Goal: Task Accomplishment & Management: Use online tool/utility

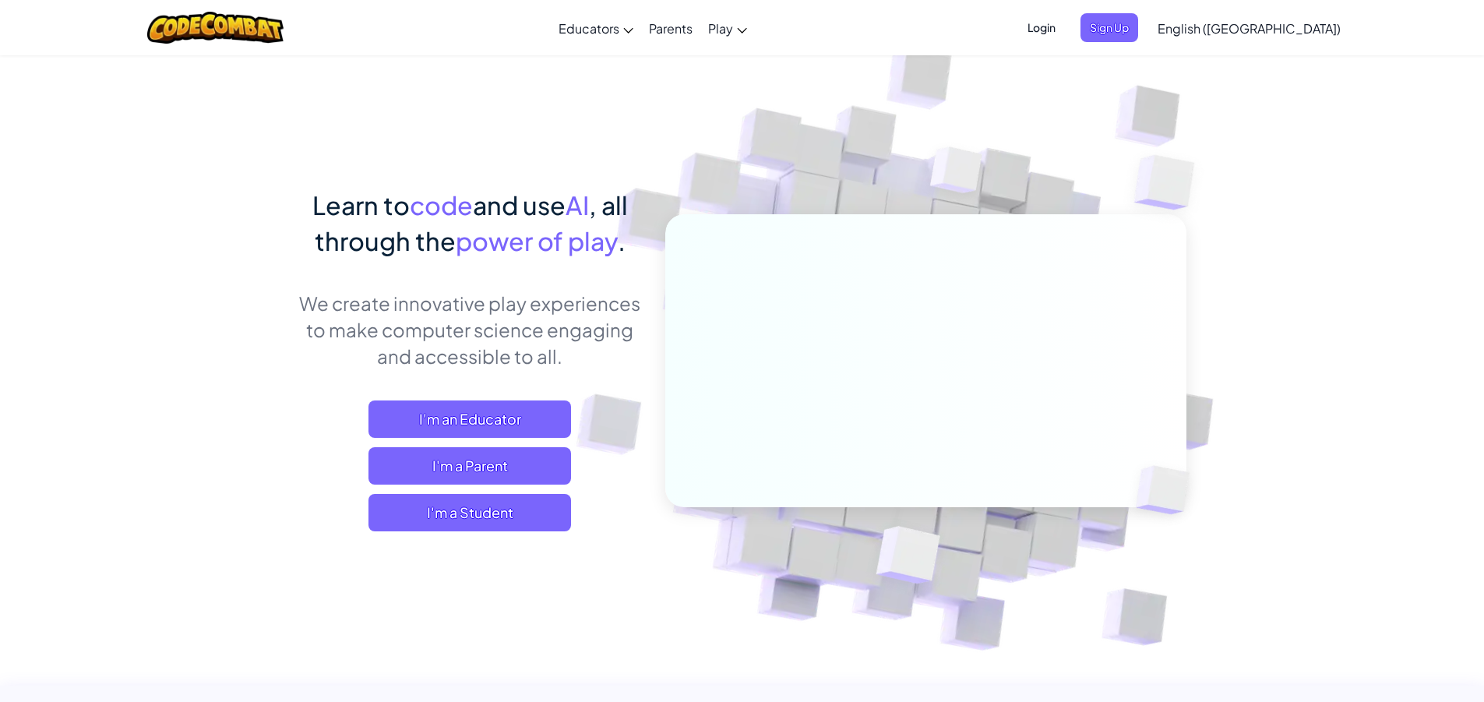
click at [1273, 37] on link "English ([GEOGRAPHIC_DATA])" at bounding box center [1249, 28] width 199 height 42
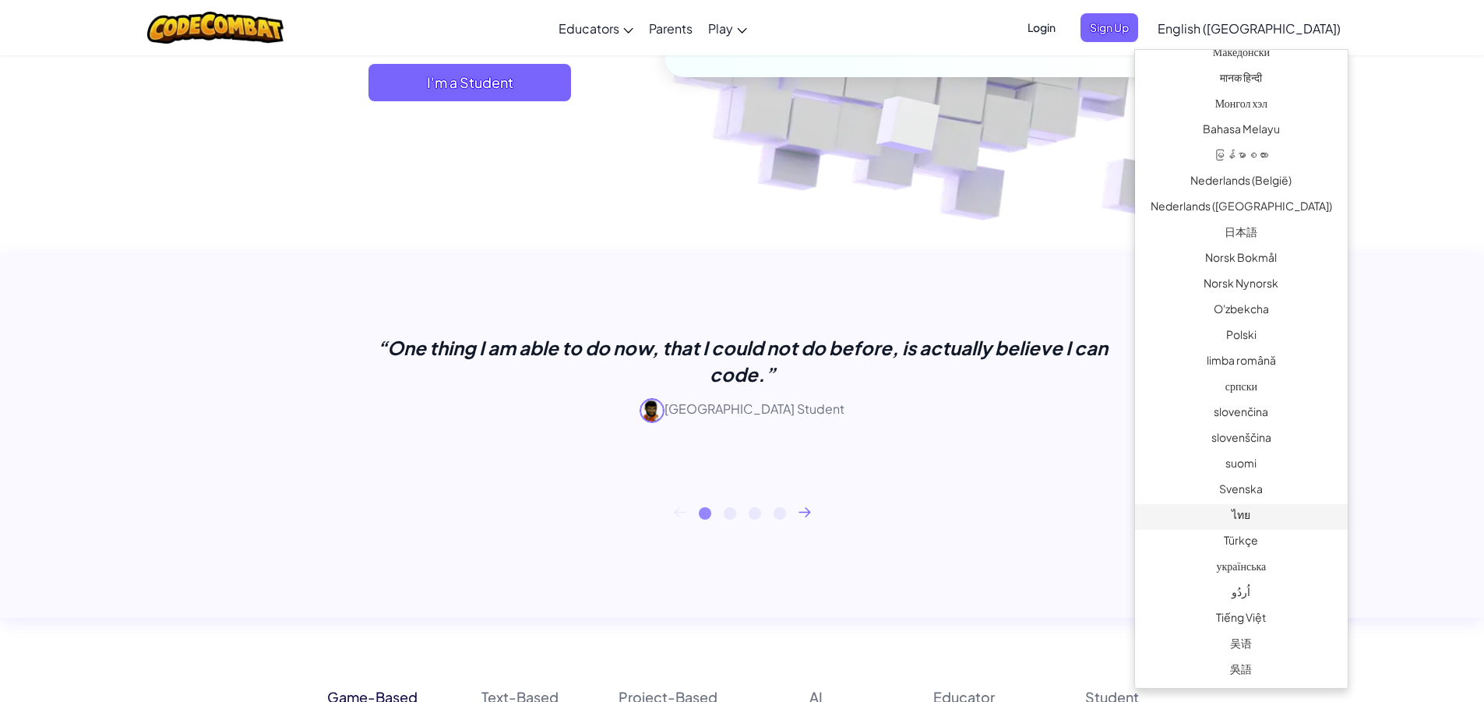
scroll to position [467, 0]
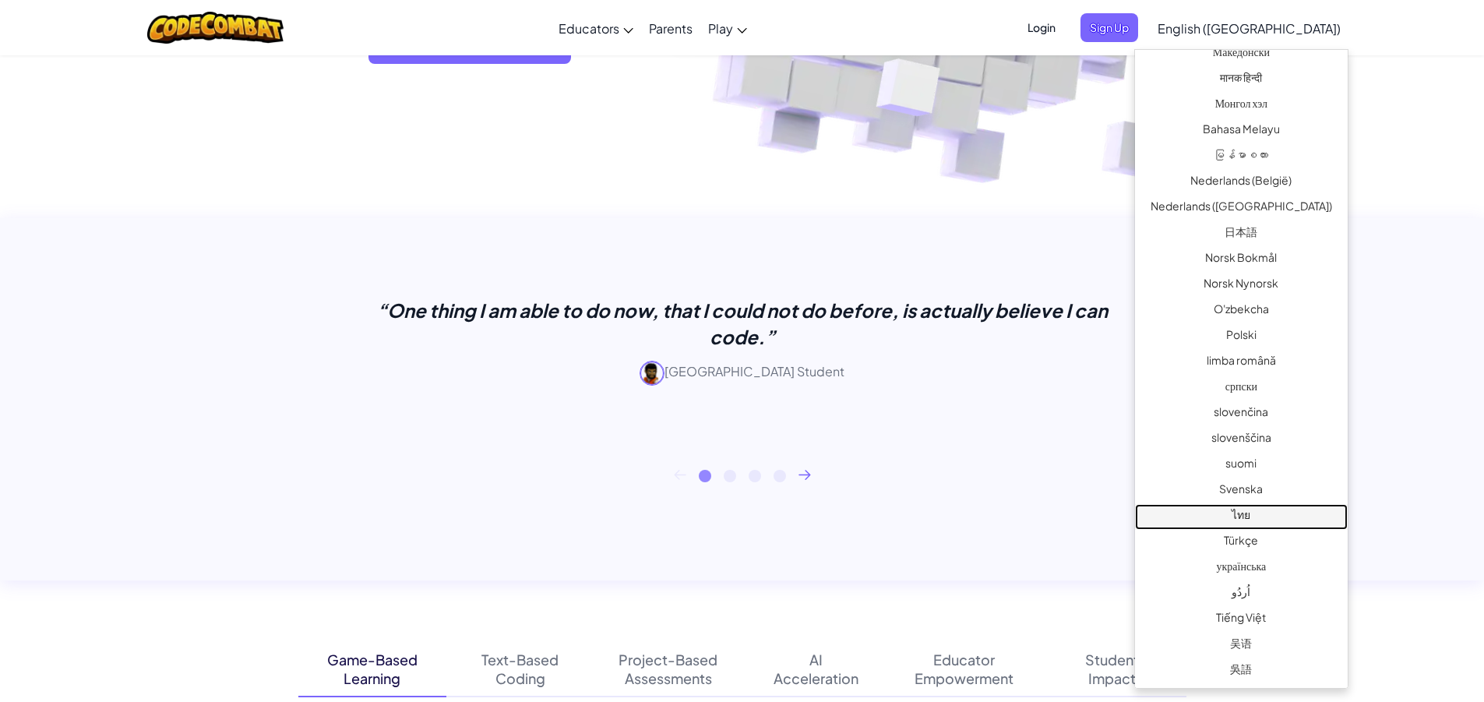
click at [1236, 515] on link "ไทย" at bounding box center [1241, 517] width 213 height 26
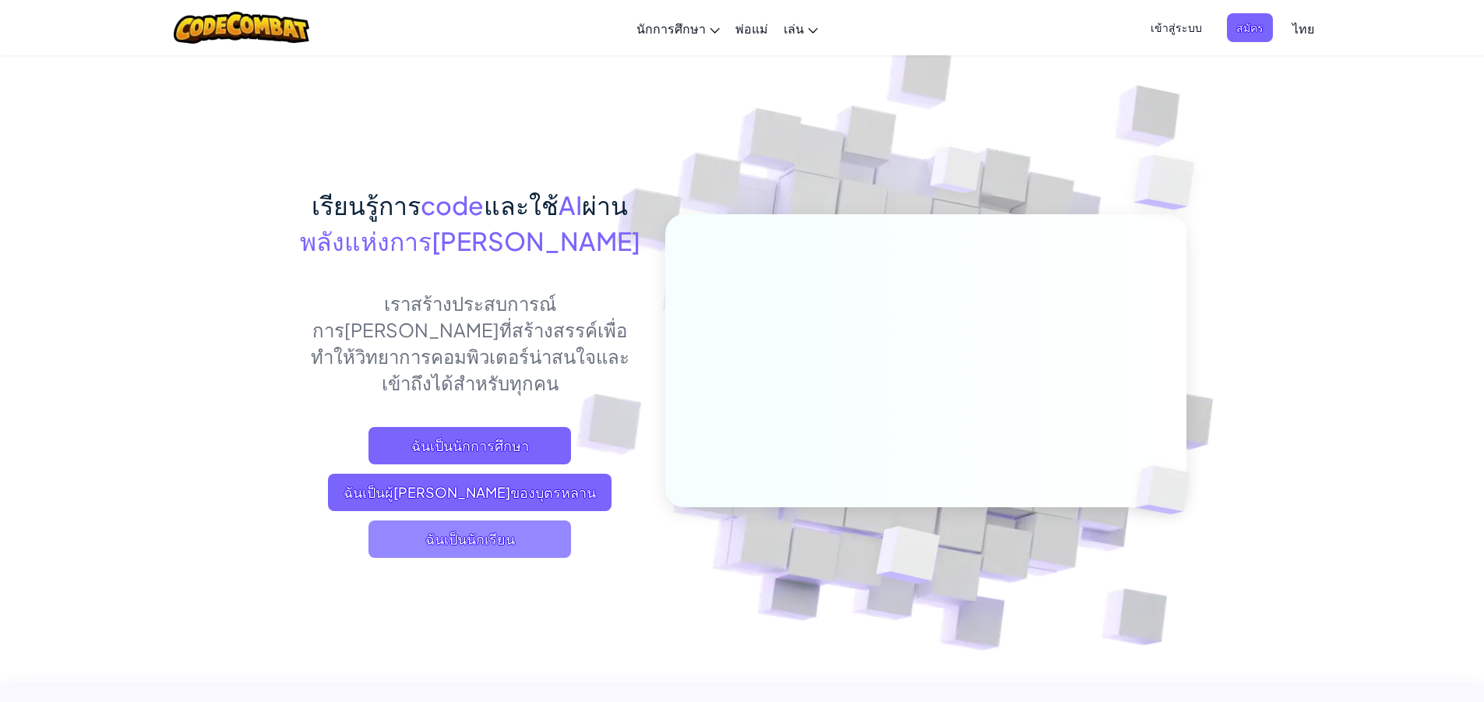
drag, startPoint x: 504, startPoint y: 502, endPoint x: 516, endPoint y: 498, distance: 12.8
click at [516, 520] on span "ฉันเป็นนักเรียน" at bounding box center [469, 538] width 203 height 37
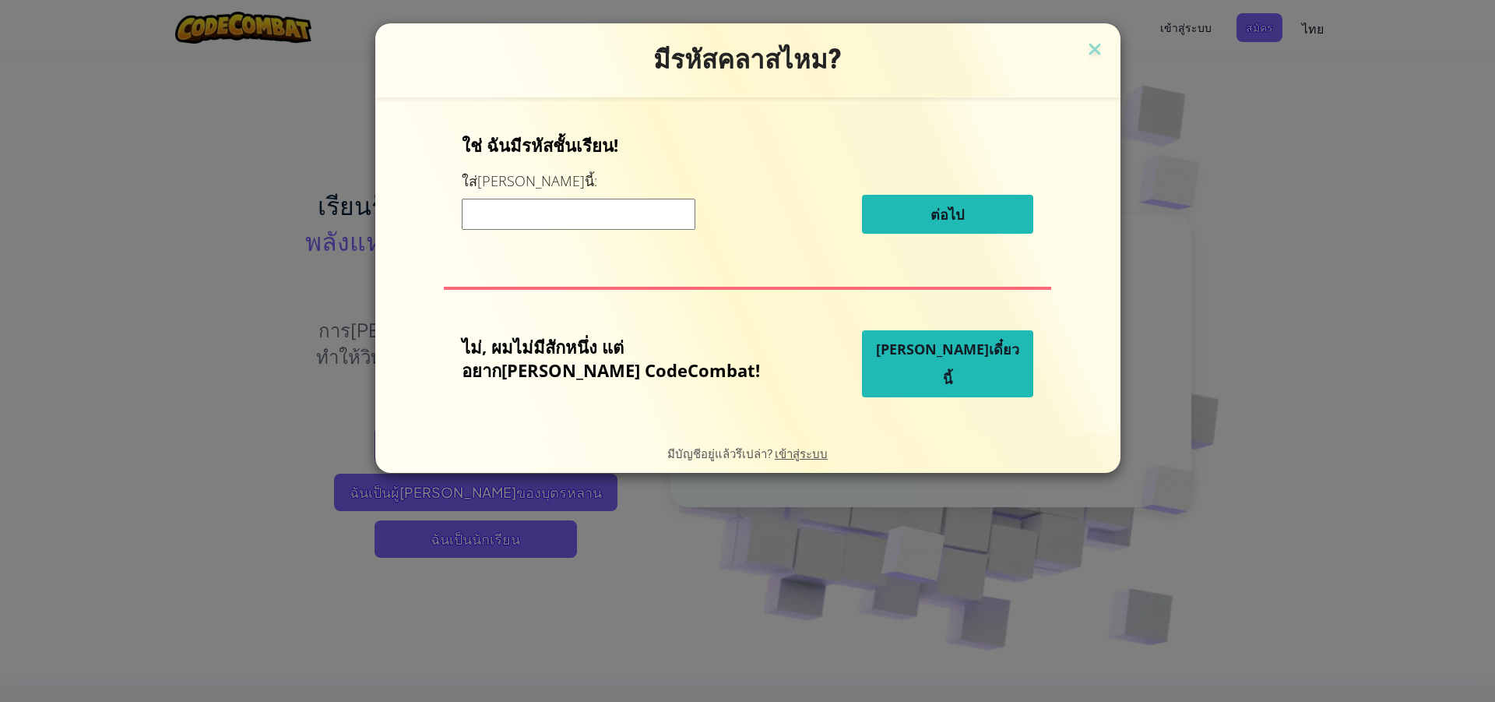
click at [622, 217] on input at bounding box center [579, 214] width 234 height 31
type input "n"
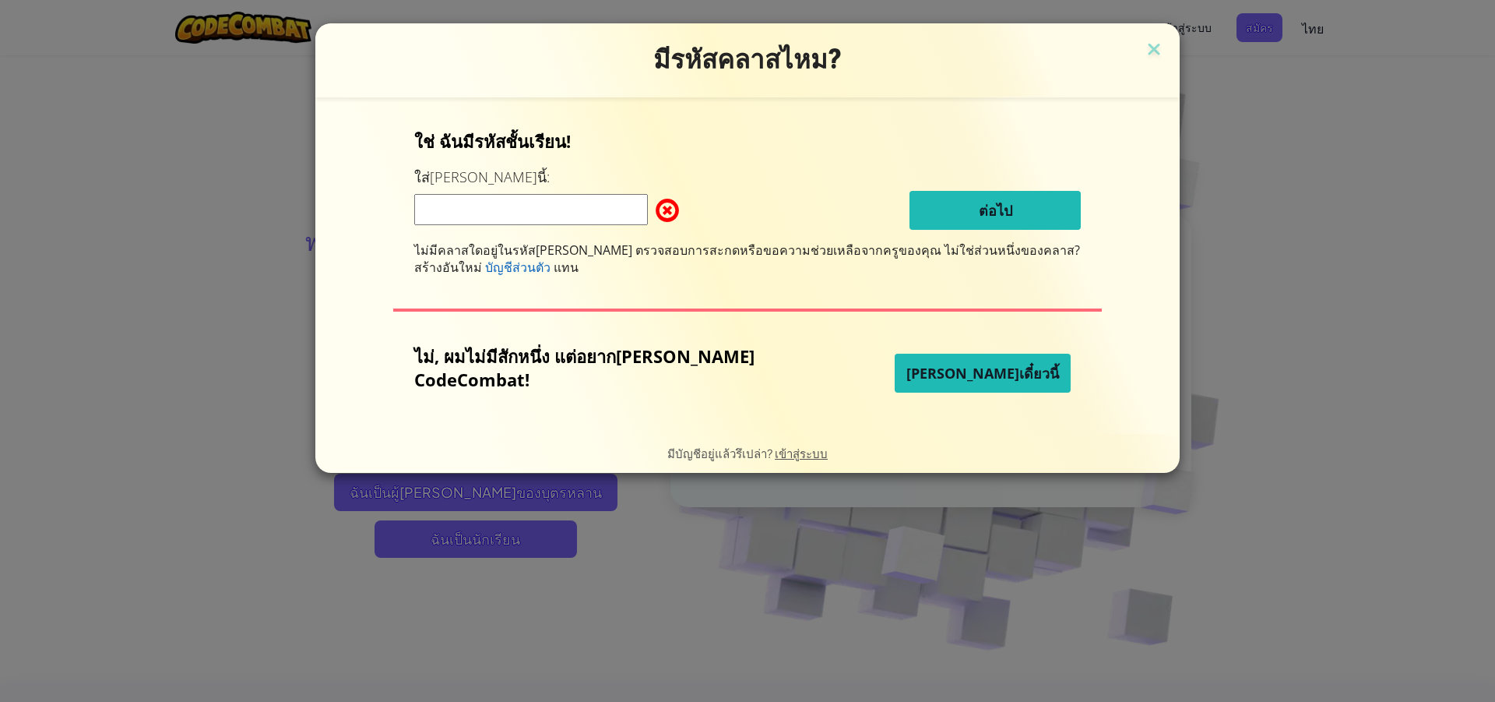
type input "n"
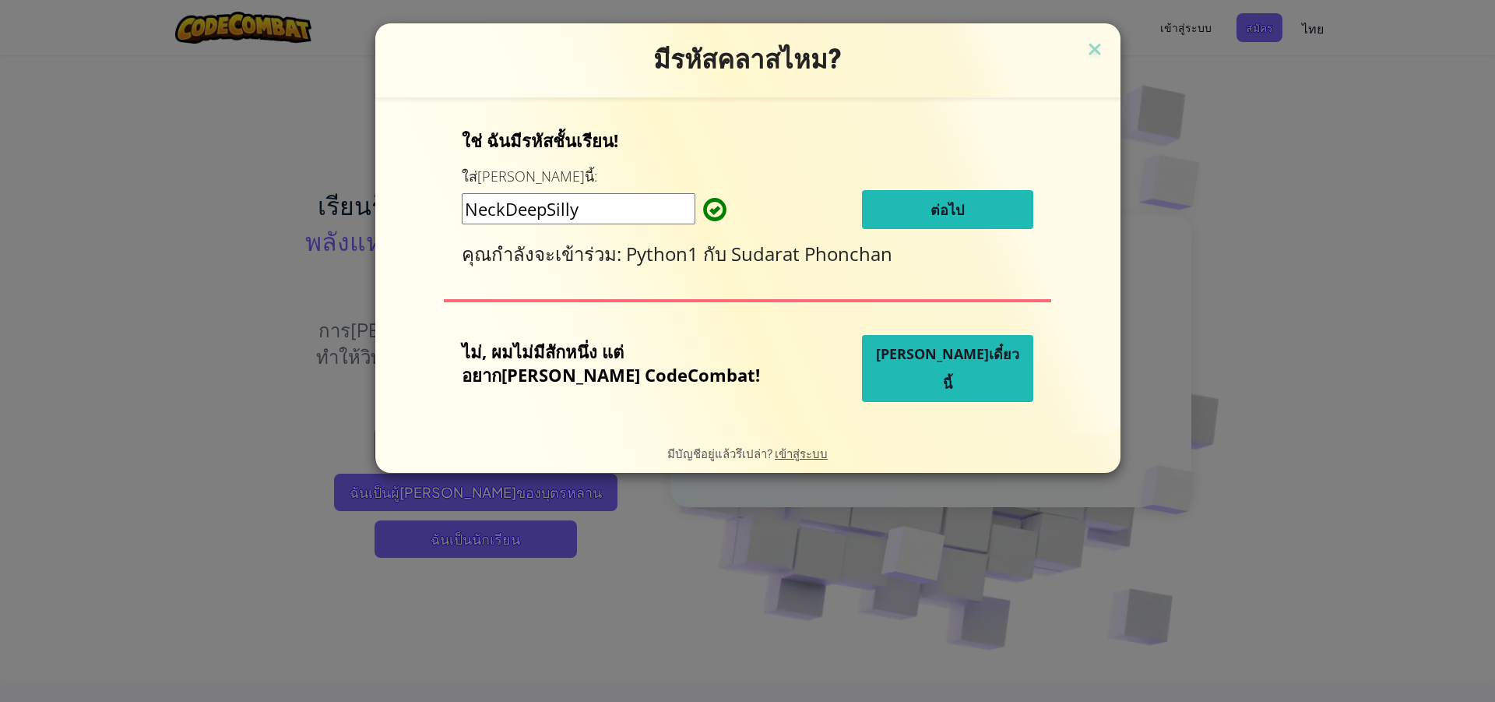
type input "NeckDeepSilly"
click at [946, 217] on button "ต่อไป" at bounding box center [947, 209] width 171 height 39
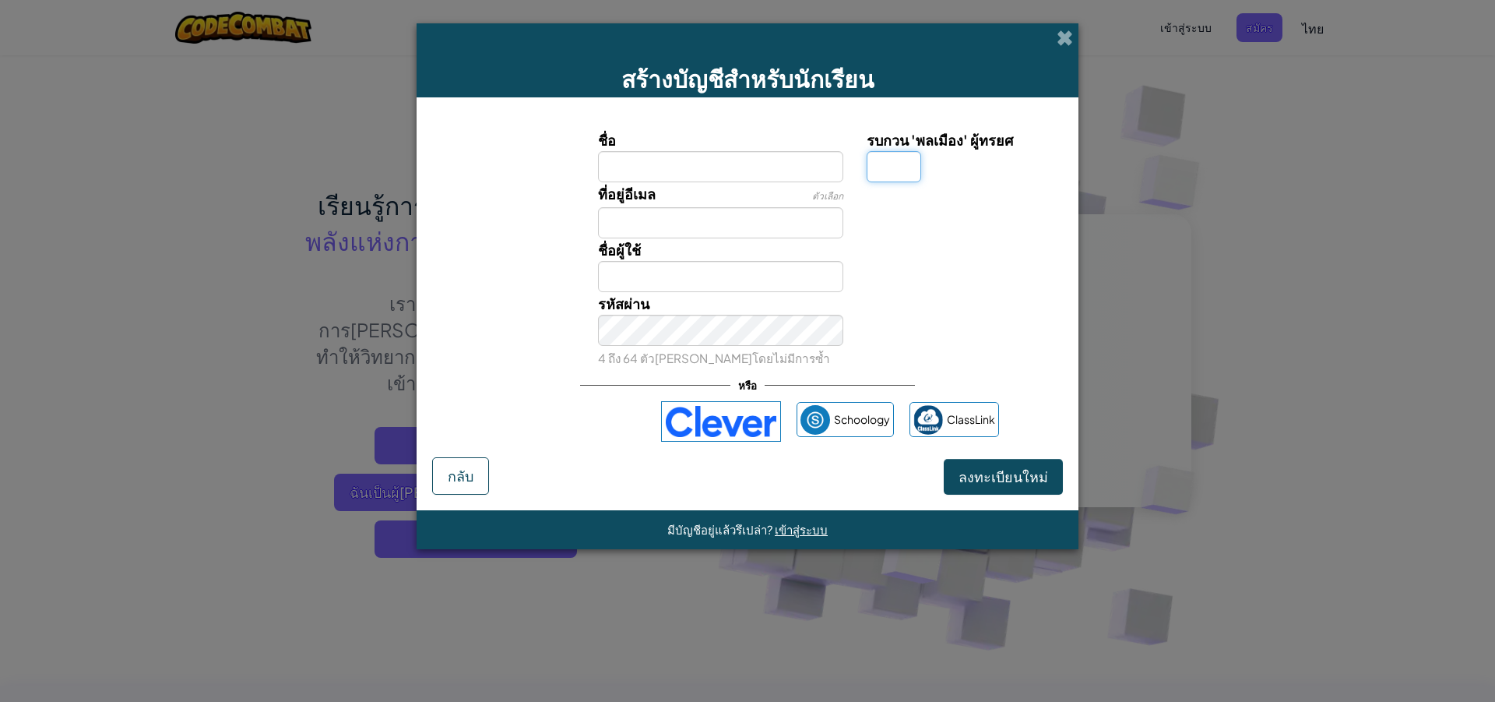
click at [899, 156] on input "รบกวน 'พลเมือง' ผู้ทรยศ" at bounding box center [894, 166] width 55 height 31
click at [754, 182] on div "ที่อยู่อีเมล ตัวเลือก" at bounding box center [720, 210] width 269 height 56
click at [755, 162] on input "ชื่อ" at bounding box center [721, 166] width 246 height 31
type input "ท"
type input "MusicSybaumanzy"
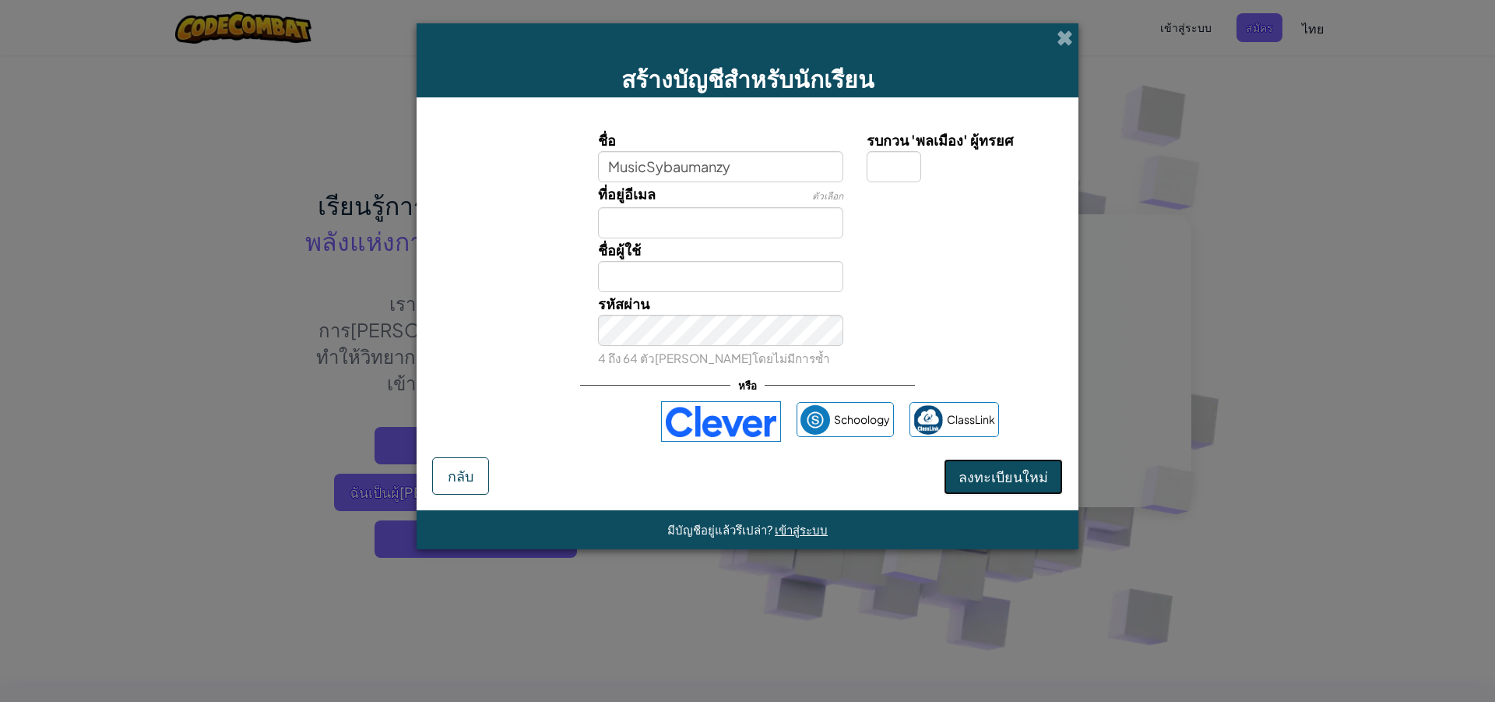
type input "MusicSybaumanzy"
click at [989, 467] on button "ลงทะเบียนใหม่" at bounding box center [1003, 477] width 119 height 36
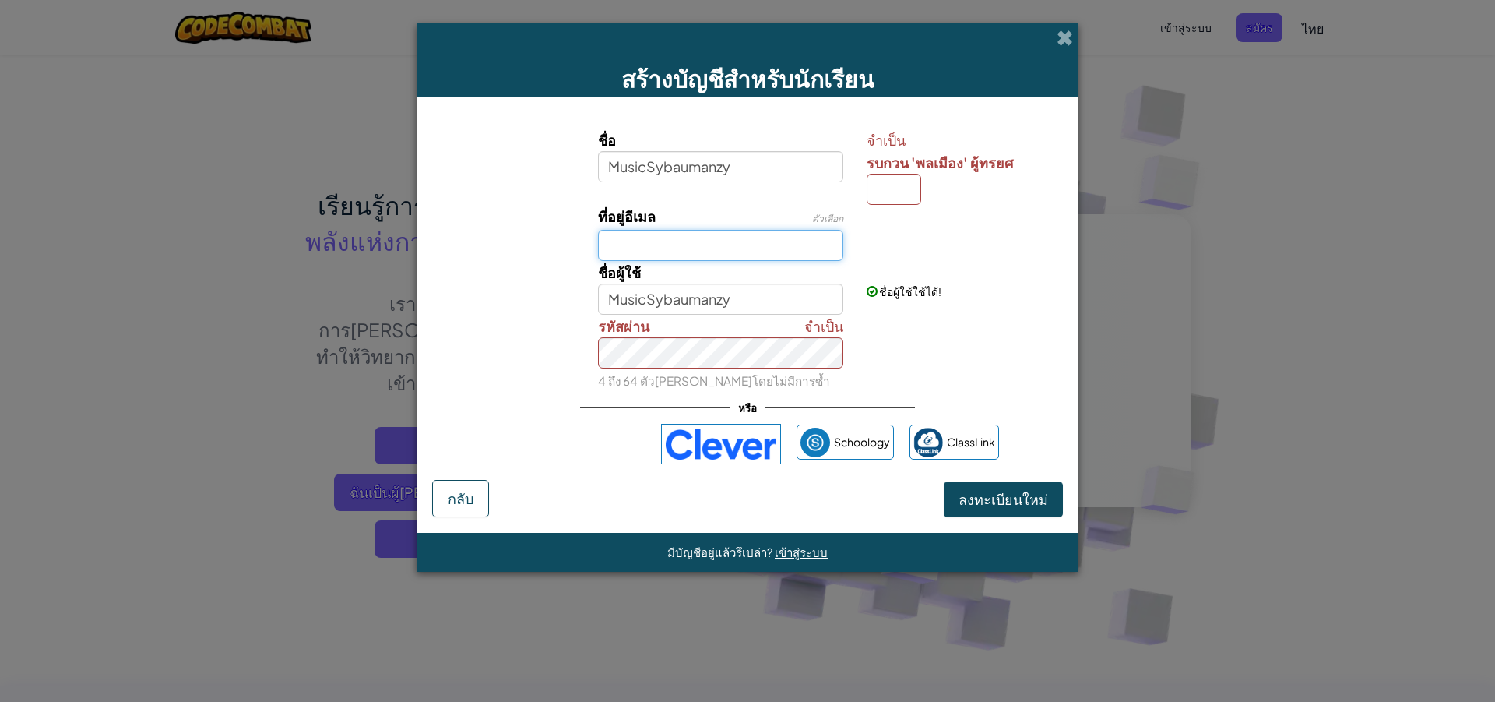
click at [713, 241] on input "ที่อยู่อีเมล" at bounding box center [721, 245] width 246 height 31
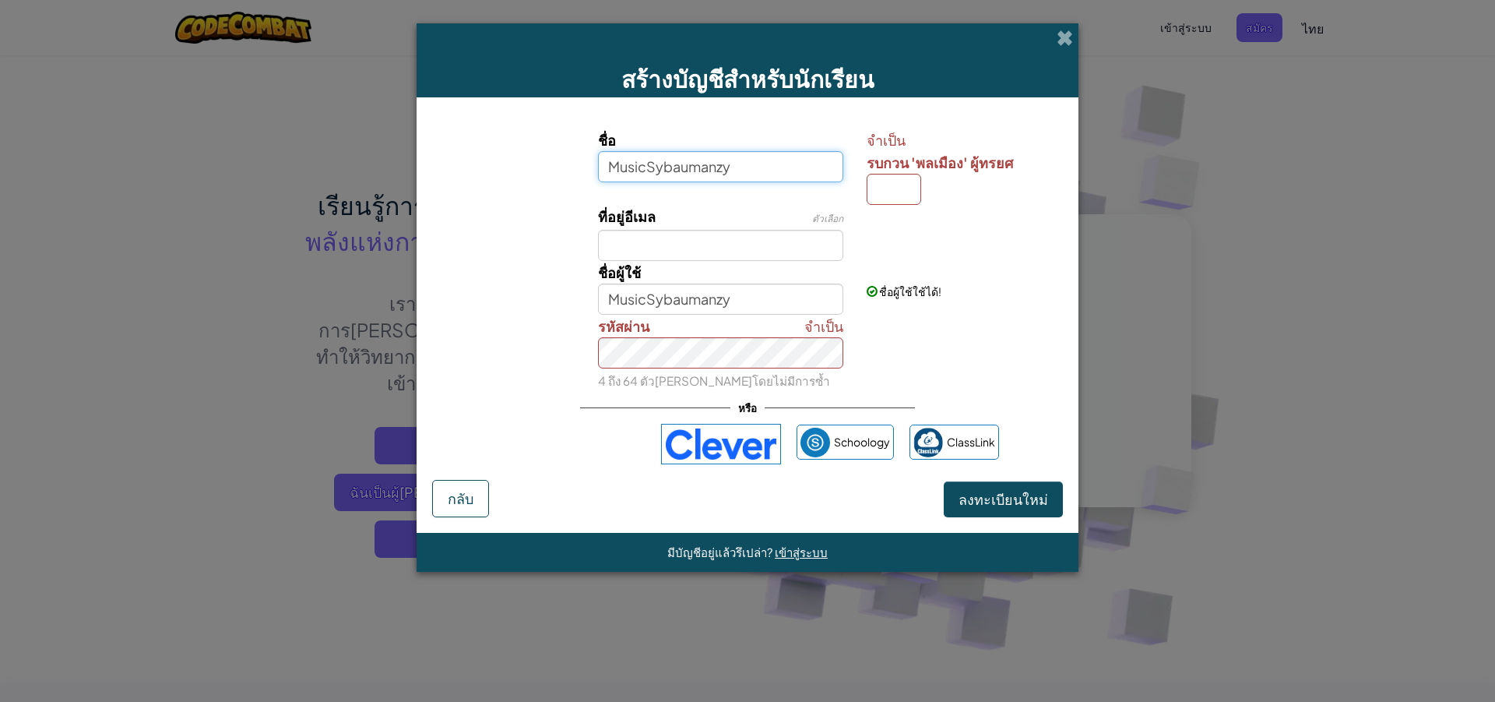
click at [815, 164] on input "MusicSybaumanzy" at bounding box center [721, 166] width 246 height 31
type input "M"
type input "r"
type input "Ratchanont thatsri"
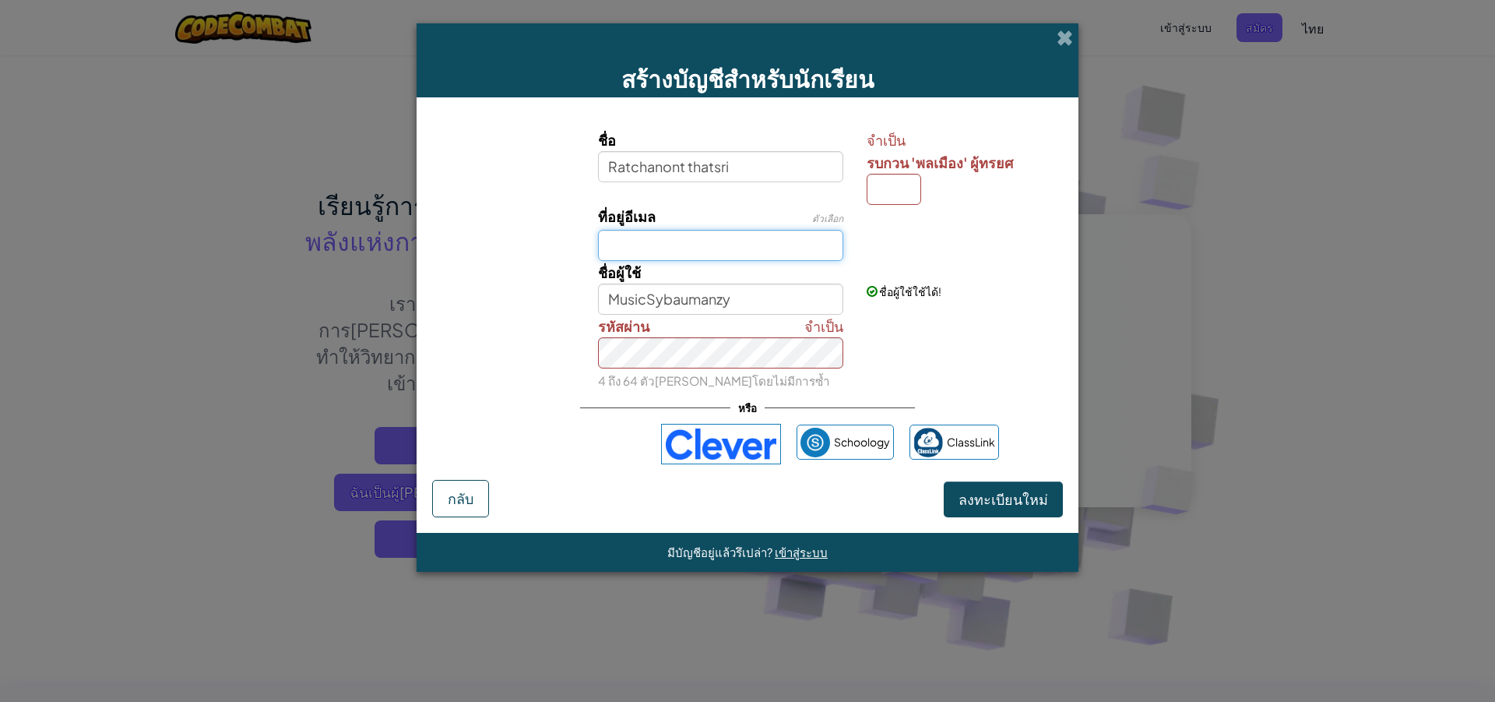
type input "Ratchanont thatsri"
click at [761, 245] on input "ที่อยู่อีเมล" at bounding box center [721, 245] width 246 height 31
click at [802, 301] on input "Ratchanont thatsri" at bounding box center [721, 299] width 246 height 31
click at [796, 259] on input "ที่อยู่อีเมล" at bounding box center [721, 245] width 246 height 31
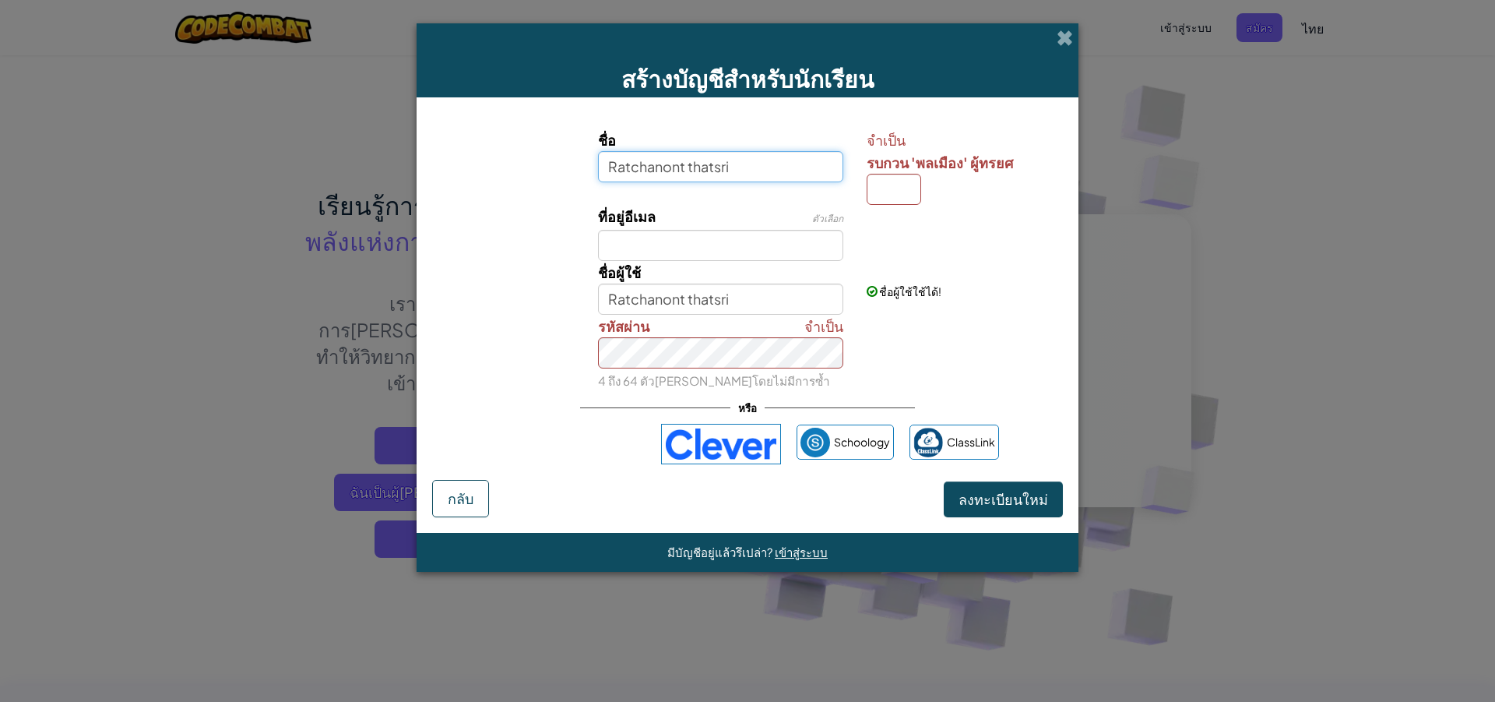
click at [794, 178] on input "Ratchanont thatsri" at bounding box center [721, 166] width 246 height 31
click at [920, 185] on input "รบกวน 'พลเมือง' ผู้ทรยศ" at bounding box center [894, 189] width 55 height 31
click at [813, 171] on input "Ratchanont thatsri" at bounding box center [721, 166] width 246 height 31
type input "Ratchanont"
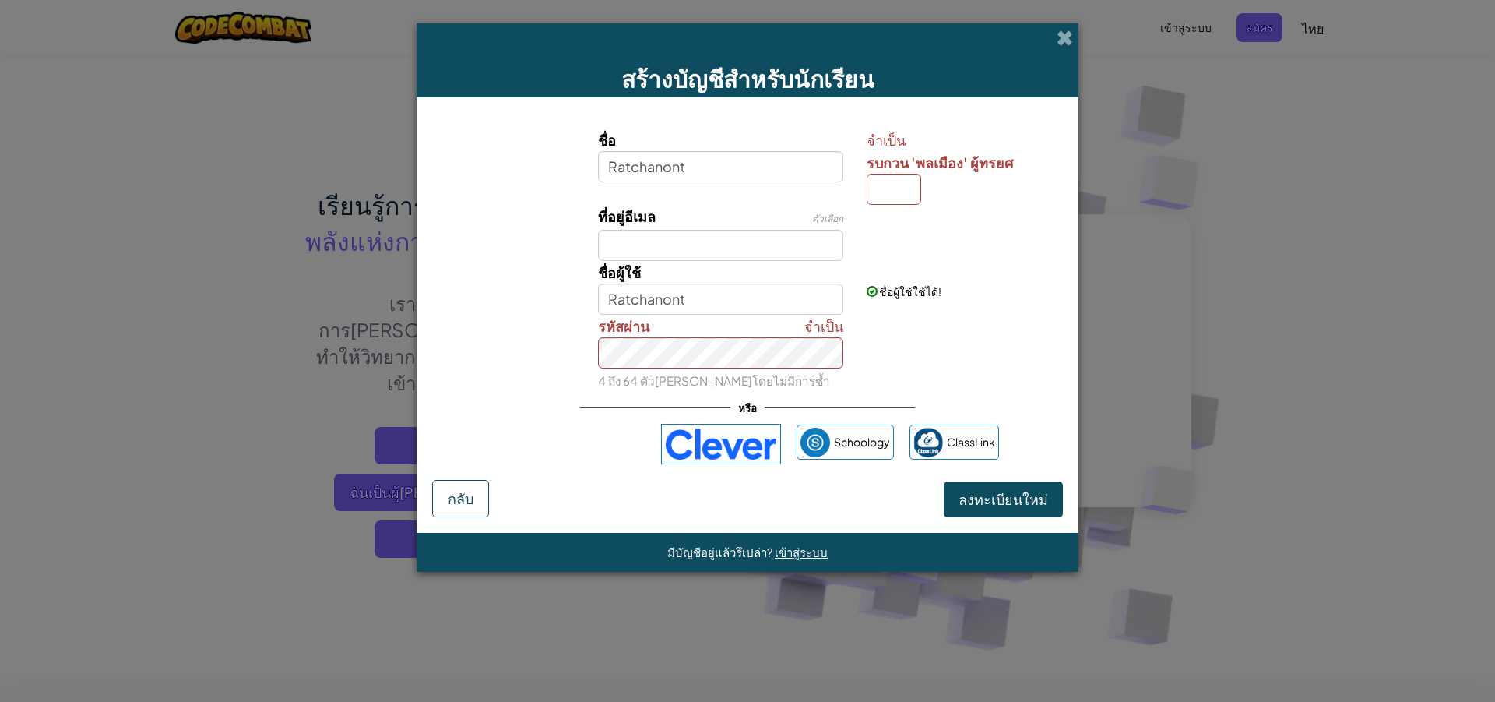
drag, startPoint x: 878, startPoint y: 171, endPoint x: 878, endPoint y: 183, distance: 12.5
click at [878, 183] on div "จำเป็น รบกวน 'พลเมือง' ผู้ทรยศ" at bounding box center [963, 167] width 192 height 76
click at [879, 185] on input "รบกวน 'พลเมือง' ผู้ทรยศ" at bounding box center [894, 189] width 55 height 31
type input "t"
type input "T"
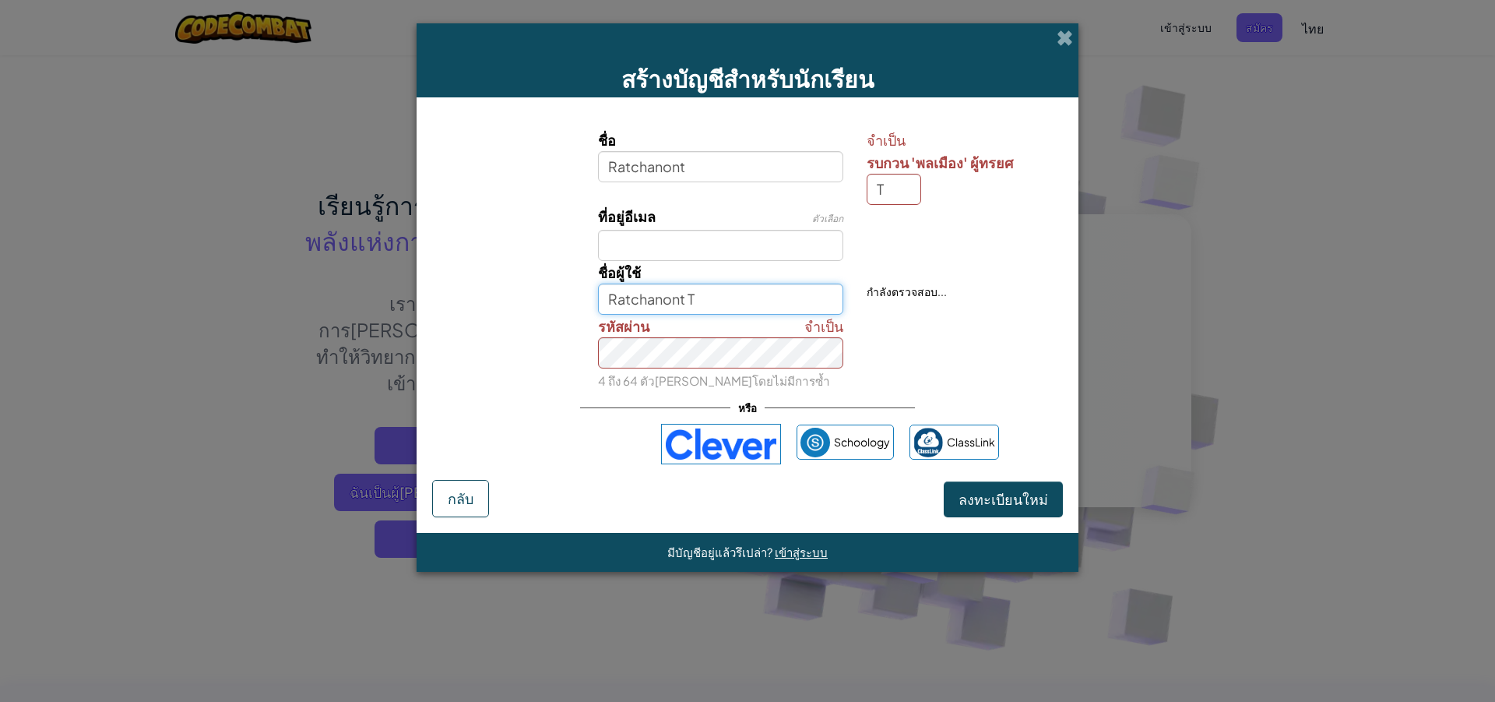
click at [792, 288] on input "Ratchanont T" at bounding box center [721, 299] width 246 height 31
click at [777, 243] on input "ที่อยู่อีเมล" at bounding box center [721, 245] width 246 height 31
click at [771, 295] on input "Ratchanont T" at bounding box center [721, 299] width 246 height 31
click at [724, 307] on input "Ratchanontsybau11" at bounding box center [721, 299] width 246 height 31
type input "Ratchanont11"
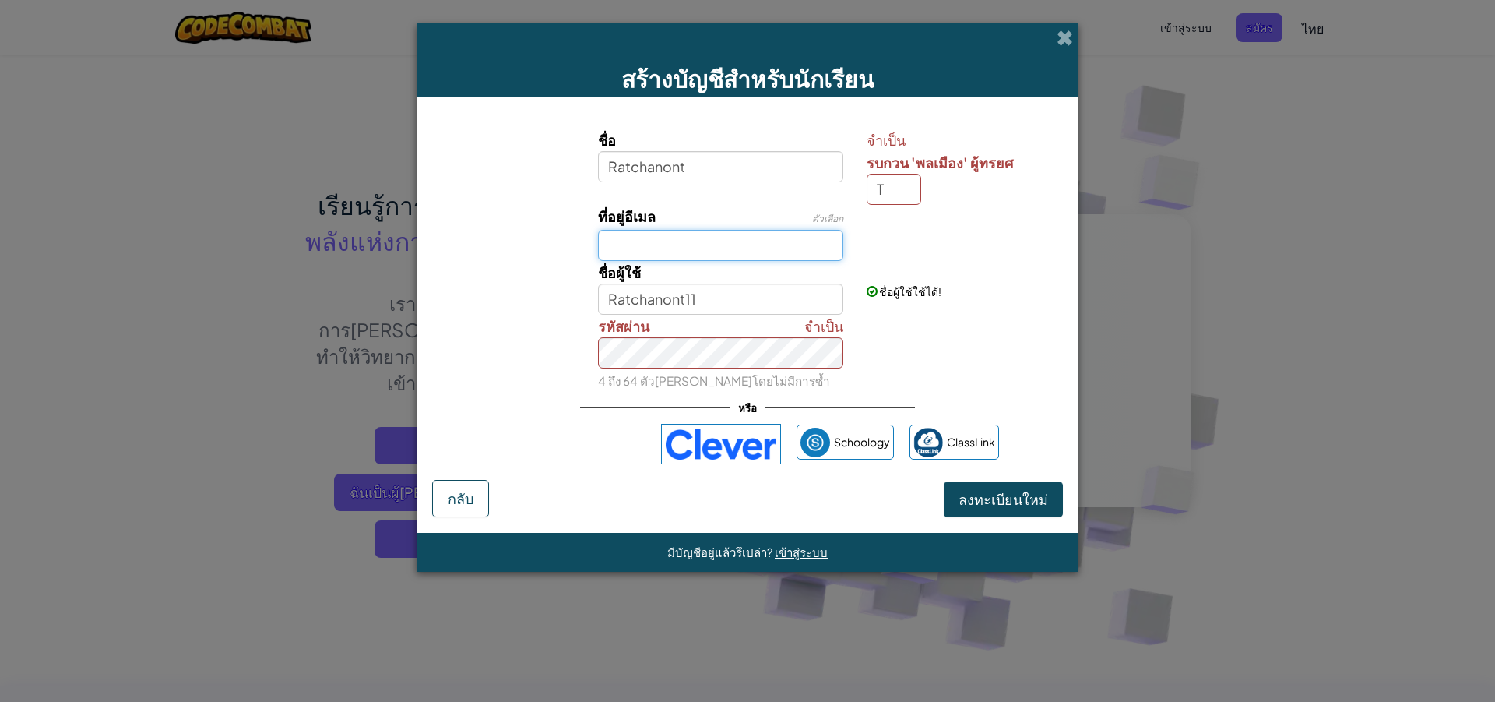
click at [686, 241] on input "ที่อยู่อีเมล" at bounding box center [721, 245] width 246 height 31
click at [712, 379] on small "4 ถึง 64 ตัวอักษรโดยไม่มีการซ้ำ" at bounding box center [714, 380] width 232 height 15
click at [693, 347] on div "จำเป็น รหัสผ่าน 4 ถึง 64 ตัวอักษรโดยไม่มีการซ้ำ" at bounding box center [720, 353] width 269 height 77
click at [1001, 495] on span "ลงทะเบียนใหม่" at bounding box center [1004, 499] width 90 height 18
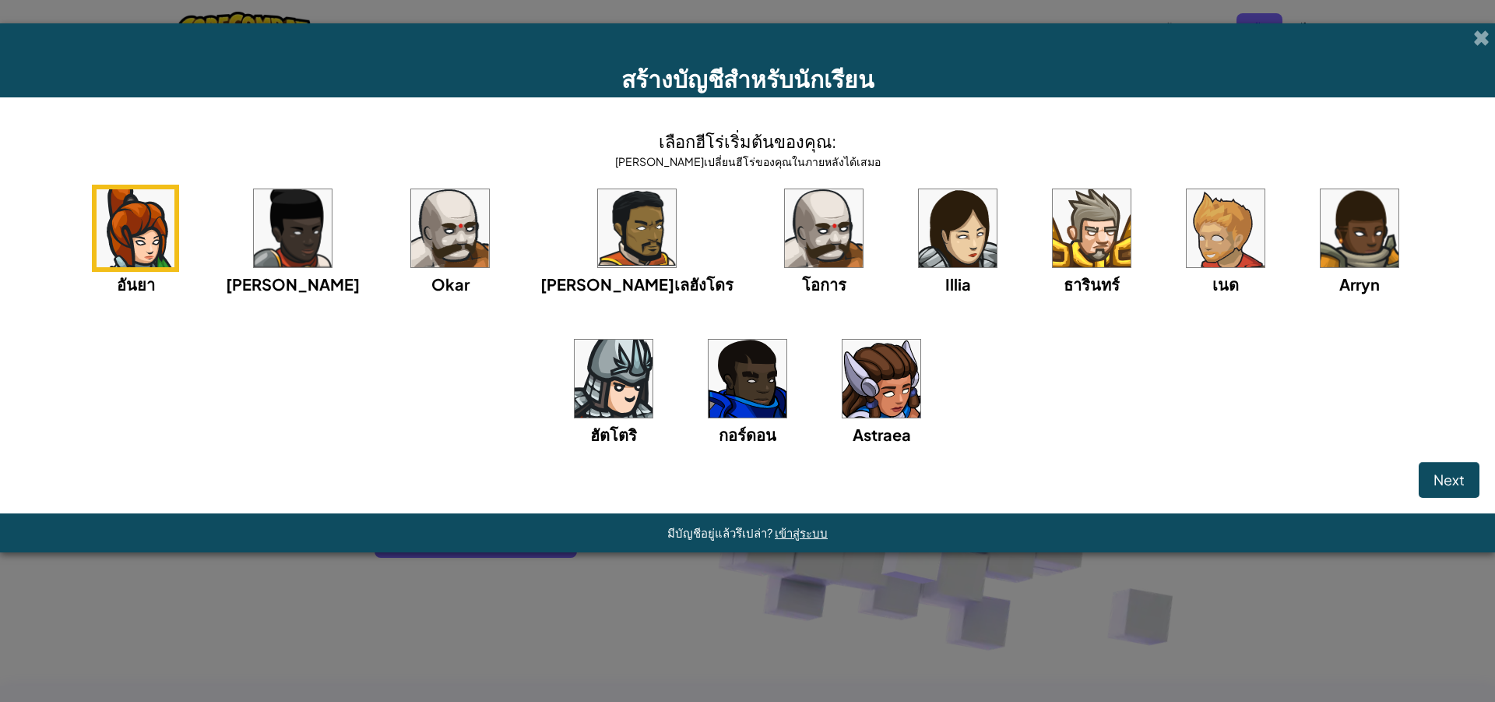
click at [254, 262] on img at bounding box center [293, 228] width 78 height 78
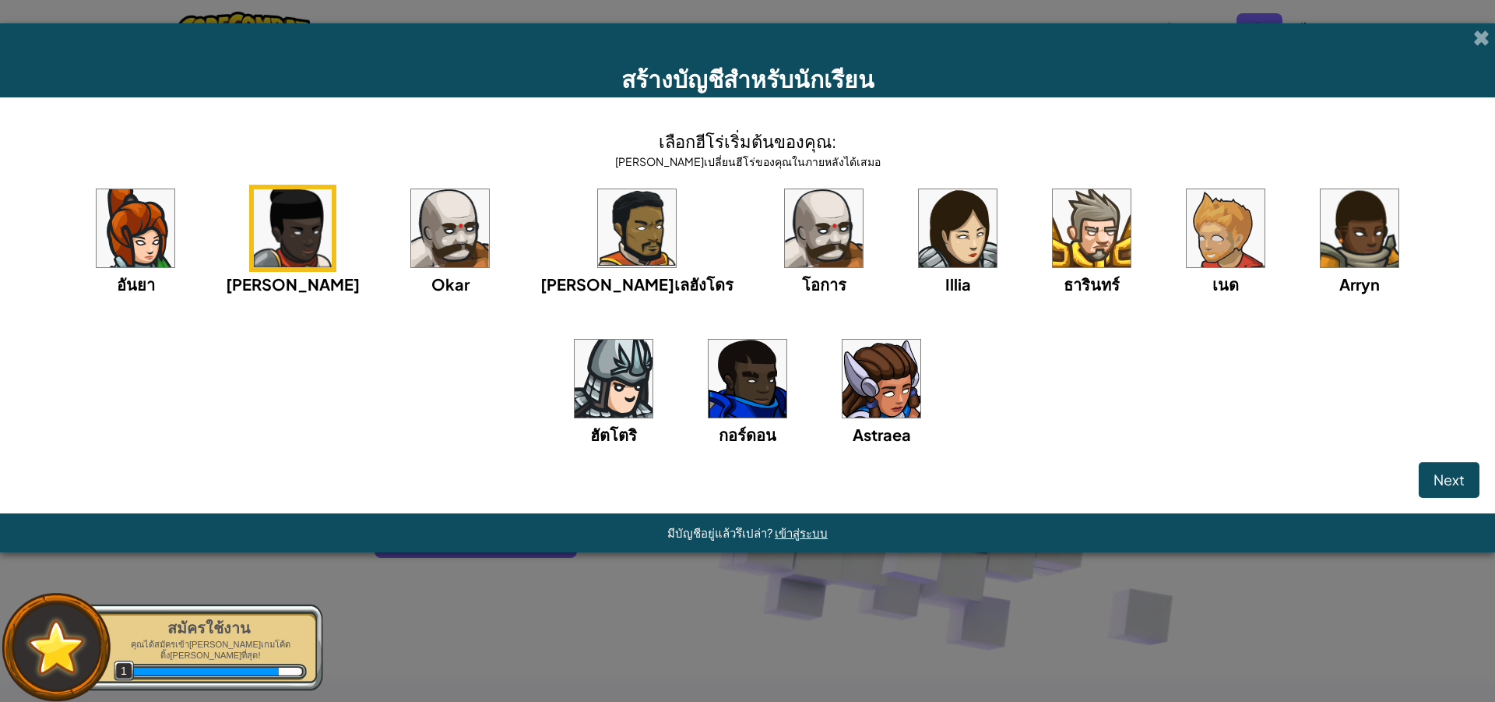
click at [780, 277] on div "โอการ" at bounding box center [823, 240] width 87 height 111
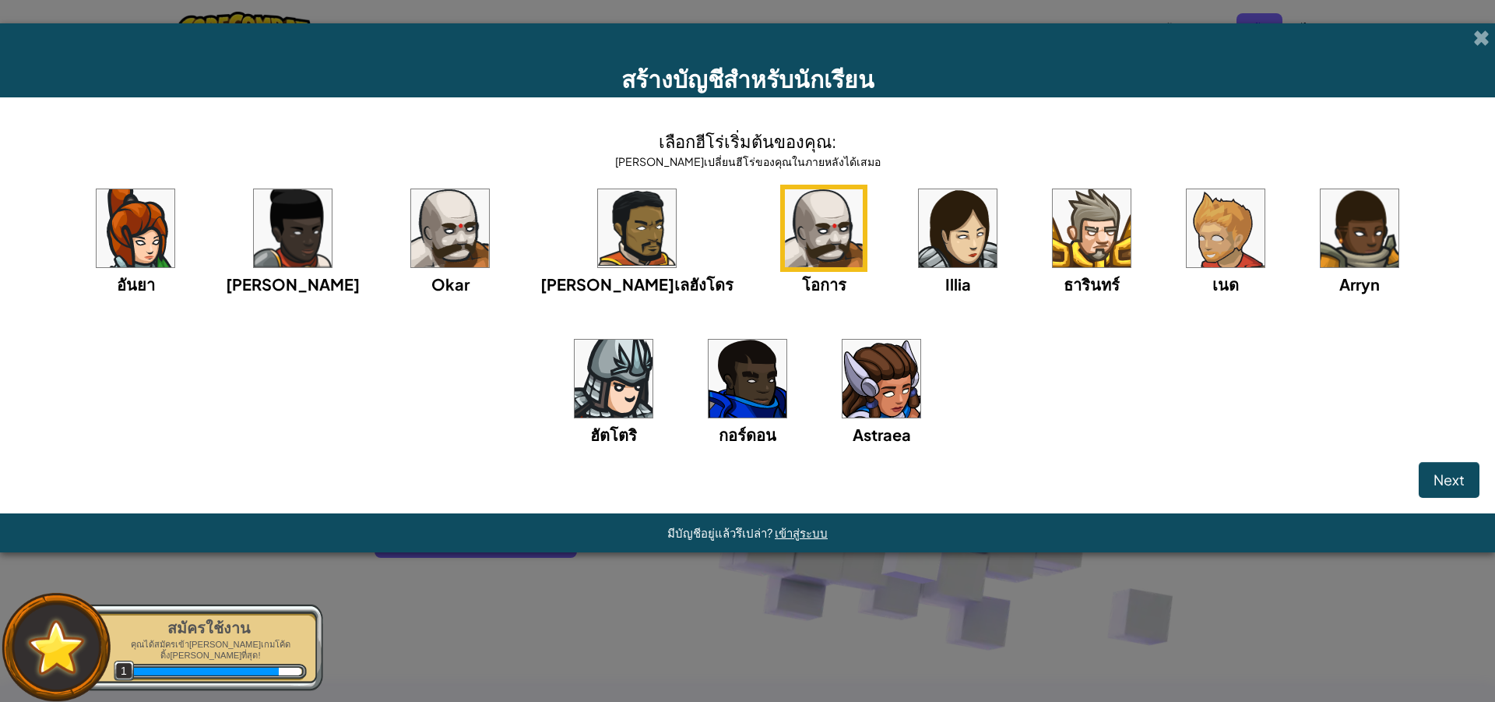
click at [868, 248] on div "อันยา ไอด้า Okar อัลเลฮังโดร โอการ Illia ธารินทร์ เนด Arryn ฮัตโตริ กอร์ดอน Ast…" at bounding box center [748, 335] width 1464 height 301
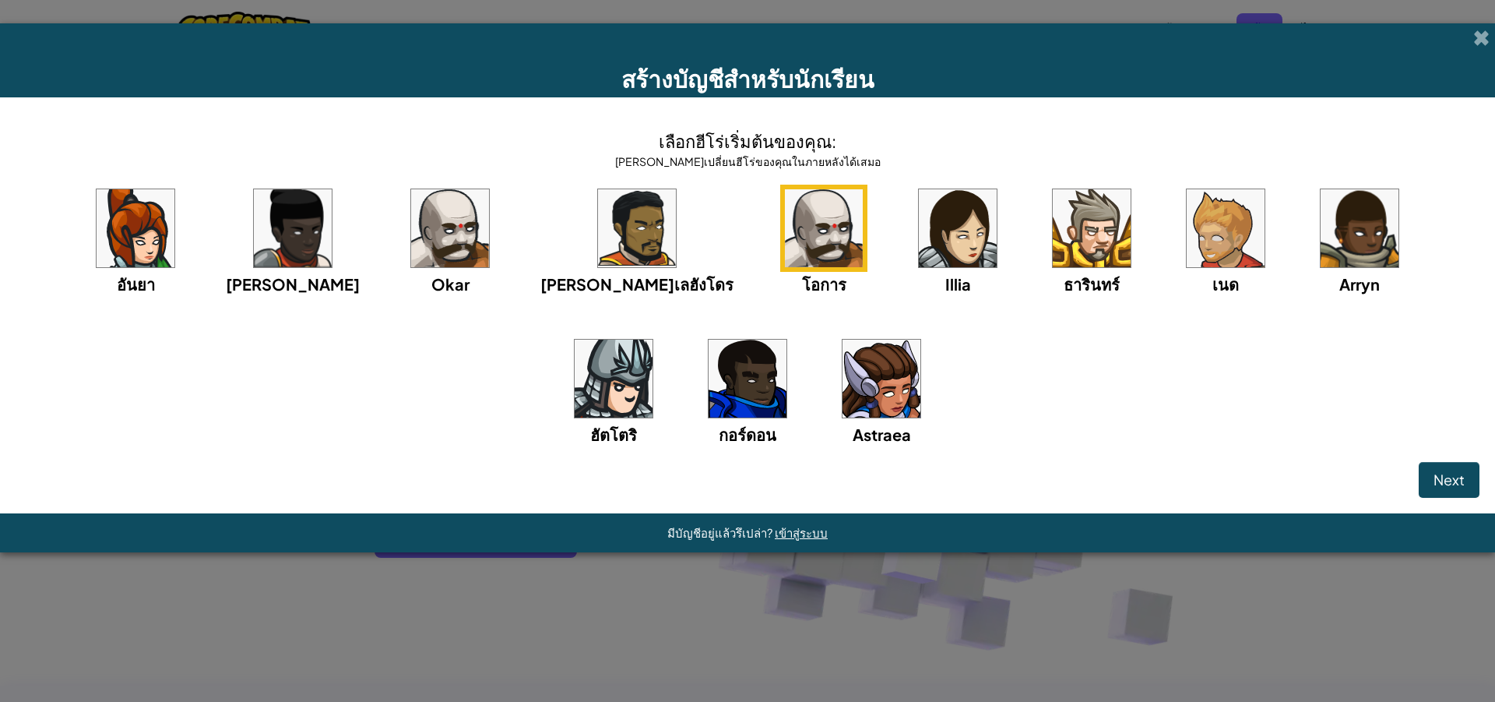
click at [843, 396] on img at bounding box center [882, 379] width 78 height 78
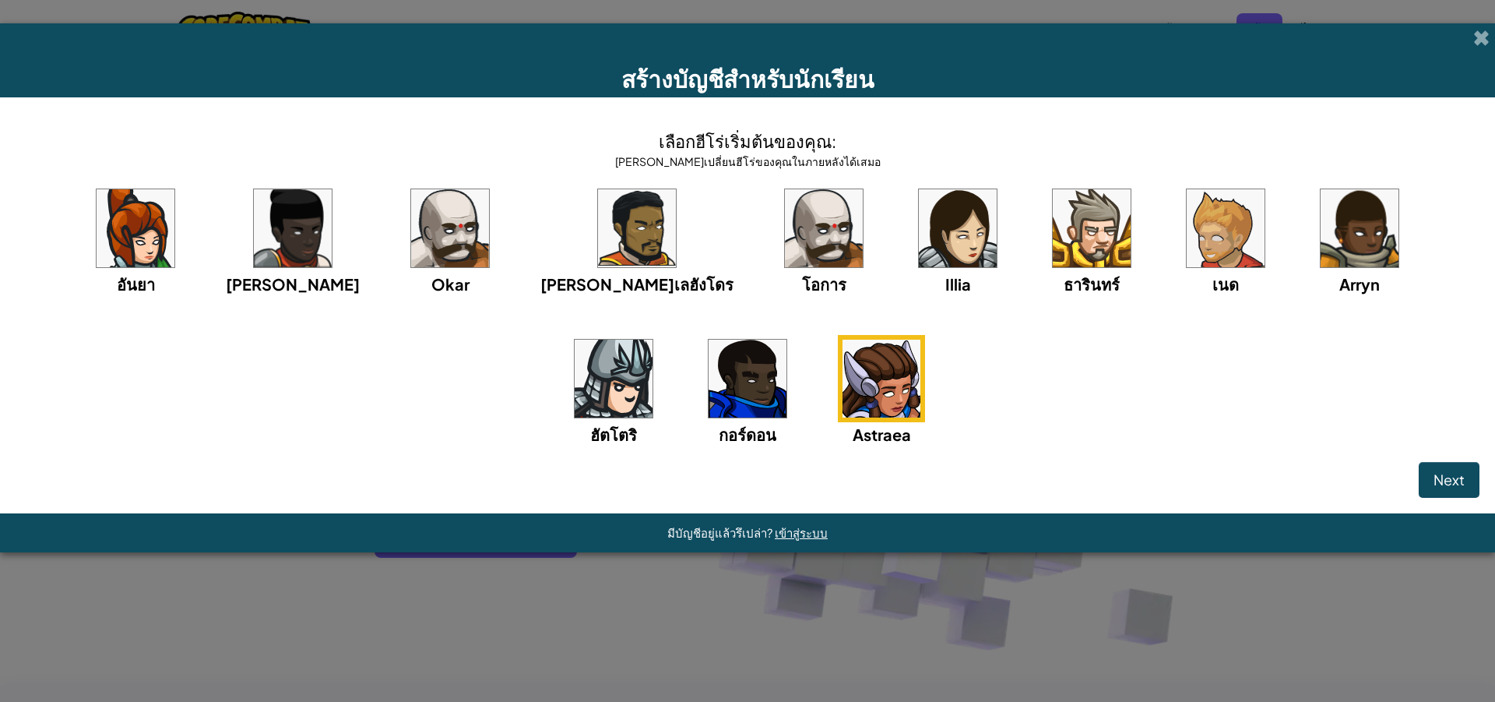
click at [653, 340] on img at bounding box center [614, 379] width 78 height 78
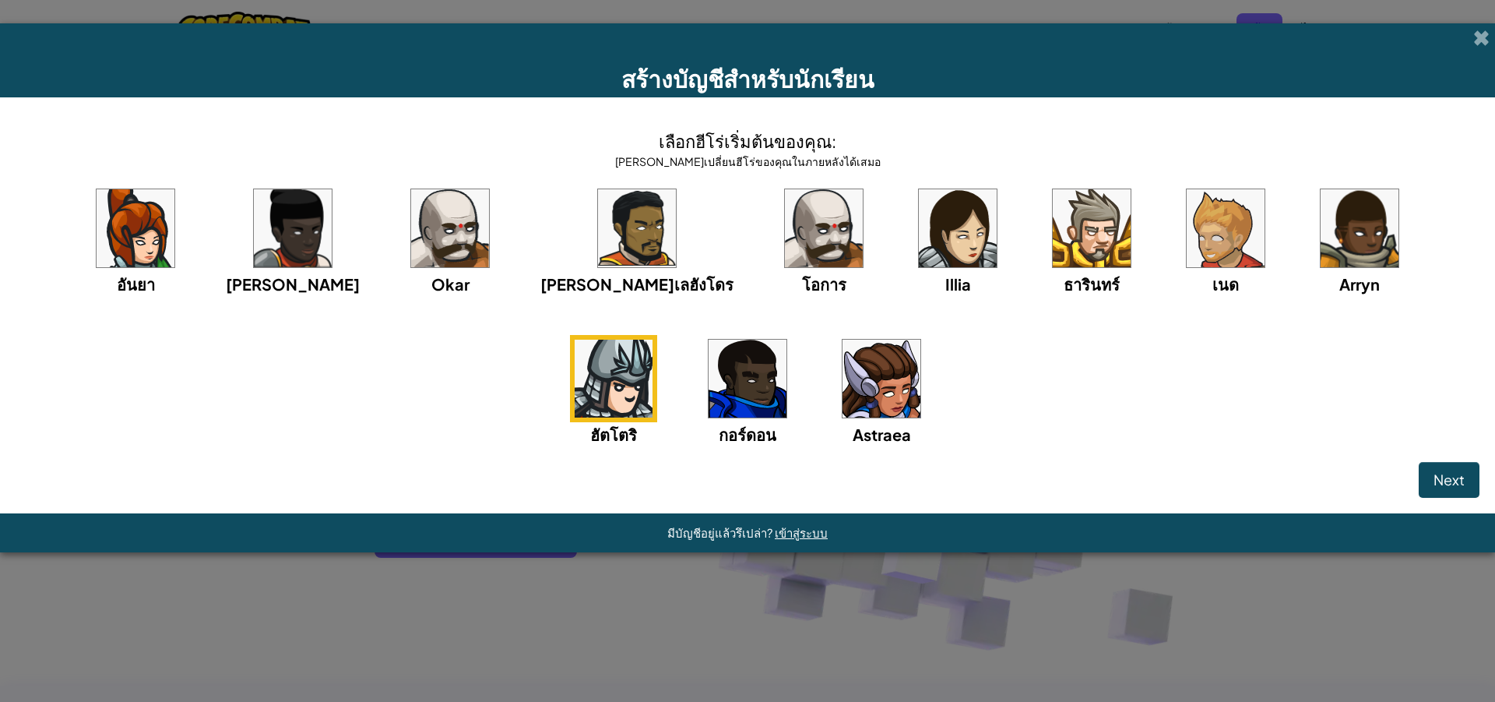
click at [653, 340] on img at bounding box center [614, 379] width 78 height 78
click at [1048, 267] on div "ธารินทร์" at bounding box center [1091, 240] width 87 height 111
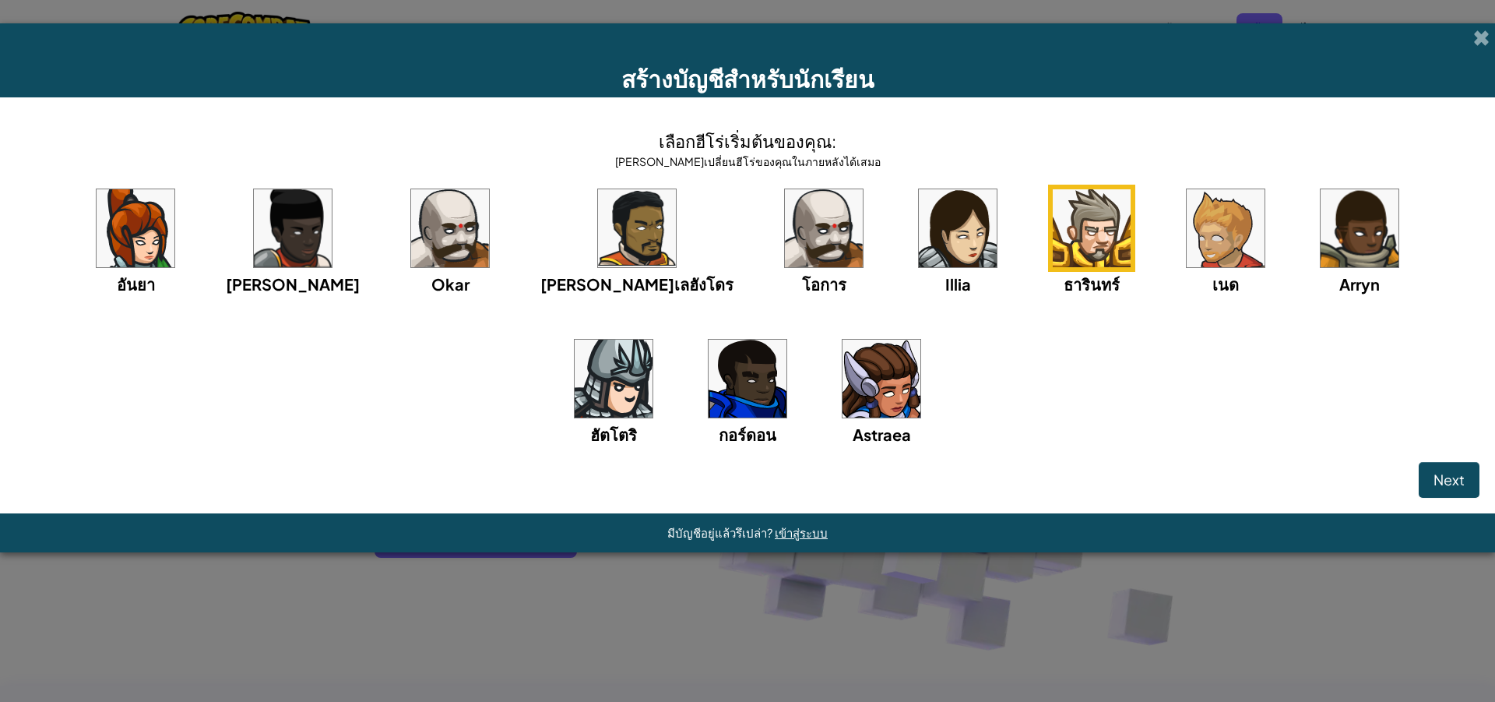
click at [653, 340] on img at bounding box center [614, 379] width 78 height 78
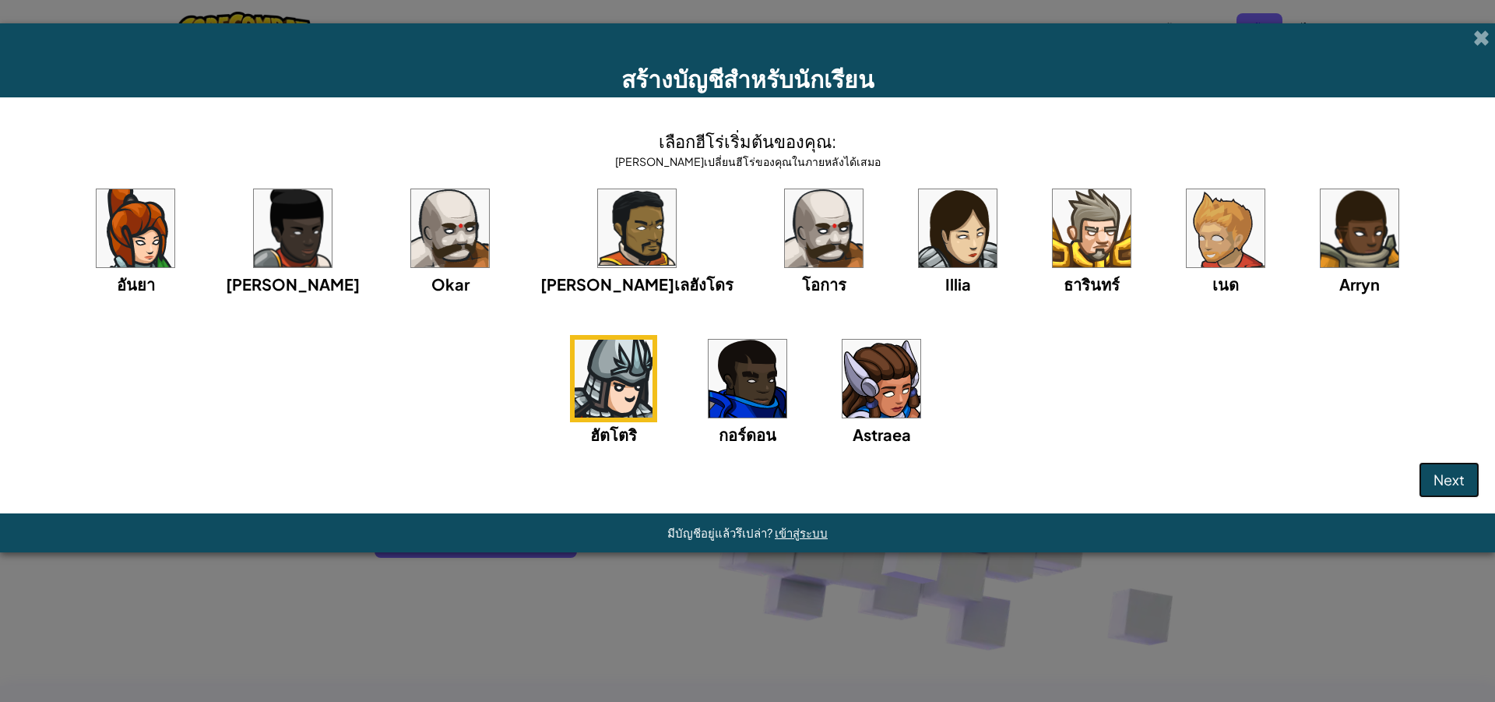
click at [1462, 484] on span "Next" at bounding box center [1449, 479] width 31 height 18
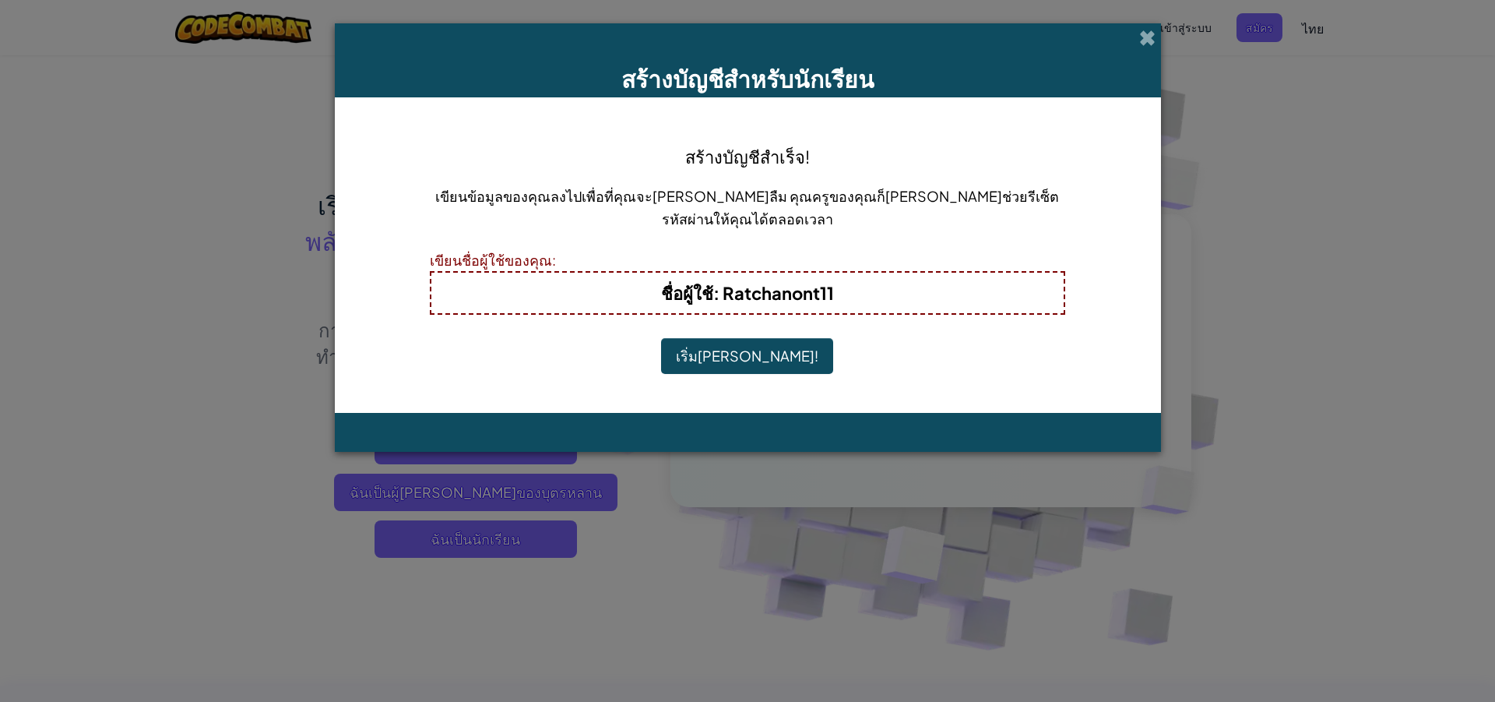
click at [756, 361] on button "เริ่มเล่น!" at bounding box center [747, 356] width 172 height 36
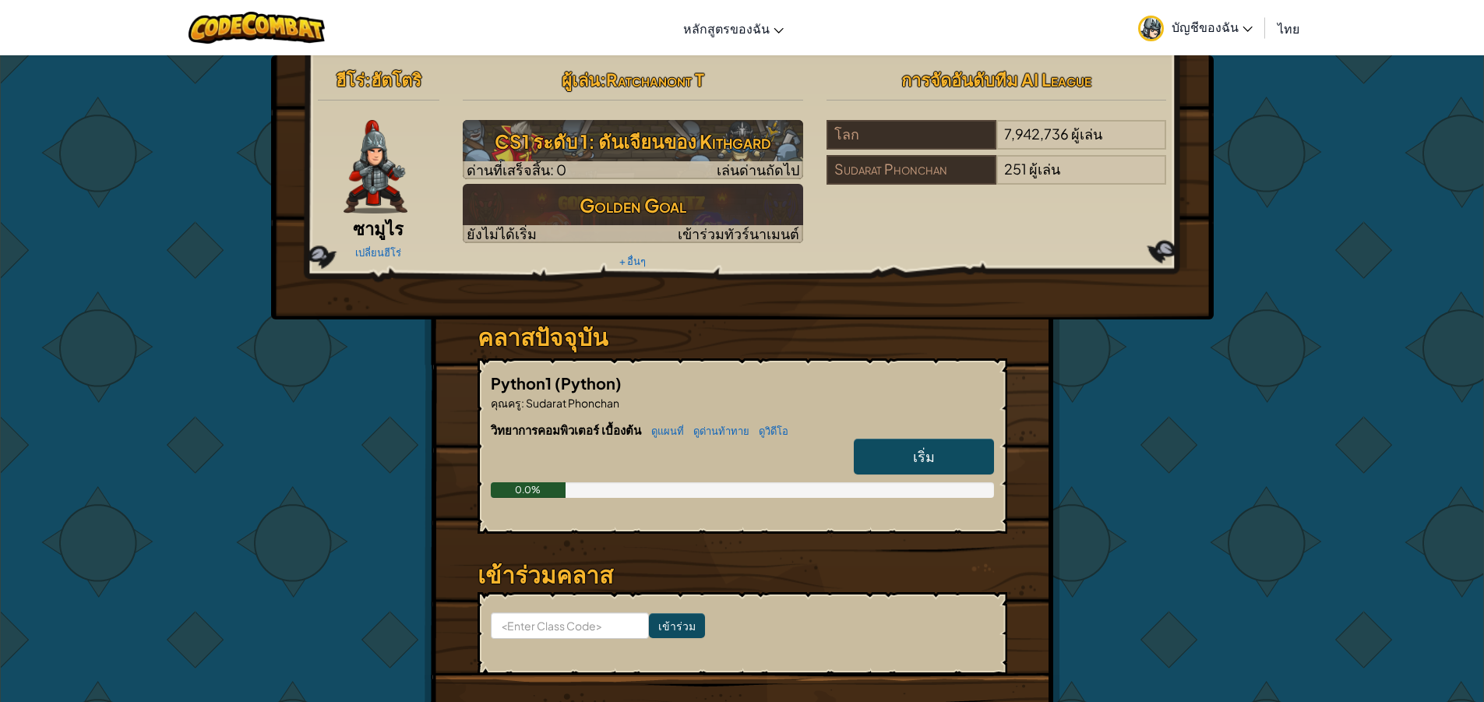
click at [1065, 692] on div "ฮีโร่ : [PERSON_NAME] ซามูไร เปลี่ยนฮีโร่ ผู้[PERSON_NAME] : Ratchanont T CS1 ร…" at bounding box center [742, 407] width 911 height 705
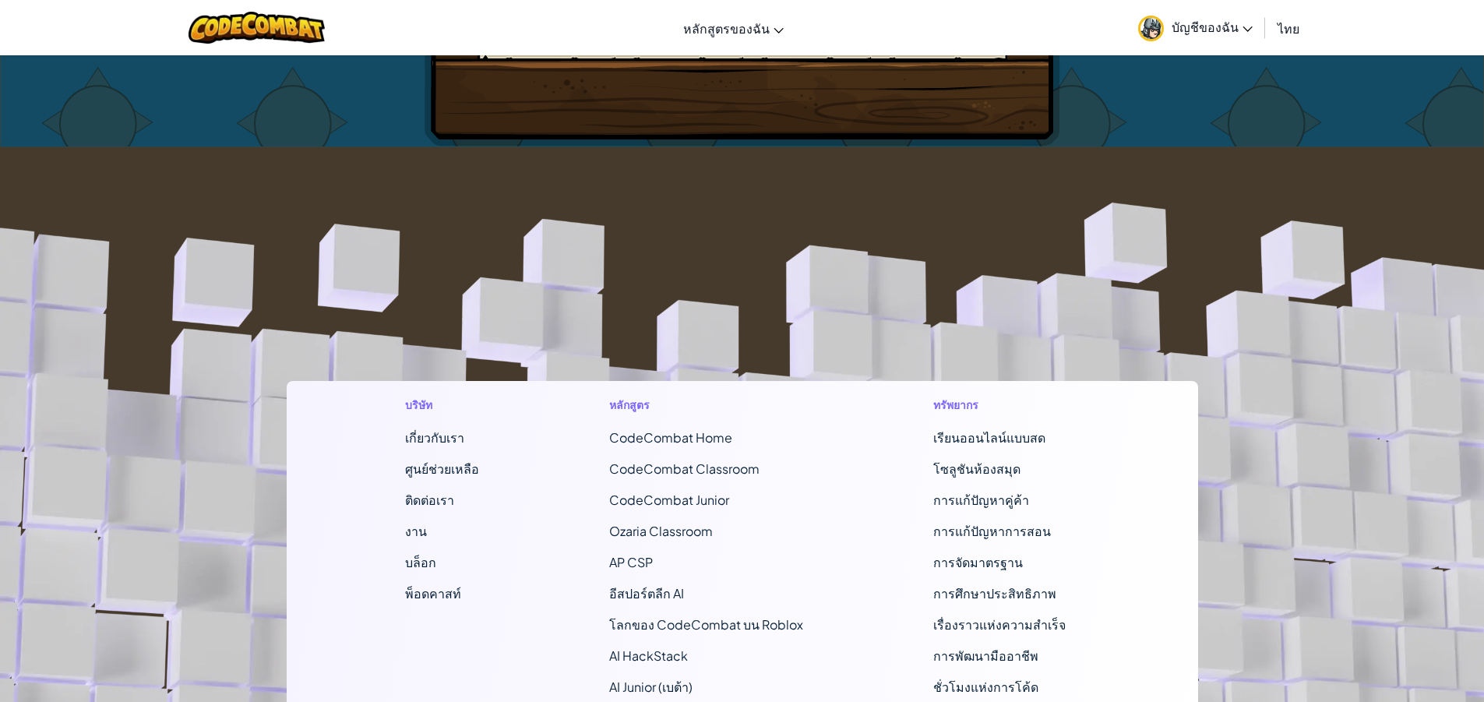
click at [1065, 692] on li "ชั่วโมงแห่งการโค้ด" at bounding box center [1006, 687] width 146 height 19
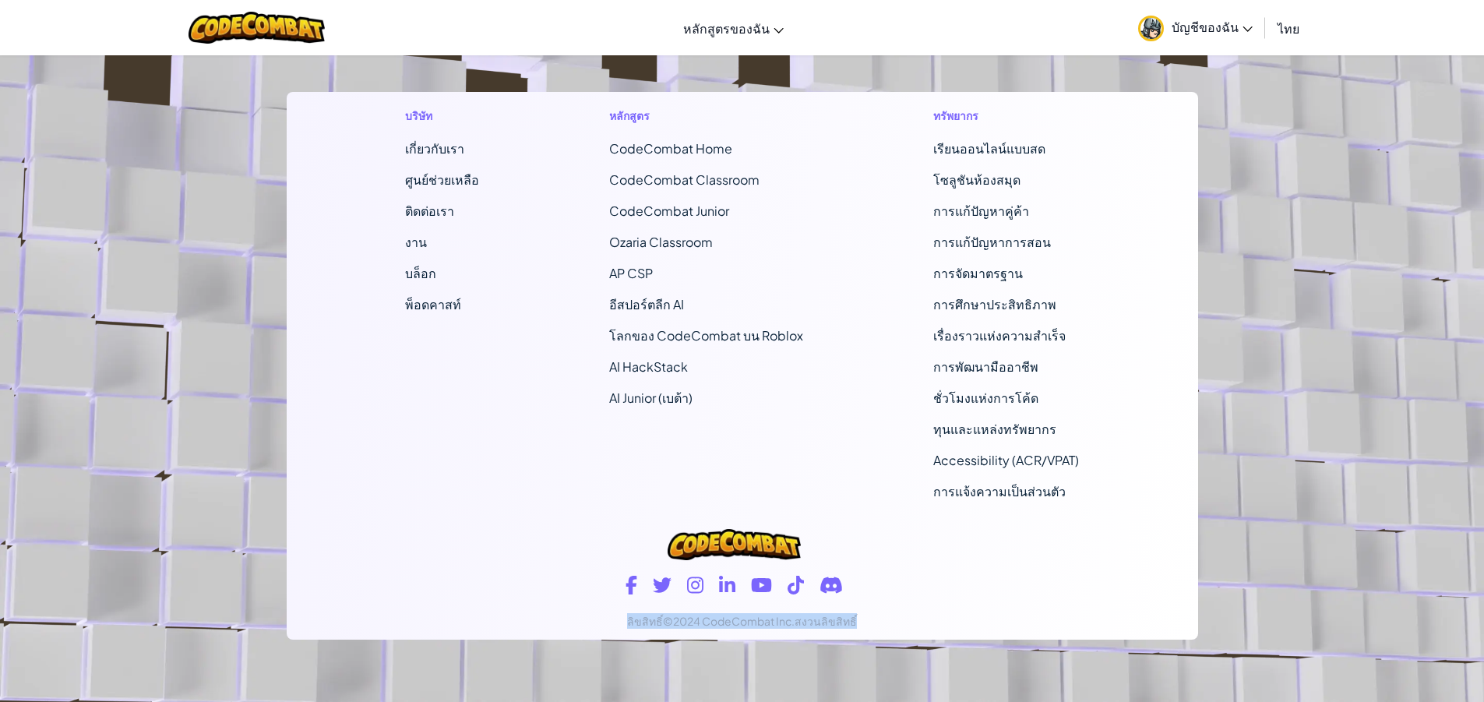
click at [1065, 692] on footer "บริษัท เกี่ยวกับเรา ศูนย์ช่วยเหลือ ติดต่อเรา งาน บล็อก พ็อดคาสท์ หลักสูตร CodeC…" at bounding box center [742, 280] width 1484 height 844
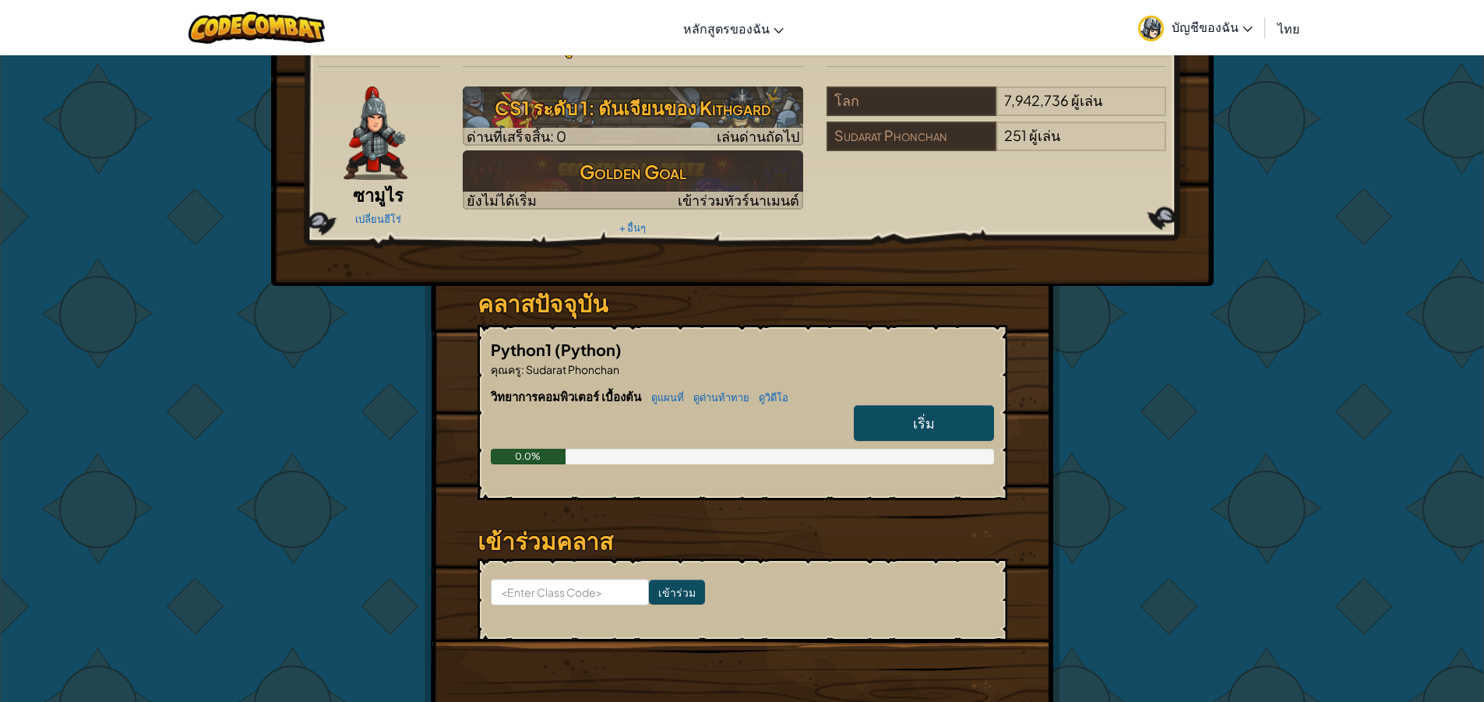
scroll to position [0, 0]
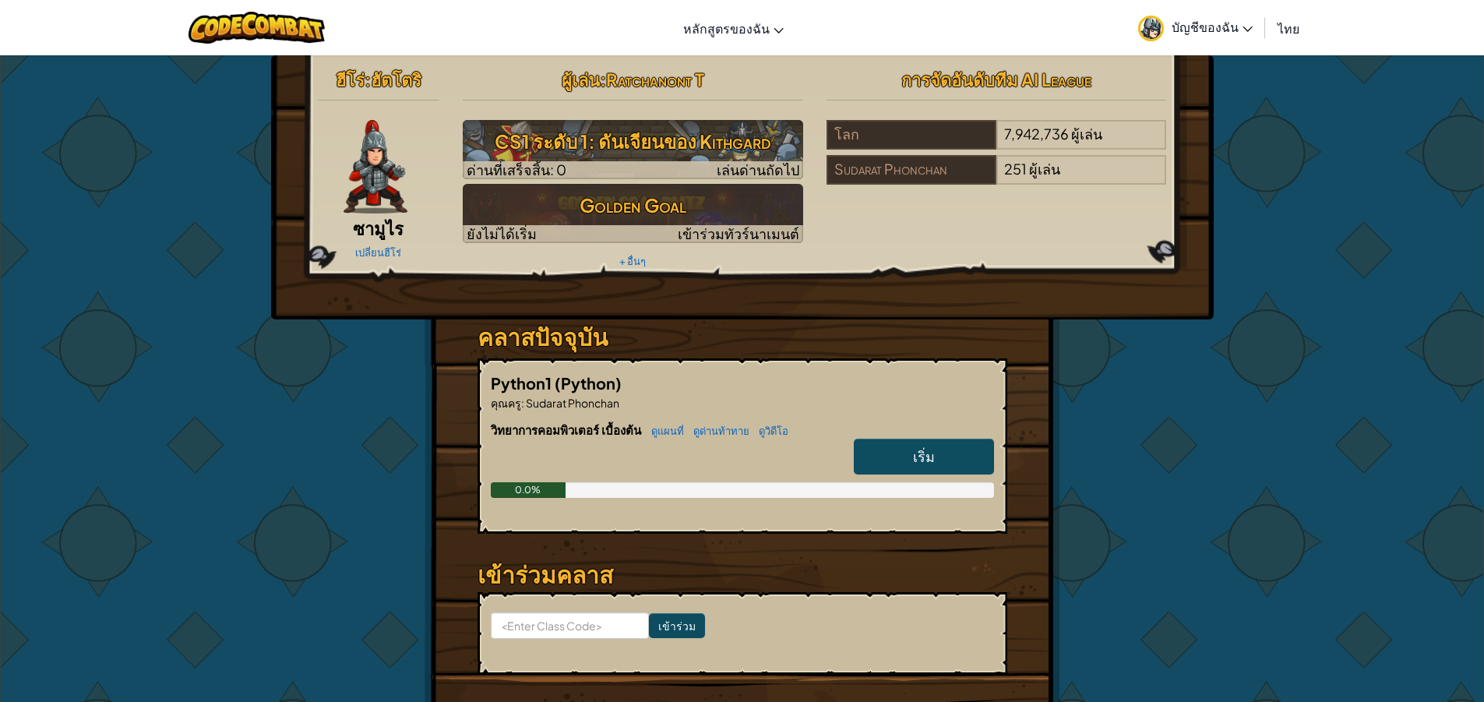
click at [1408, 252] on div "ฮีโร่ : [PERSON_NAME] ซามูไร เปลี่ยนฮีโร่ ผู้[PERSON_NAME] : Ratchanont T CS1 ร…" at bounding box center [742, 408] width 1484 height 706
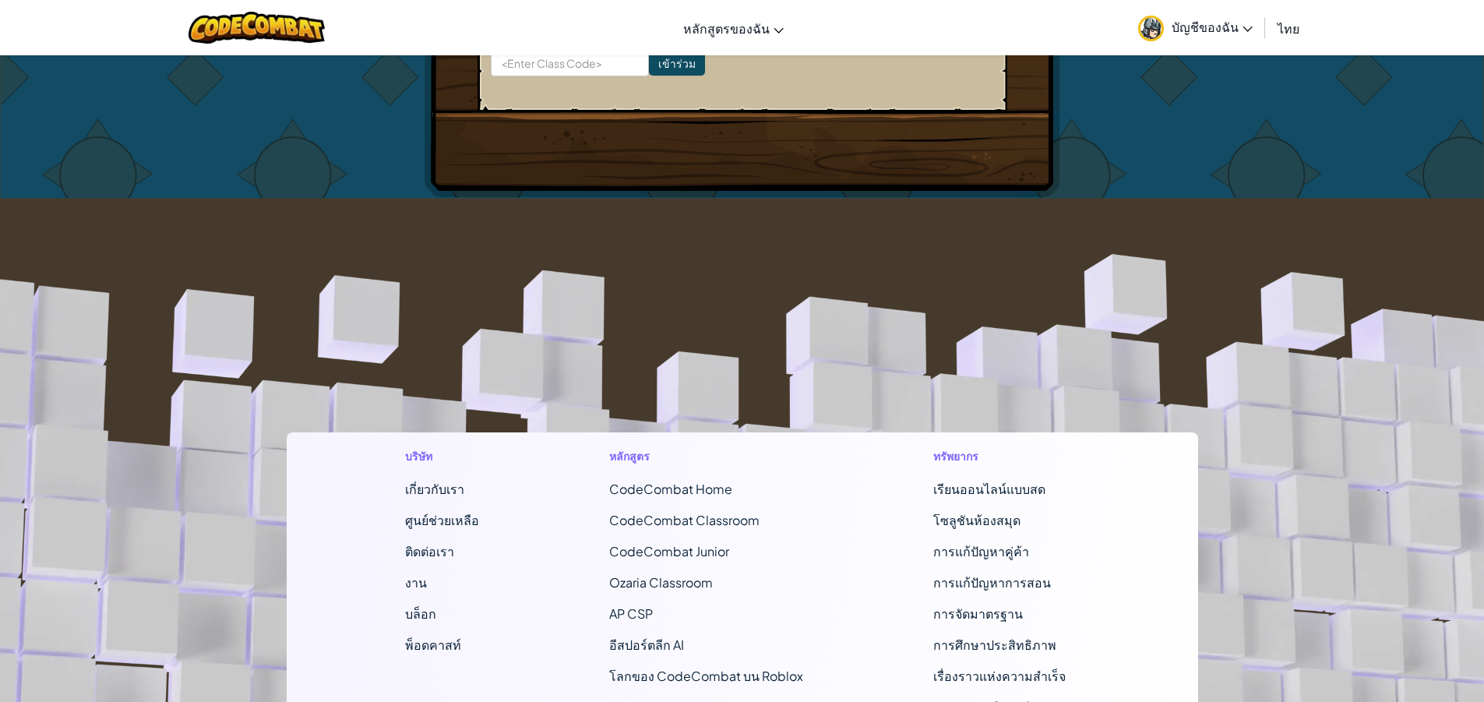
scroll to position [614, 0]
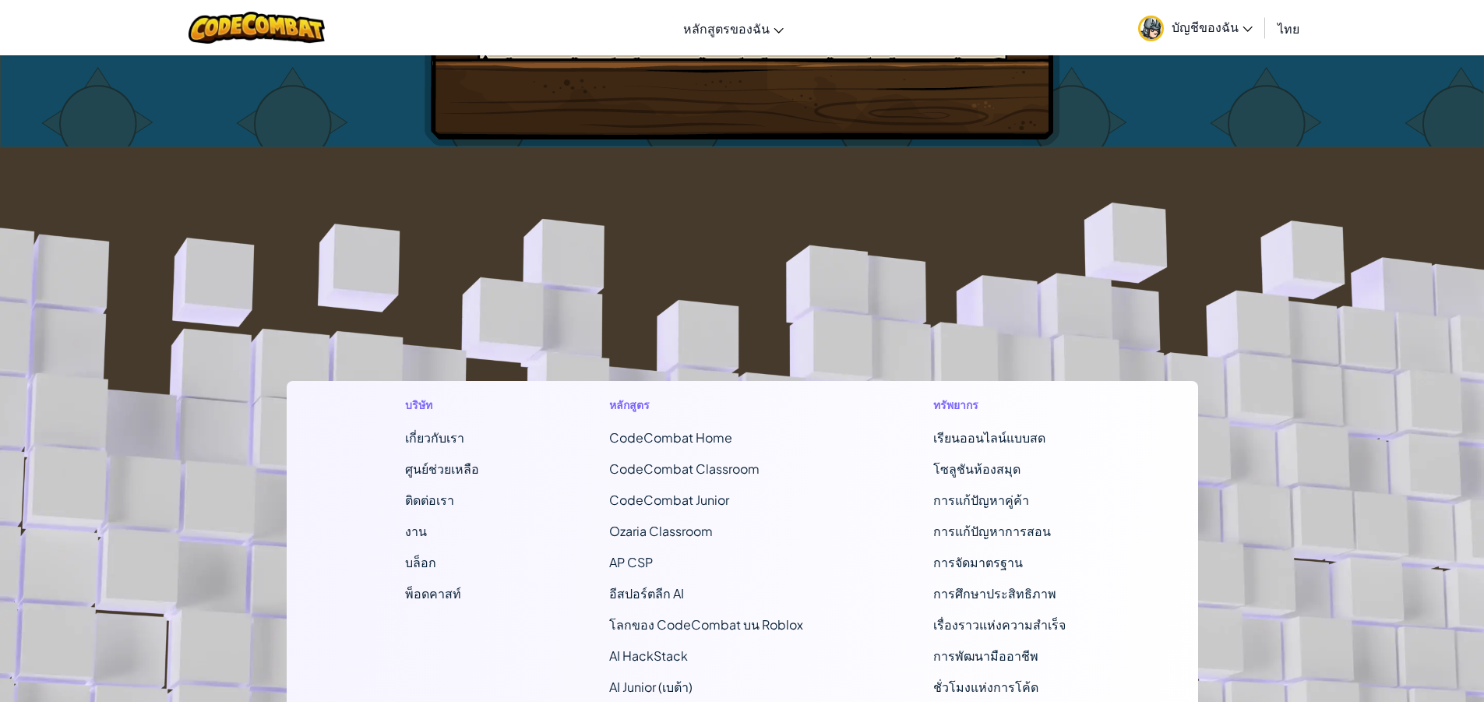
click at [1411, 249] on footer "บริษัท เกี่ยวกับเรา ศูนย์ช่วยเหลือ ติดต่อเรา งาน บล็อก พ็อดคาสท์ หลักสูตร CodeC…" at bounding box center [742, 569] width 1484 height 844
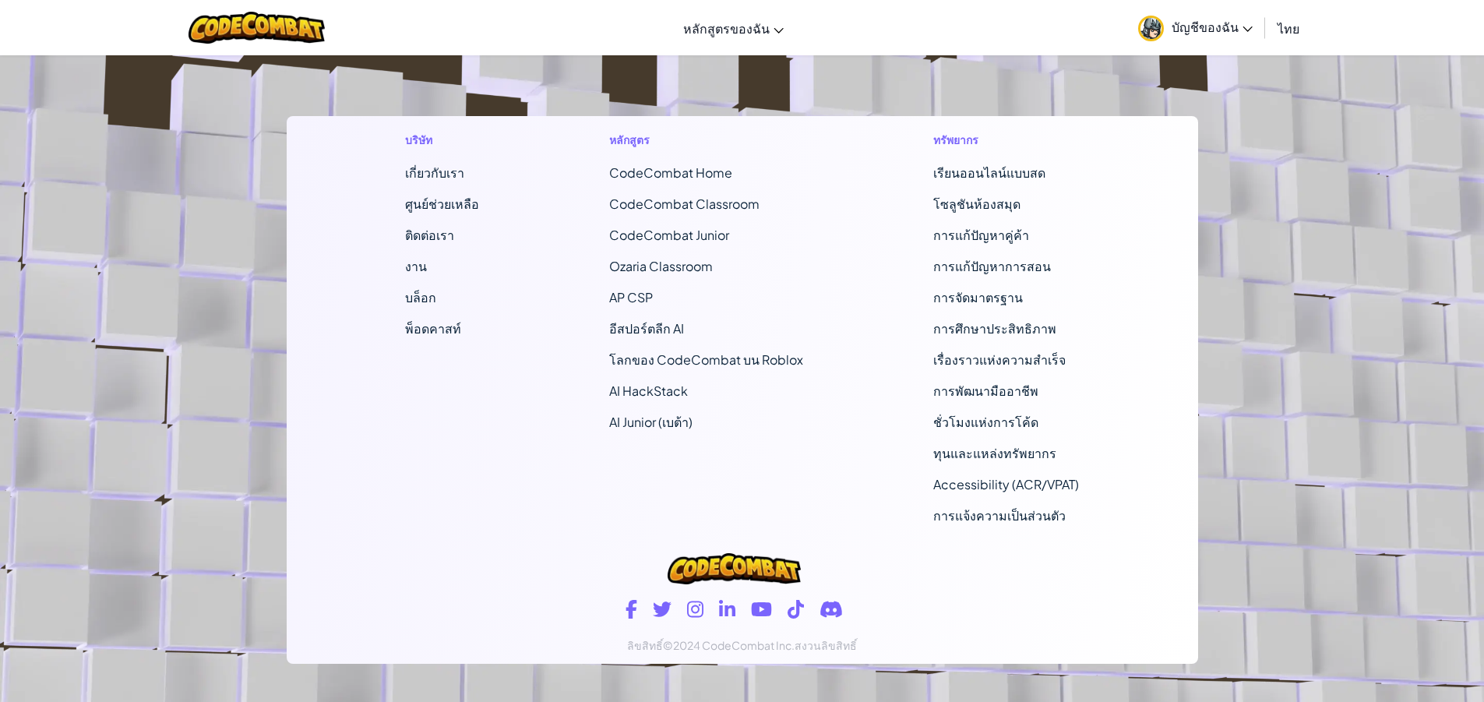
scroll to position [903, 0]
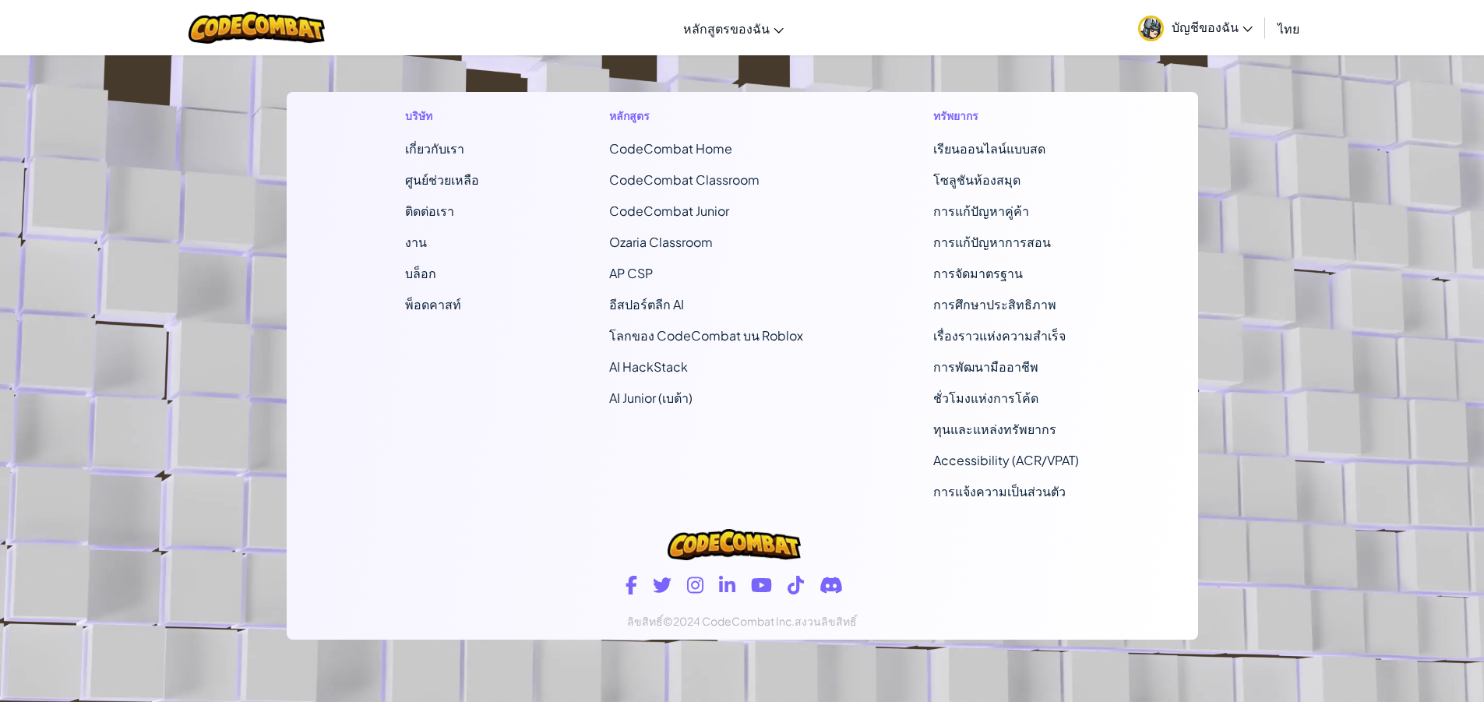
click at [1411, 249] on footer "บริษัท เกี่ยวกับเรา ศูนย์ช่วยเหลือ ติดต่อเรา งาน บล็อก พ็อดคาสท์ หลักสูตร CodeC…" at bounding box center [742, 280] width 1484 height 844
click at [1409, 249] on footer "บริษัท เกี่ยวกับเรา ศูนย์ช่วยเหลือ ติดต่อเรา งาน บล็อก พ็อดคาสท์ หลักสูตร CodeC…" at bounding box center [742, 280] width 1484 height 844
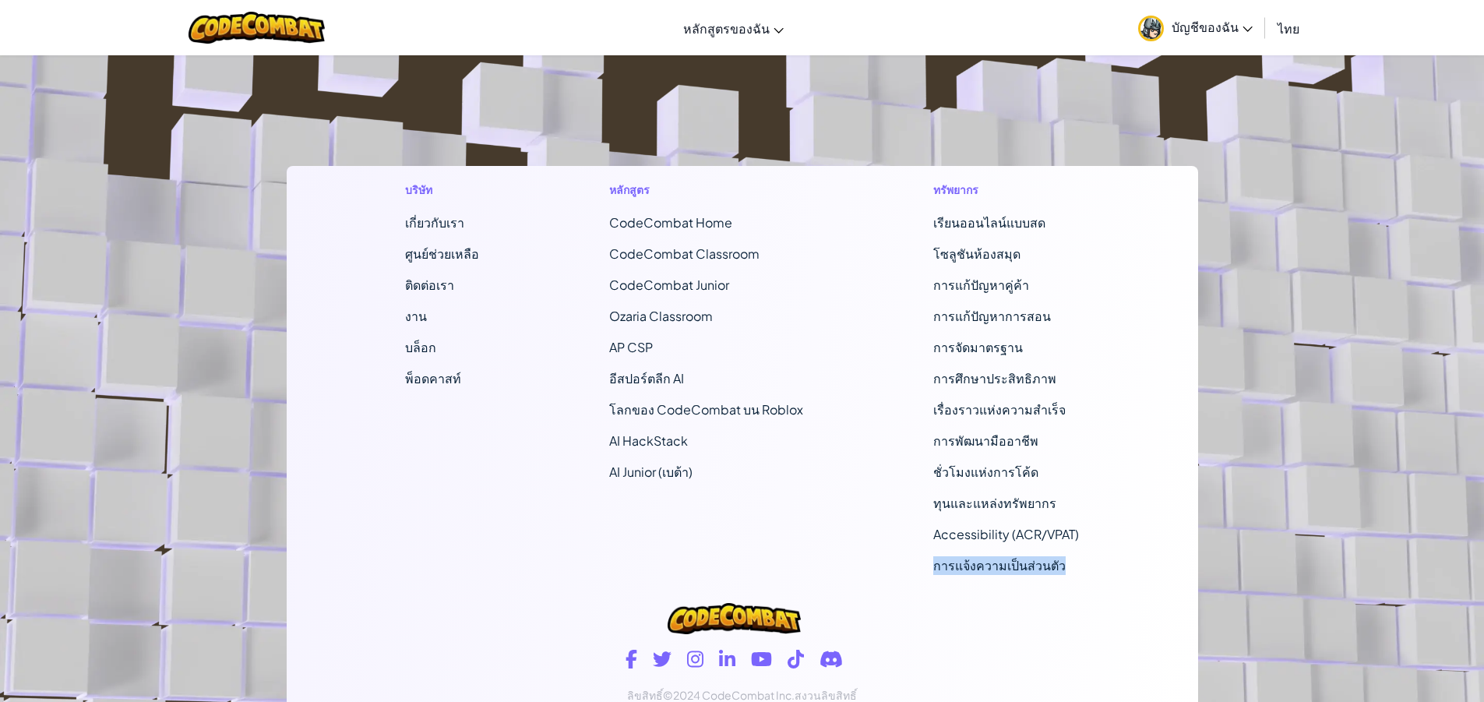
click at [1408, 249] on footer "บริษัท เกี่ยวกับเรา ศูนย์ช่วยเหลือ ติดต่อเรา งาน บล็อก พ็อดคาสท์ หลักสูตร CodeC…" at bounding box center [742, 354] width 1484 height 844
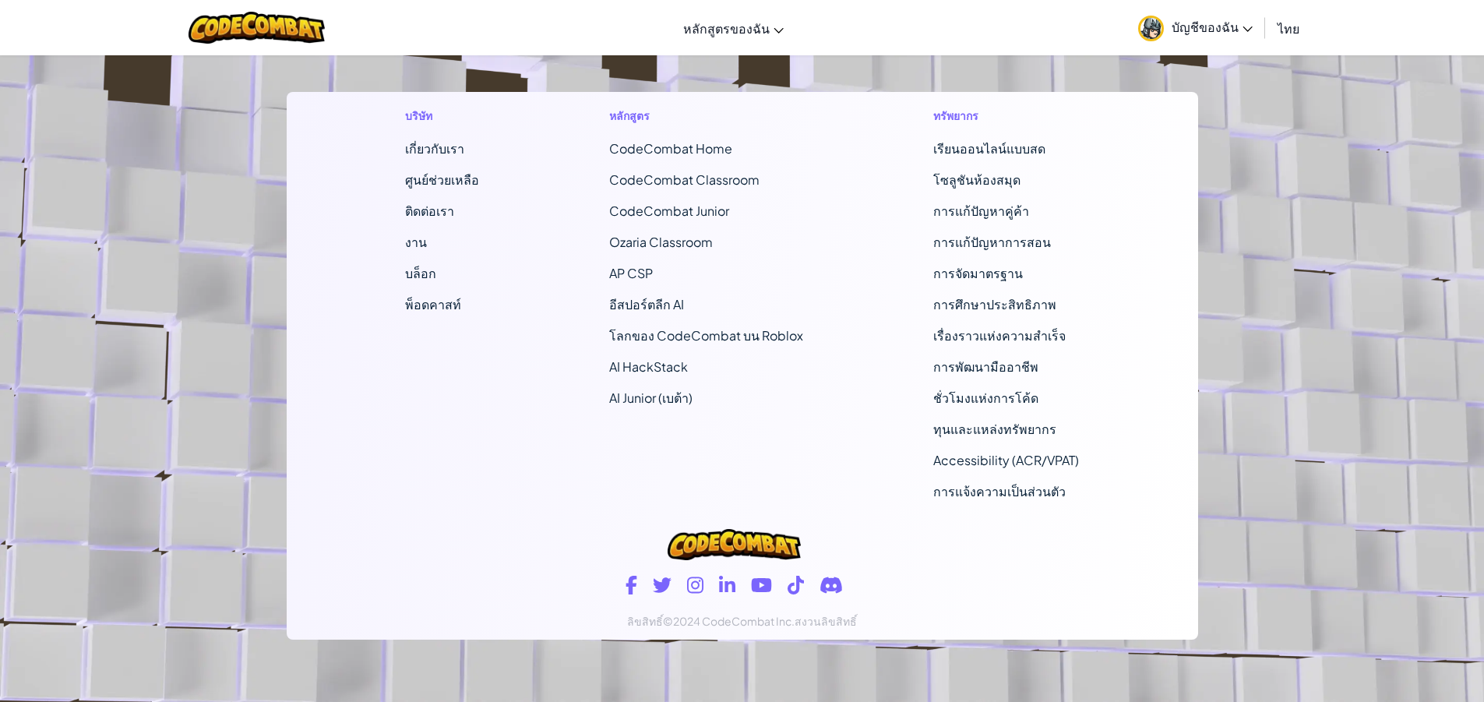
click at [1408, 249] on footer "บริษัท เกี่ยวกับเรา ศูนย์ช่วยเหลือ ติดต่อเรา งาน บล็อก พ็อดคาสท์ หลักสูตร CodeC…" at bounding box center [742, 280] width 1484 height 844
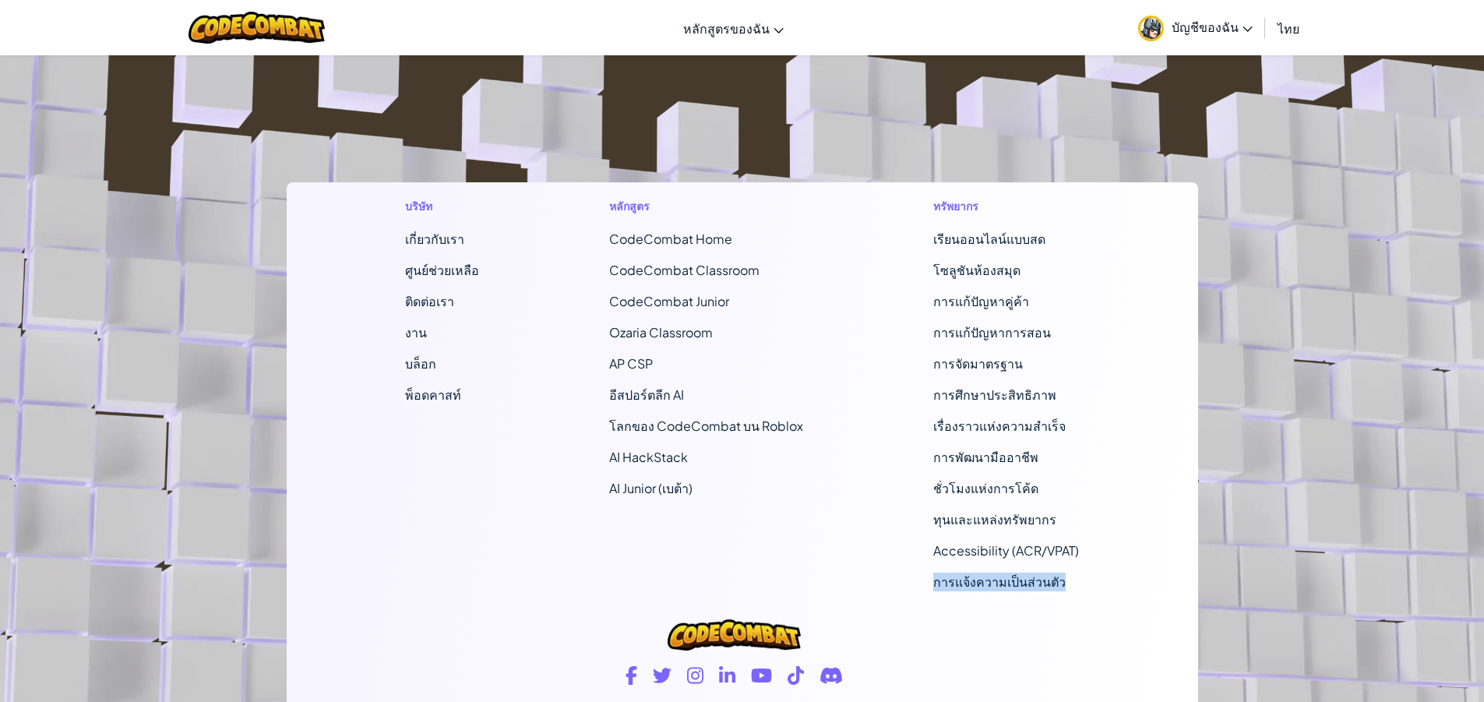
click at [1408, 249] on footer "บริษัท เกี่ยวกับเรา ศูนย์ช่วยเหลือ ติดต่อเรา งาน บล็อก พ็อดคาสท์ หลักสูตร CodeC…" at bounding box center [742, 371] width 1484 height 844
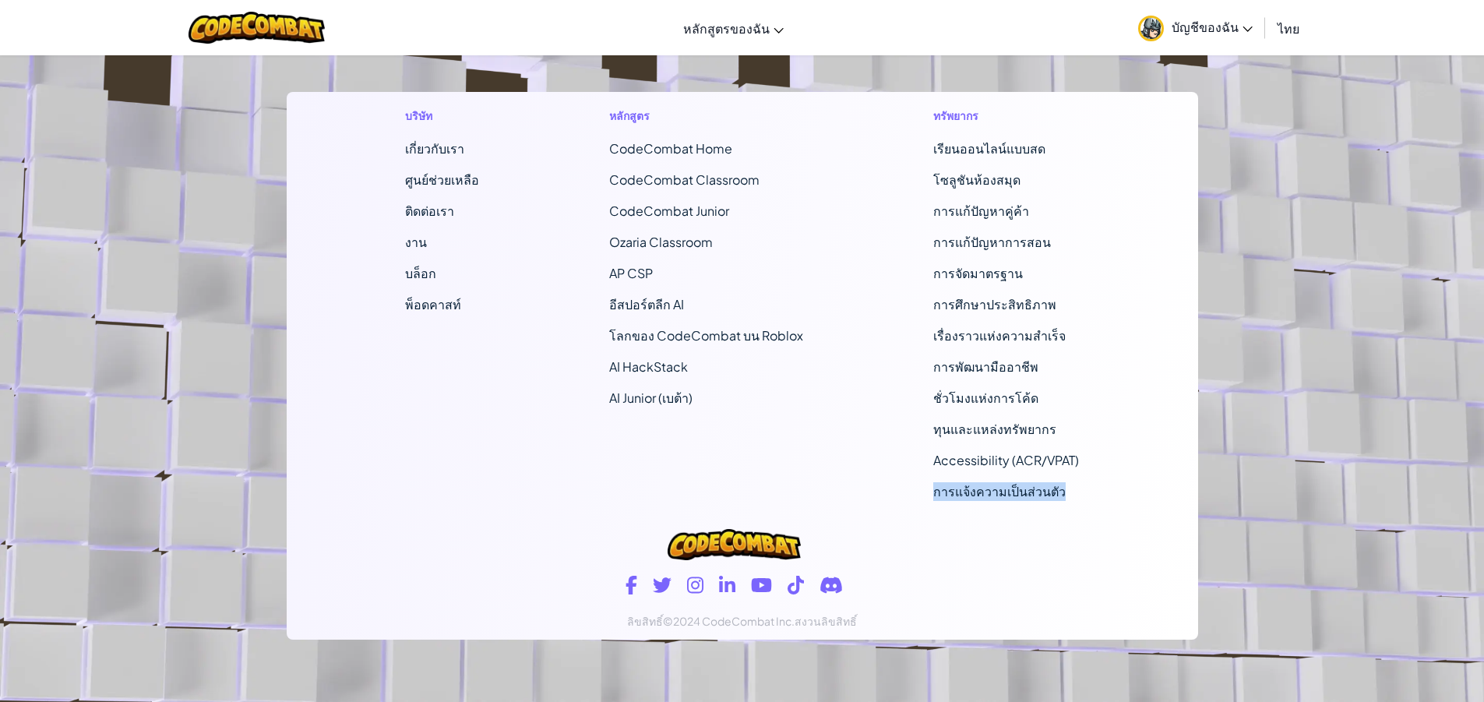
click at [1408, 249] on footer "บริษัท เกี่ยวกับเรา ศูนย์ช่วยเหลือ ติดต่อเรา งาน บล็อก พ็อดคาสท์ หลักสูตร CodeC…" at bounding box center [742, 280] width 1484 height 844
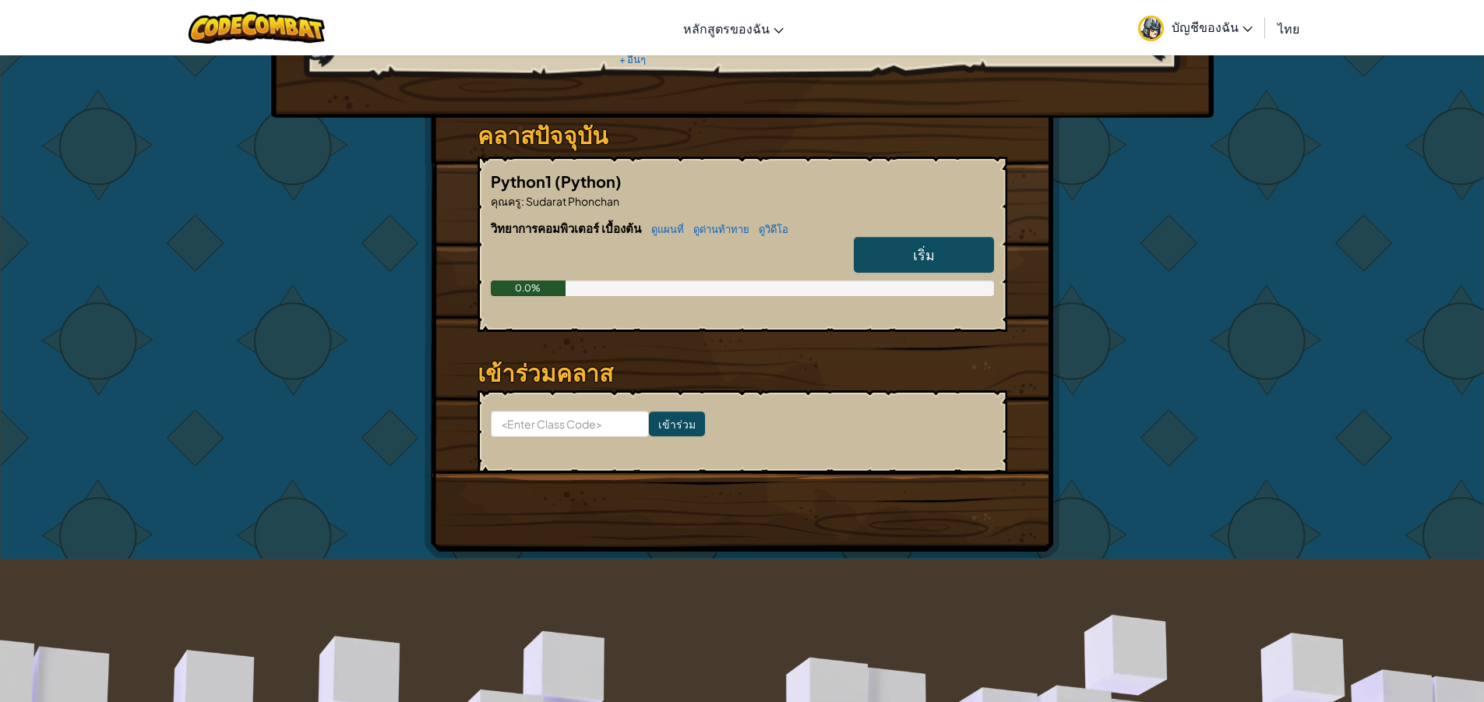
click at [1410, 249] on div "ฮีโร่ : [PERSON_NAME] ซามูไร เปลี่ยนฮีโร่ ผู้[PERSON_NAME] : Ratchanont T CS1 ร…" at bounding box center [742, 206] width 1484 height 706
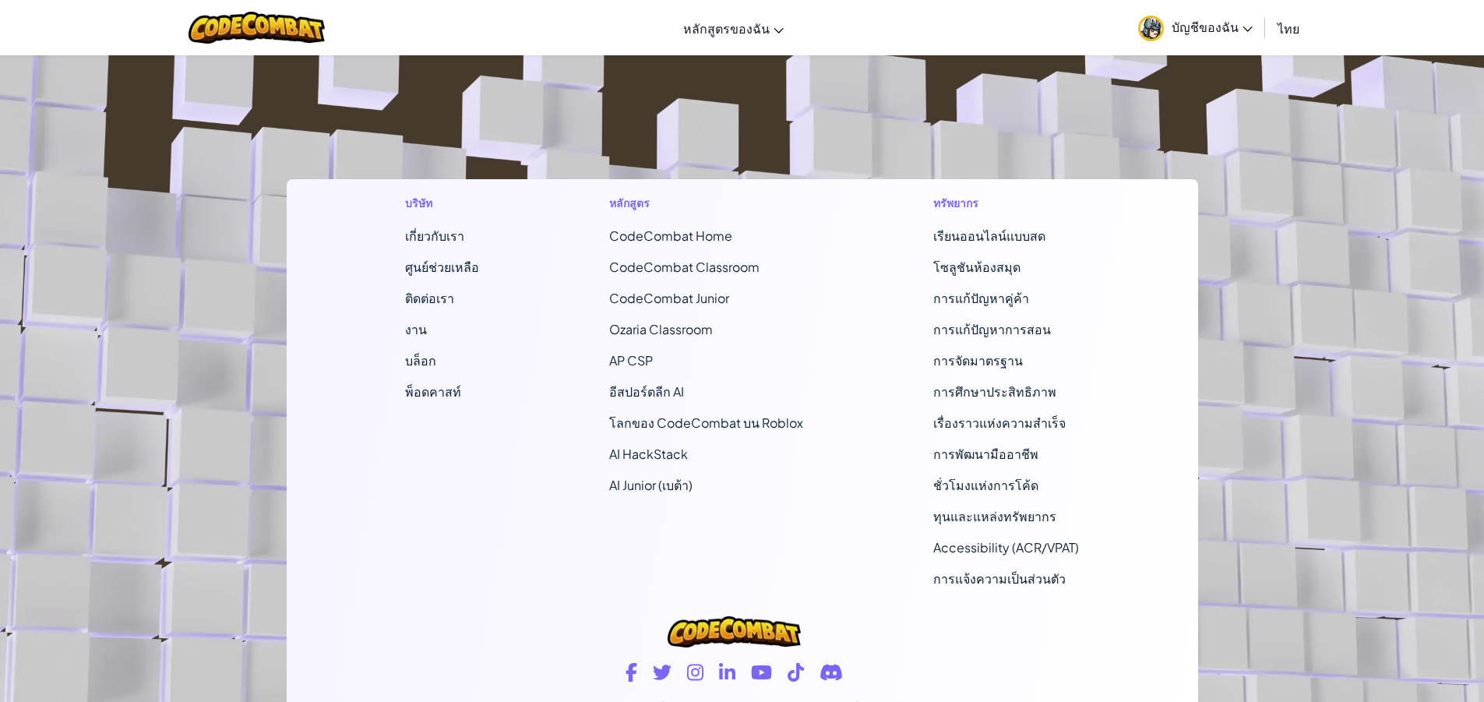
click at [1410, 249] on footer "บริษัท เกี่ยวกับเรา ศูนย์ช่วยเหลือ ติดต่อเรา งาน บล็อก พ็อดคาสท์ หลักสูตร CodeC…" at bounding box center [742, 367] width 1484 height 844
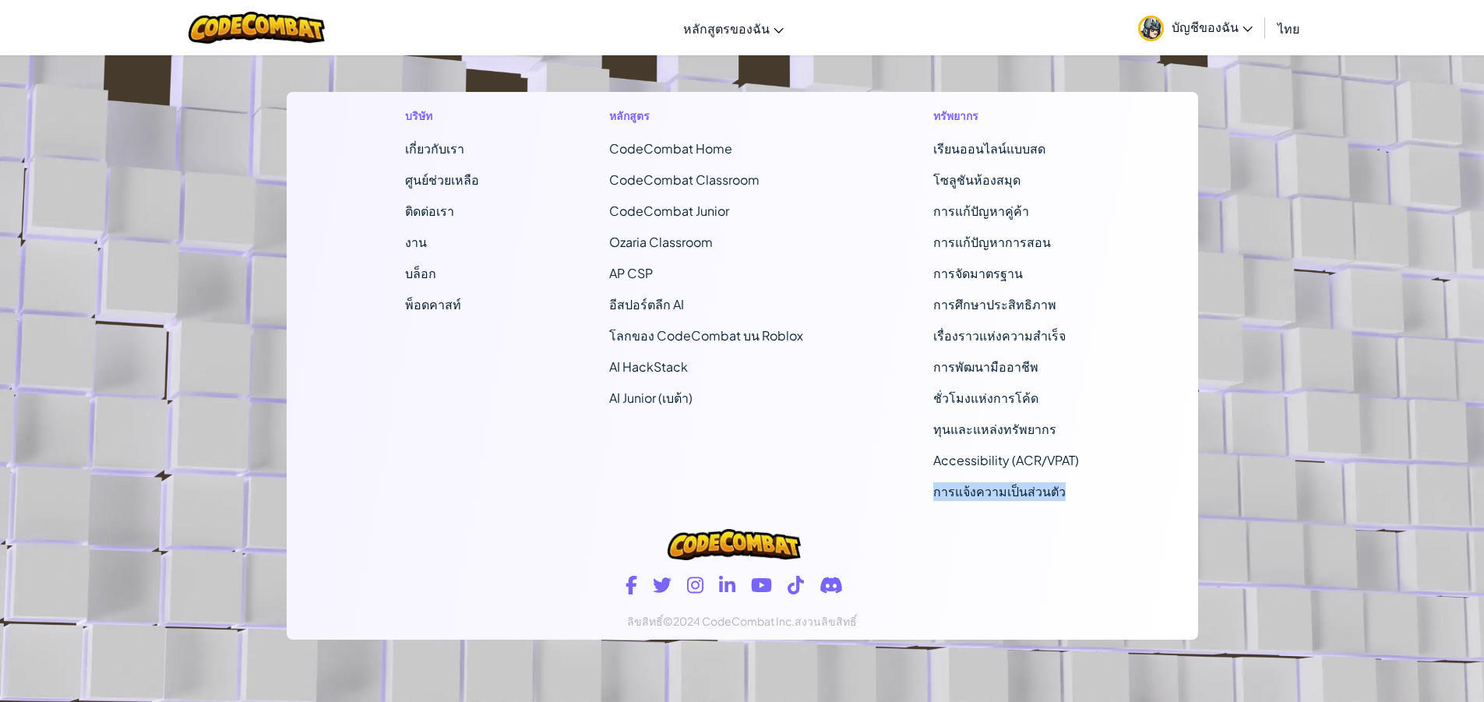
click at [1410, 249] on footer "บริษัท เกี่ยวกับเรา ศูนย์ช่วยเหลือ ติดต่อเรา งาน บล็อก พ็อดคาสท์ หลักสูตร CodeC…" at bounding box center [742, 280] width 1484 height 844
drag, startPoint x: 1410, startPoint y: 249, endPoint x: 1385, endPoint y: 285, distance: 43.6
click at [1410, 260] on footer "บริษัท เกี่ยวกับเรา ศูนย์ช่วยเหลือ ติดต่อเรา งาน บล็อก พ็อดคาสท์ หลักสูตร CodeC…" at bounding box center [742, 280] width 1484 height 844
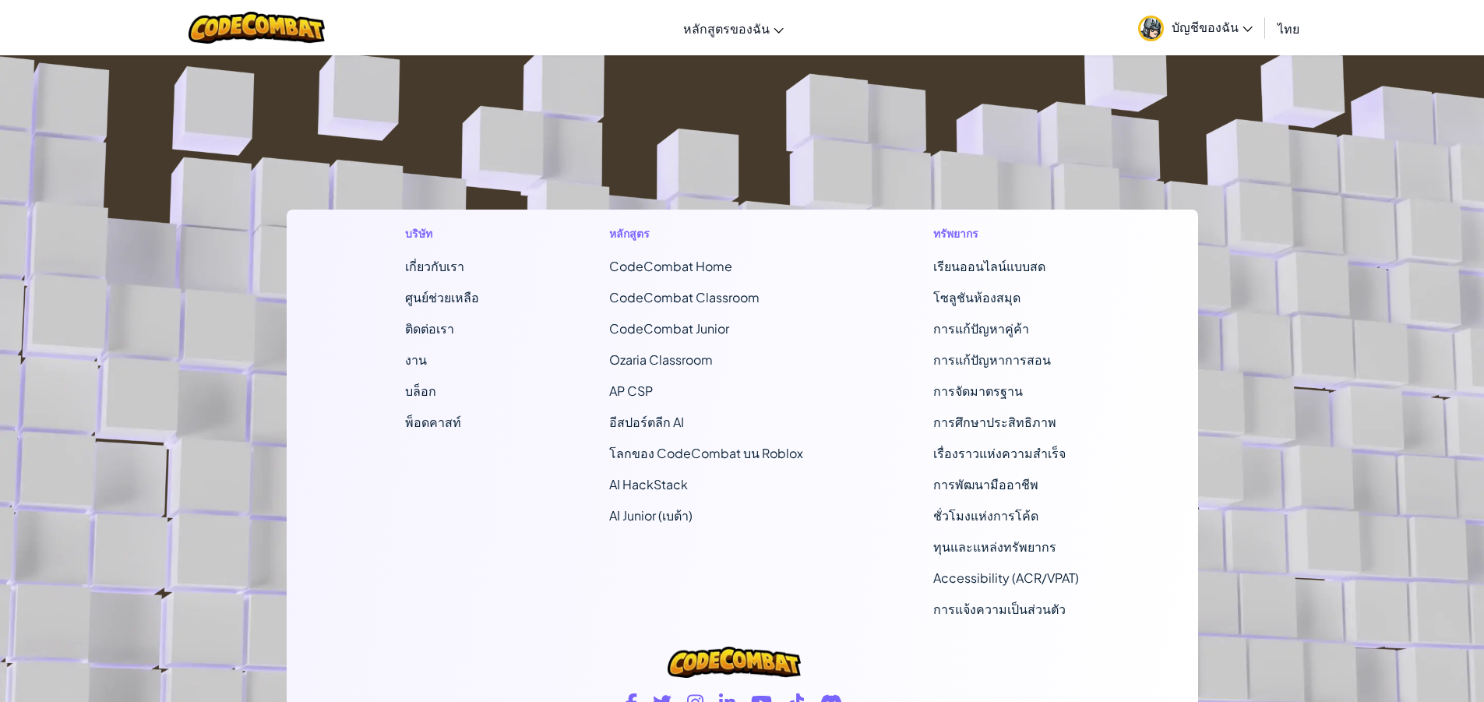
click at [1383, 285] on footer "บริษัท เกี่ยวกับเรา ศูนย์ช่วยเหลือ ติดต่อเรา งาน บล็อก พ็อดคาสท์ หลักสูตร CodeC…" at bounding box center [742, 398] width 1484 height 844
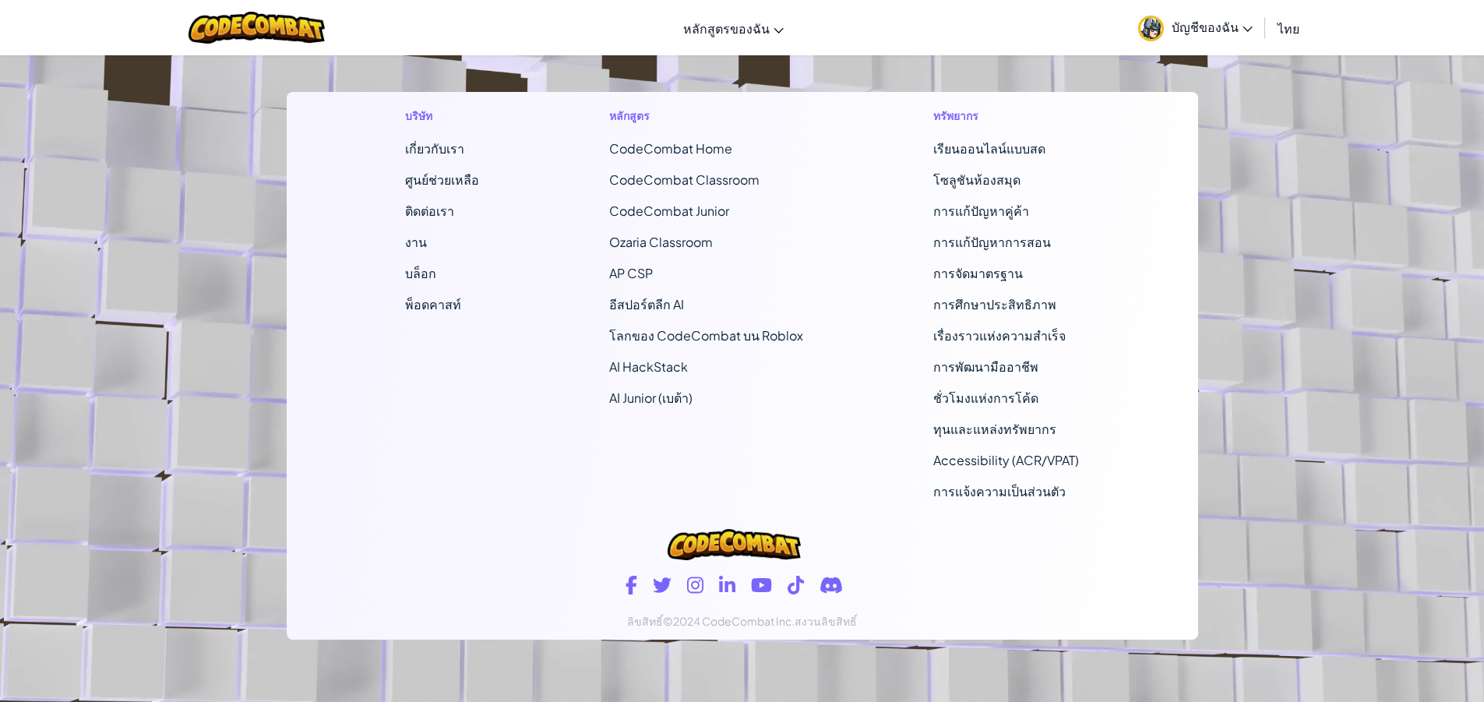
click at [1458, 230] on footer "บริษัท เกี่ยวกับเรา ศูนย์ช่วยเหลือ ติดต่อเรา งาน บล็อก พ็อดคาสท์ หลักสูตร CodeC…" at bounding box center [742, 280] width 1484 height 844
click at [1483, 312] on footer "บริษัท เกี่ยวกับเรา ศูนย์ช่วยเหลือ ติดต่อเรา งาน บล็อก พ็อดคาสท์ หลักสูตร CodeC…" at bounding box center [742, 280] width 1484 height 844
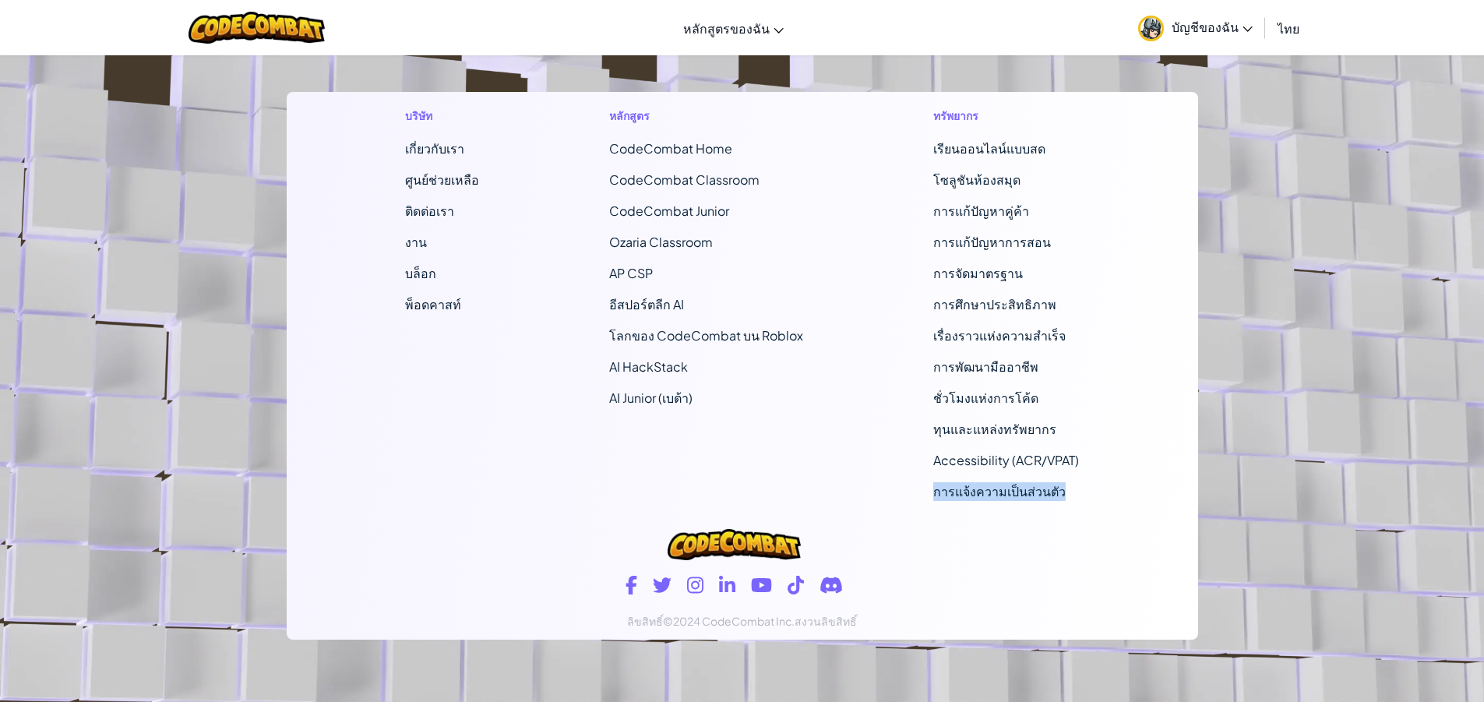
click at [1483, 312] on footer "บริษัท เกี่ยวกับเรา ศูนย์ช่วยเหลือ ติดต่อเรา งาน บล็อก พ็อดคาสท์ หลักสูตร CodeC…" at bounding box center [742, 280] width 1484 height 844
drag, startPoint x: 1473, startPoint y: 586, endPoint x: 1476, endPoint y: 599, distance: 13.6
click at [1474, 595] on footer "บริษัท เกี่ยวกับเรา ศูนย์ช่วยเหลือ ติดต่อเรา งาน บล็อก พ็อดคาสท์ หลักสูตร CodeC…" at bounding box center [742, 280] width 1484 height 844
click at [0, 526] on footer "บริษัท เกี่ยวกับเรา ศูนย์ช่วยเหลือ ติดต่อเรา งาน บล็อก พ็อดคาสท์ หลักสูตร CodeC…" at bounding box center [742, 280] width 1484 height 844
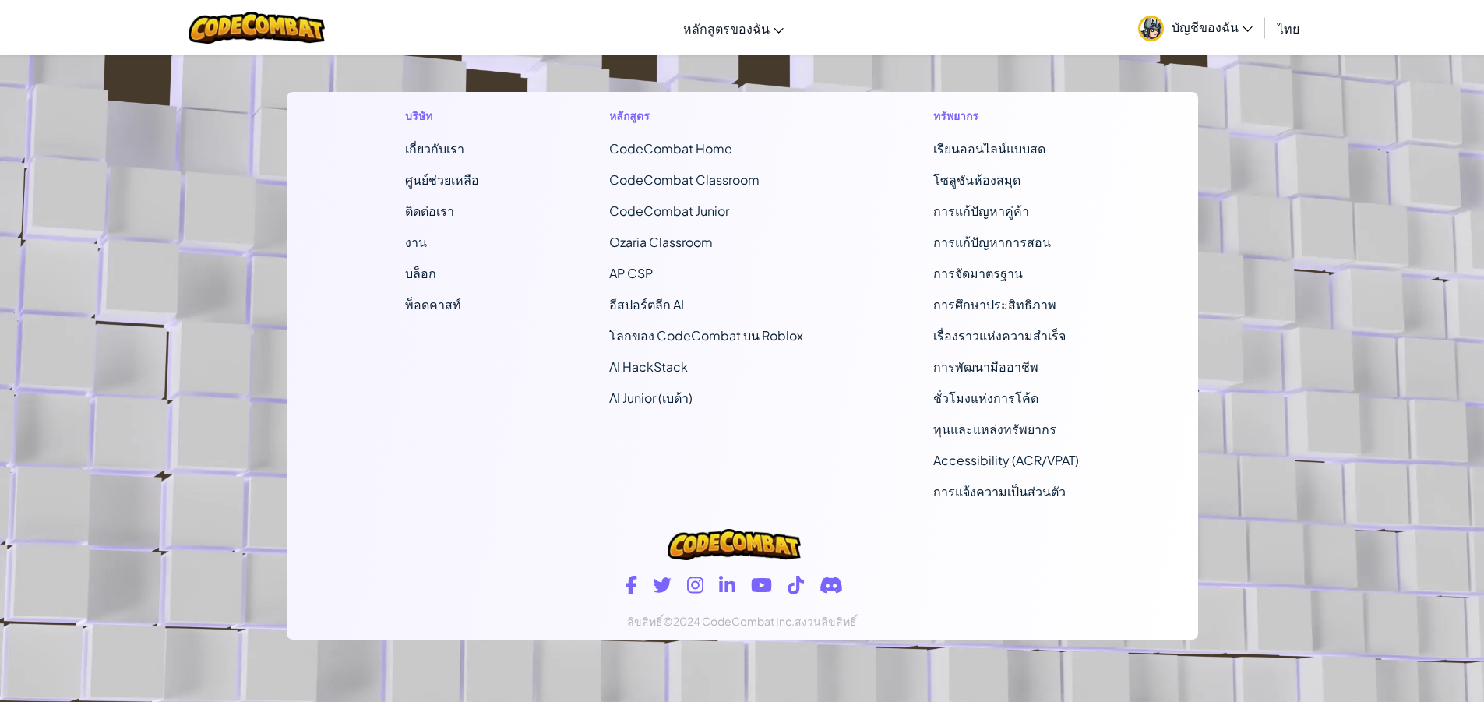
click at [1466, 88] on footer "บริษัท เกี่ยวกับเรา ศูนย์ช่วยเหลือ ติดต่อเรา งาน บล็อก พ็อดคาสท์ หลักสูตร CodeC…" at bounding box center [742, 280] width 1484 height 844
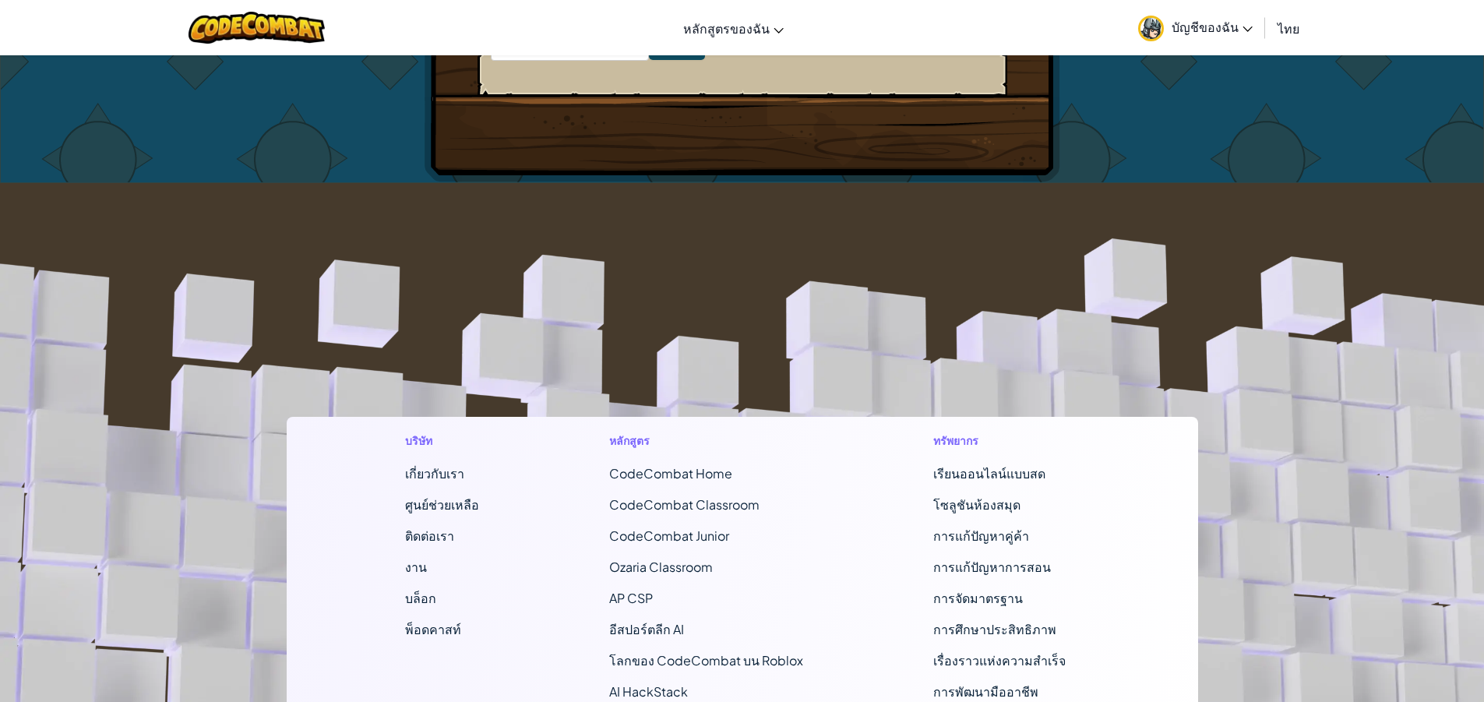
scroll to position [0, 0]
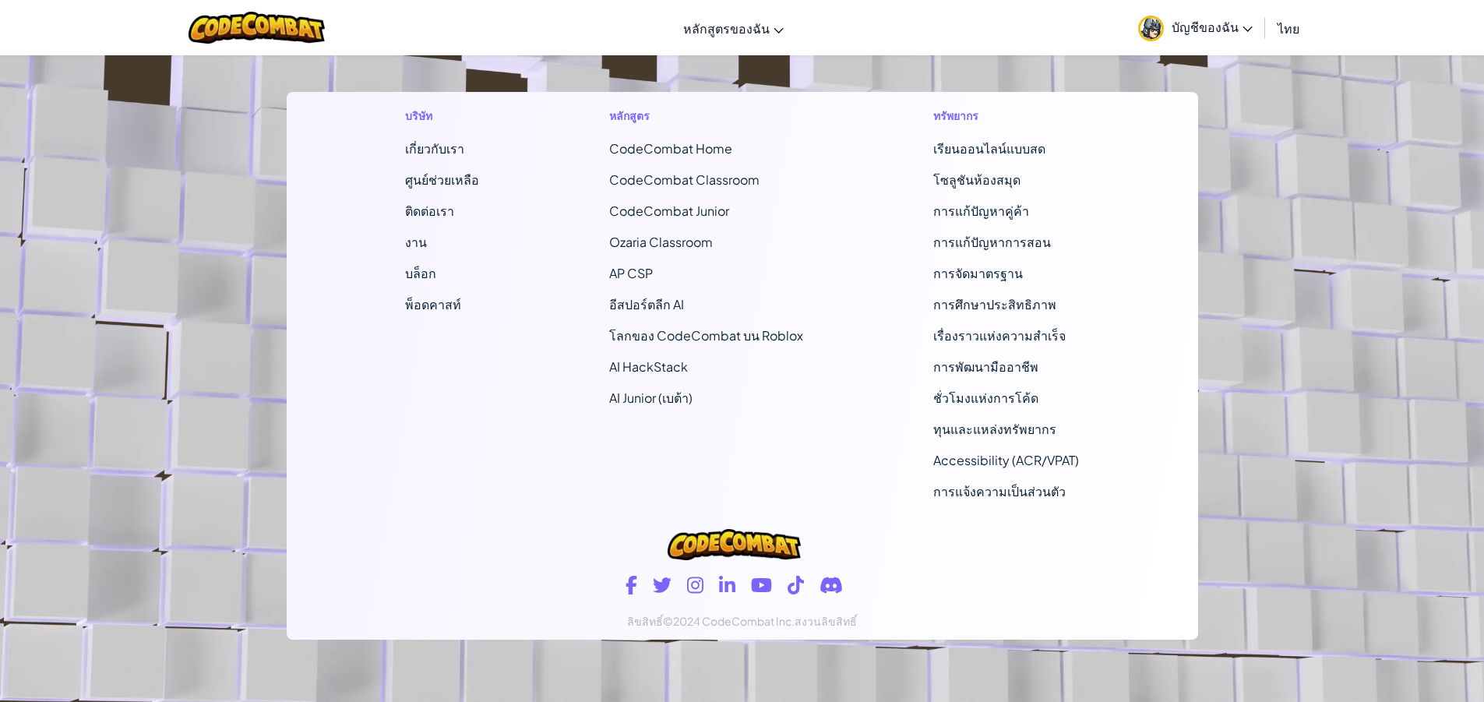
click at [1474, 124] on footer "บริษัท เกี่ยวกับเรา ศูนย์ช่วยเหลือ ติดต่อเรา งาน บล็อก พ็อดคาสท์ หลักสูตร CodeC…" at bounding box center [742, 280] width 1484 height 844
click at [1312, 227] on footer "บริษัท เกี่ยวกับเรา ศูนย์ช่วยเหลือ ติดต่อเรา งาน บล็อก พ็อดคาสท์ หลักสูตร CodeC…" at bounding box center [742, 280] width 1484 height 844
drag, startPoint x: 1312, startPoint y: 227, endPoint x: 1321, endPoint y: 224, distance: 9.1
click at [1321, 224] on footer "บริษัท เกี่ยวกับเรา ศูนย์ช่วยเหลือ ติดต่อเรา งาน บล็อก พ็อดคาสท์ หลักสูตร CodeC…" at bounding box center [742, 280] width 1484 height 844
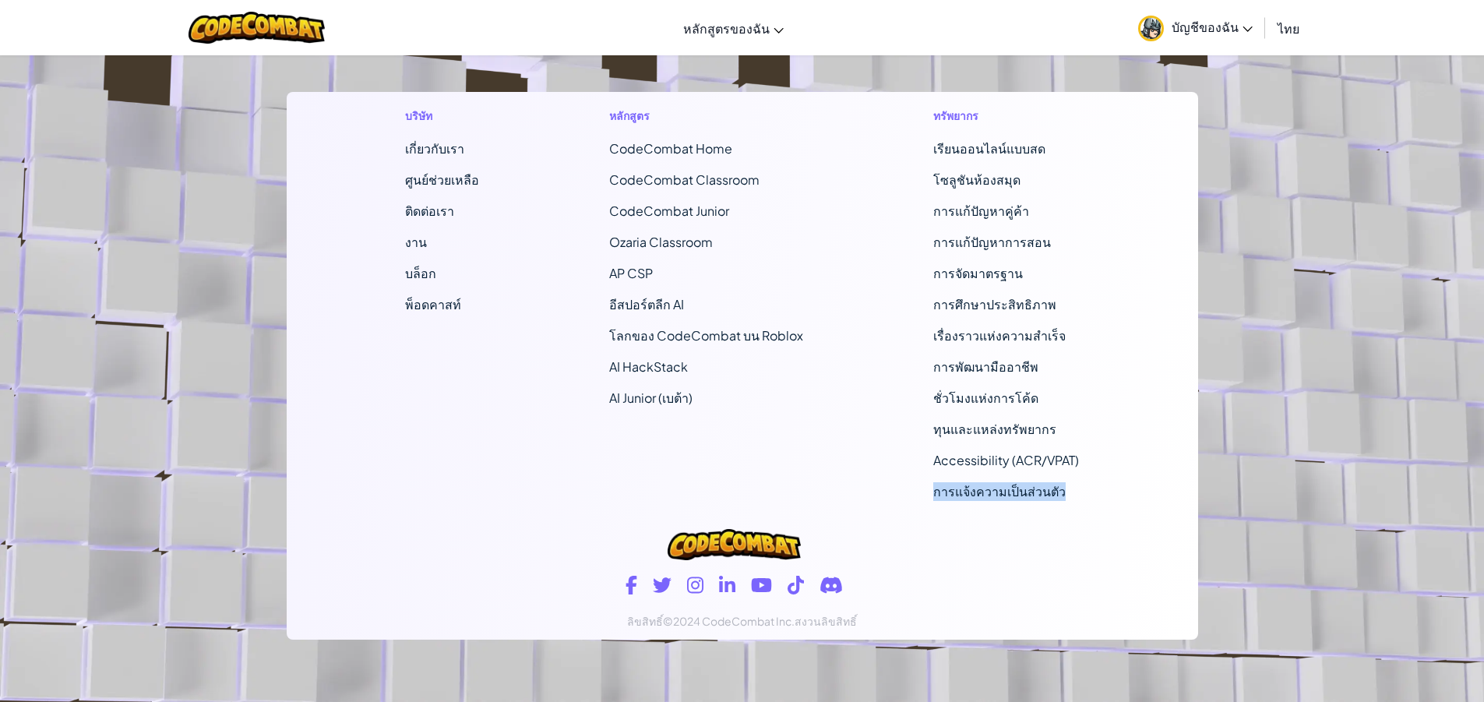
click at [1321, 224] on footer "บริษัท เกี่ยวกับเรา ศูนย์ช่วยเหลือ ติดต่อเรา งาน บล็อก พ็อดคาสท์ หลักสูตร CodeC…" at bounding box center [742, 280] width 1484 height 844
click at [1329, 224] on footer "บริษัท เกี่ยวกับเรา ศูนย์ช่วยเหลือ ติดต่อเรา งาน บล็อก พ็อดคาสท์ หลักสูตร CodeC…" at bounding box center [742, 280] width 1484 height 844
click at [1344, 224] on footer "บริษัท เกี่ยวกับเรา ศูนย์ช่วยเหลือ ติดต่อเรา งาน บล็อก พ็อดคาสท์ หลักสูตร CodeC…" at bounding box center [742, 280] width 1484 height 844
drag, startPoint x: 1344, startPoint y: 224, endPoint x: 1355, endPoint y: 218, distance: 12.6
click at [1355, 218] on footer "บริษัท เกี่ยวกับเรา ศูนย์ช่วยเหลือ ติดต่อเรา งาน บล็อก พ็อดคาสท์ หลักสูตร CodeC…" at bounding box center [742, 280] width 1484 height 844
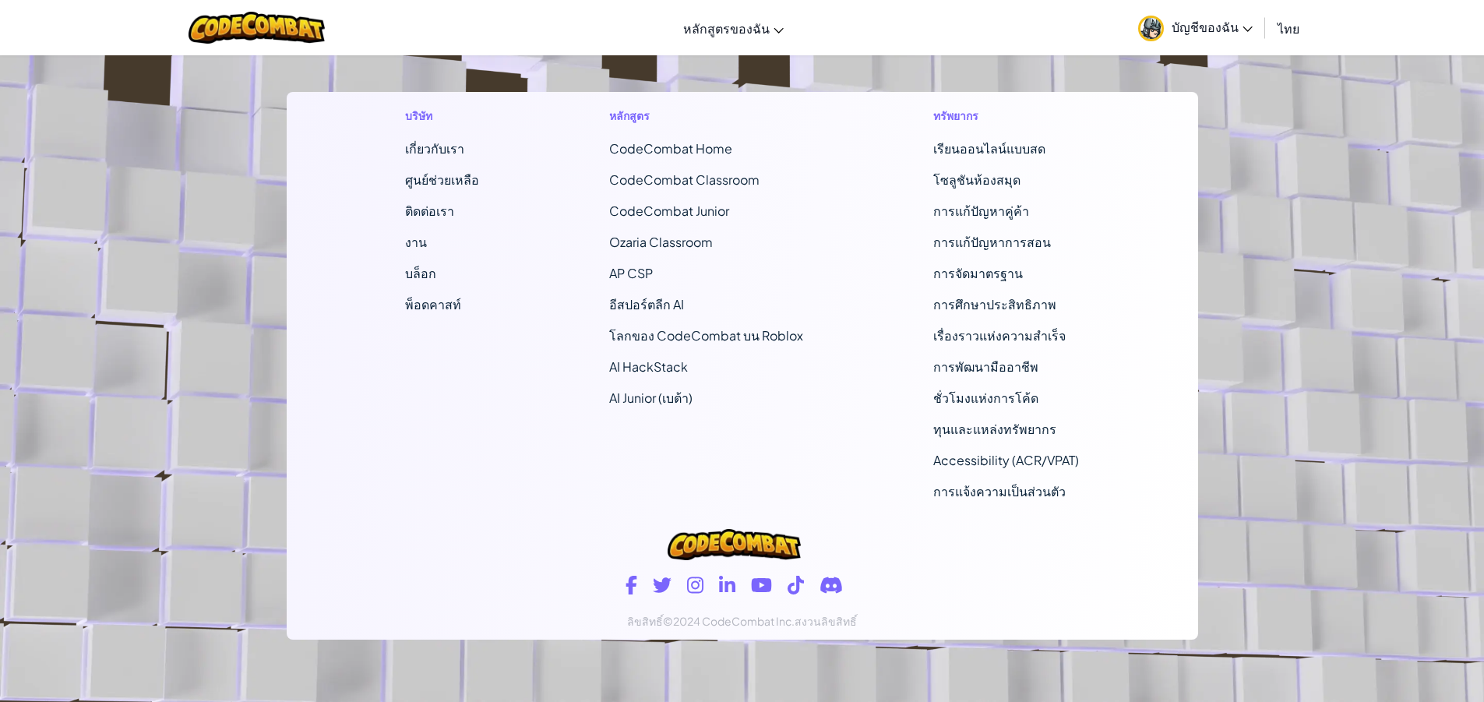
click at [1378, 226] on footer "บริษัท เกี่ยวกับเรา ศูนย์ช่วยเหลือ ติดต่อเรา งาน บล็อก พ็อดคาสท์ หลักสูตร CodeC…" at bounding box center [742, 280] width 1484 height 844
click at [1382, 226] on footer "บริษัท เกี่ยวกับเรา ศูนย์ช่วยเหลือ ติดต่อเรา งาน บล็อก พ็อดคาสท์ หลักสูตร CodeC…" at bounding box center [742, 280] width 1484 height 844
click at [1382, 225] on footer "บริษัท เกี่ยวกับเรา ศูนย์ช่วยเหลือ ติดต่อเรา งาน บล็อก พ็อดคาสท์ หลักสูตร CodeC…" at bounding box center [742, 280] width 1484 height 844
click at [1382, 224] on footer "บริษัท เกี่ยวกับเรา ศูนย์ช่วยเหลือ ติดต่อเรา งาน บล็อก พ็อดคาสท์ หลักสูตร CodeC…" at bounding box center [742, 280] width 1484 height 844
click at [1386, 220] on footer "บริษัท เกี่ยวกับเรา ศูนย์ช่วยเหลือ ติดต่อเรา งาน บล็อก พ็อดคาสท์ หลักสูตร CodeC…" at bounding box center [742, 280] width 1484 height 844
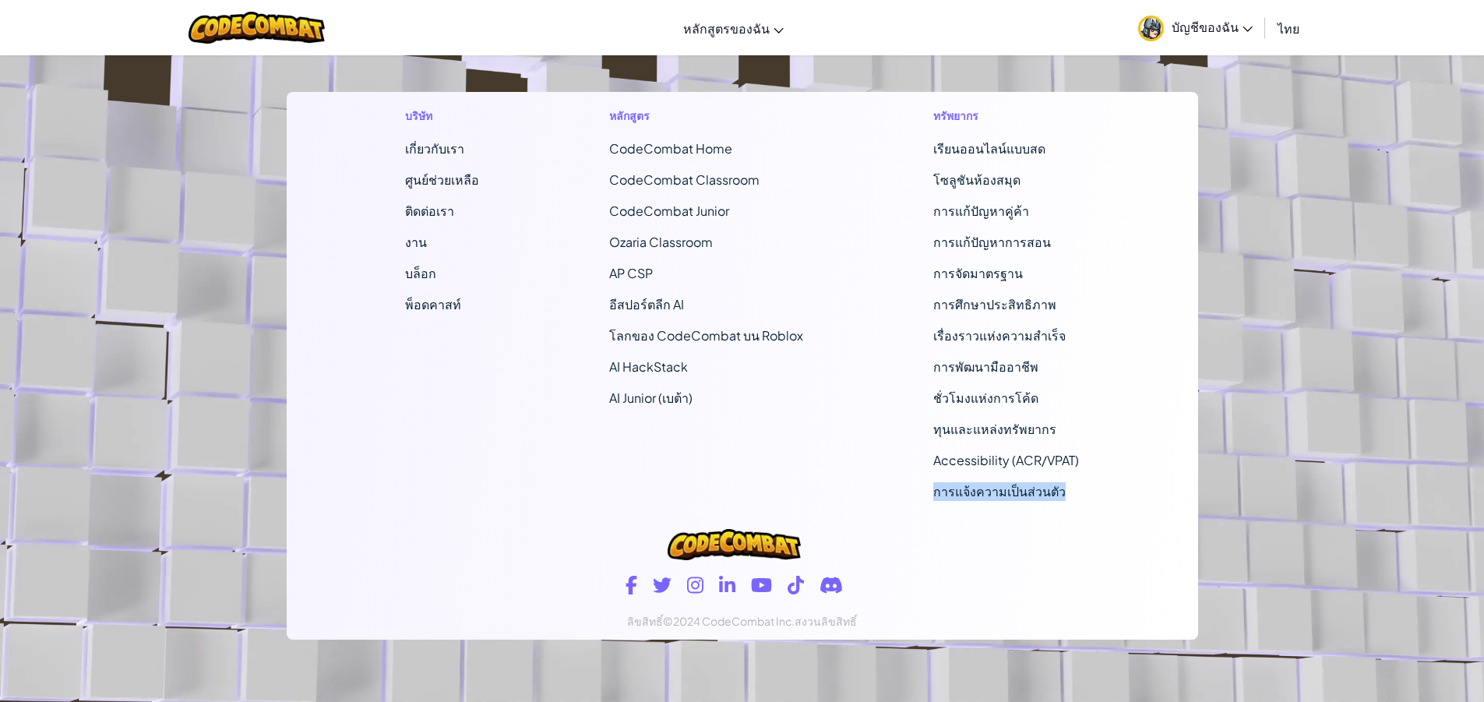
click at [1400, 216] on footer "บริษัท เกี่ยวกับเรา ศูนย์ช่วยเหลือ ติดต่อเรา งาน บล็อก พ็อดคาสท์ หลักสูตร CodeC…" at bounding box center [742, 280] width 1484 height 844
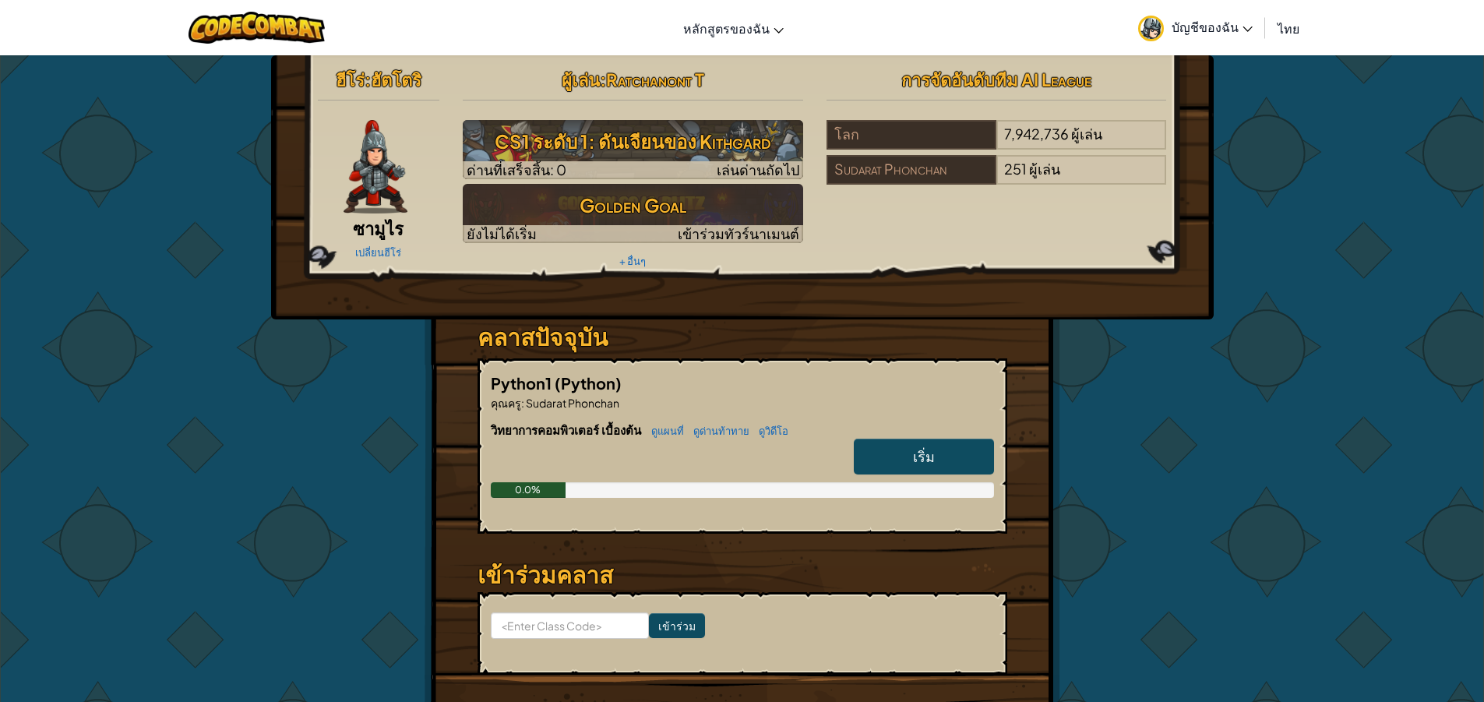
click at [380, 152] on img at bounding box center [375, 166] width 64 height 93
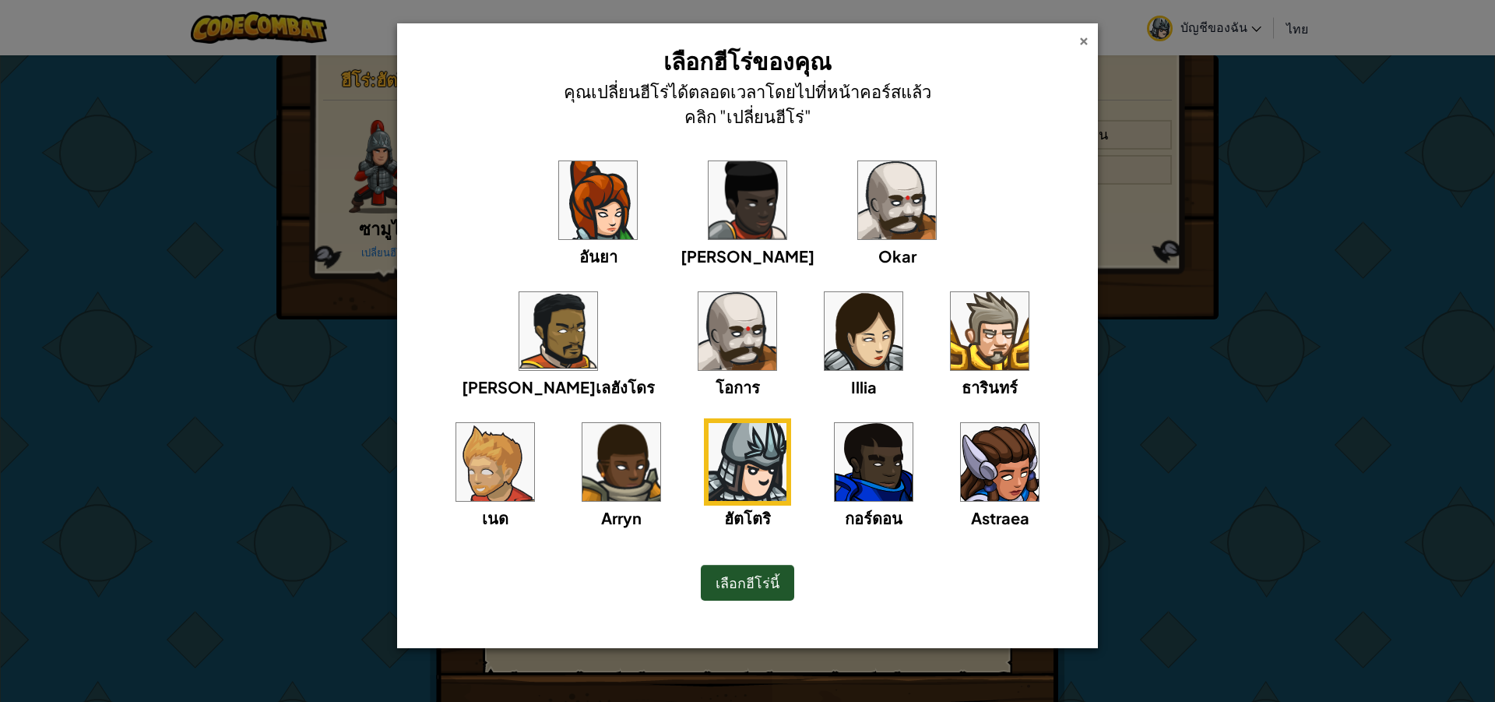
click at [1087, 43] on div "×" at bounding box center [1084, 38] width 11 height 16
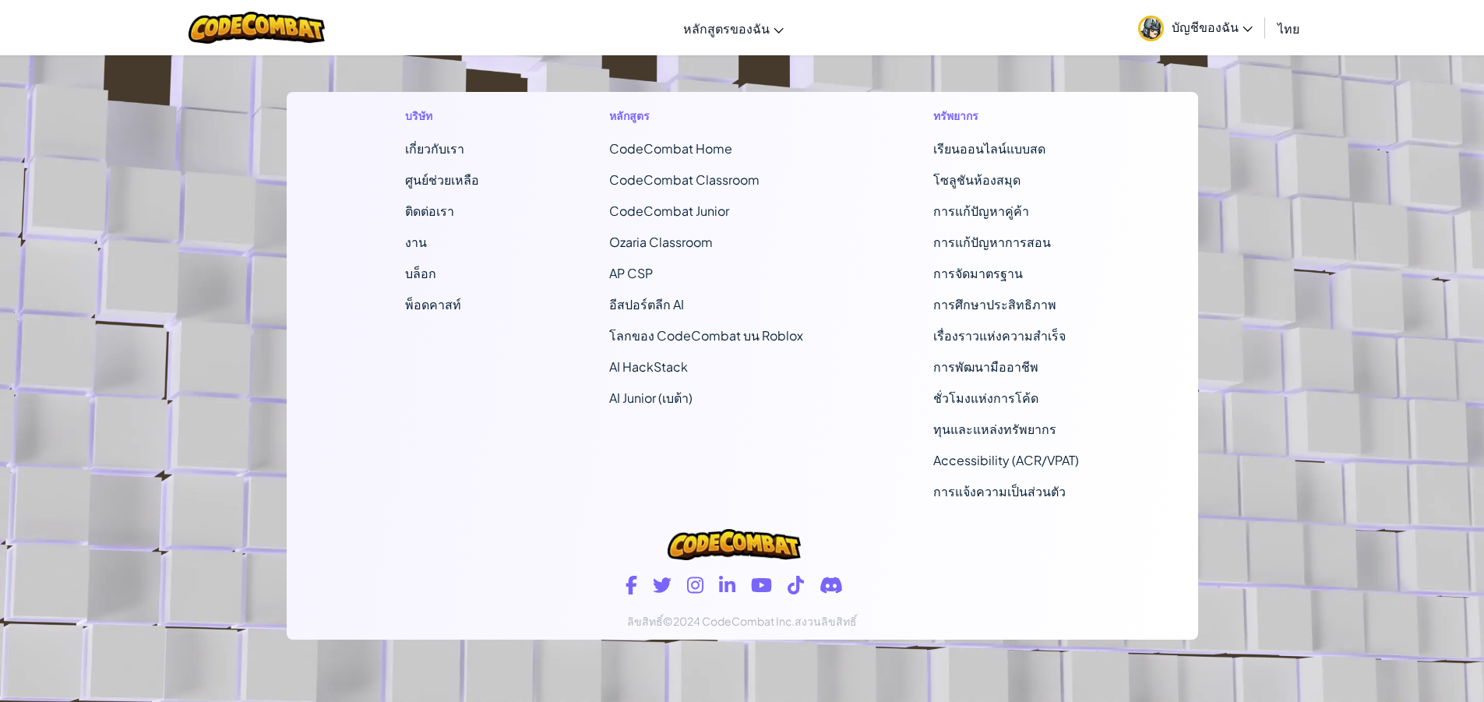
drag, startPoint x: 387, startPoint y: 298, endPoint x: 1292, endPoint y: 169, distance: 914.2
click at [1292, 169] on footer "บริษัท เกี่ยวกับเรา ศูนย์ช่วยเหลือ ติดต่อเรา งาน บล็อก พ็อดคาสท์ หลักสูตร CodeC…" at bounding box center [742, 280] width 1484 height 844
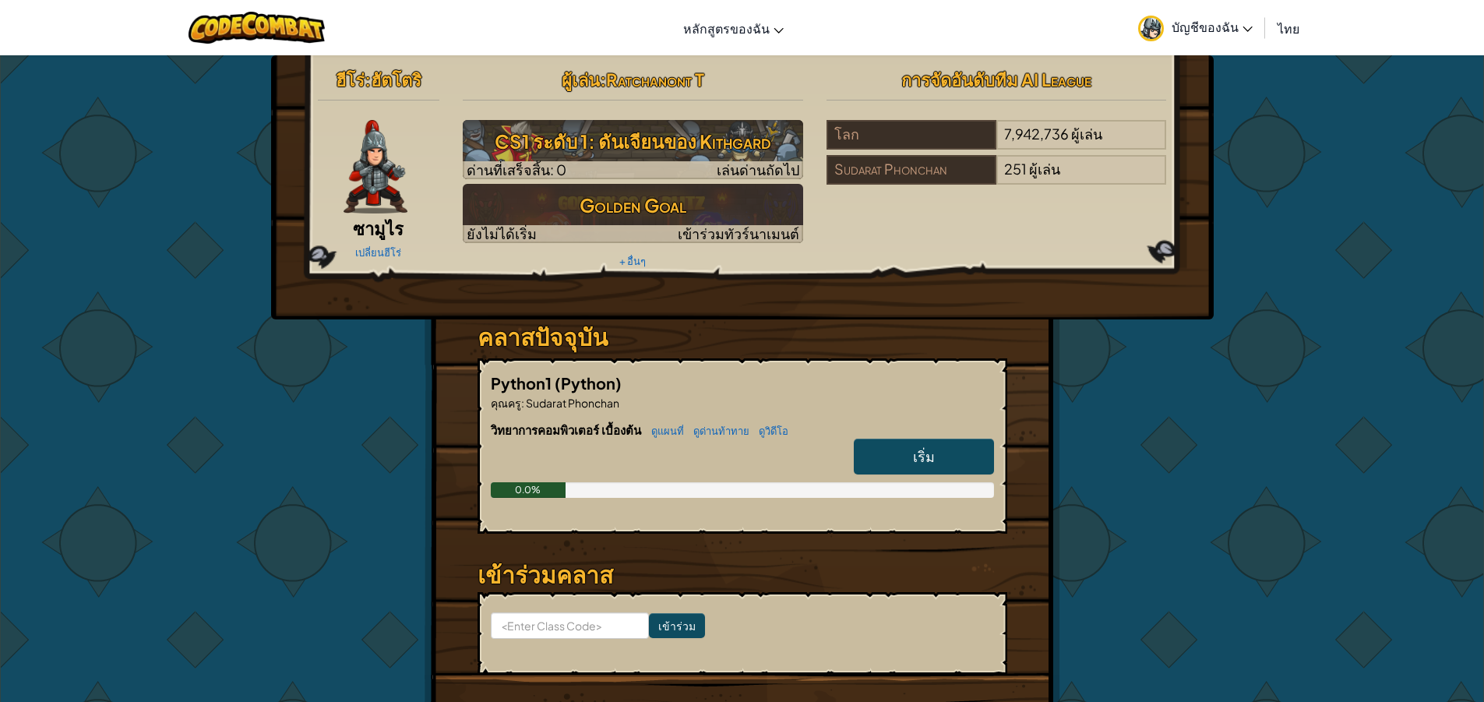
click at [372, 82] on h2 "ฮีโร่ : [PERSON_NAME]" at bounding box center [379, 79] width 122 height 33
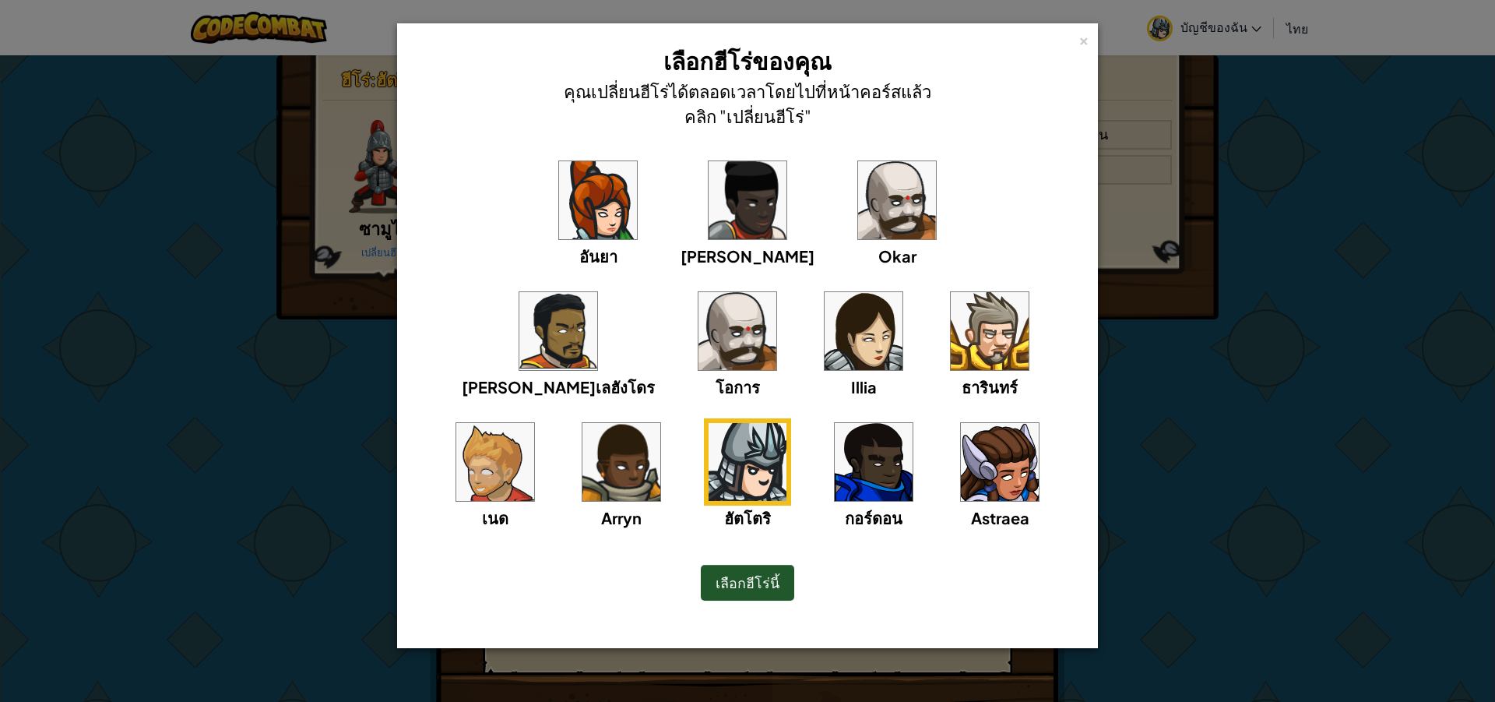
click at [1253, 330] on div "× เลือกฮีโร่ของคุณ คุณเปลี่ยนฮีโร่ได้ตลอดเวลาโดยไปที่หน้าคอร์สแล้วคลิก "เปลี่ยน…" at bounding box center [747, 351] width 1495 height 702
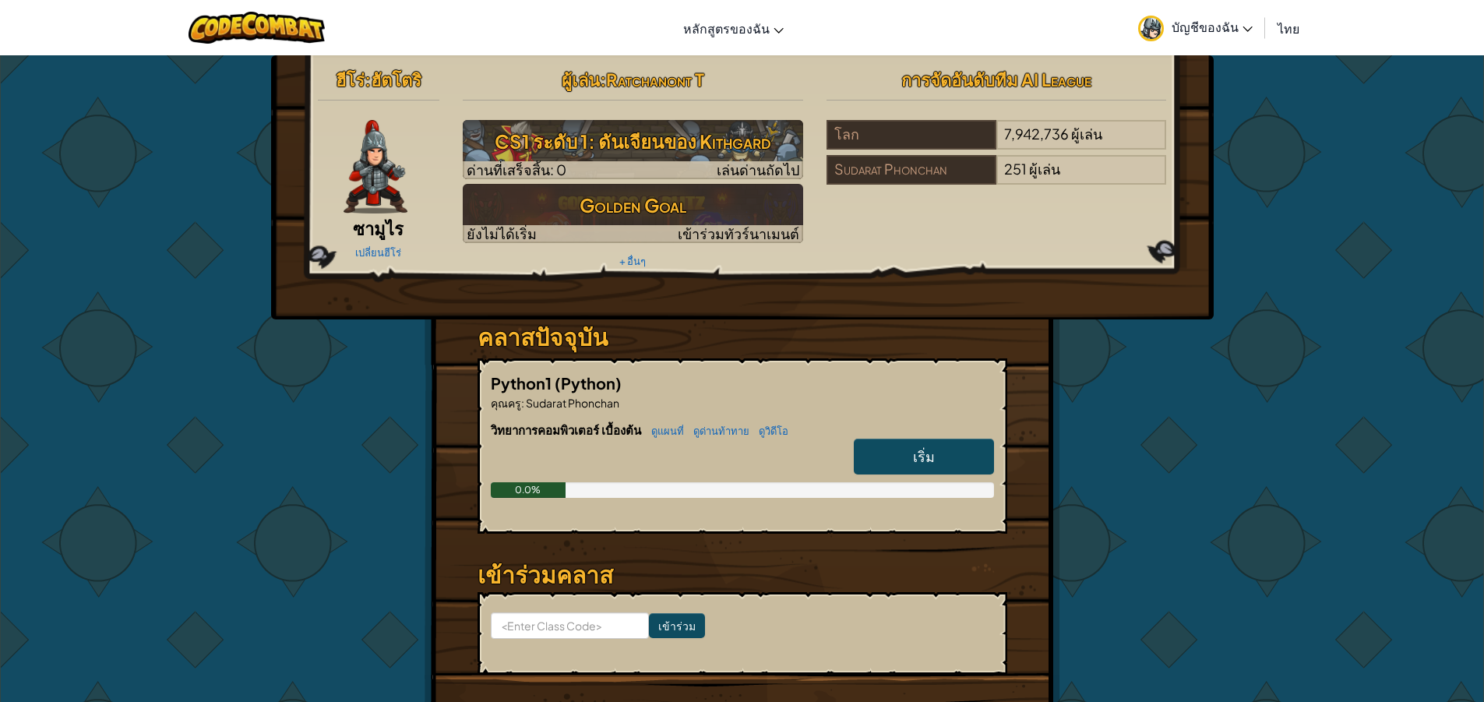
click at [336, 197] on div at bounding box center [376, 166] width 116 height 93
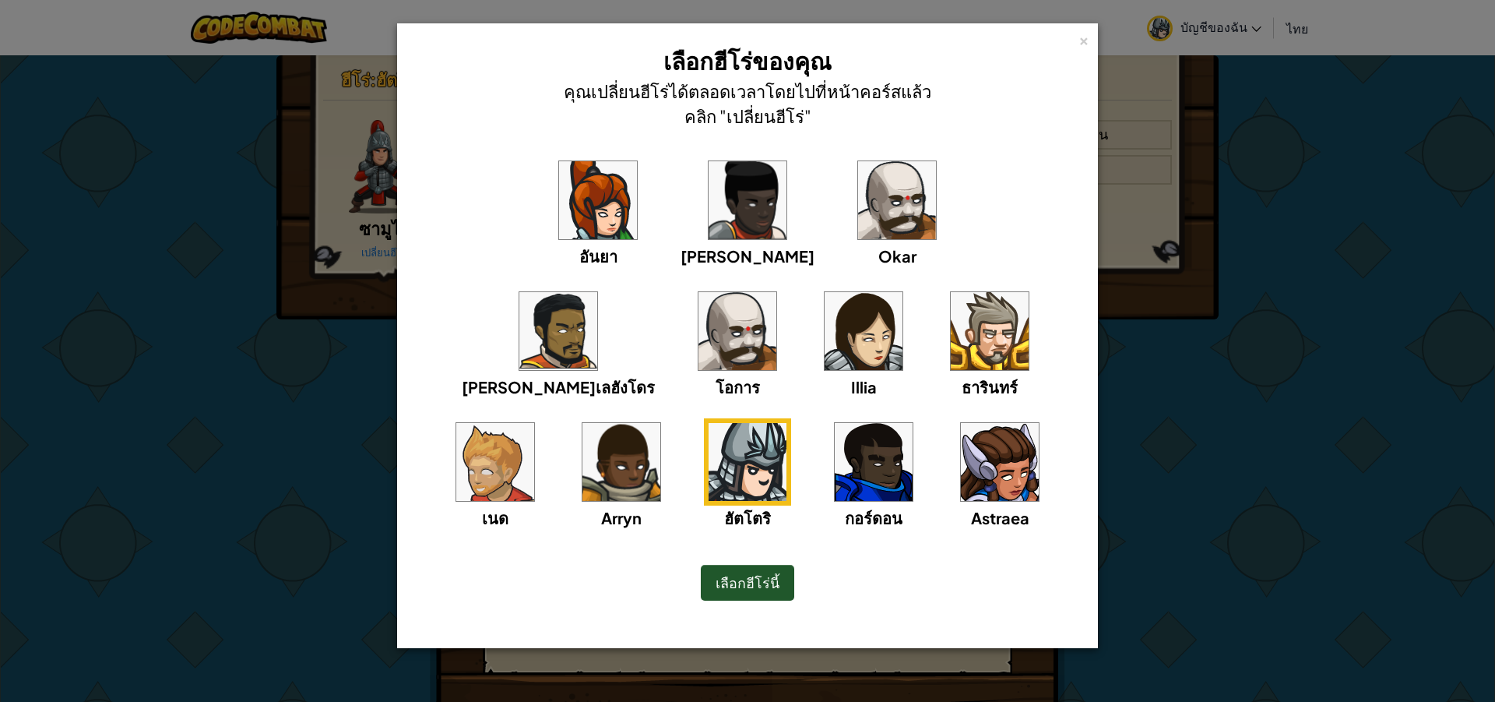
click at [539, 418] on div "เนด" at bounding box center [495, 473] width 87 height 111
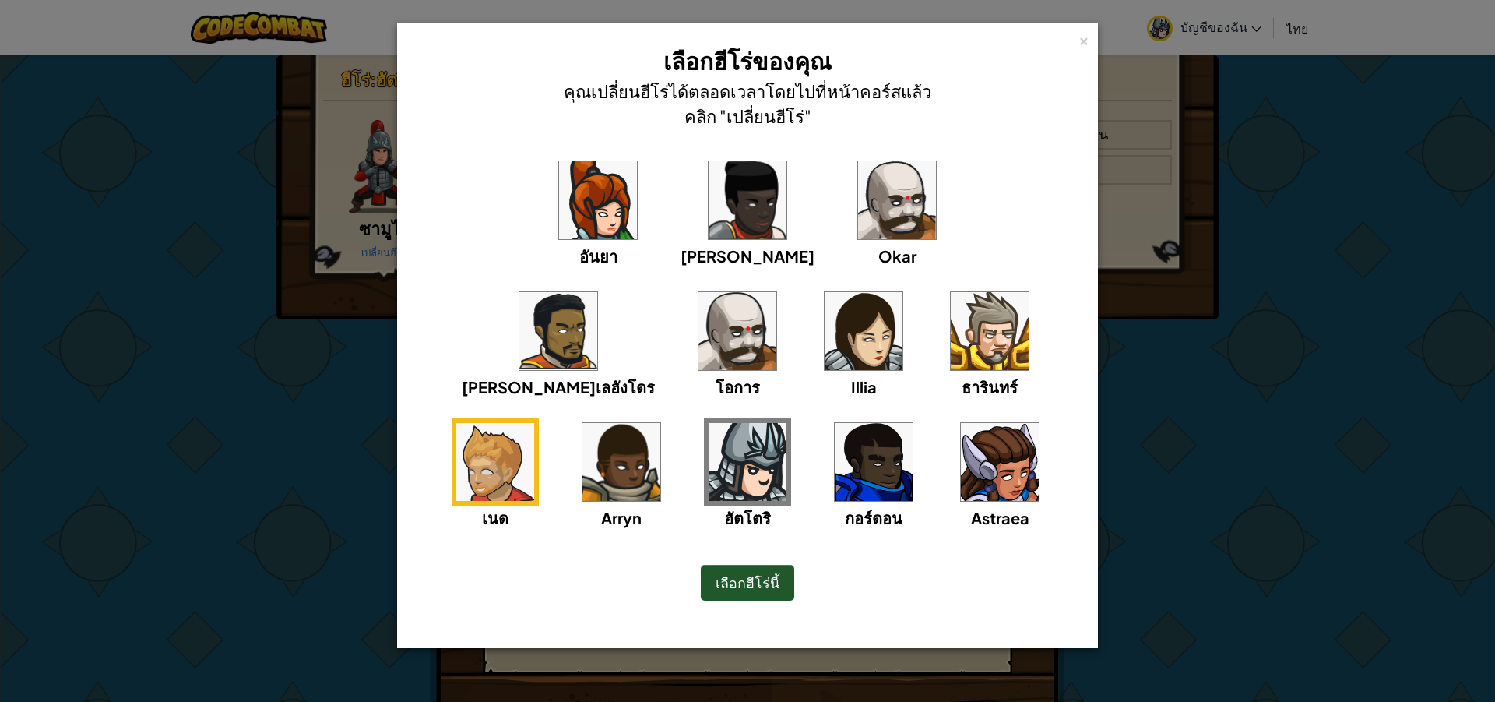
click at [534, 423] on img at bounding box center [495, 462] width 78 height 78
click at [791, 418] on div "ฮัตโตริ" at bounding box center [747, 473] width 87 height 111
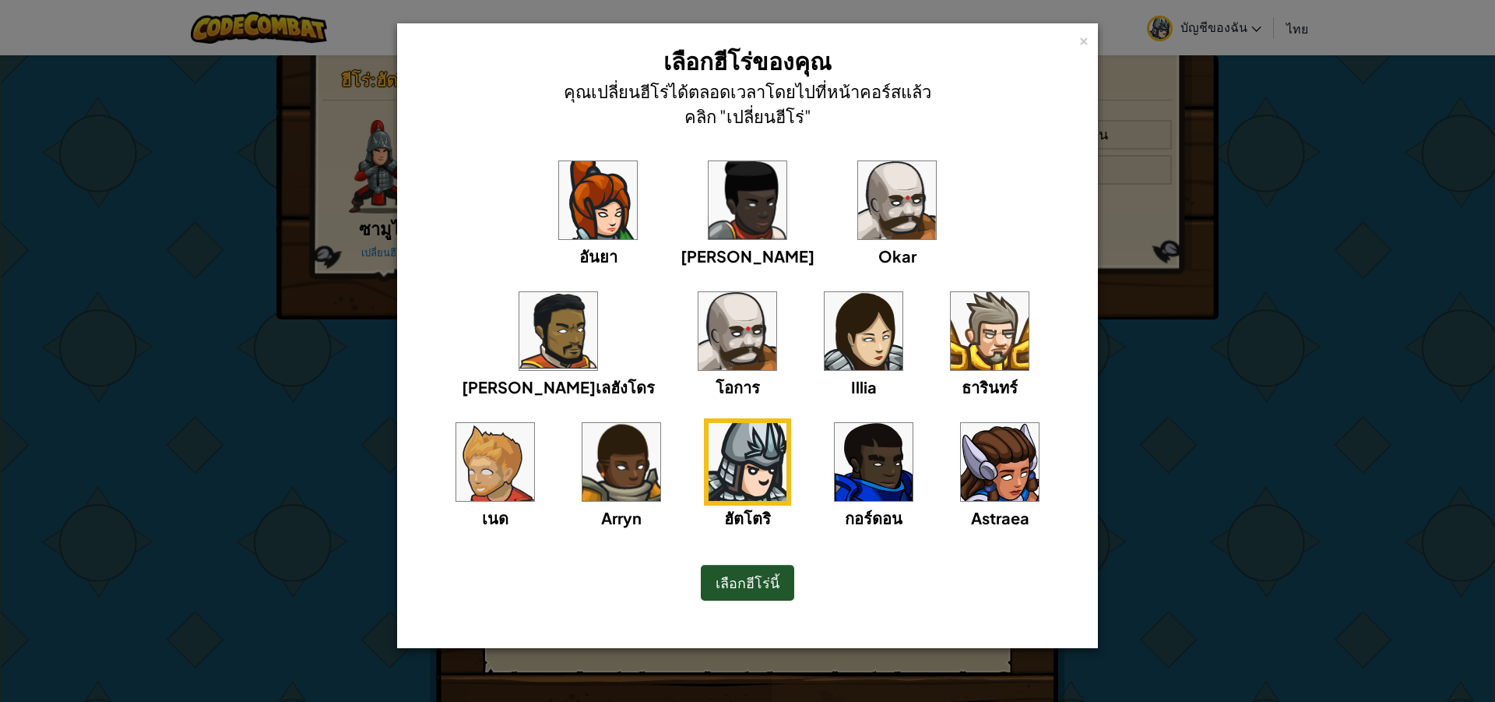
click at [1359, 331] on div "× เลือกฮีโร่ของคุณ คุณเปลี่ยนฮีโร่ได้ตลอดเวลาโดยไปที่หน้าคอร์สแล้วคลิก "เปลี่ยน…" at bounding box center [747, 351] width 1495 height 702
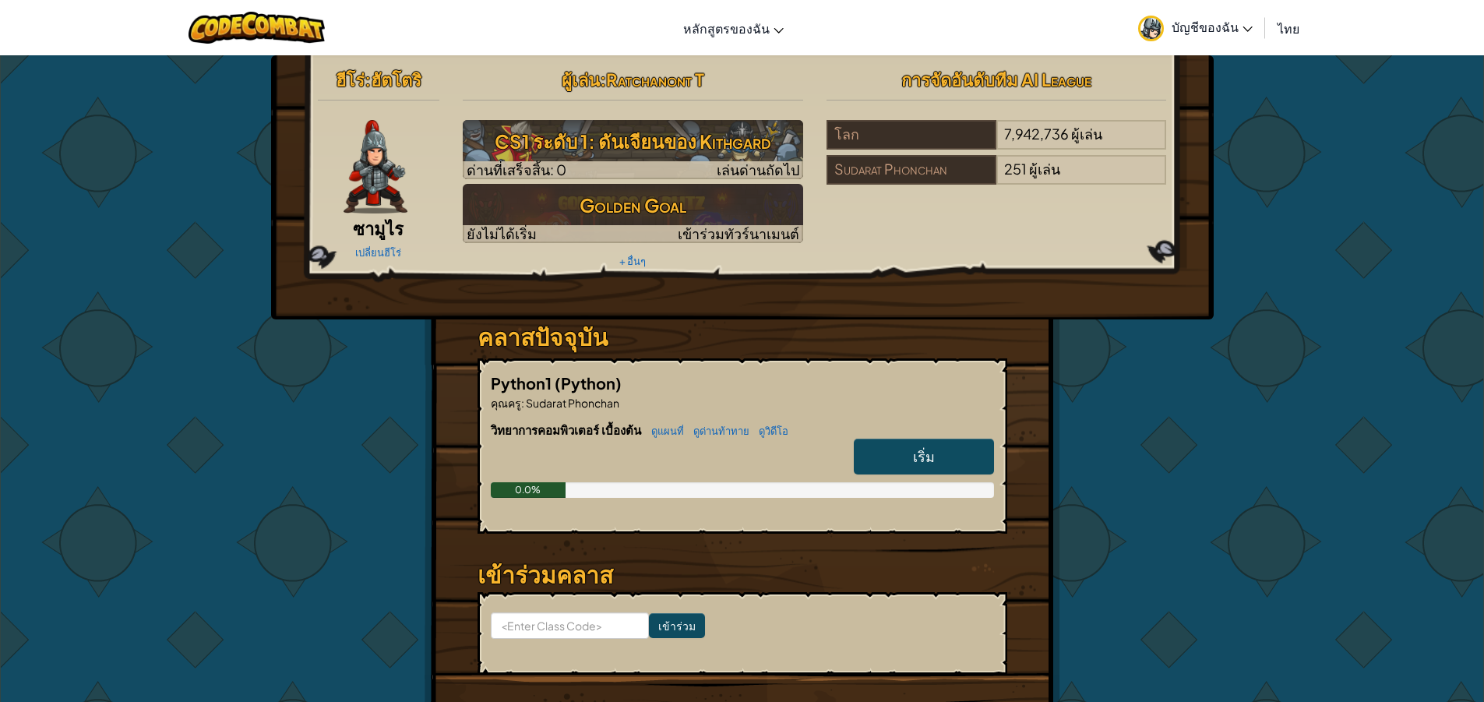
click at [1169, 30] on link "บัญชีของฉัน" at bounding box center [1195, 27] width 130 height 49
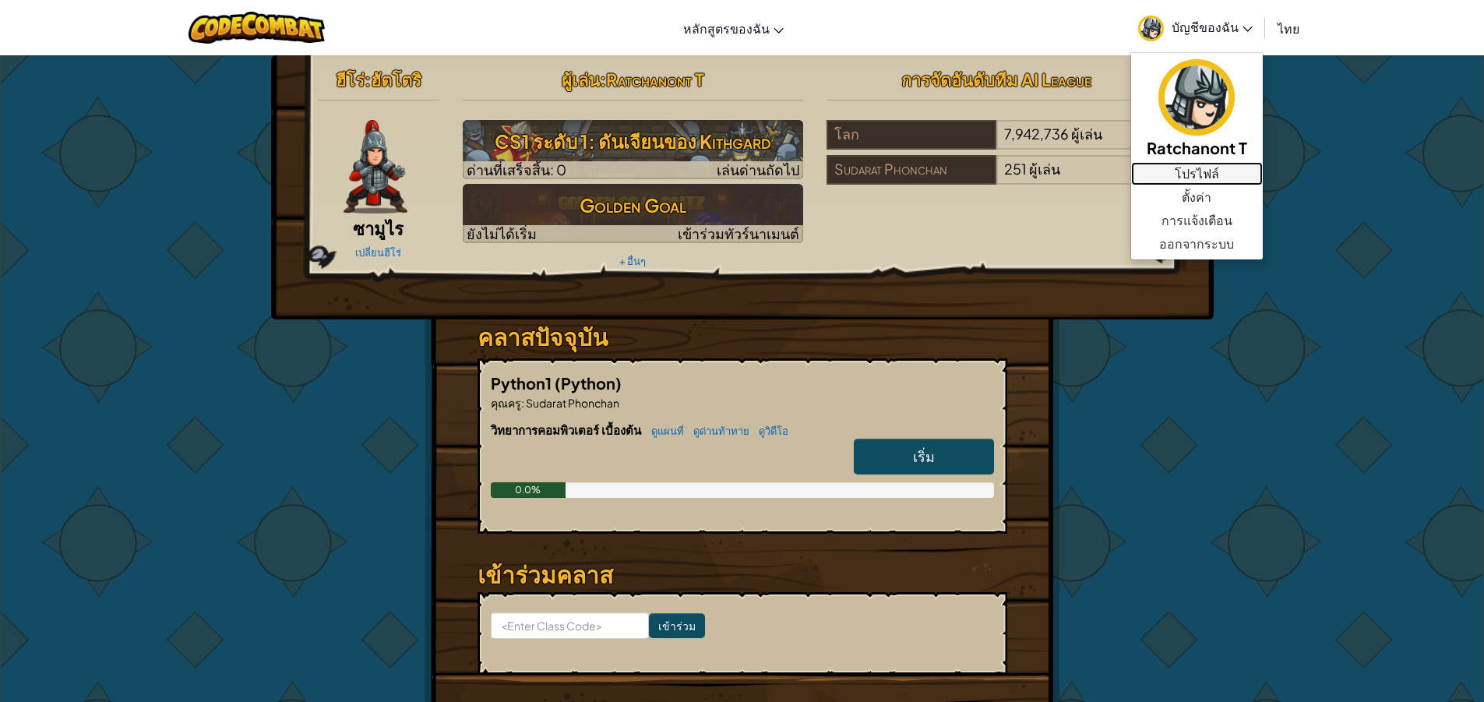
click at [1191, 171] on link "โปรไฟล์" at bounding box center [1197, 173] width 132 height 23
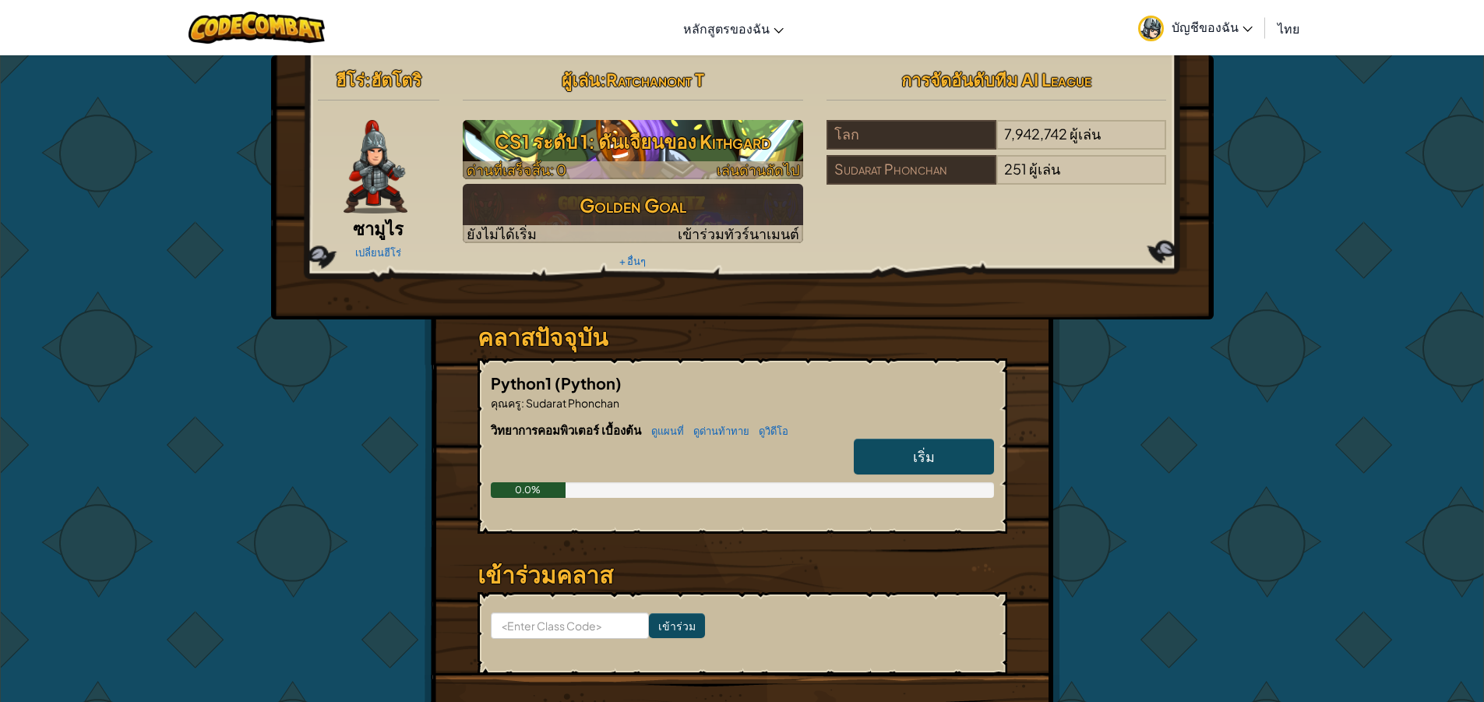
click at [759, 131] on h3 "CS1 ระดับ 1: ดันเจียนของ Kithgard" at bounding box center [633, 141] width 340 height 35
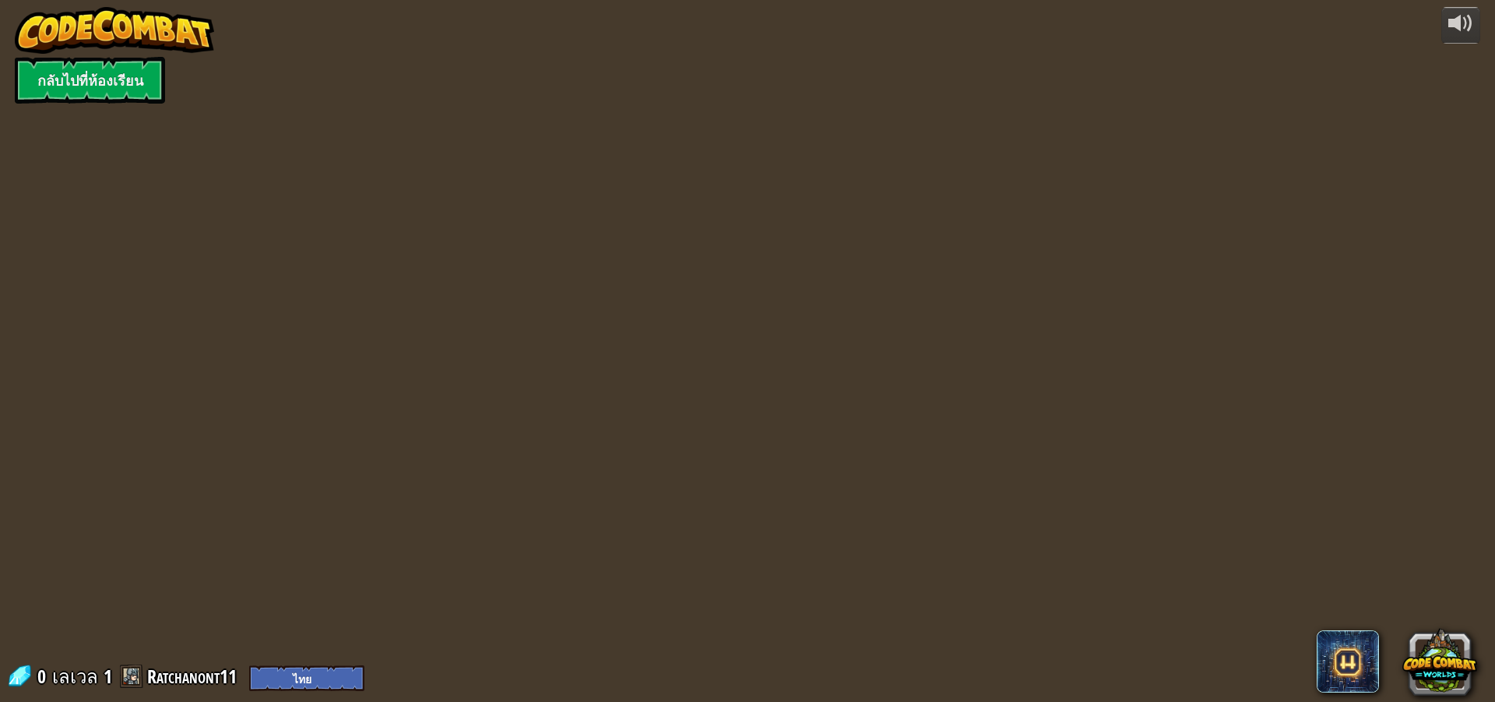
select select "th"
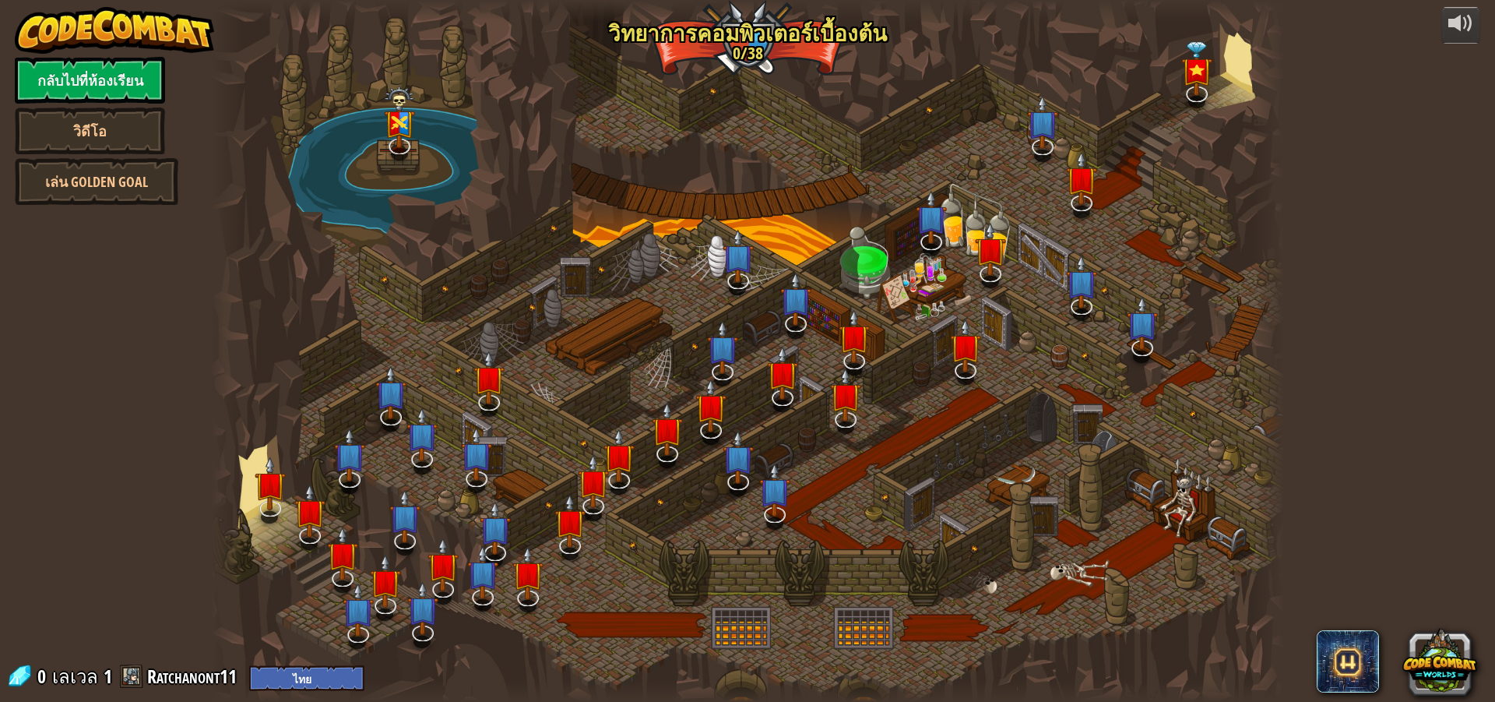
select select "th"
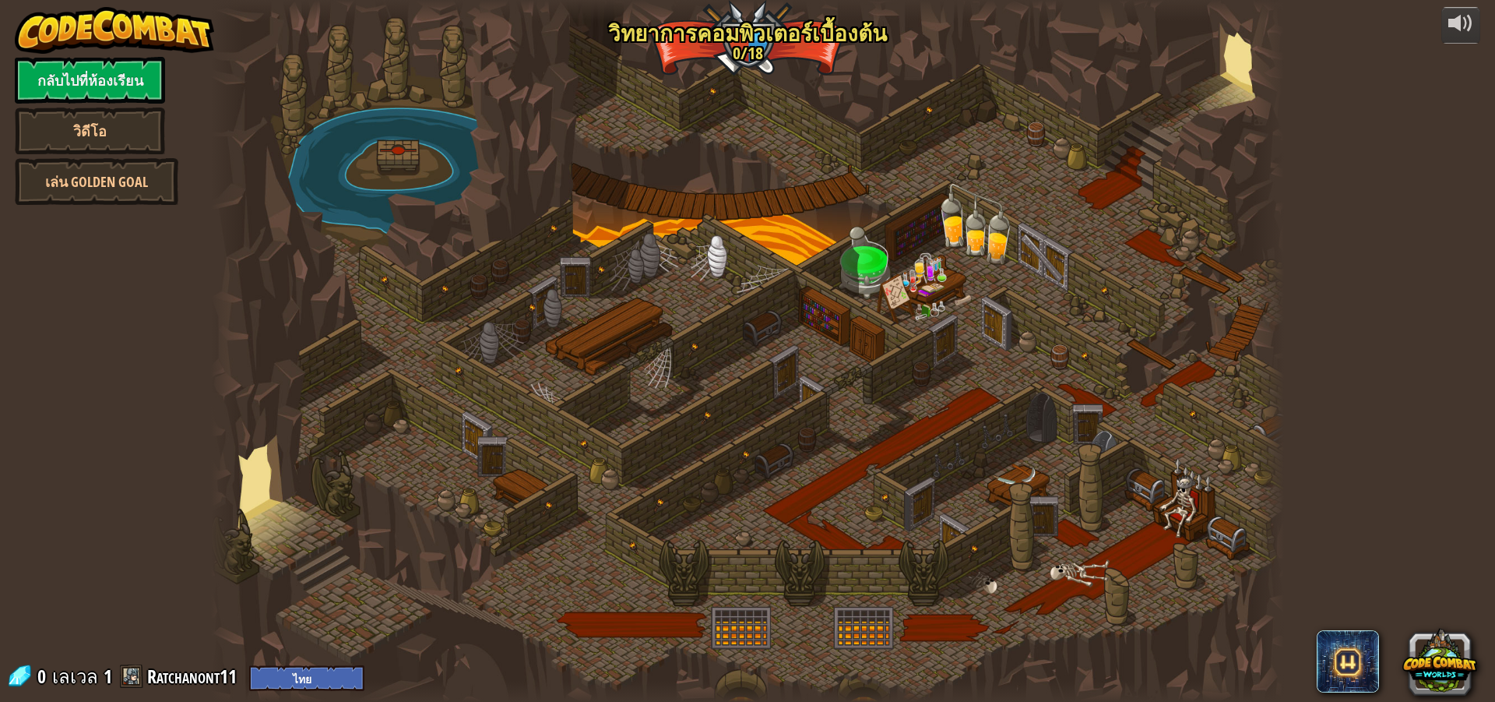
select select "th"
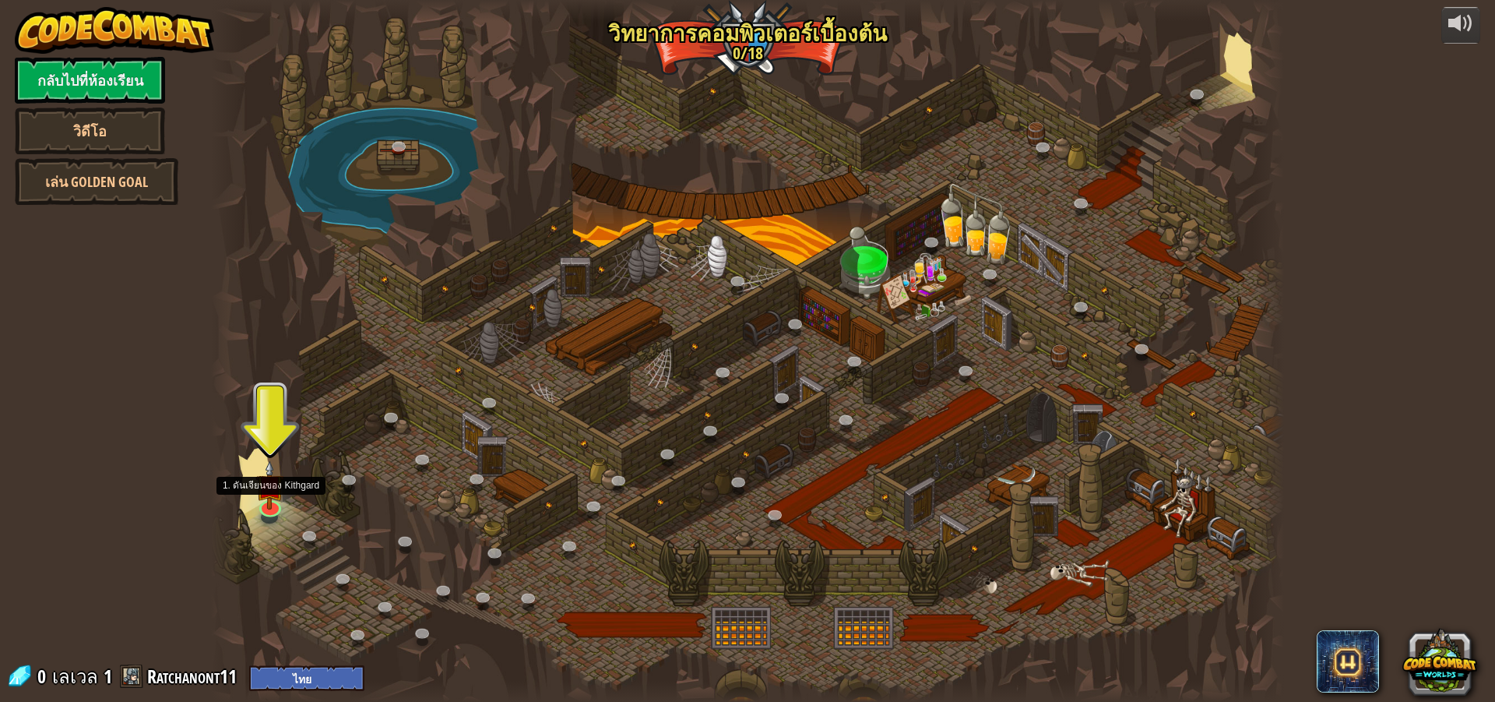
click at [269, 495] on img at bounding box center [269, 485] width 29 height 49
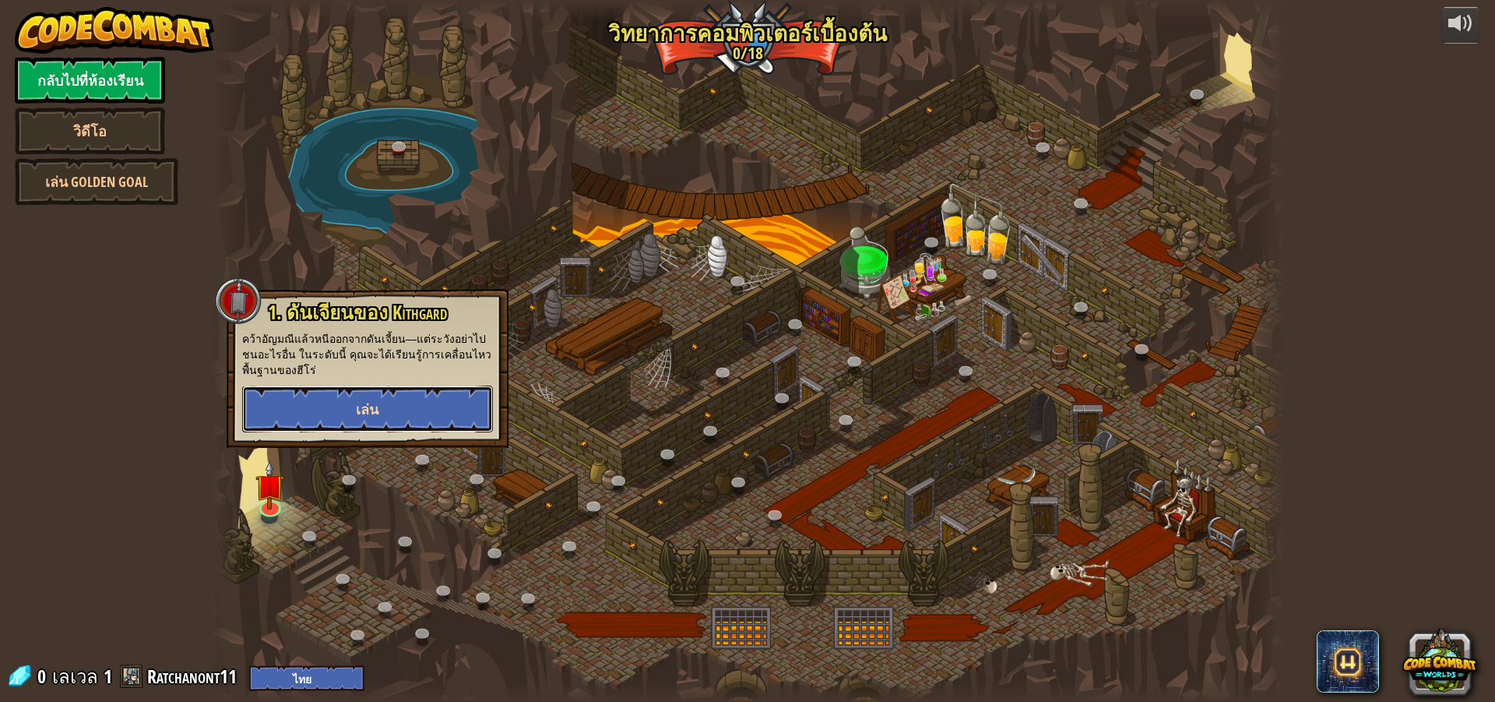
click at [387, 403] on button "เล่น" at bounding box center [367, 409] width 251 height 47
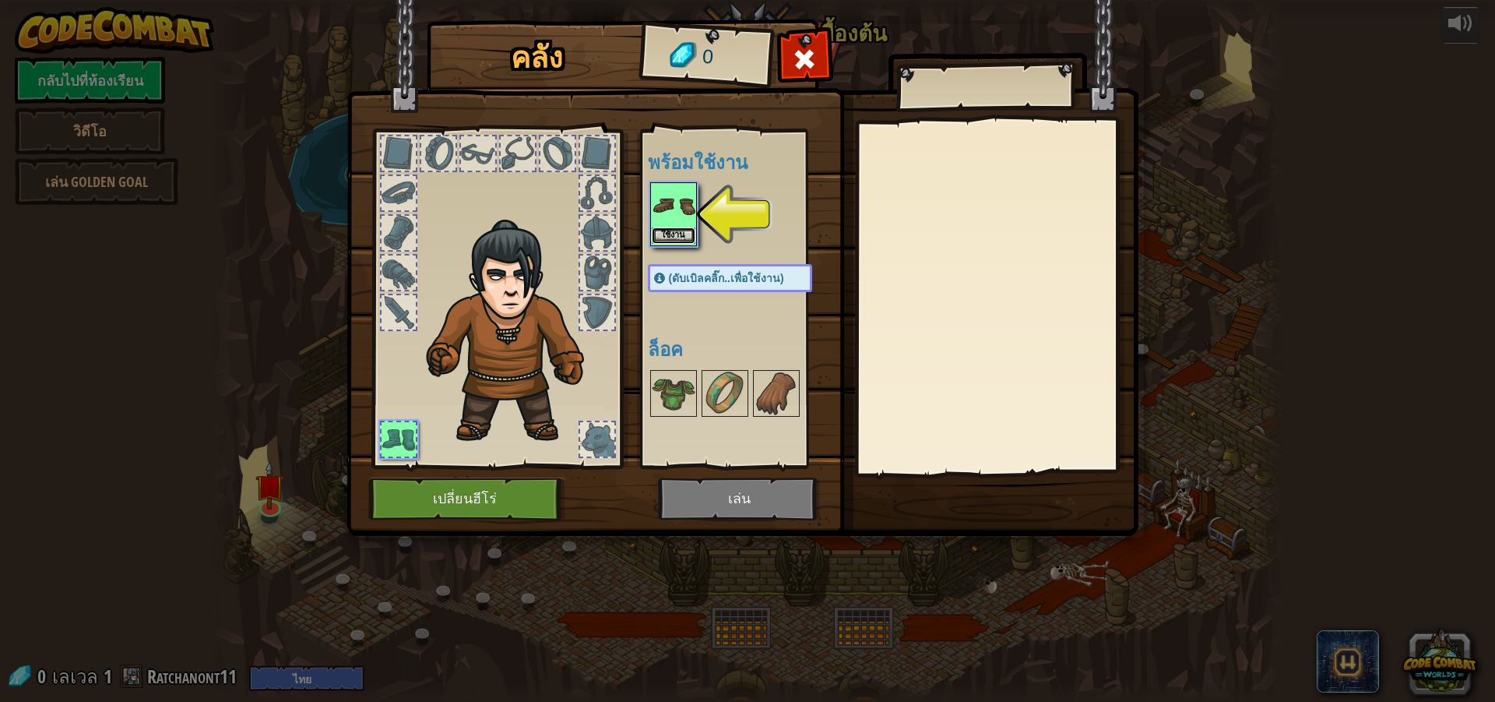
click at [683, 230] on button "ใช้งาน" at bounding box center [674, 235] width 44 height 16
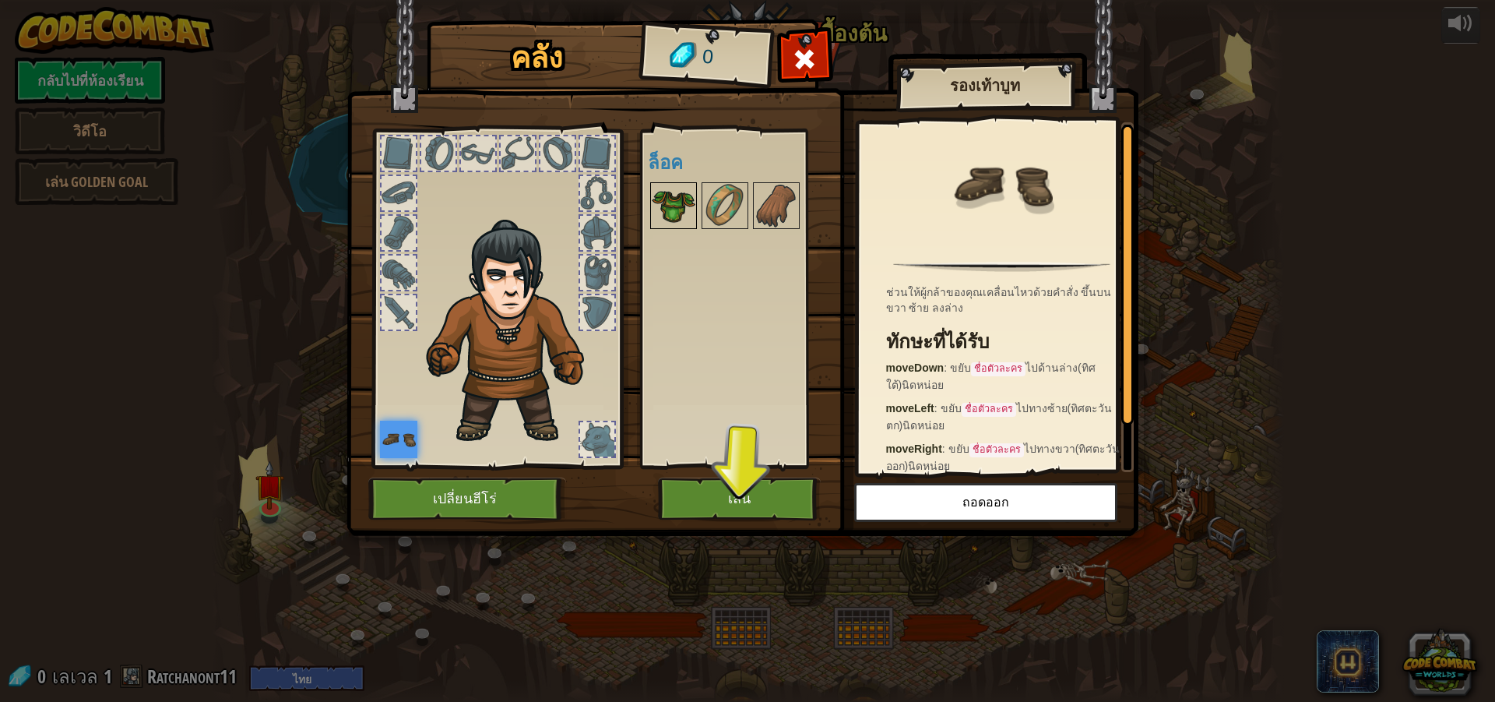
click at [681, 192] on img at bounding box center [674, 206] width 44 height 44
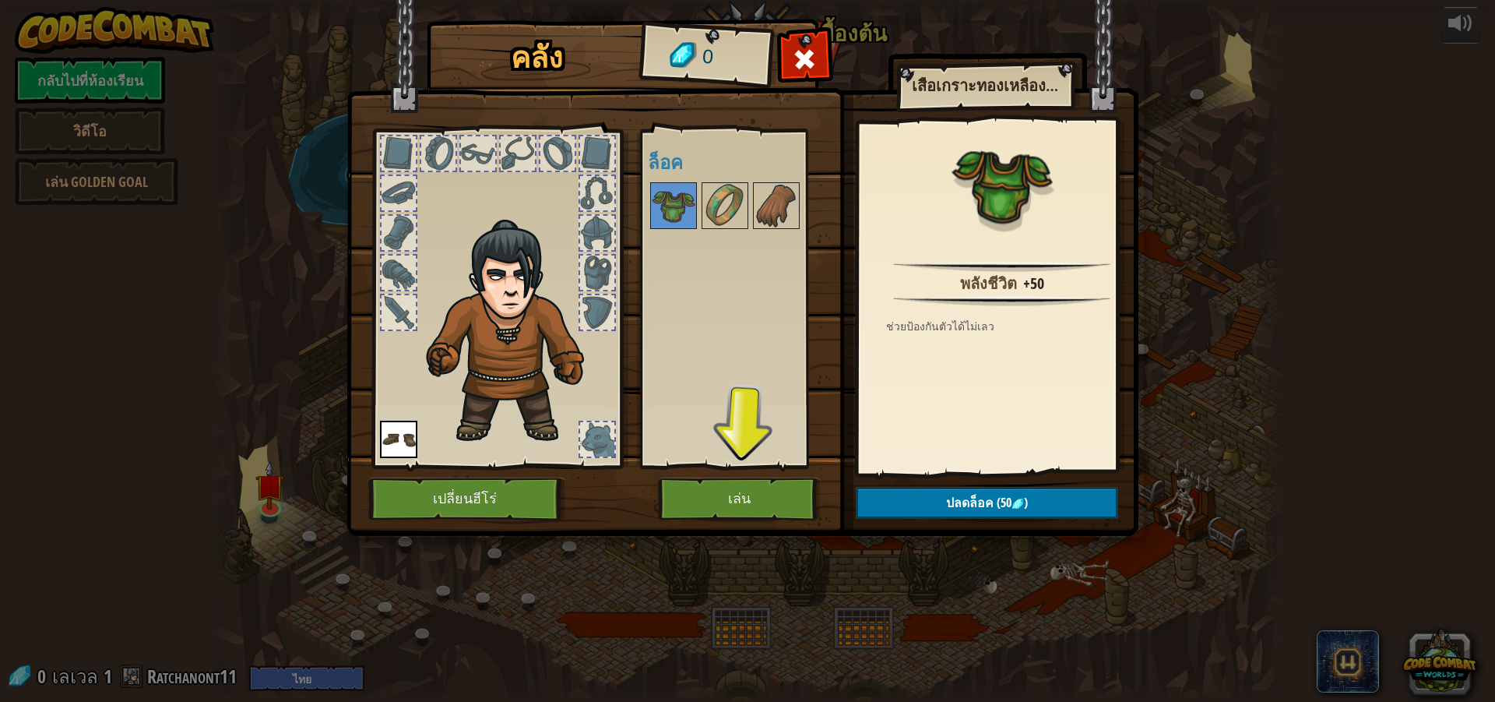
drag, startPoint x: 681, startPoint y: 183, endPoint x: 770, endPoint y: 234, distance: 102.9
click at [679, 184] on div at bounding box center [673, 205] width 47 height 47
click at [794, 483] on button "เล่น" at bounding box center [739, 498] width 163 height 43
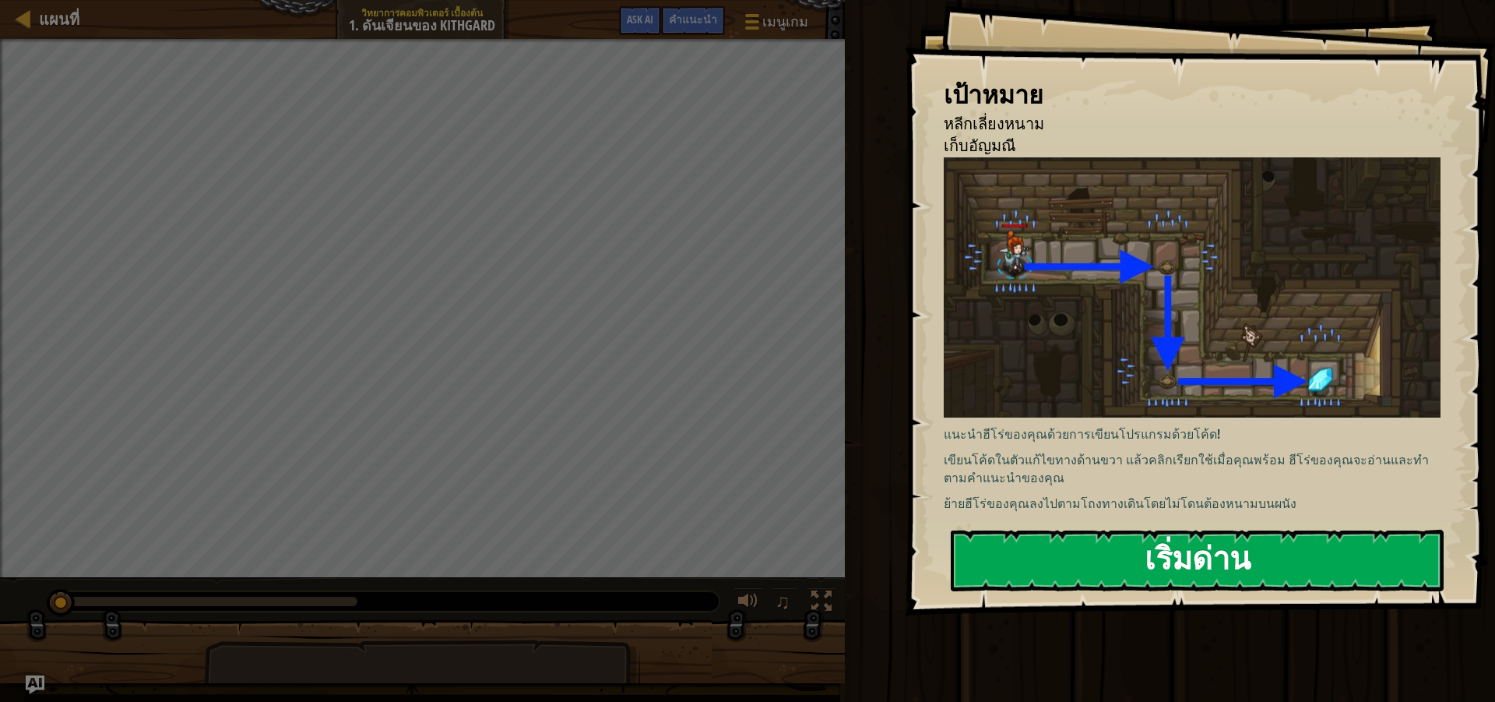
click at [1165, 557] on button "เริ่มด่าน" at bounding box center [1197, 561] width 493 height 62
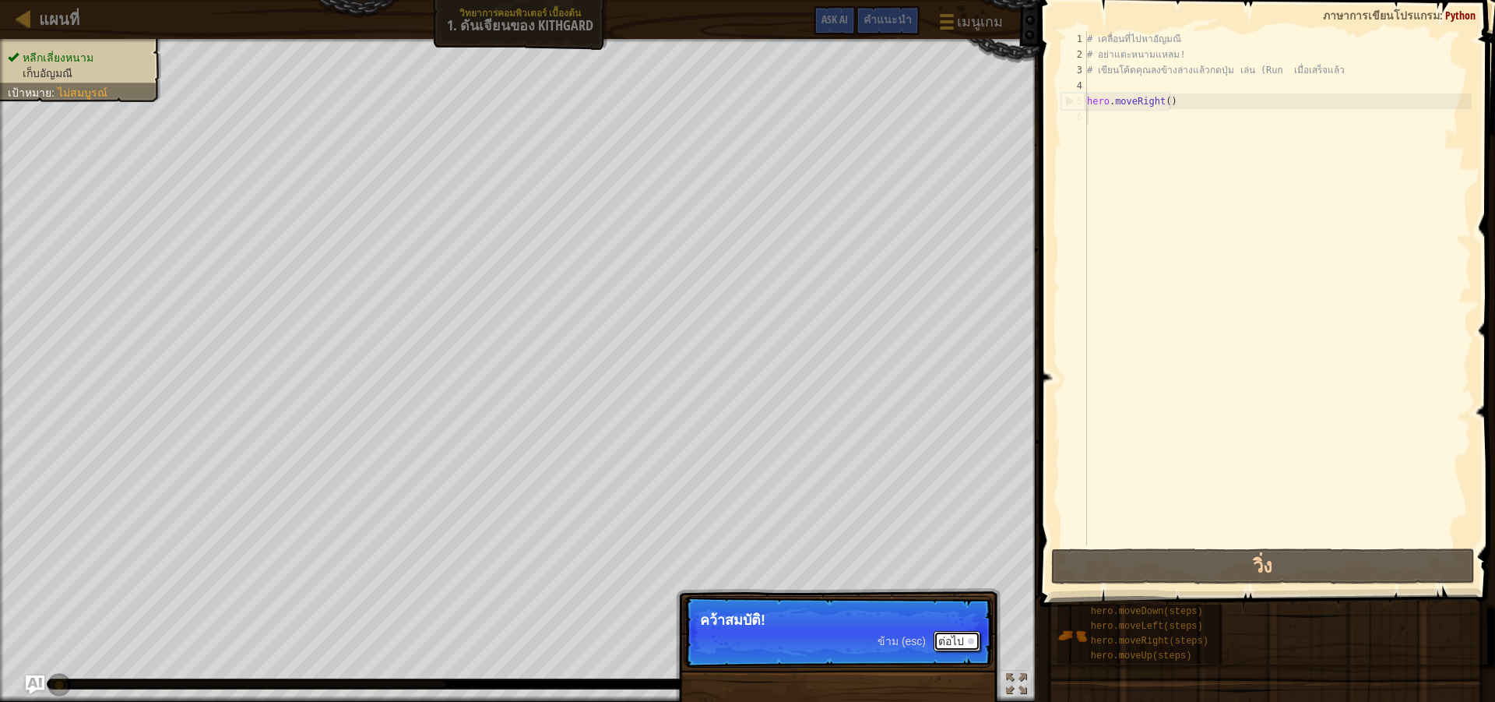
click at [963, 636] on button "ต่อไป" at bounding box center [957, 641] width 47 height 20
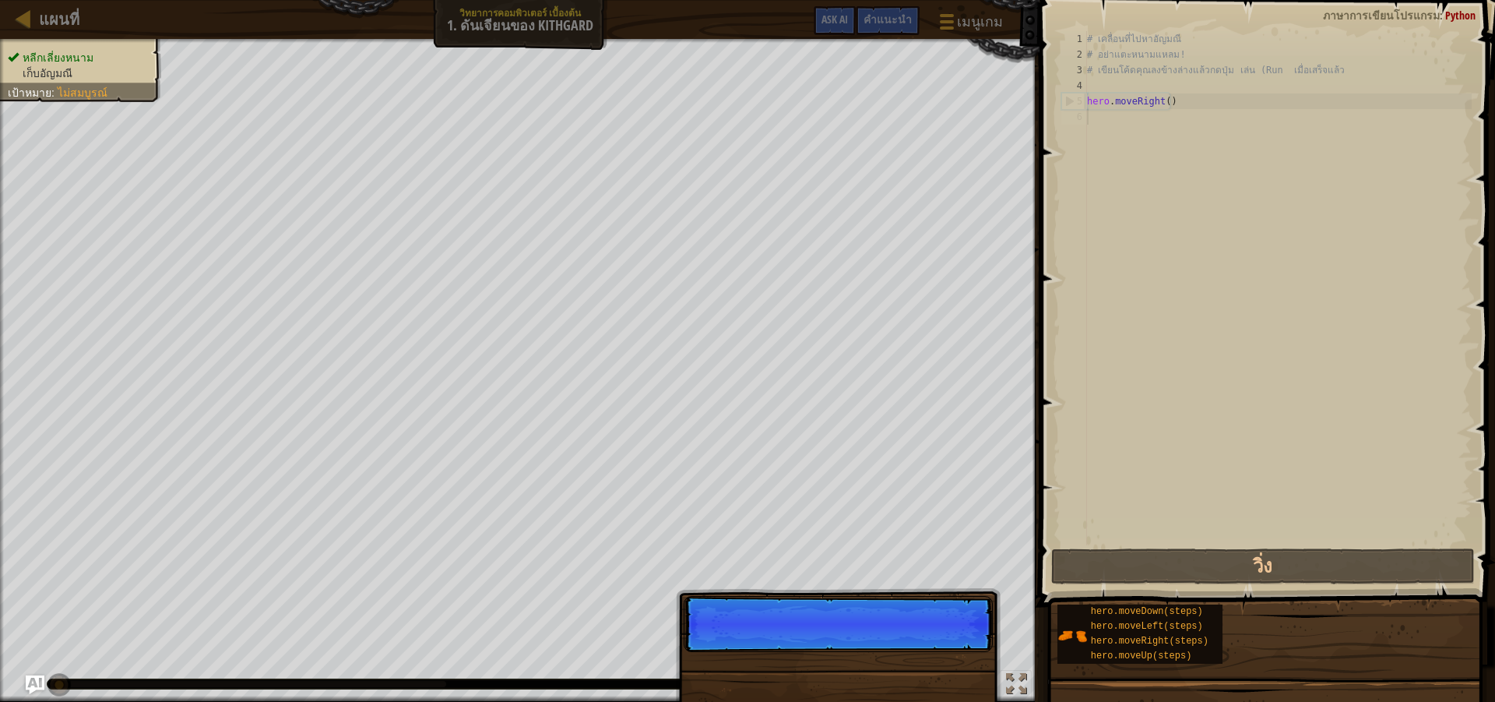
scroll to position [7, 0]
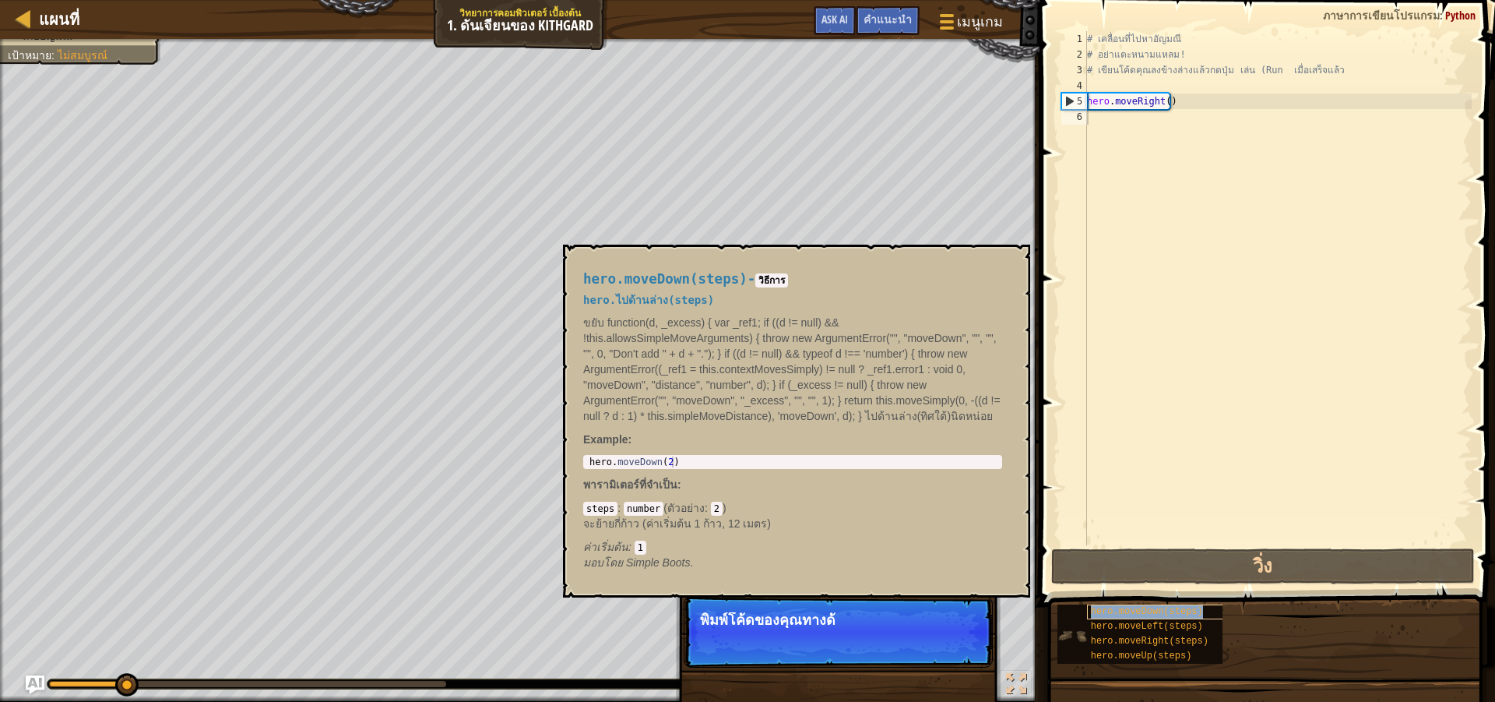
click at [1094, 614] on span "hero.moveDown(steps)" at bounding box center [1147, 611] width 112 height 11
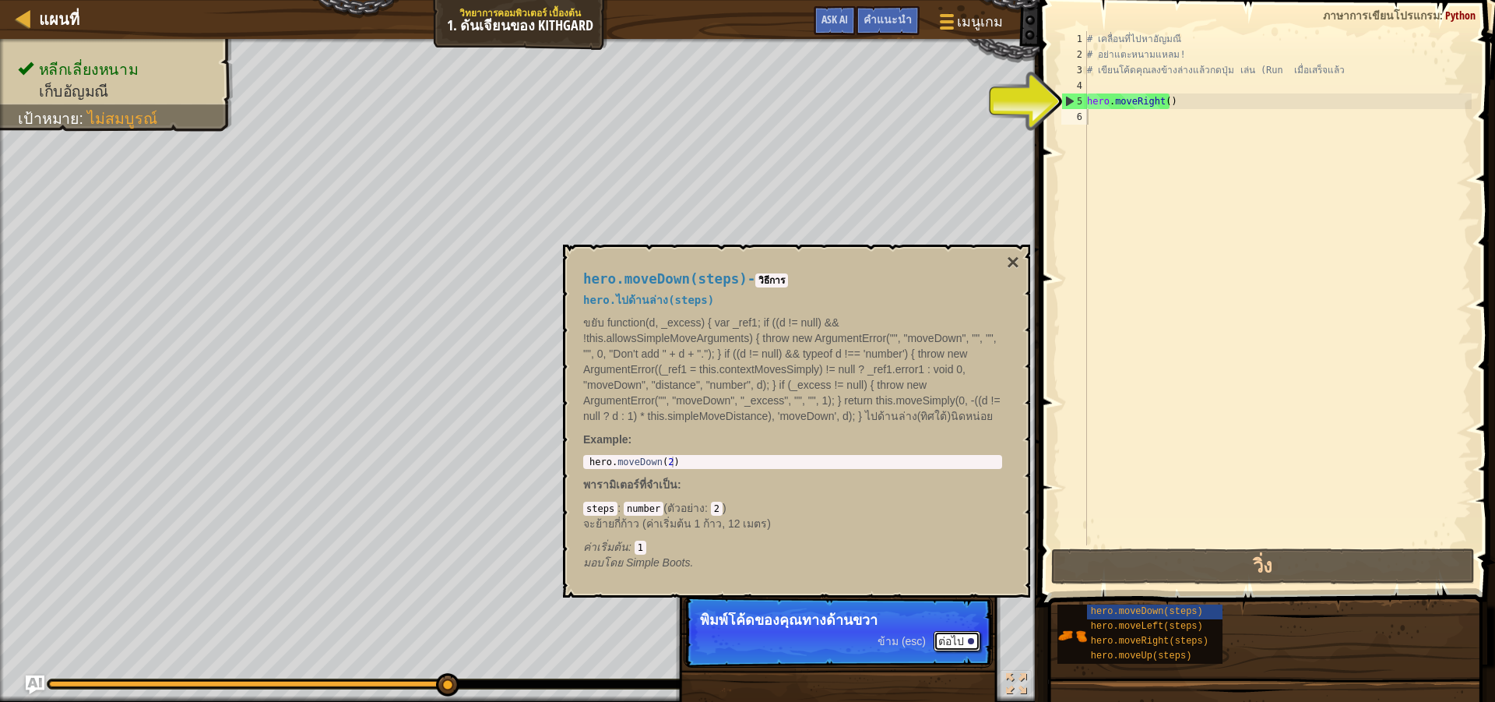
click at [964, 644] on button "ต่อไป" at bounding box center [957, 641] width 47 height 20
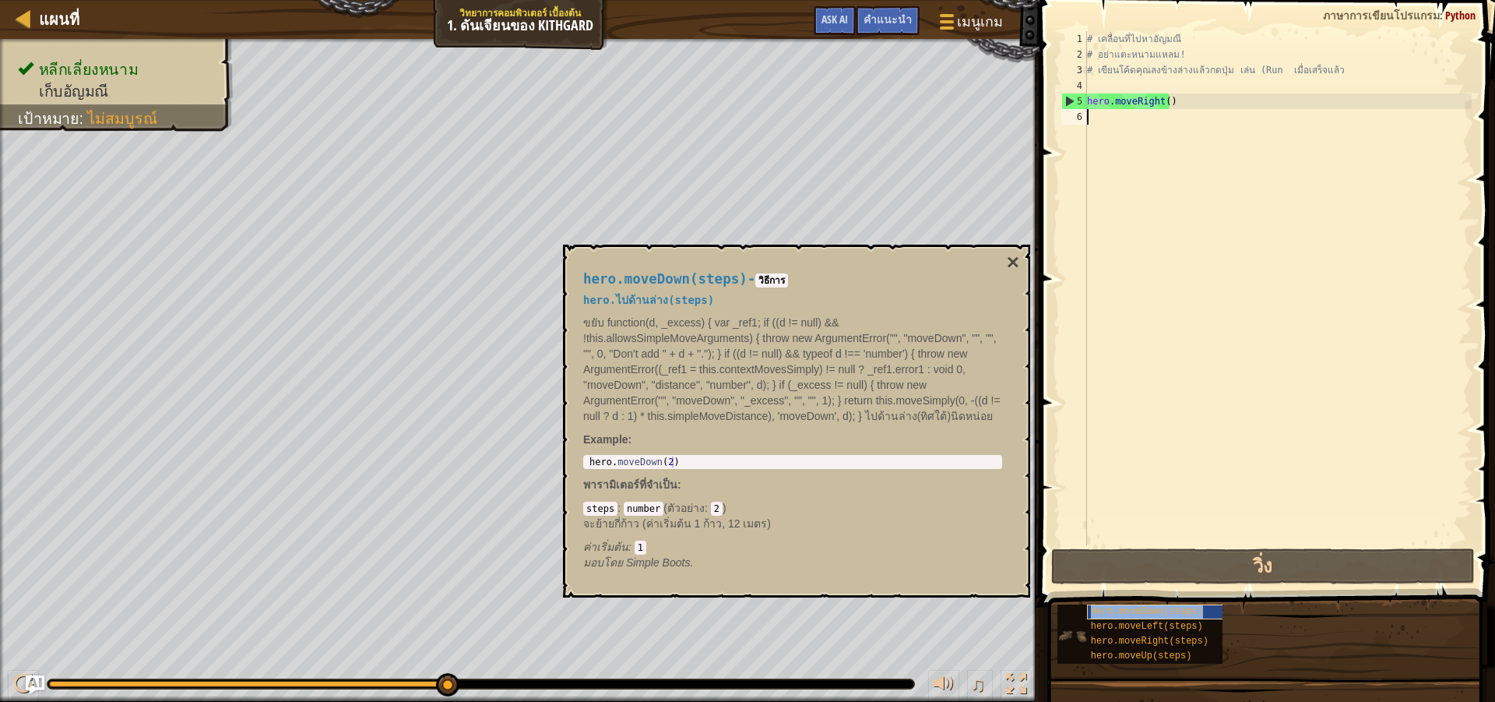
click at [1180, 608] on span "hero.moveDown(steps)" at bounding box center [1147, 611] width 112 height 11
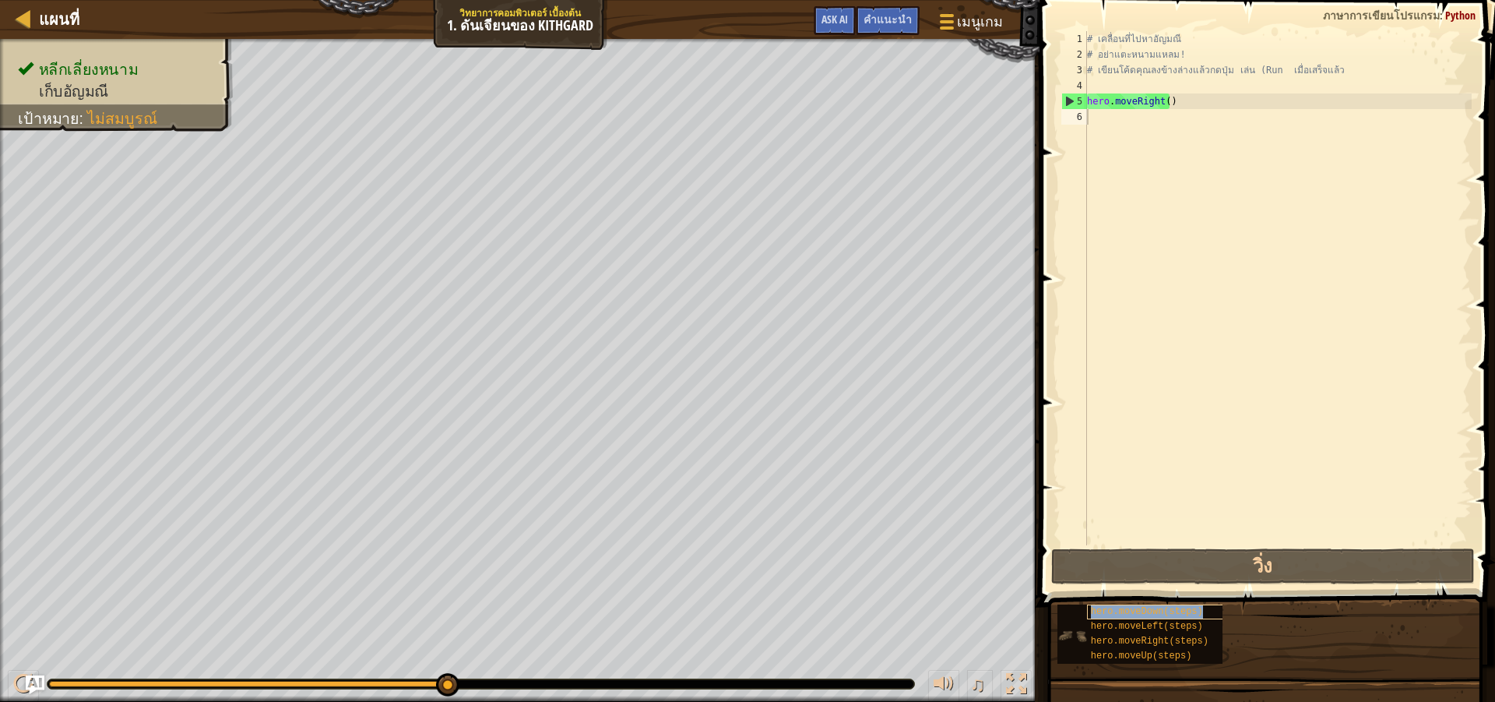
click at [1180, 608] on span "hero.moveDown(steps)" at bounding box center [1147, 611] width 112 height 11
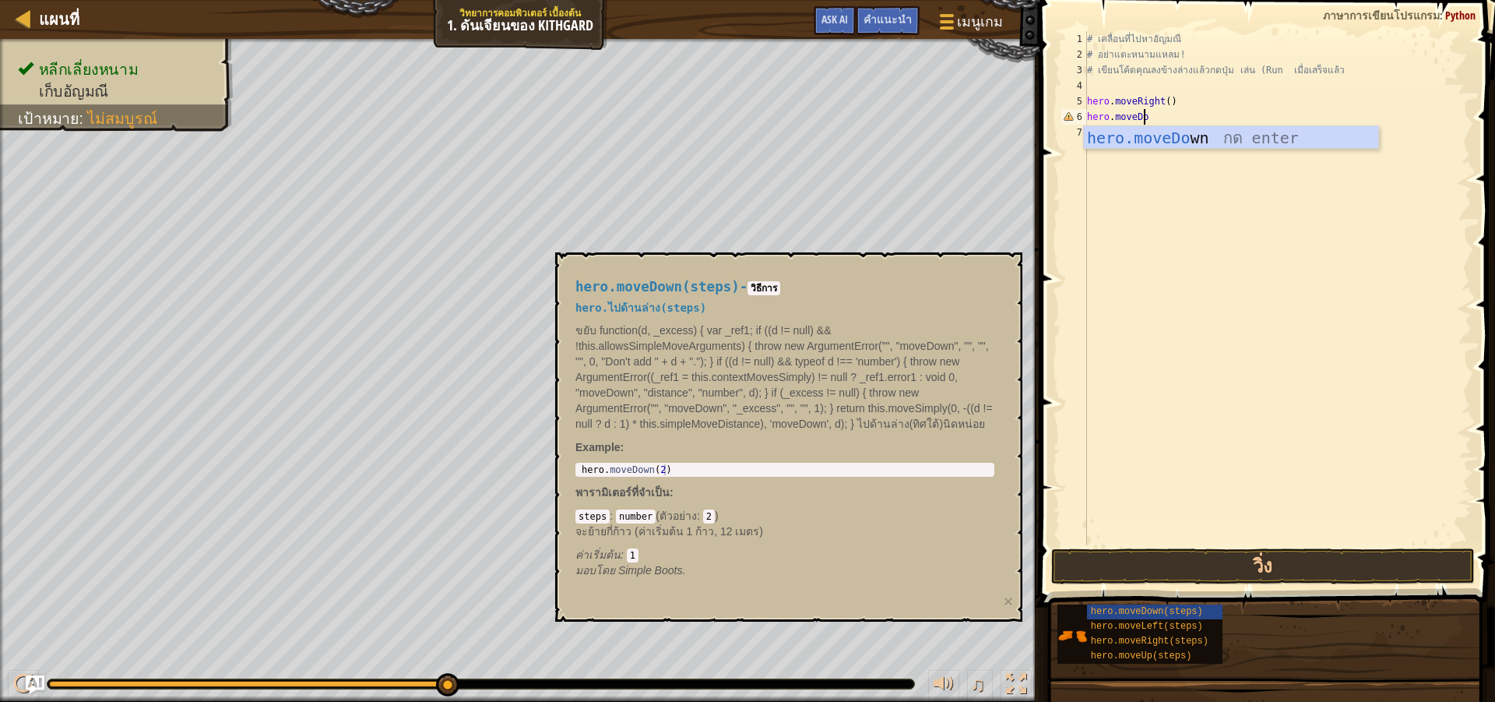
scroll to position [7, 5]
type textarea "hero.moveDown"
click at [1261, 568] on button "วิ่ง" at bounding box center [1263, 566] width 424 height 36
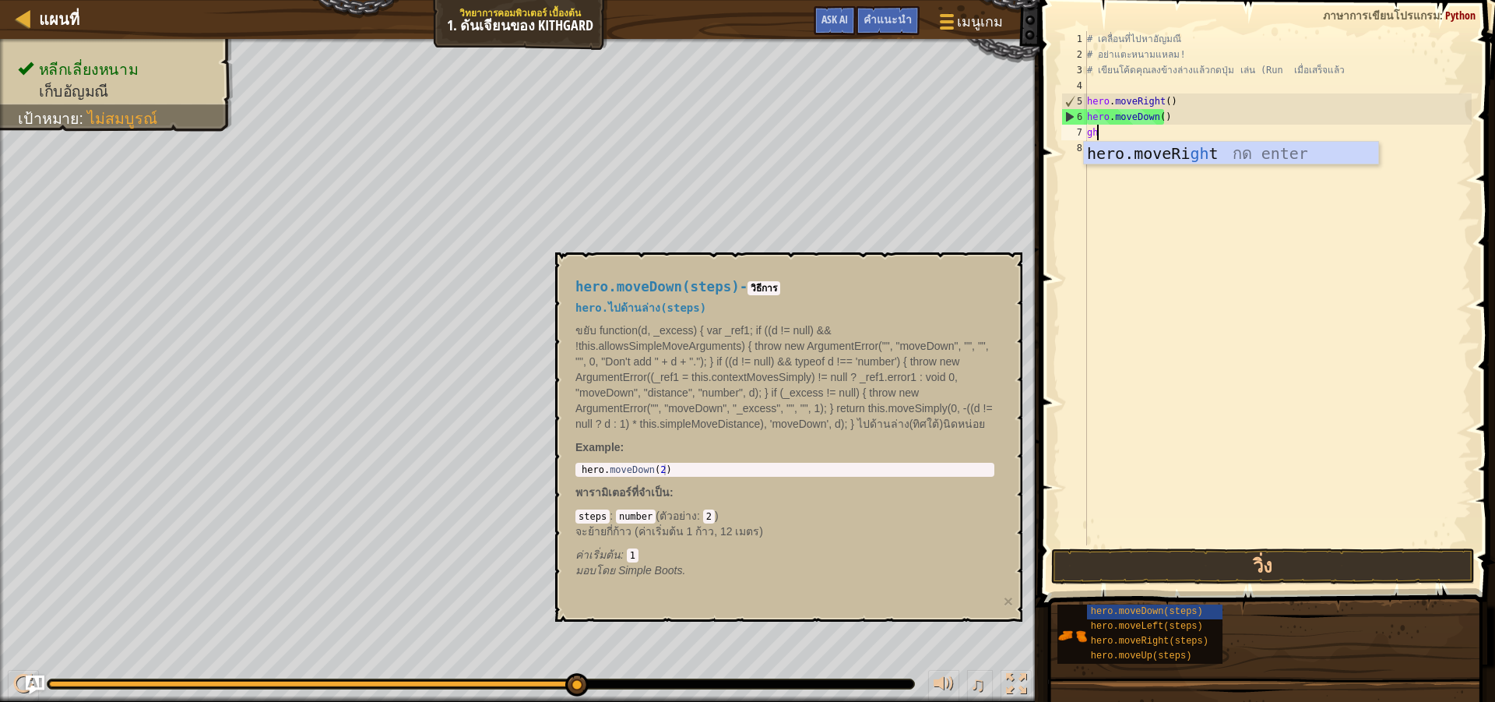
scroll to position [7, 1]
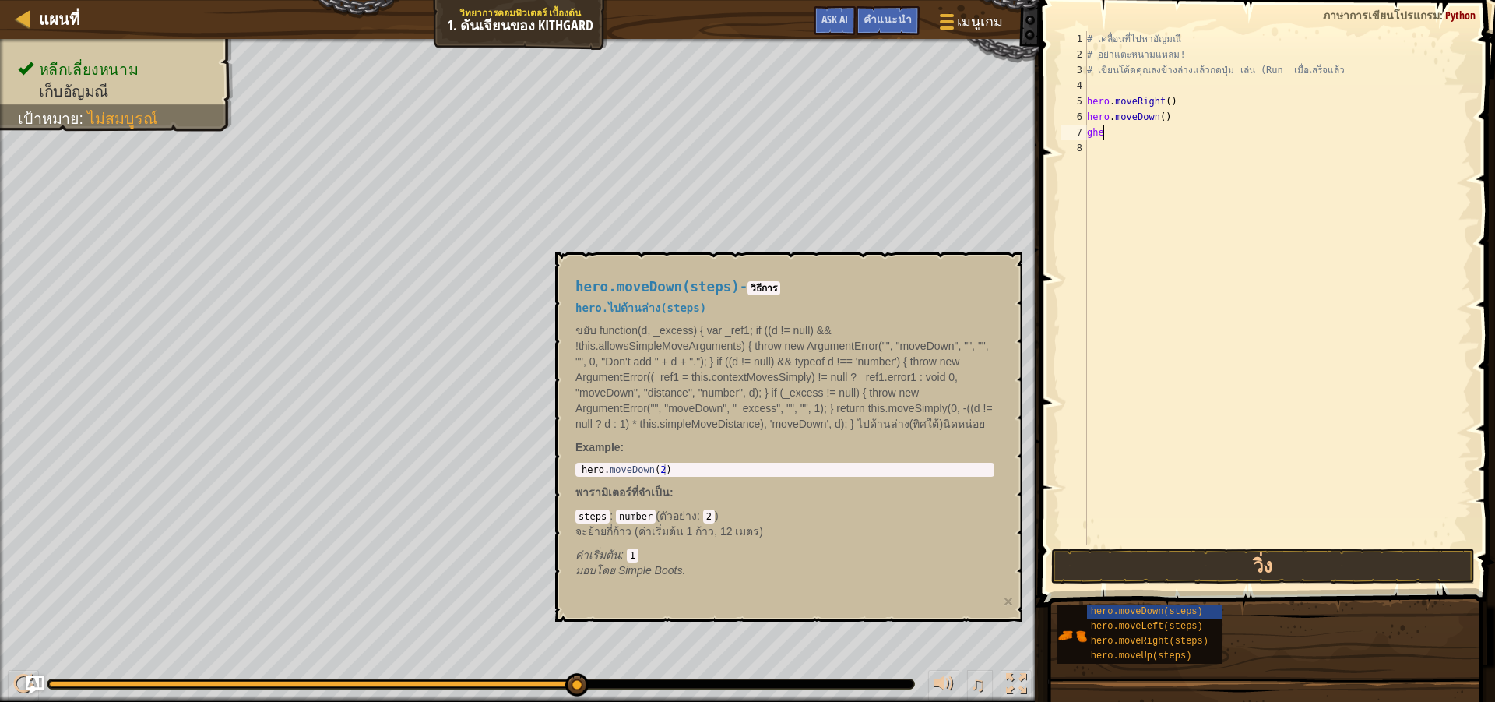
type textarea "g"
click at [1273, 569] on button "วิ่ง" at bounding box center [1263, 566] width 424 height 36
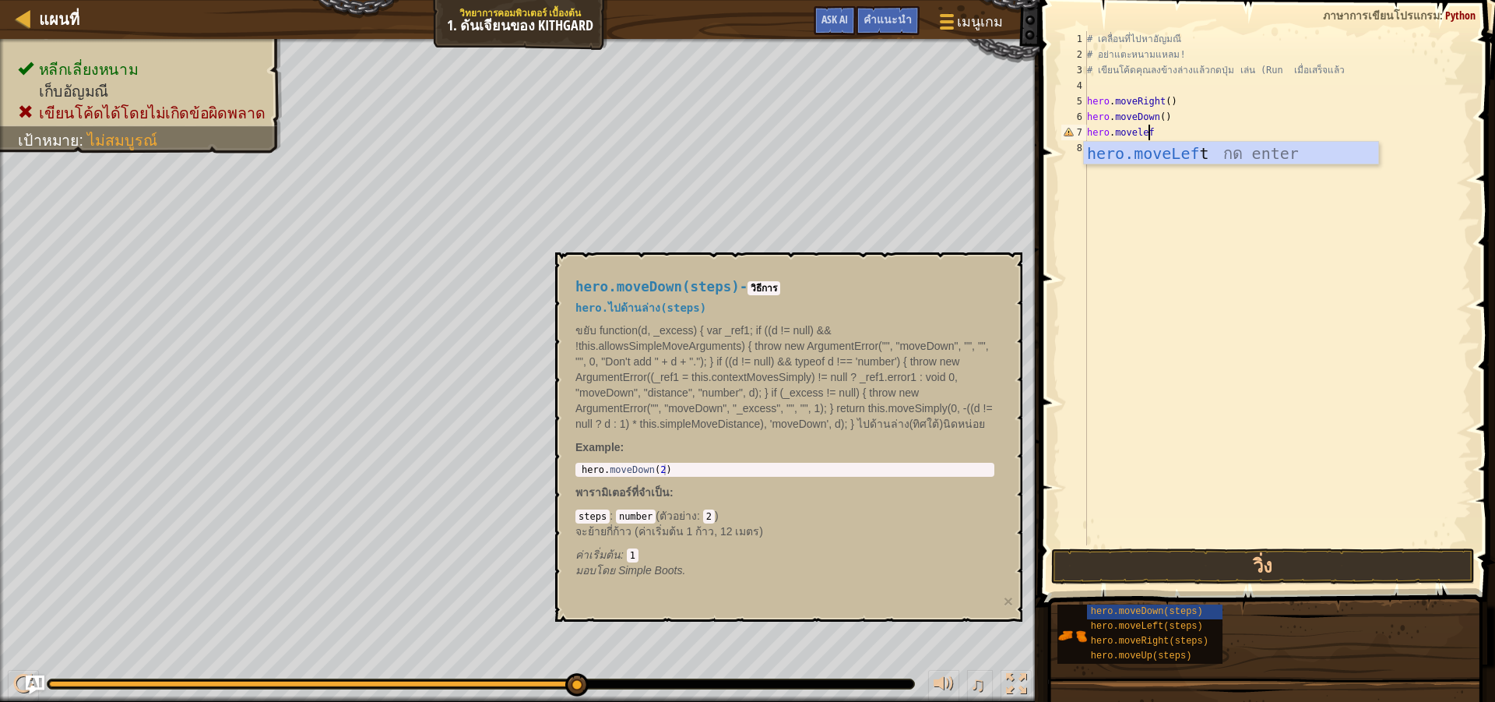
scroll to position [7, 5]
type textarea "hero.moveleft"
click at [1328, 562] on button "วิ่ง" at bounding box center [1263, 566] width 424 height 36
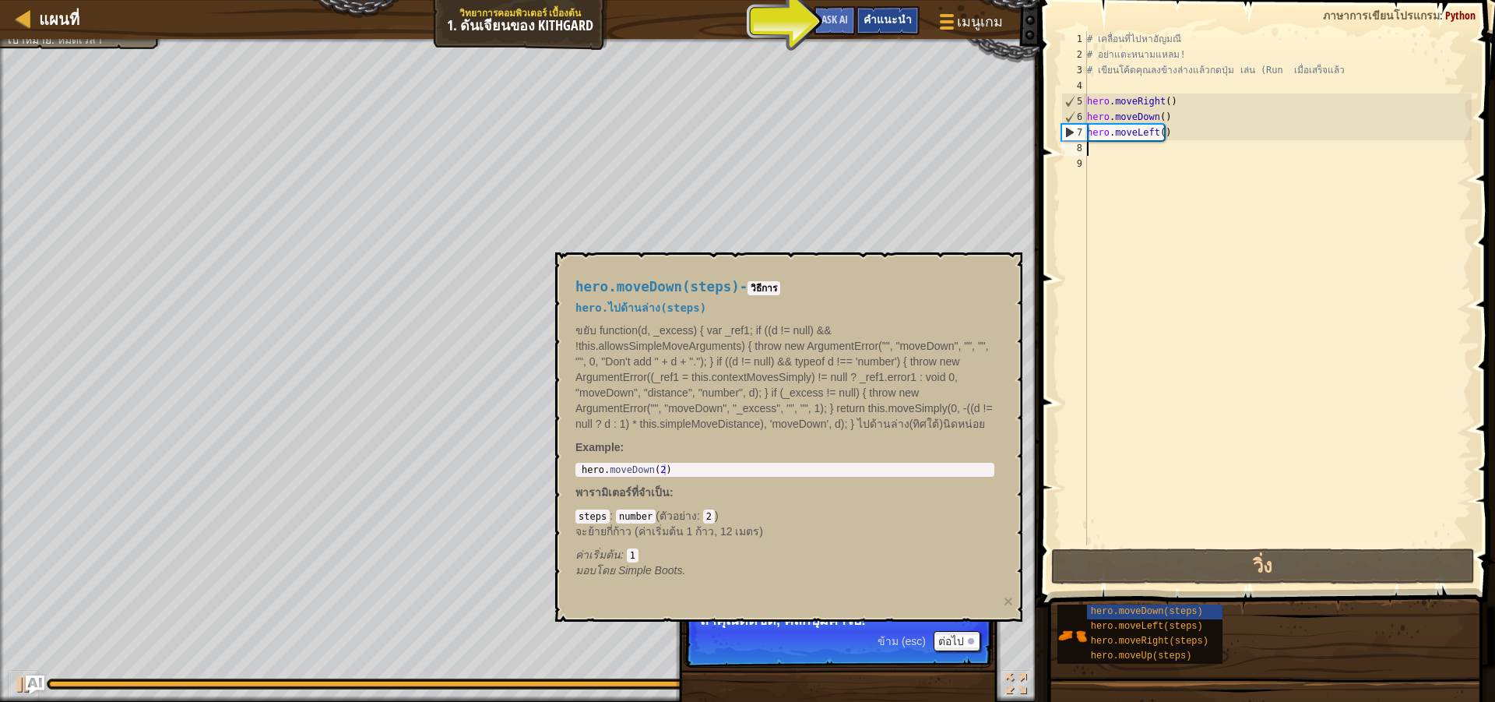
click at [907, 29] on div "คำแนะนำ" at bounding box center [888, 20] width 64 height 29
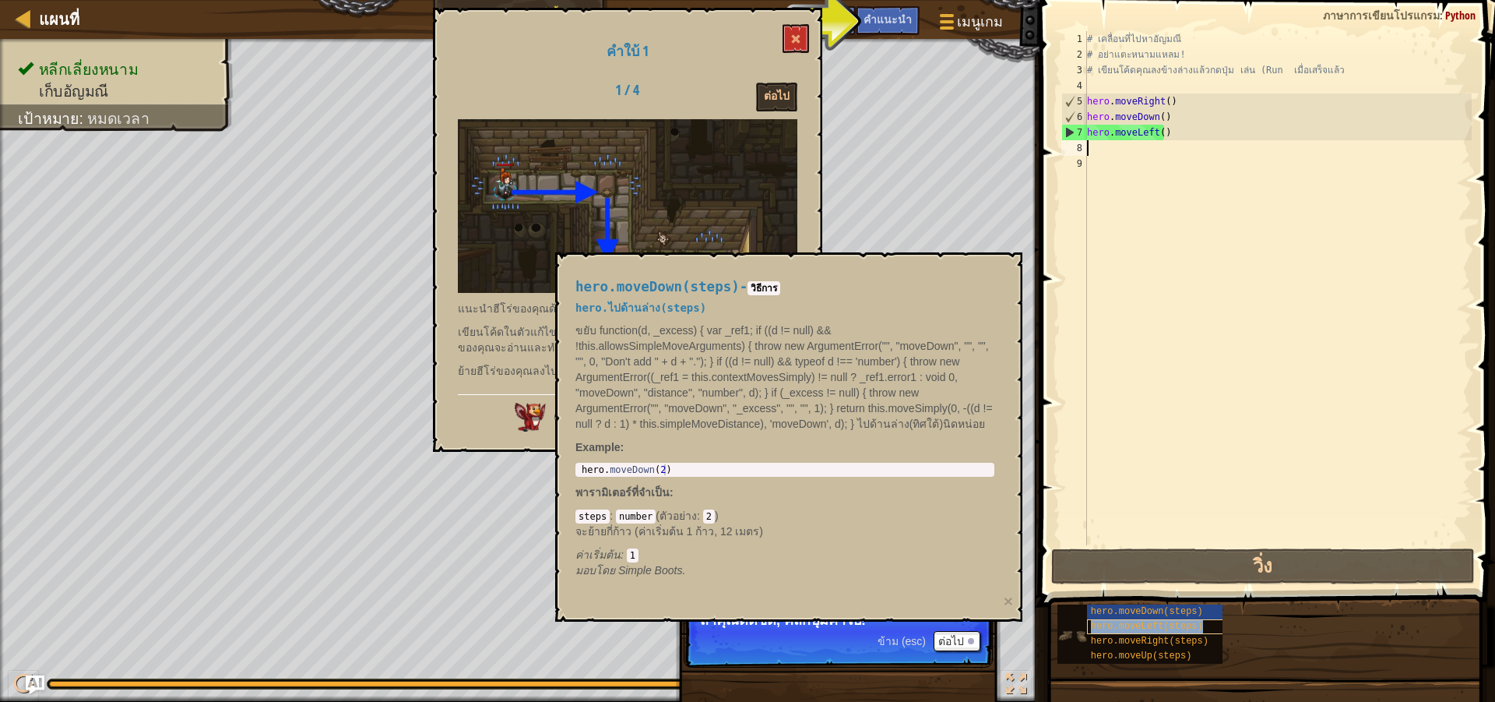
click at [1108, 622] on span "hero.moveLeft(steps)" at bounding box center [1147, 626] width 112 height 11
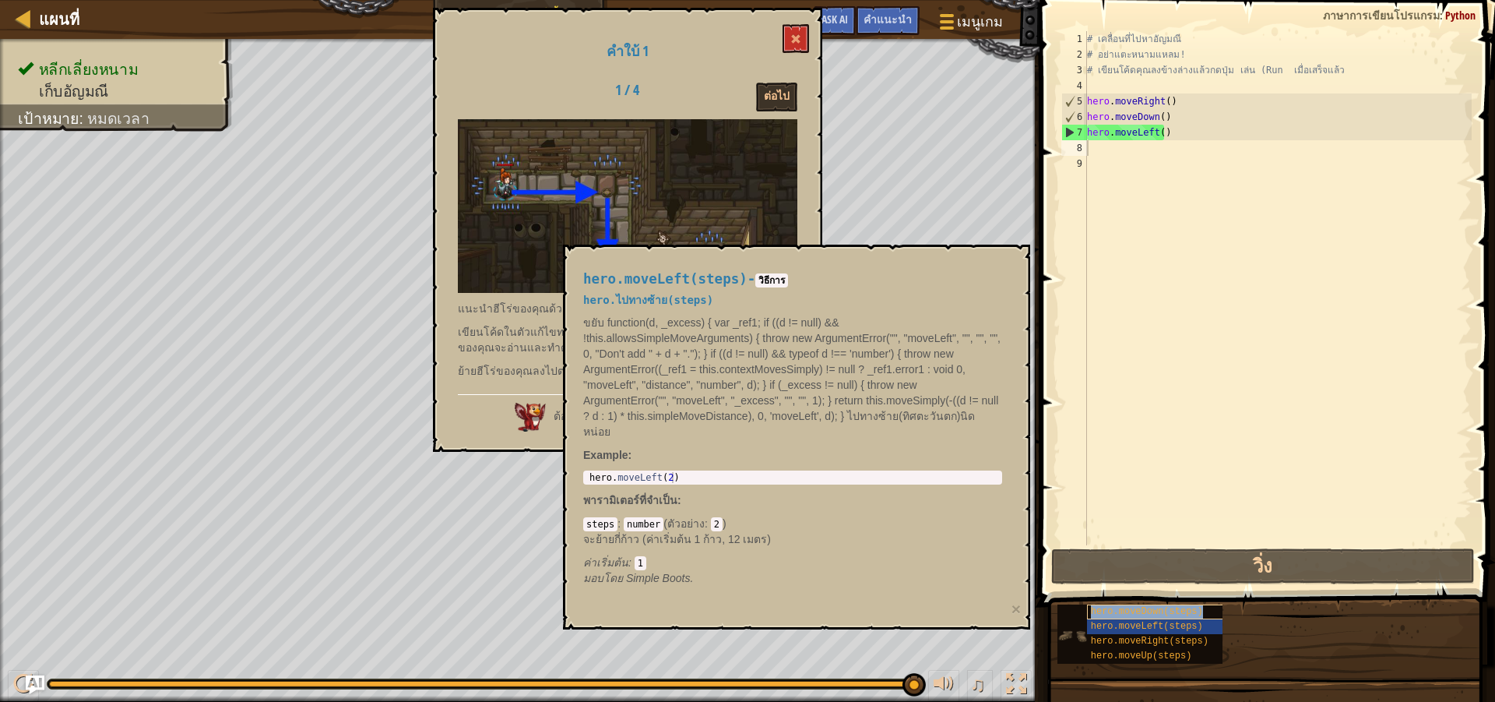
click at [1111, 617] on div "hero.moveDown(steps)" at bounding box center [1162, 611] width 150 height 15
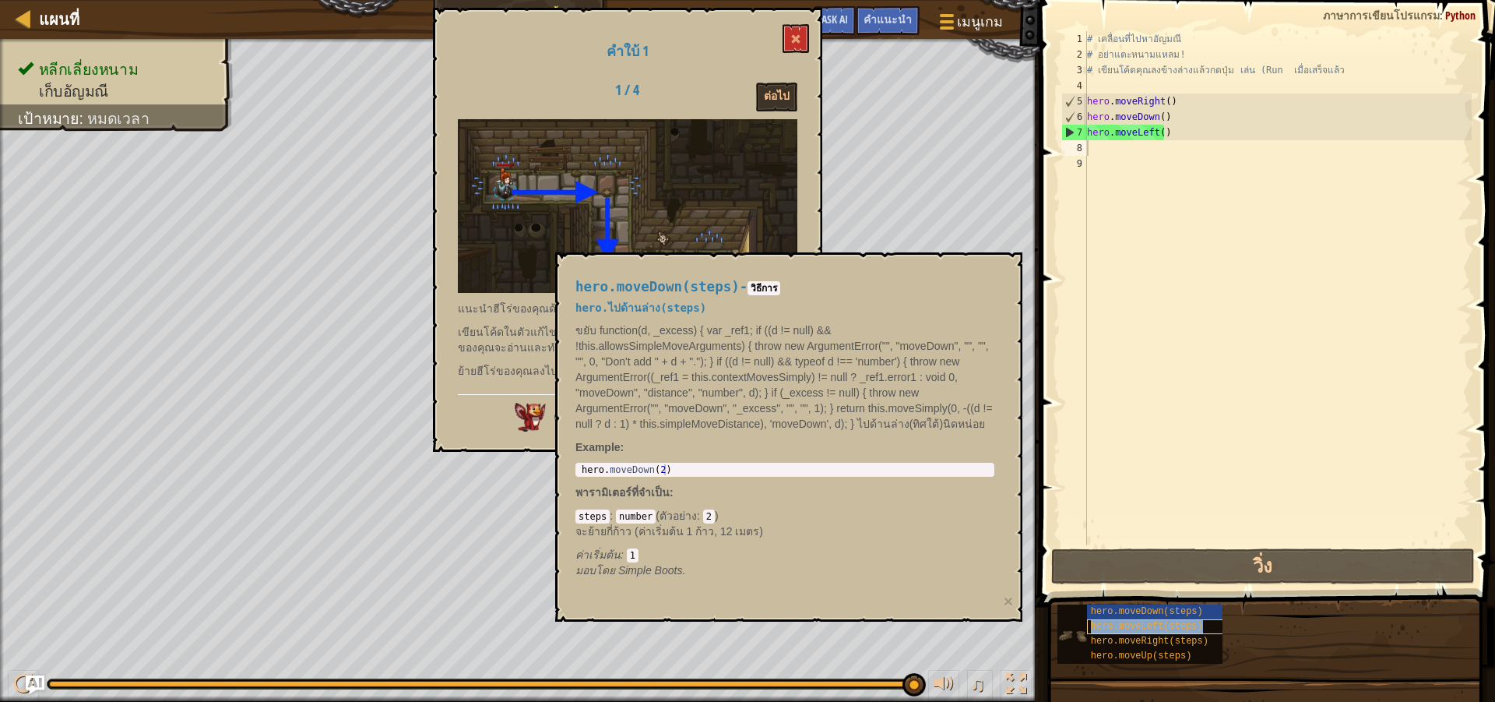
click at [1114, 622] on span "hero.moveLeft(steps)" at bounding box center [1147, 626] width 112 height 11
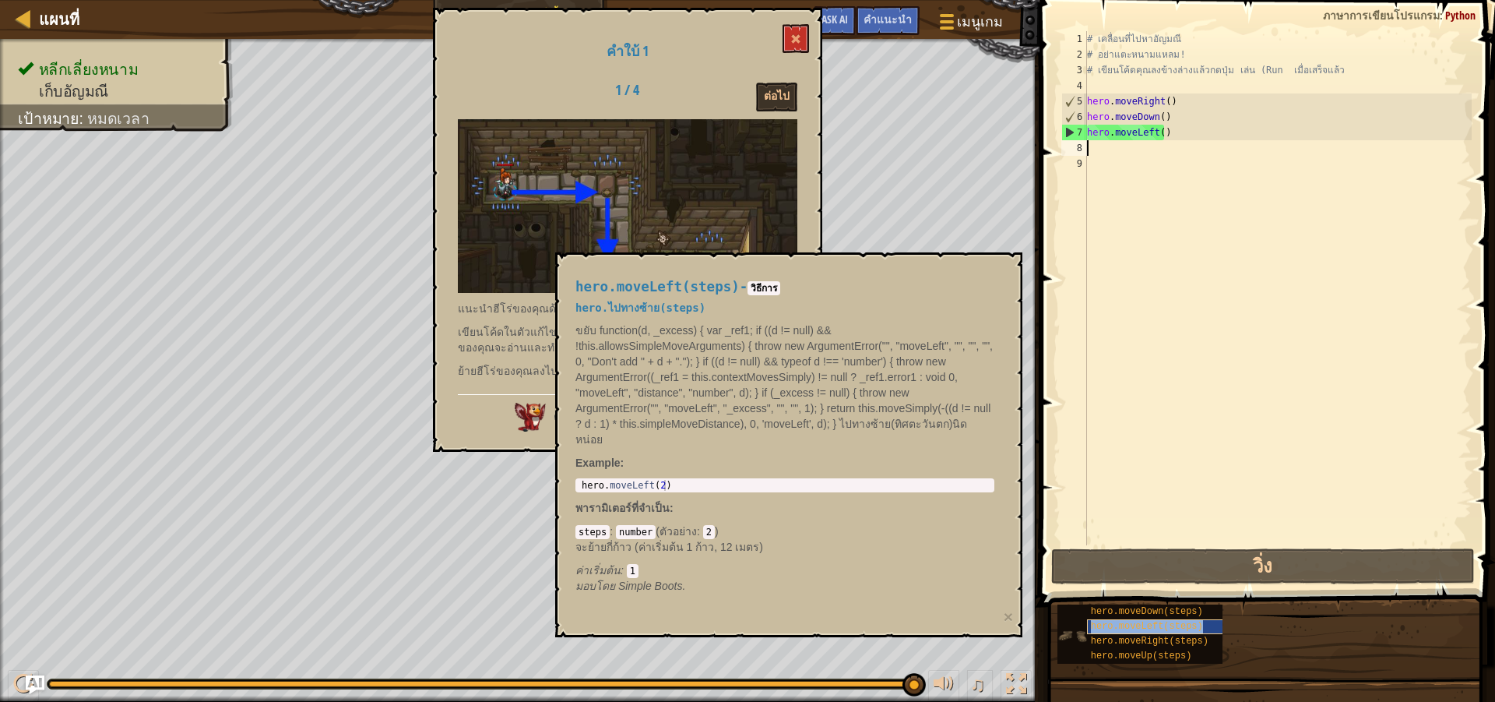
click at [1114, 622] on span "hero.moveLeft(steps)" at bounding box center [1147, 626] width 112 height 11
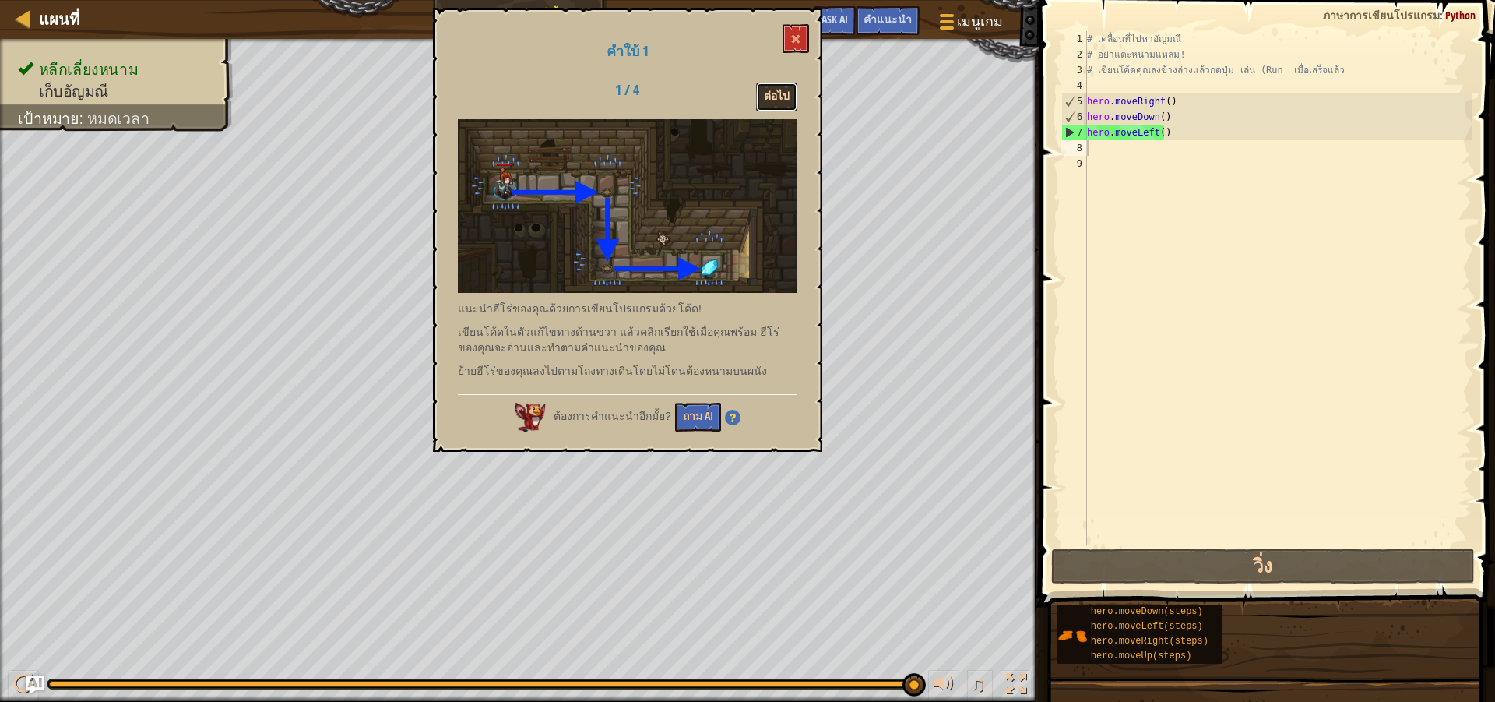
click at [766, 104] on button "ต่อไป" at bounding box center [776, 97] width 41 height 29
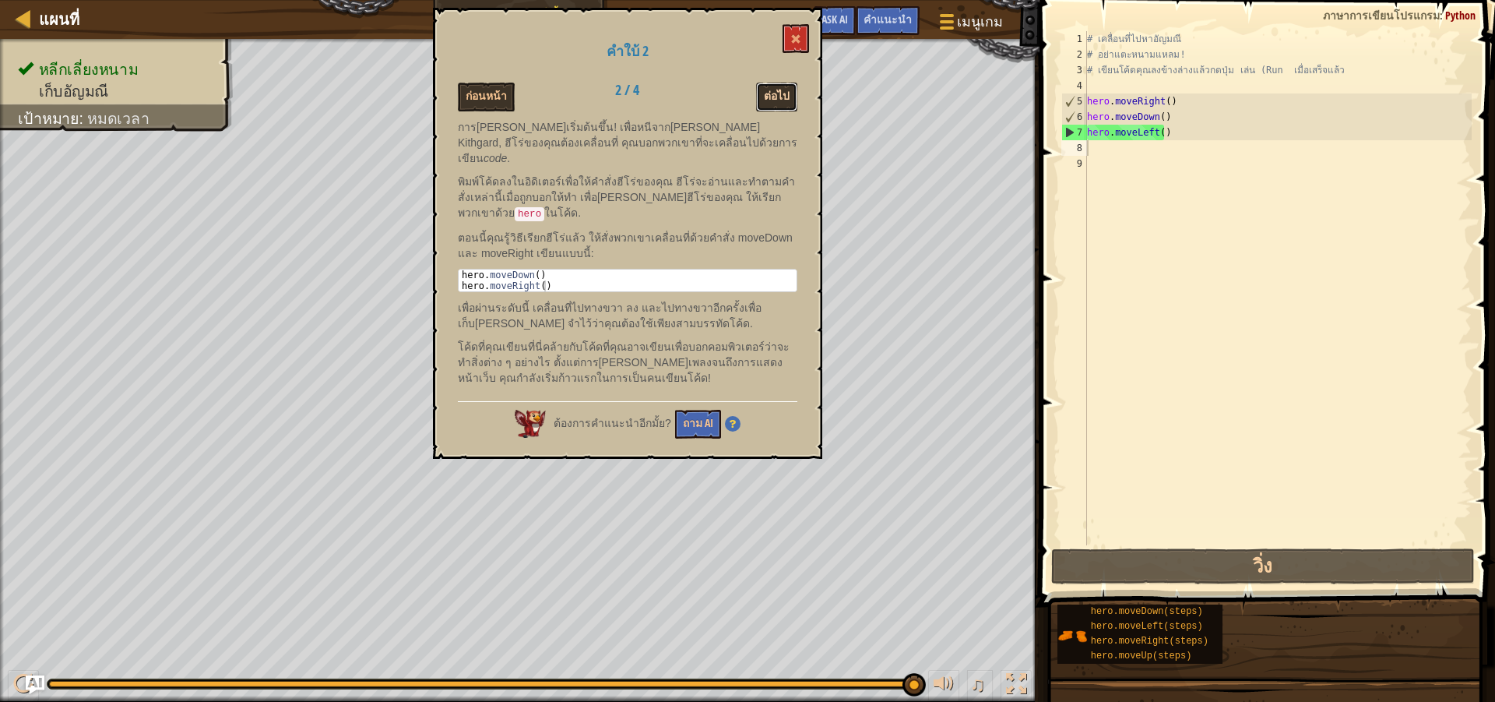
click at [767, 99] on button "ต่อไป" at bounding box center [776, 97] width 41 height 29
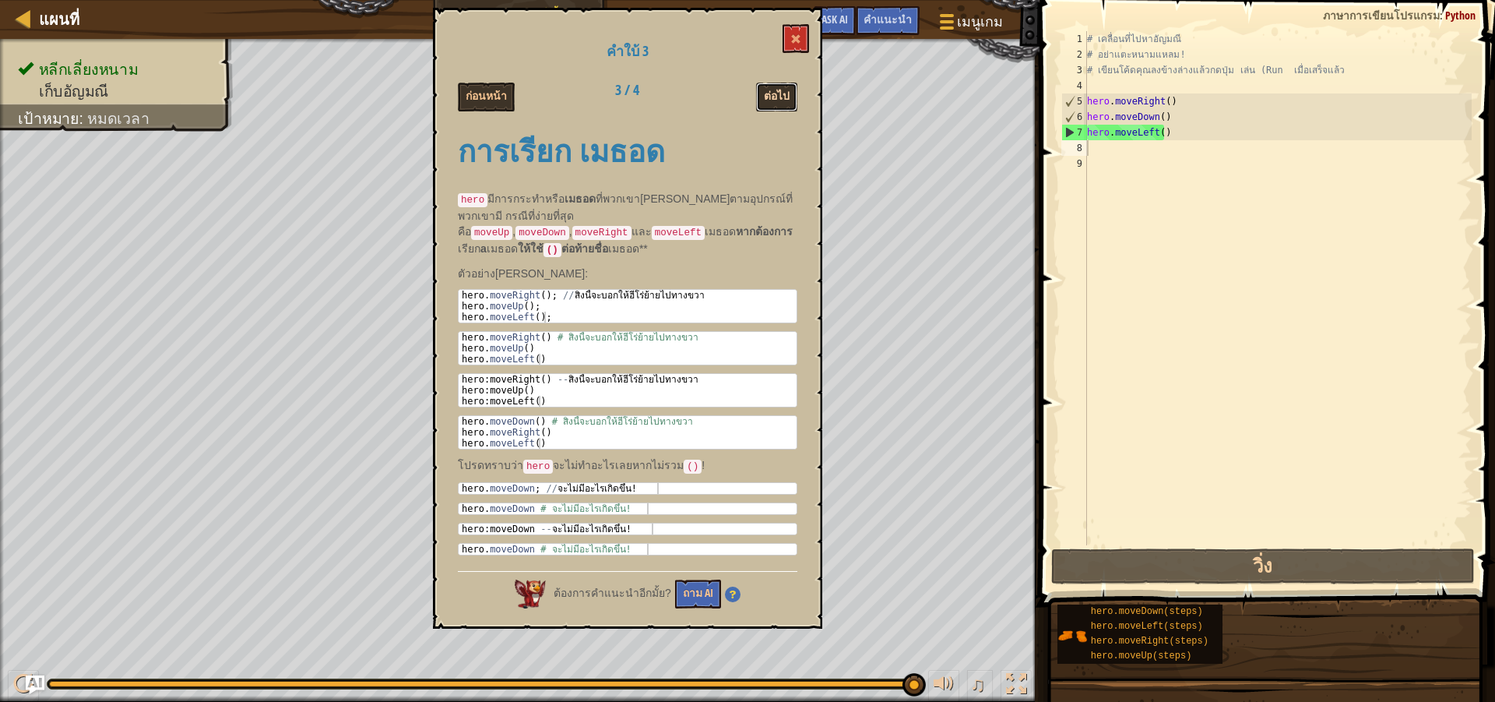
click at [768, 98] on button "ต่อไป" at bounding box center [776, 97] width 41 height 29
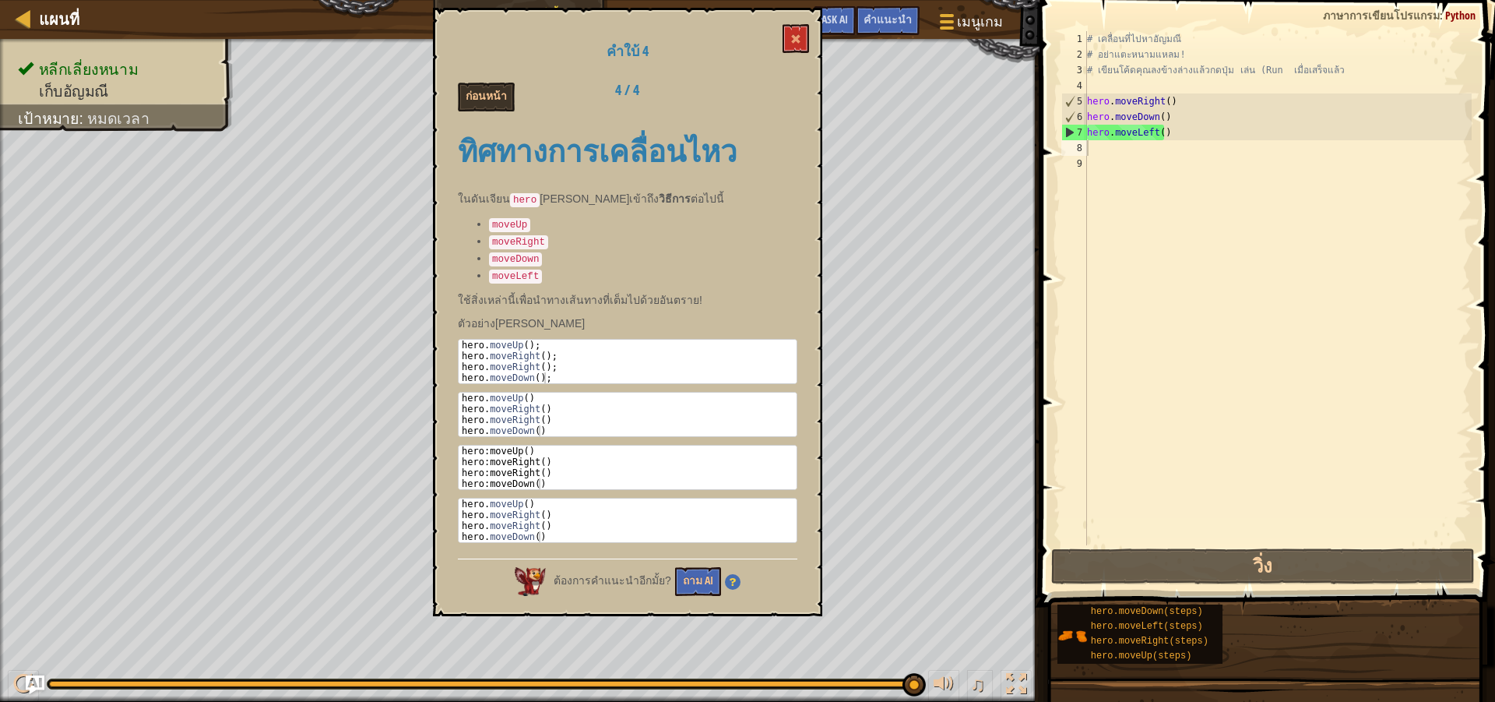
click at [1192, 104] on div "# เคลื่อนที่ไปหาอัญมณี # อย่าแตะหนามแหลม! # เขียนโค้ดคุณลงข้างล่างแล้วกดปุ่ม เล…" at bounding box center [1278, 303] width 388 height 545
click at [1170, 133] on div "# เคลื่อนที่ไปหาอัญมณี # อย่าแตะหนามแหลม! # เขียนโค้ดคุณลงข้างล่างแล้วกดปุ่ม เล…" at bounding box center [1278, 303] width 388 height 545
click at [1150, 127] on div "# เคลื่อนที่ไปหาอัญมณี # อย่าแตะหนามแหลม! # เขียนโค้ดคุณลงข้างล่างแล้วกดปุ่ม เล…" at bounding box center [1278, 303] width 388 height 545
click at [1153, 127] on div "# เคลื่อนที่ไปหาอัญมณี # อย่าแตะหนามแหลม! # เขียนโค้ดคุณลงข้างล่างแล้วกดปุ่ม เล…" at bounding box center [1278, 303] width 388 height 545
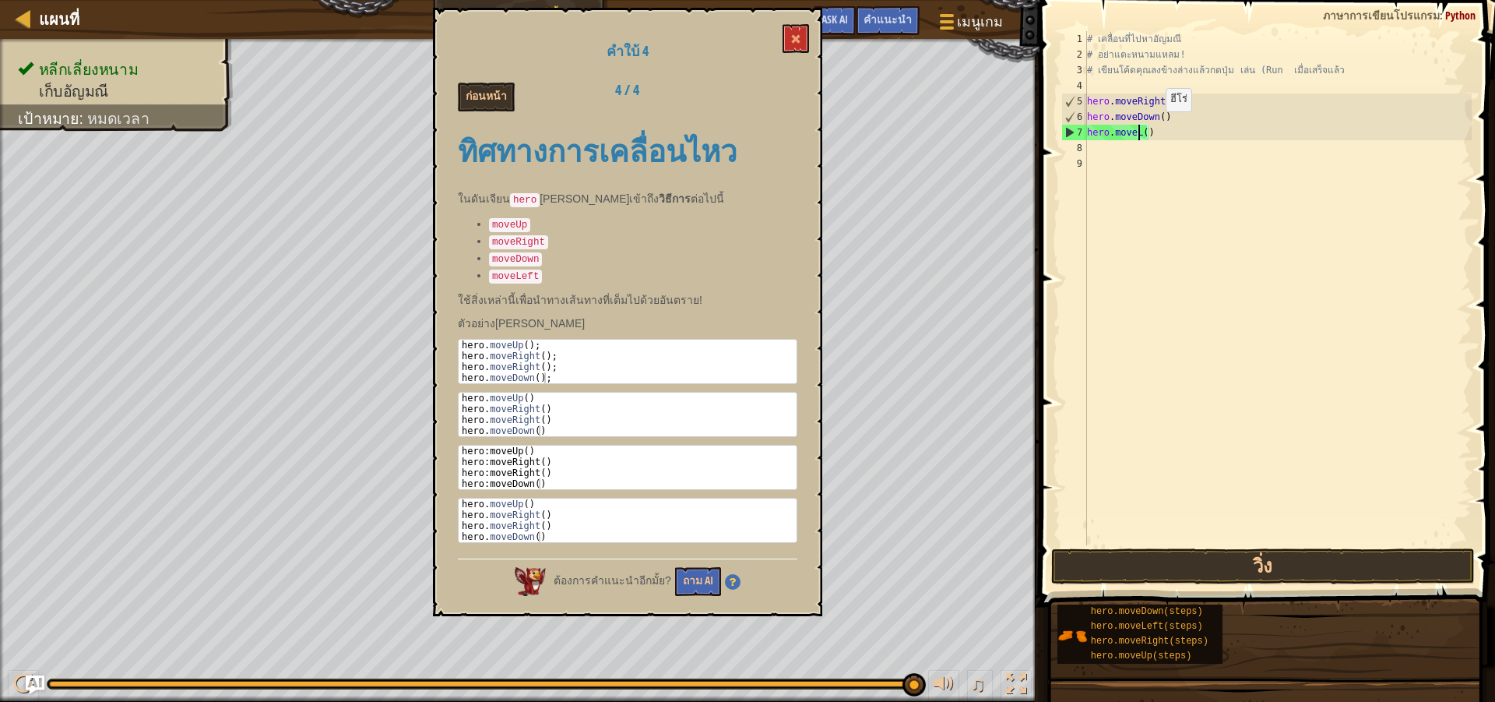
type textarea "hero.move()"
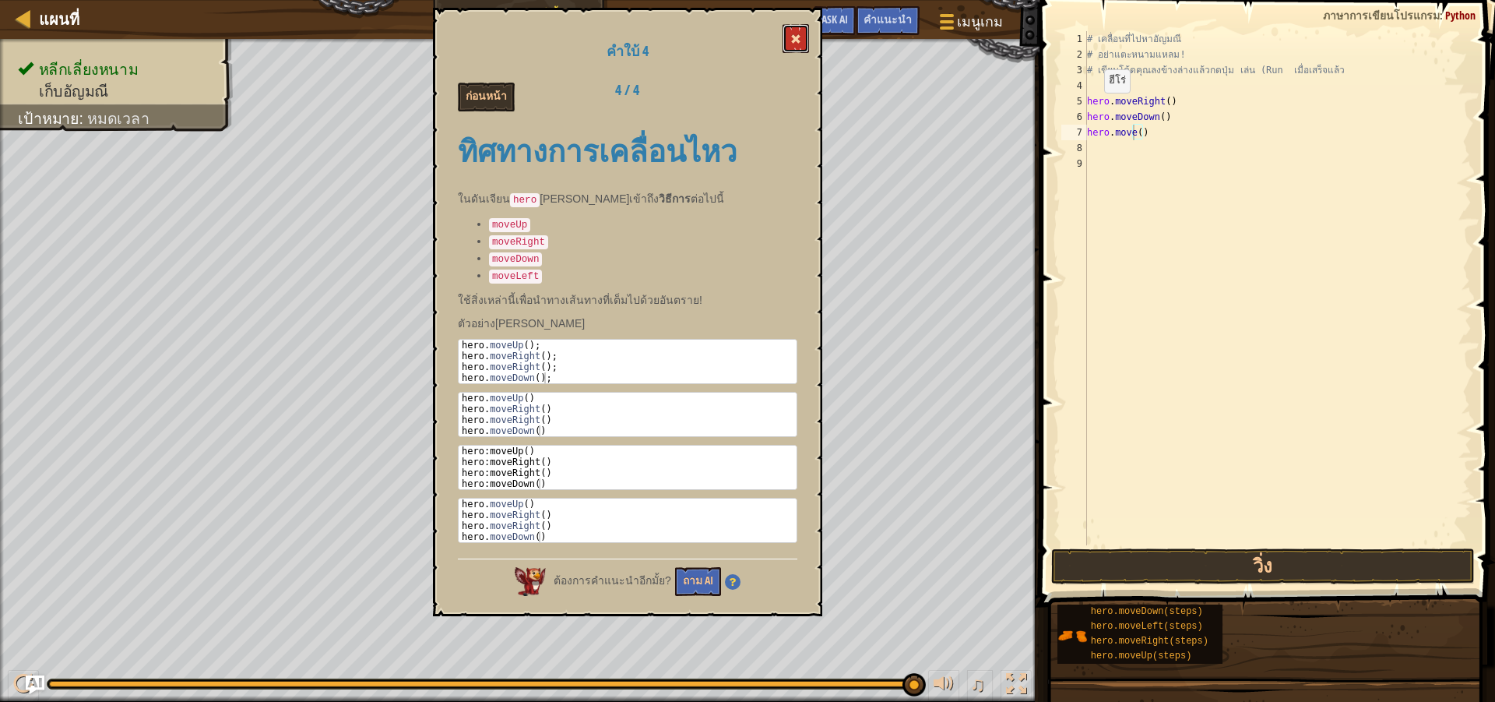
click at [801, 29] on button at bounding box center [796, 38] width 26 height 29
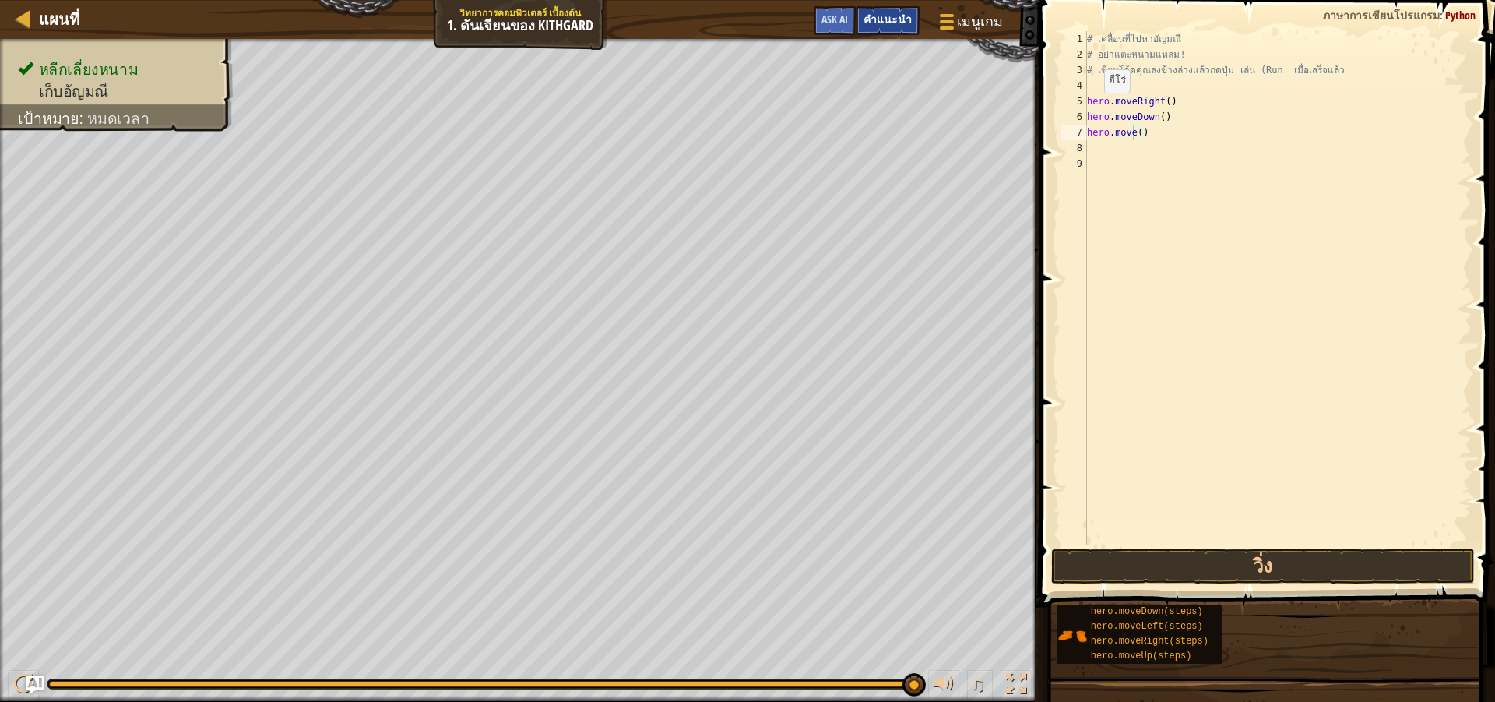
click at [875, 24] on span "คำแนะนำ" at bounding box center [888, 19] width 48 height 15
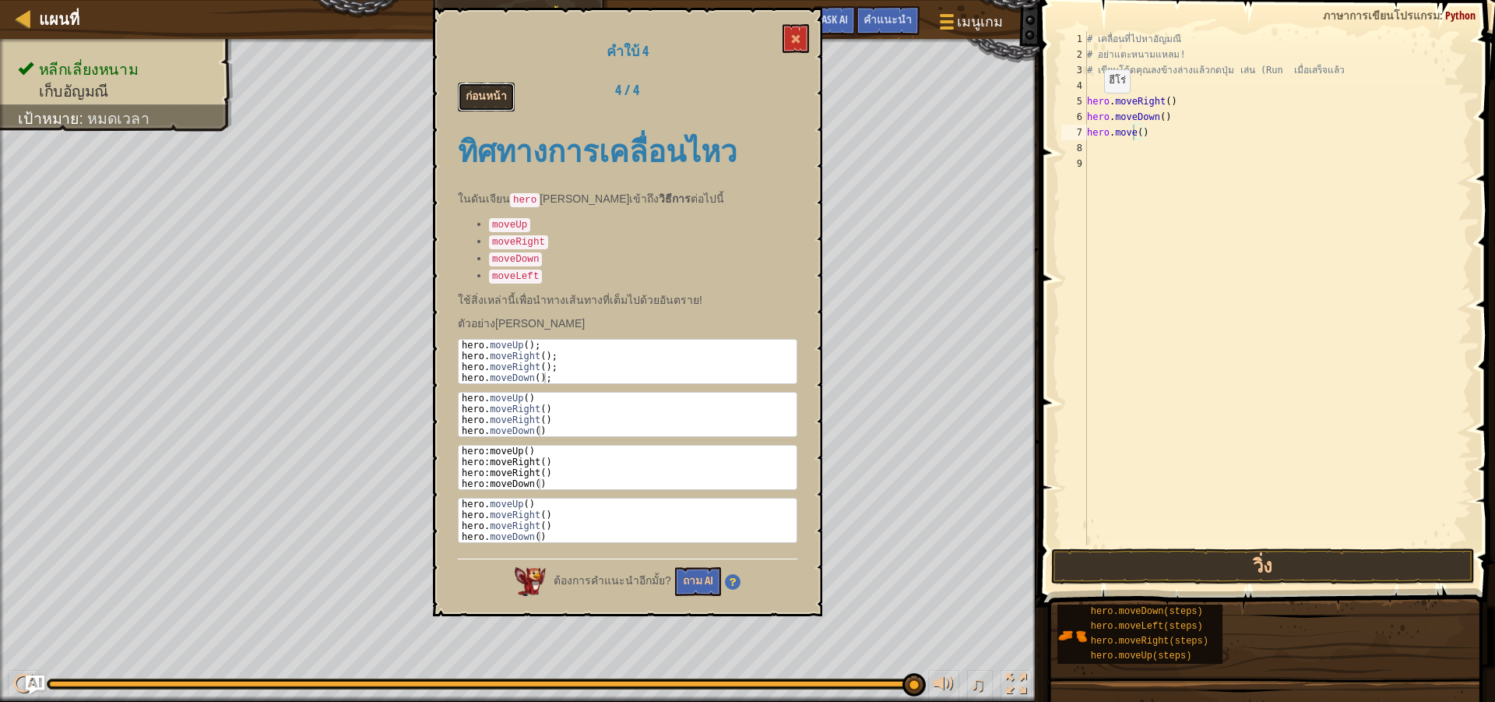
click at [472, 90] on button "ก่อนหน้า" at bounding box center [486, 97] width 57 height 29
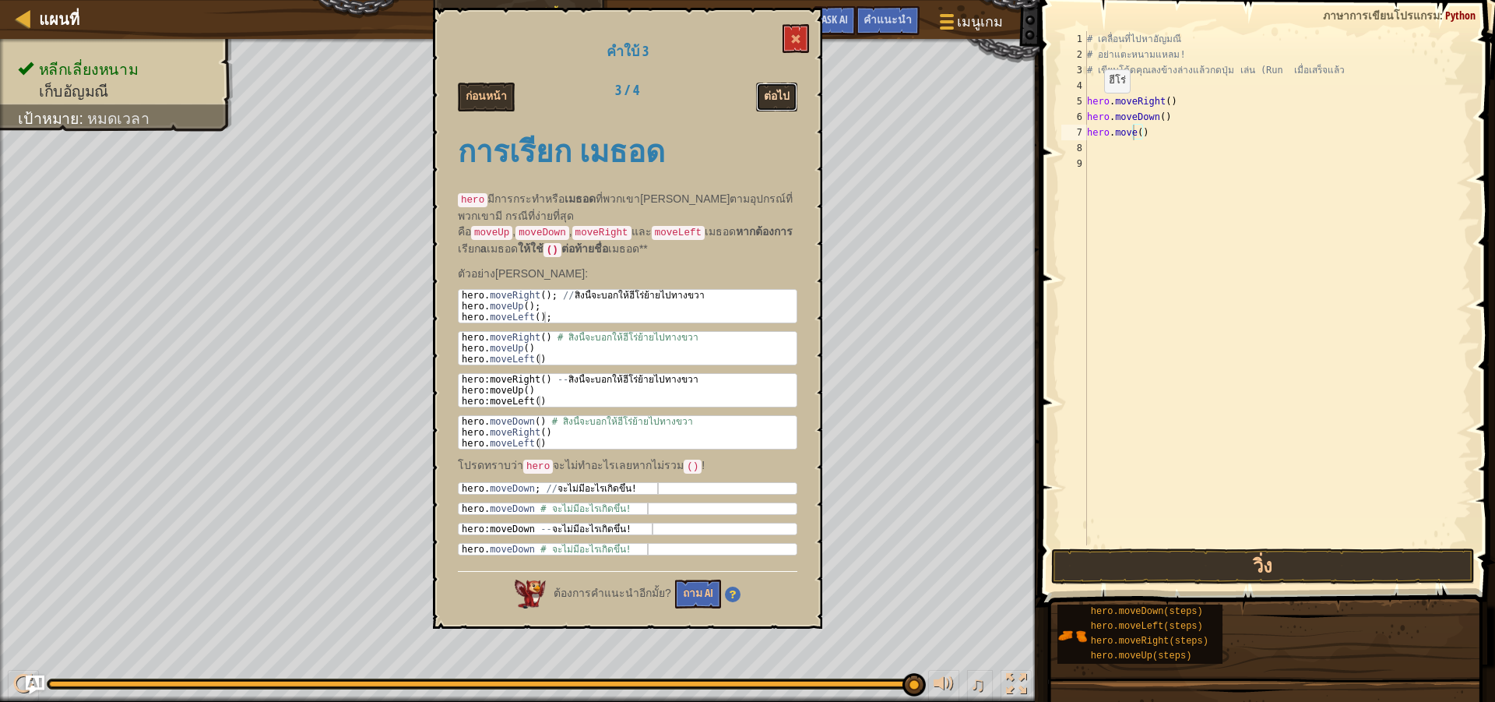
click at [788, 100] on button "ต่อไป" at bounding box center [776, 97] width 41 height 29
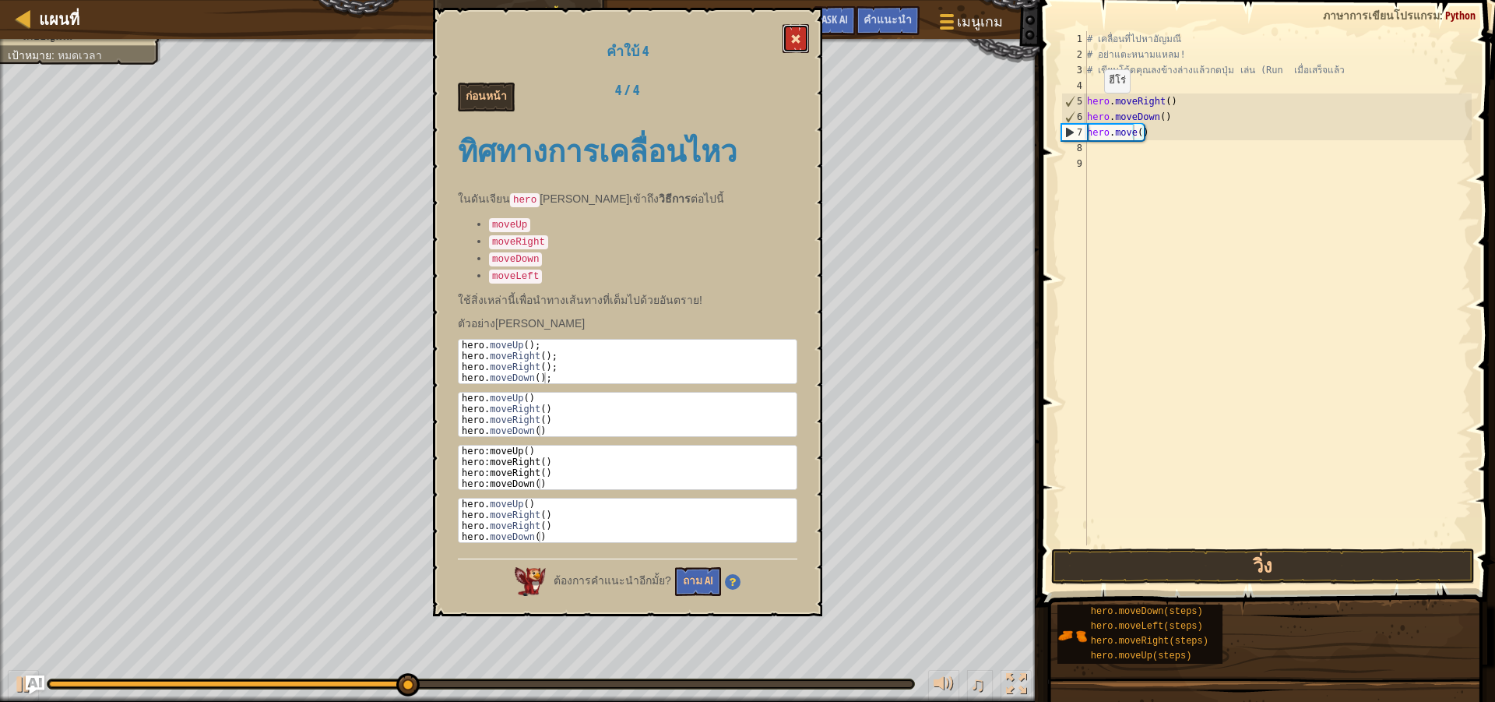
click at [798, 26] on button at bounding box center [796, 38] width 26 height 29
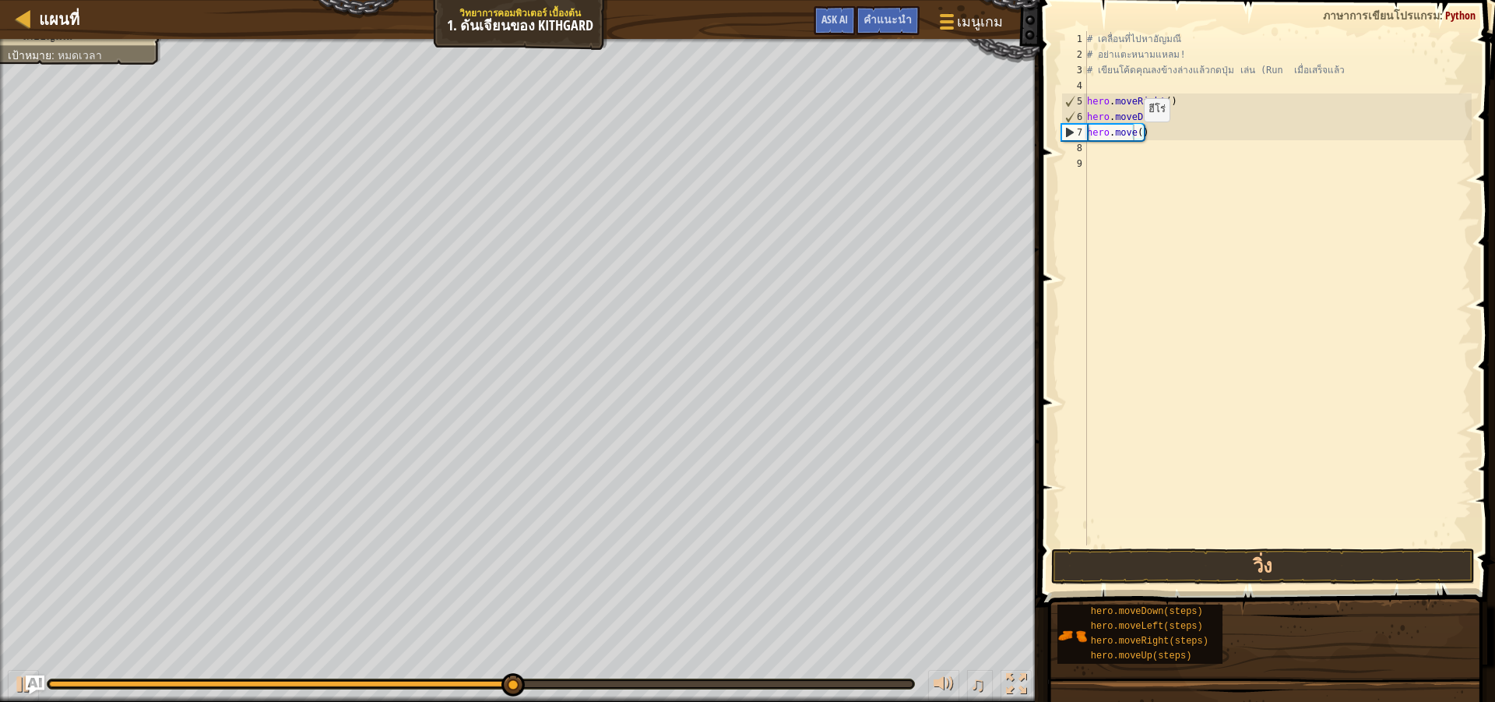
click at [1130, 137] on div "# เคลื่อนที่ไปหา[PERSON_NAME] # อย่าแตะหนามแหลม! # เขียนโค้ดคุณลงข้างล่างแล้วกด…" at bounding box center [1278, 303] width 388 height 545
click at [1145, 140] on div "# เคลื่อนที่ไปหา[PERSON_NAME] # อย่าแตะหนามแหลม! # เขียนโค้ดคุณลงข้างล่างแล้วกด…" at bounding box center [1278, 303] width 388 height 545
click at [1131, 136] on div "# เคลื่อนที่ไปหา[PERSON_NAME] # อย่าแตะหนามแหลม! # เขียนโค้ดคุณลงข้างล่างแล้วกด…" at bounding box center [1278, 303] width 388 height 545
click at [1139, 134] on div "# เคลื่อนที่ไปหา[PERSON_NAME] # อย่าแตะหนามแหลม! # เขียนโค้ดคุณลงข้างล่างแล้วกด…" at bounding box center [1278, 303] width 388 height 545
click at [1135, 136] on div "# เคลื่อนที่ไปหา[PERSON_NAME] # อย่าแตะหนามแหลม! # เขียนโค้ดคุณลงข้างล่างแล้วกด…" at bounding box center [1278, 303] width 388 height 545
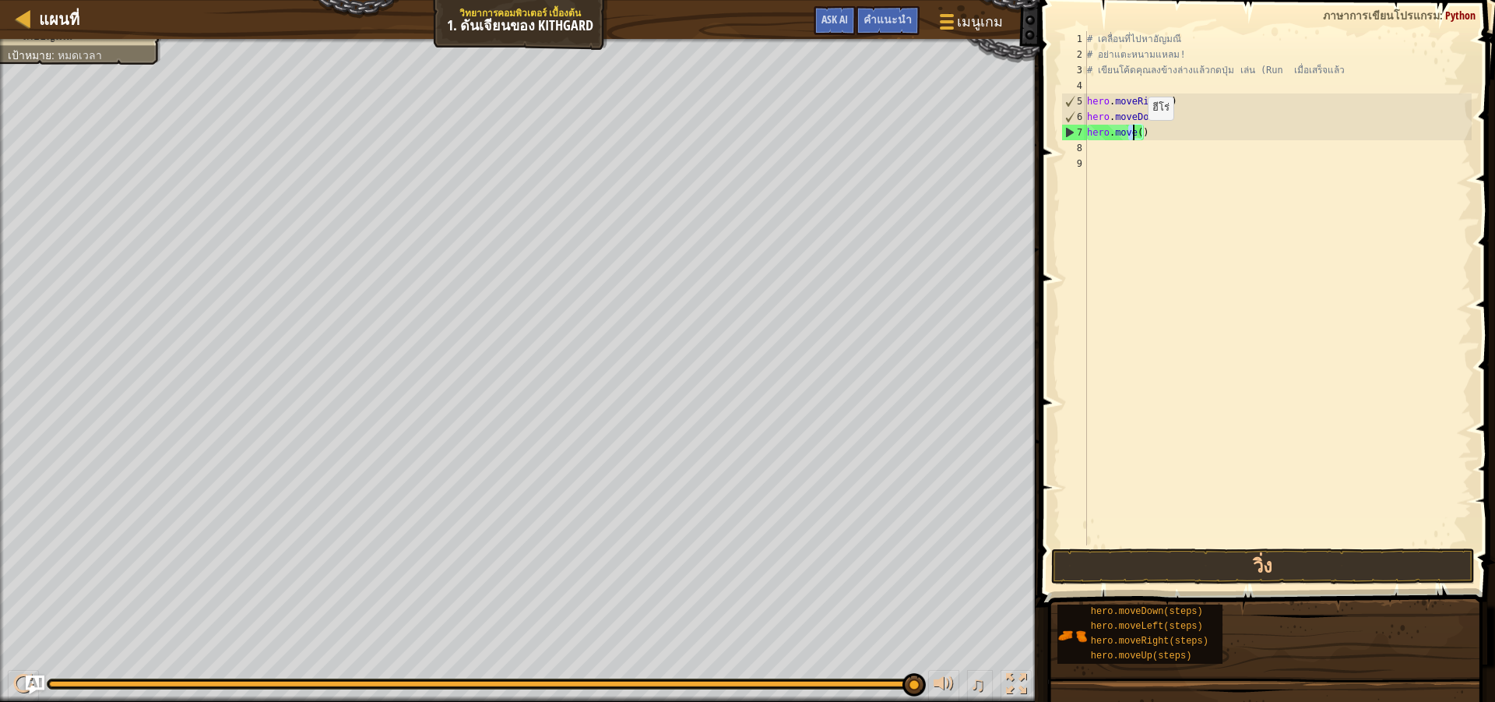
click at [1135, 136] on div "# เคลื่อนที่ไปหา[PERSON_NAME] # อย่าแตะหนามแหลม! # เขียนโค้ดคุณลงข้างล่างแล้วกด…" at bounding box center [1278, 288] width 388 height 514
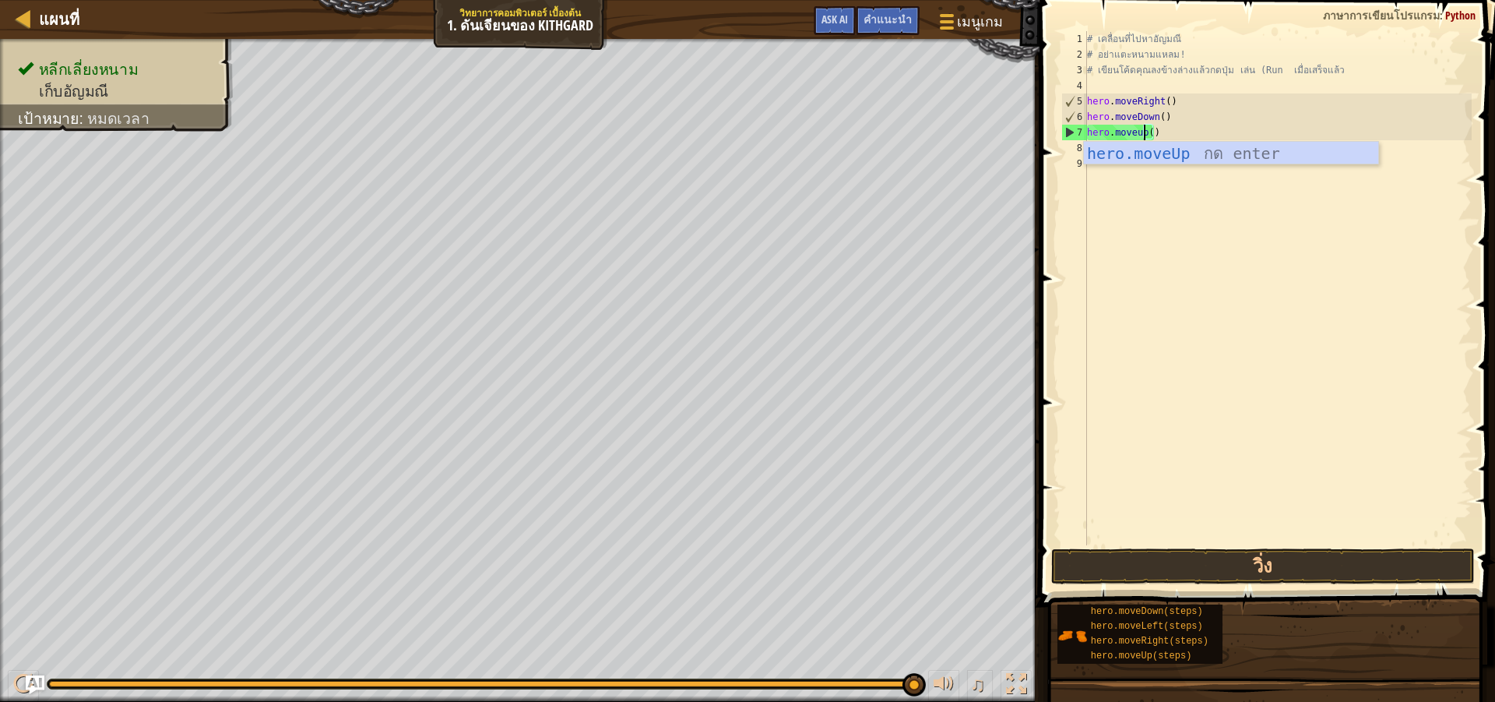
scroll to position [7, 4]
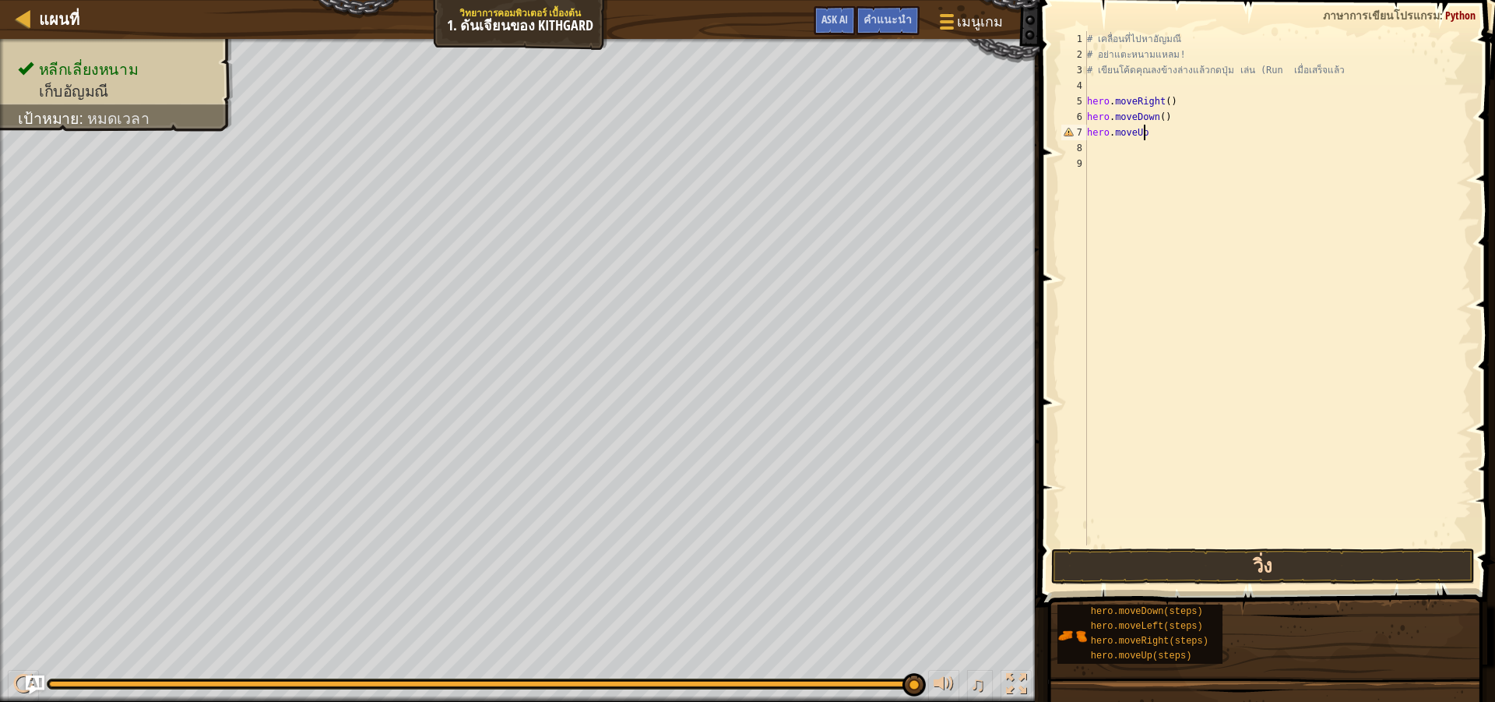
type textarea "hero.moveUp"
click at [1318, 562] on button "วิ่ง" at bounding box center [1263, 566] width 424 height 36
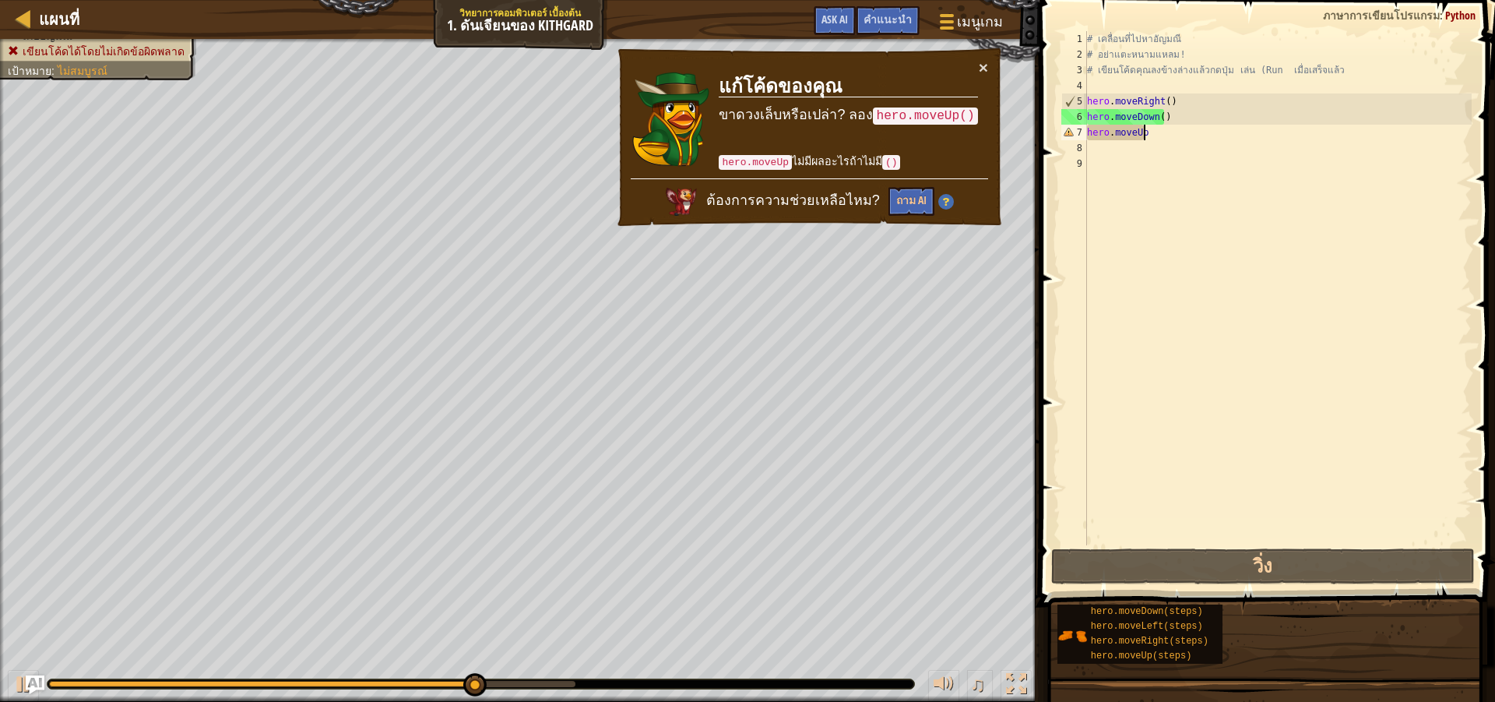
drag, startPoint x: 1238, startPoint y: 152, endPoint x: 1234, endPoint y: 165, distance: 13.8
click at [1238, 160] on div "# เคลื่อนที่ไปหา[PERSON_NAME] # อย่าแตะหนามแหลม! # เขียนโค้ดคุณลงข้างล่างแล้วกด…" at bounding box center [1278, 303] width 388 height 545
click at [1213, 130] on div "# เคลื่อนที่ไปหา[PERSON_NAME] # อย่าแตะหนามแหลม! # เขียนโค้ดคุณลงข้างล่างแล้วกด…" at bounding box center [1278, 303] width 388 height 545
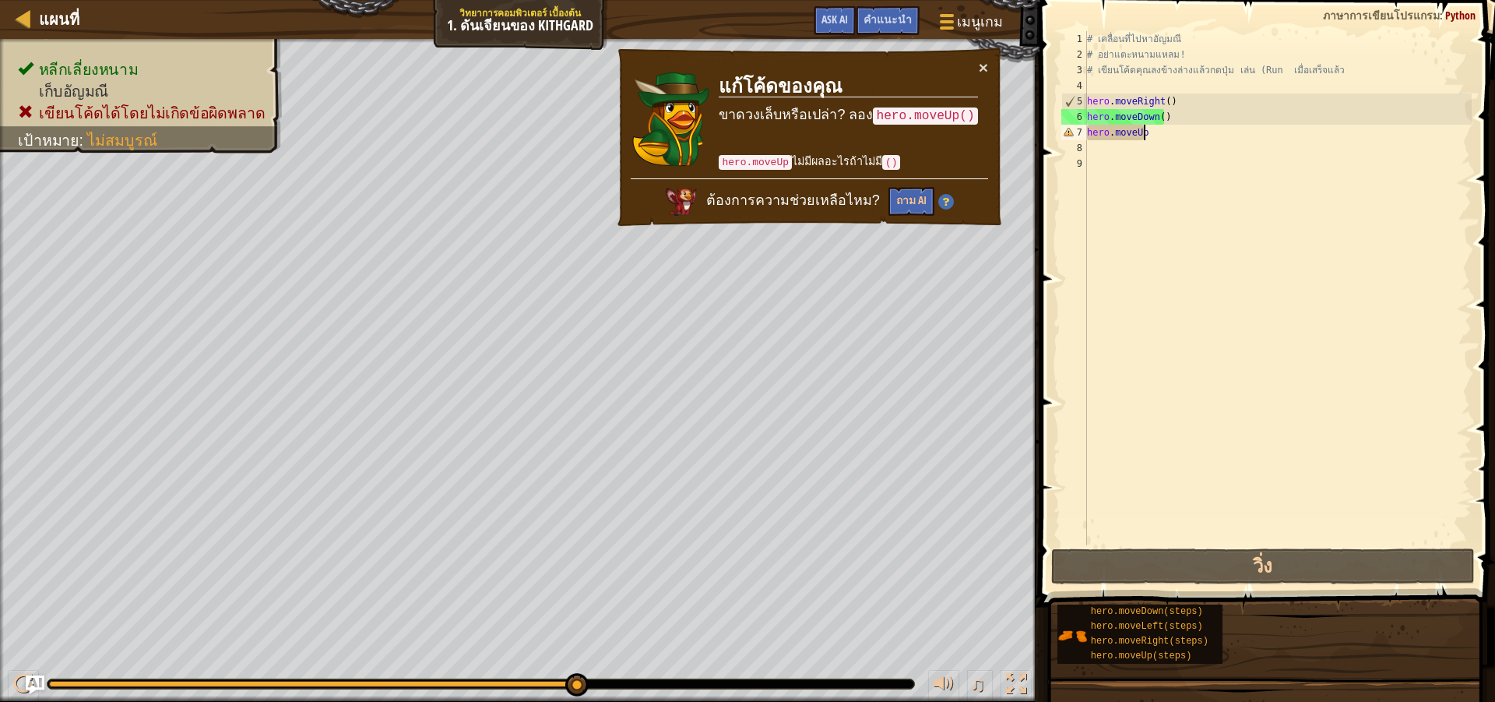
click at [1208, 127] on div "# เคลื่อนที่ไปหา[PERSON_NAME] # อย่าแตะหนามแหลม! # เขียนโค้ดคุณลงข้างล่างแล้วกด…" at bounding box center [1278, 303] width 388 height 545
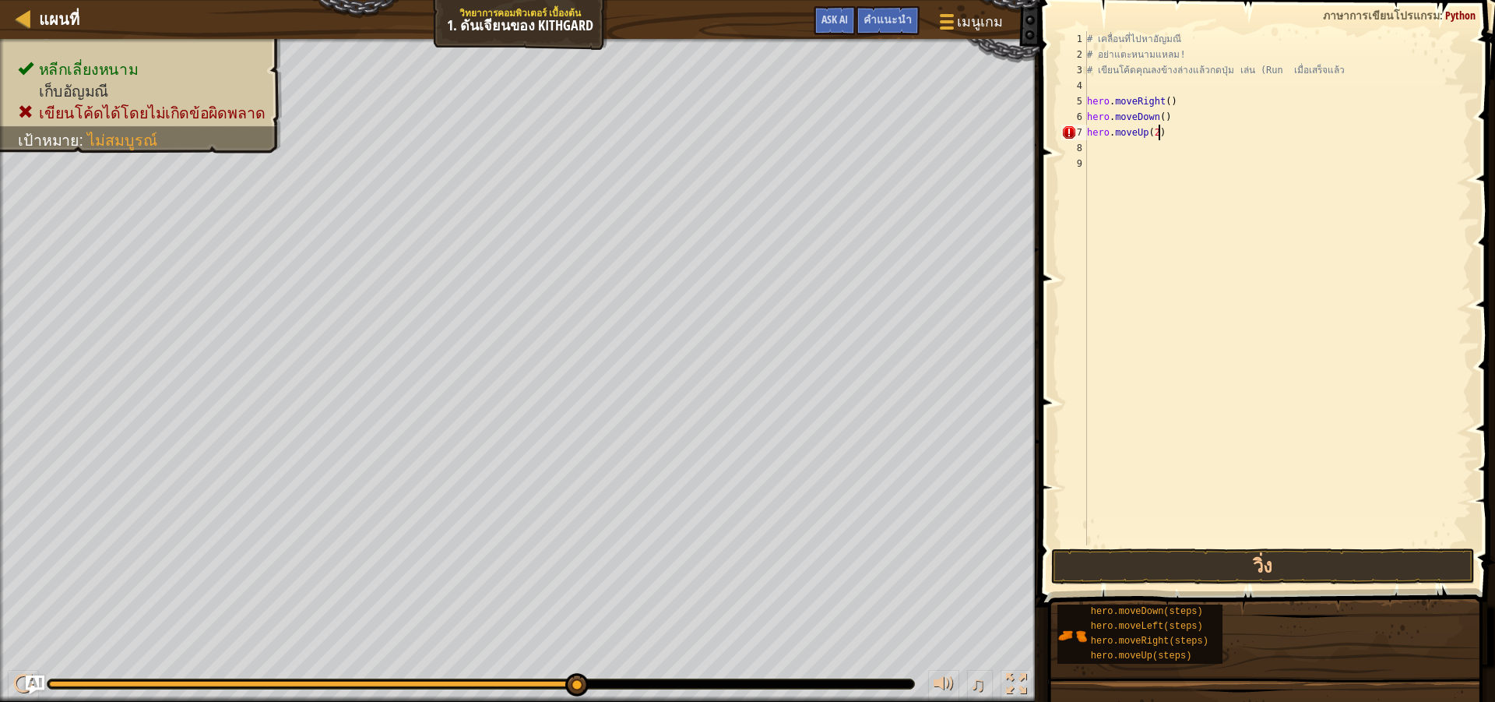
scroll to position [7, 5]
click at [1272, 560] on button "วิ่ง" at bounding box center [1263, 566] width 424 height 36
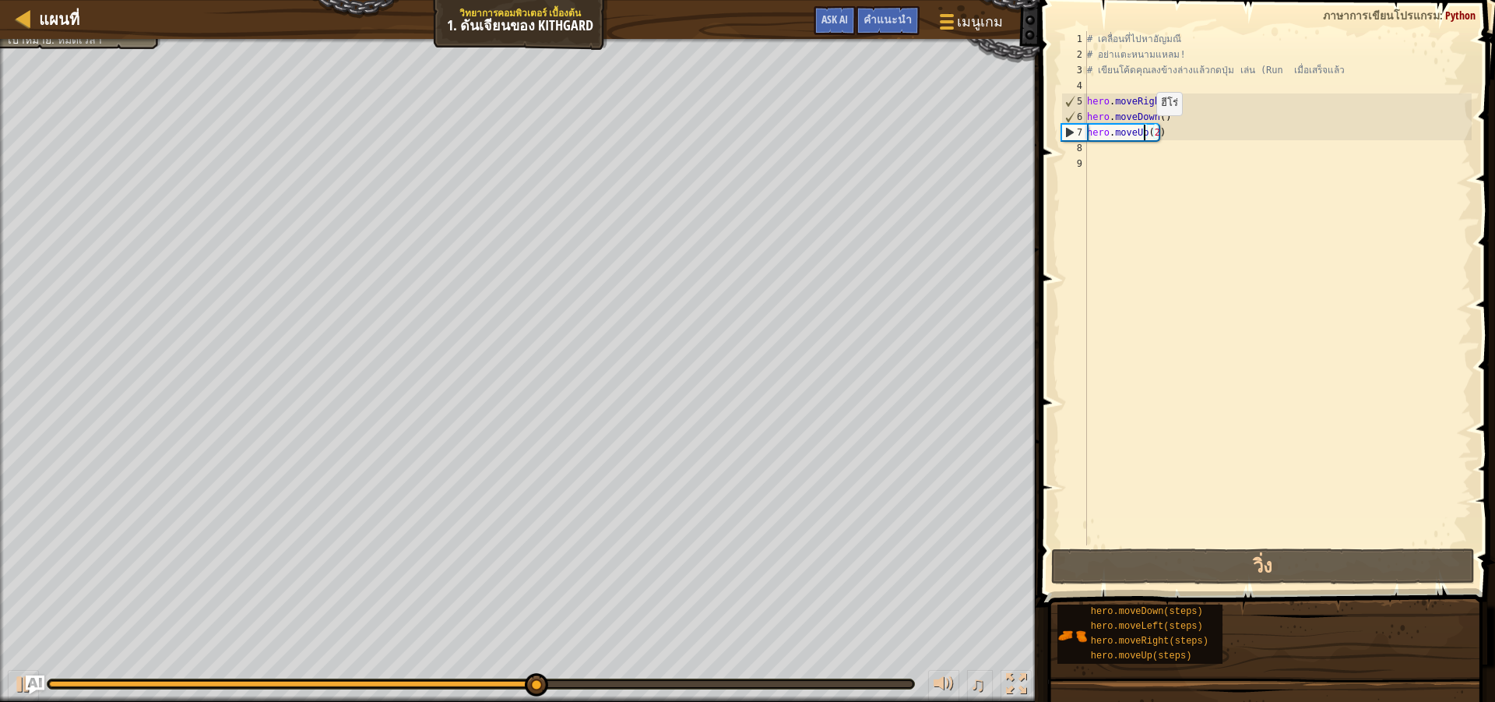
click at [1143, 131] on div "# เคลื่อนที่ไปหา[PERSON_NAME] # อย่าแตะหนามแหลม! # เขียนโค้ดคุณลงข้างล่างแล้วกด…" at bounding box center [1278, 303] width 388 height 545
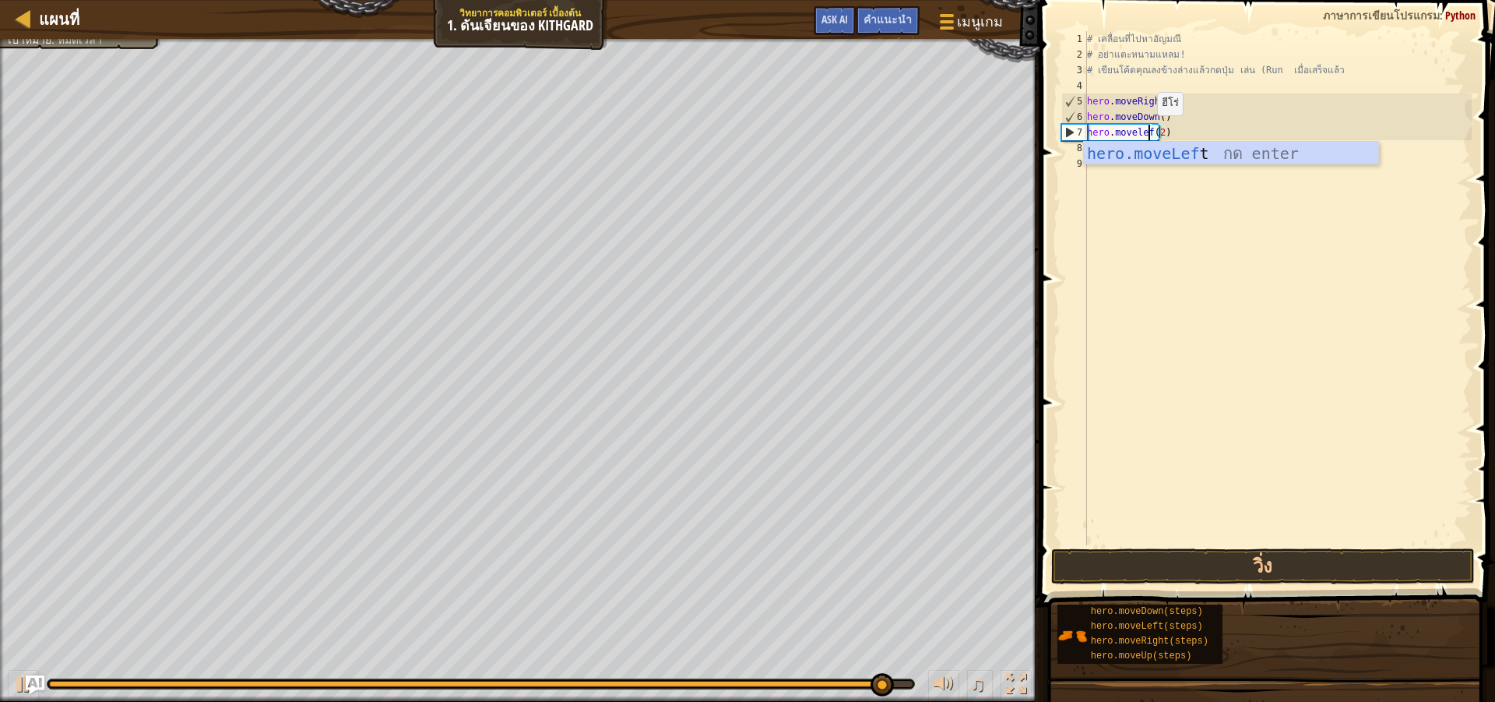
scroll to position [7, 6]
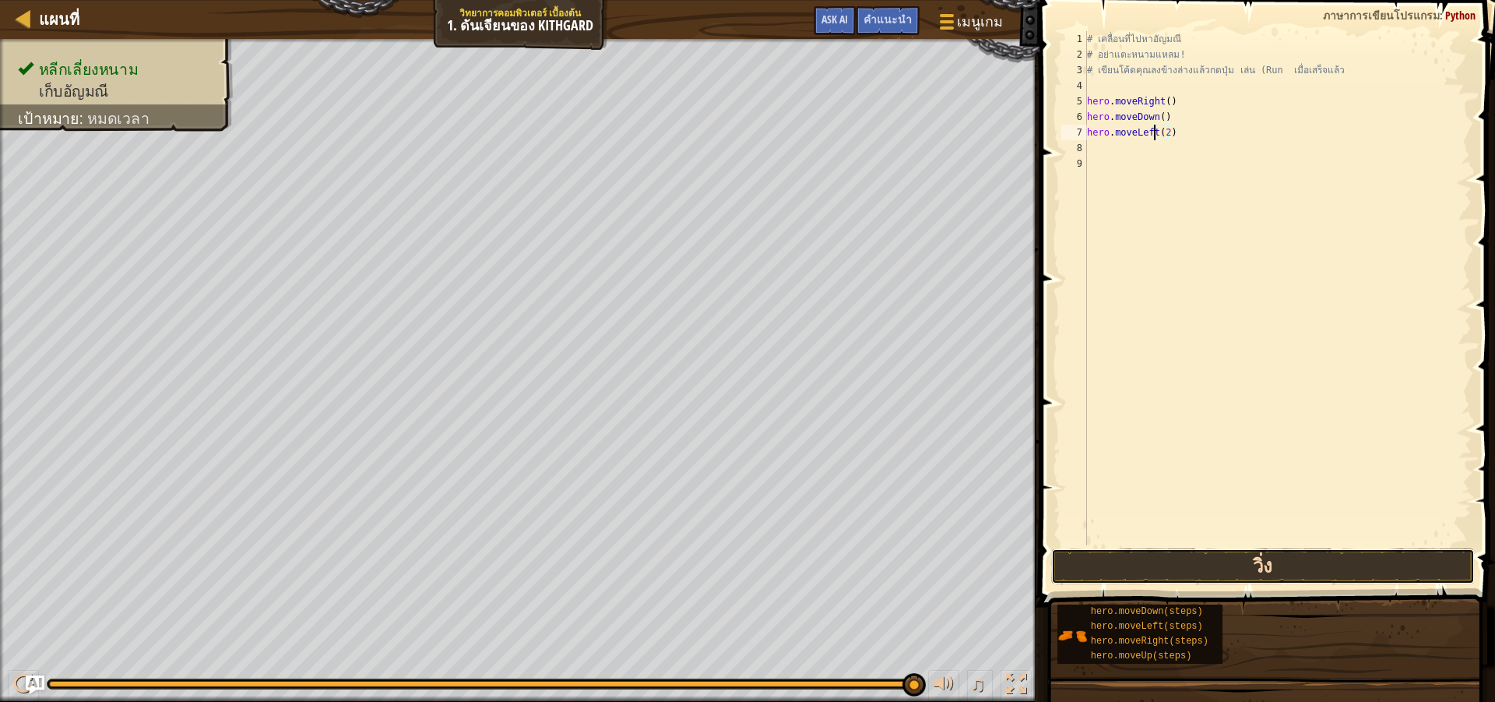
click at [1240, 562] on button "วิ่ง" at bounding box center [1263, 566] width 424 height 36
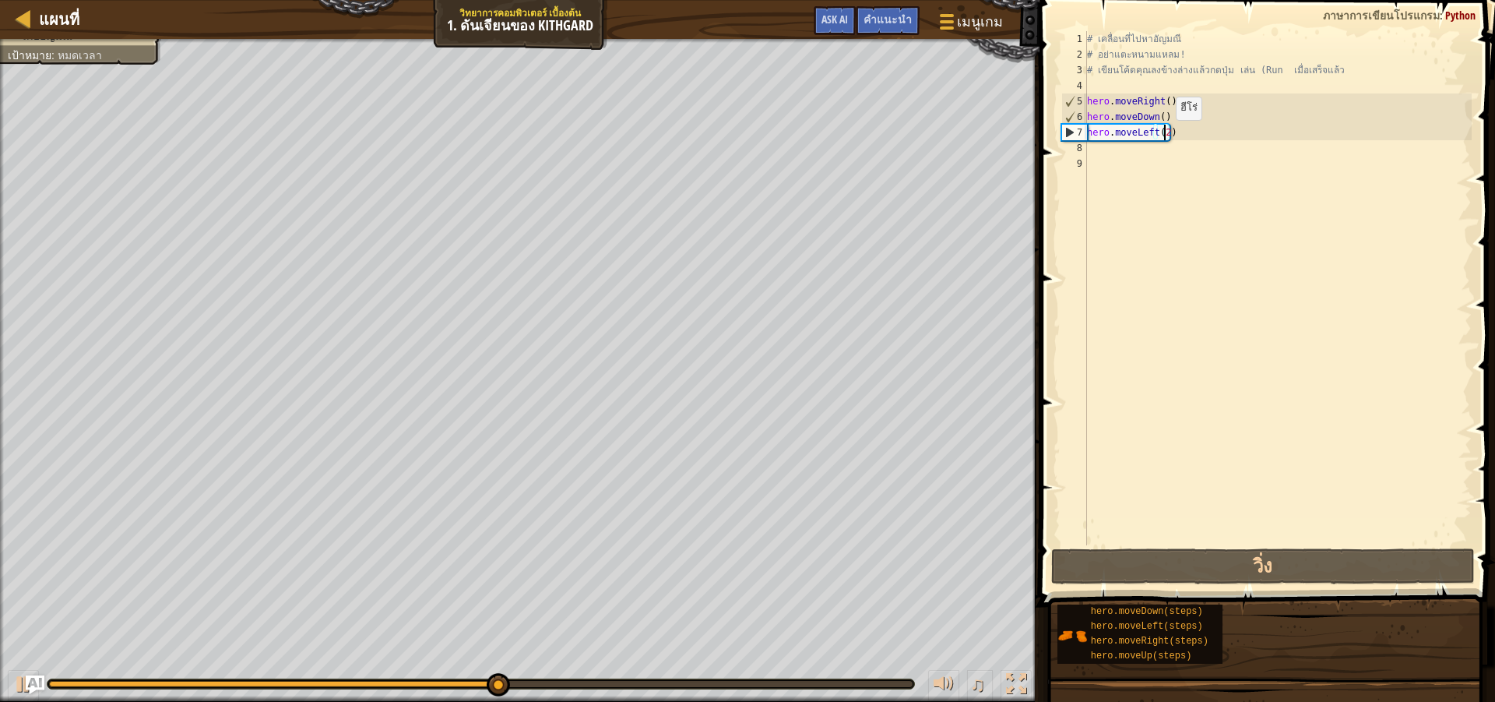
click at [1163, 136] on div "# เคลื่อนที่ไปหา[PERSON_NAME] # อย่าแตะหนามแหลม! # เขียนโค้ดคุณลงข้างล่างแล้วกด…" at bounding box center [1278, 303] width 388 height 545
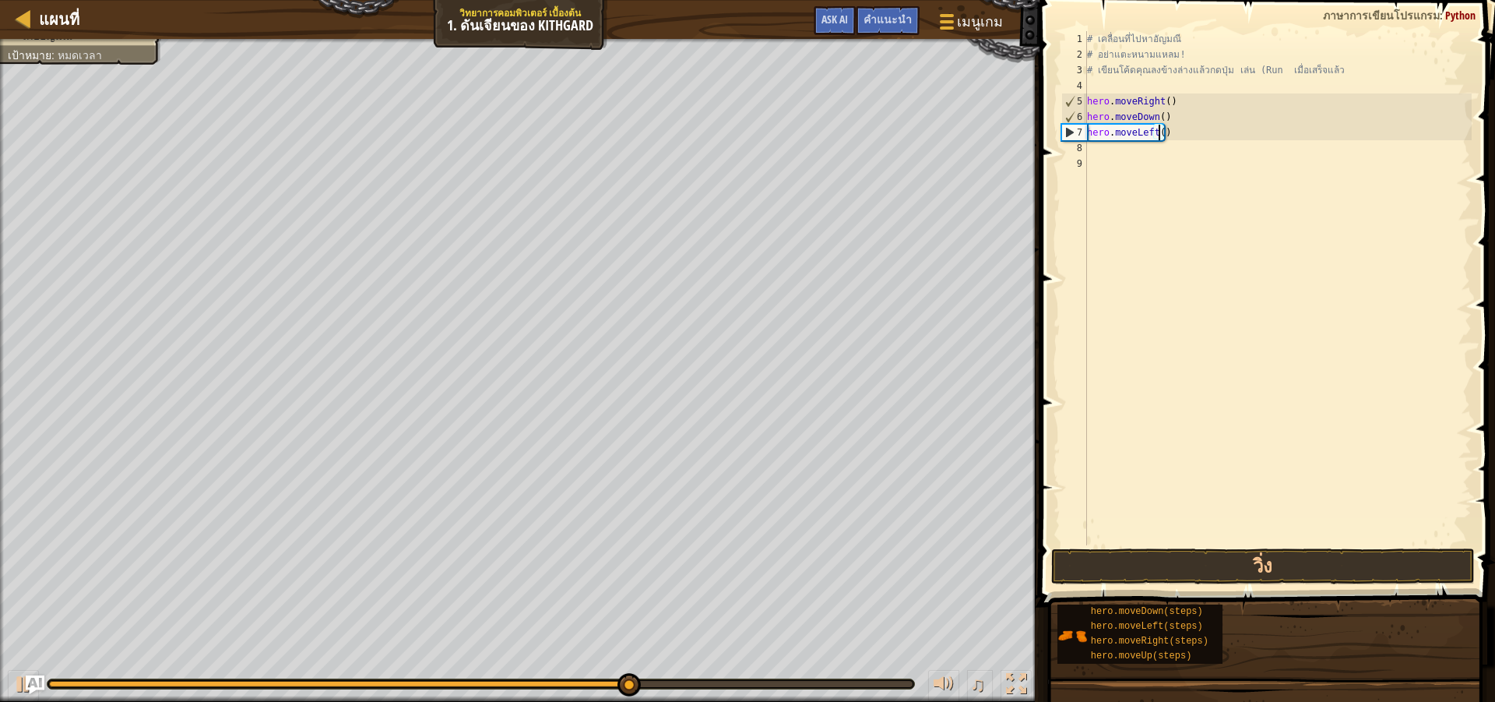
type textarea "hero.moveLeft(1)"
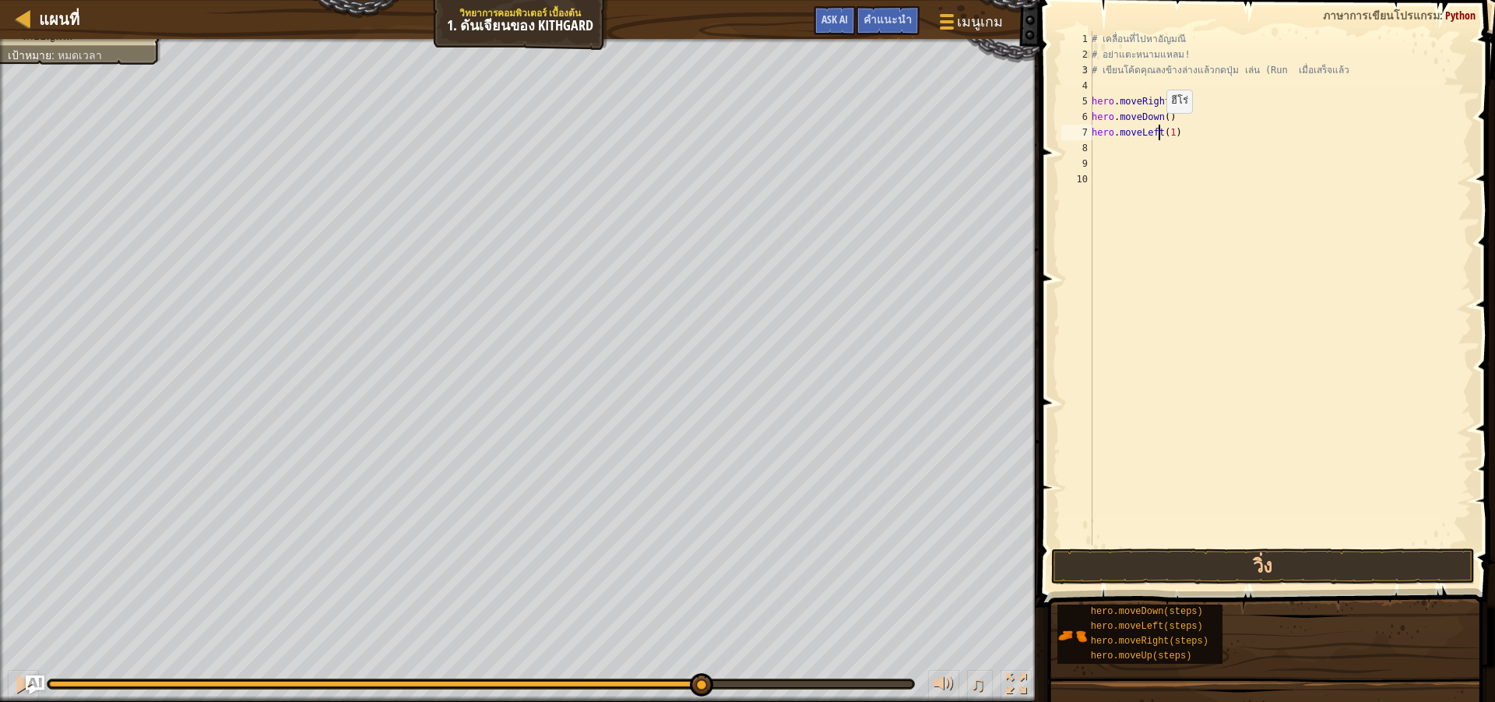
click at [1158, 129] on div "# เคลื่อนที่ไปหา[PERSON_NAME] # อย่าแตะหนามแหลม! # เขียนโค้ดคุณลงข้างล่างแล้วกด…" at bounding box center [1280, 303] width 383 height 545
click at [1169, 134] on div "# เคลื่อนที่ไปหา[PERSON_NAME] # อย่าแตะหนามแหลม! # เขียนโค้ดคุณลงข้างล่างแล้วกด…" at bounding box center [1280, 303] width 383 height 545
type textarea "hero.moveLeft(steps)"
click at [1220, 579] on button "วิ่ง" at bounding box center [1263, 566] width 424 height 36
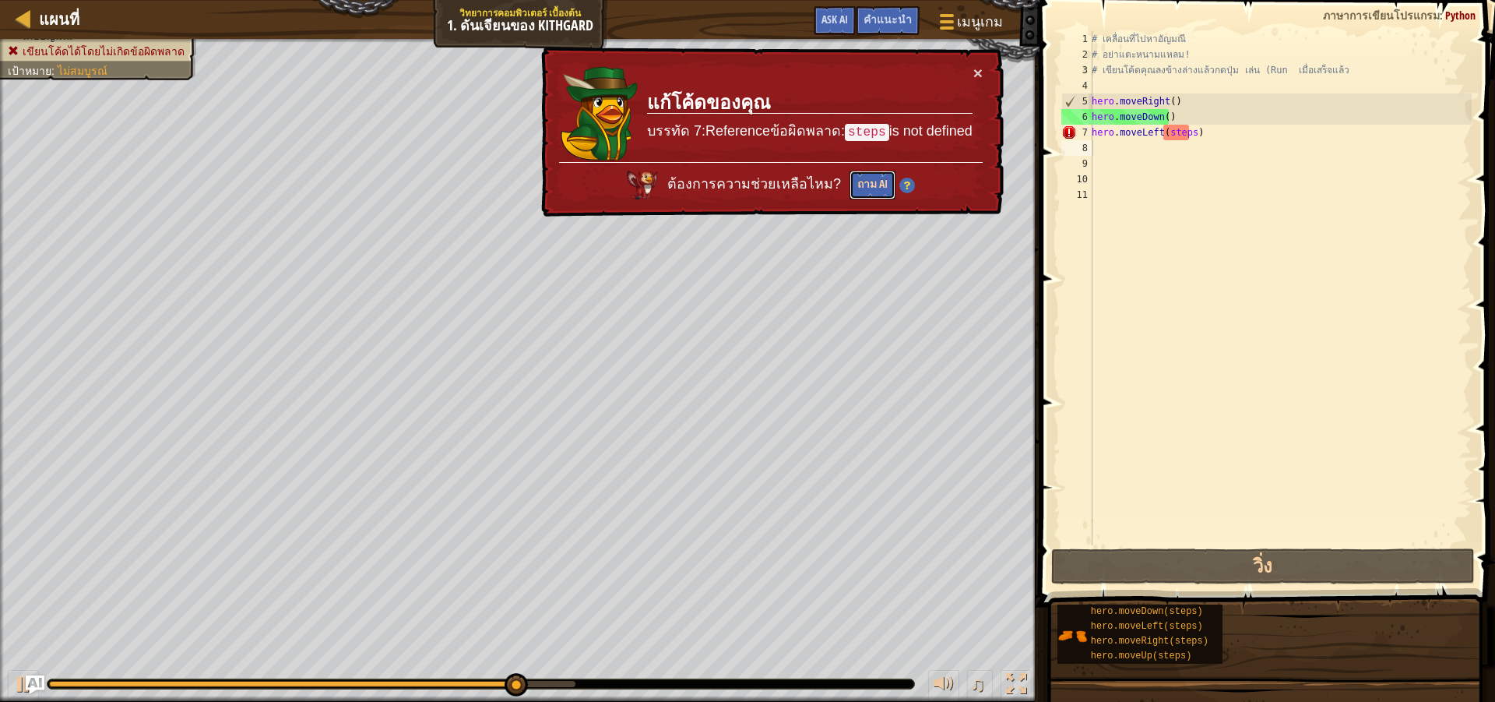
click at [868, 182] on button "ถาม AI" at bounding box center [873, 185] width 46 height 29
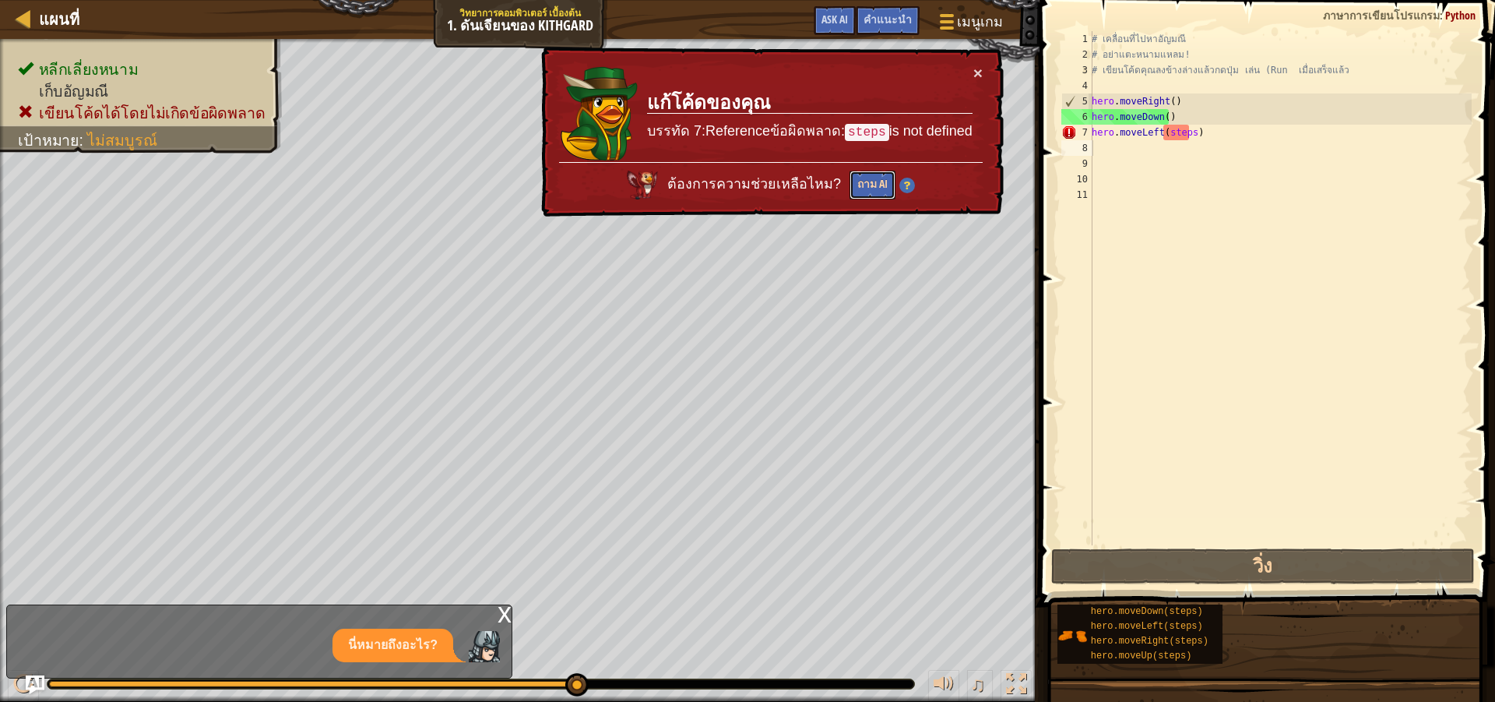
click at [867, 182] on button "ถาม AI" at bounding box center [873, 185] width 46 height 29
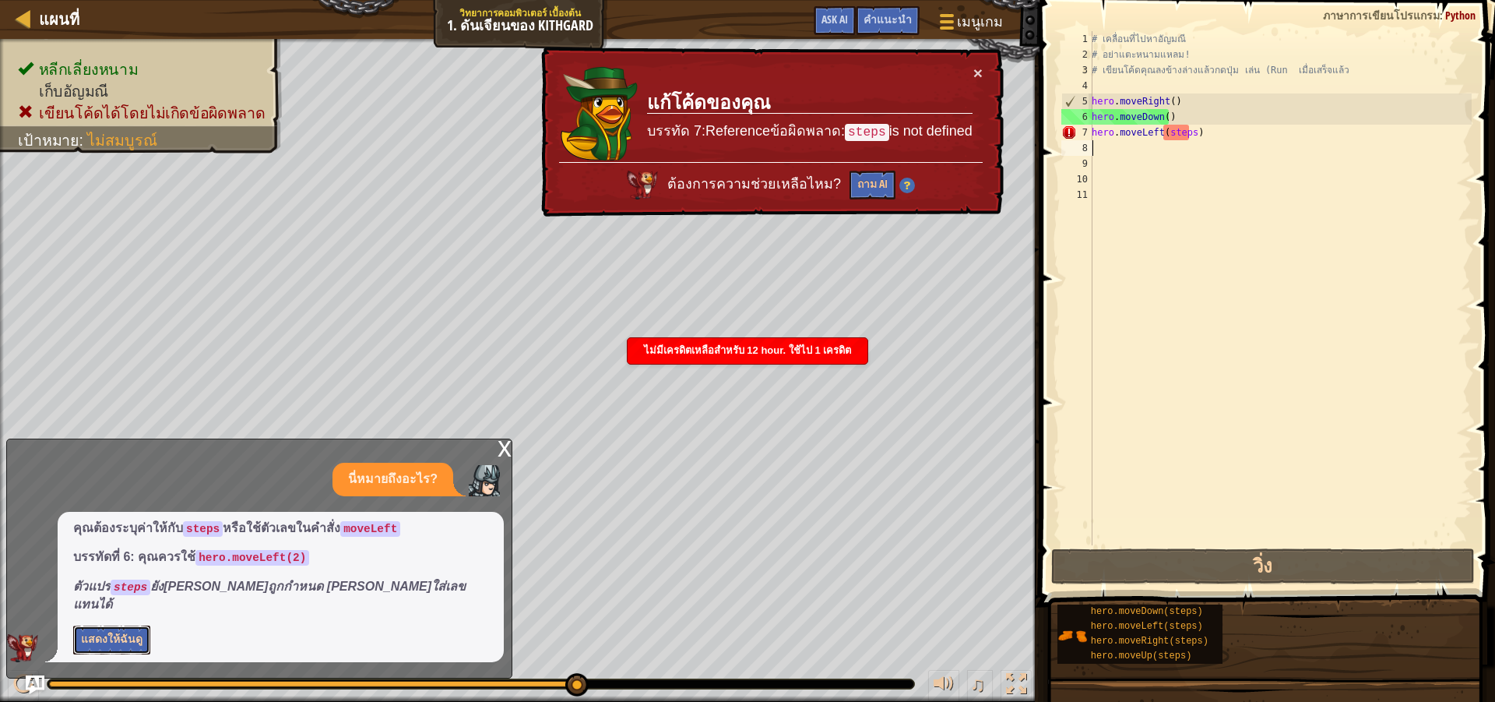
click at [122, 642] on button "แสดงให้ฉันดู" at bounding box center [111, 639] width 77 height 29
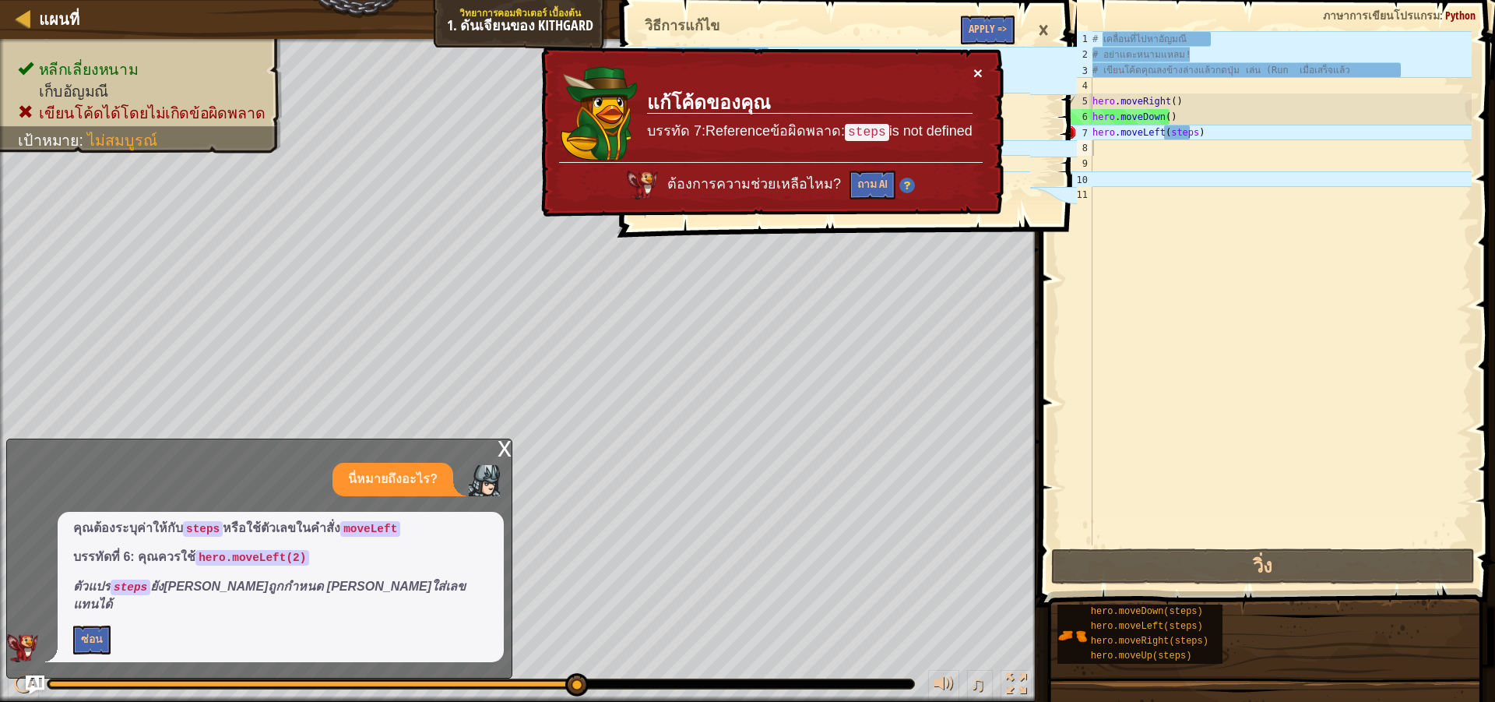
click at [980, 67] on button "×" at bounding box center [978, 73] width 9 height 16
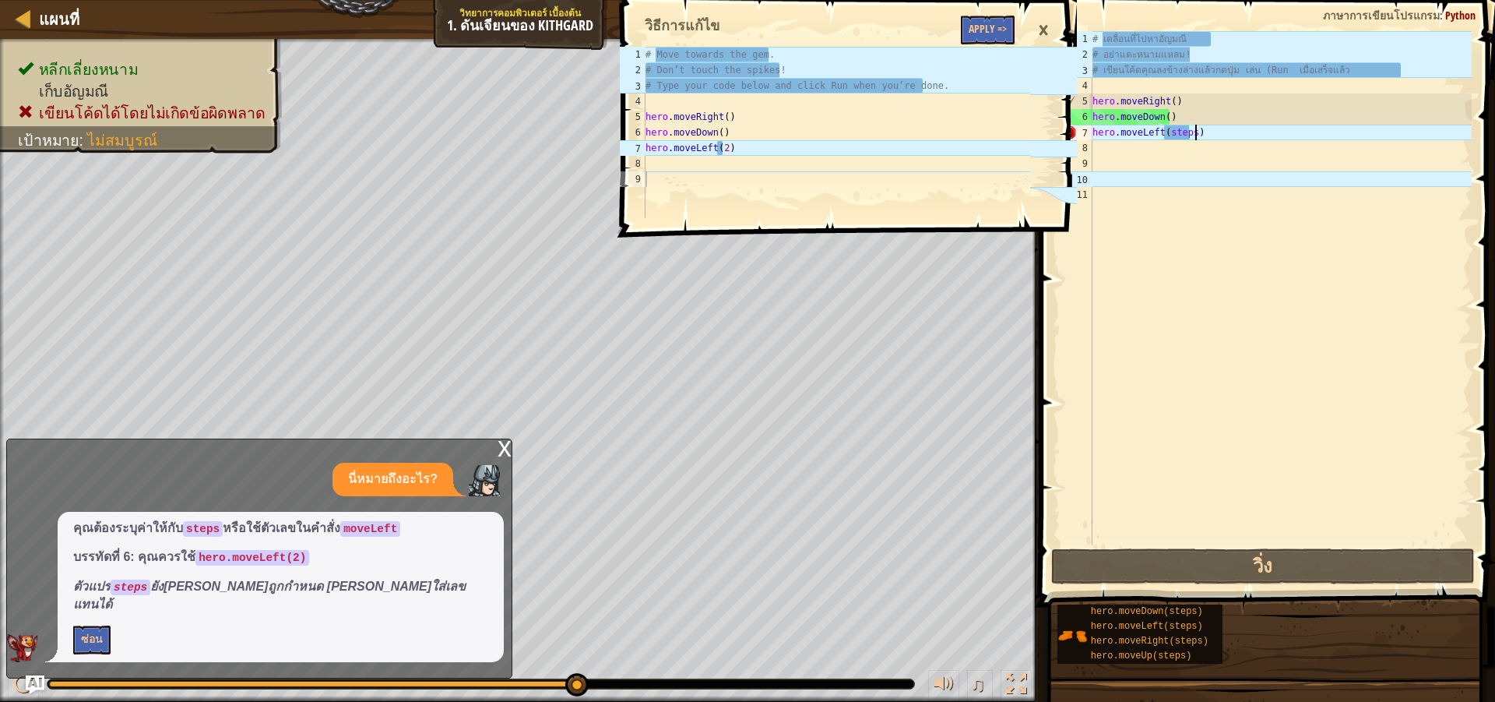
click at [1194, 133] on div "# เคลื่อนที่ไปหา[PERSON_NAME] # อย่าแตะหนามแหลม! # เขียนโค้ดคุณลงข้างล่างแล้วกด…" at bounding box center [1281, 303] width 382 height 545
click at [1189, 135] on div "# เคลื่อนที่ไปหา[PERSON_NAME] # อย่าแตะหนามแหลม! # เขียนโค้ดคุณลงข้างล่างแล้วกด…" at bounding box center [1281, 303] width 382 height 545
click at [1188, 135] on div "# เคลื่อนที่ไปหา[PERSON_NAME] # อย่าแตะหนามแหลม! # เขียนโค้ดคุณลงข้างล่างแล้วกด…" at bounding box center [1281, 303] width 382 height 545
click at [1192, 135] on div "# เคลื่อนที่ไปหา[PERSON_NAME] # อย่าแตะหนามแหลม! # เขียนโค้ดคุณลงข้างล่างแล้วกด…" at bounding box center [1281, 303] width 382 height 545
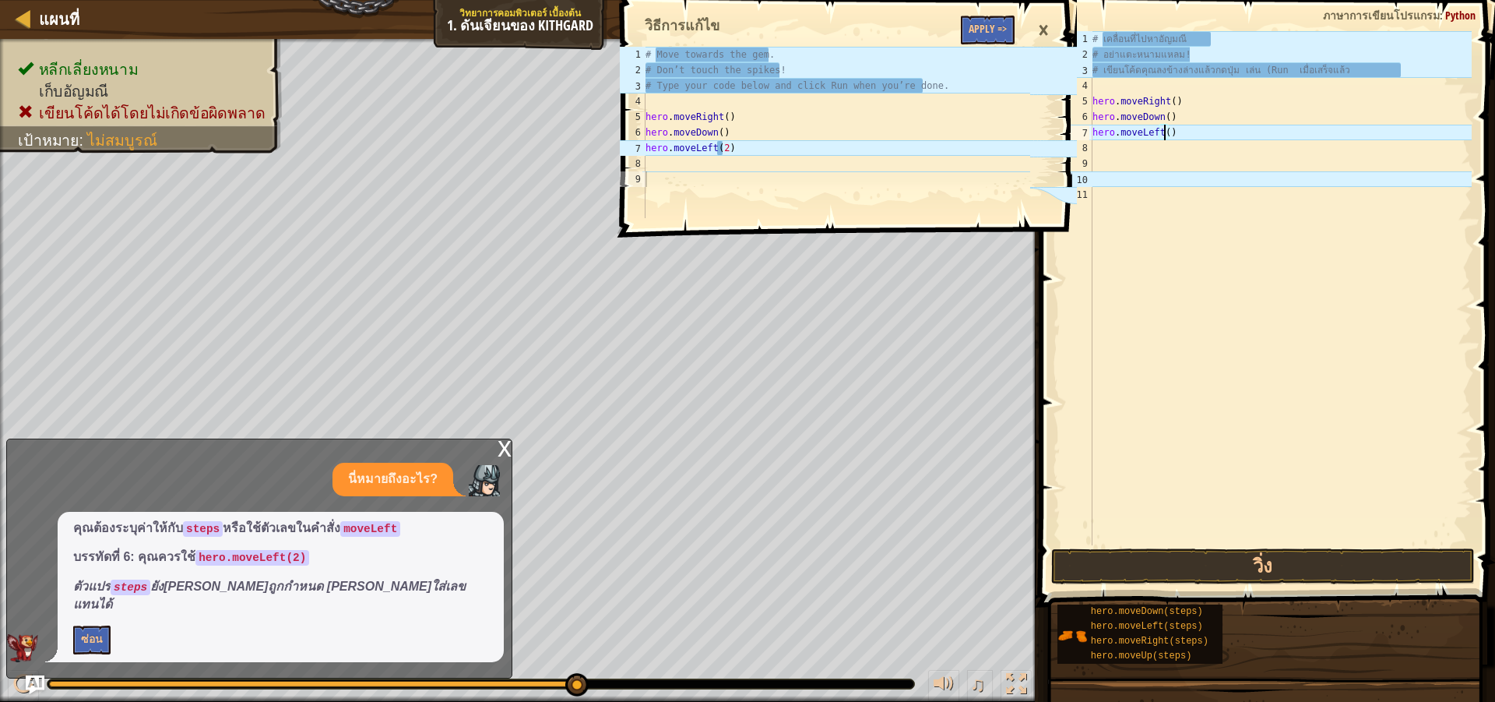
type textarea "hero.moveLeft(2)"
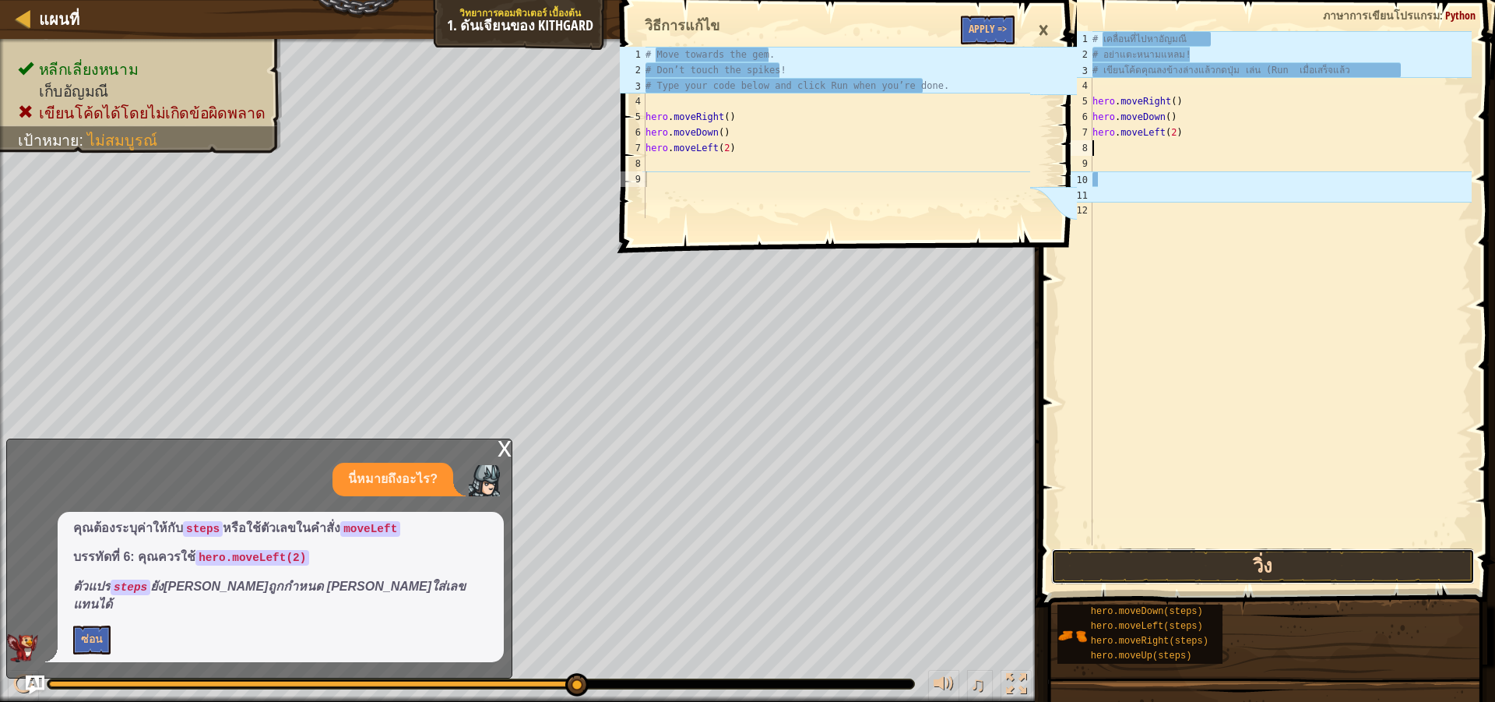
click at [1221, 563] on button "วิ่ง" at bounding box center [1263, 566] width 424 height 36
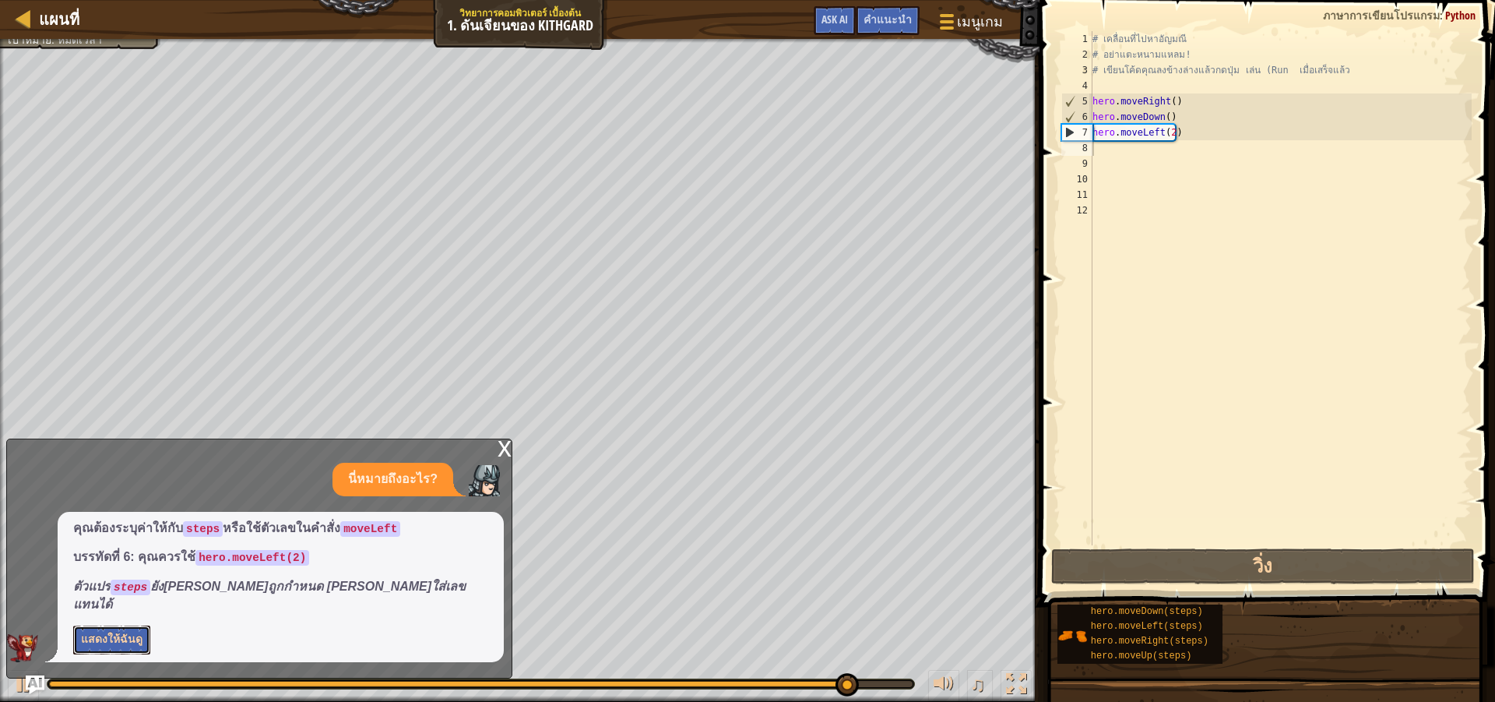
click at [101, 645] on button "แสดงให้ฉันดู" at bounding box center [111, 639] width 77 height 29
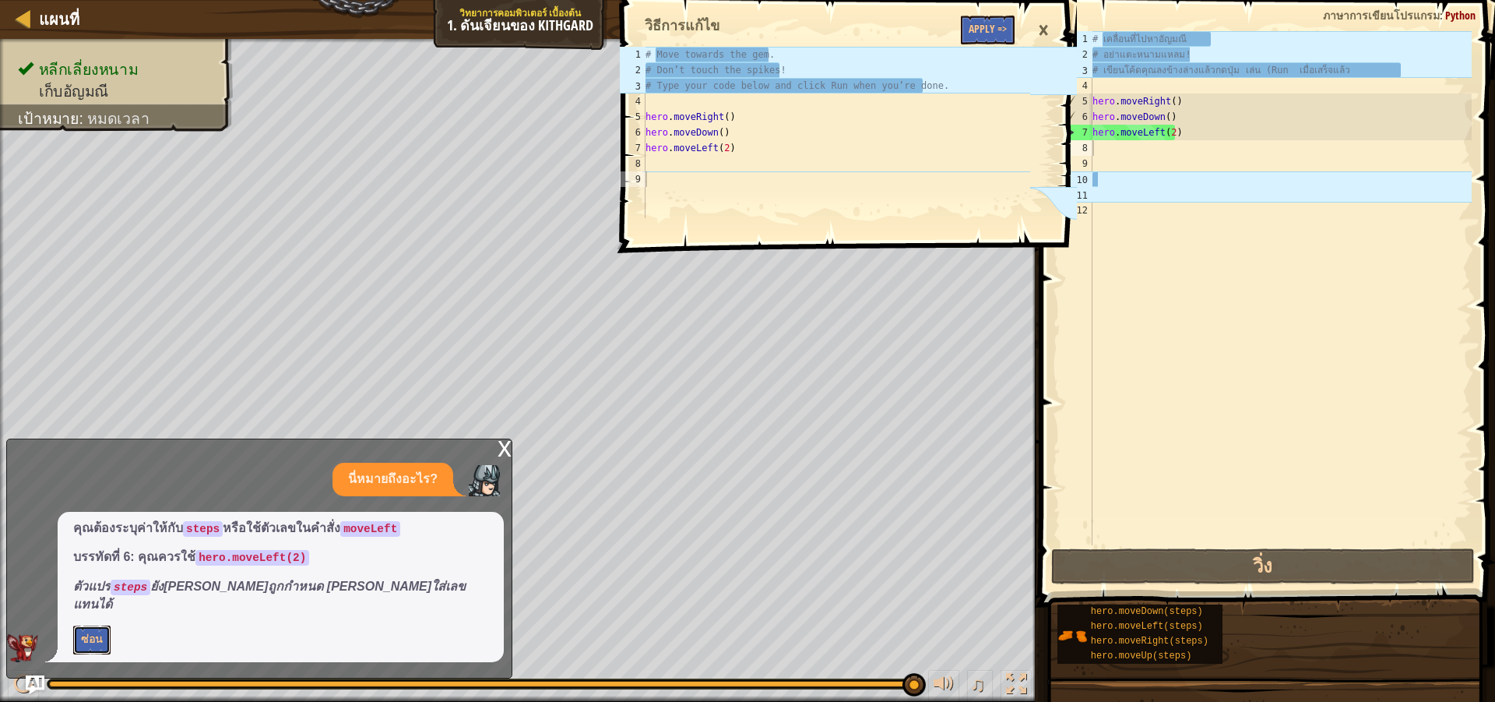
click at [73, 625] on button "ซ่อน" at bounding box center [91, 639] width 37 height 29
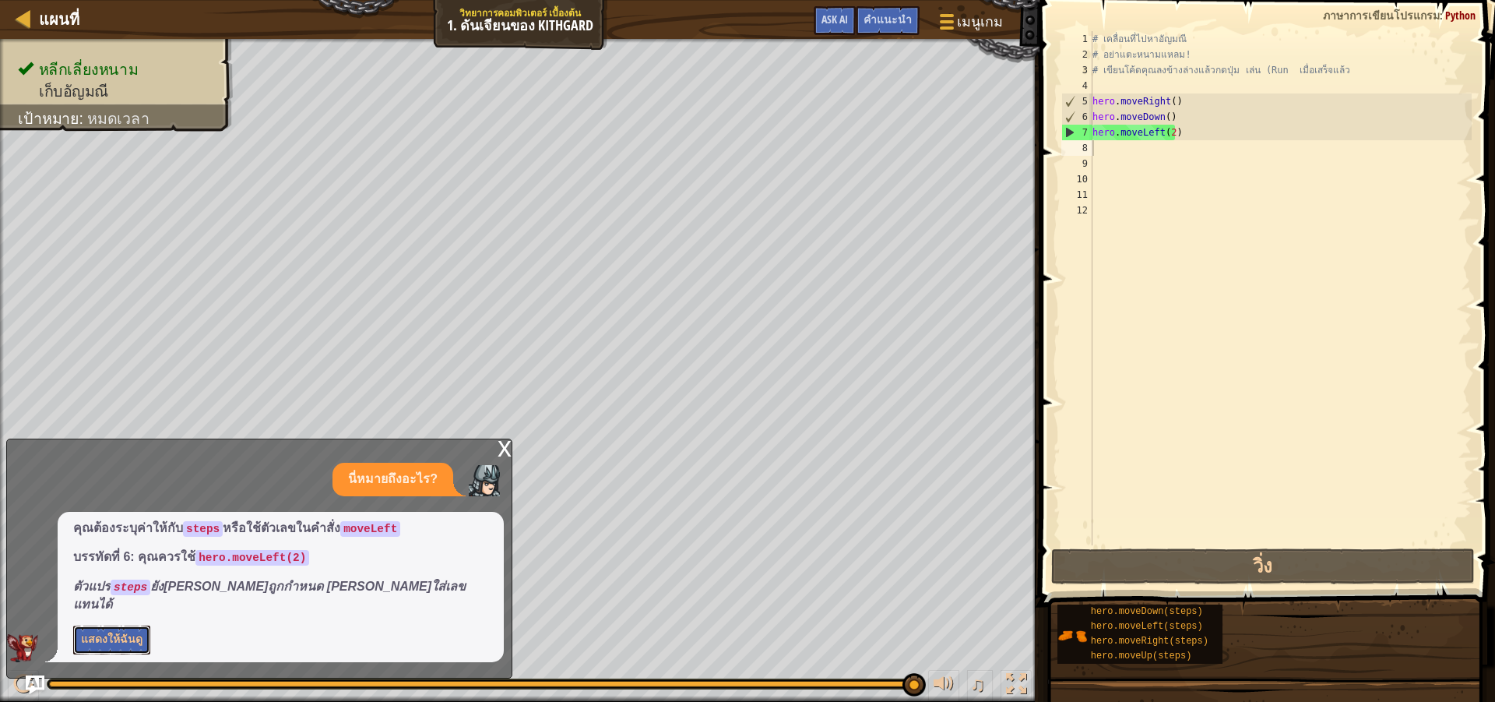
click at [73, 625] on button "แสดงให้ฉันดู" at bounding box center [111, 639] width 77 height 29
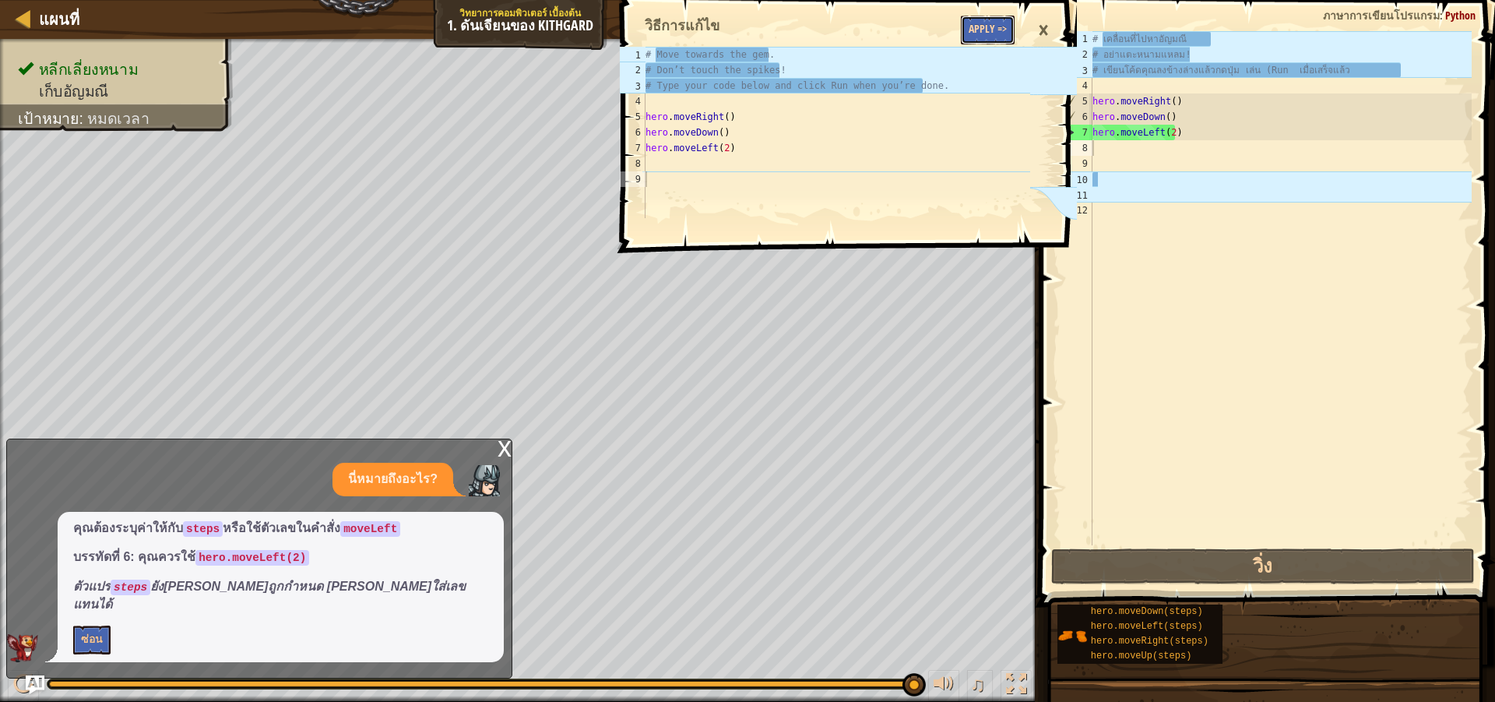
click at [994, 23] on button "Apply =>" at bounding box center [988, 30] width 54 height 29
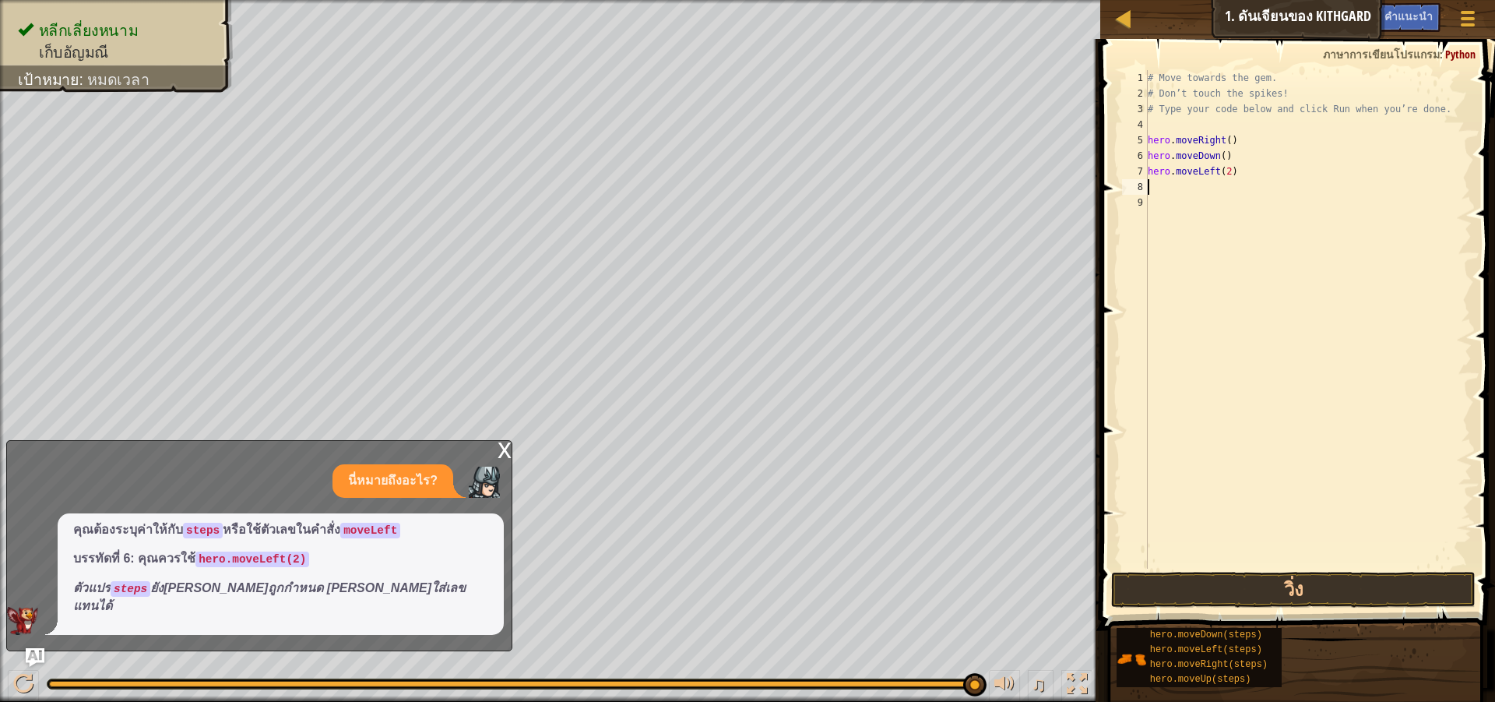
drag, startPoint x: 1213, startPoint y: 190, endPoint x: 1210, endPoint y: 202, distance: 12.3
click at [1213, 190] on div "# Move towards the gem. # Don’t touch the spikes! # Type your code below and cl…" at bounding box center [1308, 335] width 327 height 530
drag, startPoint x: 1231, startPoint y: 608, endPoint x: 1231, endPoint y: 595, distance: 12.5
click at [1233, 608] on span at bounding box center [1299, 312] width 407 height 637
click at [1225, 586] on button "วิ่ง" at bounding box center [1293, 590] width 365 height 36
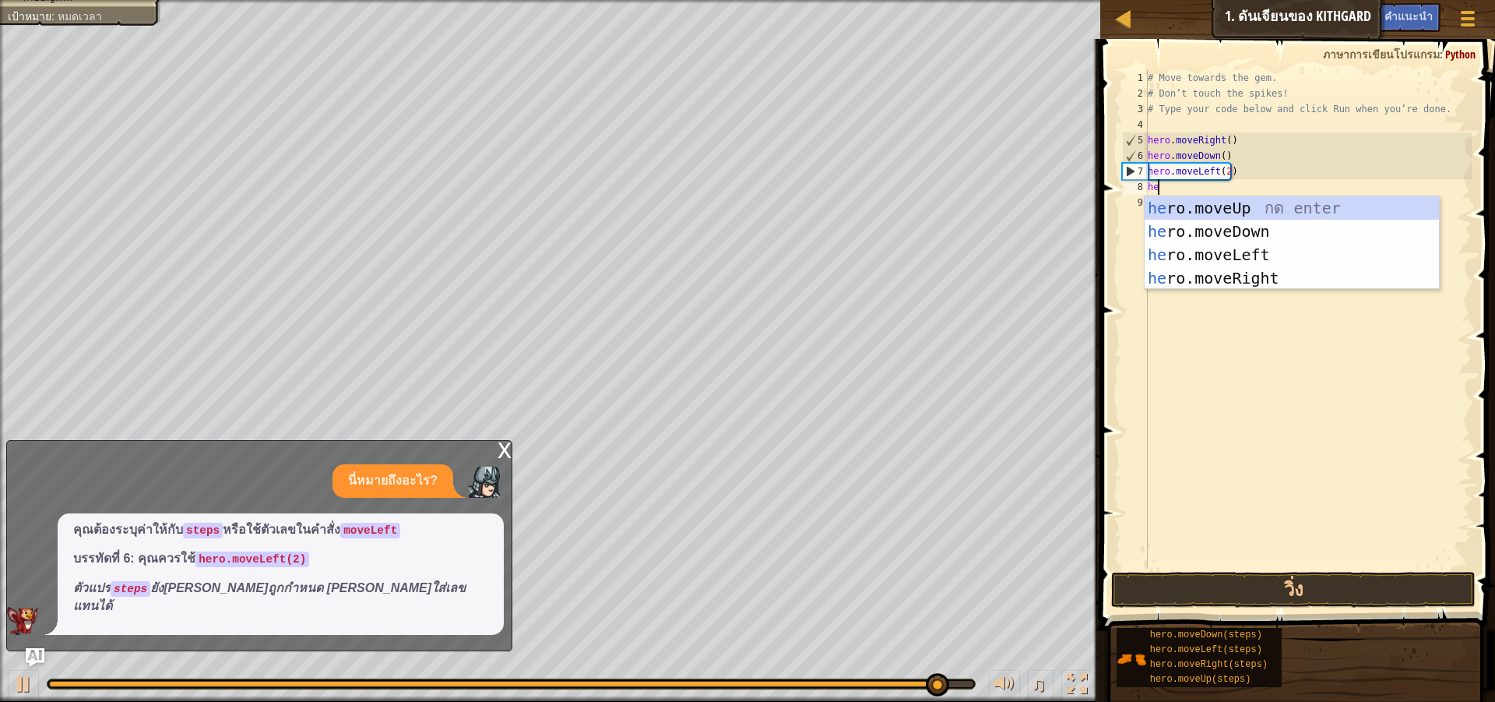
scroll to position [7, 1]
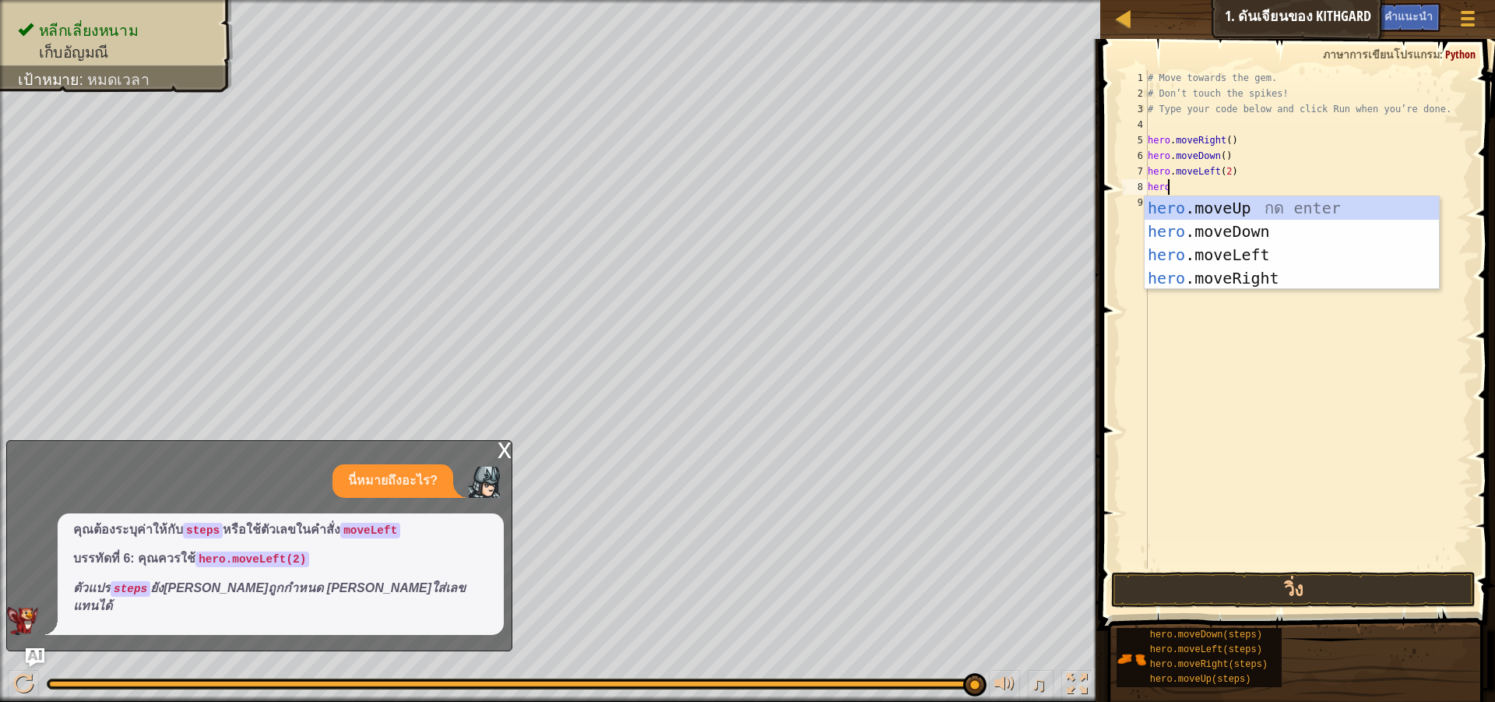
type textarea "hero."
click at [1267, 200] on div "hero. moveUp กด enter hero. moveDown กด enter hero. moveLeft กด enter hero. mov…" at bounding box center [1292, 266] width 294 height 140
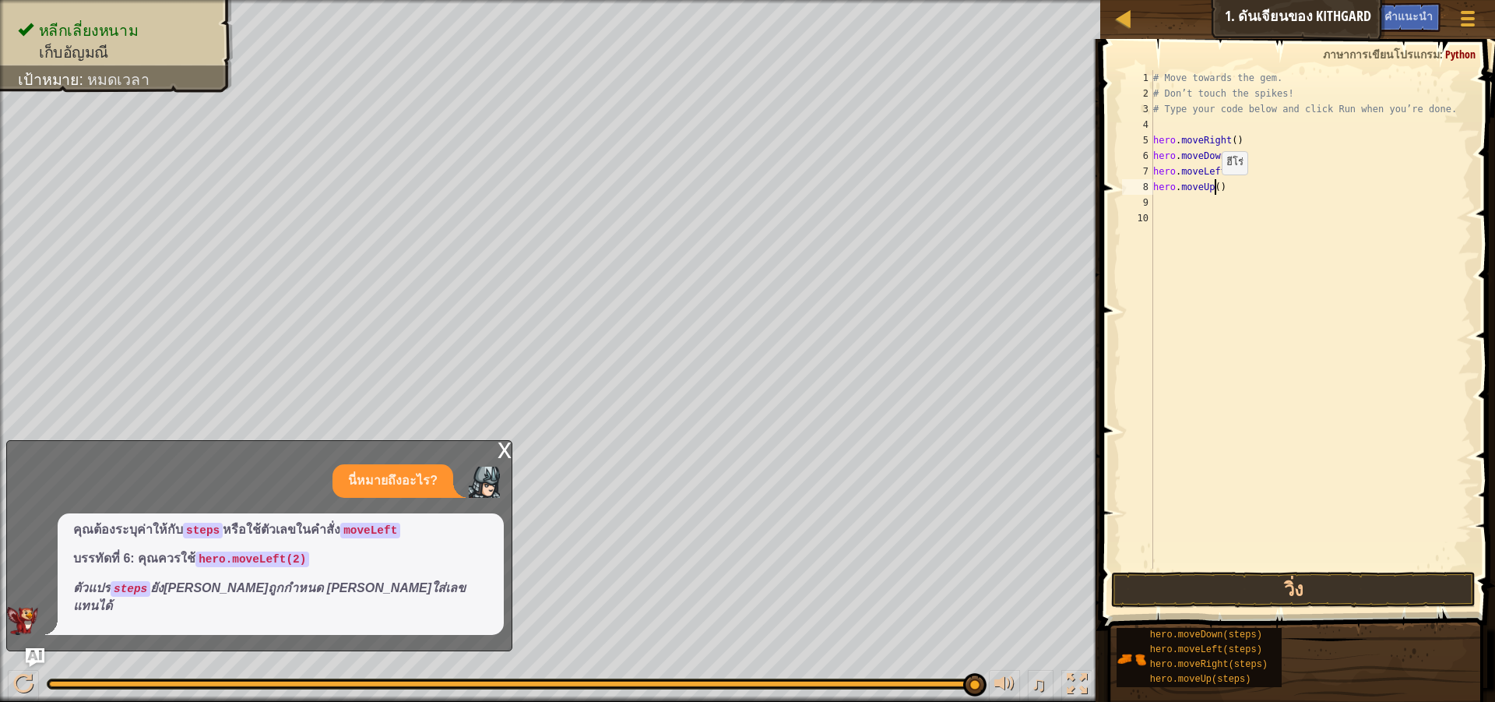
click at [1214, 190] on div "# Move towards the gem. # Don’t touch the spikes! # Type your code below and cl…" at bounding box center [1311, 335] width 322 height 530
type textarea "hero.moveUp(steps)"
click at [1223, 588] on button "วิ่ง" at bounding box center [1293, 590] width 365 height 36
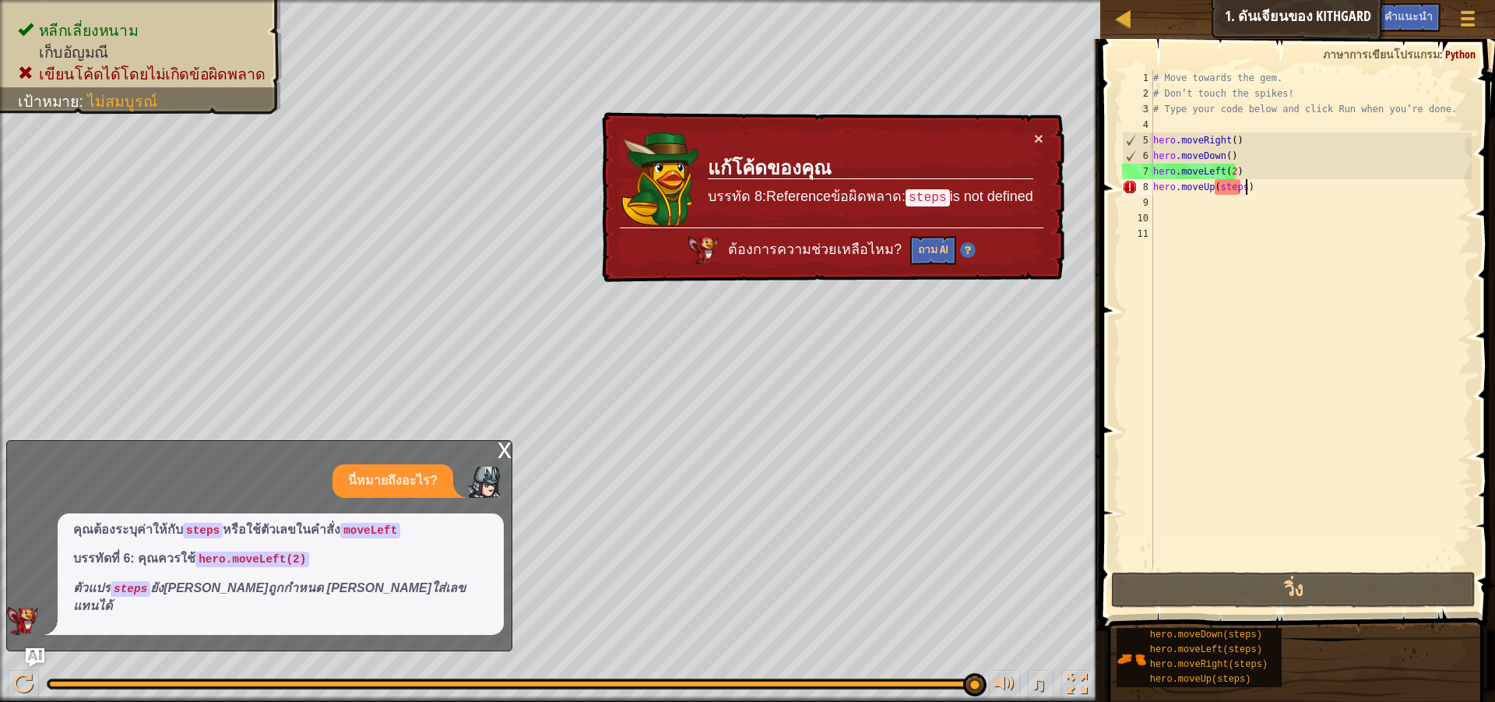
click at [1249, 190] on div "# Move towards the gem. # Don’t touch the spikes! # Type your code below and cl…" at bounding box center [1311, 335] width 322 height 530
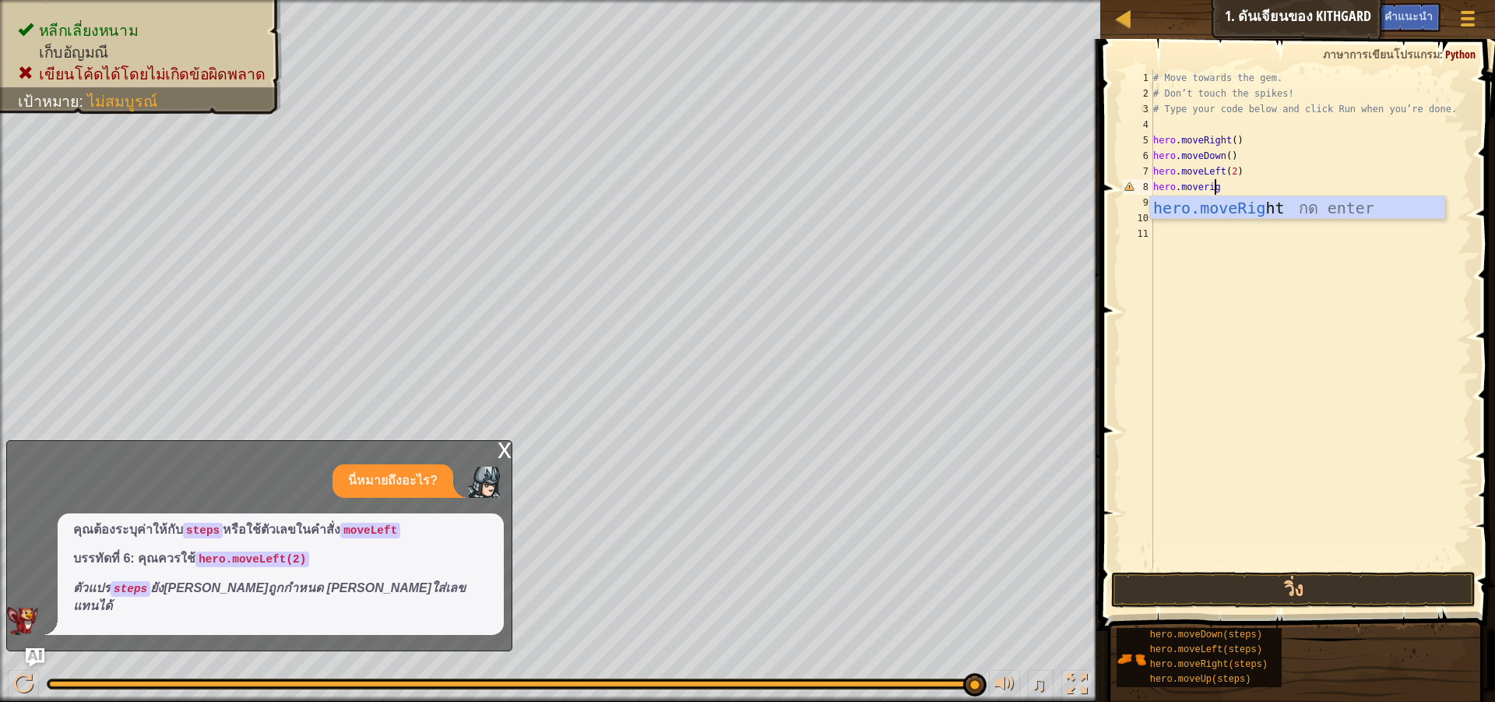
type textarea "hero.moveright"
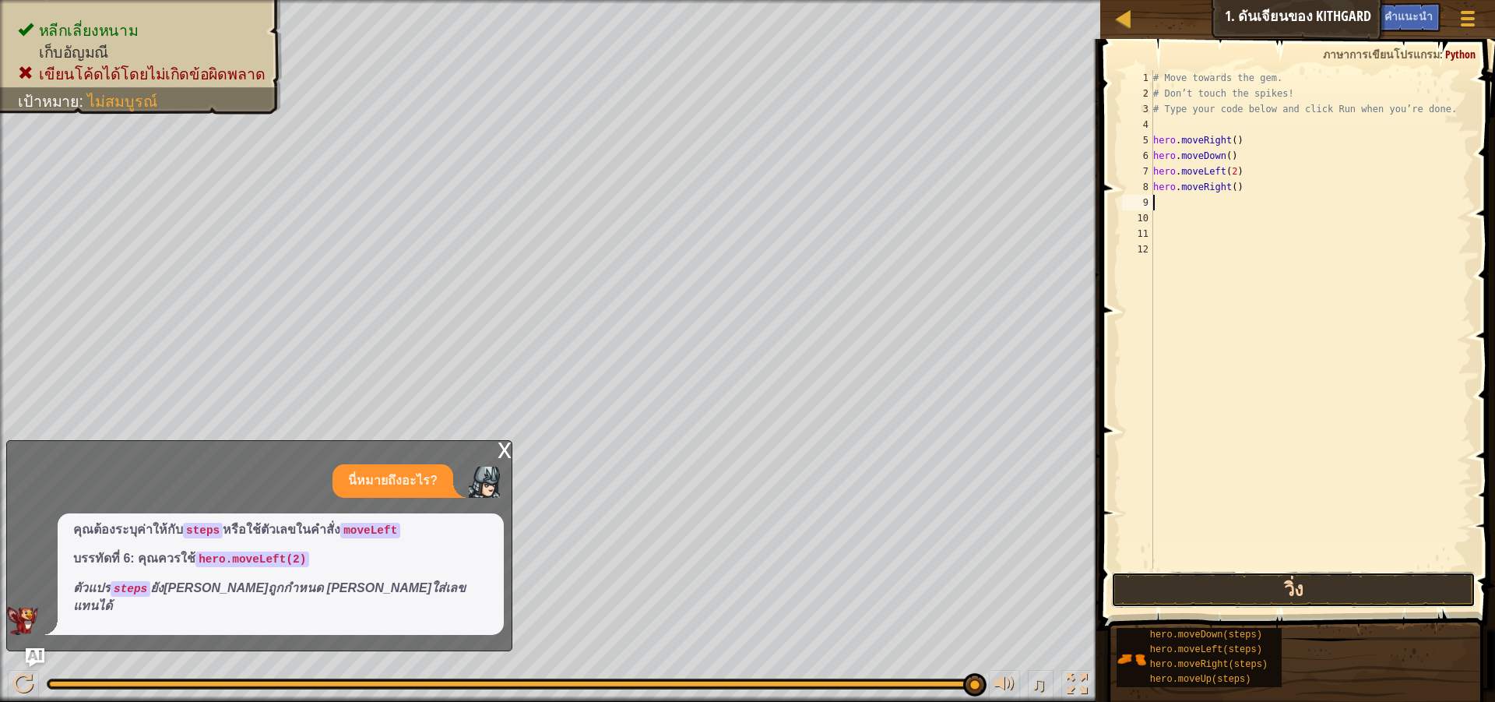
click at [1305, 587] on button "วิ่ง" at bounding box center [1293, 590] width 365 height 36
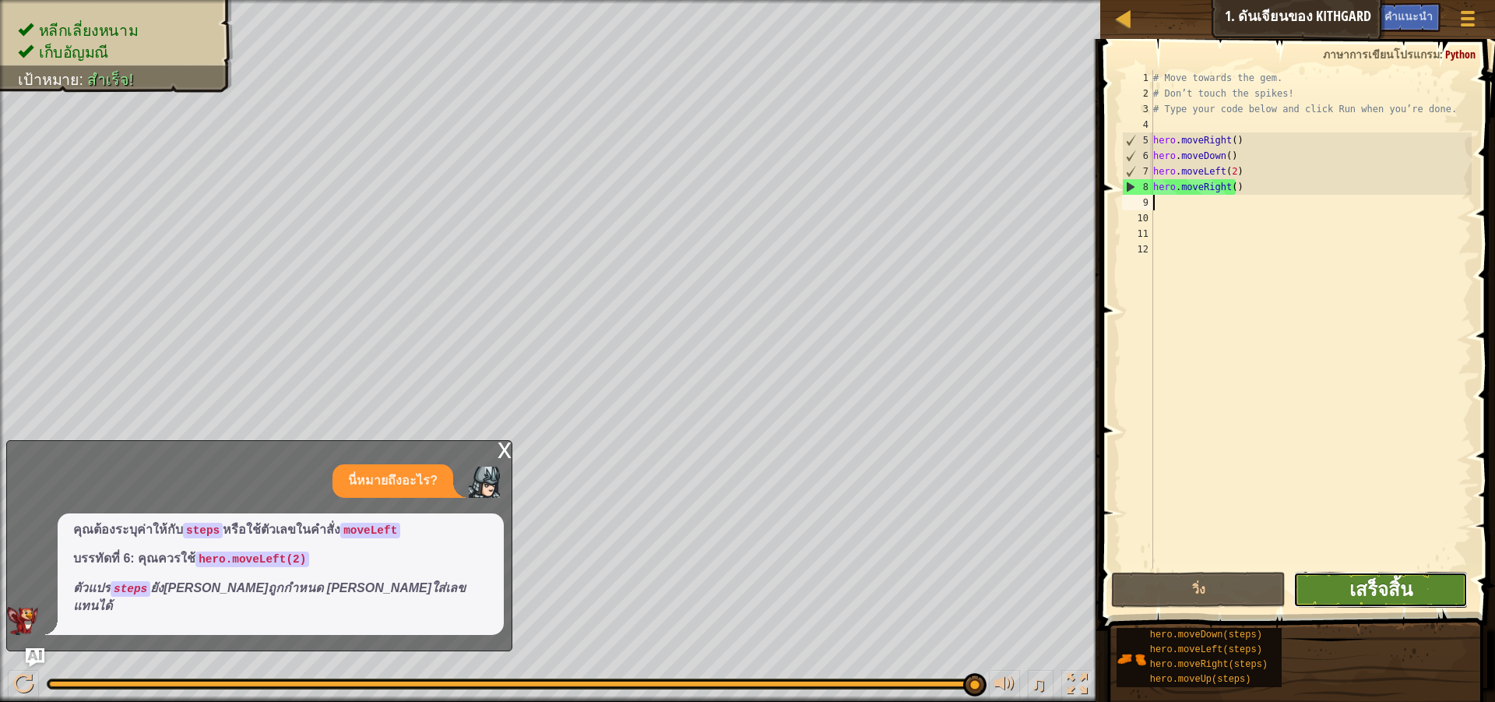
click at [1388, 588] on span "เสร็จสิ้น" at bounding box center [1381, 588] width 63 height 25
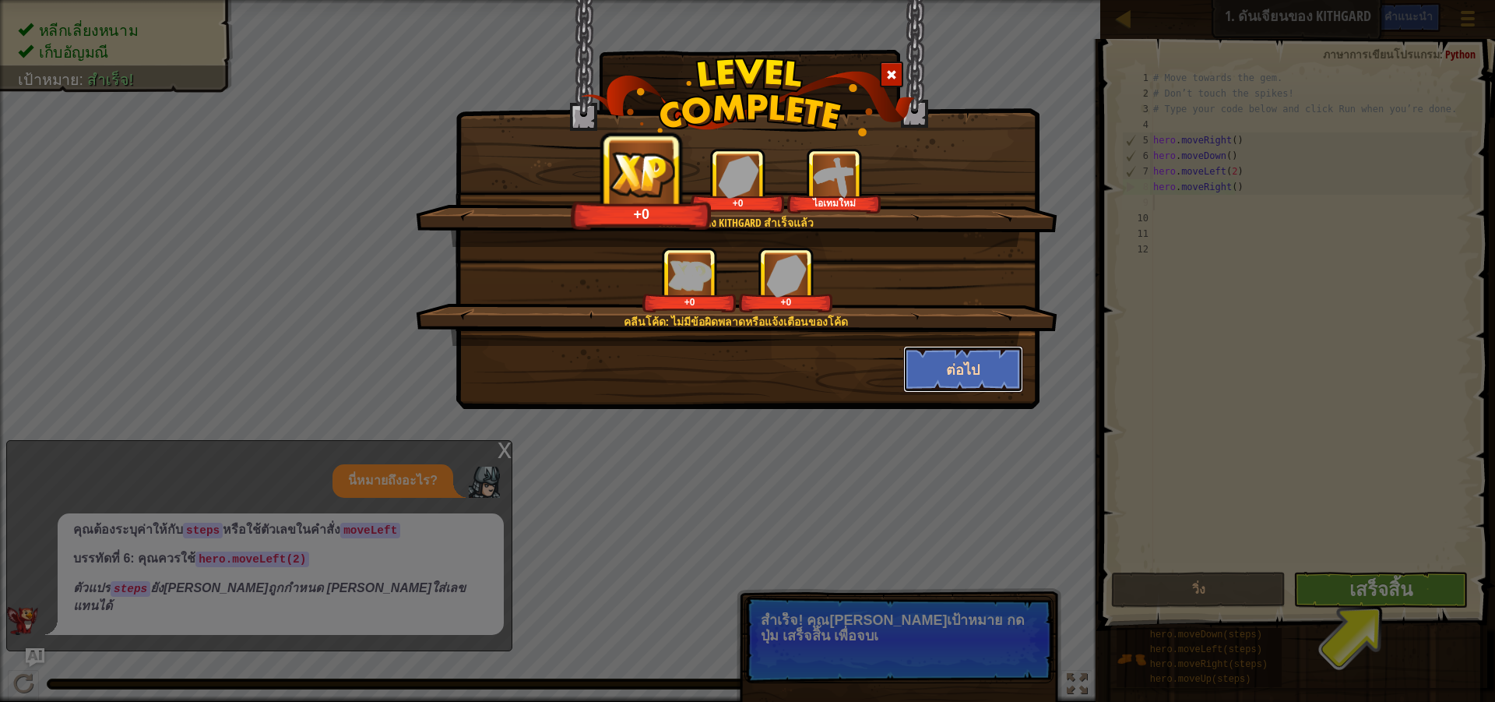
click at [1013, 377] on button "ต่อไป" at bounding box center [963, 369] width 121 height 47
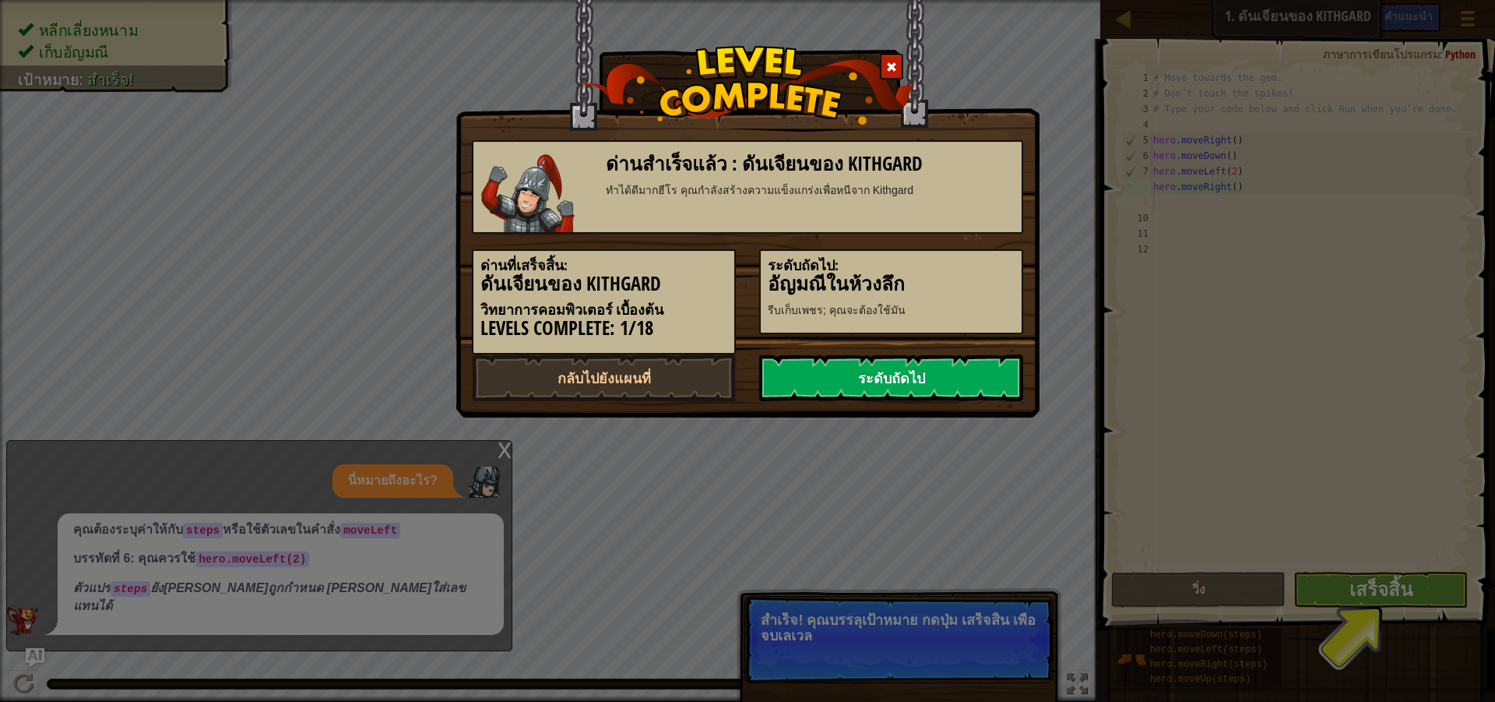
click at [989, 369] on link "ระดับถัดไป" at bounding box center [891, 377] width 264 height 47
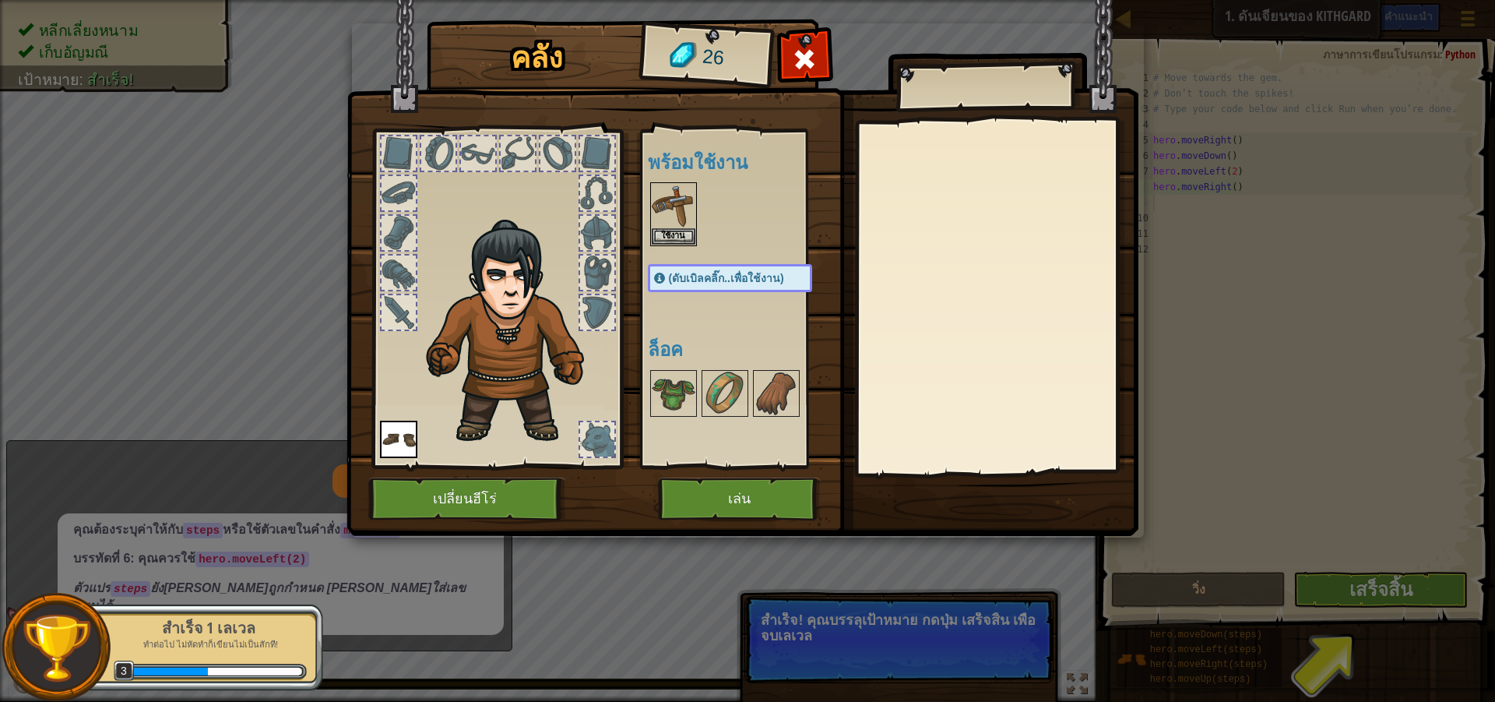
click at [1333, 628] on div "คลัง 26 พร้อมใช้งาน ใช้งาน ใช้งาน (ดับเบิลคลิ๊ก..เพื่อใช้งาน) ล็อค ใช้งาน ถอดออ…" at bounding box center [747, 351] width 1495 height 702
click at [808, 50] on span at bounding box center [804, 59] width 25 height 25
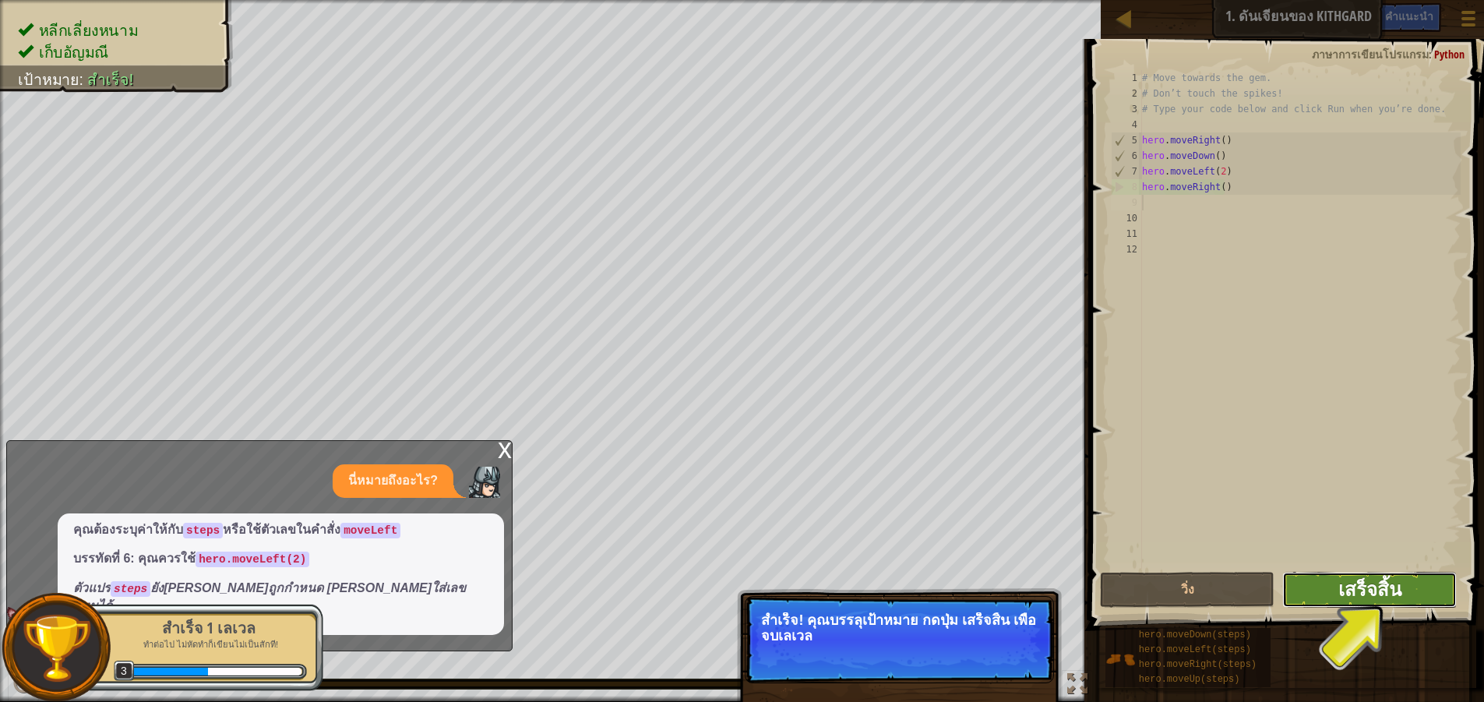
click at [1361, 598] on span "เสร็จสิ้น" at bounding box center [1369, 588] width 63 height 25
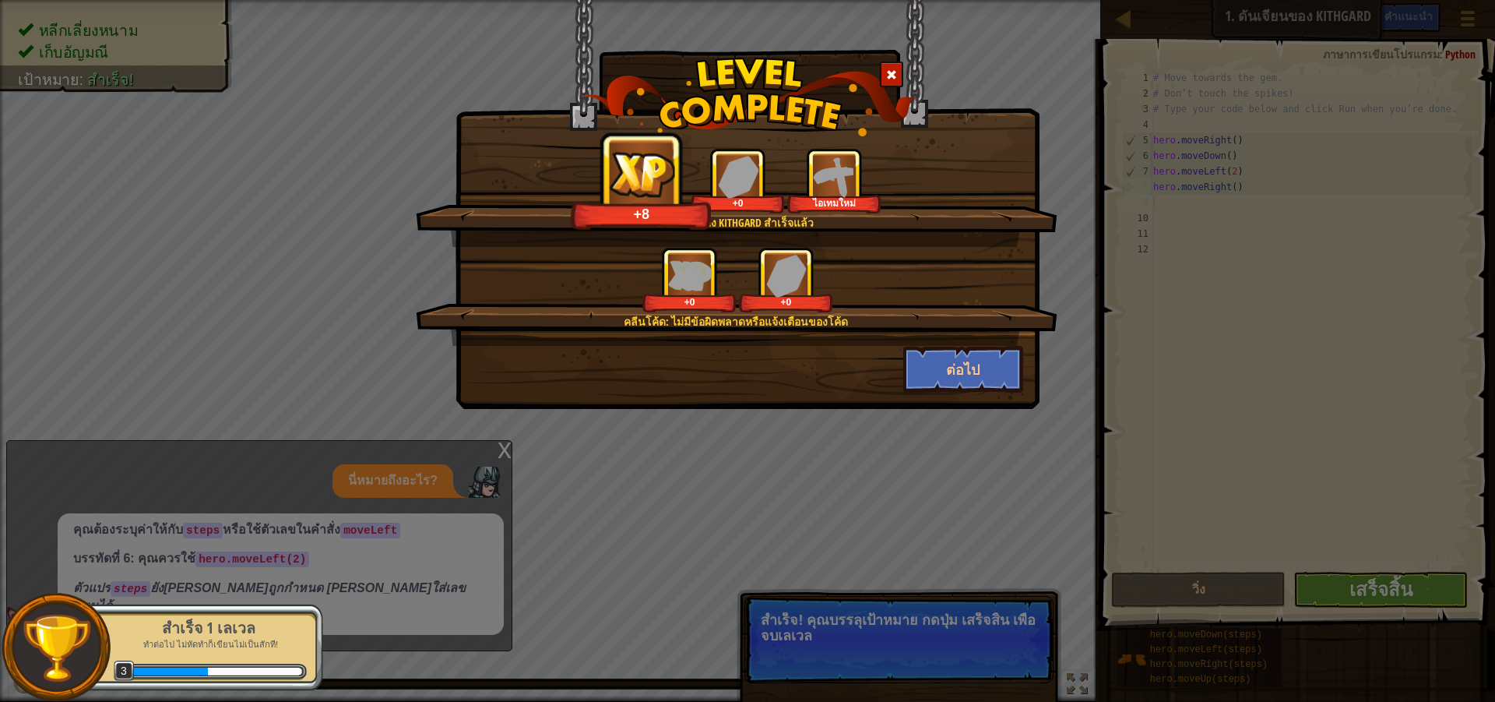
click at [610, 188] on img at bounding box center [642, 174] width 65 height 46
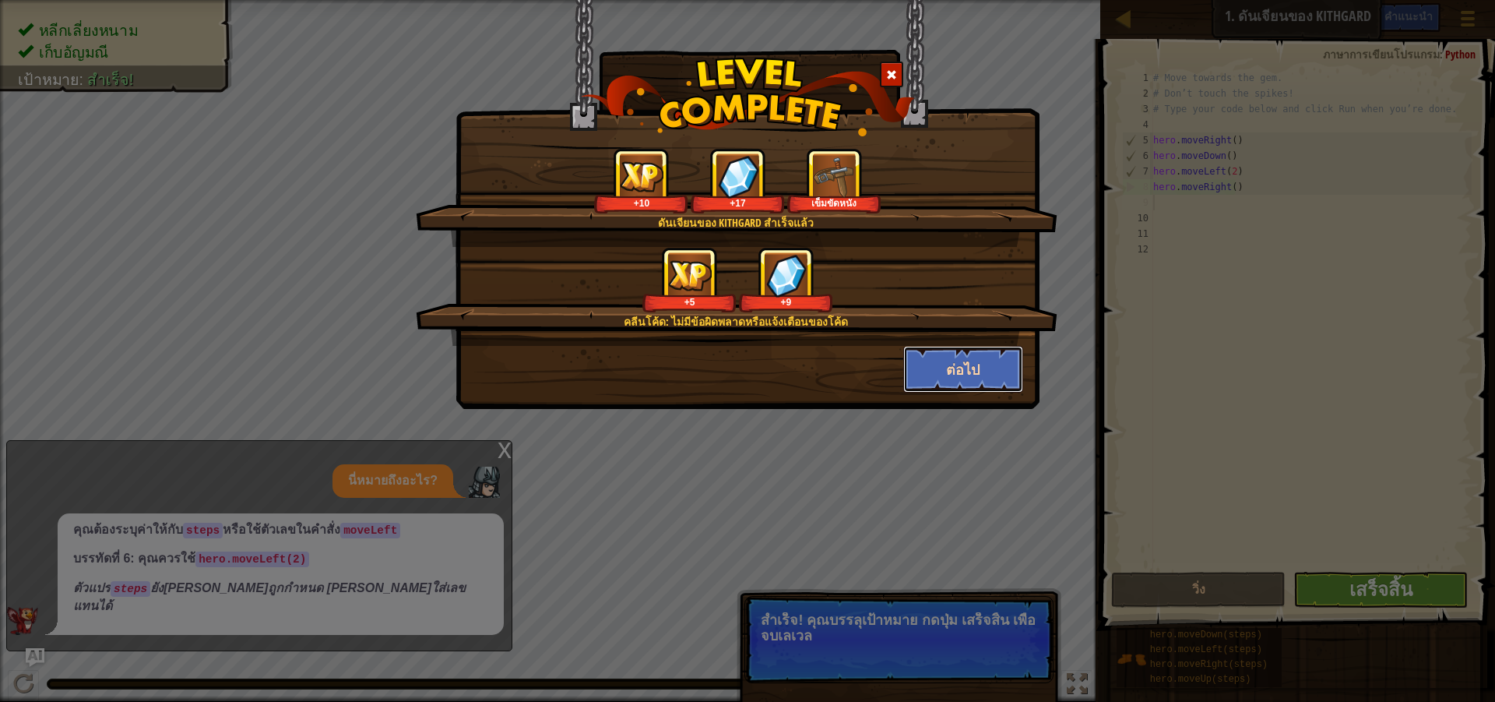
click at [958, 372] on button "ต่อไป" at bounding box center [963, 369] width 121 height 47
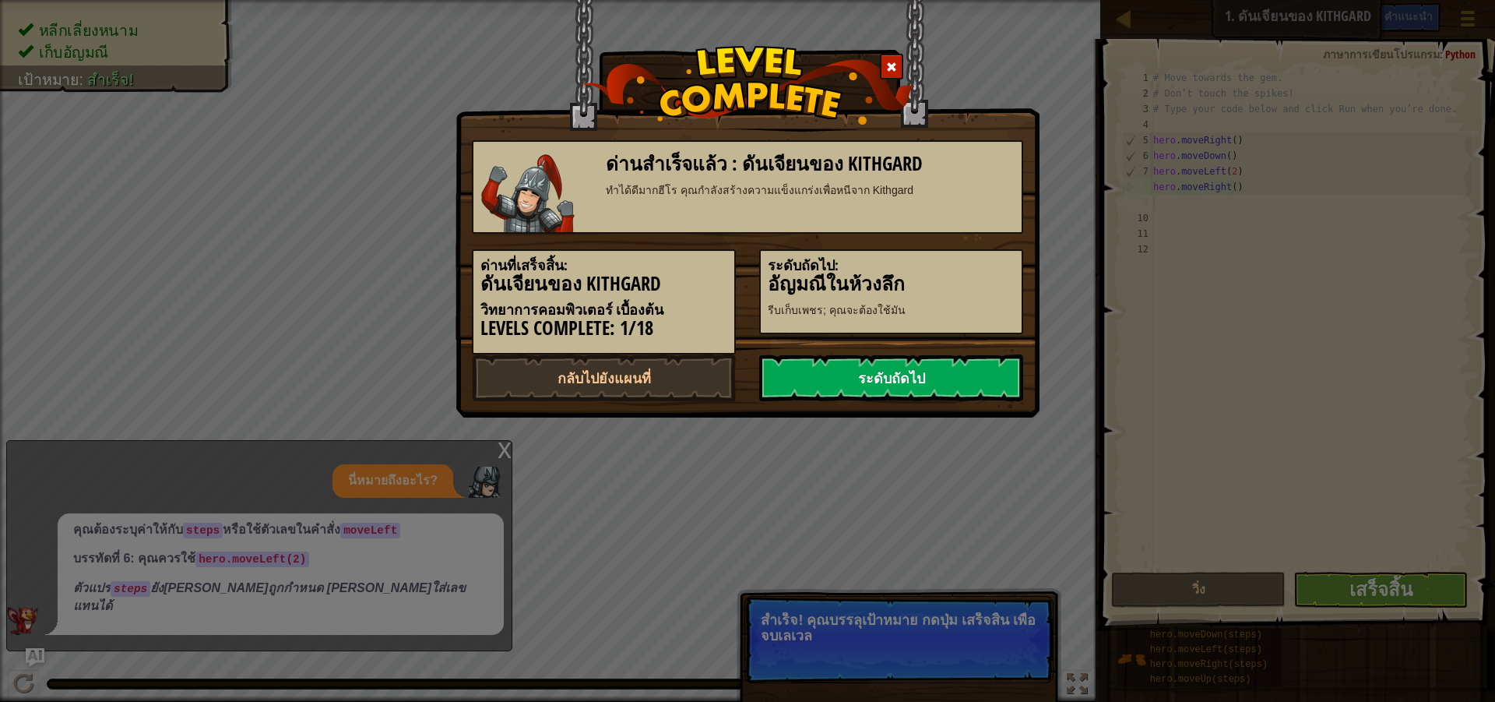
click at [957, 373] on link "ระดับถัดไป" at bounding box center [891, 377] width 264 height 47
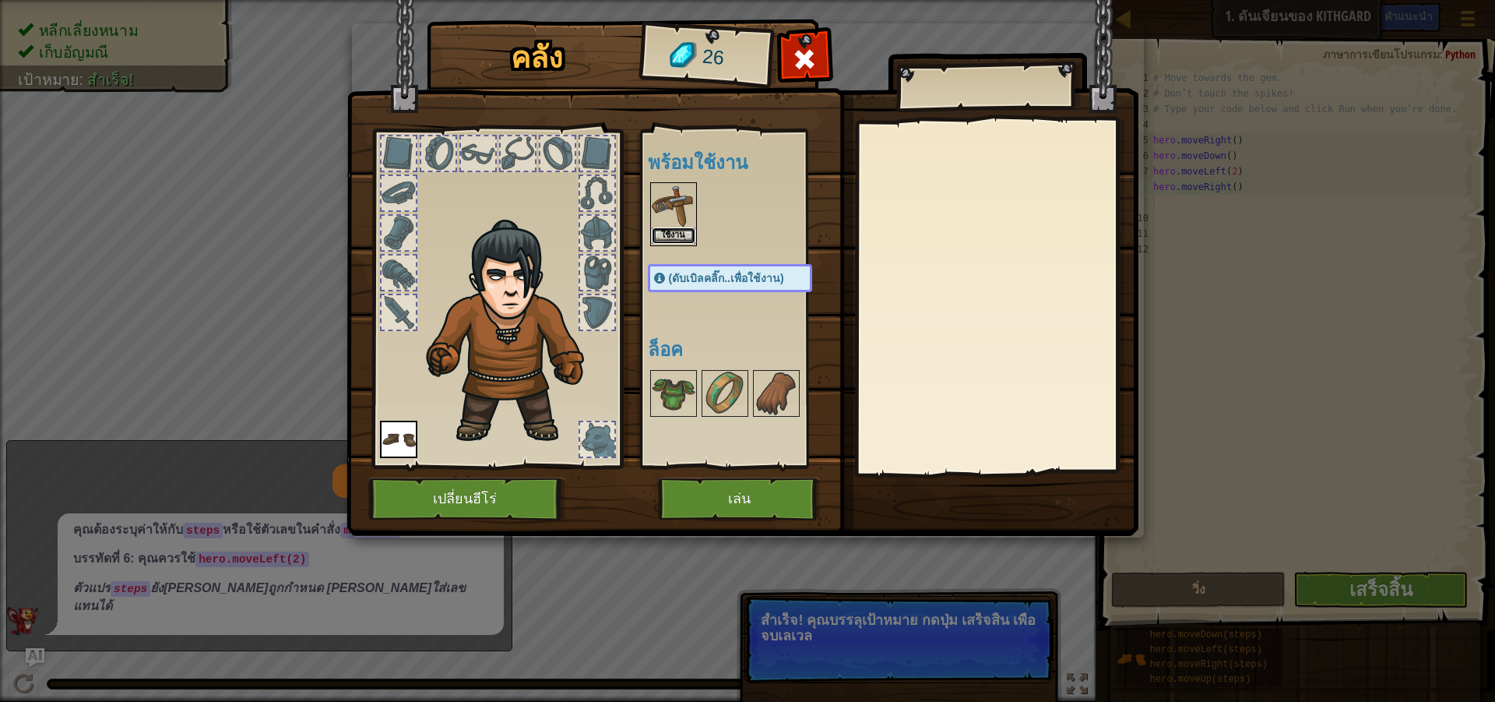
click at [659, 234] on button "ใช้งาน" at bounding box center [674, 235] width 44 height 16
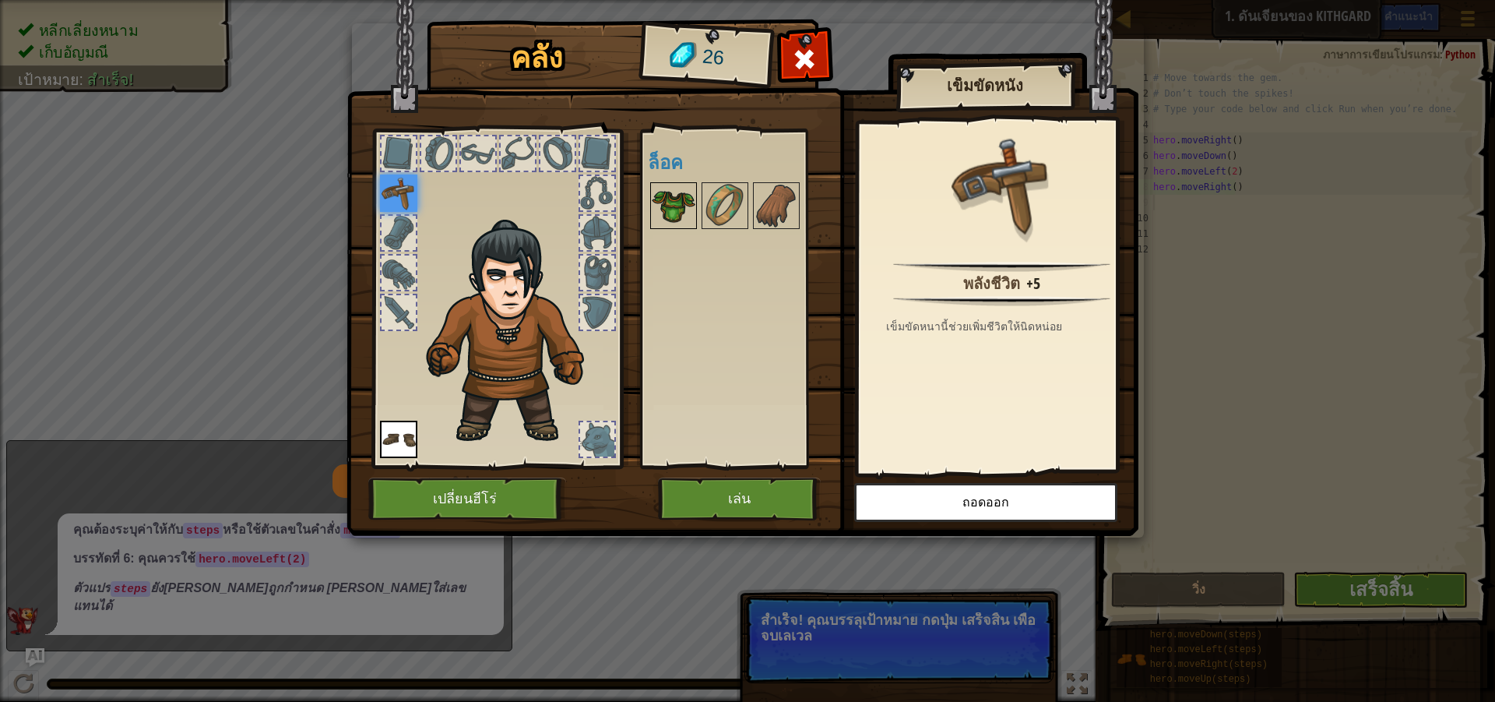
click at [668, 212] on img at bounding box center [674, 206] width 44 height 44
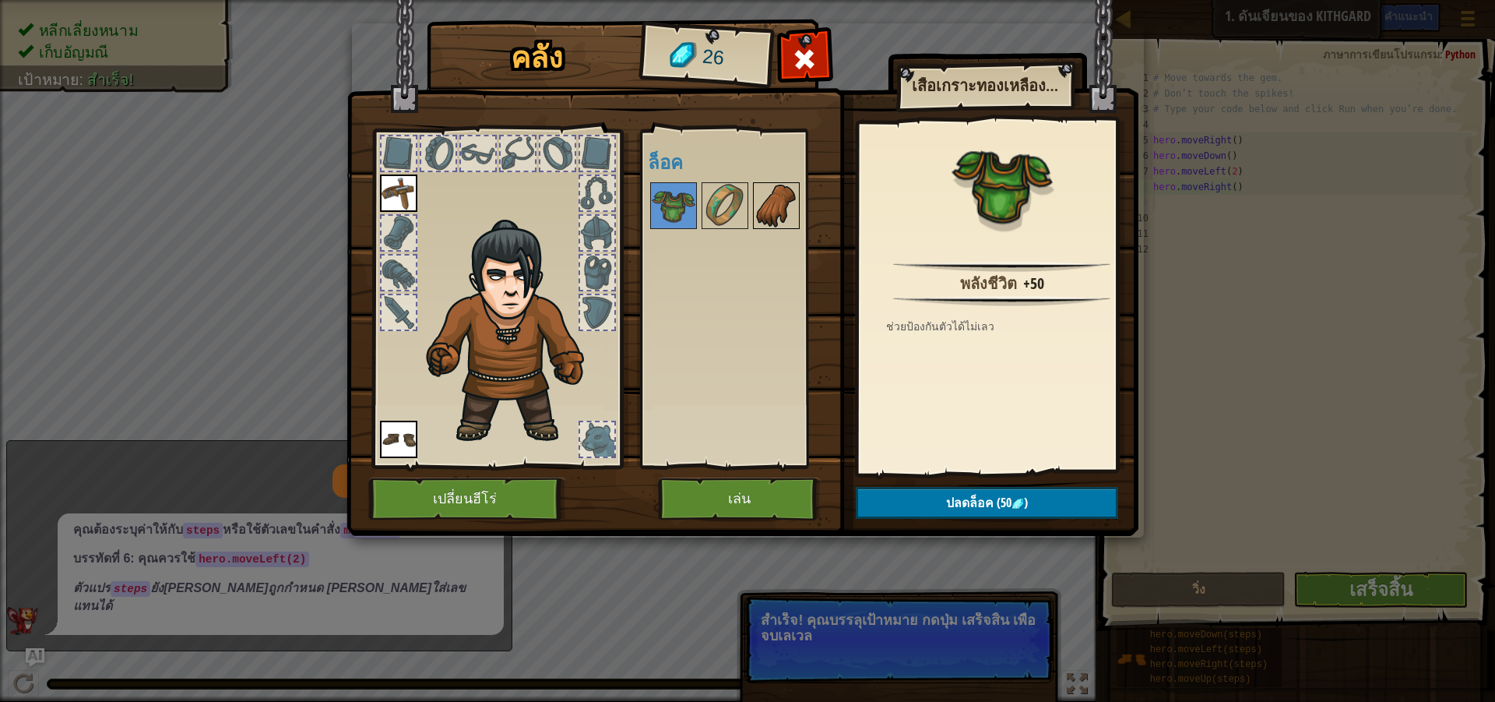
drag, startPoint x: 764, startPoint y: 188, endPoint x: 755, endPoint y: 203, distance: 16.8
click at [769, 188] on img at bounding box center [777, 206] width 44 height 44
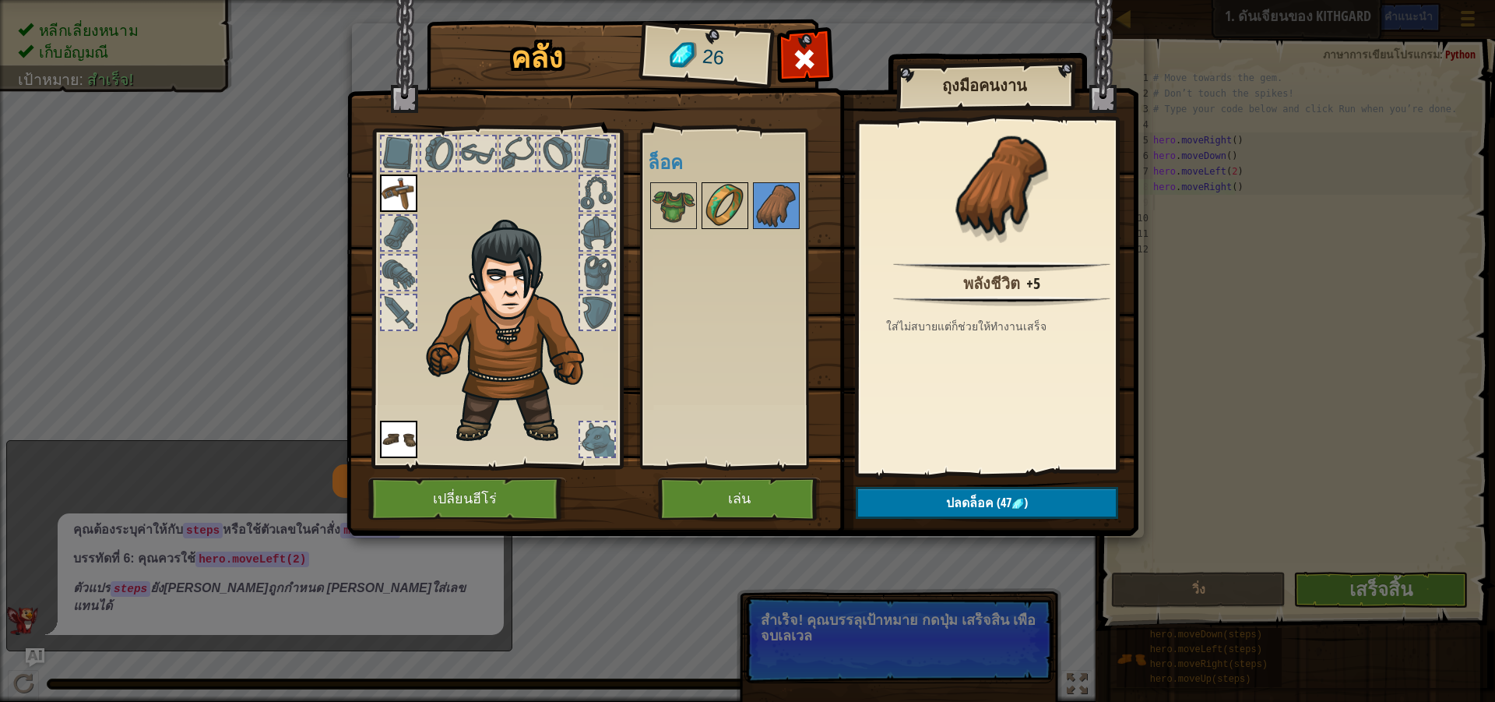
click at [730, 213] on img at bounding box center [725, 206] width 44 height 44
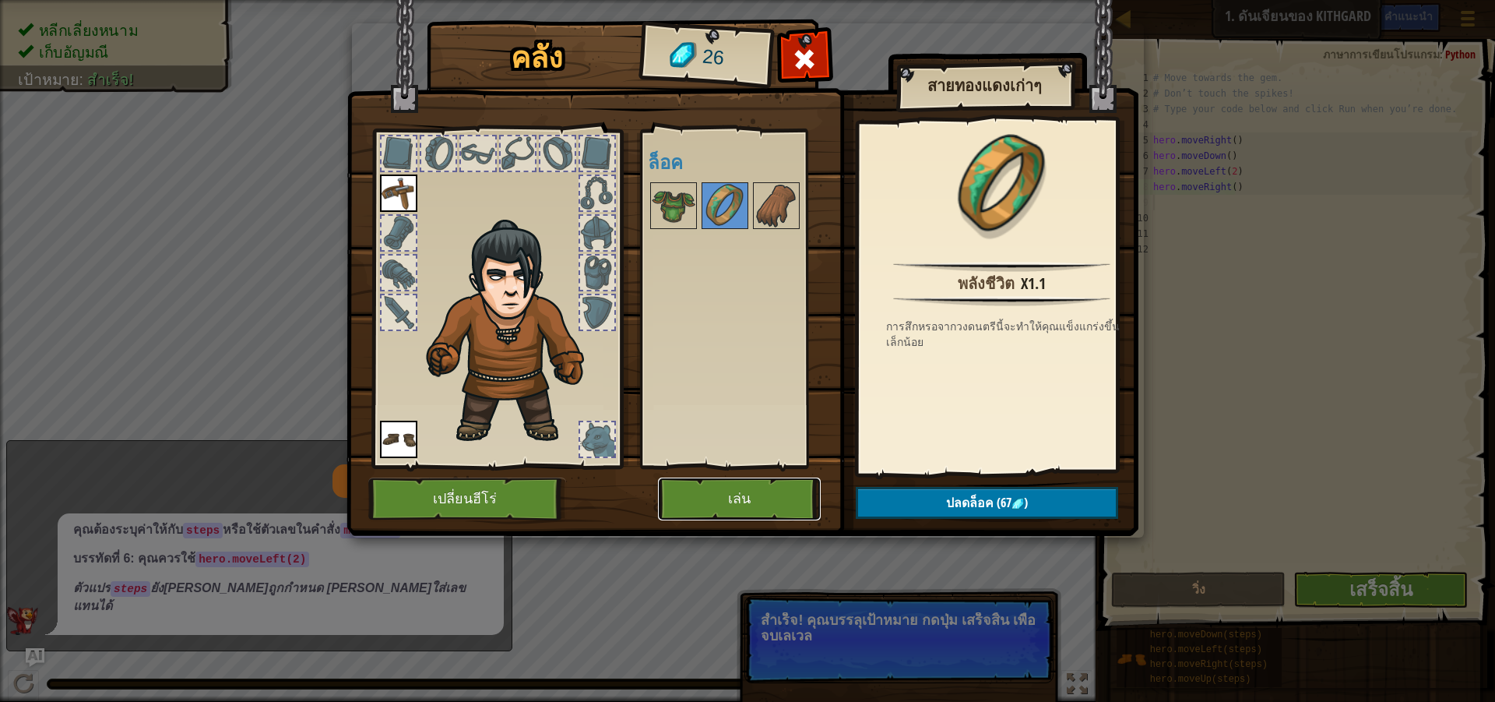
click at [750, 509] on button "เล่น" at bounding box center [739, 498] width 163 height 43
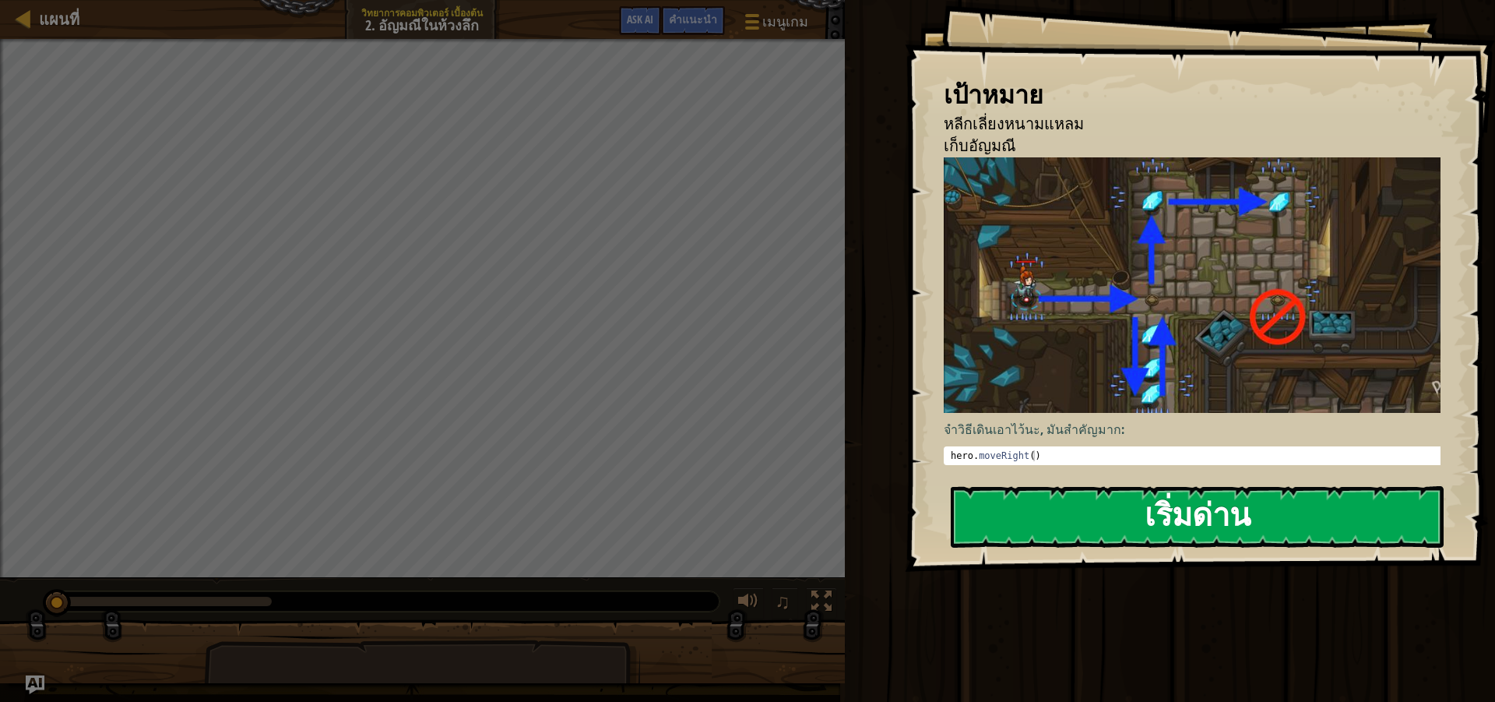
click at [1287, 534] on button "เริ่มด่าน" at bounding box center [1197, 517] width 493 height 62
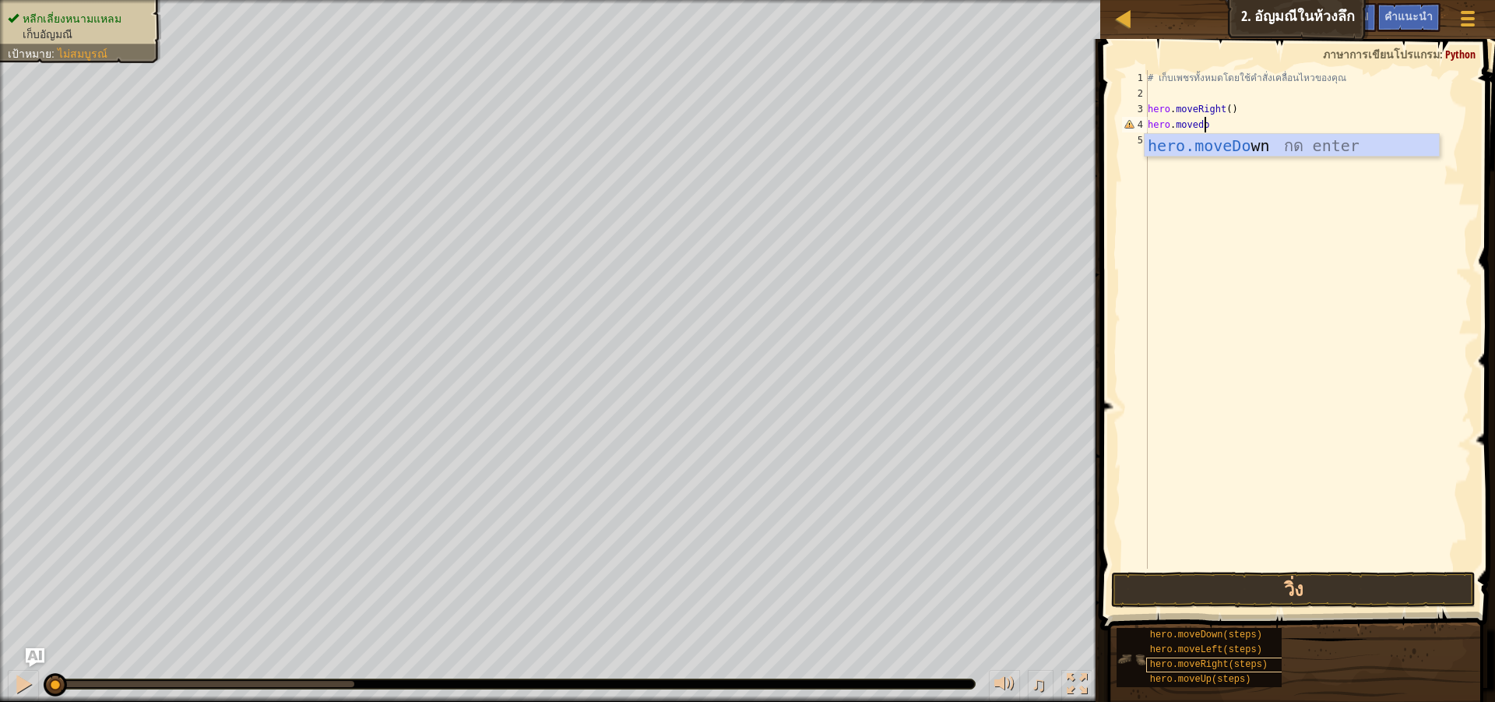
scroll to position [7, 5]
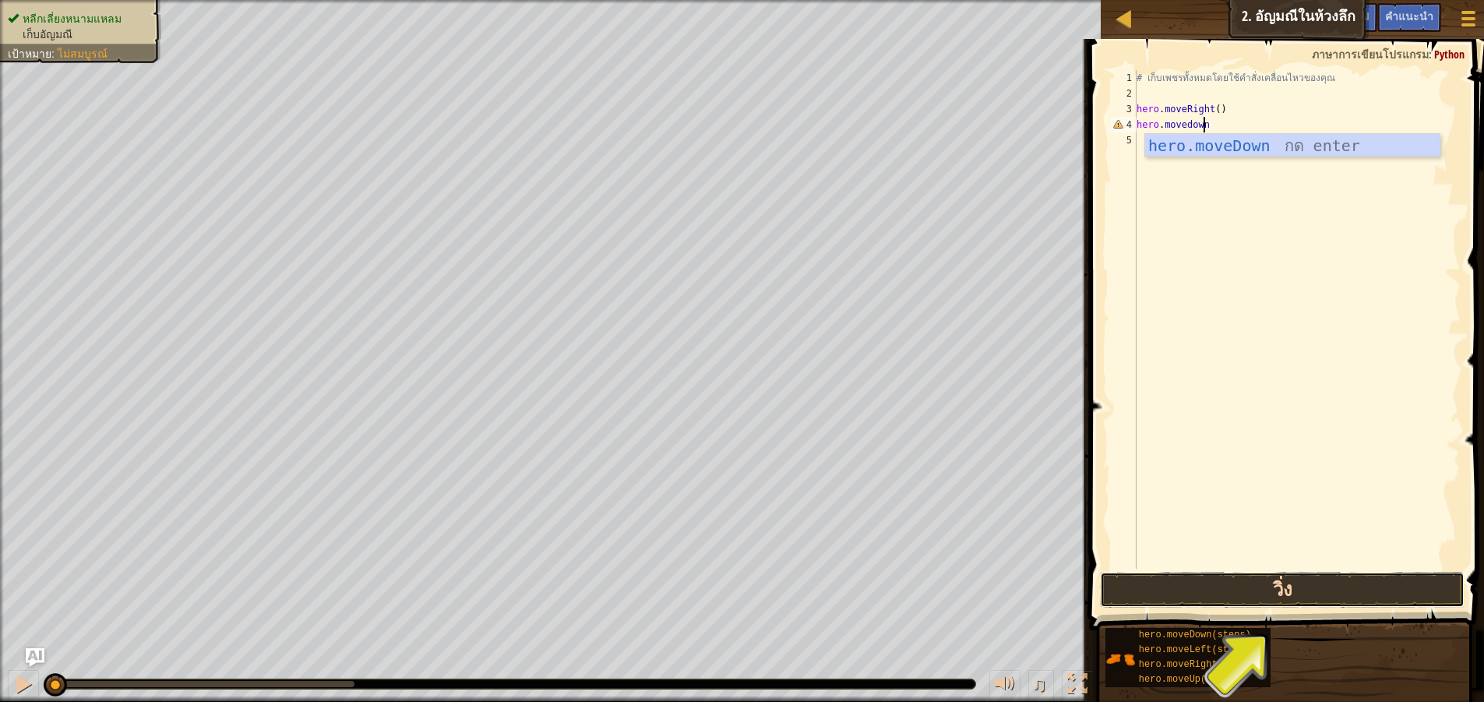
click at [1282, 598] on button "วิ่ง" at bounding box center [1282, 590] width 365 height 36
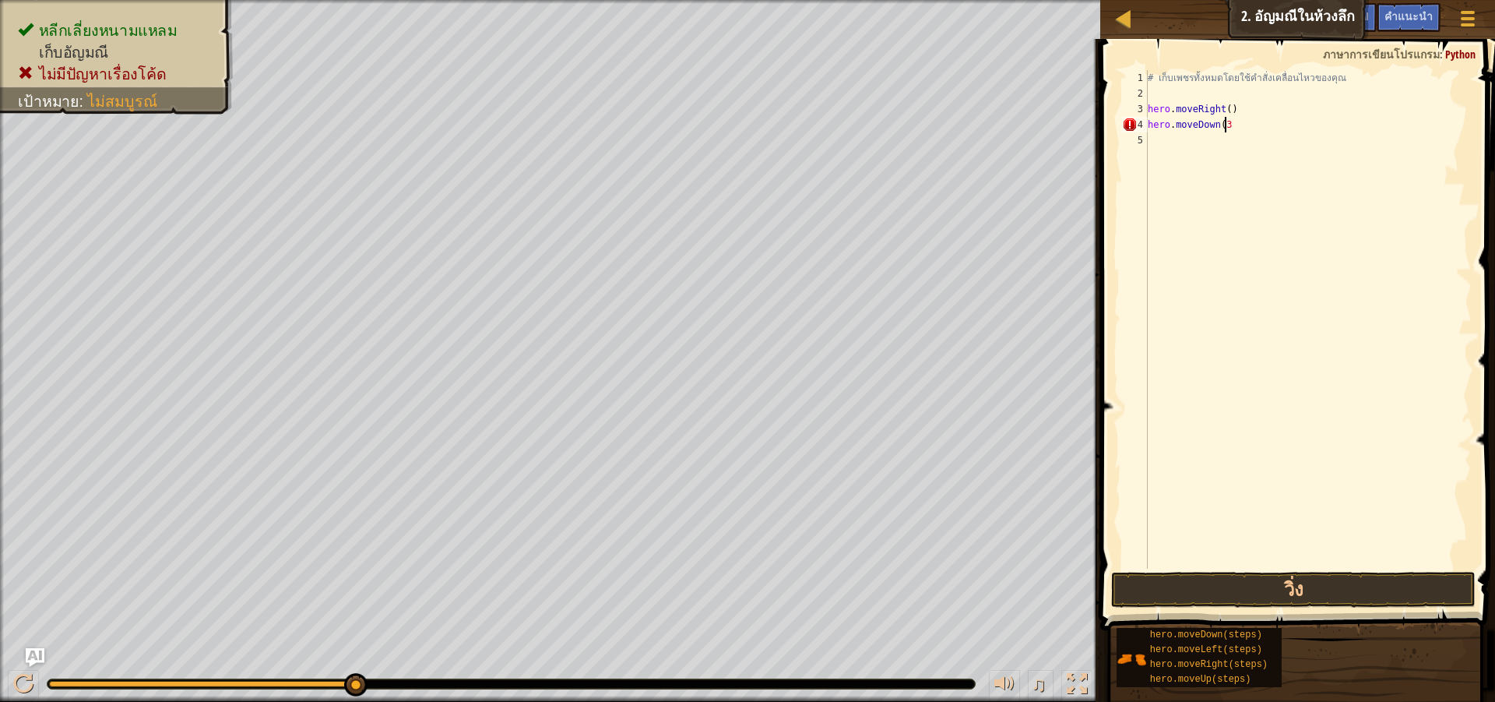
scroll to position [7, 6]
type textarea "hero.moveDown(3)"
click at [1326, 591] on button "วิ่ง" at bounding box center [1293, 590] width 365 height 36
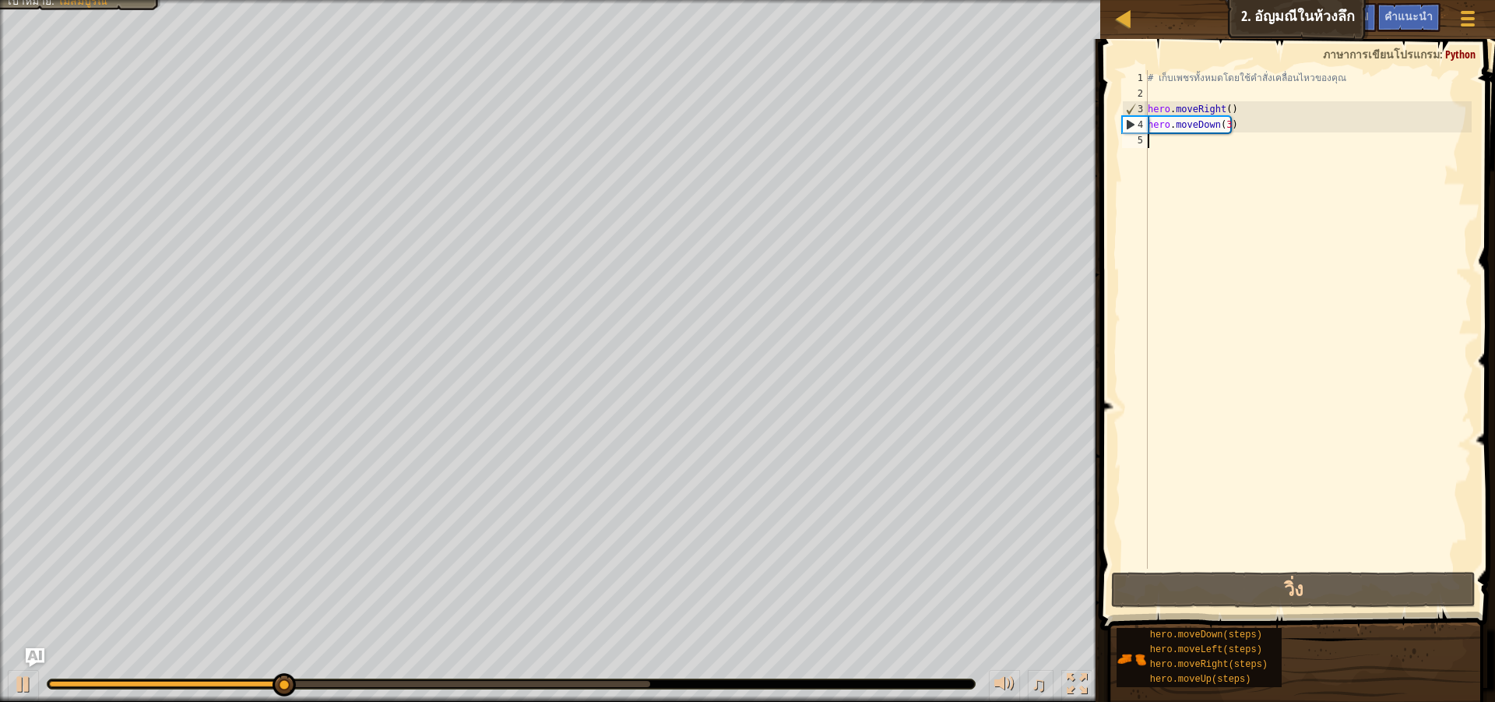
click at [1248, 163] on div "# เก็บเพชรทั้งหมดโดยใช้คำสั่งเคลื่อนไหวของคุณ hero . moveRight ( ) hero . moveD…" at bounding box center [1308, 335] width 327 height 530
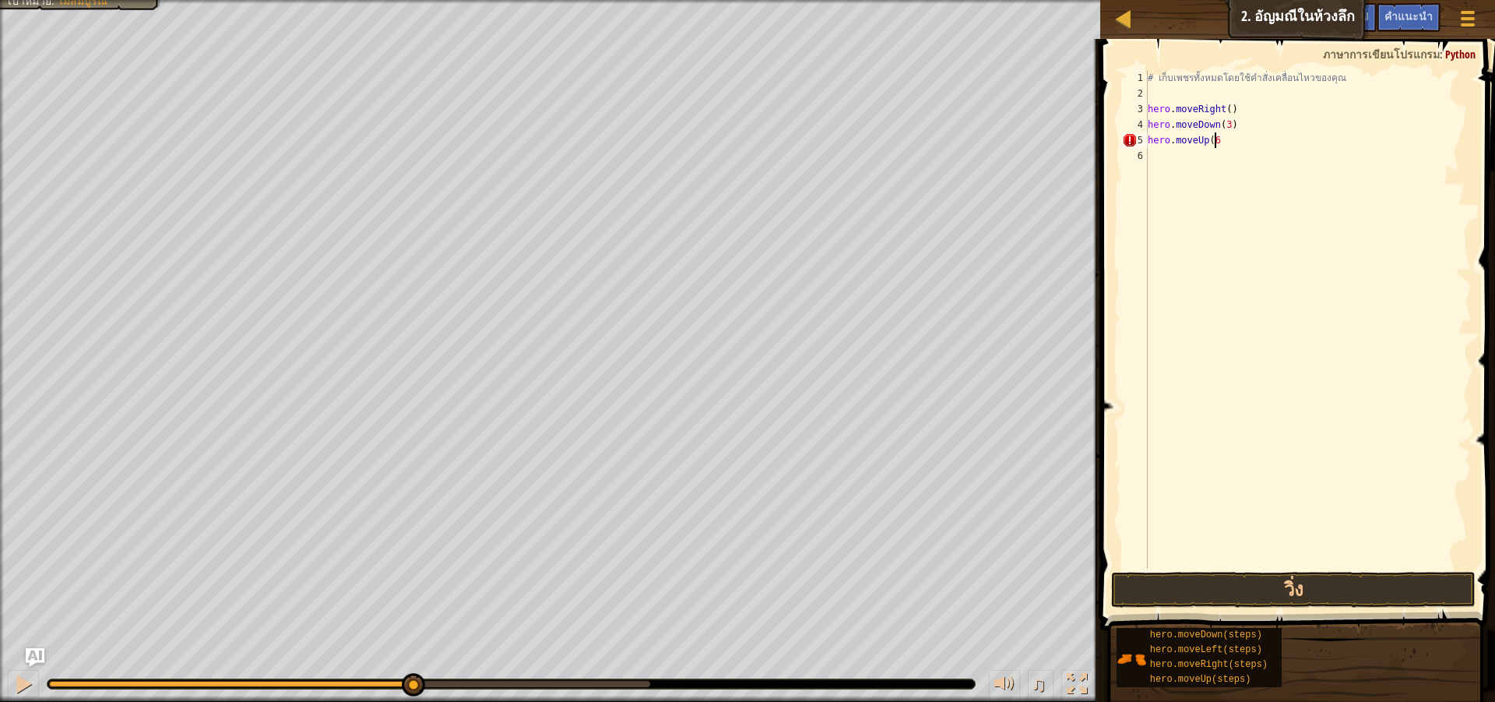
scroll to position [7, 5]
click at [1315, 572] on button "วิ่ง" at bounding box center [1293, 590] width 365 height 36
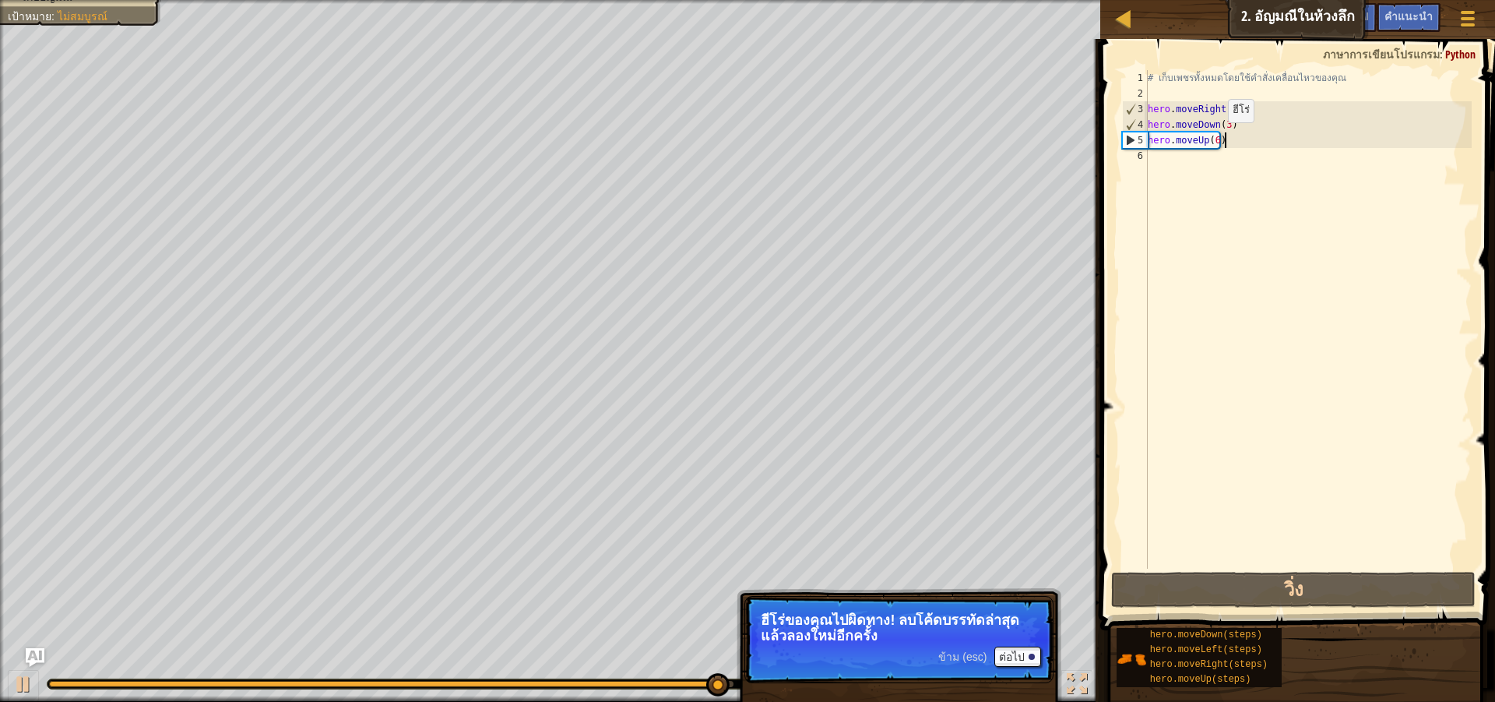
click at [1215, 138] on div "# เก็บเพชรทั้งหมดโดยใช้คำสั่งเคลื่อนไหวของคุณ hero . moveRight ( ) hero . moveD…" at bounding box center [1308, 335] width 327 height 530
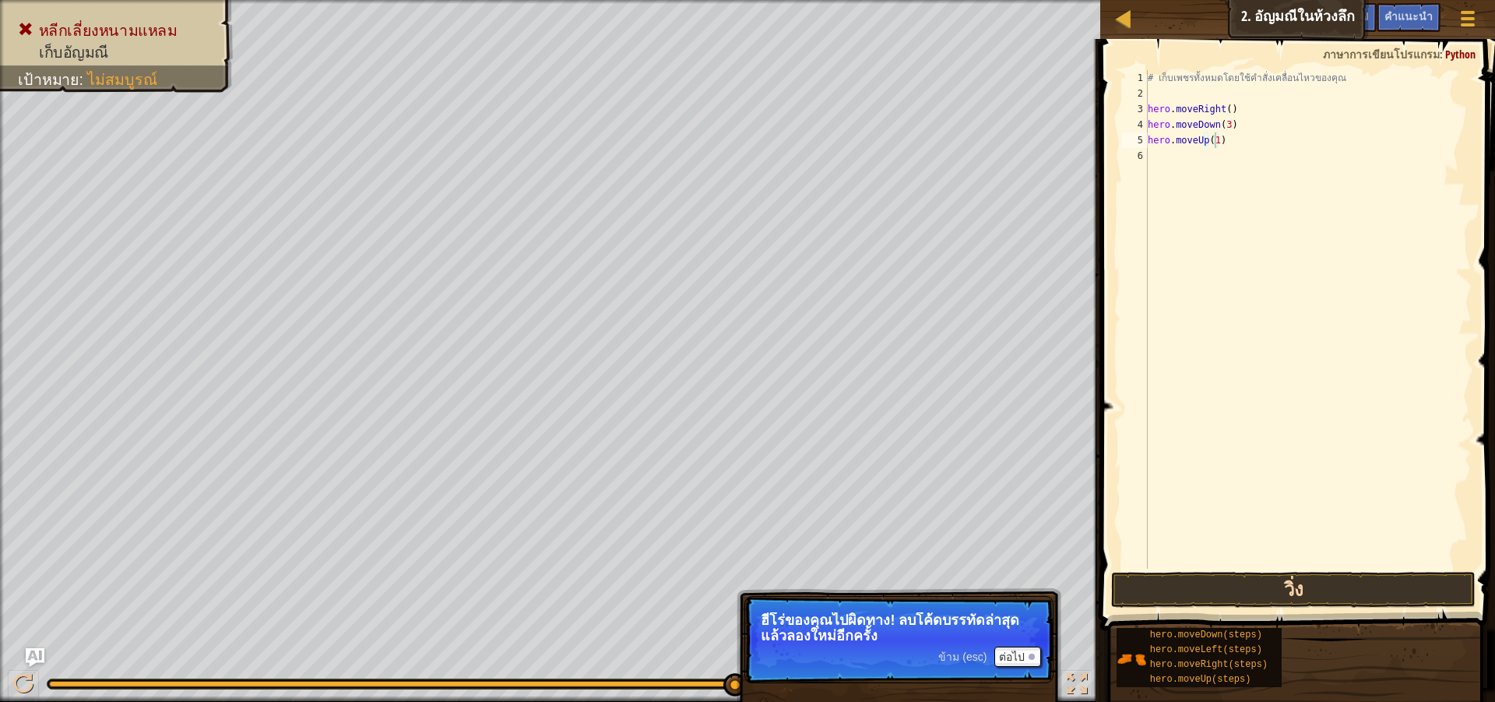
drag, startPoint x: 1374, startPoint y: 569, endPoint x: 1363, endPoint y: 586, distance: 20.3
click at [1370, 581] on div "hero.moveUp(1) 1 2 3 4 5 6 # เก็บเพชรทั้งหมดโดยใช้คำสั่งเคลื่อนไหวของคุณ hero .…" at bounding box center [1296, 365] width 400 height 637
click at [1358, 590] on button "วิ่ง" at bounding box center [1293, 590] width 365 height 36
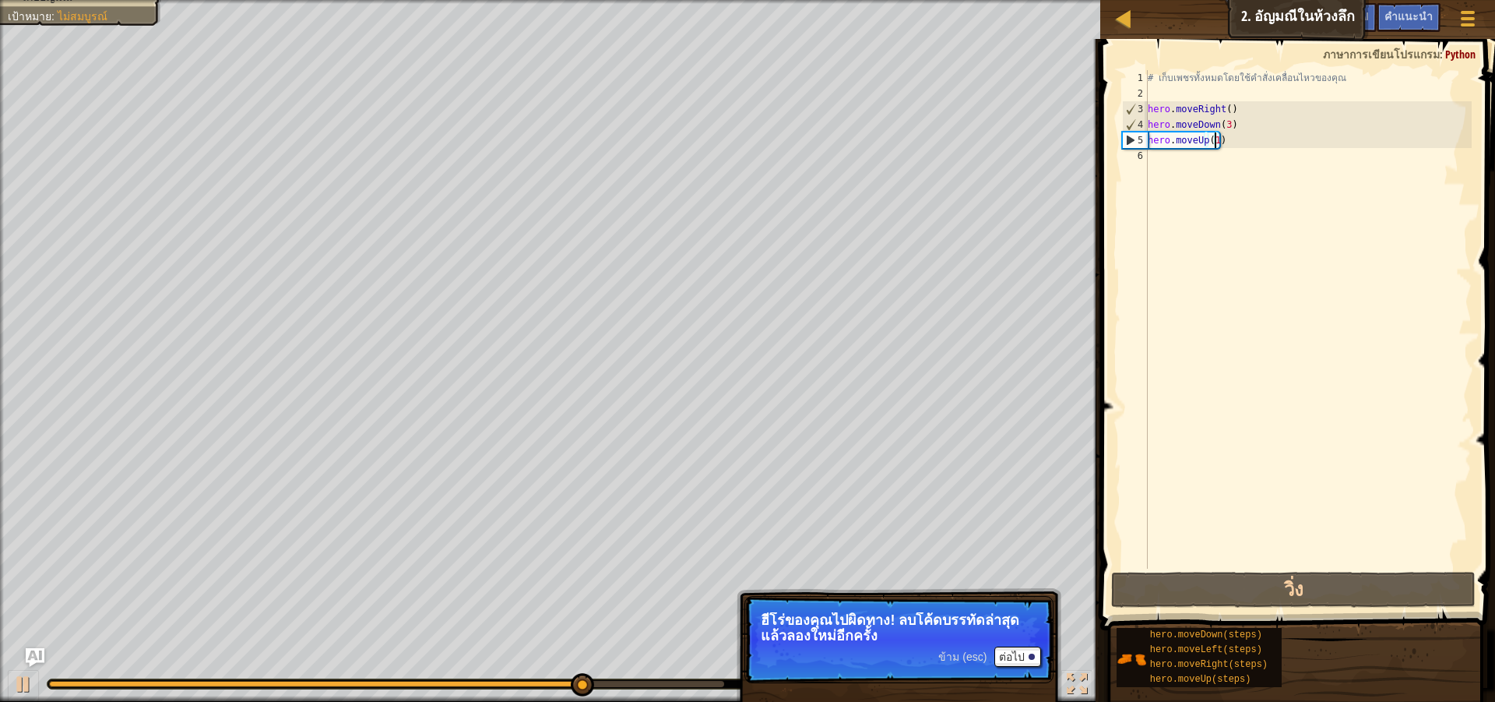
type textarea "hero.moveUp(2)"
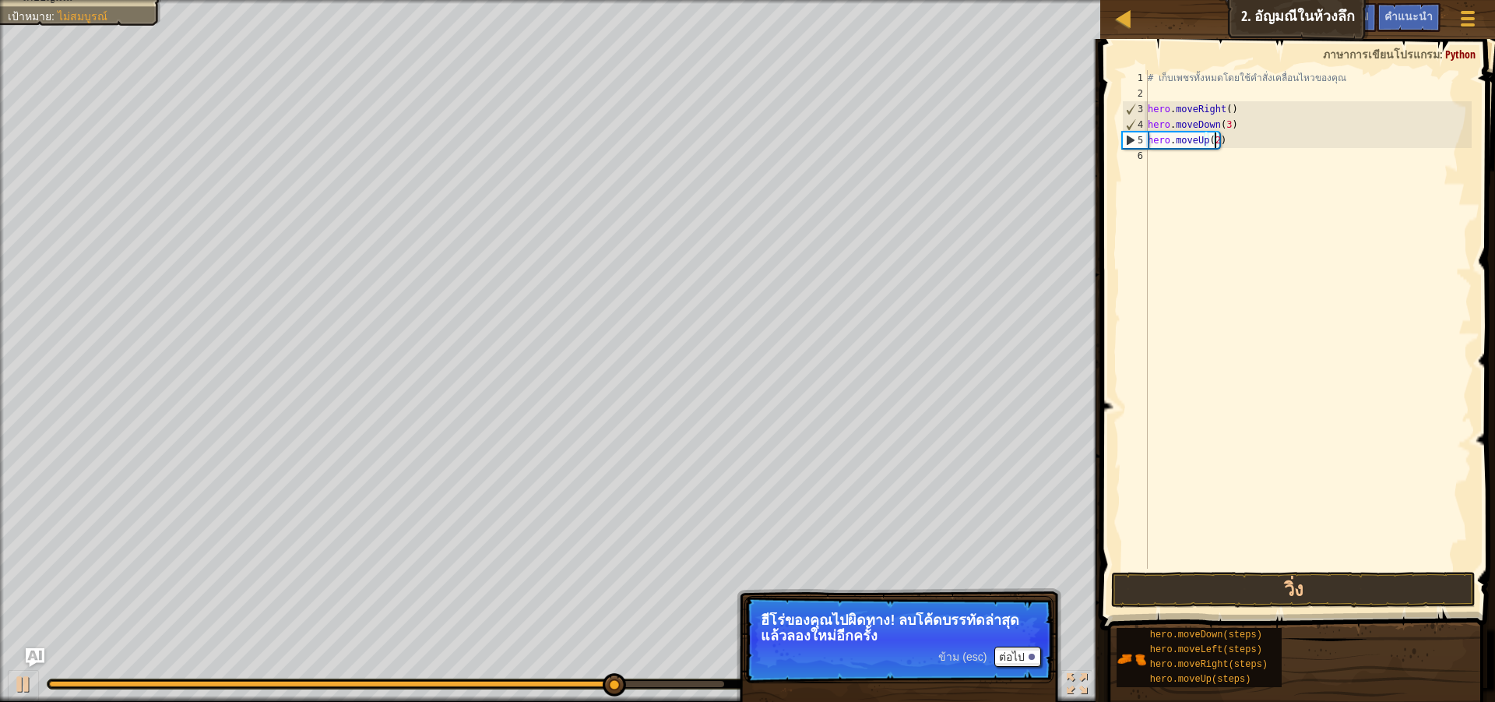
scroll to position [7, 0]
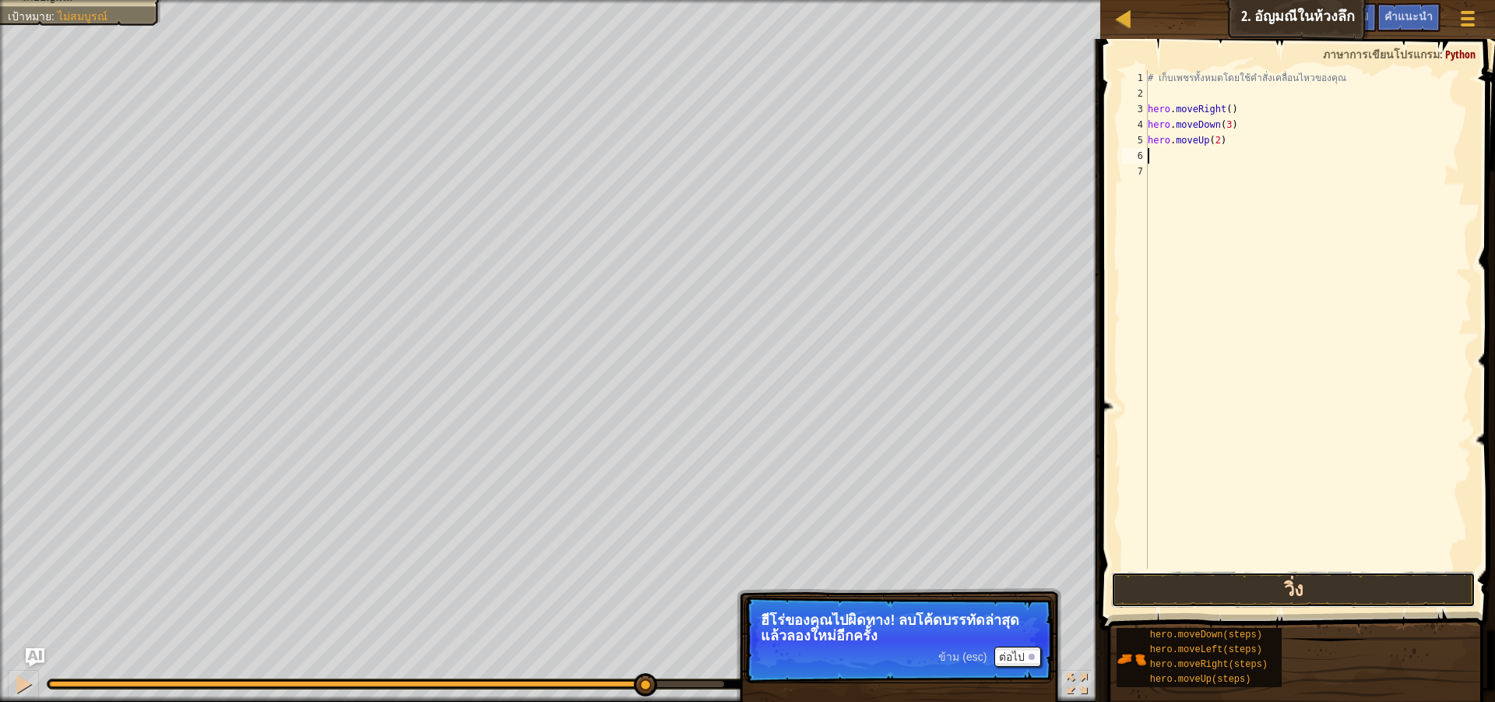
click at [1386, 593] on button "วิ่ง" at bounding box center [1293, 590] width 365 height 36
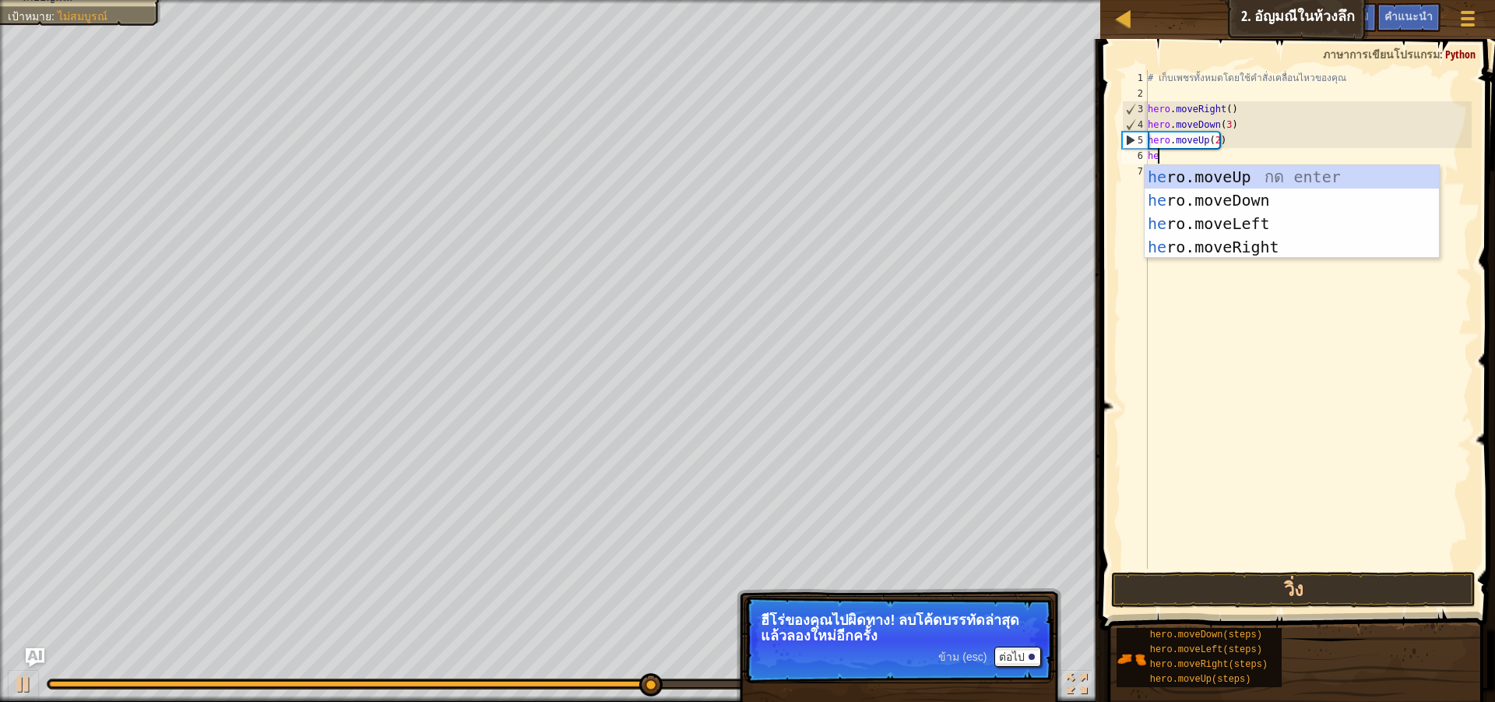
scroll to position [7, 1]
type textarea "[DOMAIN_NAME]"
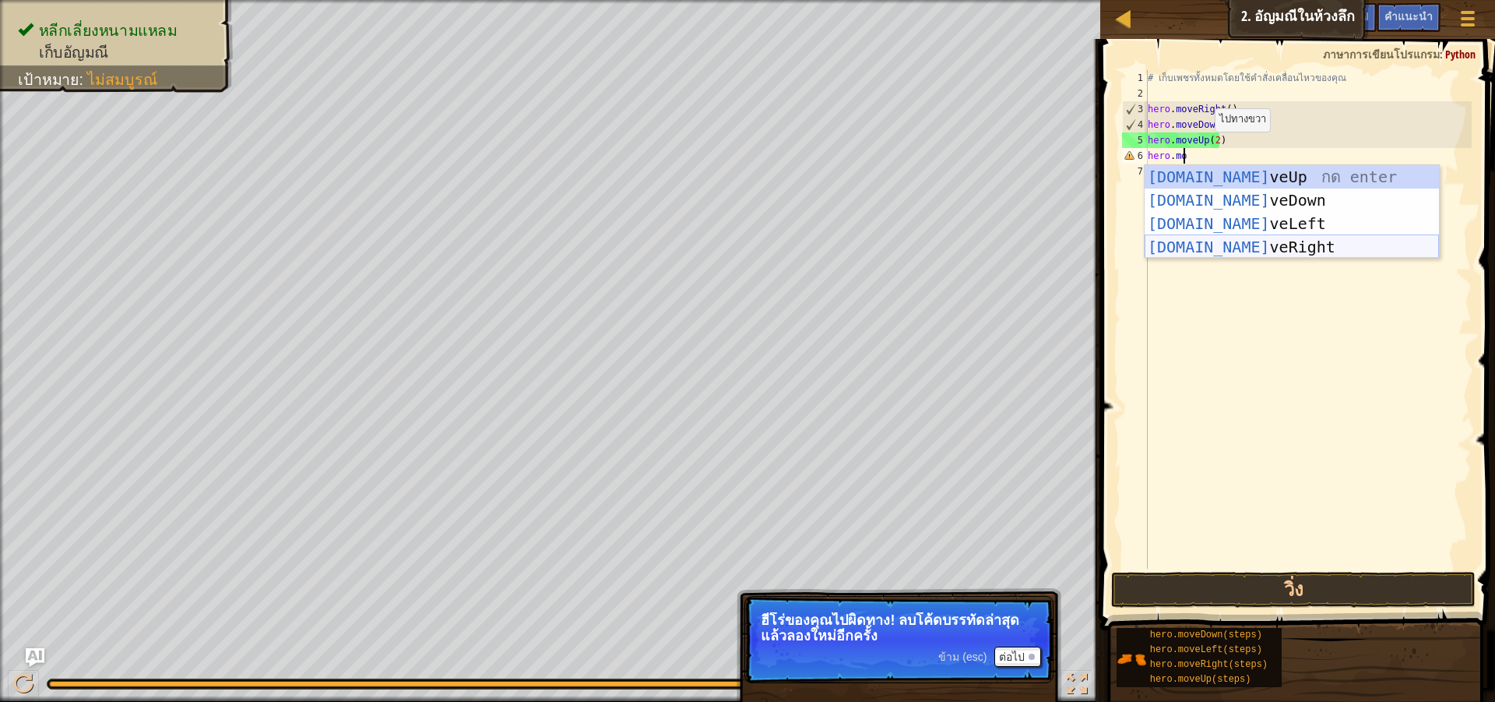
click at [1305, 248] on div "[DOMAIN_NAME] veUp กด enter [DOMAIN_NAME] veDown กด enter [DOMAIN_NAME] veLeft …" at bounding box center [1292, 235] width 294 height 140
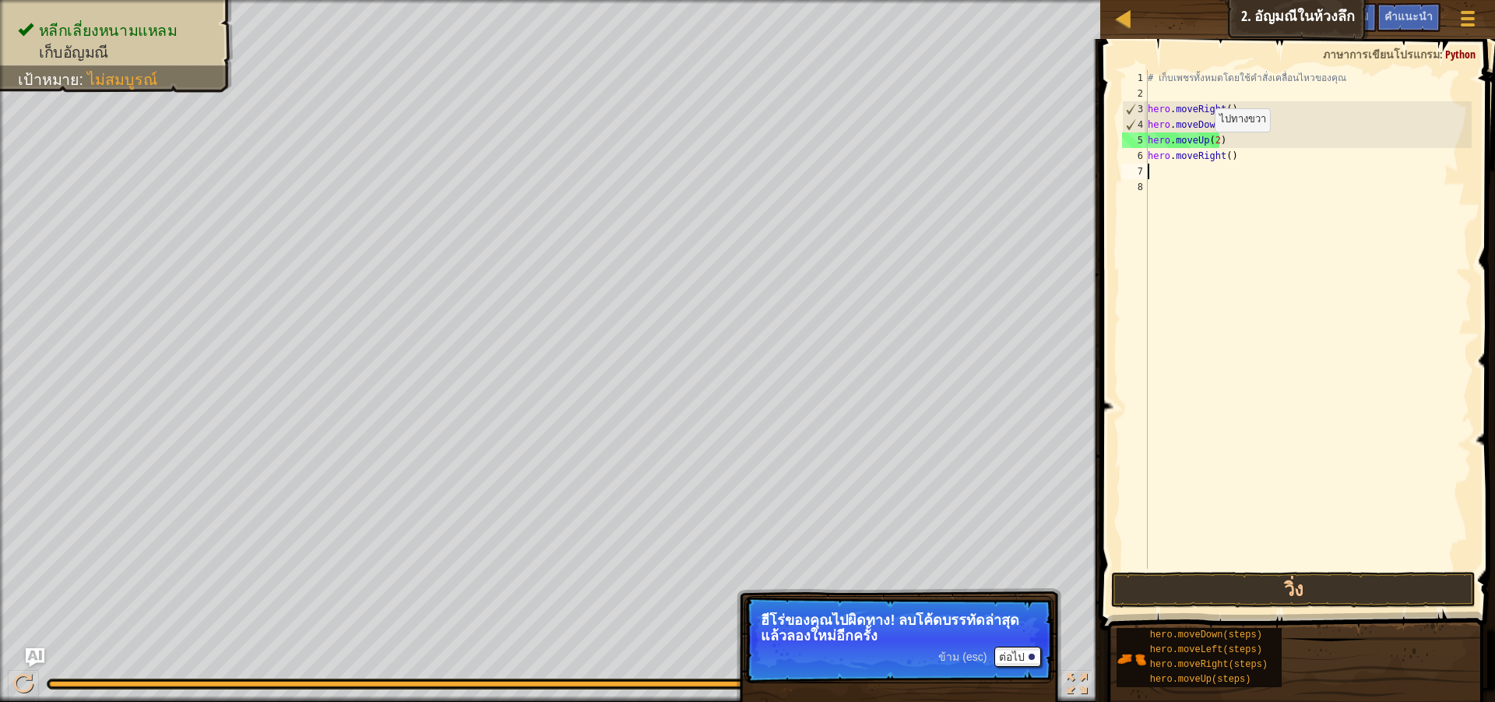
scroll to position [7, 0]
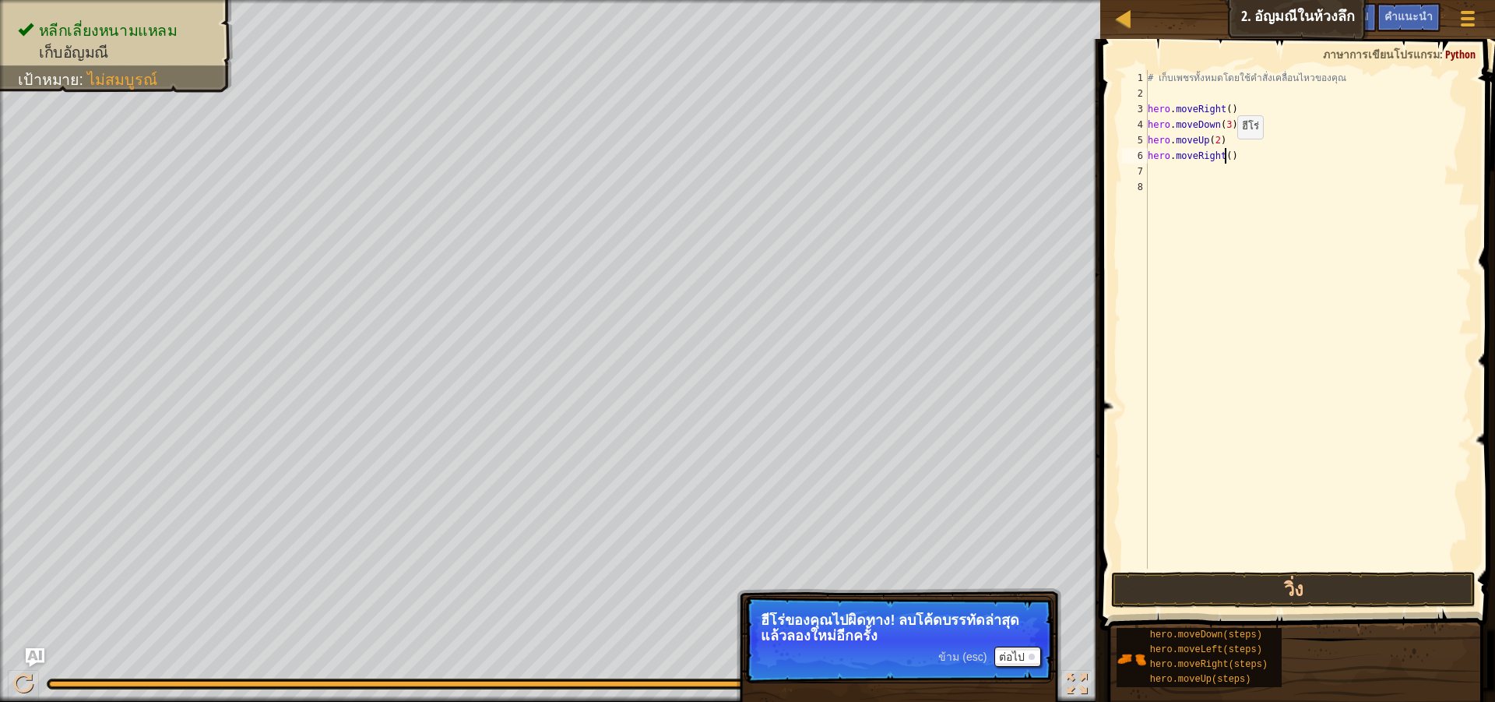
click at [1224, 154] on div "# เก็บเพชรทั้งหมดโดยใช้คำสั่งเคลื่อนไหวของคุณ hero . moveRight ( ) hero . moveD…" at bounding box center [1308, 335] width 327 height 530
click at [1264, 586] on button "วิ่ง" at bounding box center [1293, 590] width 365 height 36
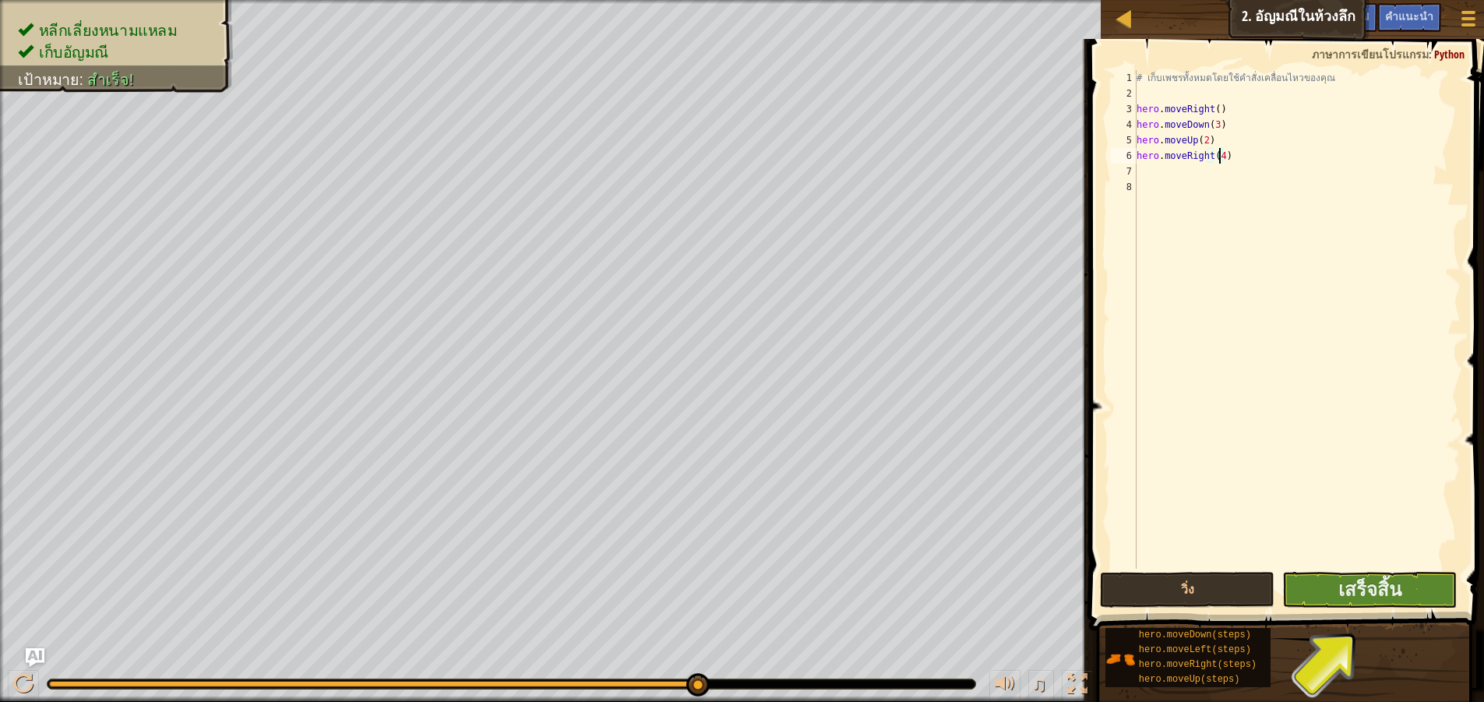
type textarea "hero.moveRight(4)"
click at [1404, 601] on button "เสร็จสิ้น" at bounding box center [1369, 590] width 174 height 36
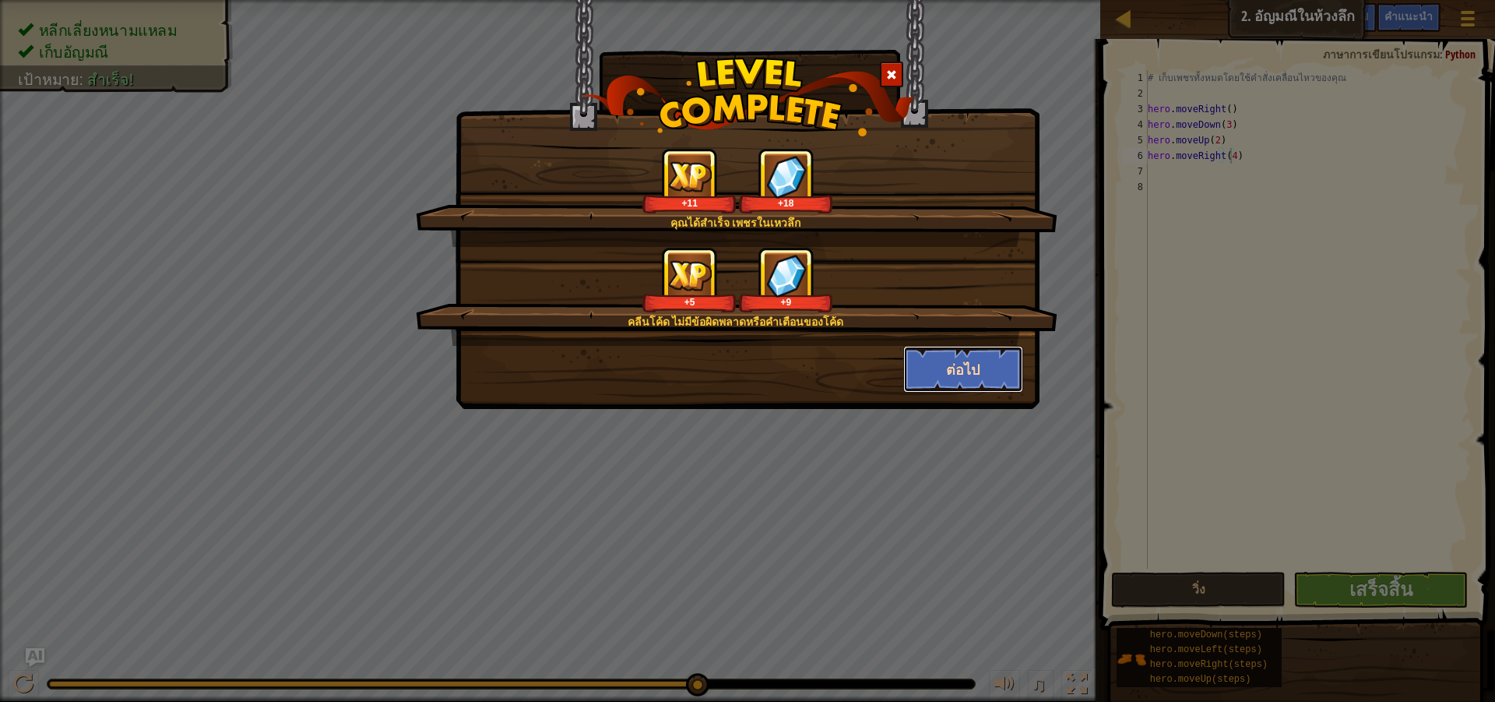
click at [939, 361] on button "ต่อไป" at bounding box center [963, 369] width 121 height 47
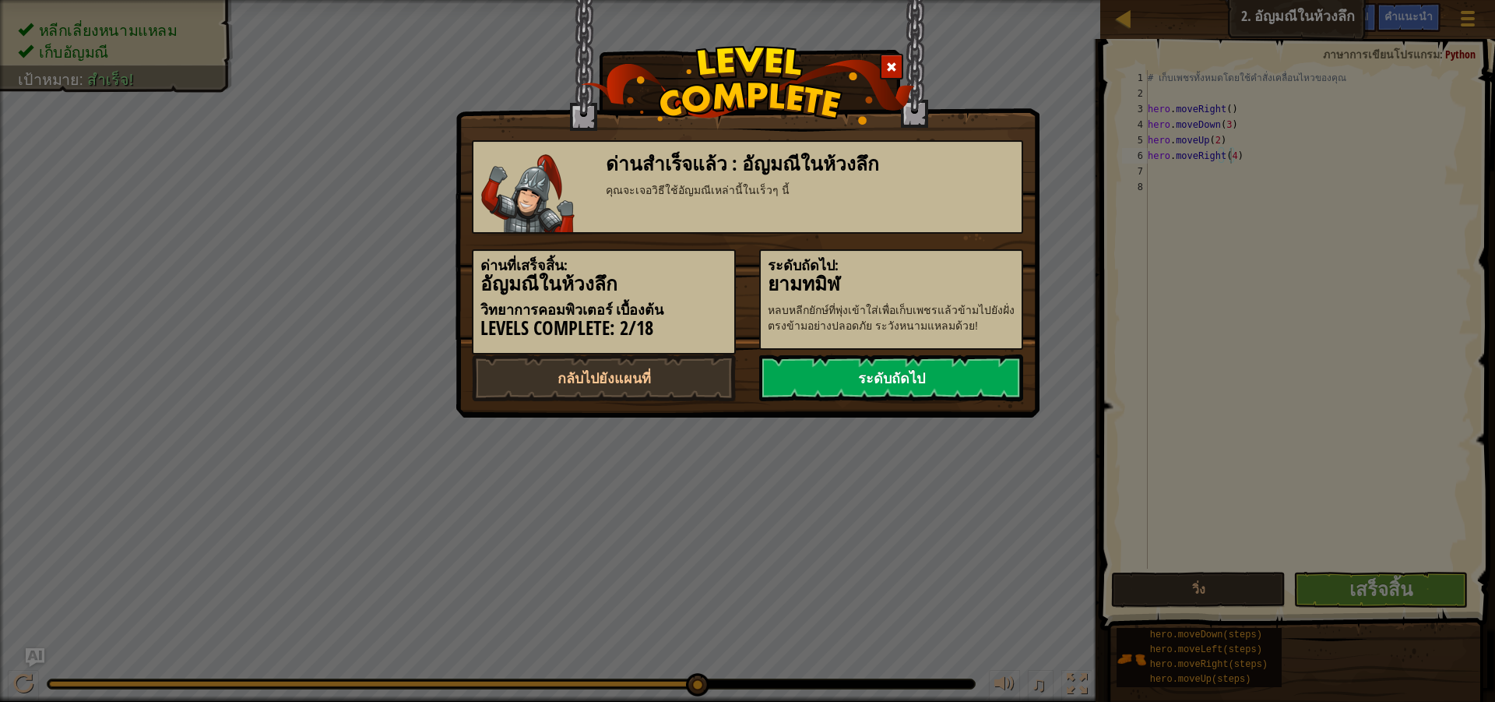
click at [939, 364] on link "ระดับถัดไป" at bounding box center [891, 377] width 264 height 47
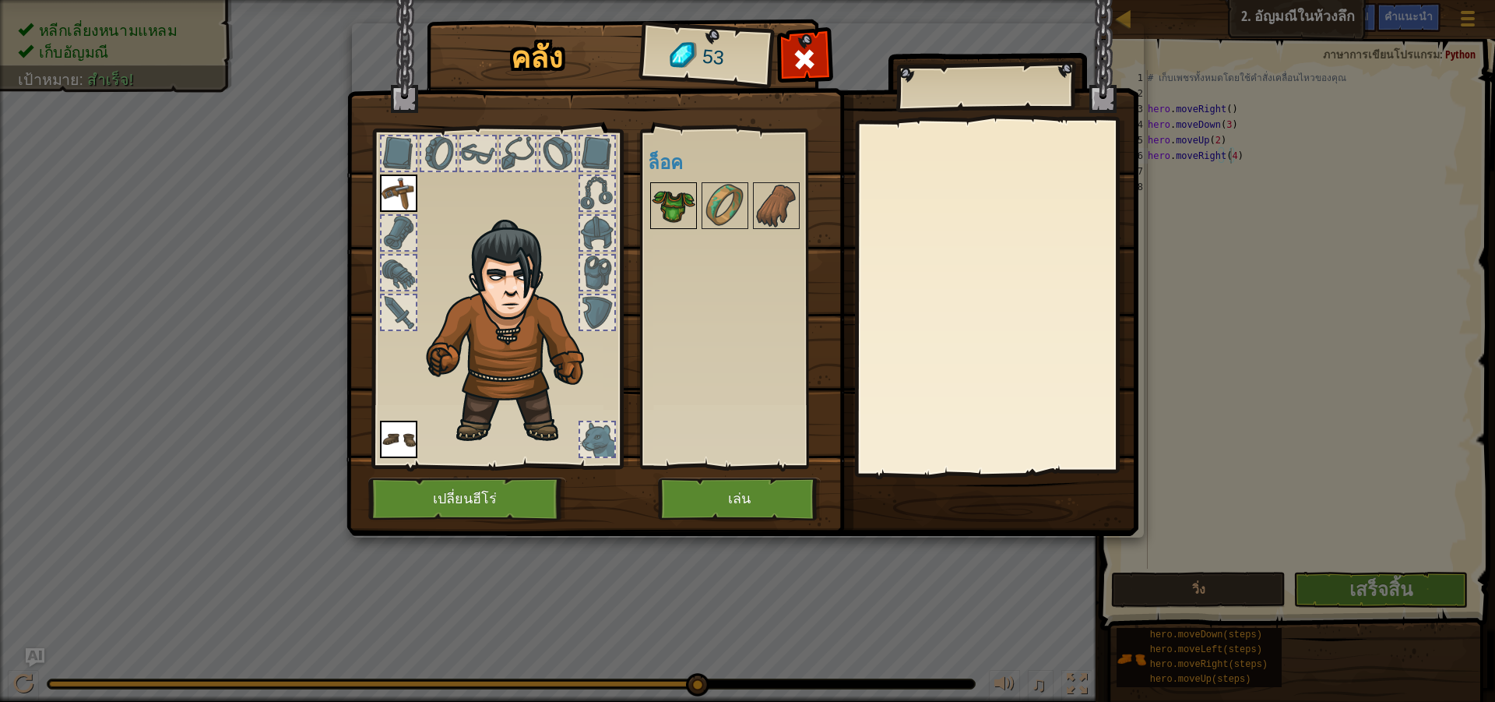
click at [683, 192] on img at bounding box center [674, 206] width 44 height 44
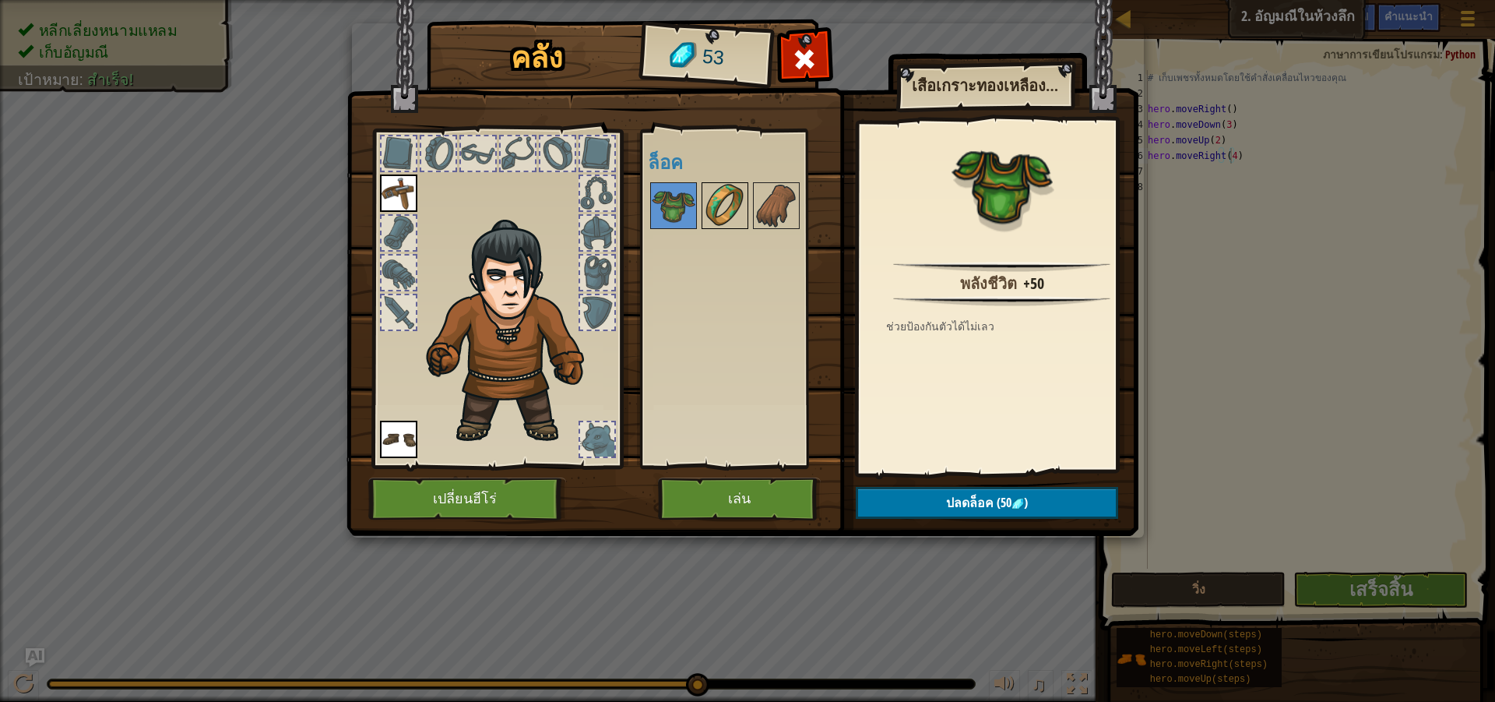
click at [720, 206] on img at bounding box center [725, 206] width 44 height 44
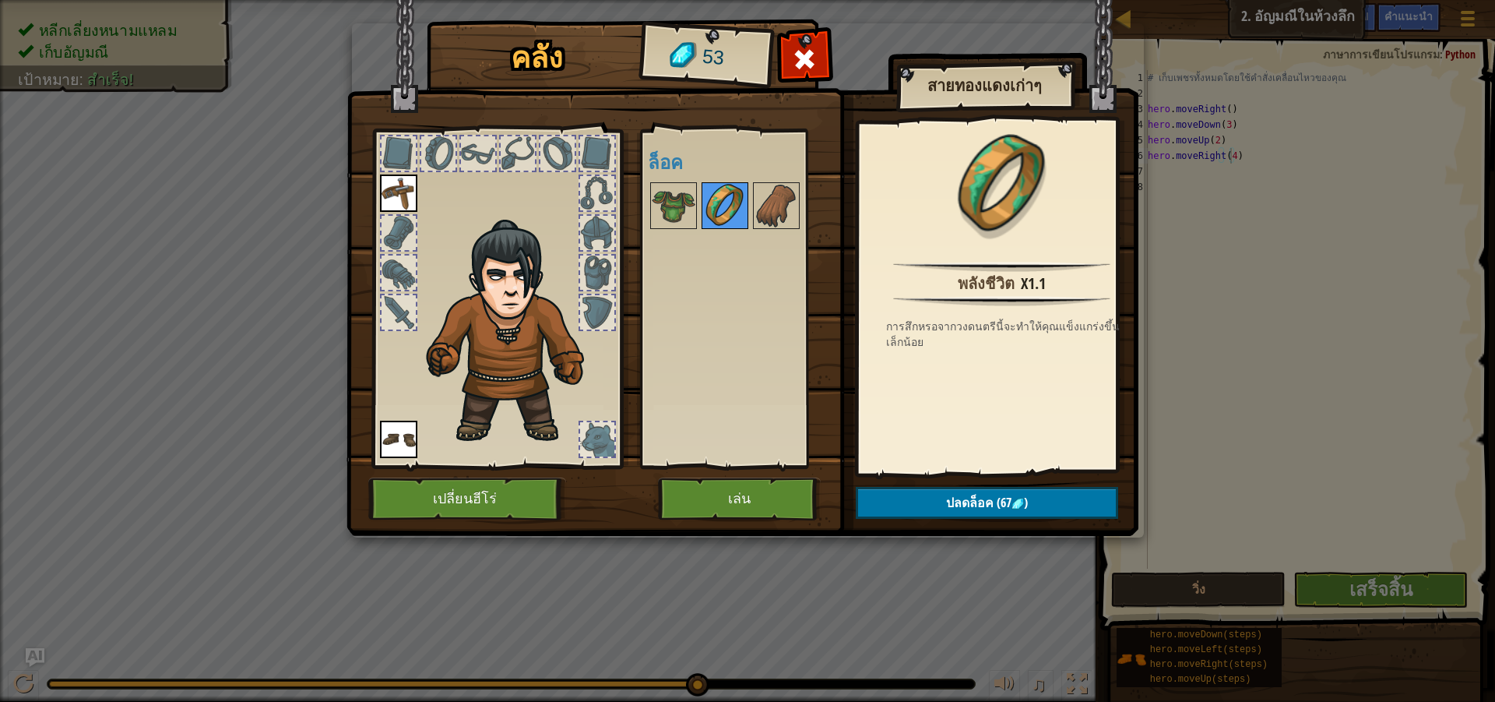
drag, startPoint x: 698, startPoint y: 203, endPoint x: 721, endPoint y: 210, distance: 24.6
click at [710, 203] on div "พร้อมใช้งาน ใช้งาน ใช้งาน (ดับเบิลคลิ๊ก..เพื่อใช้งาน) ล็อค" at bounding box center [745, 298] width 195 height 325
drag, startPoint x: 675, startPoint y: 211, endPoint x: 692, endPoint y: 238, distance: 32.0
click at [676, 211] on img at bounding box center [674, 206] width 44 height 44
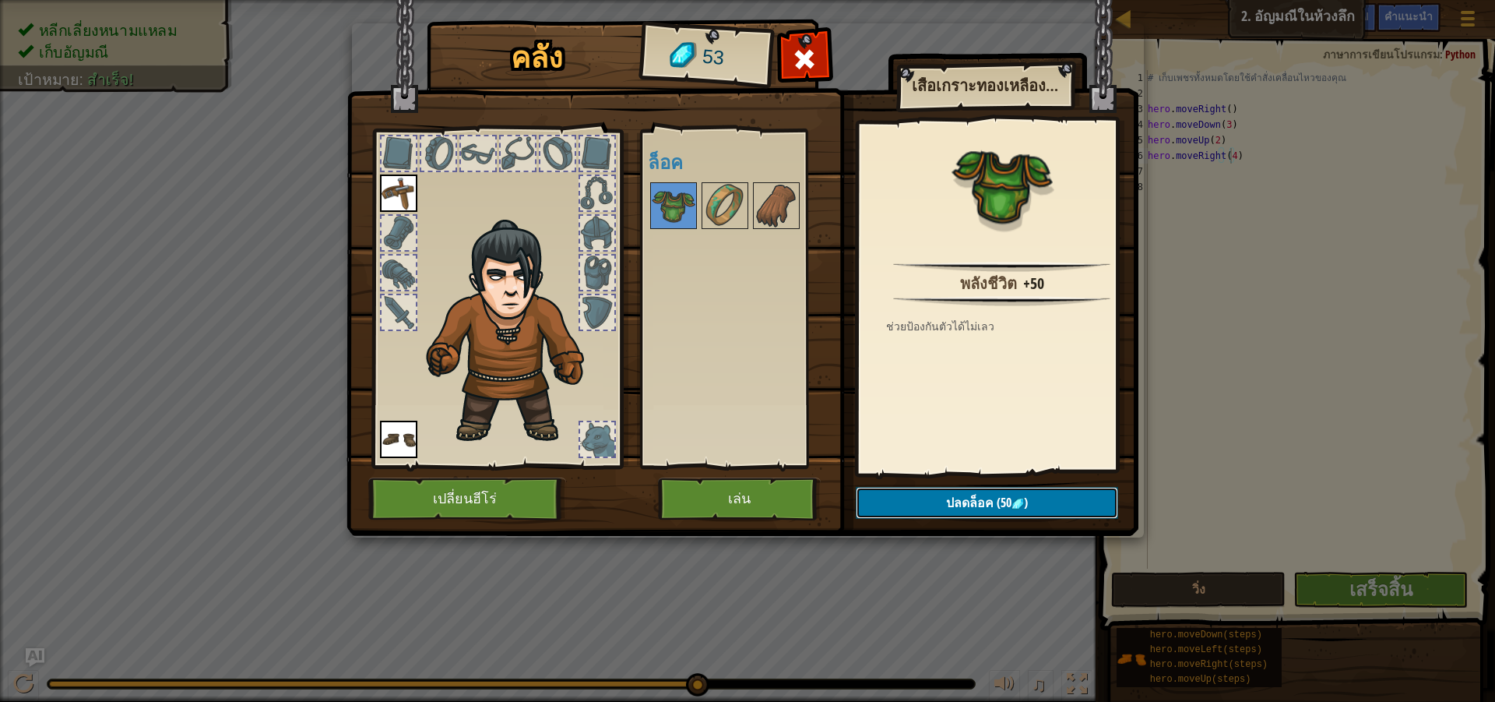
drag, startPoint x: 943, startPoint y: 498, endPoint x: 956, endPoint y: 503, distance: 13.3
click at [946, 498] on button "ปลดล็อค (50 )" at bounding box center [987, 503] width 262 height 32
click at [975, 497] on button "ยืนยัน" at bounding box center [987, 503] width 262 height 32
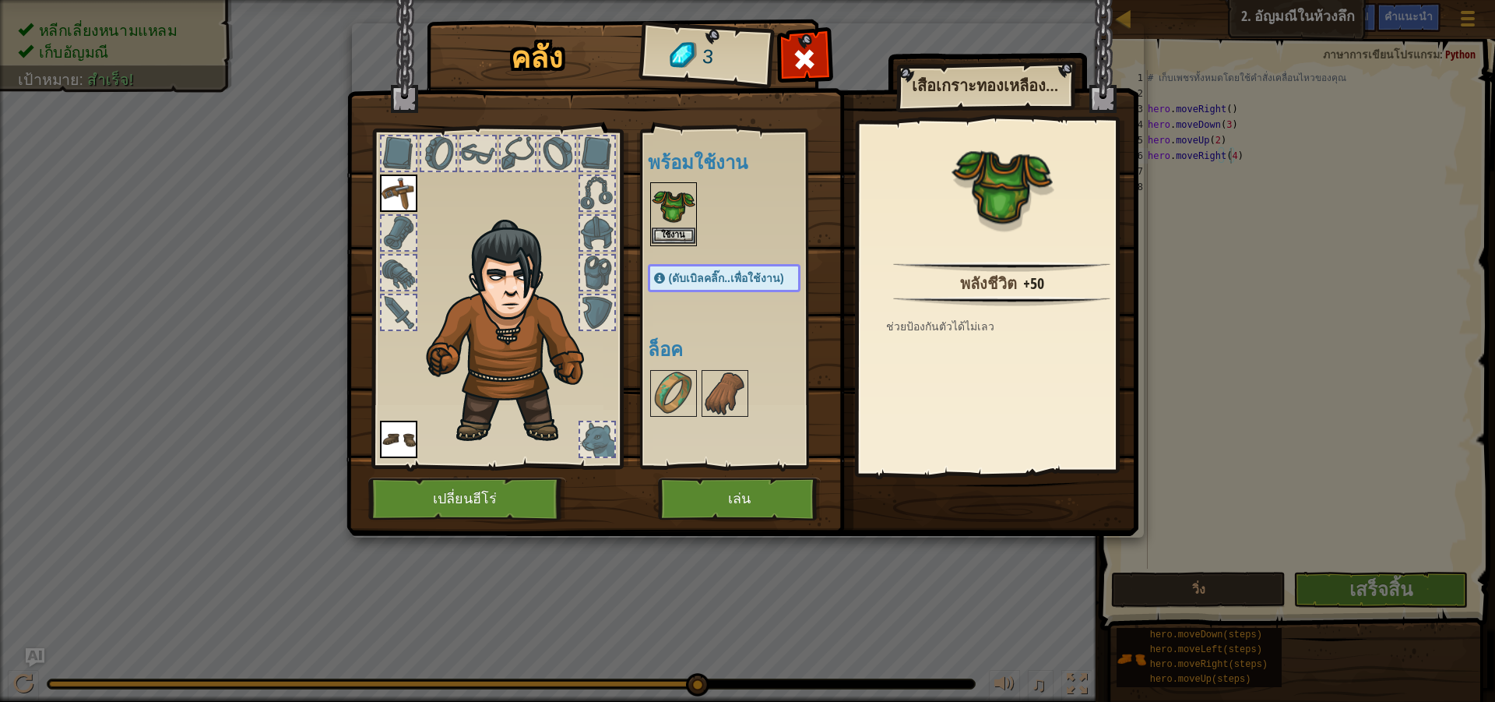
click at [667, 185] on img at bounding box center [674, 206] width 44 height 44
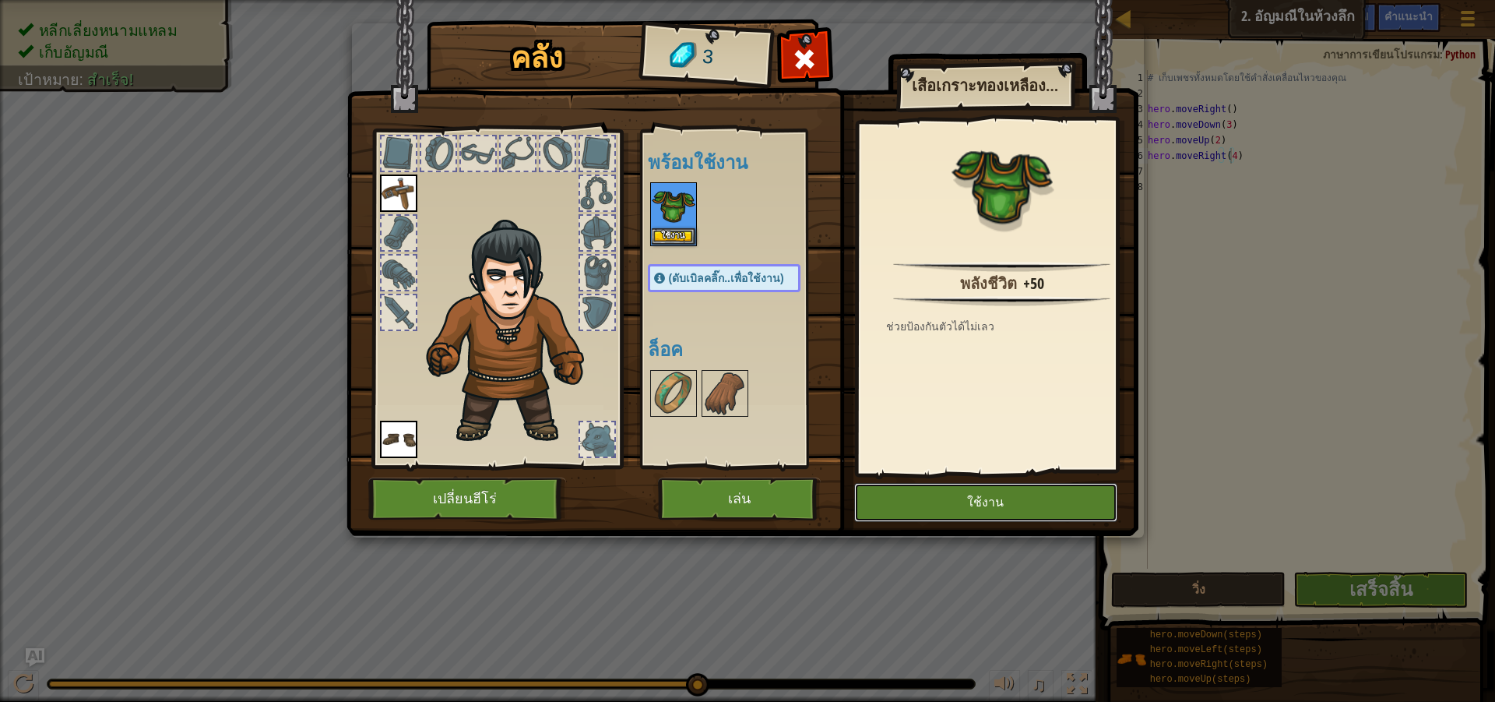
click at [929, 505] on button "ใช้งาน" at bounding box center [985, 502] width 263 height 39
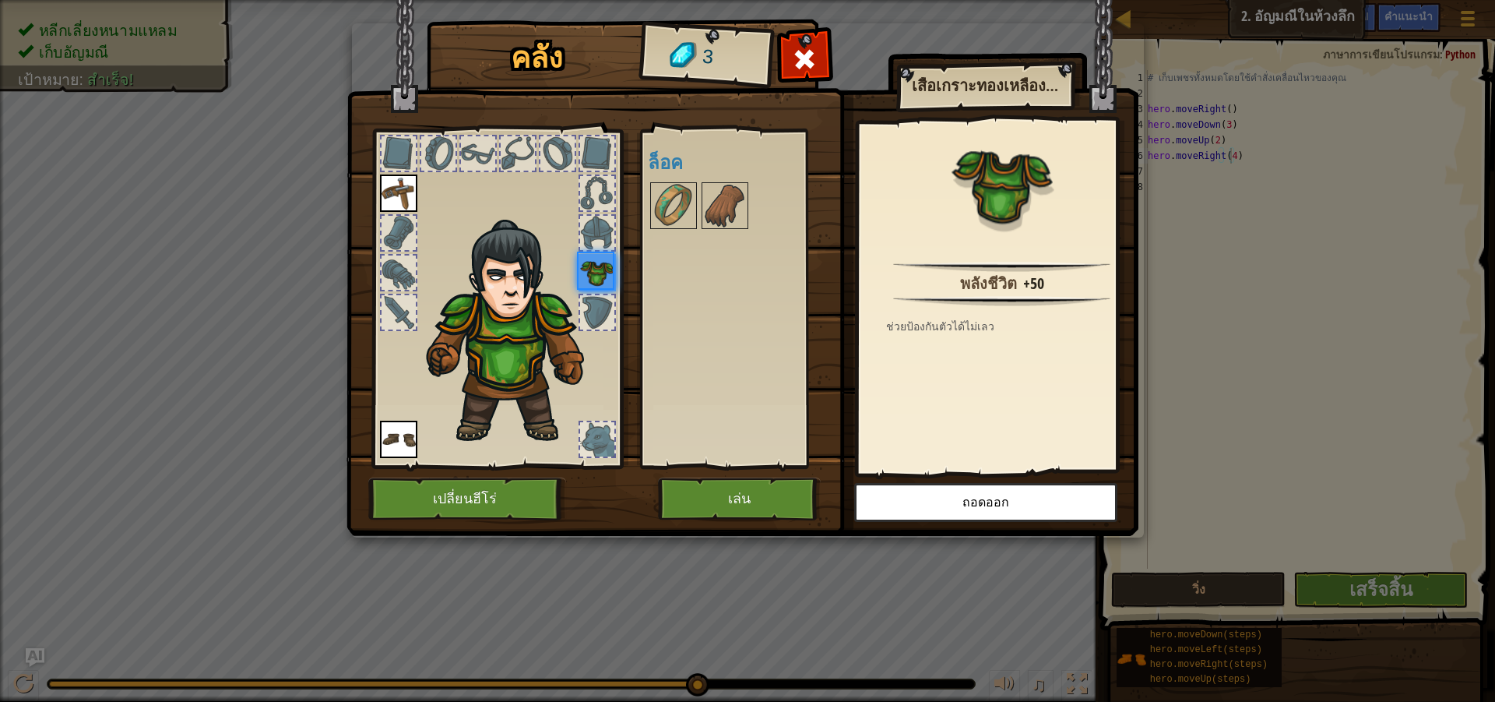
drag, startPoint x: 787, startPoint y: 472, endPoint x: 805, endPoint y: 502, distance: 35.3
click at [801, 497] on div "คลัง 3 พร้อมใช้งาน ใช้งาน ใช้งาน ใช้งาน (ดับเบิลคลิ๊ก..เพื่อใช้งาน) ล็อค เสื้อเ…" at bounding box center [748, 280] width 792 height 514
click at [763, 492] on button "เล่น" at bounding box center [739, 498] width 163 height 43
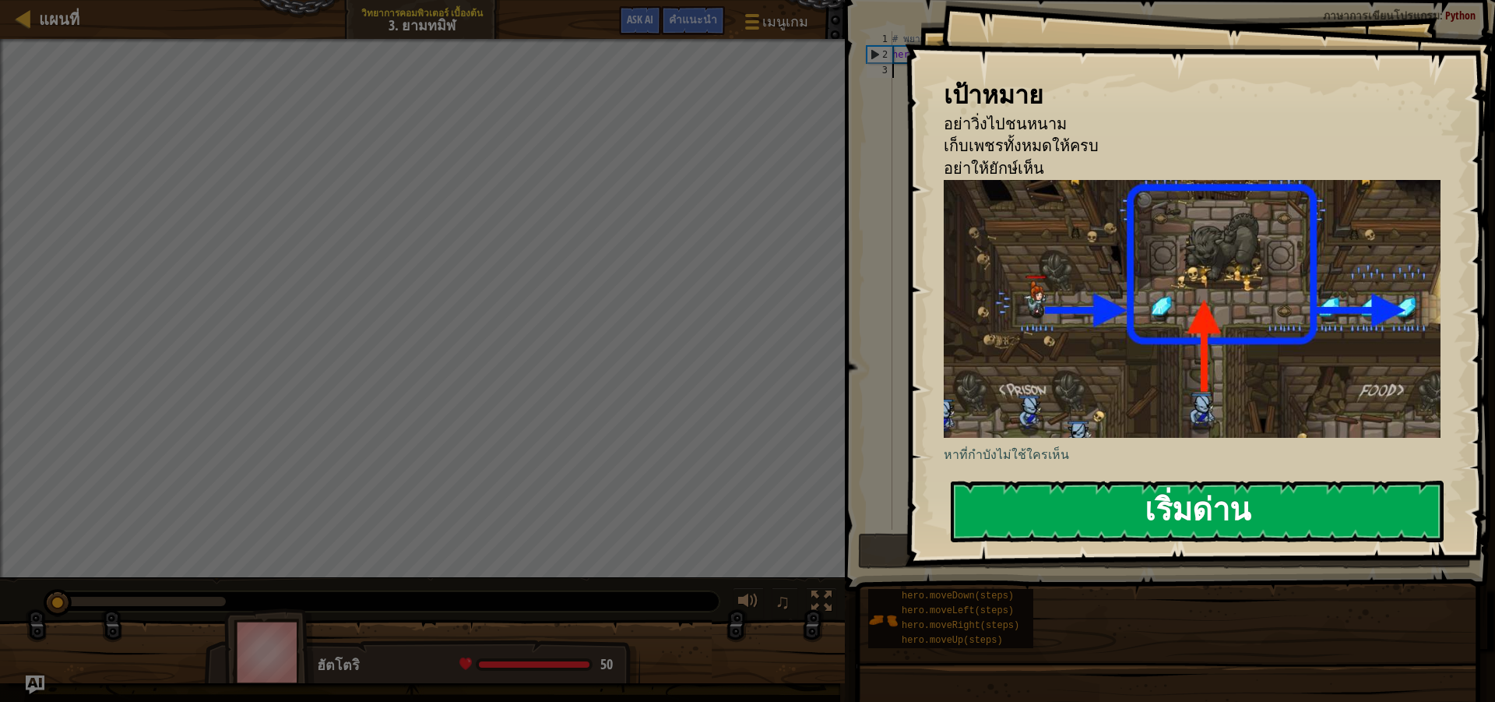
click at [1239, 485] on button "เริ่มด่าน" at bounding box center [1197, 512] width 493 height 62
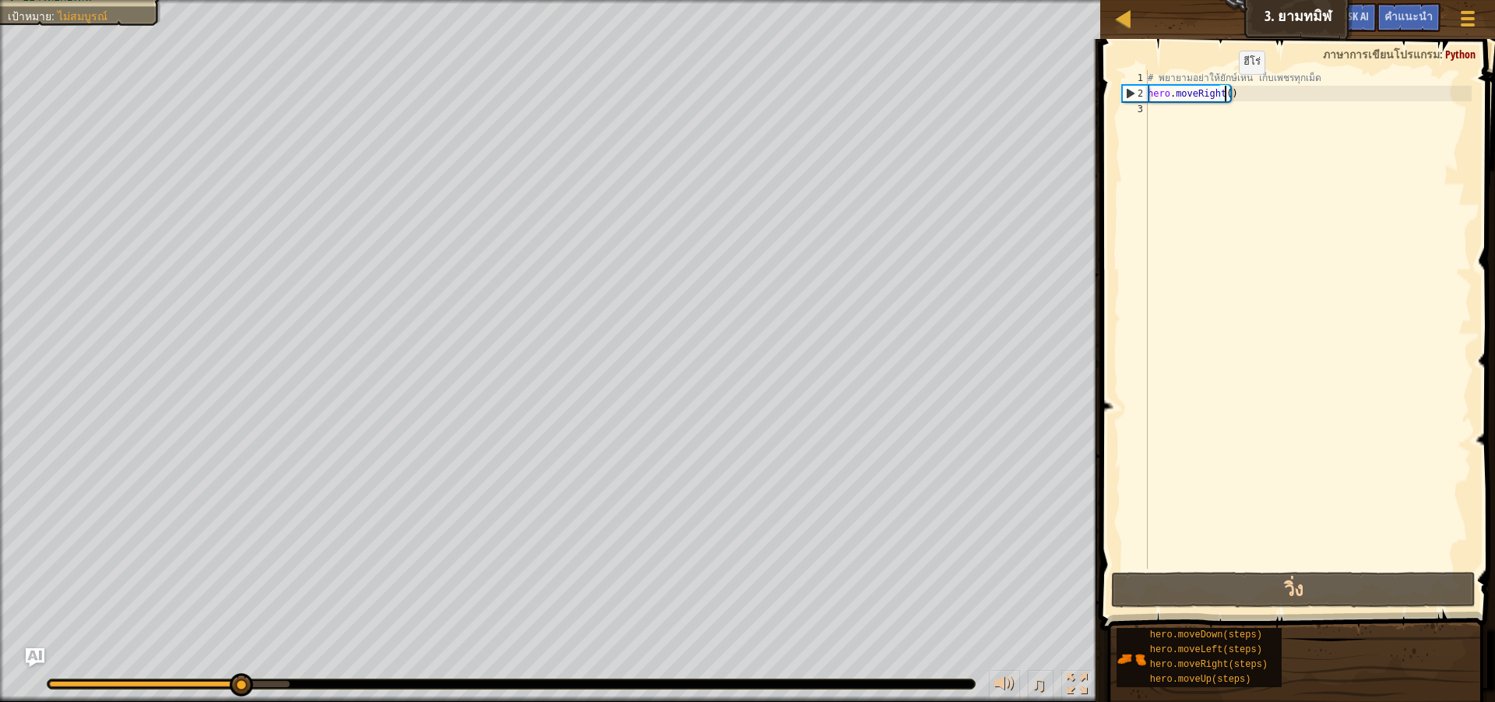
click at [1226, 90] on div "# พยายามอย่าให้ยักษ์เห็น เก็บเพชรทุกเม็ด hero . moveRight ( )" at bounding box center [1308, 335] width 327 height 530
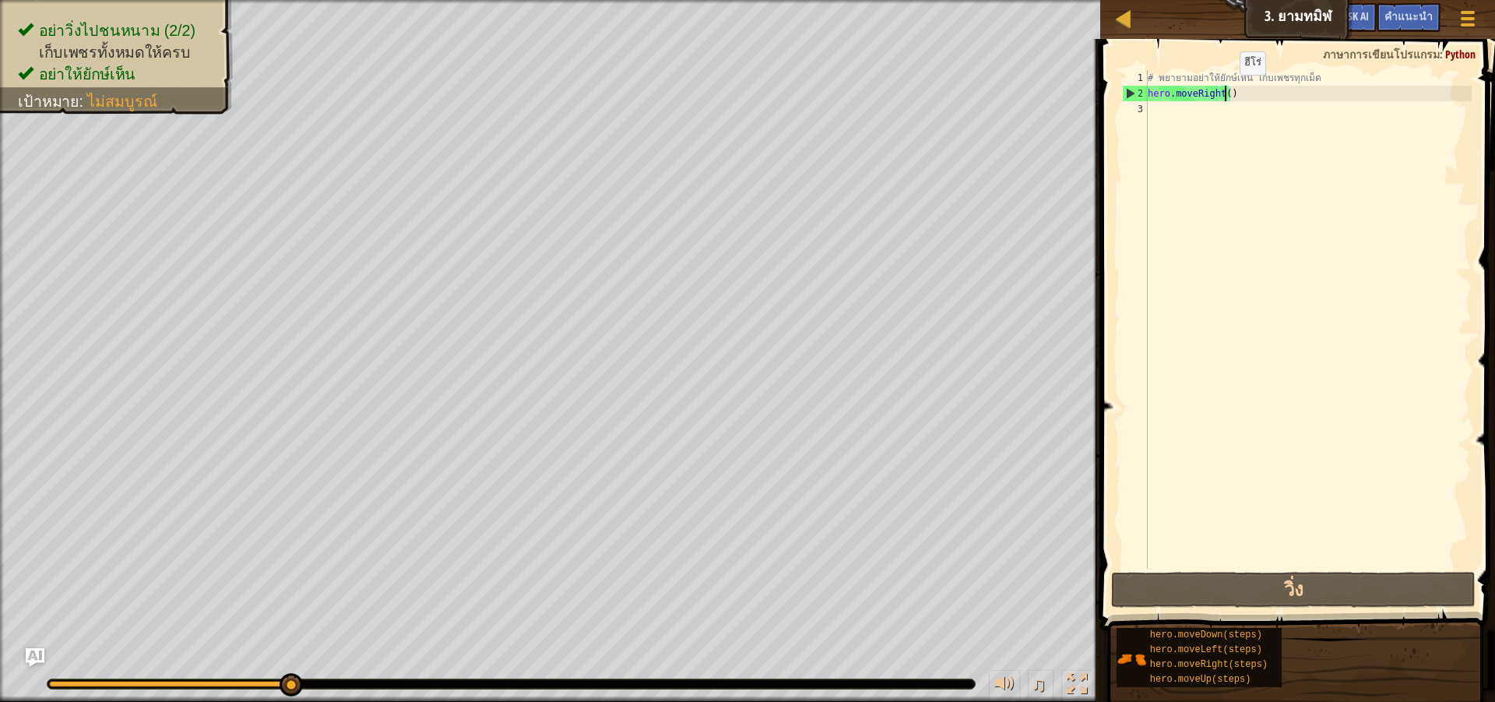
type textarea "hero.moveRight(5)"
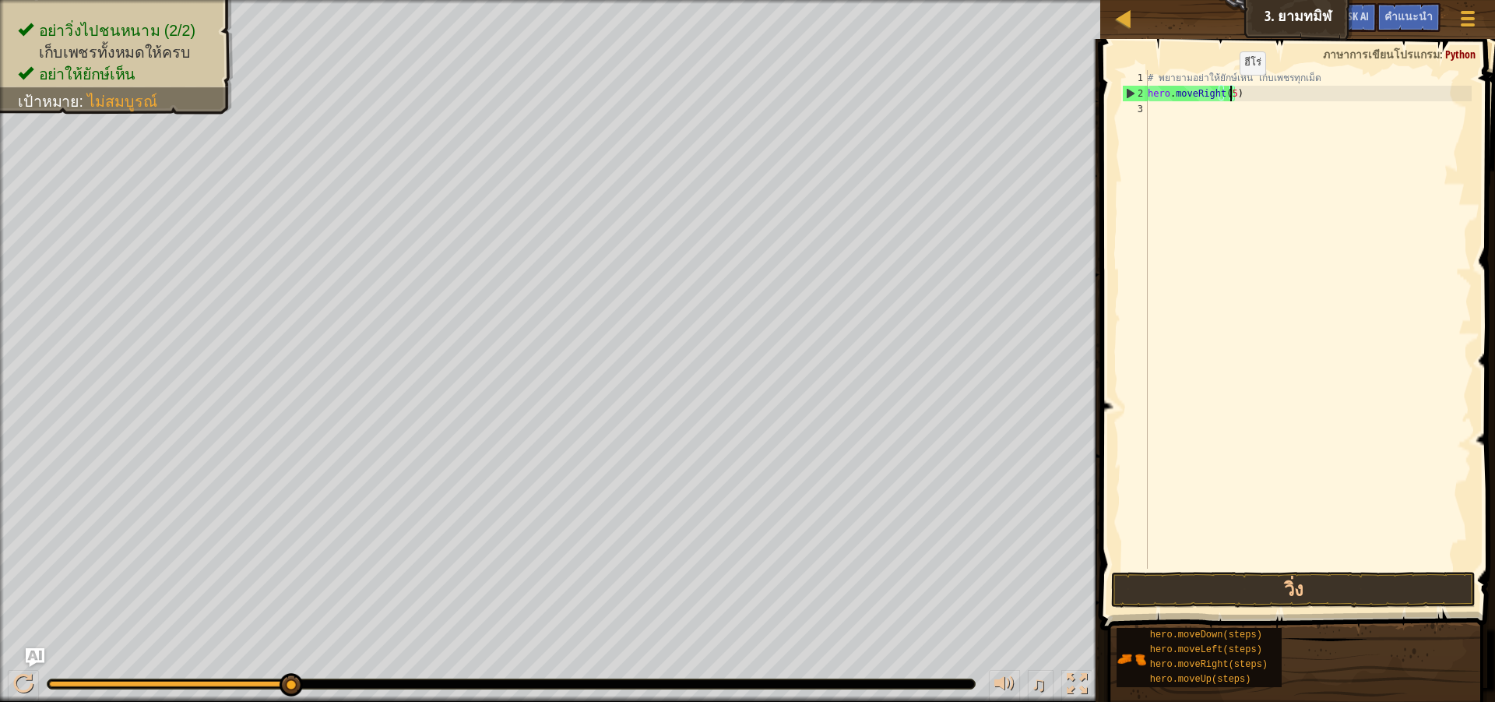
scroll to position [7, 0]
click at [1319, 608] on span at bounding box center [1299, 312] width 407 height 637
click at [1330, 572] on button "วิ่ง" at bounding box center [1293, 590] width 365 height 36
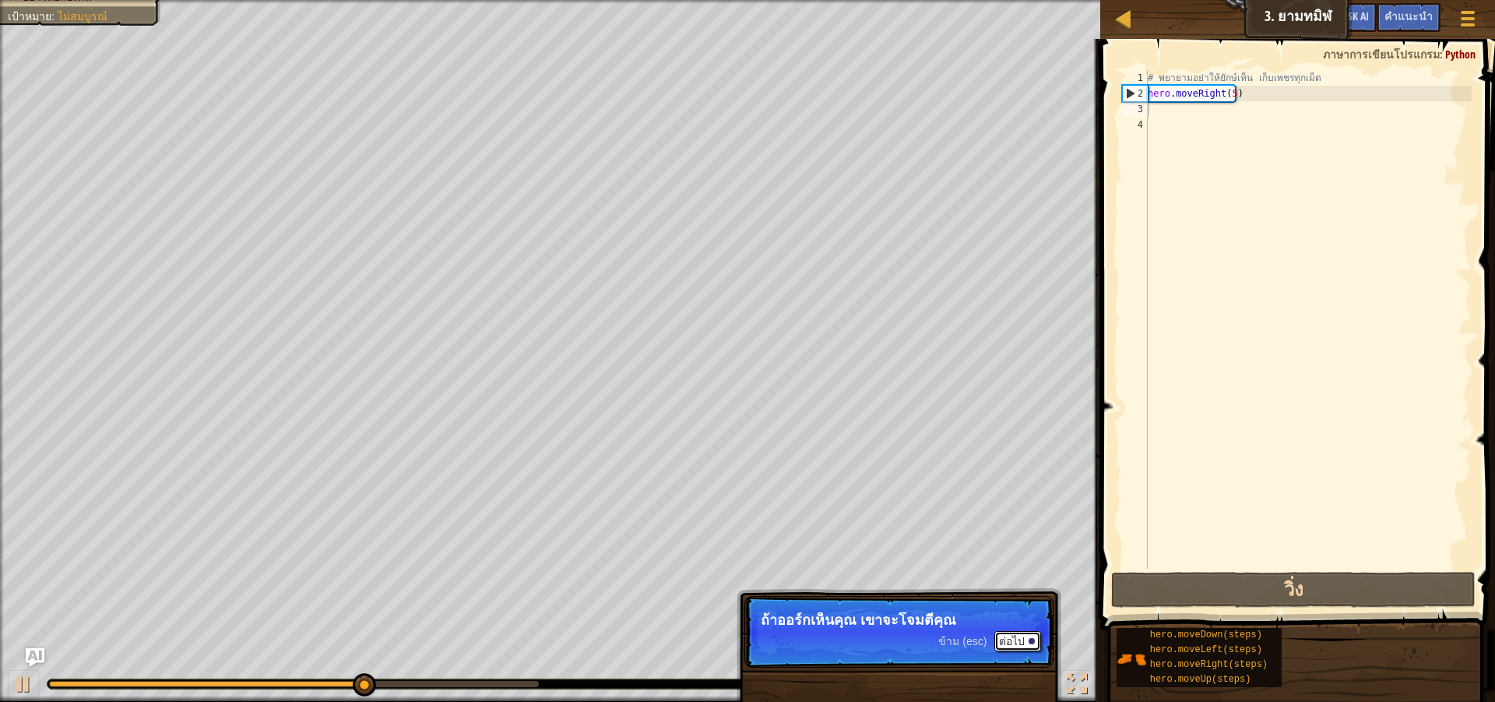
drag, startPoint x: 1040, startPoint y: 639, endPoint x: 1032, endPoint y: 639, distance: 7.8
click at [1037, 639] on button "ต่อไป" at bounding box center [1018, 641] width 47 height 20
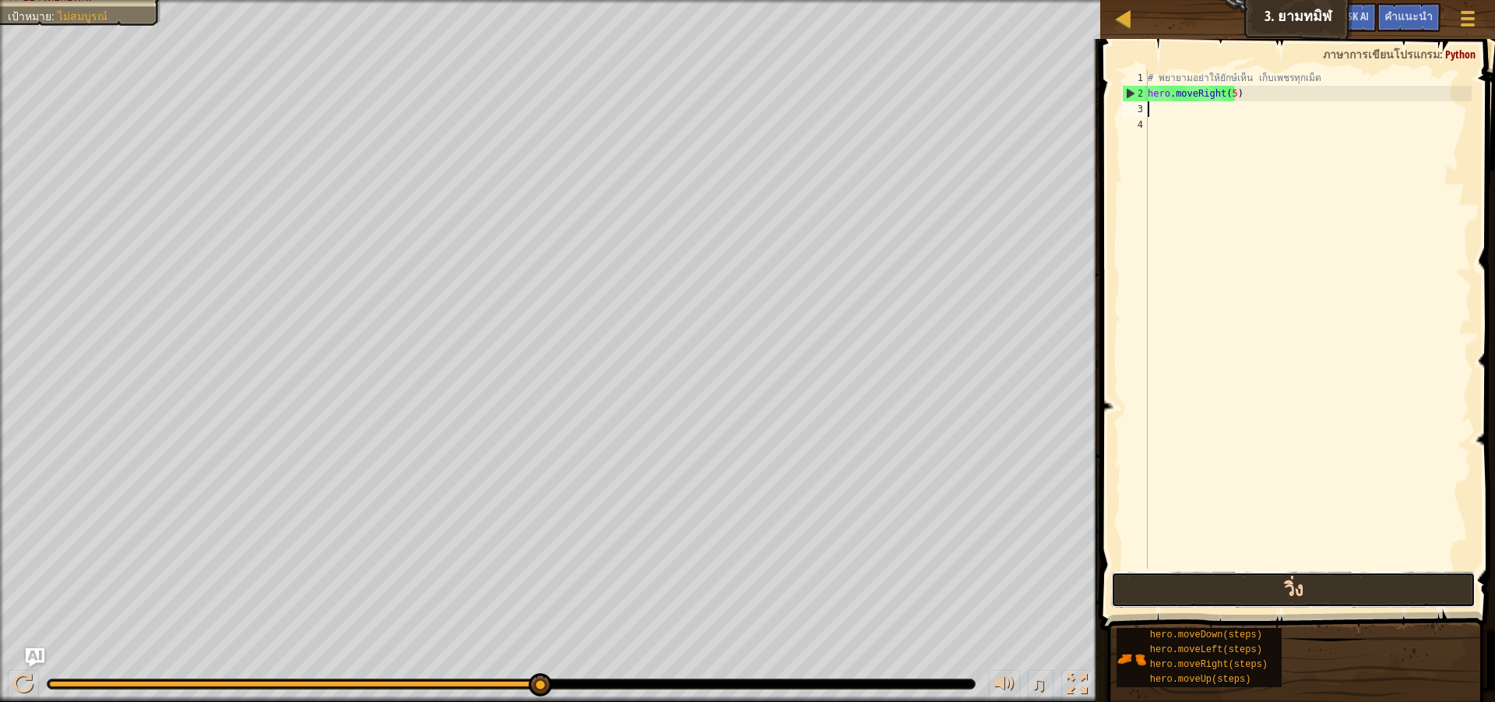
click at [1280, 579] on button "วิ่ง" at bounding box center [1293, 590] width 365 height 36
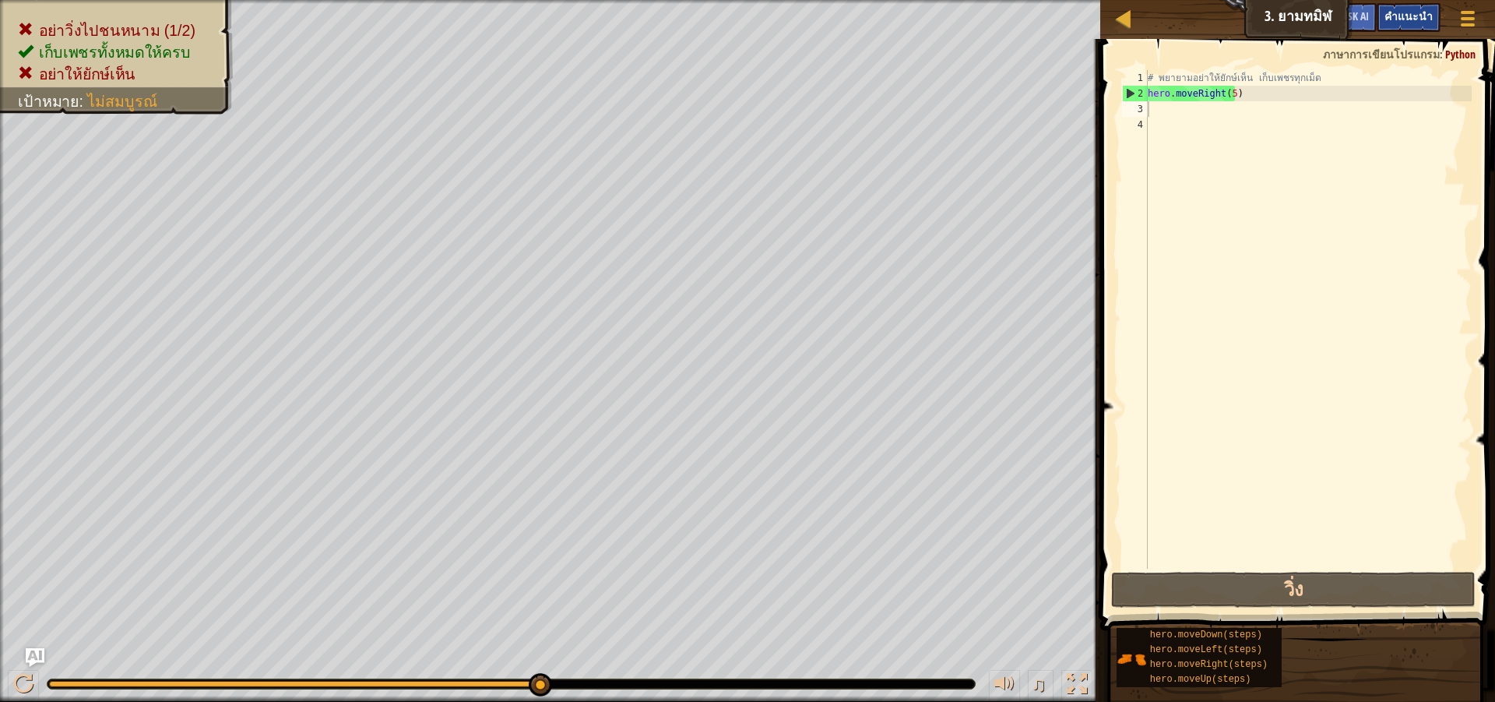
click at [1393, 19] on div "คำแนะนำ" at bounding box center [1409, 17] width 64 height 29
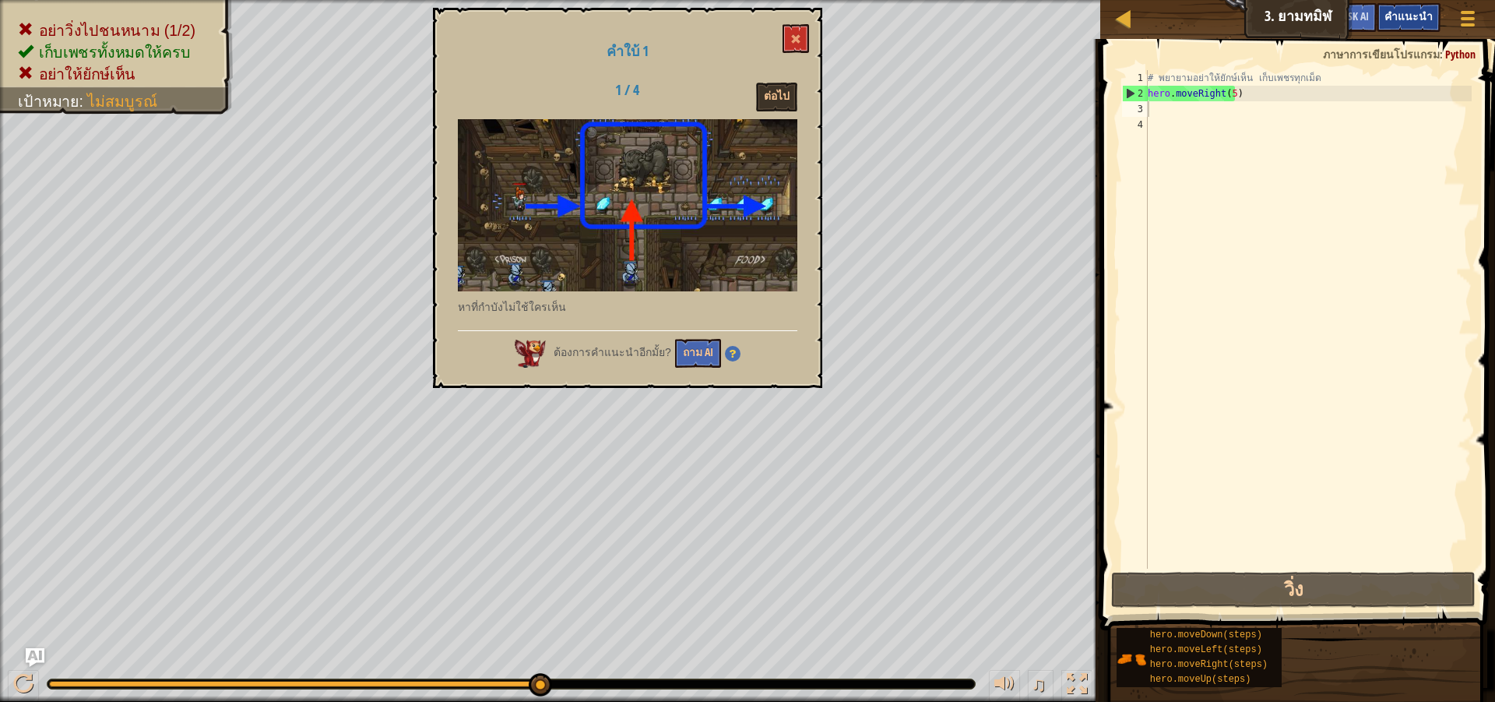
click at [1396, 19] on span "คำแนะนำ" at bounding box center [1409, 16] width 48 height 15
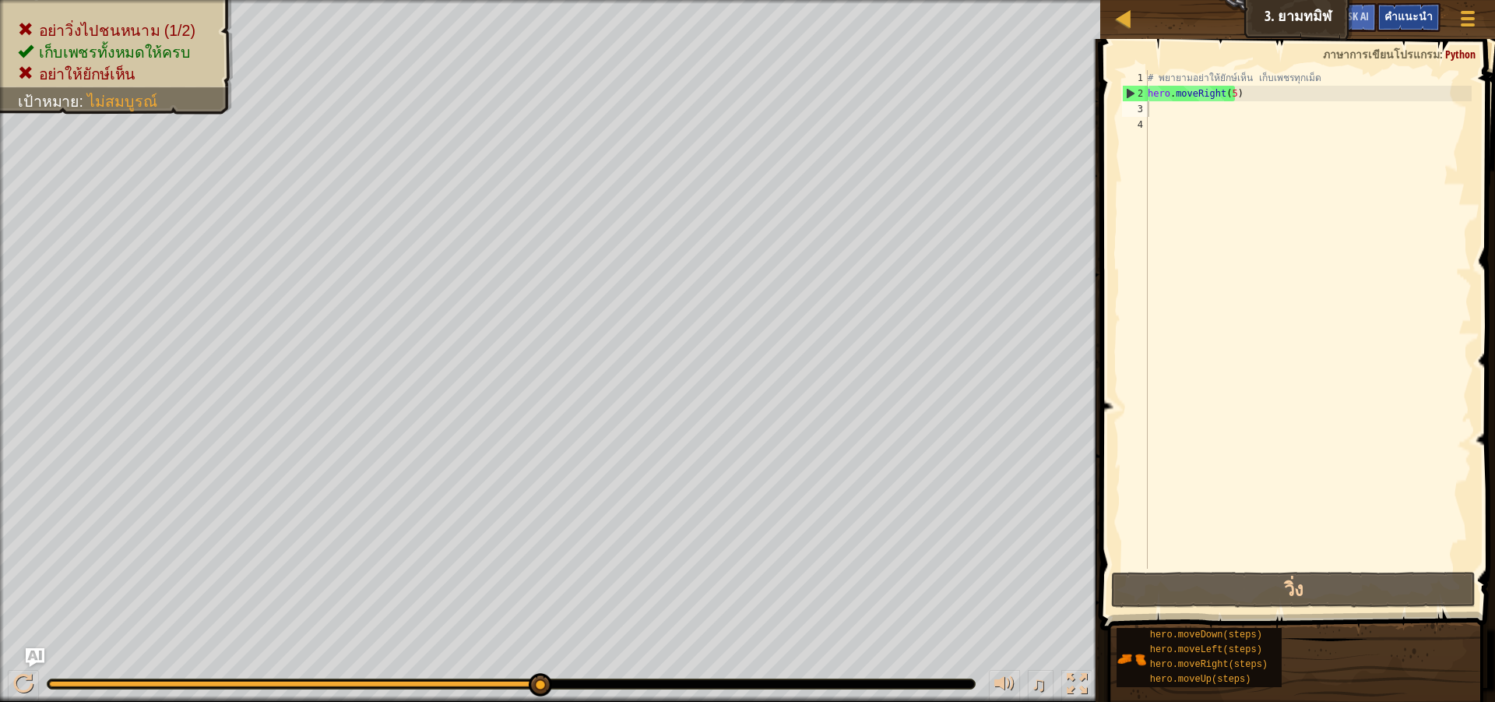
click at [1398, 27] on div "คำแนะนำ" at bounding box center [1409, 17] width 64 height 29
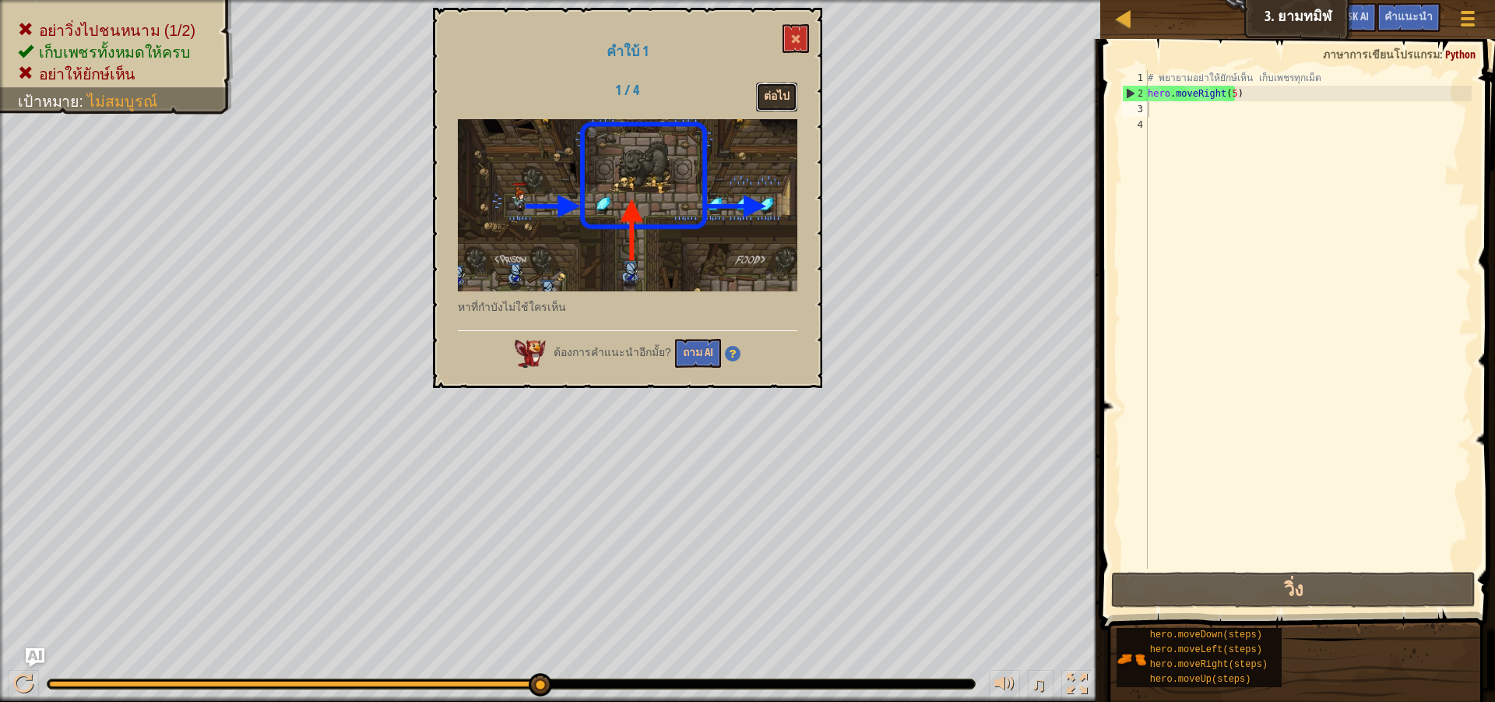
click at [771, 85] on button "ต่อไป" at bounding box center [776, 97] width 41 height 29
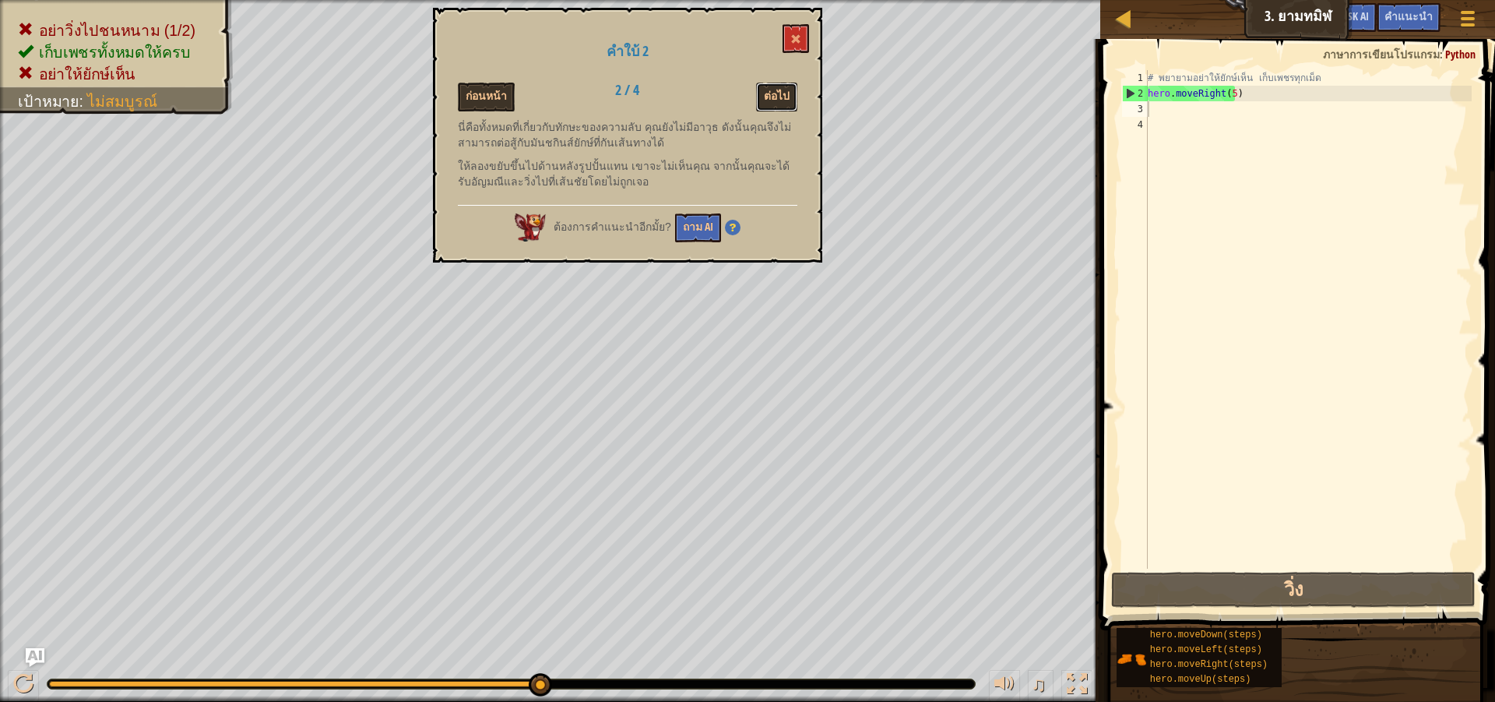
click at [771, 85] on button "ต่อไป" at bounding box center [776, 97] width 41 height 29
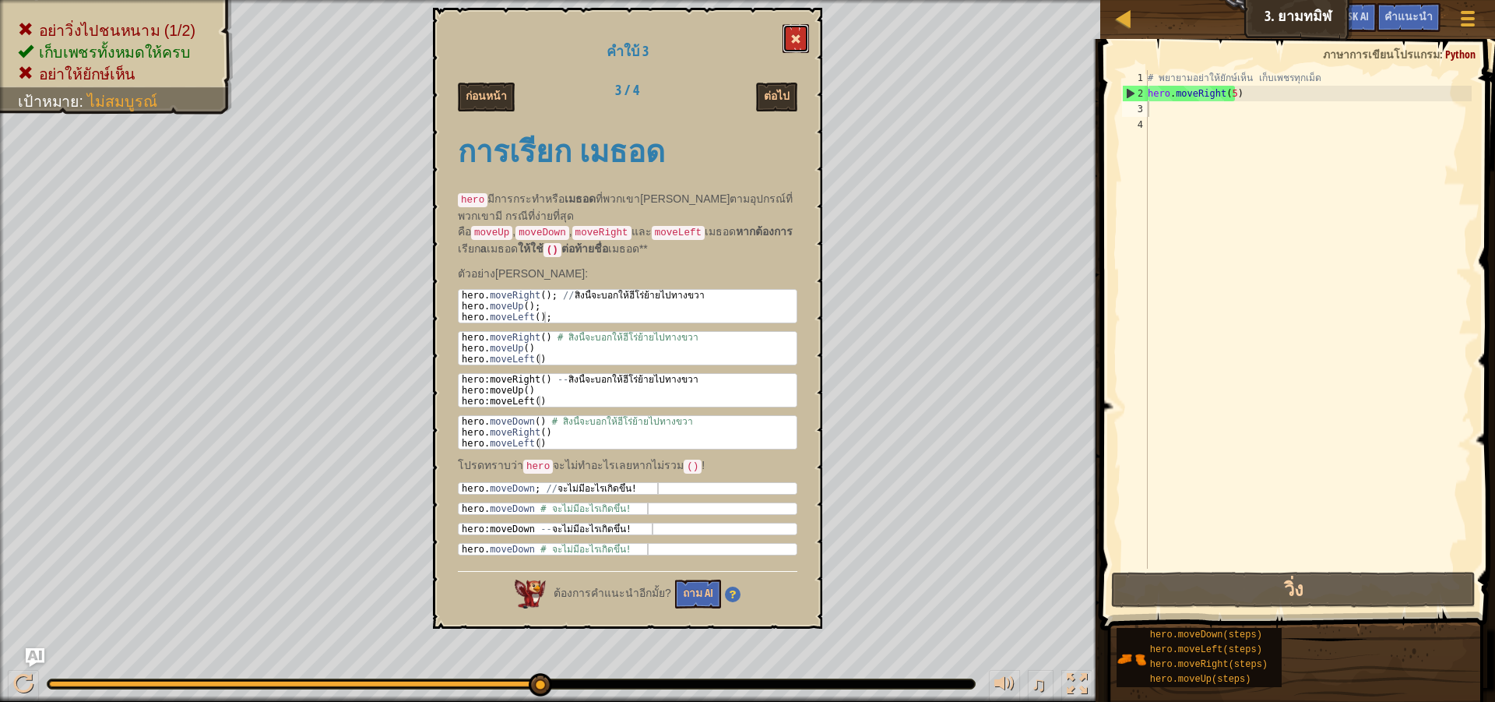
click at [801, 26] on button at bounding box center [796, 38] width 26 height 29
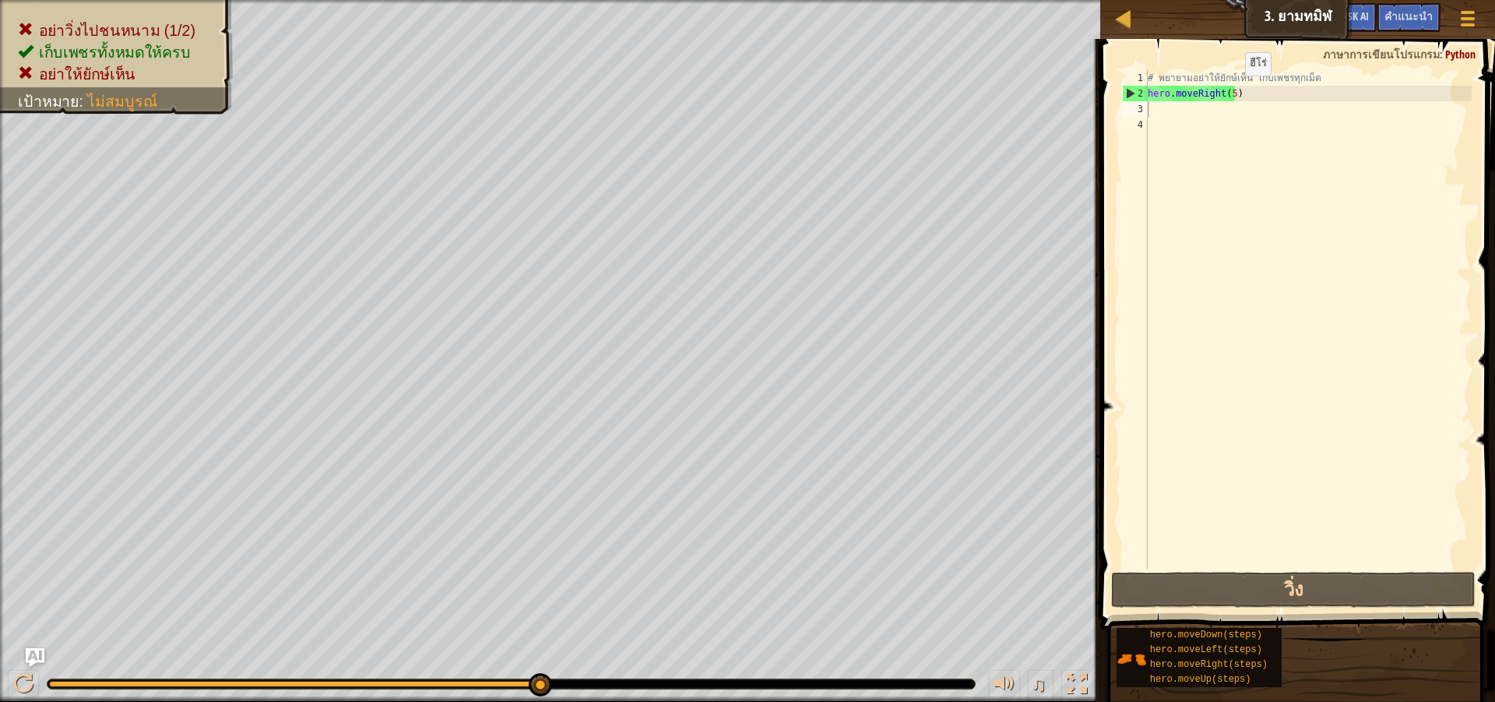
click at [1231, 91] on div "# [PERSON_NAME]อย่าให้ยักษ์เห็น เก็บเพชรทุกเม็ด hero . moveRight ( 5 )" at bounding box center [1308, 335] width 327 height 530
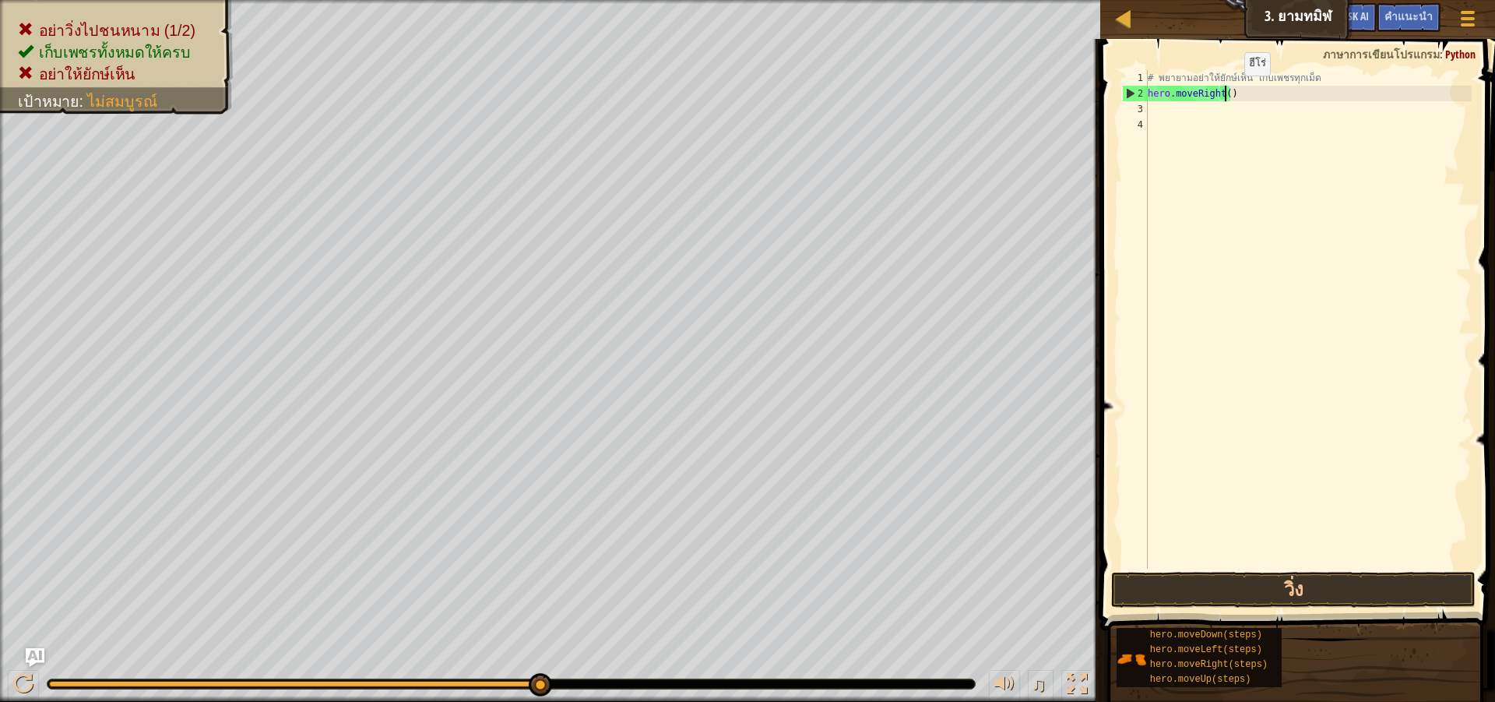
type textarea "hero.moveRight(1)"
drag, startPoint x: 1284, startPoint y: 583, endPoint x: 1293, endPoint y: 581, distance: 9.5
click at [1293, 581] on button "วิ่ง" at bounding box center [1293, 590] width 365 height 36
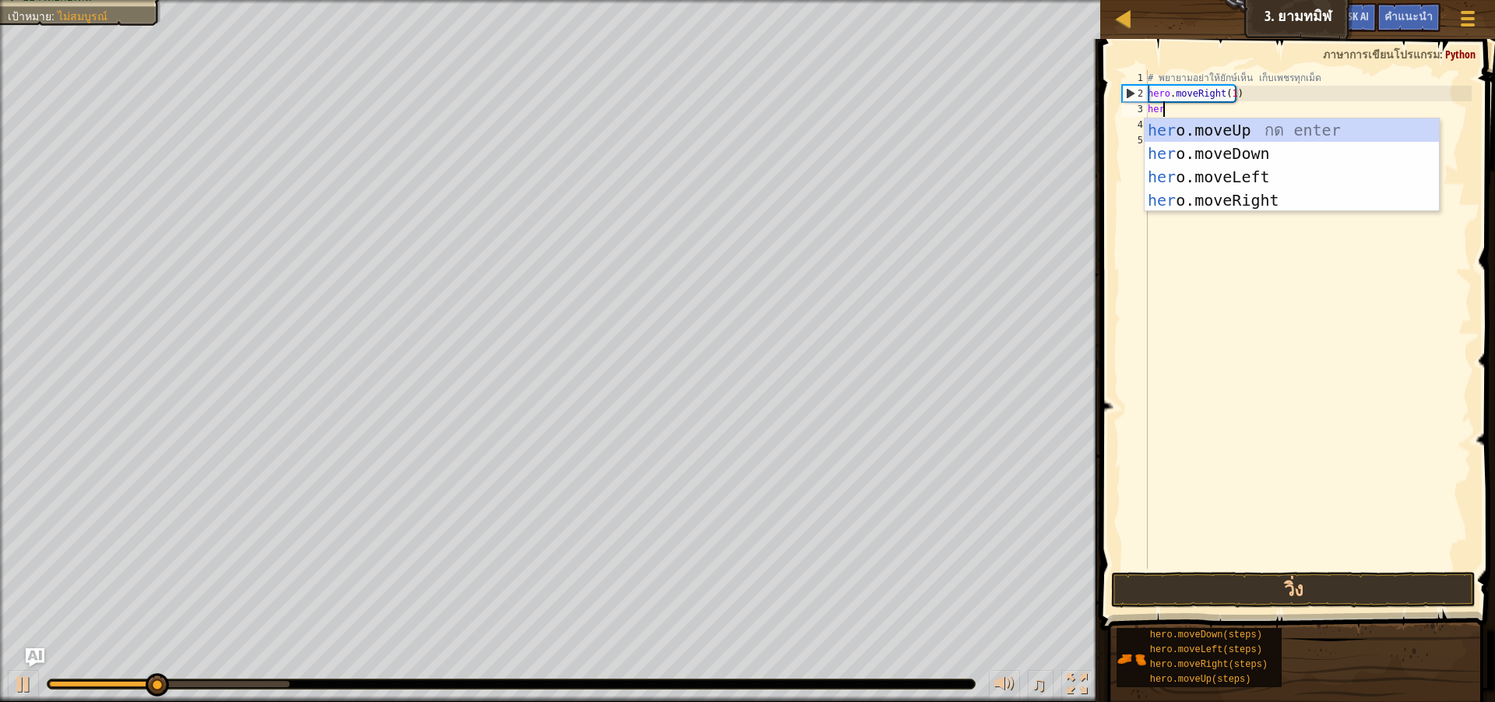
scroll to position [7, 1]
type textarea "hero."
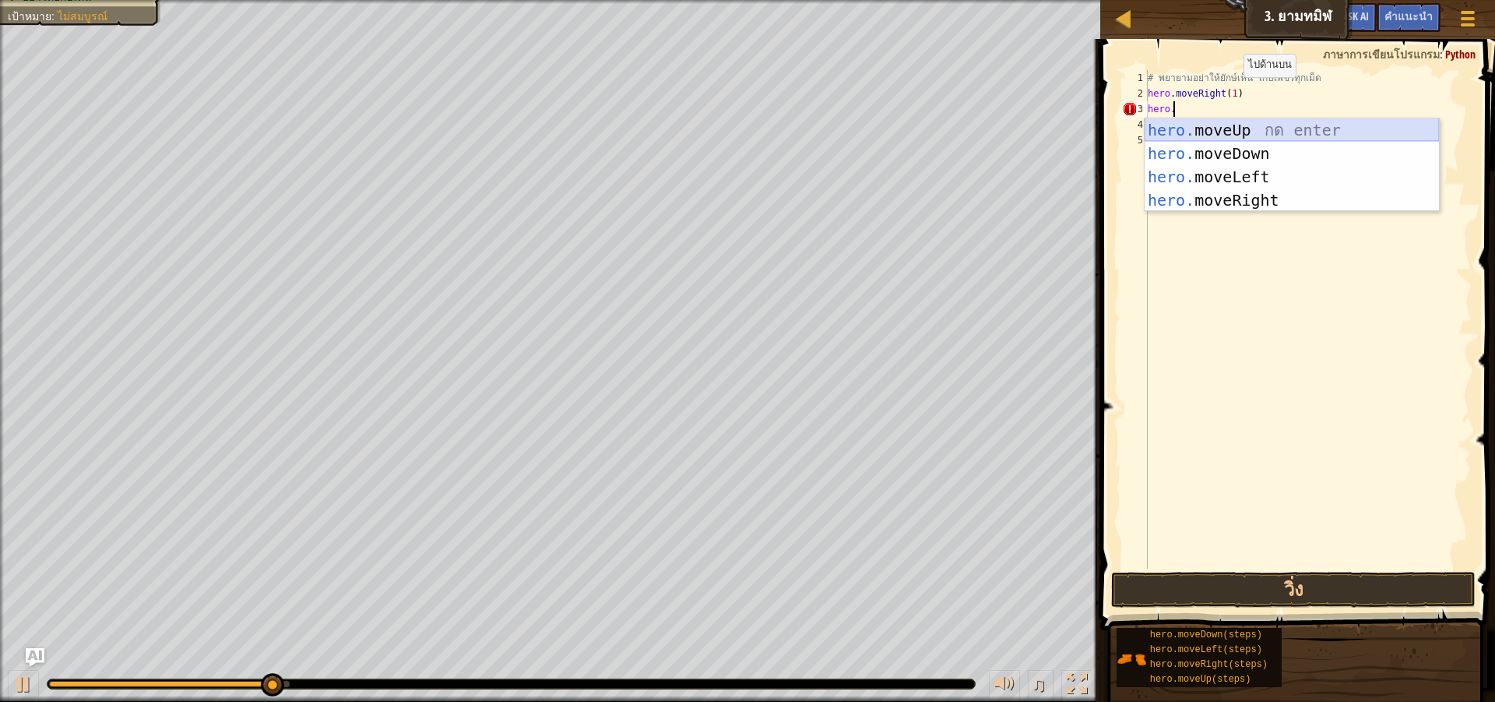
click at [1204, 128] on div "hero. moveUp กด enter hero. moveDown กด enter hero. moveLeft กด enter hero. mov…" at bounding box center [1292, 188] width 294 height 140
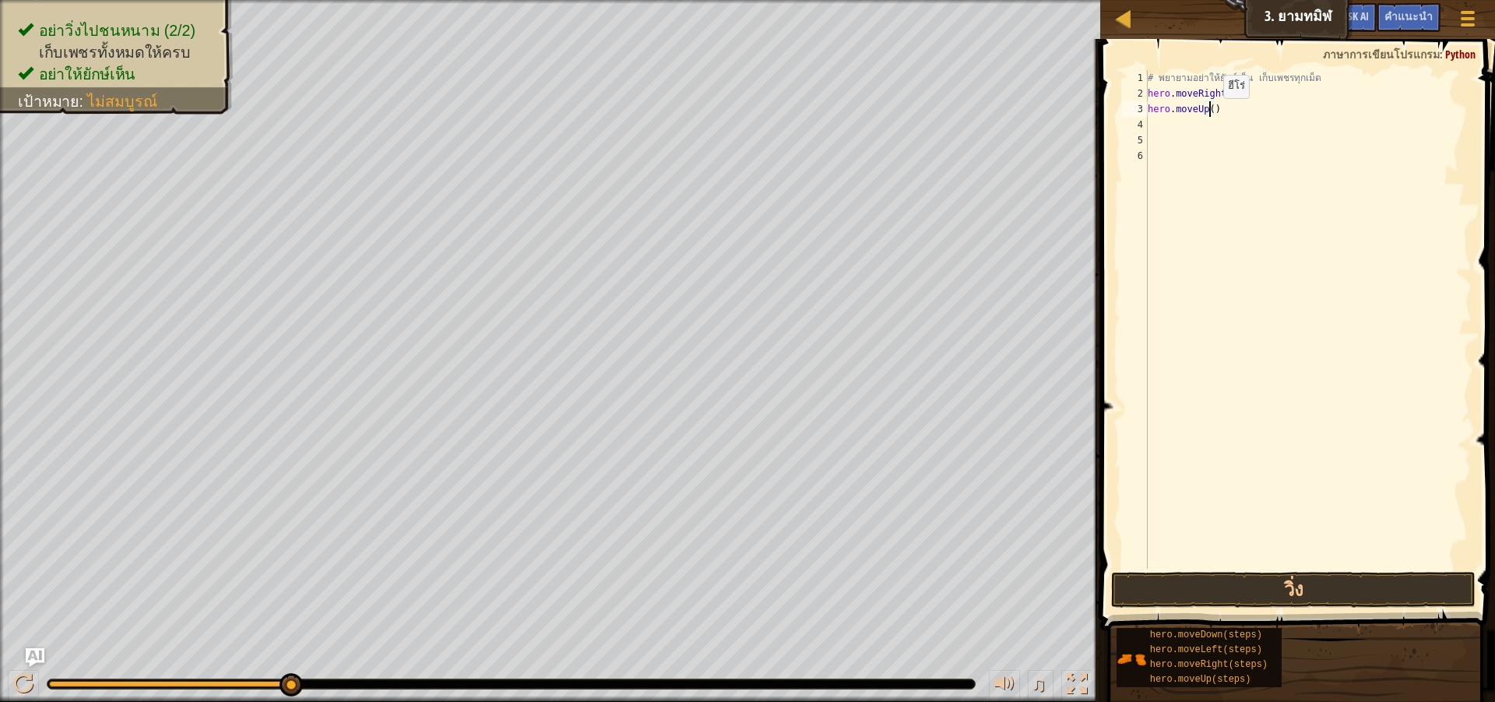
click at [1212, 114] on div "# [PERSON_NAME]อย่าให้ยักษ์เห็น เก็บเพชรทุกเม็ด hero . moveRight ( 1 ) hero . m…" at bounding box center [1308, 335] width 327 height 530
type textarea "hero.moveUp(1)"
click at [1314, 583] on button "วิ่ง" at bounding box center [1293, 590] width 365 height 36
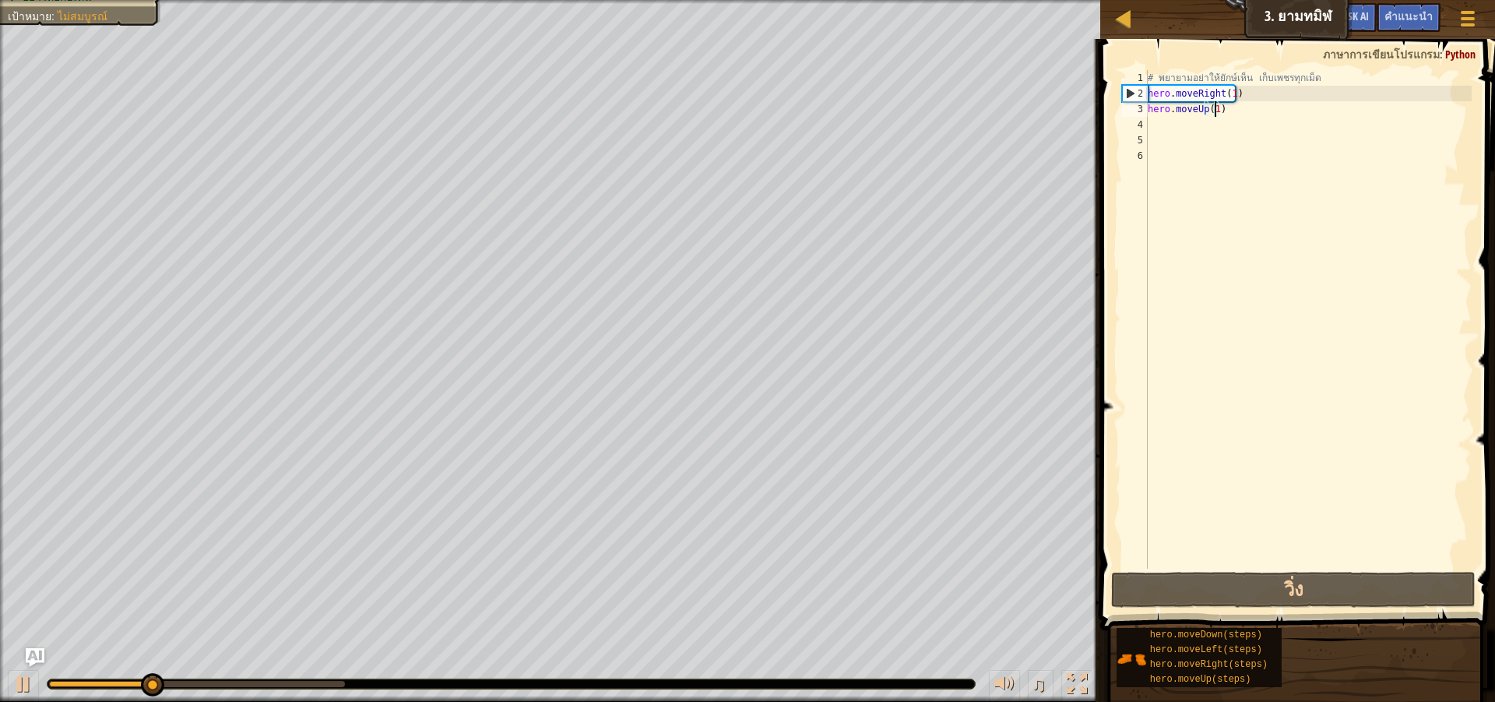
click at [1226, 136] on div "# [PERSON_NAME]อย่าให้ยักษ์เห็น เก็บเพชรทุกเม็ด hero . moveRight ( 1 ) hero . m…" at bounding box center [1308, 335] width 327 height 530
click at [1226, 133] on div "# [PERSON_NAME]อย่าให้ยักษ์เห็น เก็บเพชรทุกเม็ด hero . moveRight ( 1 ) hero . m…" at bounding box center [1308, 335] width 327 height 530
click at [1226, 131] on div "# [PERSON_NAME]อย่าให้ยักษ์เห็น เก็บเพชรทุกเม็ด hero . moveRight ( 1 ) hero . m…" at bounding box center [1308, 335] width 327 height 530
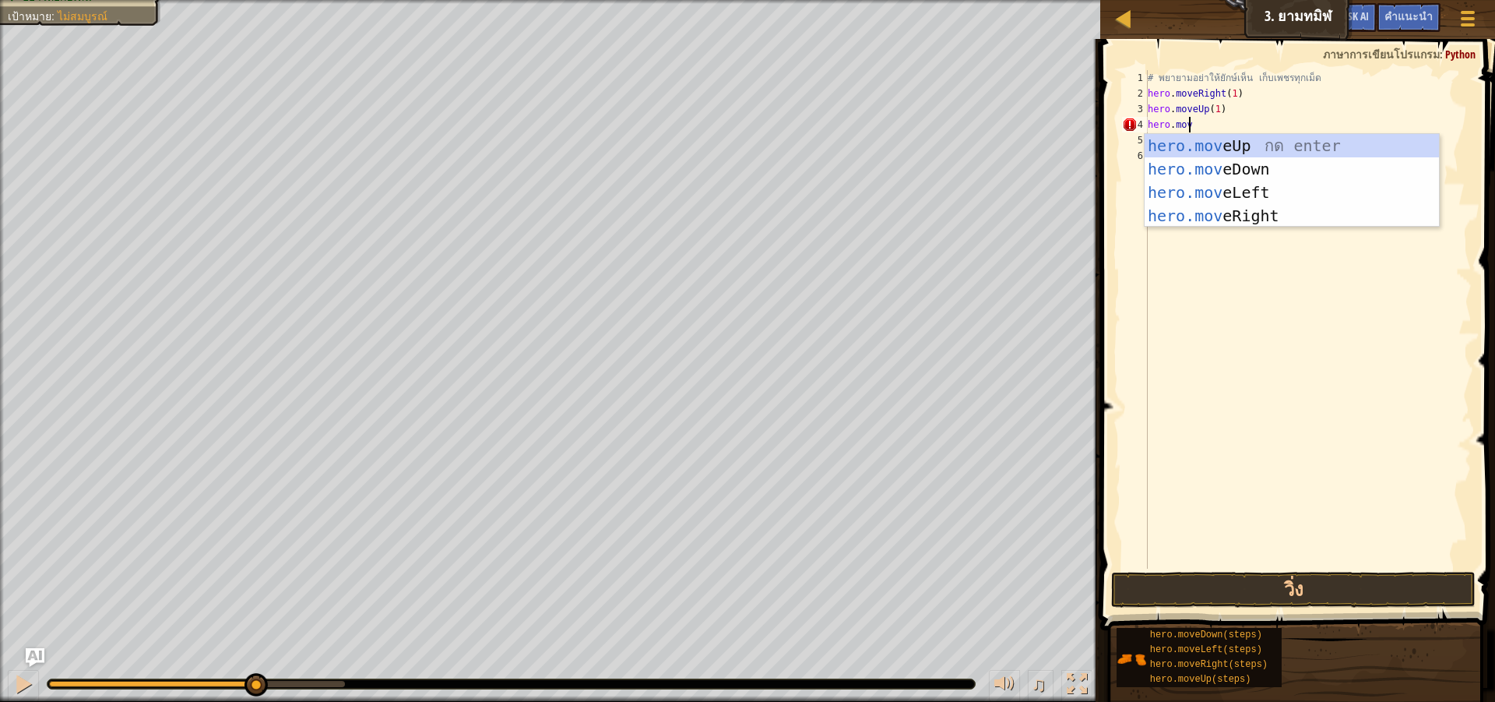
scroll to position [7, 3]
type textarea "hero.move"
click at [1280, 0] on body "แผนที่ วิทยาการคอมพิวเตอร์ เบื้องต้น 3. ยามทมิฬ เมนูเกม เสร็จ[PERSON_NAME]แนะนำ…" at bounding box center [747, 0] width 1495 height 0
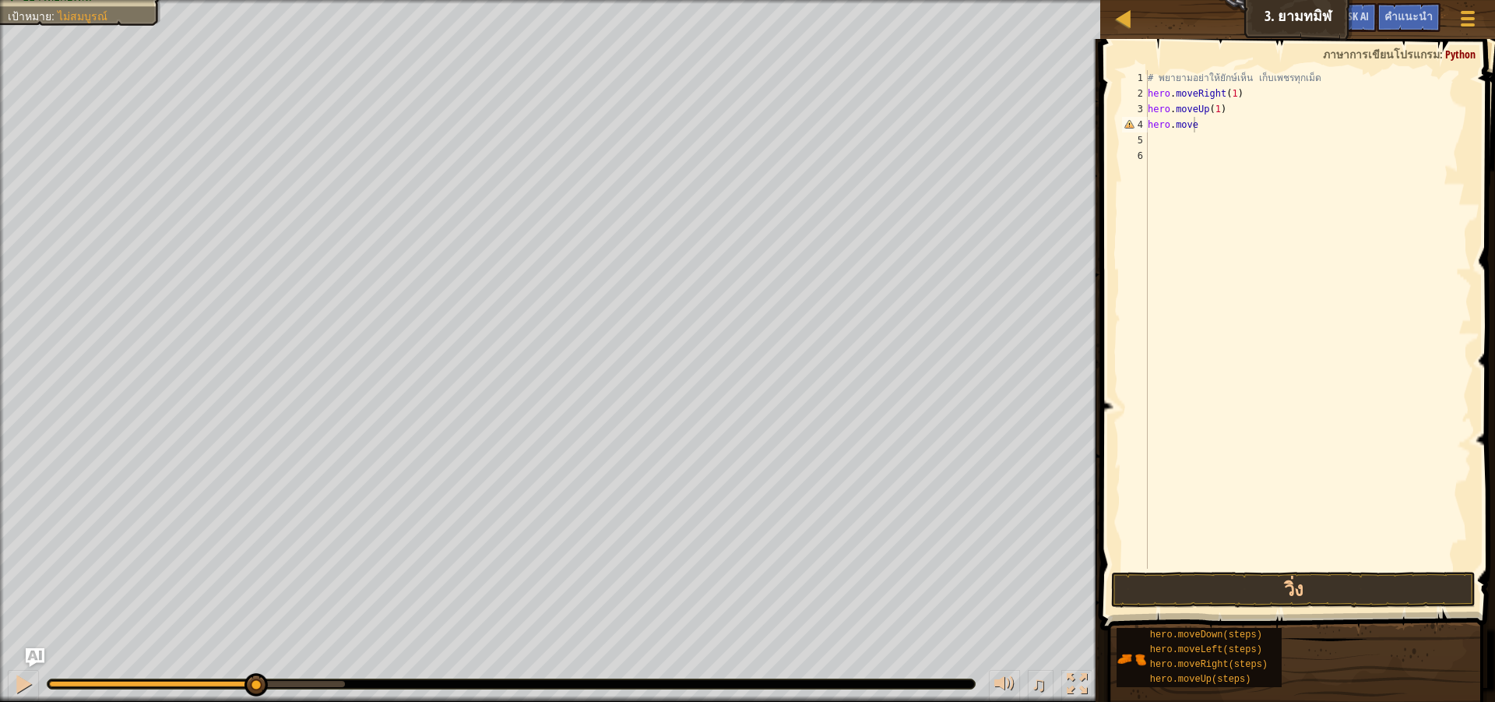
scroll to position [7, 0]
click at [1228, 136] on div "# [PERSON_NAME]อย่าให้ยักษ์เห็น เก็บเพชรทุกเม็ด hero . moveRight ( 1 ) hero . m…" at bounding box center [1308, 335] width 327 height 530
click at [1219, 130] on div "# [PERSON_NAME]อย่าให้ยักษ์เห็น เก็บเพชรทุกเม็ด hero . moveRight ( 1 ) hero . m…" at bounding box center [1308, 335] width 327 height 530
type textarea "hero.moveRight"
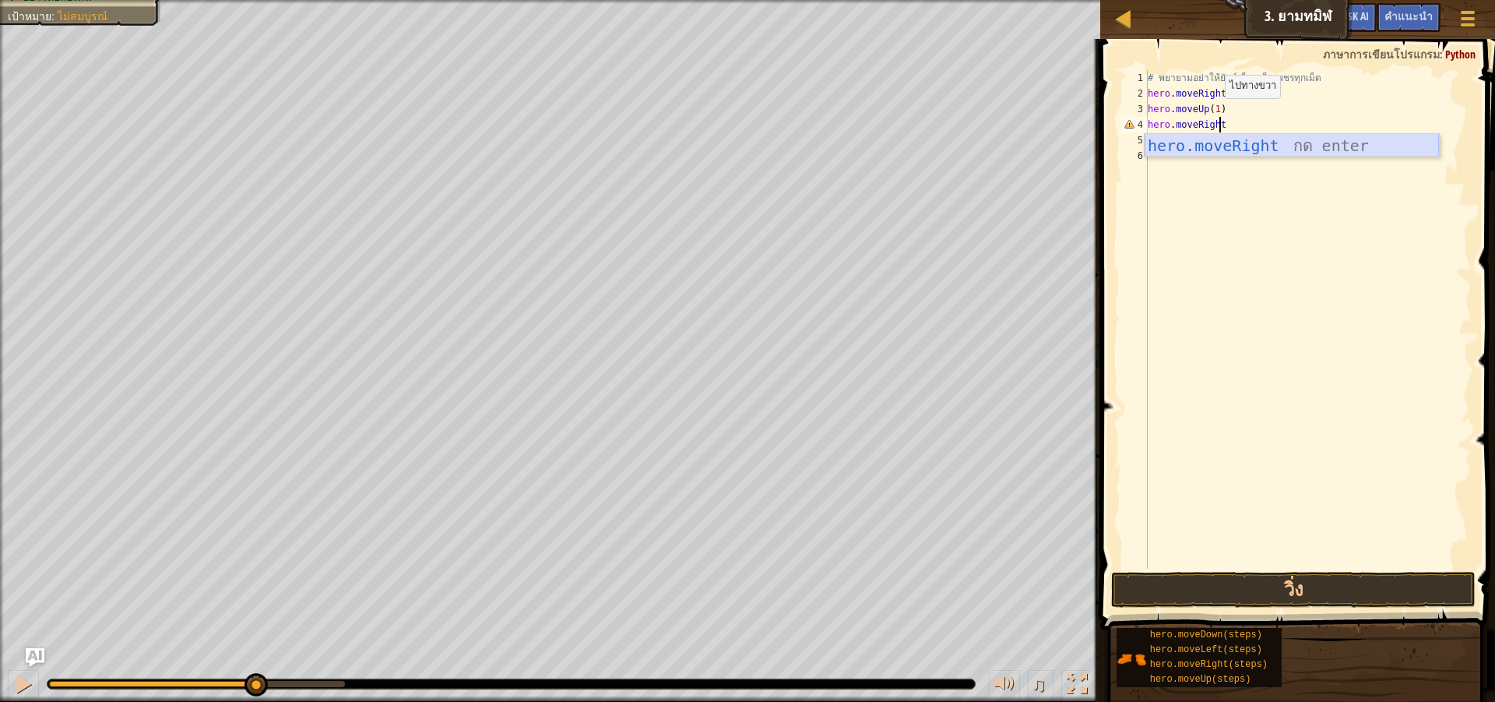
click at [1341, 152] on div "hero.moveRight กด enter" at bounding box center [1292, 169] width 294 height 70
click at [1222, 128] on div "# [PERSON_NAME]อย่าให้ยักษ์เห็น เก็บเพชรทุกเม็ด hero . moveRight ( 1 ) hero . m…" at bounding box center [1308, 335] width 327 height 530
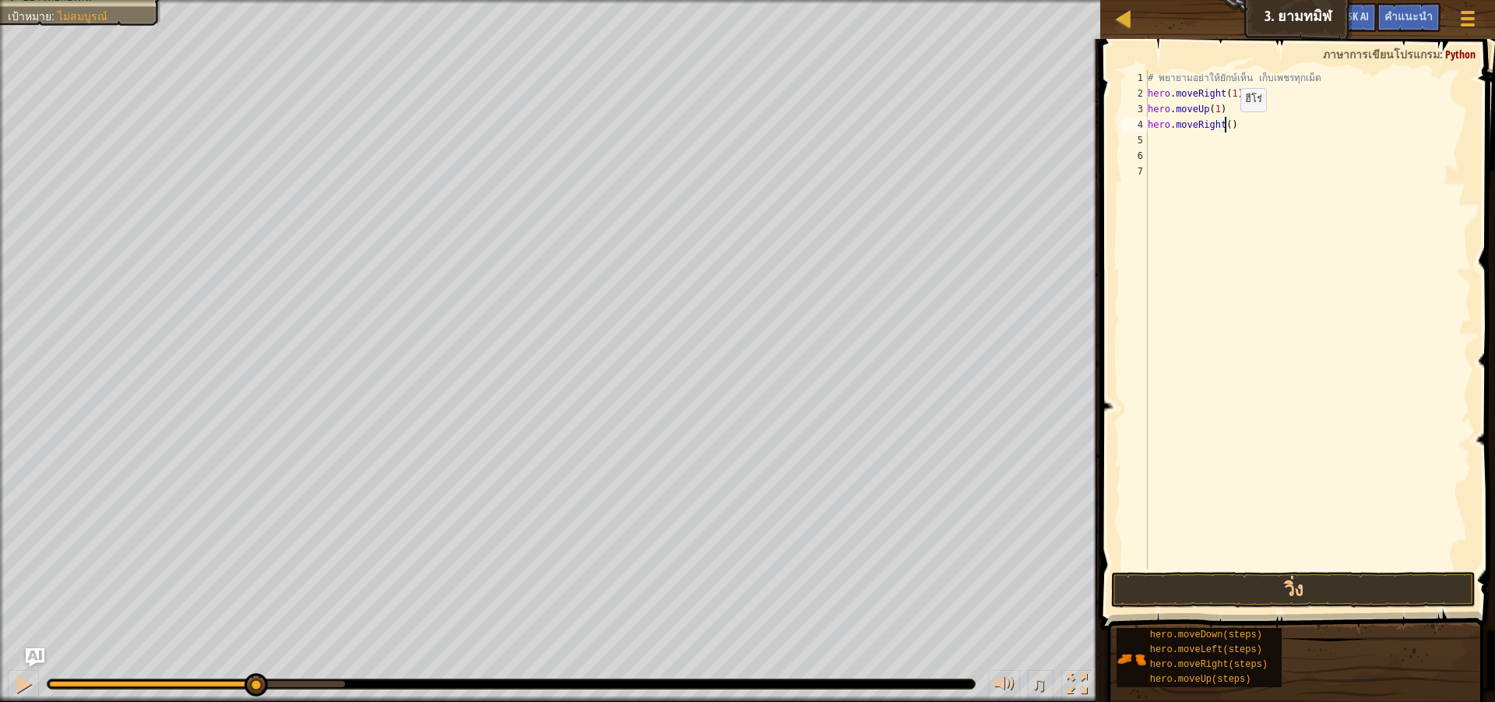
click at [1228, 127] on div "# [PERSON_NAME]อย่าให้ยักษ์เห็น เก็บเพชรทุกเม็ด hero . moveRight ( 1 ) hero . m…" at bounding box center [1308, 335] width 327 height 530
type textarea "hero.moveRight(1)"
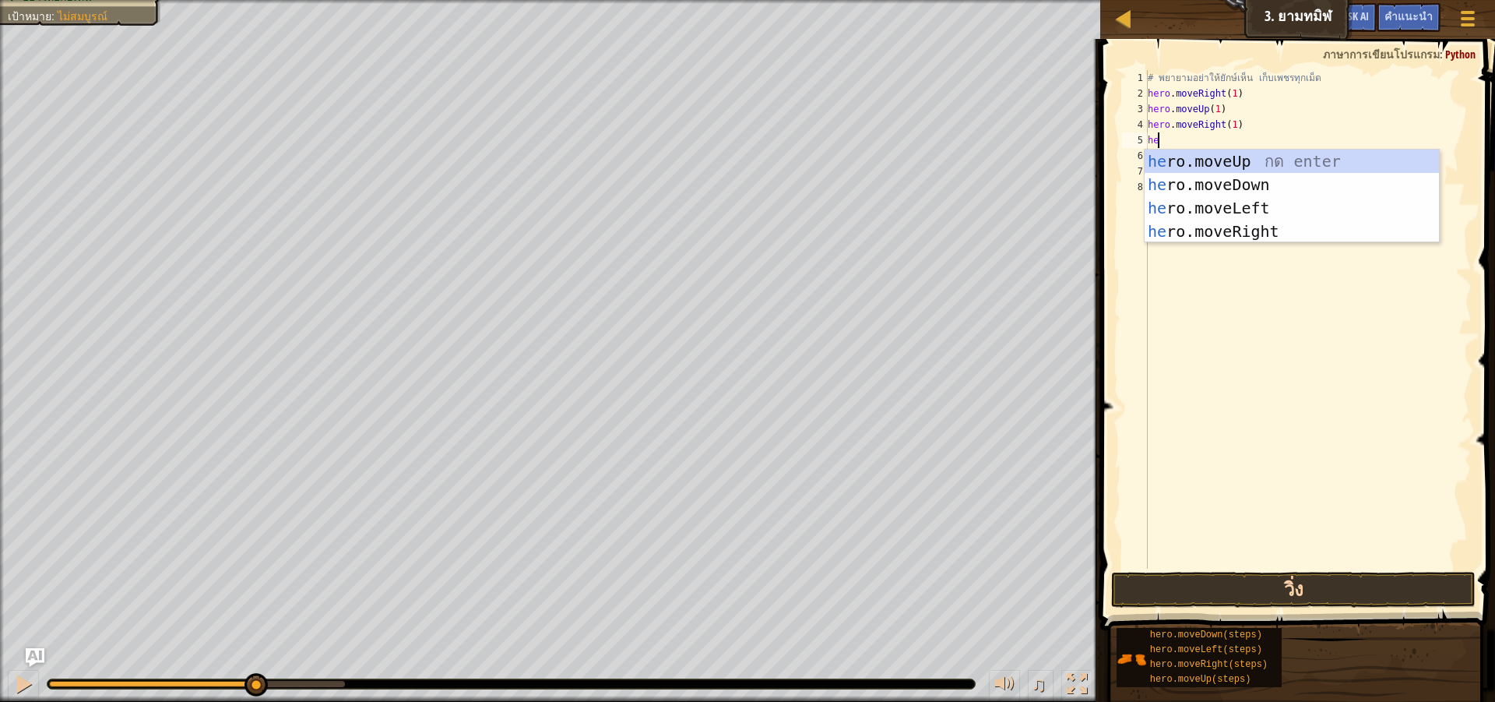
scroll to position [7, 1]
type textarea "hero"
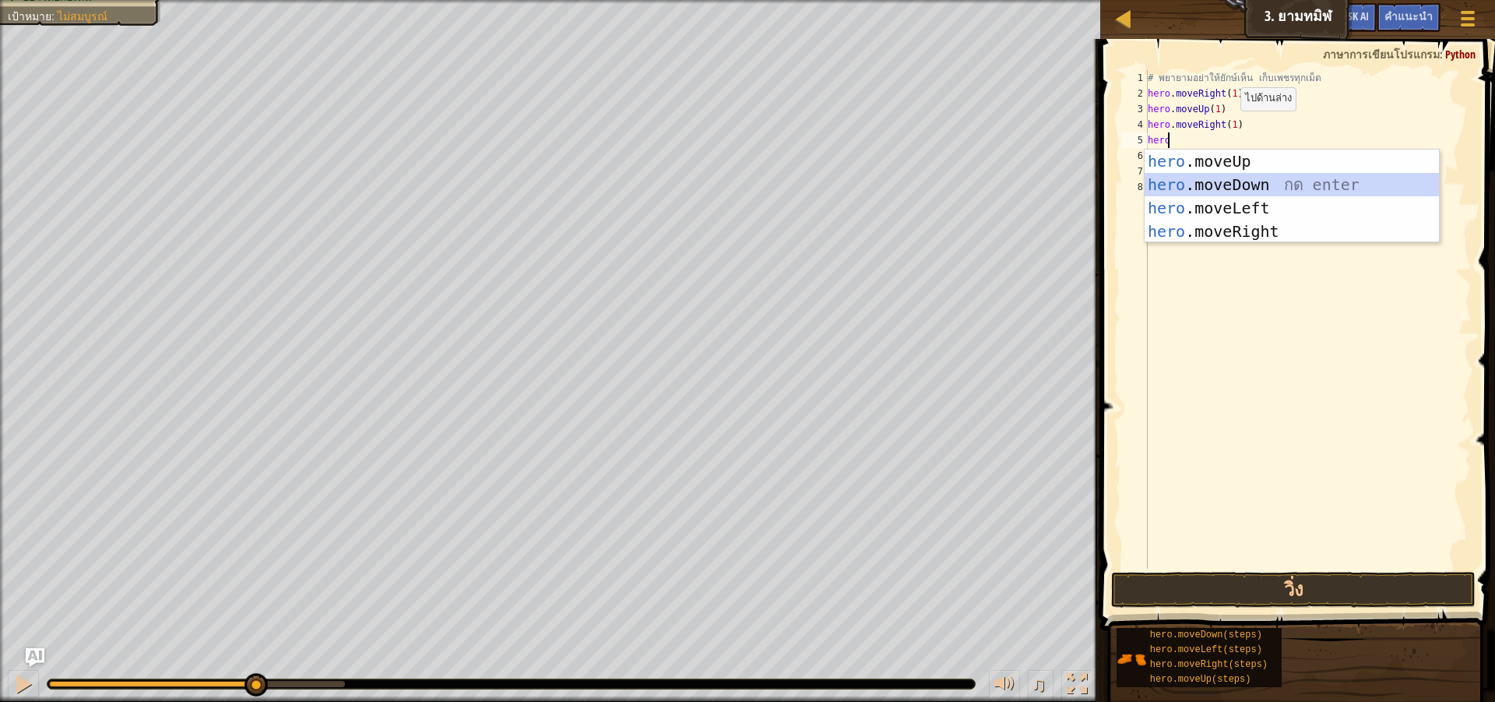
click at [1341, 174] on div "hero .moveUp กด enter hero .moveDown กด enter hero .moveLeft กด enter hero .mov…" at bounding box center [1292, 220] width 294 height 140
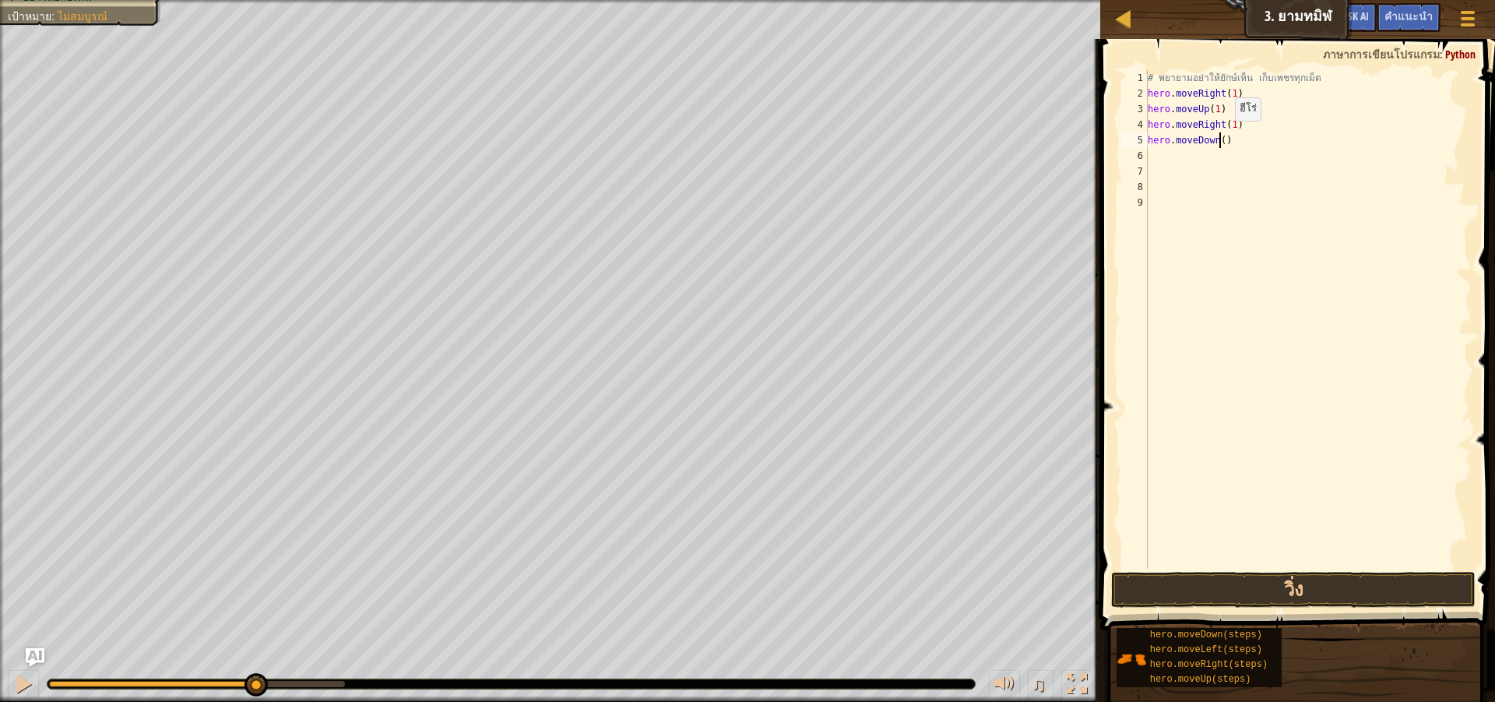
click at [1222, 136] on div "# [PERSON_NAME]อย่าให้ยักษ์เห็น เก็บเพชรทุกเม็ด hero . moveRight ( 1 ) hero . m…" at bounding box center [1308, 335] width 327 height 530
type textarea "hero.moveDown(1)"
click at [1270, 596] on button "วิ่ง" at bounding box center [1293, 590] width 365 height 36
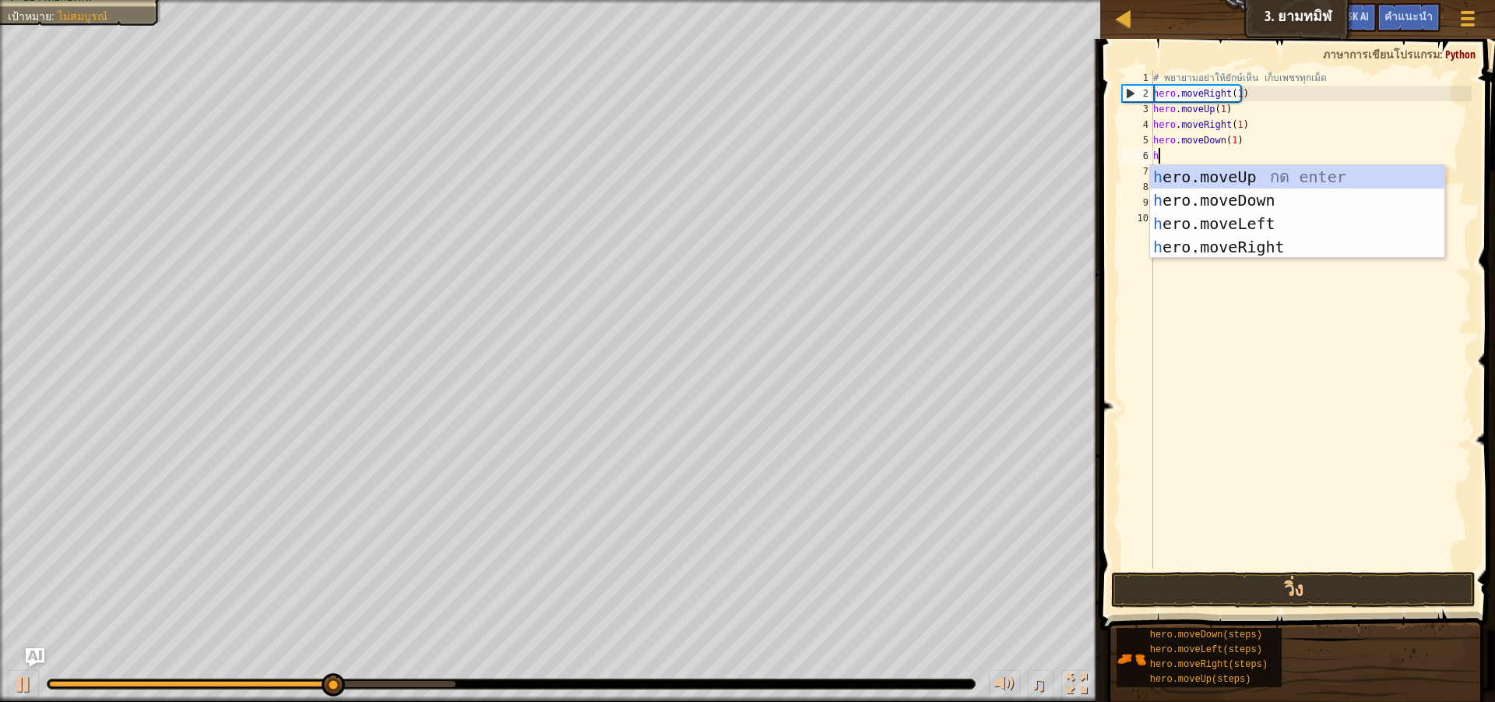
type textarea "her"
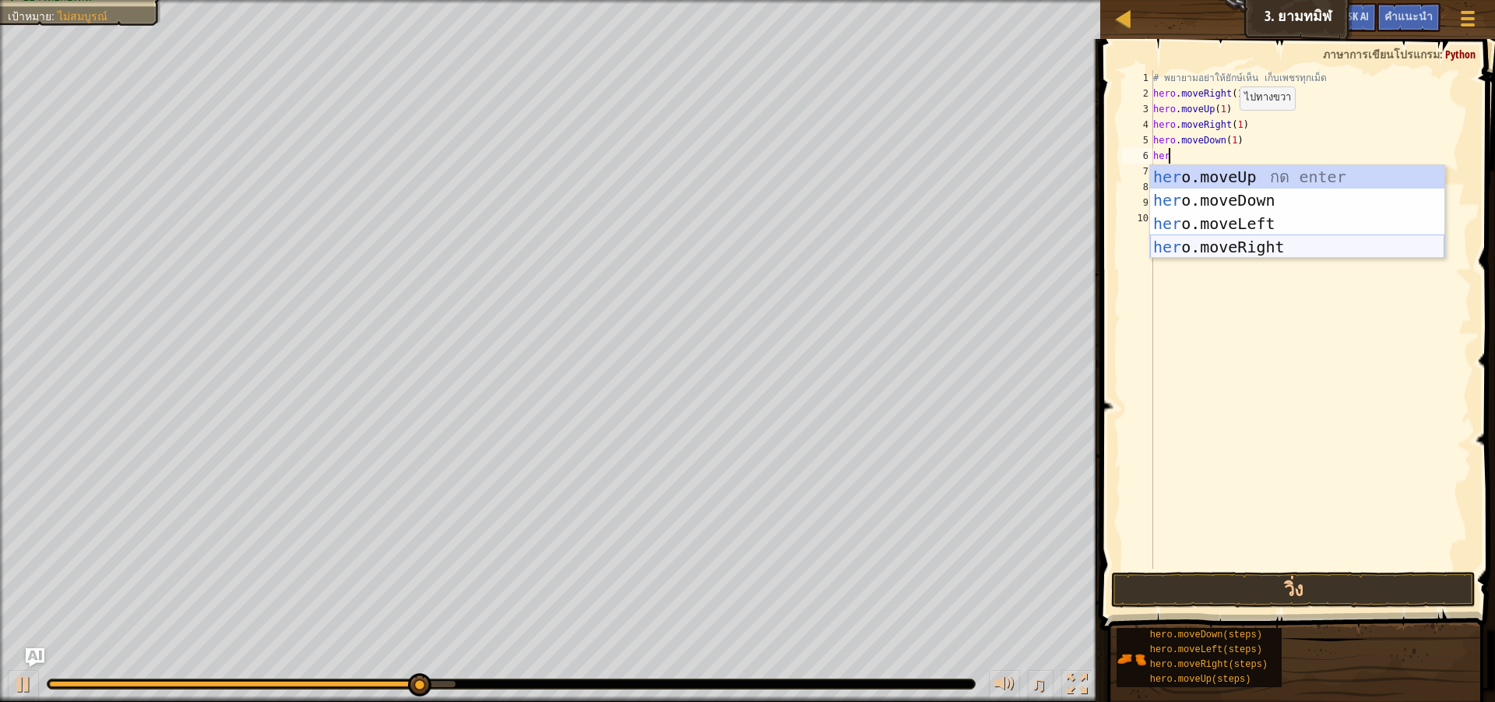
click at [1263, 245] on div "her o.moveUp กด enter her o.moveDown กด enter her o.moveLeft กด enter her o.mov…" at bounding box center [1297, 235] width 294 height 140
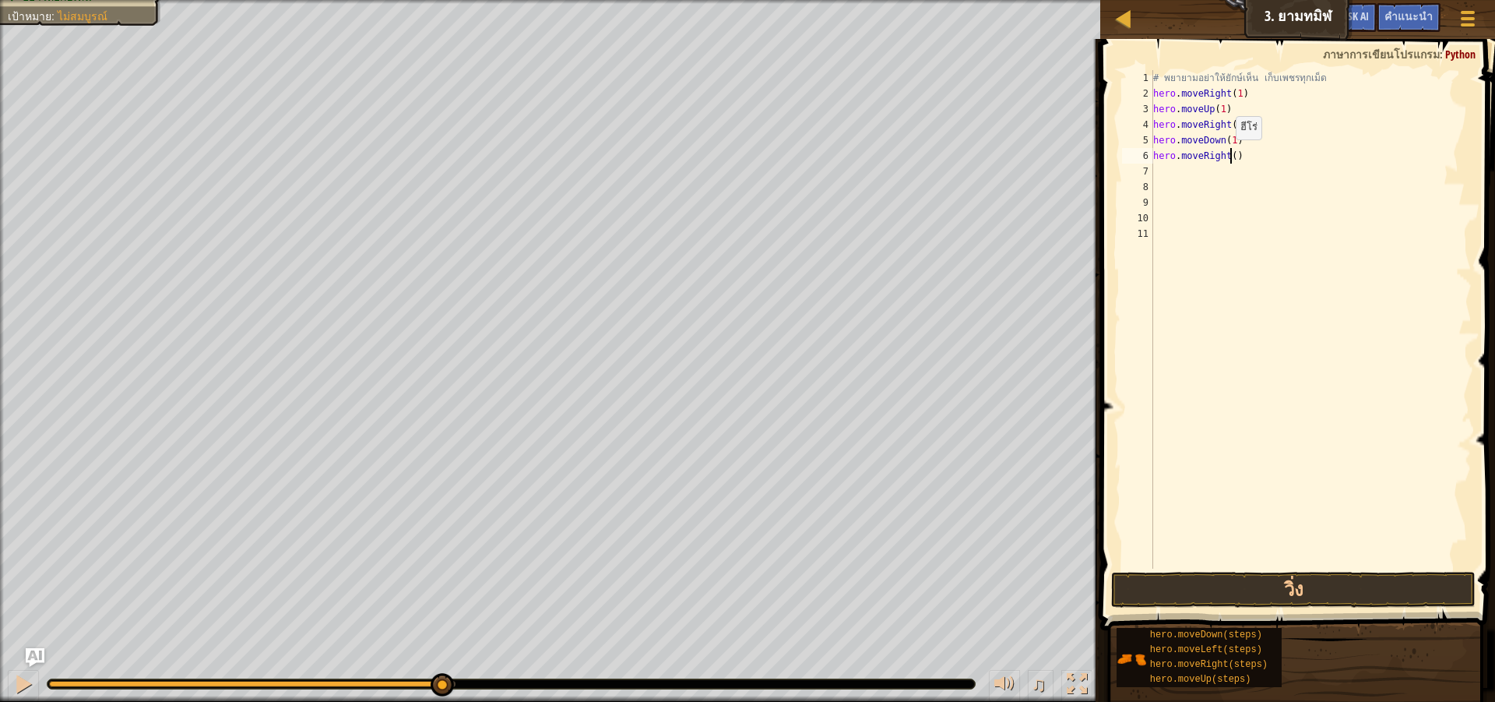
click at [1228, 155] on div "# [PERSON_NAME]อย่าให้ยักษ์เห็น เก็บเพชรทุกเม็ด hero . moveRight ( 1 ) hero . m…" at bounding box center [1311, 335] width 322 height 530
type textarea "hero.moveRight(1)"
click at [1361, 584] on button "วิ่ง" at bounding box center [1293, 590] width 365 height 36
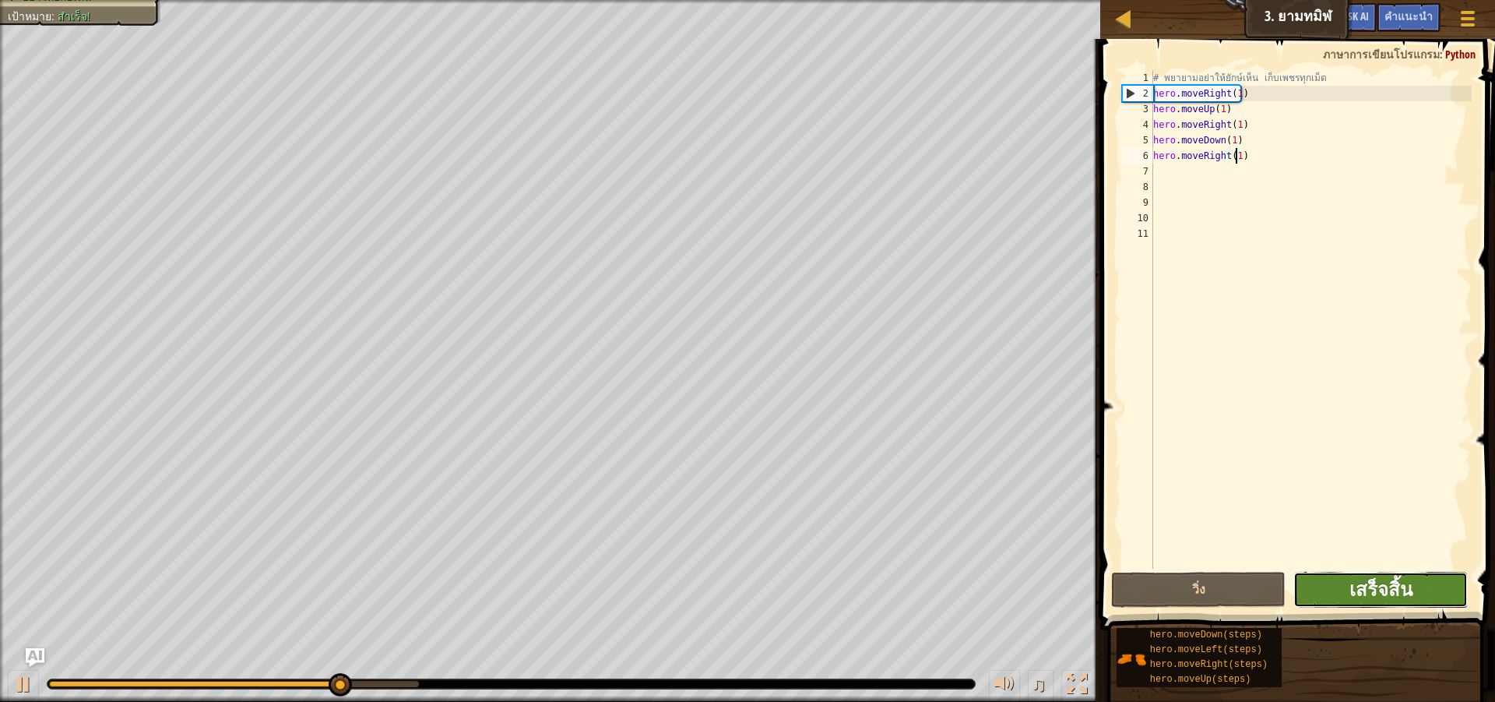
click at [1372, 581] on span "เสร็จสิ้น" at bounding box center [1381, 588] width 63 height 25
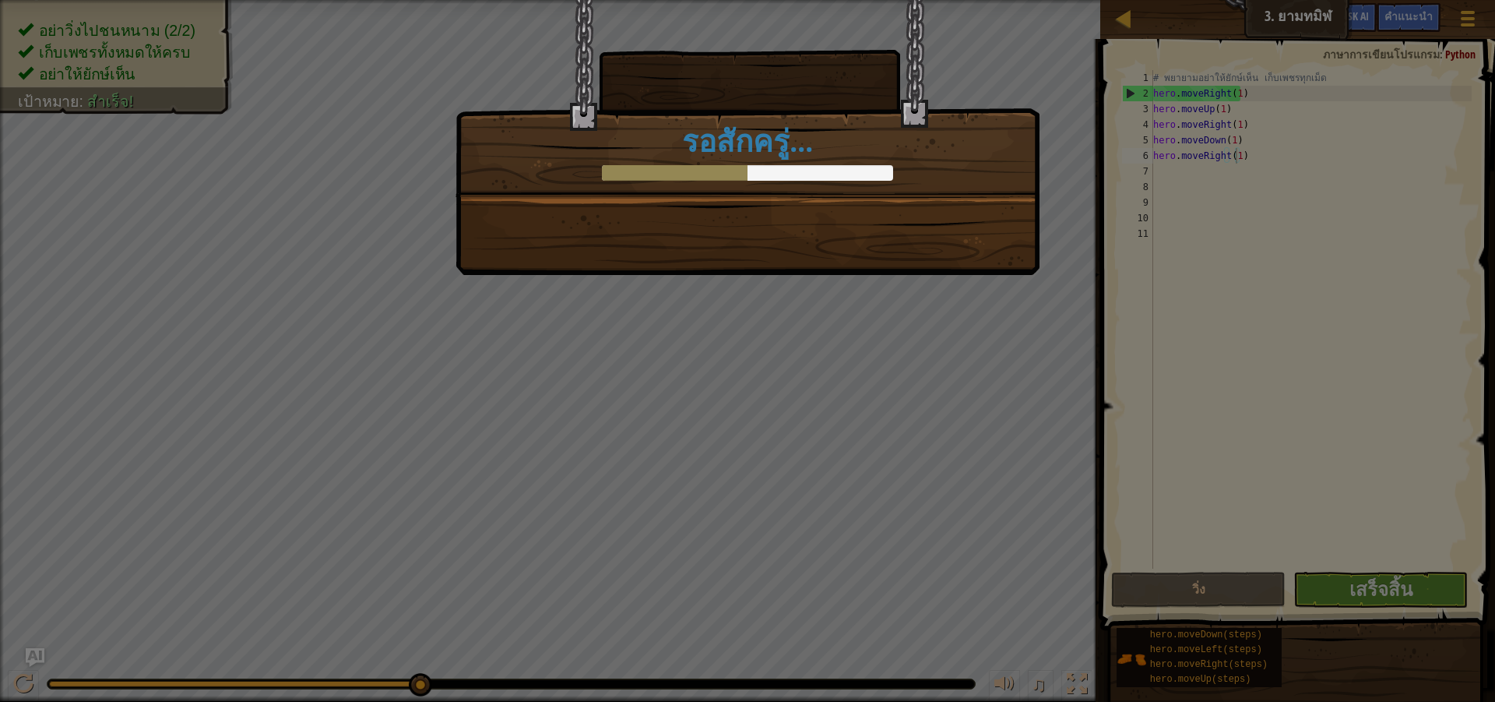
click at [734, 192] on div "คุณได้เรียนรู้ถึงคุณค่าของการไม่มีใครเห็น +11 +19 ไอเทมใหม่ คลีนโค้ด: ไม่มี[PER…" at bounding box center [748, 98] width 584 height 198
click at [731, 195] on div "คุณได้เรียนรู้ถึงคุณค่าของการไม่มีใครเห็น +11 +19 ไอเทมใหม่ คลีนโค้ด: ไม่มี[PER…" at bounding box center [748, 98] width 584 height 198
click at [733, 195] on div "คุณได้เรียนรู้ถึงคุณค่าของการไม่มีใครเห็น +11 +19 ไอเทมใหม่ คลีนโค้ด: ไม่มี[PER…" at bounding box center [748, 98] width 584 height 198
click at [734, 194] on div "คุณได้เรียนรู้ถึงคุณค่าของการไม่มีใครเห็น +11 +19 ไอเทมใหม่ คลีนโค้ด: ไม่มี[PER…" at bounding box center [748, 98] width 584 height 198
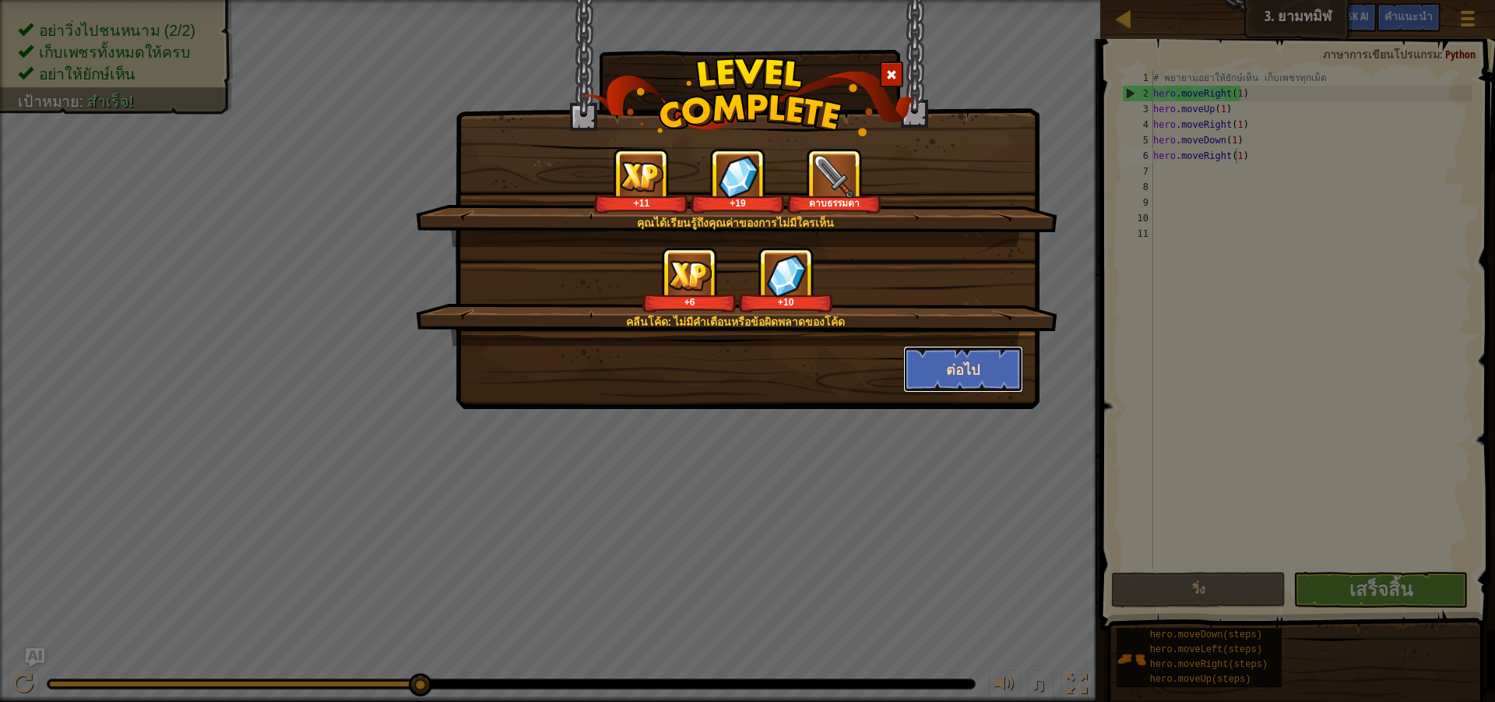
click at [986, 378] on button "ต่อไป" at bounding box center [963, 369] width 121 height 47
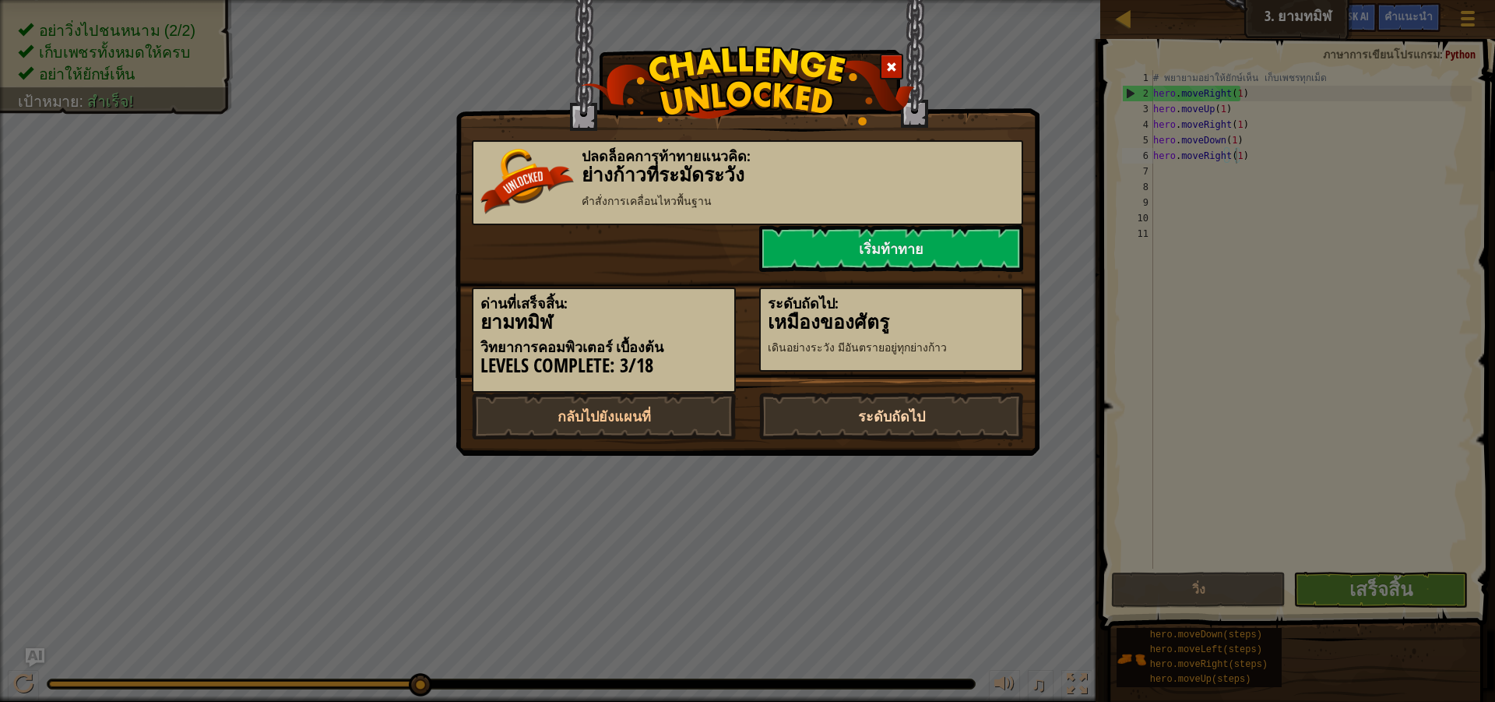
click at [949, 403] on link "ระดับถัดไป" at bounding box center [891, 416] width 264 height 47
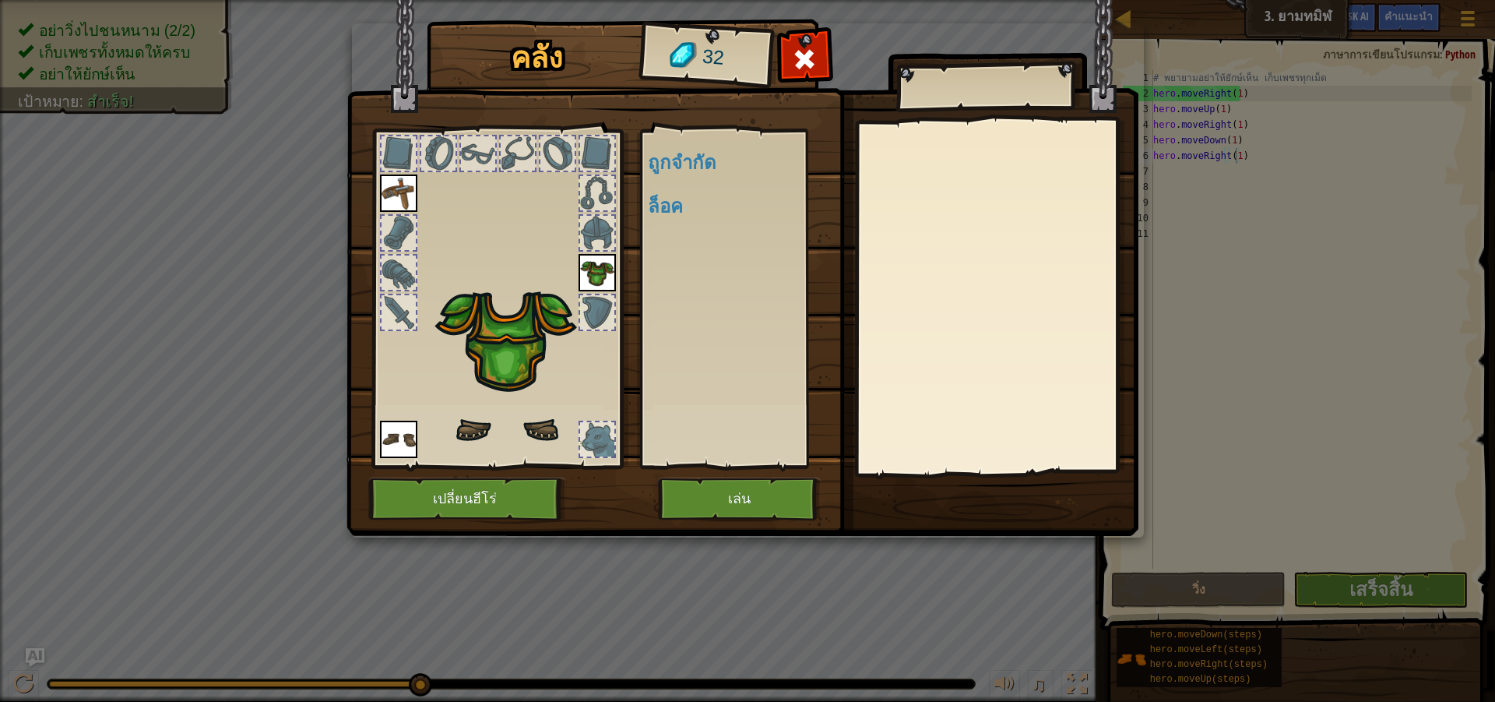
click at [943, 2] on body "แผนที่ วิทยาการคอมพิวเตอร์ เบื้องต้น 3. ยามทมิฬ เมนูเกม เสร็จ[PERSON_NAME]แนะนำ…" at bounding box center [747, 1] width 1495 height 2
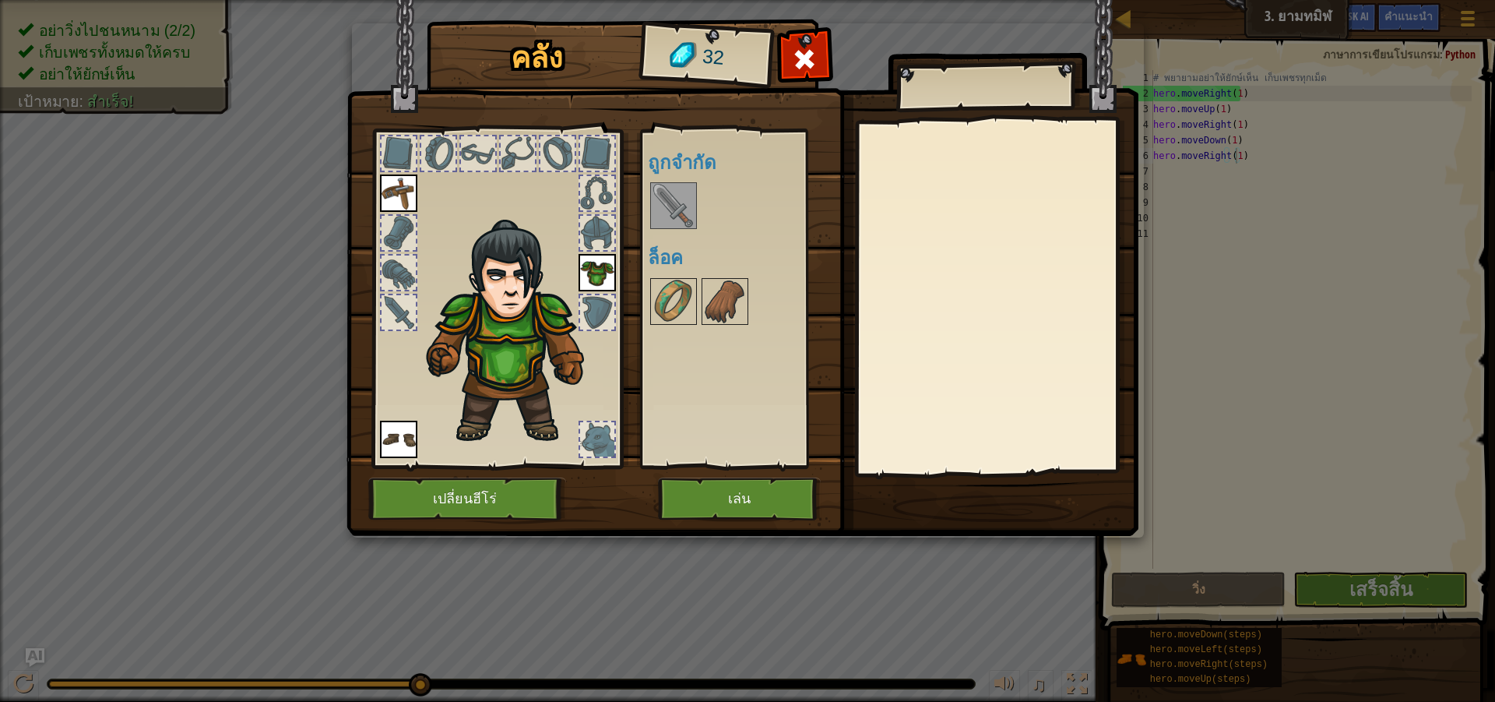
drag, startPoint x: 685, startPoint y: 209, endPoint x: 677, endPoint y: 212, distance: 9.1
click at [679, 211] on img at bounding box center [674, 206] width 44 height 44
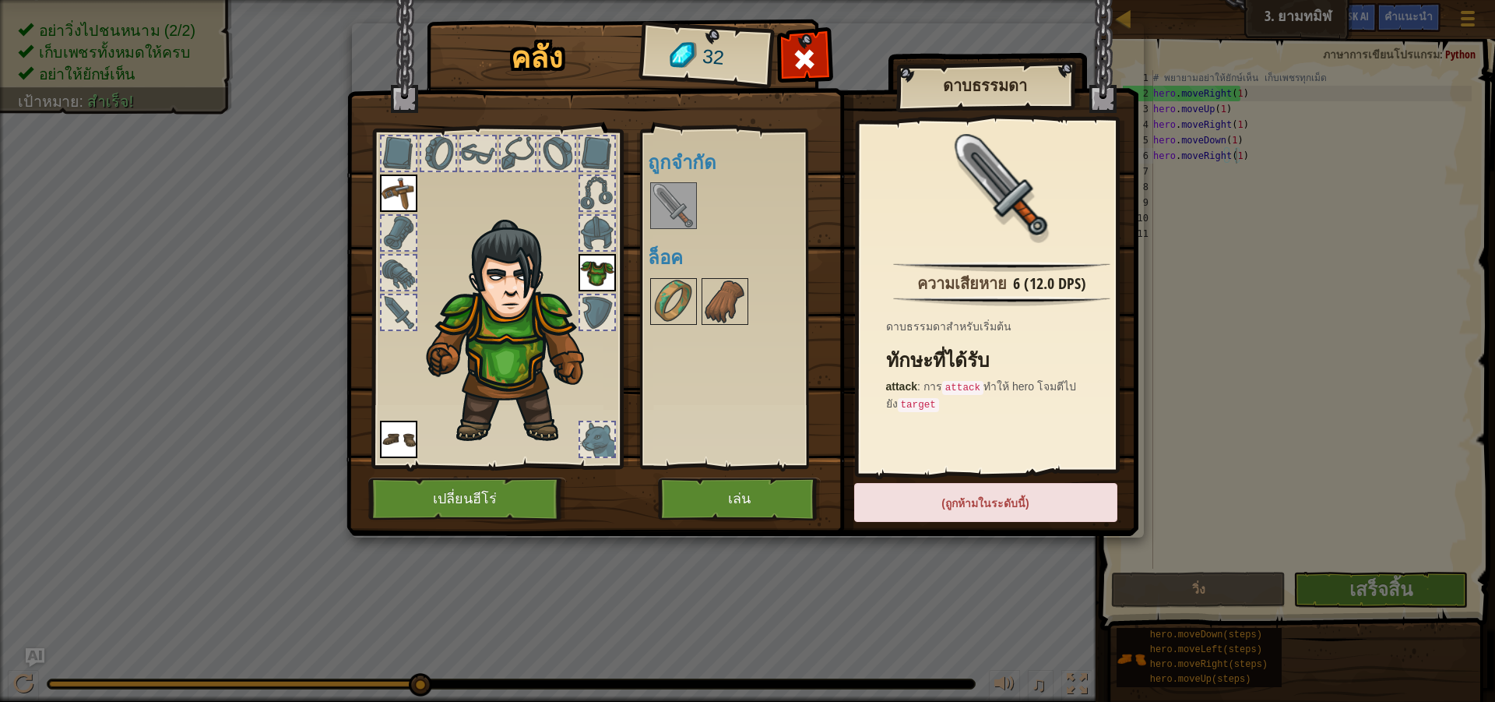
click at [982, 495] on div "(ถูกห้ามในระดับนี้)" at bounding box center [985, 502] width 263 height 39
click at [788, 477] on button "เล่น" at bounding box center [739, 498] width 163 height 43
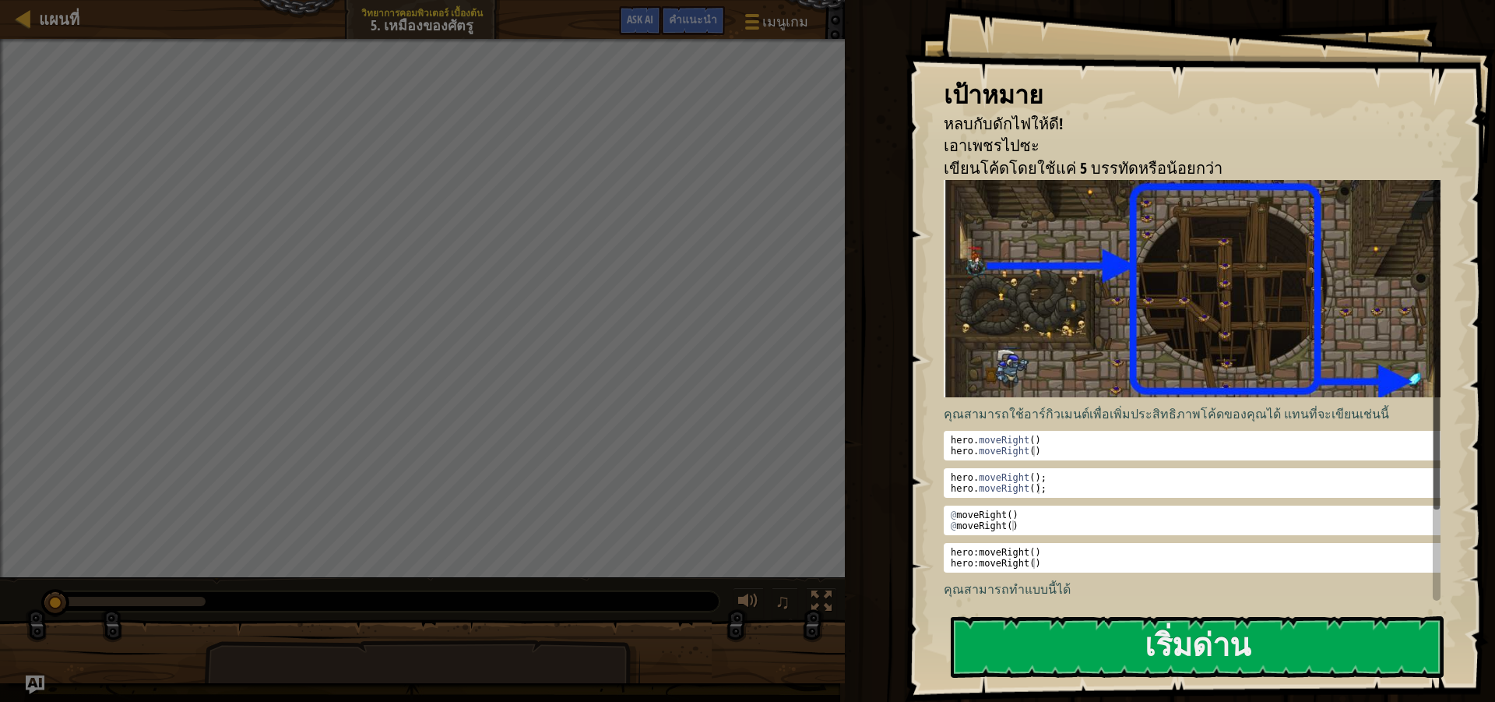
click at [1111, 309] on img at bounding box center [1198, 289] width 509 height 218
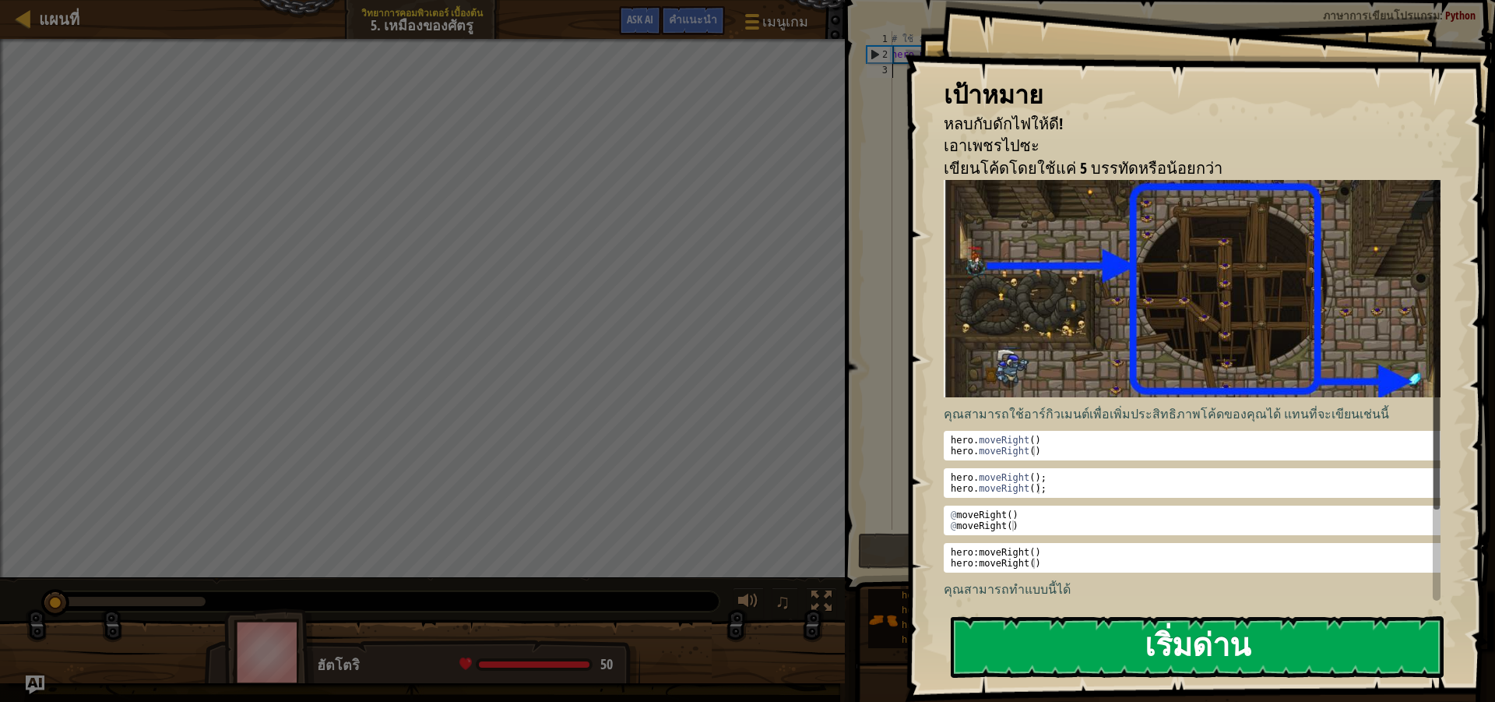
click at [1142, 654] on button "เริ่มด่าน" at bounding box center [1197, 647] width 493 height 62
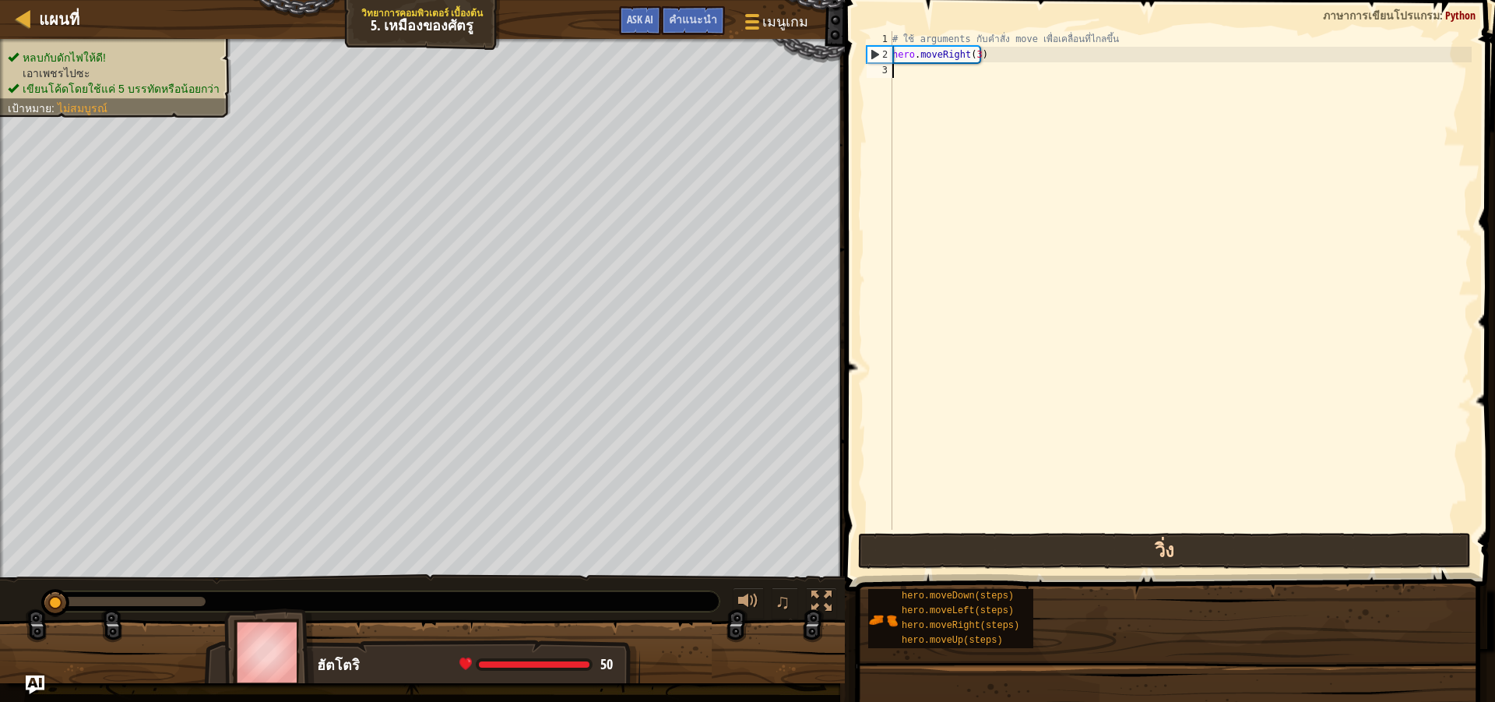
click at [921, 541] on div "แผนที่ วิทยาการคอมพิวเตอร์ เบื้องต้น 5. เหมืองของศัตรู เมนูเกม เสร็จสิ้น คำแนะน…" at bounding box center [747, 351] width 1495 height 702
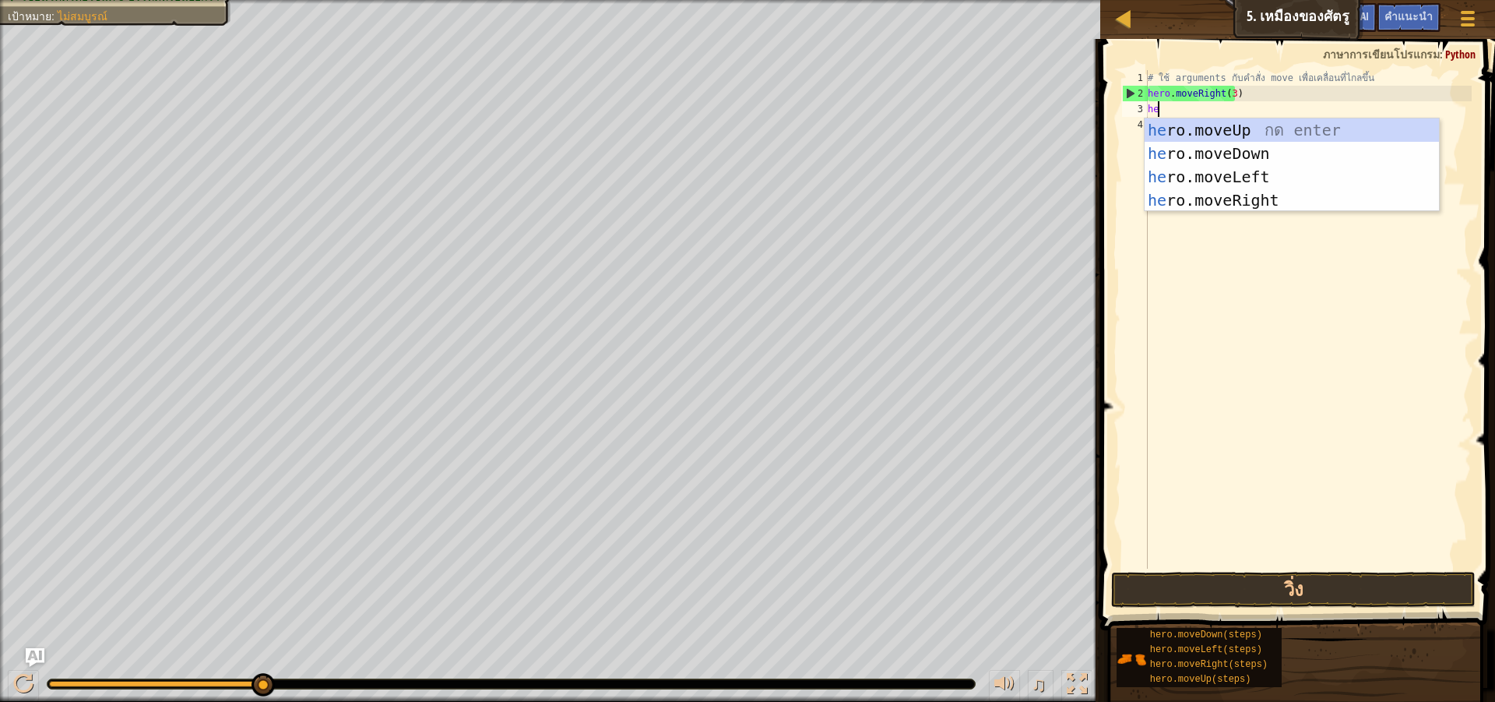
scroll to position [7, 1]
type textarea "hero"
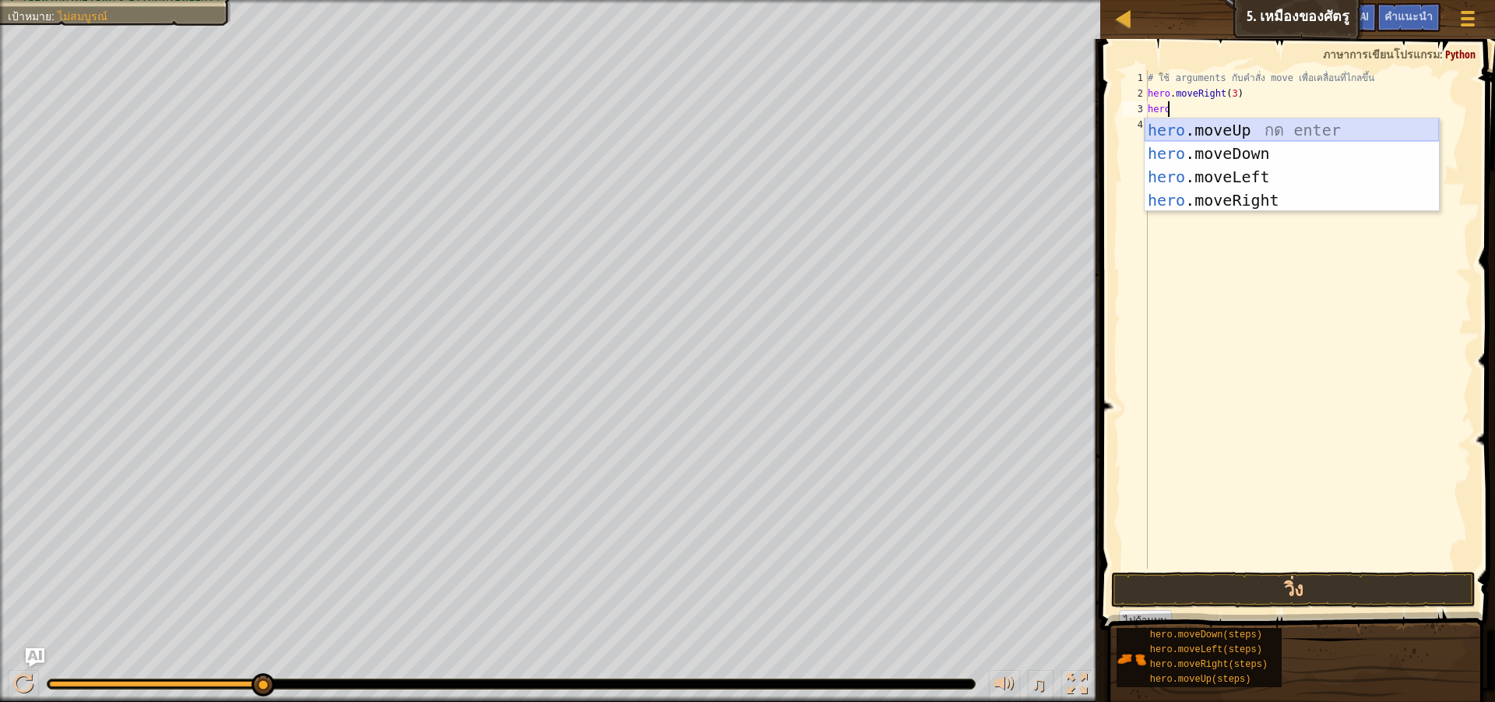
click at [1260, 126] on div "hero .moveUp กด enter hero .moveDown กด enter hero .moveLeft กด enter hero .mov…" at bounding box center [1292, 188] width 294 height 140
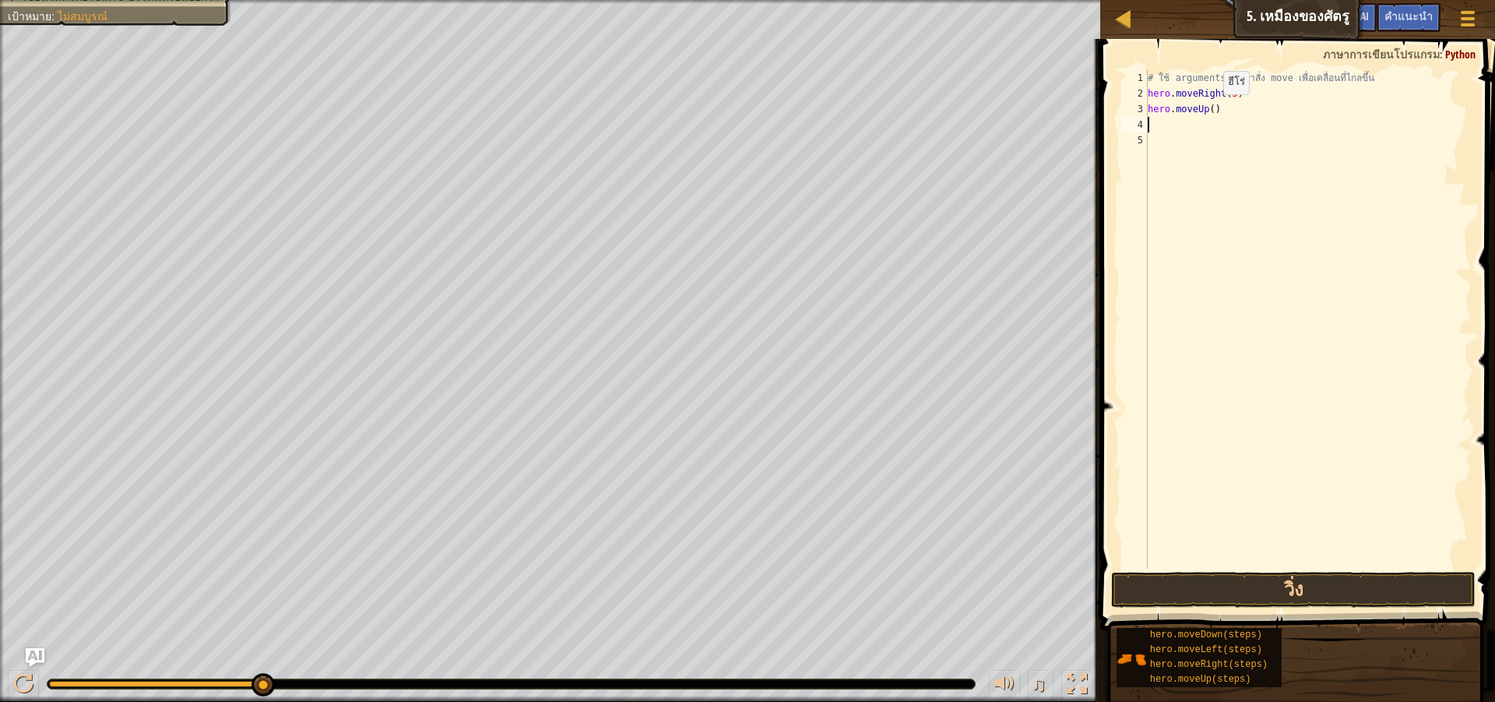
click at [1210, 110] on div "# ใช้ arguments กับคำสั่ง move เพื่อเคลื่อนที่ไกลขึ้น hero . moveRight ( 3 ) he…" at bounding box center [1308, 335] width 327 height 530
type textarea "hero.moveUp(1)"
drag, startPoint x: 1287, startPoint y: 543, endPoint x: 1301, endPoint y: 571, distance: 31.3
click at [1293, 556] on div "# ใช้ arguments กับคำสั่ง move เพื่อเคลื่อนที่ไกลขึ้น hero . moveRight ( 3 ) he…" at bounding box center [1308, 335] width 327 height 530
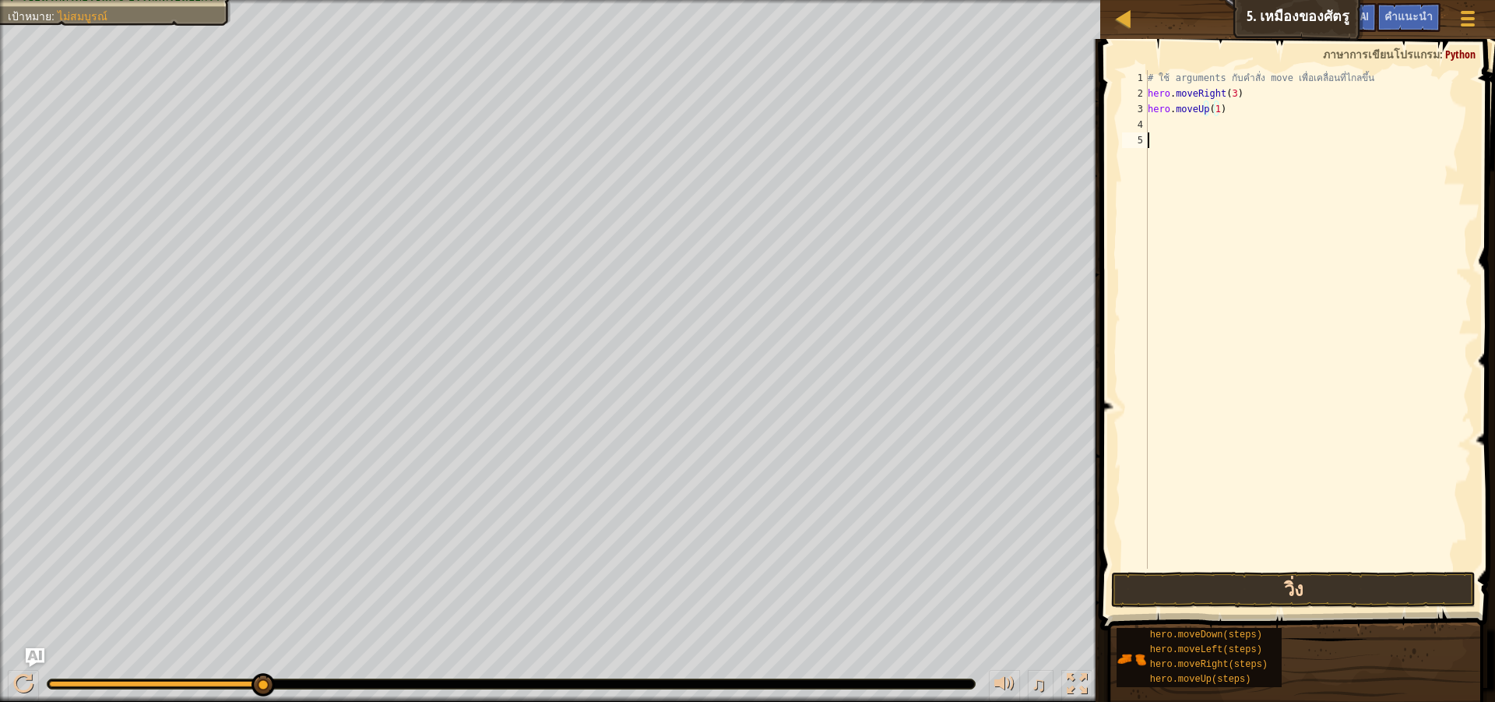
scroll to position [7, 0]
click at [1307, 581] on button "วิ่ง" at bounding box center [1293, 590] width 365 height 36
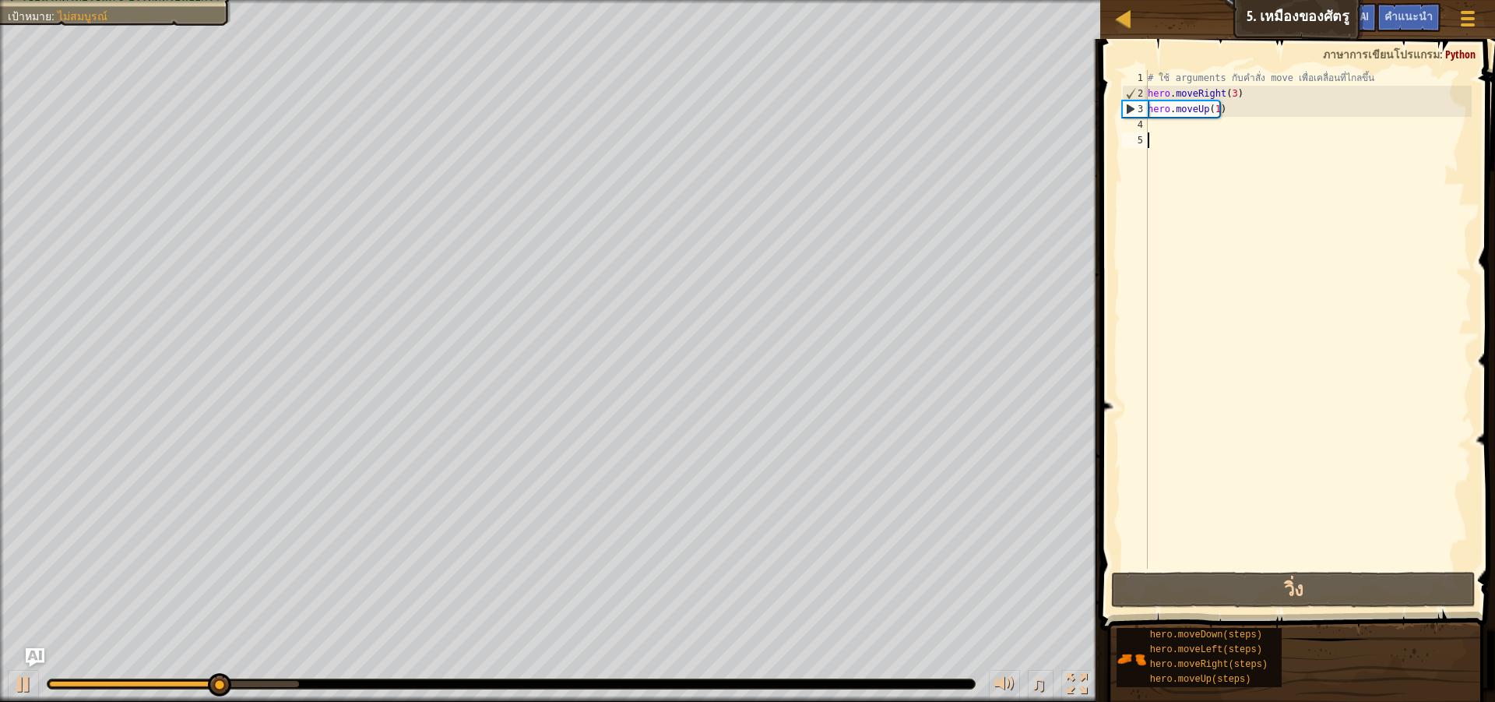
click at [1196, 119] on div "# ใช้ arguments กับคำสั่ง move เพื่อเคลื่อนที่ไกลขึ้น hero . moveRight ( 3 ) he…" at bounding box center [1308, 335] width 327 height 530
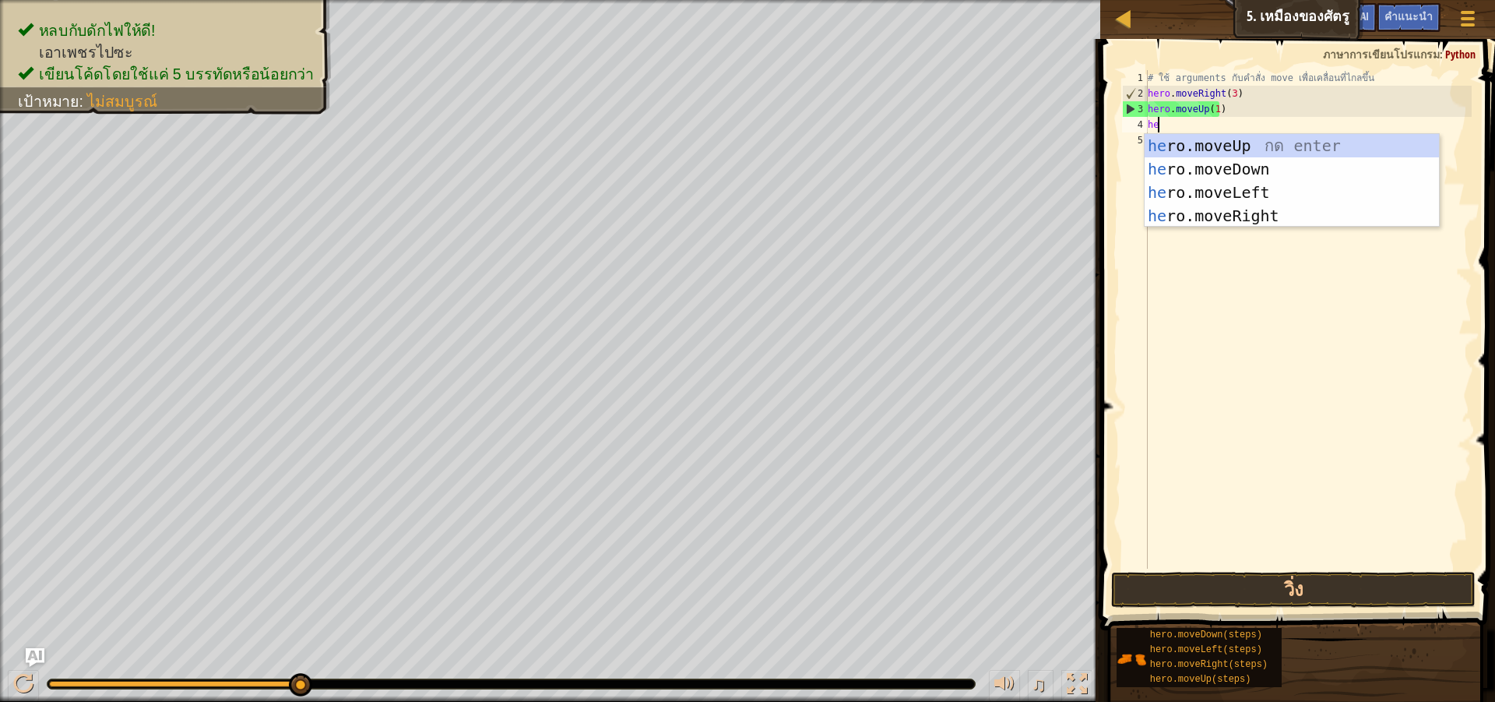
scroll to position [7, 1]
type textarea "hero"
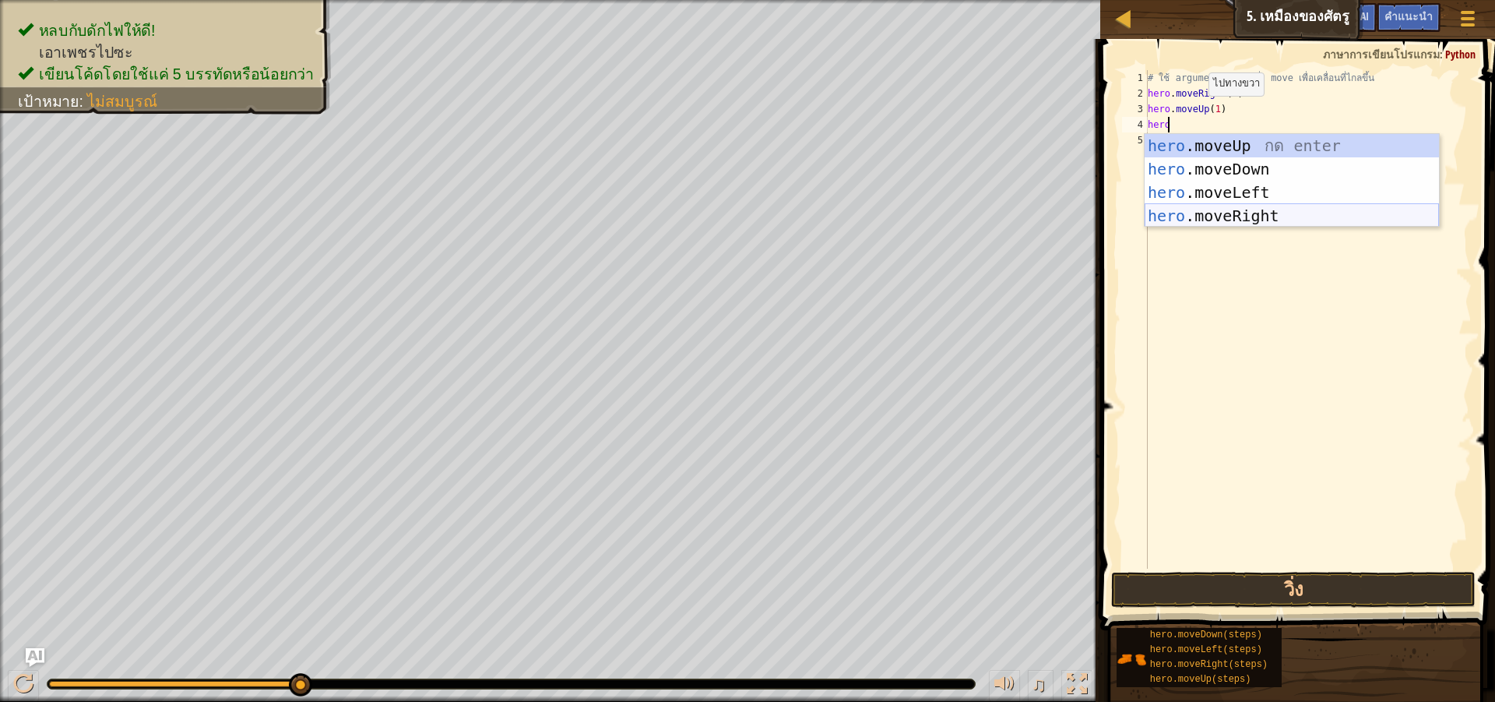
click at [1252, 215] on div "hero .moveUp กด enter hero .moveDown กด enter hero .moveLeft กด enter hero .mov…" at bounding box center [1292, 204] width 294 height 140
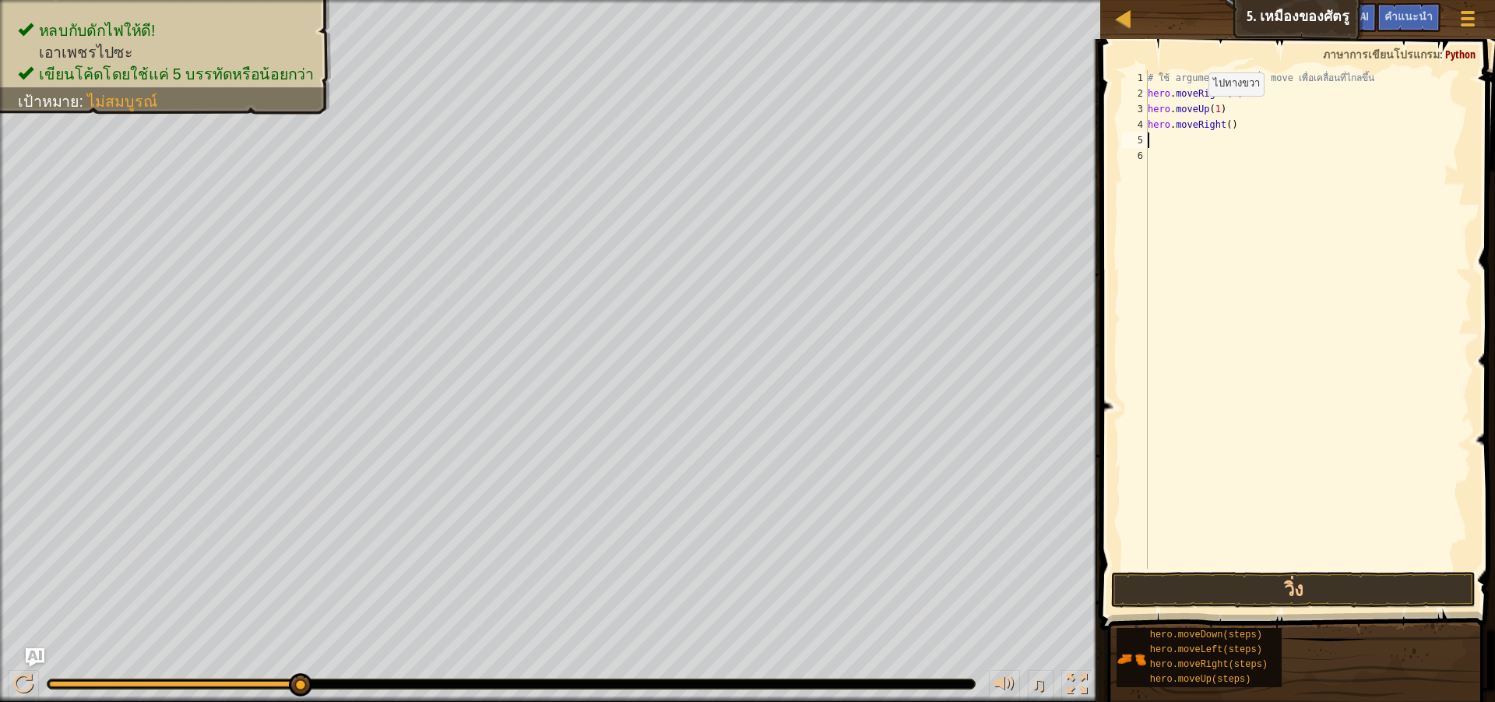
scroll to position [7, 0]
drag, startPoint x: 1223, startPoint y: 124, endPoint x: 1234, endPoint y: 125, distance: 10.9
click at [1226, 123] on div "# ใช้ arguments กับคำสั่ง move เพื่อเคลื่อนที่ไกลขึ้น hero . moveRight ( 3 ) he…" at bounding box center [1308, 335] width 327 height 530
click at [1227, 128] on div "# ใช้ arguments กับคำสั่ง move เพื่อเคลื่อนที่ไกลขึ้น hero . moveRight ( 3 ) he…" at bounding box center [1308, 319] width 327 height 498
click at [1225, 128] on div "# ใช้ arguments กับคำสั่ง move เพื่อเคลื่อนที่ไกลขึ้น hero . moveRight ( 3 ) he…" at bounding box center [1308, 335] width 327 height 530
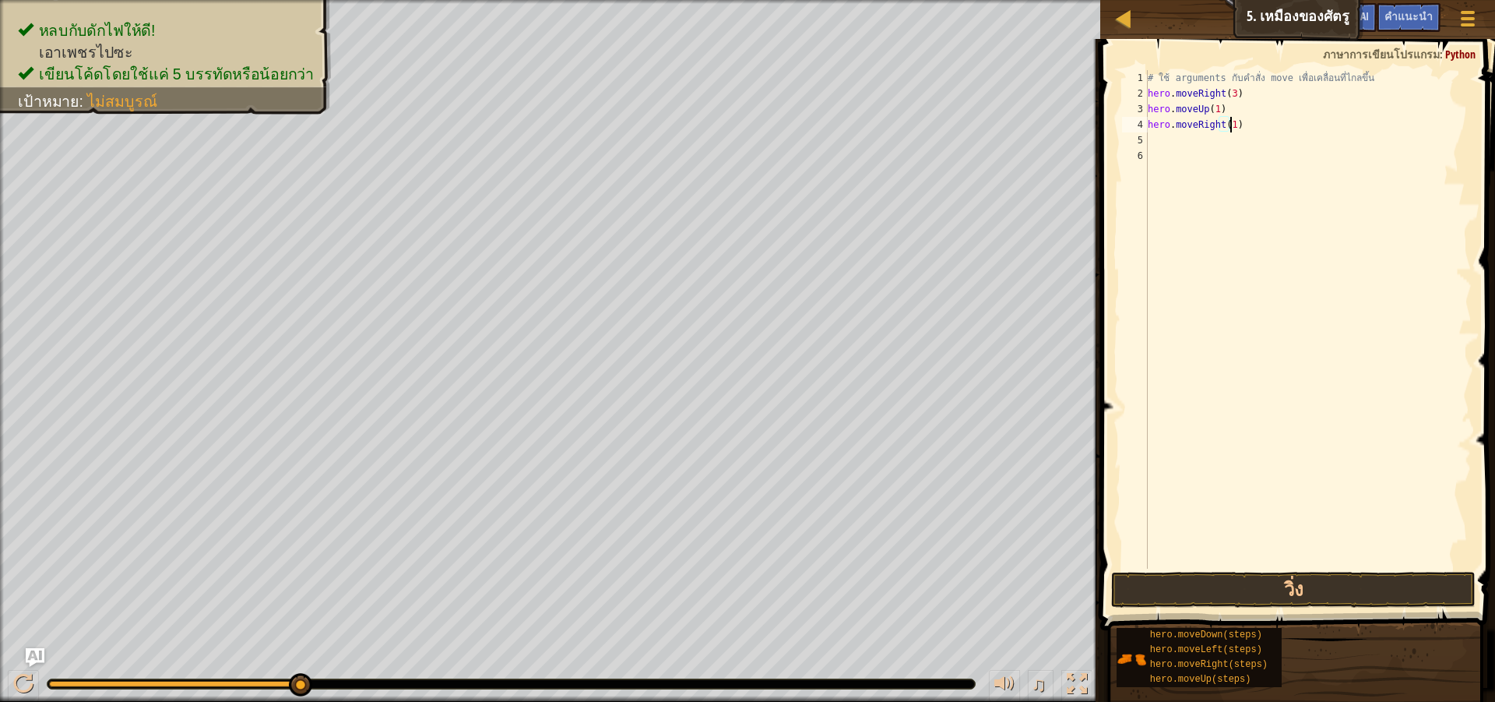
scroll to position [7, 6]
type textarea "hero.moveRight(1)"
drag, startPoint x: 1420, startPoint y: 599, endPoint x: 1420, endPoint y: 578, distance: 21.0
click at [1420, 598] on button "วิ่ง" at bounding box center [1293, 590] width 365 height 36
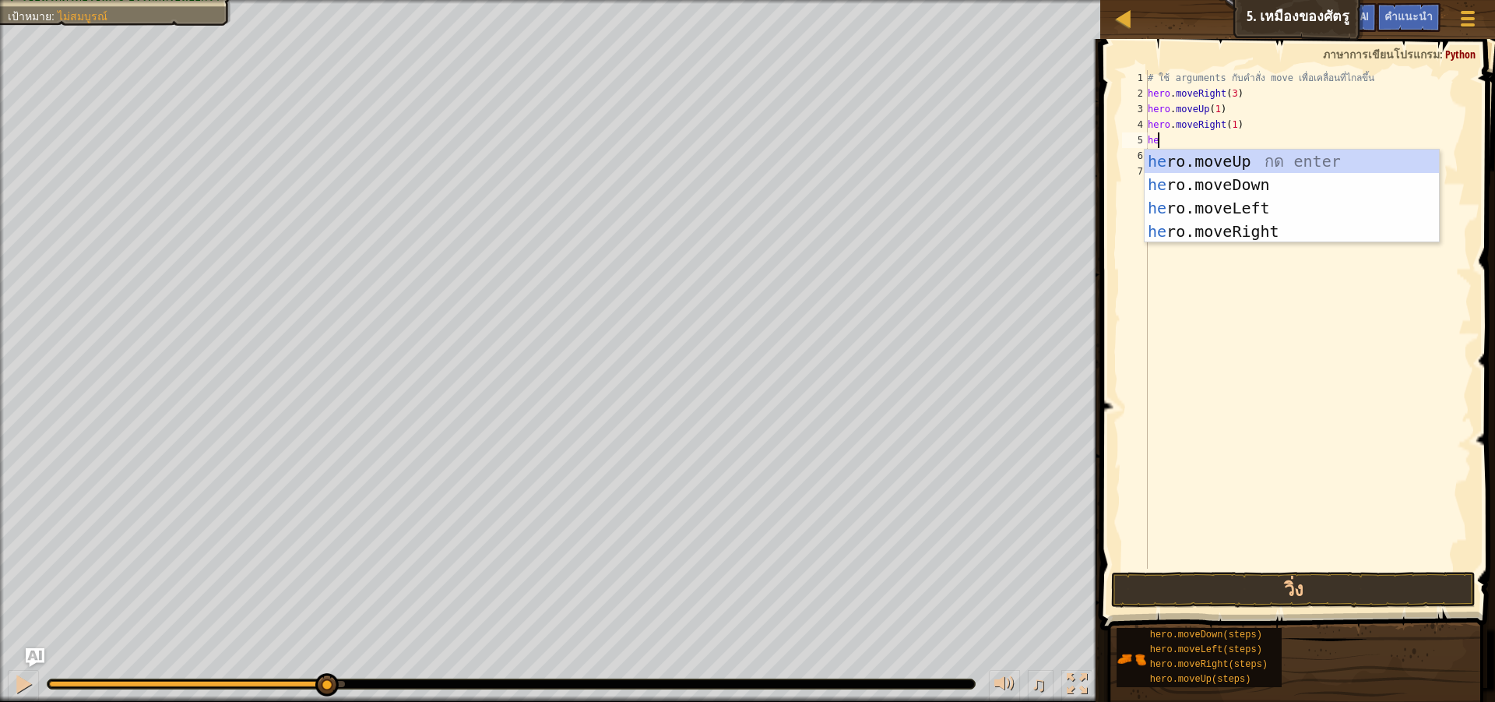
scroll to position [7, 1]
type textarea "hero"
click at [1223, 176] on div "hero .moveUp กด enter hero .moveDown กด enter hero .moveLeft กด enter hero .mov…" at bounding box center [1292, 220] width 294 height 140
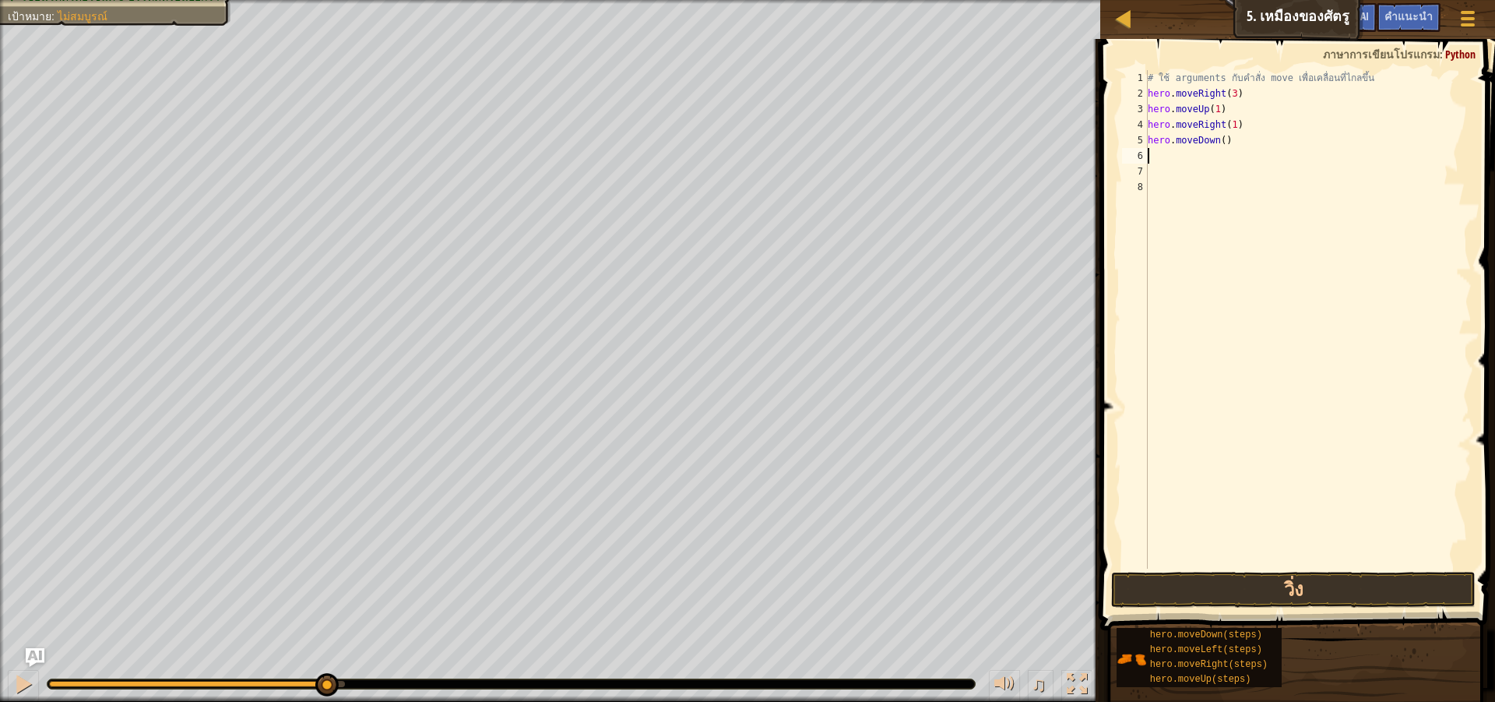
scroll to position [7, 0]
click at [1219, 141] on div "# ใช้ arguments กับคำสั่ง move เพื่อเคลื่อนที่ไกลขึ้น hero . moveRight ( 3 ) he…" at bounding box center [1308, 335] width 327 height 530
click at [1224, 142] on div "# ใช้ arguments กับคำสั่ง move เพื่อเคลื่อนที่ไกลขึ้น hero . moveRight ( 3 ) he…" at bounding box center [1308, 335] width 327 height 530
click at [1218, 142] on div "# ใช้ arguments กับคำสั่ง move เพื่อเคลื่อนที่ไกลขึ้น hero . moveRight ( 3 ) he…" at bounding box center [1308, 335] width 327 height 530
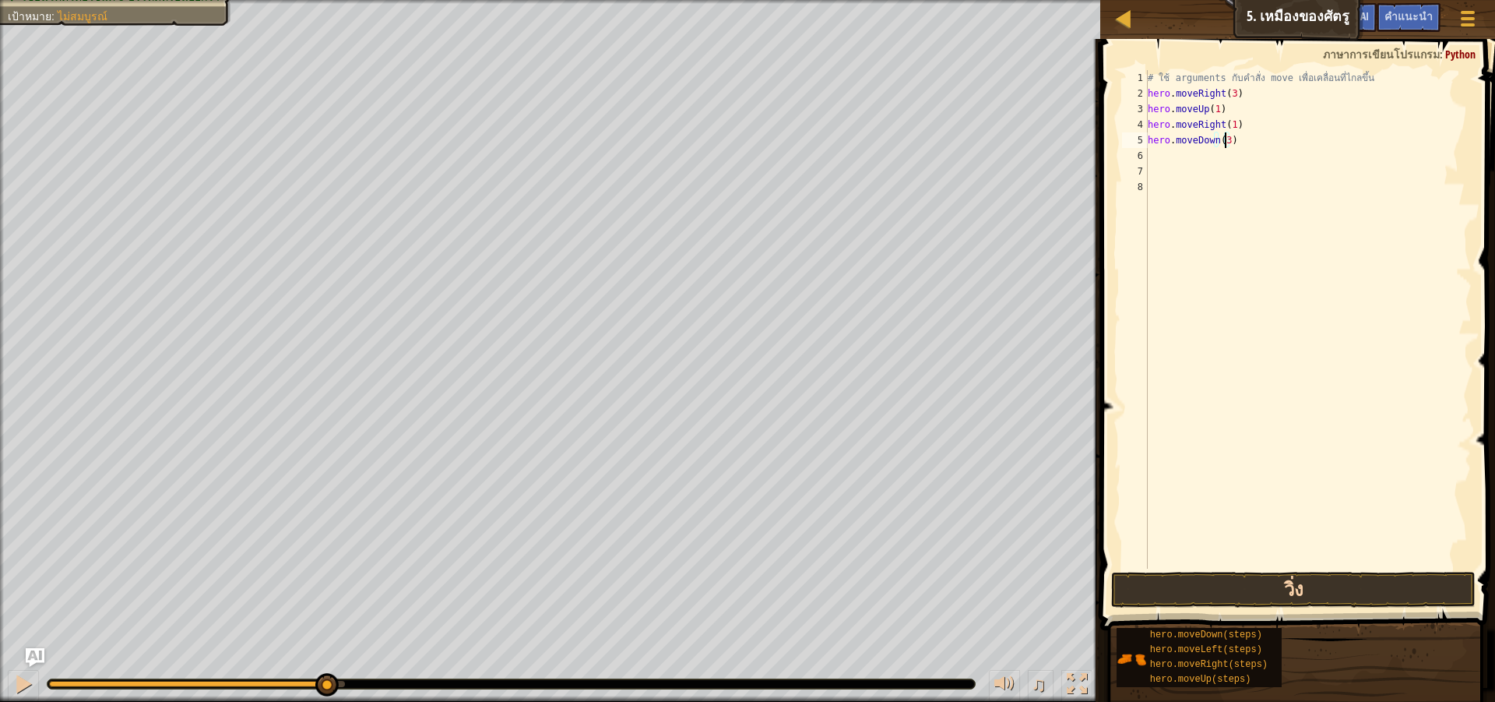
type textarea "hero.moveDown(3)"
click at [1324, 580] on button "วิ่ง" at bounding box center [1293, 590] width 365 height 36
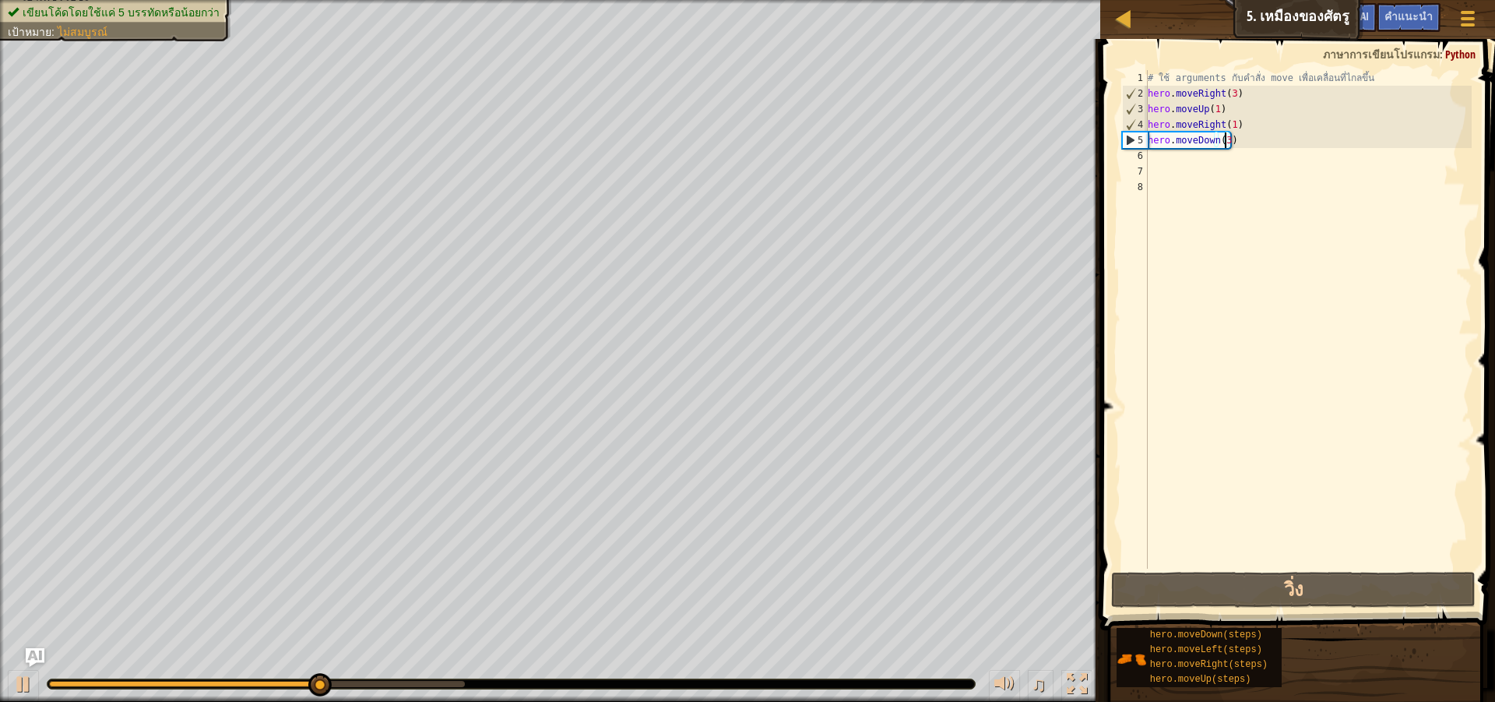
click at [1171, 165] on div "# ใช้ arguments กับคำสั่ง move เพื่อเคลื่อนที่ไกลขึ้น hero . moveRight ( 3 ) he…" at bounding box center [1308, 335] width 327 height 530
click at [1172, 153] on div "# ใช้ arguments กับคำสั่ง move เพื่อเคลื่อนที่ไกลขึ้น hero . moveRight ( 3 ) he…" at bounding box center [1308, 335] width 327 height 530
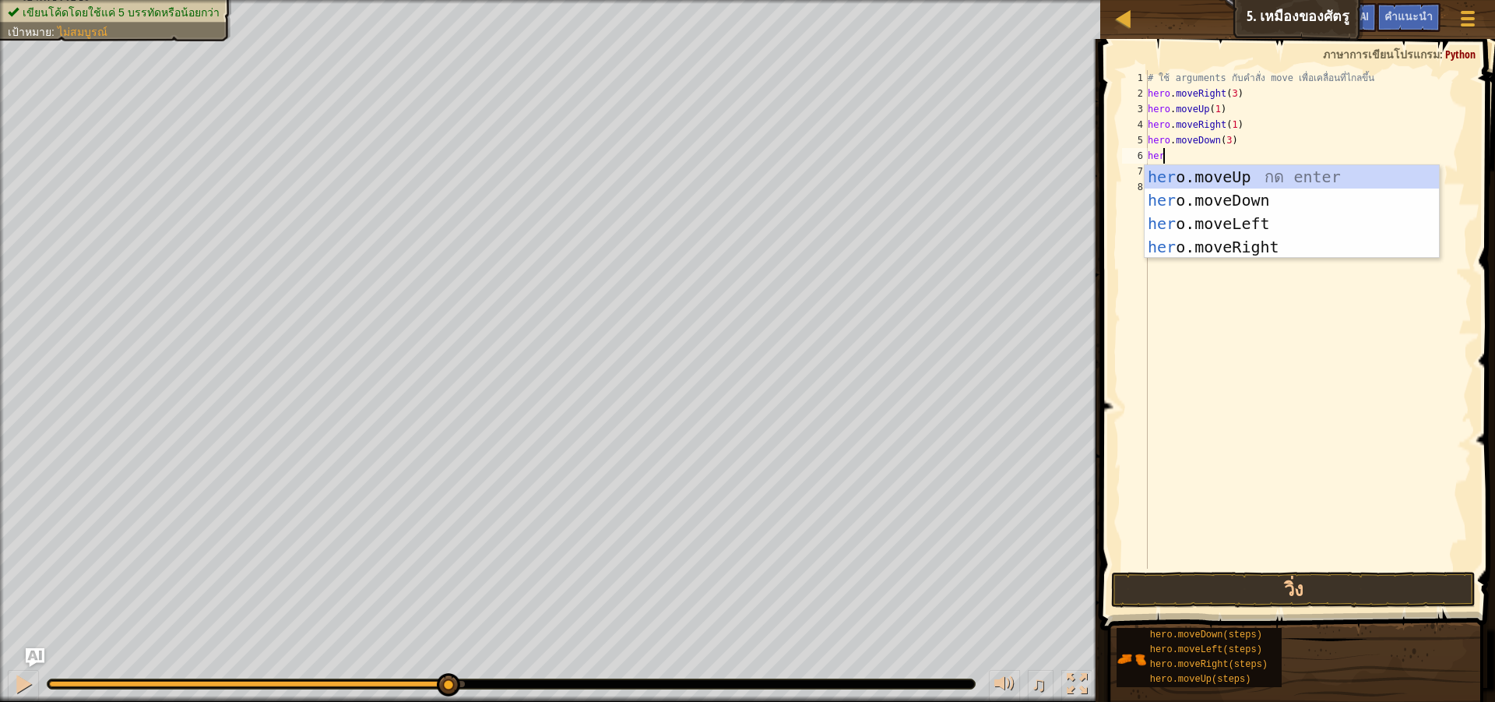
scroll to position [7, 1]
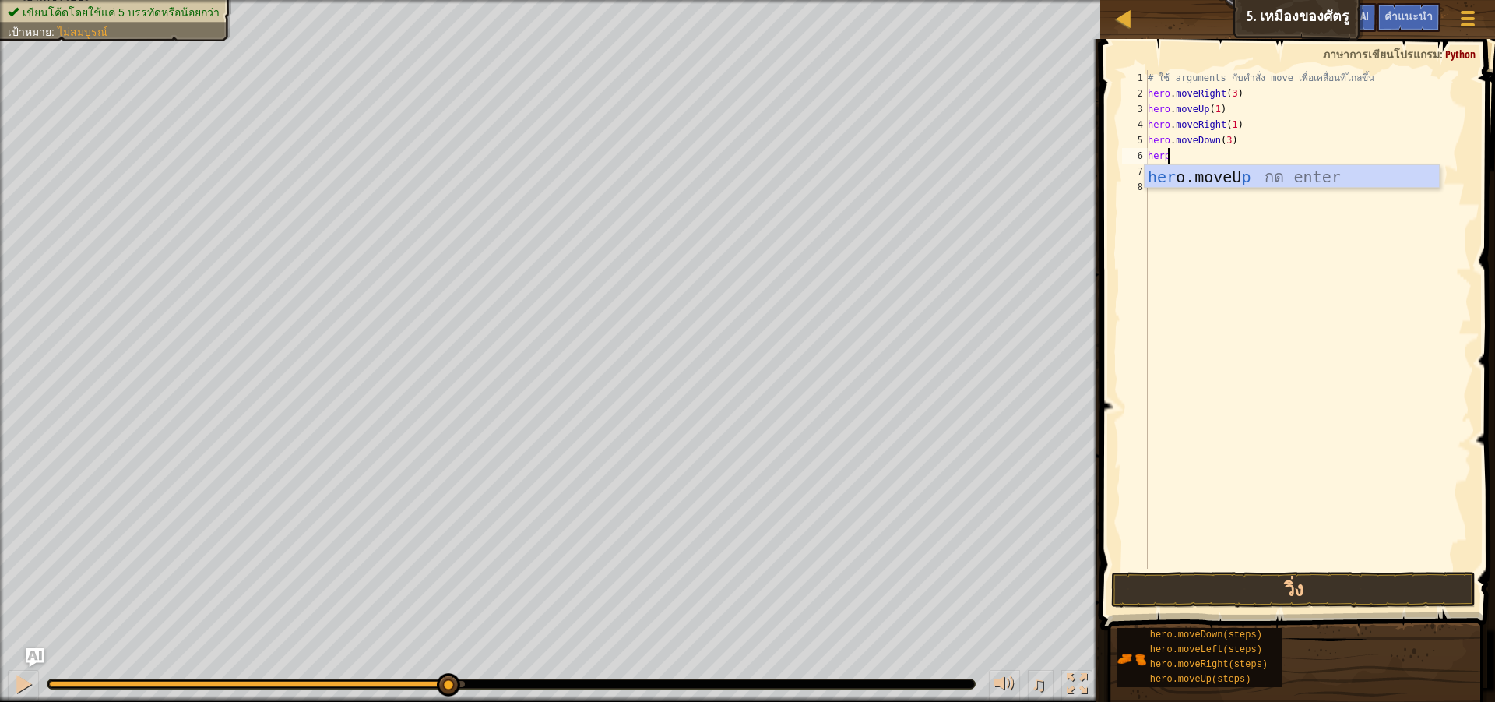
type textarea "her"
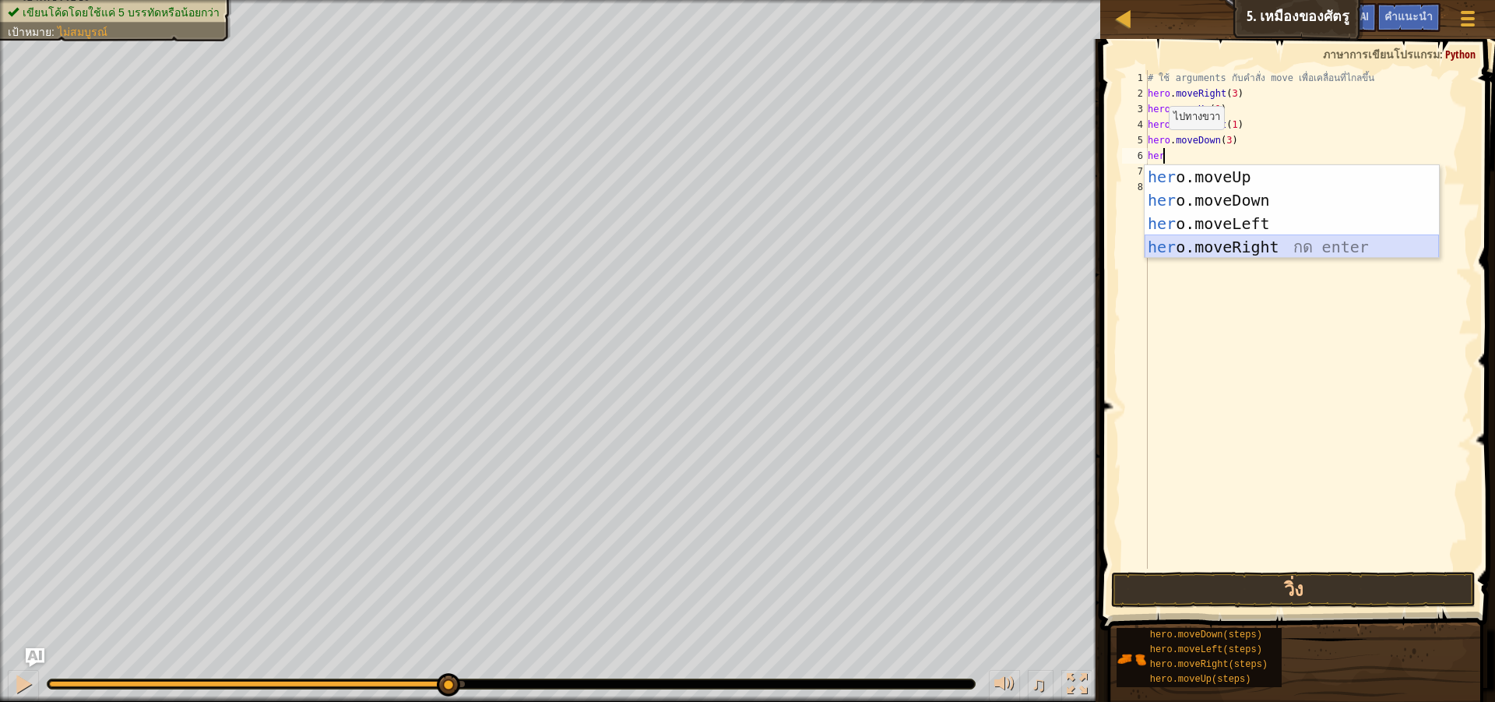
click at [1262, 238] on div "her o.moveUp กด enter her o.moveDown กด enter her o.moveLeft กด enter her o.mov…" at bounding box center [1292, 235] width 294 height 140
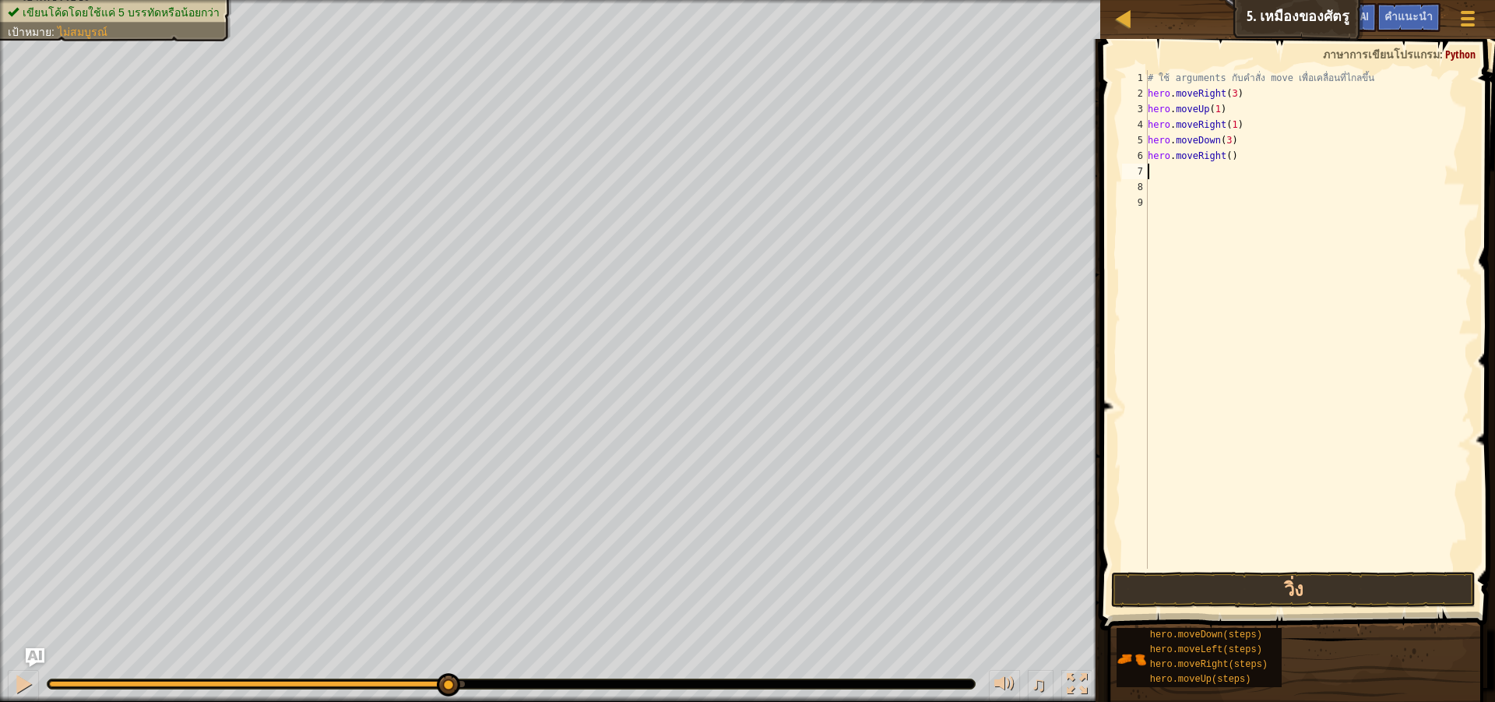
click at [1224, 164] on div "# ใช้ arguments กับคำสั่ง move เพื่อเคลื่อนที่ไกลขึ้น hero . moveRight ( 3 ) he…" at bounding box center [1308, 335] width 327 height 530
click at [1225, 157] on div "# ใช้ arguments กับคำสั่ง move เพื่อเคลื่อนที่ไกลขึ้น hero . moveRight ( 3 ) he…" at bounding box center [1308, 335] width 327 height 530
type textarea "hero.moveRight(2)"
click at [1299, 571] on span at bounding box center [1299, 312] width 407 height 637
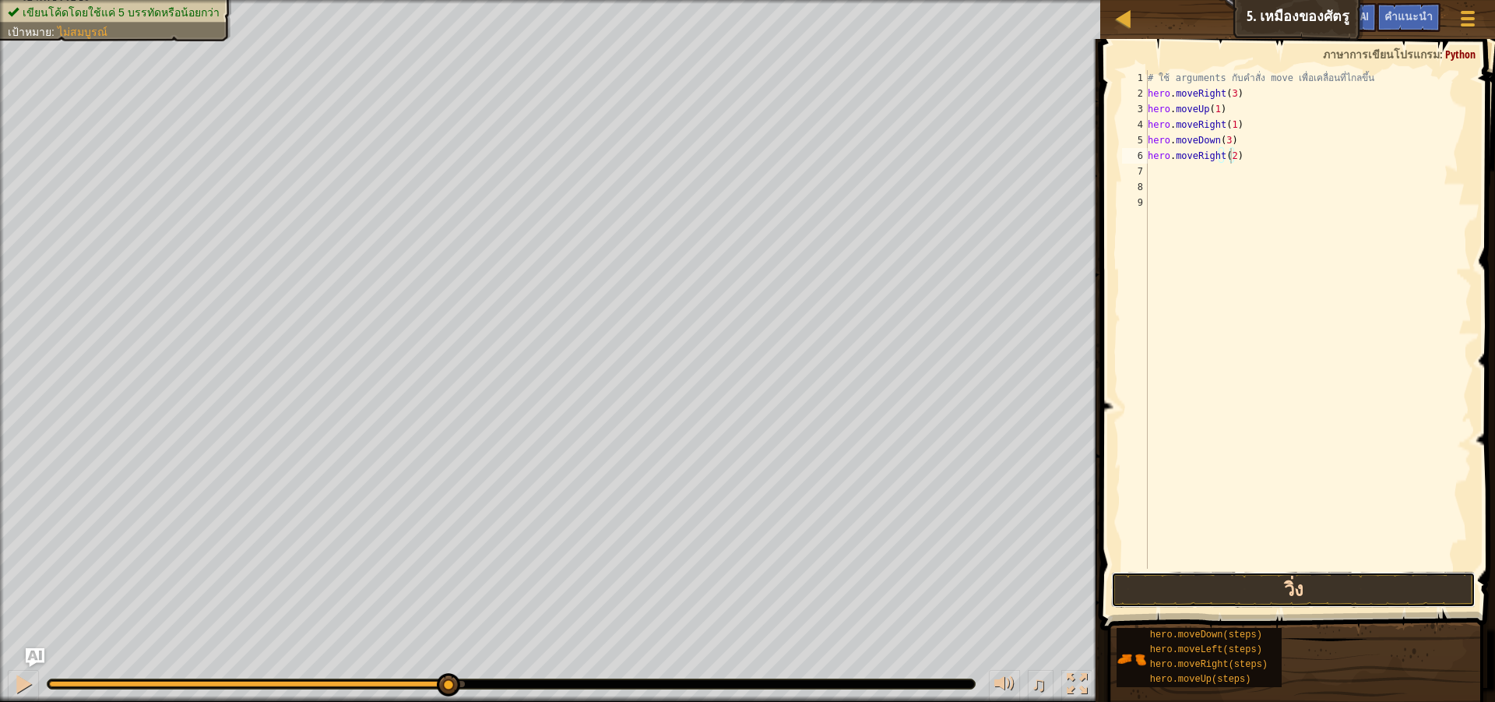
click at [1301, 583] on button "วิ่ง" at bounding box center [1293, 590] width 365 height 36
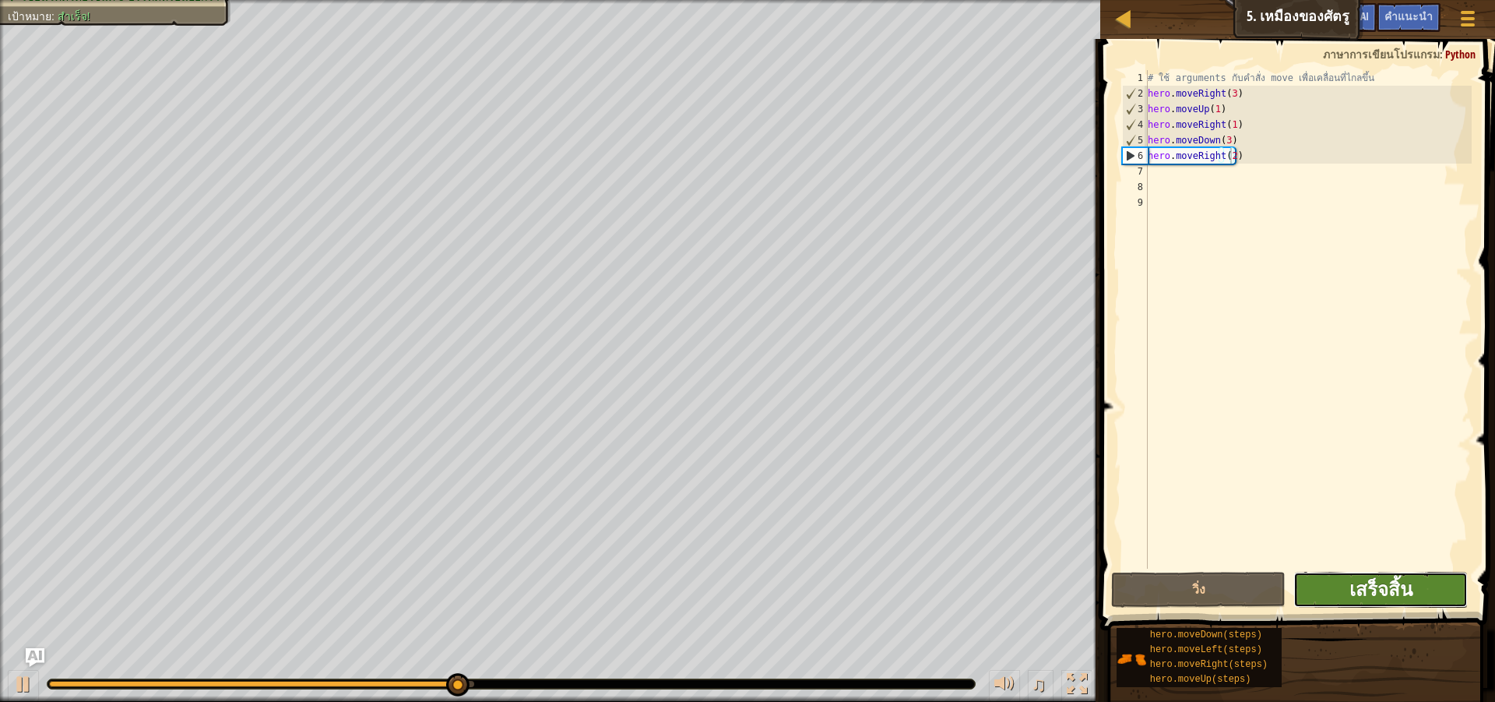
click at [1357, 595] on span "เสร็จสิ้น" at bounding box center [1381, 588] width 63 height 25
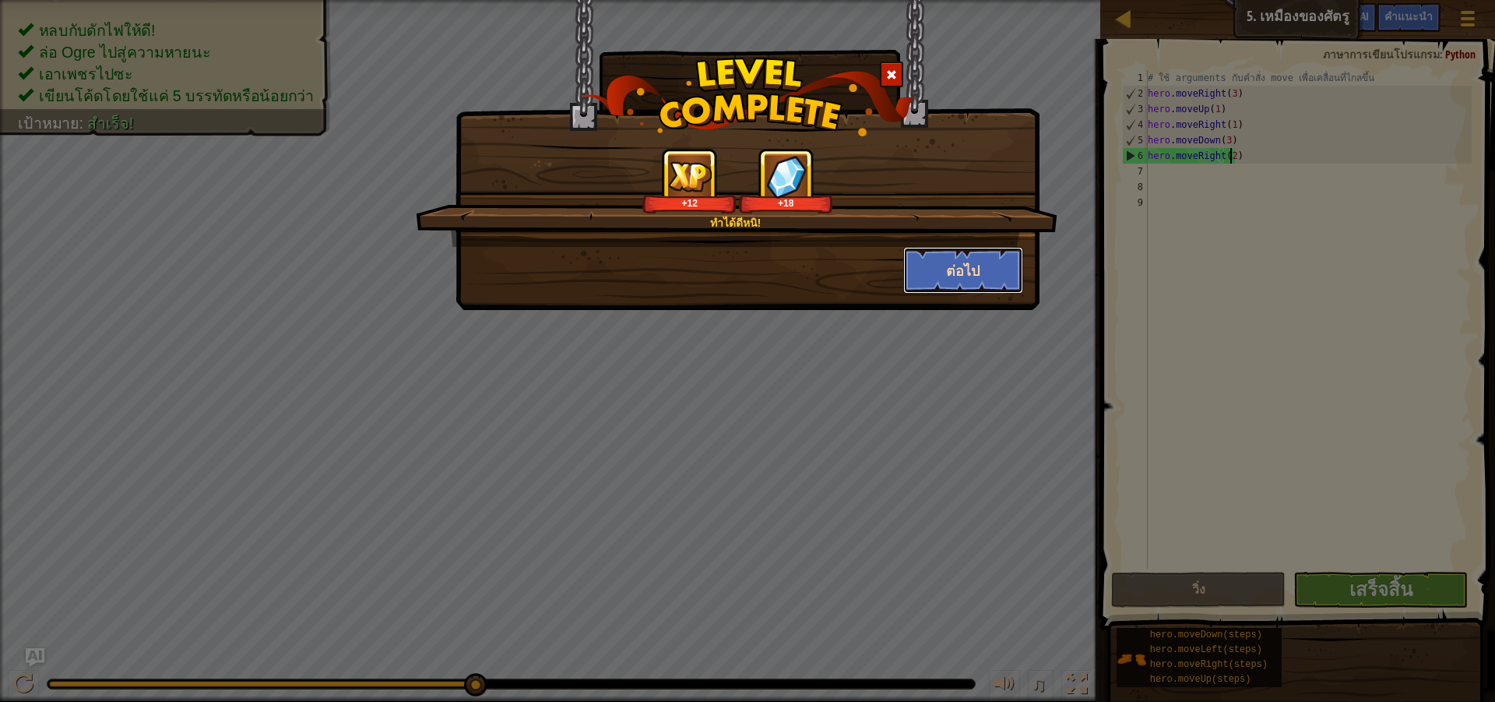
click at [941, 262] on button "ต่อไป" at bounding box center [963, 270] width 121 height 47
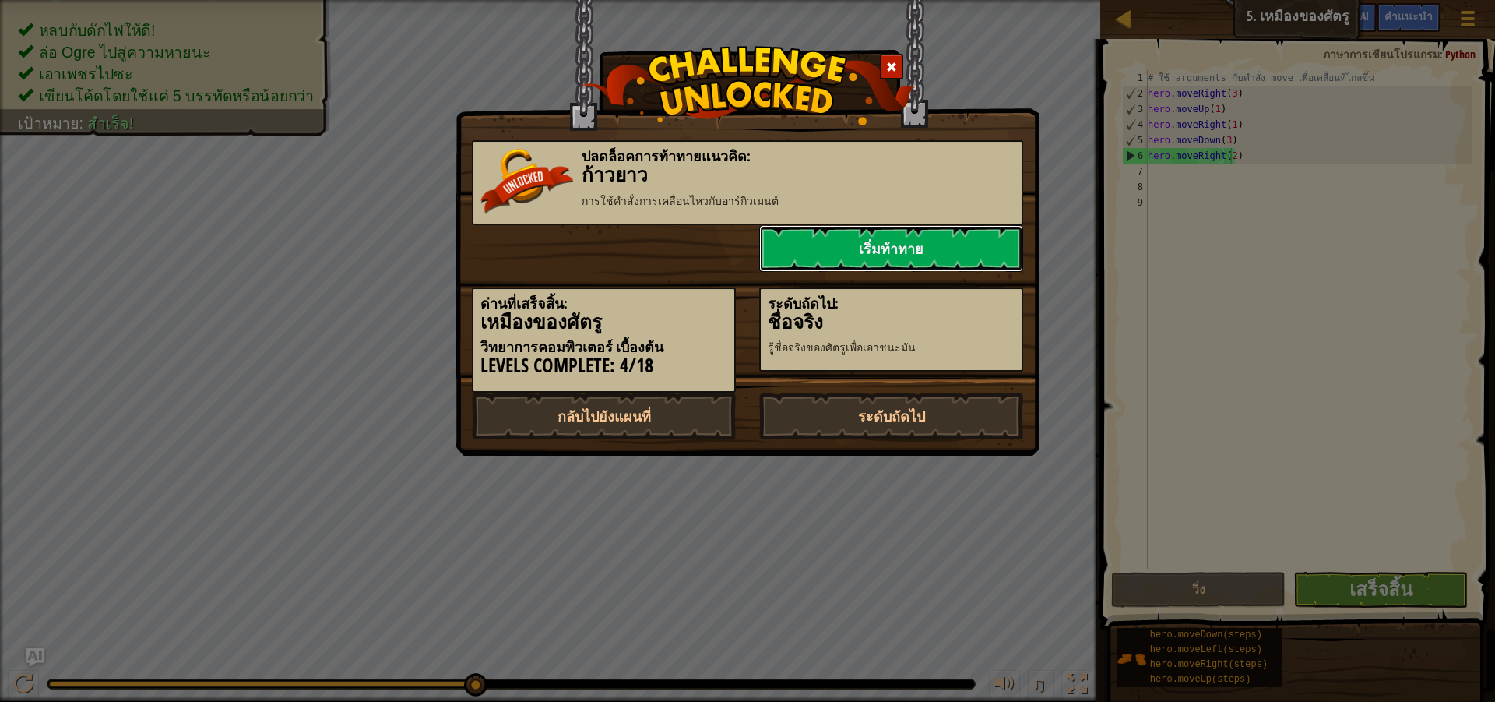
click at [942, 262] on link "เริ่มท้าทาย" at bounding box center [891, 248] width 264 height 47
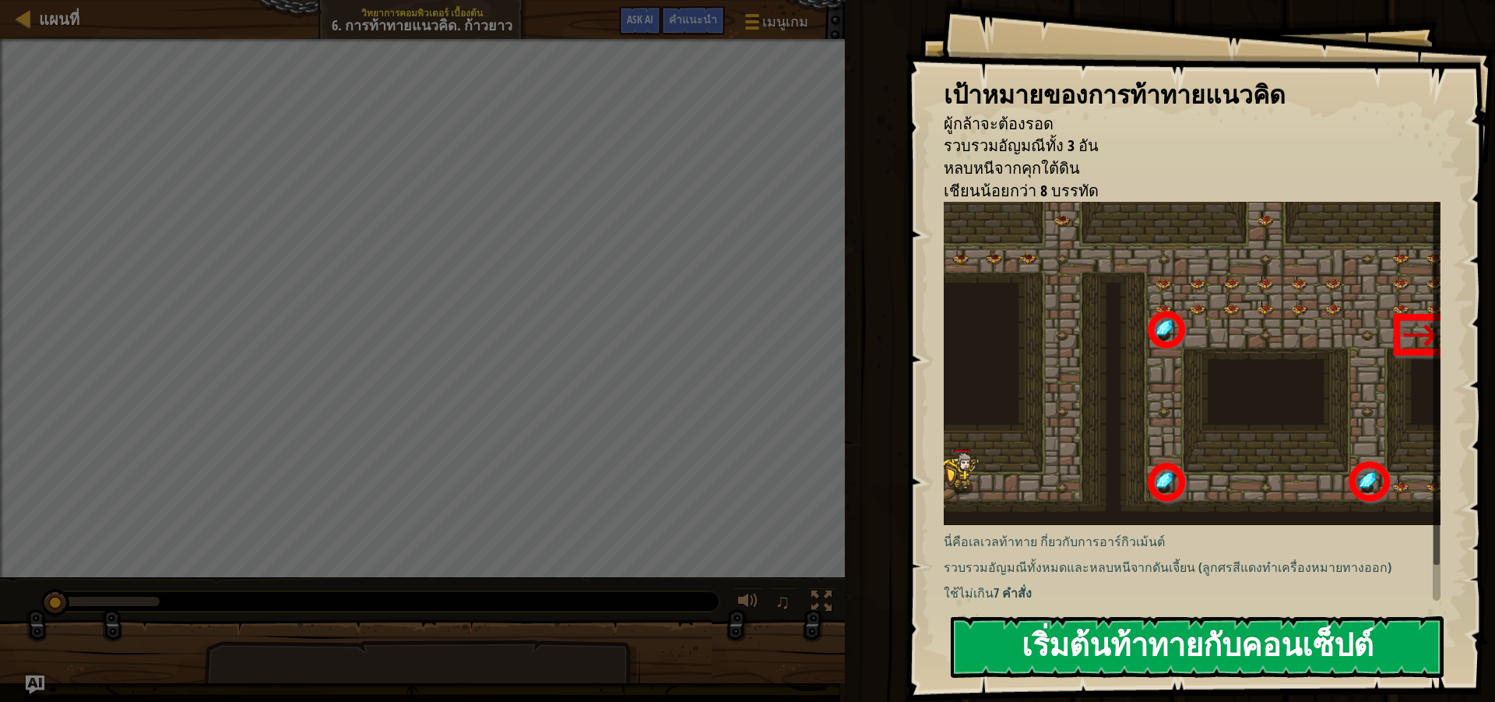
click at [1087, 635] on button "เริ่มต้นท้าทายกับคอนเซ็ปต์" at bounding box center [1197, 647] width 493 height 62
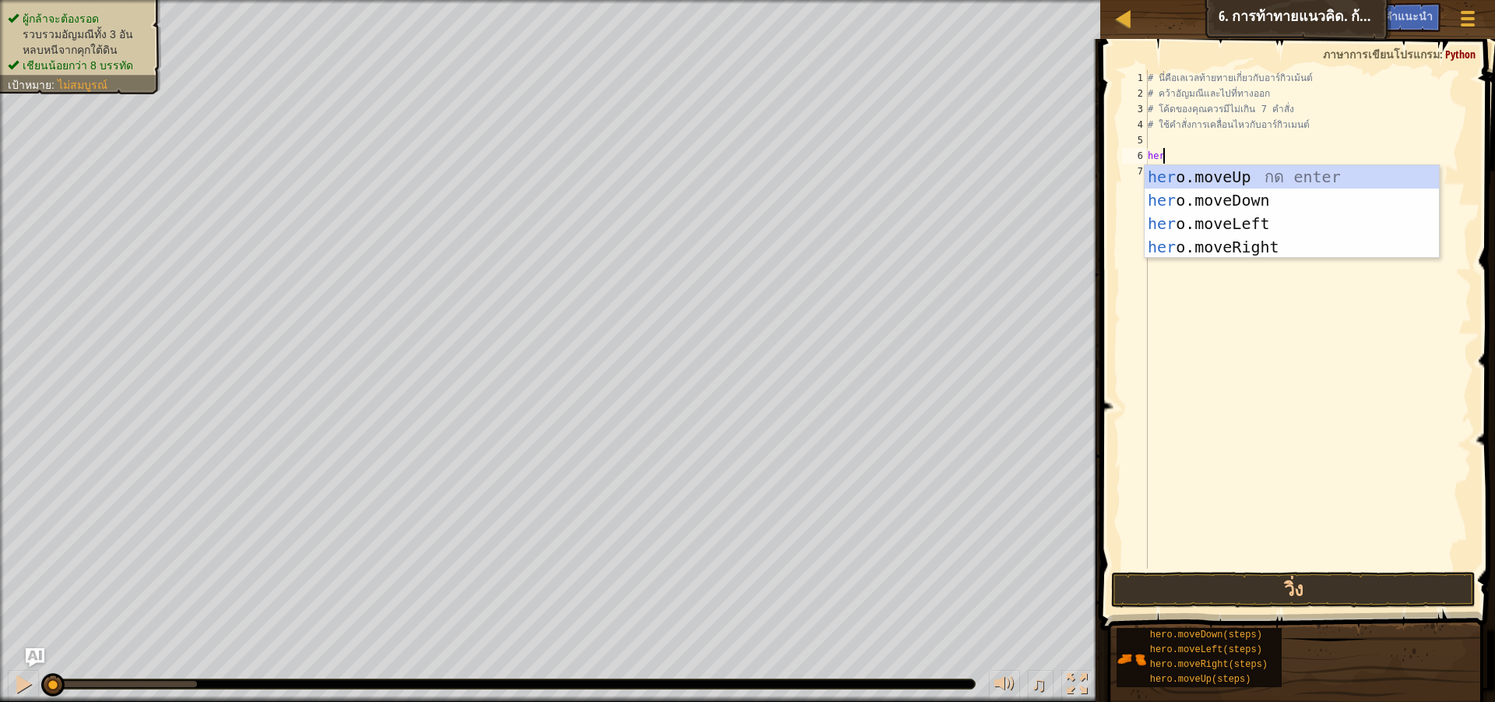
scroll to position [7, 1]
type textarea "hero"
click at [1257, 248] on div "hero .moveUp กด enter hero .moveDown กด enter hero .moveLeft กด enter hero .mov…" at bounding box center [1292, 235] width 294 height 140
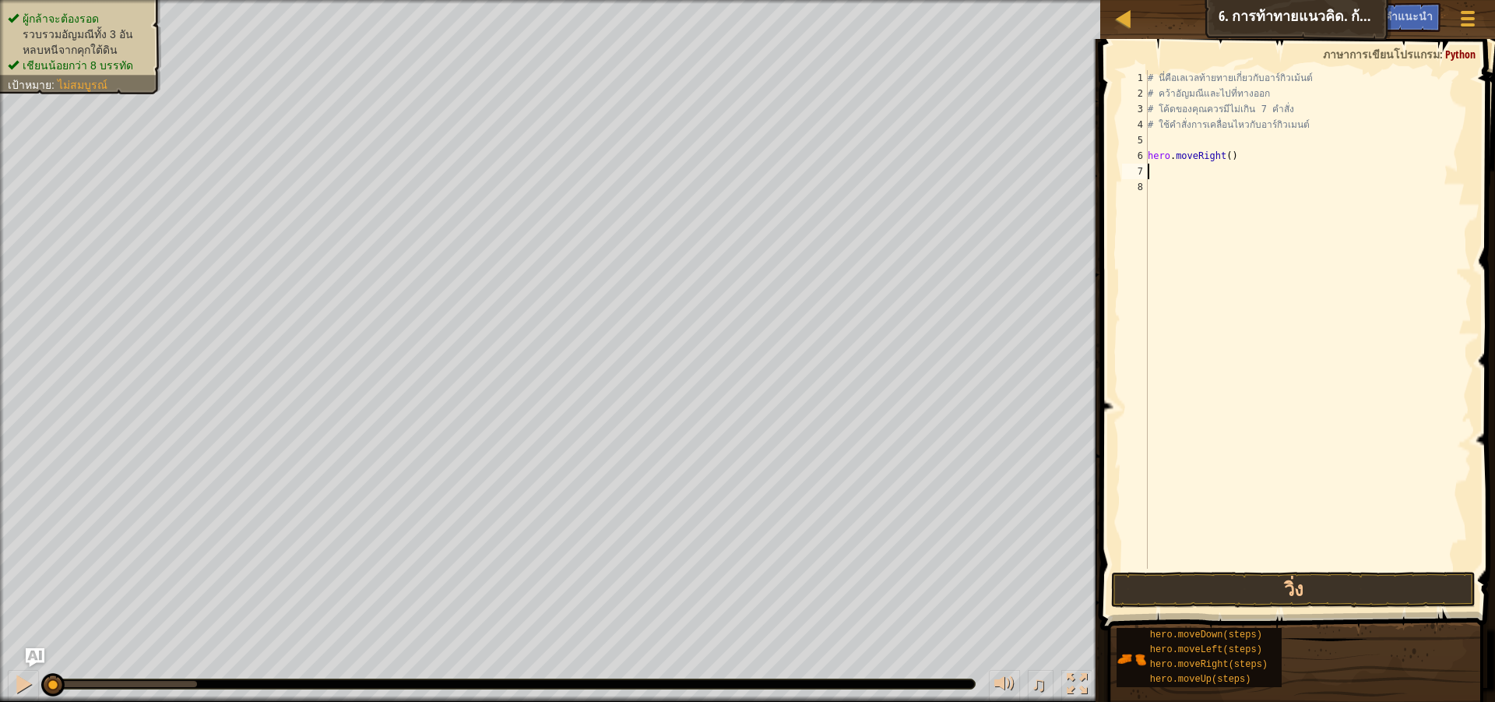
scroll to position [7, 0]
click at [1323, 604] on button "วิ่ง" at bounding box center [1293, 590] width 365 height 36
click at [1319, 579] on button "วิ่ง" at bounding box center [1293, 590] width 365 height 36
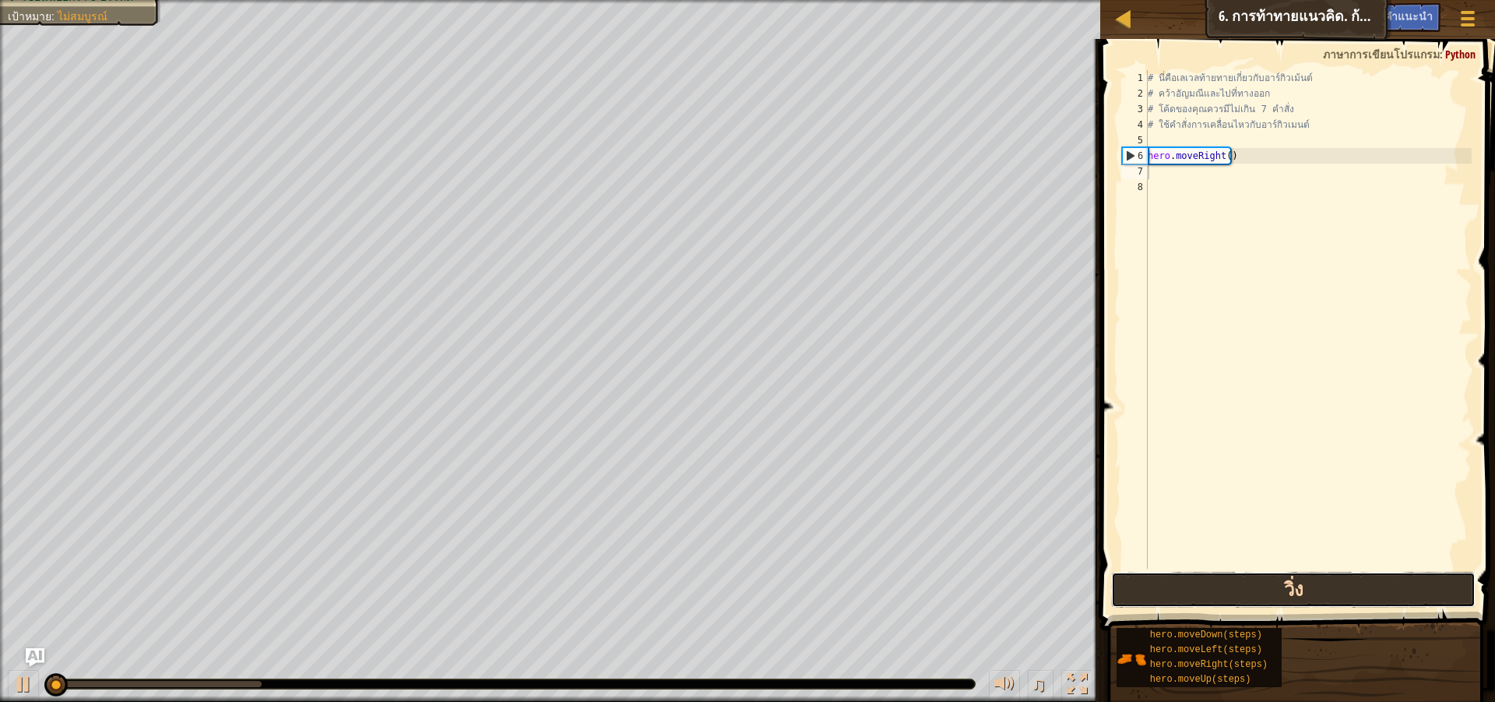
click at [1319, 578] on button "วิ่ง" at bounding box center [1293, 590] width 365 height 36
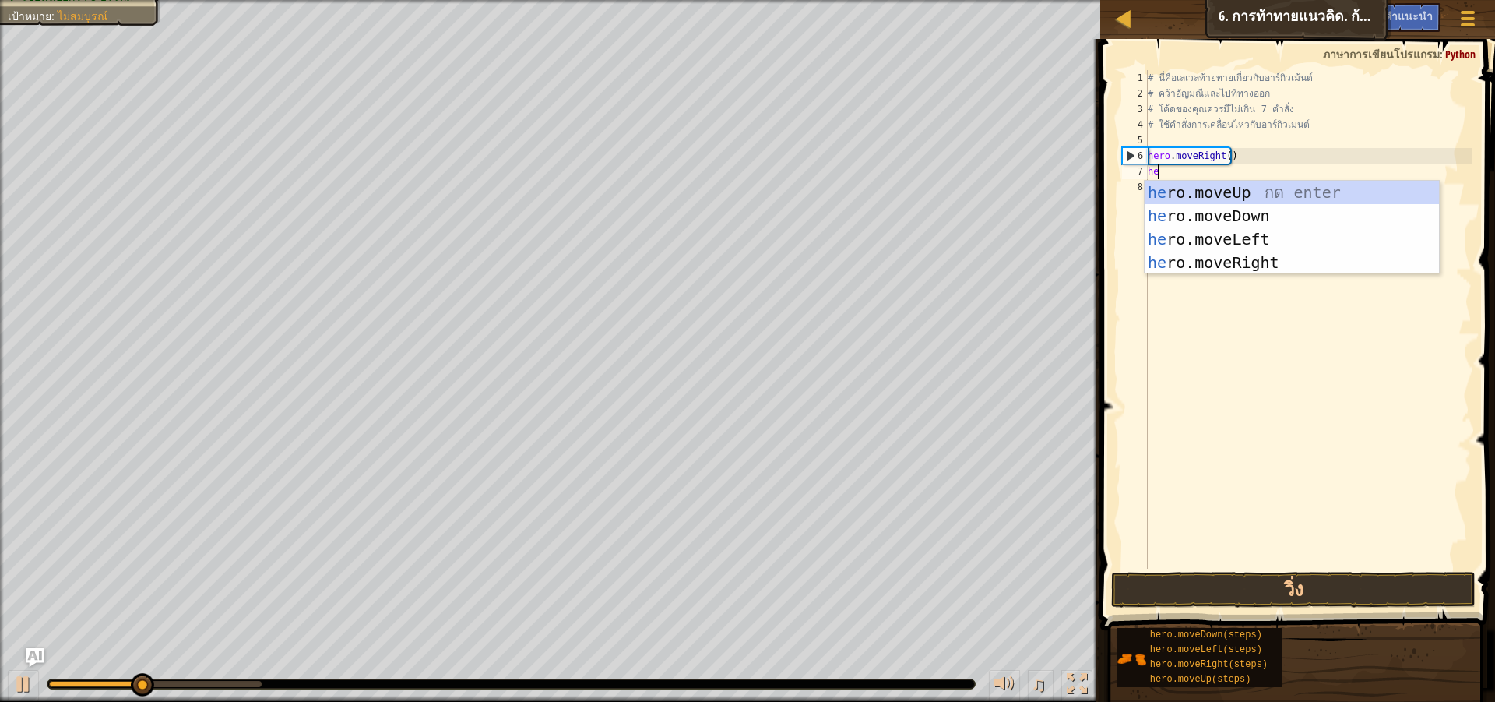
scroll to position [7, 1]
type textarea "hero"
click at [1267, 199] on div "hero .moveUp กด enter hero .moveDown กด enter hero .moveLeft กด enter hero .mov…" at bounding box center [1292, 251] width 294 height 140
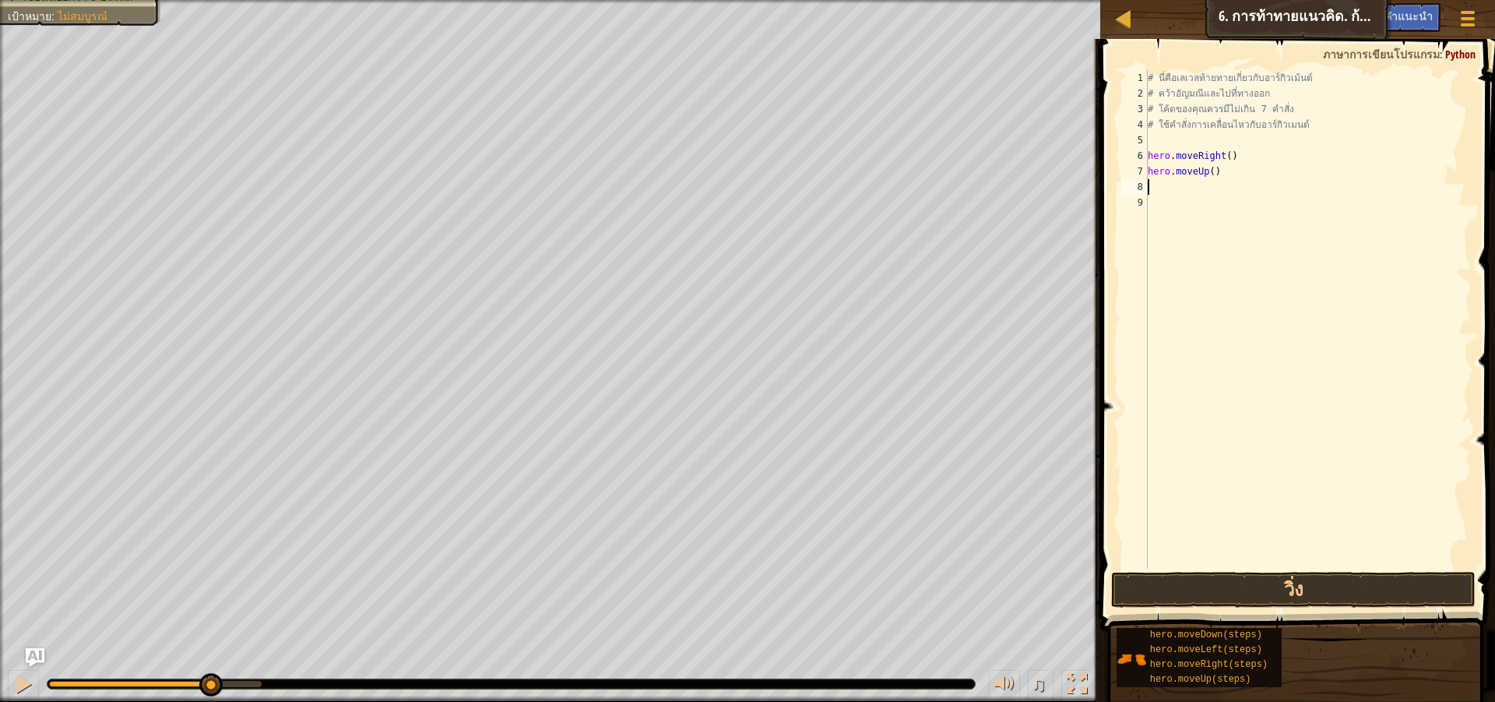
type textarea "3"
click at [1211, 167] on div "# นี่คือเลเวลท้ายทายเกี่ยวกับอาร์กิวเม้นต์ # คว้าอัญมณีและไปที่ทางออก # โค้ดของ…" at bounding box center [1308, 335] width 327 height 530
type textarea "hero.moveUp(3)"
click at [1273, 586] on button "วิ่ง" at bounding box center [1293, 590] width 365 height 36
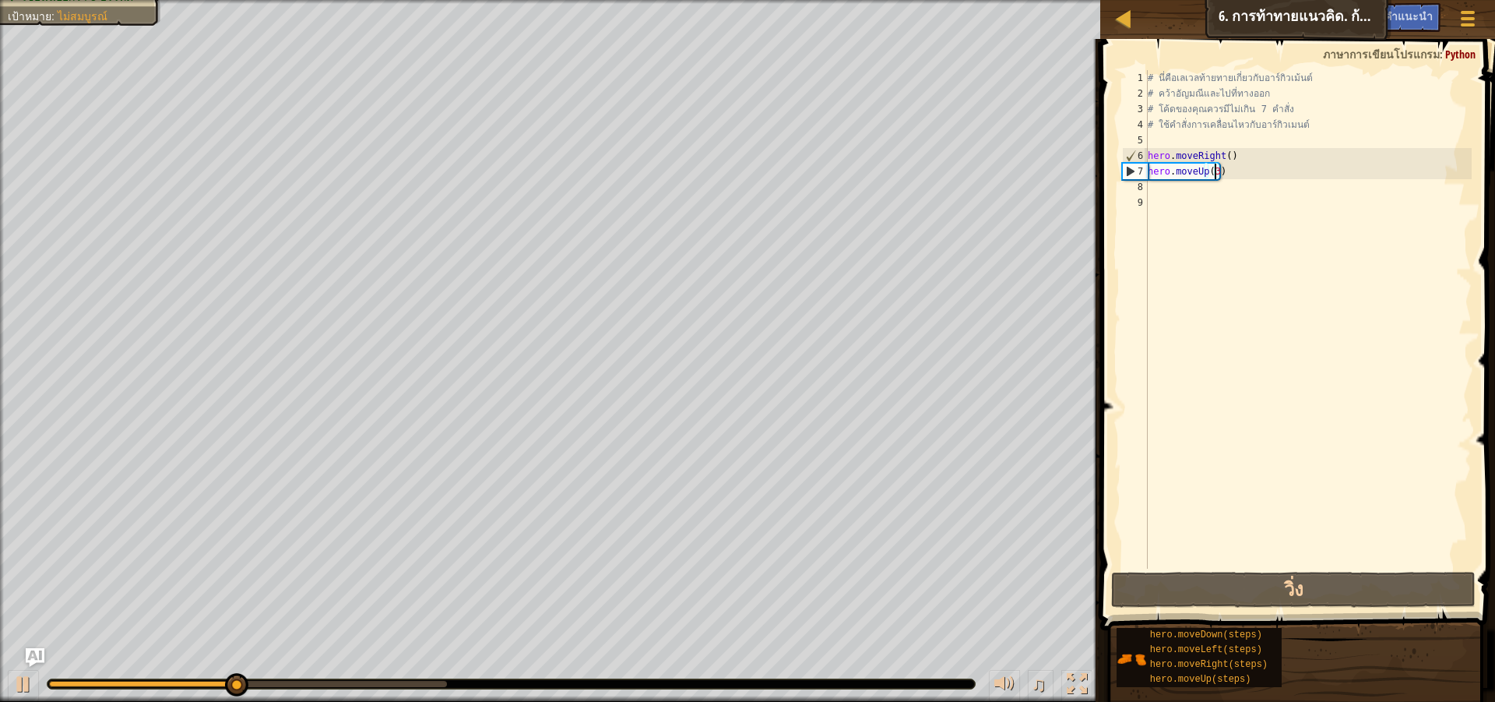
click at [1213, 196] on div "# นี่คือเลเวลท้ายทายเกี่ยวกับอาร์กิวเม้นต์ # คว้าอัญมณีและไปที่ทางออก # โค้ดของ…" at bounding box center [1308, 335] width 327 height 530
click at [1210, 183] on div "# นี่คือเลเวลท้ายทายเกี่ยวกับอาร์กิวเม้นต์ # คว้าอัญมณีและไปที่ทางออก # โค้ดของ…" at bounding box center [1308, 335] width 327 height 530
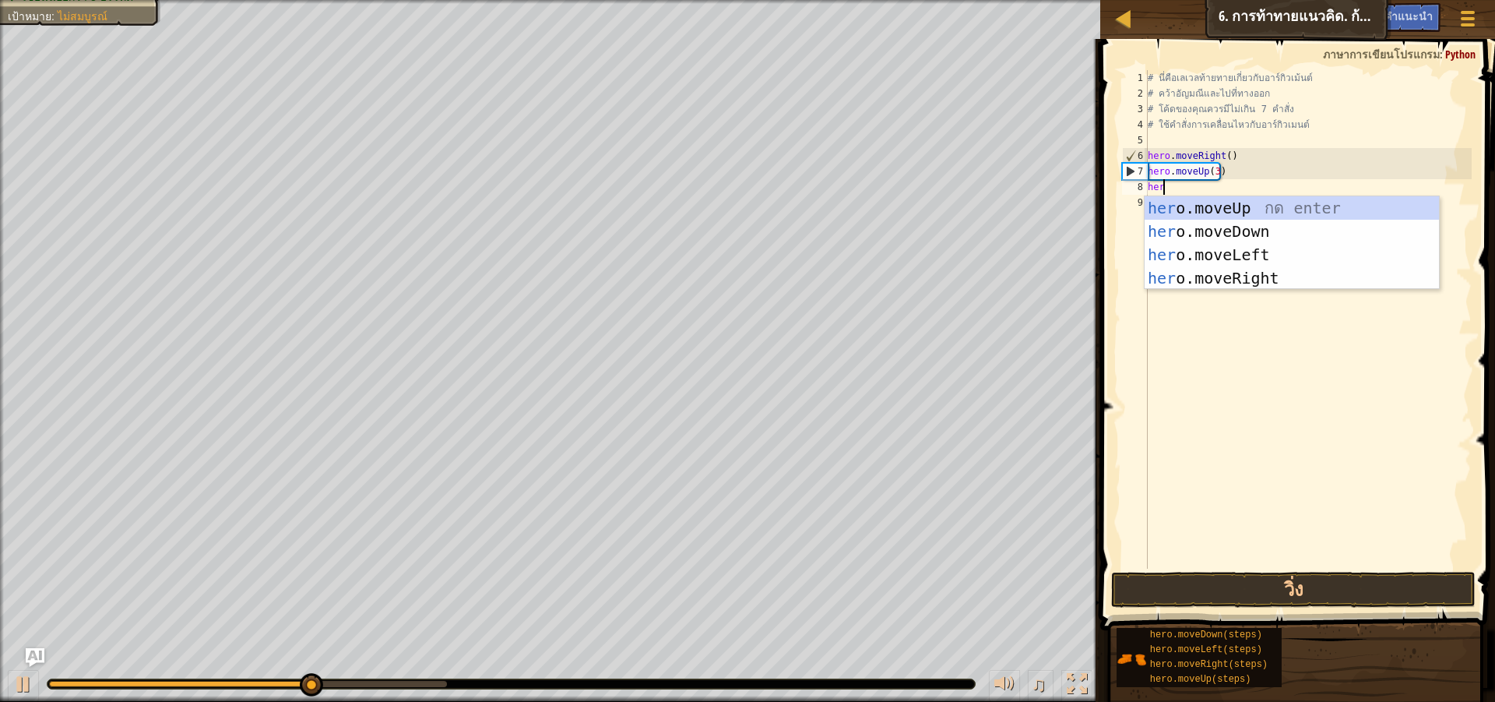
scroll to position [7, 1]
type textarea "hero"
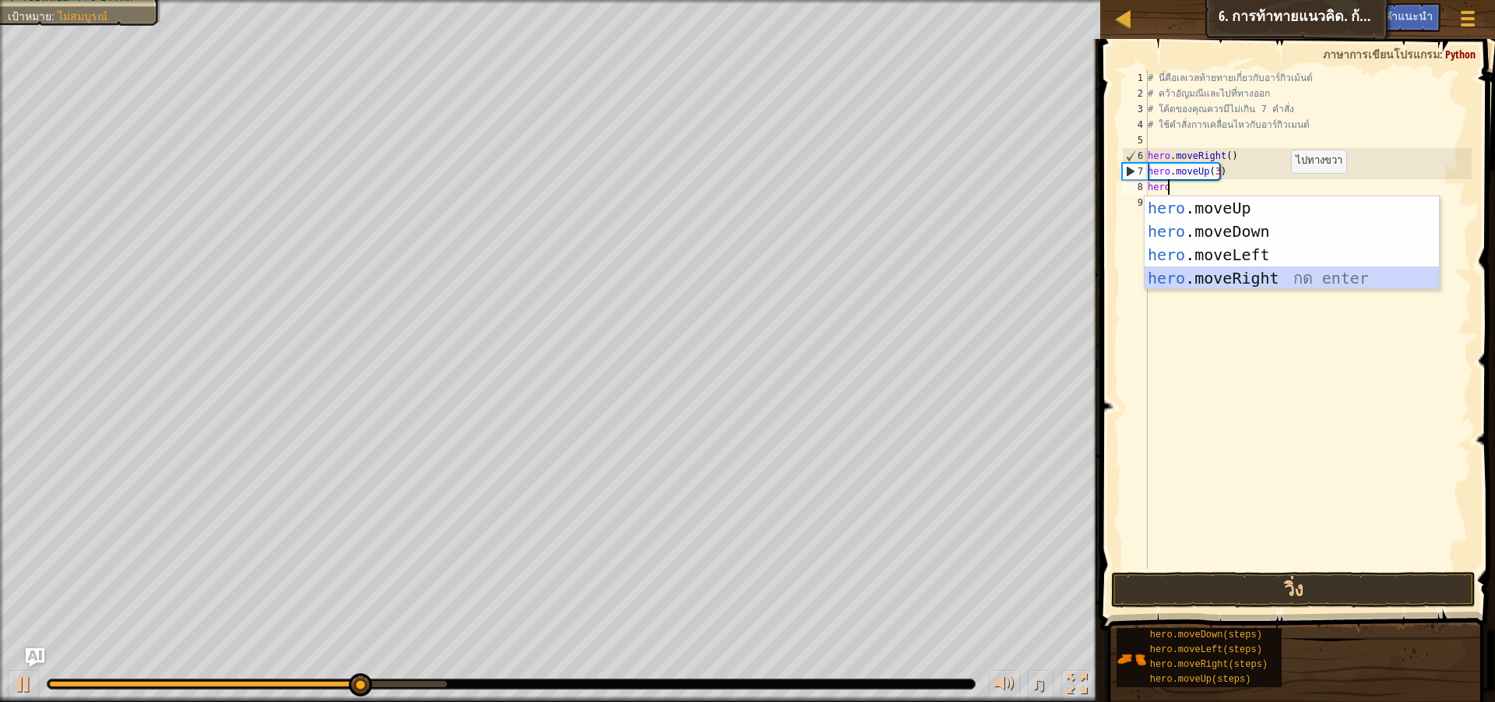
click at [1265, 272] on div "hero .moveUp กด enter hero .moveDown กด enter hero .moveLeft กด enter hero .mov…" at bounding box center [1292, 266] width 294 height 140
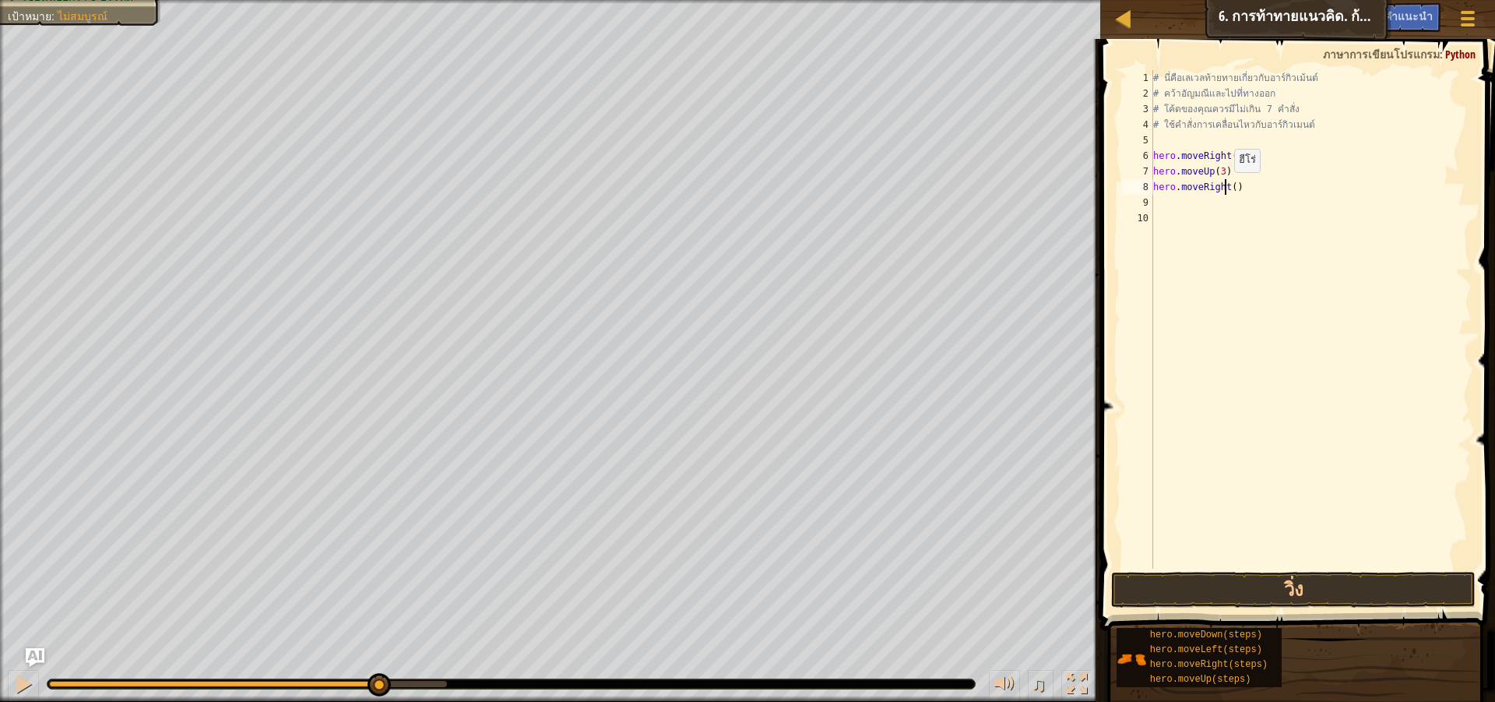
click at [1227, 188] on div "# นี่คือเลเวลท้ายทายเกี่ยวกับอาร์กิวเม้นต์ # คว้าอัญมณีและไปที่ทางออก # โค้ดของ…" at bounding box center [1311, 335] width 322 height 530
click at [1250, 585] on button "วิ่ง" at bounding box center [1293, 590] width 365 height 36
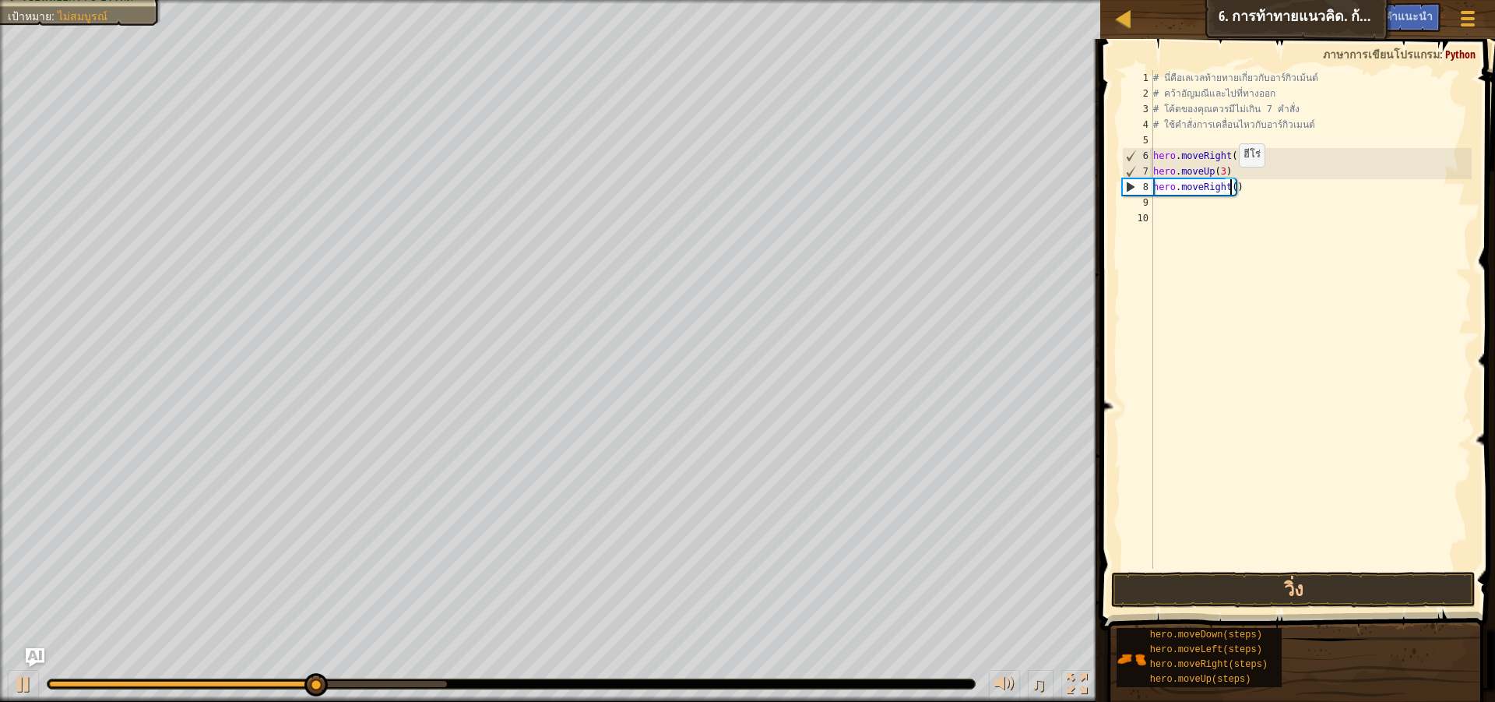
click at [1231, 182] on div "# นี่คือเลเวลท้ายทายเกี่ยวกับอาร์กิวเม้นต์ # คว้าอัญมณีและไปที่ทางออก # โค้ดของ…" at bounding box center [1311, 335] width 322 height 530
type textarea "hero.moveRight(2)"
drag, startPoint x: 1281, startPoint y: 570, endPoint x: 1284, endPoint y: 599, distance: 29.0
click at [1284, 596] on div "hero.moveRight(2) 1 2 3 4 5 6 7 8 9 10 # นี่คือ[PERSON_NAME]ท้ายทายเกี่ยวกับอาร…" at bounding box center [1296, 365] width 400 height 637
drag, startPoint x: 1284, startPoint y: 599, endPoint x: 1294, endPoint y: 588, distance: 14.4
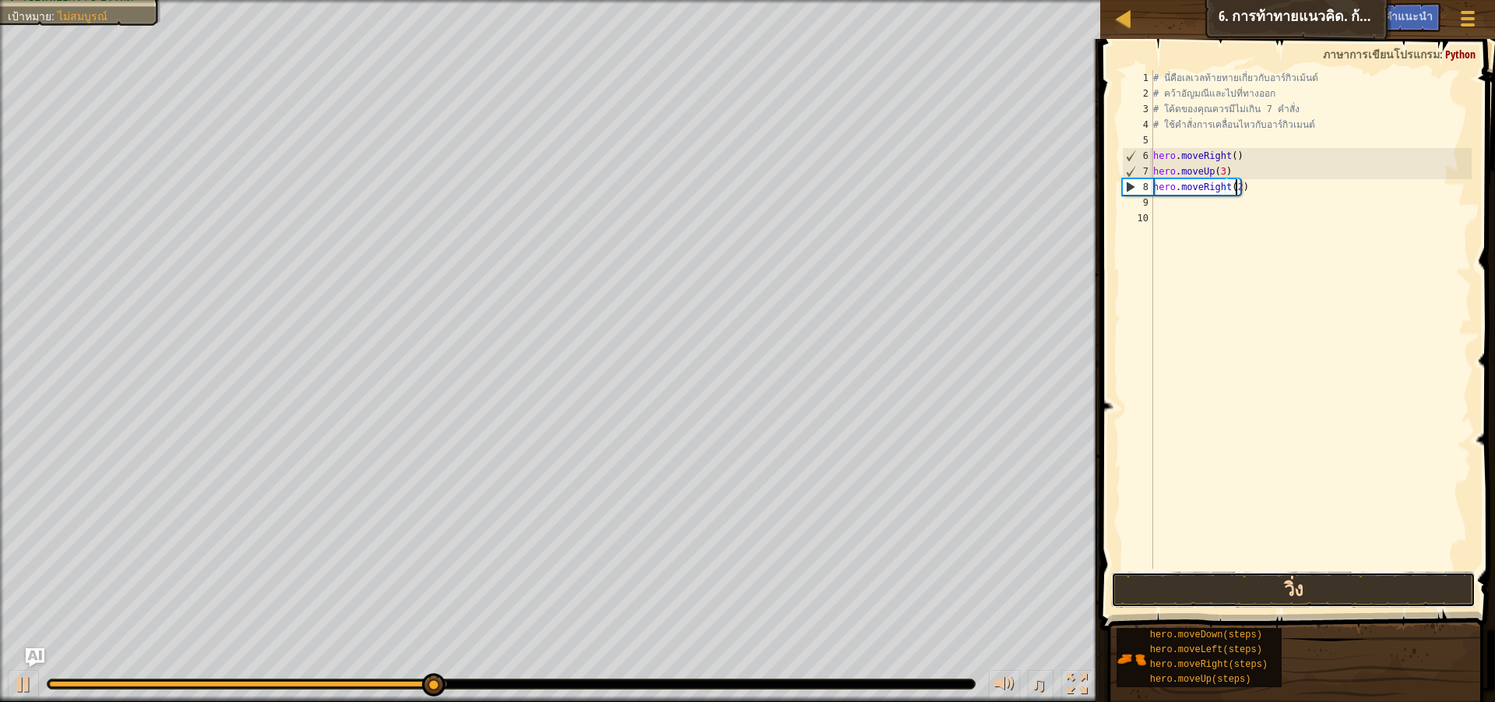
click at [1285, 599] on button "วิ่ง" at bounding box center [1293, 590] width 365 height 36
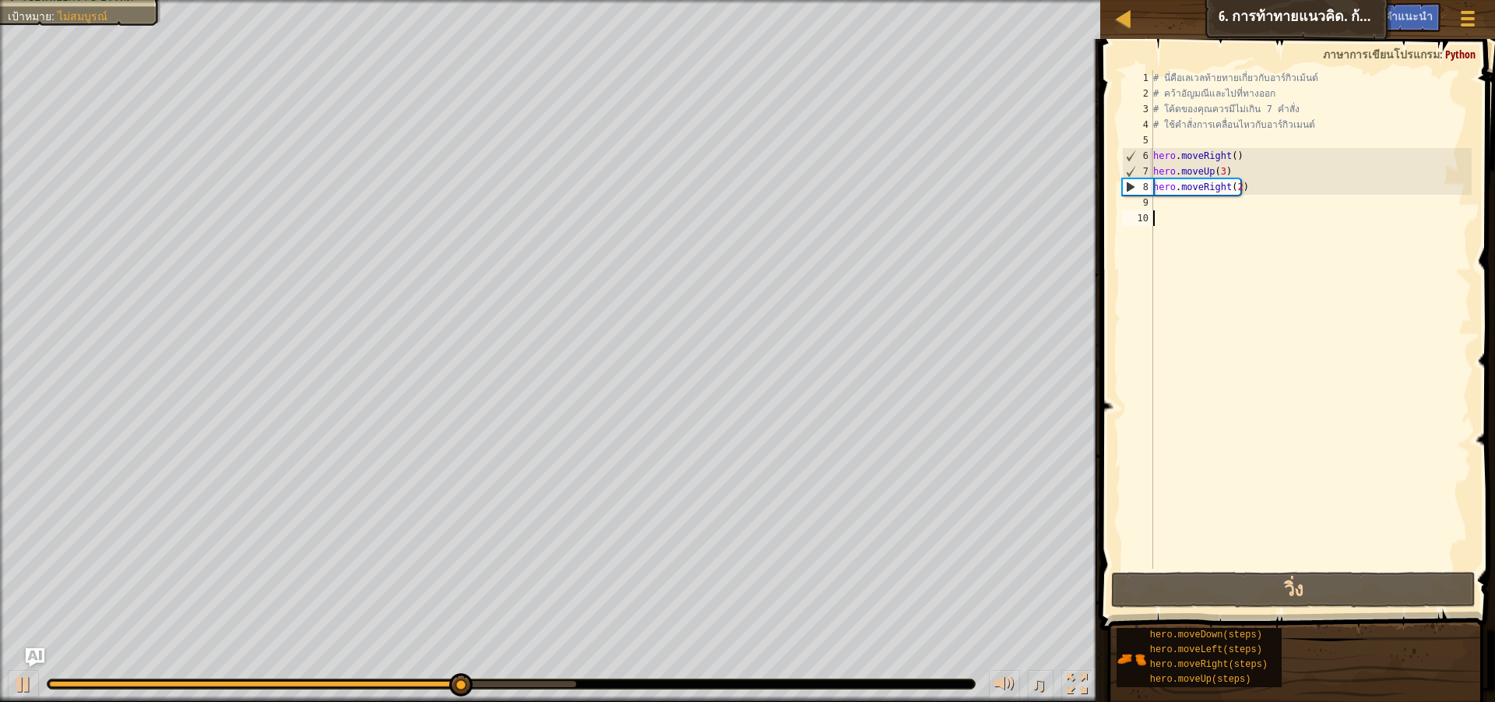
click at [1231, 216] on div "# นี่คือเลเวลท้ายทายเกี่ยวกับอาร์กิวเม้นต์ # คว้าอัญมณีและไปที่ทางออก # โค้ดของ…" at bounding box center [1311, 335] width 322 height 530
click at [1226, 200] on div "# นี่คือเลเวลท้ายทายเกี่ยวกับอาร์กิวเม้นต์ # คว้าอัญมณีและไปที่ทางออก # โค้ดของ…" at bounding box center [1311, 335] width 322 height 530
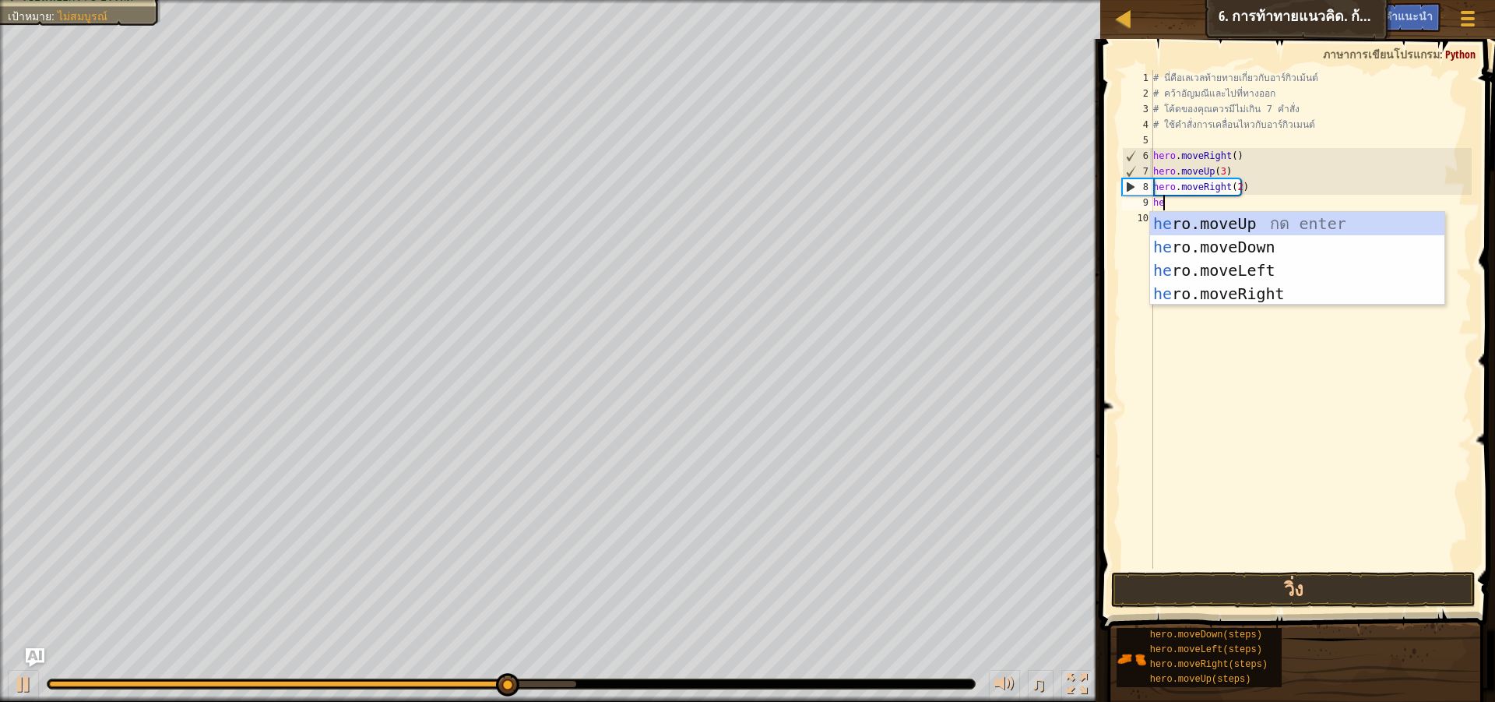
scroll to position [7, 1]
type textarea "hero"
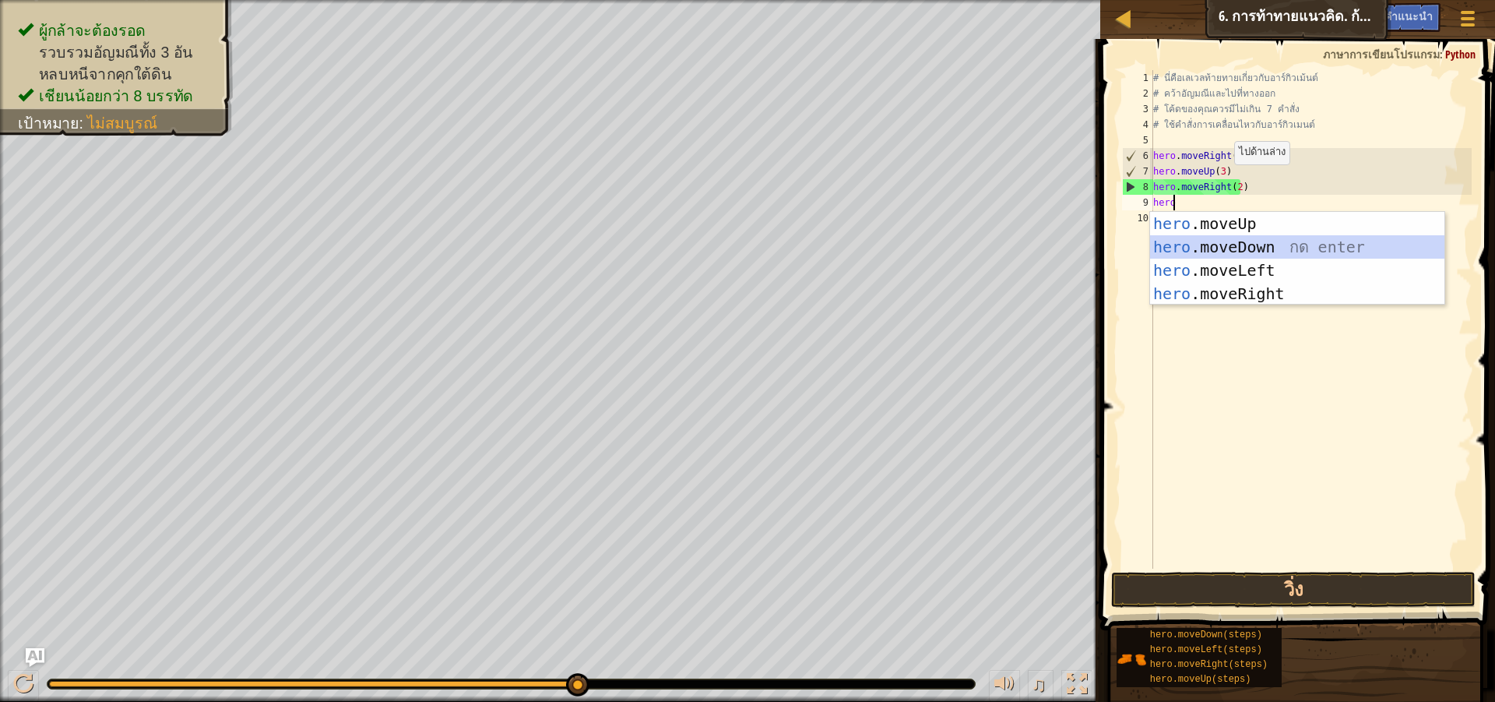
click at [1261, 246] on div "hero .moveUp กด enter hero .moveDown กด enter hero .moveLeft กด enter hero .mov…" at bounding box center [1297, 282] width 294 height 140
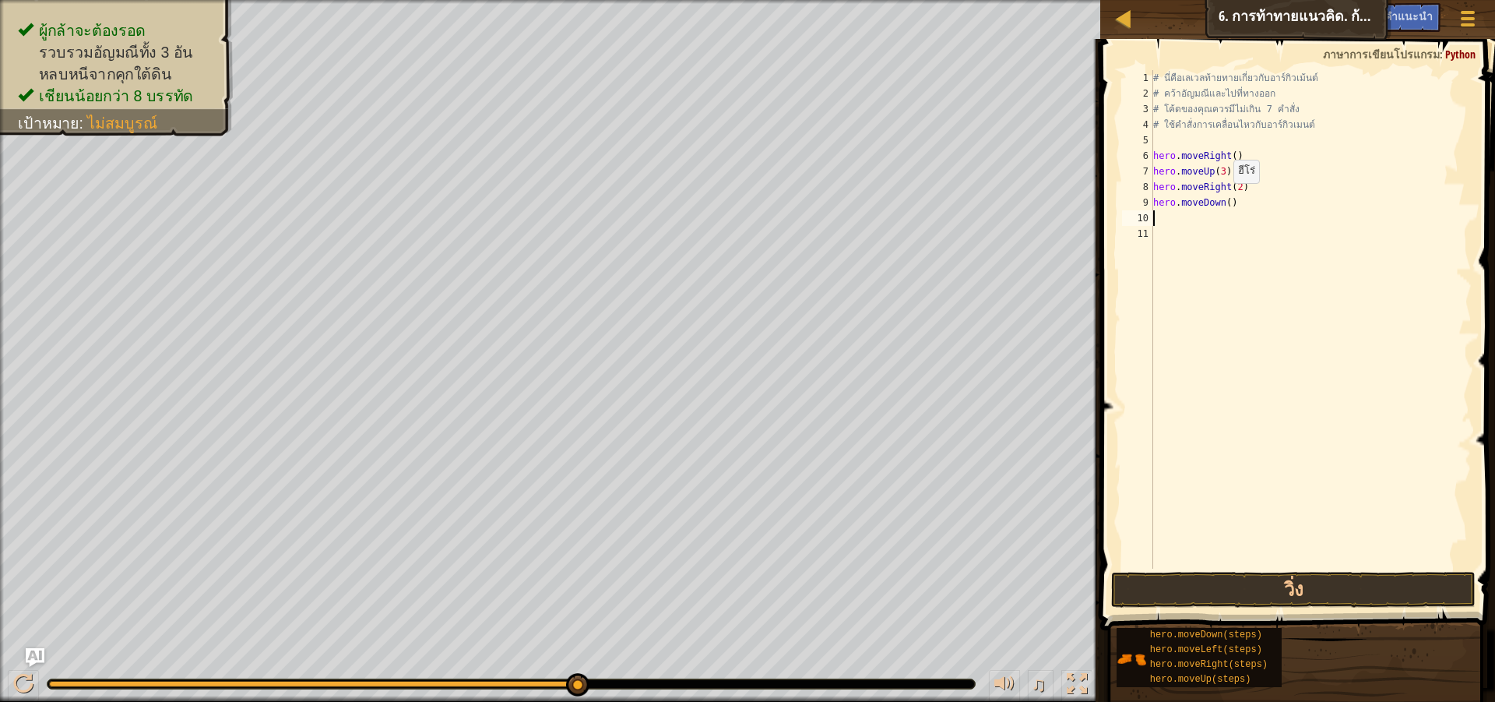
click at [1226, 199] on div "# นี่คือเลเวลท้ายทายเกี่ยวกับอาร์กิวเม้นต์ # คว้าอัญมณีและไปที่ทางออก # โค้ดของ…" at bounding box center [1311, 335] width 322 height 530
type textarea "hero.moveDown(3)"
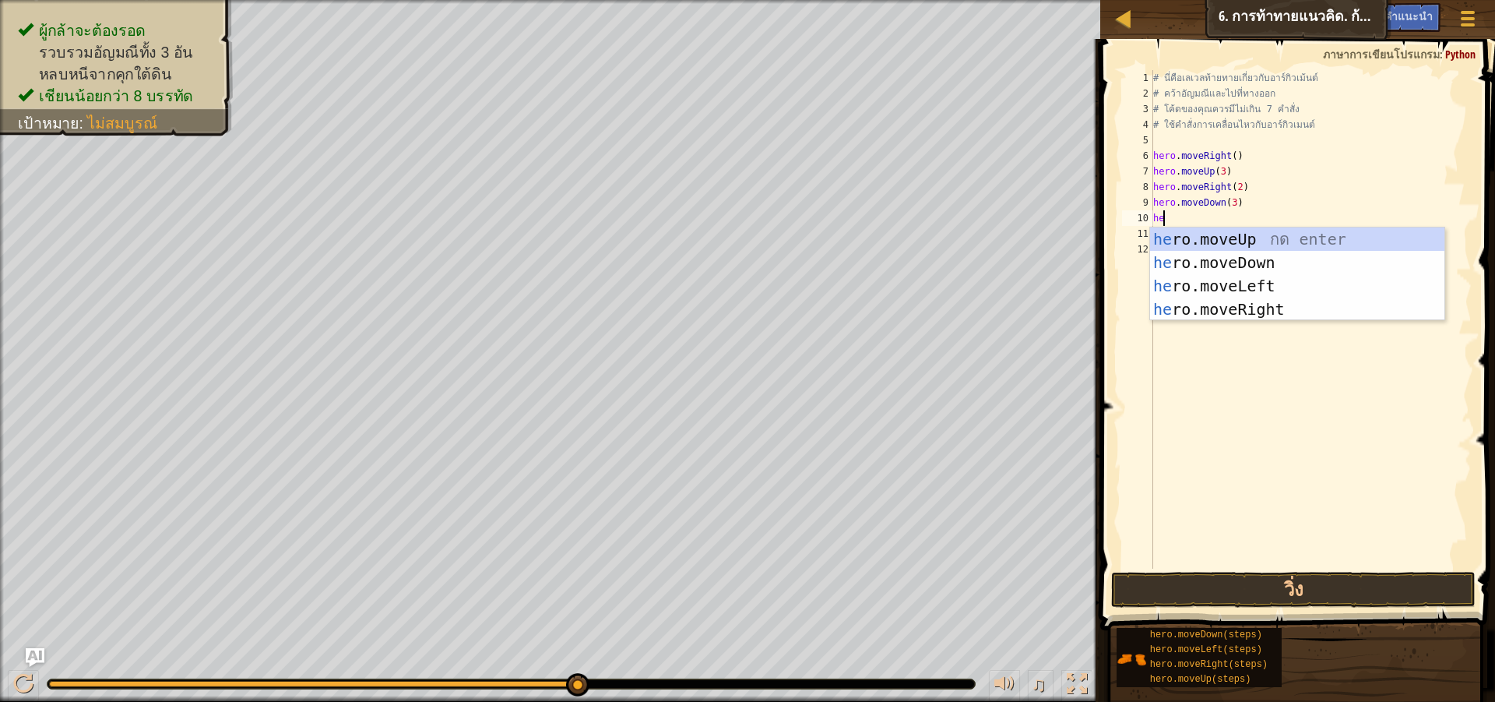
scroll to position [7, 1]
type textarea "hero"
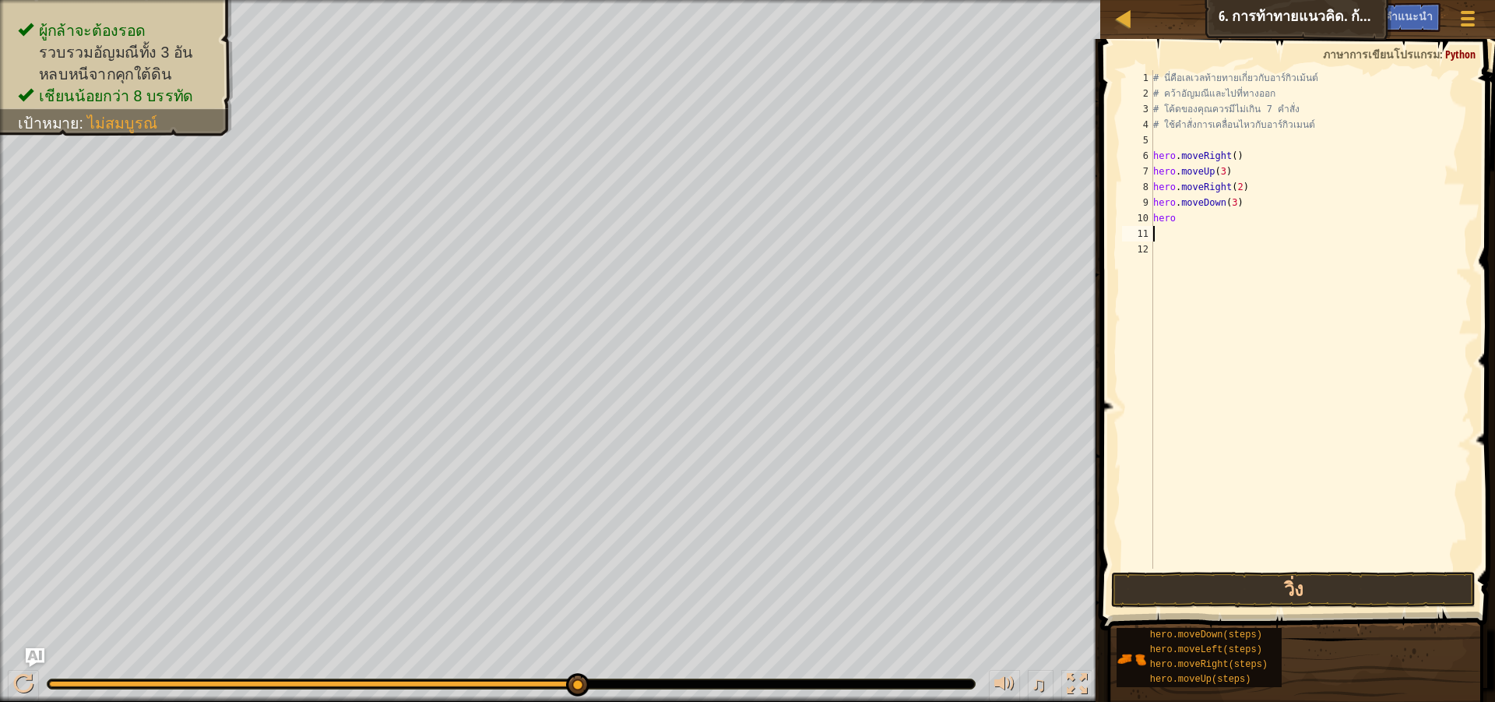
click at [1204, 227] on div "# นี่คือ[PERSON_NAME]ท้ายทายเกี่ยวกับอาร์กิวเม้นต์ # คว้า[PERSON_NAME]และไปที่ท…" at bounding box center [1311, 335] width 322 height 530
click at [1199, 220] on div "# นี่คือ[PERSON_NAME]ท้ายทายเกี่ยวกับอาร์กิวเม้นต์ # คว้า[PERSON_NAME]และไปที่ท…" at bounding box center [1311, 335] width 322 height 530
type textarea "hero."
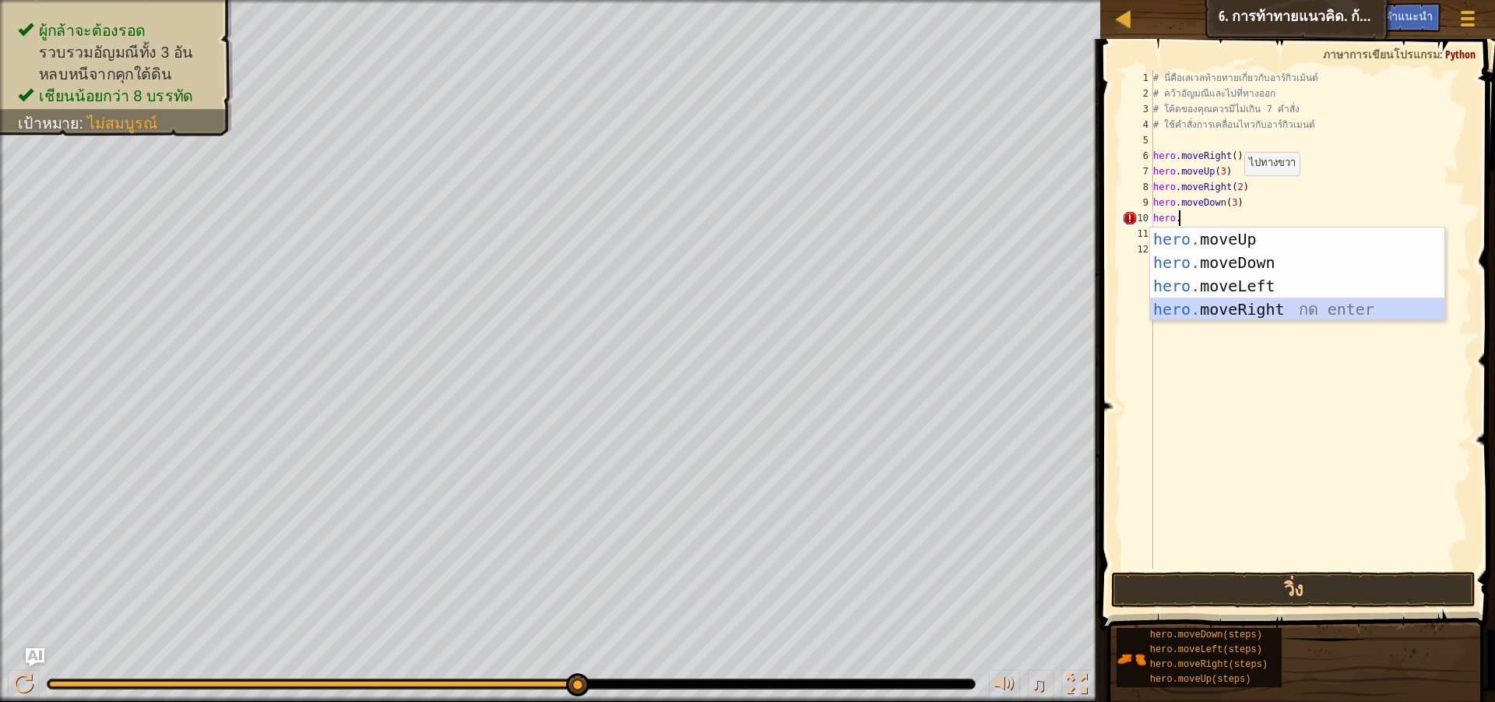
click at [1298, 301] on div "hero. moveUp กด enter hero. moveDown กด enter hero. moveLeft กด enter hero. mov…" at bounding box center [1297, 297] width 294 height 140
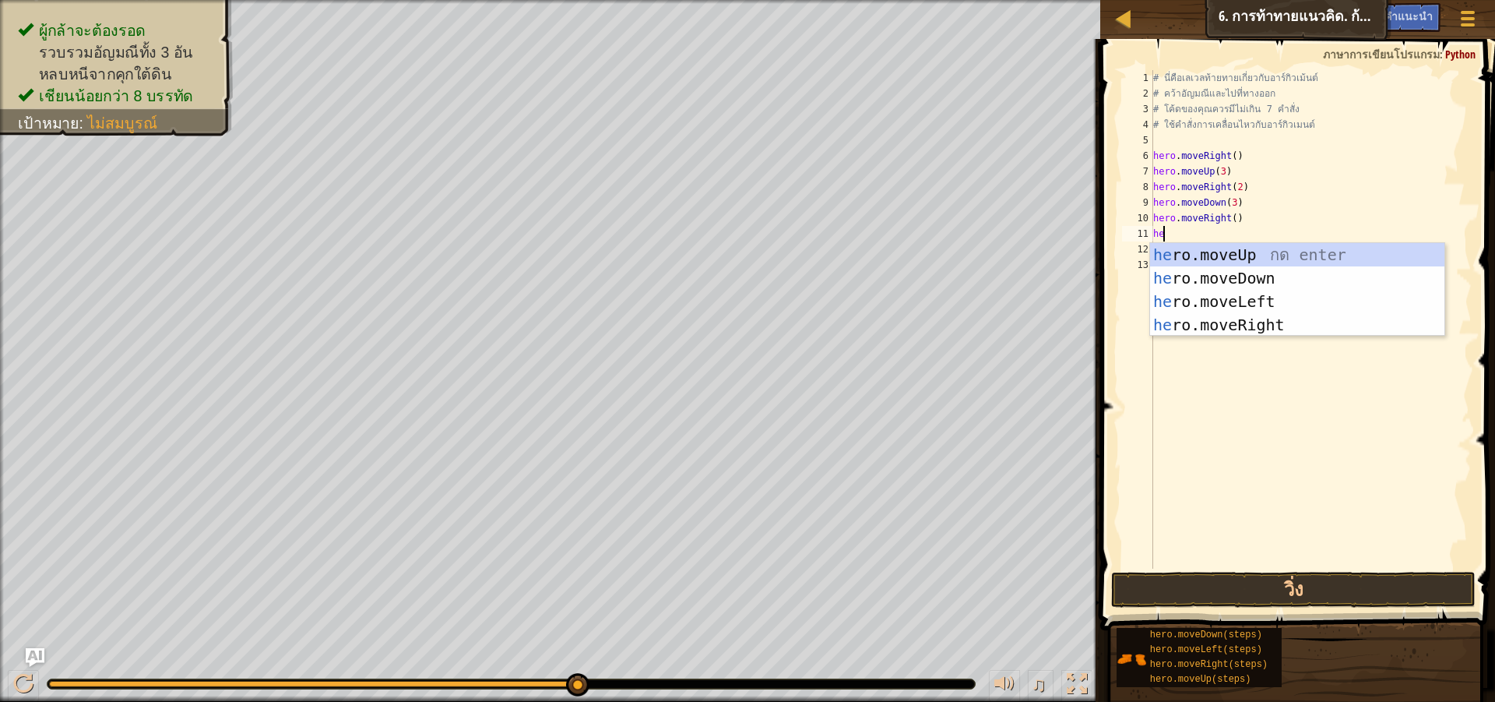
scroll to position [7, 1]
type textarea "hero"
click at [1276, 252] on div "hero .moveUp กด enter hero .moveDown กด enter hero .moveLeft กด enter hero .mov…" at bounding box center [1297, 313] width 294 height 140
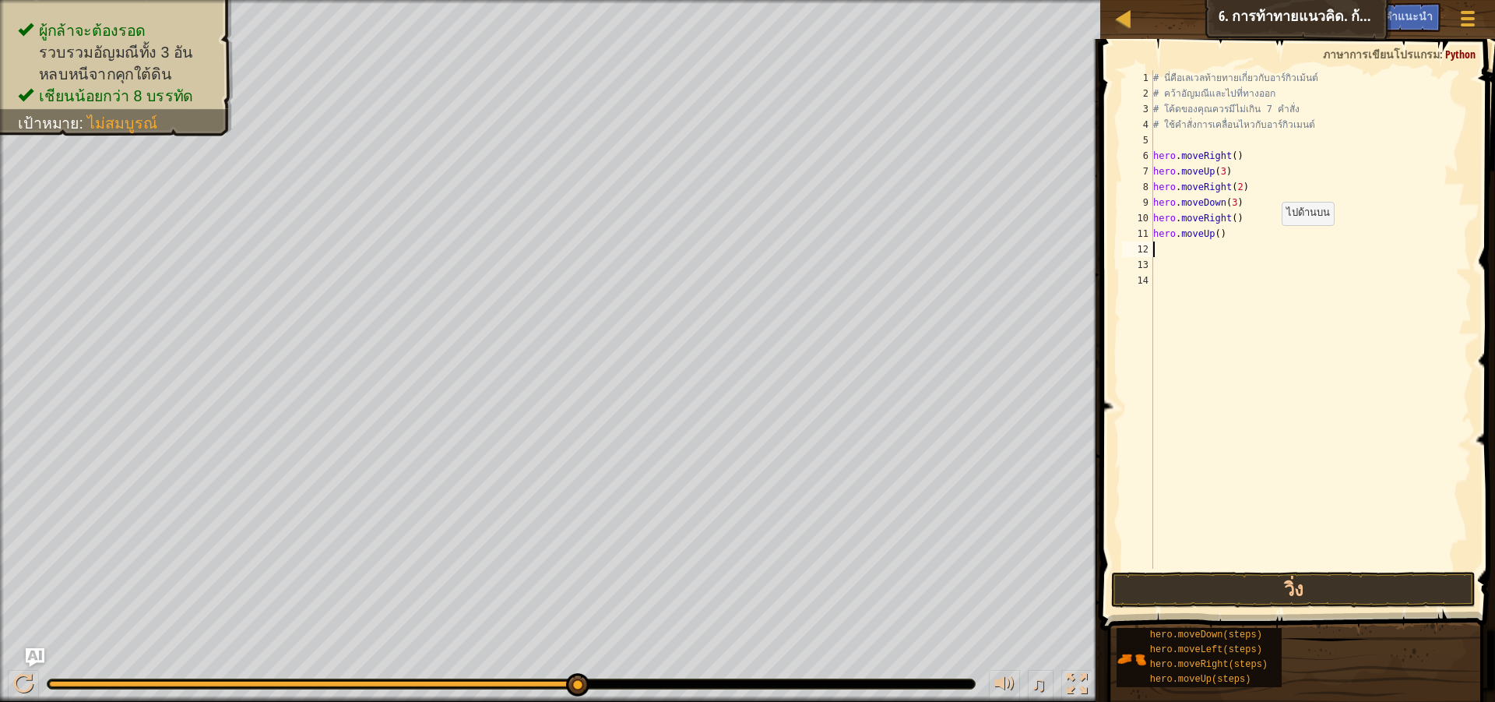
scroll to position [7, 0]
click at [1214, 239] on div "# นี่คือเลเวลท้ายทายเกี่ยวกับอาร์กิวเม้นต์ # คว้าอัญมณีและไปที่ทางออก # โค้ดของ…" at bounding box center [1311, 335] width 322 height 530
type textarea "hero.moveUp(2)"
click at [1217, 250] on div "# นี่คือเลเวลท้ายทายเกี่ยวกับอาร์กิวเม้นต์ # คว้าอัญมณีและไปที่ทางออก # โค้ดของ…" at bounding box center [1311, 335] width 322 height 530
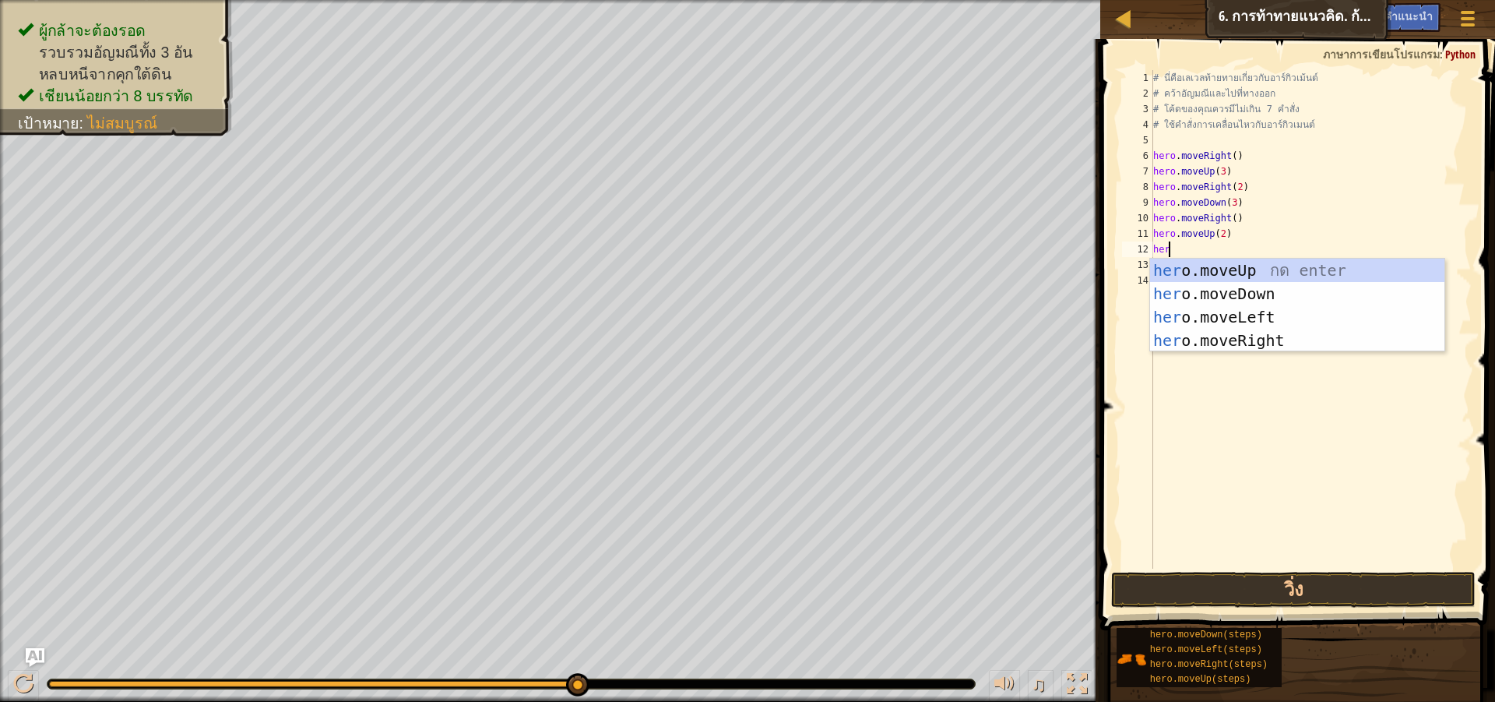
scroll to position [7, 1]
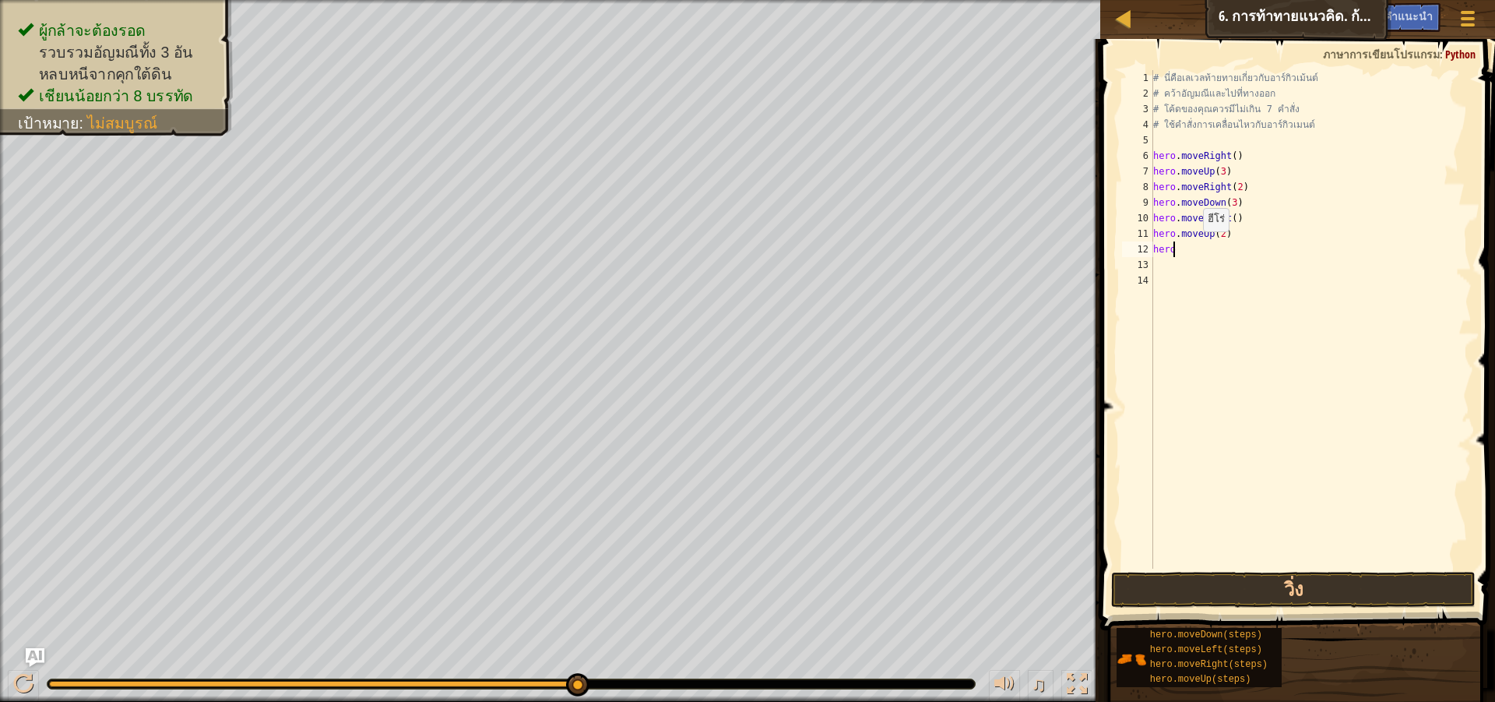
click at [1196, 247] on div "# นี่คือ[PERSON_NAME]ท้ายทายเกี่ยวกับอาร์กิวเม้นต์ # คว้า[PERSON_NAME]และไปที่ท…" at bounding box center [1311, 335] width 322 height 530
type textarea "hero."
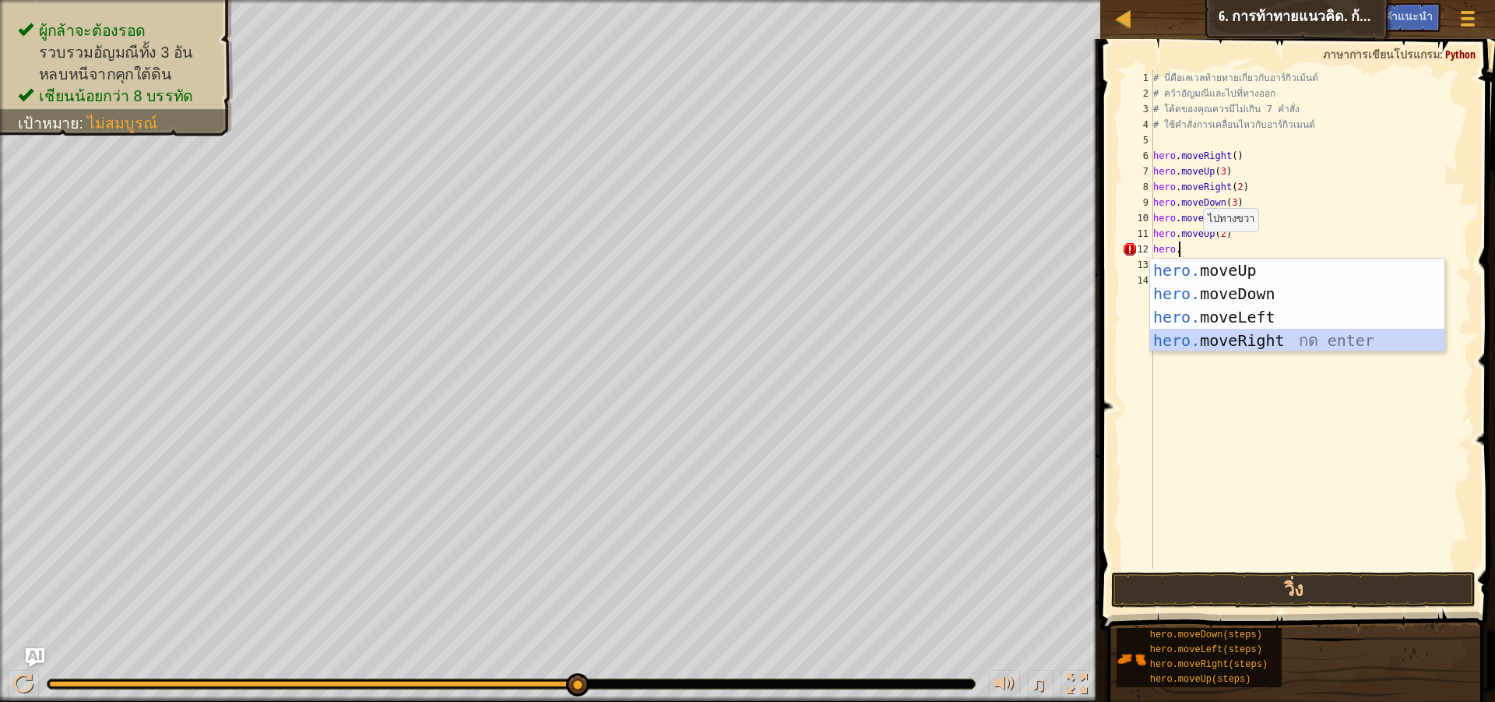
click at [1316, 333] on div "hero. moveUp กด enter hero. moveDown กด enter hero. moveLeft กด enter hero. mov…" at bounding box center [1297, 329] width 294 height 140
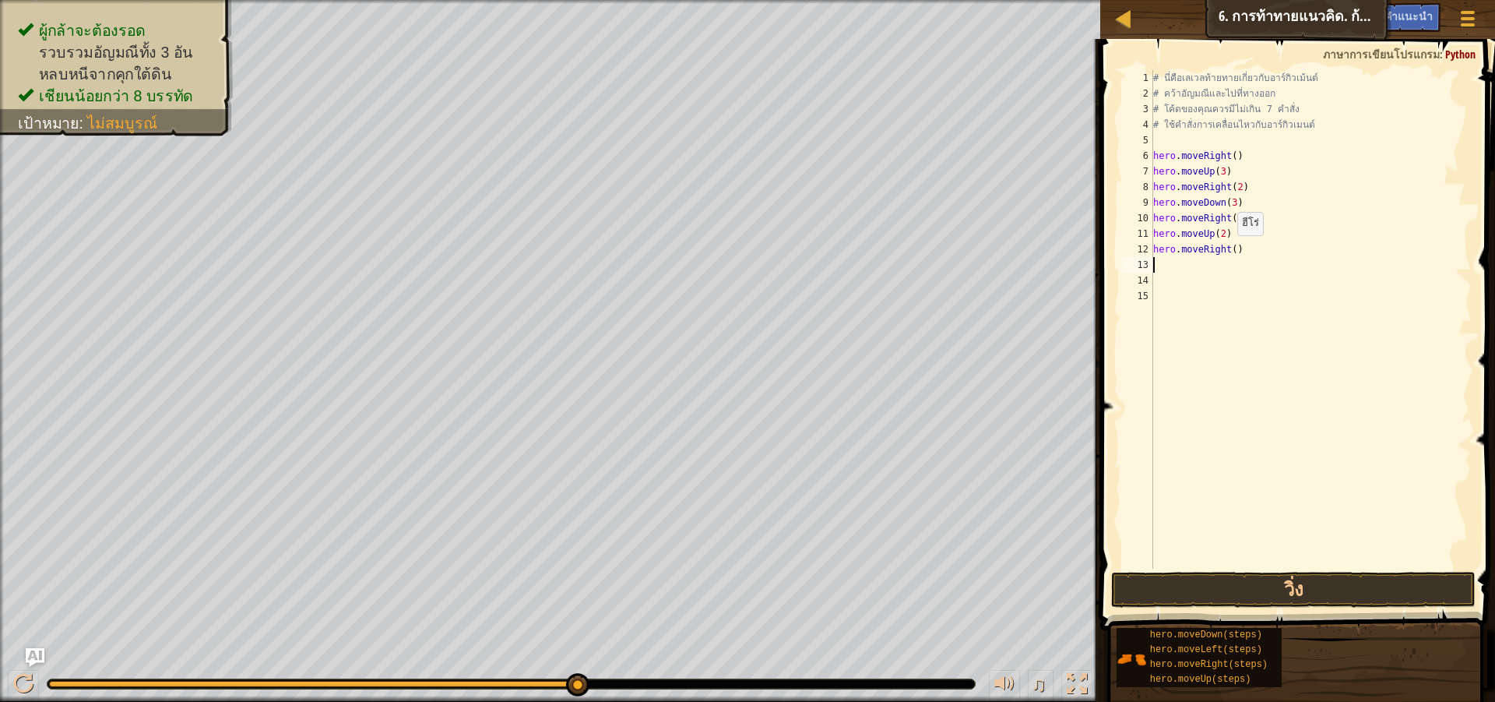
click at [1230, 251] on div "# นี่คือเลเวลท้ายทายเกี่ยวกับอาร์กิวเม้นต์ # คว้าอัญมณีและไปที่ทางออก # โค้ดของ…" at bounding box center [1311, 335] width 322 height 530
type textarea "hero.moveRight(3)"
click at [1301, 601] on button "วิ่ง" at bounding box center [1293, 590] width 365 height 36
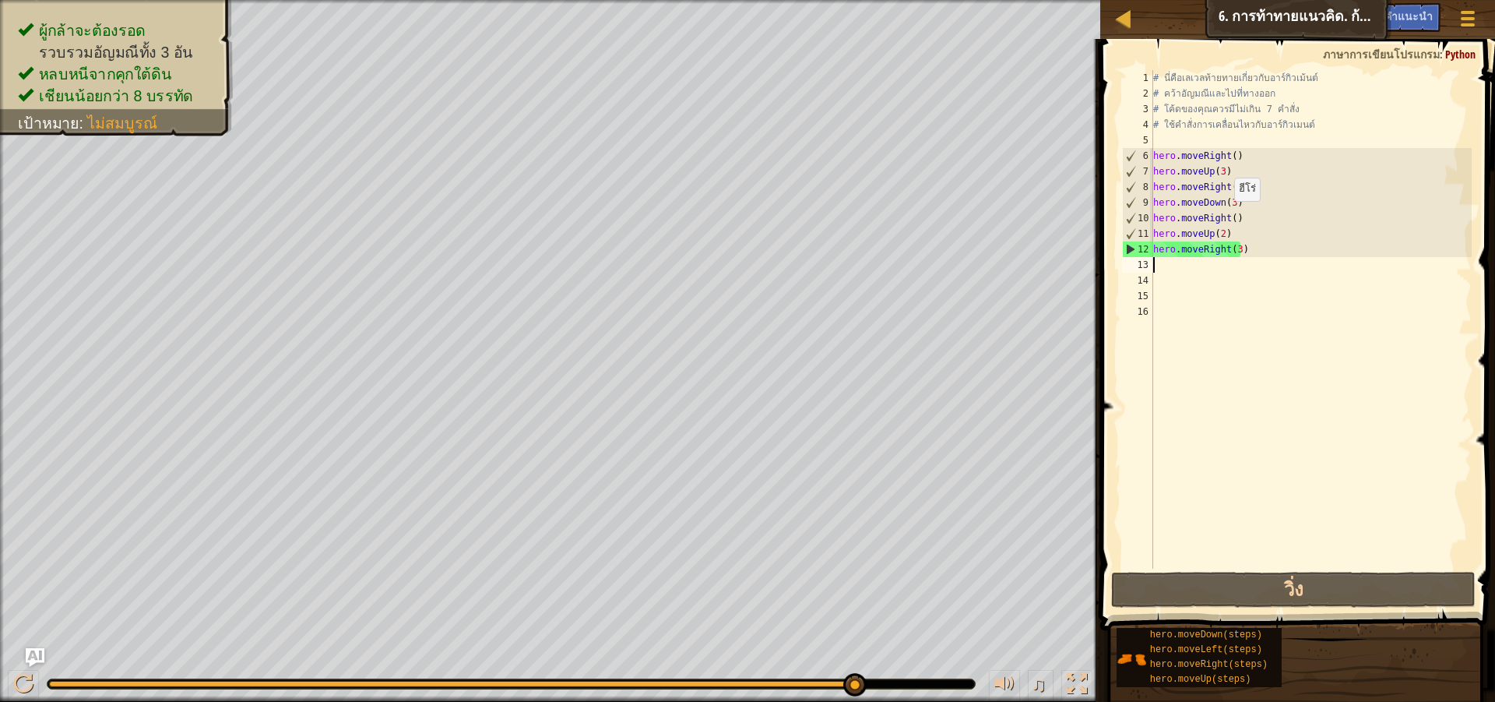
click at [1227, 217] on div "# นี่คือ[PERSON_NAME]ท้ายทายเกี่ยวกับอาร์กิวเม้นต์ # คว้า[PERSON_NAME]และไปที่ท…" at bounding box center [1311, 335] width 322 height 530
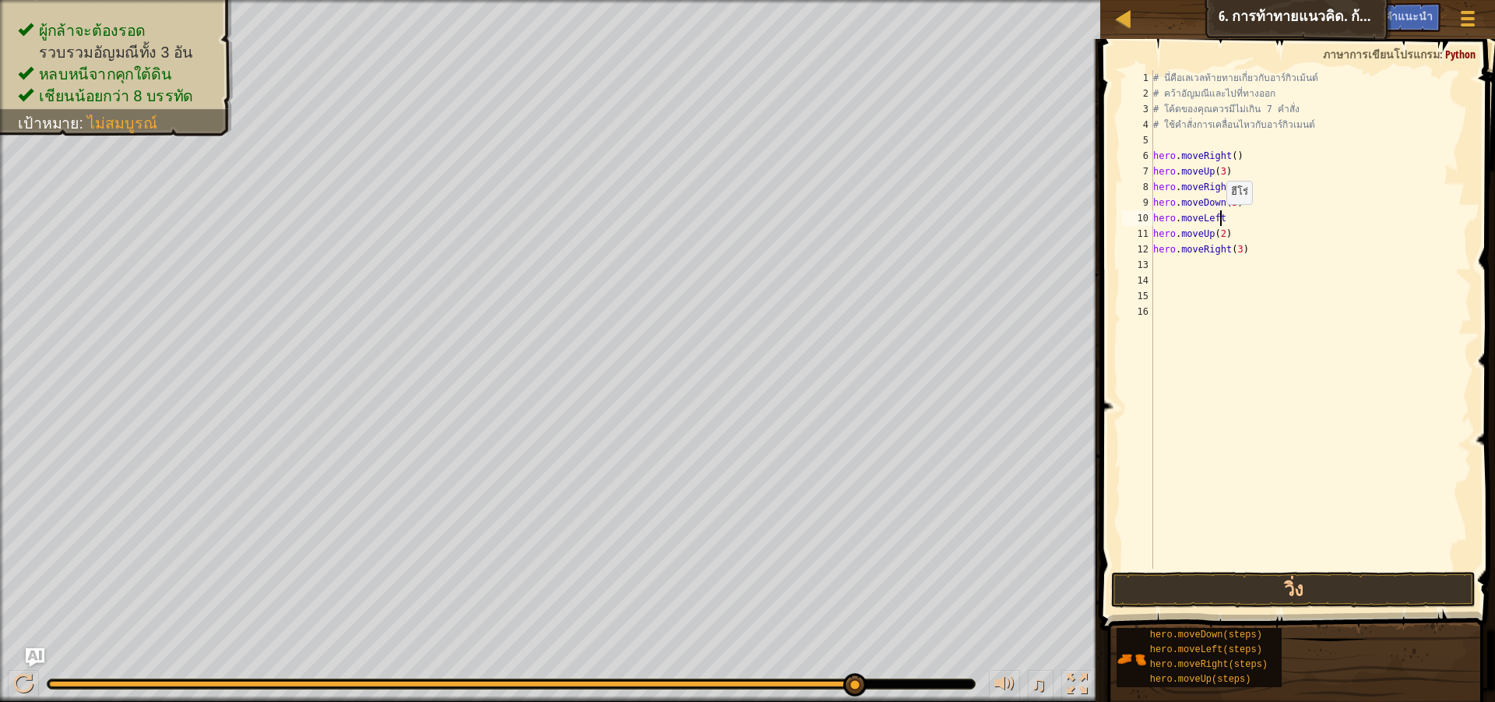
scroll to position [7, 5]
click at [1309, 604] on button "วิ่ง" at bounding box center [1293, 590] width 365 height 36
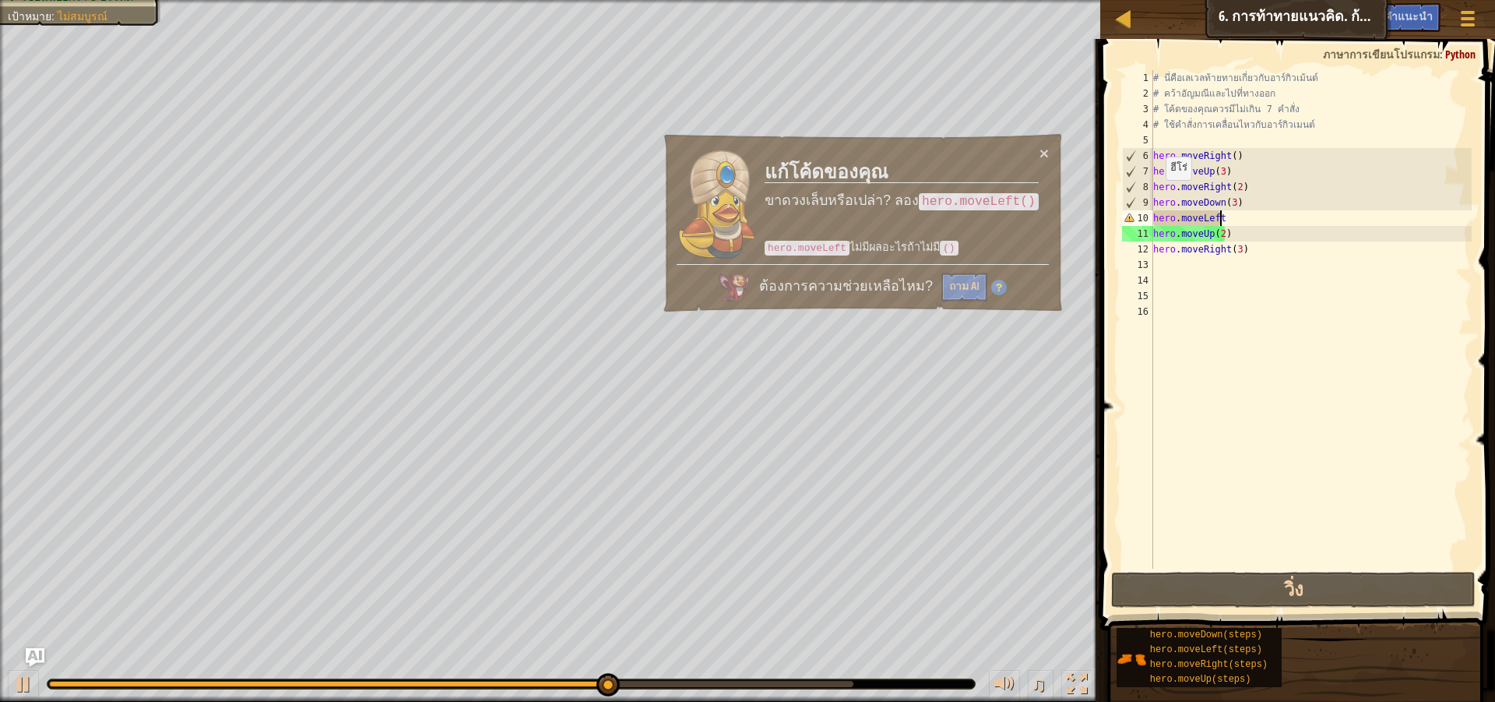
scroll to position [7, 5]
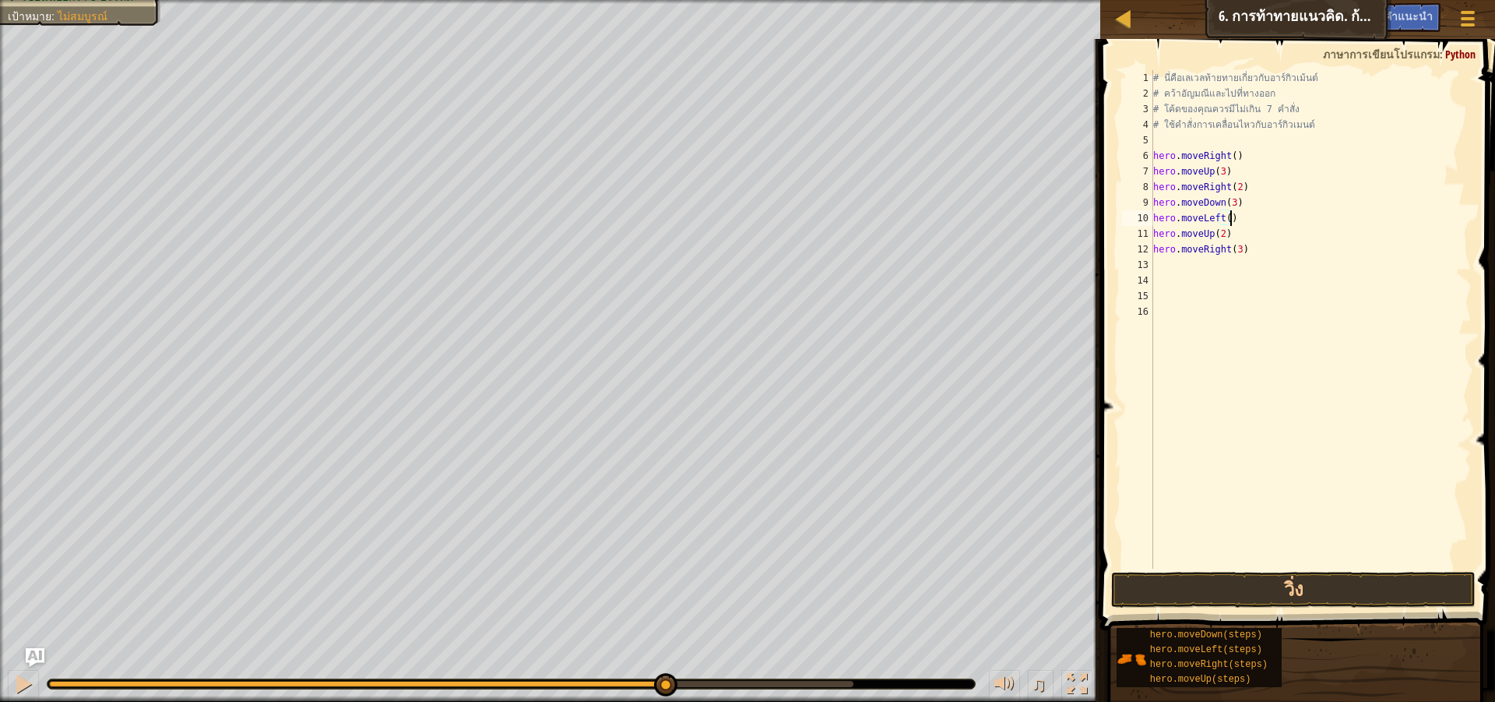
type textarea "hero.moveLeft()"
drag, startPoint x: 1304, startPoint y: 609, endPoint x: 1305, endPoint y: 583, distance: 26.5
click at [1305, 610] on span at bounding box center [1299, 312] width 407 height 637
click at [1305, 581] on button "วิ่ง" at bounding box center [1293, 590] width 365 height 36
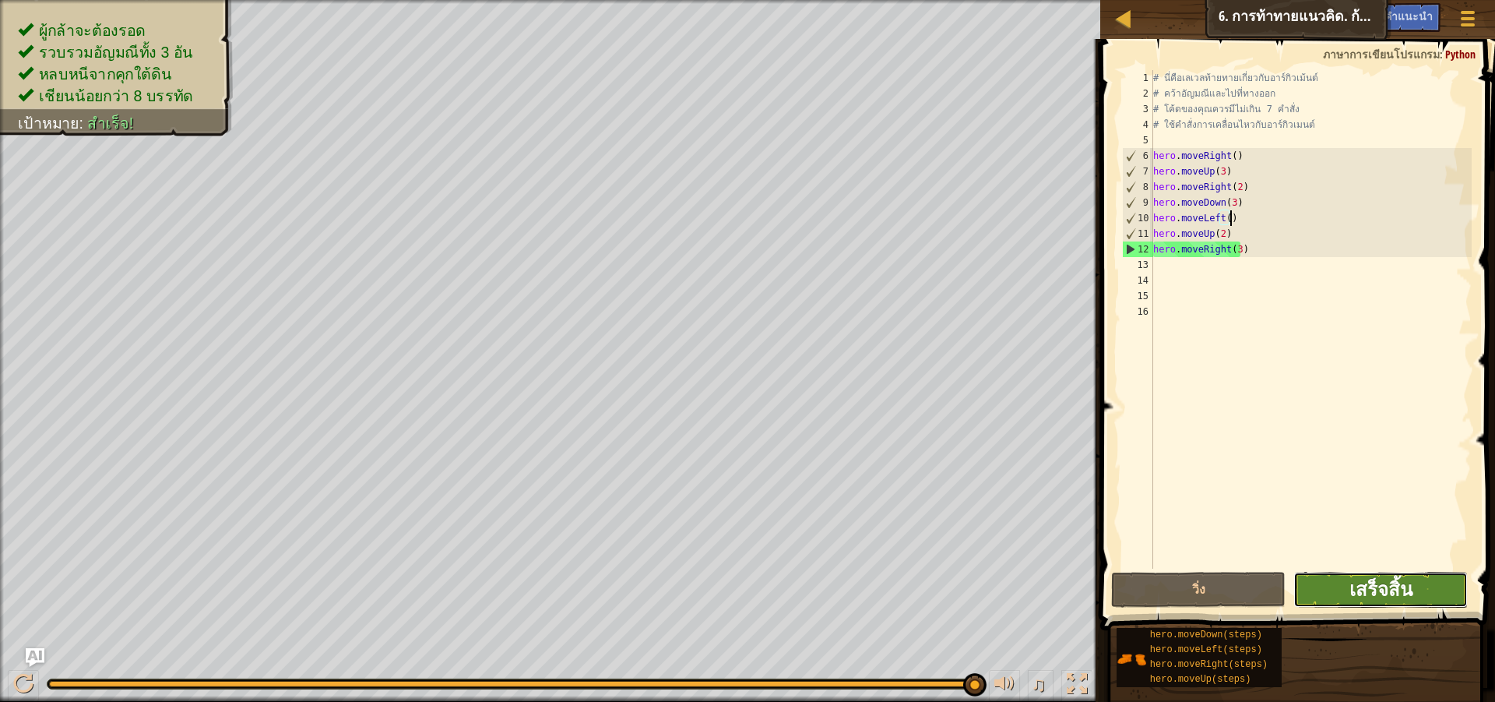
click at [1401, 587] on span "เสร็จสิ้น" at bounding box center [1381, 588] width 63 height 25
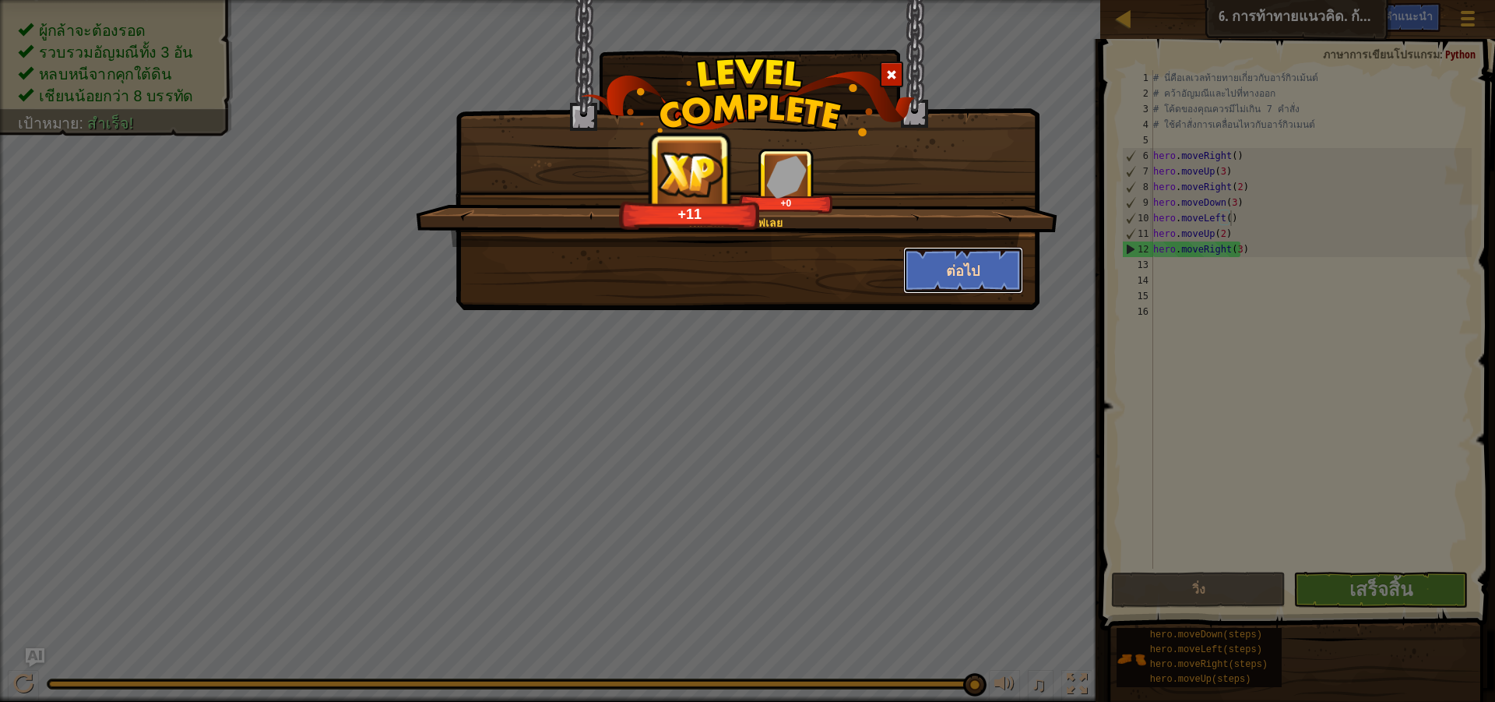
click at [976, 261] on button "ต่อไป" at bounding box center [963, 270] width 121 height 47
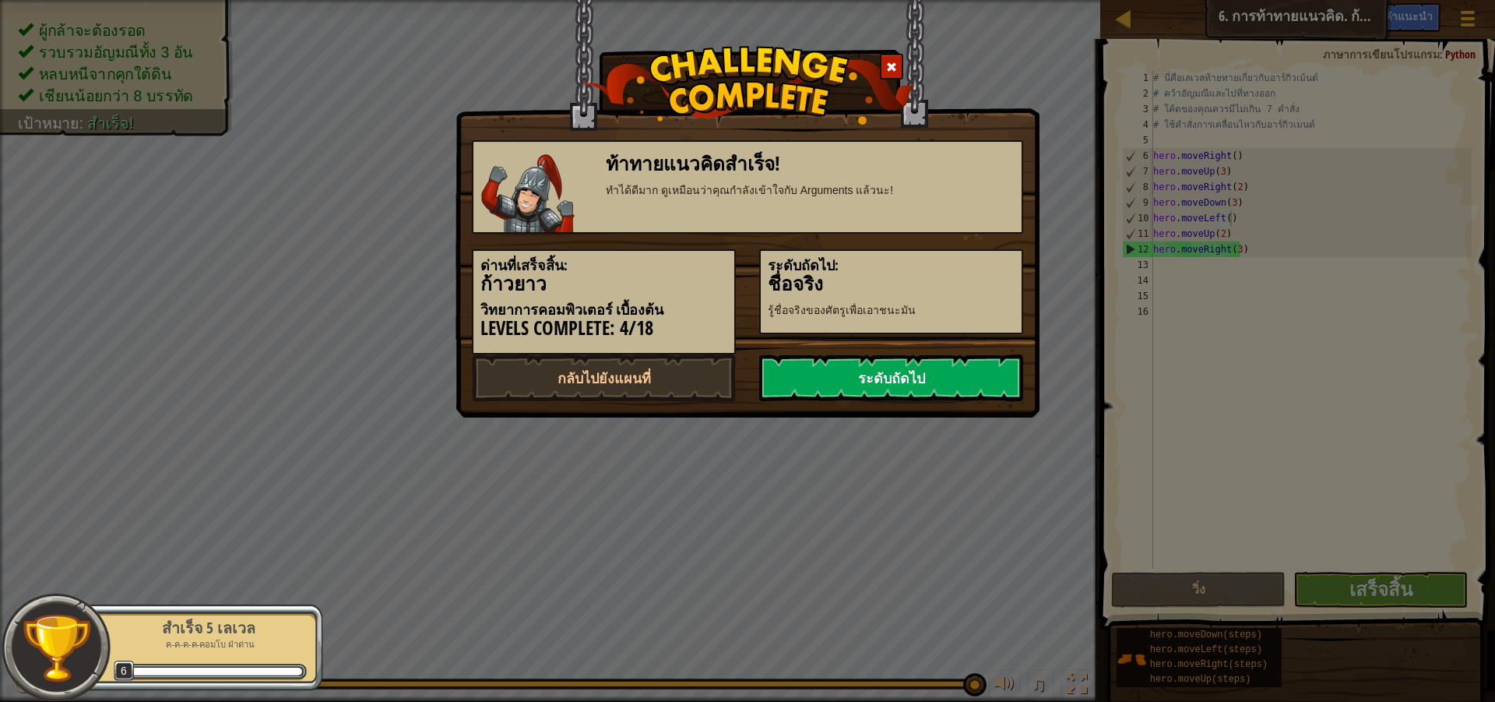
click at [956, 371] on link "ระดับถัดไป" at bounding box center [891, 377] width 264 height 47
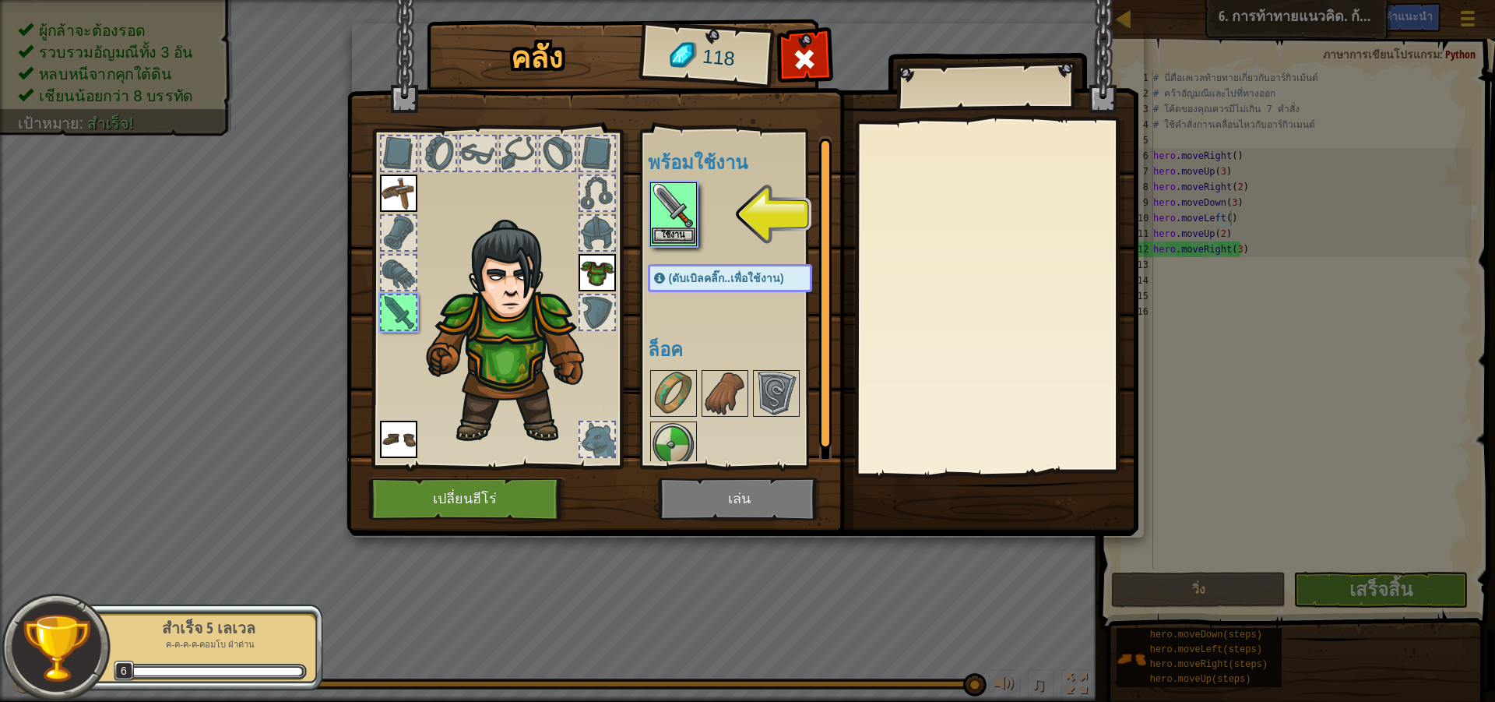
click at [671, 201] on img at bounding box center [674, 206] width 44 height 44
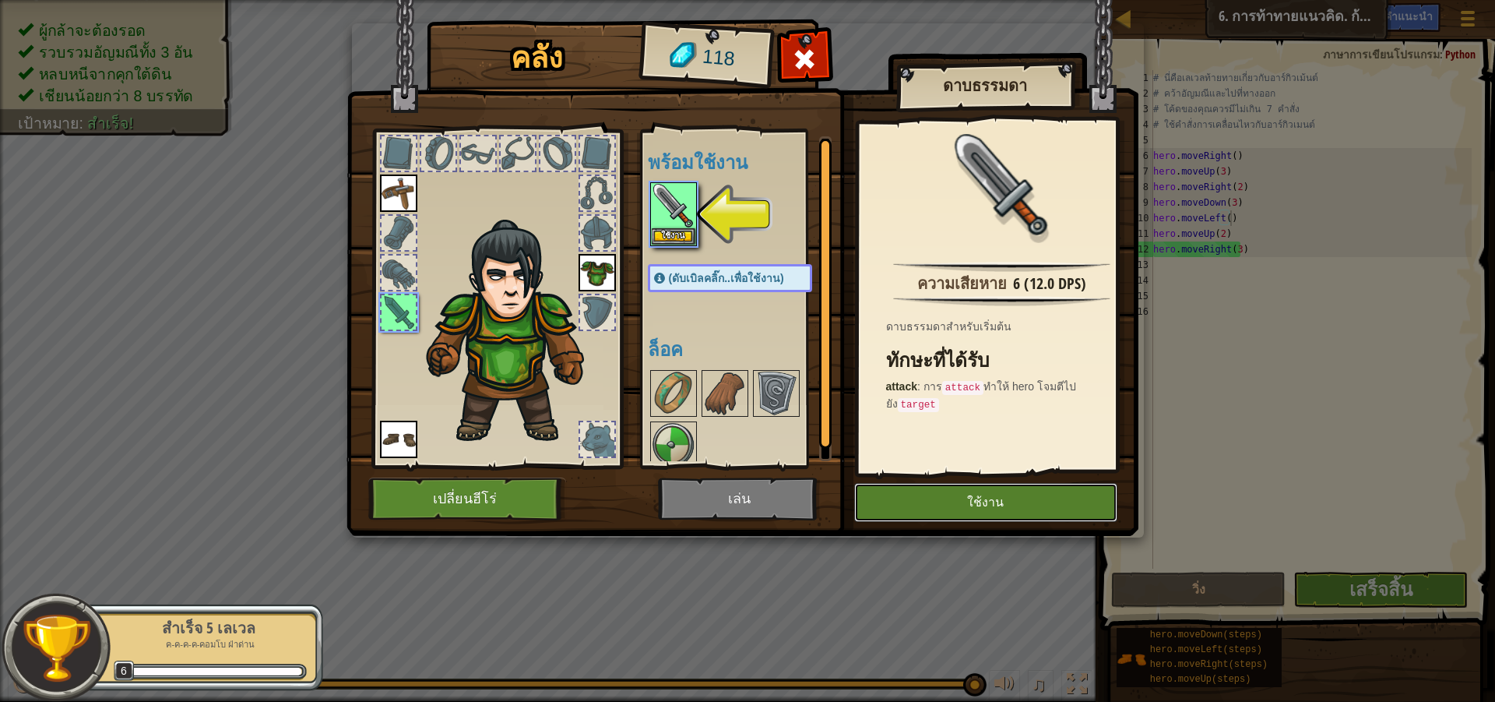
click at [1011, 486] on button "ใช้งาน" at bounding box center [985, 502] width 263 height 39
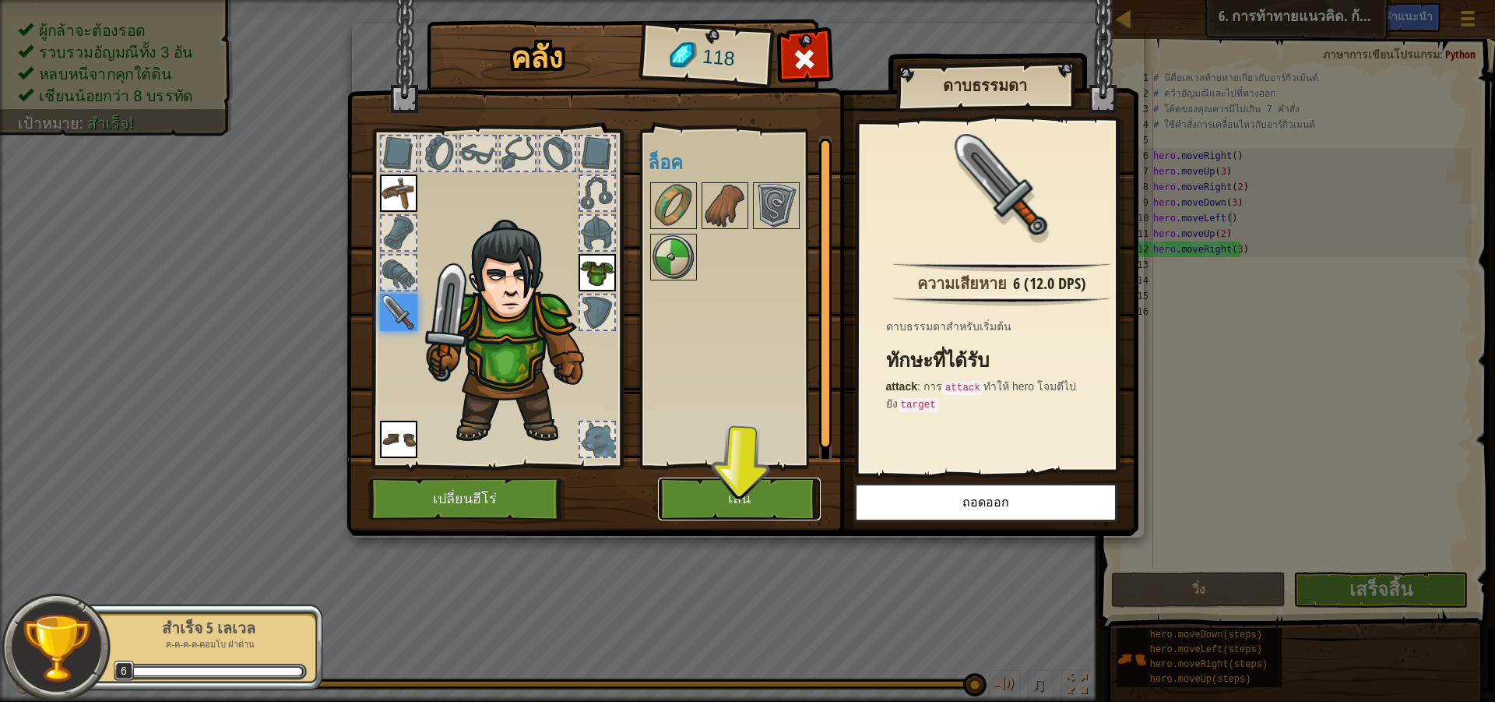
drag, startPoint x: 762, startPoint y: 496, endPoint x: 730, endPoint y: 238, distance: 259.8
click at [745, 276] on div "คลัง 118 พร้อมใช้งาน ใช้งาน ใช้งาน ใช้งาน ใช้งาน (ดับเบิลคลิ๊ก..เพื่อใช้งาน) ล็…" at bounding box center [748, 280] width 792 height 514
click at [719, 212] on img at bounding box center [725, 206] width 44 height 44
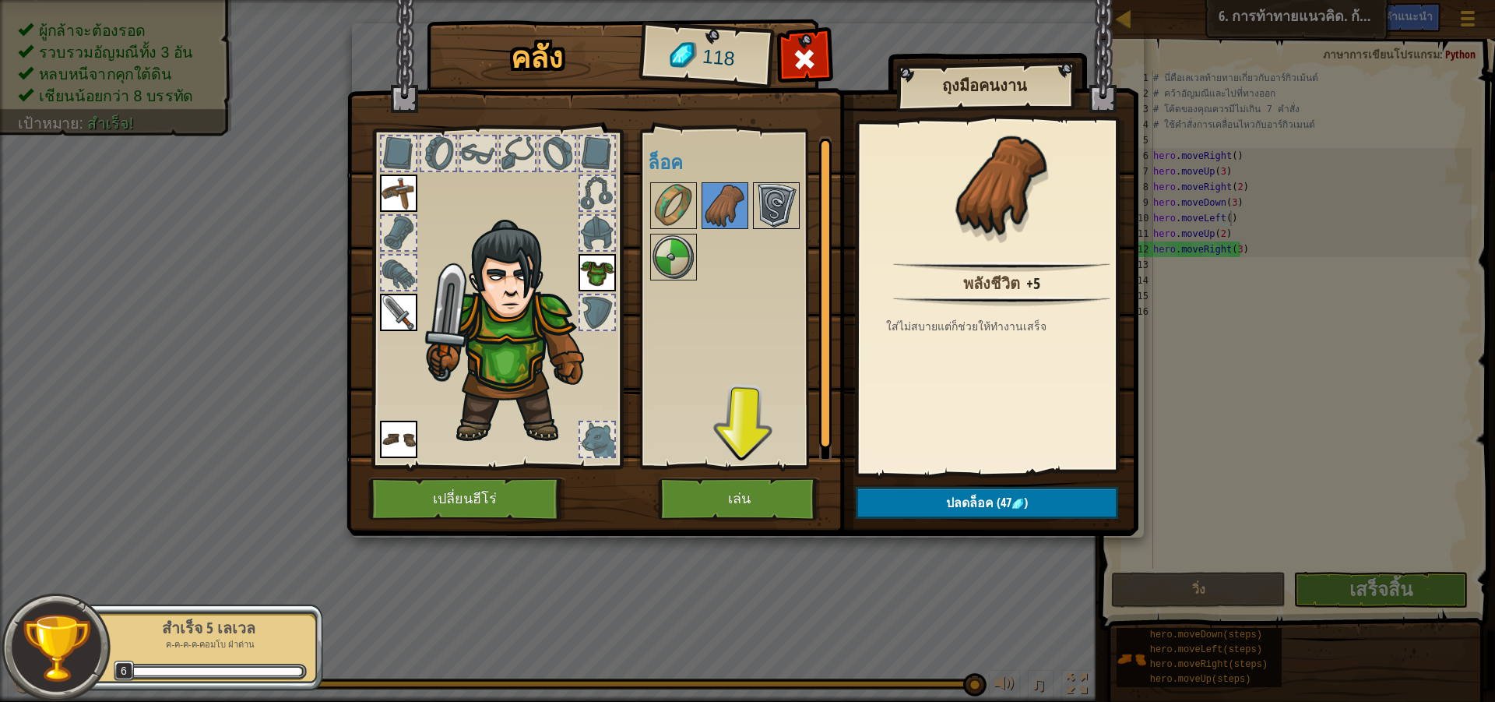
drag, startPoint x: 796, startPoint y: 200, endPoint x: 783, endPoint y: 203, distance: 13.4
click at [794, 200] on img at bounding box center [777, 206] width 44 height 44
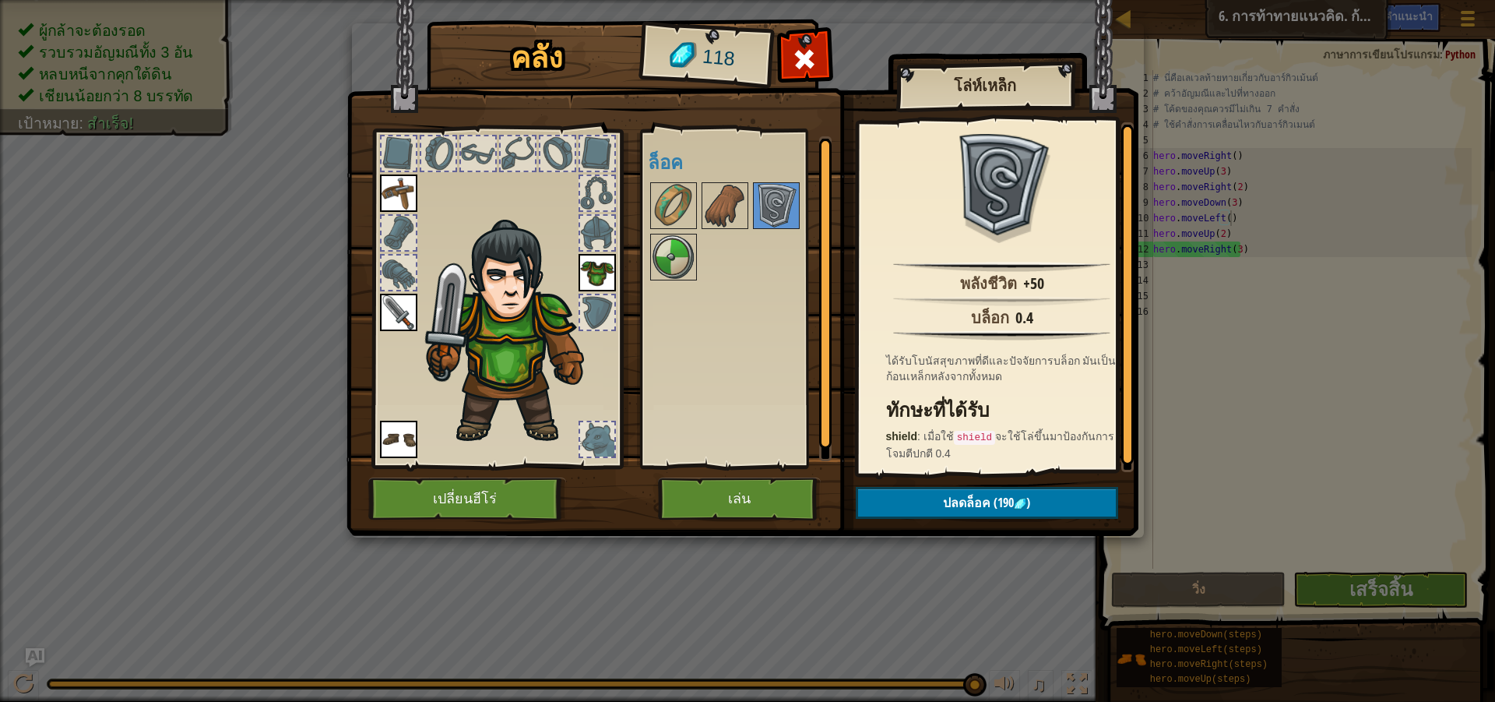
drag, startPoint x: 697, startPoint y: 273, endPoint x: 676, endPoint y: 259, distance: 25.3
click at [697, 274] on div at bounding box center [745, 231] width 195 height 103
click at [678, 259] on img at bounding box center [674, 257] width 44 height 44
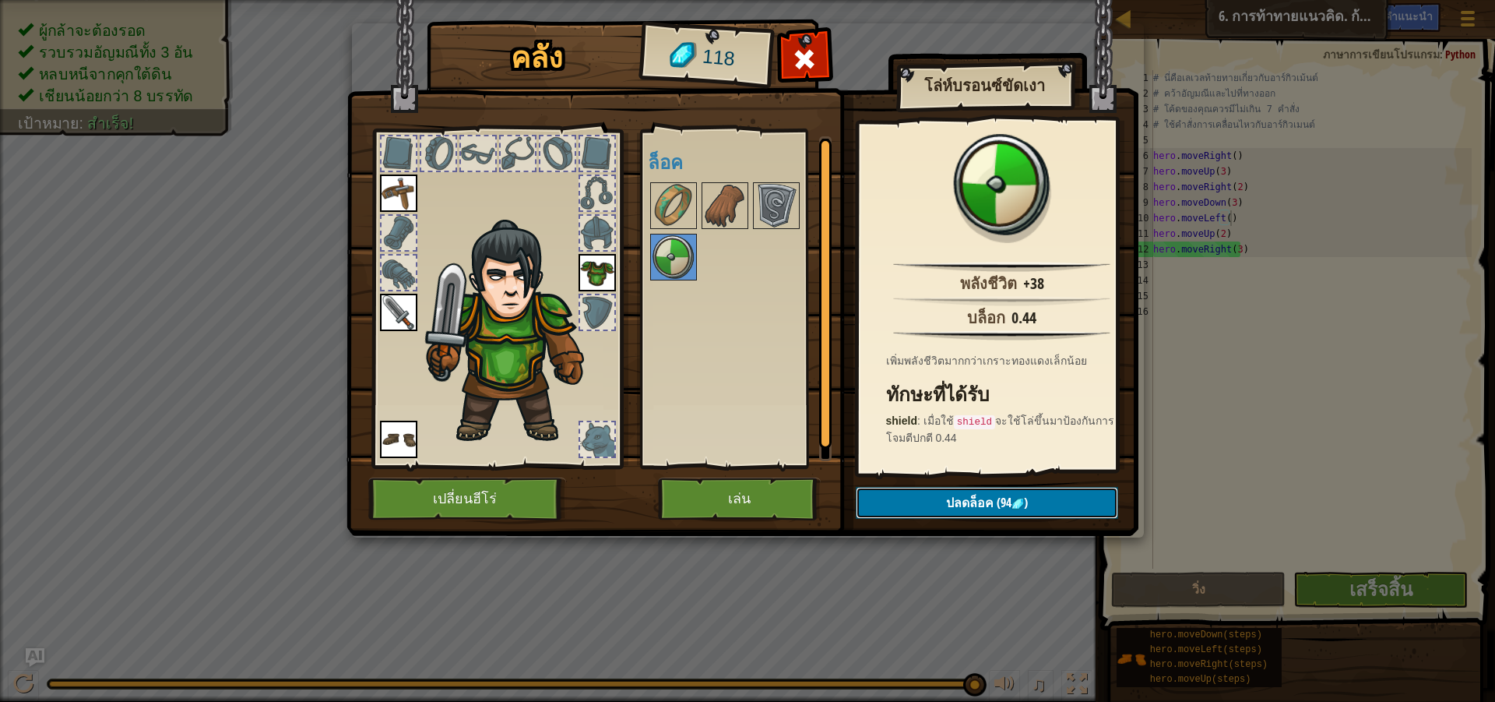
click at [992, 498] on span "ปลดล็อค" at bounding box center [970, 502] width 48 height 17
click at [950, 502] on button "ยืนยัน" at bounding box center [987, 503] width 262 height 32
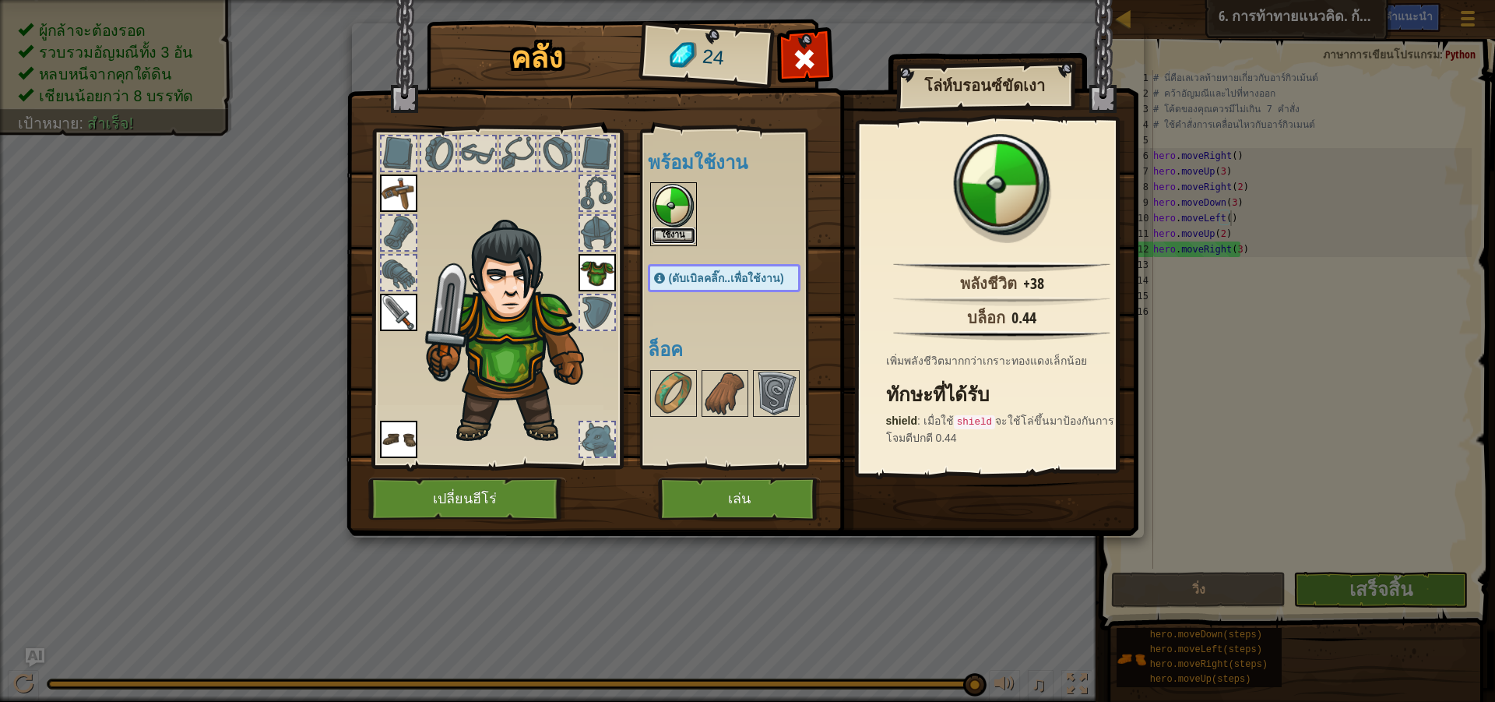
click at [679, 236] on button "ใช้งาน" at bounding box center [674, 235] width 44 height 16
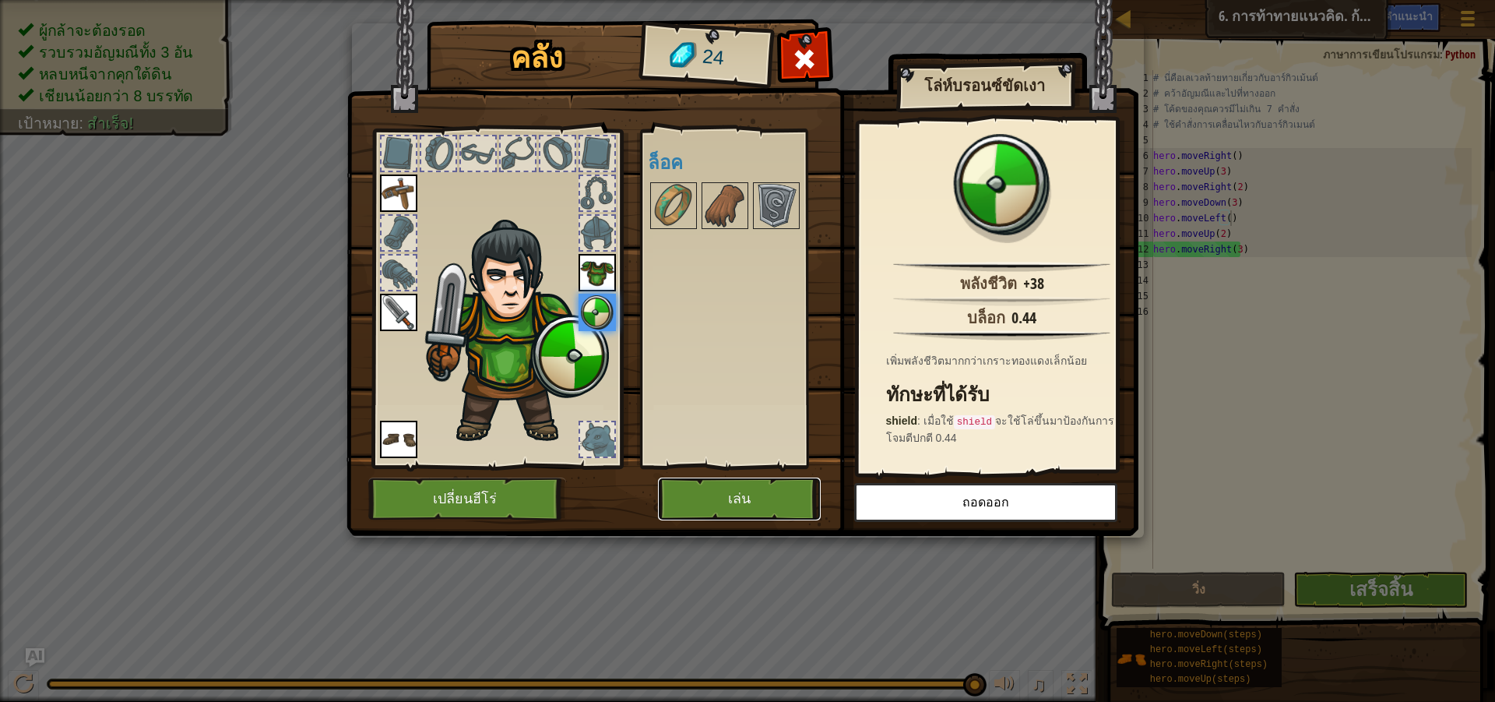
click at [794, 496] on button "เล่น" at bounding box center [739, 498] width 163 height 43
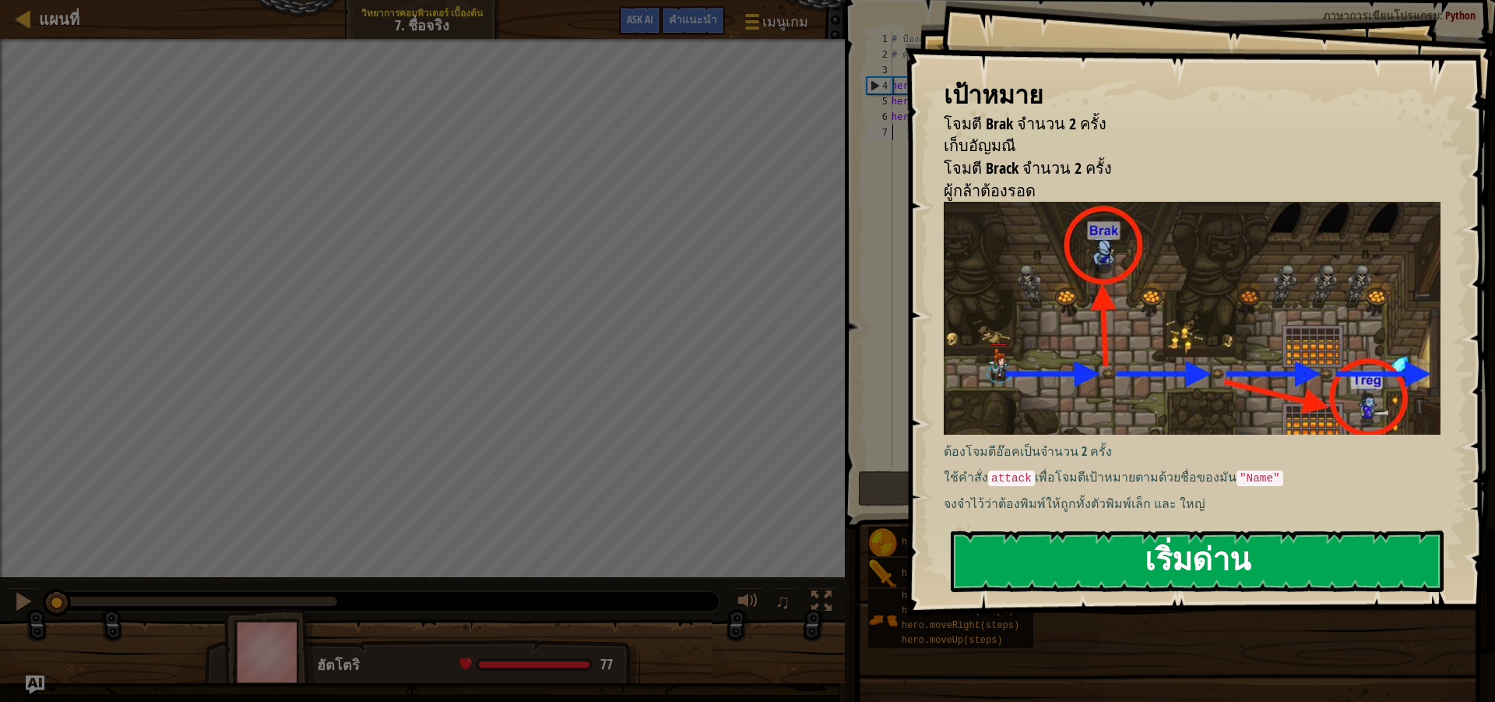
drag, startPoint x: 1195, startPoint y: 334, endPoint x: 1210, endPoint y: 359, distance: 29.0
click at [1209, 530] on button "เริ่มด่าน" at bounding box center [1197, 561] width 493 height 62
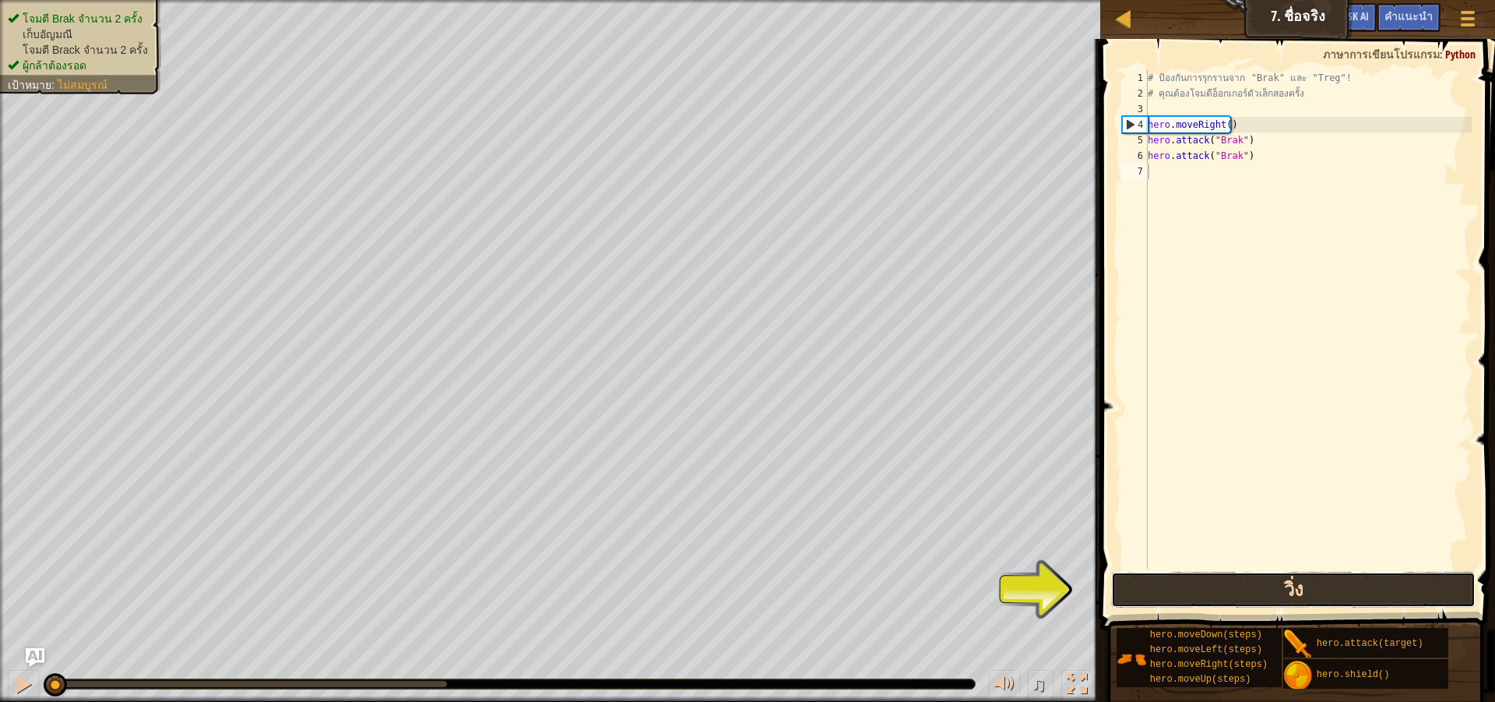
click at [1295, 598] on button "วิ่ง" at bounding box center [1293, 590] width 365 height 36
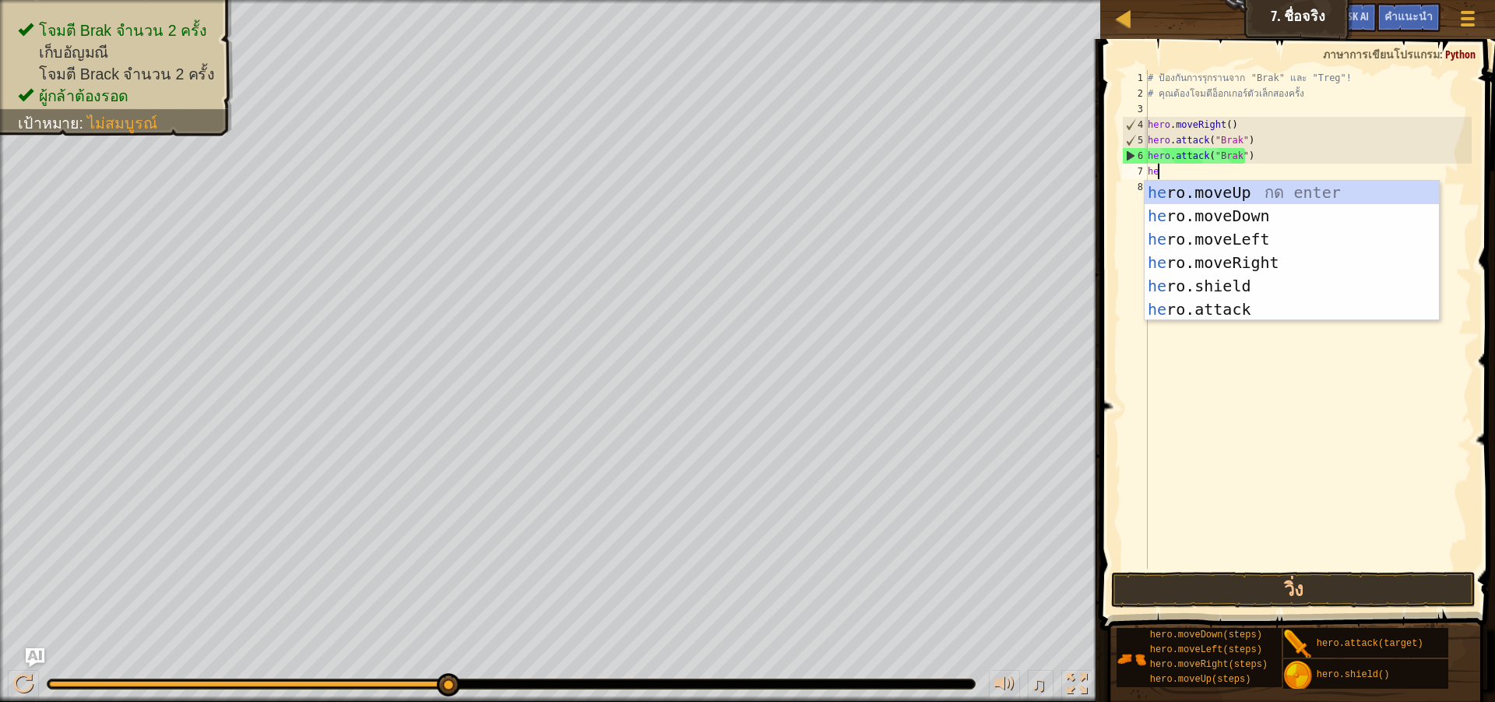
scroll to position [7, 1]
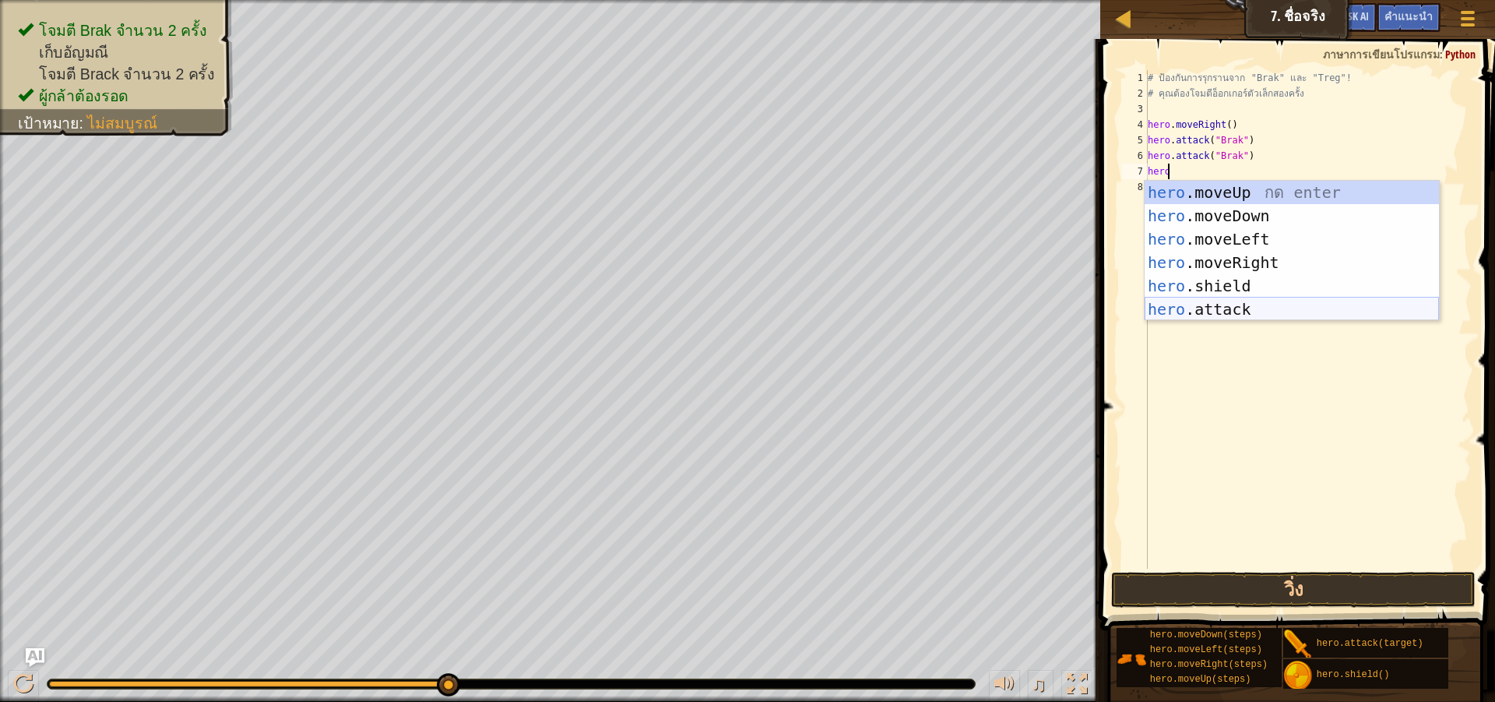
click at [1224, 308] on div "hero .moveUp กด enter hero .moveDown กด enter hero .moveLeft กด enter hero .mov…" at bounding box center [1292, 274] width 294 height 187
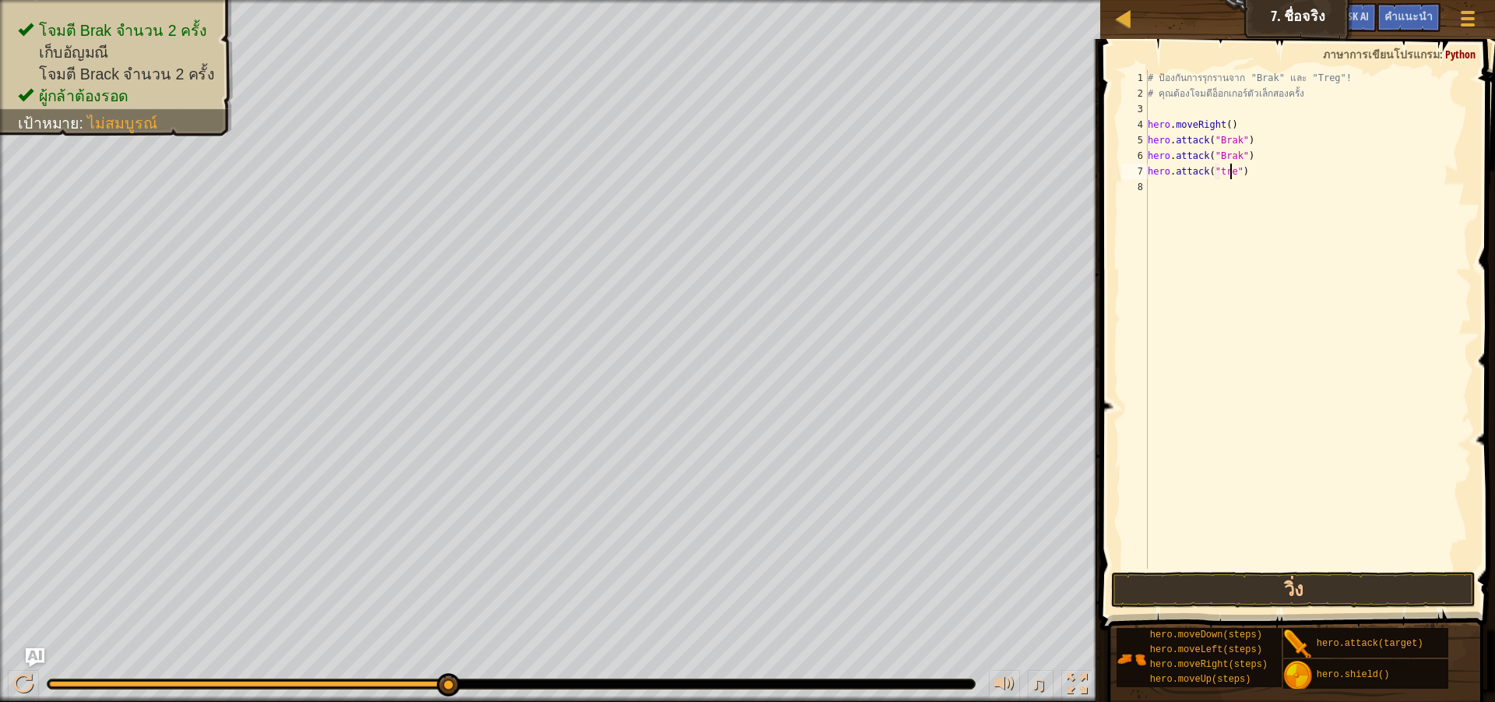
scroll to position [7, 7]
type textarea "hero.attack("treg")"
click at [1377, 598] on button "วิ่ง" at bounding box center [1293, 590] width 365 height 36
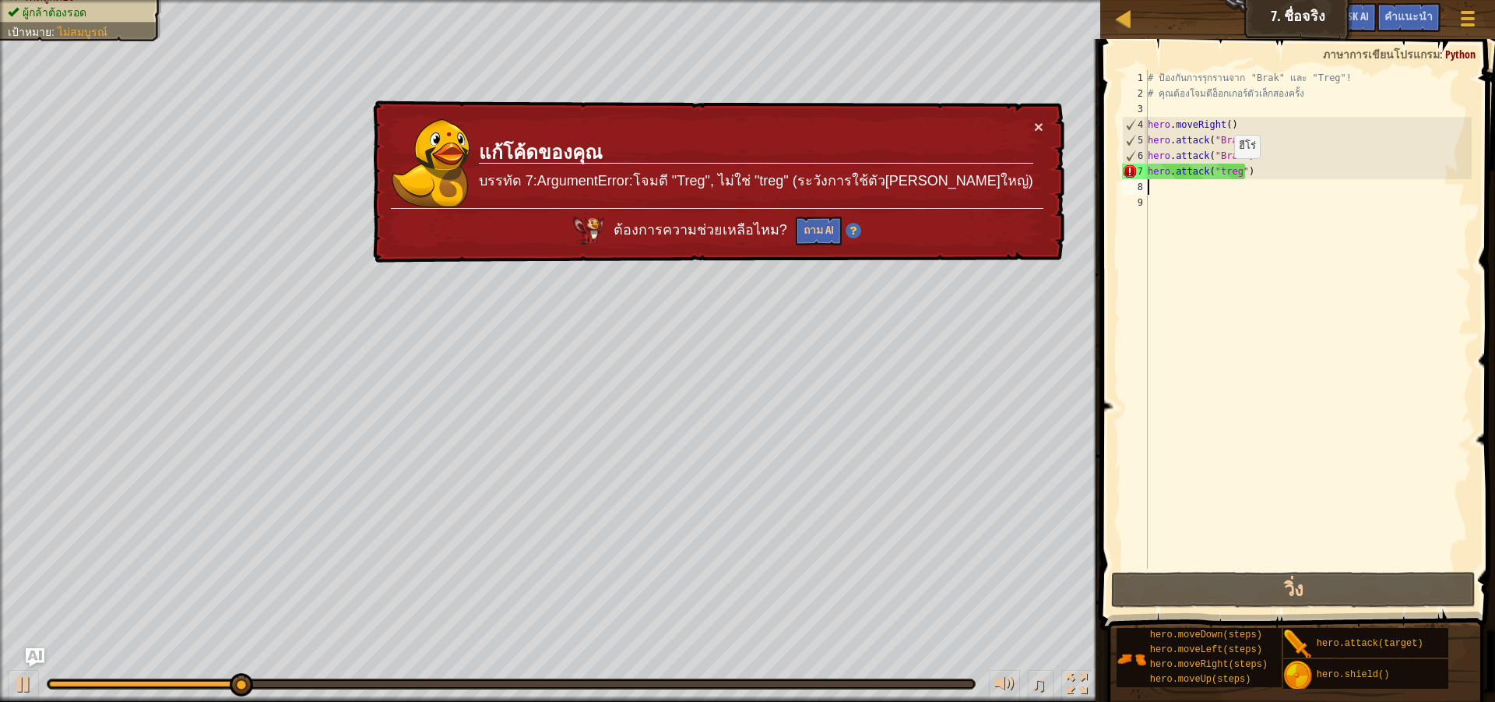
click at [1221, 174] on div "# ป้องกันการรุกรานจาก "Brak" และ "Treg"! # คุณต้องโจมตีอ็อกเกอร์ตัวเล็กสองครั้ง…" at bounding box center [1308, 335] width 327 height 530
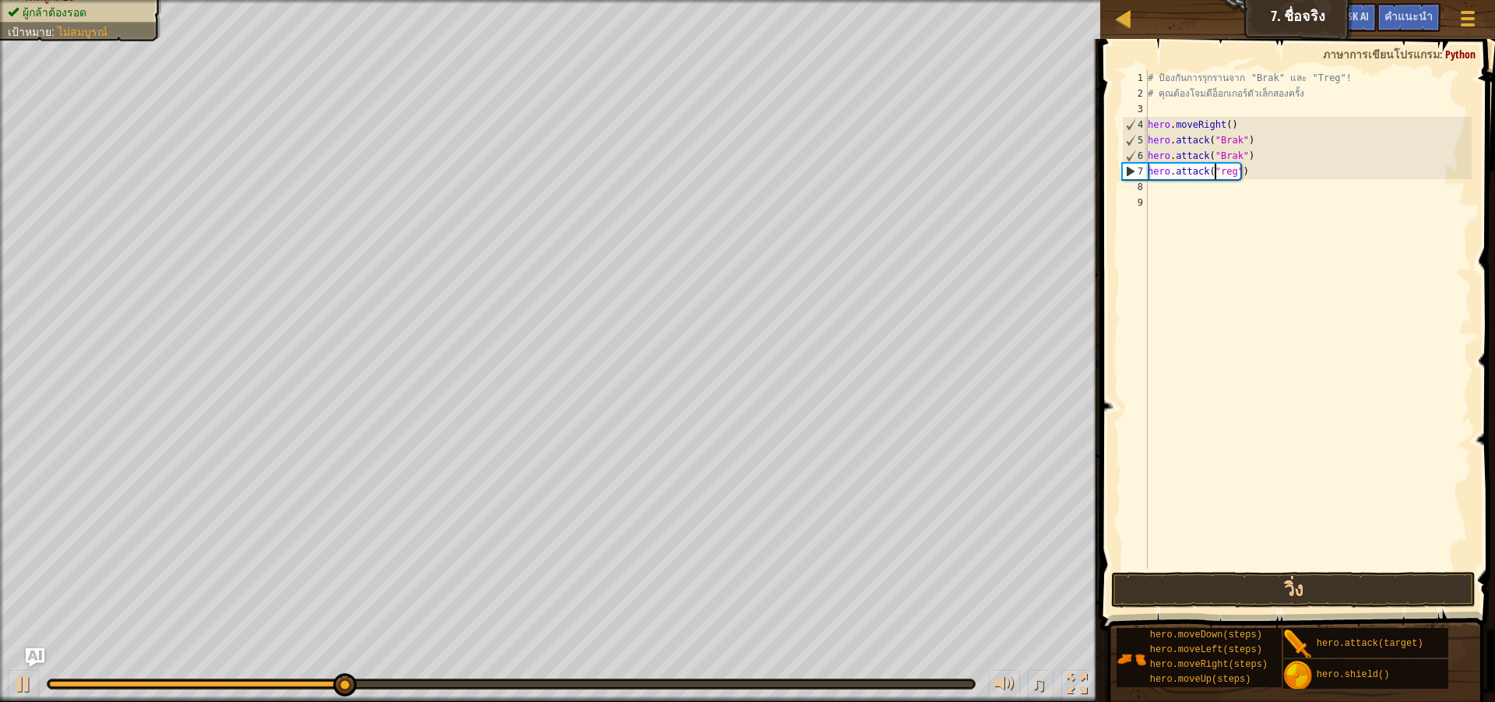
scroll to position [7, 6]
click at [1223, 595] on button "วิ่ง" at bounding box center [1293, 590] width 365 height 36
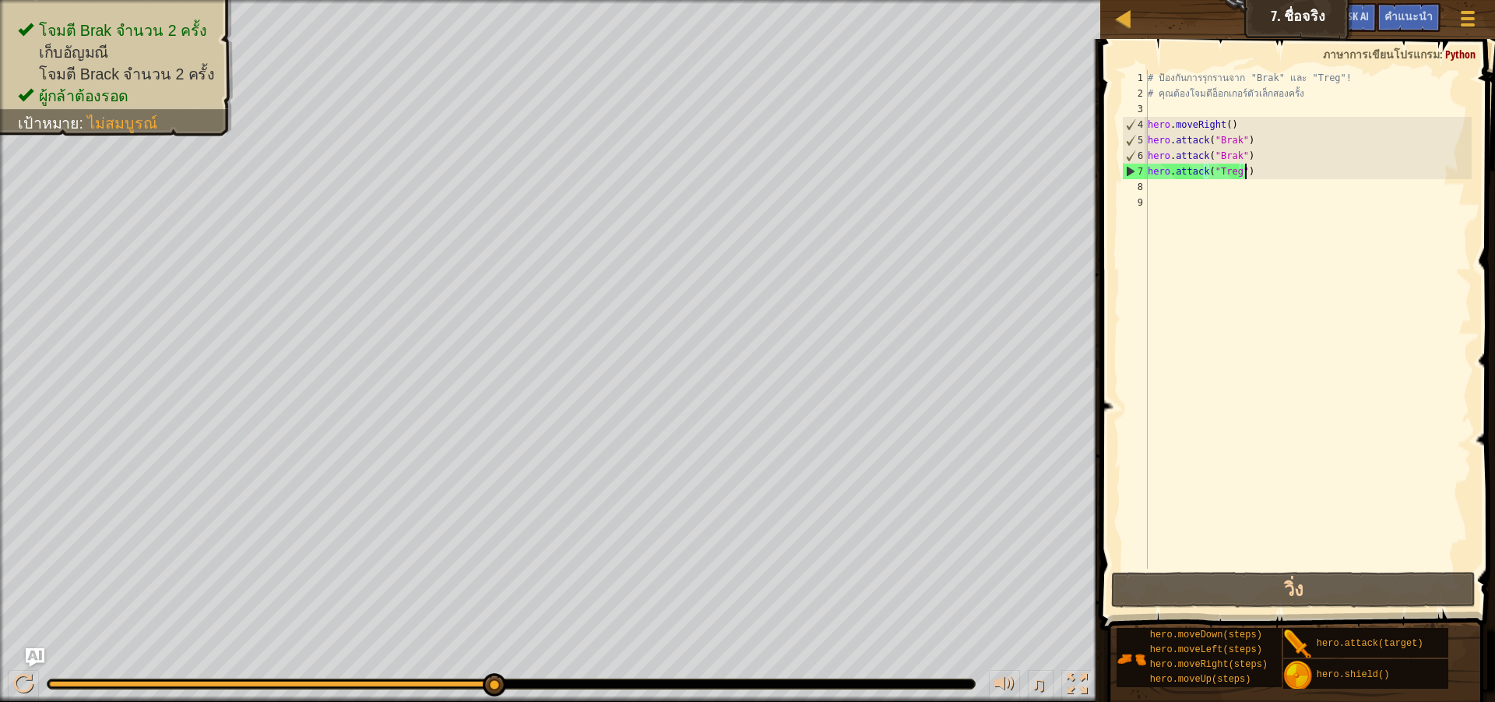
click at [1290, 178] on div "# ป้องกันการรุกรานจาก "Brak" และ "Treg"! # คุณต้องโจมตีอ็อกเกอร์ตัวเล็กสองครั้ง…" at bounding box center [1308, 335] width 327 height 530
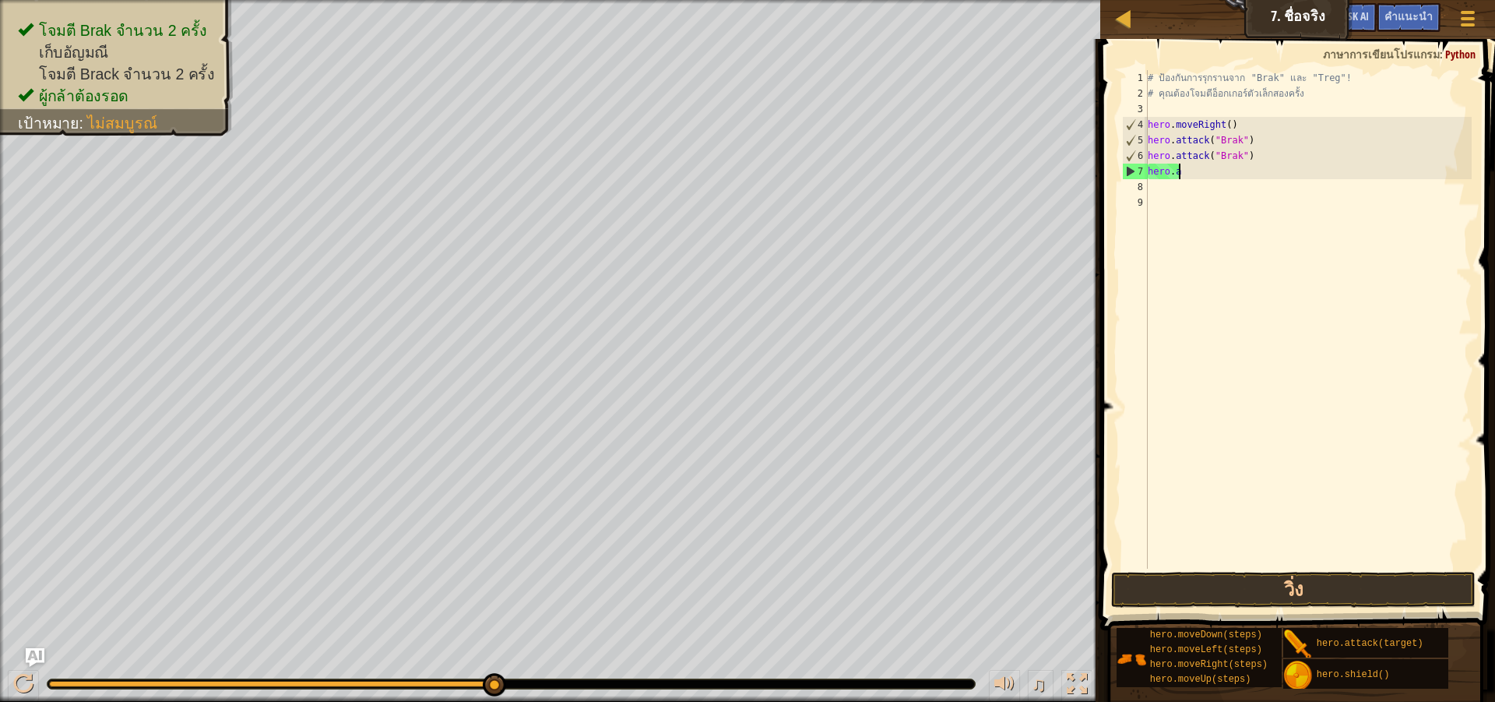
scroll to position [7, 2]
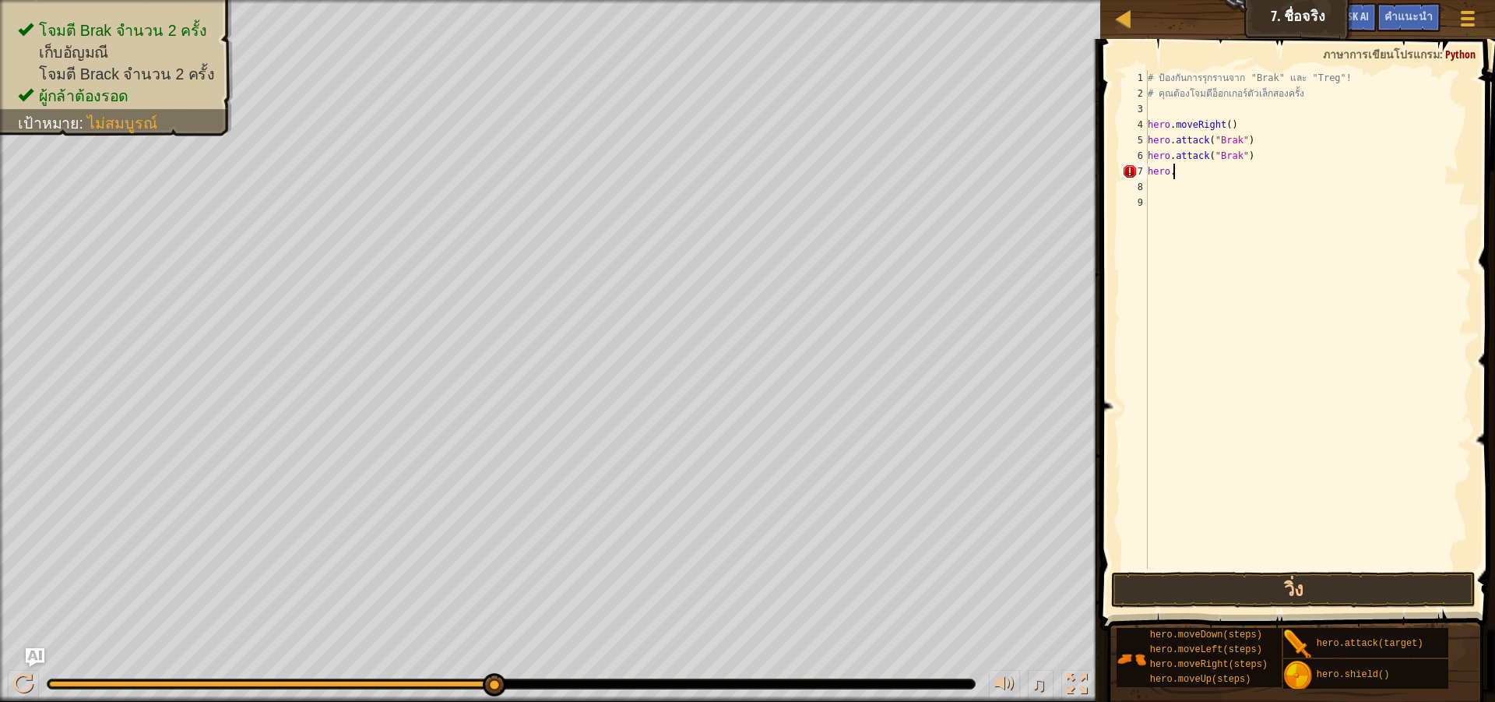
type textarea "[DOMAIN_NAME]"
click at [1269, 199] on div "[DOMAIN_NAME] ield กด enter" at bounding box center [1292, 216] width 294 height 70
click at [1213, 175] on div "# ป้องกันการรุกรานจาก "Brak" และ "Treg"! # คุณต้องโจมตีอ็อกเกอร์ตัวเล็กสองครั้ง…" at bounding box center [1311, 335] width 322 height 530
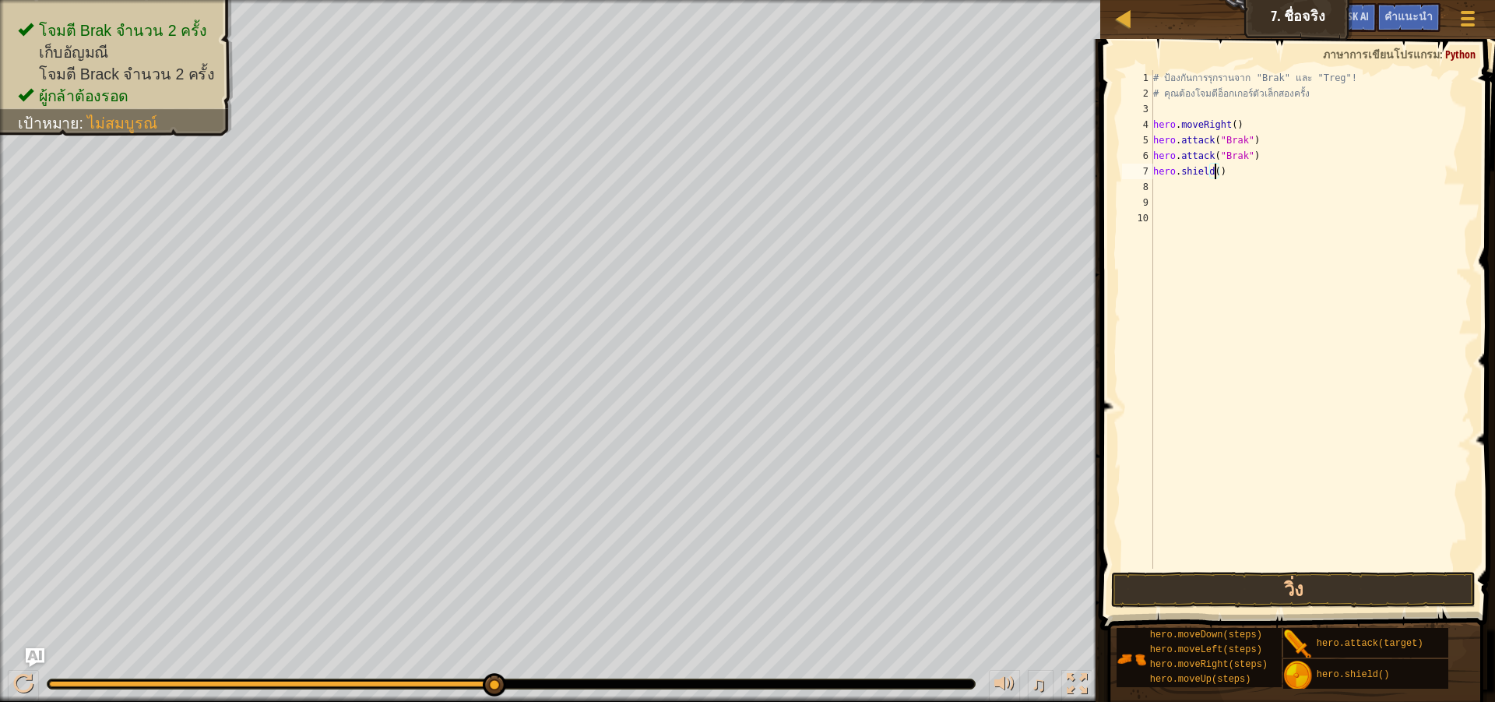
type textarea "hero.shield(1)"
click at [1202, 185] on div "# ป้องกันการรุกรานจาก "Brak" และ "Treg"! # คุณต้องโจมตีอ็อกเกอร์ตัวเล็กสองครั้ง…" at bounding box center [1311, 335] width 322 height 530
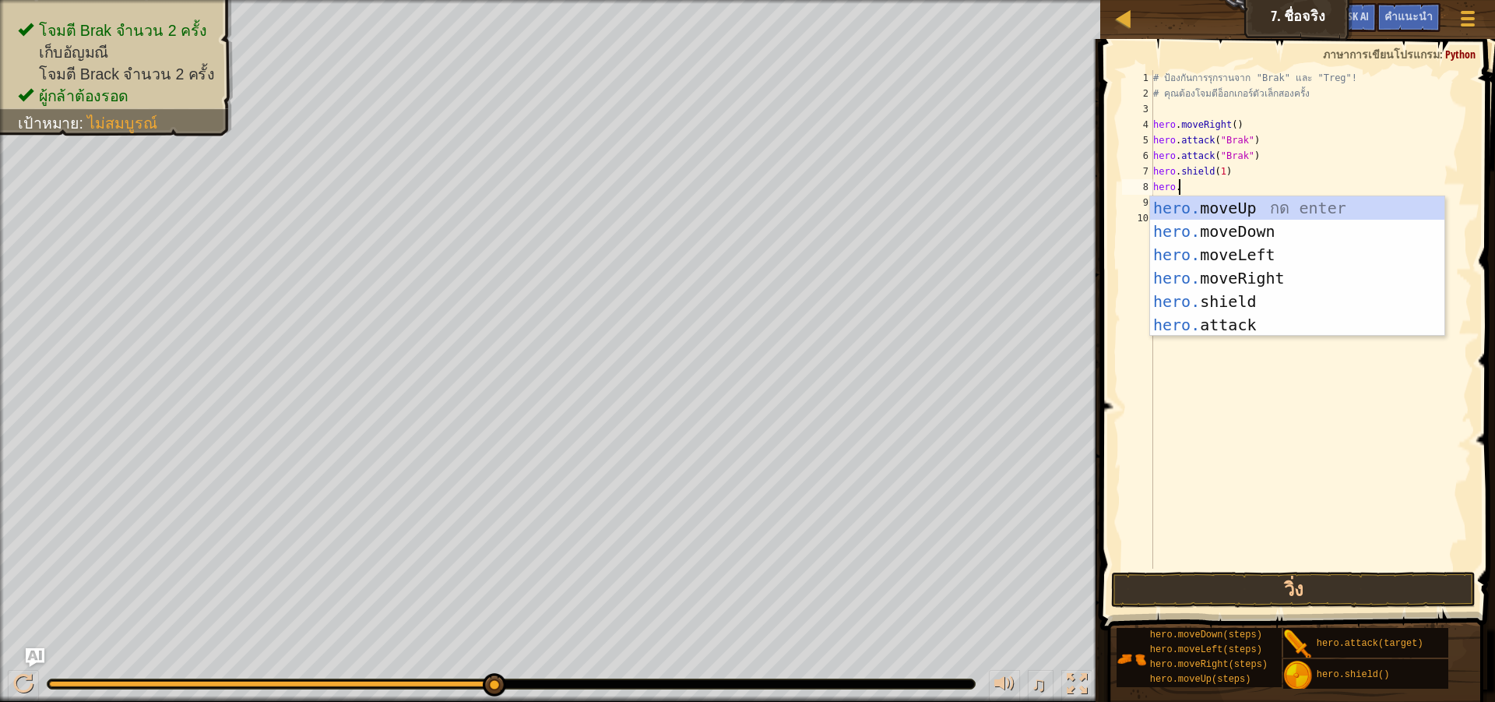
scroll to position [7, 2]
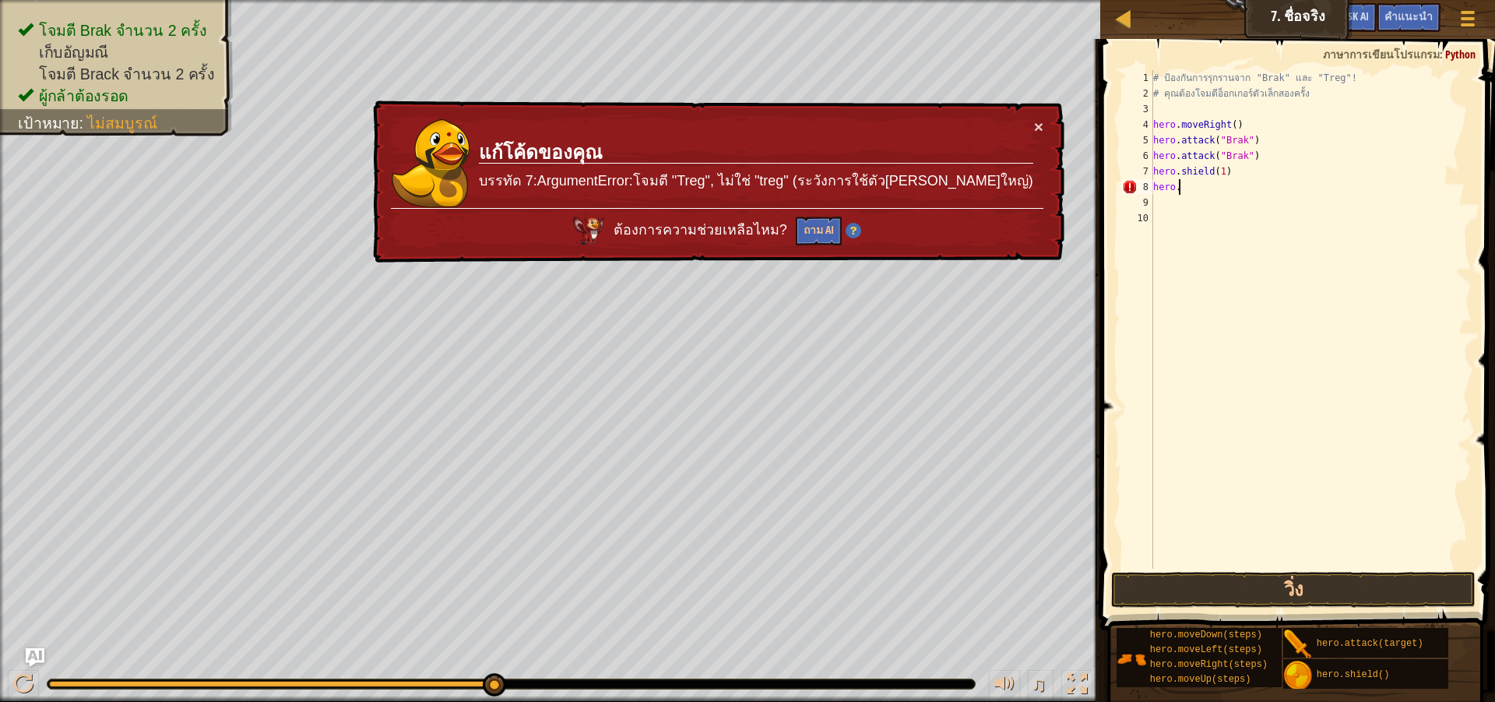
click at [1202, 190] on div "# ป้องกันการรุกรานจาก "Brak" และ "Treg"! # คุณต้องโจมตีอ็อกเกอร์ตัวเล็กสองครั้ง…" at bounding box center [1311, 335] width 322 height 530
click at [1039, 129] on button "×" at bounding box center [1038, 126] width 9 height 16
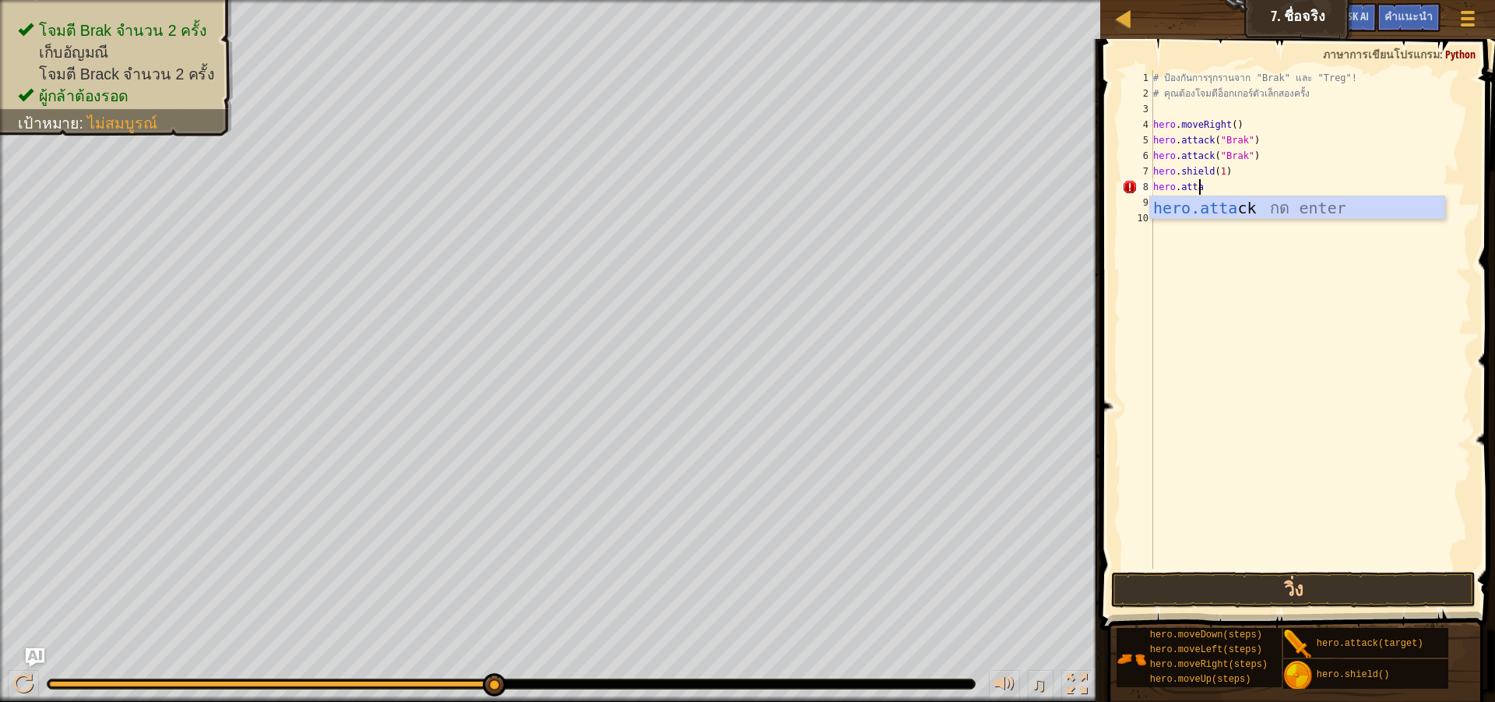
scroll to position [7, 3]
click at [1195, 210] on div "hero.atta ck กด enter" at bounding box center [1297, 231] width 294 height 70
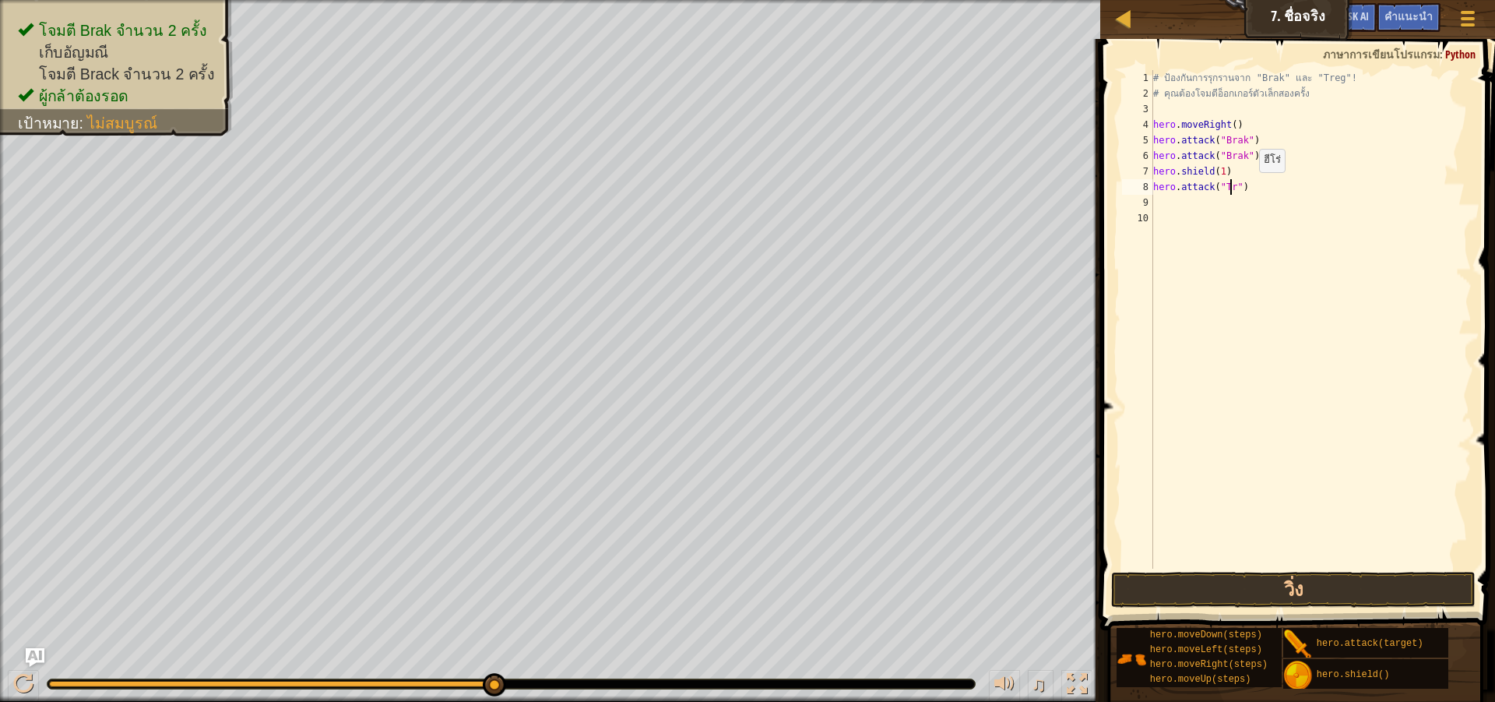
scroll to position [7, 7]
type textarea "hero.attack("Treg")"
click at [1308, 580] on button "วิ่ง" at bounding box center [1293, 590] width 365 height 36
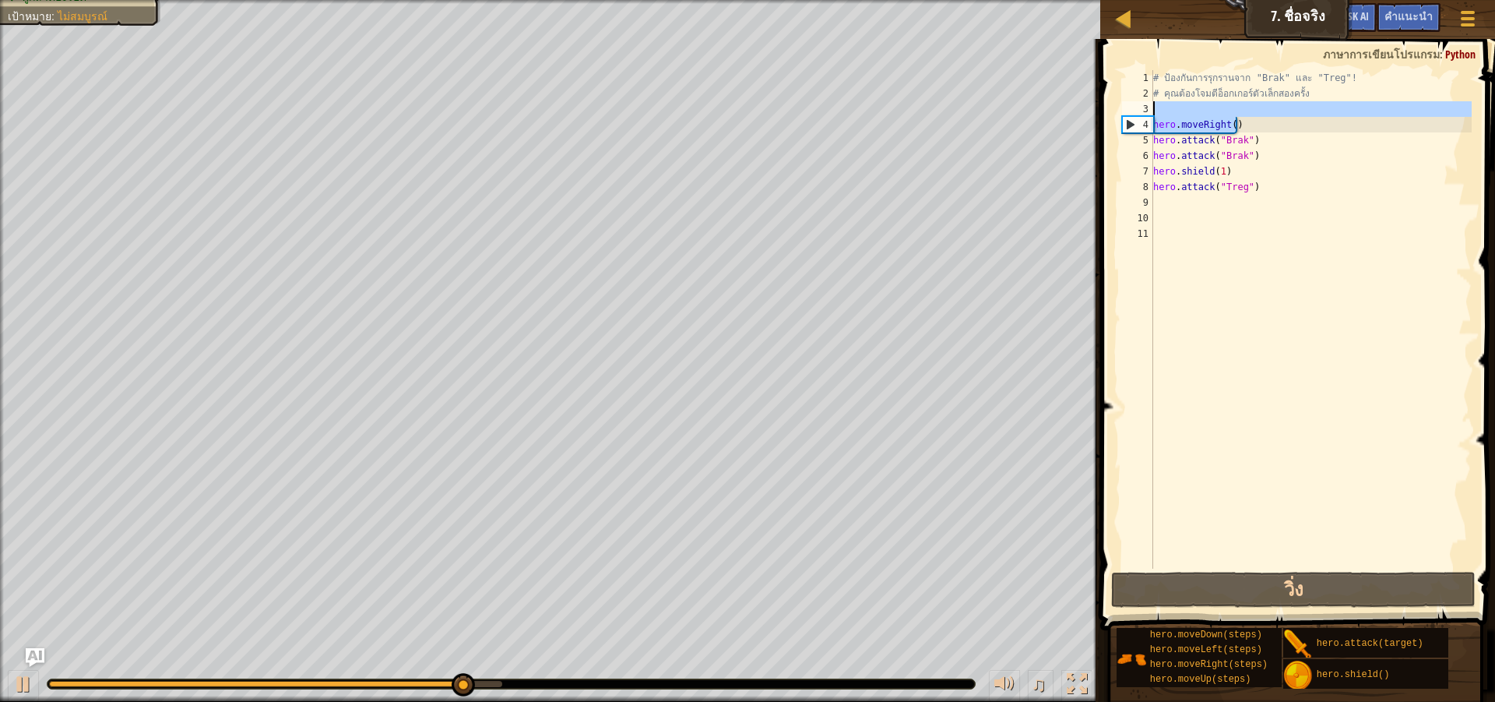
drag, startPoint x: 1267, startPoint y: 128, endPoint x: 1267, endPoint y: 105, distance: 22.6
click at [1267, 105] on div "# ป้องกันการรุกรานจาก "Brak" และ "Treg"! # คุณต้องโจมตีอ็อกเกอร์ตัวเล็กสองครั้ง…" at bounding box center [1311, 335] width 322 height 530
click at [1250, 122] on div "# ป้องกันการรุกรานจาก "Brak" และ "Treg"! # คุณต้องโจมตีอ็อกเกอร์ตัวเล็กสองครั้ง…" at bounding box center [1311, 319] width 322 height 498
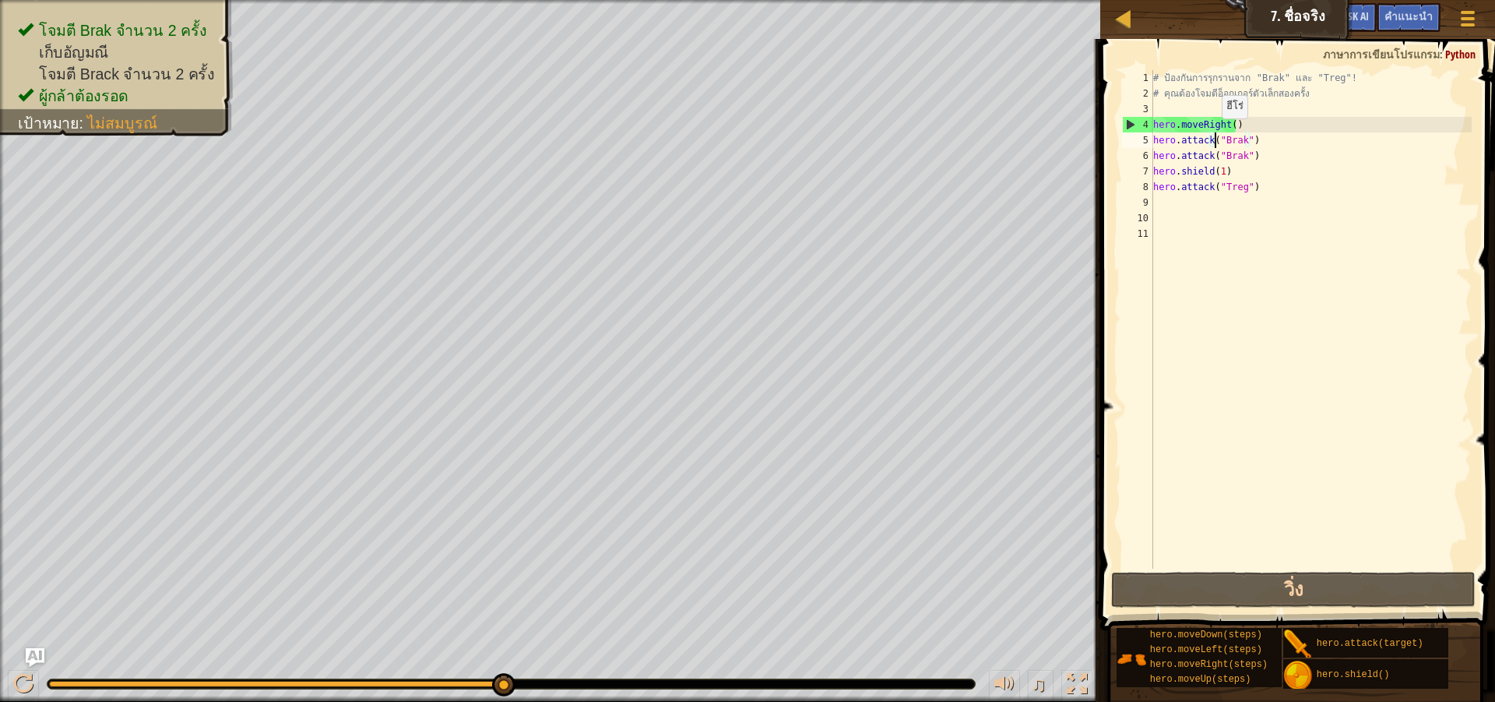
click at [1214, 134] on div "# ป้องกันการรุกรานจาก "Brak" และ "Treg"! # คุณต้องโจมตีอ็อกเกอร์ตัวเล็กสองครั้ง…" at bounding box center [1311, 335] width 322 height 530
click at [1213, 129] on div "# ป้องกันการรุกรานจาก "Brak" และ "Treg"! # คุณต้องโจมตีอ็อกเกอร์ตัวเล็กสองครั้ง…" at bounding box center [1311, 335] width 322 height 530
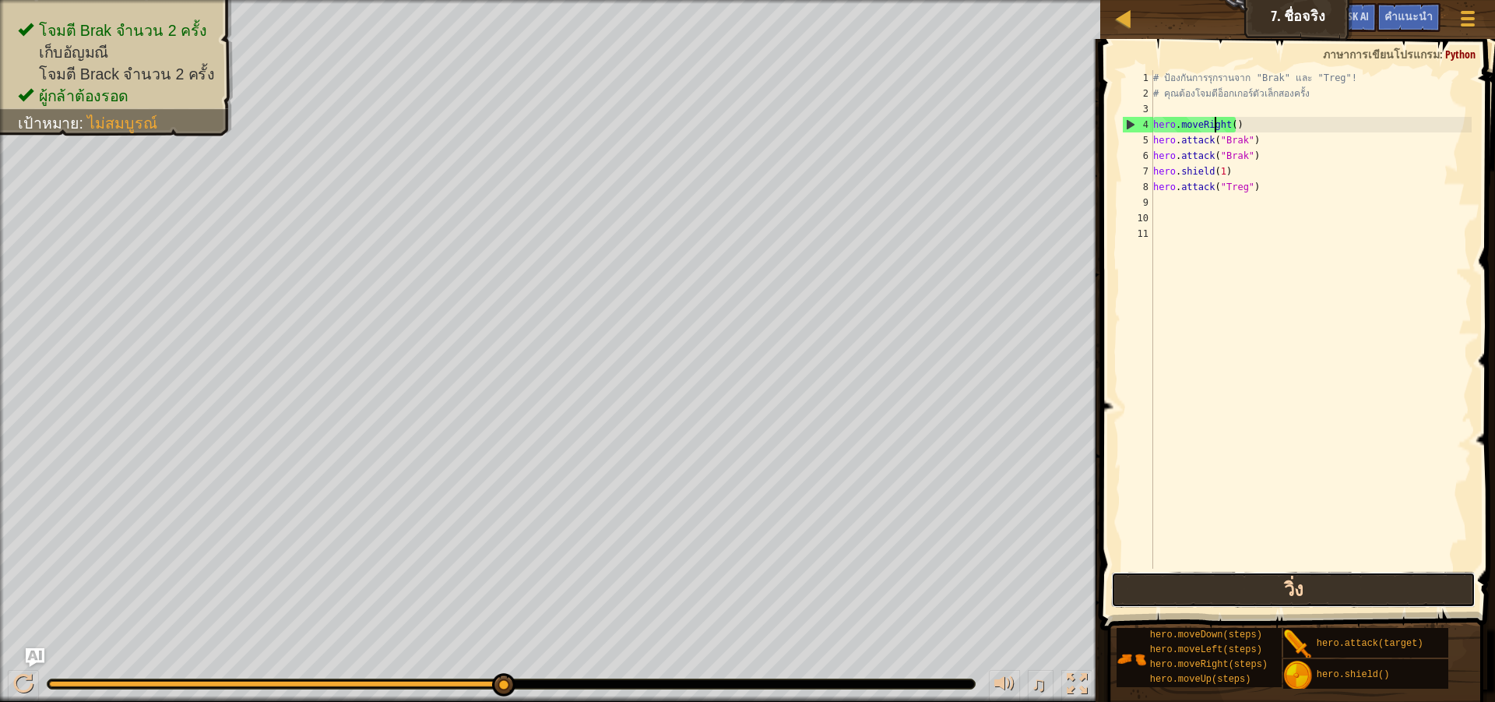
click at [1282, 607] on button "วิ่ง" at bounding box center [1293, 590] width 365 height 36
click at [1198, 579] on button "วิ่ง" at bounding box center [1293, 590] width 365 height 36
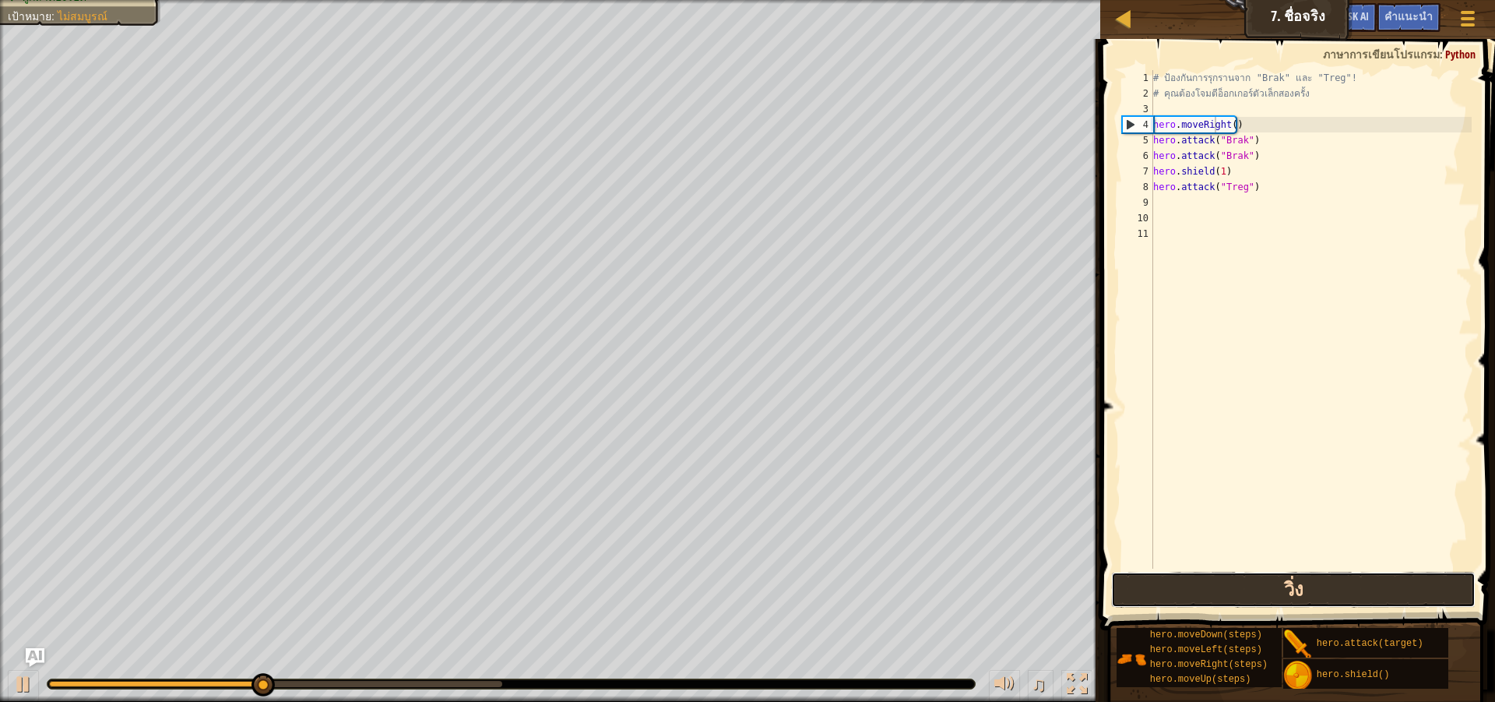
click at [1198, 579] on button "วิ่ง" at bounding box center [1293, 590] width 365 height 36
click at [1199, 579] on button "วิ่ง" at bounding box center [1293, 590] width 365 height 36
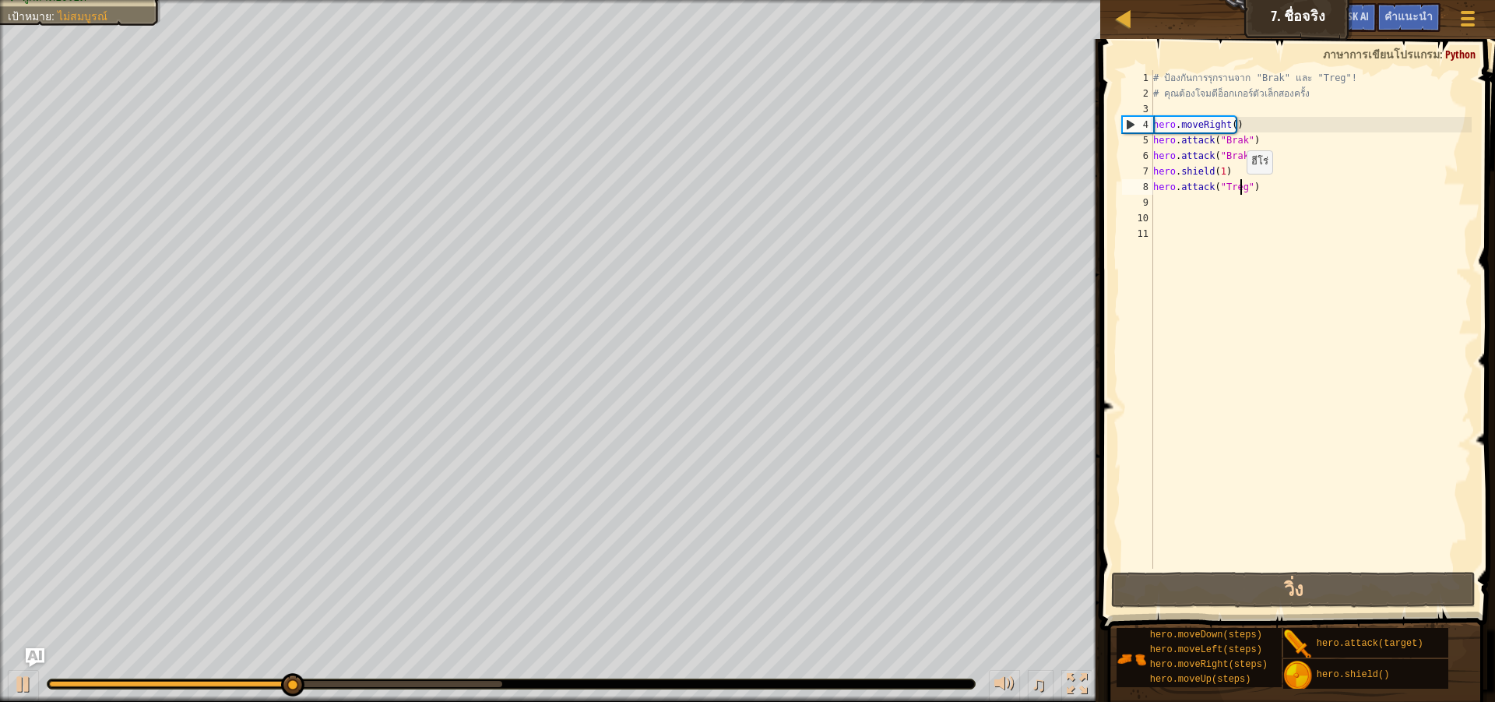
click at [1240, 188] on div "# ป้องกันการรุกรานจาก "Brak" และ "Treg"! # คุณต้องโจมตีอ็อกเกอร์ตัวเล็กสองครั้ง…" at bounding box center [1311, 335] width 322 height 530
click at [1232, 170] on div "# ป้องกันการรุกรานจาก "Brak" และ "Treg"! # คุณต้องโจมตีอ็อกเกอร์ตัวเล็กสองครั้ง…" at bounding box center [1311, 335] width 322 height 530
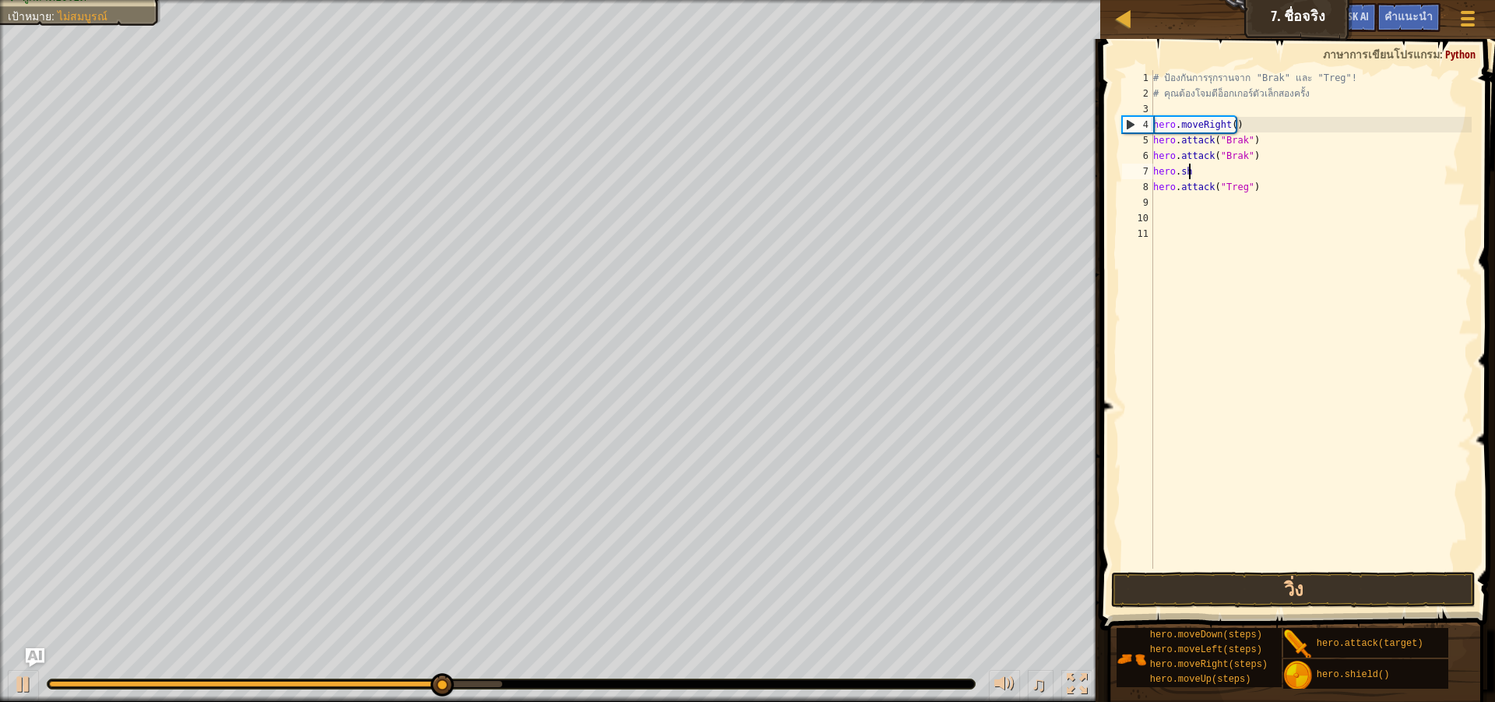
type textarea "h"
type textarea "hero.attack("Brak")"
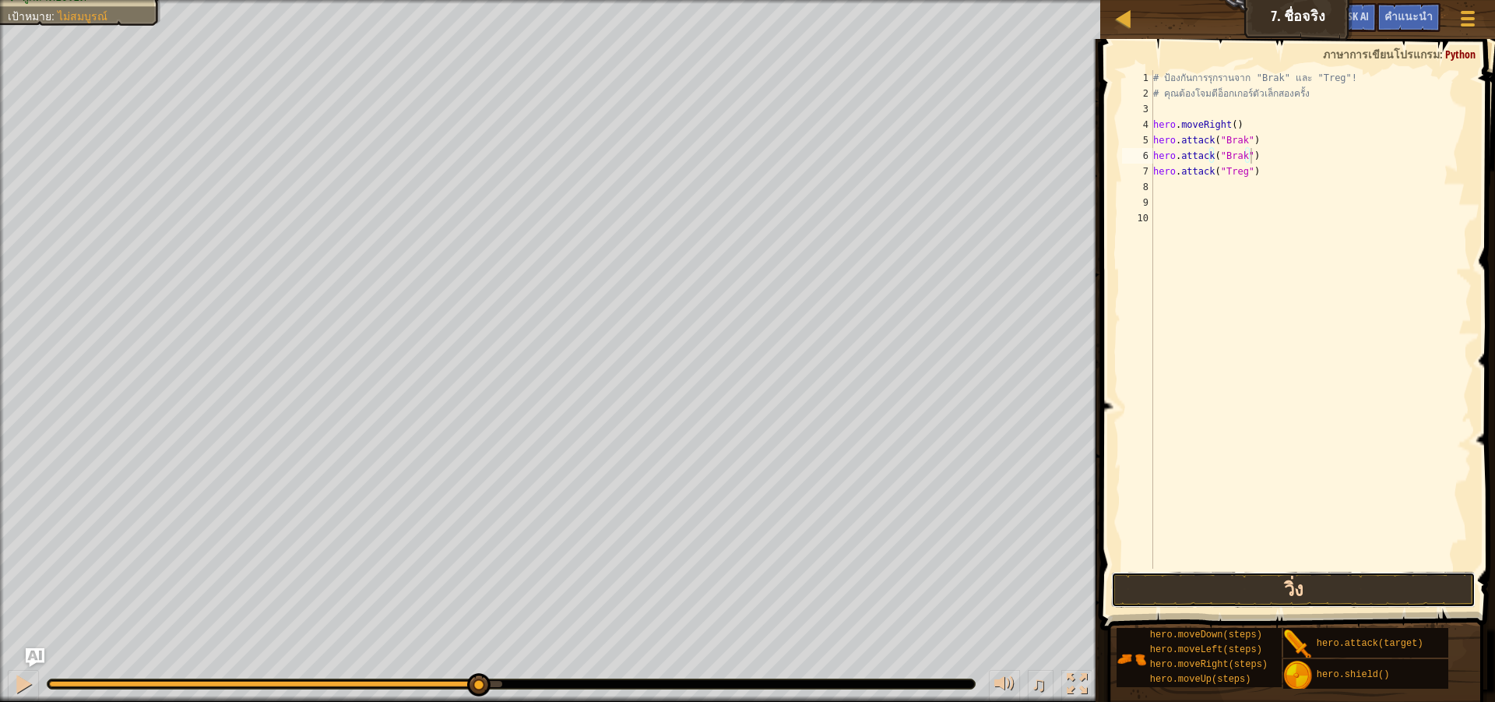
click at [1267, 576] on button "วิ่ง" at bounding box center [1293, 590] width 365 height 36
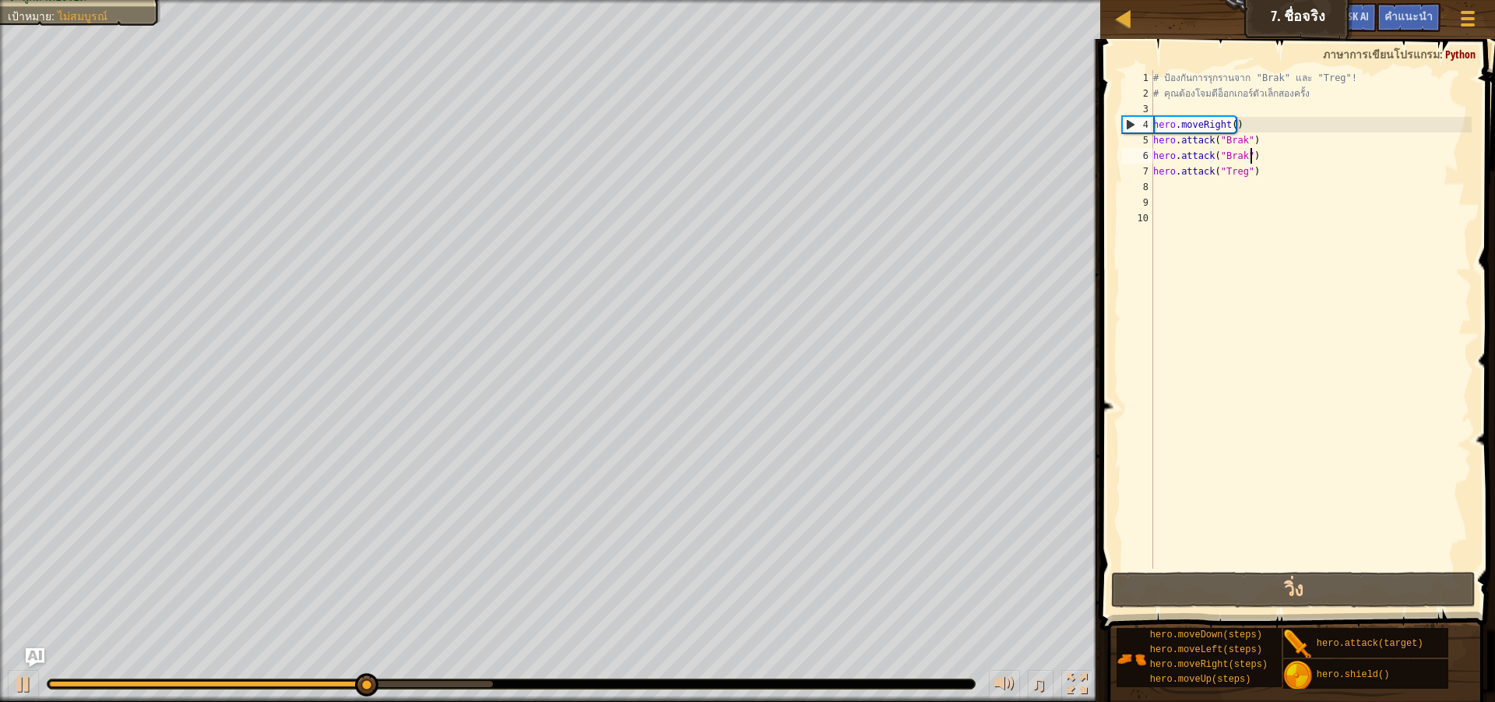
click at [1282, 180] on div "# ป้องกันการรุกรานจาก "Brak" และ "Treg"! # คุณต้องโจมตีอ็อกเกอร์ตัวเล็กสองครั้ง…" at bounding box center [1311, 335] width 322 height 530
click at [1281, 169] on div "# ป้องกันการรุกรานจาก "Brak" และ "Treg"! # คุณต้องโจมตีอ็อกเกอร์ตัวเล็กสองครั้ง…" at bounding box center [1311, 335] width 322 height 530
drag, startPoint x: 491, startPoint y: 678, endPoint x: 0, endPoint y: 608, distance: 496.6
click at [0, 608] on div "โจมตี Brak จำนวน 2 ครั้ง เก็บ[PERSON_NAME] โจมตี Brack จำนวน 2 ครั้ง ผู้กล้าต้อ…" at bounding box center [747, 351] width 1495 height 702
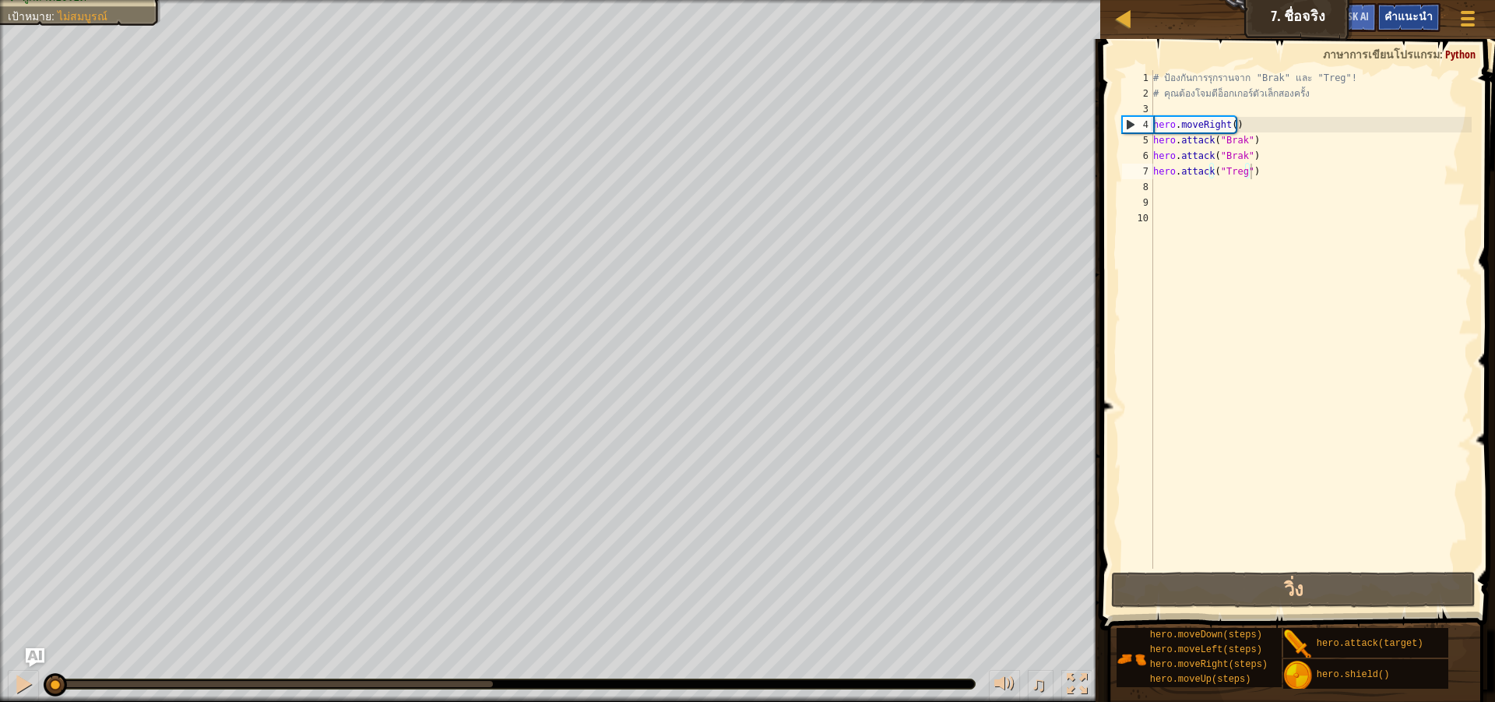
click at [1437, 11] on div "คำแนะนำ" at bounding box center [1409, 17] width 64 height 29
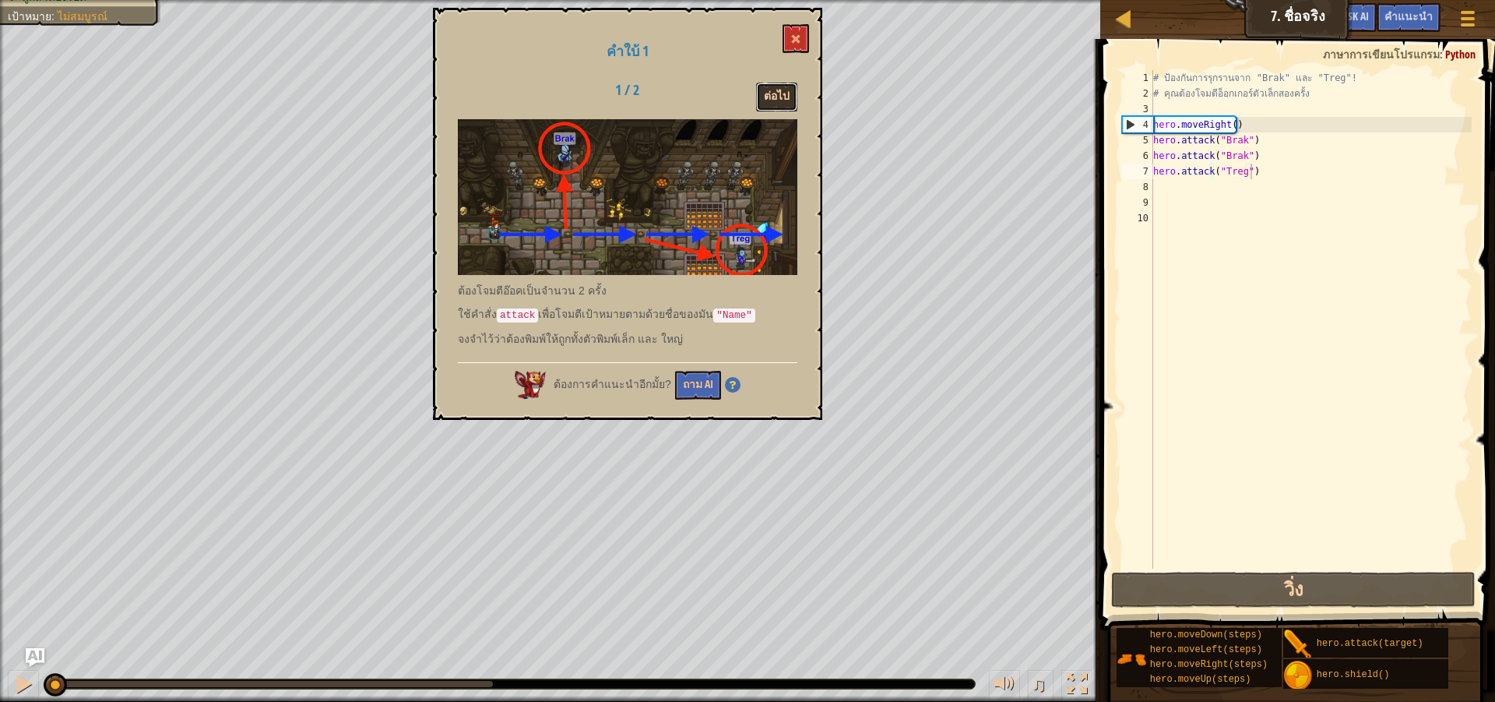
click at [783, 88] on button "ต่อไป" at bounding box center [776, 97] width 41 height 29
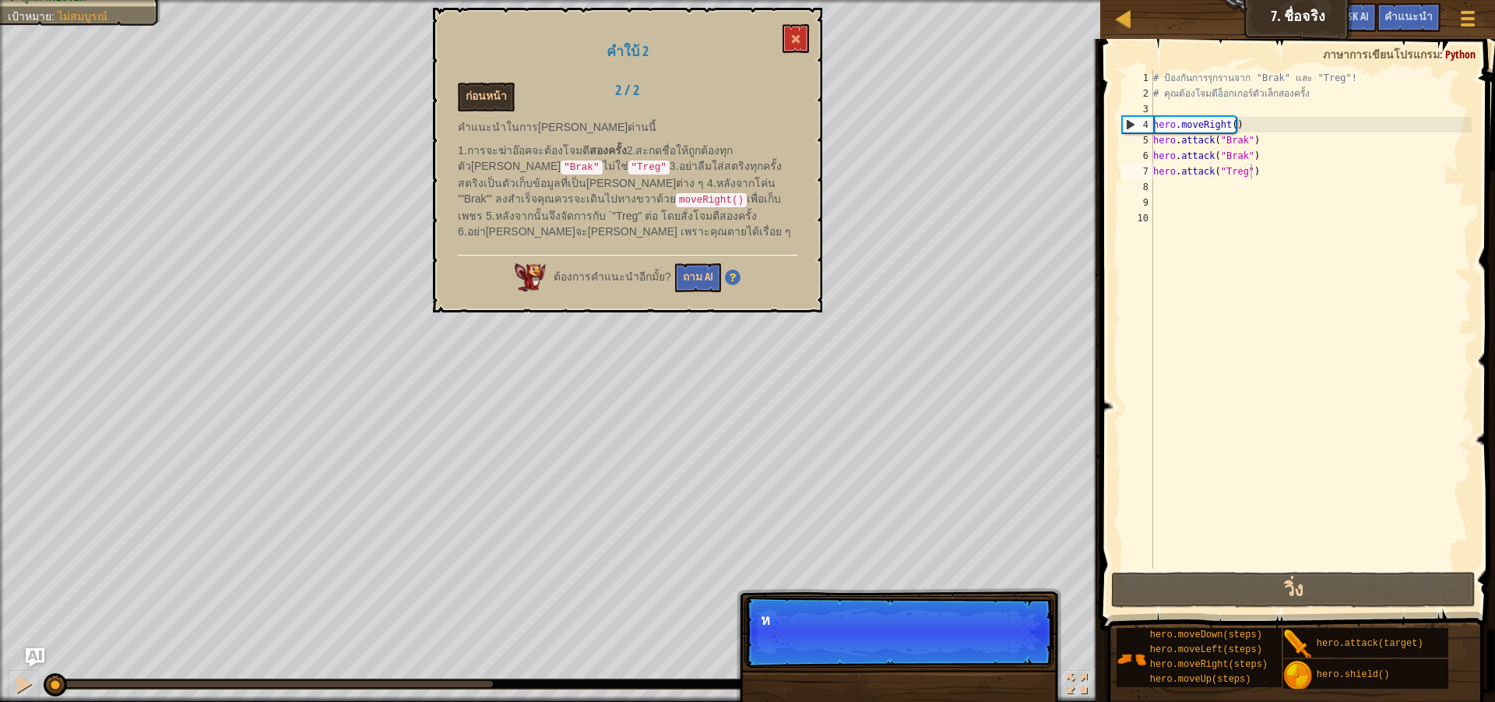
click at [797, 20] on div "คำใบ้ 2 ก่อนหน้า 2 / 2 คำแนะนำในการ[PERSON_NAME]ด่านนี้ 1.การจะฆ่าอ๊อคจะต้องโจม…" at bounding box center [627, 160] width 389 height 305
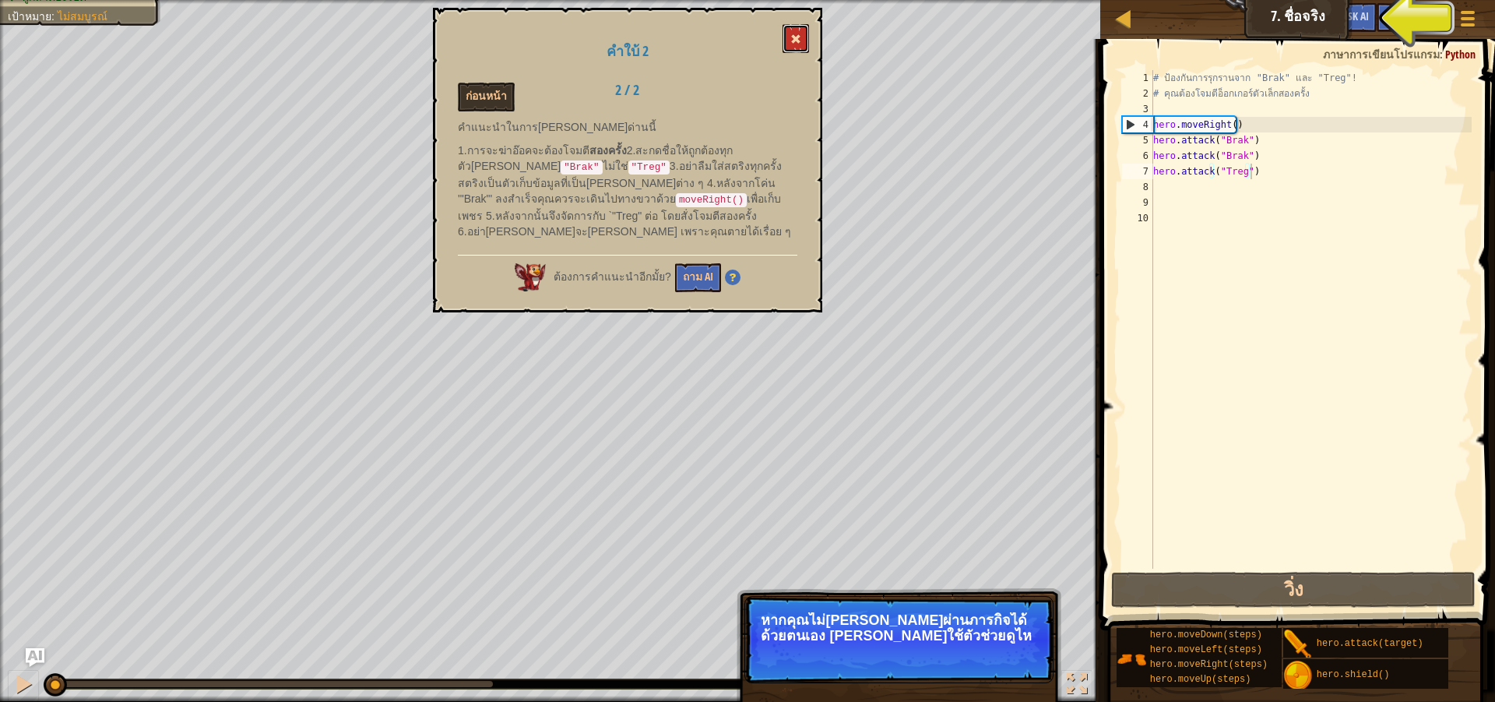
click at [801, 29] on button at bounding box center [796, 38] width 26 height 29
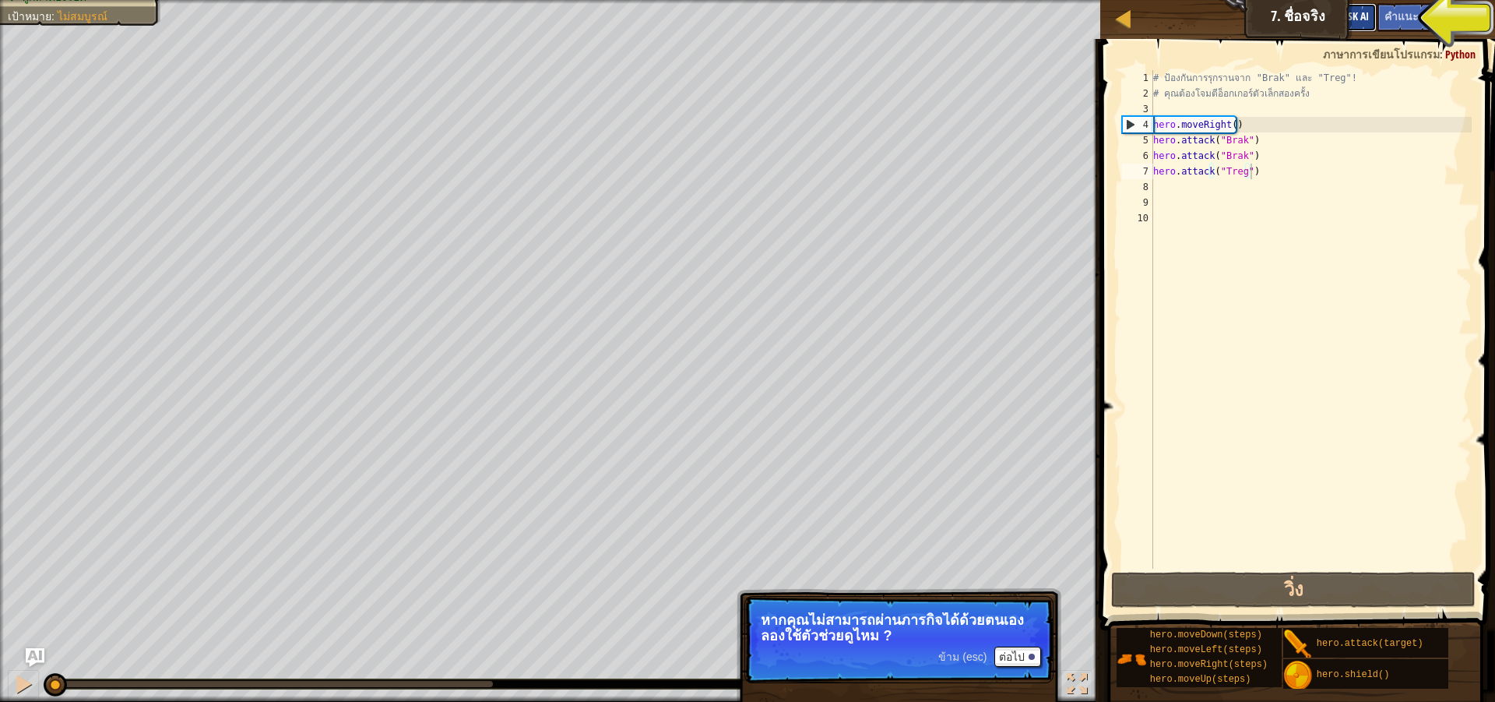
click at [1365, 21] on span "Ask AI" at bounding box center [1356, 16] width 26 height 15
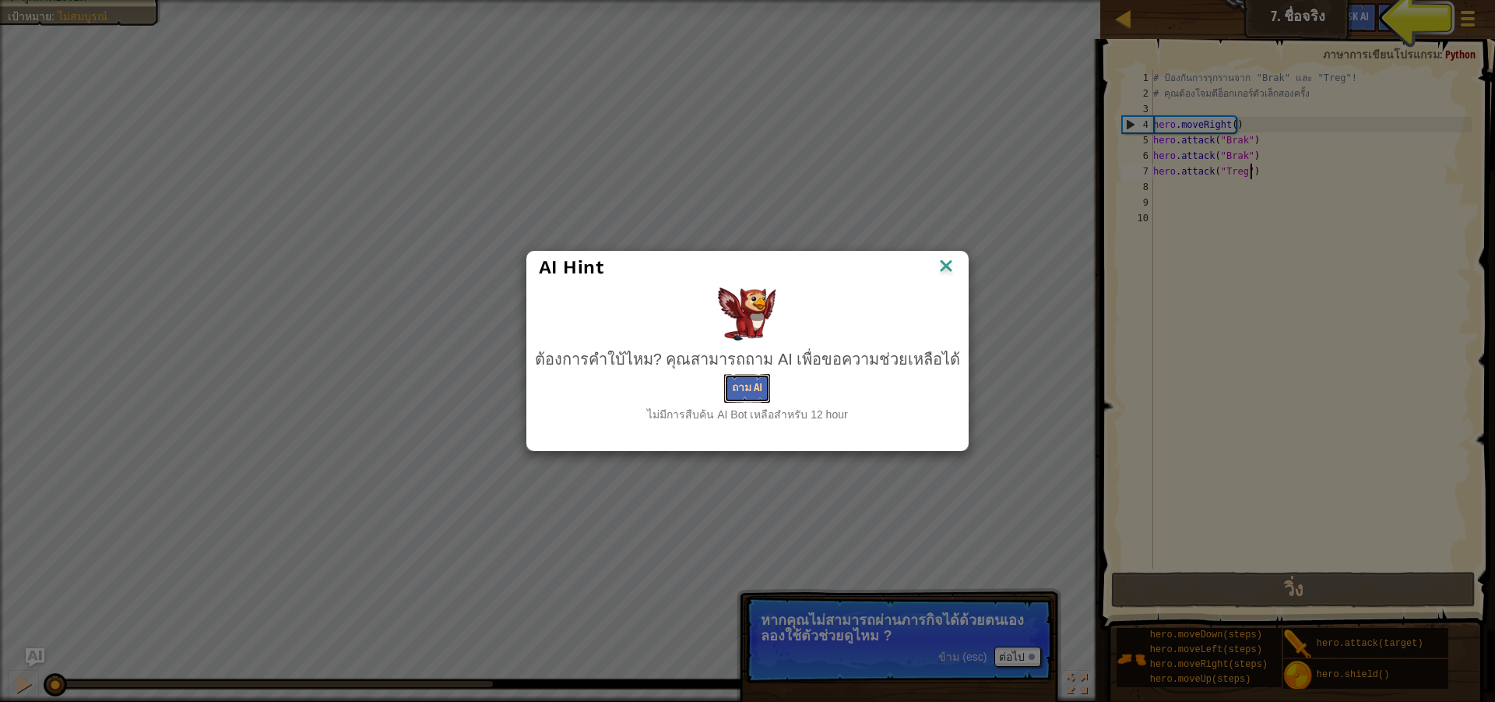
click at [734, 388] on button "ถาม AI" at bounding box center [747, 388] width 46 height 29
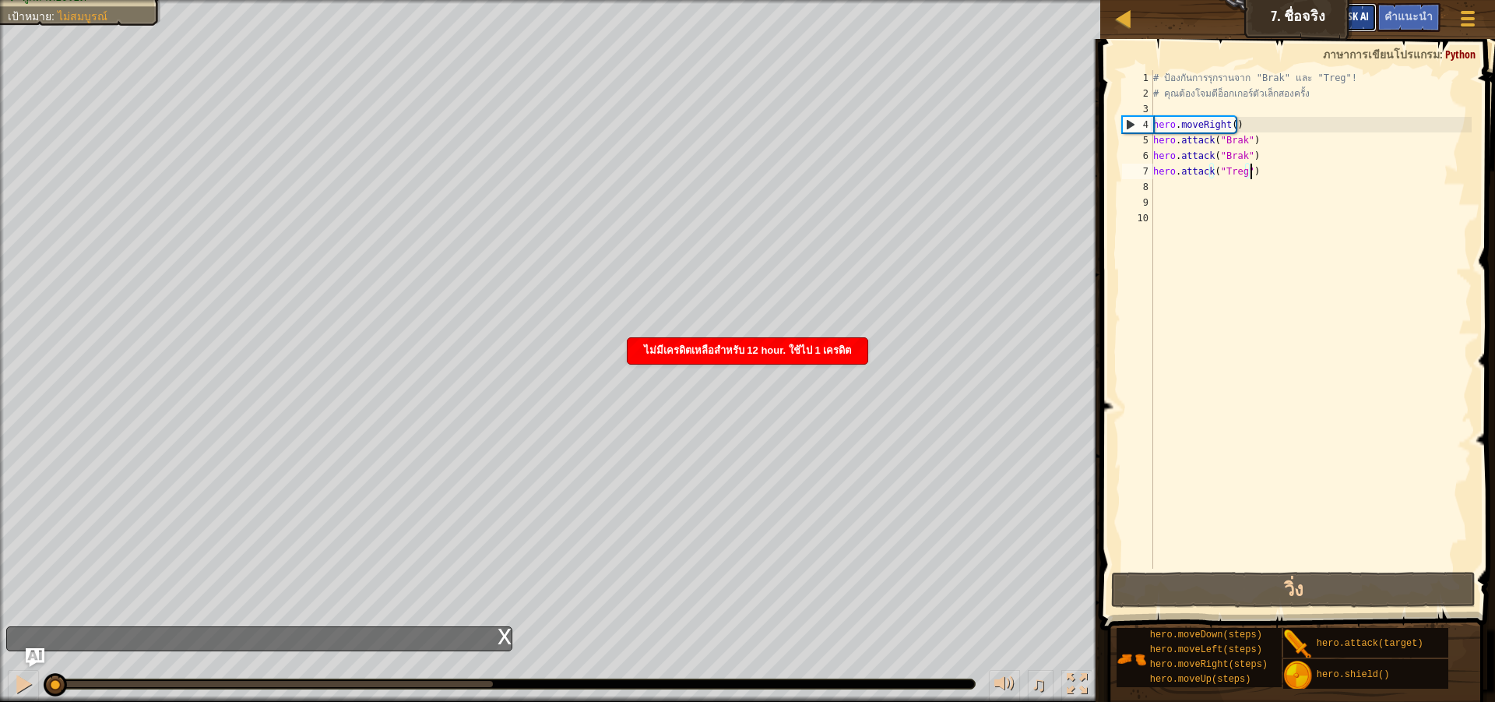
click at [1377, 18] on button "Ask AI" at bounding box center [1356, 17] width 42 height 29
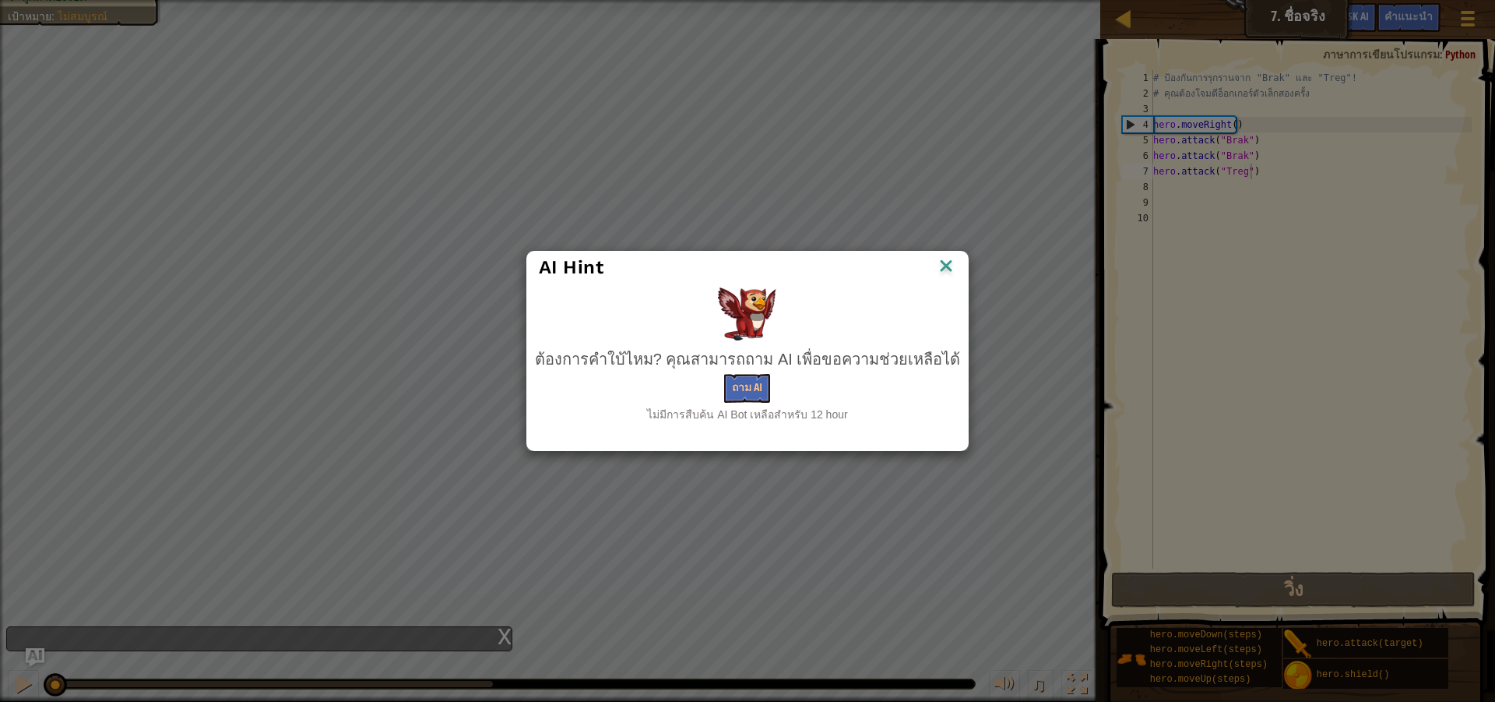
click at [937, 266] on img at bounding box center [946, 266] width 20 height 23
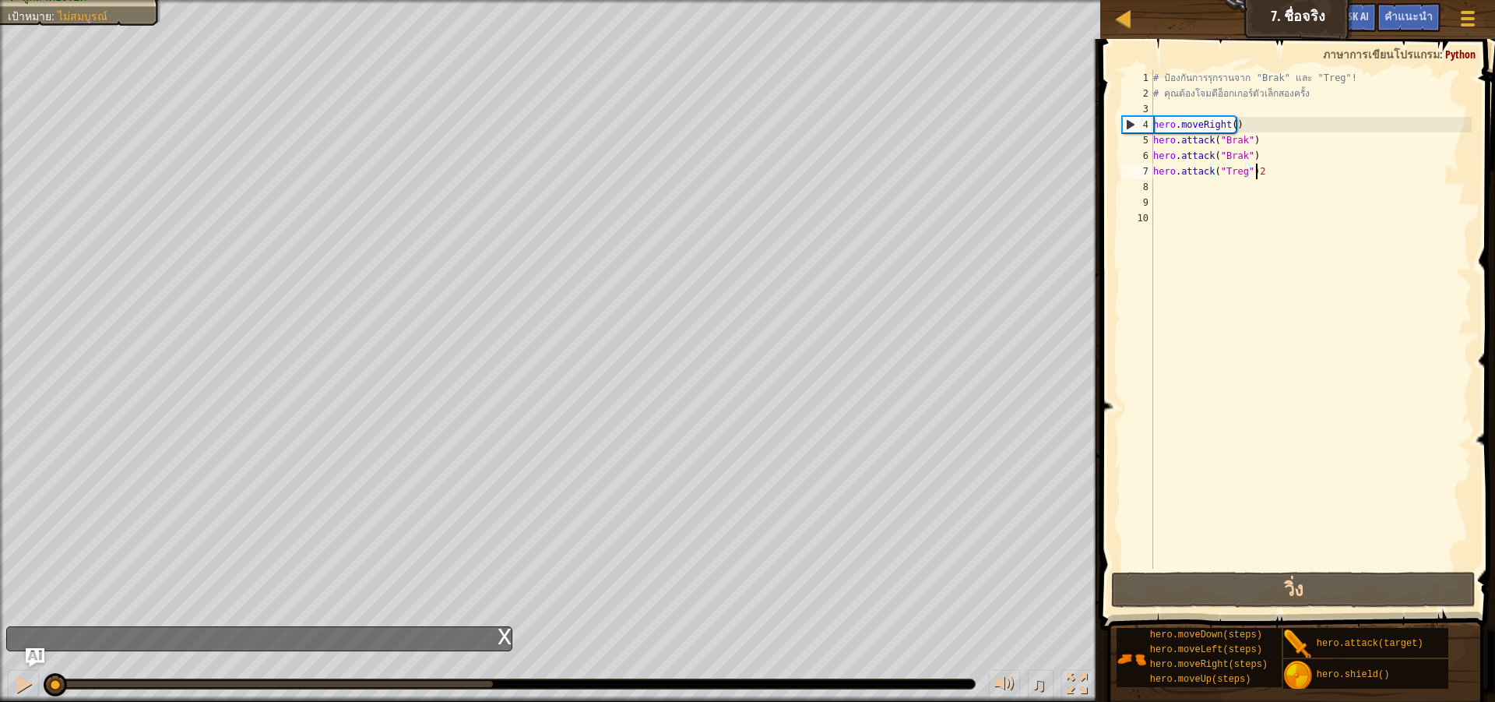
scroll to position [7, 8]
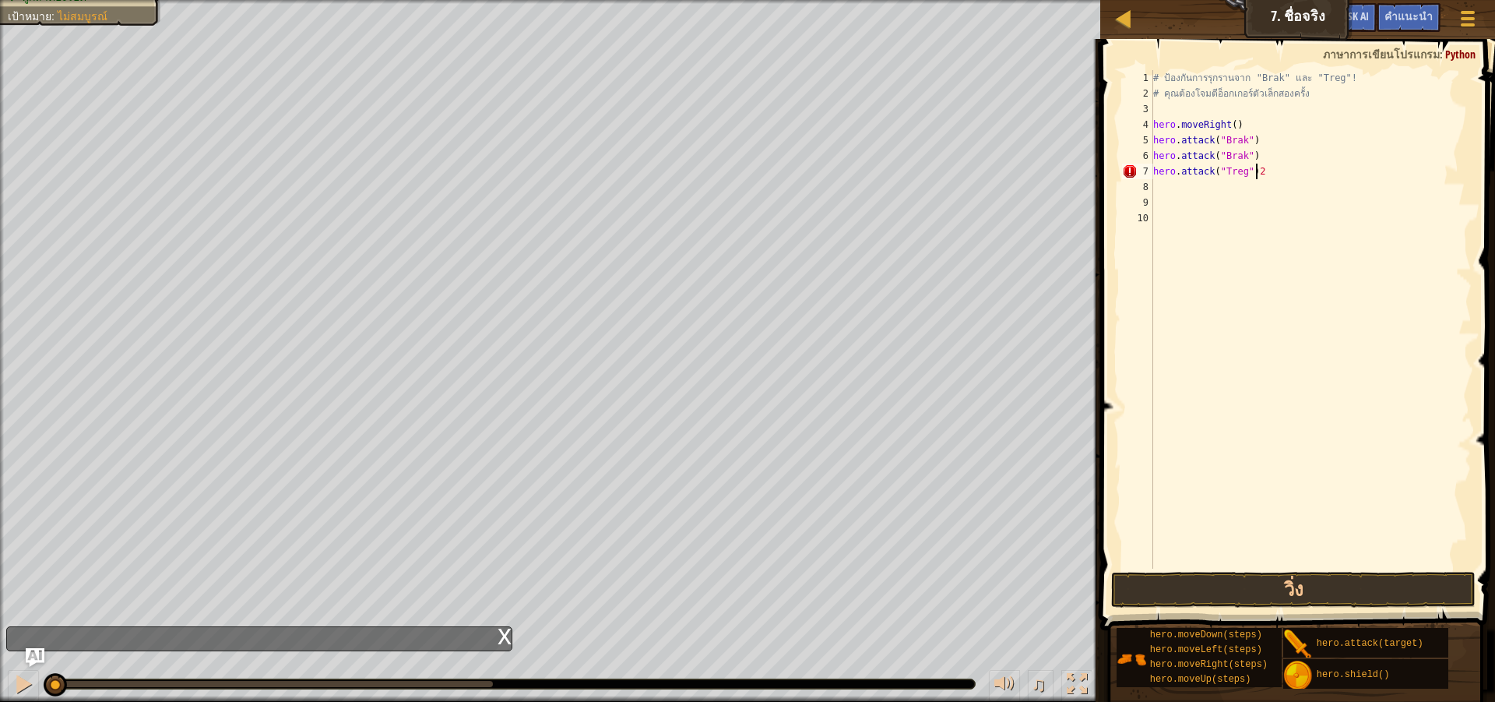
type textarea "hero.attack("Treg")"
click at [1307, 584] on button "วิ่ง" at bounding box center [1293, 590] width 365 height 36
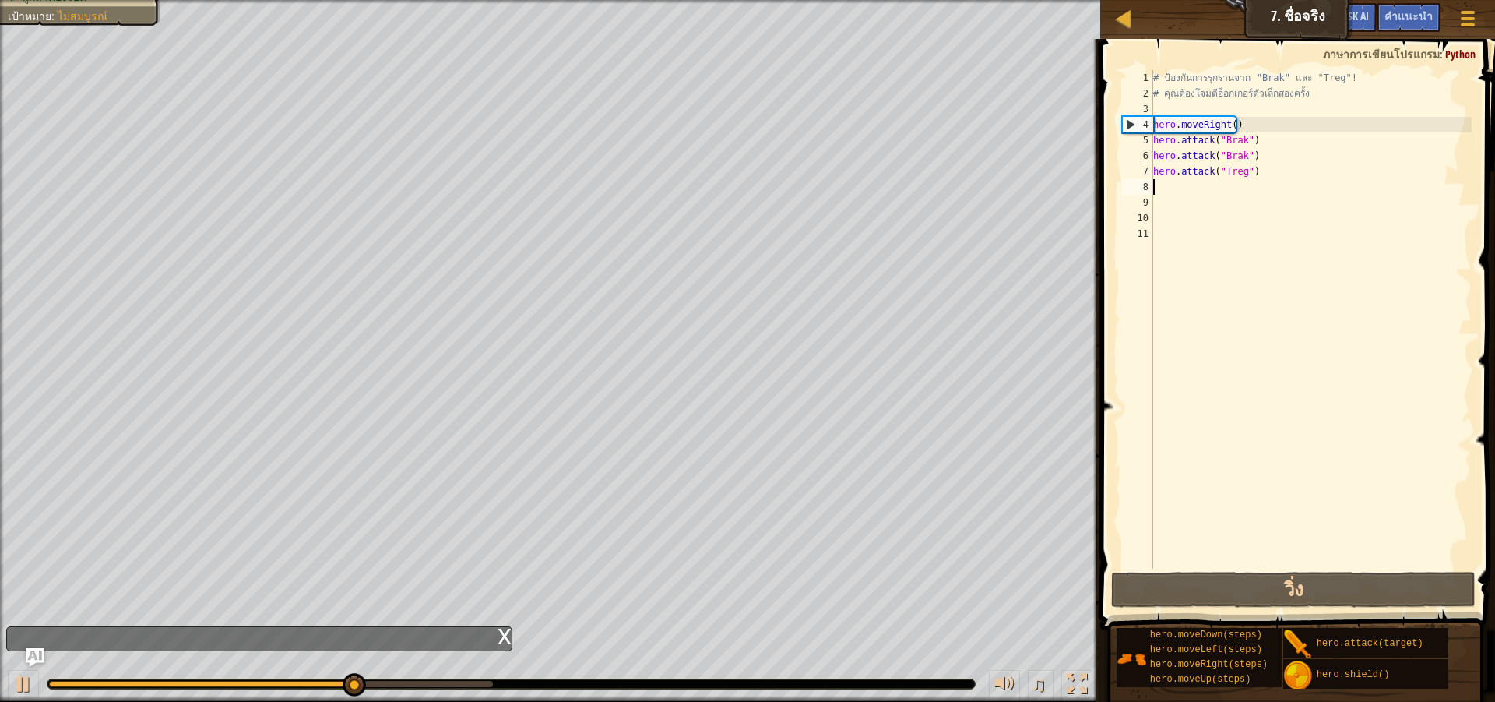
click at [1275, 175] on div "# ป้องกันการรุกรานจาก "Brak" และ "Treg"! # คุณต้องโจมตีอ็อกเกอร์ตัวเล็กสองครั้ง…" at bounding box center [1311, 335] width 322 height 530
type textarea "hero.attack("Treg")"
click at [1262, 188] on div "# ป้องกันการรุกรานจาก "Brak" และ "Treg"! # คุณต้องโจมตีอ็อกเกอร์ตัวเล็กสองครั้ง…" at bounding box center [1311, 335] width 322 height 530
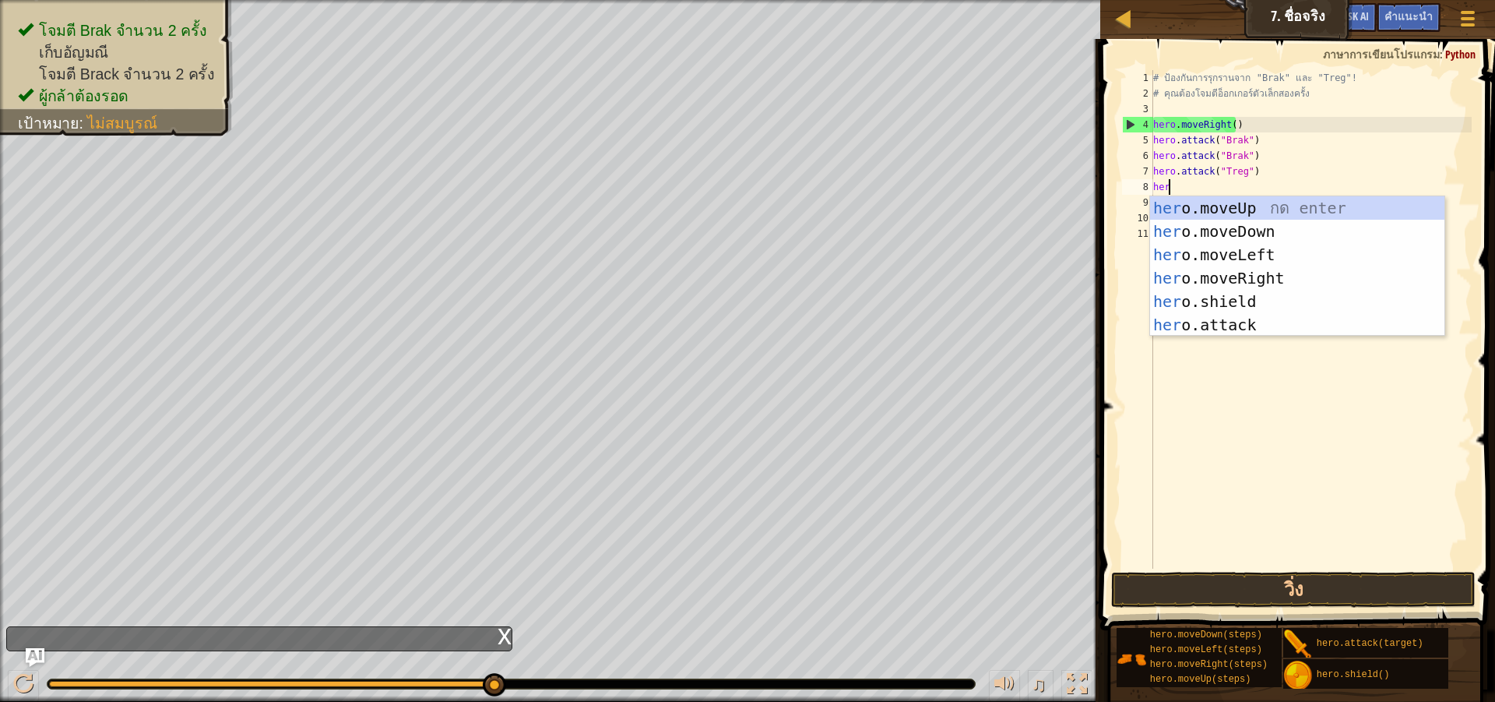
scroll to position [7, 1]
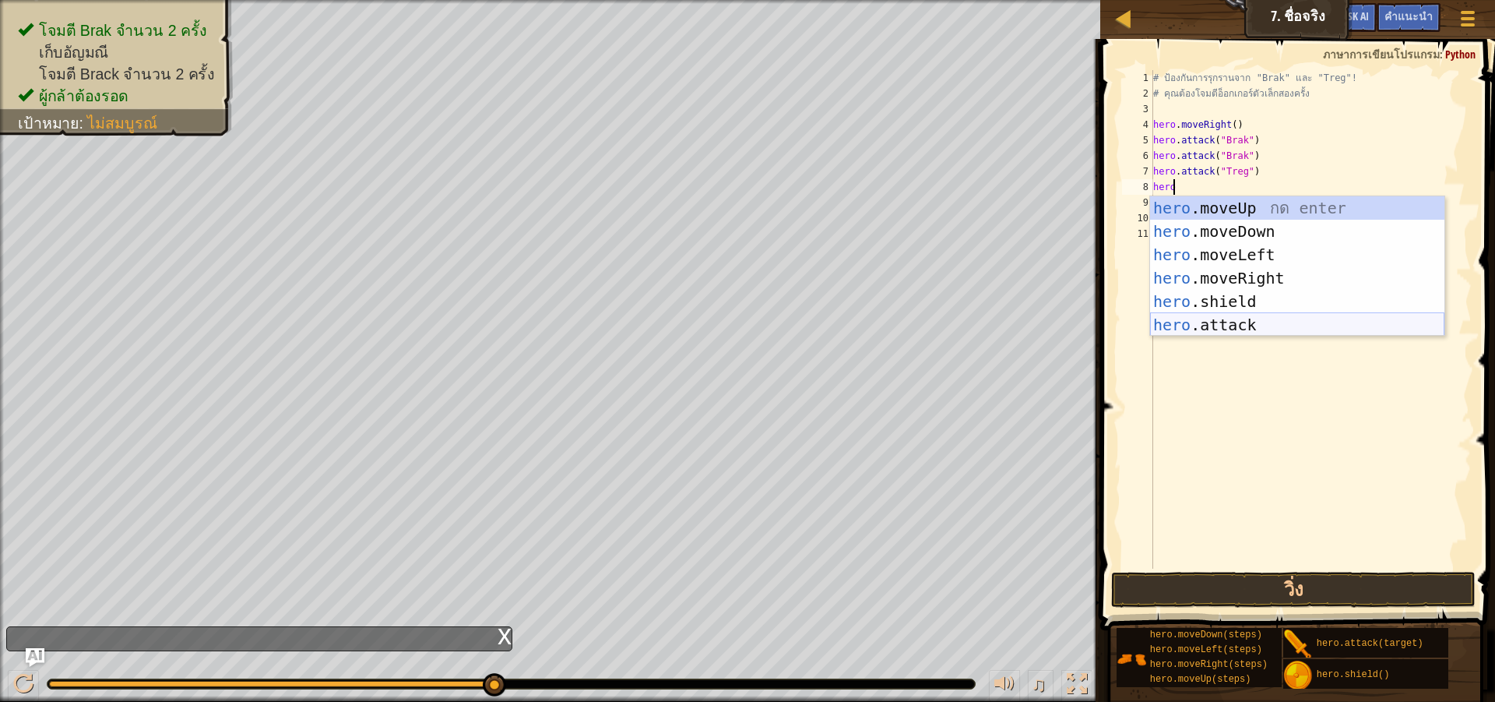
click at [1242, 327] on div "hero .moveUp กด enter hero .moveDown กด enter hero .moveLeft กด enter hero .mov…" at bounding box center [1297, 289] width 294 height 187
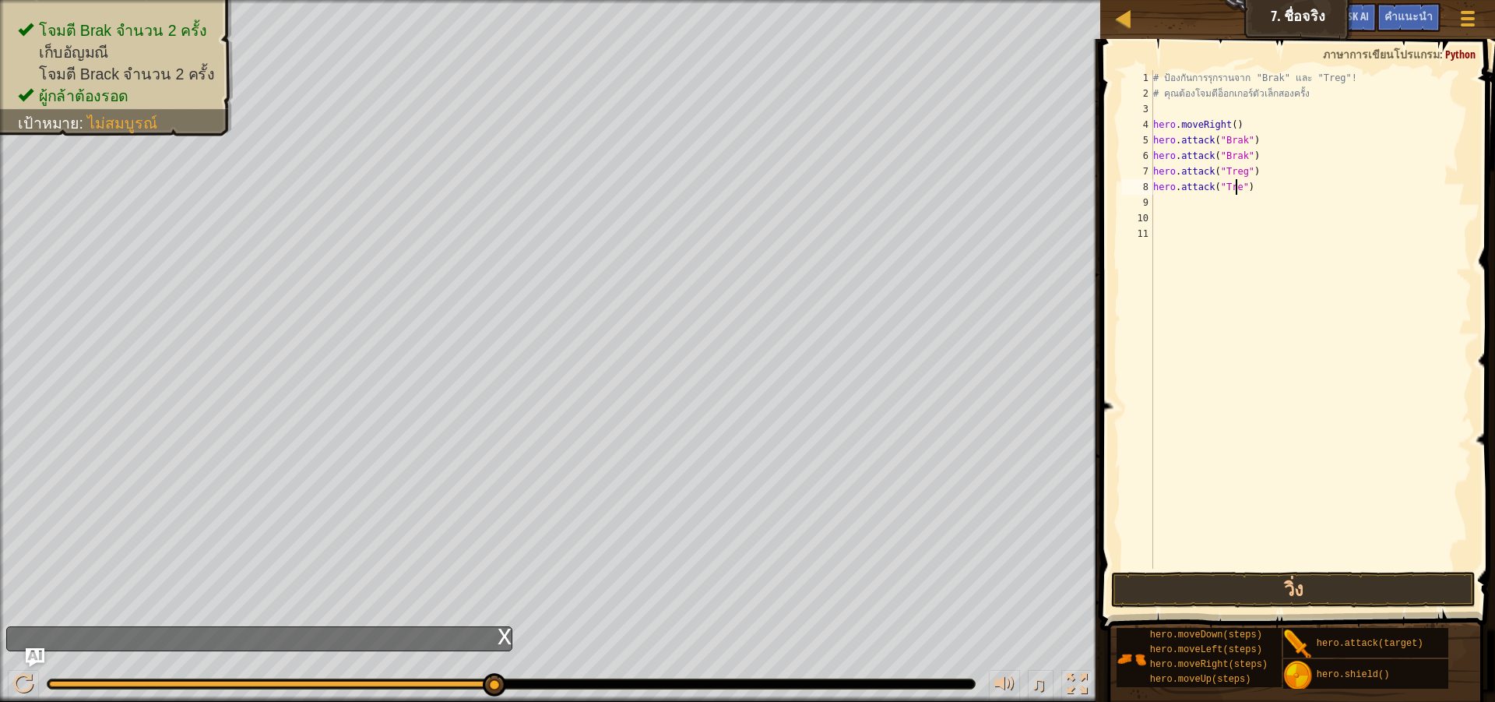
scroll to position [7, 7]
type textarea "hero.attack("Treg")"
click at [1311, 583] on button "วิ่ง" at bounding box center [1293, 590] width 365 height 36
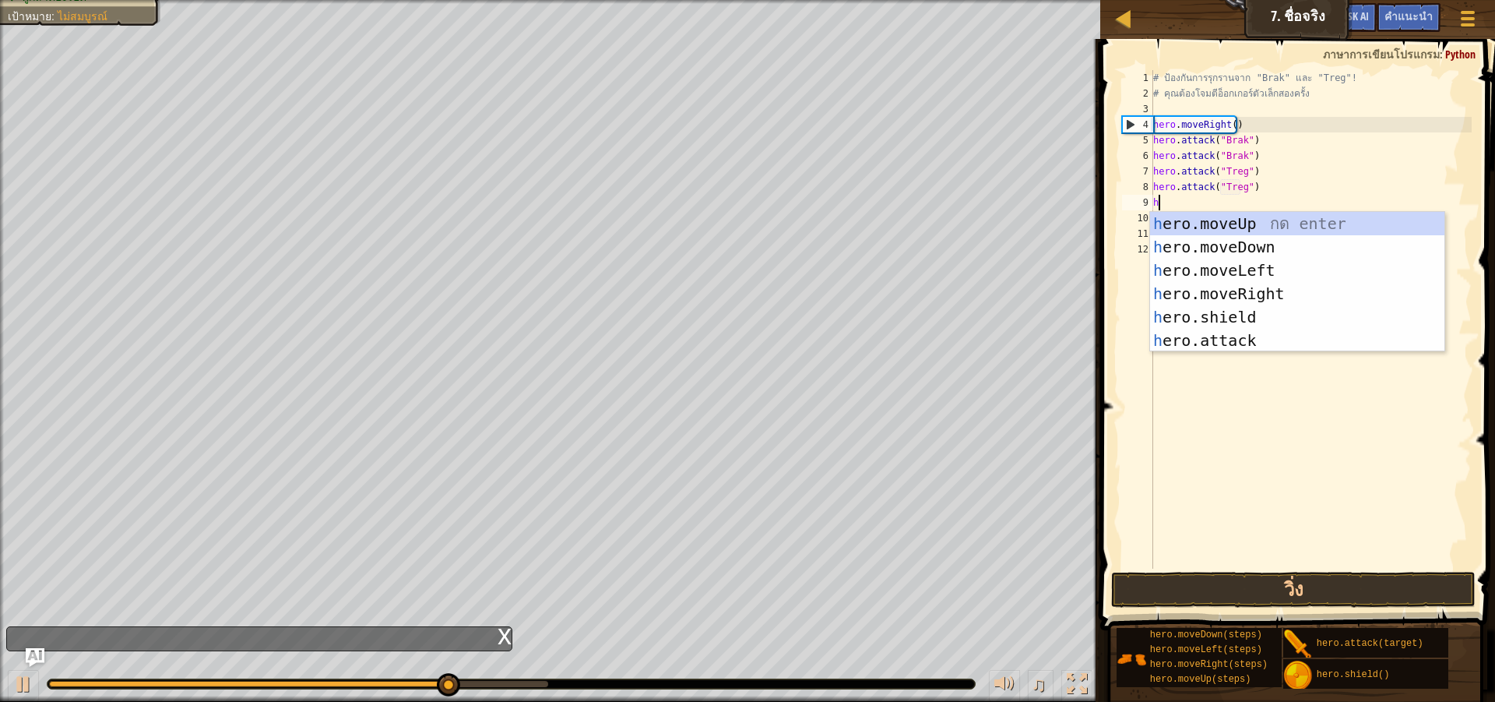
type textarea "her"
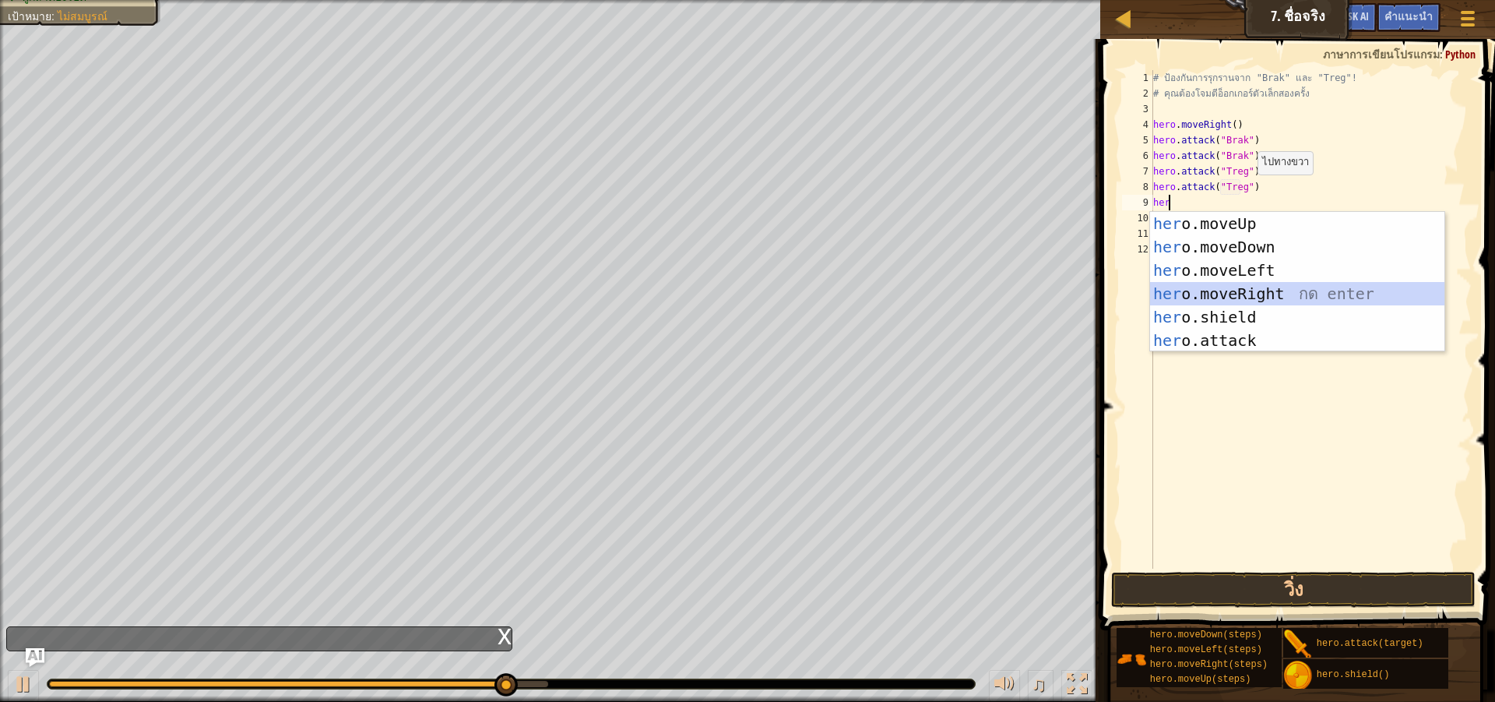
click at [1257, 289] on div "her o.moveUp กด enter her o.moveDown กด enter her o.moveLeft กด enter her o.mov…" at bounding box center [1297, 305] width 294 height 187
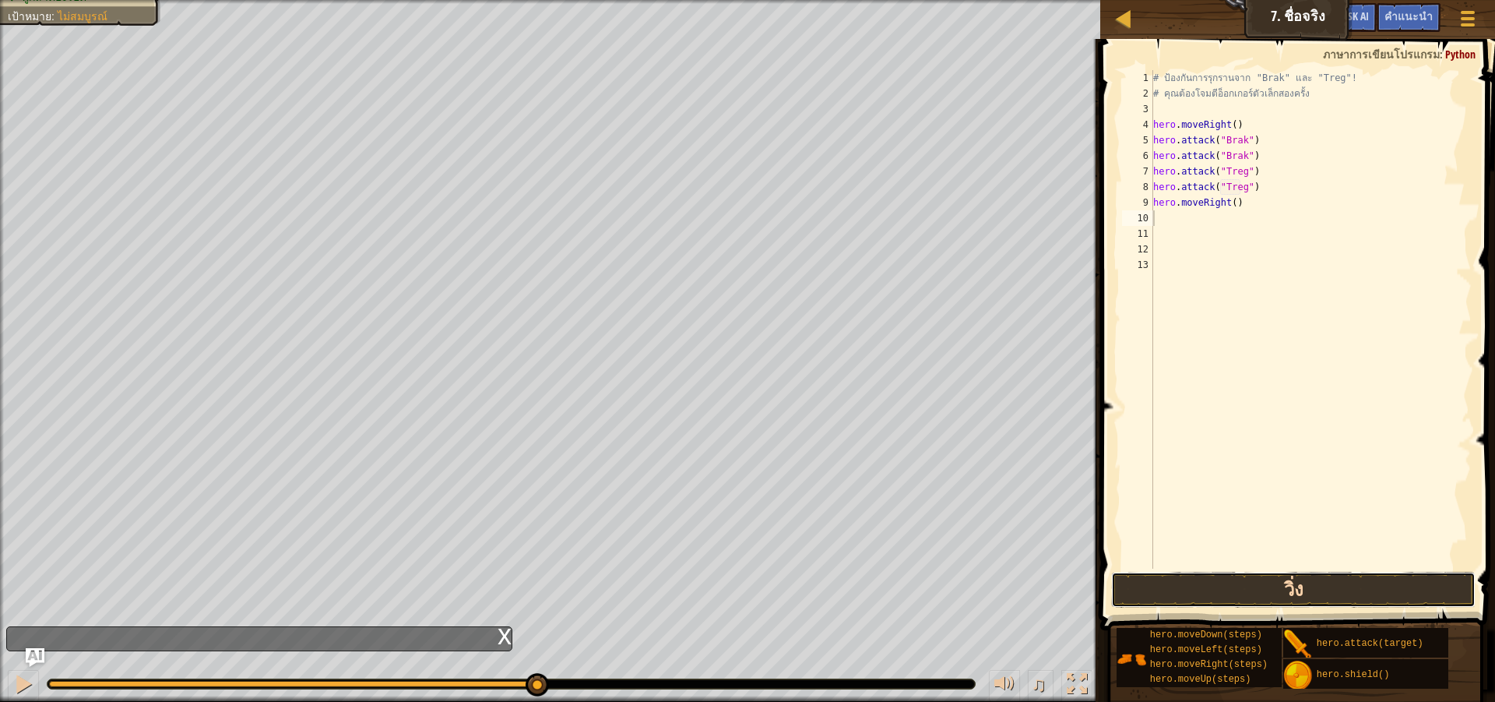
click at [1362, 591] on button "วิ่ง" at bounding box center [1293, 590] width 365 height 36
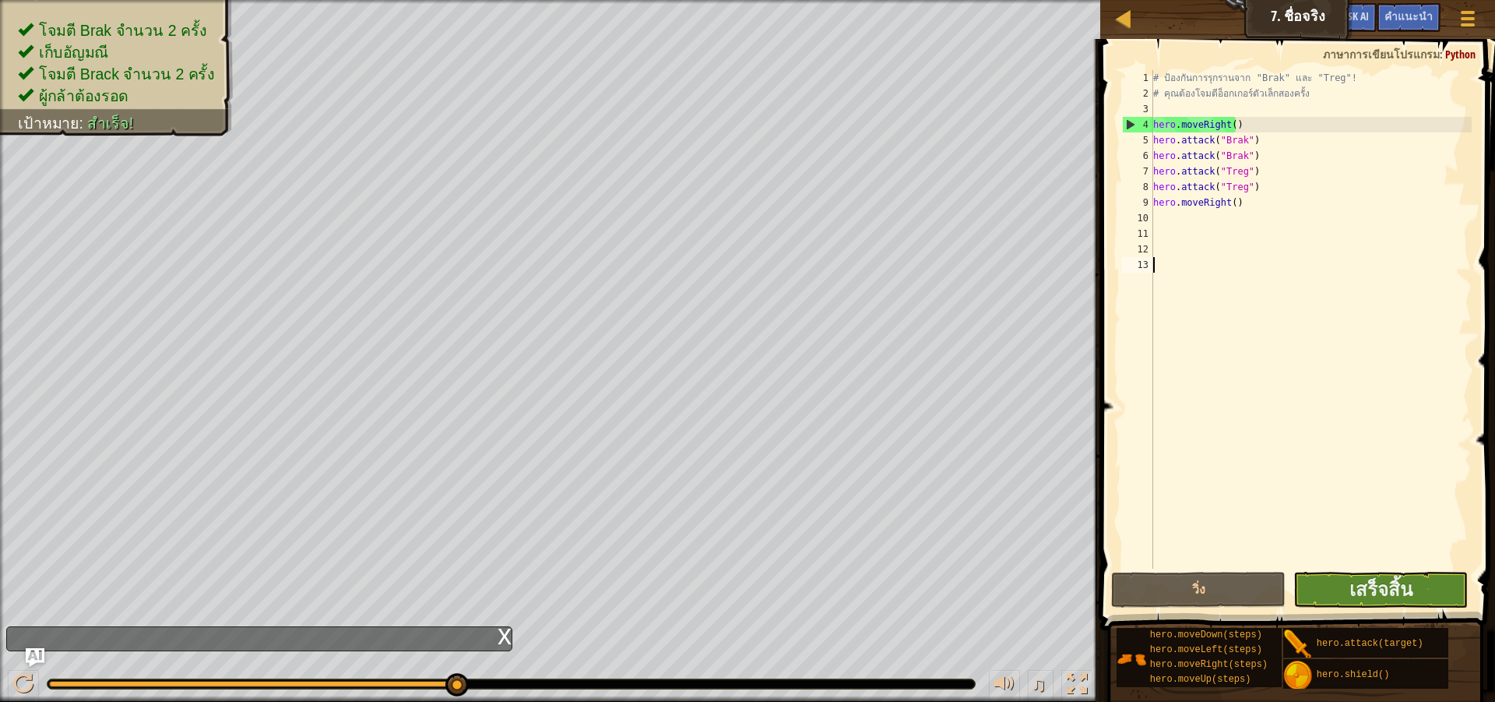
drag, startPoint x: 1435, startPoint y: 564, endPoint x: 1435, endPoint y: 590, distance: 25.7
click at [1435, 586] on div "1 2 3 4 5 6 7 8 9 10 11 12 13 # ป้องกันการรุกรานจาก "Brak" และ "Treg"! # คุณต้อ…" at bounding box center [1296, 365] width 400 height 637
click at [1435, 590] on button "เสร็จสิ้น" at bounding box center [1381, 590] width 174 height 36
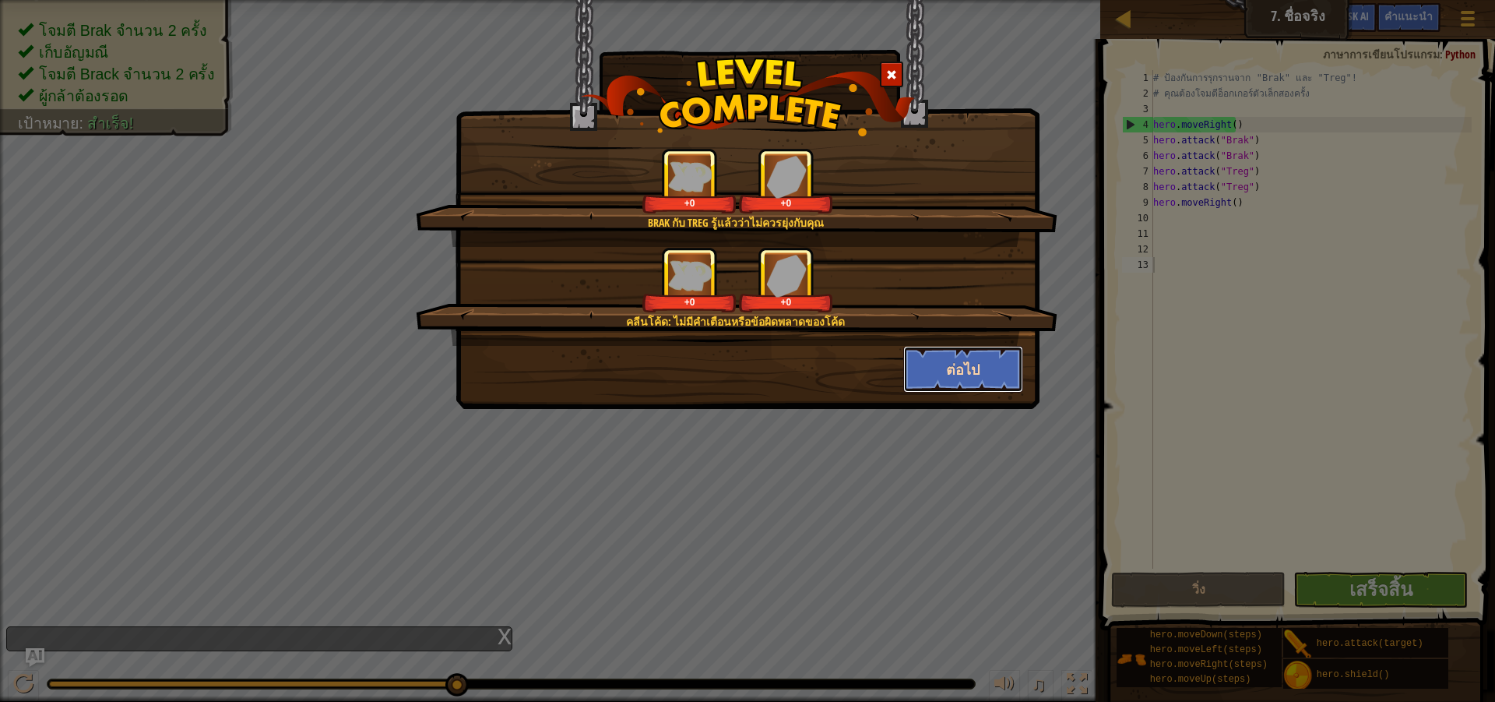
click at [995, 365] on button "ต่อไป" at bounding box center [963, 369] width 121 height 47
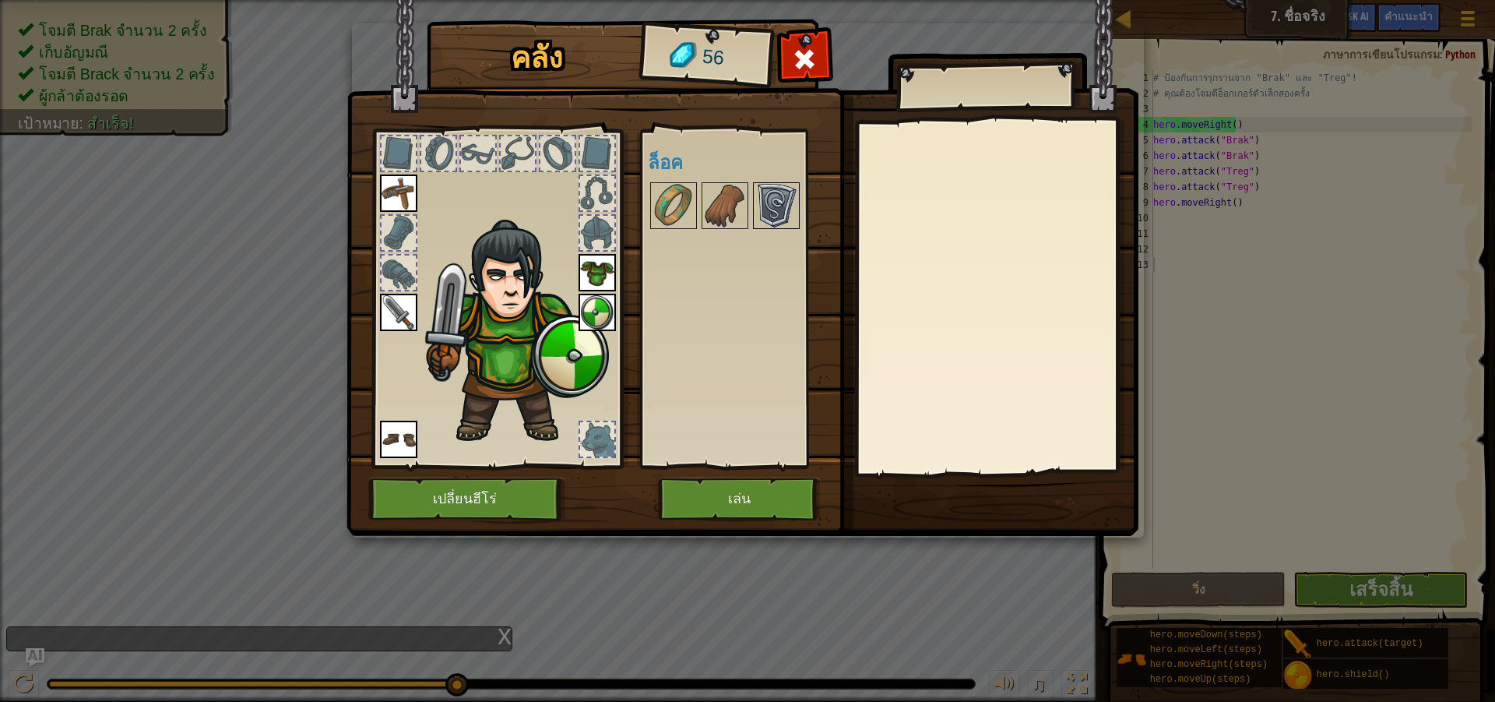
click at [780, 199] on img at bounding box center [777, 206] width 44 height 44
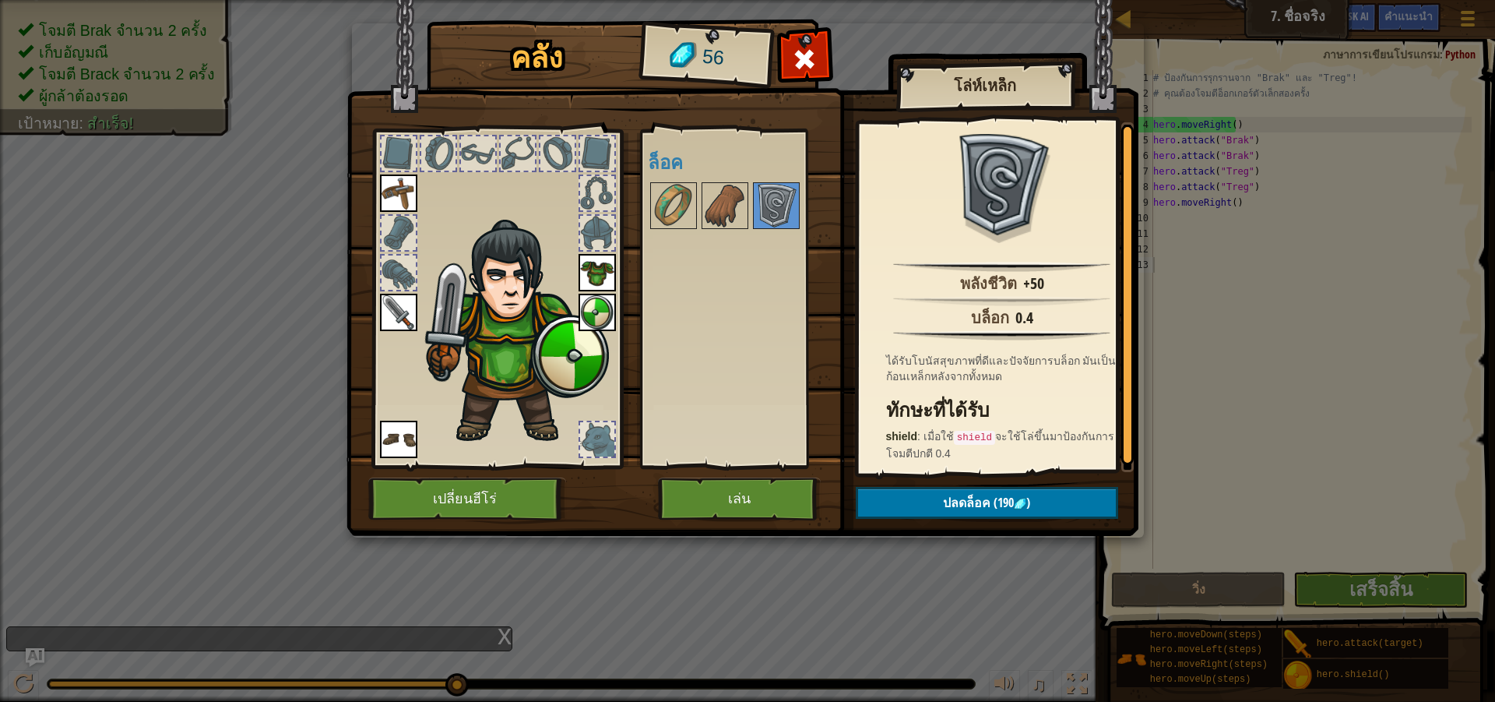
click at [752, 199] on div at bounding box center [745, 205] width 195 height 51
drag, startPoint x: 706, startPoint y: 197, endPoint x: 685, endPoint y: 199, distance: 21.2
click at [699, 199] on div "พร้อมใช้งาน ใช้งาน ใช้งาน ใช้งาน ใช้งาน ใช้งาน (ดับเบิลคลิ๊ก..เพื่อใช้งาน) ล็อค" at bounding box center [745, 298] width 195 height 325
click at [683, 199] on img at bounding box center [674, 206] width 44 height 44
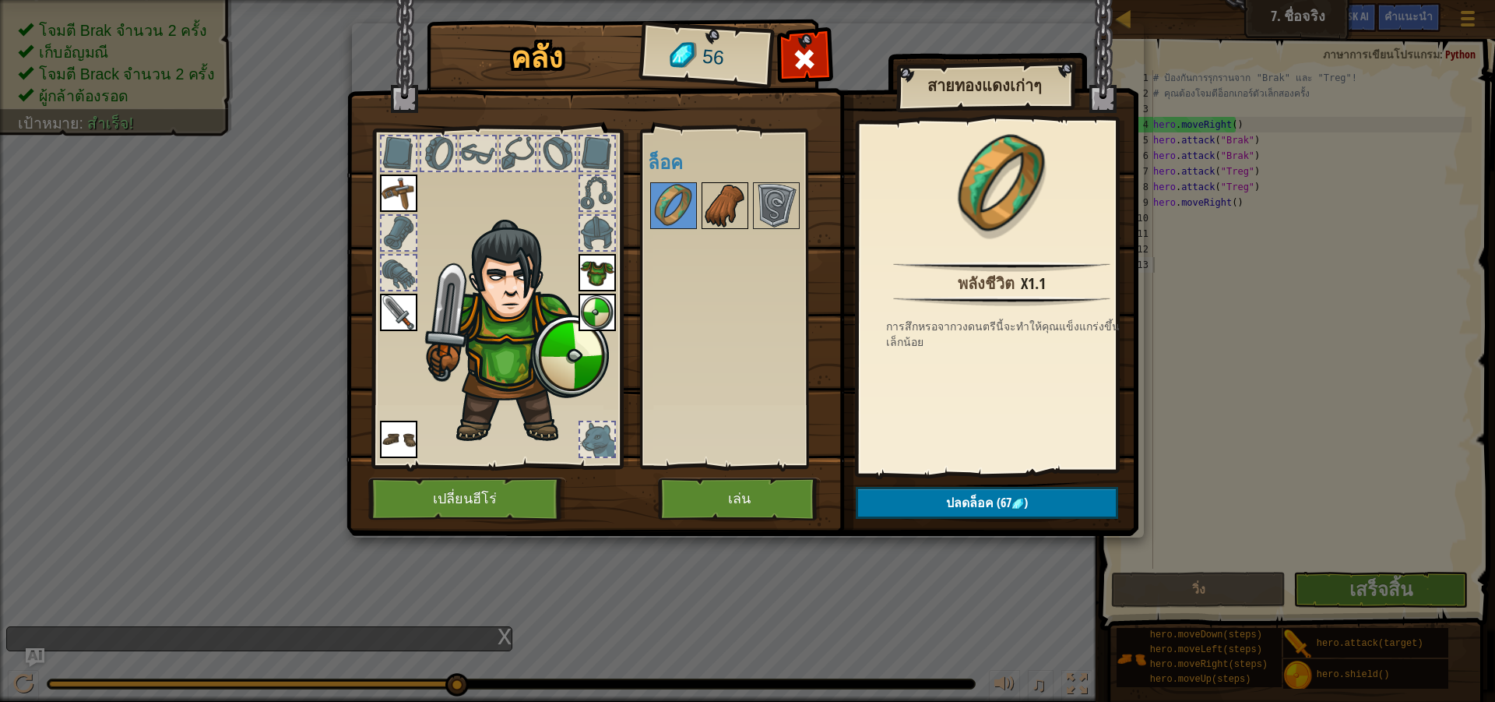
click at [713, 206] on img at bounding box center [725, 206] width 44 height 44
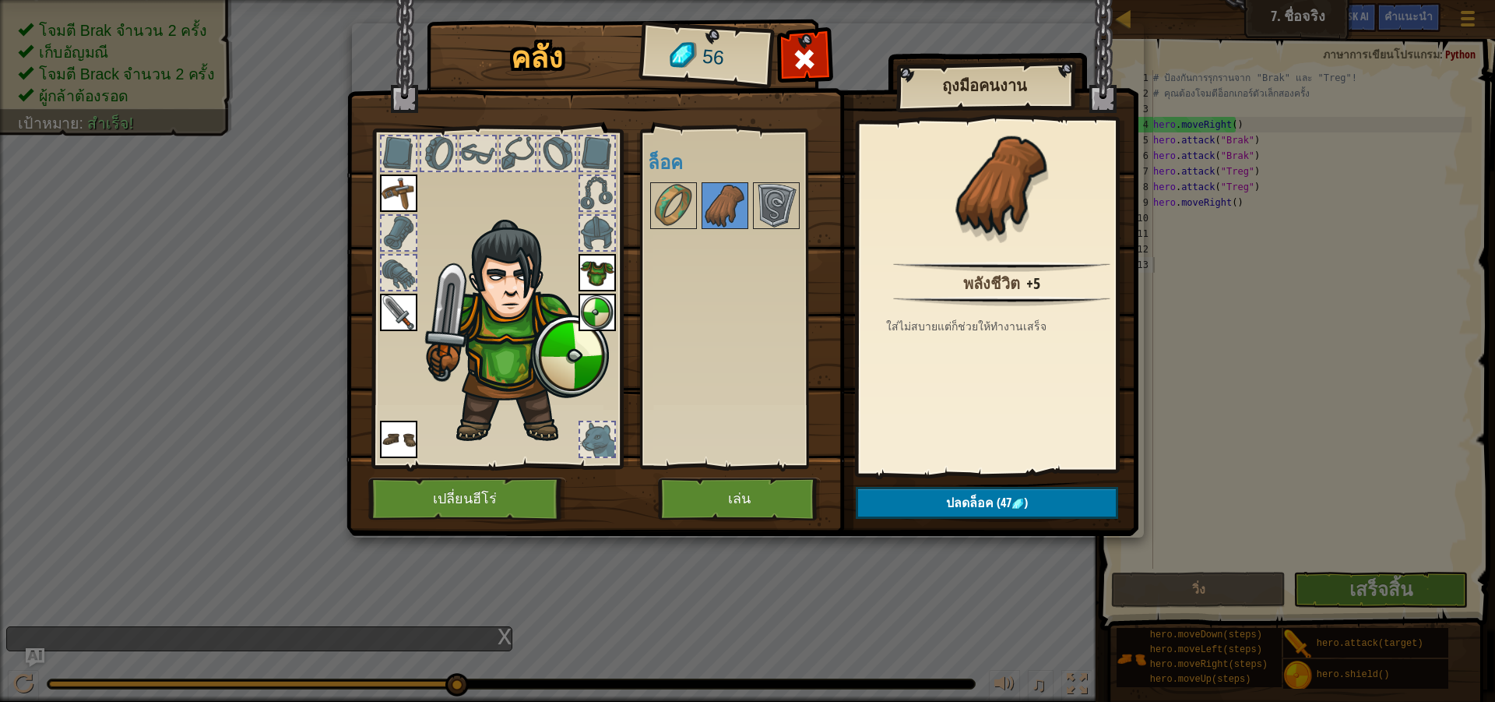
drag, startPoint x: 758, startPoint y: 208, endPoint x: 752, endPoint y: 256, distance: 48.6
click at [759, 212] on img at bounding box center [777, 206] width 44 height 44
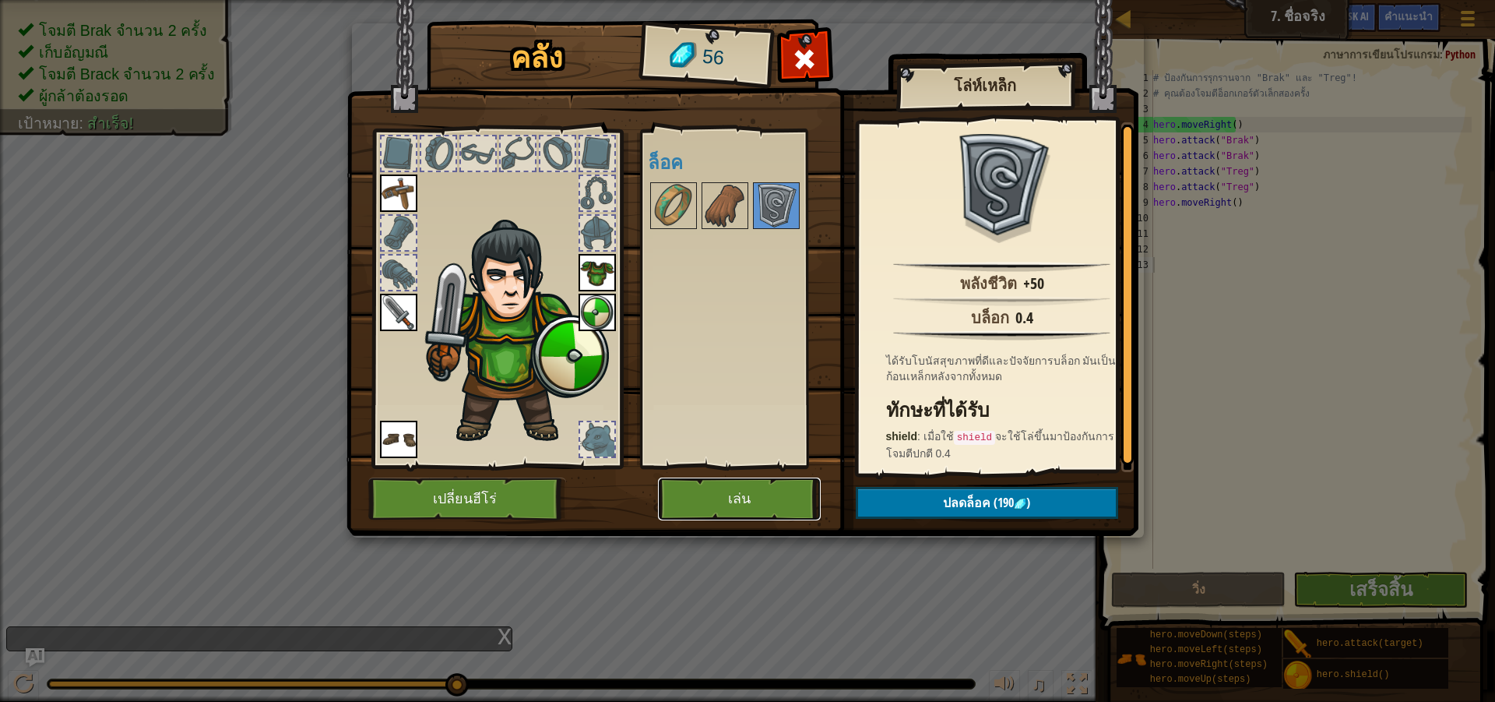
click at [741, 520] on button "เล่น" at bounding box center [739, 498] width 163 height 43
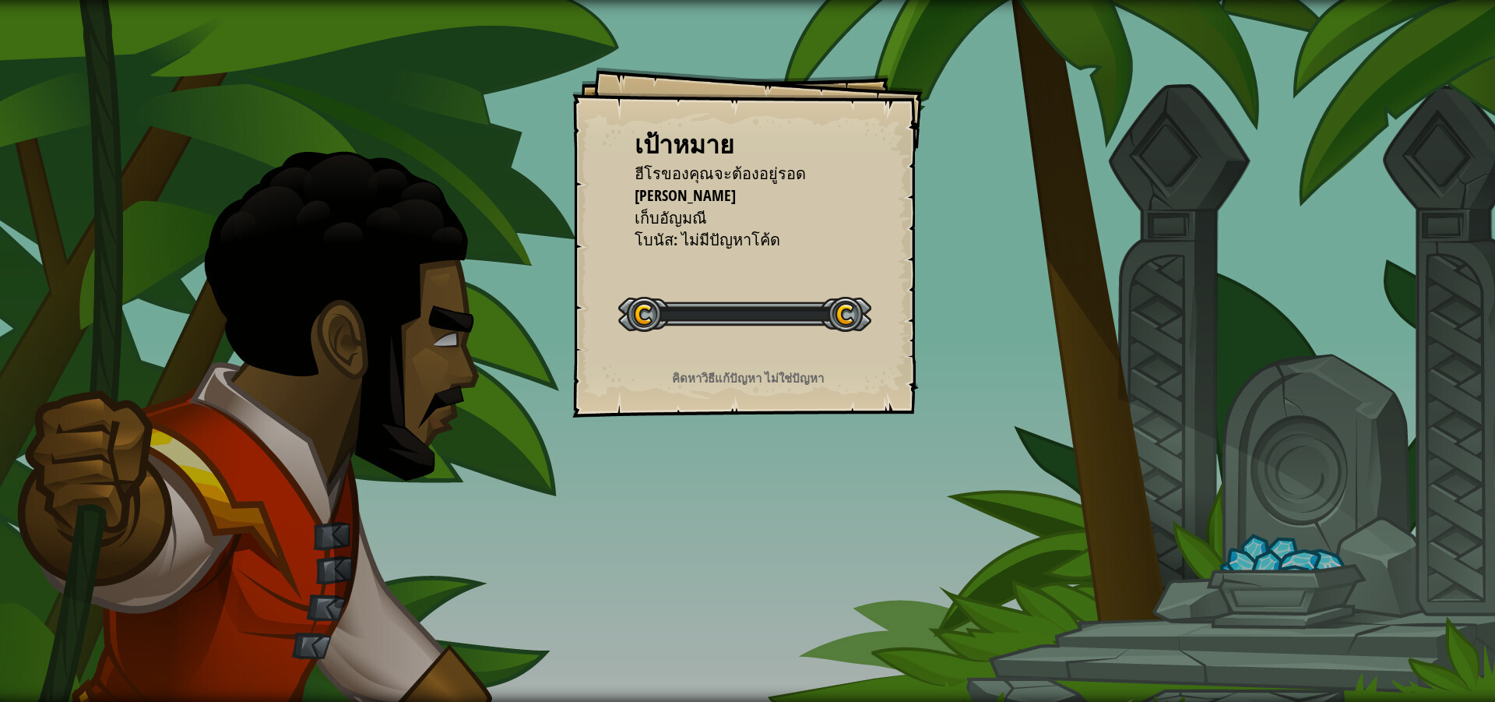
click at [748, 484] on div "เป้าหมาย ฮีโรของคุณจะต้อง[PERSON_NAME] โจมตียักษ์ทั้งสองตัว เก็บ[PERSON_NAME] โ…" at bounding box center [747, 351] width 1495 height 702
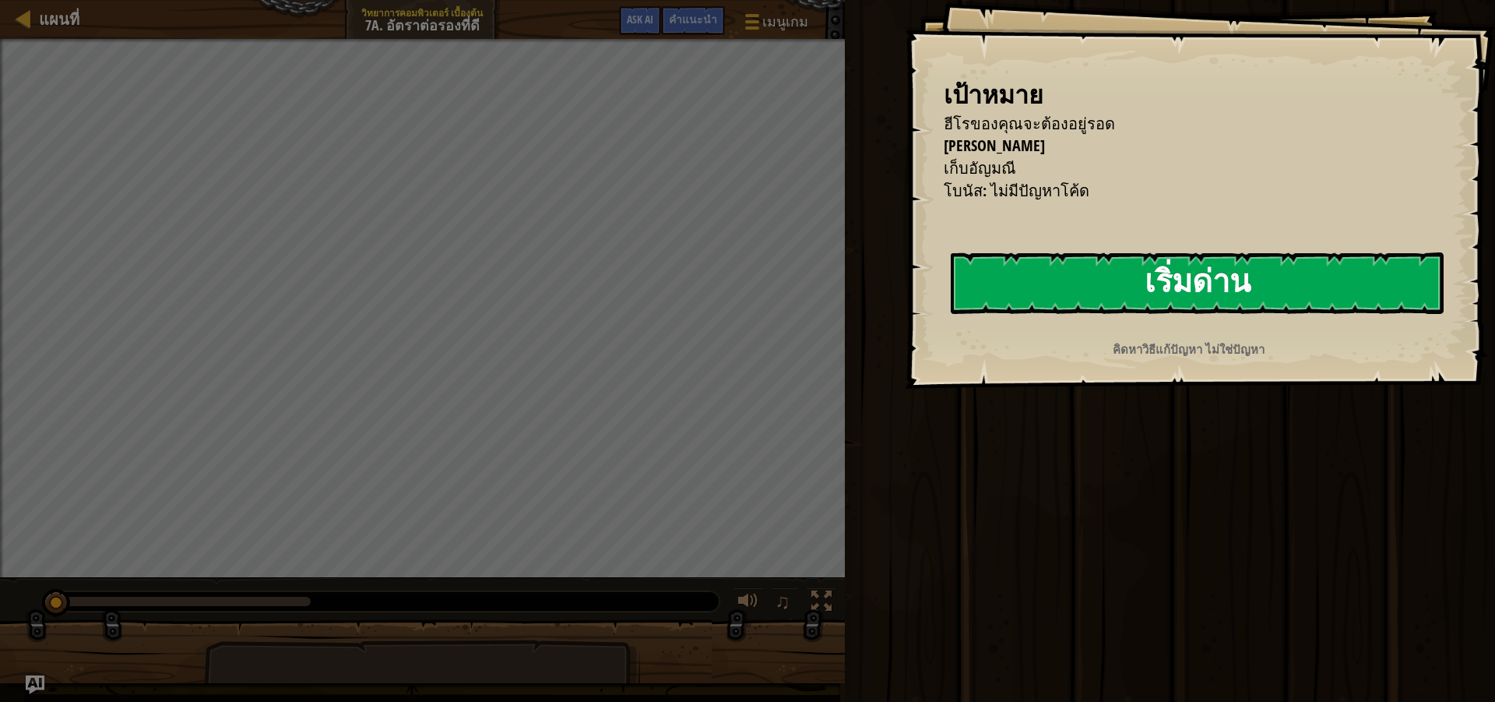
click at [1260, 252] on button "เริ่มด่าน" at bounding box center [1197, 283] width 493 height 62
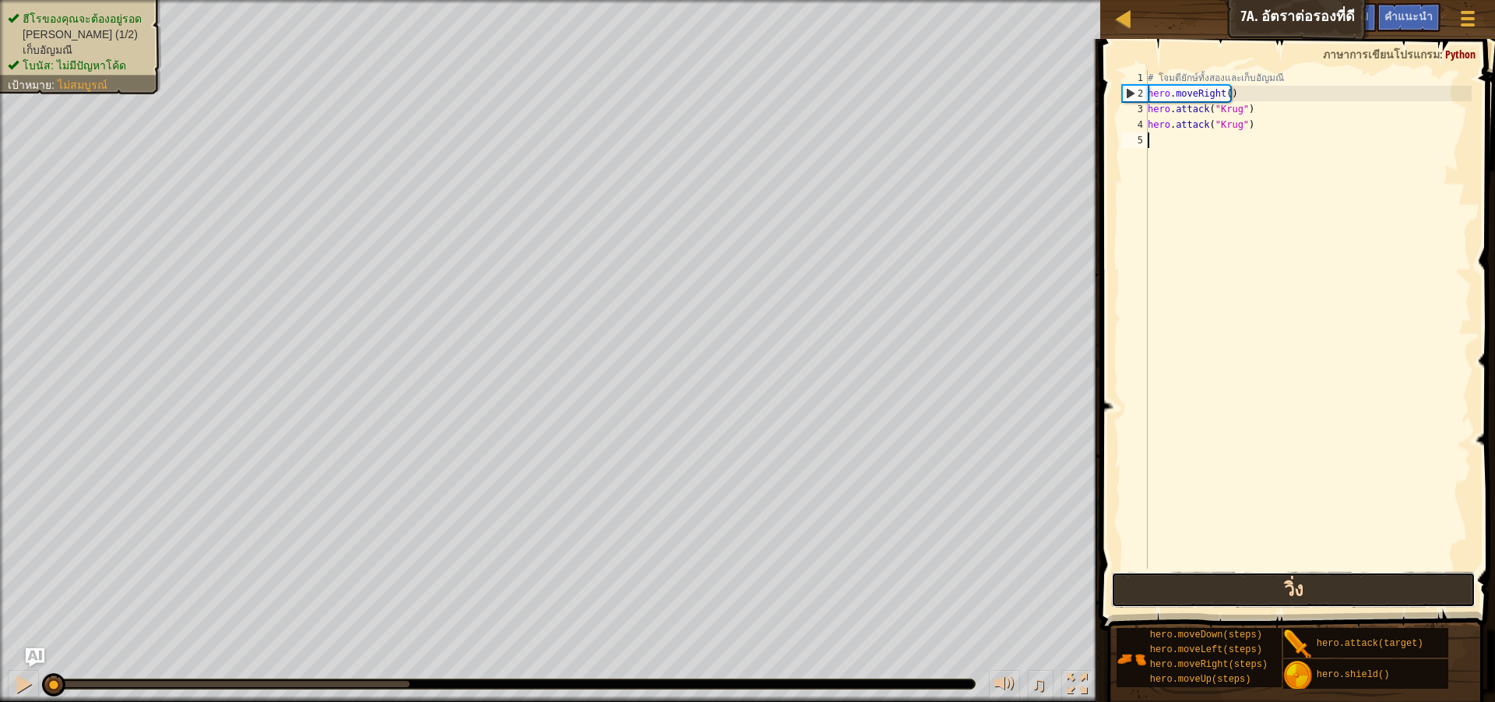
click at [1171, 580] on button "วิ่ง" at bounding box center [1293, 590] width 365 height 36
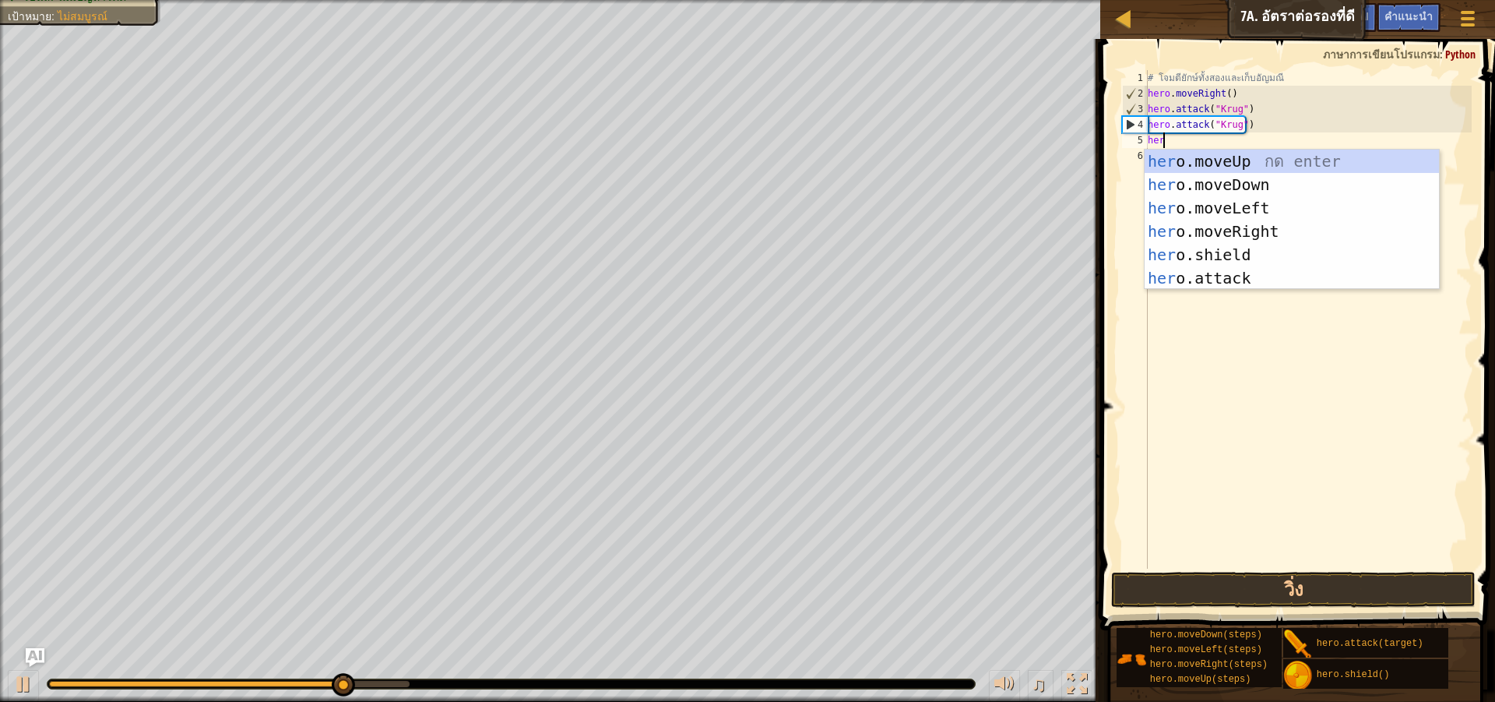
scroll to position [7, 1]
type textarea "hero"
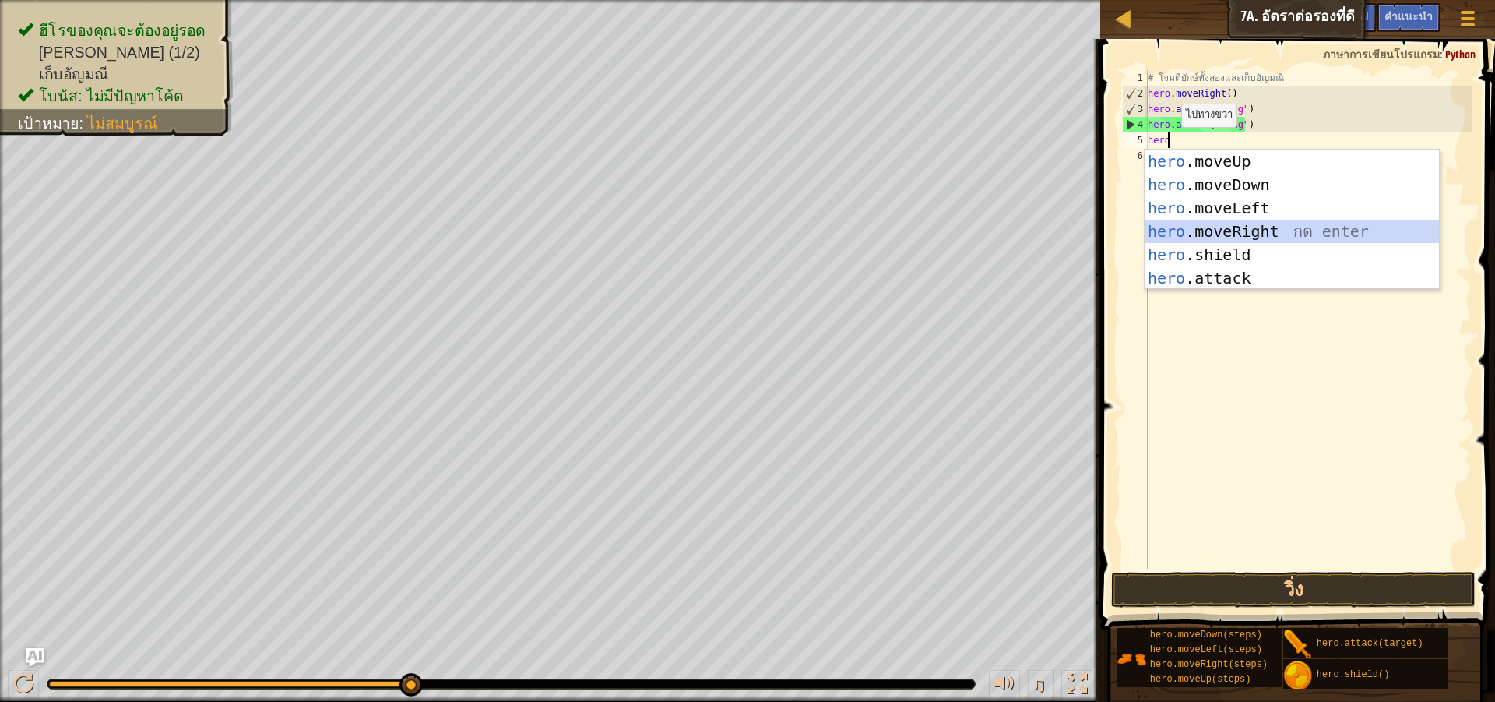
click at [1273, 231] on div "hero .moveUp กด enter hero .moveDown กด enter hero .moveLeft กด enter hero .mov…" at bounding box center [1292, 243] width 294 height 187
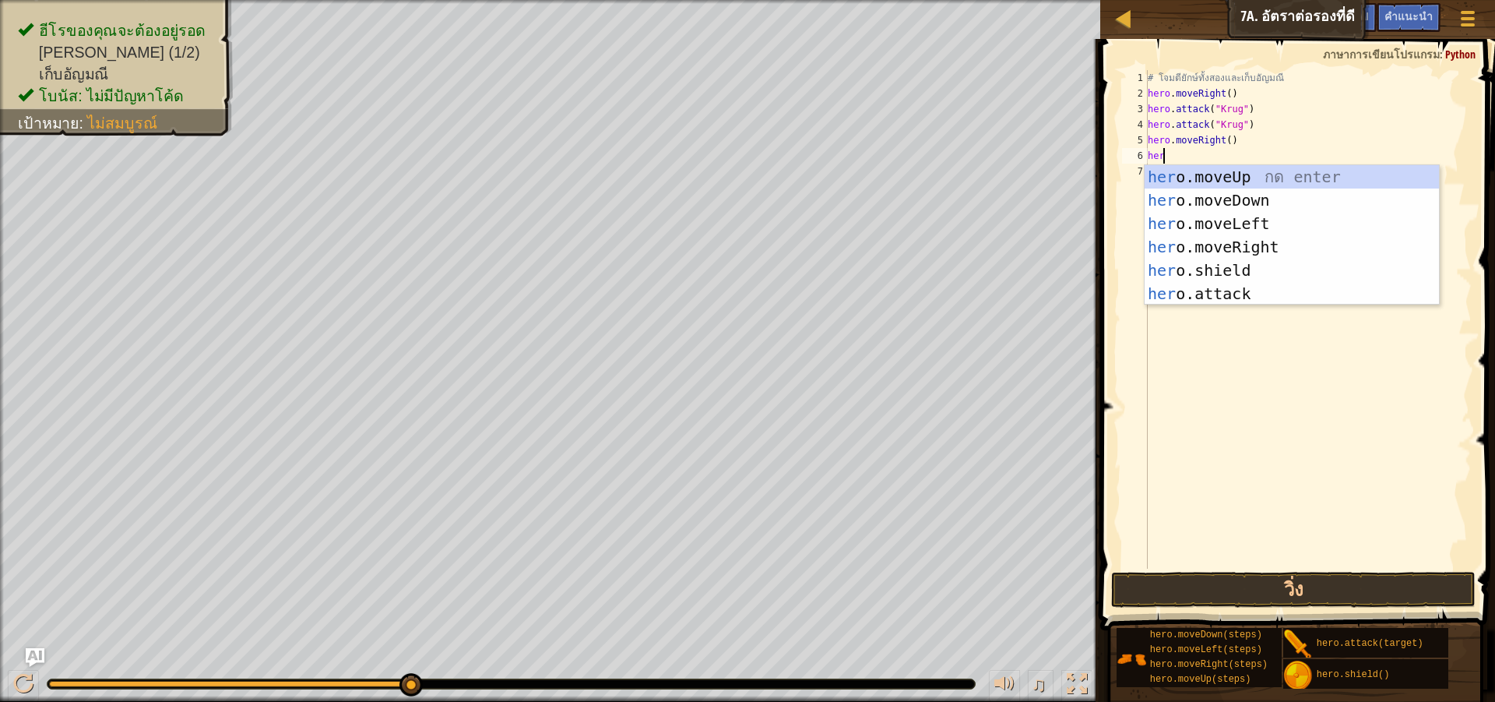
type textarea "hero"
click at [1280, 178] on div "hero .moveUp กด enter hero .moveDown กด enter hero .moveLeft กด enter hero .mov…" at bounding box center [1292, 258] width 294 height 187
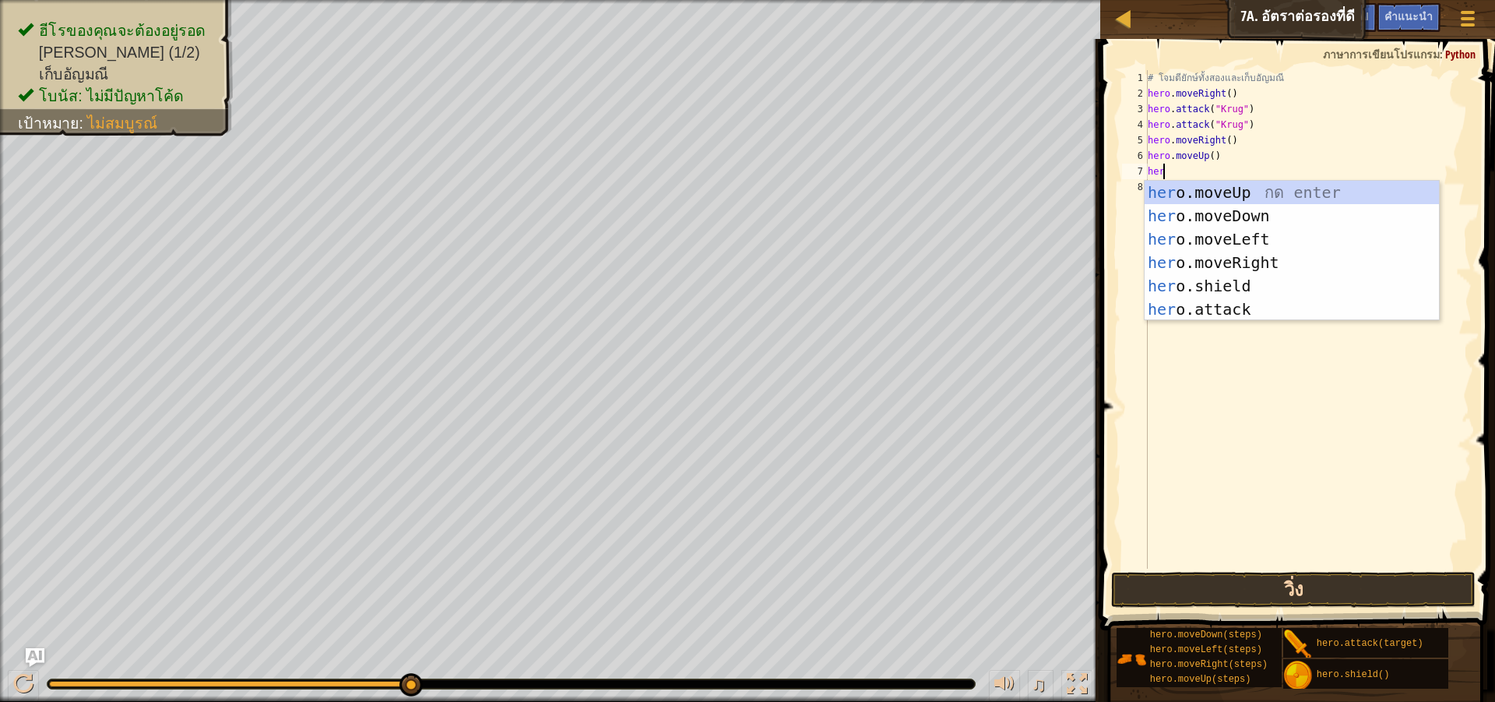
type textarea "hero"
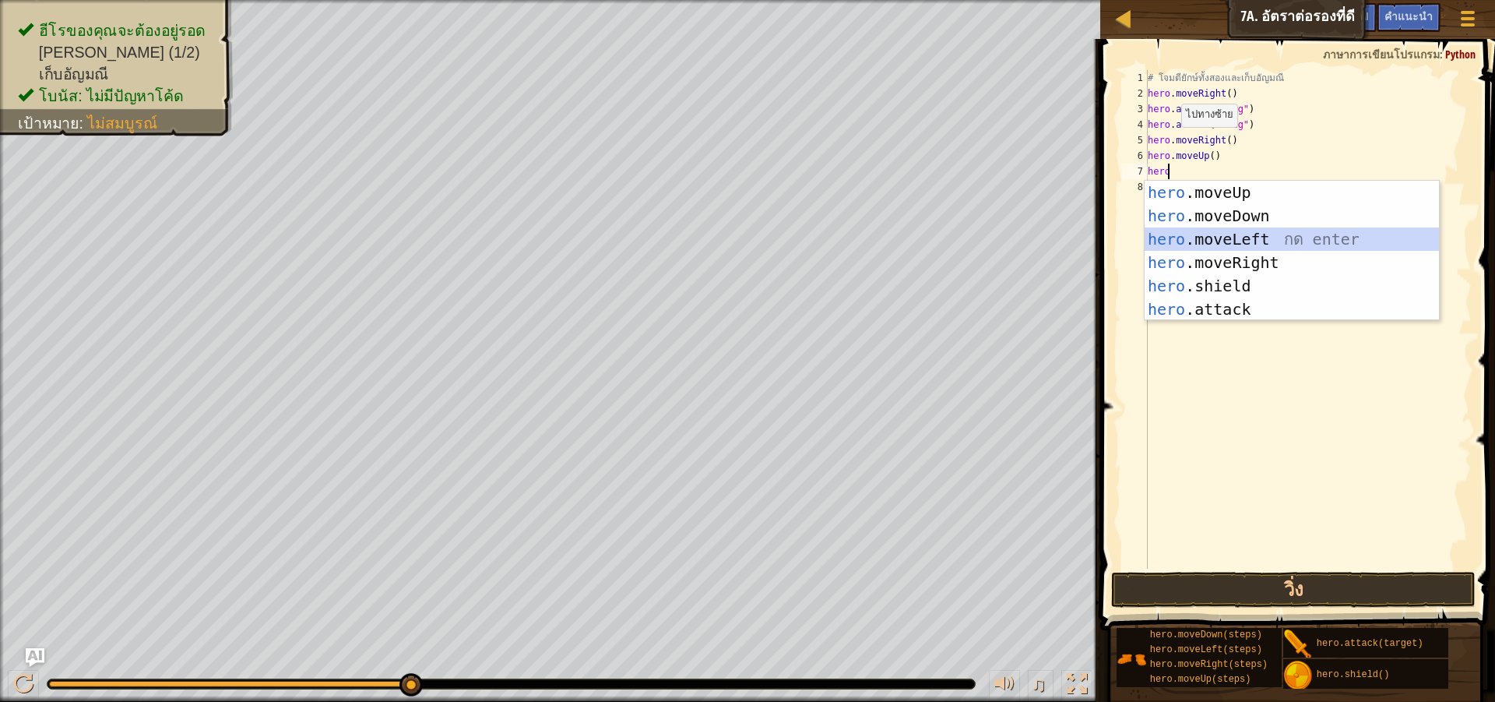
click at [1270, 246] on div "hero .moveUp กด enter hero .moveDown กด enter hero .moveLeft กด enter hero .mov…" at bounding box center [1292, 274] width 294 height 187
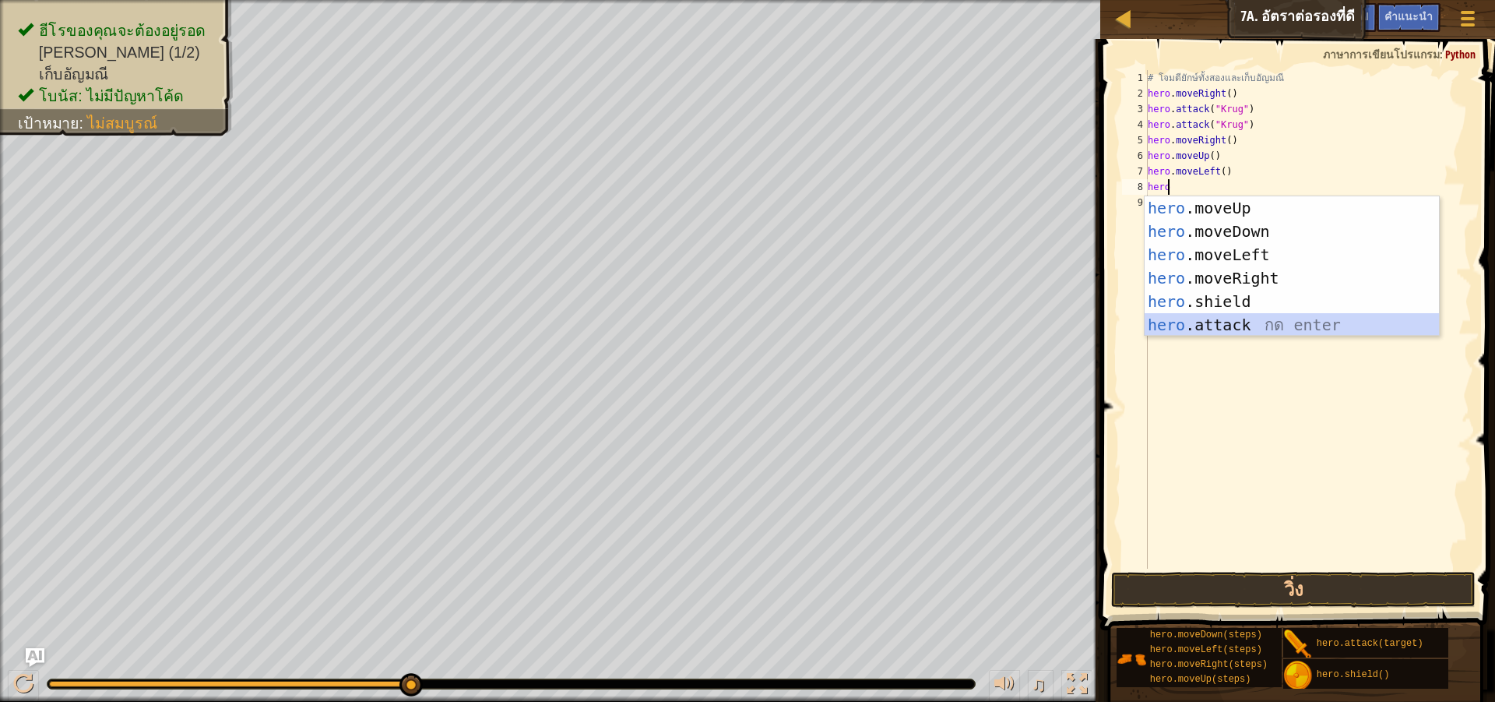
click at [1250, 330] on div "hero .moveUp กด enter hero .moveDown กด enter hero .moveLeft กด enter hero .mov…" at bounding box center [1292, 289] width 294 height 187
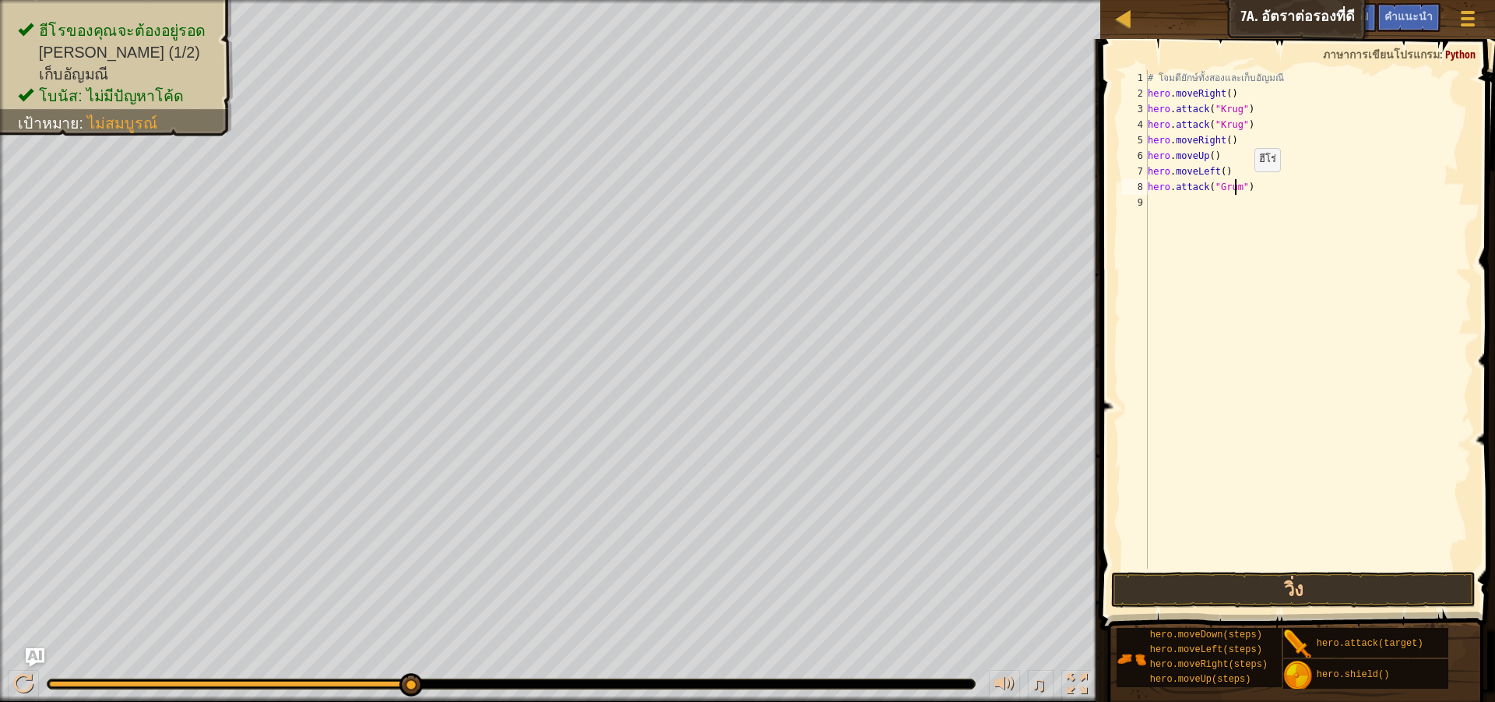
type textarea "hero.attack("Grump")"
click at [1272, 197] on div "# โจมตียักษ์ทั้งสองและเก็บ[PERSON_NAME] hero . moveRight ( ) hero . attack ( "K…" at bounding box center [1308, 335] width 327 height 530
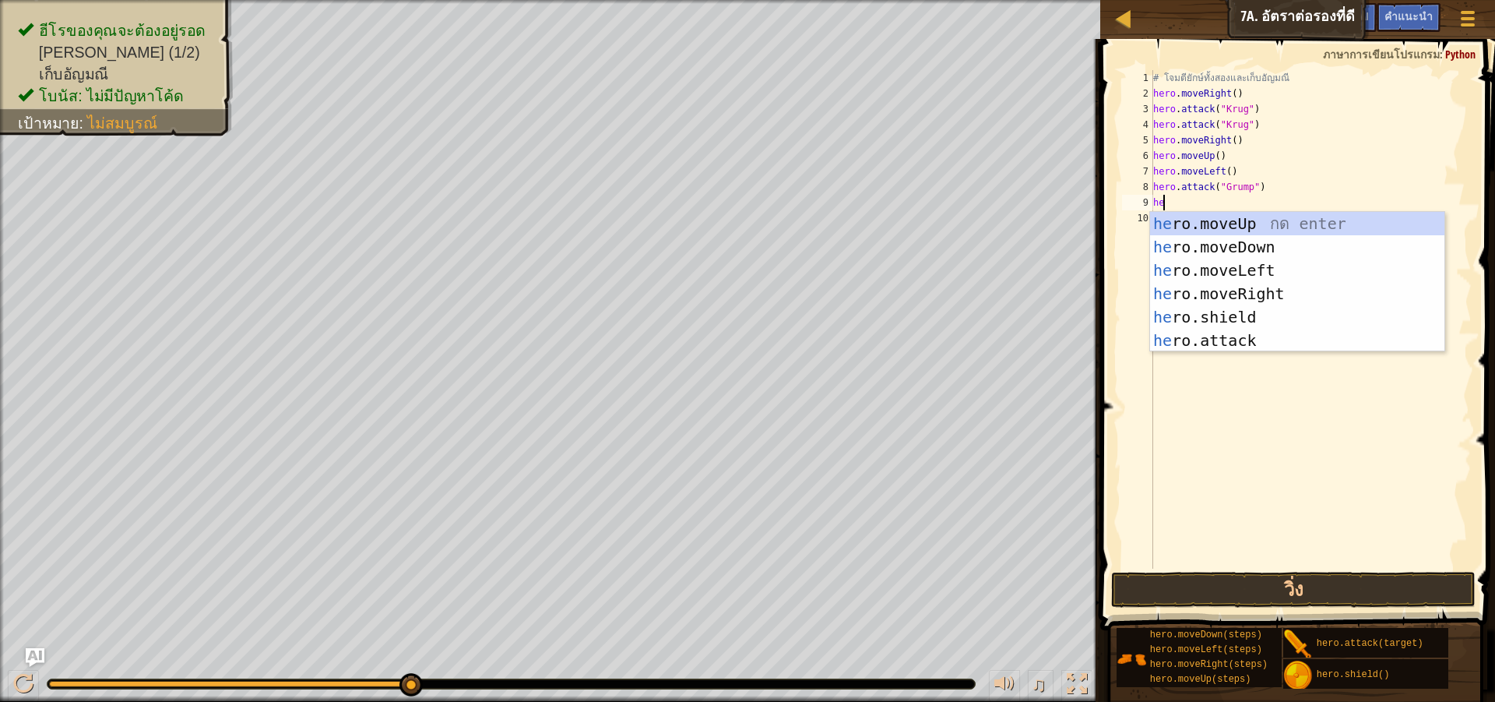
scroll to position [7, 1]
click at [1293, 336] on div "hero .moveUp กด enter hero .moveDown กด enter hero .moveLeft กด enter hero .mov…" at bounding box center [1297, 305] width 294 height 187
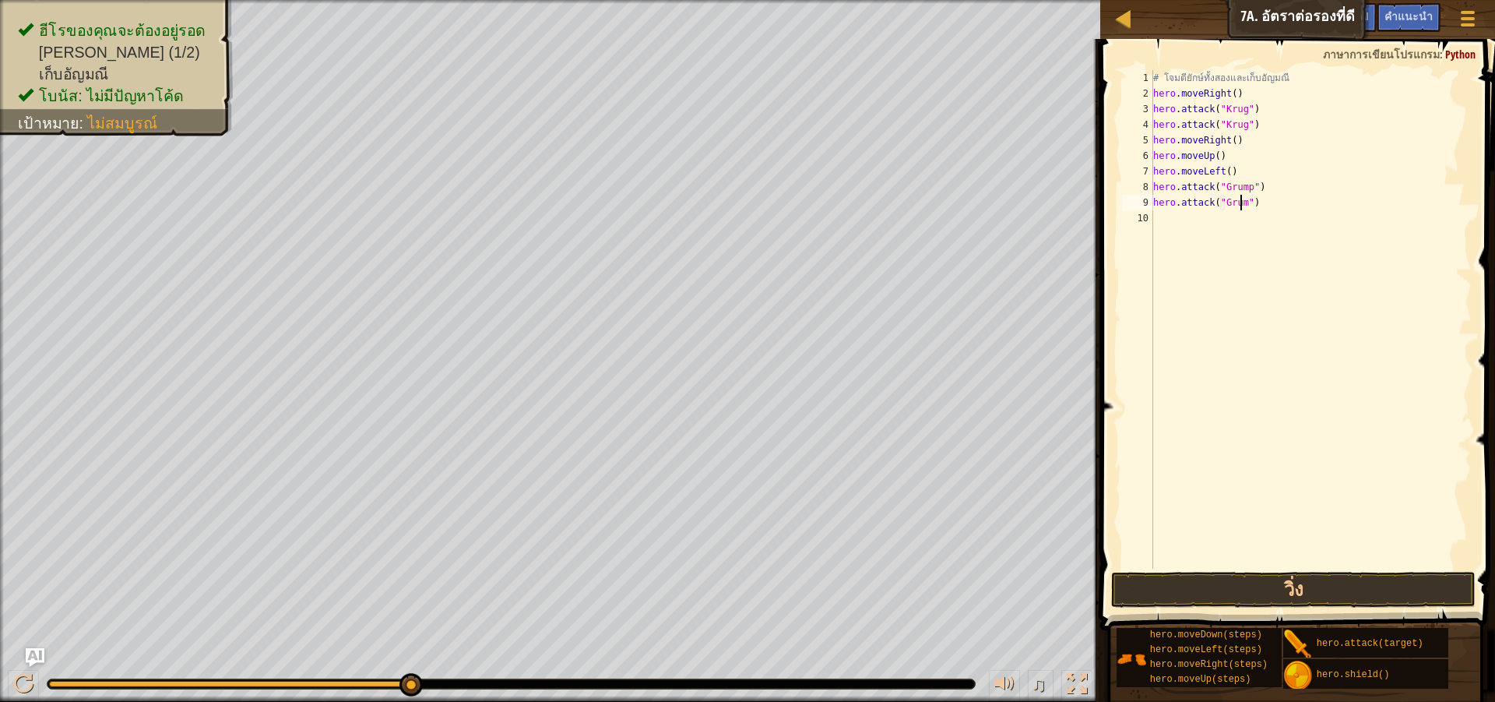
type textarea "hero.attack("Grump")"
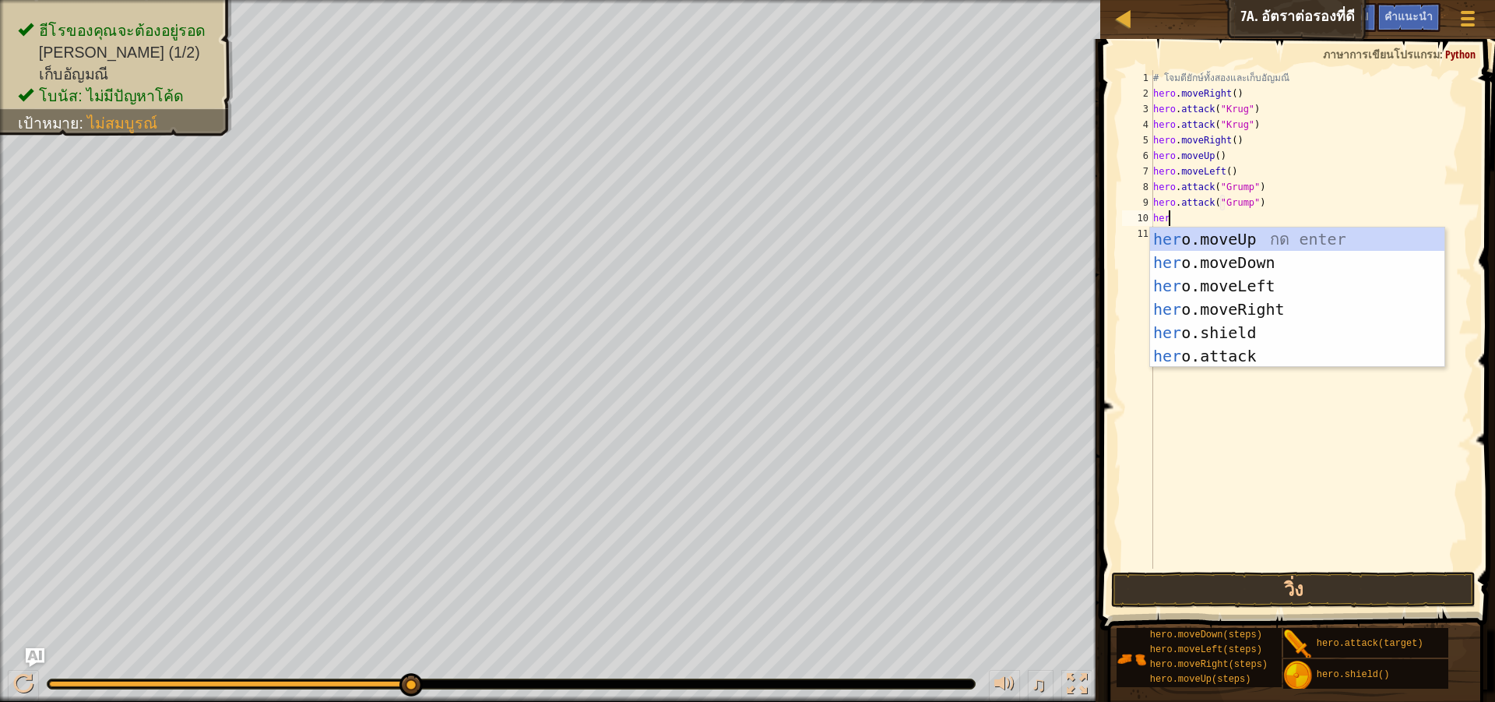
type textarea "hero"
click at [1253, 277] on div "hero .moveUp กด enter hero .moveDown กด enter hero .moveLeft กด enter hero .mov…" at bounding box center [1297, 320] width 294 height 187
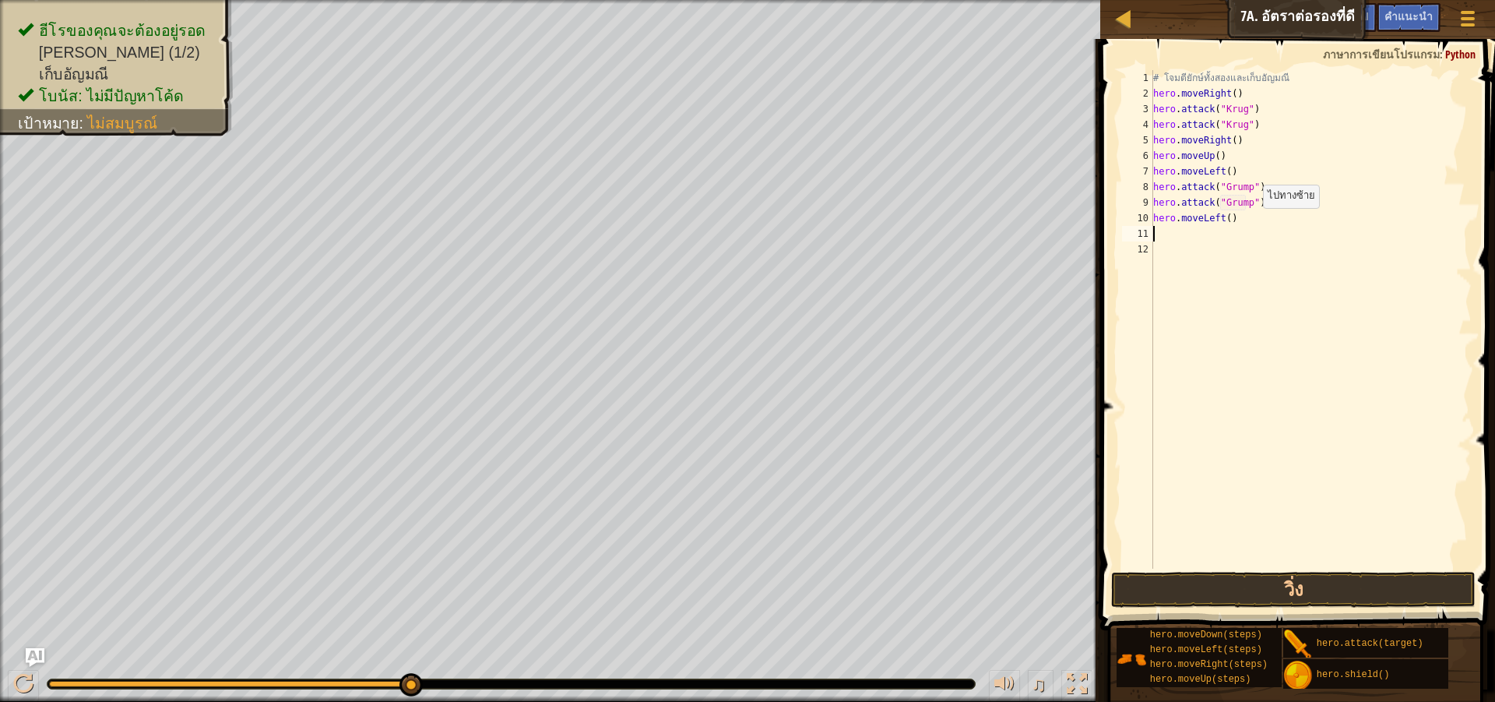
scroll to position [7, 0]
click at [1338, 595] on button "วิ่ง" at bounding box center [1293, 590] width 365 height 36
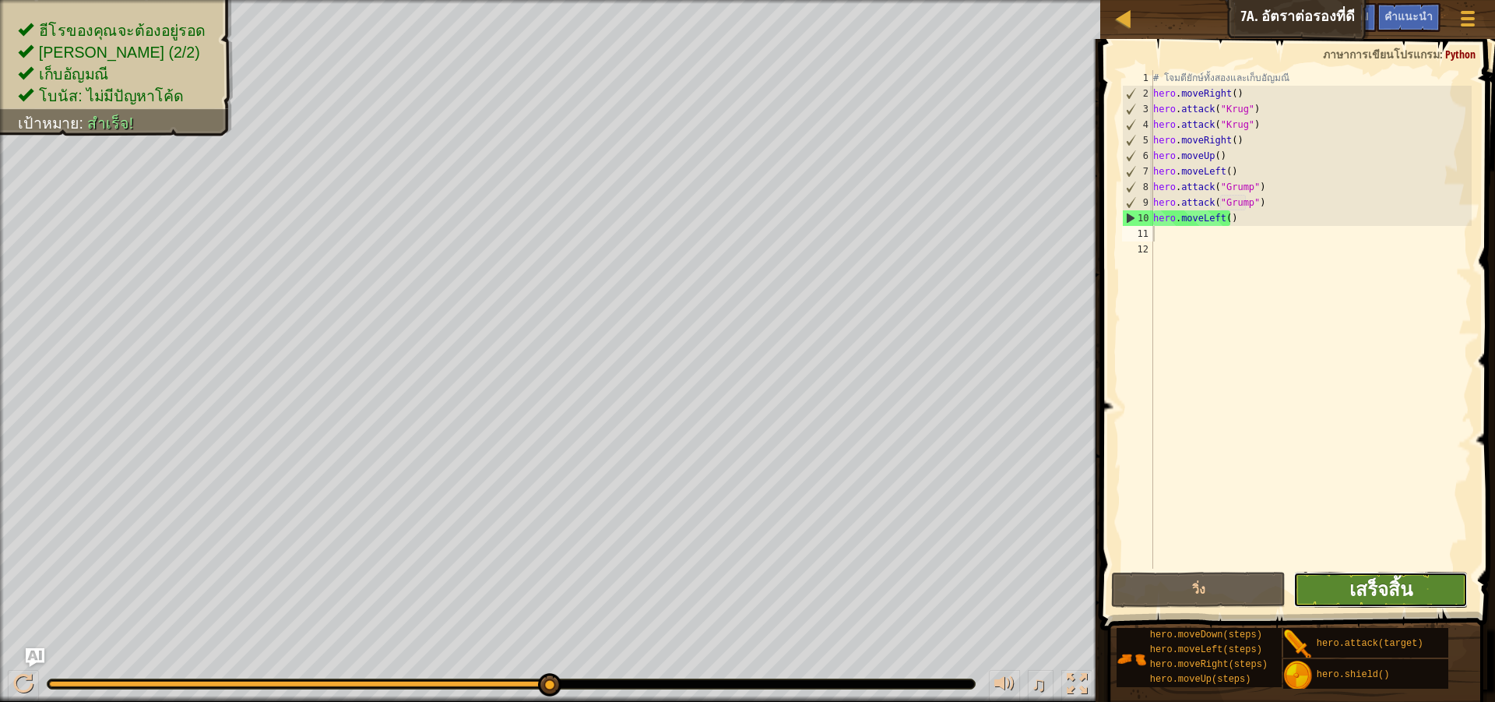
click at [1386, 586] on span "เสร็จสิ้น" at bounding box center [1381, 588] width 63 height 25
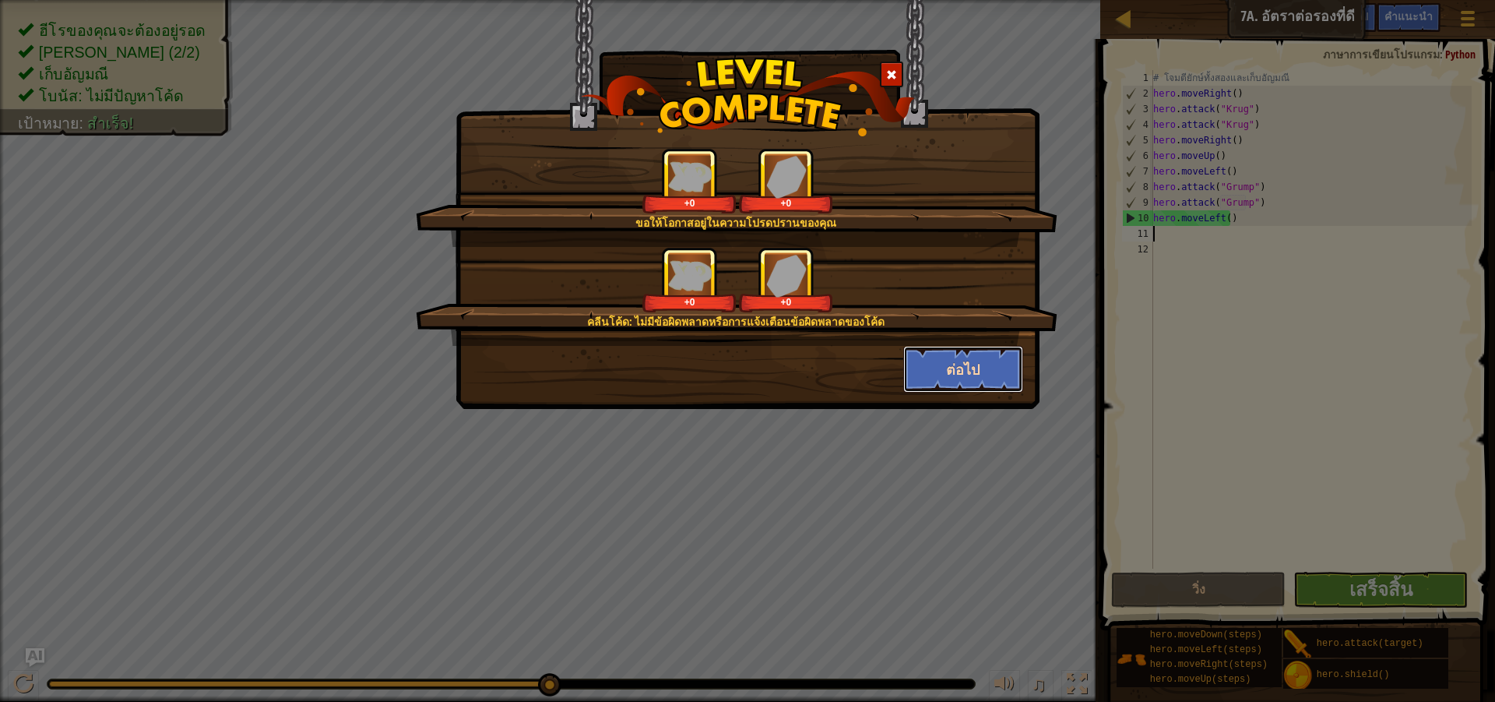
click at [932, 367] on button "ต่อไป" at bounding box center [963, 369] width 121 height 47
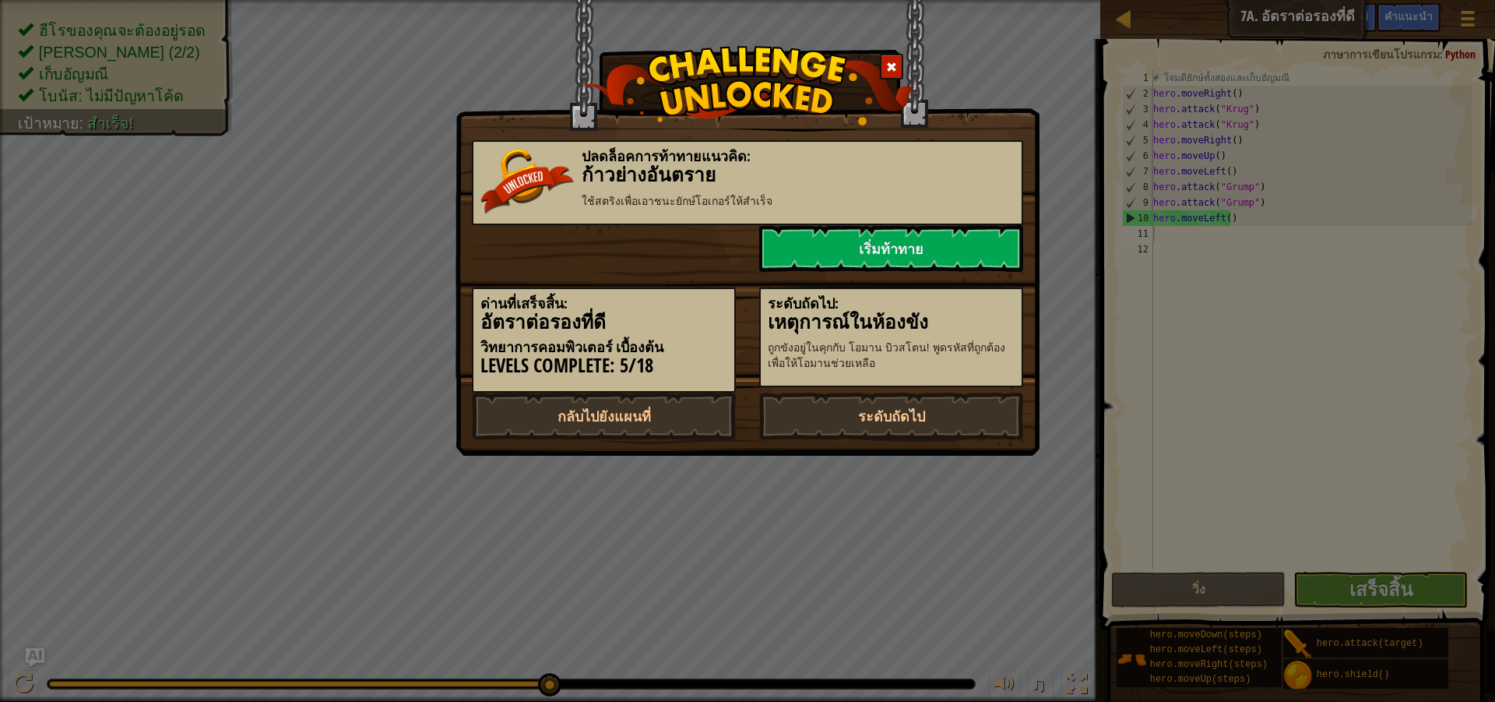
click at [940, 380] on div "ระดับถัดไป: เหตุการณ์ในห้องขัง ถูกขังอยู่ใน[PERSON_NAME]กับ โอมาน บิว[PERSON_NA…" at bounding box center [891, 337] width 264 height 100
drag, startPoint x: 912, startPoint y: 386, endPoint x: 927, endPoint y: 452, distance: 67.1
click at [916, 406] on div "ปลดล็อคการท้าทายแนวคิด: ก้าวย่างอันตราย ใช้สตริงเพื่อ[PERSON_NAME]ยักษ์โอเกอร์ใ…" at bounding box center [747, 282] width 551 height 315
click at [928, 453] on div "ปลดล็อคการท้าทายแนวคิด: ก้าวย่างอันตราย ใช้สตริงเพื่อ[PERSON_NAME]ยักษ์โอเกอร์ใ…" at bounding box center [748, 228] width 584 height 456
click at [960, 385] on div "ระดับถัดไป: เหตุการณ์ในห้องขัง ถูกขังอยู่ใน[PERSON_NAME]กับ โอมาน บิว[PERSON_NA…" at bounding box center [891, 337] width 264 height 100
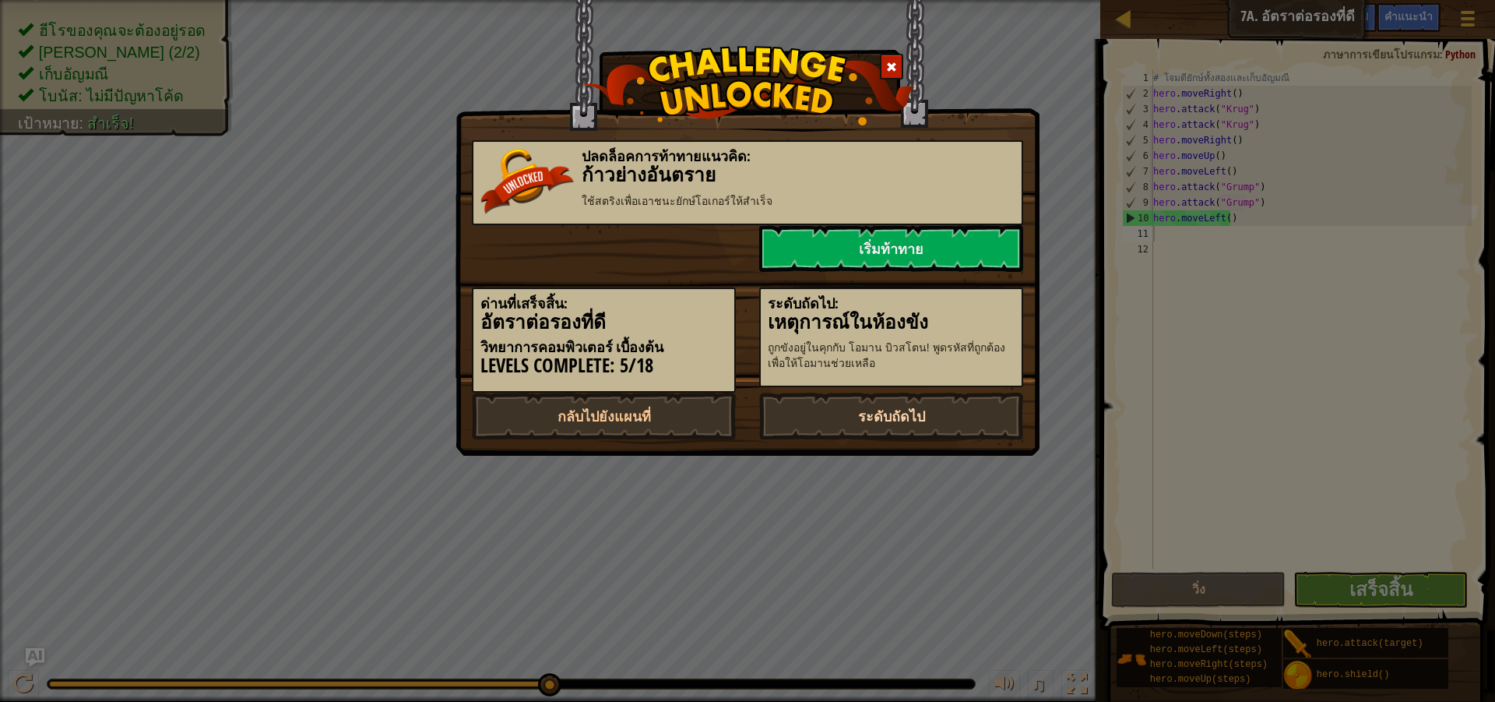
click at [953, 410] on link "ระดับถัดไป" at bounding box center [891, 416] width 264 height 47
click at [954, 2] on body "แผนที่ วิทยาการคอมพิวเตอร์ เบื้องต้น 7a. อัตราต่อรอง[PERSON_NAME] เมนูเกม เสร็จ…" at bounding box center [747, 1] width 1495 height 2
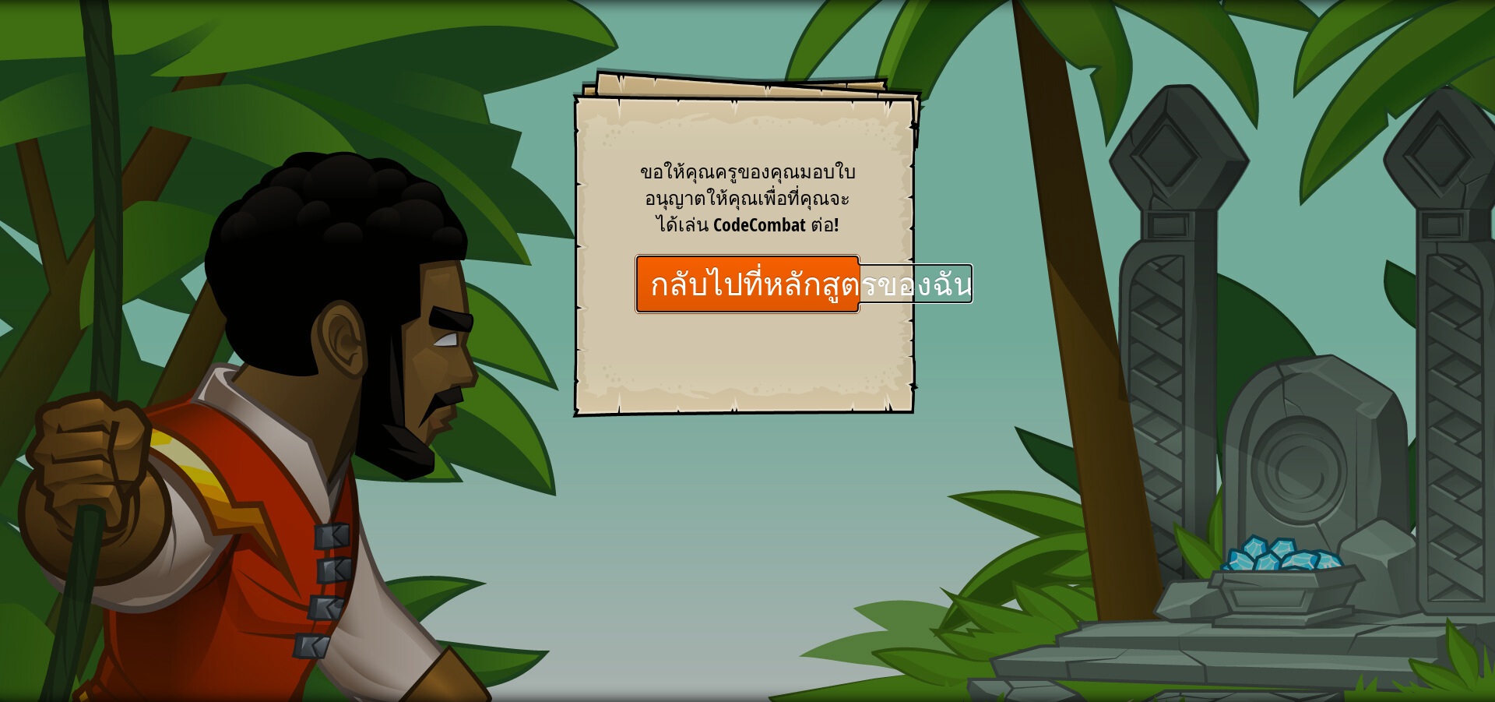
click at [773, 297] on link "กลับไปที่หลักสูตรของฉัน" at bounding box center [748, 284] width 226 height 60
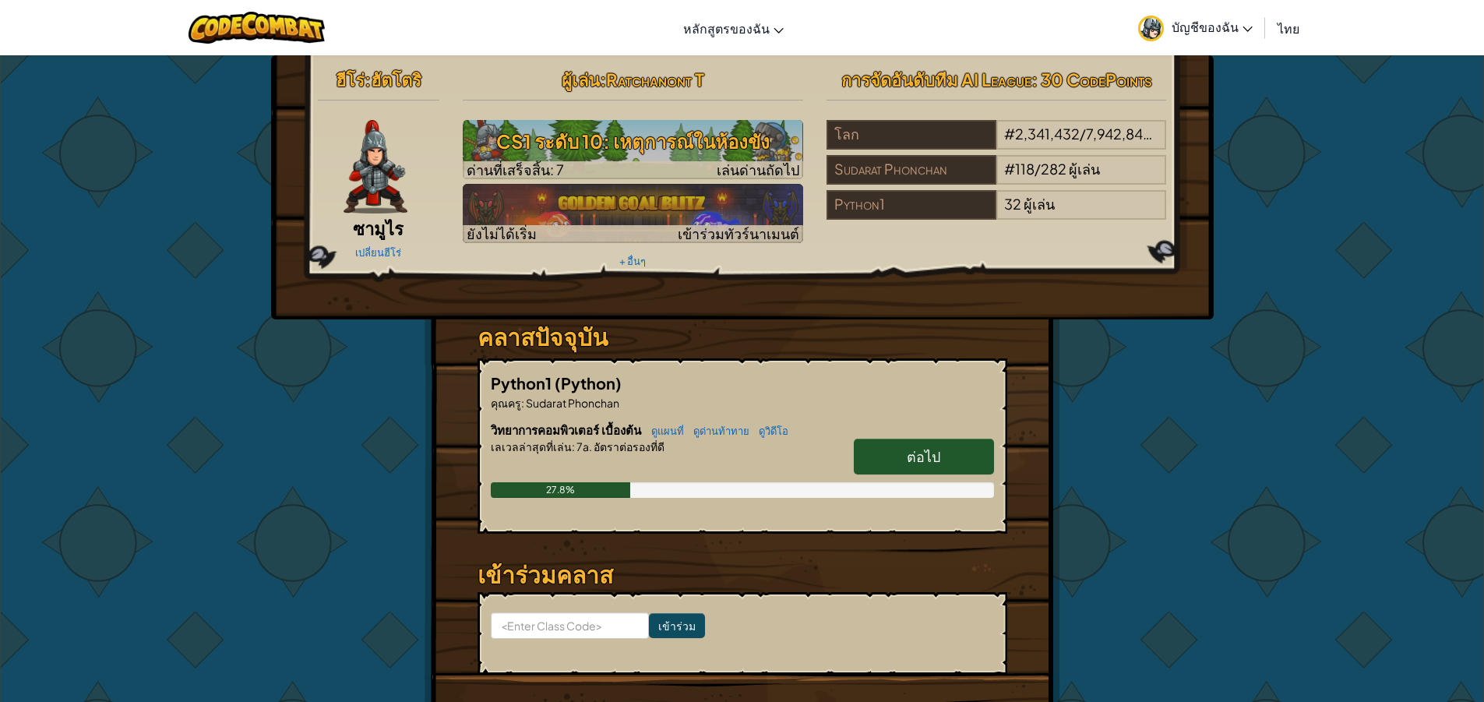
click at [946, 443] on link "ต่อไป" at bounding box center [924, 457] width 140 height 36
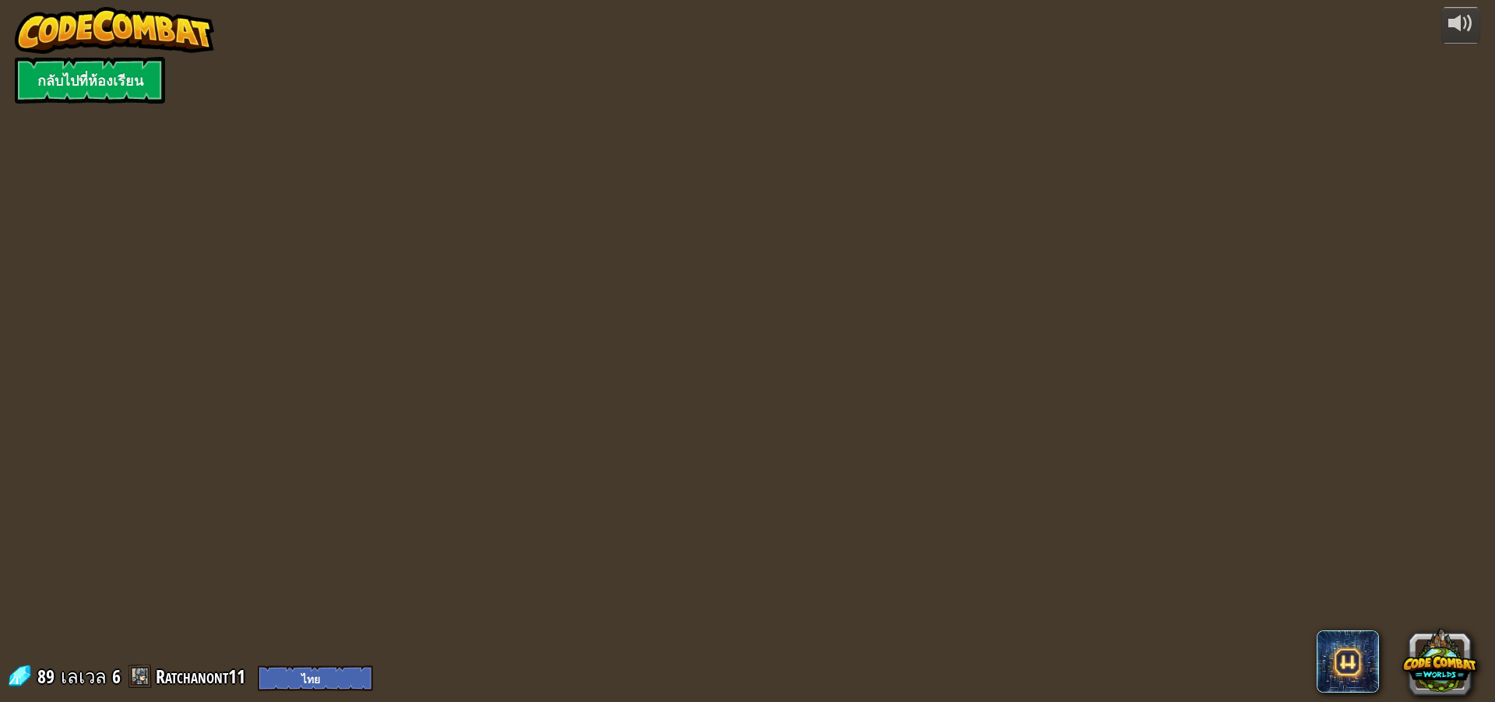
select select "th"
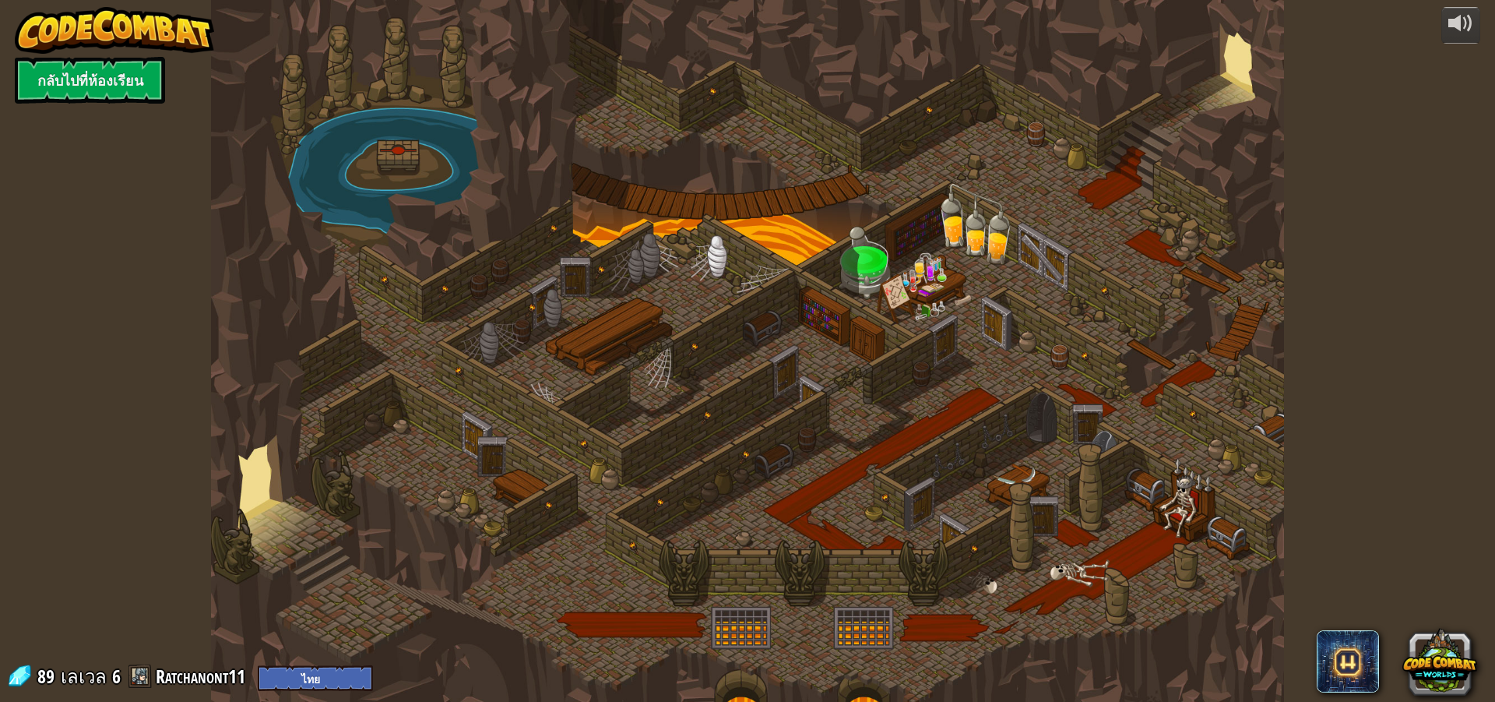
select select "th"
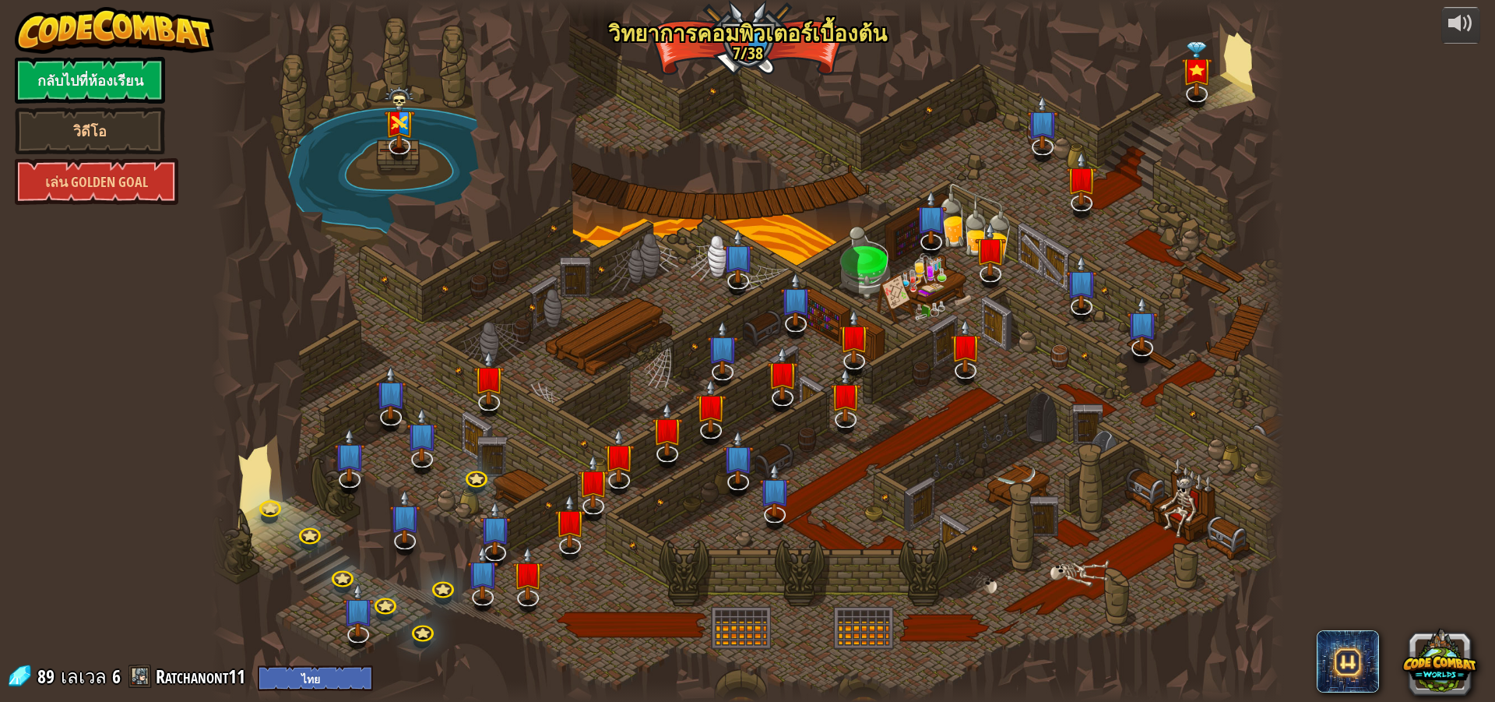
select select "th"
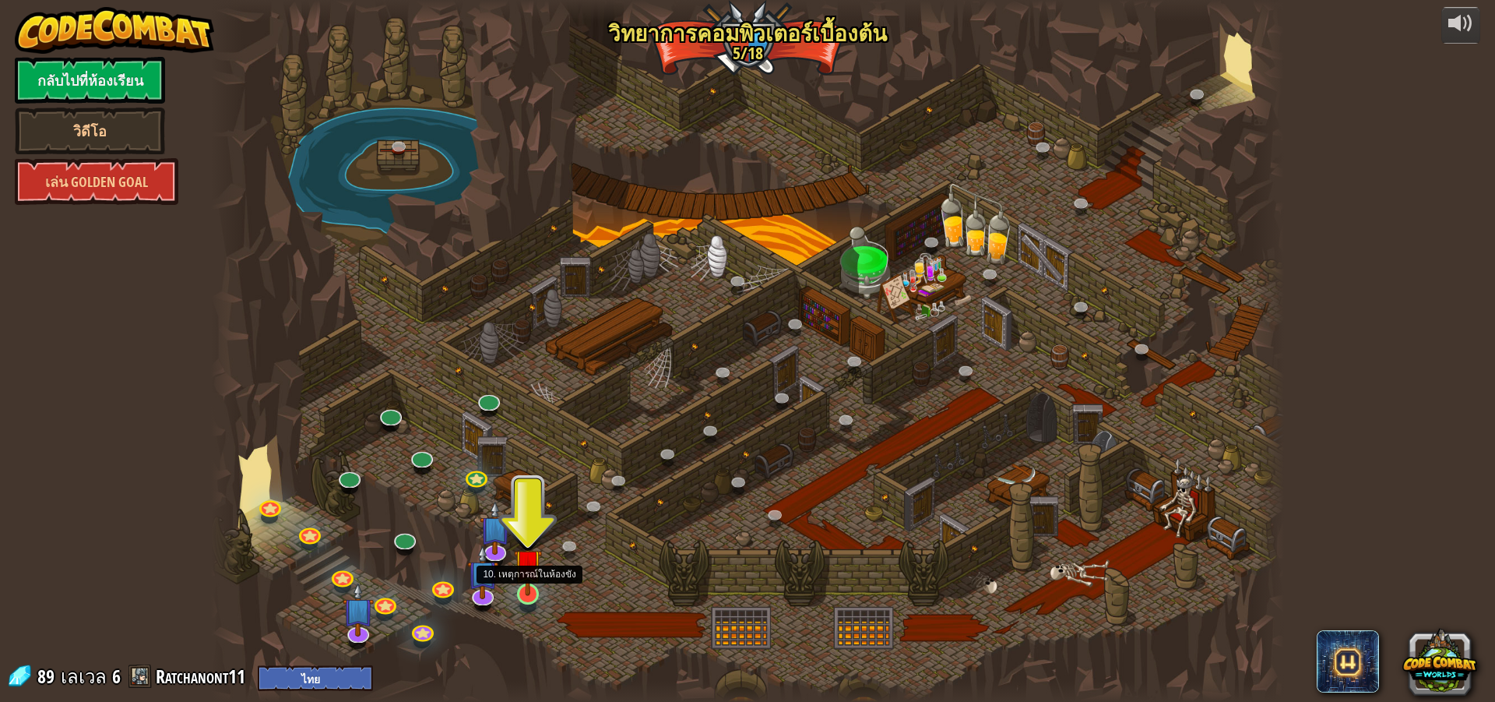
click at [520, 595] on img at bounding box center [528, 562] width 29 height 65
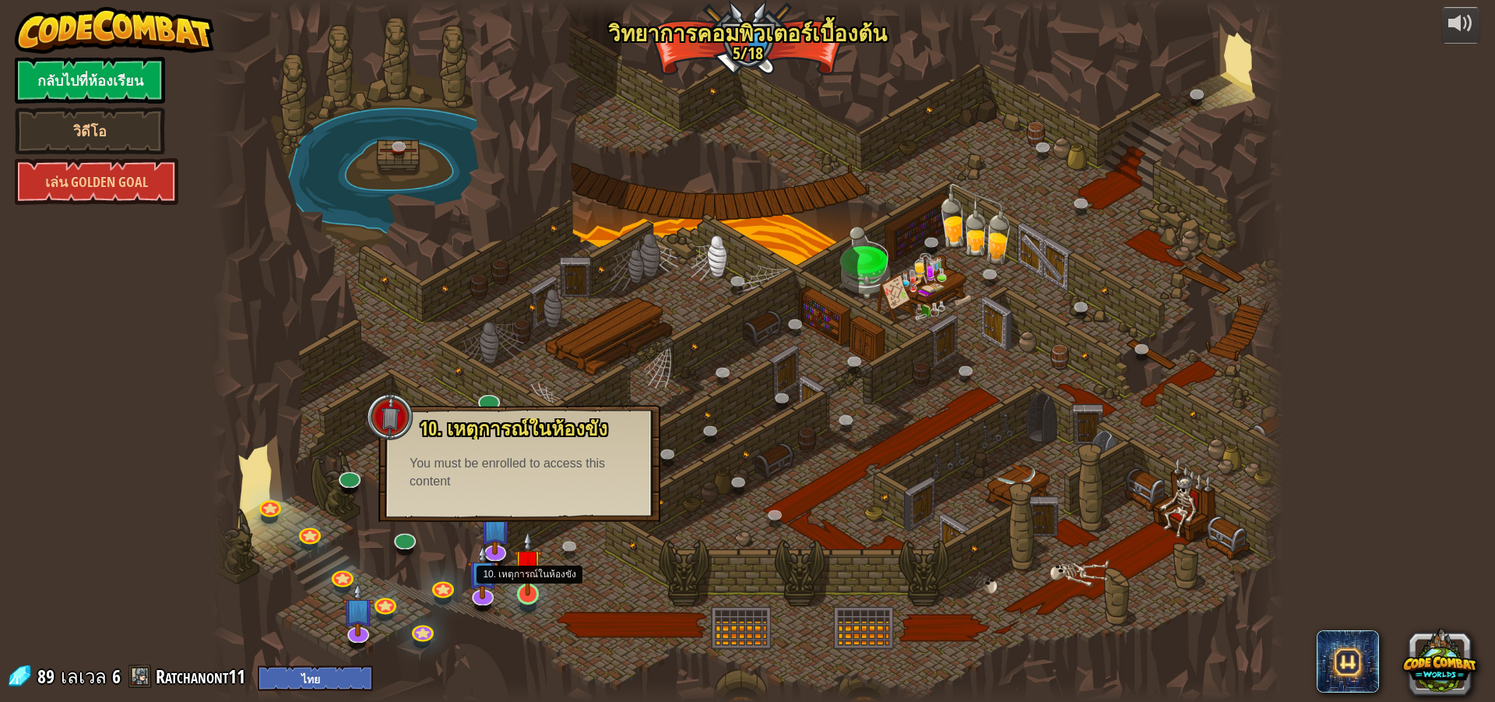
click at [537, 585] on img at bounding box center [528, 562] width 29 height 65
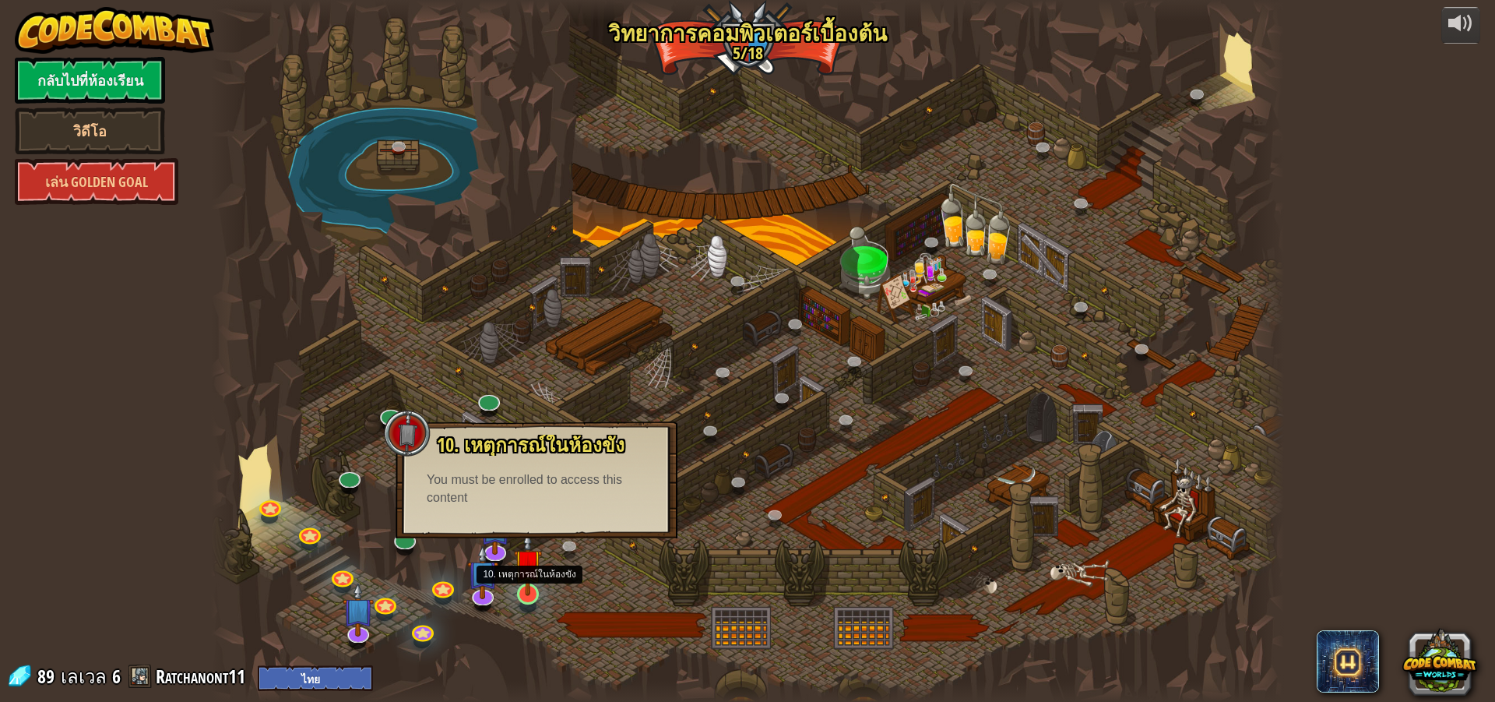
click at [532, 586] on img at bounding box center [528, 562] width 29 height 65
click at [502, 558] on link at bounding box center [493, 546] width 31 height 31
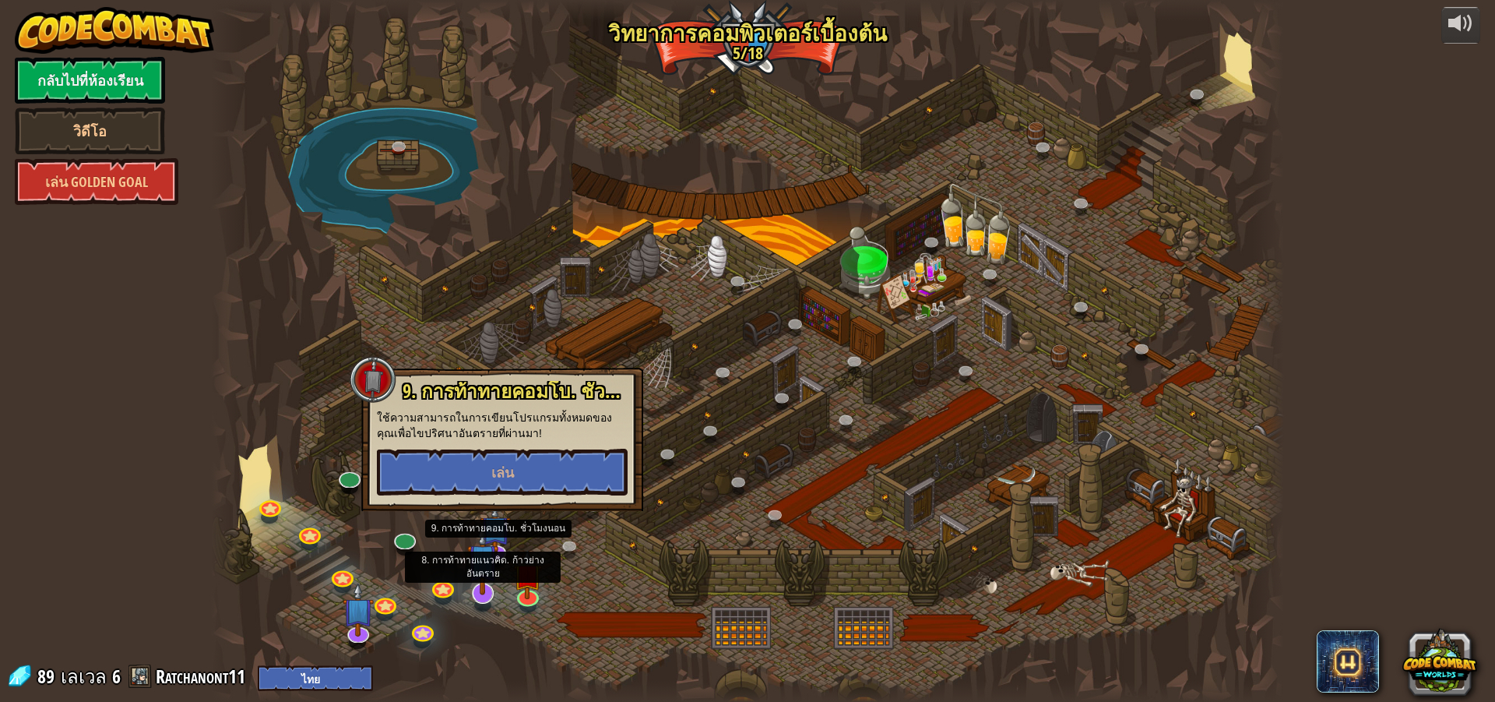
click at [495, 553] on img at bounding box center [482, 559] width 31 height 72
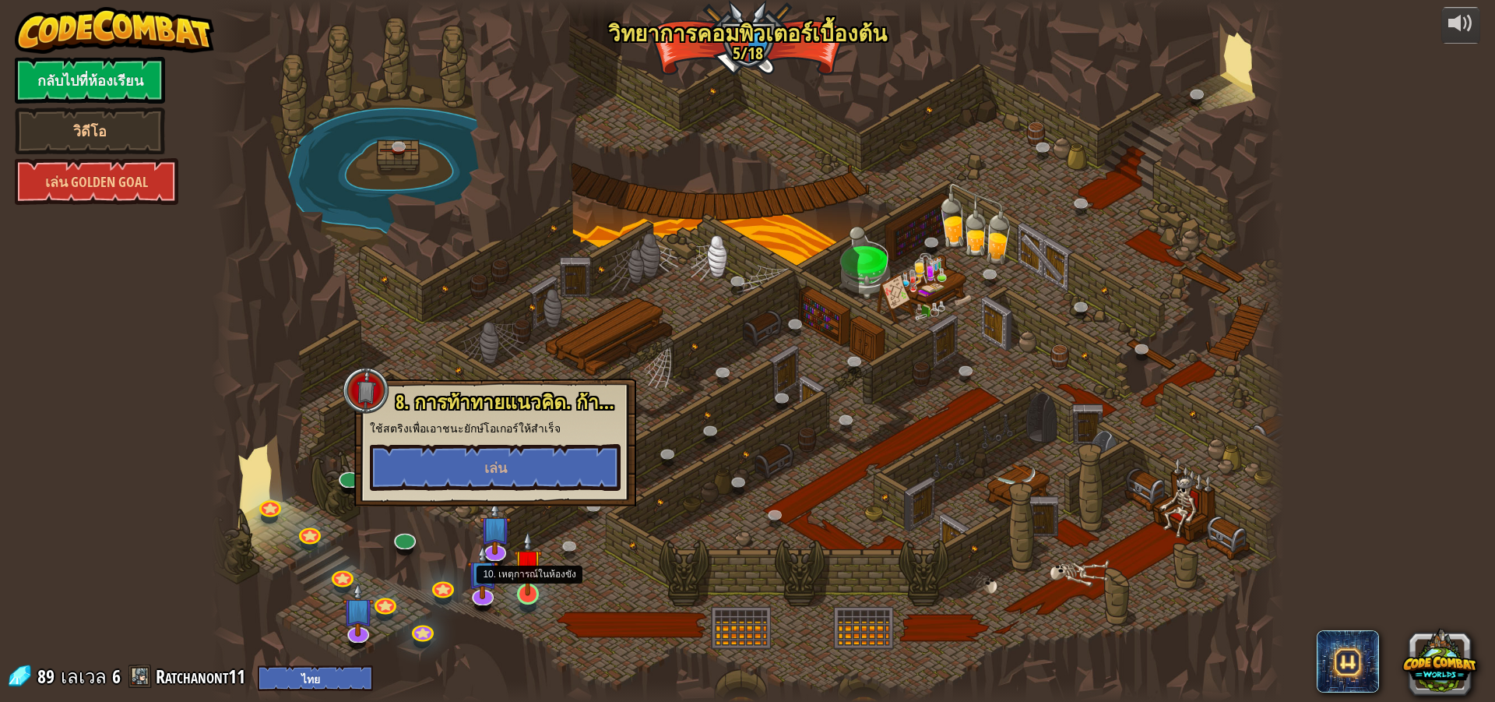
click at [530, 586] on img at bounding box center [528, 562] width 29 height 65
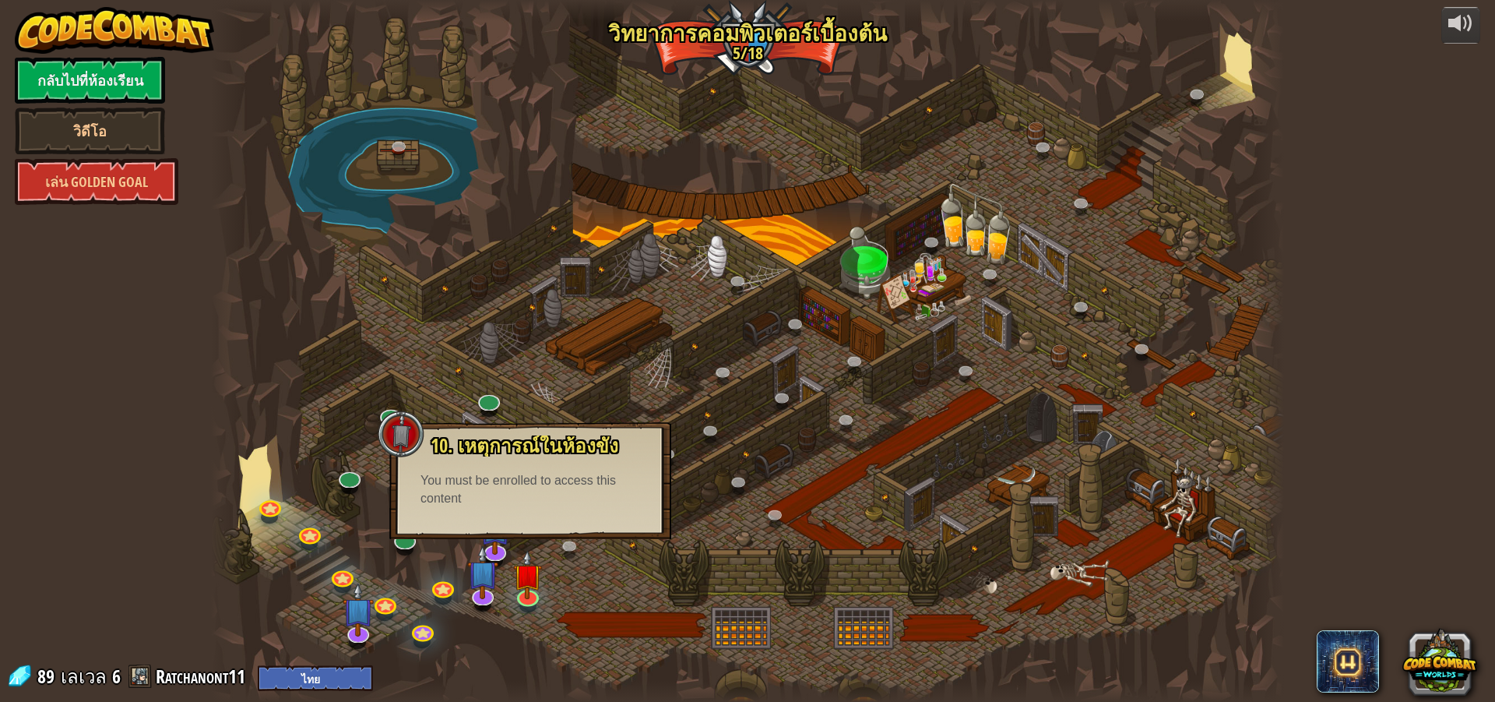
click at [540, 506] on div "You must be enrolled to access this content" at bounding box center [531, 490] width 220 height 36
click at [496, 539] on img at bounding box center [494, 515] width 31 height 72
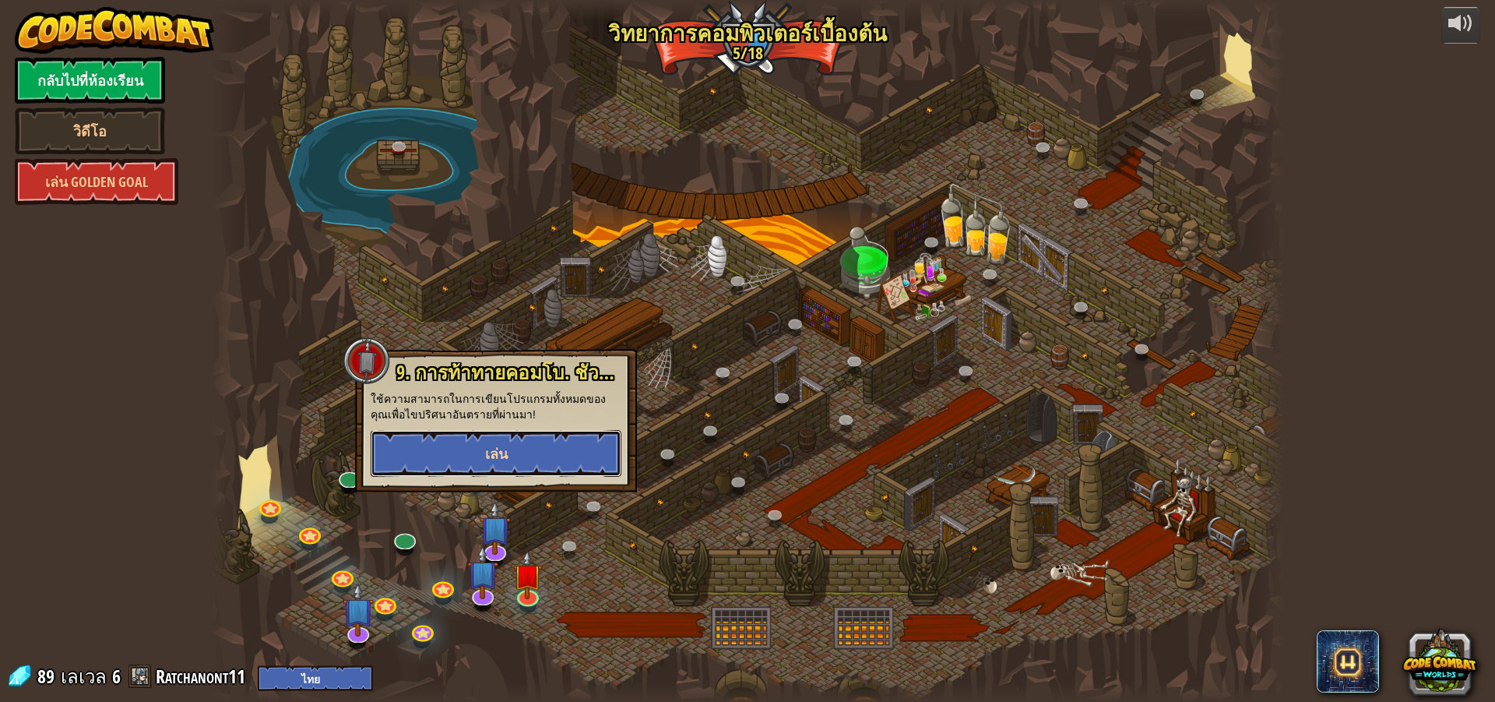
click at [509, 463] on button "เล่น" at bounding box center [496, 453] width 251 height 47
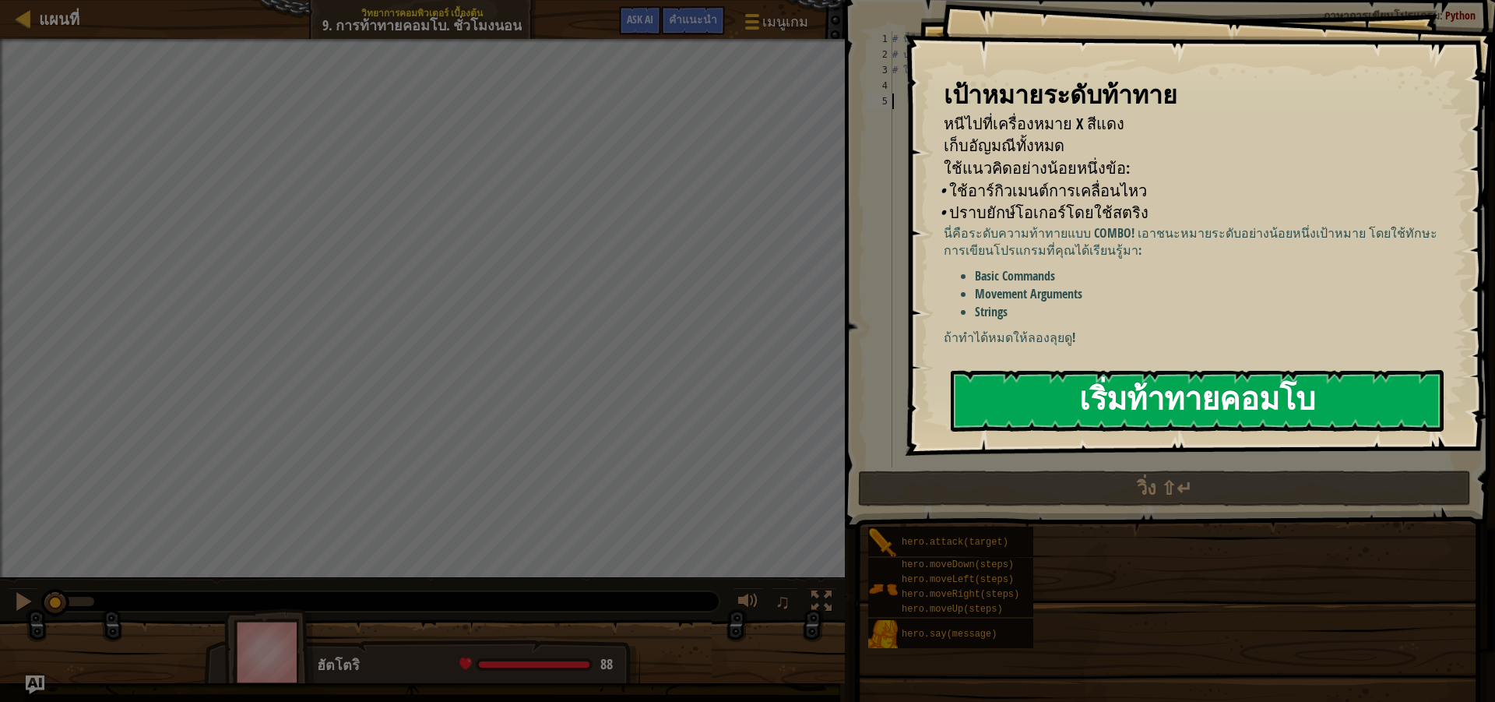
click at [1079, 385] on button "เริ่มท้าทายคอมโบ" at bounding box center [1197, 401] width 493 height 62
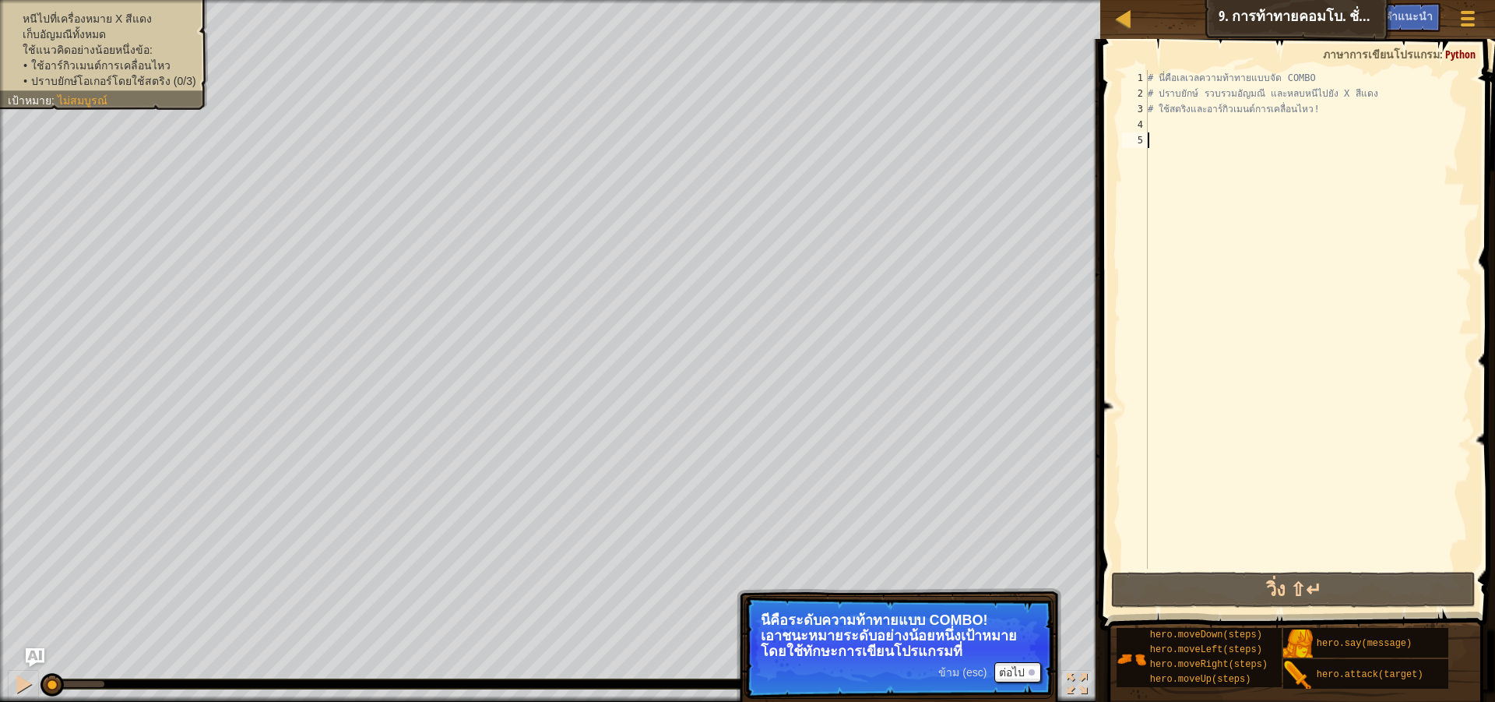
click at [1205, 128] on div "# นี่คือเลเวลความท้าทายแบบจัด COMBO # ปราบยักษ์ รวบรวมอัญมณี และหลบหนีไปยัง X ส…" at bounding box center [1308, 335] width 327 height 530
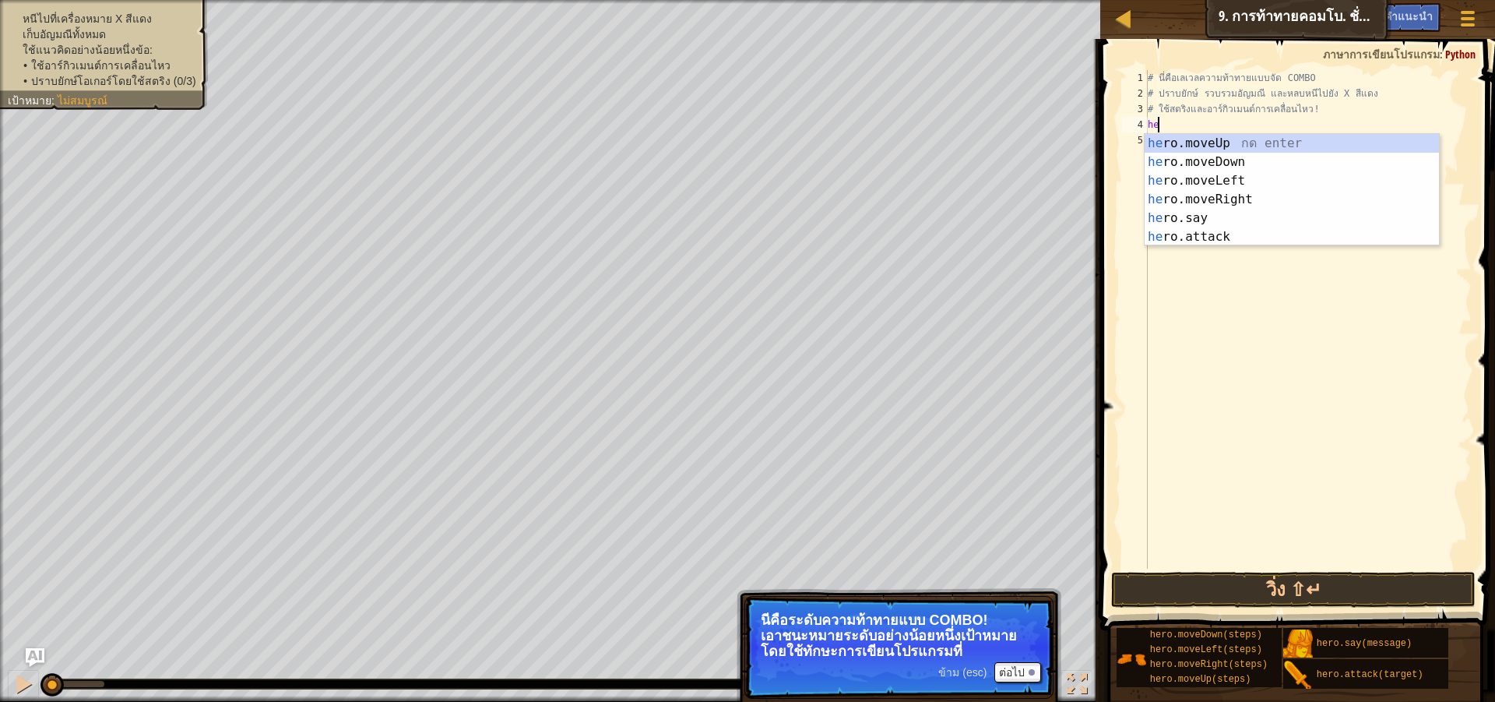
scroll to position [7, 1]
type textarea "hero"
click at [1221, 142] on div "hero .moveUp กด enter hero .moveDown กด enter hero .moveLeft กด enter hero .mov…" at bounding box center [1292, 209] width 294 height 150
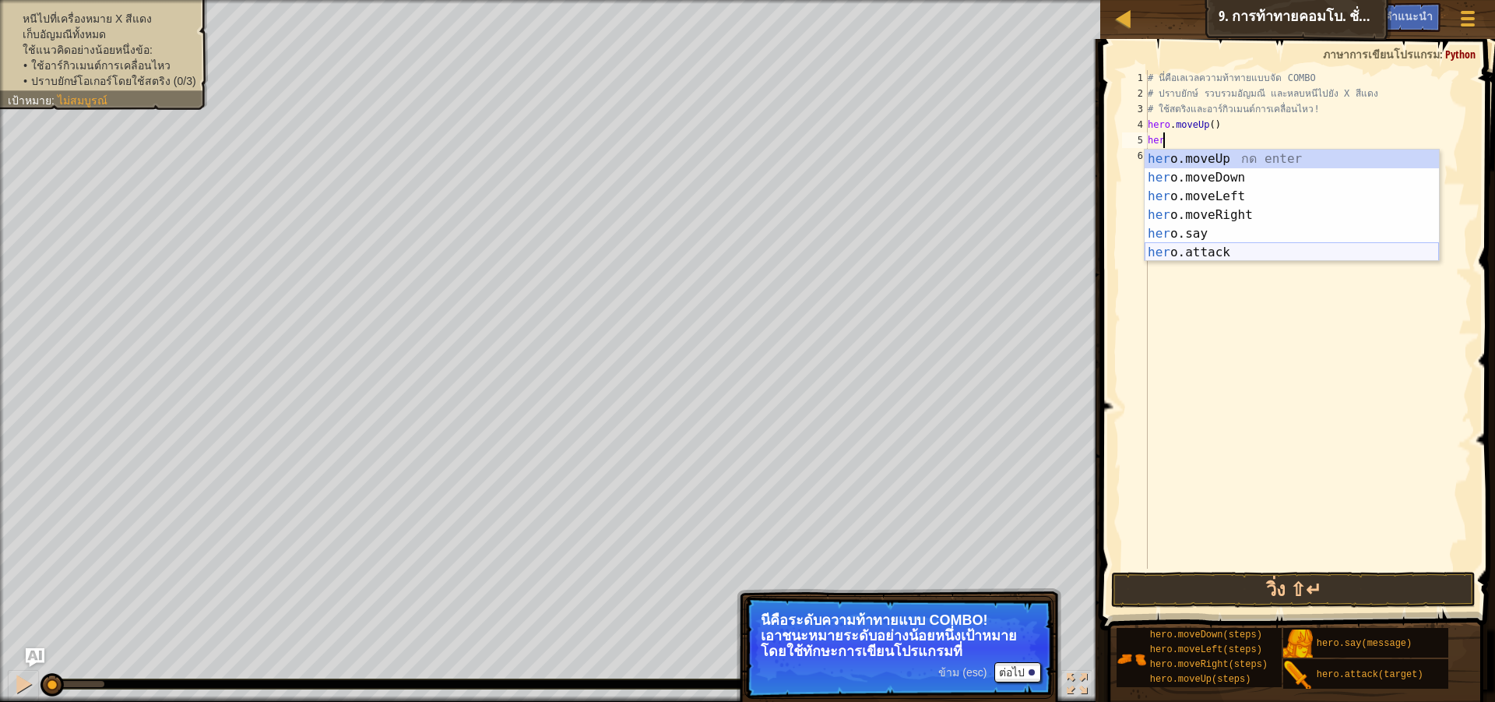
click at [1316, 258] on div "her o.moveUp กด enter her o.moveDown กด enter her o.moveLeft กด enter her o.mov…" at bounding box center [1292, 225] width 294 height 150
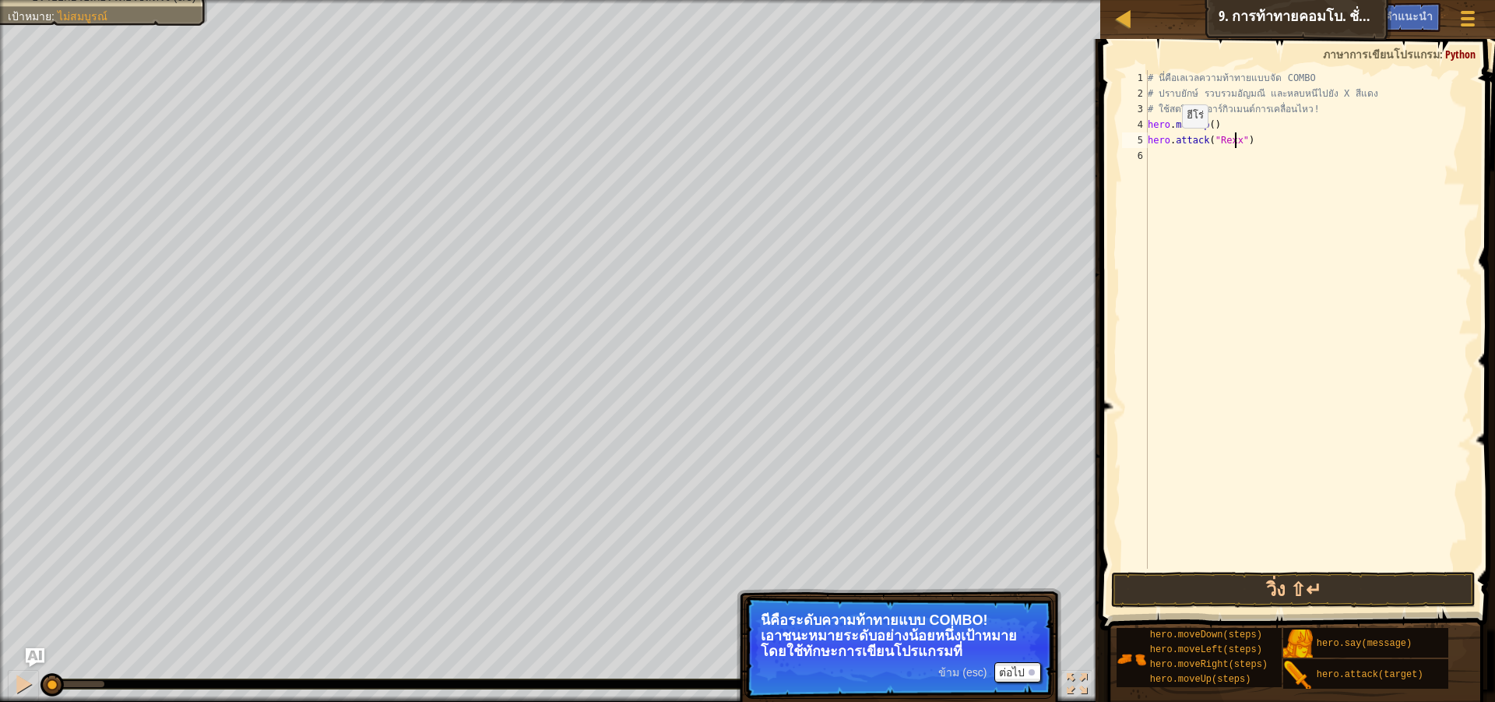
scroll to position [7, 9]
click at [1280, 136] on div "# นี่คือ[PERSON_NAME]ความท้าทายแบบจัด COMBO # ปราบยักษ์ รวบรวม[PERSON_NAME] และ…" at bounding box center [1308, 335] width 327 height 530
click at [1267, 138] on div "# นี่คือ[PERSON_NAME]ความท้าทายแบบจัด COMBO # ปราบยักษ์ รวบรวม[PERSON_NAME] และ…" at bounding box center [1308, 335] width 327 height 530
click at [1258, 137] on div "# นี่คือ[PERSON_NAME]ความท้าทายแบบจัด COMBO # ปราบยักษ์ รวบรวม[PERSON_NAME] และ…" at bounding box center [1308, 319] width 327 height 498
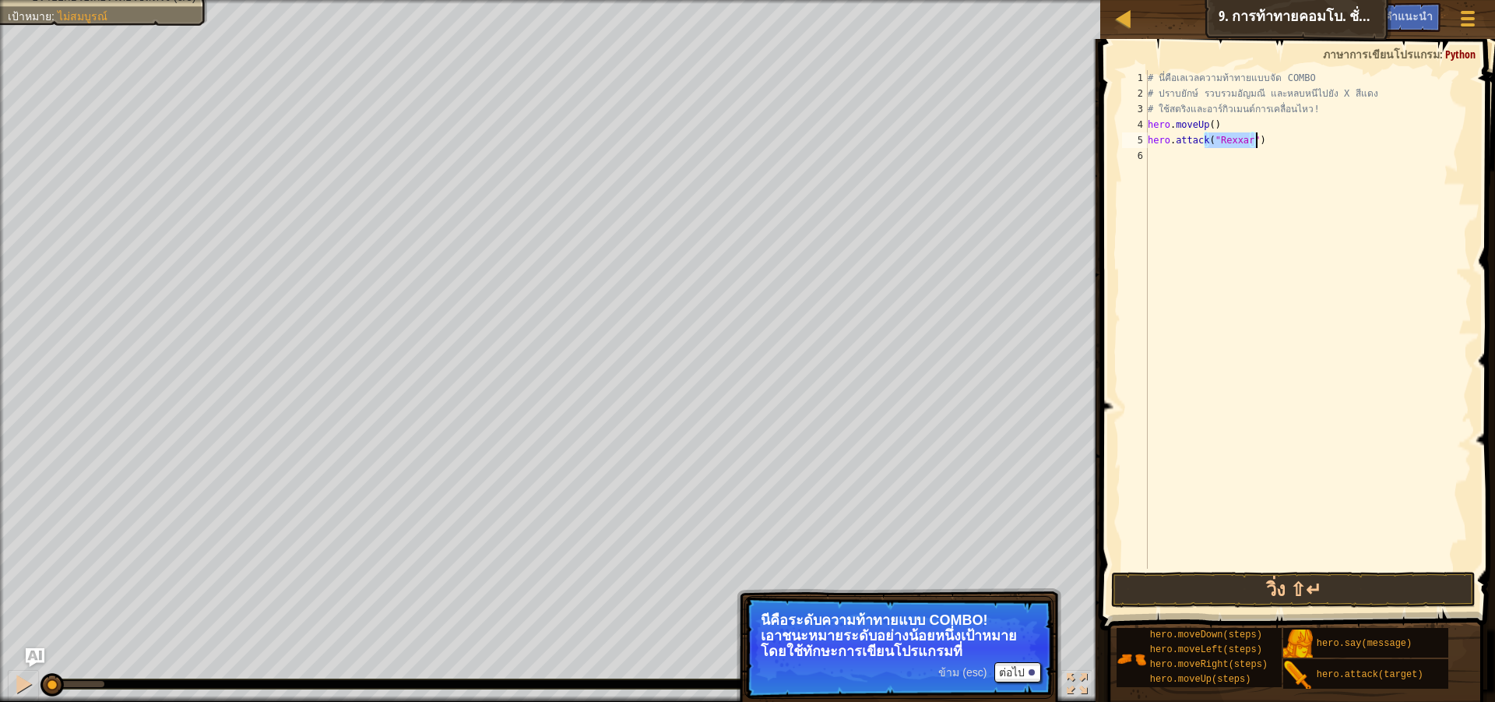
click at [1258, 137] on div "# นี่คือ[PERSON_NAME]ความท้าทายแบบจัด COMBO # ปราบยักษ์ รวบรวม[PERSON_NAME] และ…" at bounding box center [1308, 335] width 327 height 530
click at [1292, 143] on div "# นี่คือ[PERSON_NAME]ความท้าทายแบบจัด COMBO # ปราบยักษ์ รวบรวม[PERSON_NAME] และ…" at bounding box center [1308, 319] width 327 height 498
click at [1292, 143] on div "# นี่คือ[PERSON_NAME]ความท้าทายแบบจัด COMBO # ปราบยักษ์ รวบรวม[PERSON_NAME] และ…" at bounding box center [1308, 335] width 327 height 530
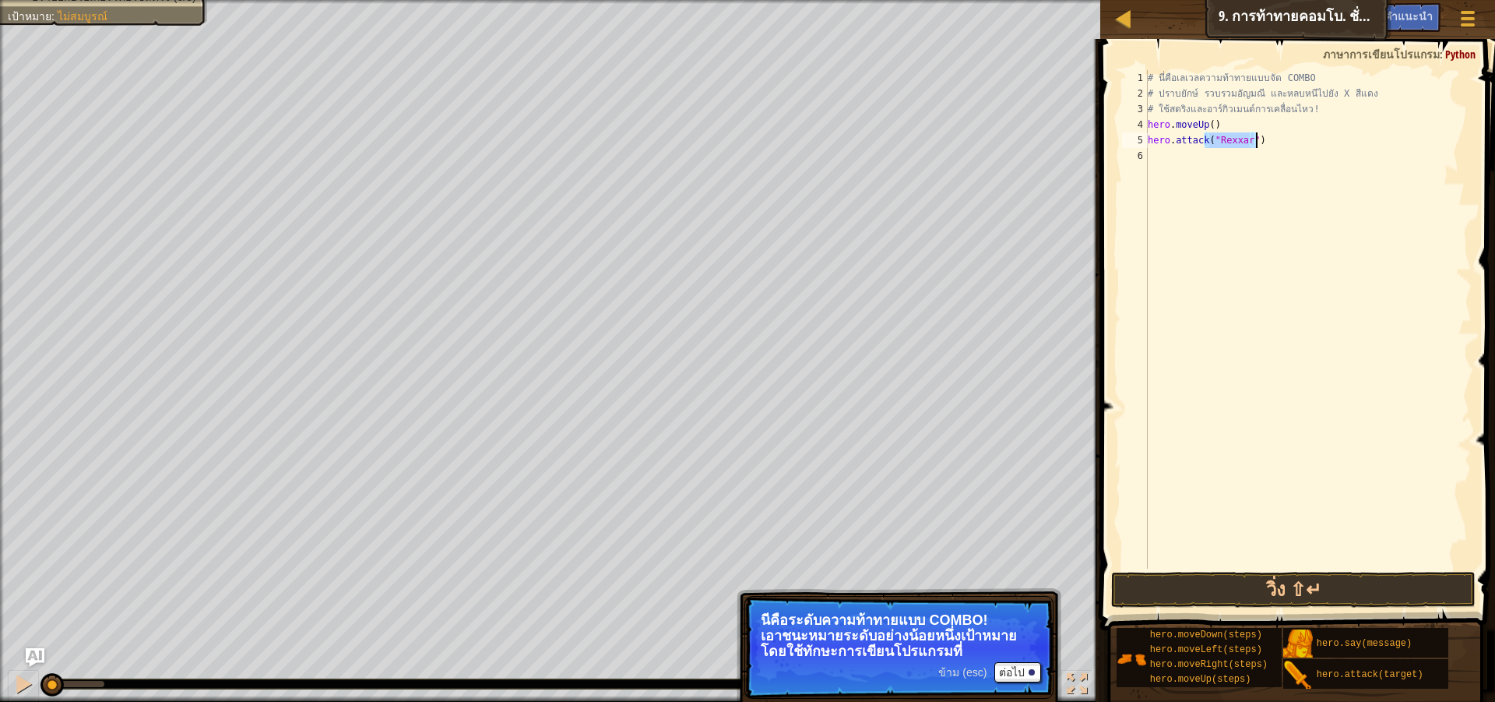
type textarea "hero.attack("Rexxar")"
click at [1216, 160] on div "# นี่คือ[PERSON_NAME]ความท้าทายแบบจัด COMBO # ปราบยักษ์ รวบรวม[PERSON_NAME] และ…" at bounding box center [1308, 319] width 327 height 498
click at [1264, 144] on div "# นี่คือ[PERSON_NAME]ความท้าทายแบบจัด COMBO # ปราบยักษ์ รวบรวม[PERSON_NAME] และ…" at bounding box center [1308, 335] width 327 height 530
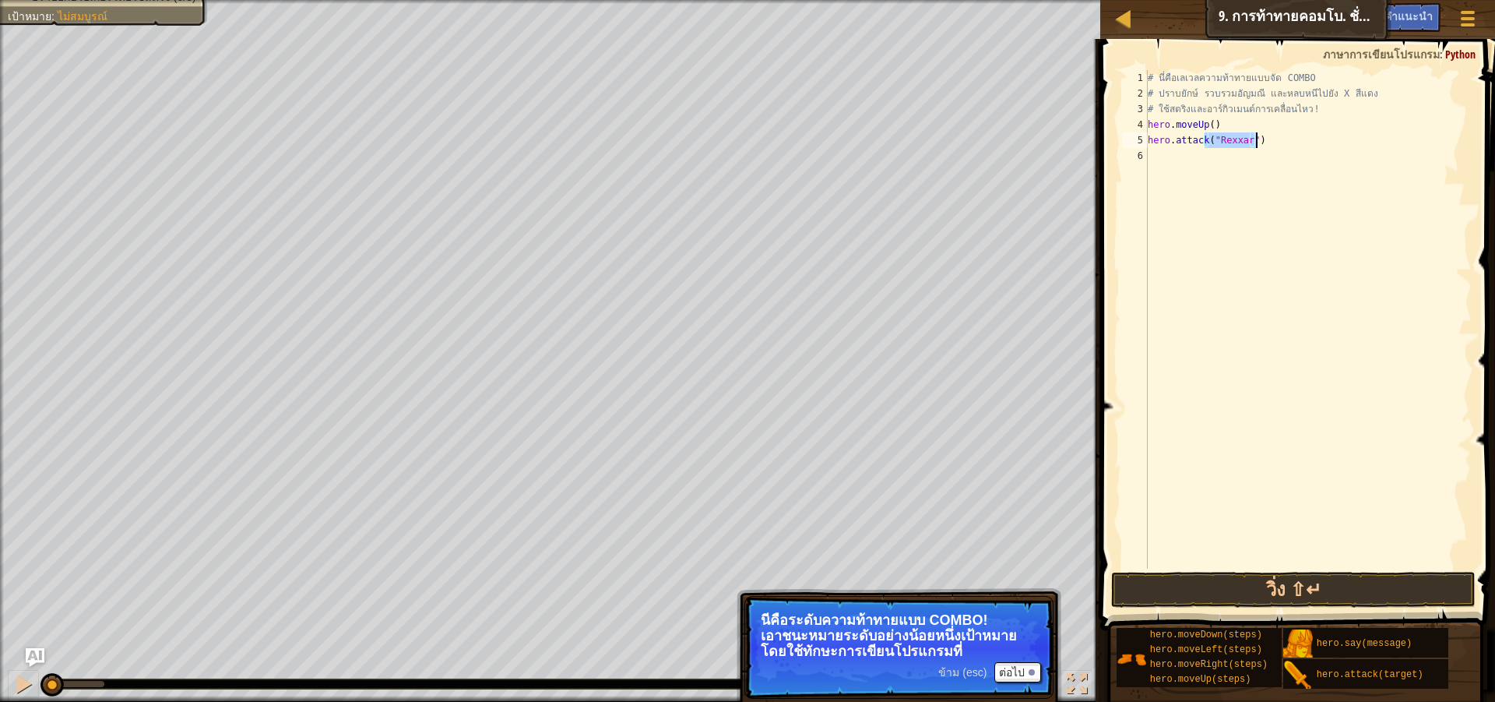
drag, startPoint x: 1264, startPoint y: 144, endPoint x: 1248, endPoint y: 147, distance: 16.7
click at [1248, 147] on div "# นี่คือ[PERSON_NAME]ความท้าทายแบบจัด COMBO # ปราบยักษ์ รวบรวม[PERSON_NAME] และ…" at bounding box center [1308, 319] width 327 height 498
click at [1260, 140] on div "# นี่คือ[PERSON_NAME]ความท้าทายแบบจัด COMBO # ปราบยักษ์ รวบรวม[PERSON_NAME] และ…" at bounding box center [1308, 335] width 327 height 530
click at [1260, 140] on div "# นี่คือ[PERSON_NAME]ความท้าทายแบบจัด COMBO # ปราบยักษ์ รวบรวม[PERSON_NAME] และ…" at bounding box center [1308, 319] width 327 height 498
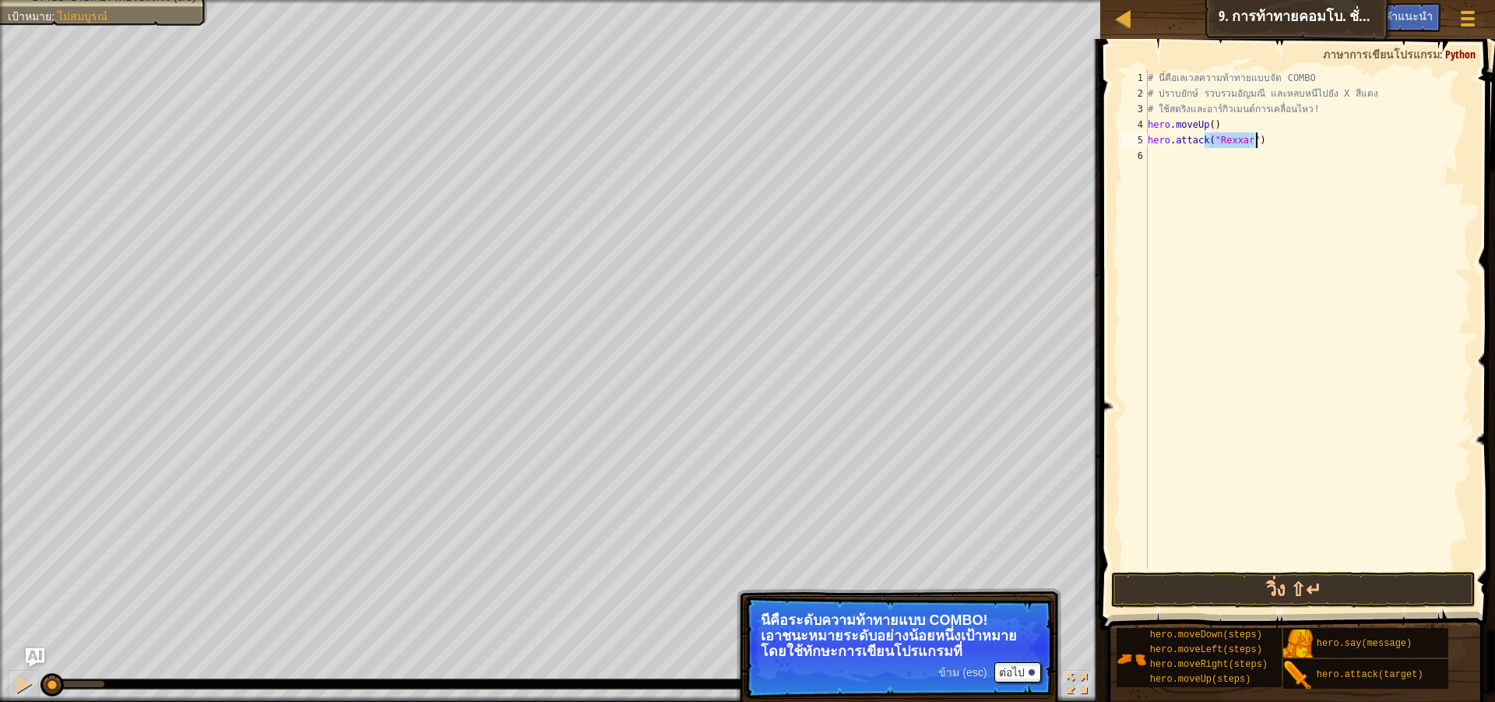
click at [1260, 140] on div "# นี่คือ[PERSON_NAME]ความท้าทายแบบจัด COMBO # ปราบยักษ์ รวบรวม[PERSON_NAME] และ…" at bounding box center [1308, 335] width 327 height 530
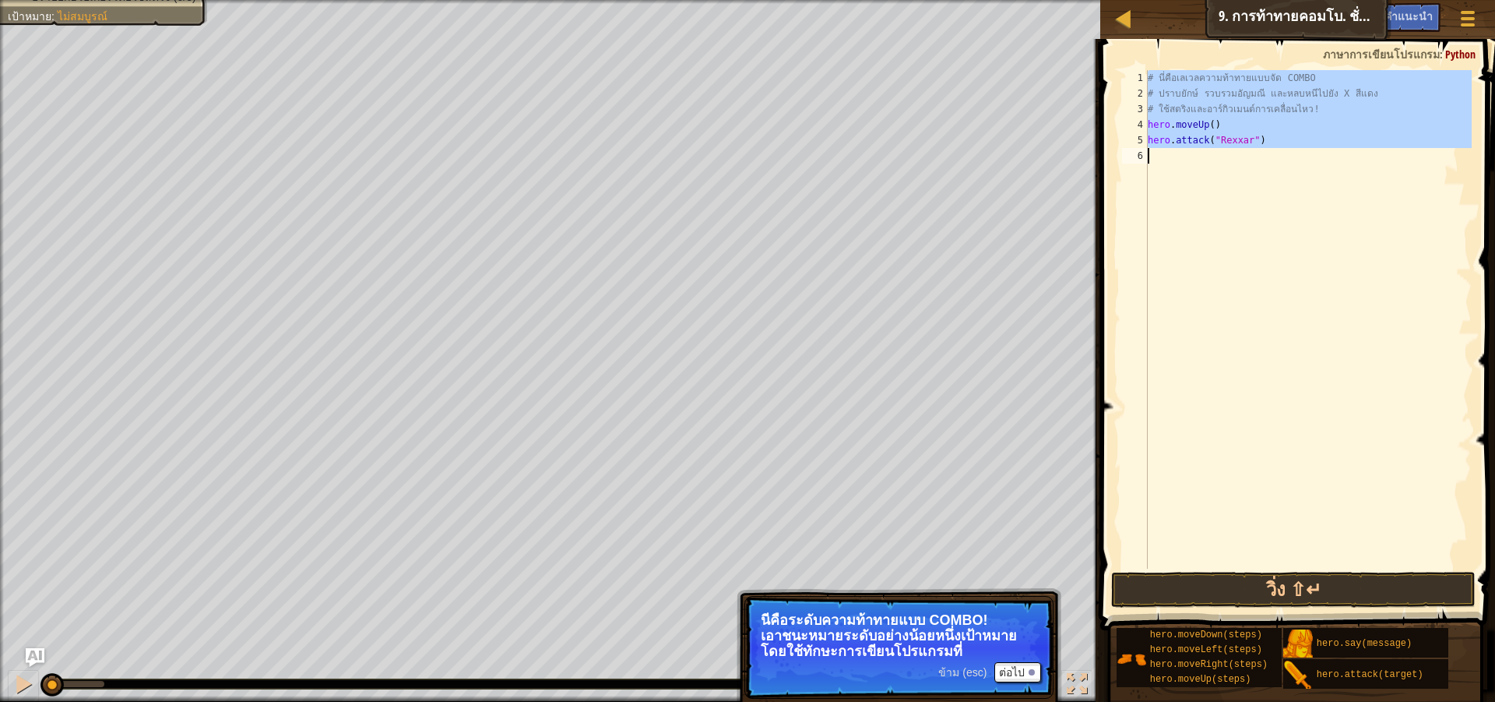
click at [1265, 139] on div "# นี่คือ[PERSON_NAME]ความท้าทายแบบจัด COMBO # ปราบยักษ์ รวบรวม[PERSON_NAME] และ…" at bounding box center [1308, 319] width 327 height 498
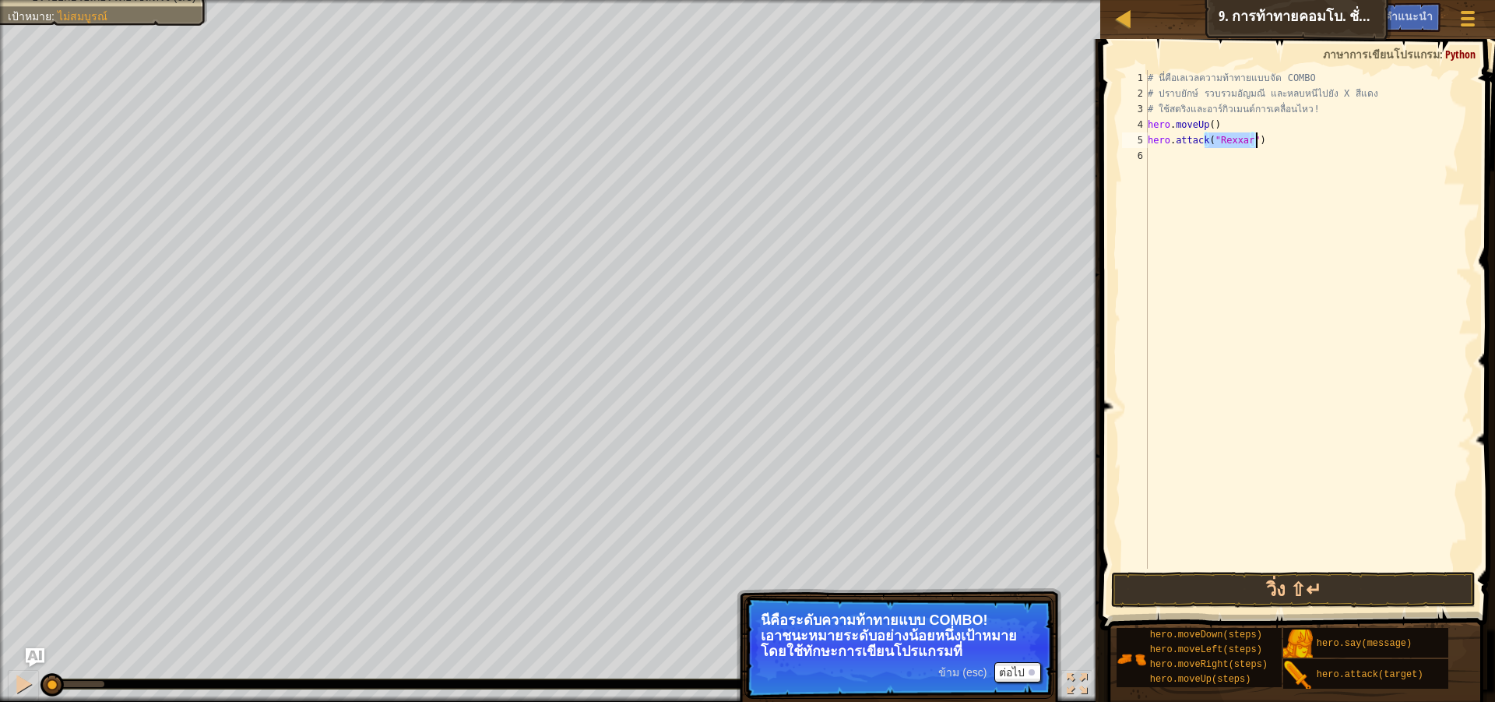
click at [1265, 139] on div "# นี่คือ[PERSON_NAME]ความท้าทายแบบจัด COMBO # ปราบยักษ์ รวบรวม[PERSON_NAME] และ…" at bounding box center [1308, 335] width 327 height 530
type textarea "hero.attack("Rexxar")"
click at [1200, 160] on div "# นี่คือ[PERSON_NAME]ความท้าทายแบบจัด COMBO # ปราบยักษ์ รวบรวม[PERSON_NAME] และ…" at bounding box center [1308, 319] width 327 height 498
click at [1200, 160] on div "# นี่คือ[PERSON_NAME]ความท้าทายแบบจัด COMBO # ปราบยักษ์ รวบรวม[PERSON_NAME] และ…" at bounding box center [1308, 335] width 327 height 530
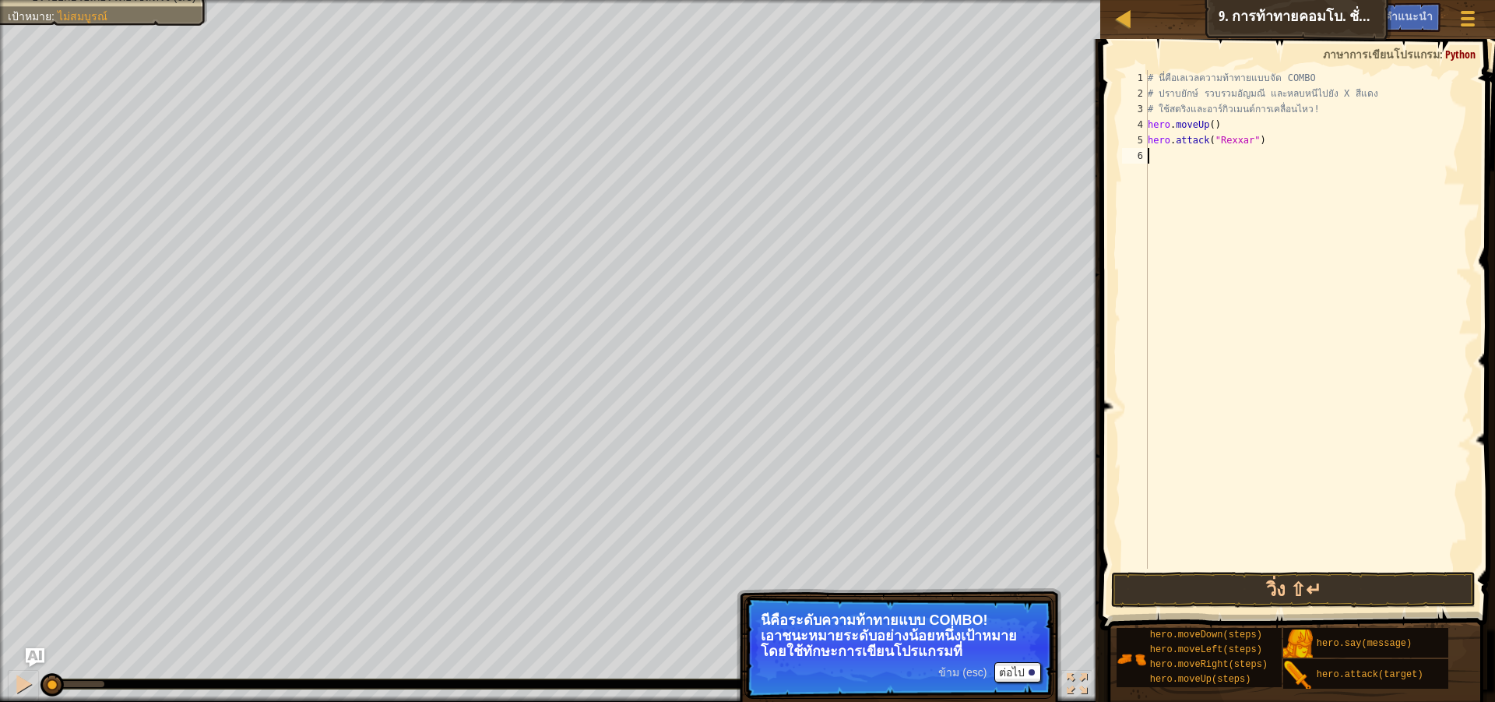
click at [1200, 160] on div "# นี่คือ[PERSON_NAME]ความท้าทายแบบจัด COMBO # ปราบยักษ์ รวบรวม[PERSON_NAME] และ…" at bounding box center [1308, 335] width 327 height 530
click at [1309, 588] on button "วิ่ง ⇧↵" at bounding box center [1293, 590] width 365 height 36
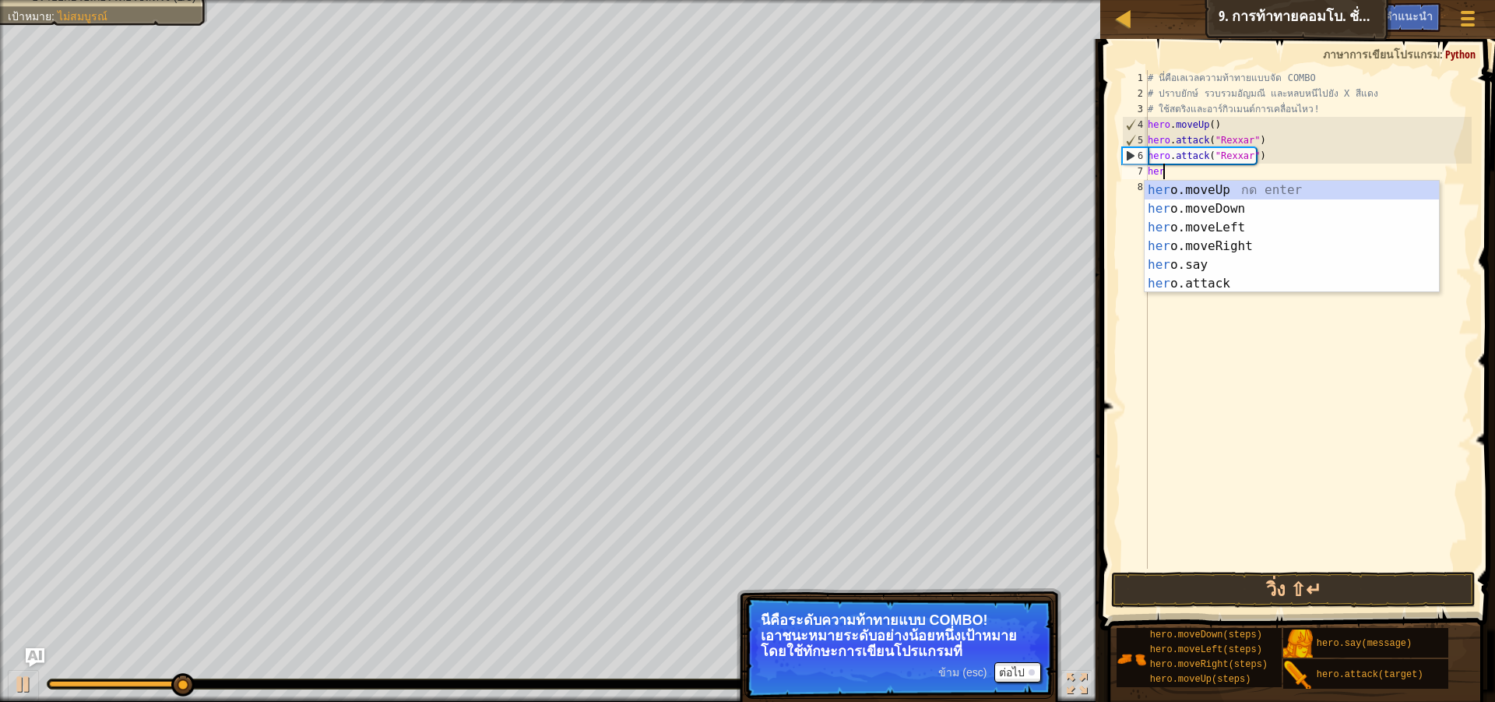
scroll to position [7, 1]
type textarea "hero"
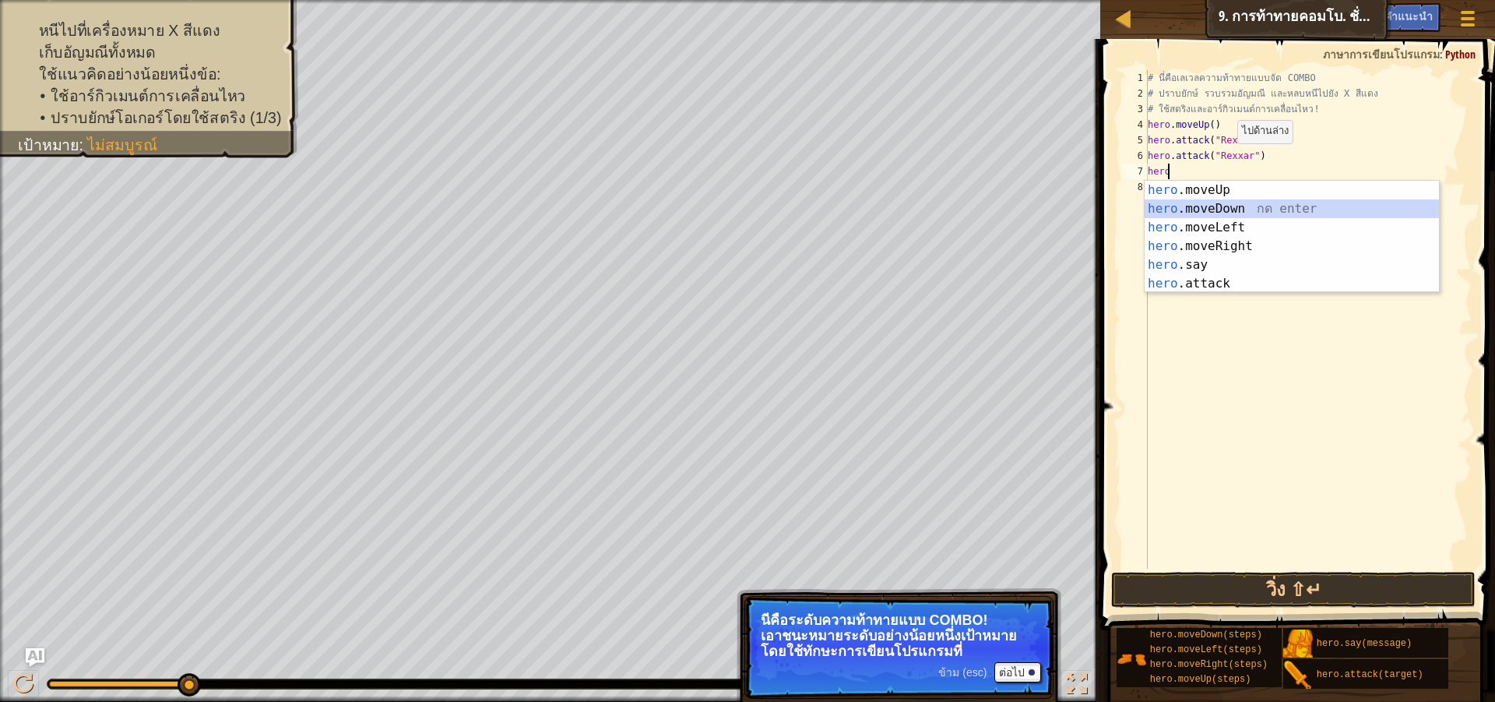
click at [1236, 213] on div "hero .moveUp กด enter hero .moveDown กด enter hero .moveLeft กด enter hero .mov…" at bounding box center [1292, 256] width 294 height 150
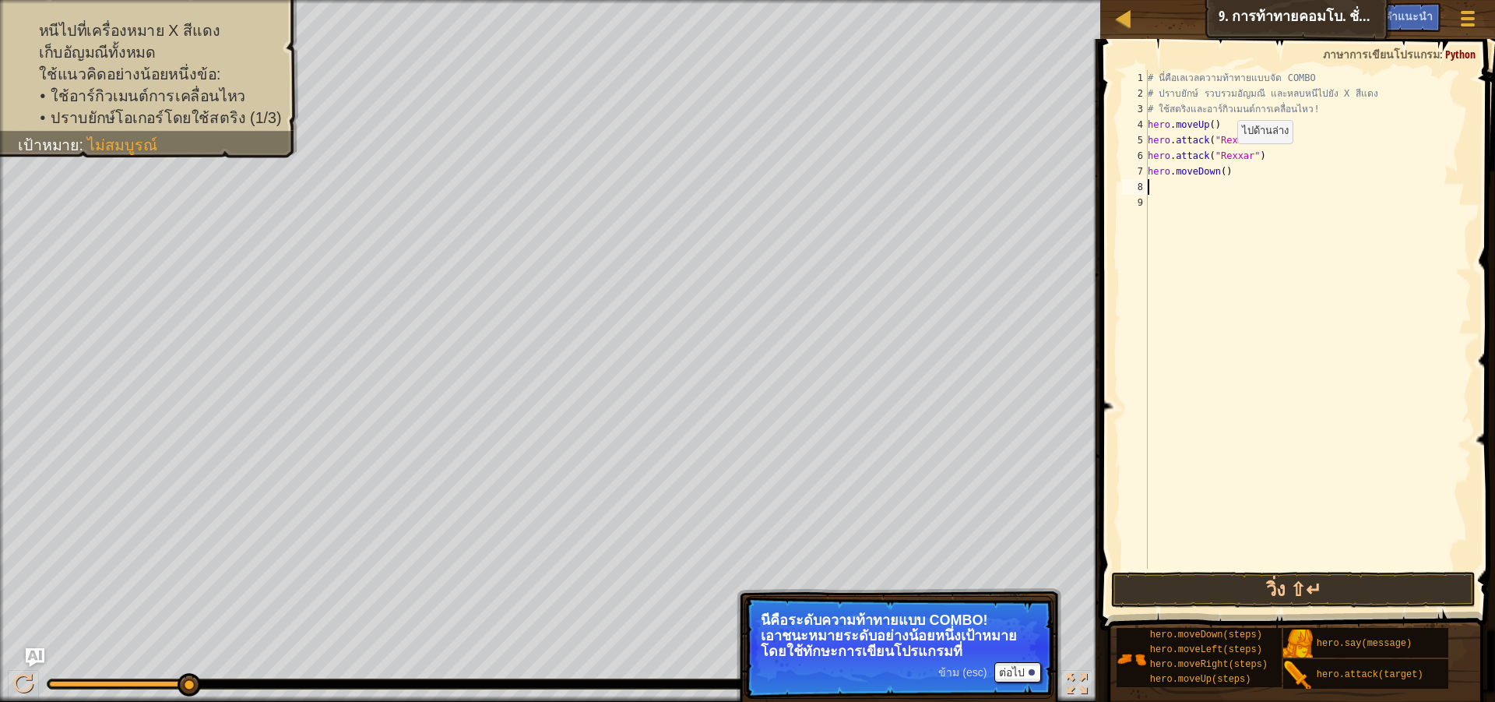
scroll to position [7, 0]
click at [1220, 173] on div "# นี่คือ[PERSON_NAME]ความท้าทายแบบจัด COMBO # ปราบยักษ์ รวบรวม[PERSON_NAME] และ…" at bounding box center [1308, 335] width 327 height 530
type textarea "hero.moveDown(2)"
click at [1337, 598] on button "วิ่ง ⇧↵" at bounding box center [1293, 590] width 365 height 36
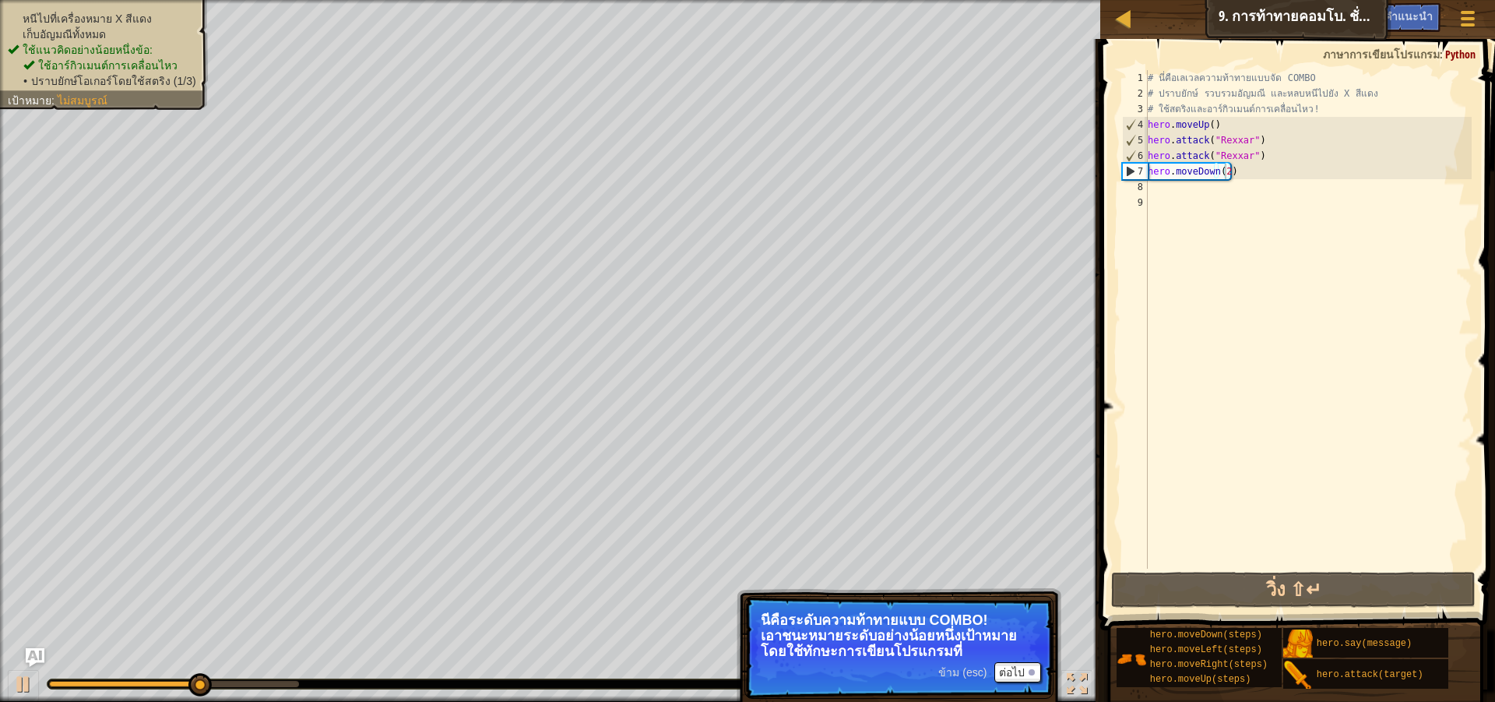
click at [114, 13] on div "หนีไปที่เครื่องหมาย X สีแดง เก็บ[PERSON_NAME]ทั้งหมด ใช้แนวคิดอย่างน้อยหนึ่งข้อ…" at bounding box center [104, 50] width 192 height 78
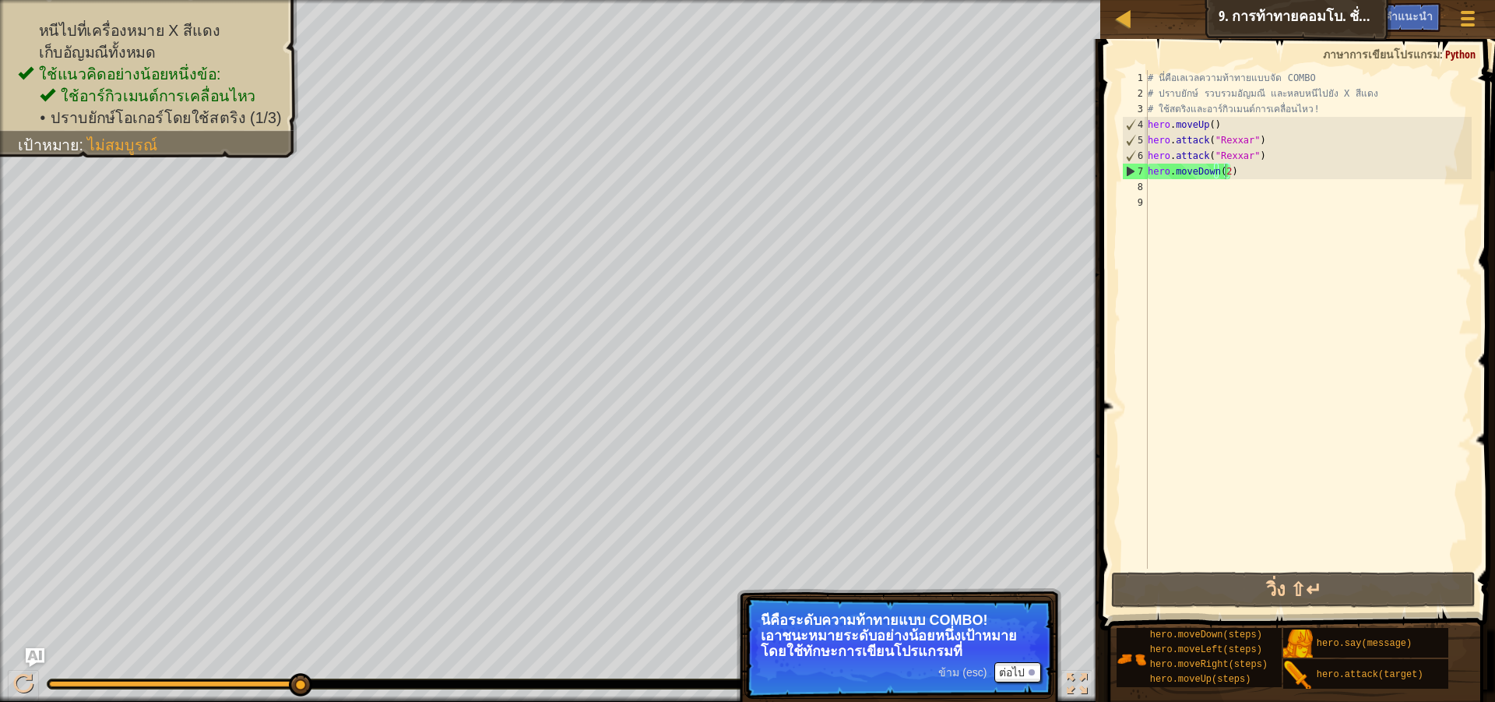
scroll to position [7, 0]
click at [1203, 188] on div "# นี่คือ[PERSON_NAME]ความท้าทายแบบจัด COMBO # ปราบยักษ์ รวบรวม[PERSON_NAME] และ…" at bounding box center [1308, 335] width 327 height 530
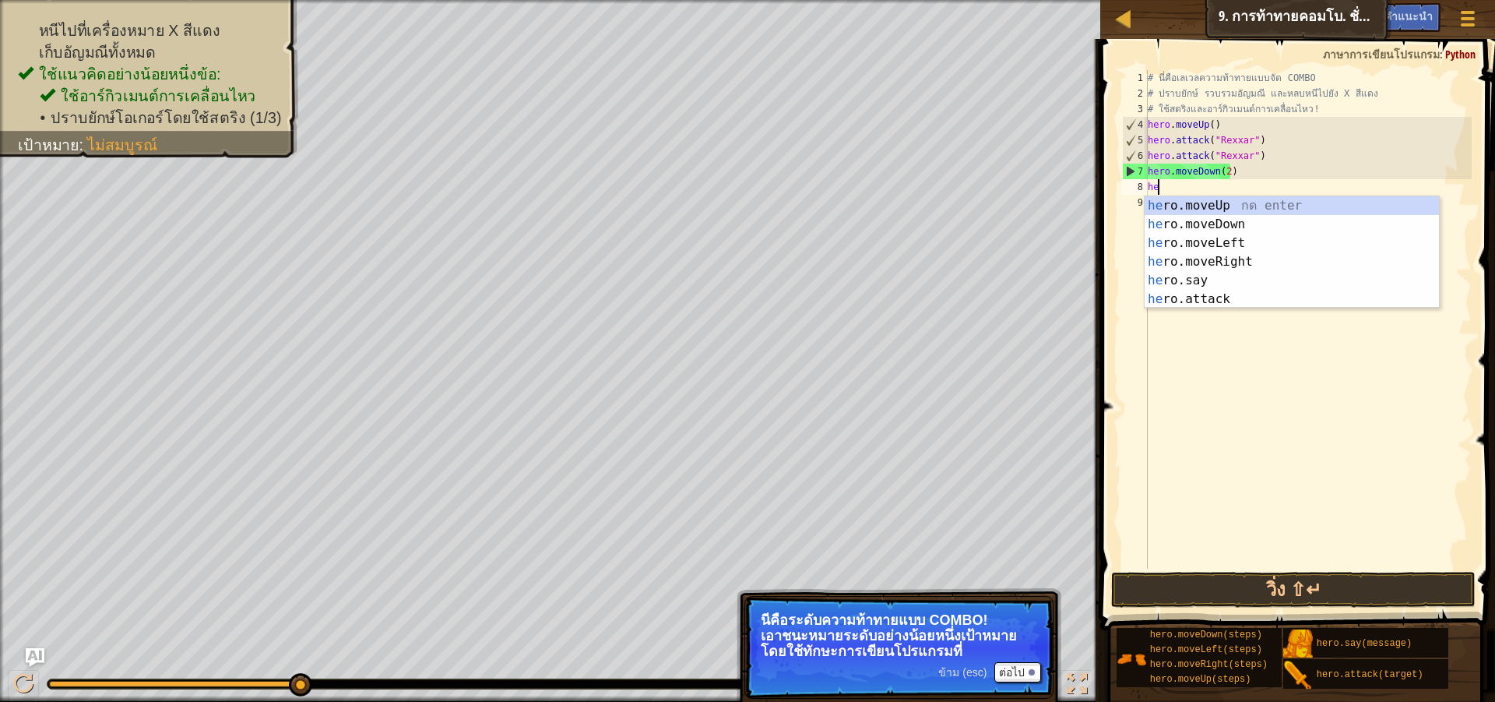
scroll to position [7, 1]
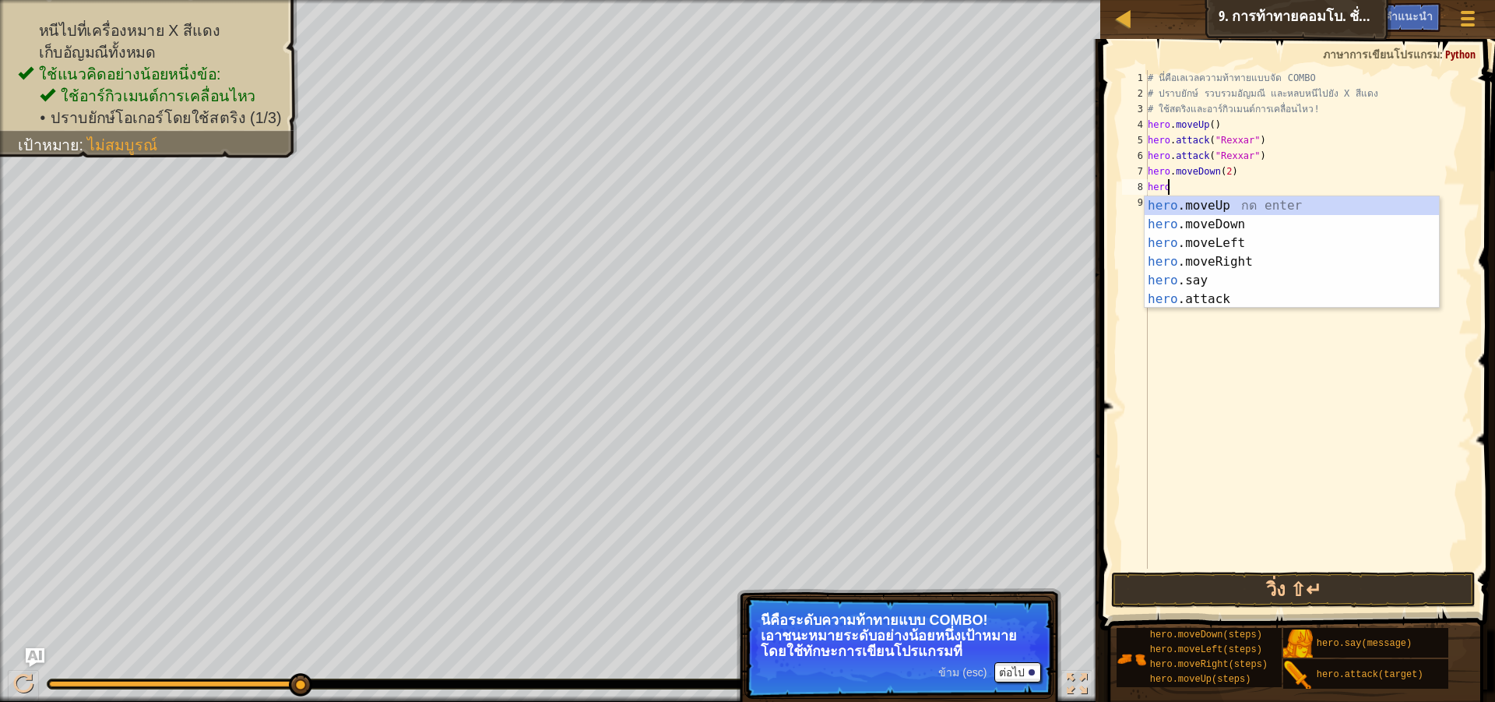
type textarea "hero."
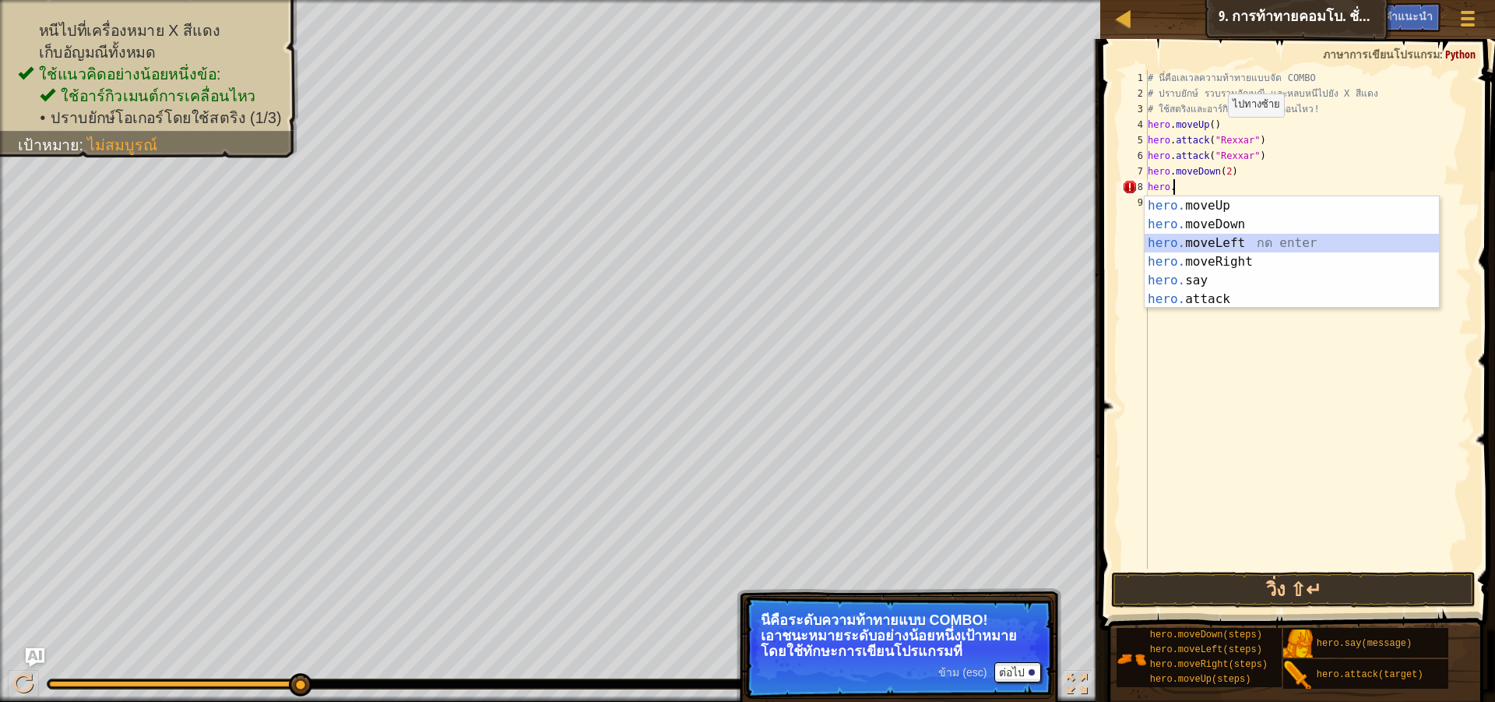
click at [1304, 252] on div "hero. moveUp กด enter hero. moveDown กด enter hero. moveLeft กด enter hero. mov…" at bounding box center [1292, 271] width 294 height 150
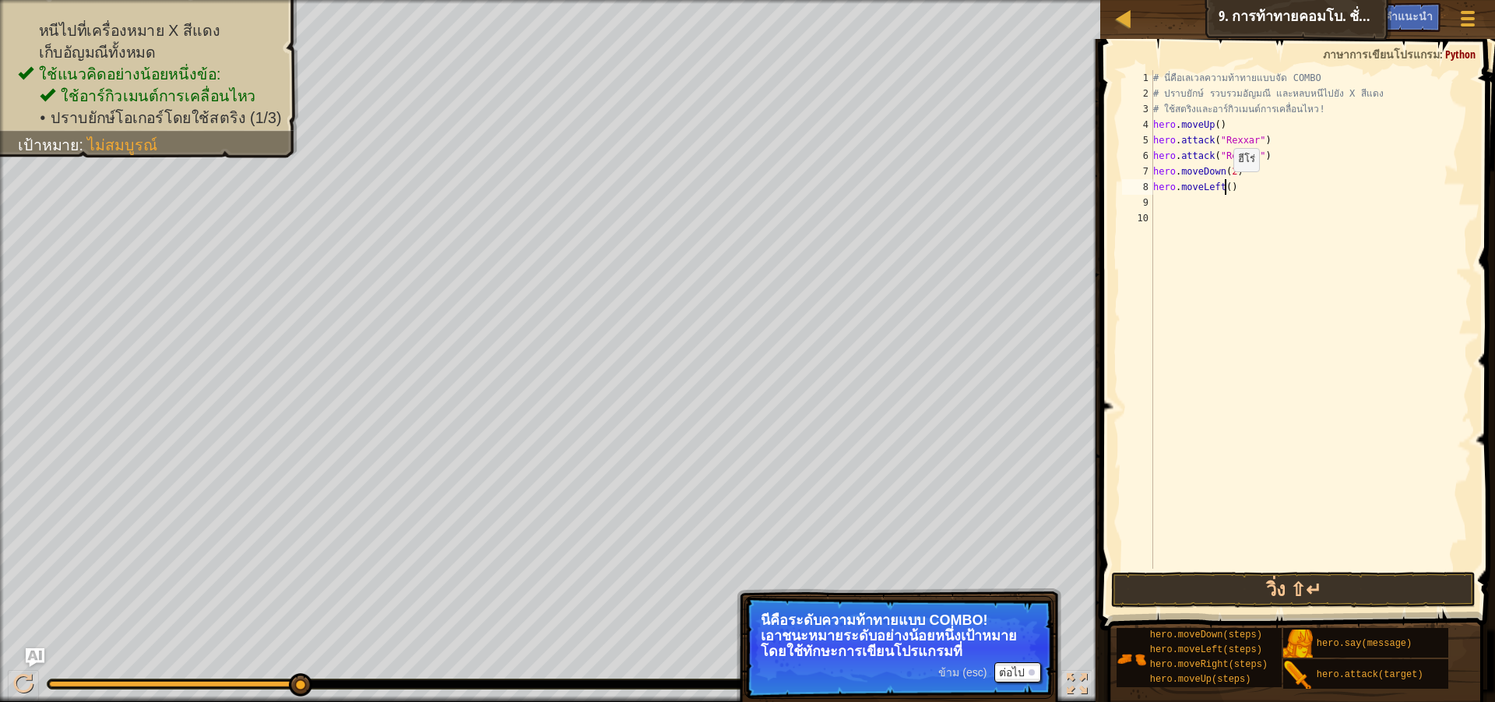
click at [1226, 187] on div "# นี่คือ[PERSON_NAME]ความท้าทายแบบจัด COMBO # ปราบยักษ์ รวบรวม[PERSON_NAME] และ…" at bounding box center [1311, 335] width 322 height 530
type textarea "hero.moveLeft(2)"
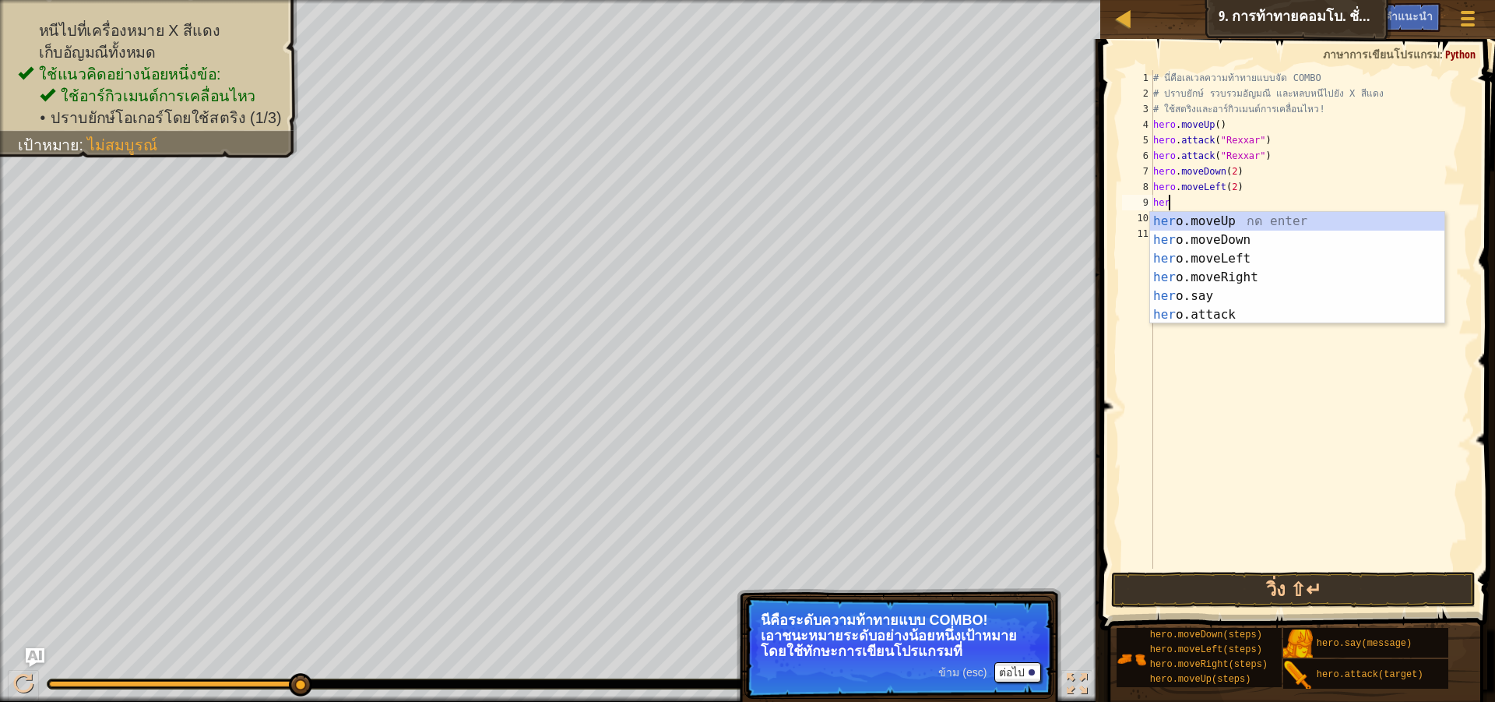
scroll to position [7, 1]
type textarea "hero"
click at [1282, 216] on div "hero .moveUp กด enter hero .moveDown กด enter hero .moveLeft กด enter hero .mov…" at bounding box center [1297, 287] width 294 height 150
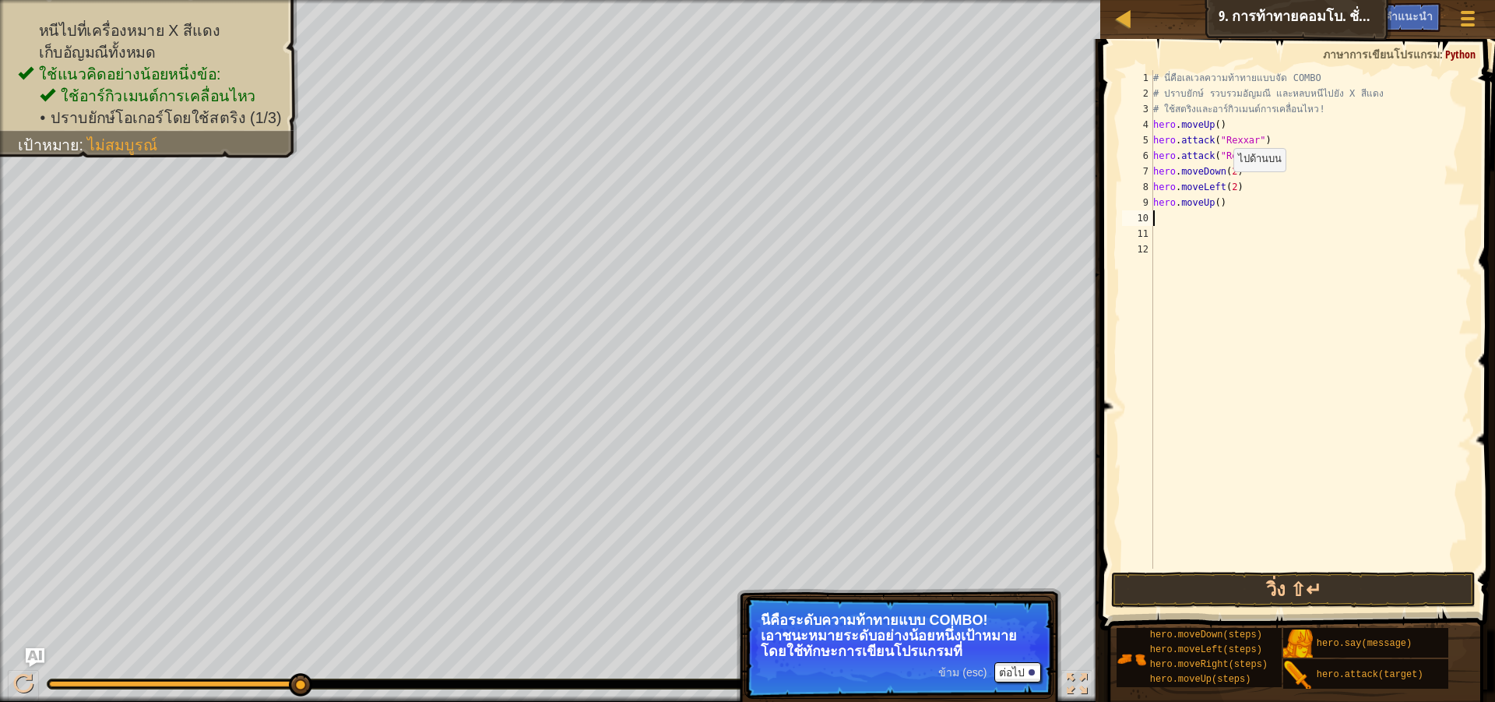
scroll to position [7, 0]
drag, startPoint x: 1213, startPoint y: 144, endPoint x: 1284, endPoint y: 113, distance: 77.4
click at [1284, 113] on div "# นี่คือ[PERSON_NAME]ความท้าทายแบบจัด COMBO # ปราบยักษ์ รวบรวม[PERSON_NAME] และ…" at bounding box center [1311, 335] width 322 height 530
click at [1277, 146] on div "# นี่คือ[PERSON_NAME]ความท้าทายแบบจัด COMBO # ปราบยักษ์ รวบรวม[PERSON_NAME] และ…" at bounding box center [1311, 335] width 322 height 530
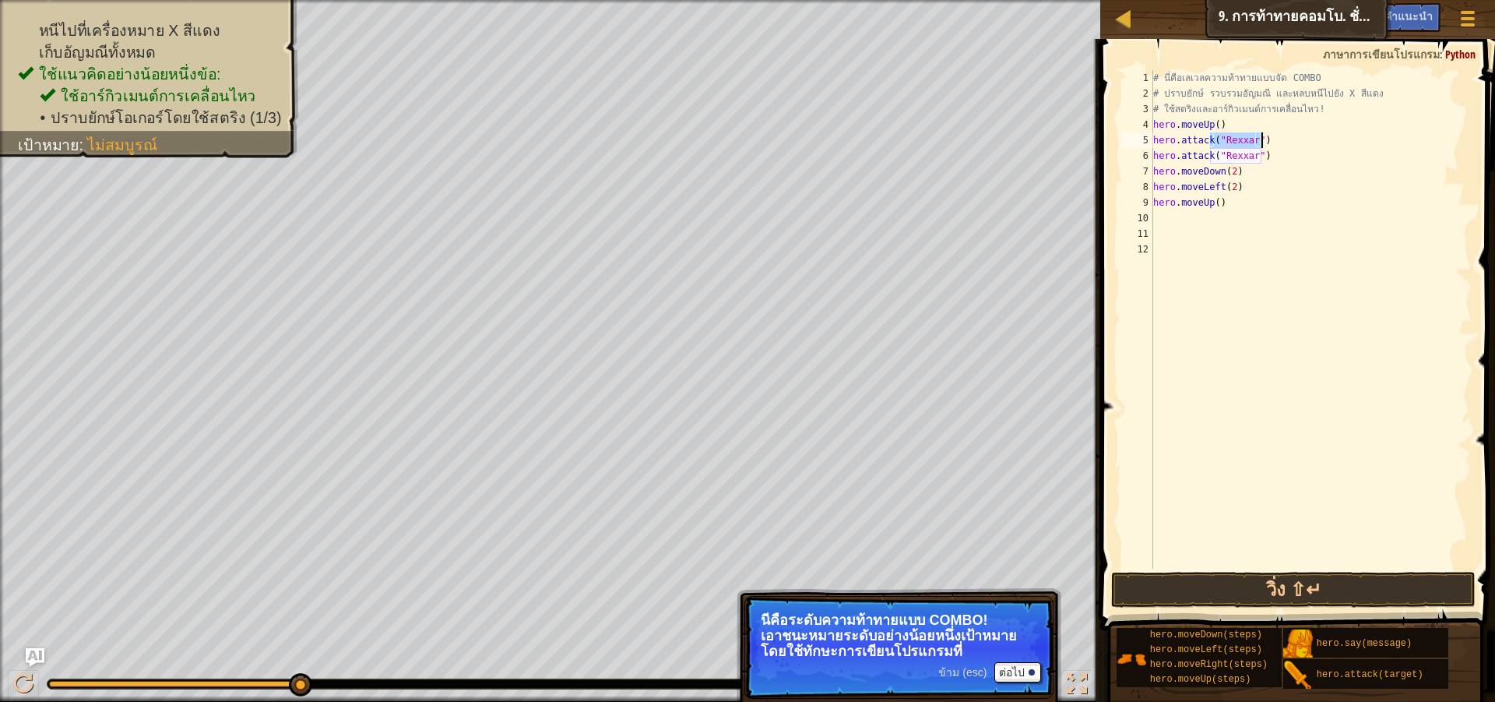
click at [1277, 146] on div "# นี่คือ[PERSON_NAME]ความท้าทายแบบจัด COMBO # ปราบยักษ์ รวบรวม[PERSON_NAME] และ…" at bounding box center [1311, 335] width 322 height 530
type textarea "hero.attack("Rexxar") hero.attack("Rexxar")"
click at [1277, 146] on div "# นี่คือ[PERSON_NAME]ความท้าทายแบบจัด COMBO # ปราบยักษ์ รวบรวม[PERSON_NAME] และ…" at bounding box center [1311, 335] width 322 height 530
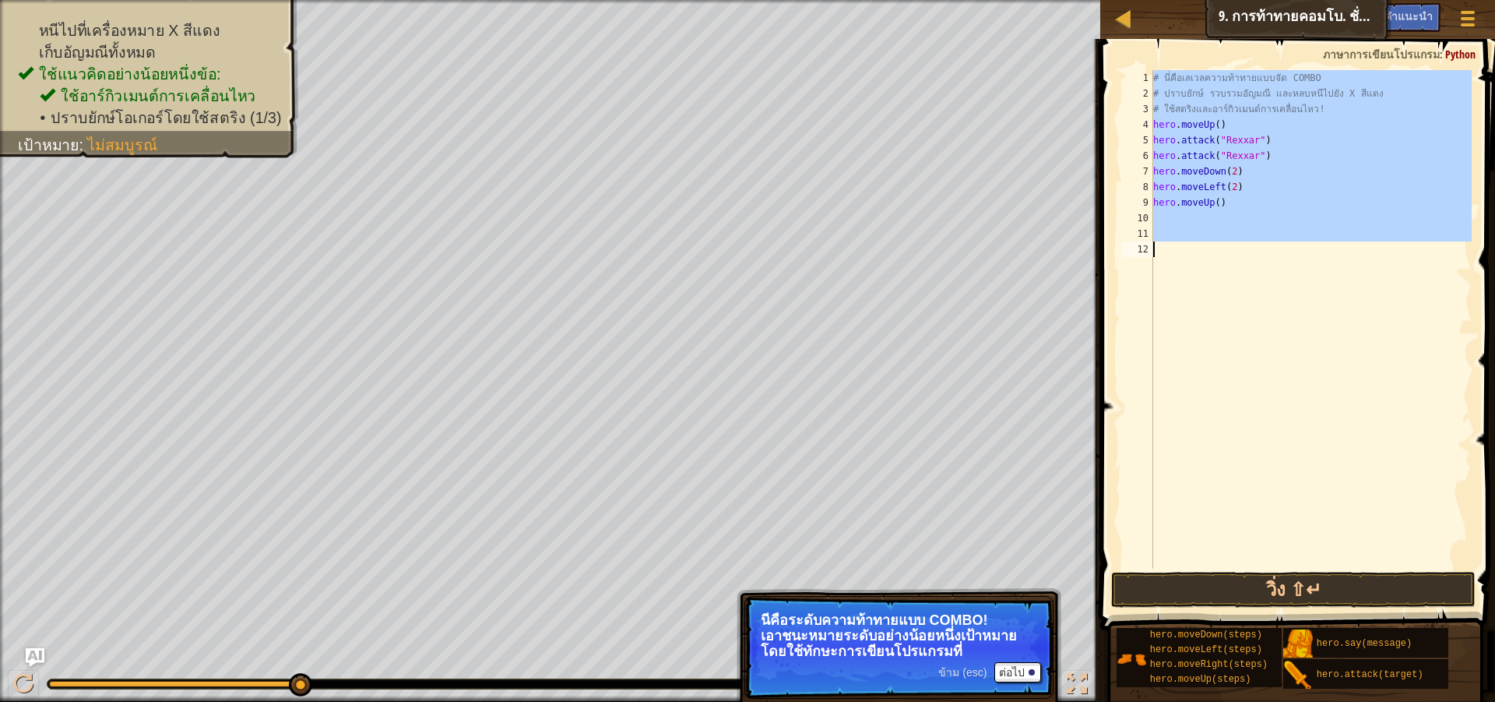
click at [1277, 141] on div "# นี่คือ[PERSON_NAME]ความท้าทายแบบจัด COMBO # ปราบยักษ์ รวบรวม[PERSON_NAME] และ…" at bounding box center [1311, 319] width 322 height 498
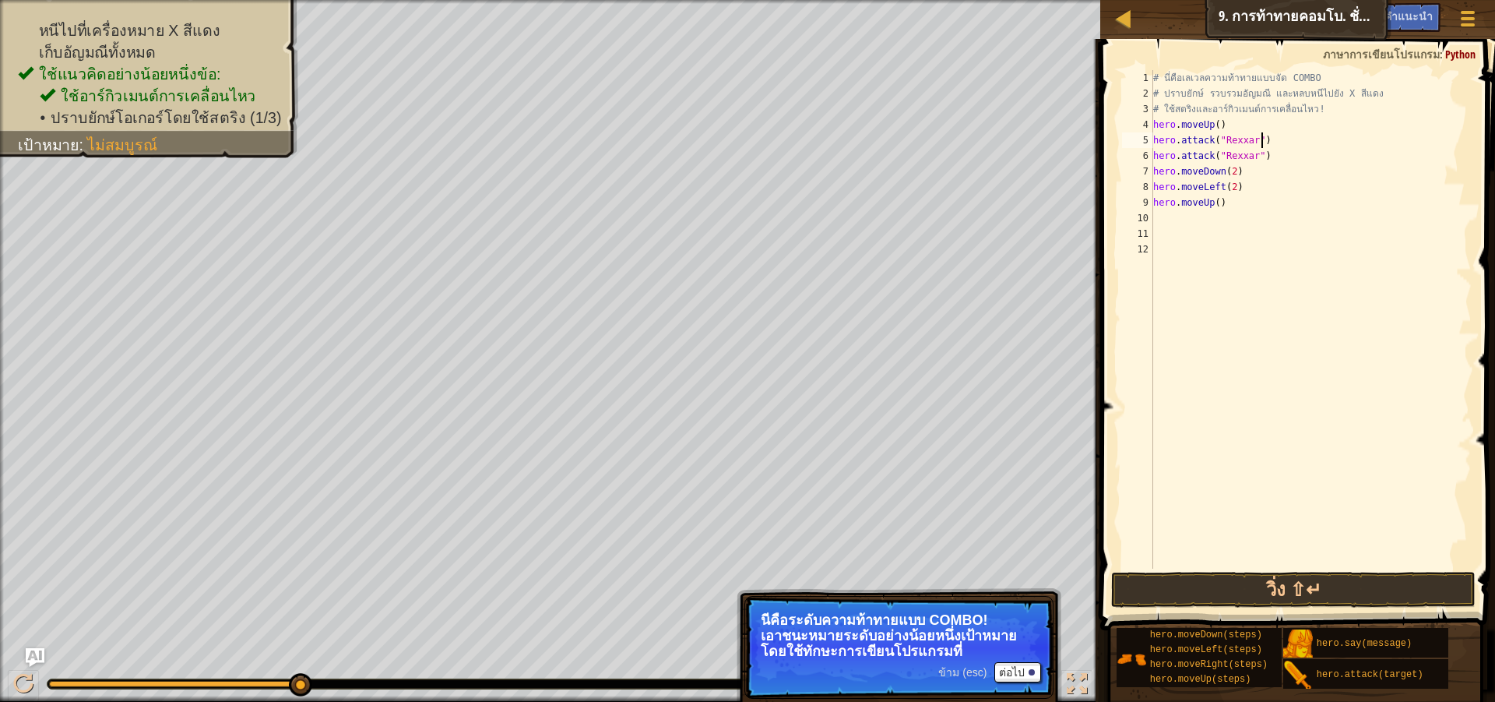
click at [1277, 141] on div "# นี่คือ[PERSON_NAME]ความท้าทายแบบจัด COMBO # ปราบยักษ์ รวบรวม[PERSON_NAME] และ…" at bounding box center [1311, 335] width 322 height 530
click at [1278, 140] on div "# นี่คือ[PERSON_NAME]ความท้าทายแบบจัด COMBO # ปราบยักษ์ รวบรวม[PERSON_NAME] และ…" at bounding box center [1311, 335] width 322 height 530
type textarea "hero.attack("Rexxar") hero.attack("Rexxar")"
drag, startPoint x: 1201, startPoint y: 225, endPoint x: 1182, endPoint y: 213, distance: 22.0
click at [1182, 213] on div "# นี่คือ[PERSON_NAME]ความท้าทายแบบจัด COMBO # ปราบยักษ์ รวบรวม[PERSON_NAME] และ…" at bounding box center [1311, 335] width 322 height 530
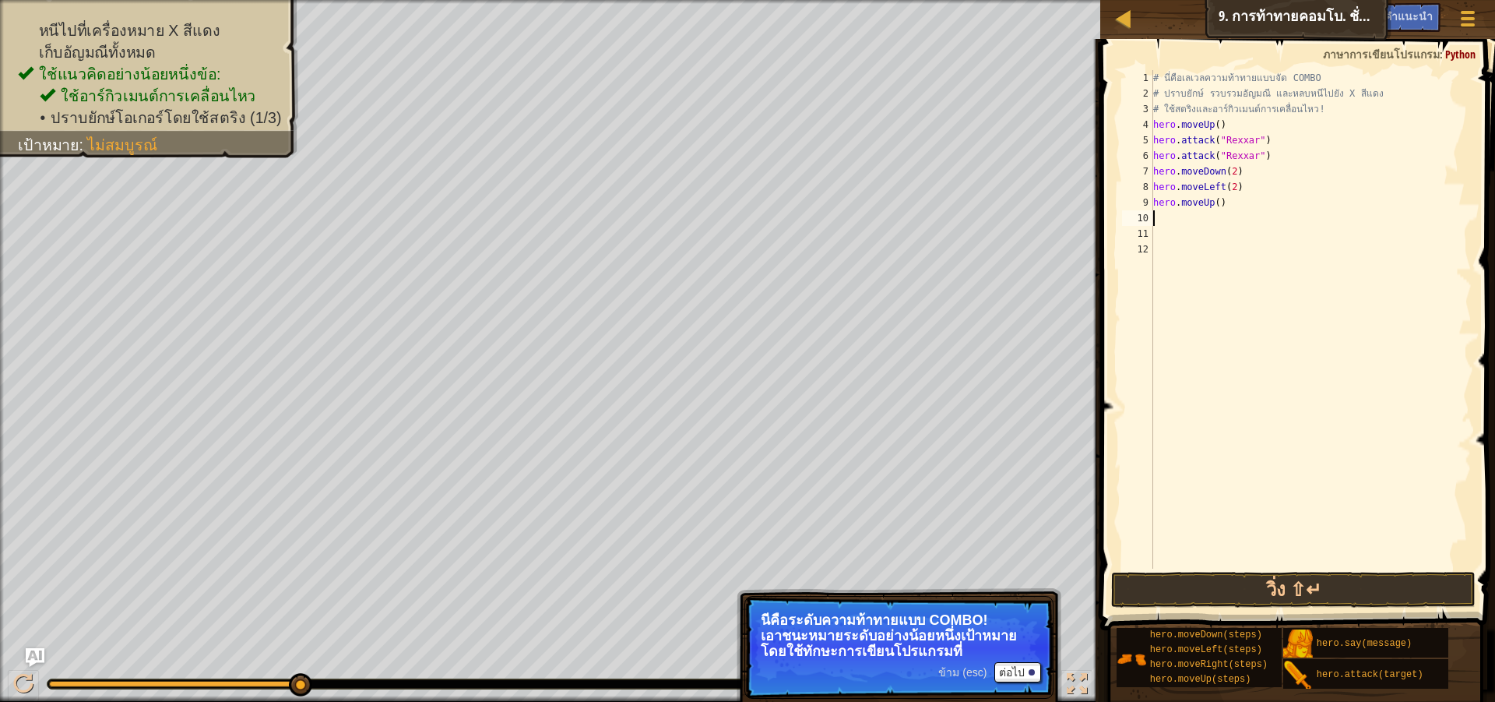
paste textarea "hero.attack("Rexxar")"
click at [1251, 223] on div "# นี่คือ[PERSON_NAME]ความท้าทายแบบจัด COMBO # ปราบยักษ์ รวบรวม[PERSON_NAME] และ…" at bounding box center [1311, 335] width 322 height 530
type textarea "hero.attack("Ursa")"
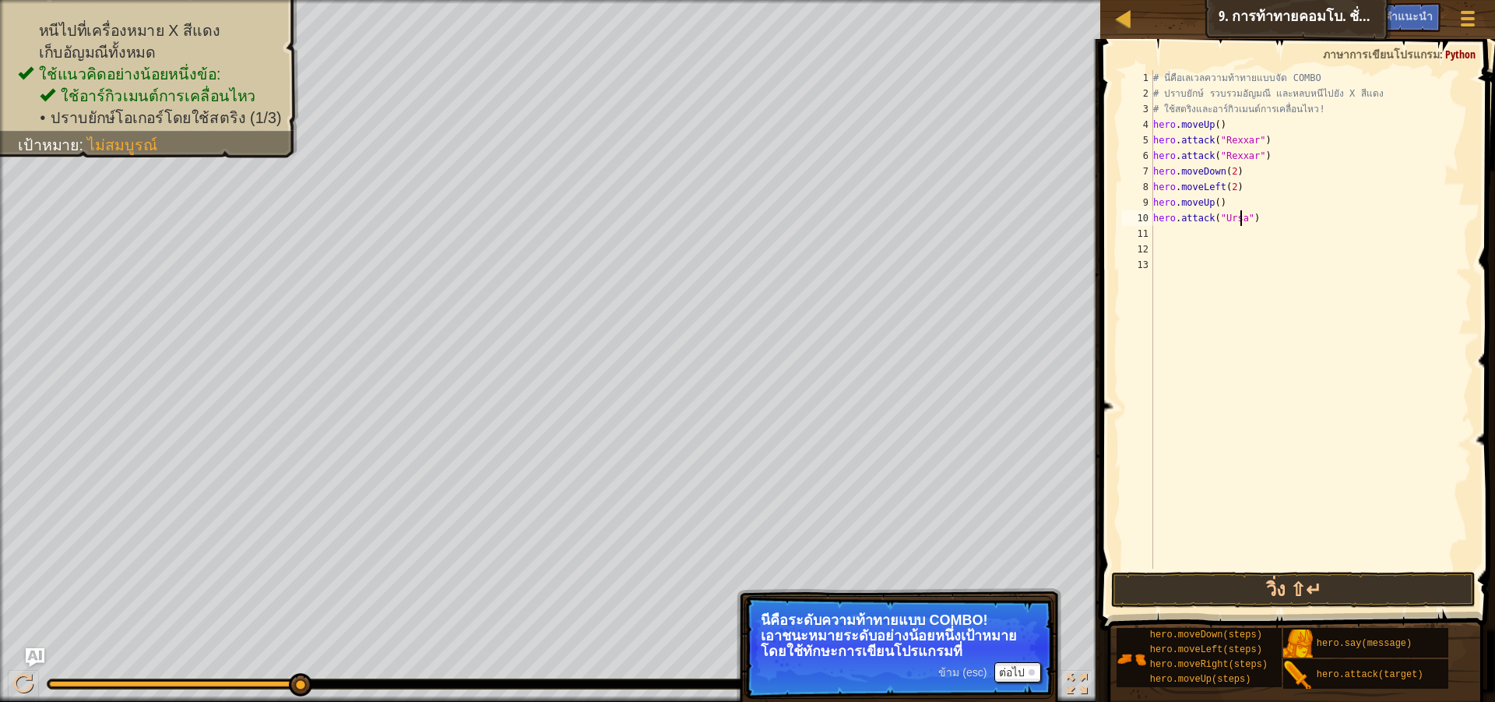
click at [1259, 231] on div "# นี่คือ[PERSON_NAME]ความท้าทายแบบจัด COMBO # ปราบยักษ์ รวบรวม[PERSON_NAME] และ…" at bounding box center [1311, 335] width 322 height 530
click at [1263, 206] on div "# นี่คือ[PERSON_NAME]ความท้าทายแบบจัด COMBO # ปราบยักษ์ รวบรวม[PERSON_NAME] และ…" at bounding box center [1311, 335] width 322 height 530
click at [1266, 216] on div "# นี่คือ[PERSON_NAME]ความท้าทายแบบจัด COMBO # ปราบยักษ์ รวบรวม[PERSON_NAME] และ…" at bounding box center [1311, 335] width 322 height 530
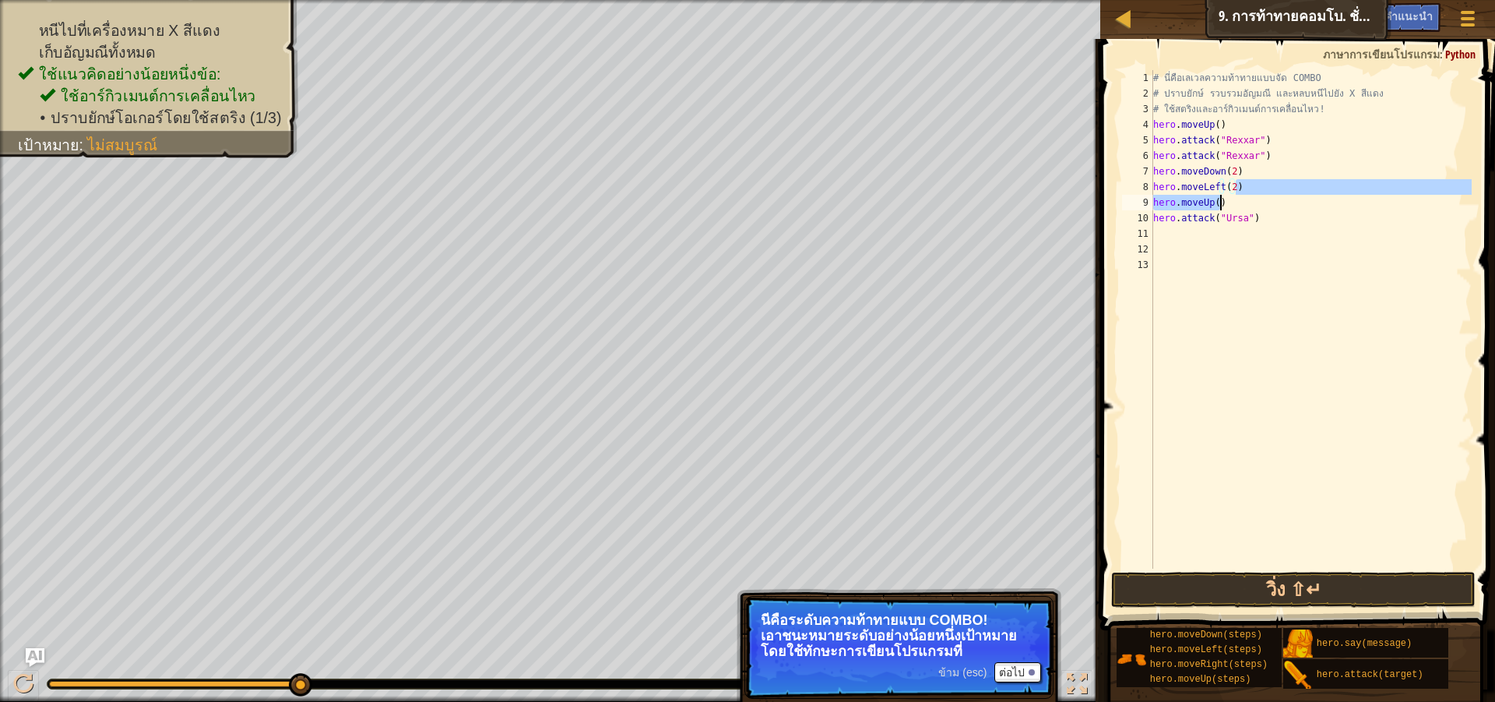
drag, startPoint x: 1266, startPoint y: 216, endPoint x: 1258, endPoint y: 211, distance: 9.8
click at [1257, 205] on div "# นี่คือ[PERSON_NAME]ความท้าทายแบบจัด COMBO # ปราบยักษ์ รวบรวม[PERSON_NAME] และ…" at bounding box center [1311, 335] width 322 height 530
click at [1258, 214] on div "# นี่คือ[PERSON_NAME]ความท้าทายแบบจัด COMBO # ปราบยักษ์ รวบรวม[PERSON_NAME] และ…" at bounding box center [1311, 335] width 322 height 530
click at [1259, 215] on div "# นี่คือ[PERSON_NAME]ความท้าทายแบบจัด COMBO # ปราบยักษ์ รวบรวม[PERSON_NAME] และ…" at bounding box center [1311, 335] width 322 height 530
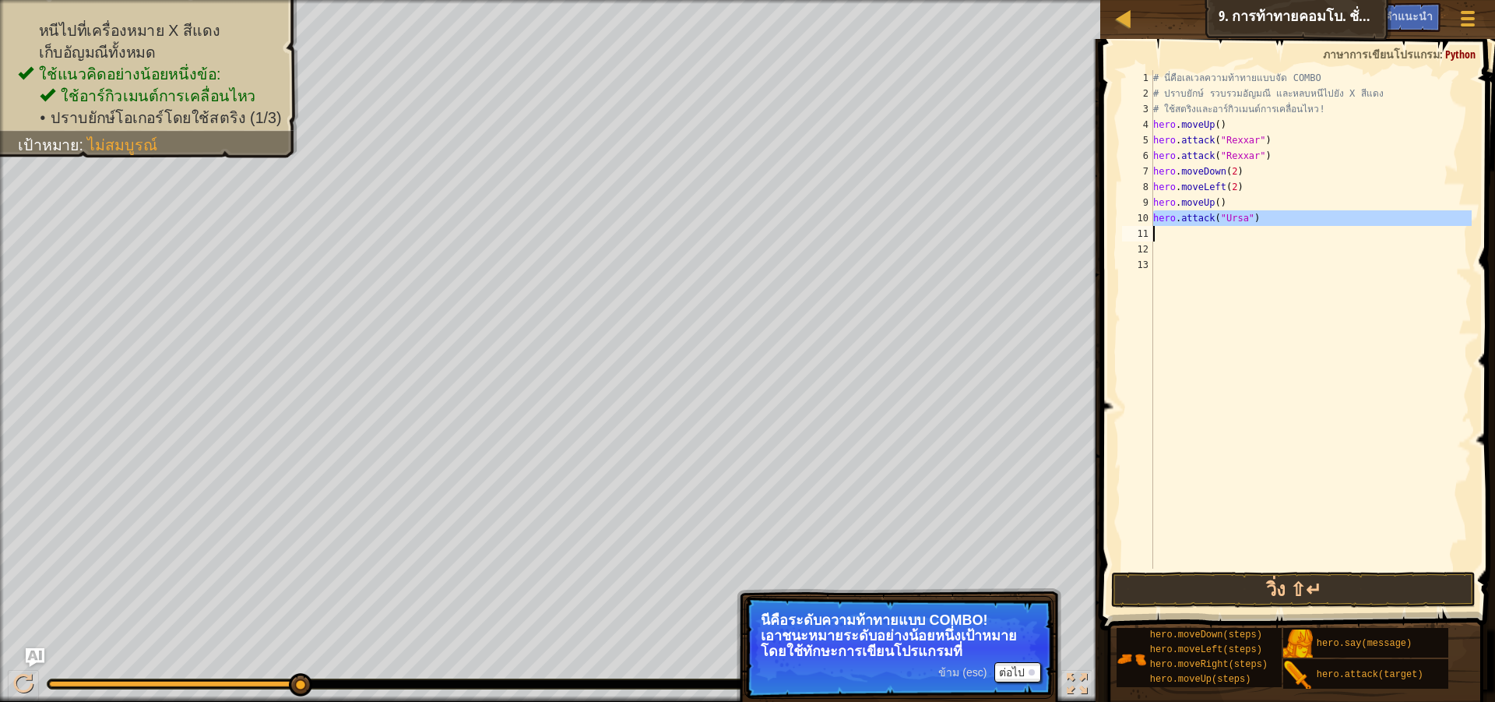
type textarea "hero.attack("Ursa")"
click at [1220, 239] on div "# นี่คือ[PERSON_NAME]ความท้าทายแบบจัด COMBO # ปราบยักษ์ รวบรวม[PERSON_NAME] และ…" at bounding box center [1311, 319] width 322 height 498
click at [1236, 235] on div "# นี่คือ[PERSON_NAME]ความท้าทายแบบจัด COMBO # ปราบยักษ์ รวบรวม[PERSON_NAME] และ…" at bounding box center [1311, 335] width 322 height 530
click at [1277, 579] on button "วิ่ง ⇧↵" at bounding box center [1293, 590] width 365 height 36
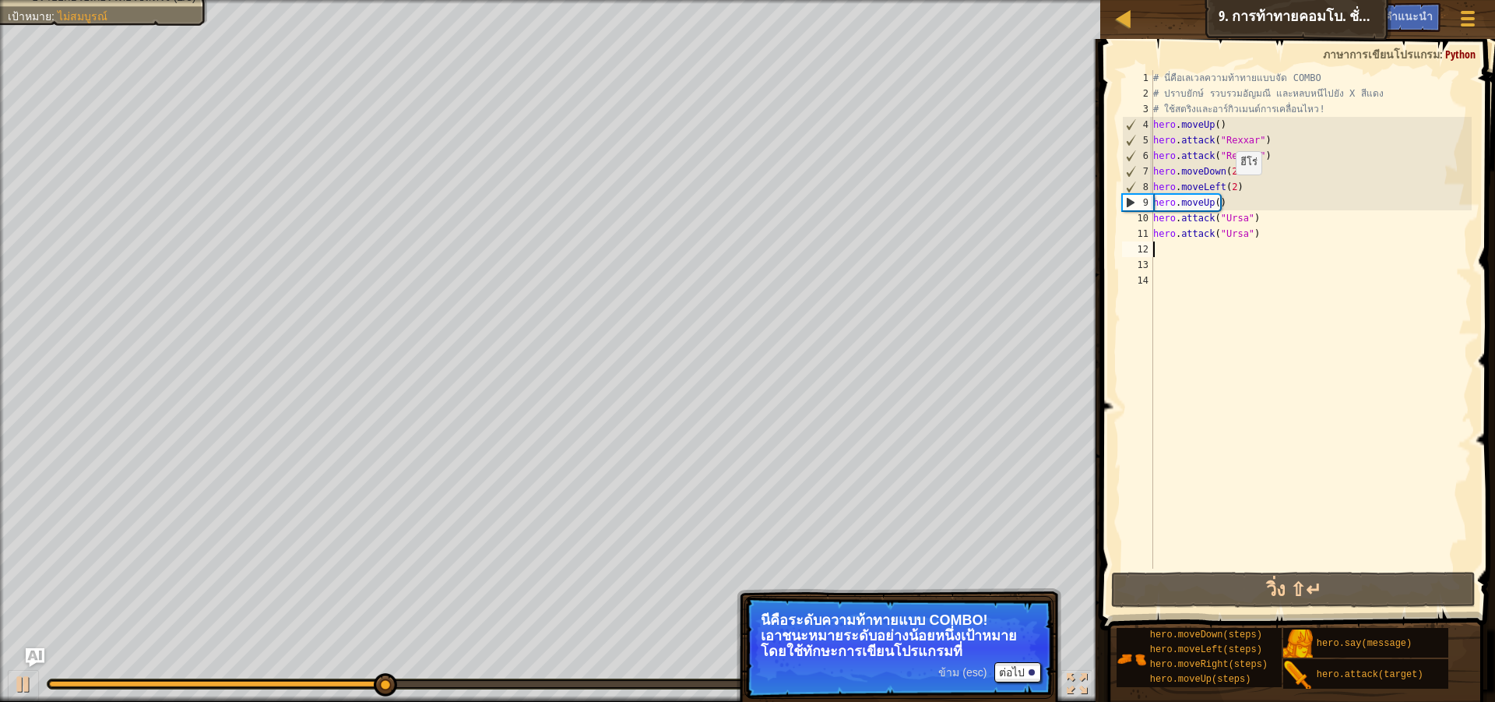
click at [1228, 190] on div "# นี่คือ[PERSON_NAME]ความท้าทายแบบจัด COMBO # ปราบยักษ์ รวบรวม[PERSON_NAME] และ…" at bounding box center [1311, 335] width 322 height 530
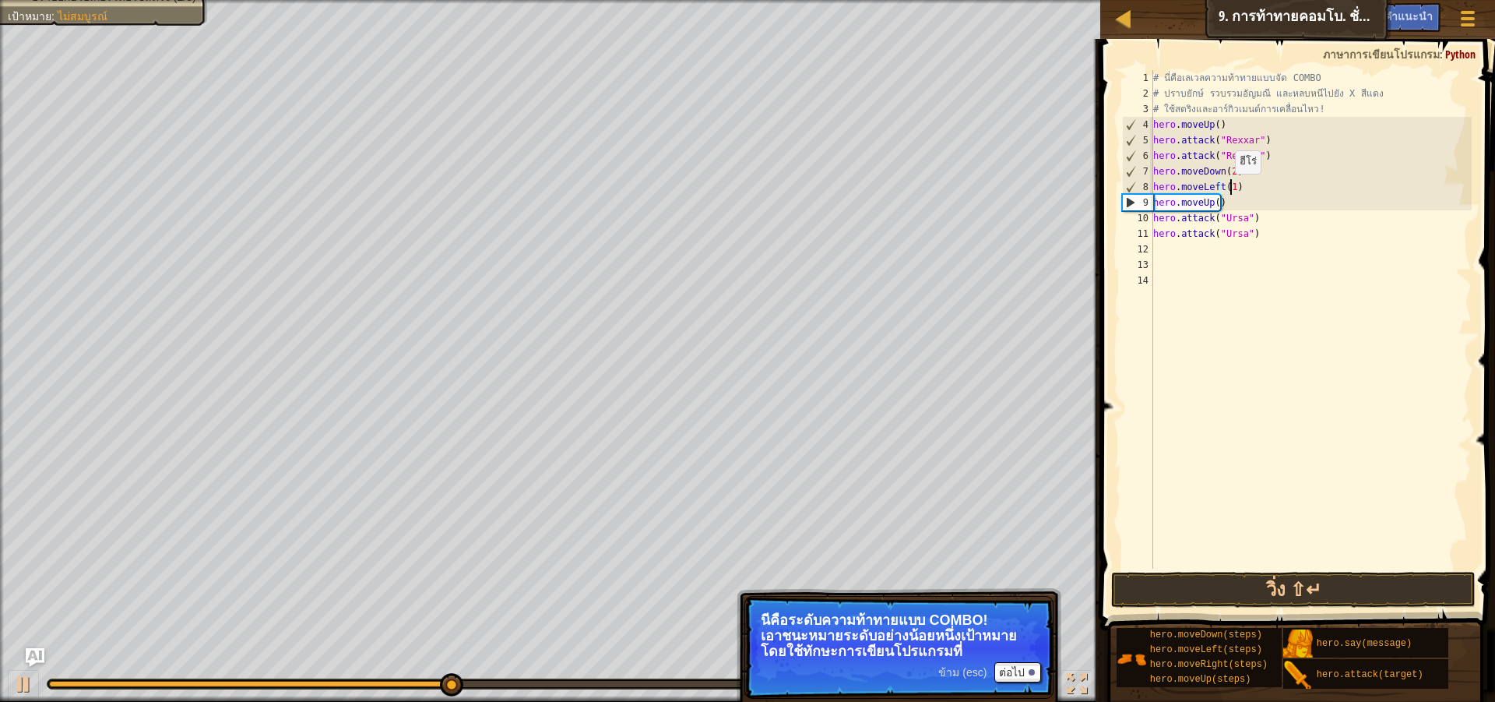
scroll to position [7, 5]
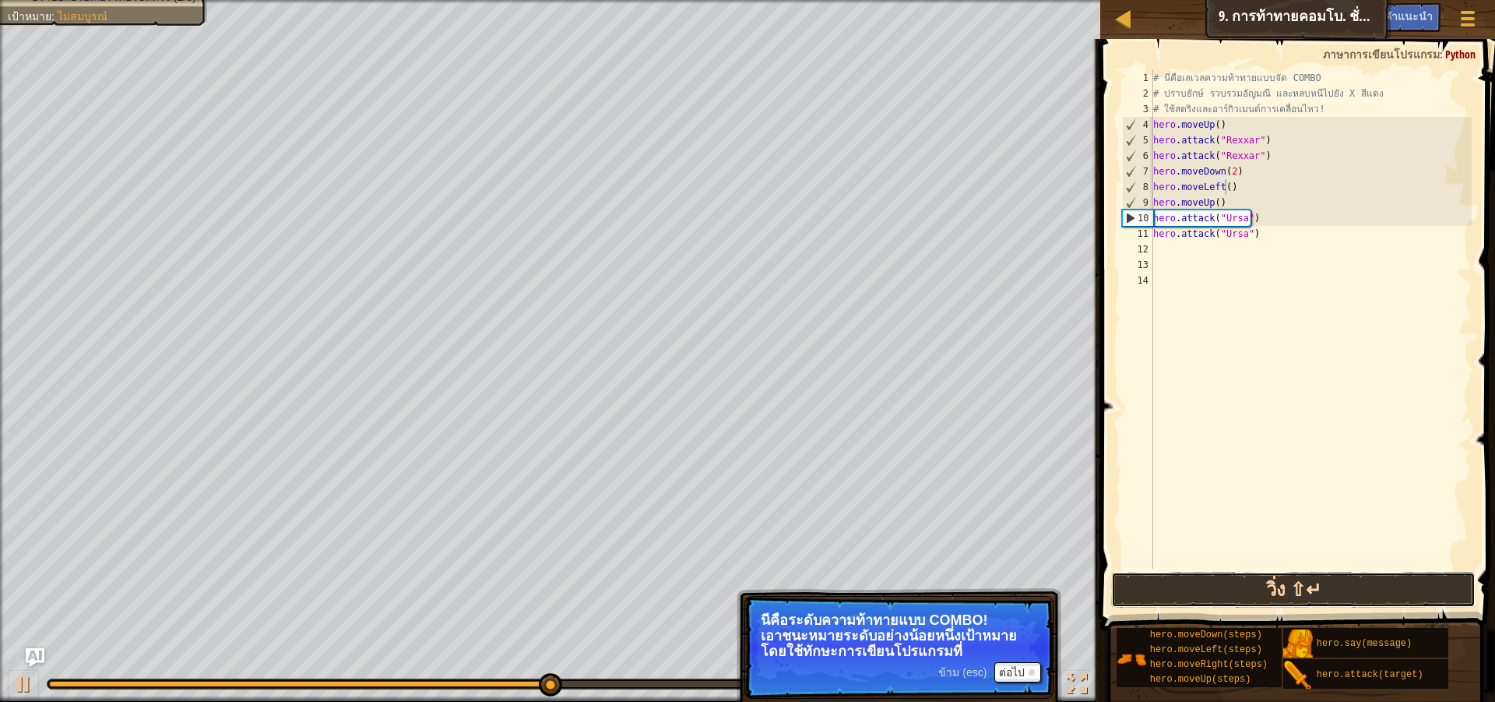
click at [1311, 594] on button "วิ่ง ⇧↵" at bounding box center [1293, 590] width 365 height 36
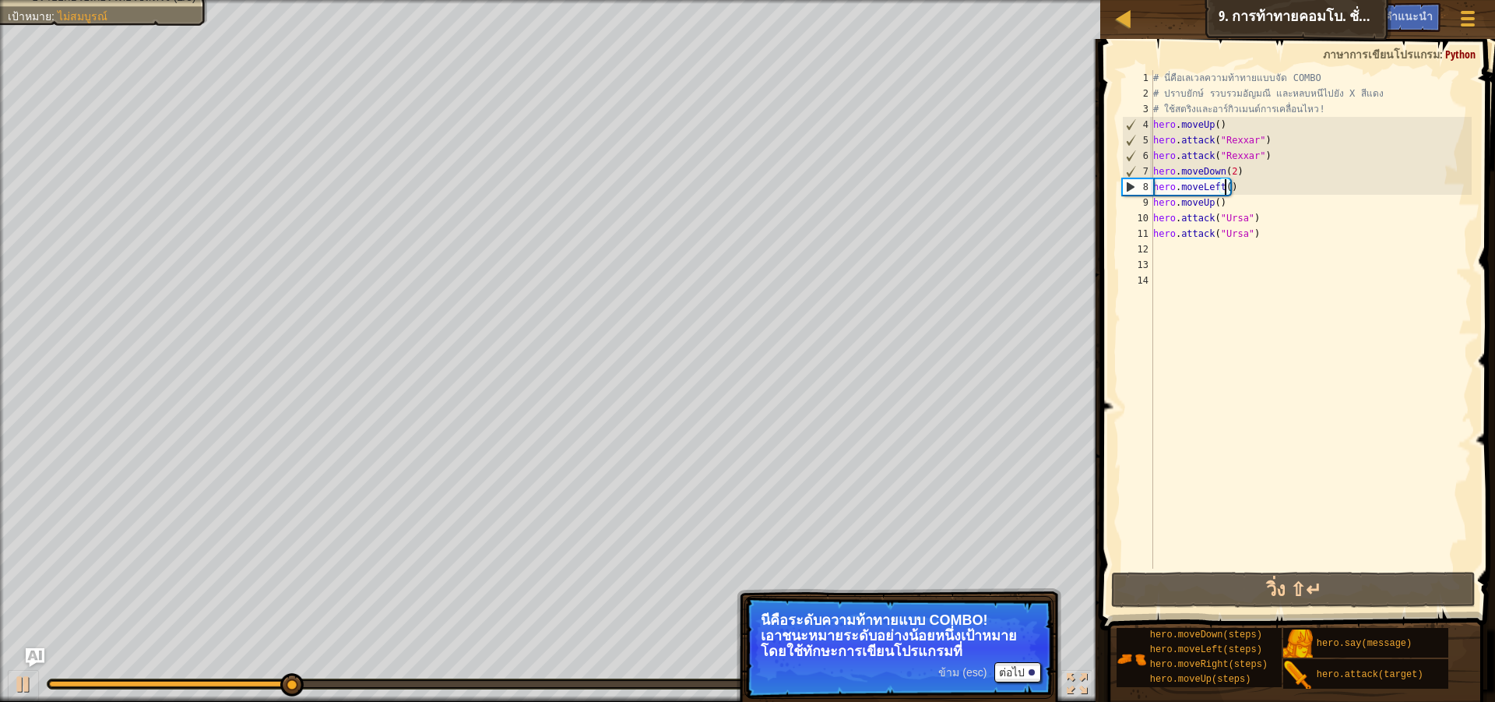
click at [1241, 191] on div "# นี่คือ[PERSON_NAME]ความท้าทายแบบจัด COMBO # ปราบยักษ์ รวบรวม[PERSON_NAME] และ…" at bounding box center [1311, 335] width 322 height 530
click at [1221, 186] on div "# นี่คือ[PERSON_NAME]ความท้าทายแบบจัด COMBO # ปราบยักษ์ รวบรวม[PERSON_NAME] และ…" at bounding box center [1311, 335] width 322 height 530
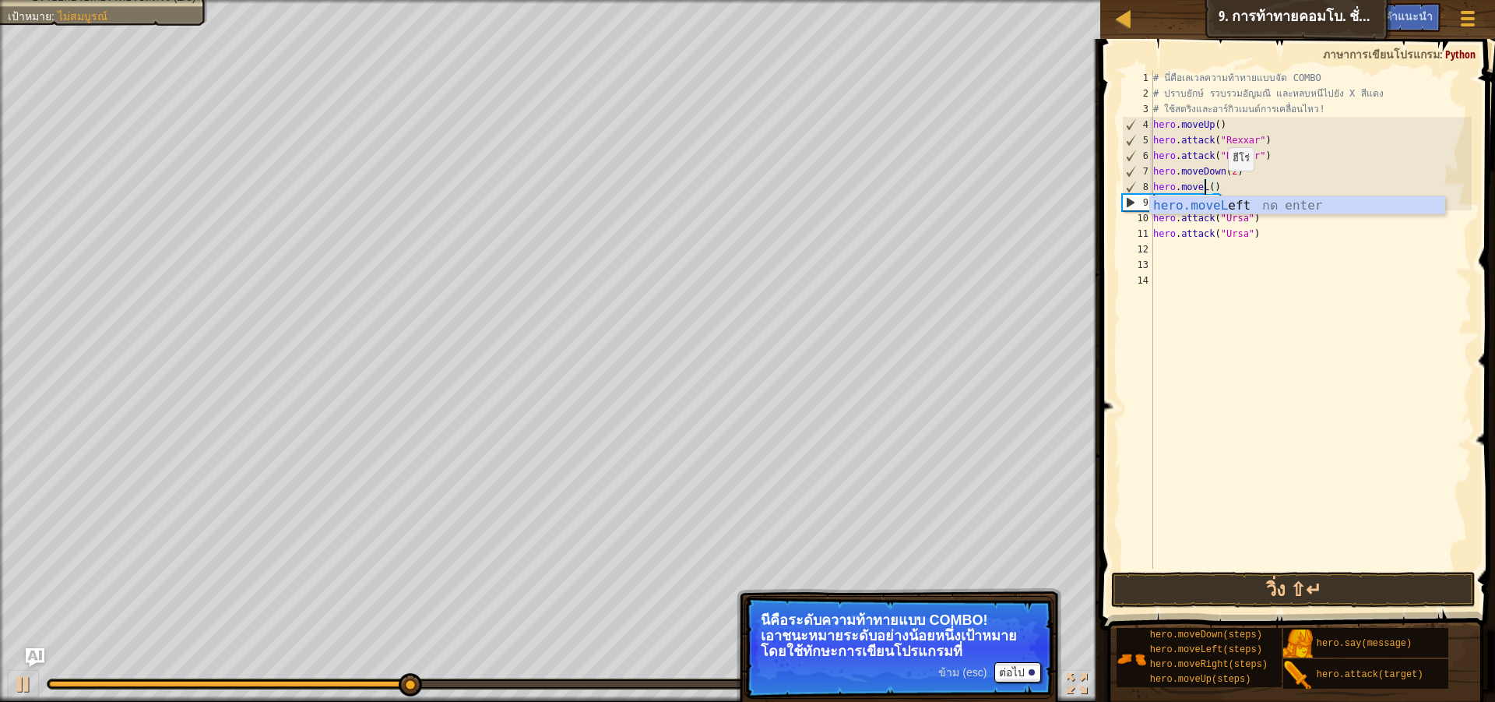
scroll to position [7, 4]
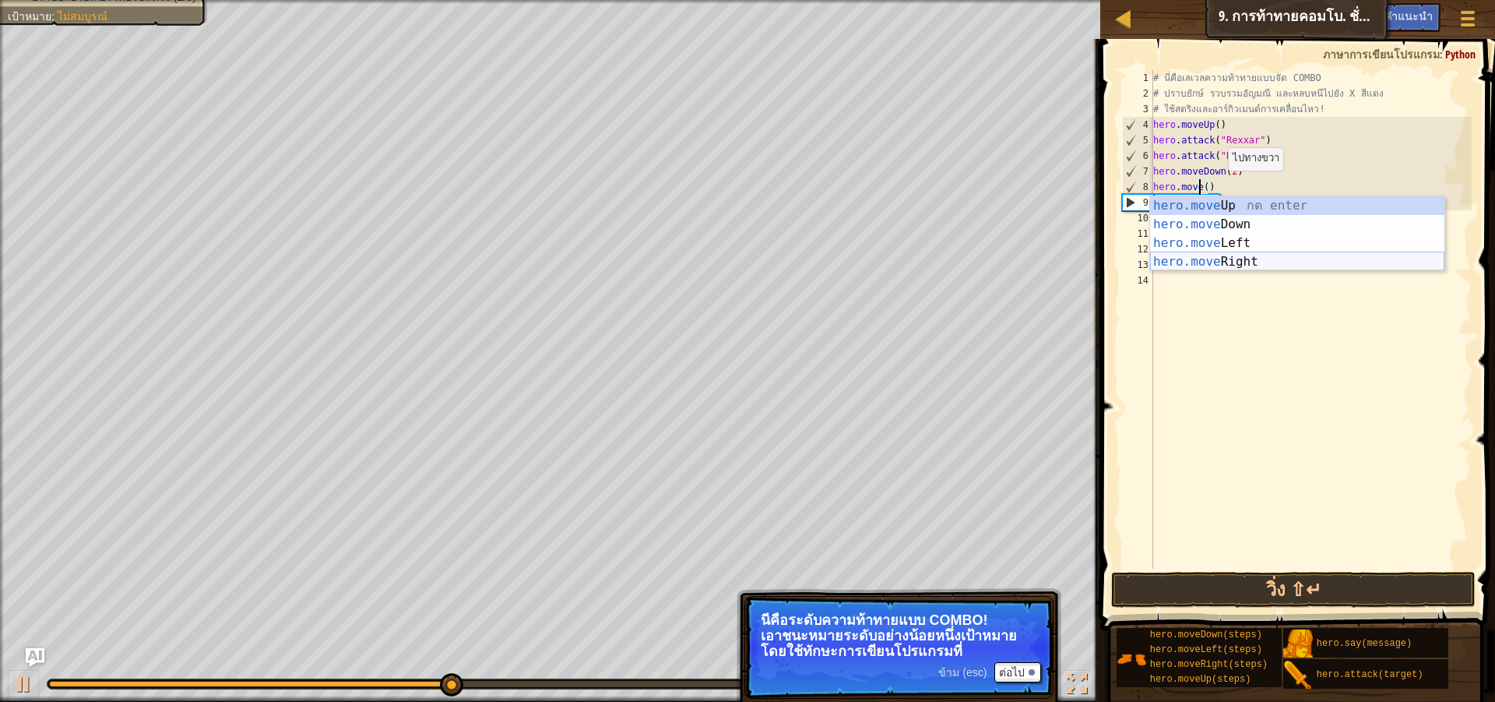
click at [1306, 262] on div "hero.move Up กด enter hero.move Down กด enter hero.move Left กด enter hero.move…" at bounding box center [1297, 252] width 294 height 112
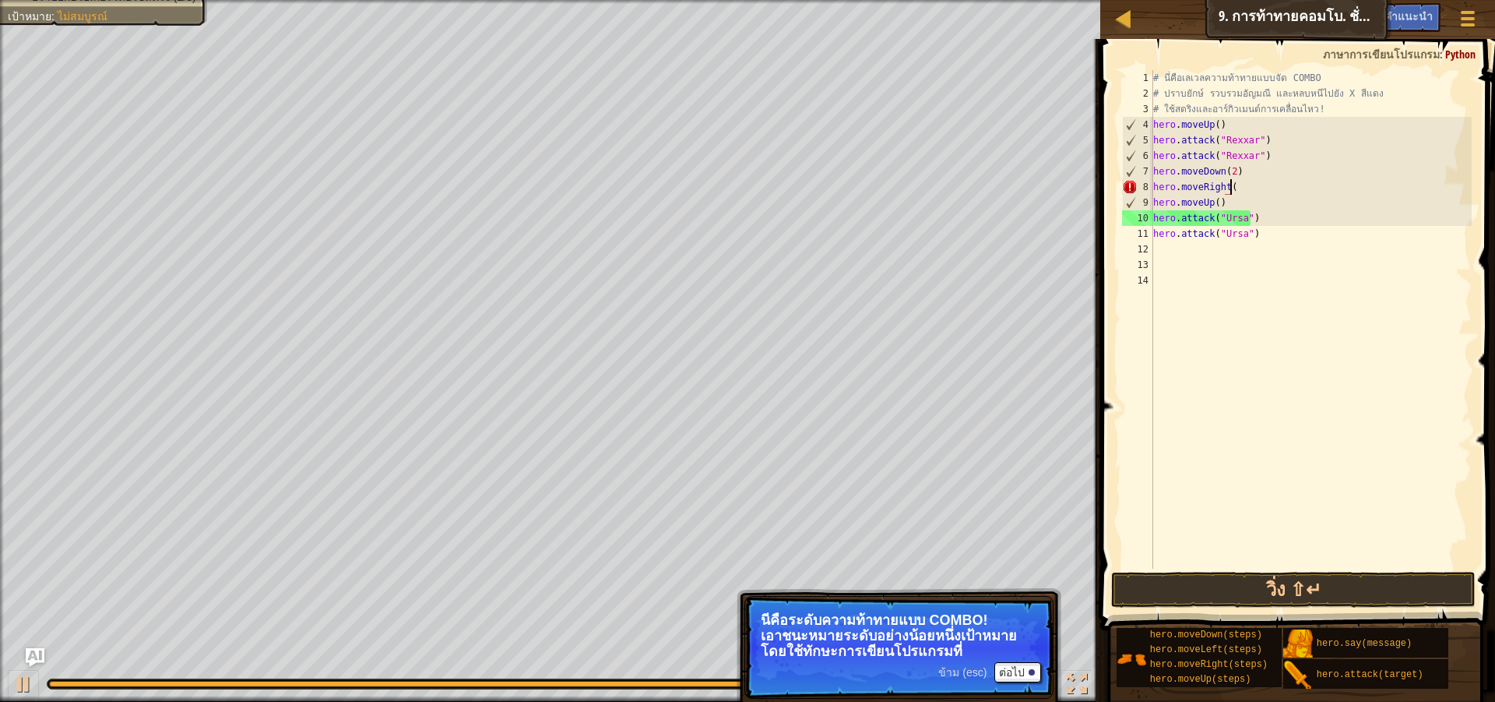
scroll to position [7, 6]
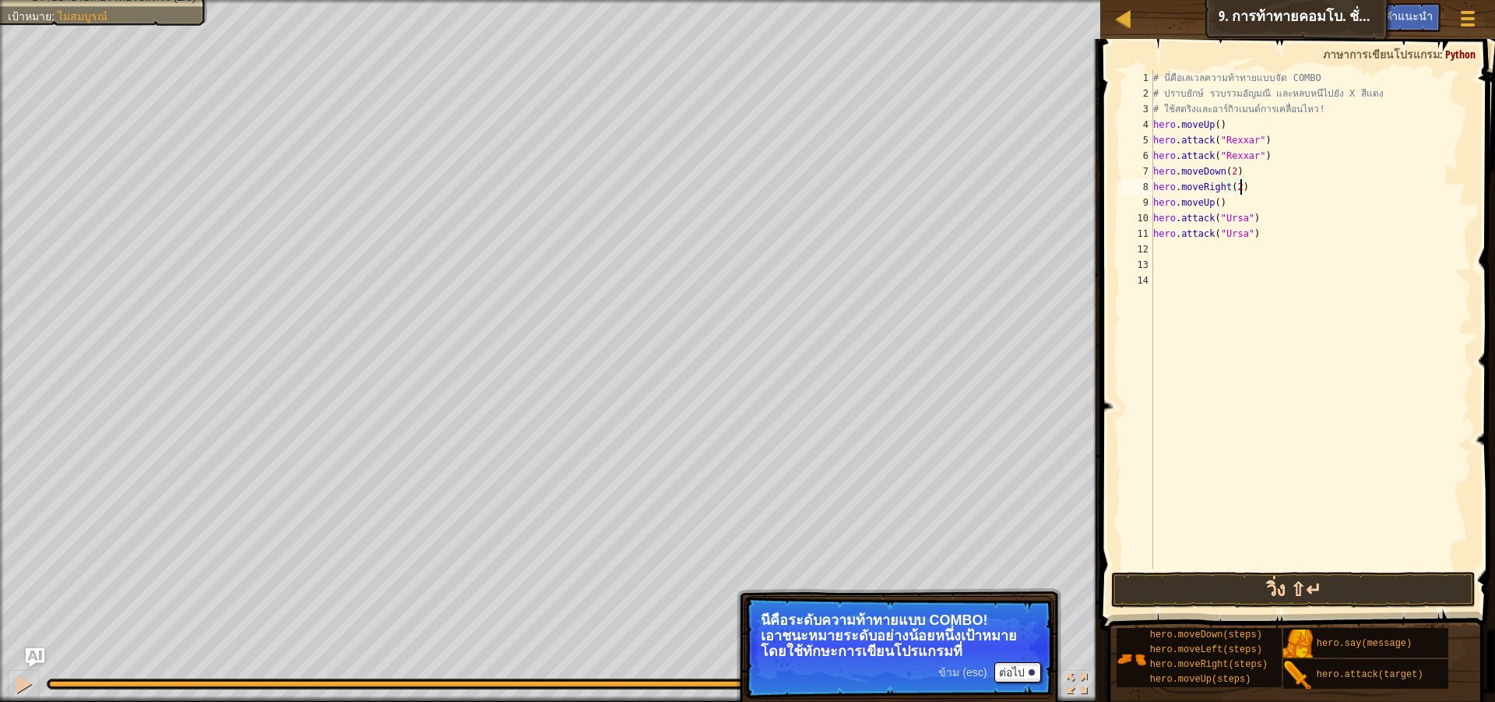
type textarea "hero.moveRight(2)"
click at [1312, 600] on button "วิ่ง ⇧↵" at bounding box center [1293, 590] width 365 height 36
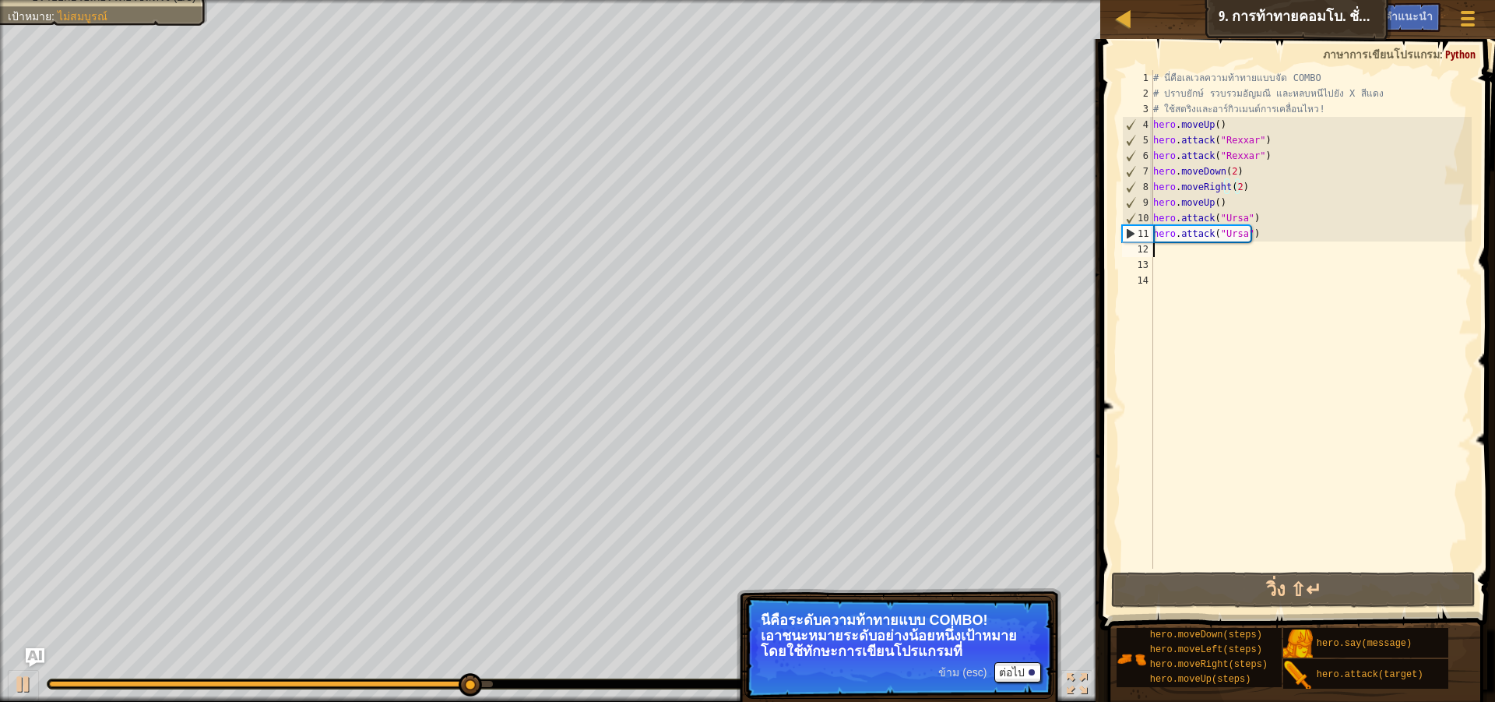
click at [1253, 247] on div "# นี่คือ[PERSON_NAME]ความท้าทายแบบจัด COMBO # ปราบยักษ์ รวบรวม[PERSON_NAME] และ…" at bounding box center [1311, 335] width 322 height 530
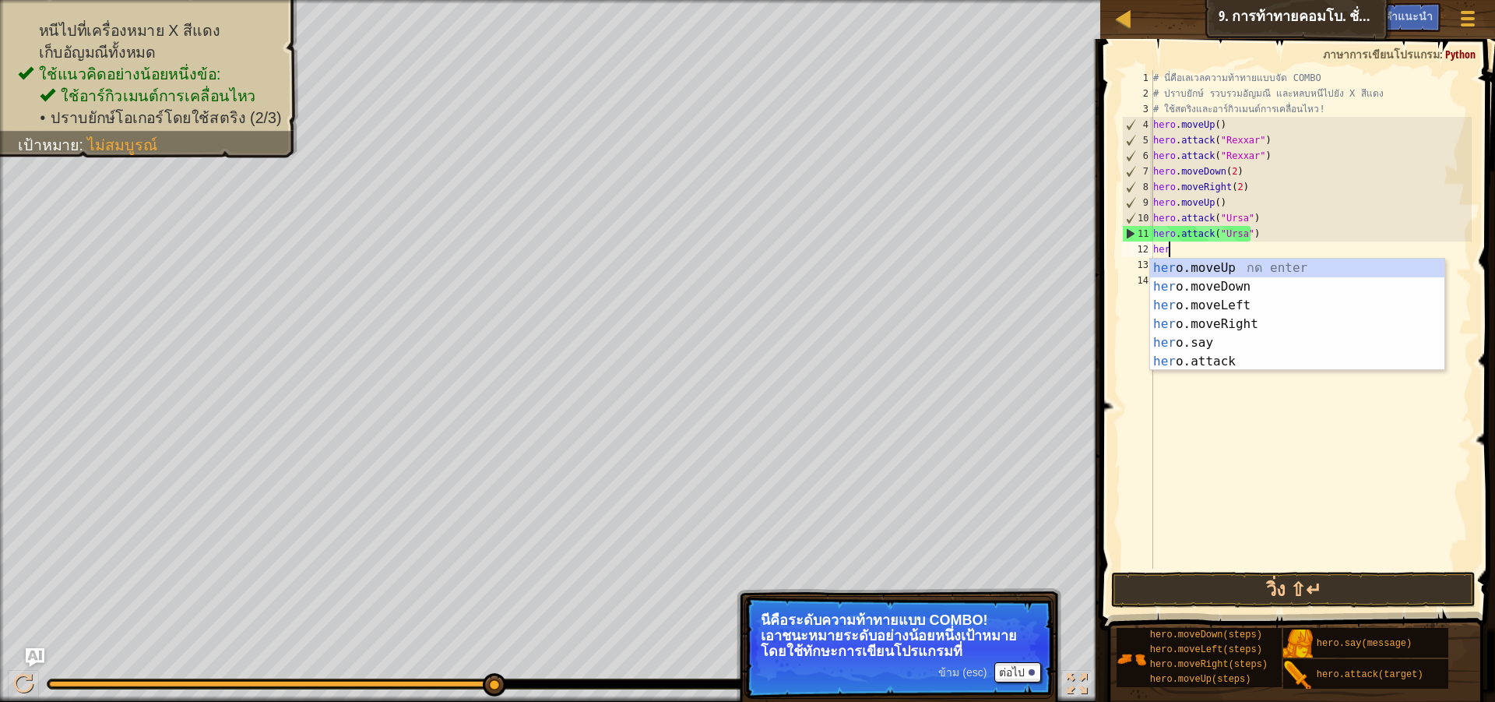
scroll to position [7, 1]
type textarea "hero"
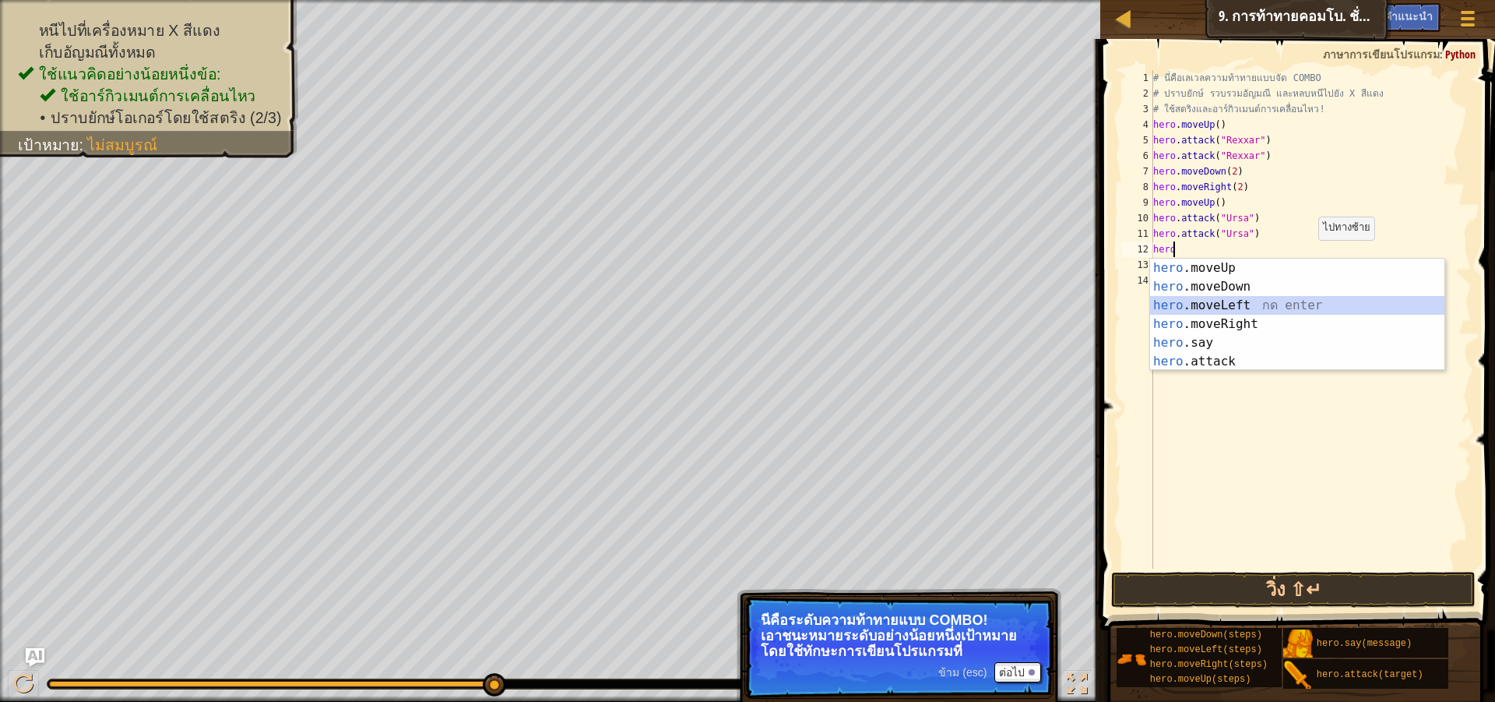
click at [1314, 298] on div "hero .moveUp กด enter hero .moveDown กด enter hero .moveLeft กด enter hero .mov…" at bounding box center [1297, 334] width 294 height 150
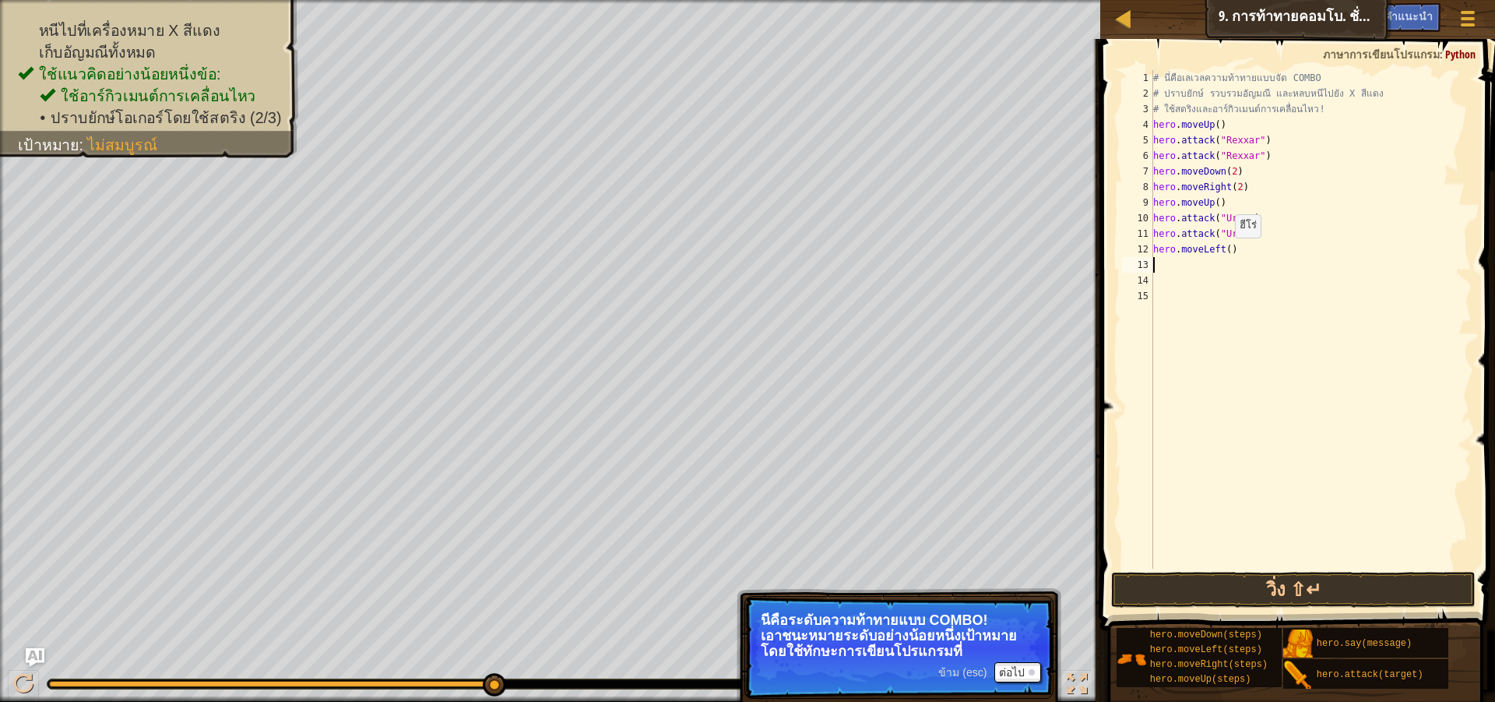
click at [1228, 253] on div "# นี่คือ[PERSON_NAME]ความท้าทายแบบจัด COMBO # ปราบยักษ์ รวบรวม[PERSON_NAME] และ…" at bounding box center [1311, 335] width 322 height 530
type textarea "hero.moveLeft(2)"
click at [1410, 588] on button "วิ่ง ⇧↵" at bounding box center [1293, 590] width 365 height 36
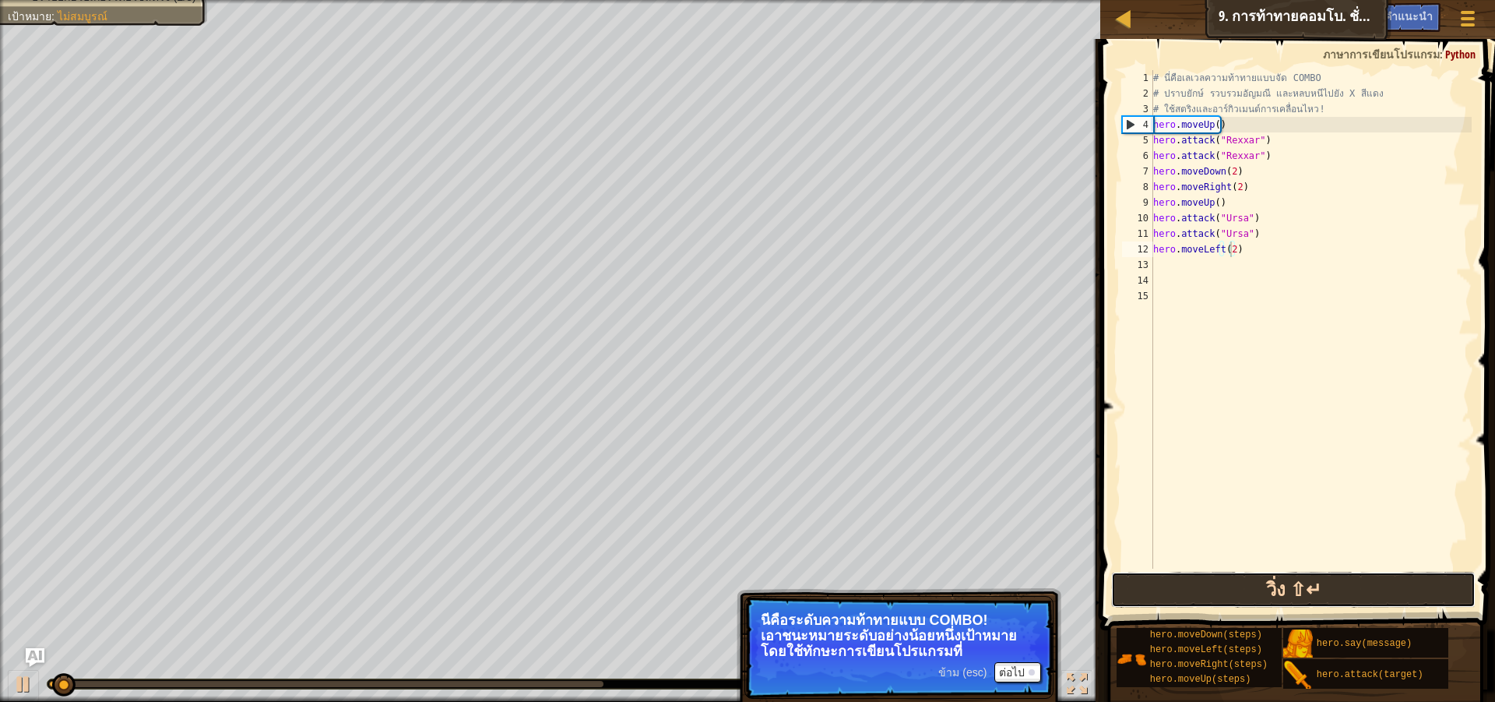
click at [1410, 588] on button "วิ่ง ⇧↵" at bounding box center [1293, 590] width 365 height 36
click at [1410, 588] on button "วิ่ง" at bounding box center [1293, 590] width 365 height 36
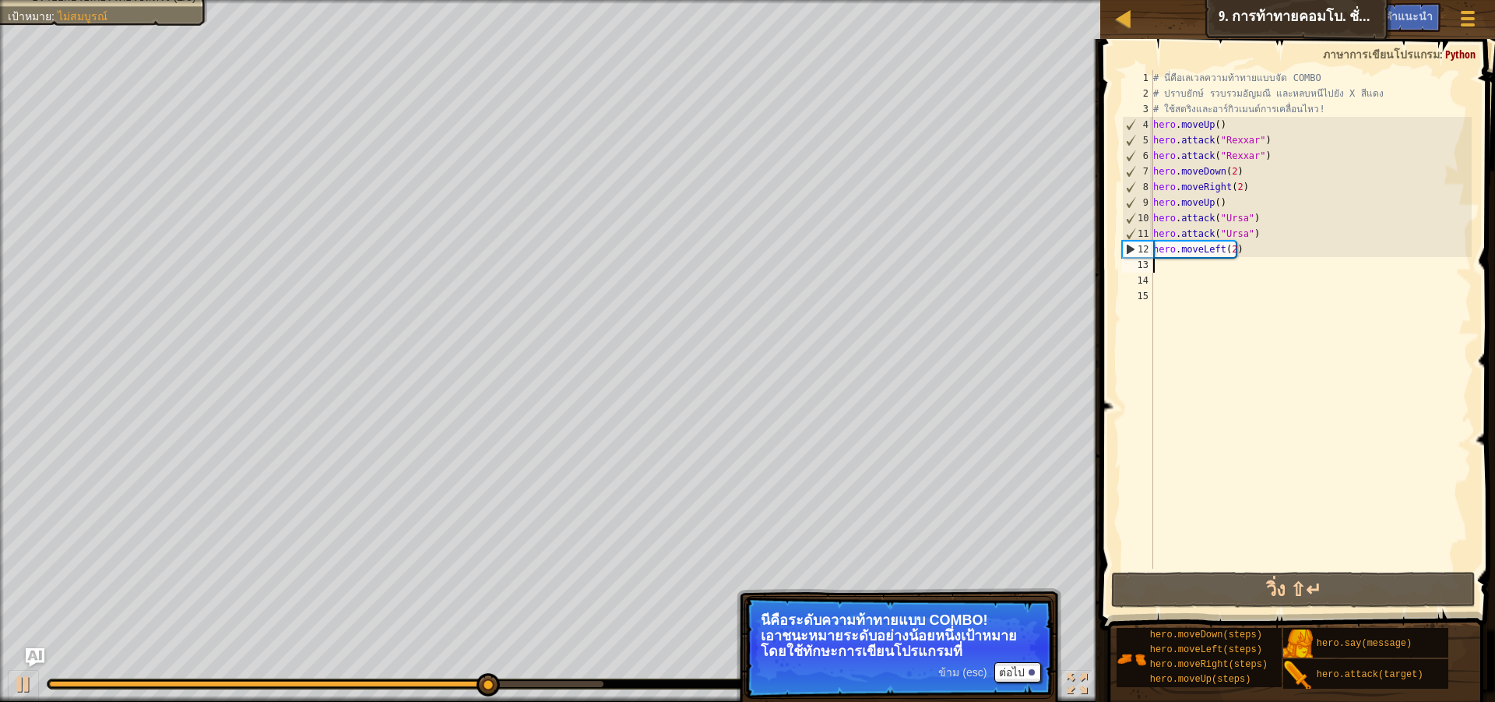
click at [1216, 267] on div "# นี่คือ[PERSON_NAME]ความท้าทายแบบจัด COMBO # ปราบยักษ์ รวบรวม[PERSON_NAME] และ…" at bounding box center [1311, 335] width 322 height 530
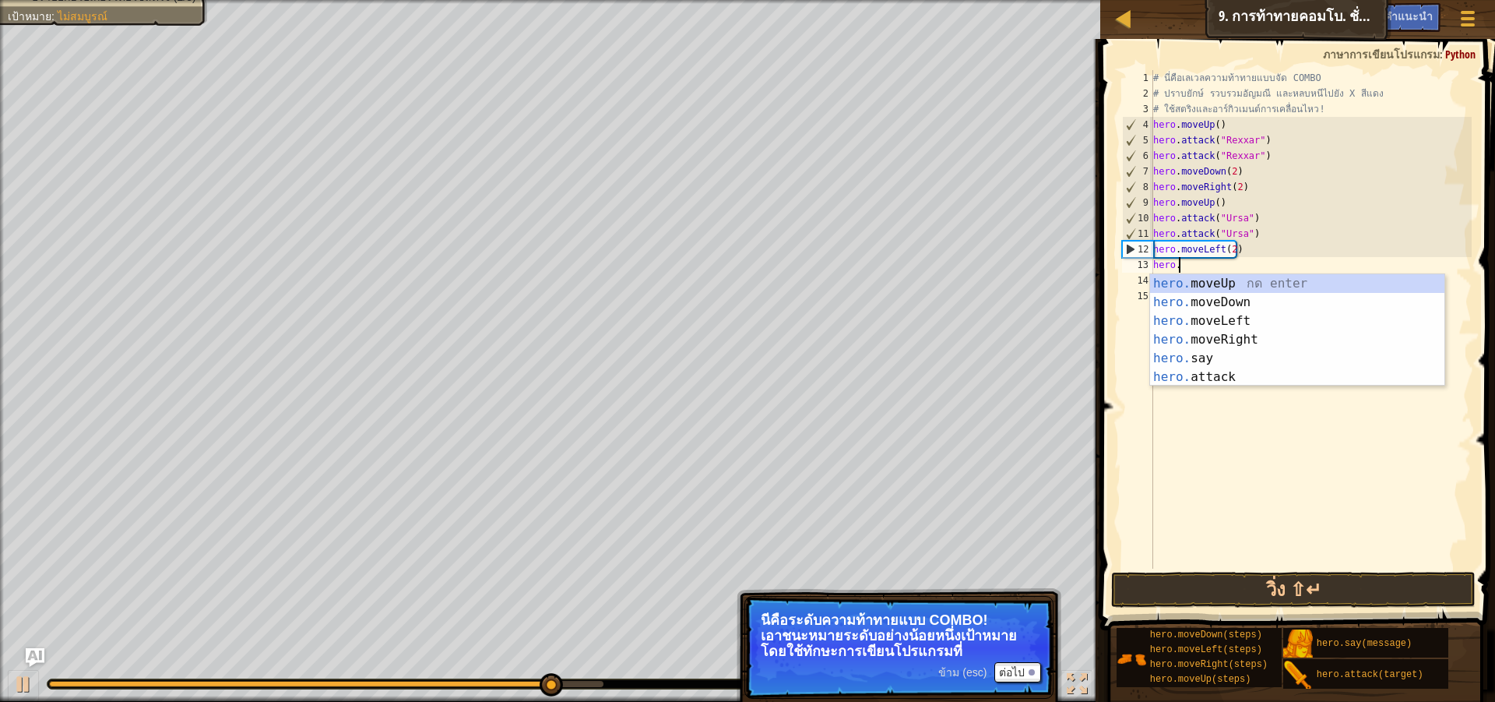
scroll to position [7, 2]
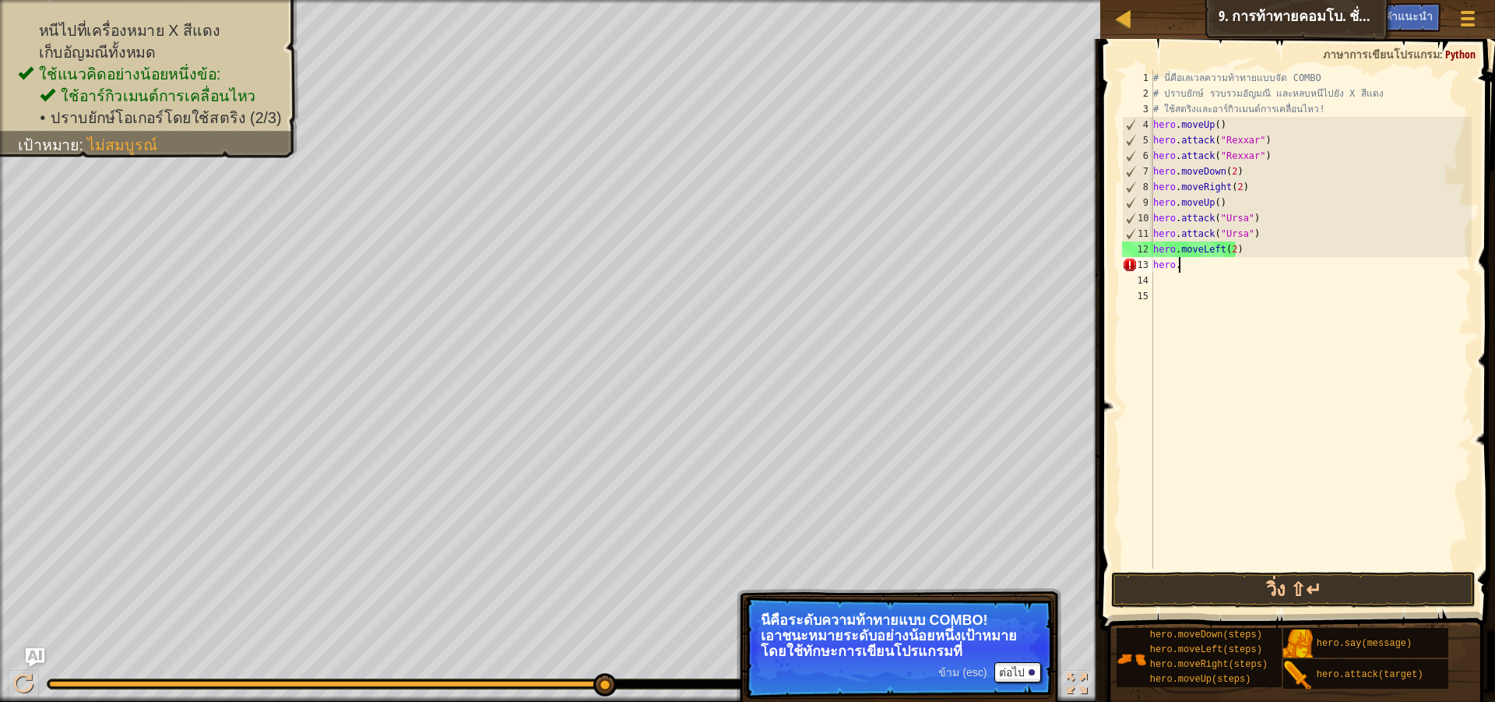
click at [1195, 269] on div "# นี่คือ[PERSON_NAME]ความท้าทายแบบจัด COMBO # ปราบยักษ์ รวบรวม[PERSON_NAME] และ…" at bounding box center [1311, 335] width 322 height 530
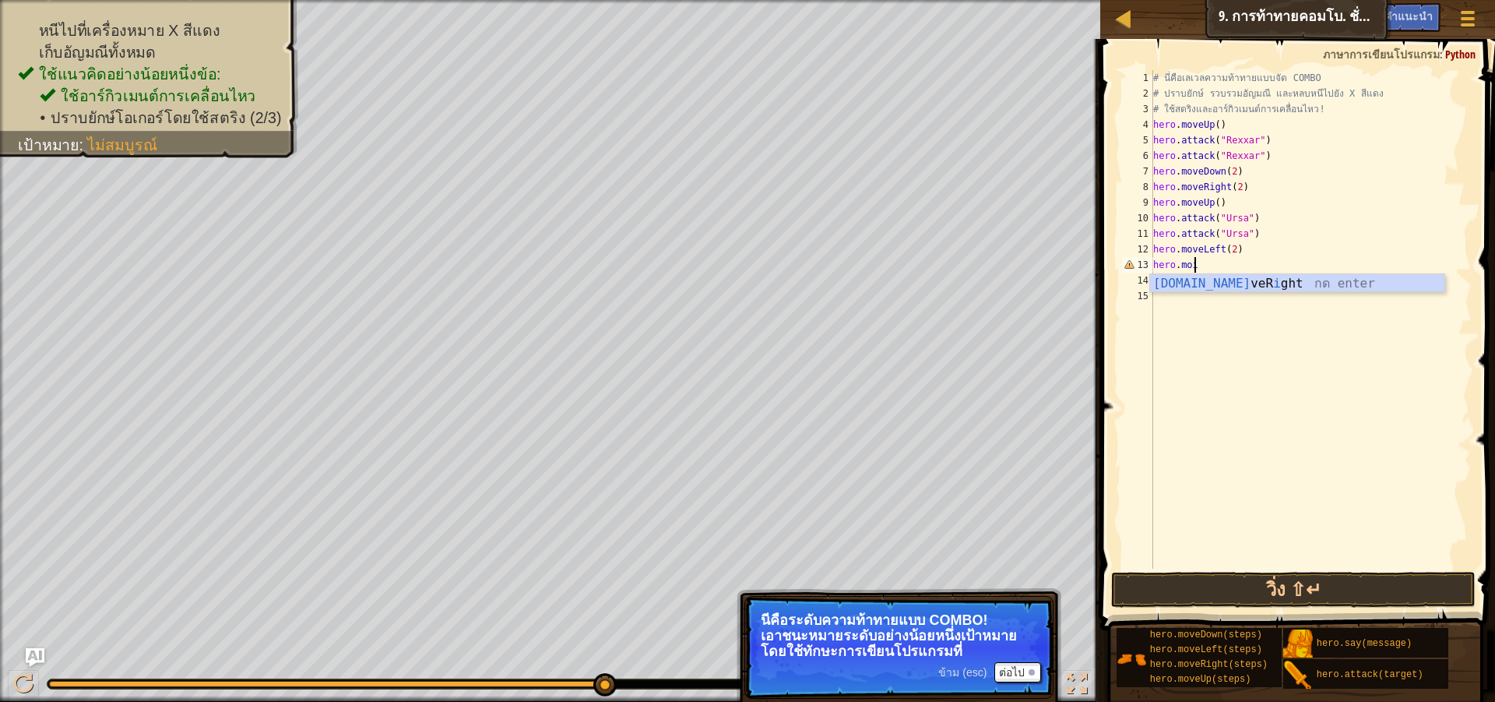
scroll to position [7, 2]
type textarea "[DOMAIN_NAME]"
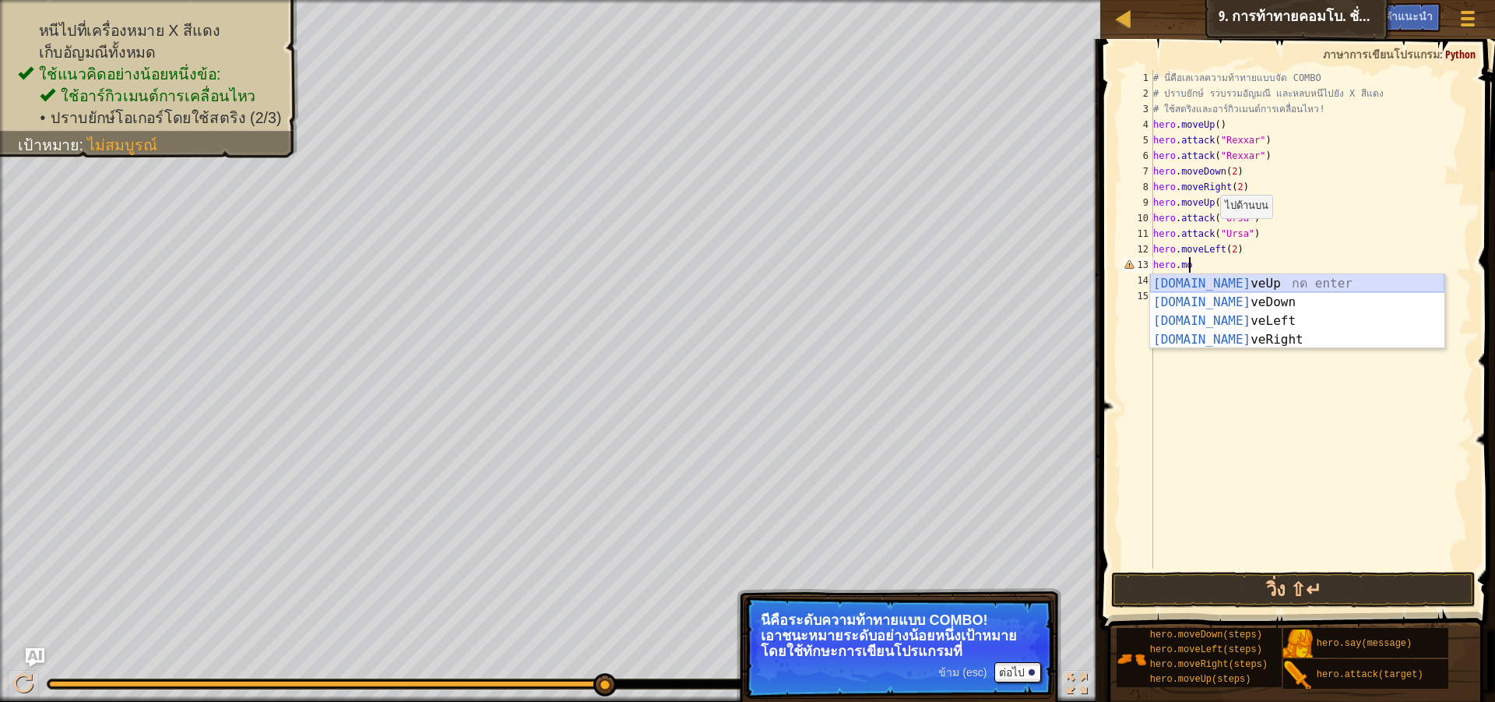
click at [1284, 280] on div "[DOMAIN_NAME] veUp กด enter [DOMAIN_NAME] veDown กด enter [DOMAIN_NAME] veLeft …" at bounding box center [1297, 330] width 294 height 112
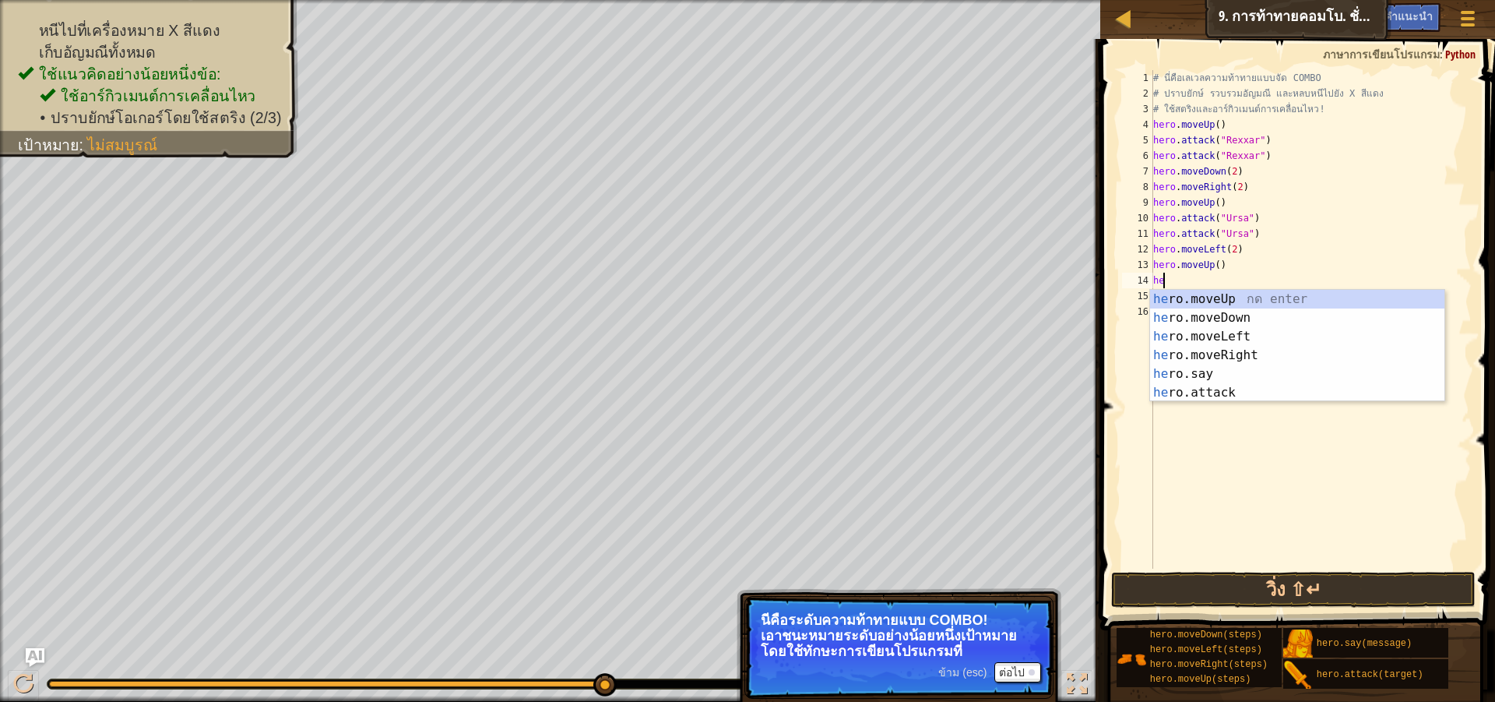
type textarea "her"
click at [1249, 348] on div "her o.moveUp กด enter her o.moveDown กด enter her o.moveLeft กด enter her o.mov…" at bounding box center [1297, 365] width 294 height 150
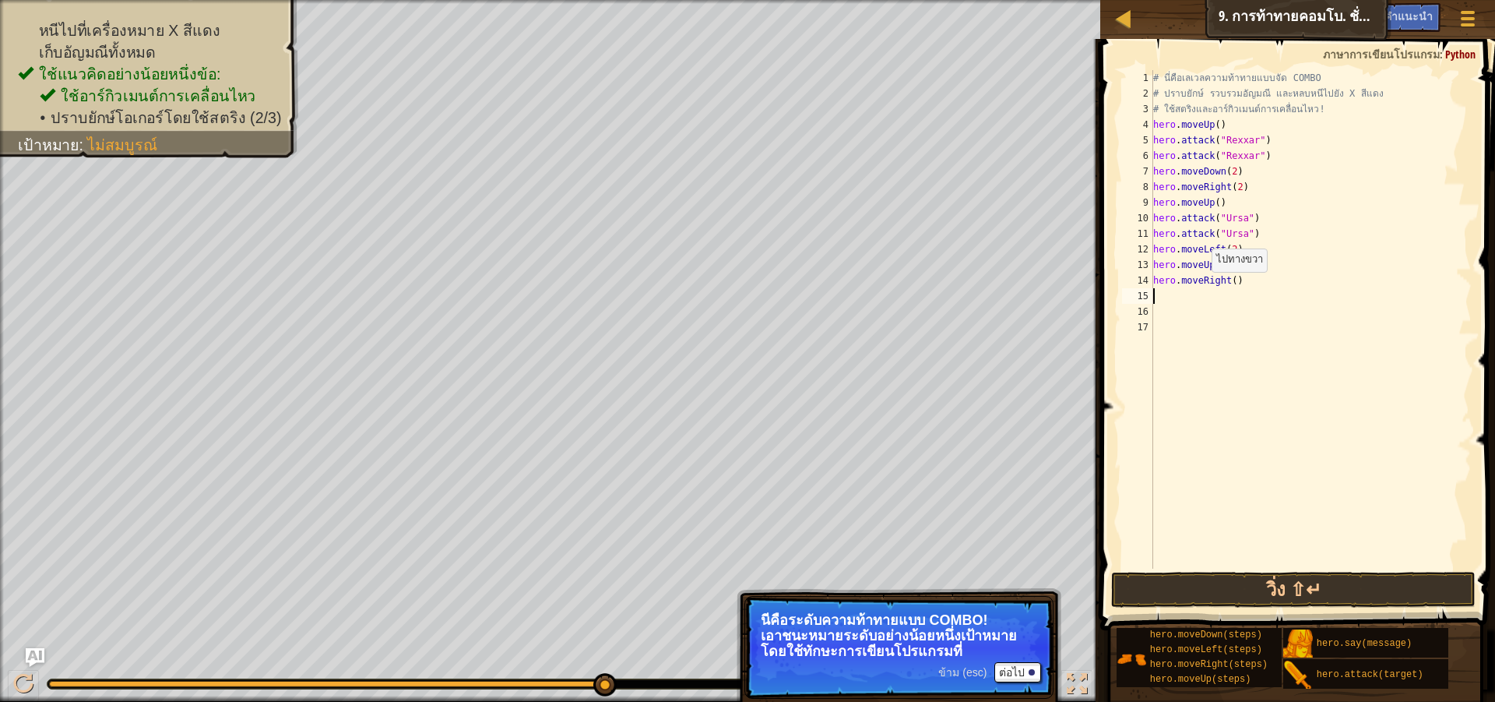
scroll to position [7, 0]
click at [1278, 602] on button "วิ่ง ⇧↵" at bounding box center [1293, 590] width 365 height 36
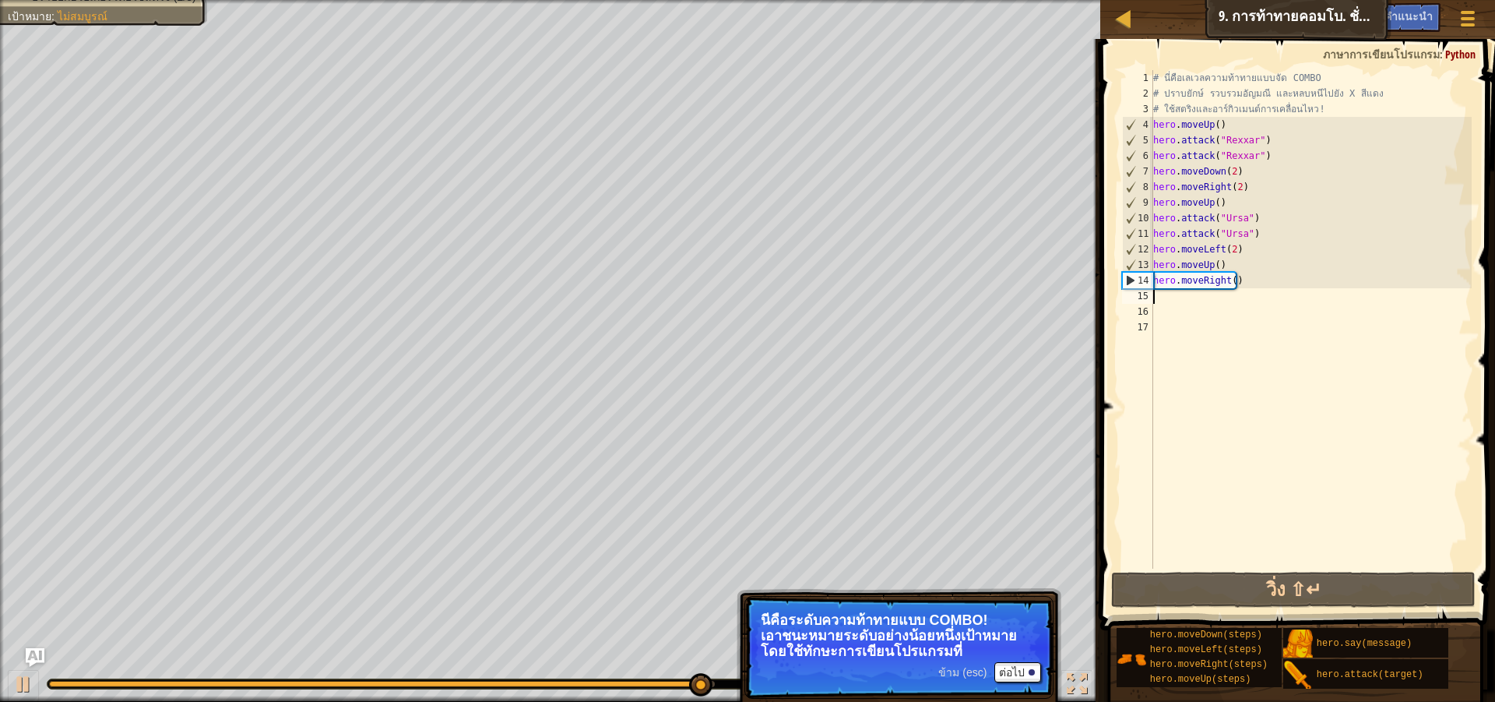
click at [1272, 219] on div "# นี่คือ[PERSON_NAME]ความท้าทายแบบจัด COMBO # ปราบยักษ์ รวบรวม[PERSON_NAME] และ…" at bounding box center [1311, 335] width 322 height 530
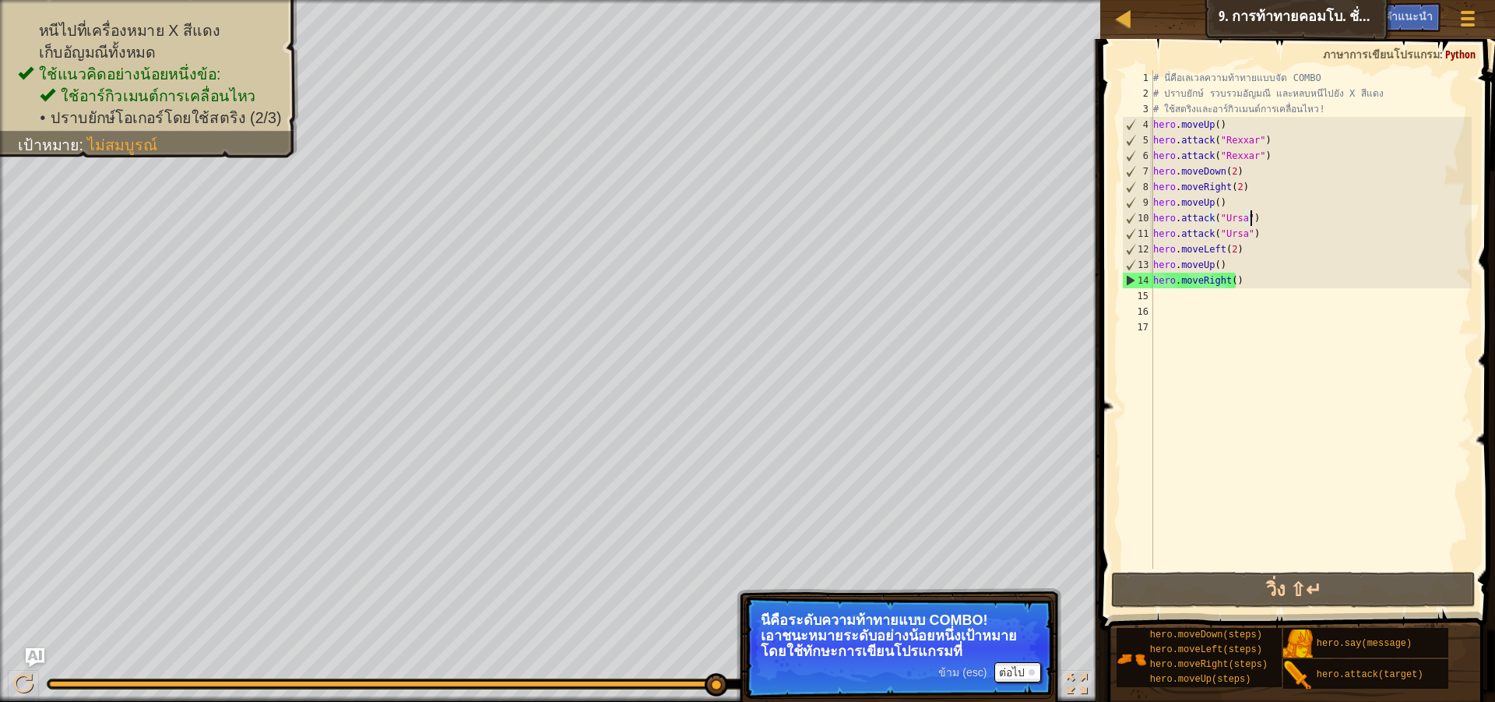
click at [1272, 219] on div "# นี่คือ[PERSON_NAME]ความท้าทายแบบจัด COMBO # ปราบยักษ์ รวบรวม[PERSON_NAME] และ…" at bounding box center [1311, 335] width 322 height 530
click at [1272, 219] on div "# นี่คือ[PERSON_NAME]ความท้าทายแบบจัด COMBO # ปราบยักษ์ รวบรวม[PERSON_NAME] และ…" at bounding box center [1311, 319] width 322 height 498
click at [1272, 219] on div "# นี่คือ[PERSON_NAME]ความท้าทายแบบจัด COMBO # ปราบยักษ์ รวบรวม[PERSON_NAME] และ…" at bounding box center [1311, 335] width 322 height 530
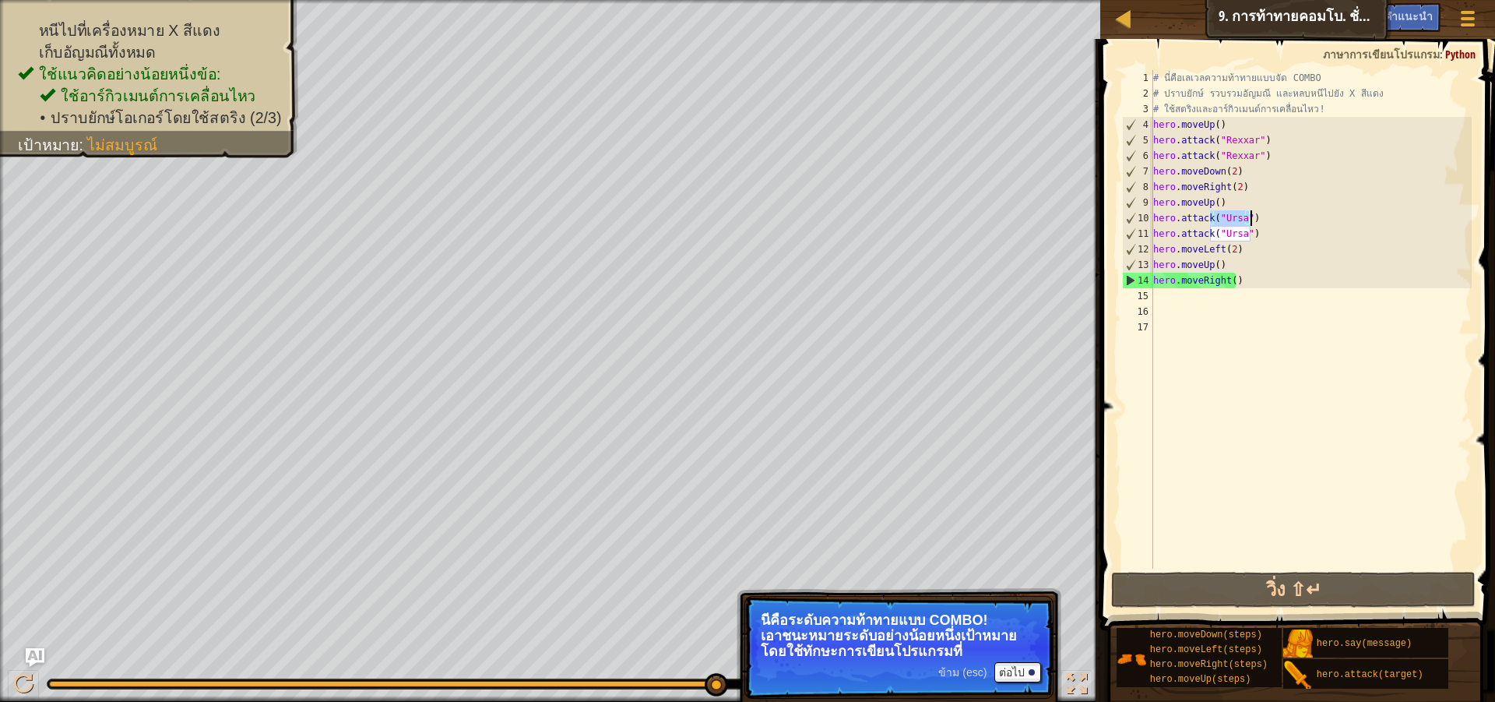
type textarea "hero.attack("Ursa") hero.attack("Ursa")"
click at [1272, 219] on div "# นี่คือ[PERSON_NAME]ความท้าทายแบบจัด COMBO # ปราบยักษ์ รวบรวม[PERSON_NAME] และ…" at bounding box center [1311, 335] width 322 height 530
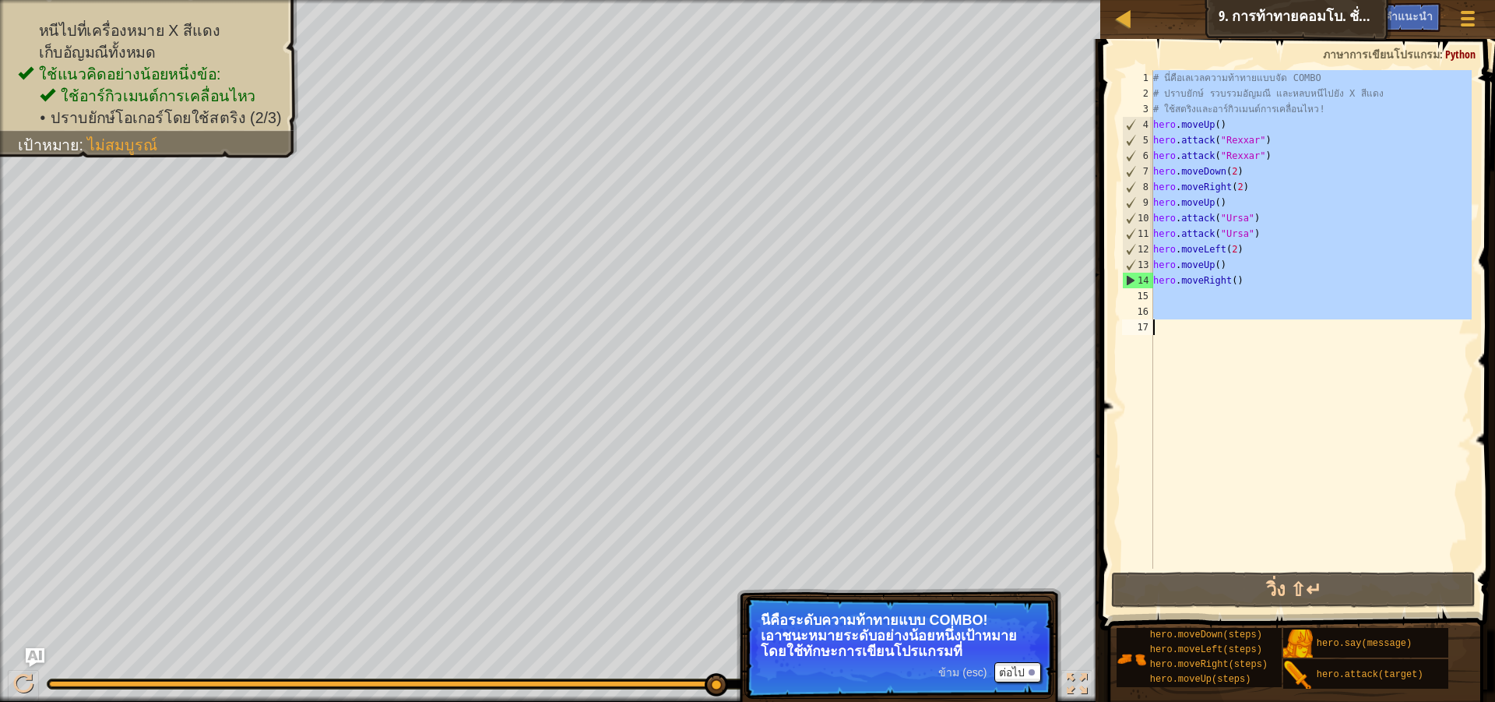
click at [1272, 219] on div "# นี่คือ[PERSON_NAME]ความท้าทายแบบจัด COMBO # ปราบยักษ์ รวบรวม[PERSON_NAME] และ…" at bounding box center [1311, 335] width 322 height 530
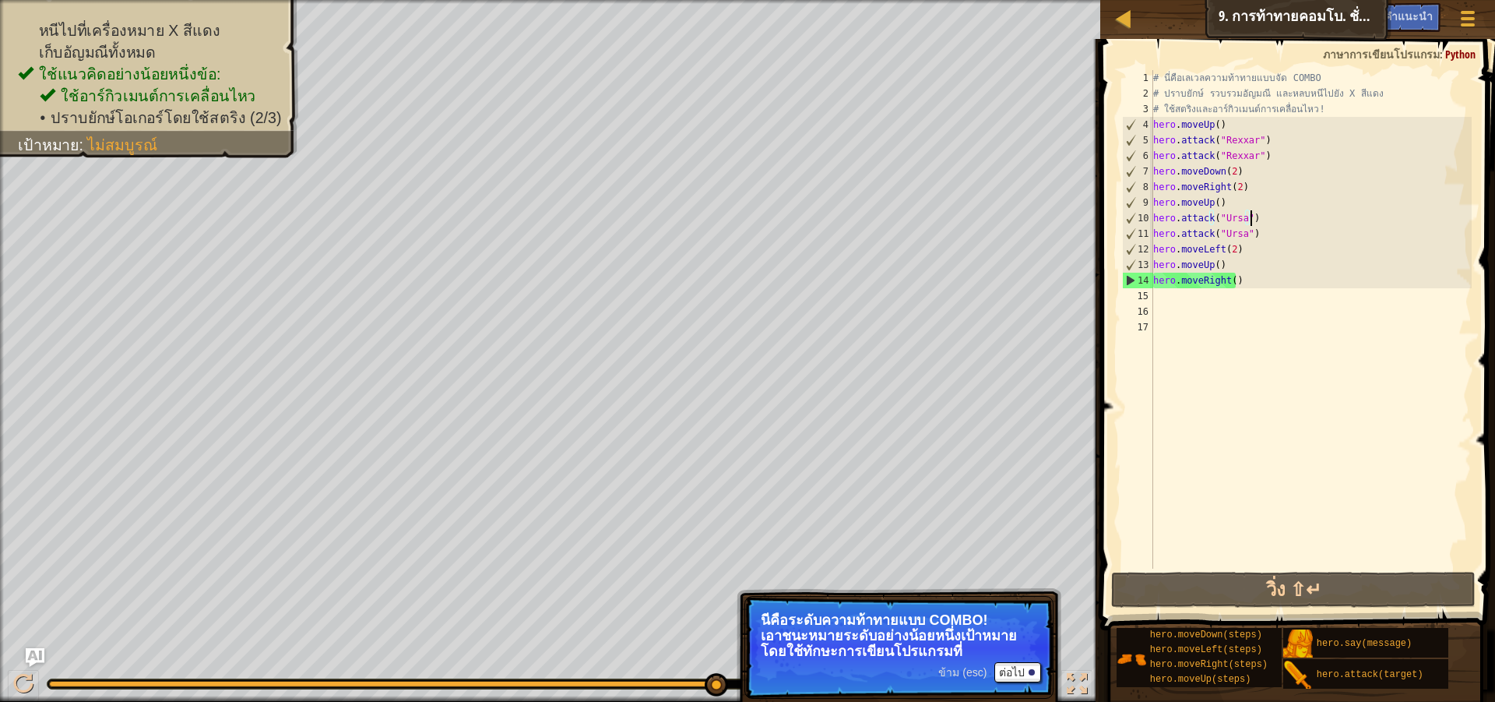
click at [1272, 219] on div "# นี่คือ[PERSON_NAME]ความท้าทายแบบจัด COMBO # ปราบยักษ์ รวบรวม[PERSON_NAME] และ…" at bounding box center [1311, 335] width 322 height 530
click at [1273, 218] on div "# นี่คือ[PERSON_NAME]ความท้าทายแบบจัด COMBO # ปราบยักษ์ รวบรวม[PERSON_NAME] และ…" at bounding box center [1311, 335] width 322 height 530
type textarea "hero.attack("Ursa") hero.attack("Ursa")"
click at [1185, 301] on div "# นี่คือ[PERSON_NAME]ความท้าทายแบบจัด COMBO # ปราบยักษ์ รวบรวม[PERSON_NAME] และ…" at bounding box center [1311, 335] width 322 height 530
drag, startPoint x: 1181, startPoint y: 308, endPoint x: 1181, endPoint y: 296, distance: 12.5
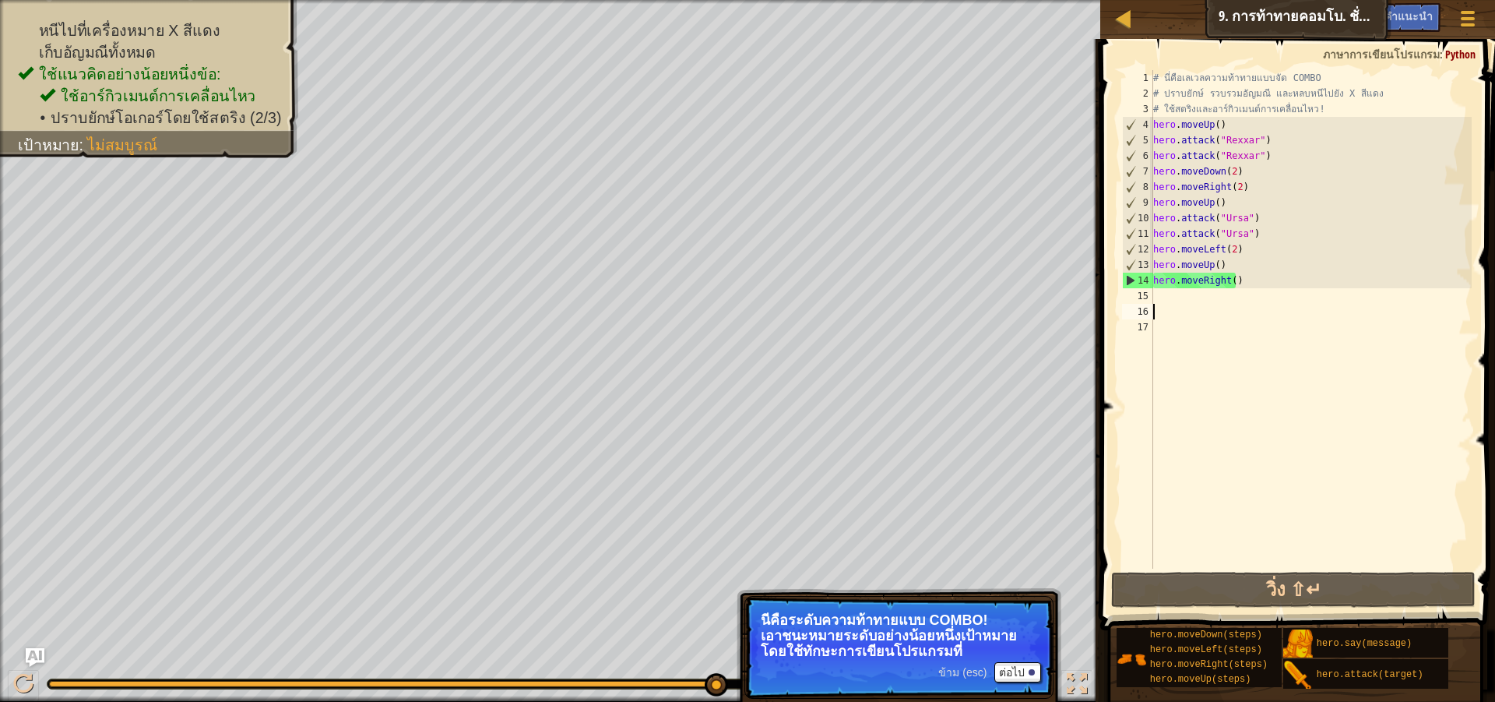
click at [1181, 296] on div "# นี่คือ[PERSON_NAME]ความท้าทายแบบจัด COMBO # ปราบยักษ์ รวบรวม[PERSON_NAME] และ…" at bounding box center [1311, 335] width 322 height 530
paste textarea "hero.attack("Ursa")"
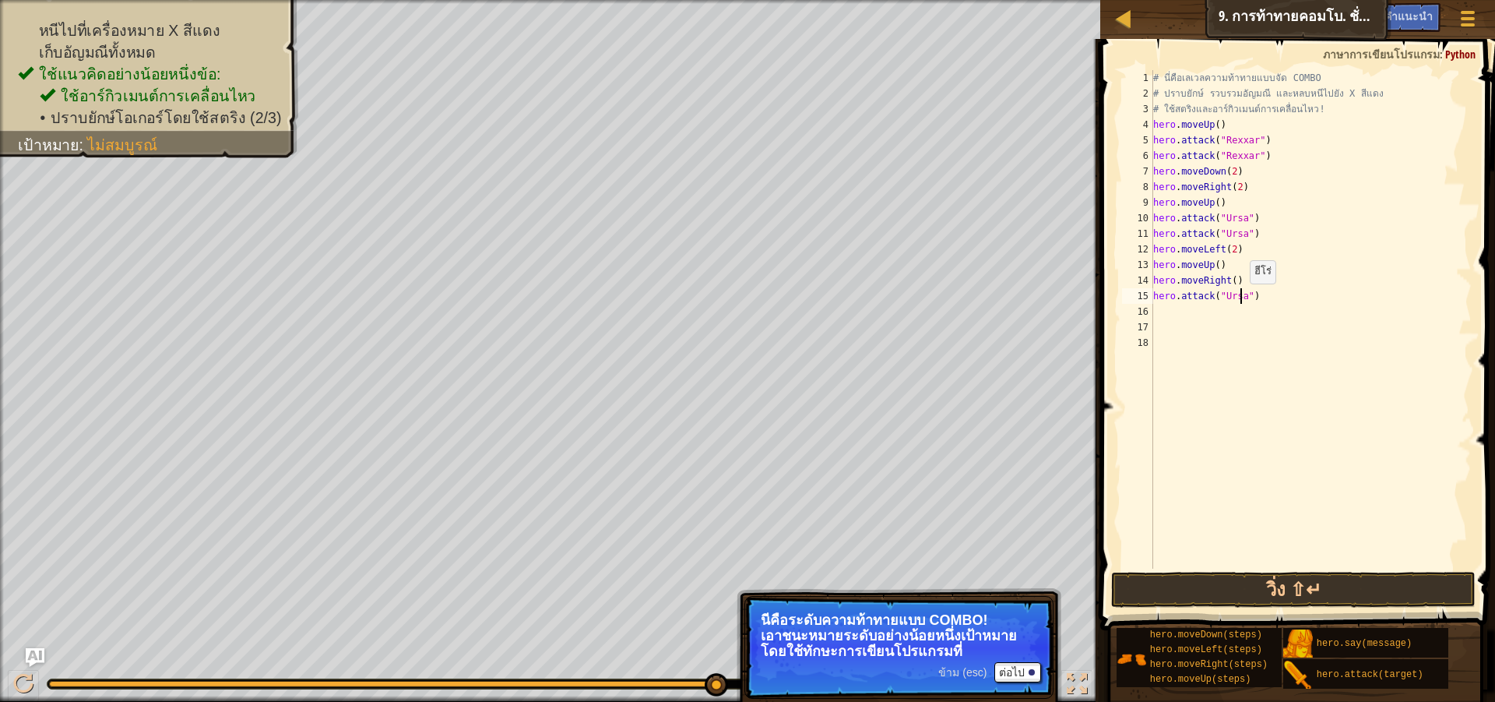
click at [1242, 300] on div "# นี่คือ[PERSON_NAME]ความท้าทายแบบจัด COMBO # ปราบยักษ์ รวบรวม[PERSON_NAME] และ…" at bounding box center [1311, 335] width 322 height 530
type textarea "hero.attack("Brack")"
click at [1290, 312] on div "# นี่คือ[PERSON_NAME]ความท้าทายแบบจัด COMBO # ปราบยักษ์ รวบรวม[PERSON_NAME] และ…" at bounding box center [1311, 335] width 322 height 530
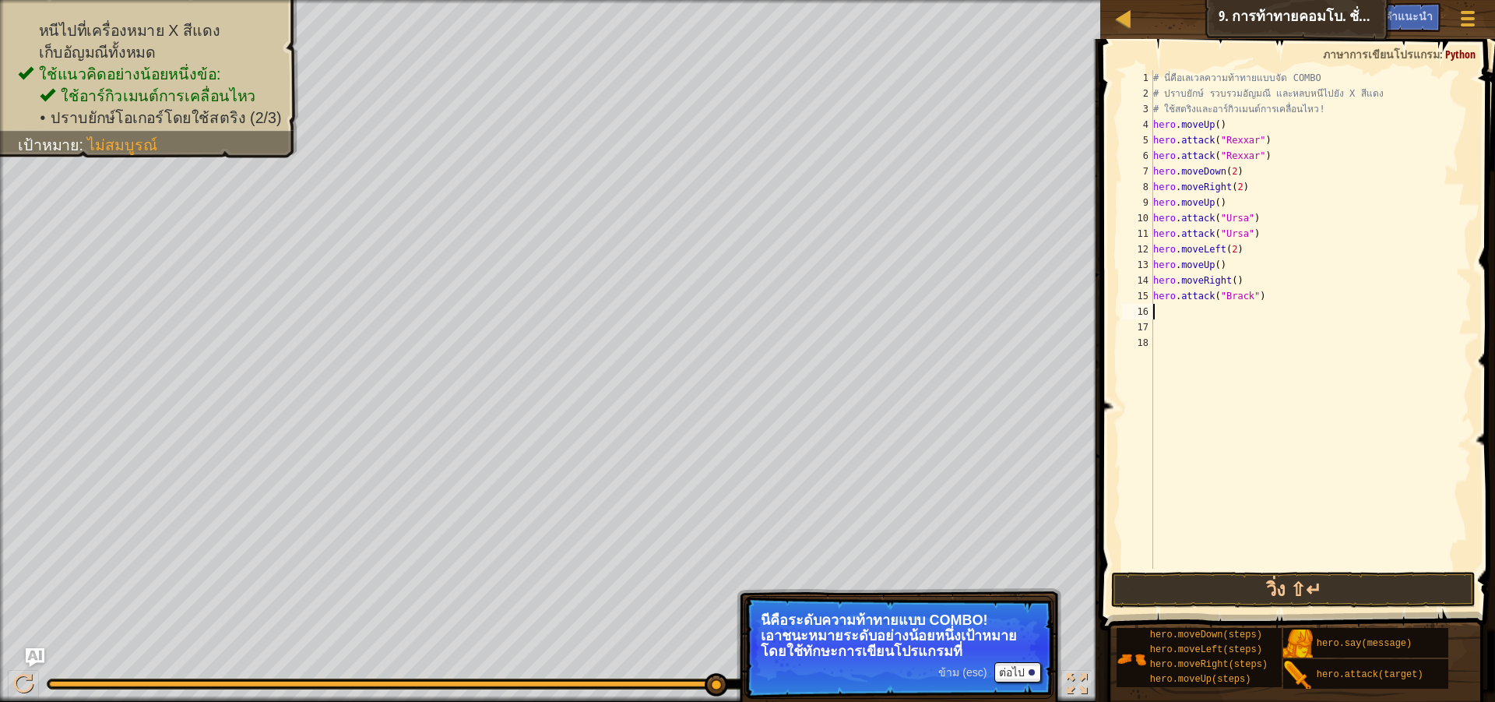
scroll to position [7, 0]
drag, startPoint x: 1285, startPoint y: 280, endPoint x: 1285, endPoint y: 293, distance: 13.2
click at [1284, 280] on div "# นี่คือ[PERSON_NAME]ความท้าทายแบบจัด COMBO # ปราบยักษ์ รวบรวม[PERSON_NAME] และ…" at bounding box center [1311, 335] width 322 height 530
type textarea "hero.moveRight()"
click at [1290, 306] on div "# นี่คือ[PERSON_NAME]ความท้าทายแบบจัด COMBO # ปราบยักษ์ รวบรวม[PERSON_NAME] และ…" at bounding box center [1311, 335] width 322 height 530
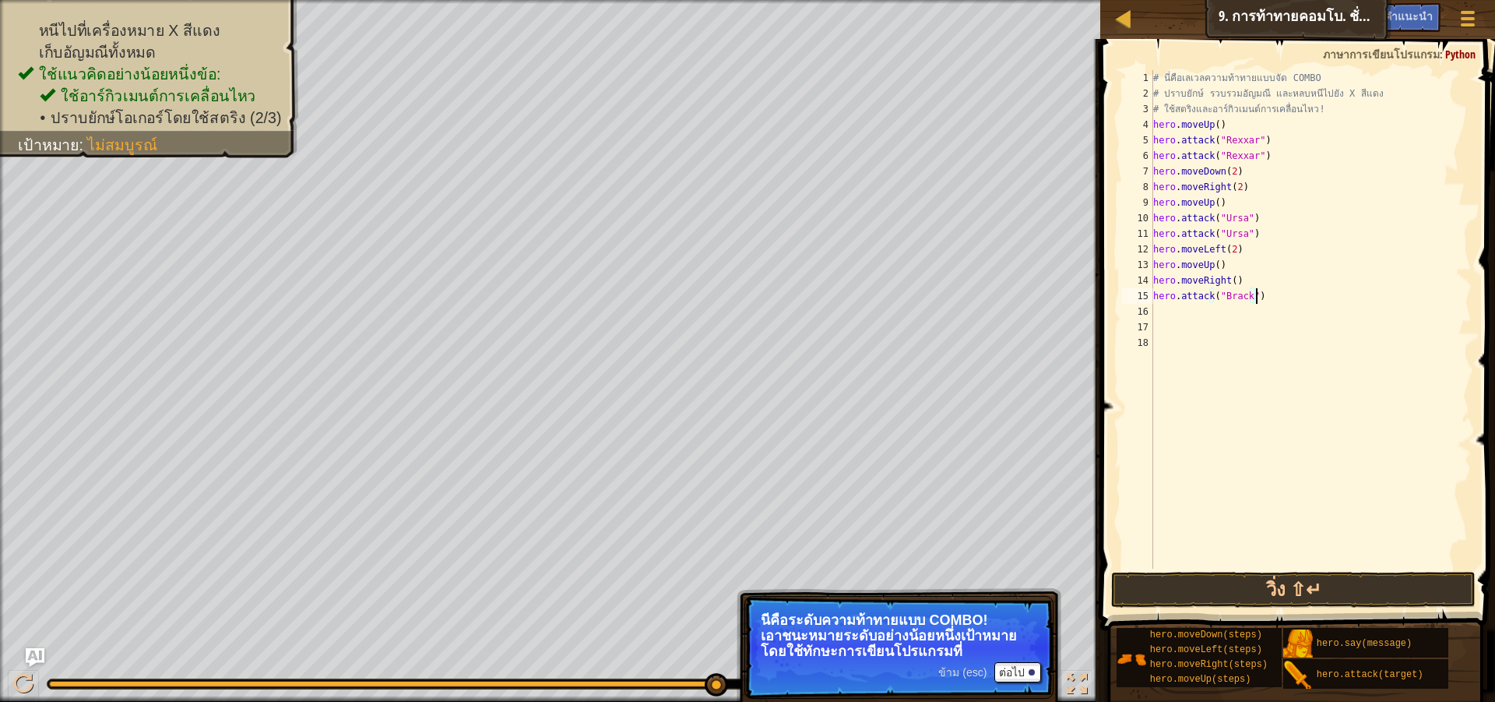
click at [1287, 300] on div "# นี่คือ[PERSON_NAME]ความท้าทายแบบจัด COMBO # ปราบยักษ์ รวบรวม[PERSON_NAME] และ…" at bounding box center [1311, 335] width 322 height 530
drag, startPoint x: 1287, startPoint y: 300, endPoint x: 1276, endPoint y: 286, distance: 18.2
click at [1276, 286] on div "# นี่คือ[PERSON_NAME]ความท้าทายแบบจัด COMBO # ปราบยักษ์ รวบรวม[PERSON_NAME] และ…" at bounding box center [1311, 335] width 322 height 530
click at [1275, 286] on div "# นี่คือ[PERSON_NAME]ความท้าทายแบบจัด COMBO # ปราบยักษ์ รวบรวม[PERSON_NAME] และ…" at bounding box center [1311, 335] width 322 height 530
click at [1279, 301] on div "# นี่คือ[PERSON_NAME]ความท้าทายแบบจัด COMBO # ปราบยักษ์ รวบรวม[PERSON_NAME] และ…" at bounding box center [1311, 335] width 322 height 530
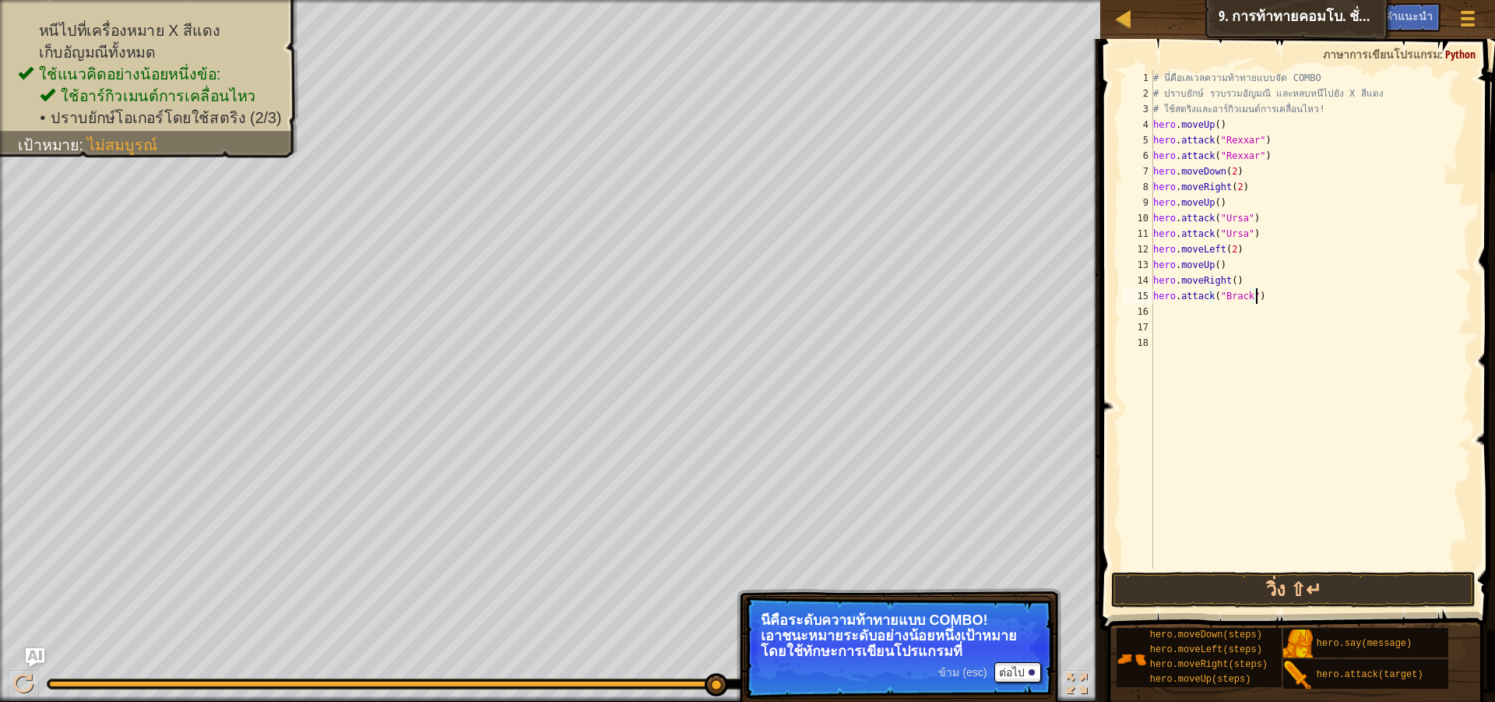
click at [1279, 301] on div "# นี่คือ[PERSON_NAME]ความท้าทายแบบจัด COMBO # ปราบยักษ์ รวบรวม[PERSON_NAME] และ…" at bounding box center [1311, 335] width 322 height 530
click at [1281, 301] on div "# นี่คือ[PERSON_NAME]ความท้าทายแบบจัด COMBO # ปราบยักษ์ รวบรวม[PERSON_NAME] และ…" at bounding box center [1311, 319] width 322 height 498
click at [1280, 301] on div "# นี่คือ[PERSON_NAME]ความท้าทายแบบจัด COMBO # ปราบยักษ์ รวบรวม[PERSON_NAME] และ…" at bounding box center [1311, 335] width 322 height 530
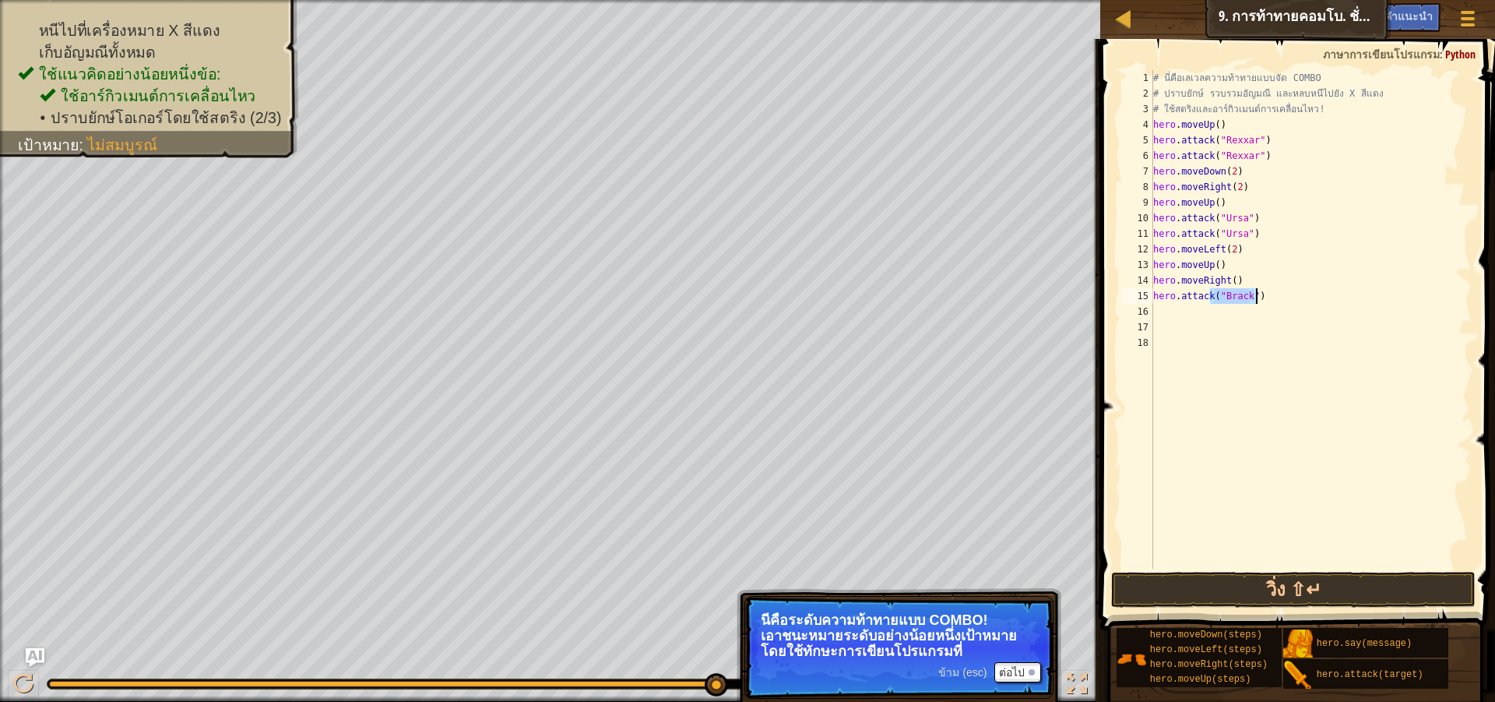
type textarea "hero.attack("Brack")"
click at [1200, 310] on div "# นี่คือ[PERSON_NAME]ความท้าทายแบบจัด COMBO # ปราบยักษ์ รวบรวม[PERSON_NAME] และ…" at bounding box center [1311, 319] width 322 height 498
paste textarea "h"
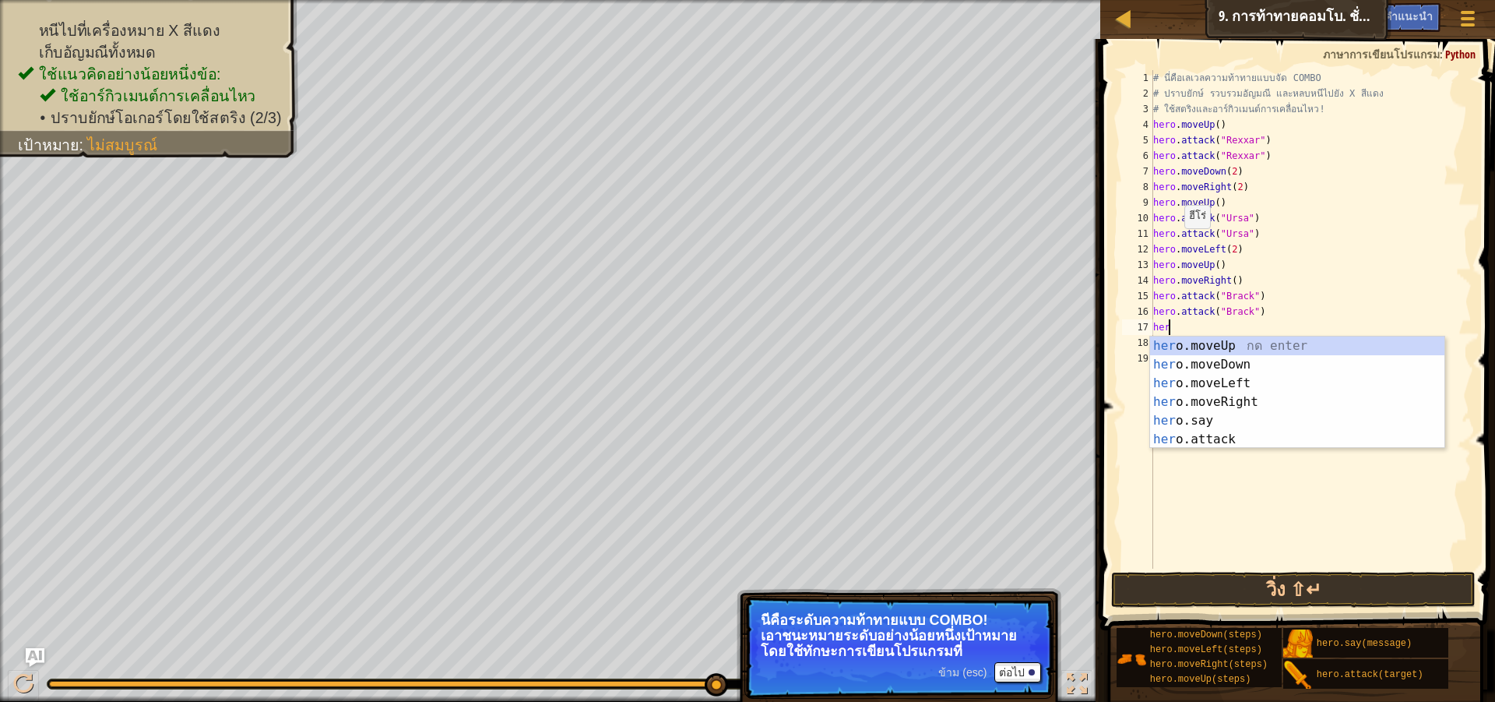
scroll to position [7, 1]
type textarea "hero"
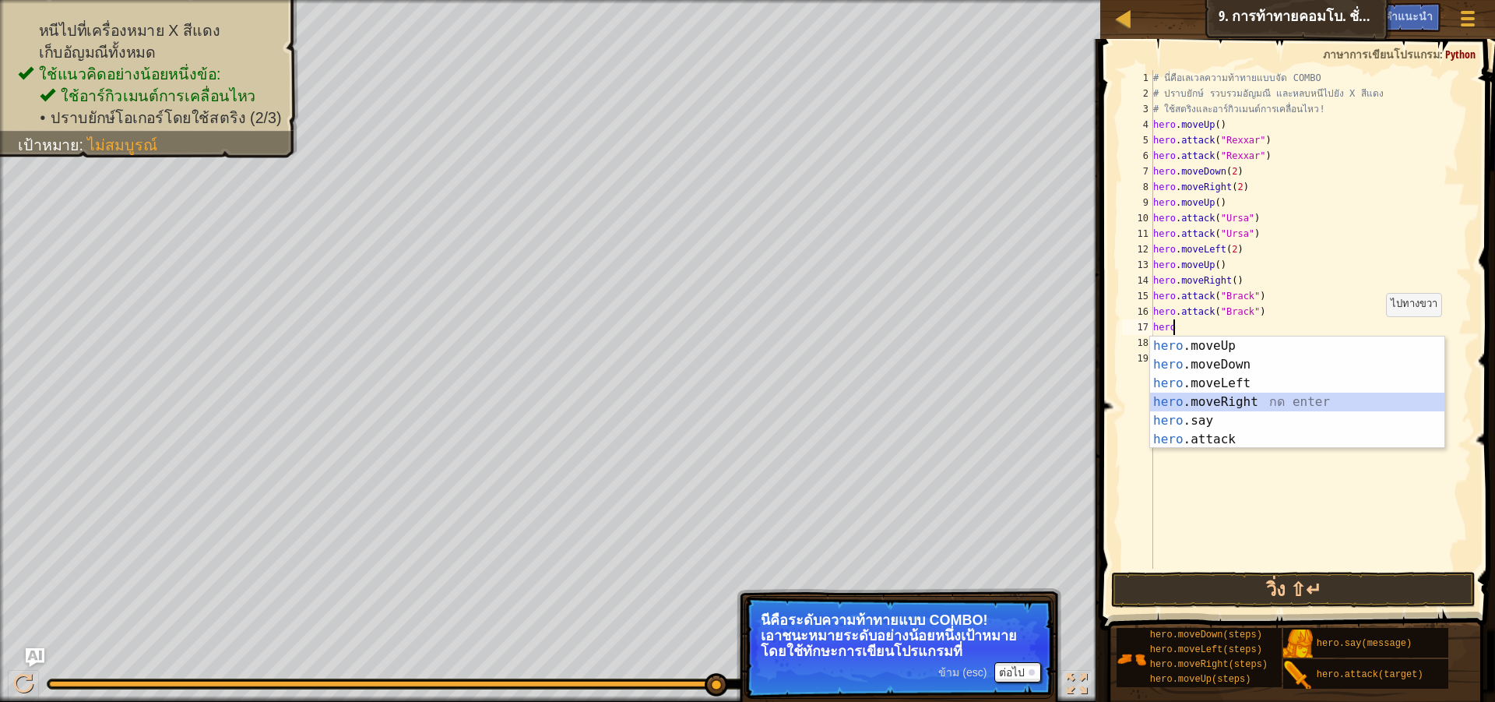
click at [1287, 393] on div "hero .moveUp กด enter hero .moveDown กด enter hero .moveLeft กด enter hero .mov…" at bounding box center [1297, 411] width 294 height 150
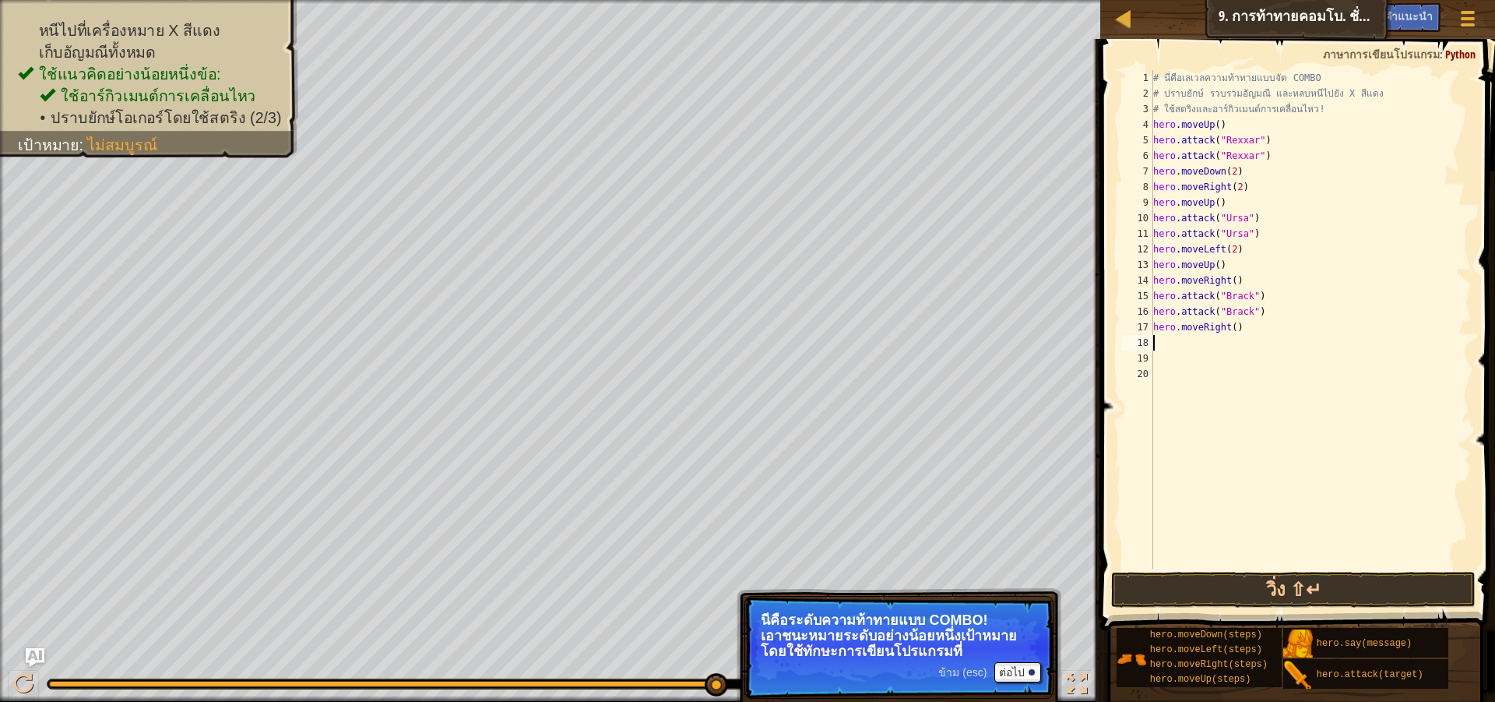
click at [1322, 590] on button "วิ่ง ⇧↵" at bounding box center [1293, 590] width 365 height 36
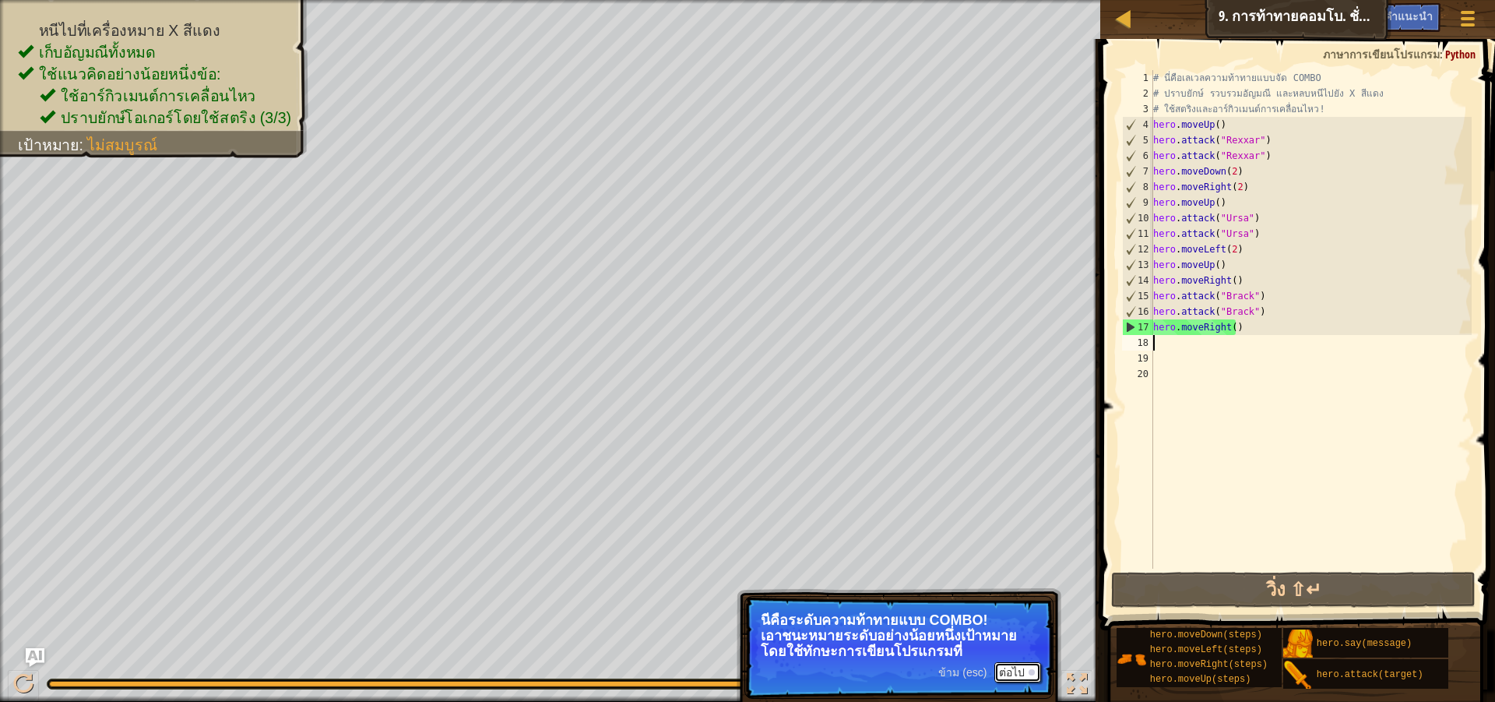
click at [1033, 671] on div at bounding box center [1032, 672] width 6 height 6
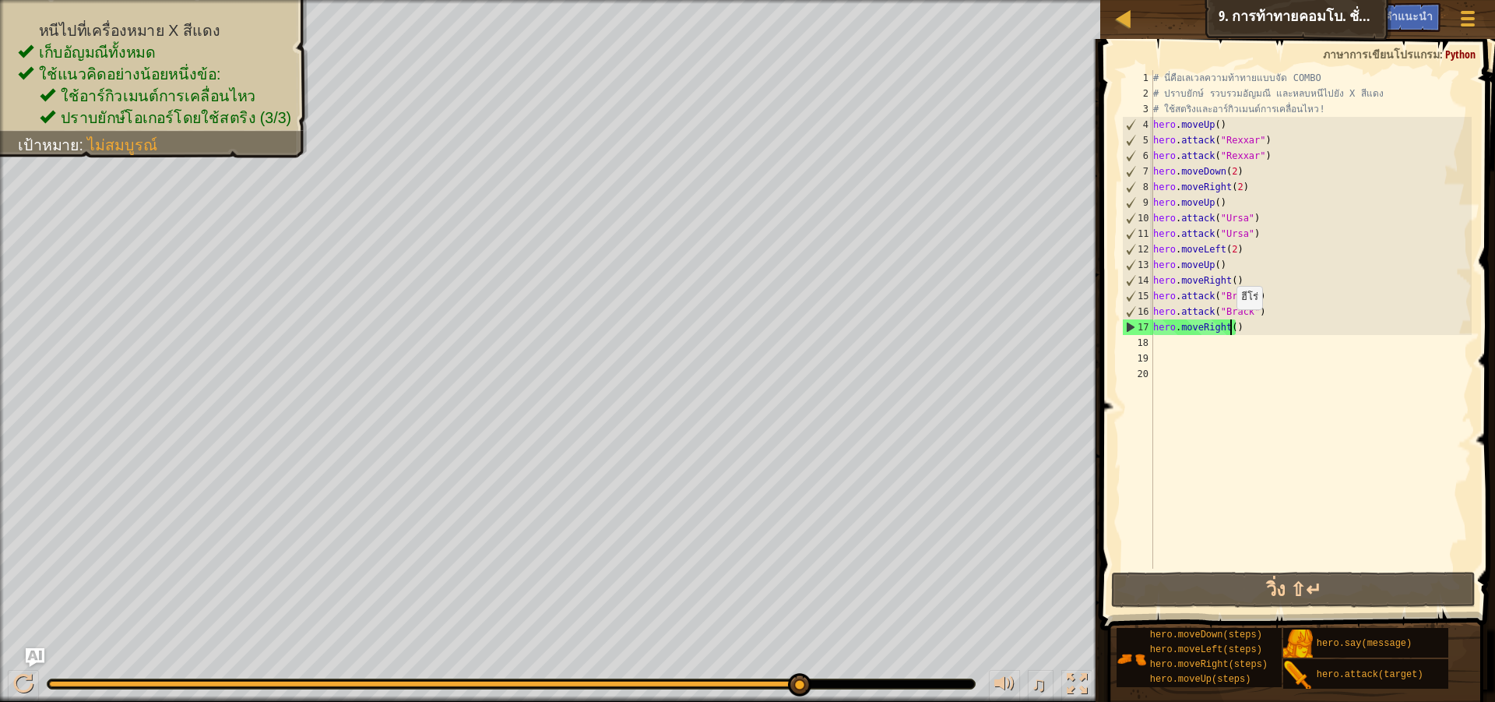
click at [1229, 325] on div "# นี่คือ[PERSON_NAME]ความท้าทายแบบจัด COMBO # ปราบยักษ์ รวบรวม[PERSON_NAME] และ…" at bounding box center [1311, 335] width 322 height 530
type textarea "hero.moveRight(2)"
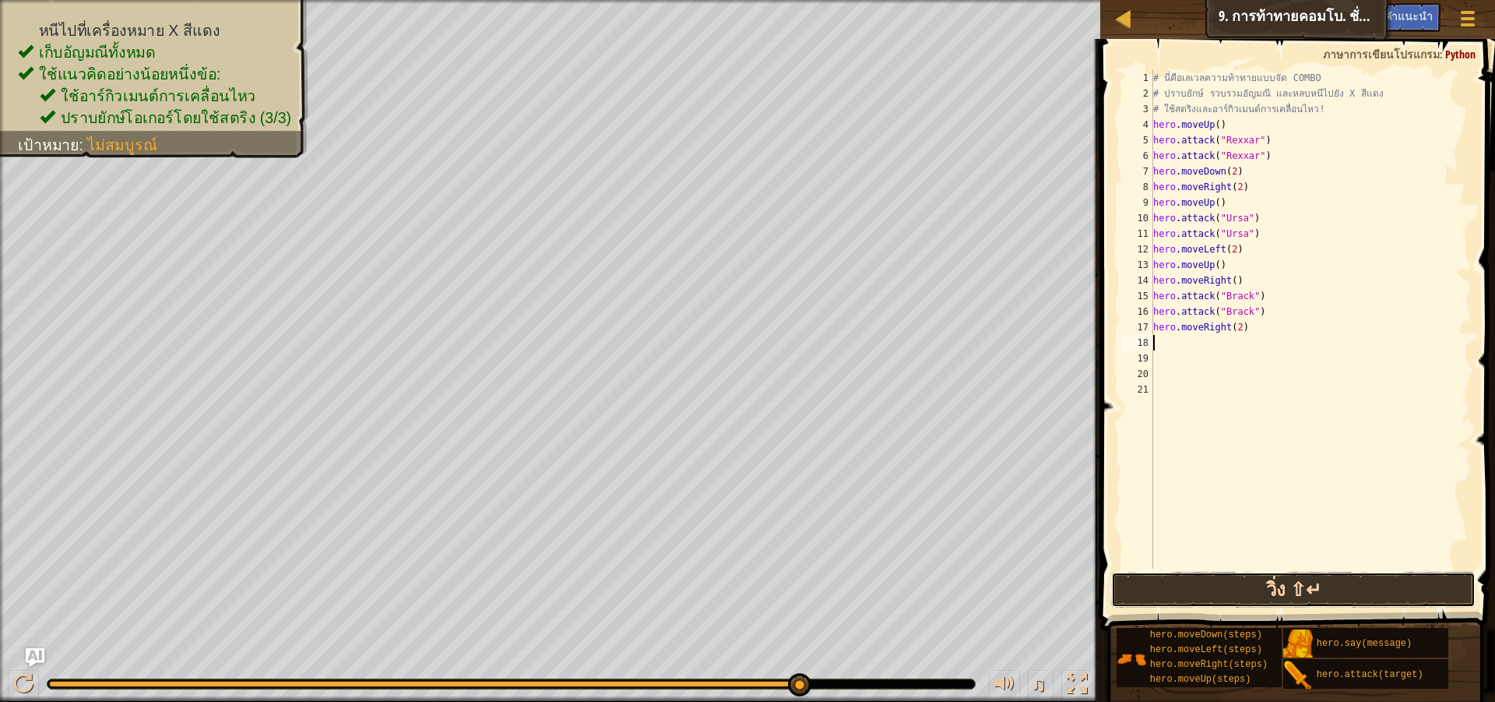
click at [1250, 576] on button "วิ่ง ⇧↵" at bounding box center [1293, 590] width 365 height 36
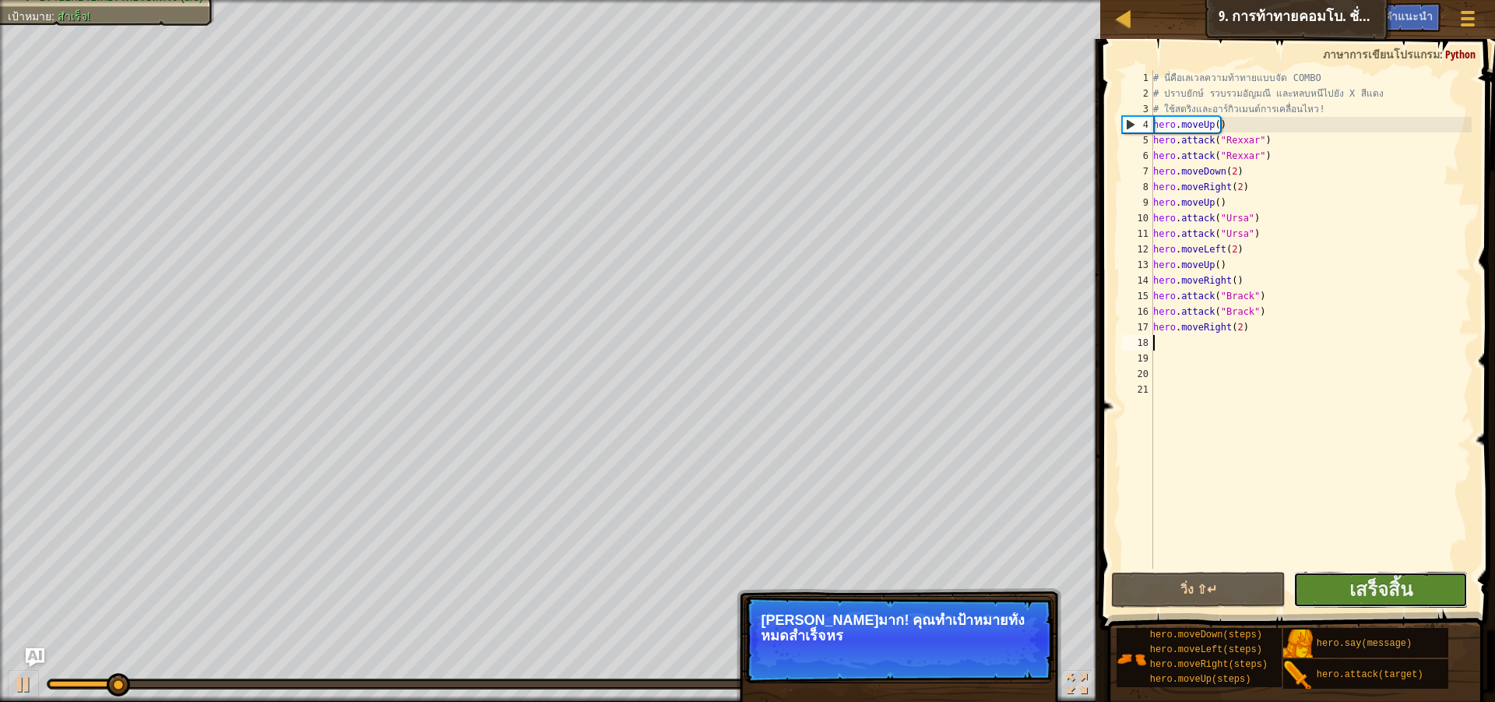
click at [1339, 583] on button "เสร็จสิ้น" at bounding box center [1381, 590] width 174 height 36
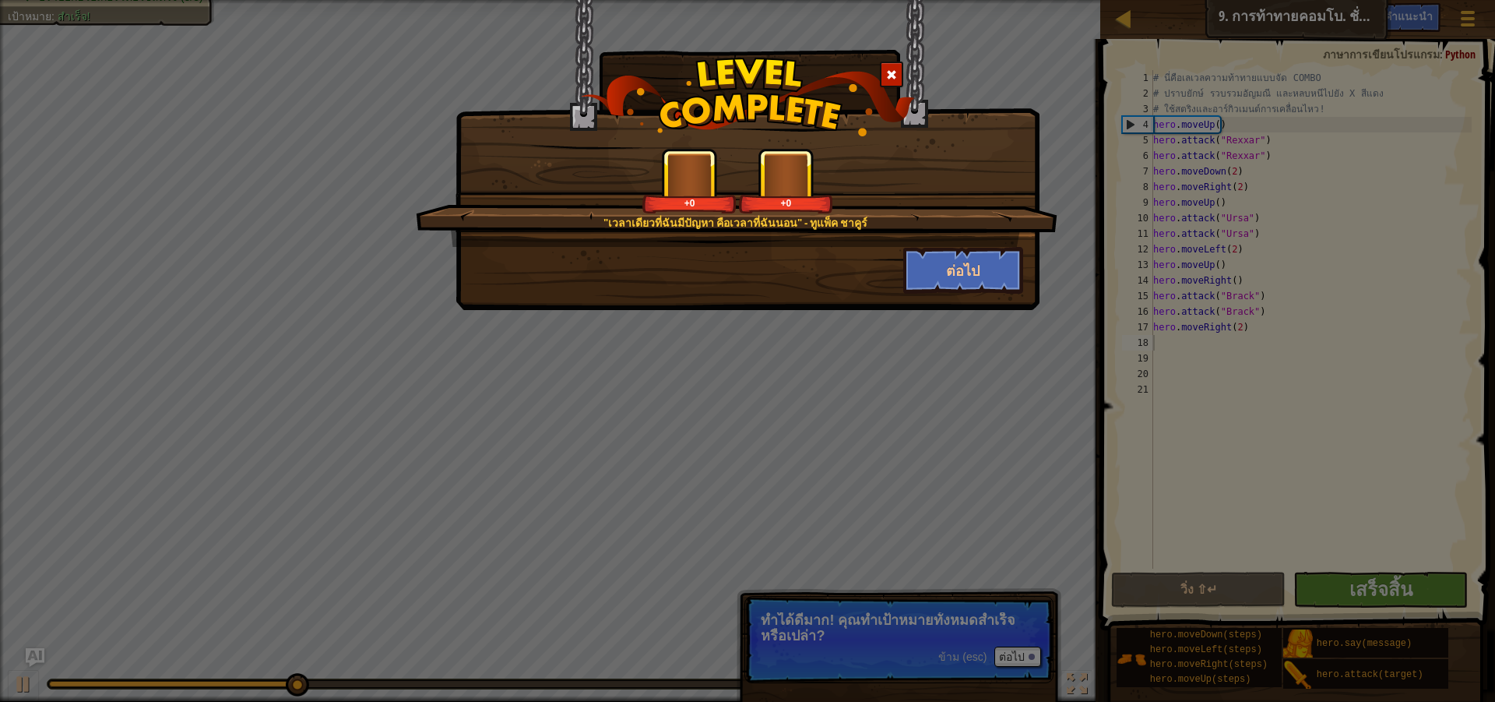
click at [903, 354] on div ""เวลาเดียวที่ฉันมีปัญหา คือเวลาที่ฉันนอน" - ทูแพ็ค [PERSON_NAME]ร์ +0 +0 ต่อไป" at bounding box center [747, 351] width 1495 height 702
click at [941, 262] on button "ต่อไป" at bounding box center [963, 270] width 121 height 47
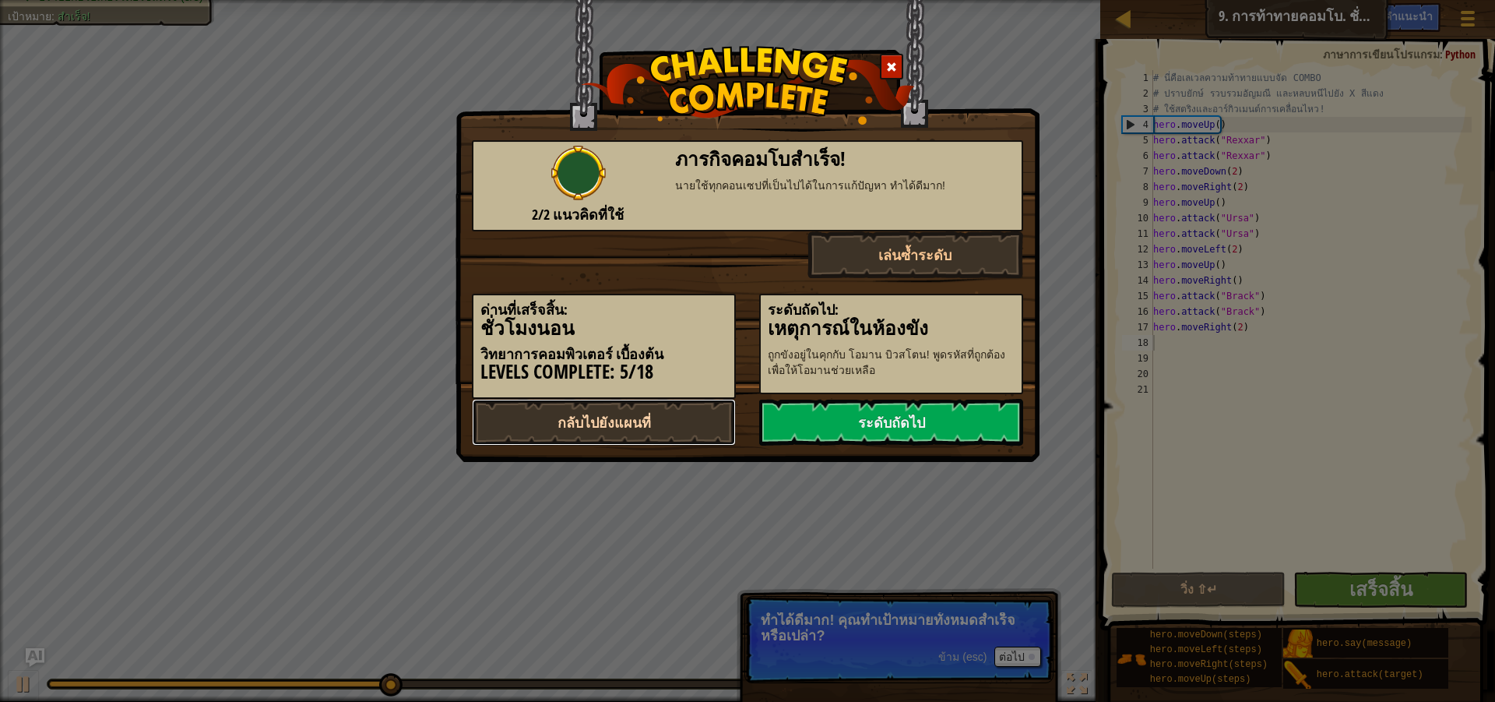
click at [604, 422] on link "กลับไปยังแผนที่" at bounding box center [604, 422] width 264 height 47
select select "th"
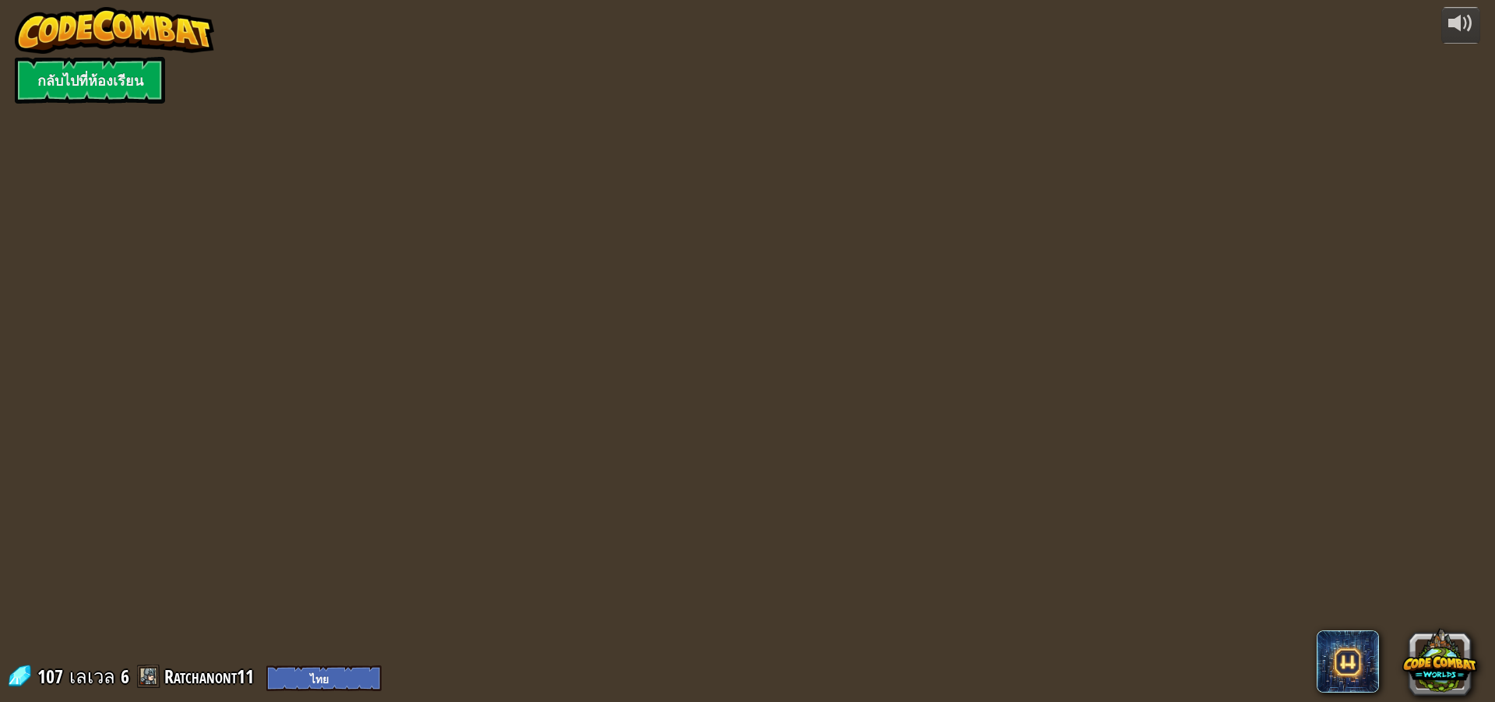
select select "th"
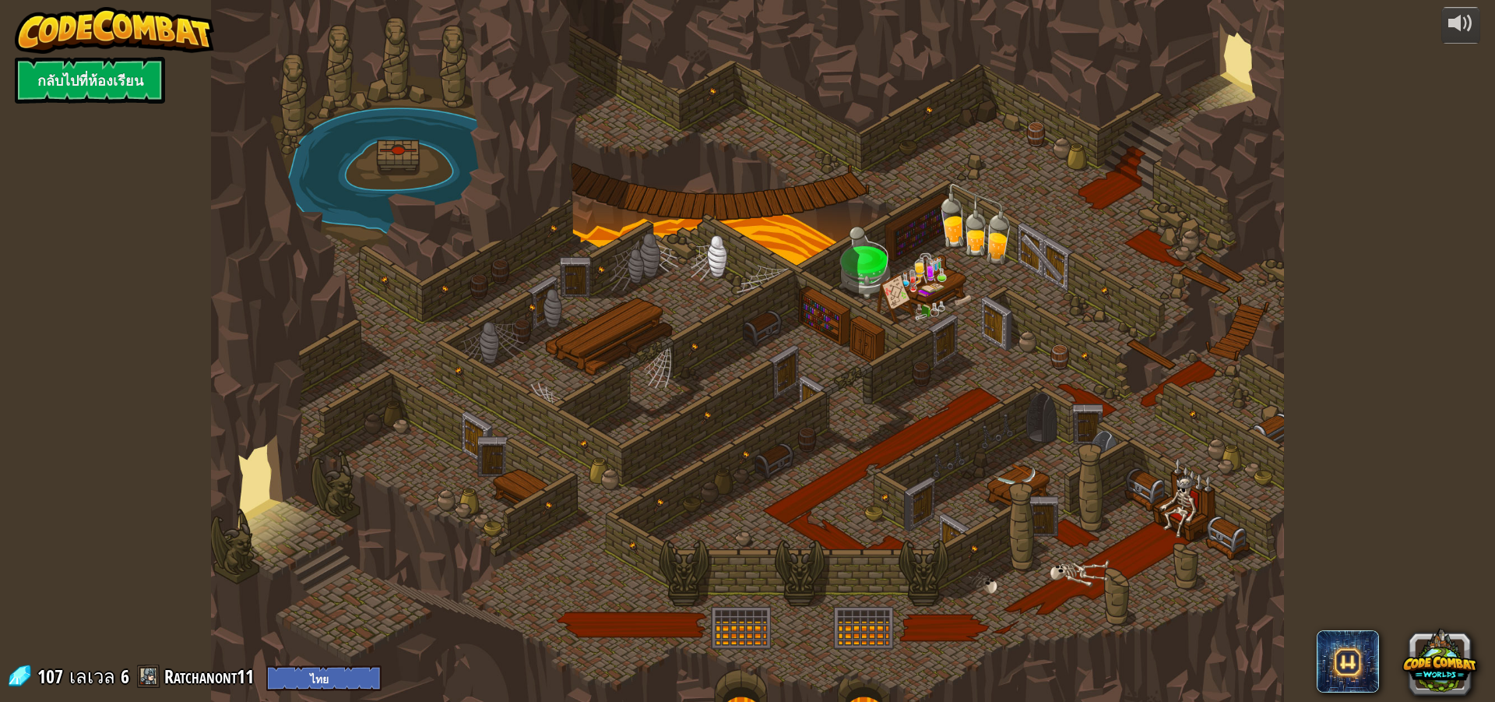
select select "th"
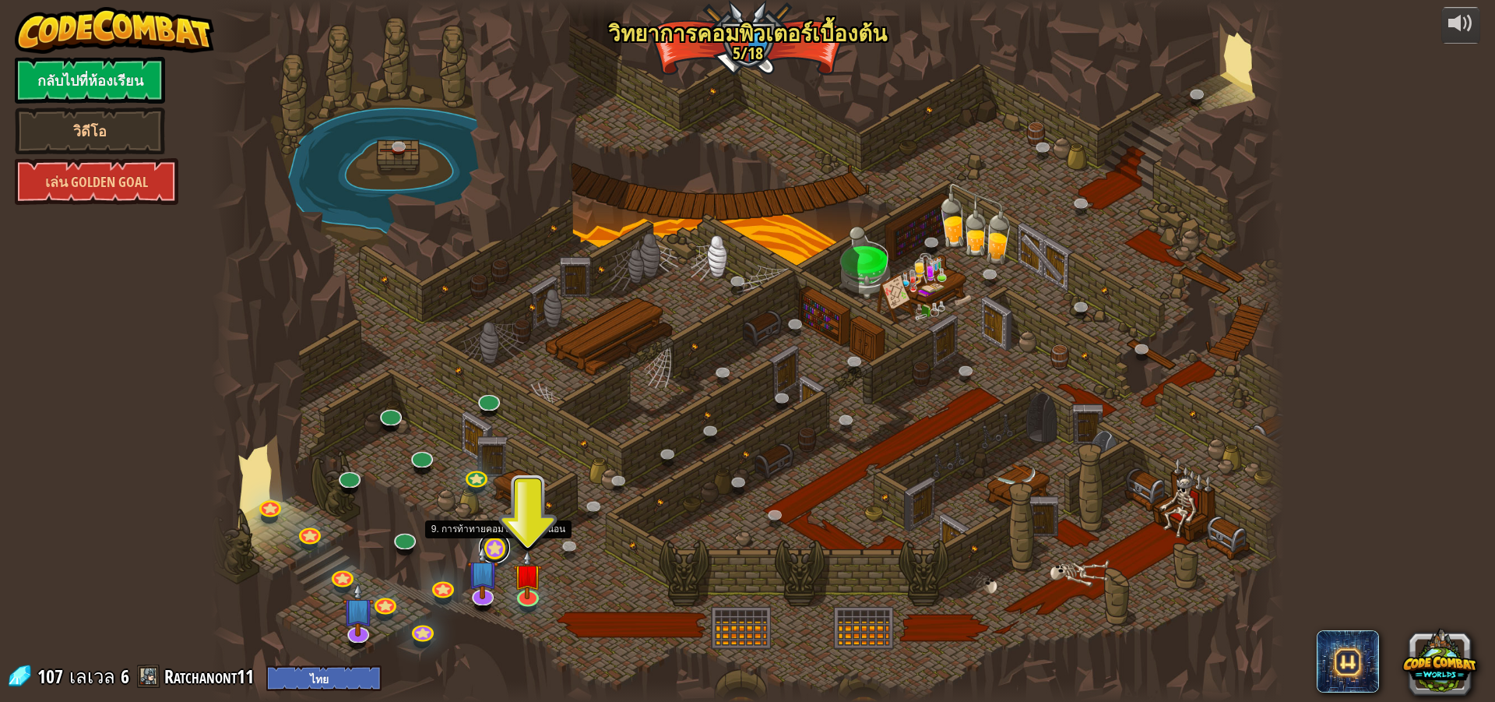
click at [505, 547] on link at bounding box center [494, 547] width 31 height 31
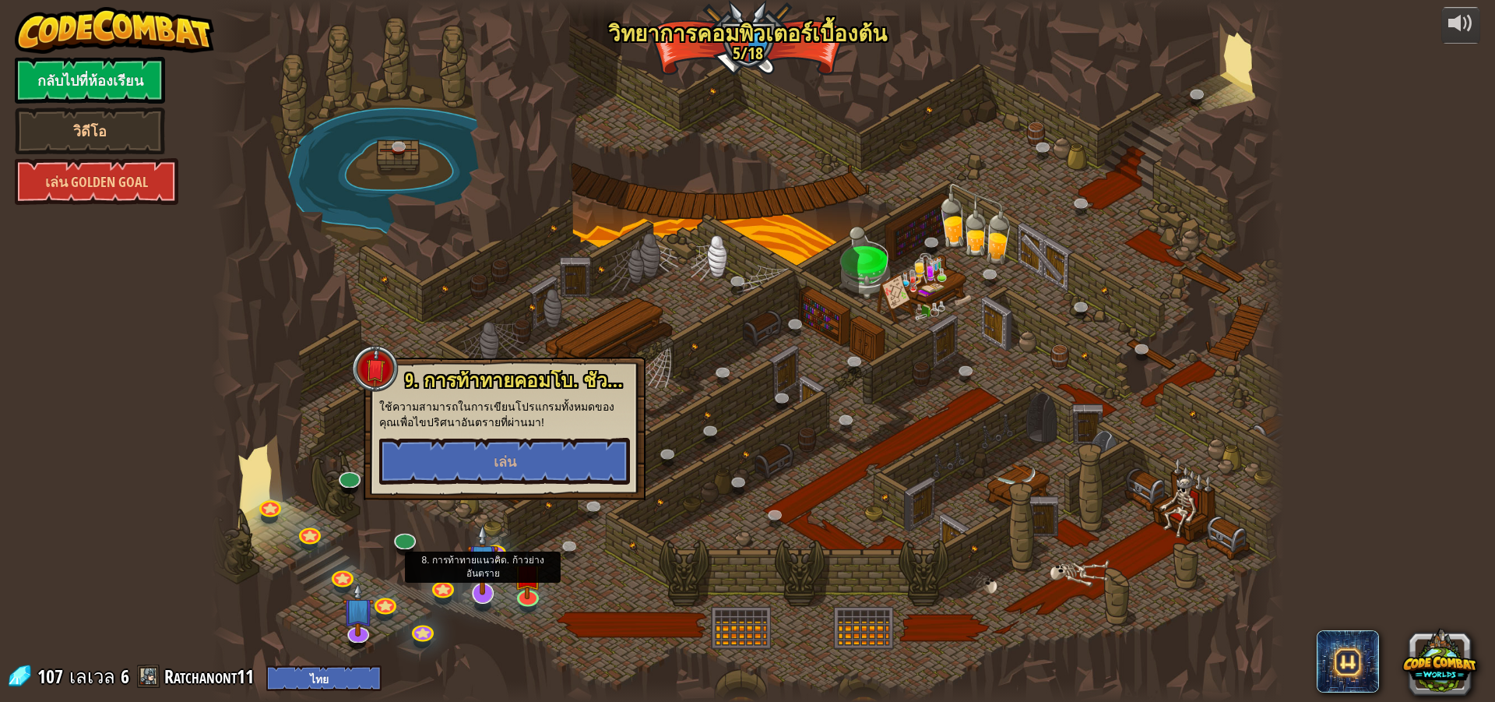
click at [495, 586] on img at bounding box center [482, 559] width 31 height 72
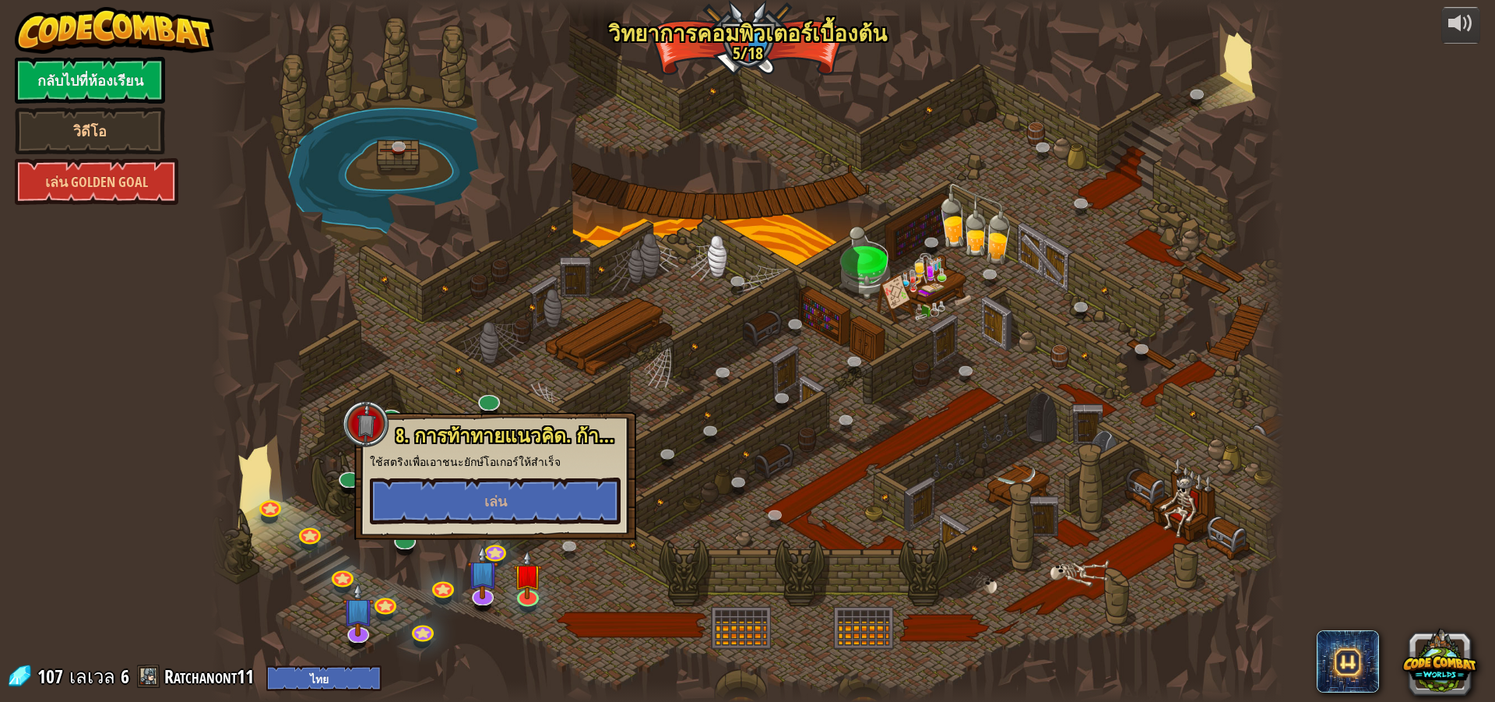
click at [422, 587] on div at bounding box center [747, 351] width 1073 height 702
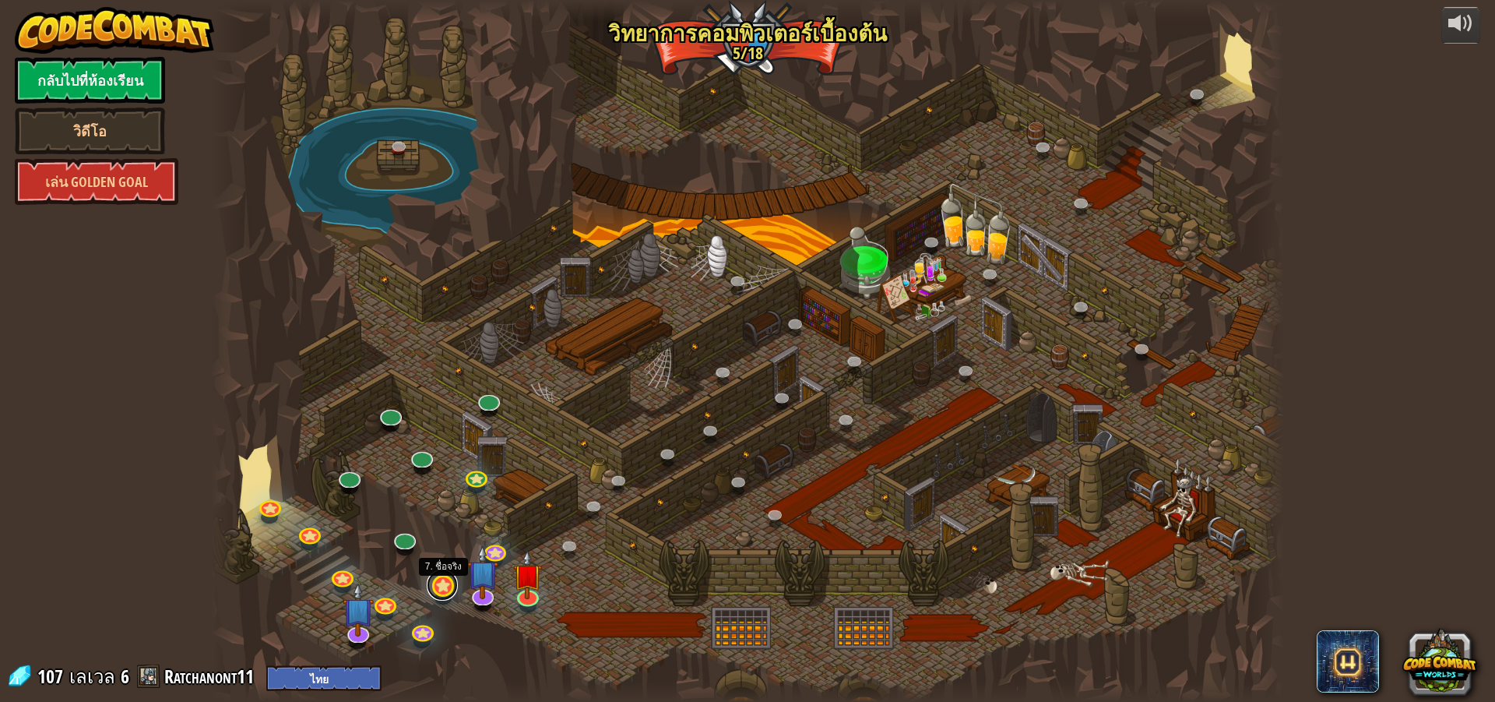
click at [434, 586] on link at bounding box center [442, 584] width 31 height 31
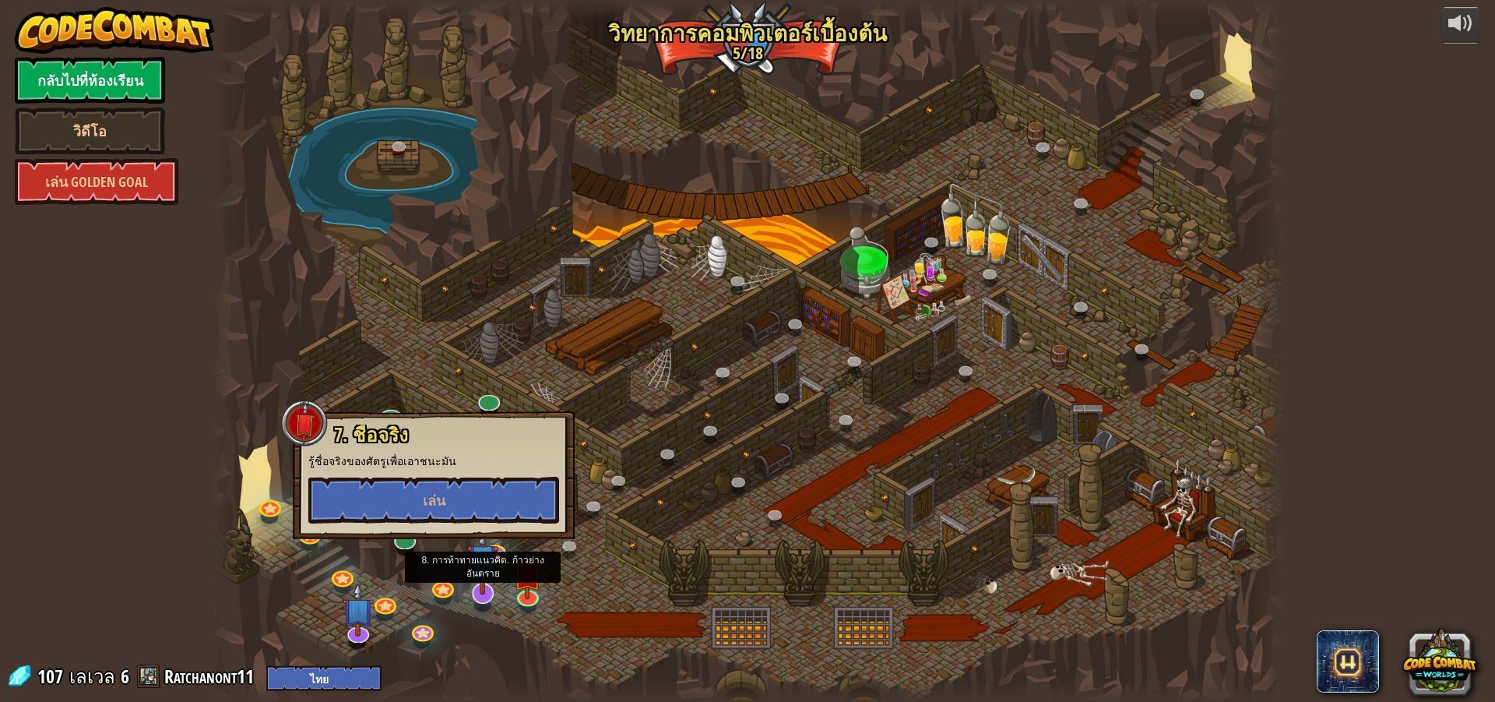
click at [479, 589] on img at bounding box center [482, 559] width 31 height 72
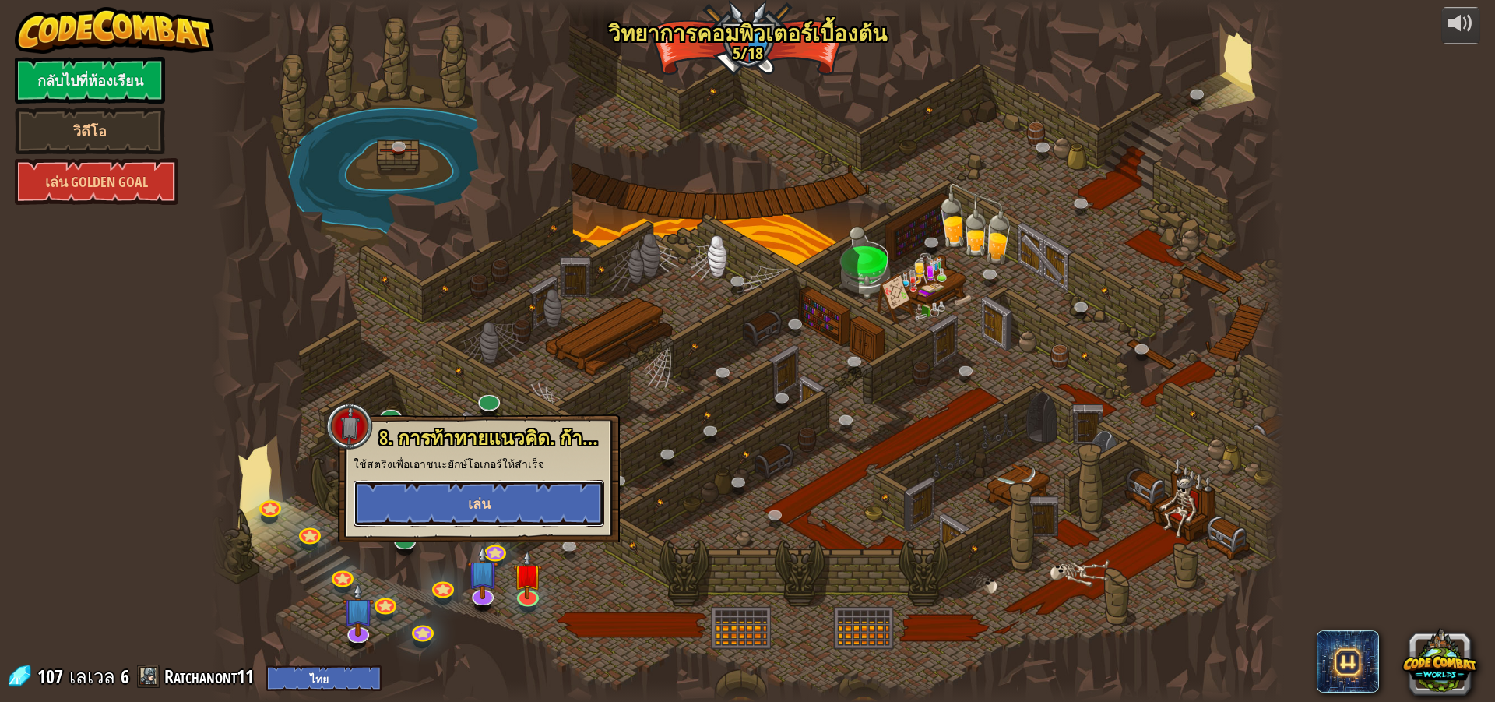
click at [531, 505] on button "เล่น" at bounding box center [479, 503] width 251 height 47
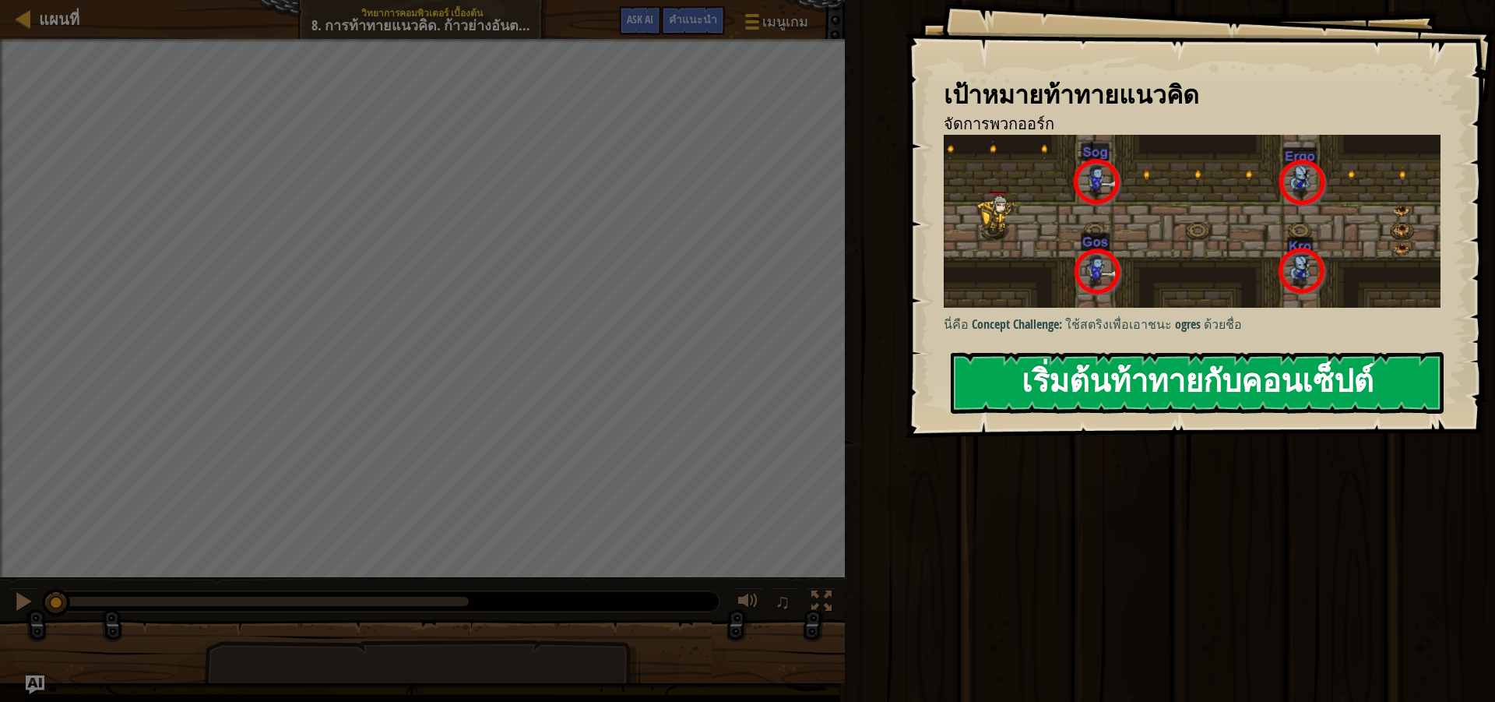
click at [1287, 382] on button "เริ่มต้นท้าทายกับคอนเซ็ปต์" at bounding box center [1197, 383] width 493 height 62
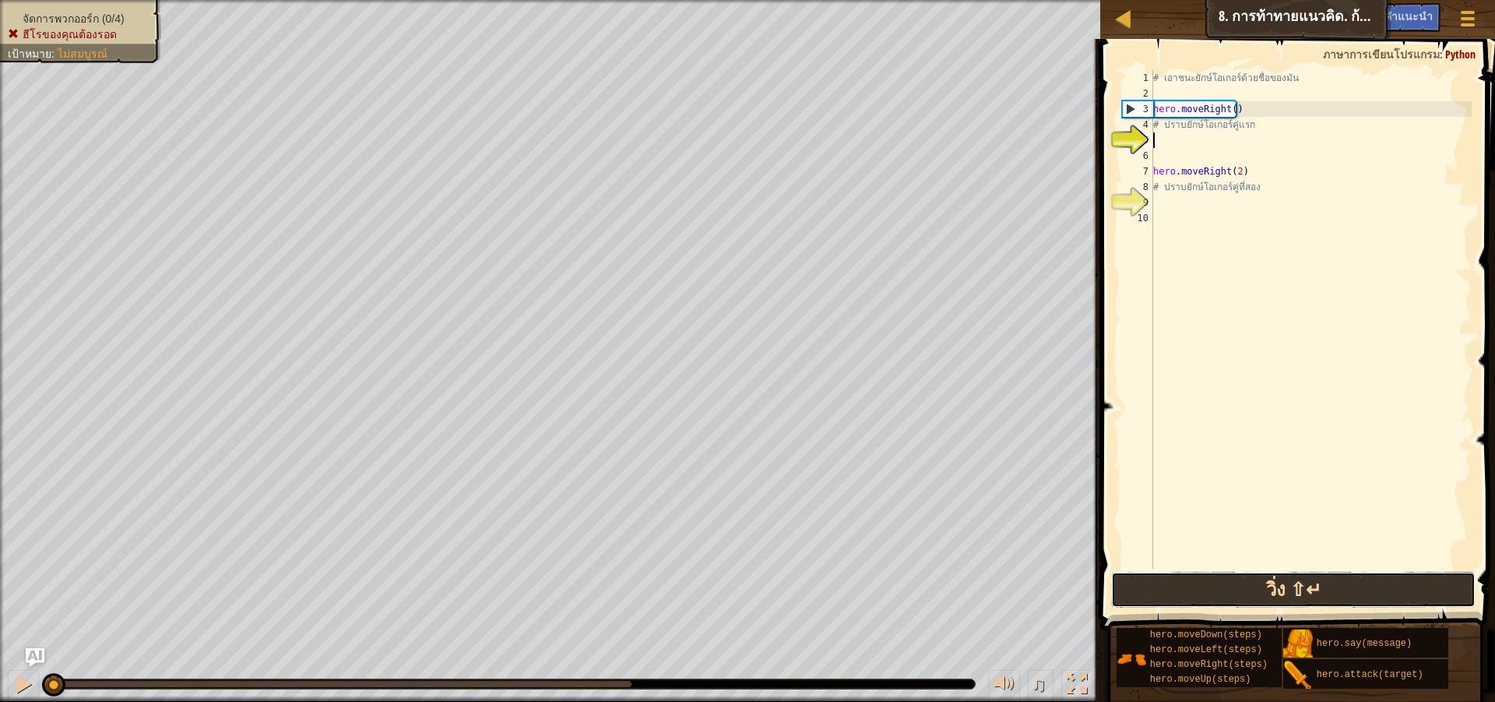
click at [1211, 601] on button "วิ่ง ⇧↵" at bounding box center [1293, 590] width 365 height 36
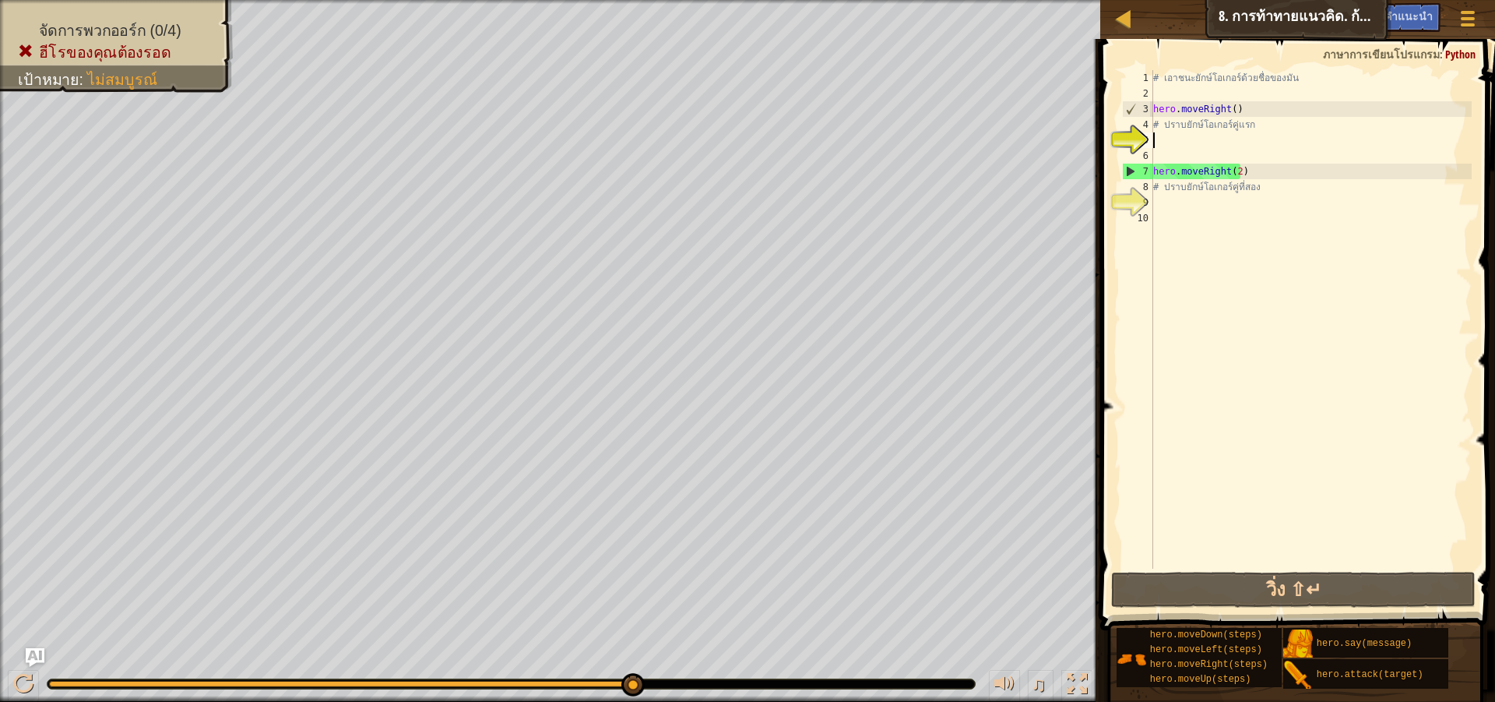
drag, startPoint x: 361, startPoint y: 689, endPoint x: 911, endPoint y: 723, distance: 550.9
click at [911, 0] on html "แผนที่ วิทยาการคอมพิวเตอร์ เบื้องต้น 8. การท้าทายแนวคิด. ก้าวย่างอันตราย เมนูเก…" at bounding box center [747, 0] width 1495 height 0
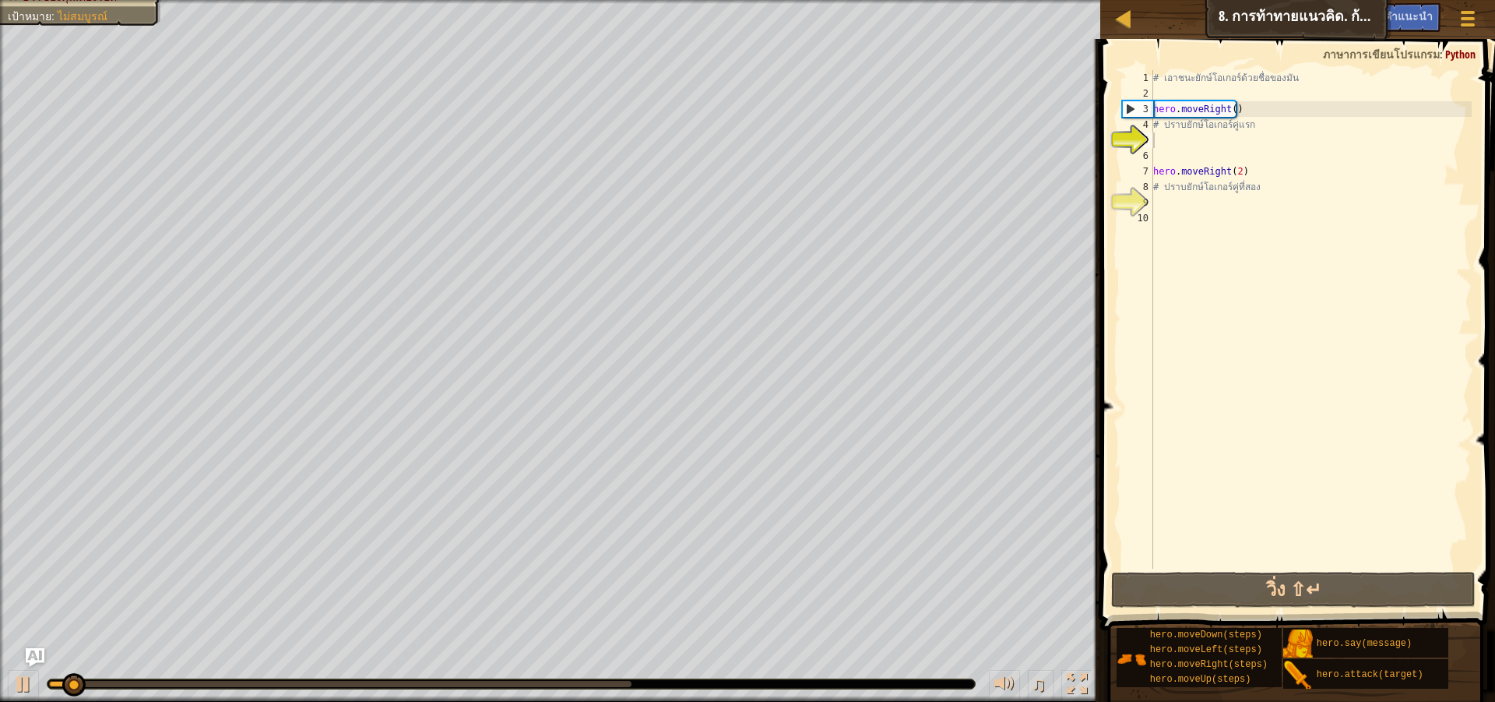
click at [858, 679] on div at bounding box center [512, 683] width 928 height 9
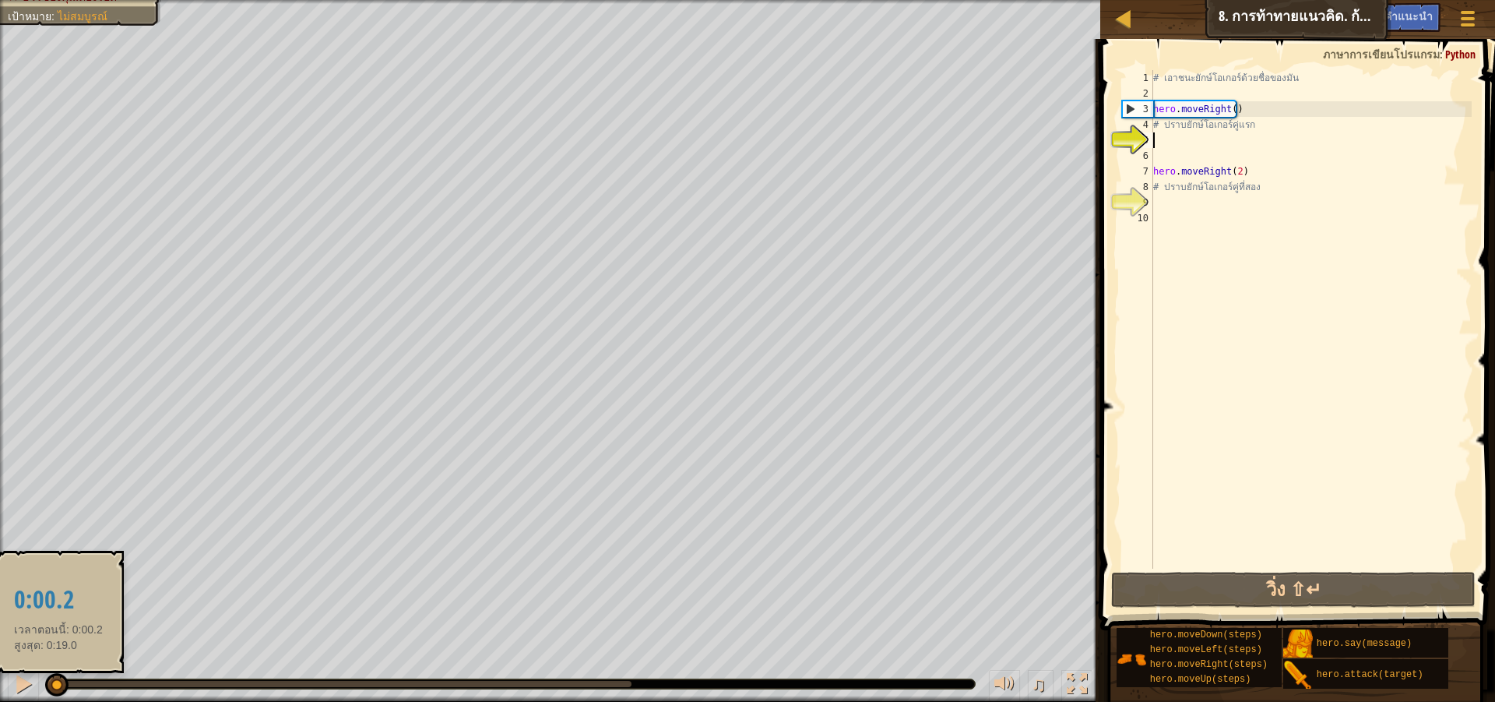
drag, startPoint x: 111, startPoint y: 678, endPoint x: 48, endPoint y: 682, distance: 63.2
click at [48, 682] on div at bounding box center [56, 684] width 23 height 23
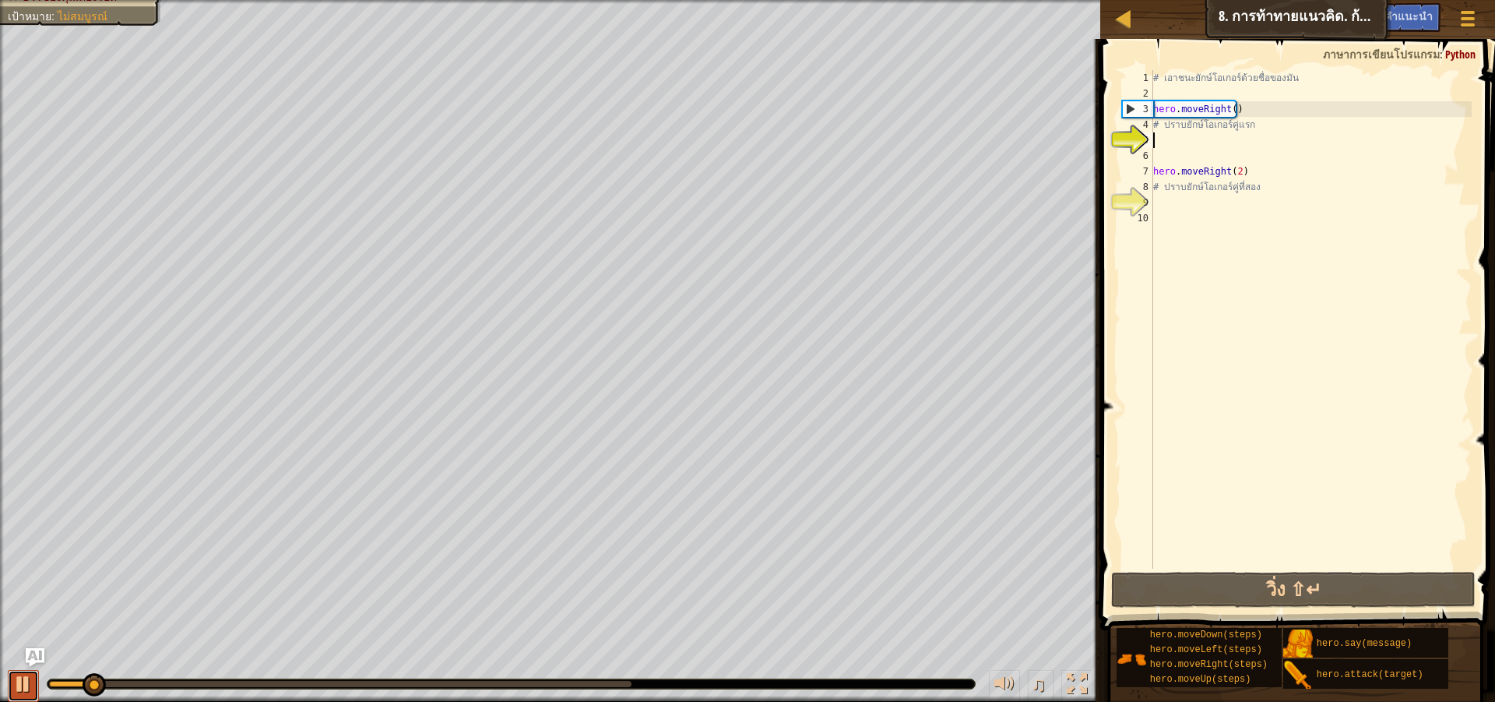
click at [19, 678] on div at bounding box center [23, 684] width 20 height 20
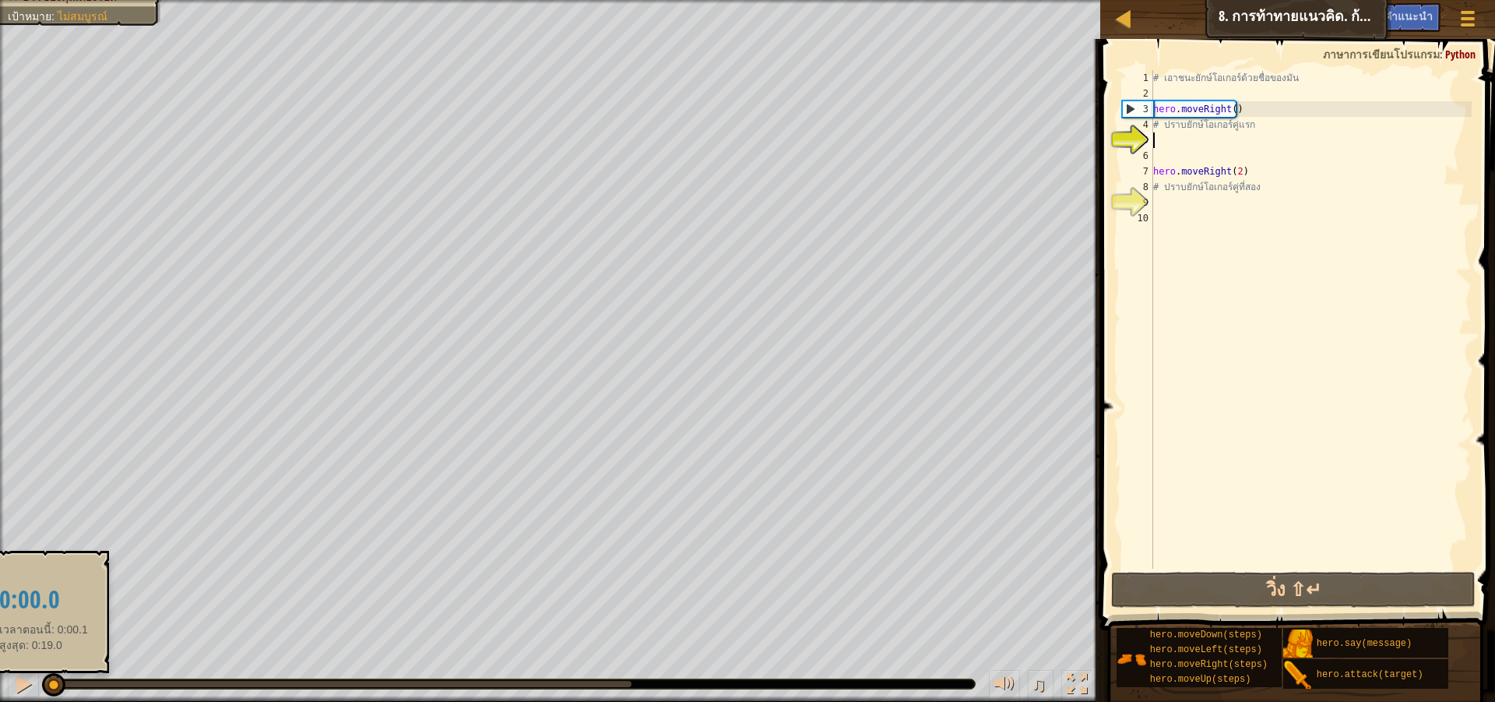
drag, startPoint x: 97, startPoint y: 686, endPoint x: 37, endPoint y: 671, distance: 62.0
click at [41, 673] on div "♫" at bounding box center [550, 680] width 1101 height 47
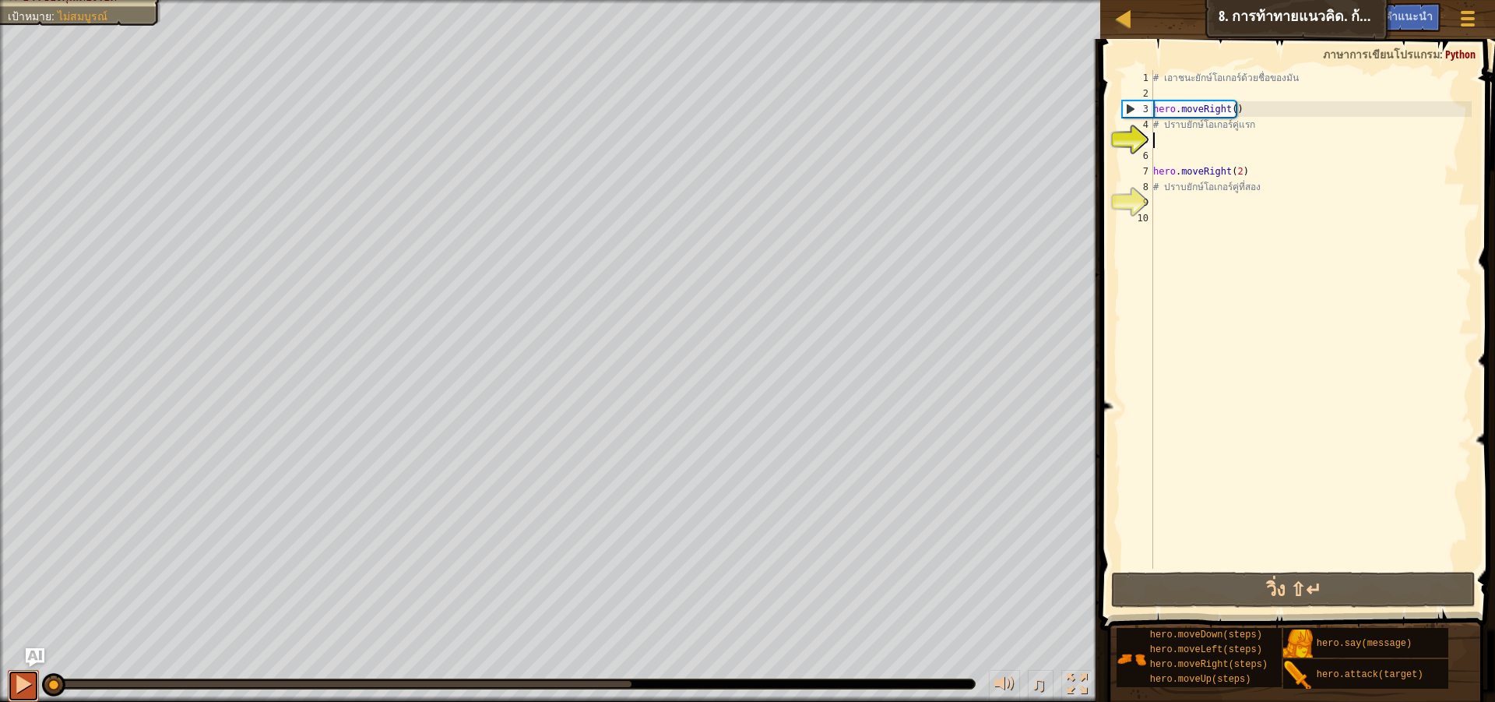
click at [26, 674] on div at bounding box center [23, 684] width 20 height 20
drag, startPoint x: 62, startPoint y: 681, endPoint x: 24, endPoint y: 673, distance: 39.0
click at [24, 673] on div "♫" at bounding box center [550, 680] width 1101 height 47
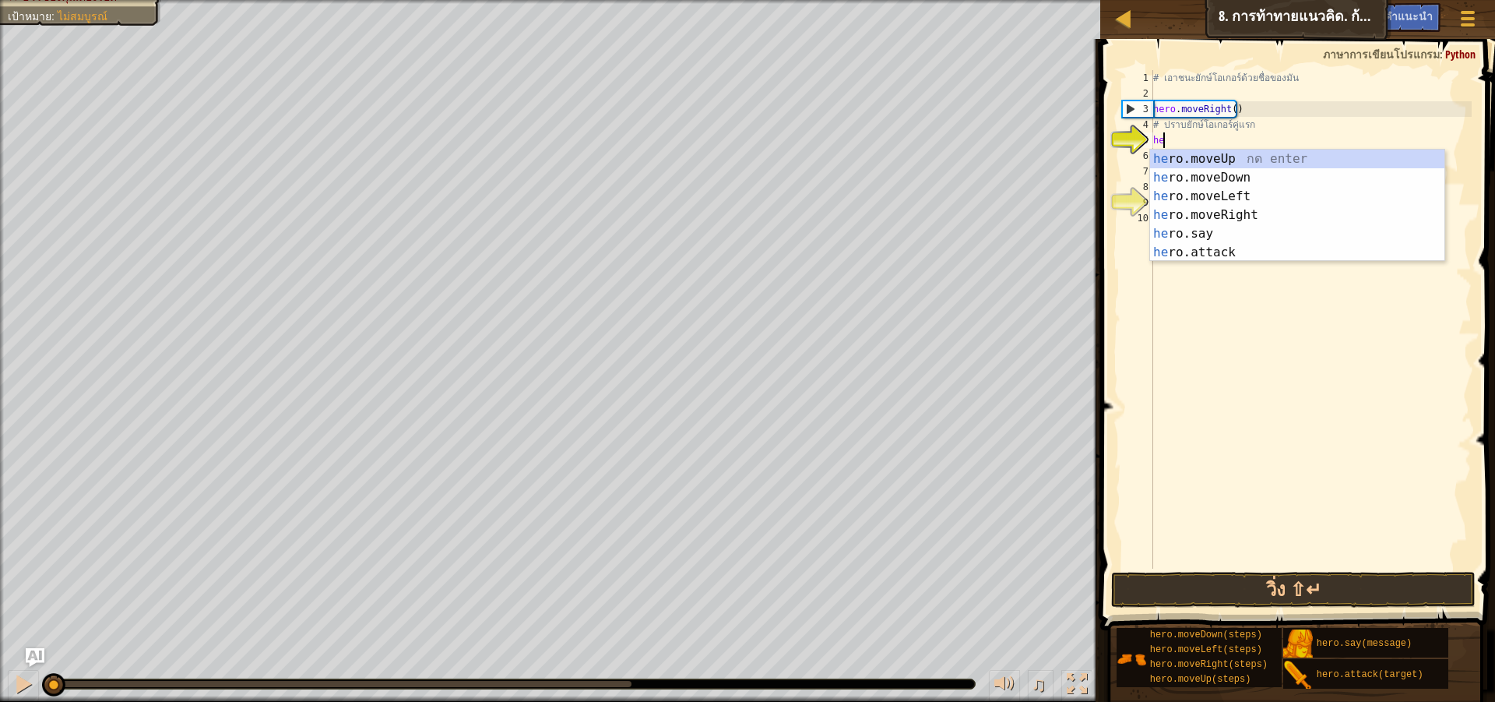
scroll to position [7, 1]
type textarea "hero"
click at [1298, 164] on div "hero .moveUp กด enter hero .moveDown กด enter hero .moveLeft กด enter hero .mov…" at bounding box center [1297, 225] width 294 height 150
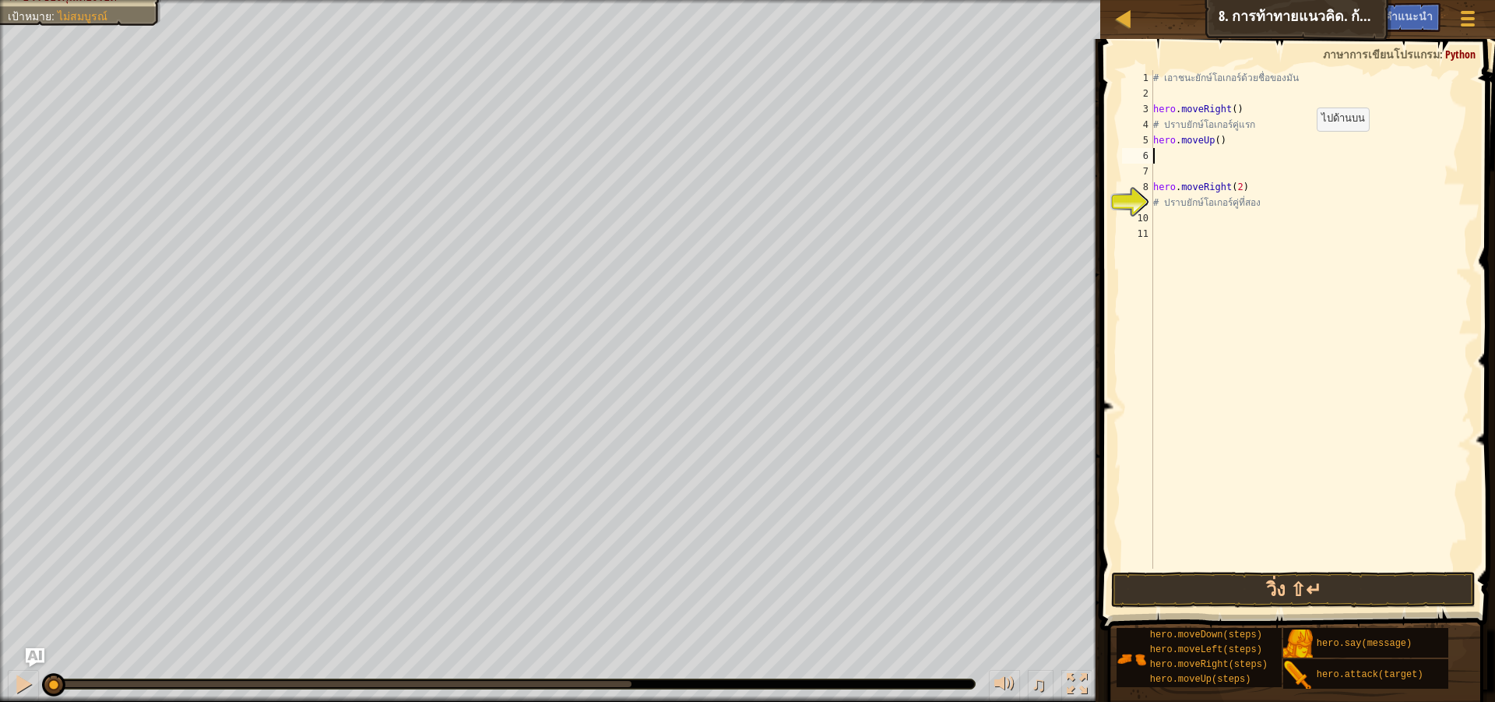
scroll to position [7, 0]
drag, startPoint x: 48, startPoint y: 686, endPoint x: 0, endPoint y: 693, distance: 48.8
click at [0, 693] on div "♫" at bounding box center [550, 680] width 1101 height 47
click at [22, 685] on div at bounding box center [23, 684] width 20 height 20
click at [18, 655] on div "จัดการพวกออร์ก (0/4) ฮีโรของคุณต้องรอด เป้าหมาย : ไม่[PERSON_NAME] ♫ [PERSON_NA…" at bounding box center [747, 351] width 1495 height 702
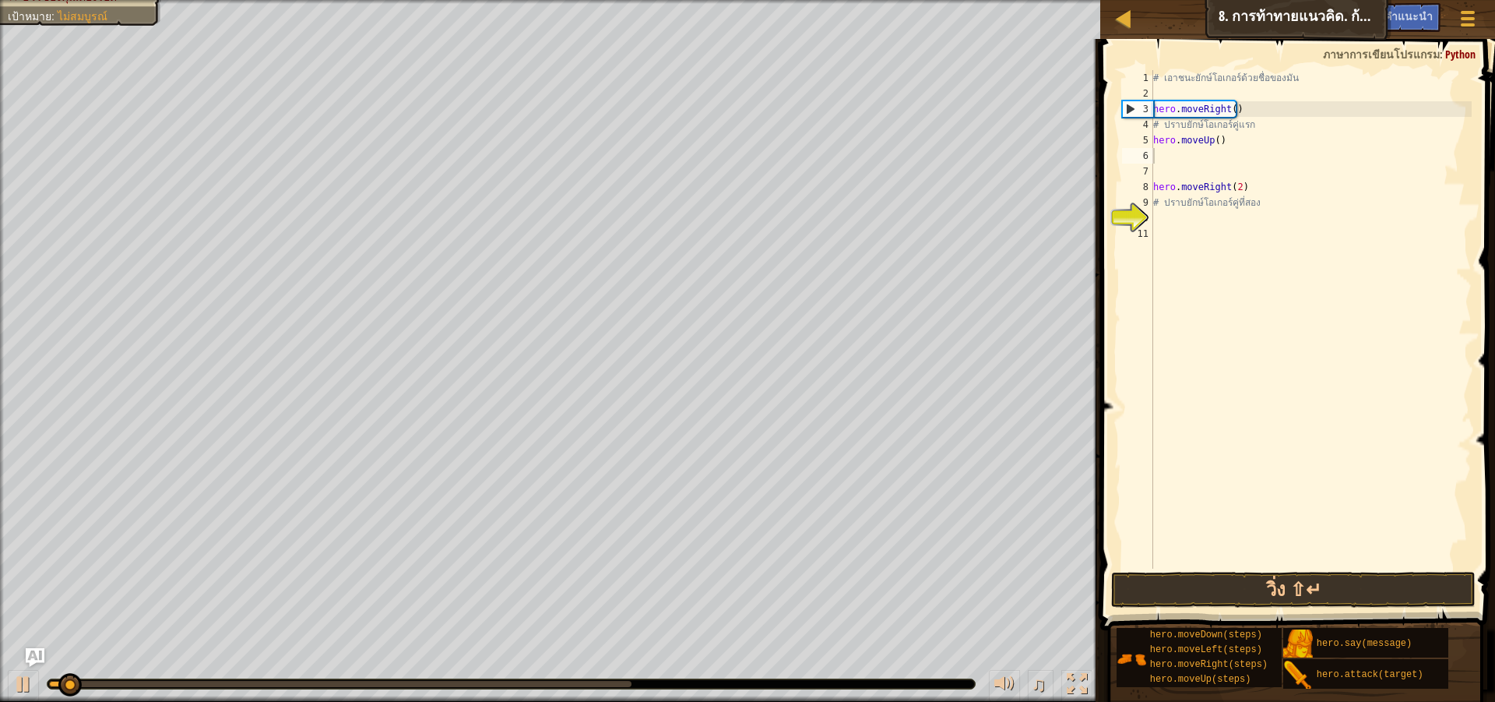
click at [22, 667] on div "♫" at bounding box center [550, 680] width 1101 height 47
click at [31, 687] on div at bounding box center [23, 684] width 20 height 20
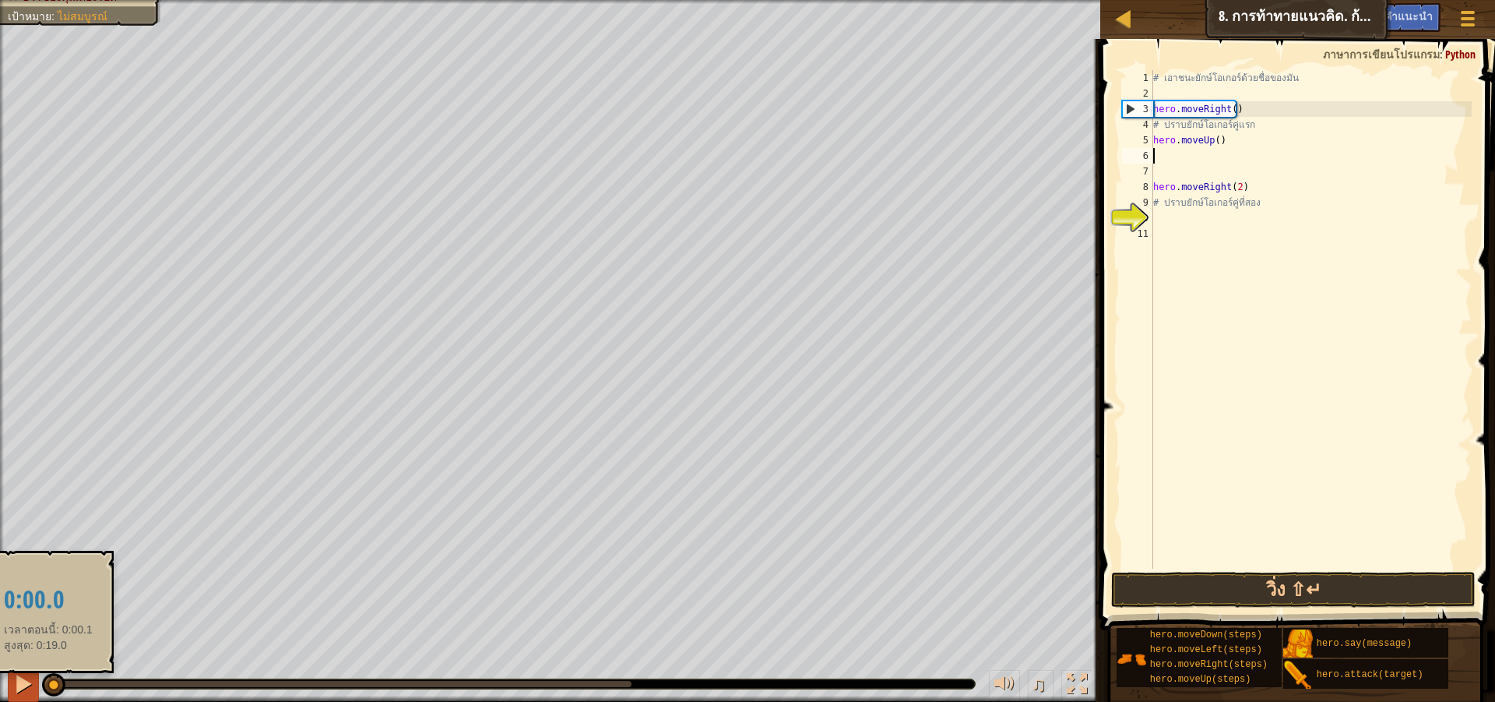
drag, startPoint x: 49, startPoint y: 694, endPoint x: 28, endPoint y: 688, distance: 21.9
click at [28, 688] on div "♫" at bounding box center [550, 680] width 1101 height 47
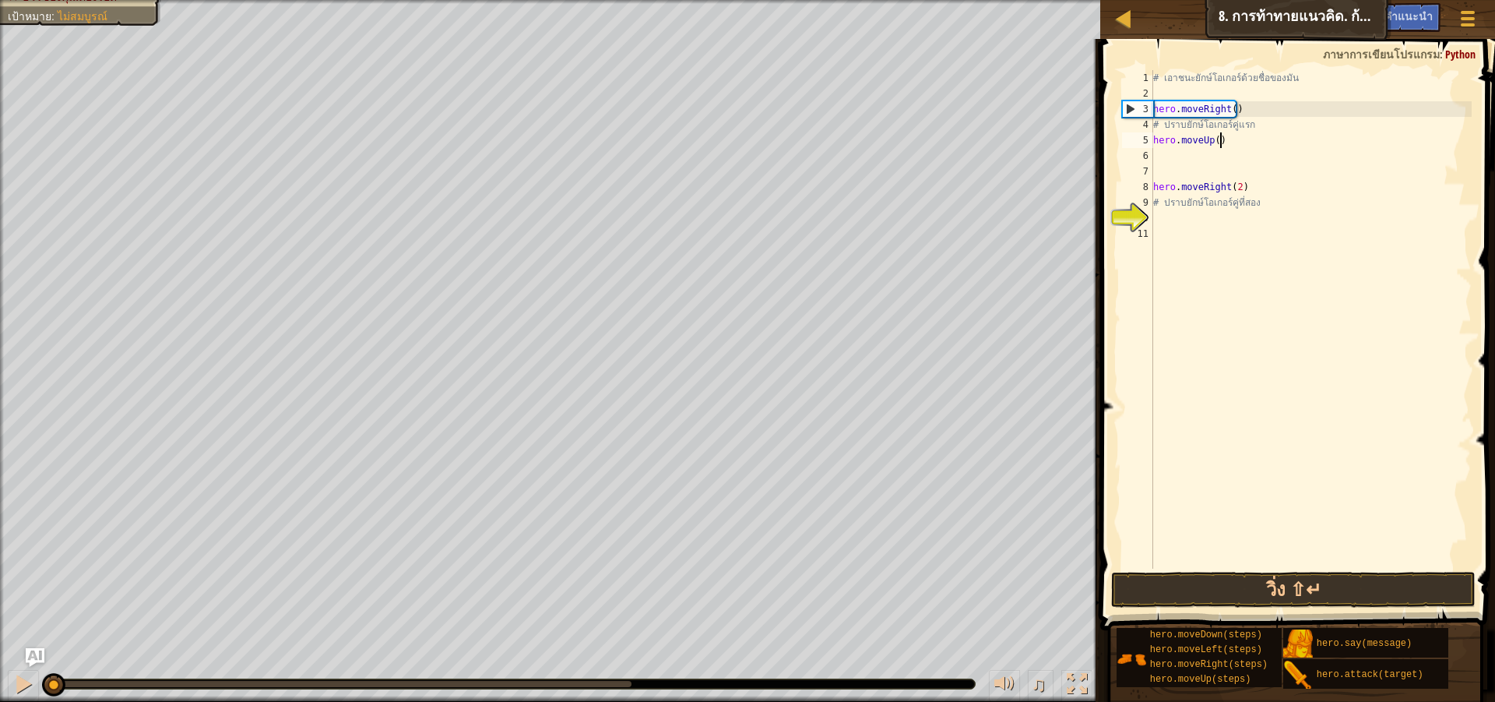
click at [1259, 141] on div "# [PERSON_NAME]ยักษ์โอเกอร์ด้วยชื่อของมัน hero . moveRight ( ) # ปราบยักษ์โอเกอ…" at bounding box center [1311, 335] width 322 height 530
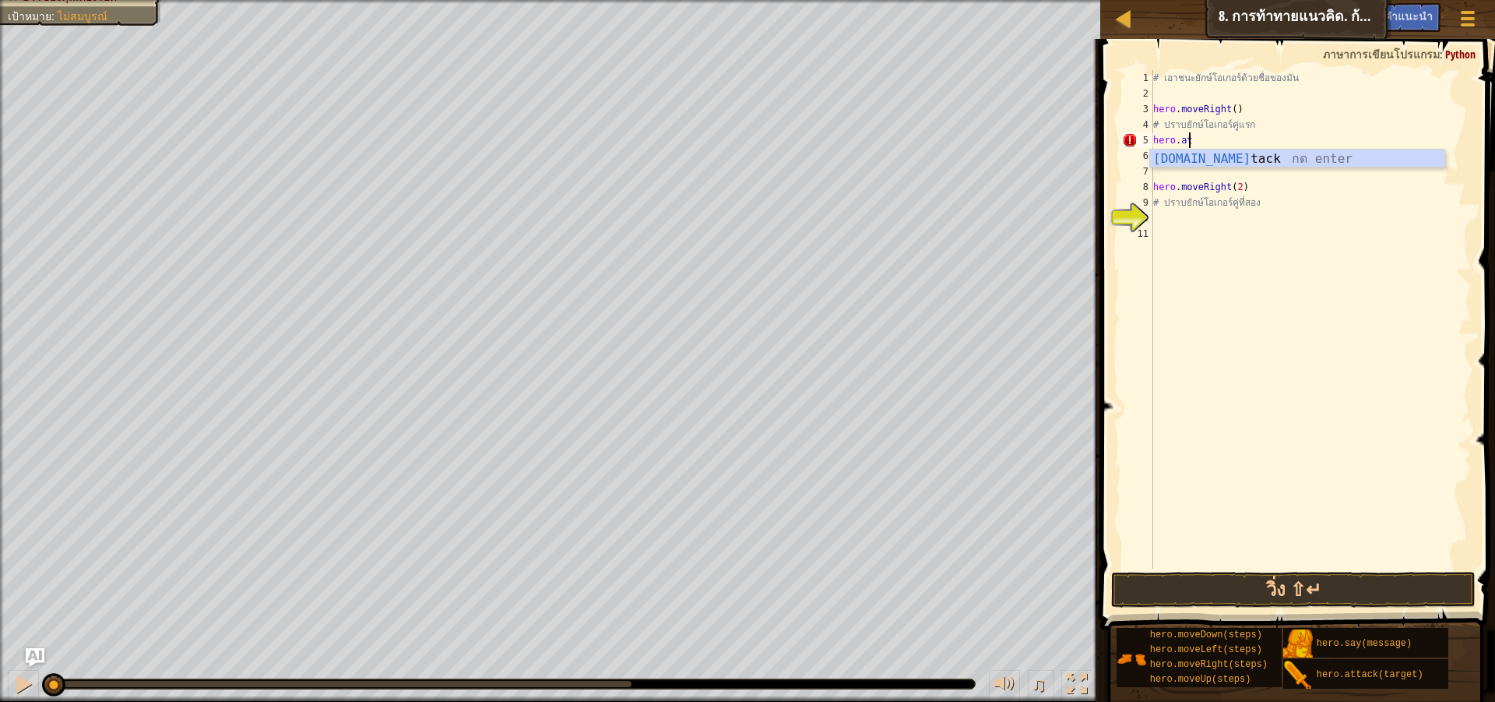
scroll to position [7, 3]
click at [1263, 155] on div "hero.atta ck กด enter" at bounding box center [1297, 178] width 294 height 56
type textarea "hero.attack("Sog")"
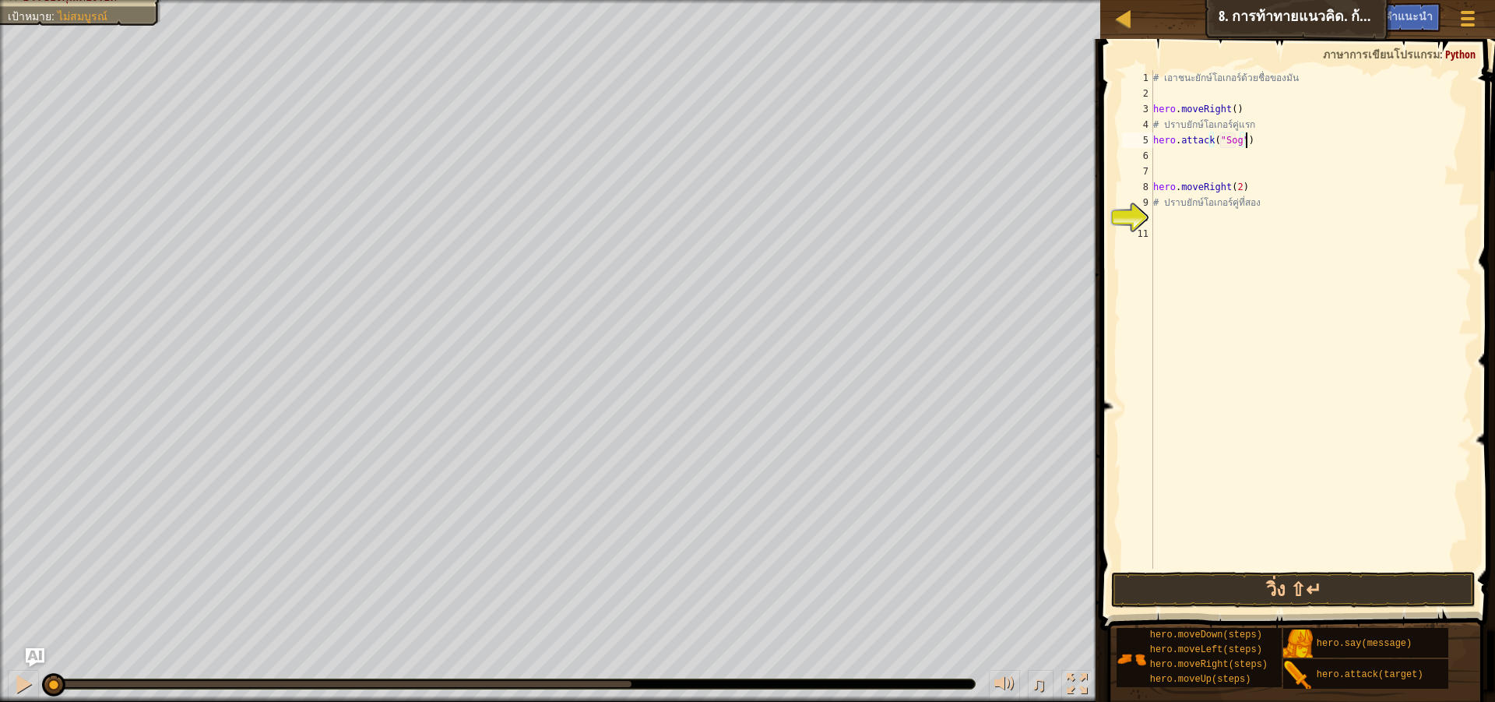
click at [1259, 135] on div "# [PERSON_NAME]ยักษ์โอเกอร์ด้วยชื่อของมัน hero . moveRight ( ) # ปราบยักษ์โอเกอ…" at bounding box center [1311, 335] width 322 height 530
drag, startPoint x: 1259, startPoint y: 135, endPoint x: 1189, endPoint y: 160, distance: 75.1
click at [1189, 160] on div "# [PERSON_NAME]ยักษ์โอเกอร์ด้วยชื่อของมัน hero . moveRight ( ) # ปราบยักษ์โอเกอ…" at bounding box center [1311, 335] width 322 height 530
click at [1277, 142] on div "# [PERSON_NAME]ยักษ์โอเกอร์ด้วยชื่อของมัน hero . moveRight ( ) # ปราบยักษ์โอเกอ…" at bounding box center [1311, 335] width 322 height 530
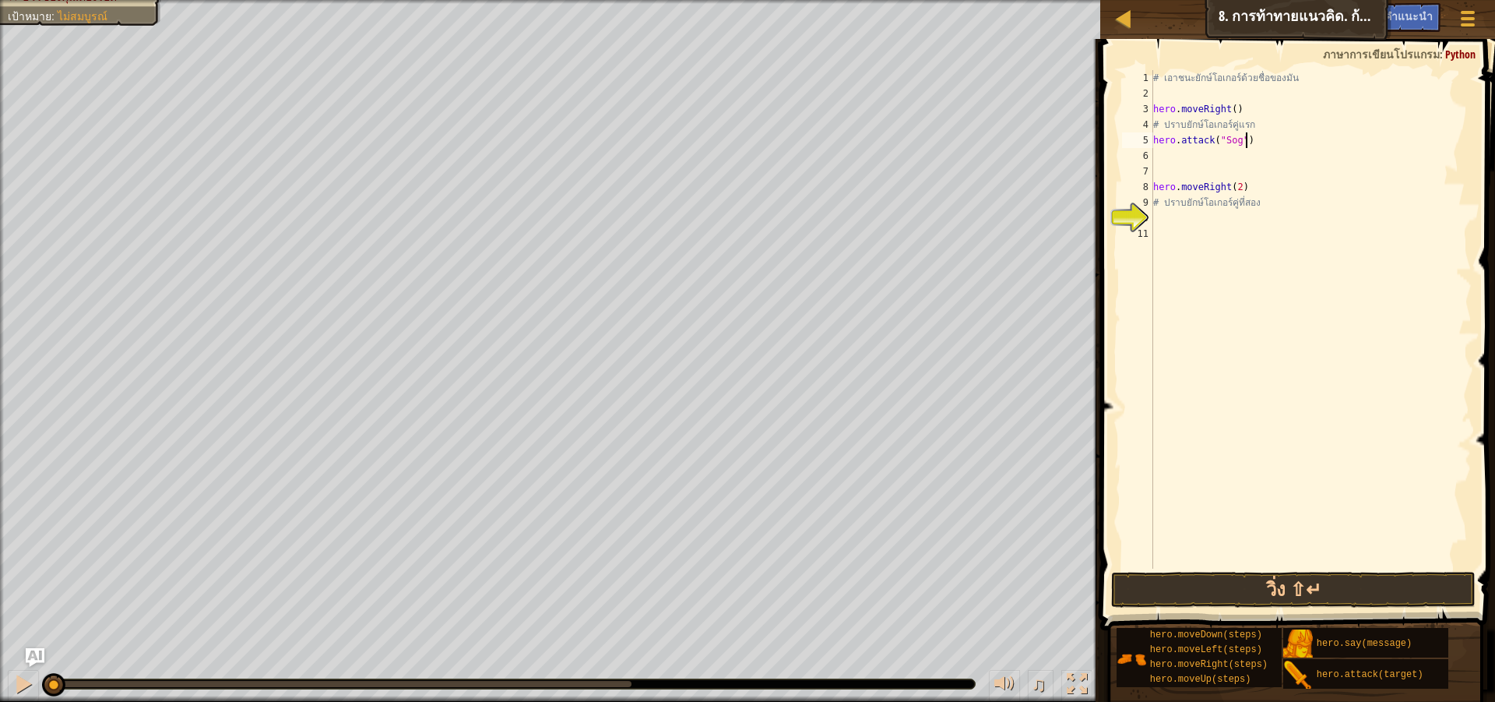
type textarea "hero.attack("Sog")"
click at [1277, 142] on div "# [PERSON_NAME]ยักษ์โอเกอร์ด้วยชื่อของมัน hero . moveRight ( ) # ปราบยักษ์โอเกอ…" at bounding box center [1311, 335] width 322 height 530
click at [1280, 148] on div "# [PERSON_NAME]ยักษ์โอเกอร์ด้วยชื่อของมัน hero . moveRight ( ) # ปราบยักษ์โอเกอ…" at bounding box center [1311, 335] width 322 height 530
click at [1284, 143] on div "# [PERSON_NAME]ยักษ์โอเกอร์ด้วยชื่อของมัน hero . moveRight ( ) # ปราบยักษ์โอเกอ…" at bounding box center [1311, 335] width 322 height 530
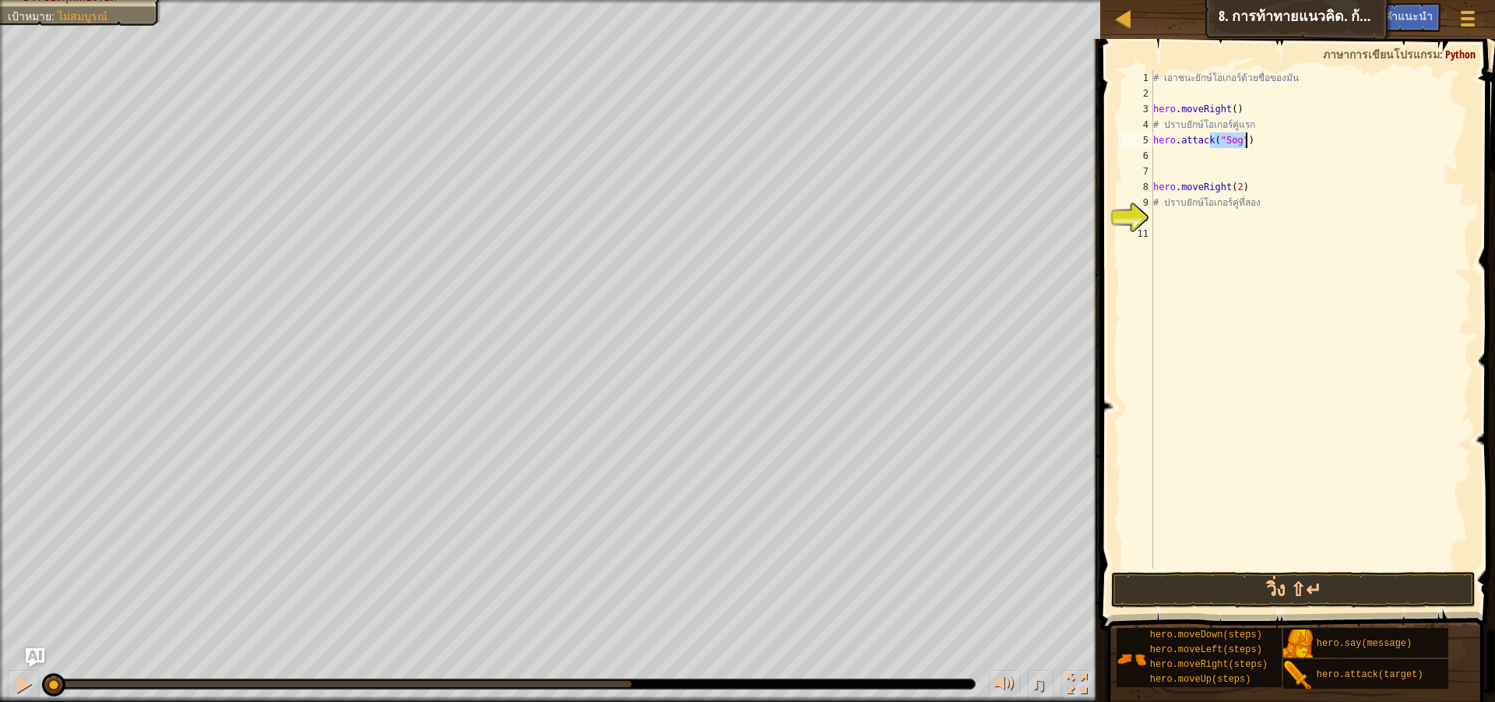
click at [1284, 143] on div "# [PERSON_NAME]ยักษ์โอเกอร์ด้วยชื่อของมัน hero . moveRight ( ) # ปราบยักษ์โอเกอ…" at bounding box center [1311, 335] width 322 height 530
type textarea "hero.attack("Sog")"
click at [1191, 159] on div "# [PERSON_NAME]ยักษ์โอเกอร์ด้วยชื่อของมัน hero . moveRight ( ) # ปราบยักษ์โอเกอ…" at bounding box center [1311, 319] width 322 height 498
click at [19, 689] on div at bounding box center [23, 684] width 20 height 20
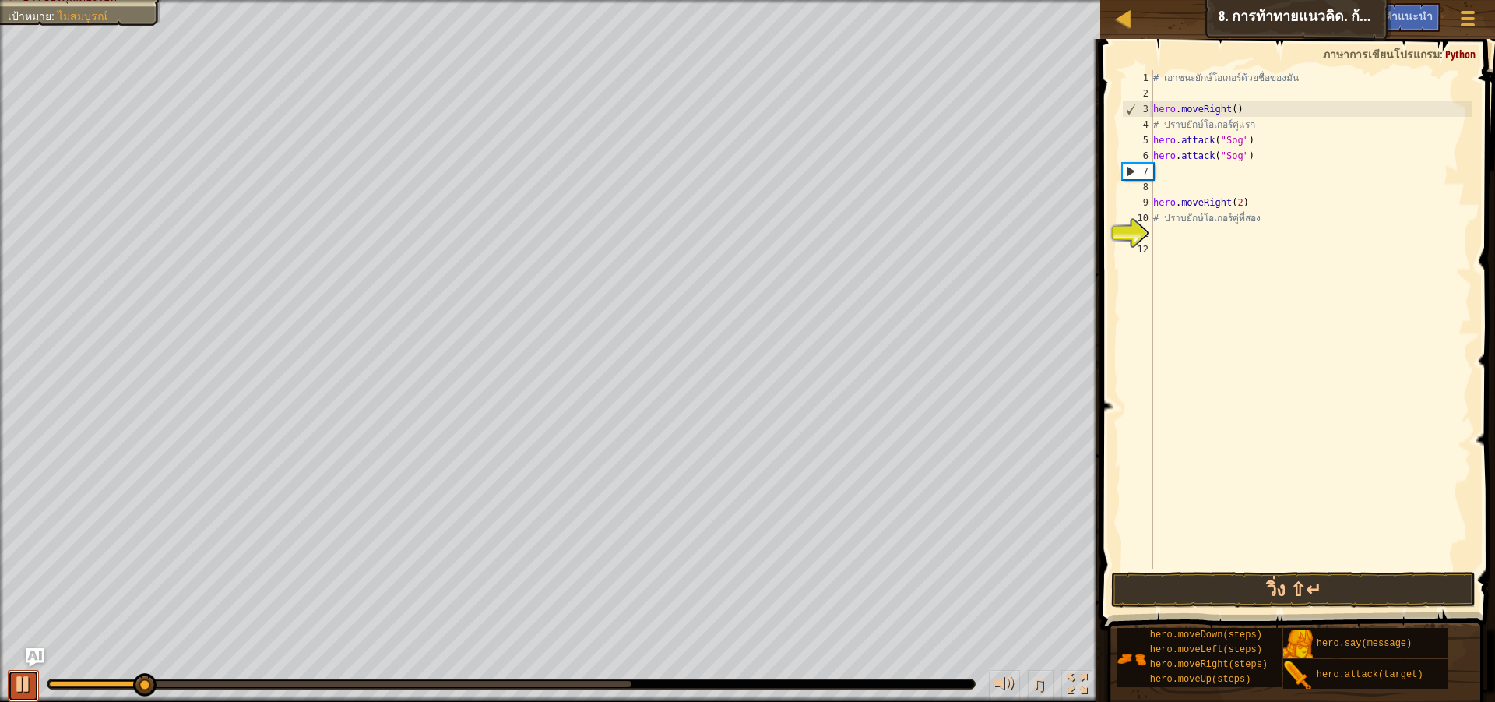
click at [18, 680] on div at bounding box center [23, 684] width 20 height 20
click at [1376, 140] on div "# [PERSON_NAME]ยักษ์โอเกอร์ด้วยชื่อของมัน hero . moveRight ( ) # ปราบยักษ์โอเกอ…" at bounding box center [1311, 335] width 322 height 530
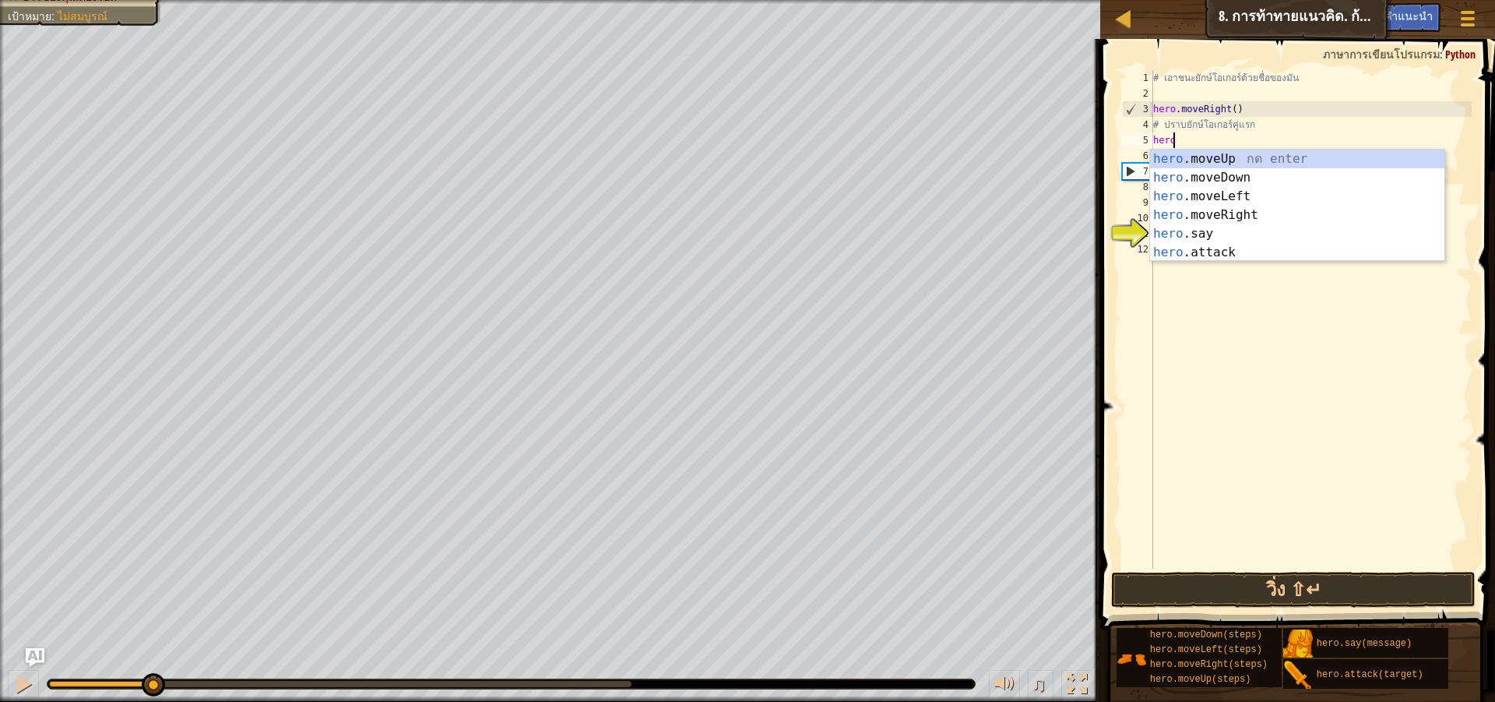
type textarea "h"
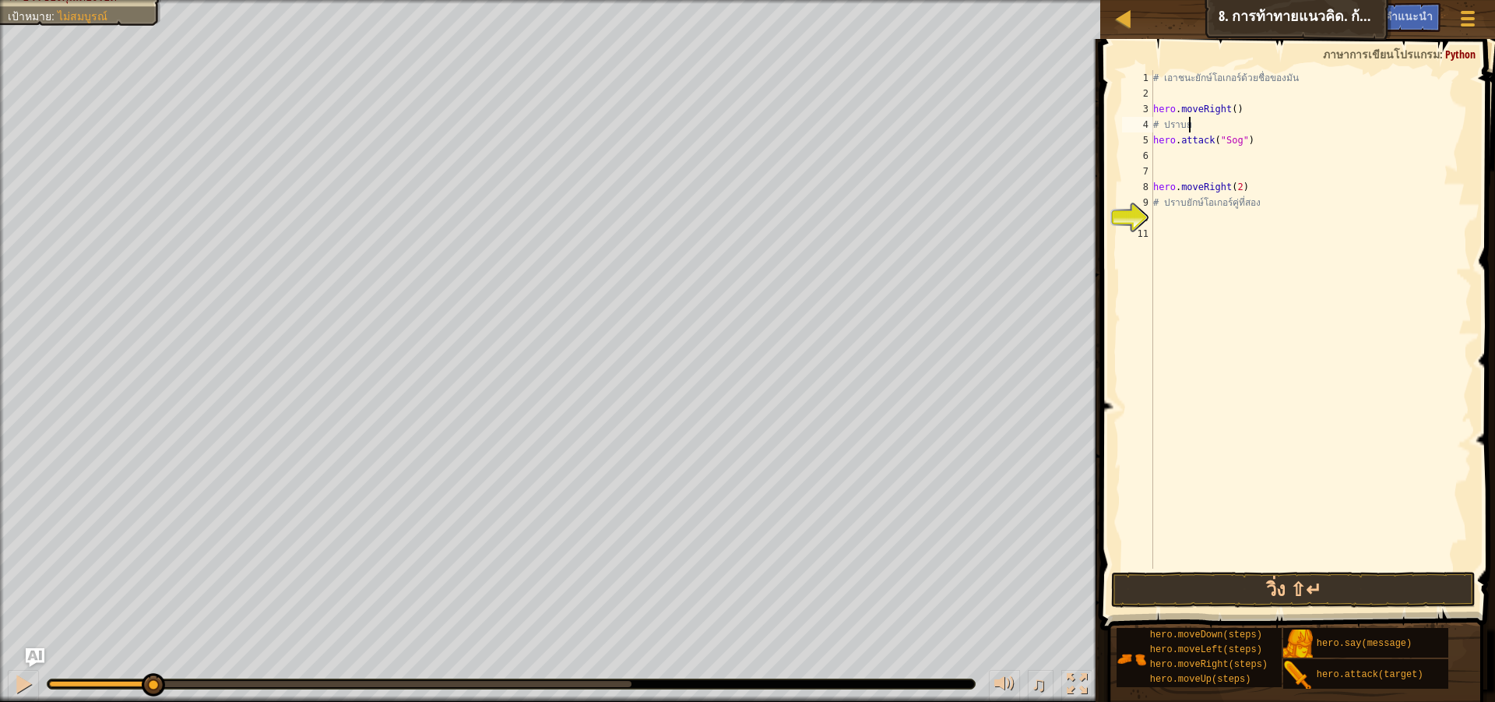
scroll to position [7, 2]
type textarea "#"
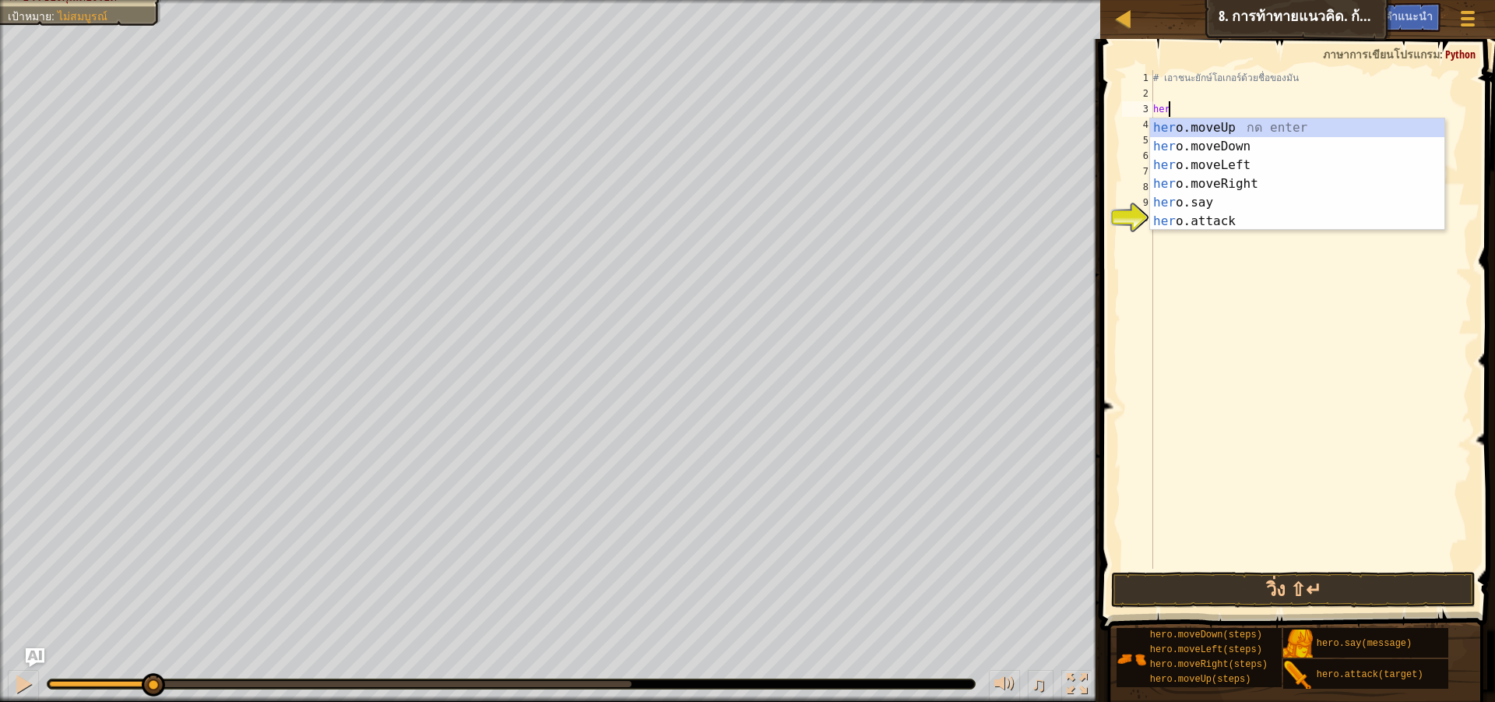
type textarea "h"
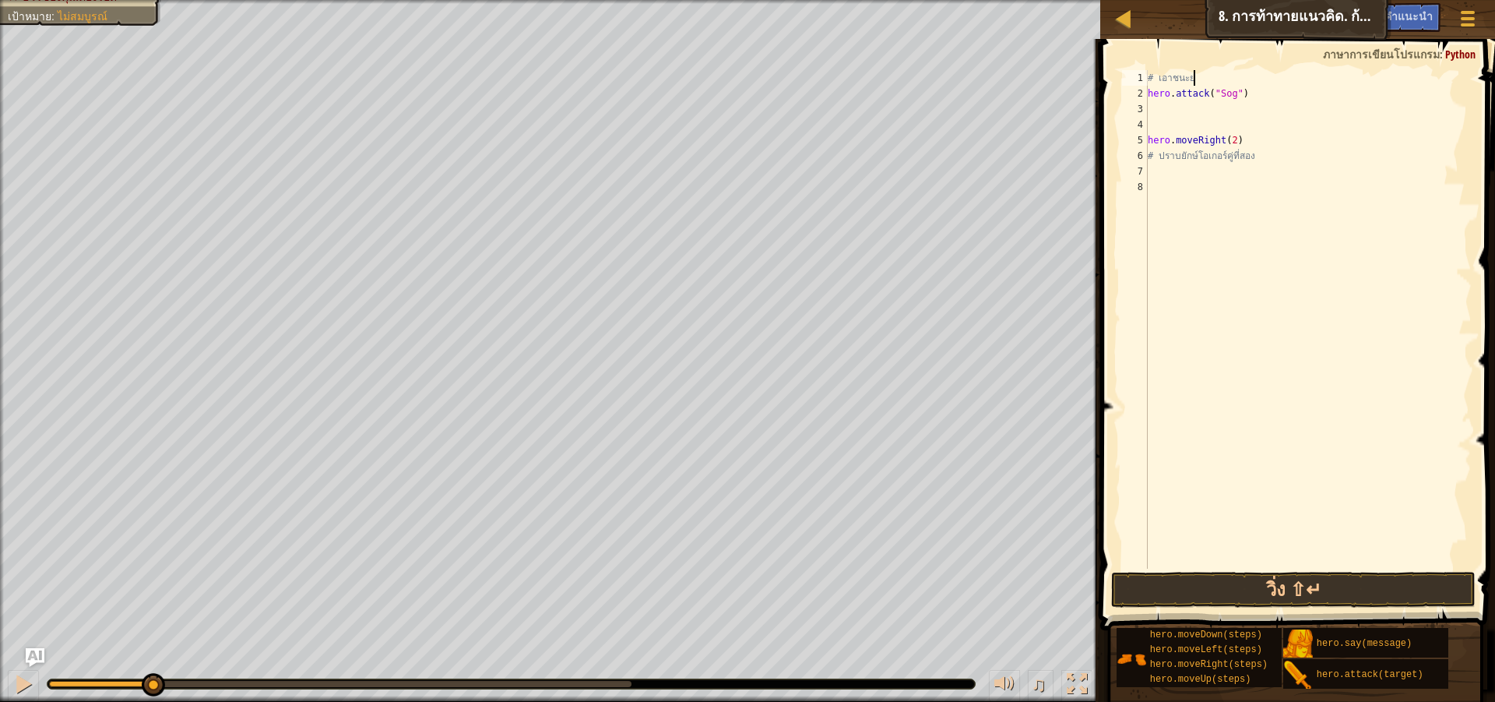
type textarea "#"
click at [1368, 143] on div "hero . attack ( "Sog" ) hero . moveRight ( 2 ) # ปราบยักษ์โอเกอร์คู่ที่สอง" at bounding box center [1308, 335] width 327 height 530
click at [1368, 159] on div "hero . attack ( "Sog" ) hero . moveRight ( 2 ) # ปราบยักษ์โอเกอร์คู่ที่สอง" at bounding box center [1308, 335] width 327 height 530
type textarea "#"
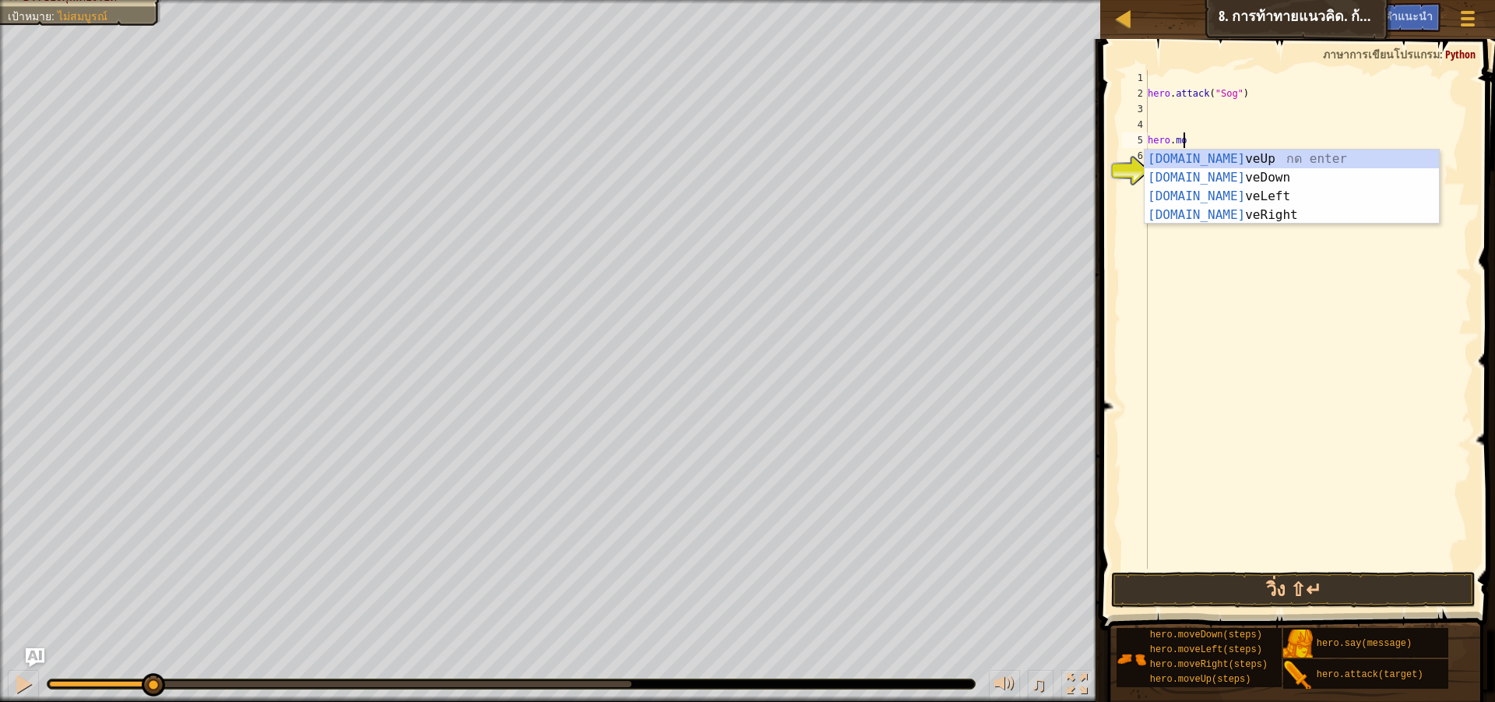
type textarea "h"
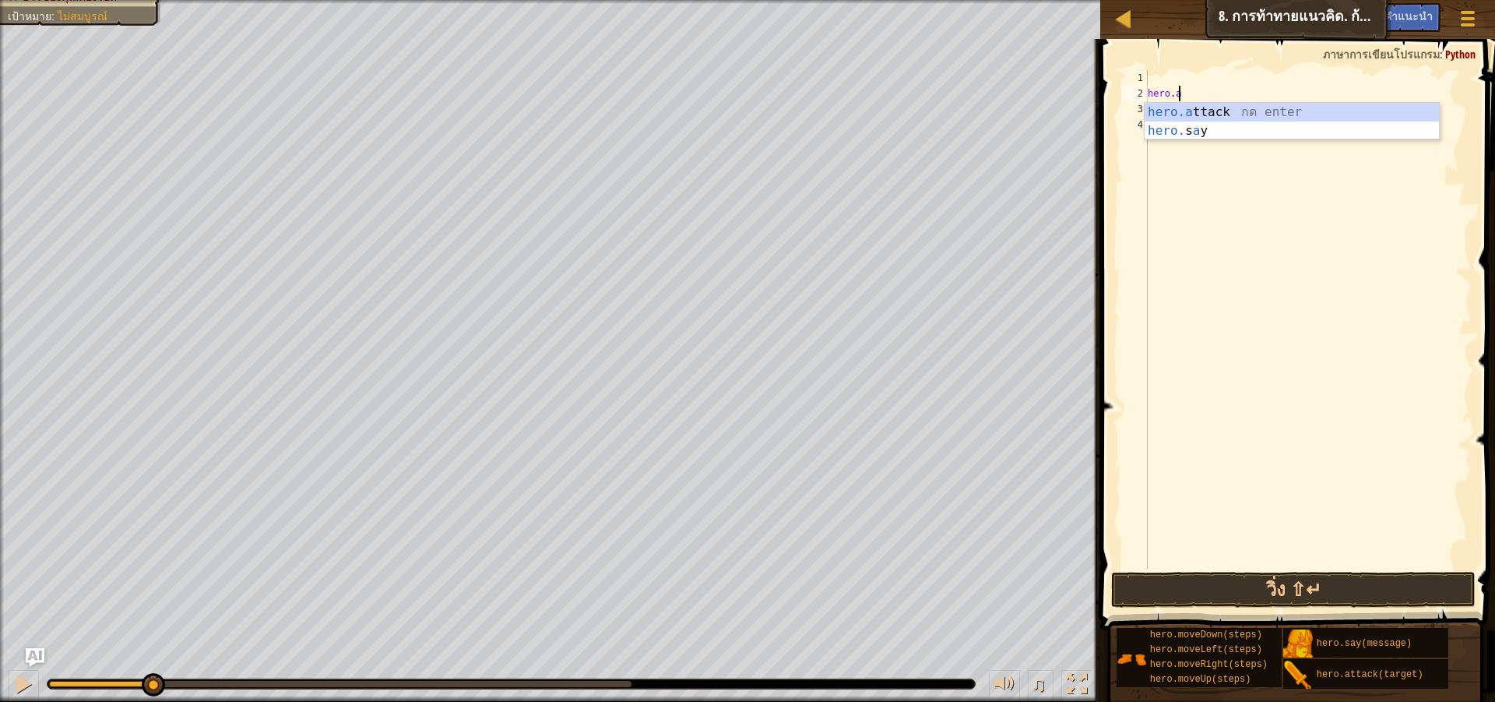
type textarea "h"
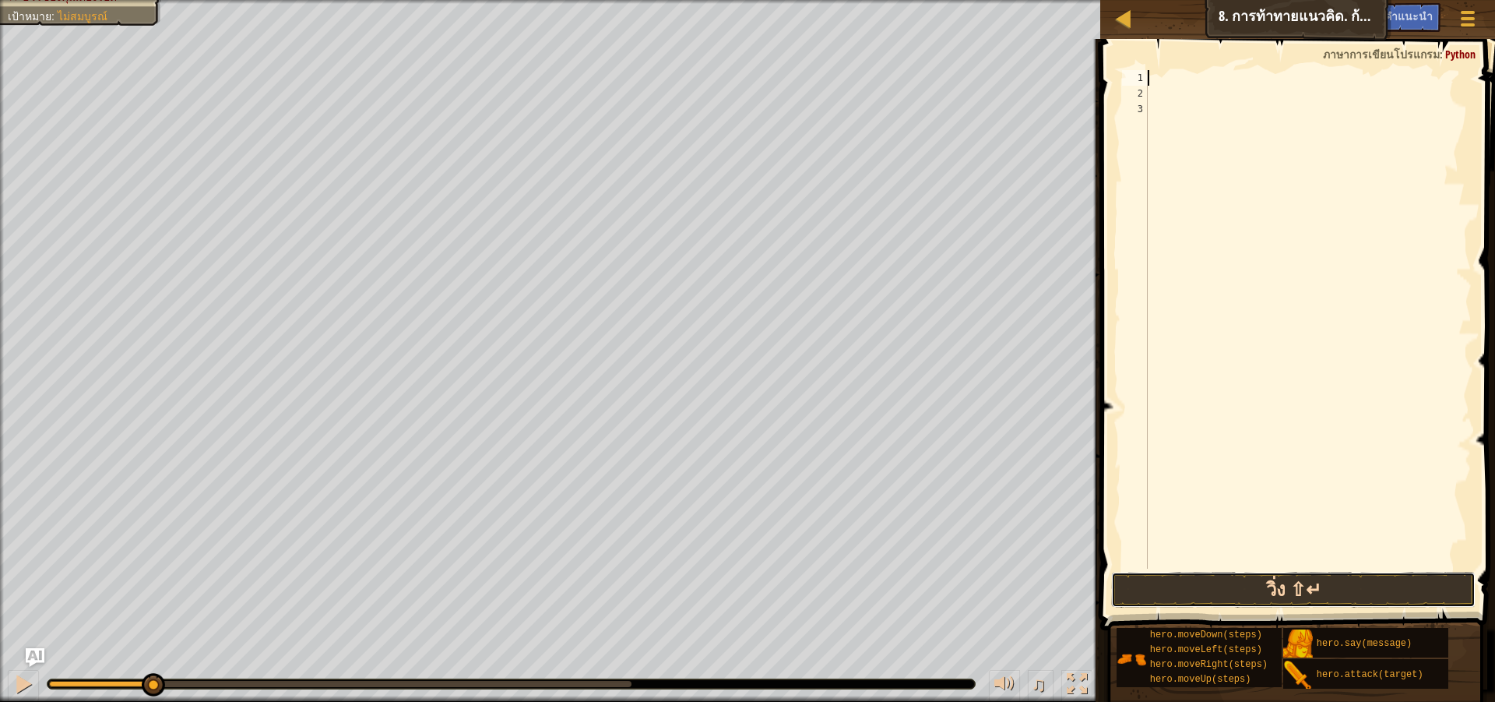
click at [1269, 604] on button "วิ่ง ⇧↵" at bounding box center [1293, 590] width 365 height 36
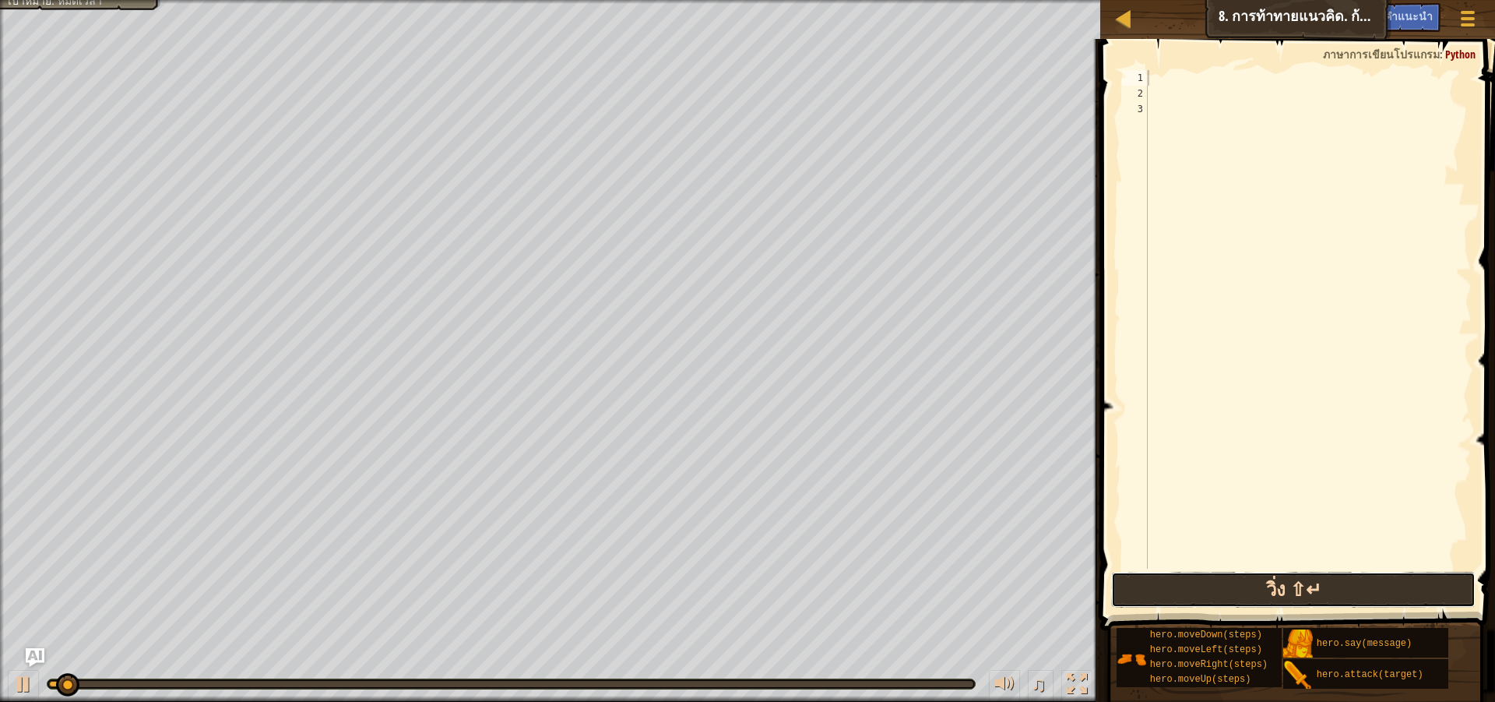
click at [1263, 594] on button "วิ่ง ⇧↵" at bounding box center [1293, 590] width 365 height 36
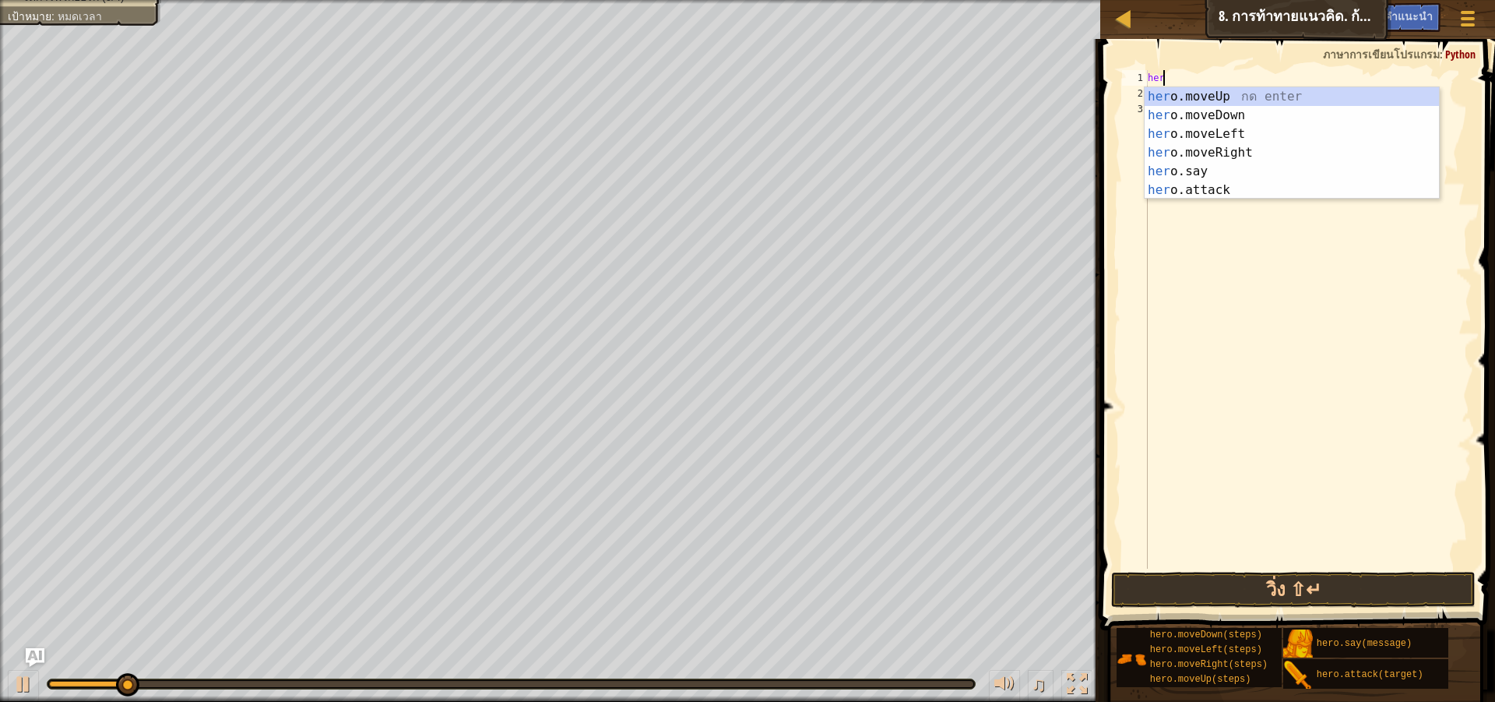
scroll to position [7, 1]
type textarea "hero"
click at [1266, 153] on div "hero .moveUp กด enter hero .moveDown กด enter hero .moveLeft กด enter hero .mov…" at bounding box center [1292, 162] width 294 height 150
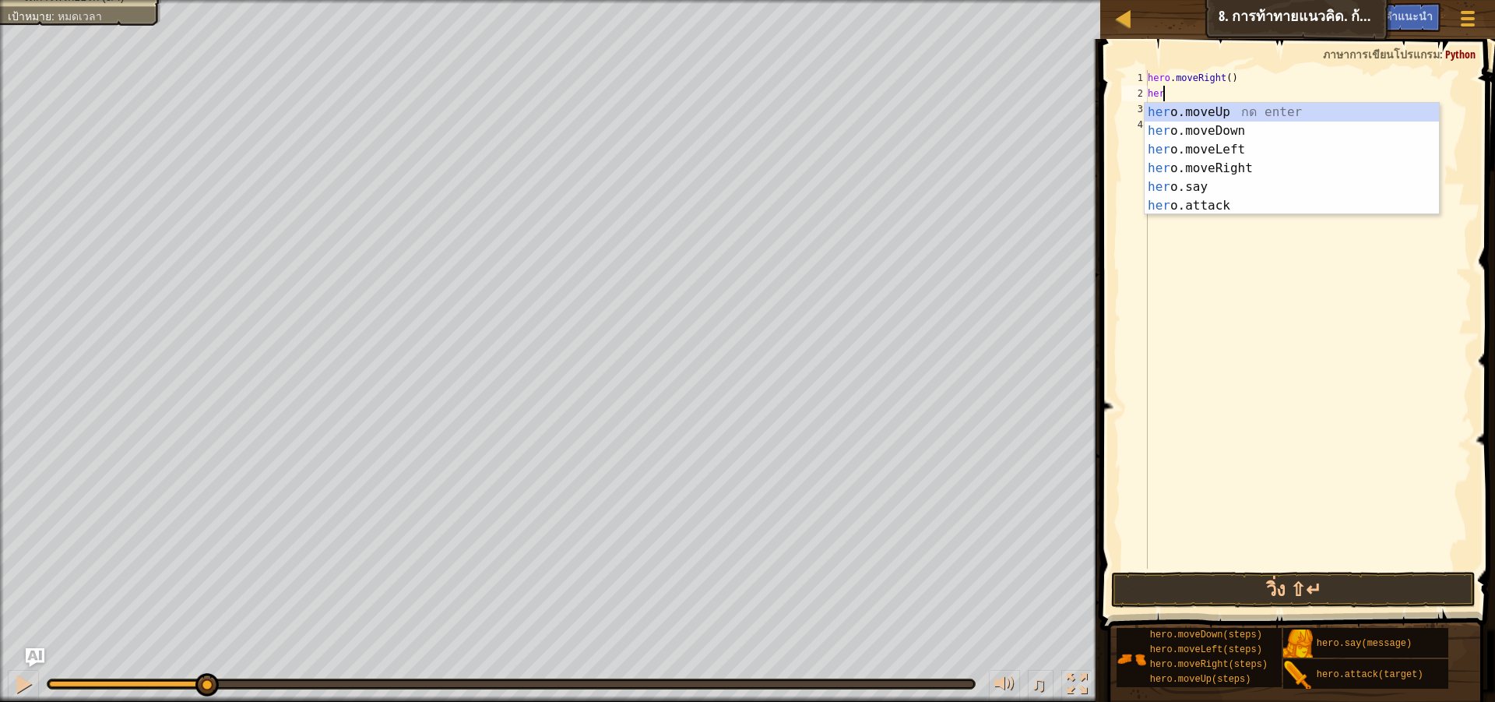
type textarea "hero"
click at [1234, 111] on div "hero .moveUp กด enter hero .moveDown กด enter hero .moveLeft กด enter hero .mov…" at bounding box center [1292, 178] width 294 height 150
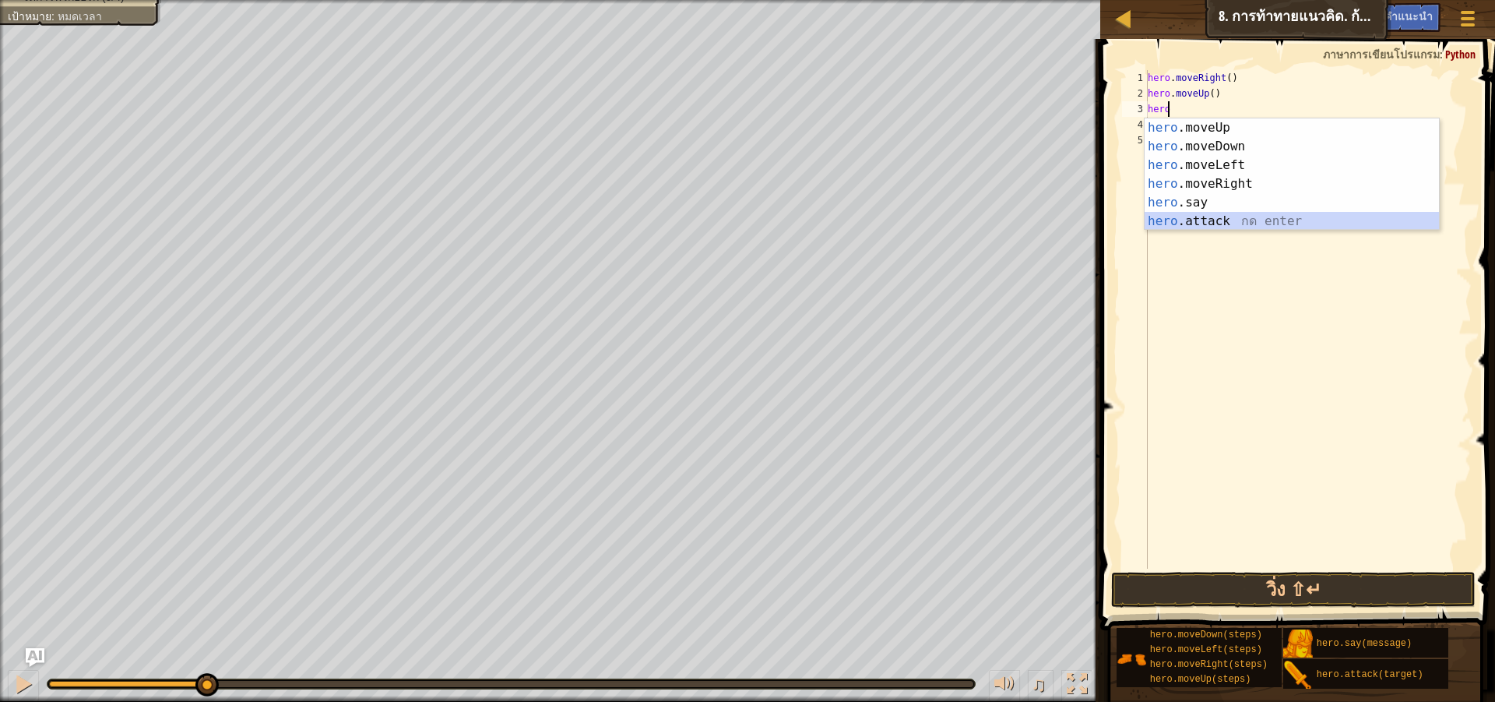
click at [1222, 219] on div "hero .moveUp กด enter hero .moveDown กด enter hero .moveLeft กด enter hero .mov…" at bounding box center [1292, 193] width 294 height 150
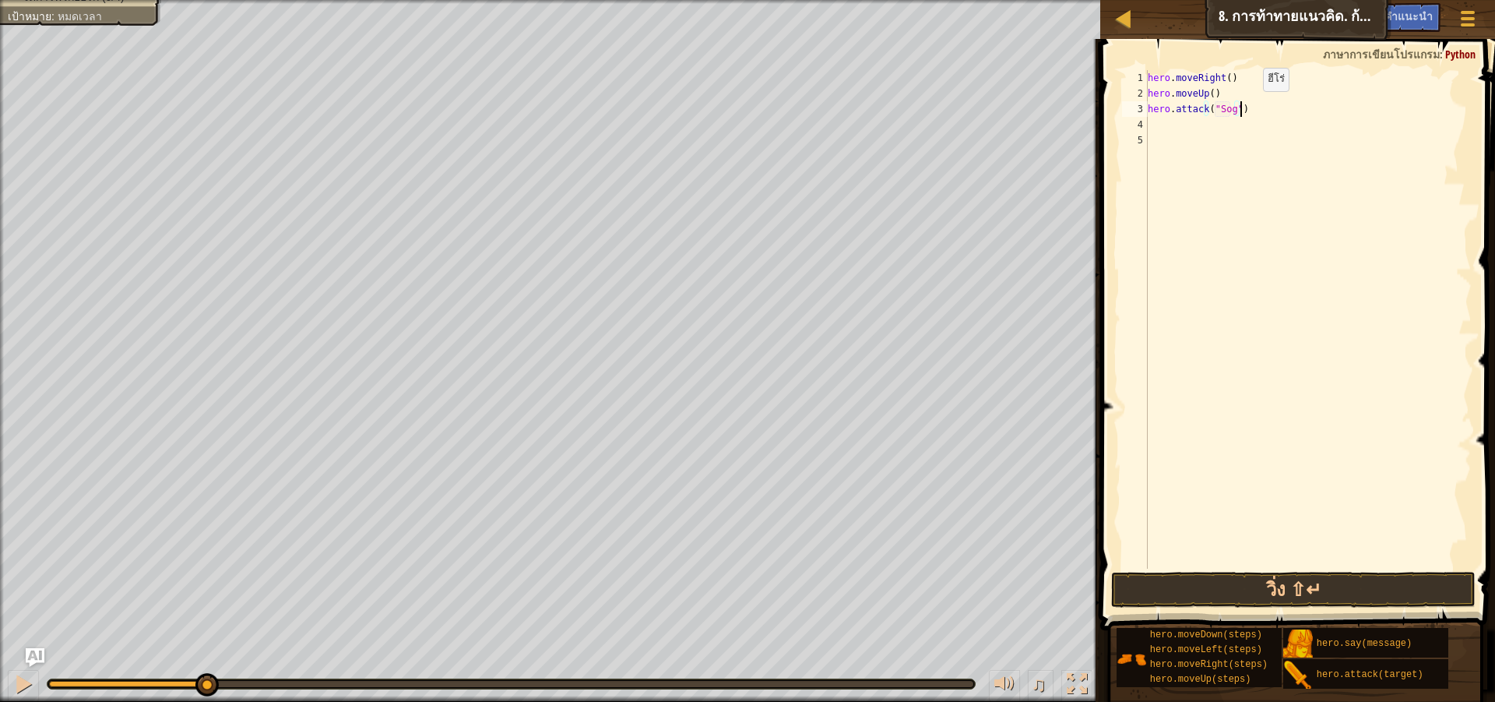
scroll to position [7, 0]
drag, startPoint x: 1250, startPoint y: 107, endPoint x: 1238, endPoint y: 110, distance: 12.1
click at [1238, 110] on div "hero . moveRight ( ) hero . moveUp ( ) hero . attack ( "Sog" )" at bounding box center [1308, 335] width 327 height 530
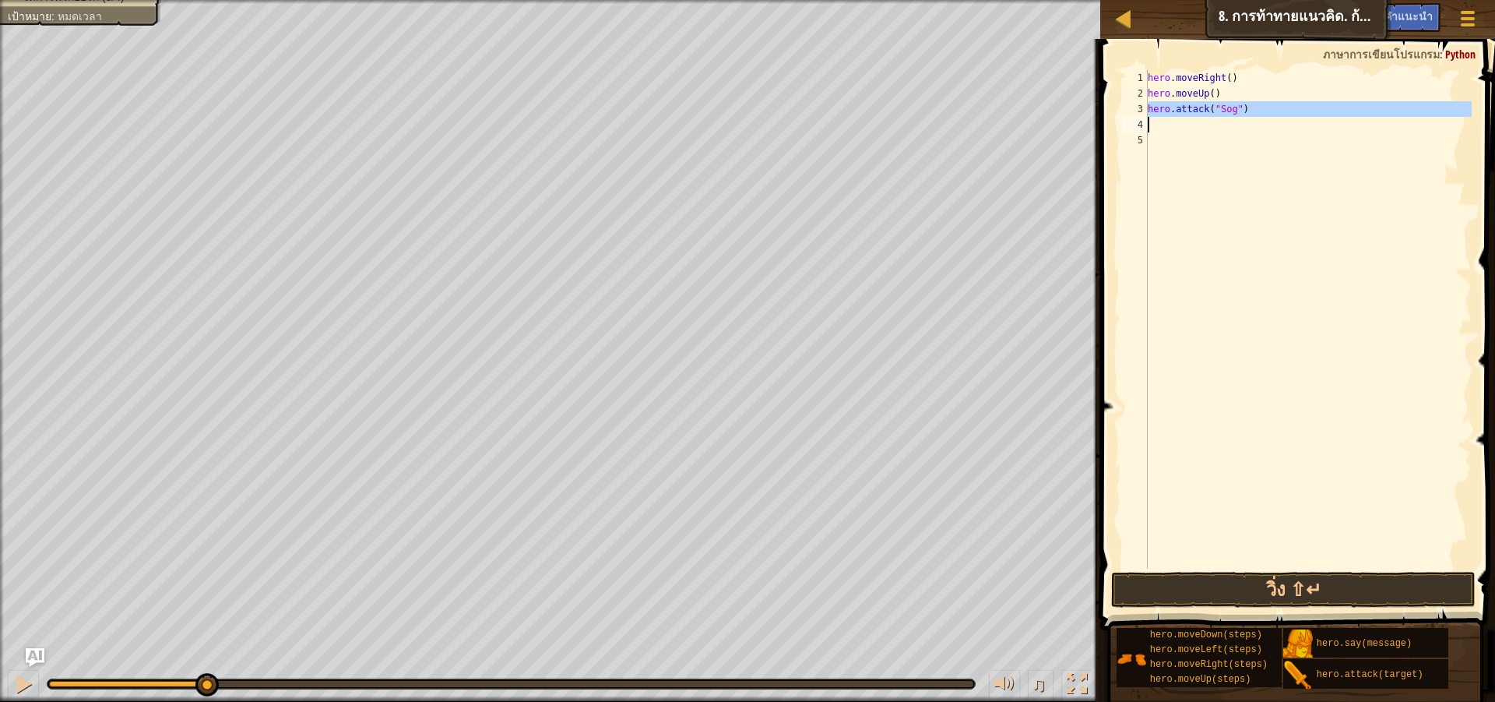
type textarea "hero.attack("Sog")"
click at [1235, 125] on div "hero . moveRight ( ) hero . moveUp ( ) hero . attack ( "Sog" )" at bounding box center [1308, 319] width 327 height 498
click at [1288, 583] on button "วิ่ง ⇧↵" at bounding box center [1293, 590] width 365 height 36
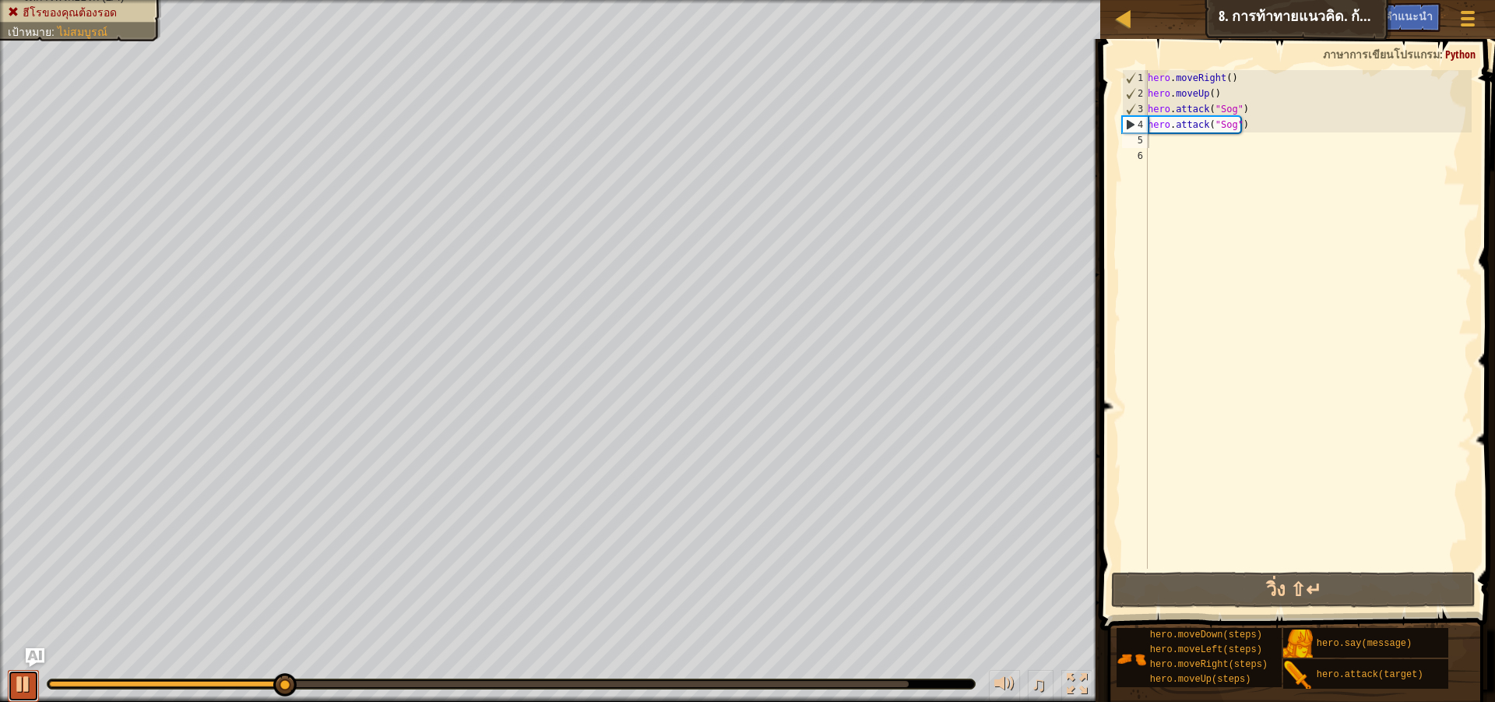
click at [25, 679] on div at bounding box center [23, 684] width 20 height 20
drag, startPoint x: 1249, startPoint y: 122, endPoint x: 1259, endPoint y: 91, distance: 31.8
click at [1259, 91] on div "hero . moveRight ( ) hero . moveUp ( ) hero . attack ( "Sog" ) hero . attack ( …" at bounding box center [1308, 335] width 327 height 530
click at [1277, 126] on div "hero . moveRight ( ) hero . moveUp ( ) hero . attack ( "Sog" ) hero . attack ( …" at bounding box center [1308, 335] width 327 height 530
click at [1277, 130] on div "hero . moveRight ( ) hero . moveUp ( ) hero . attack ( "Sog" ) hero . attack ( …" at bounding box center [1308, 335] width 327 height 530
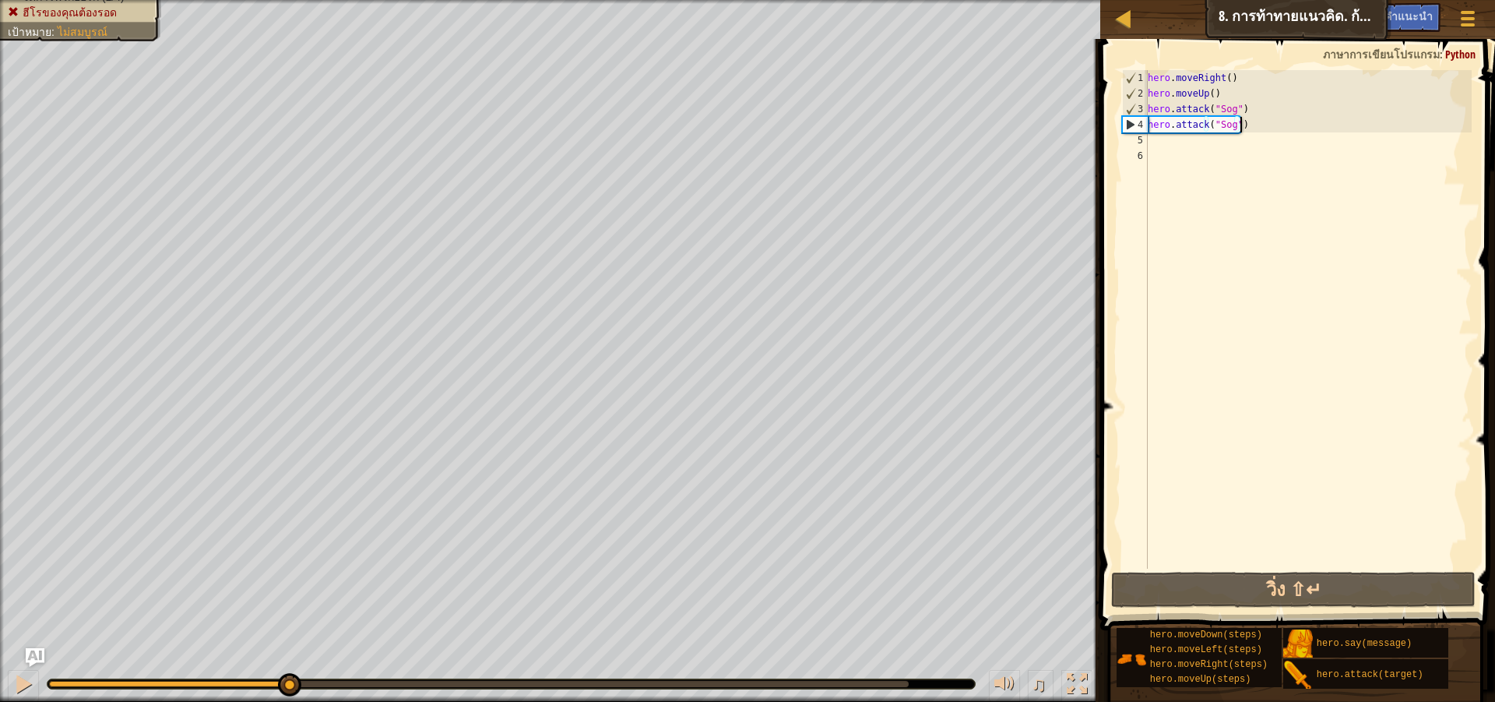
click at [1277, 131] on div "hero . moveRight ( ) hero . moveUp ( ) hero . attack ( "Sog" ) hero . attack ( …" at bounding box center [1308, 335] width 327 height 530
type textarea "hero.attack("Sog")"
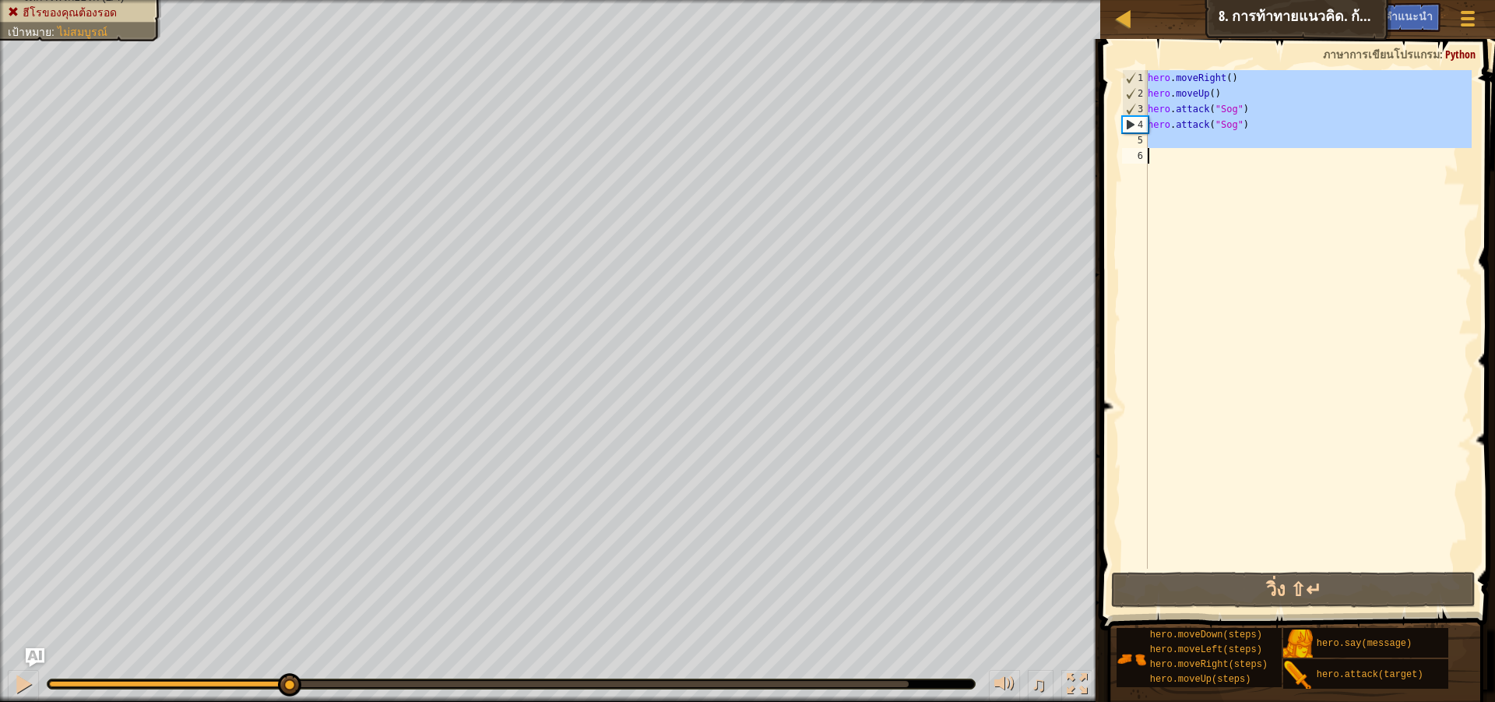
click at [1277, 131] on div "hero . moveRight ( ) hero . moveUp ( ) hero . attack ( "Sog" ) hero . attack ( …" at bounding box center [1308, 335] width 327 height 530
click at [1277, 131] on div "hero . moveRight ( ) hero . moveUp ( ) hero . attack ( "Sog" ) hero . attack ( …" at bounding box center [1308, 319] width 327 height 498
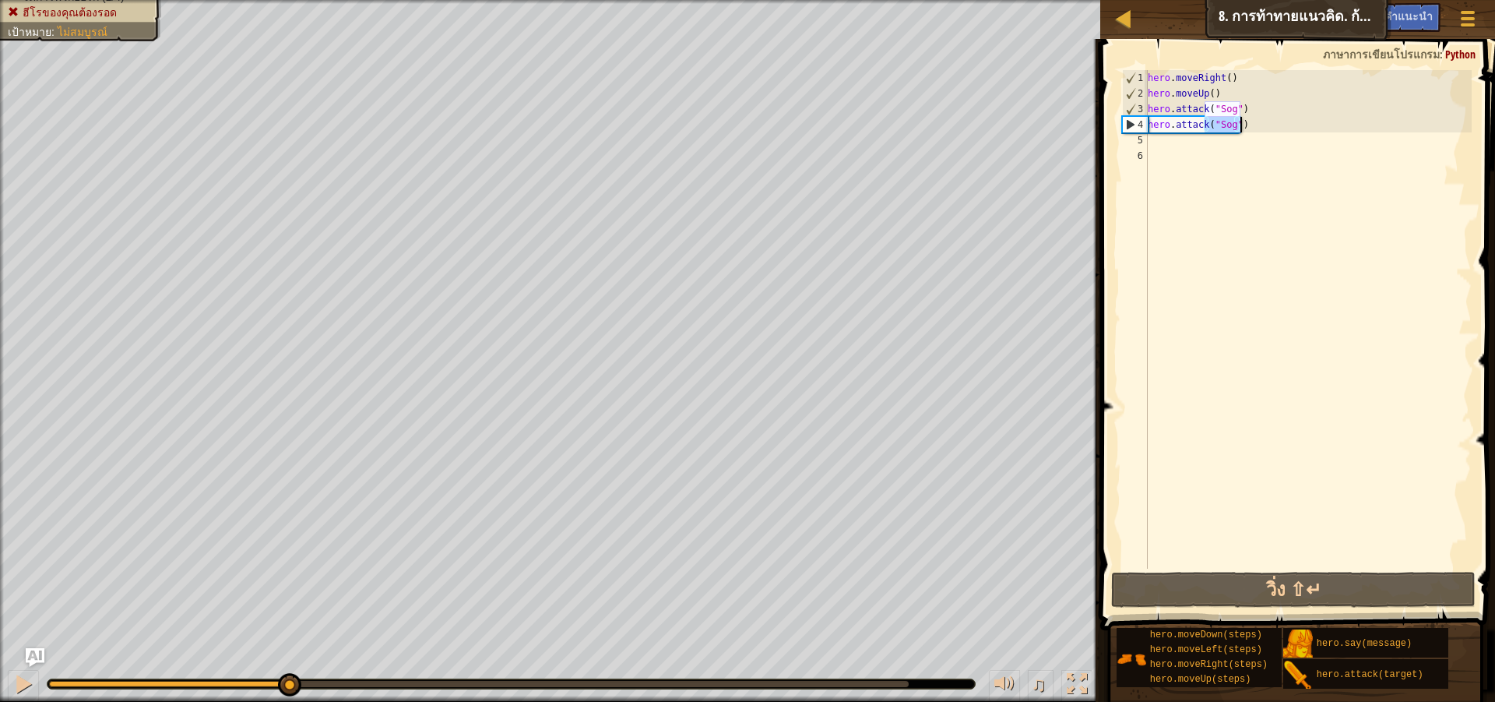
click at [1277, 131] on div "hero . moveRight ( ) hero . moveUp ( ) hero . attack ( "Sog" ) hero . attack ( …" at bounding box center [1308, 335] width 327 height 530
type textarea "hero.attack("Sog")"
paste textarea
click at [1235, 128] on div "hero . moveRight ( ) hero . moveUp ( ) hero . attack ( "Sog" ) hero . attack ( …" at bounding box center [1308, 335] width 327 height 530
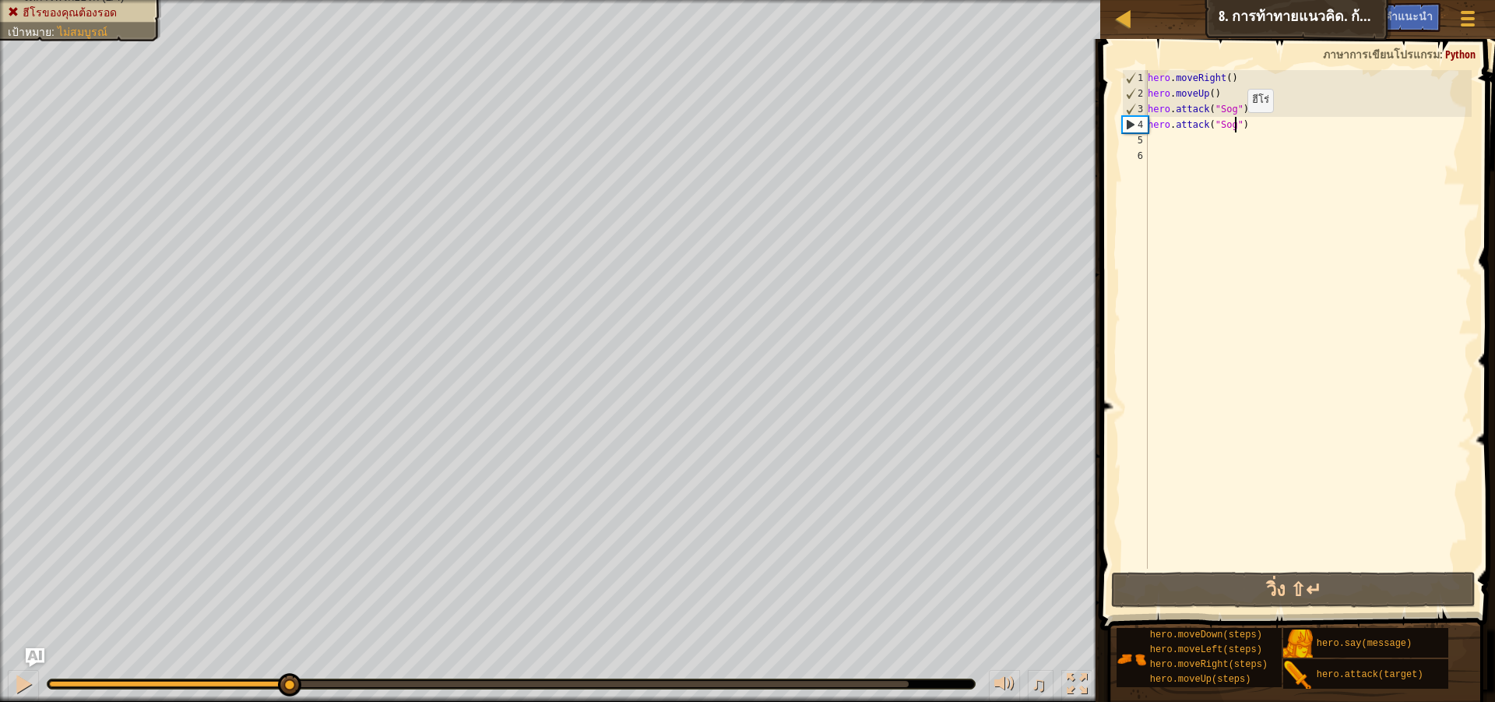
type textarea "hero.attack("Sog")"
click at [1252, 143] on div "hero . moveRight ( ) hero . moveUp ( ) hero . attack ( "Sog" ) hero . attack ( …" at bounding box center [1308, 335] width 327 height 530
paste textarea "hero.attack("Sog")"
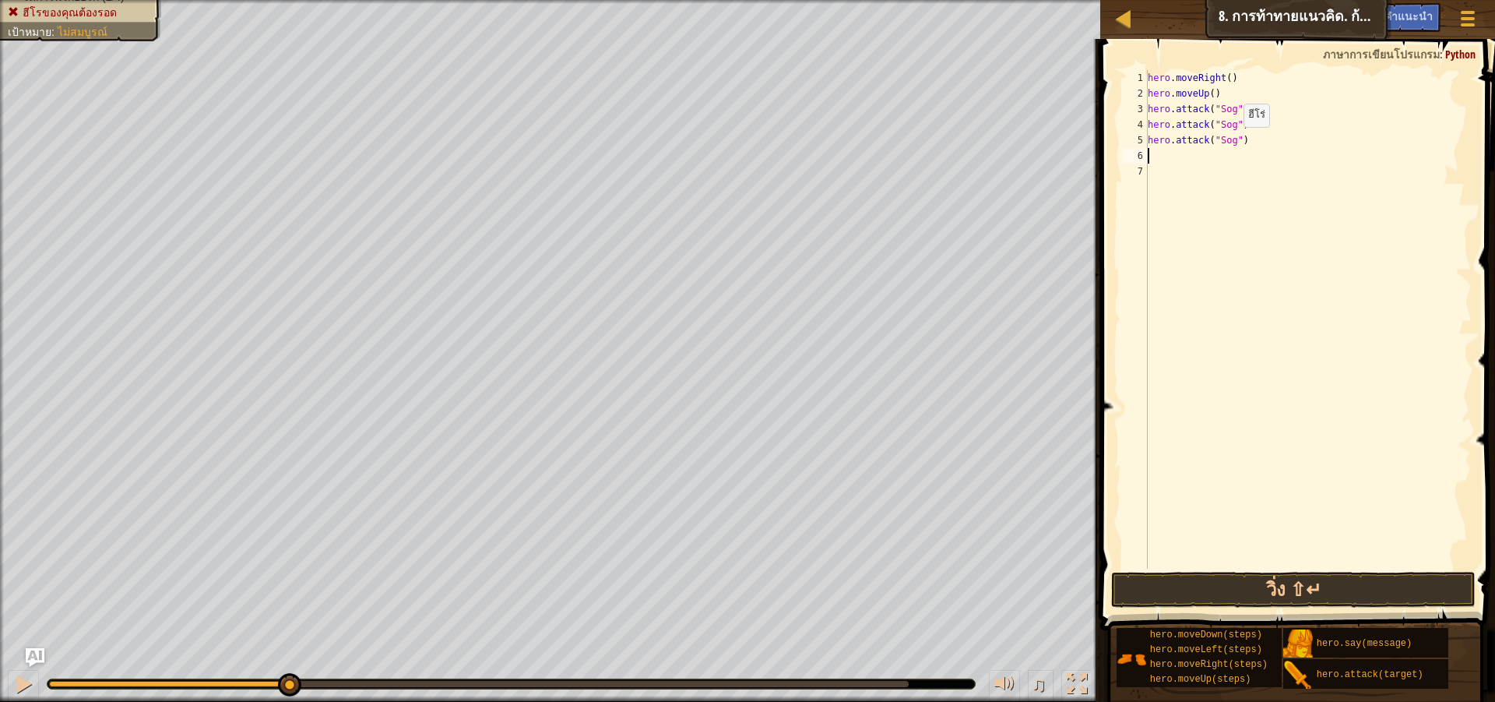
click at [1231, 143] on div "hero . moveRight ( ) hero . moveUp ( ) hero . attack ( "Sog" ) hero . attack ( …" at bounding box center [1308, 335] width 327 height 530
click at [1273, 142] on div "hero . moveRight ( ) hero . moveUp ( ) hero . attack ( "Sog" ) hero . attack ( …" at bounding box center [1308, 335] width 327 height 530
drag, startPoint x: 1273, startPoint y: 142, endPoint x: 1263, endPoint y: 146, distance: 10.8
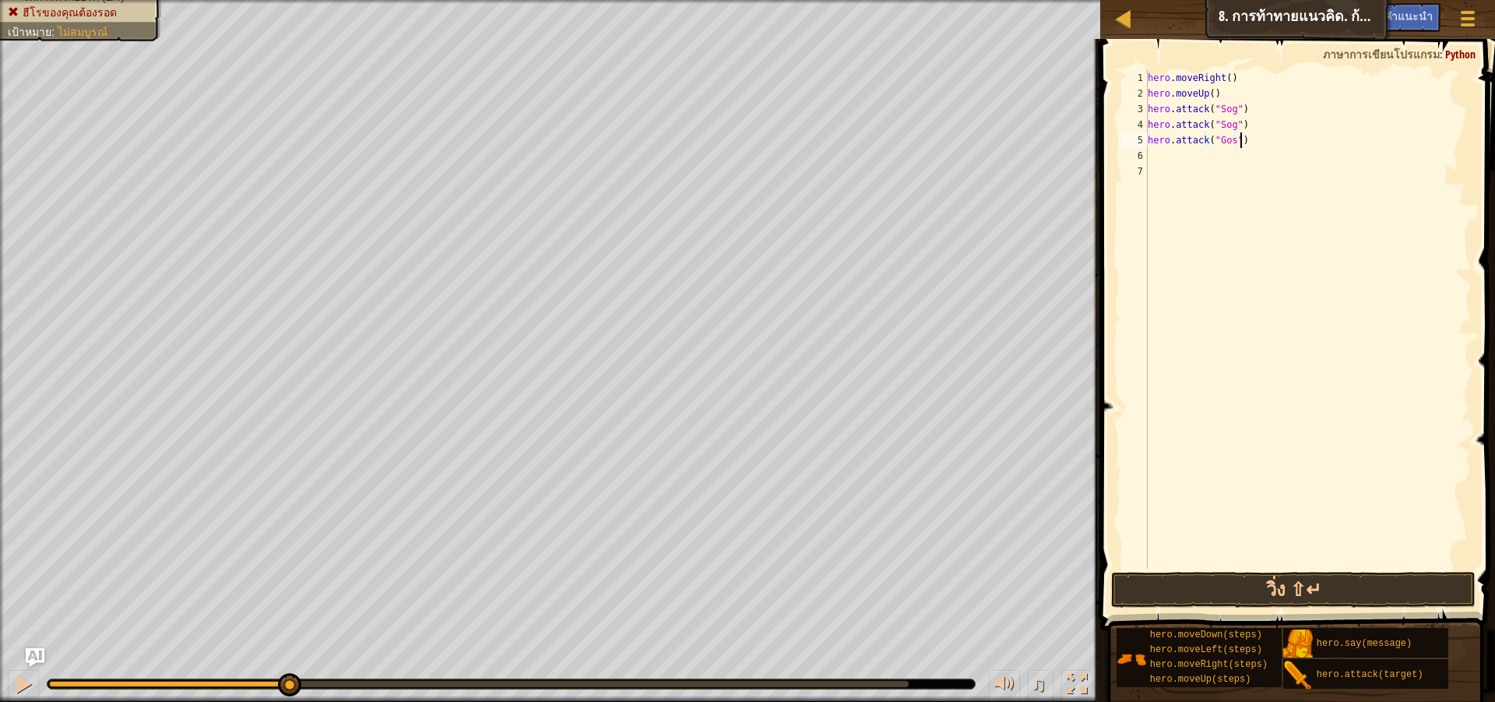
click at [1256, 140] on div "hero . moveRight ( ) hero . moveUp ( ) hero . attack ( "Sog" ) hero . attack ( …" at bounding box center [1308, 335] width 327 height 530
click at [1263, 146] on div "hero . moveRight ( ) hero . moveUp ( ) hero . attack ( "Sog" ) hero . attack ( …" at bounding box center [1308, 335] width 327 height 530
type textarea "hero.attack("Gos")"
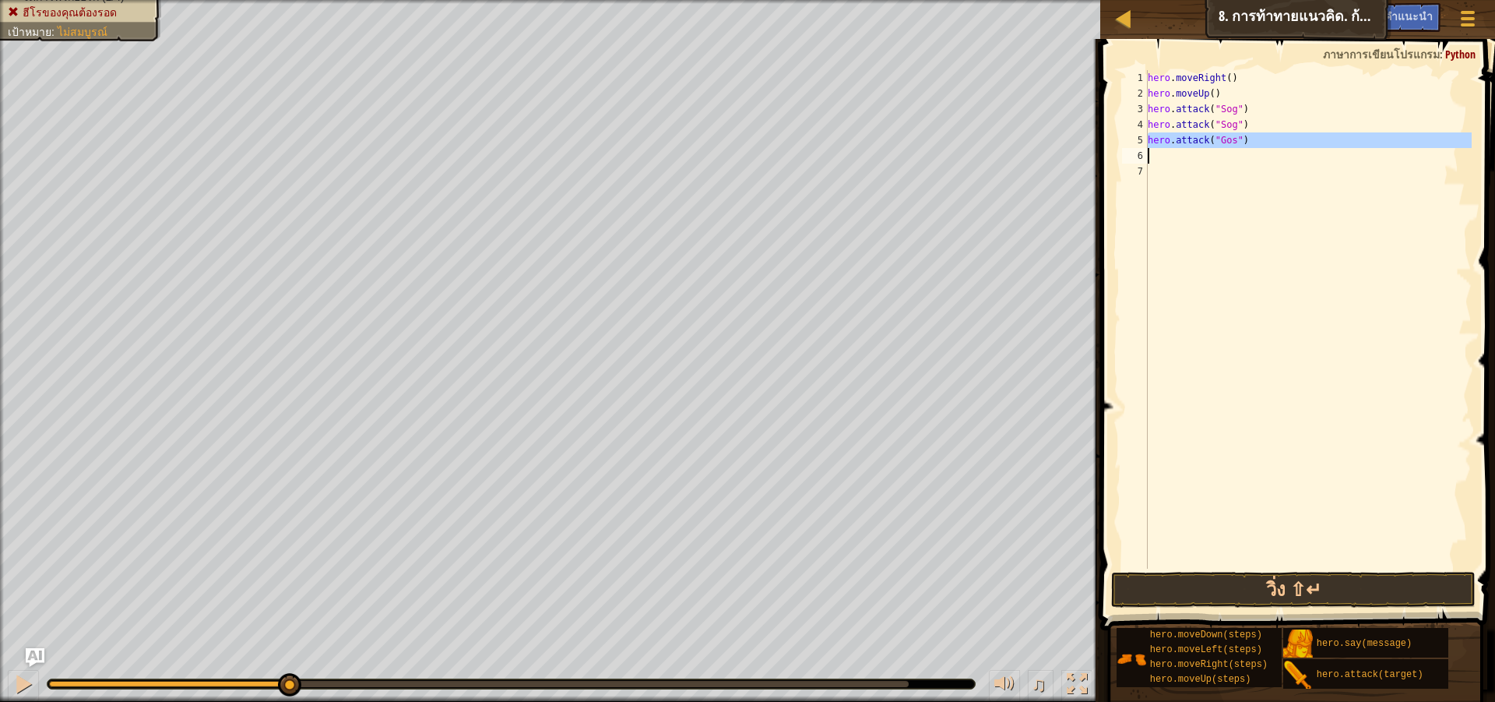
paste textarea
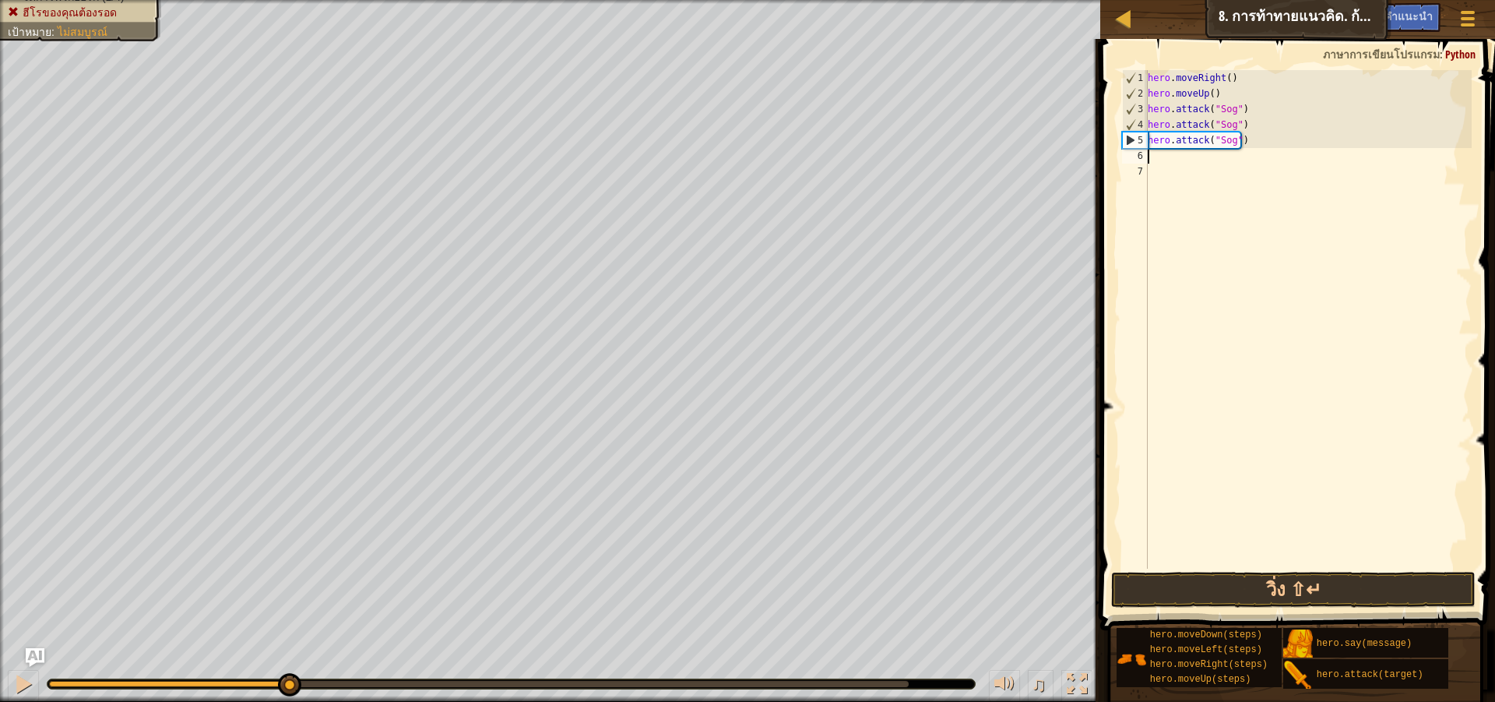
paste textarea "h"
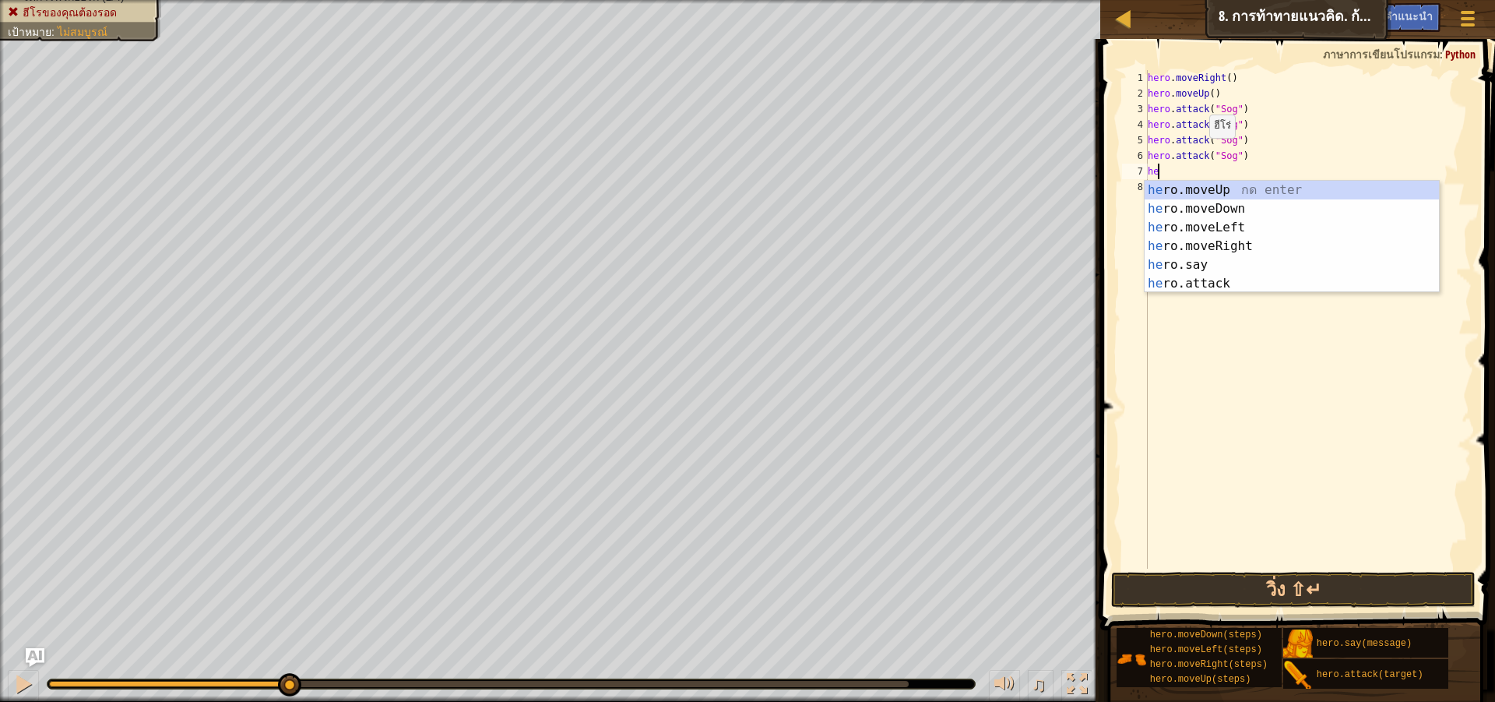
scroll to position [7, 1]
type textarea "hero"
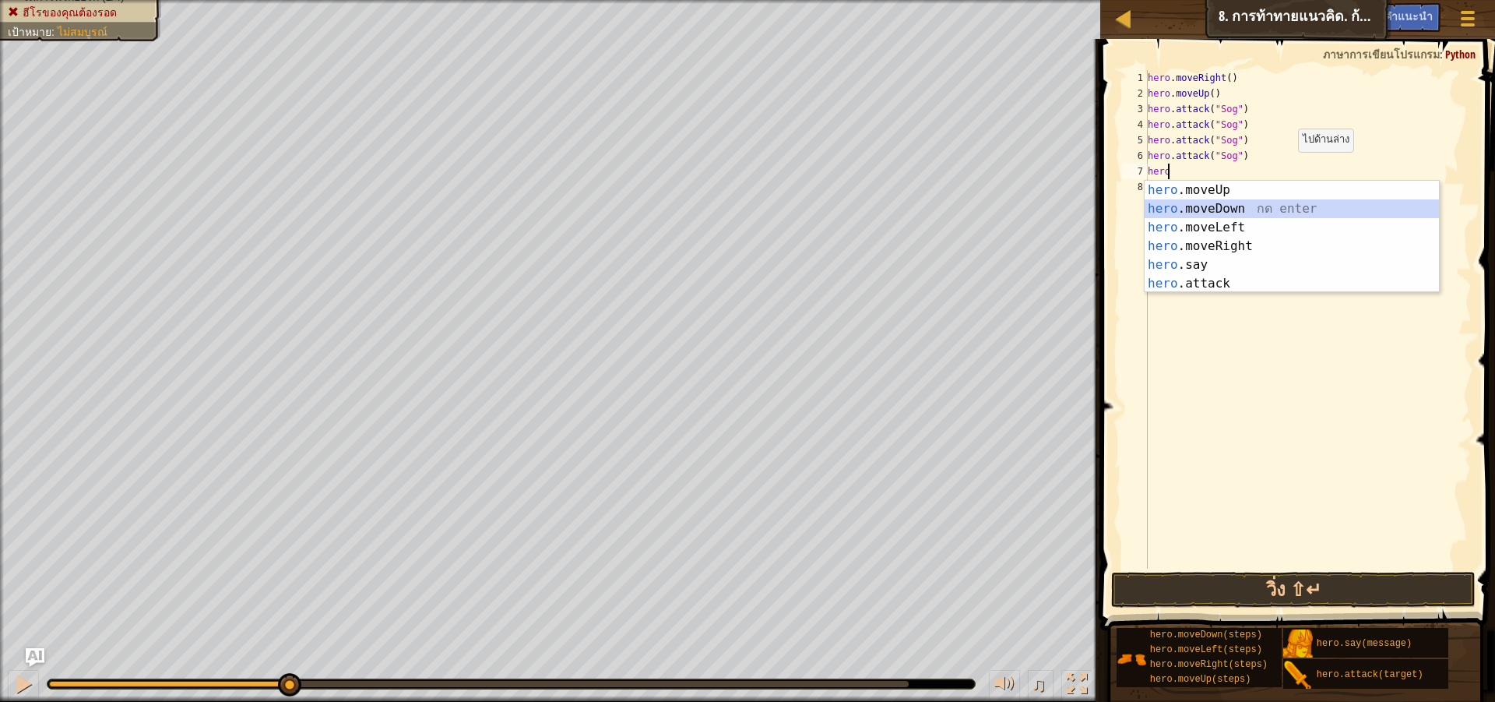
click at [1281, 210] on div "hero .moveUp กด enter hero .moveDown กด enter hero .moveLeft กด enter hero .mov…" at bounding box center [1292, 256] width 294 height 150
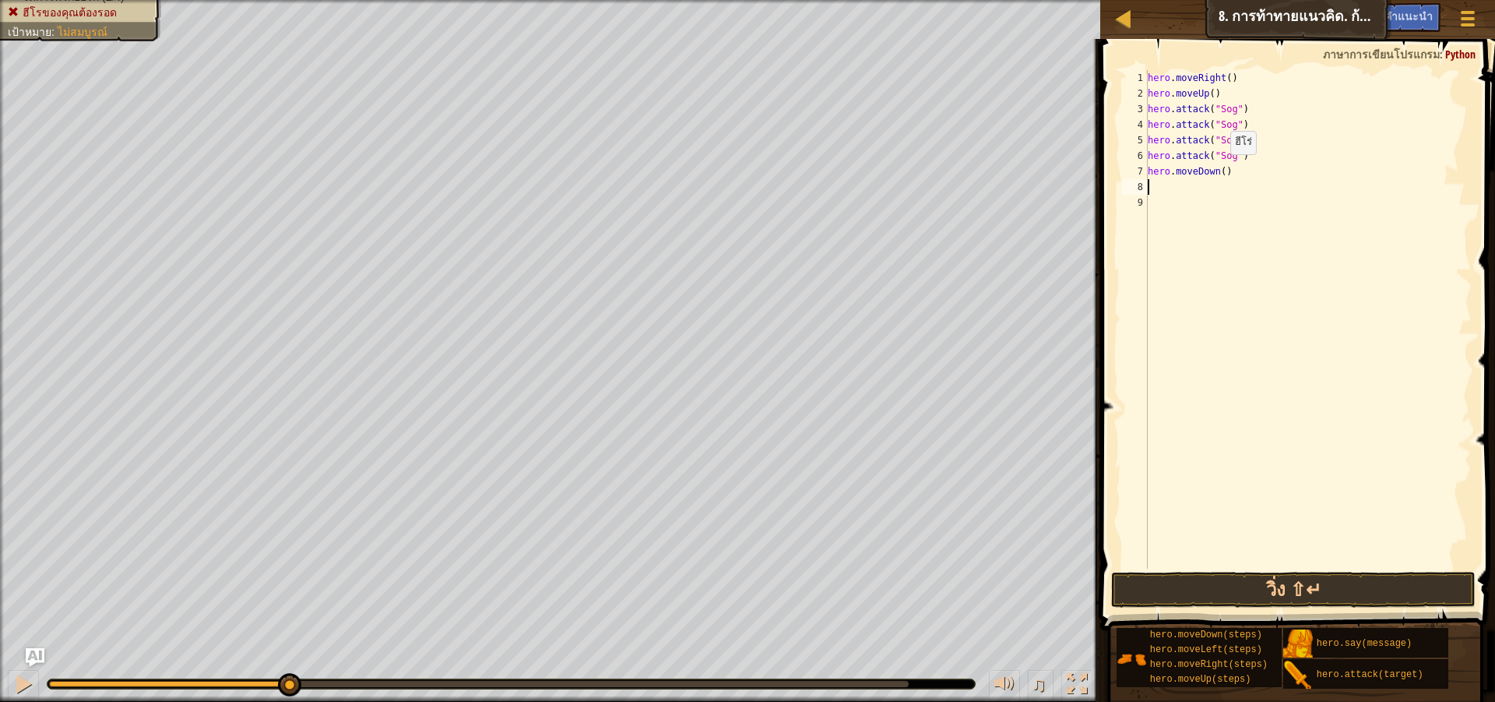
click at [1217, 170] on div "hero . moveRight ( ) hero . moveUp ( ) hero . attack ( "Sog" ) hero . attack ( …" at bounding box center [1308, 335] width 327 height 530
click at [1223, 171] on div "hero . moveRight ( ) hero . moveUp ( ) hero . attack ( "Sog" ) hero . attack ( …" at bounding box center [1308, 335] width 327 height 530
type textarea "hero.moveDown(2)"
click at [1378, 583] on button "วิ่ง ⇧↵" at bounding box center [1293, 590] width 365 height 36
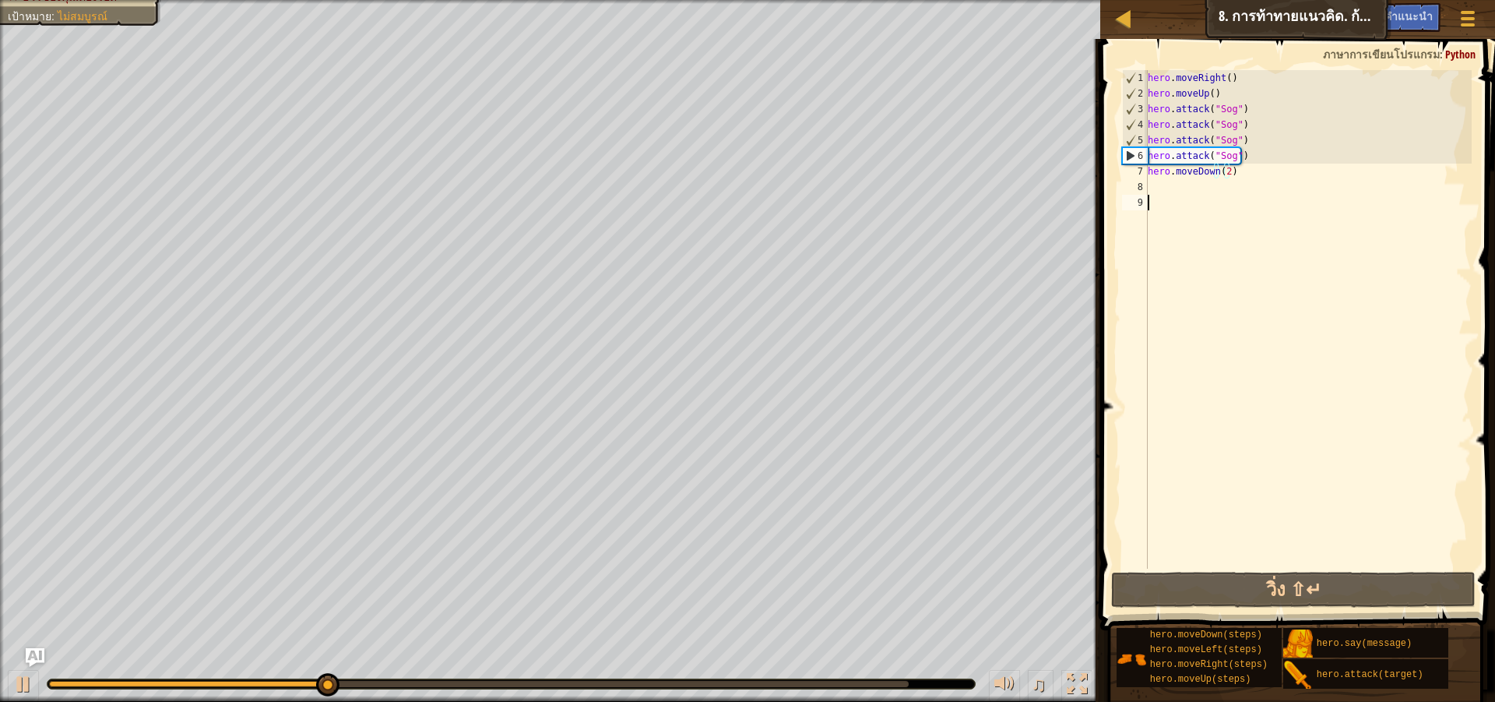
click at [1268, 227] on div "hero . moveRight ( ) hero . moveUp ( ) hero . attack ( "Sog" ) hero . attack ( …" at bounding box center [1308, 335] width 327 height 530
click at [1230, 138] on div "hero . moveRight ( ) hero . moveUp ( ) hero . attack ( "Sog" ) hero . attack ( …" at bounding box center [1308, 335] width 327 height 530
click at [1233, 138] on div "hero . moveRight ( ) hero . moveUp ( ) hero . attack ( "Sog" ) hero . attack ( …" at bounding box center [1308, 319] width 327 height 498
click at [1233, 138] on div "hero . moveRight ( ) hero . moveUp ( ) hero . attack ( "Sog" ) hero . attack ( …" at bounding box center [1308, 335] width 327 height 530
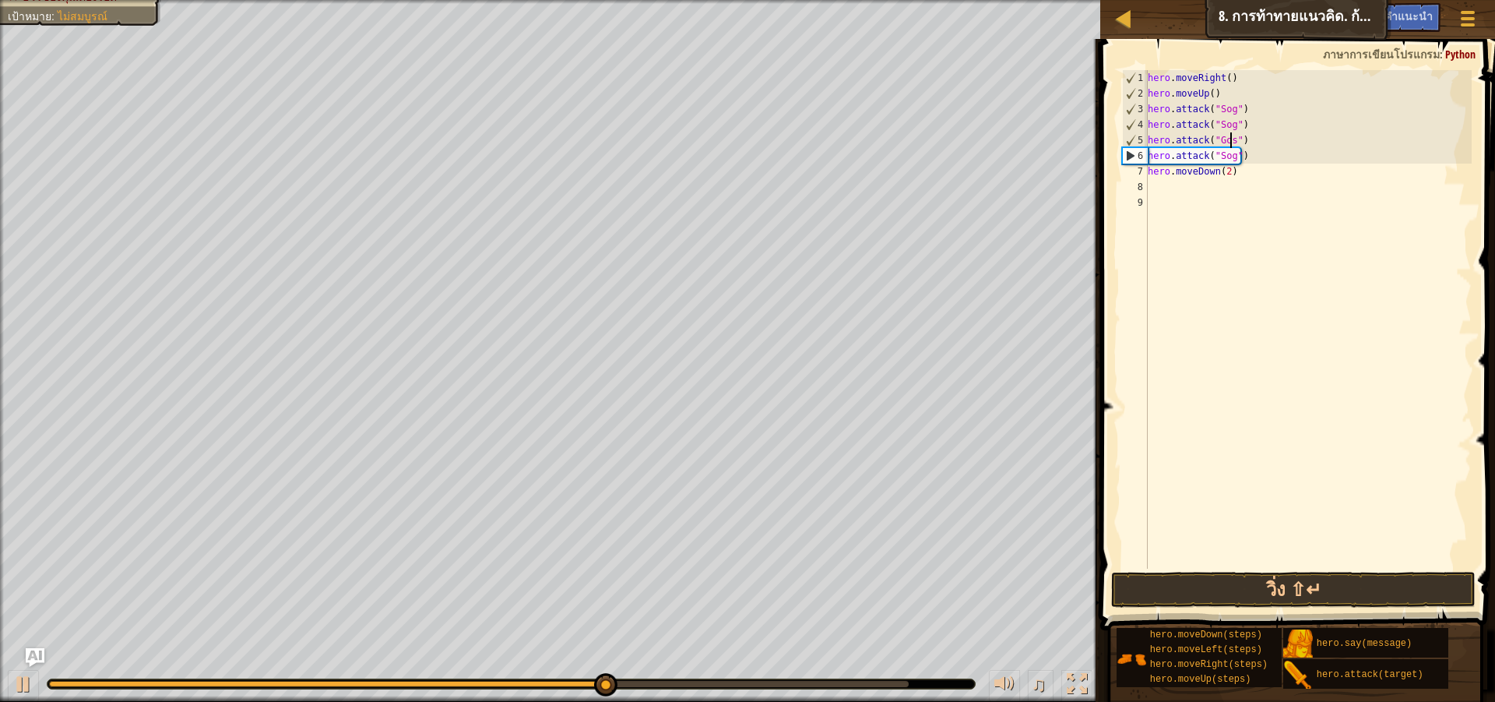
scroll to position [7, 7]
click at [1231, 159] on div "hero . moveRight ( ) hero . moveUp ( ) hero . attack ( "Sog" ) hero . attack ( …" at bounding box center [1308, 335] width 327 height 530
type textarea "hero.attack("Gos")"
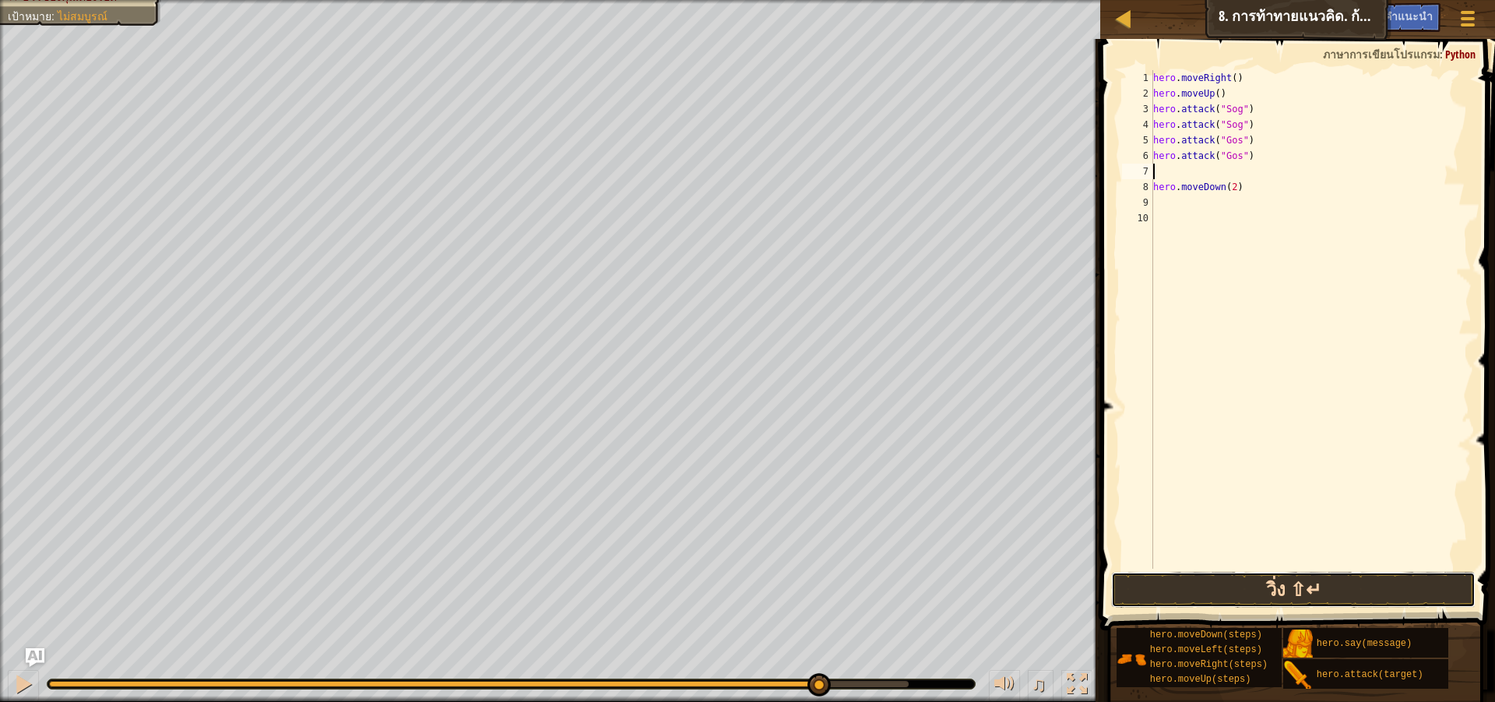
click at [1252, 589] on button "วิ่ง ⇧↵" at bounding box center [1293, 590] width 365 height 36
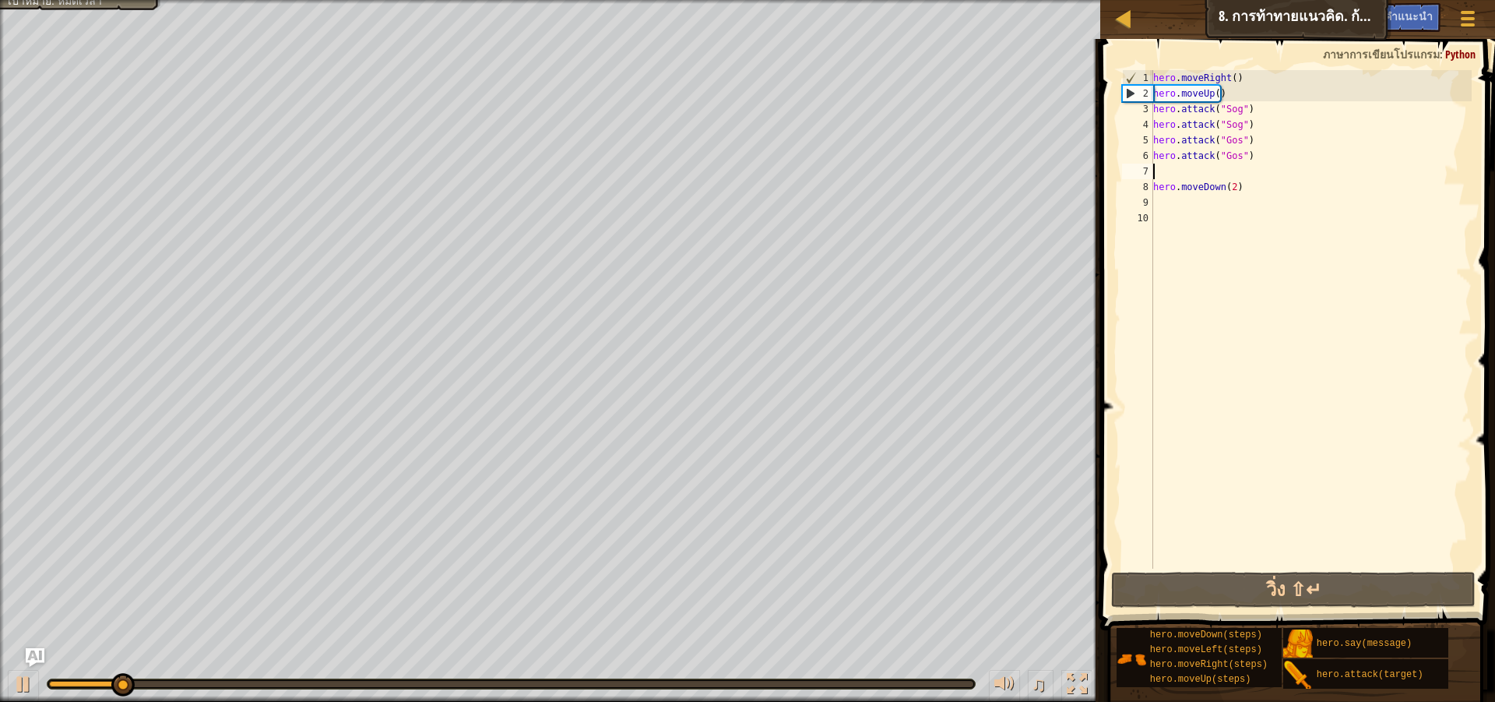
type textarea "hero.attack("Gos")"
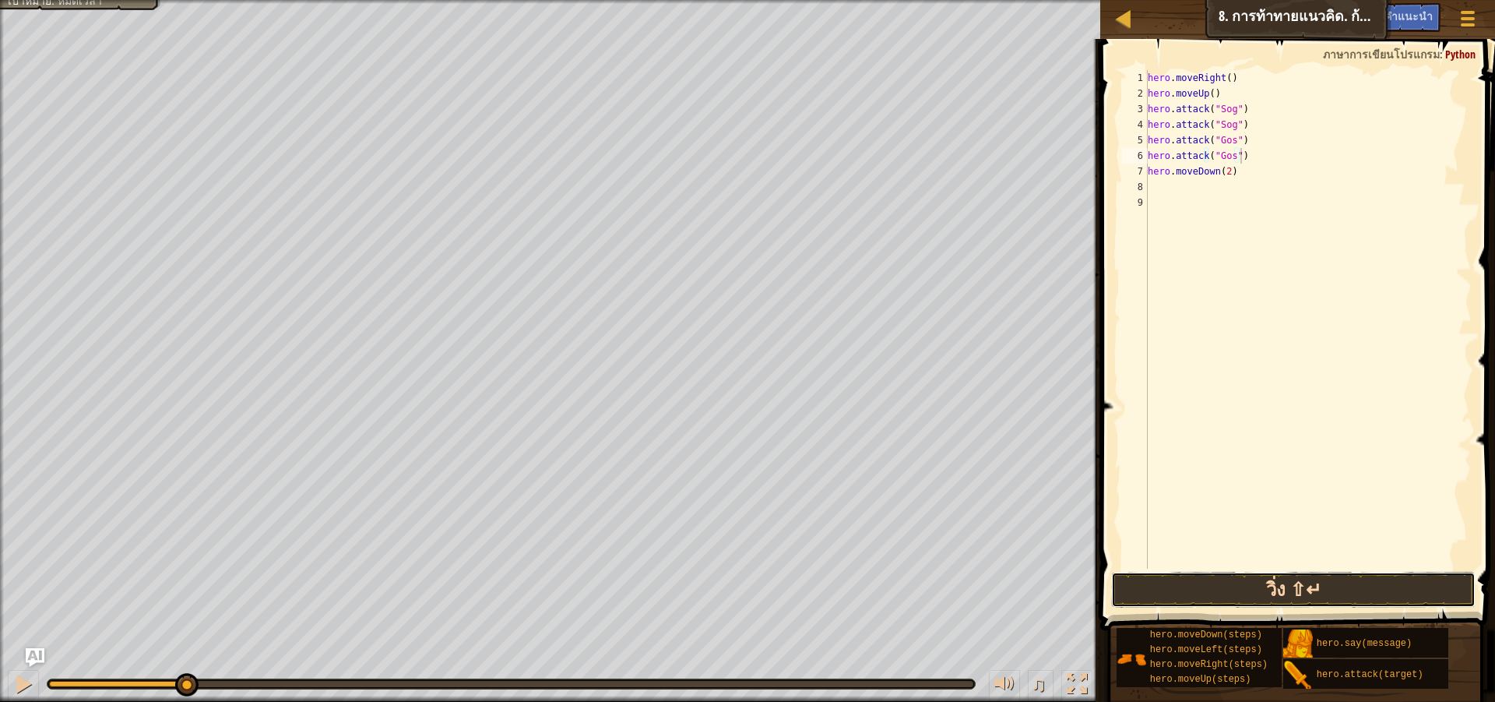
click at [1226, 591] on button "วิ่ง ⇧↵" at bounding box center [1293, 590] width 365 height 36
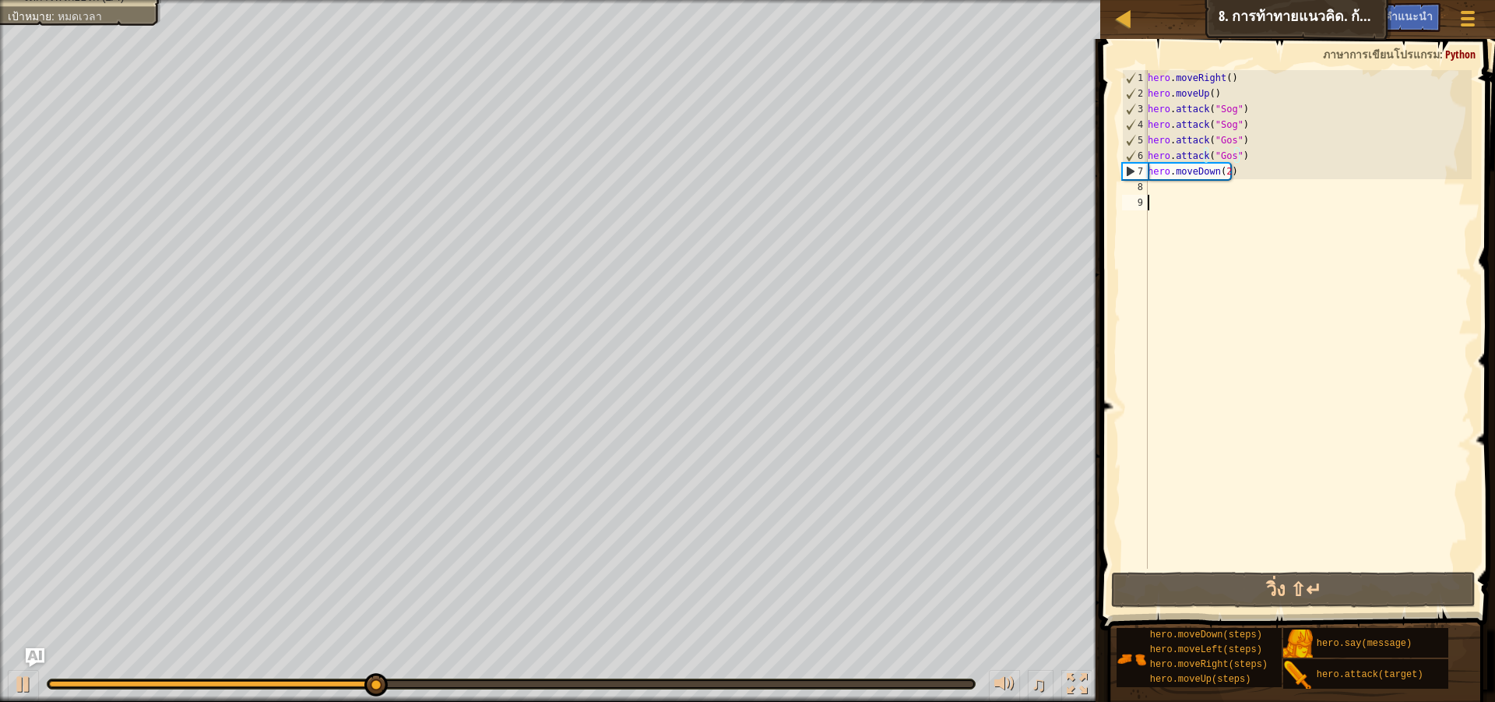
click at [1252, 197] on div "hero . moveRight ( ) hero . moveUp ( ) hero . attack ( "Sog" ) hero . attack ( …" at bounding box center [1308, 335] width 327 height 530
click at [1249, 190] on div "hero . moveRight ( ) hero . moveUp ( ) hero . attack ( "Sog" ) hero . attack ( …" at bounding box center [1308, 335] width 327 height 530
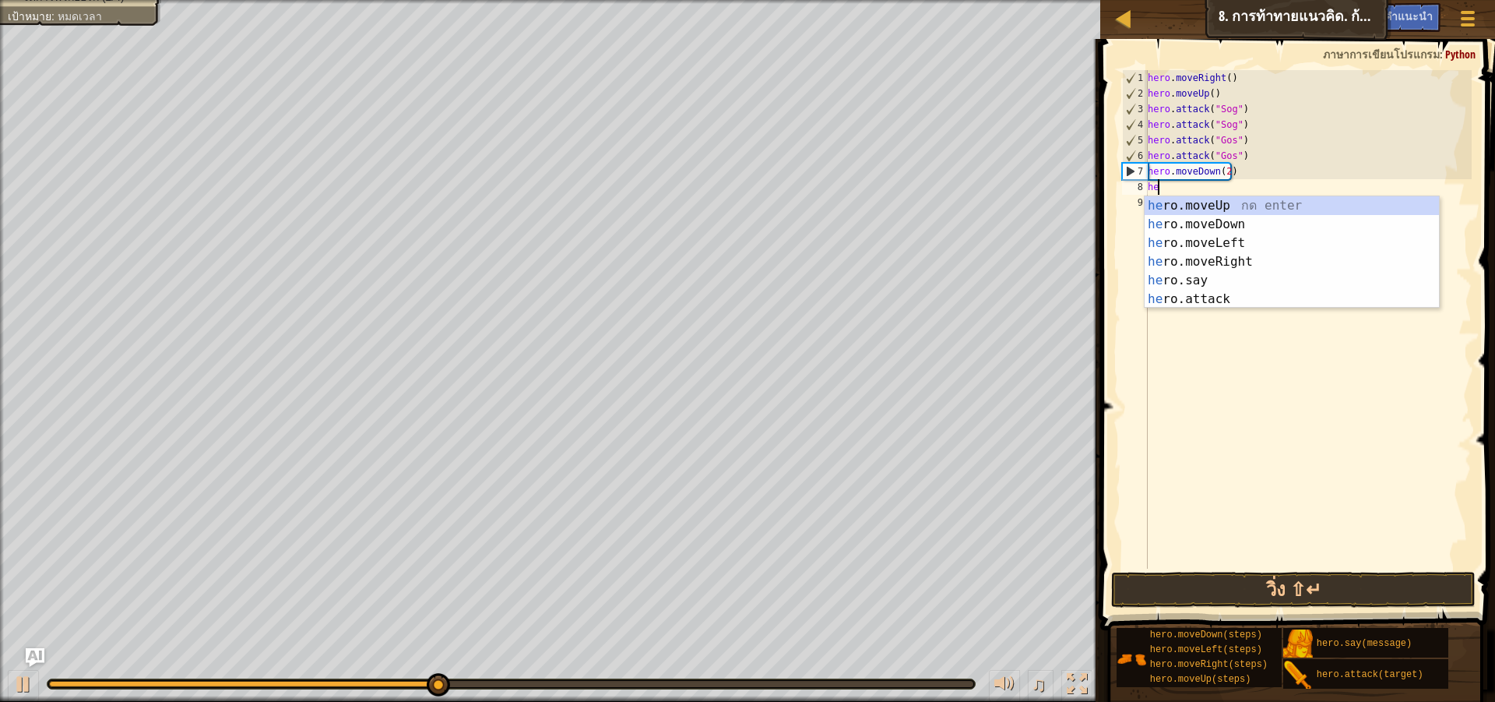
scroll to position [7, 1]
type textarea "hero"
click at [1232, 204] on div "hero .moveUp กด enter hero .moveDown กด enter hero .moveLeft กด enter hero .mov…" at bounding box center [1292, 271] width 294 height 150
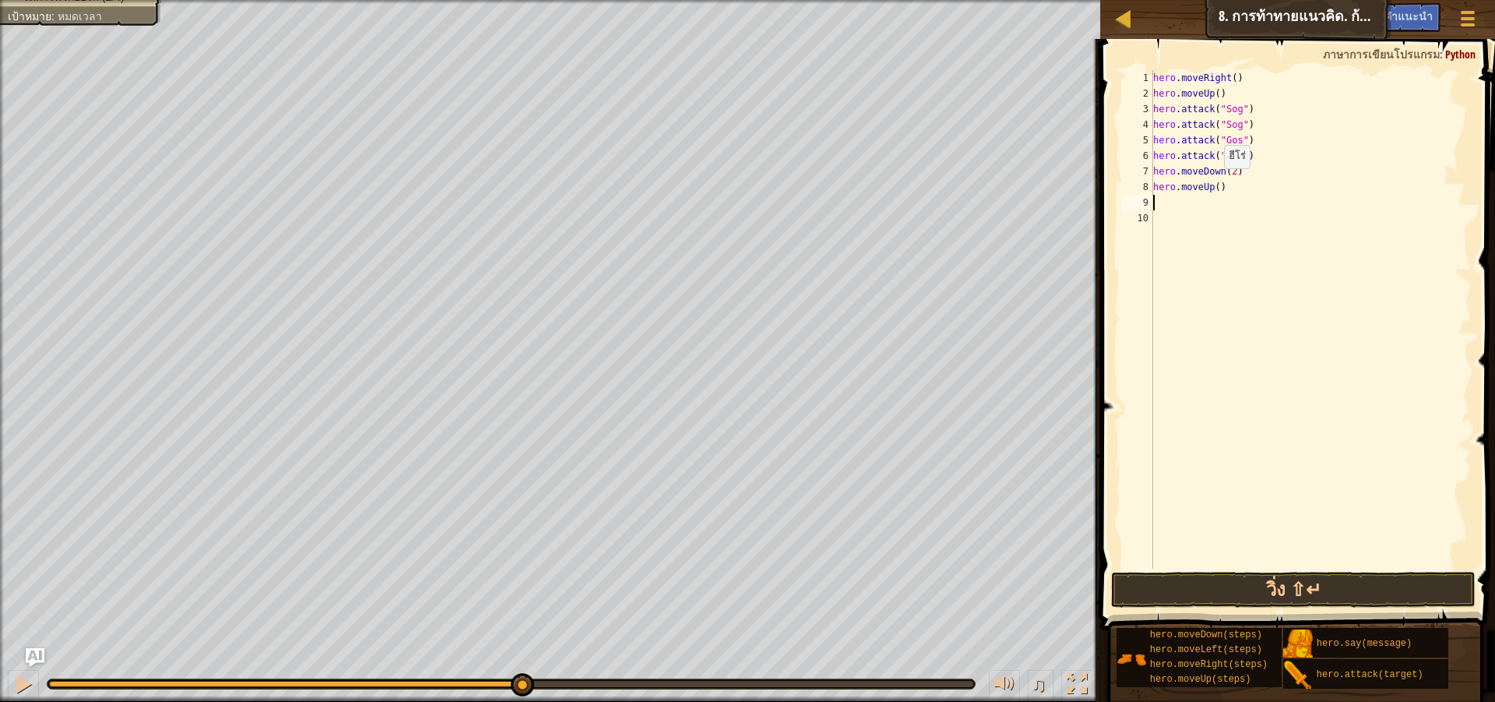
click at [1217, 184] on div "hero . moveRight ( ) hero . moveUp ( ) hero . attack ( "Sog" ) hero . attack ( …" at bounding box center [1311, 335] width 322 height 530
type textarea "hero.moveUp()"
click at [1210, 200] on div "hero . moveRight ( ) hero . moveUp ( ) hero . attack ( "Sog" ) hero . attack ( …" at bounding box center [1311, 335] width 322 height 530
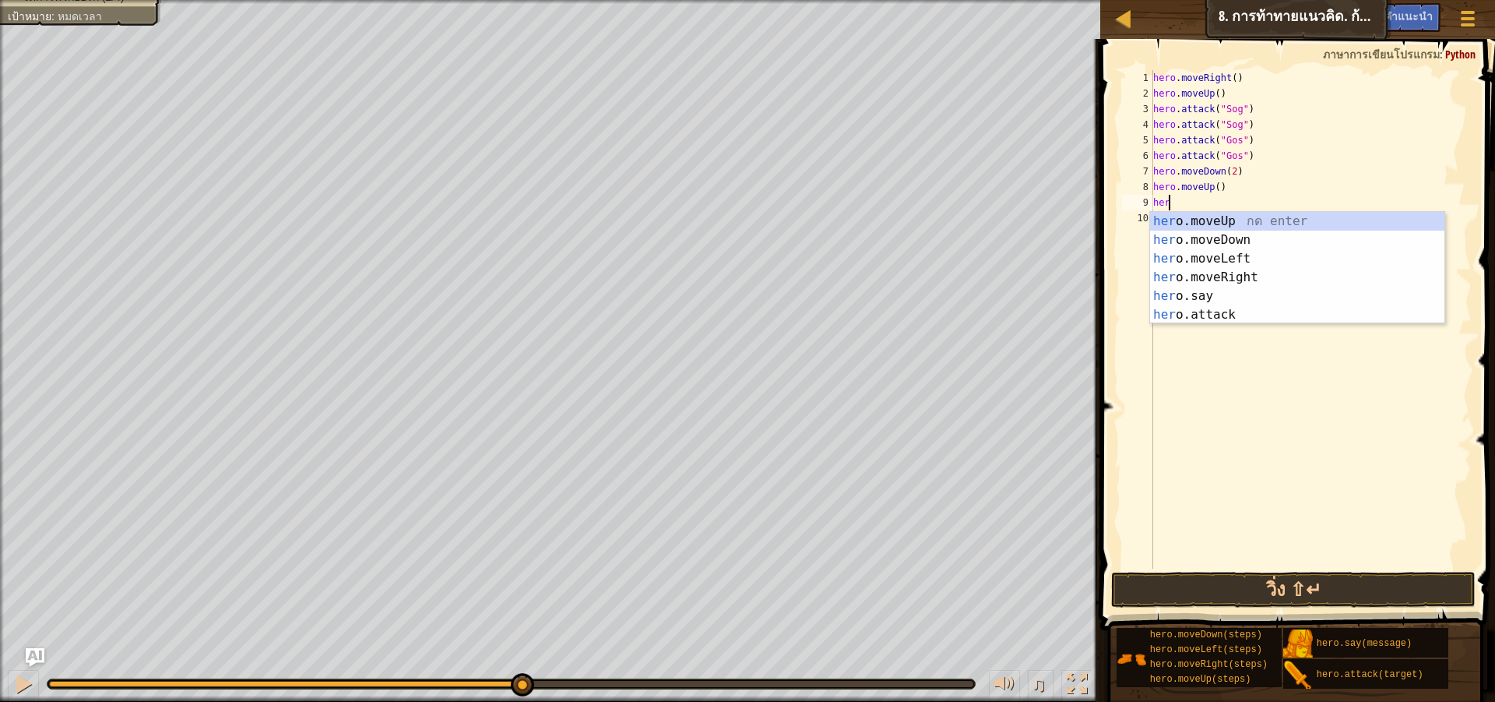
scroll to position [7, 1]
type textarea "hero"
click at [1256, 270] on div "hero .moveUp กด enter hero .moveDown กด enter hero .moveLeft กด enter hero .mov…" at bounding box center [1297, 287] width 294 height 150
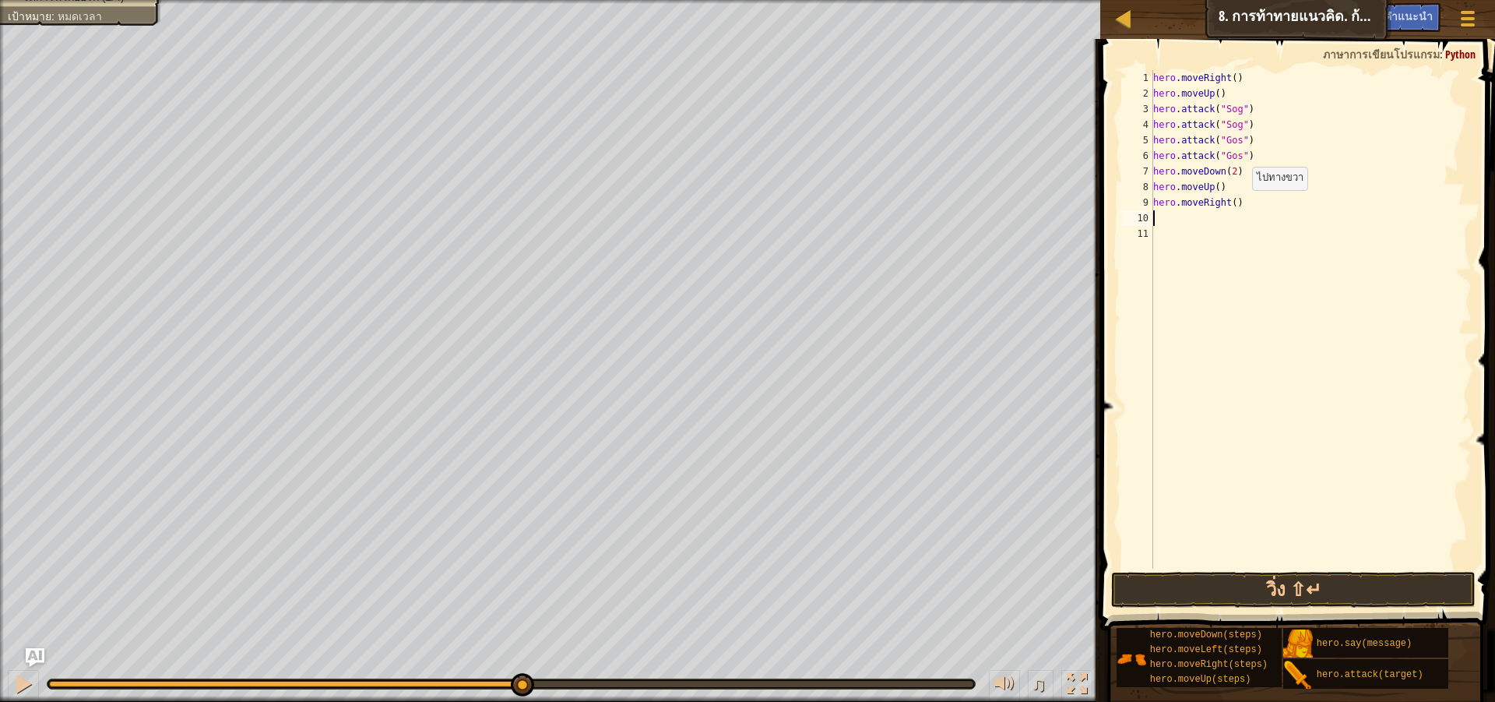
scroll to position [7, 0]
click at [1231, 205] on div "hero . moveRight ( ) hero . moveUp ( ) hero . attack ( "Sog" ) hero . attack ( …" at bounding box center [1311, 335] width 322 height 530
type textarea "hero.moveRight(2)"
click at [1263, 595] on button "วิ่ง ⇧↵" at bounding box center [1293, 590] width 365 height 36
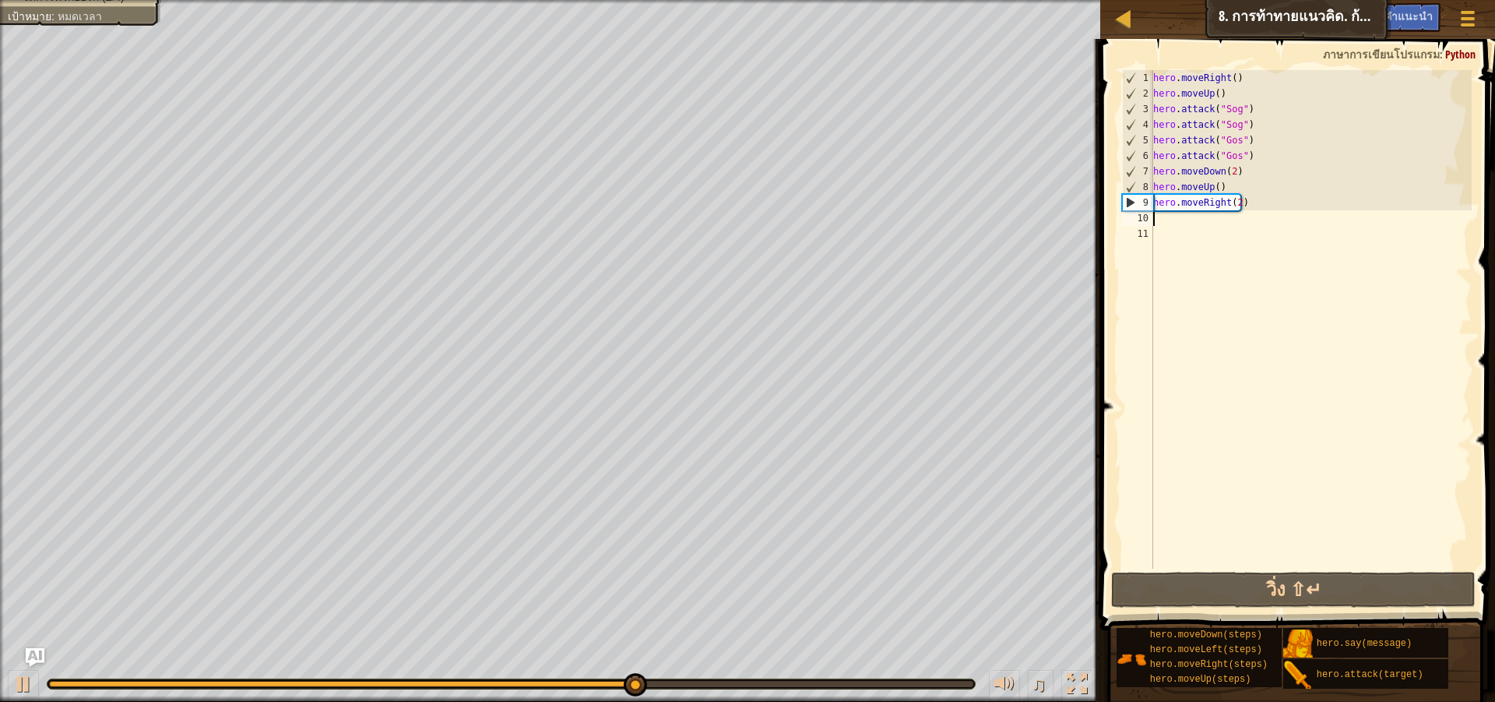
click at [1213, 216] on div "hero . moveRight ( ) hero . moveUp ( ) hero . attack ( "Sog" ) hero . attack ( …" at bounding box center [1311, 335] width 322 height 530
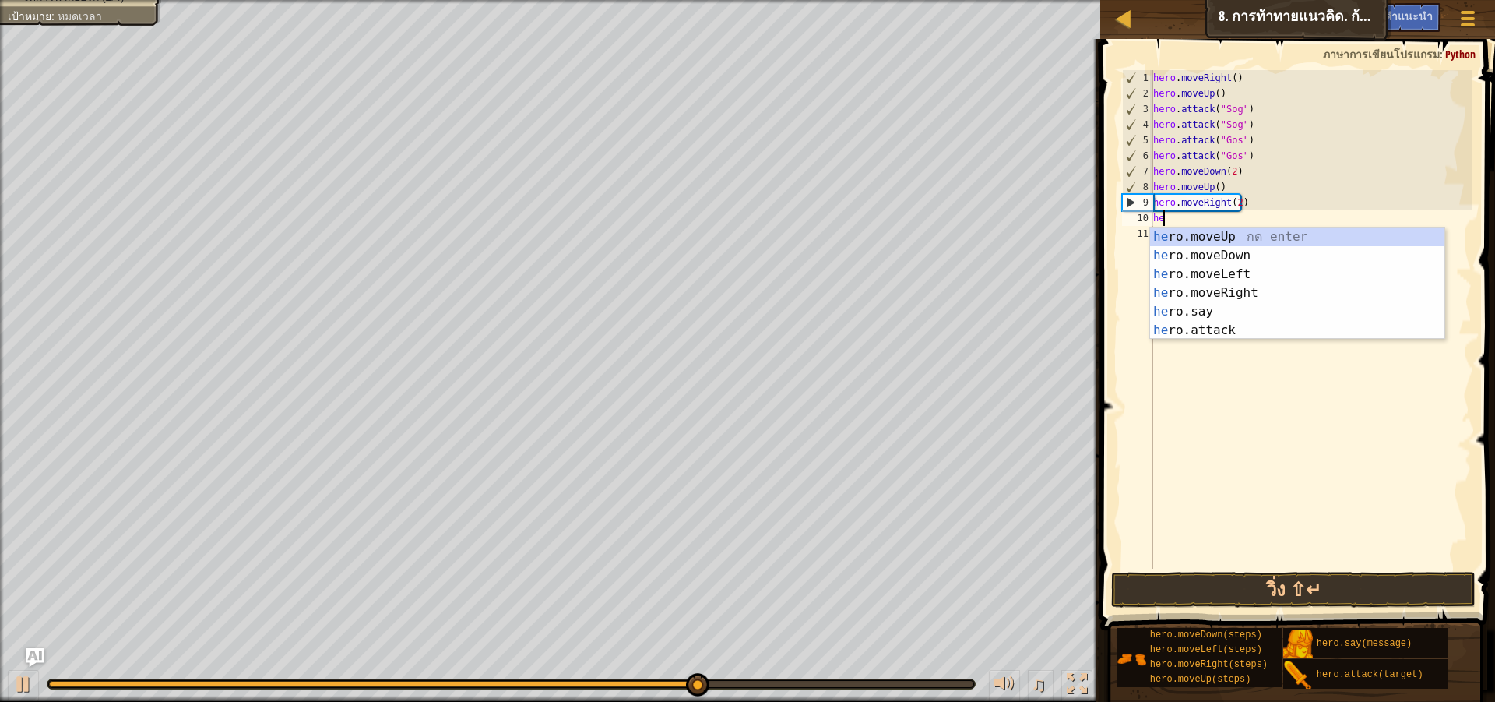
scroll to position [7, 1]
type textarea "hero"
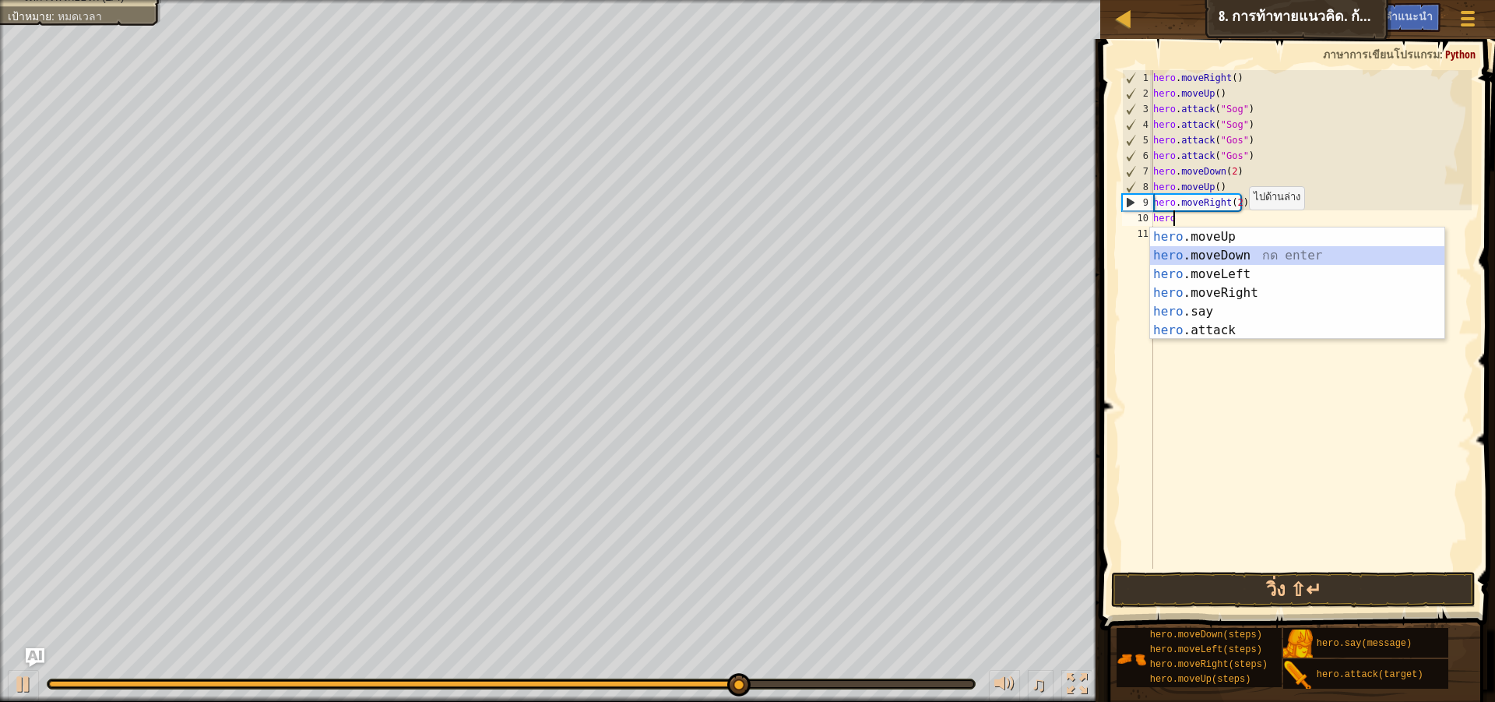
click at [1247, 247] on div "hero .moveUp กด enter hero .moveDown กด enter hero .moveLeft กด enter hero .mov…" at bounding box center [1297, 302] width 294 height 150
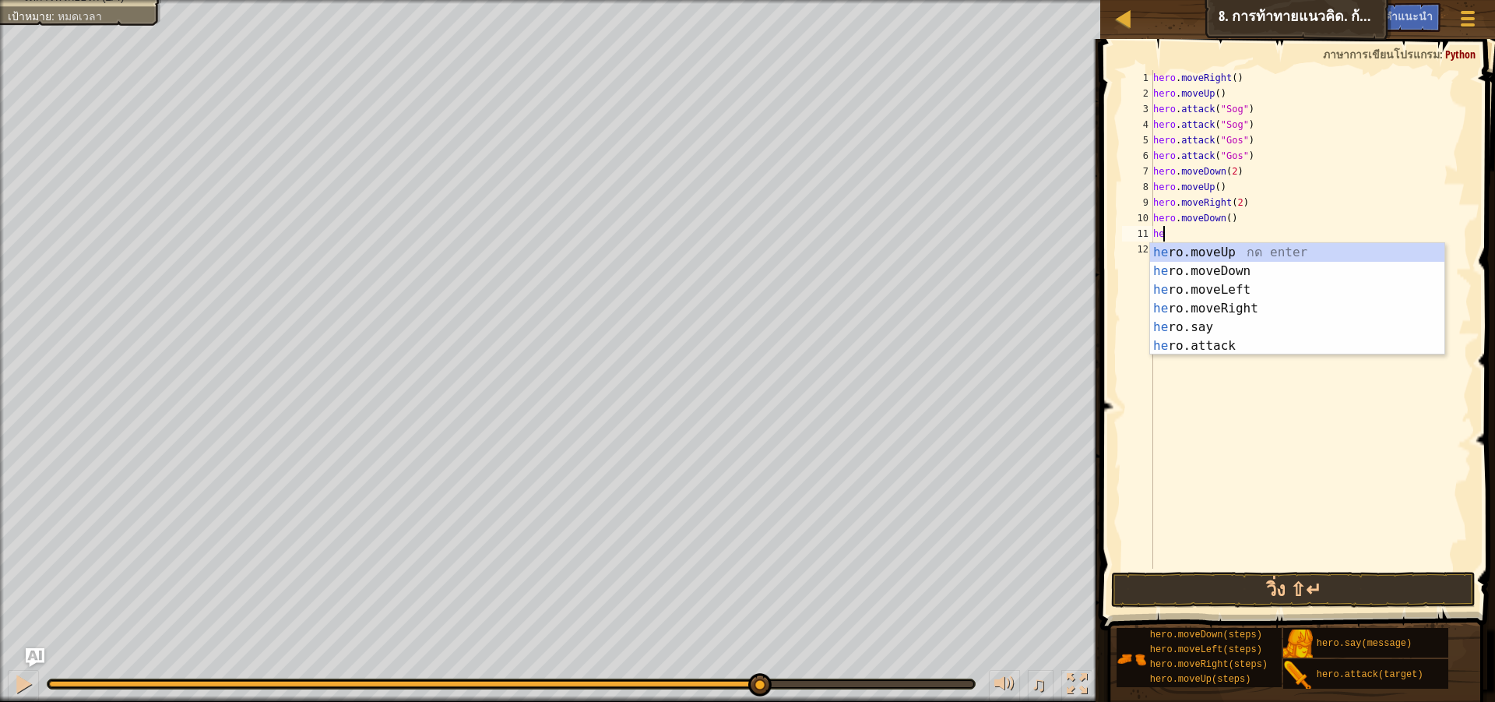
click at [1263, 0] on body "แผนที่ วิทยาการคอมพิวเตอร์ เบื้องต้น 8. การท้าทายแนวคิด. ก้าวย่างอันตราย เมนูเก…" at bounding box center [747, 0] width 1495 height 0
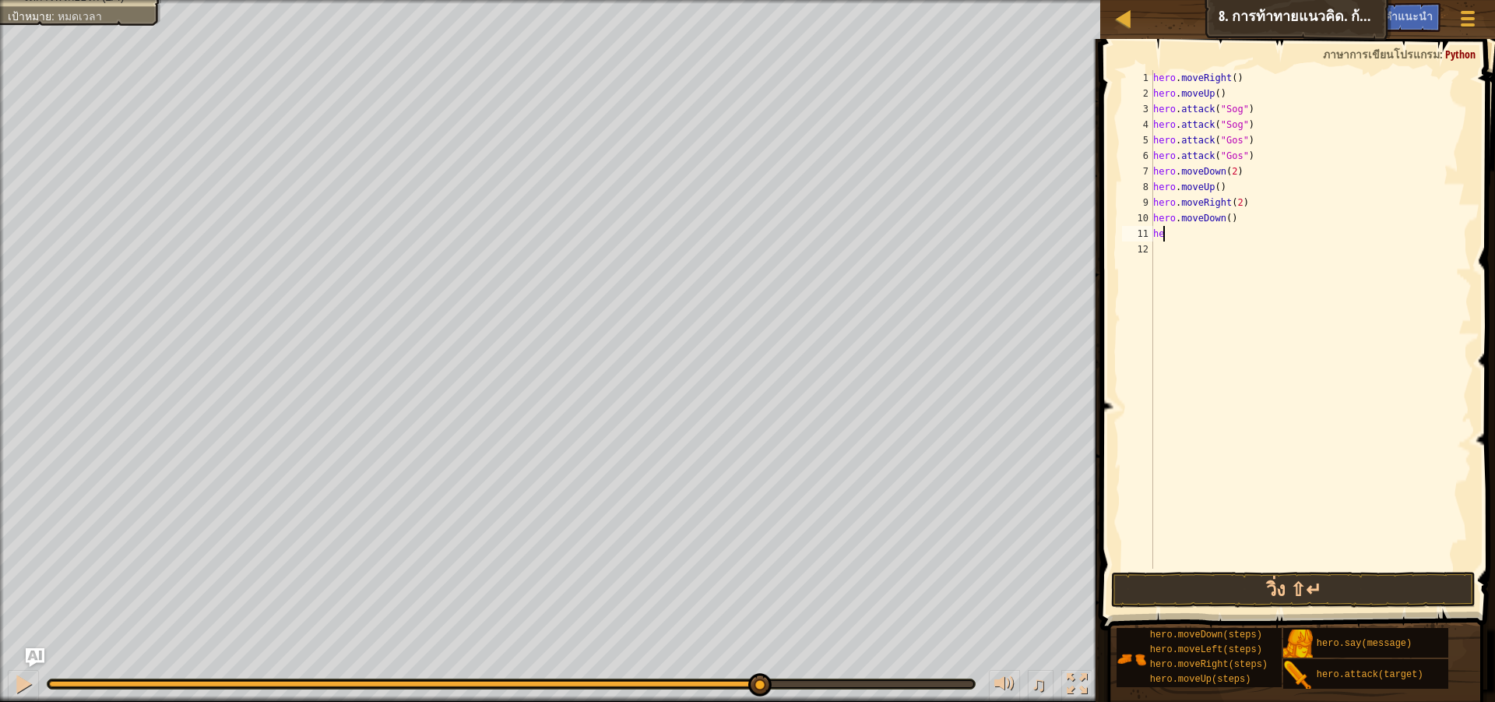
click at [1211, 238] on div "hero . moveRight ( ) hero . moveUp ( ) hero . attack ( "Sog" ) hero . attack ( …" at bounding box center [1311, 335] width 322 height 530
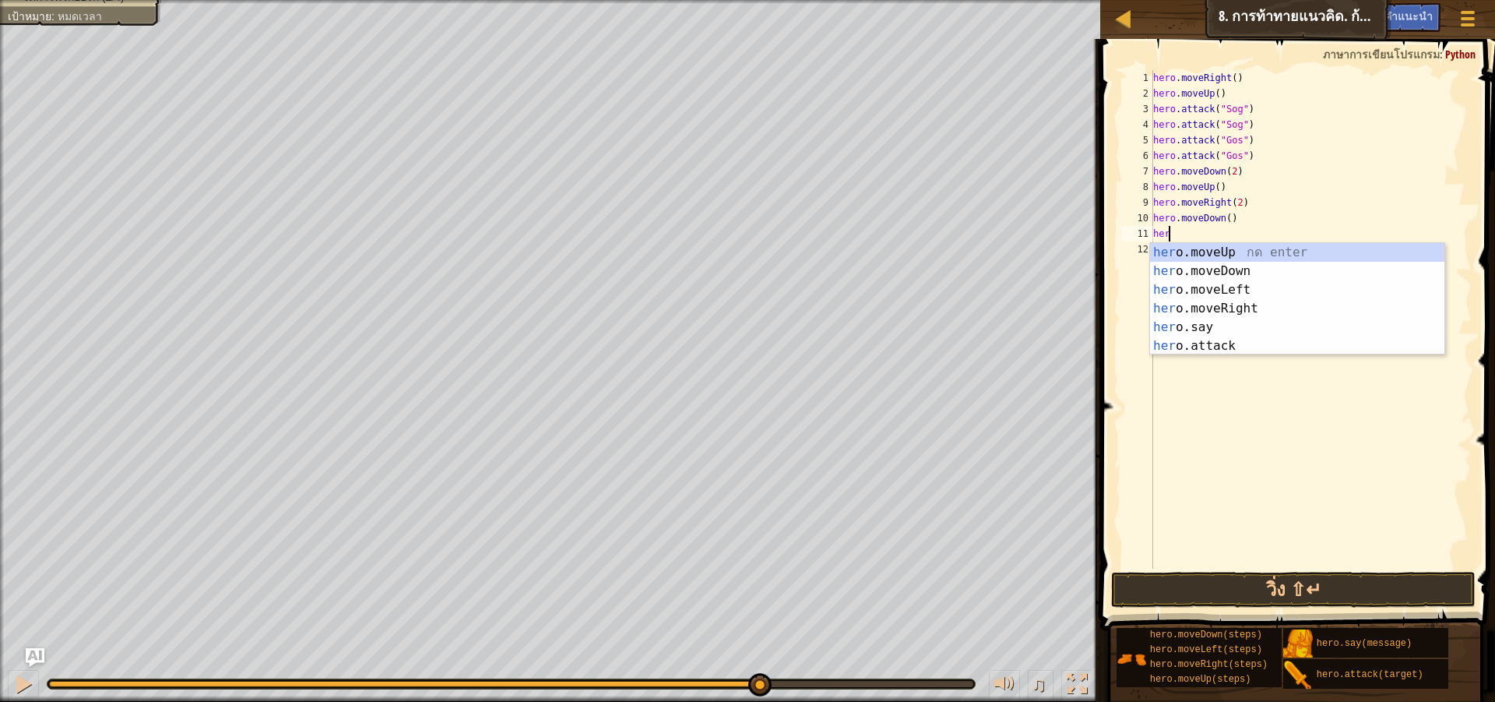
scroll to position [7, 1]
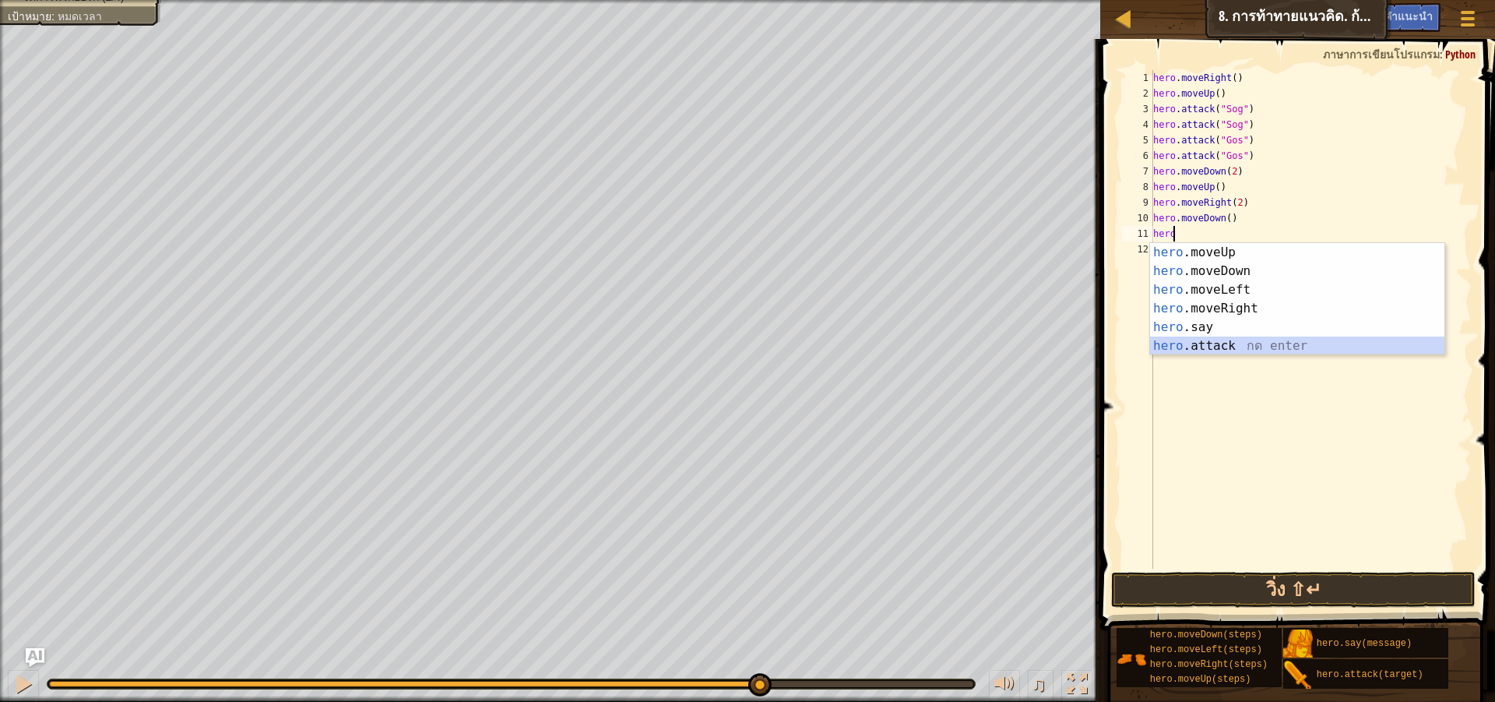
click at [1228, 344] on div "hero .moveUp กด enter hero .moveDown กด enter hero .moveLeft กด enter hero .mov…" at bounding box center [1297, 318] width 294 height 150
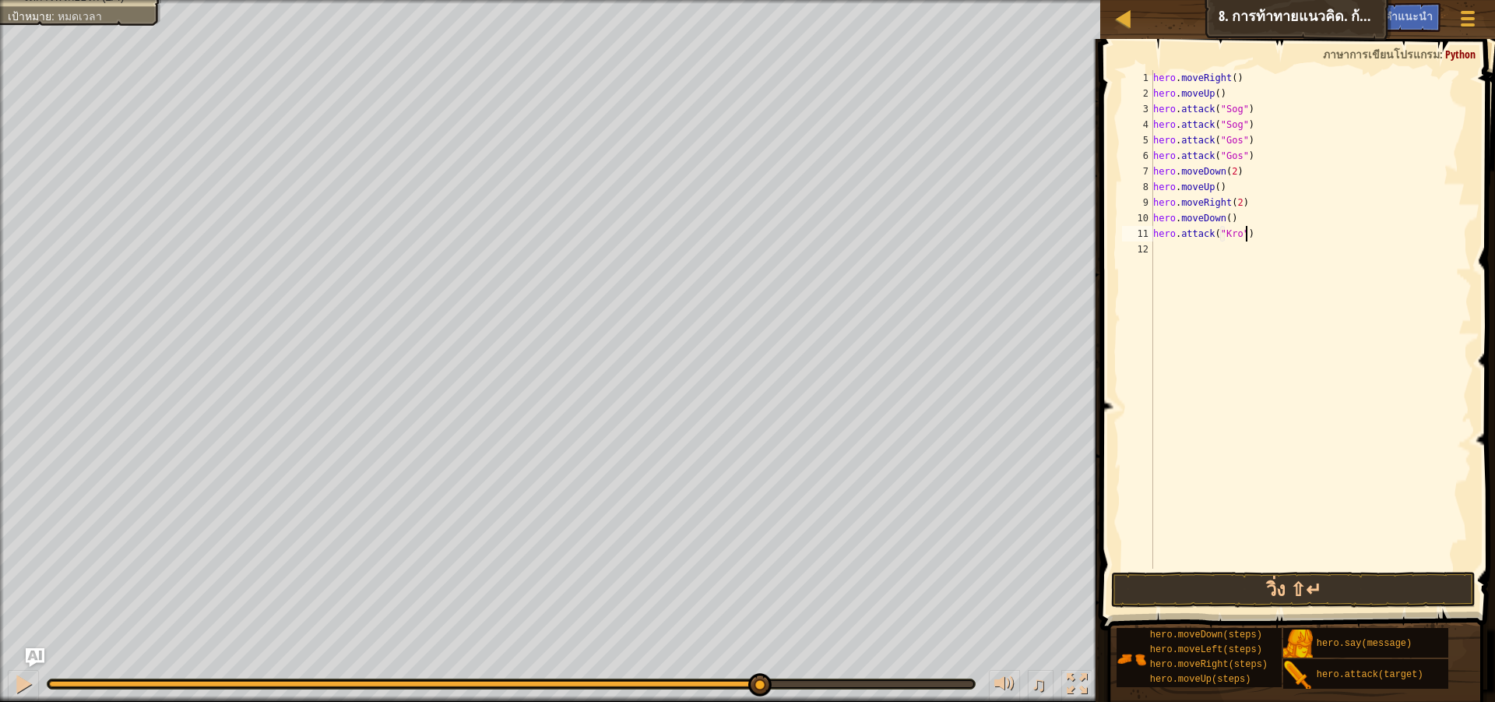
scroll to position [7, 0]
drag, startPoint x: 1276, startPoint y: 241, endPoint x: 1246, endPoint y: 229, distance: 31.8
click at [1246, 229] on div "hero . moveRight ( ) hero . moveUp ( ) hero . attack ( "Sog" ) hero . attack ( …" at bounding box center [1311, 335] width 322 height 530
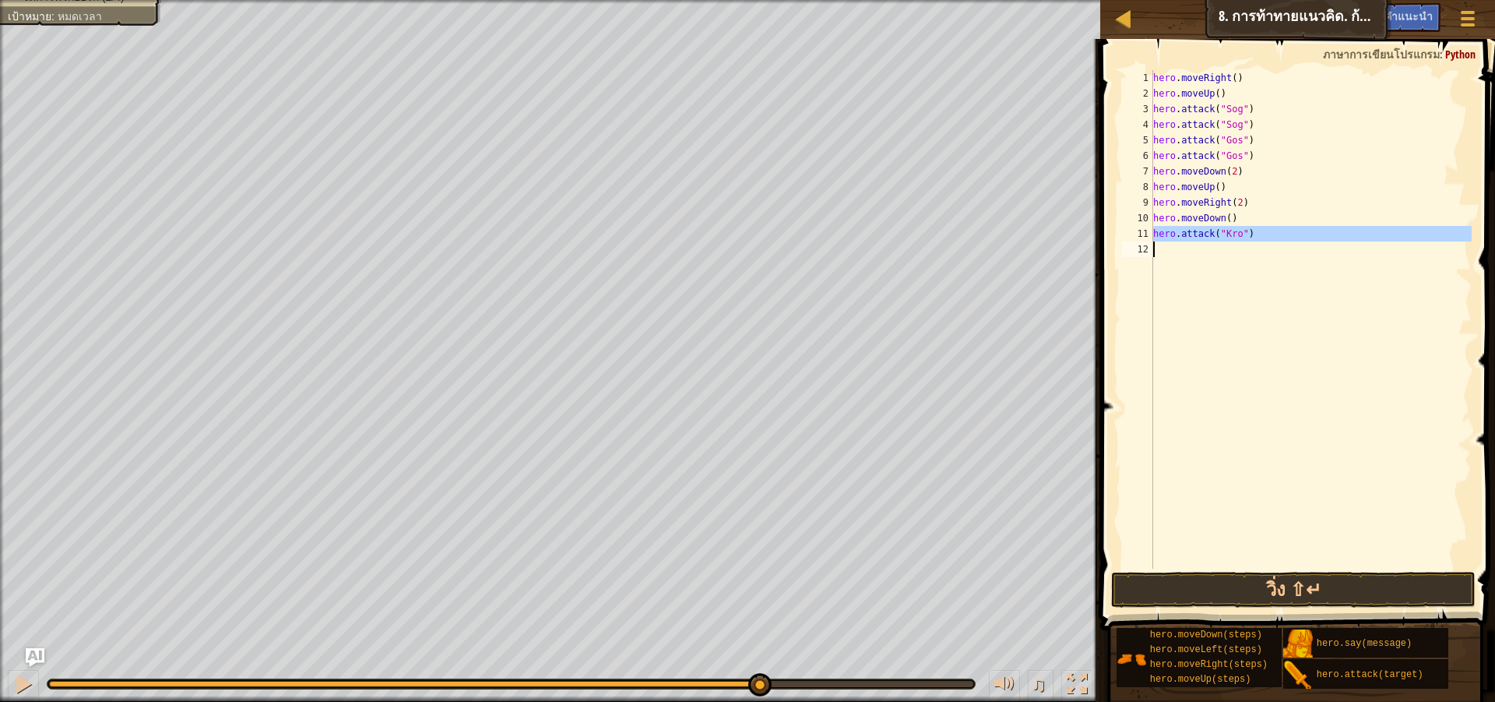
type textarea "hero.attack("Kro")"
paste textarea
click at [1199, 250] on div "hero . moveRight ( ) hero . moveUp ( ) hero . attack ( "Sog" ) hero . attack ( …" at bounding box center [1311, 335] width 322 height 530
paste textarea "hero.attack("Sog")"
click at [1238, 248] on div "hero . moveRight ( ) hero . moveUp ( ) hero . attack ( "Sog" ) hero . attack ( …" at bounding box center [1311, 335] width 322 height 530
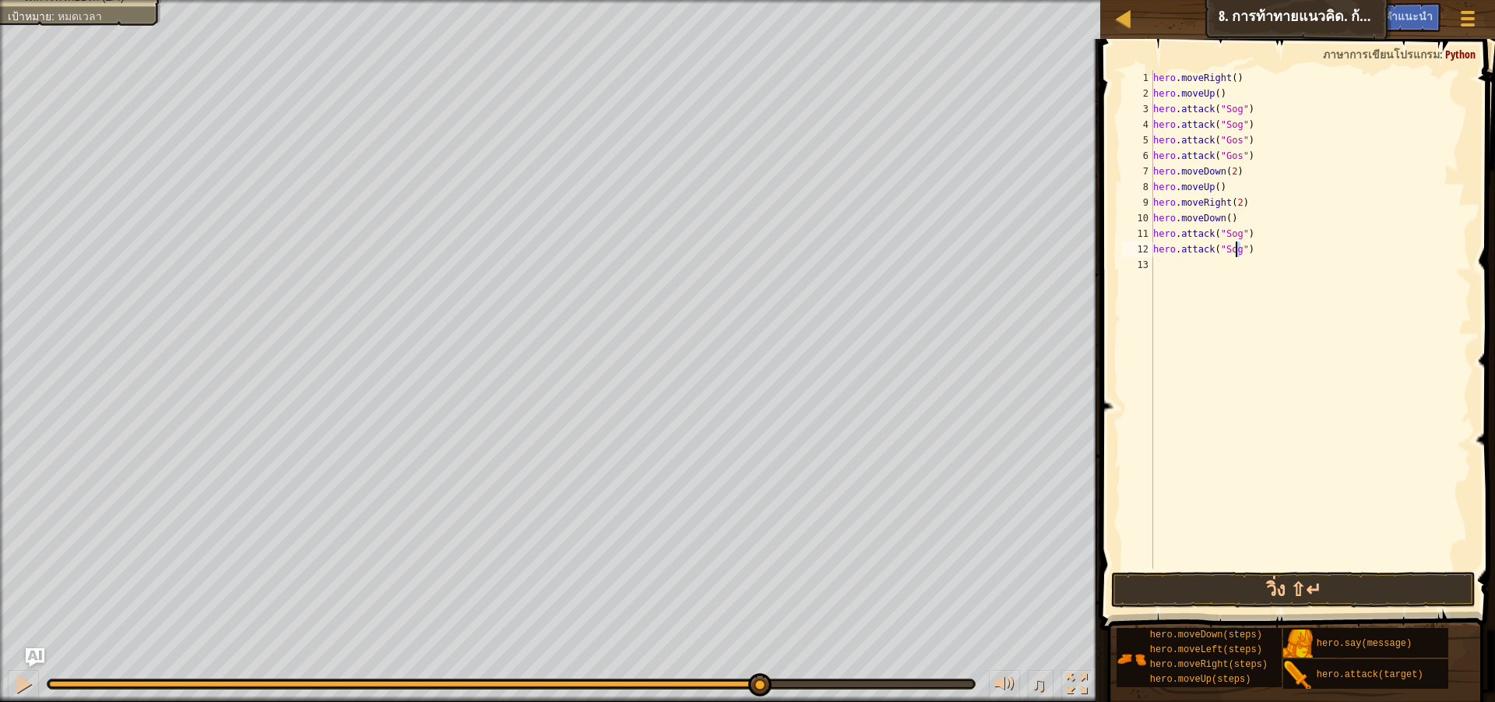
click at [1248, 241] on div "hero . moveRight ( ) hero . moveUp ( ) hero . attack ( "Sog" ) hero . attack ( …" at bounding box center [1311, 335] width 322 height 530
click at [1238, 245] on div "hero . moveRight ( ) hero . moveUp ( ) hero . attack ( "Sog" ) hero . attack ( …" at bounding box center [1311, 335] width 322 height 530
click at [1236, 248] on div "hero . moveRight ( ) hero . moveUp ( ) hero . attack ( "Sog" ) hero . attack ( …" at bounding box center [1311, 335] width 322 height 530
click at [1231, 231] on div "hero . moveRight ( ) hero . moveUp ( ) hero . attack ( "Sog" ) hero . attack ( …" at bounding box center [1311, 335] width 322 height 530
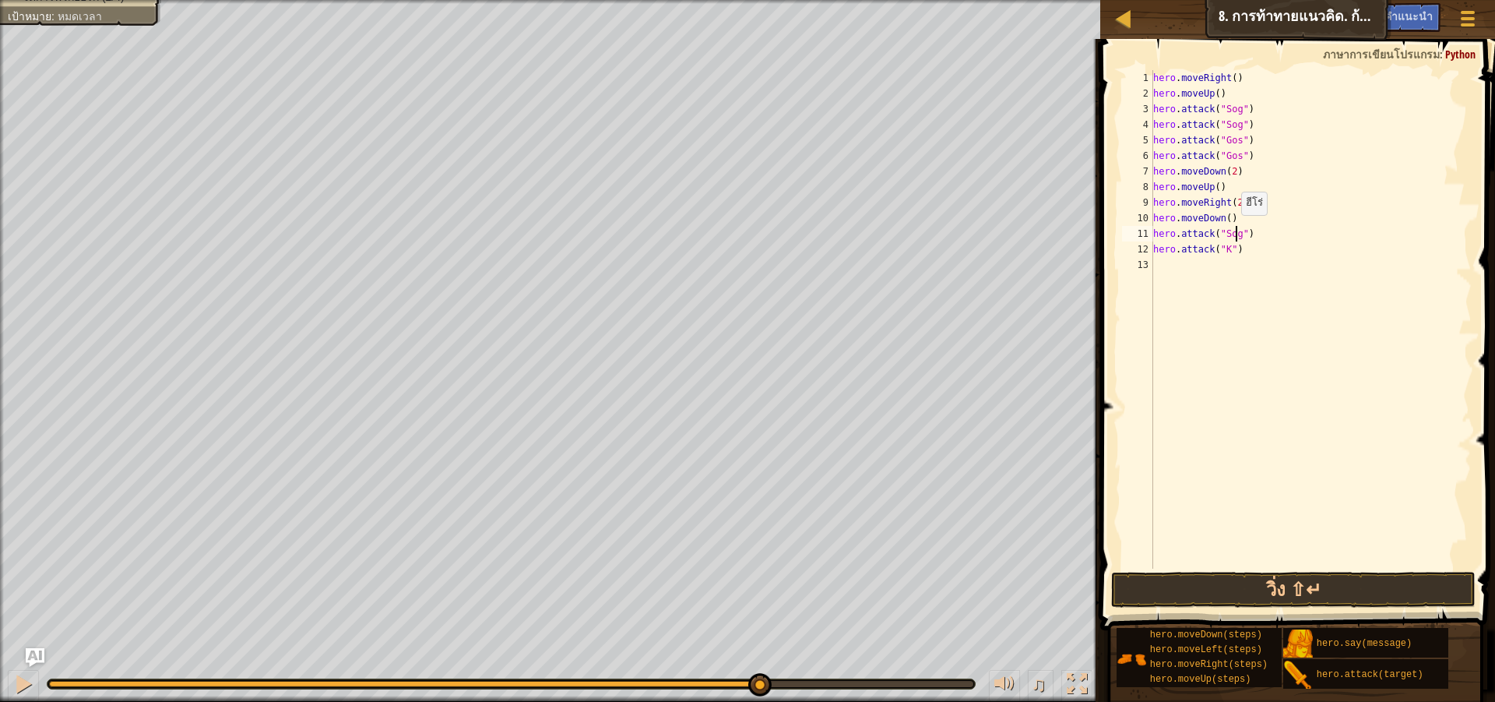
click at [1234, 231] on div "hero . moveRight ( ) hero . moveUp ( ) hero . attack ( "Sog" ) hero . attack ( …" at bounding box center [1311, 335] width 322 height 530
click at [1224, 247] on div "hero . moveRight ( ) hero . moveUp ( ) hero . attack ( "Sog" ) hero . attack ( …" at bounding box center [1311, 335] width 322 height 530
type textarea "hero.attack("Kro")"
click at [1245, 577] on button "วิ่ง ⇧↵" at bounding box center [1293, 590] width 365 height 36
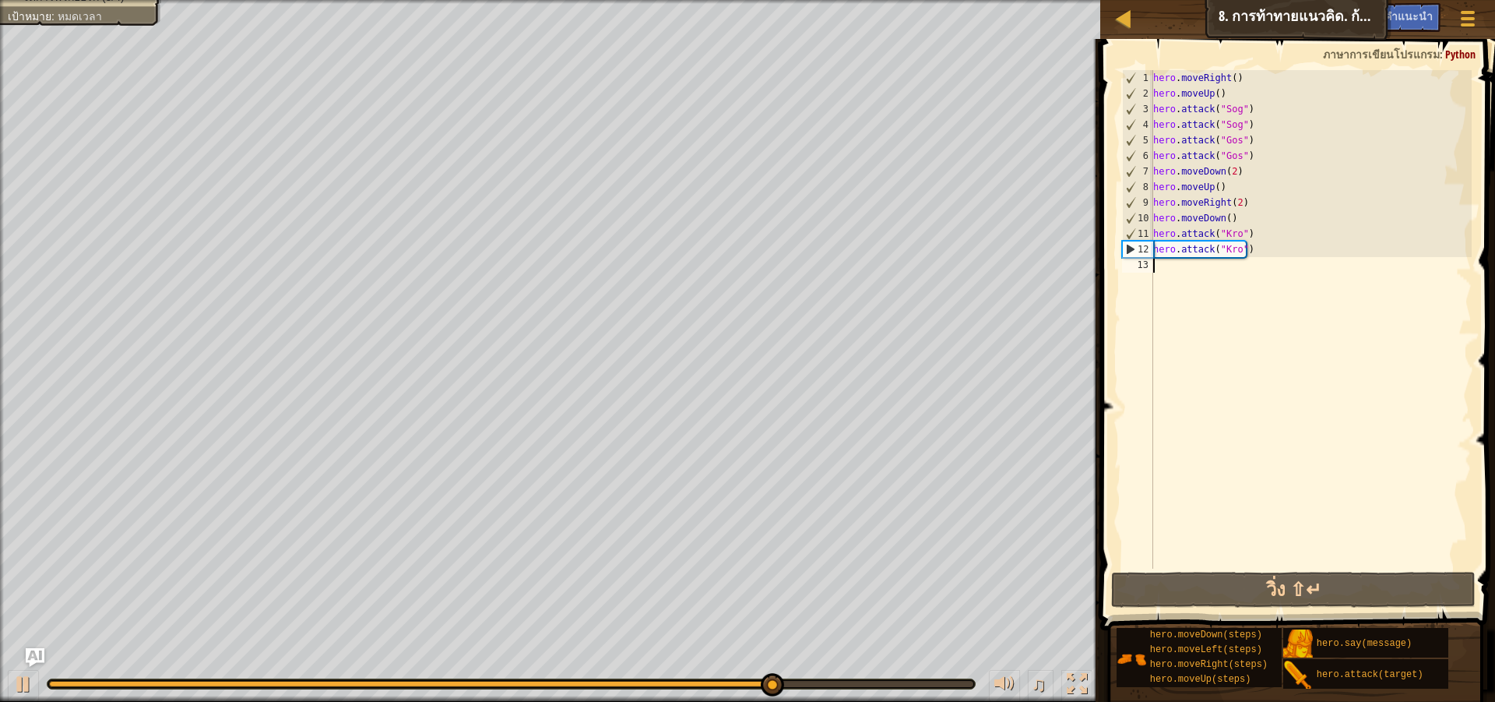
click at [1174, 262] on div "hero . moveRight ( ) hero . moveUp ( ) hero . attack ( "Sog" ) hero . attack ( …" at bounding box center [1311, 335] width 322 height 530
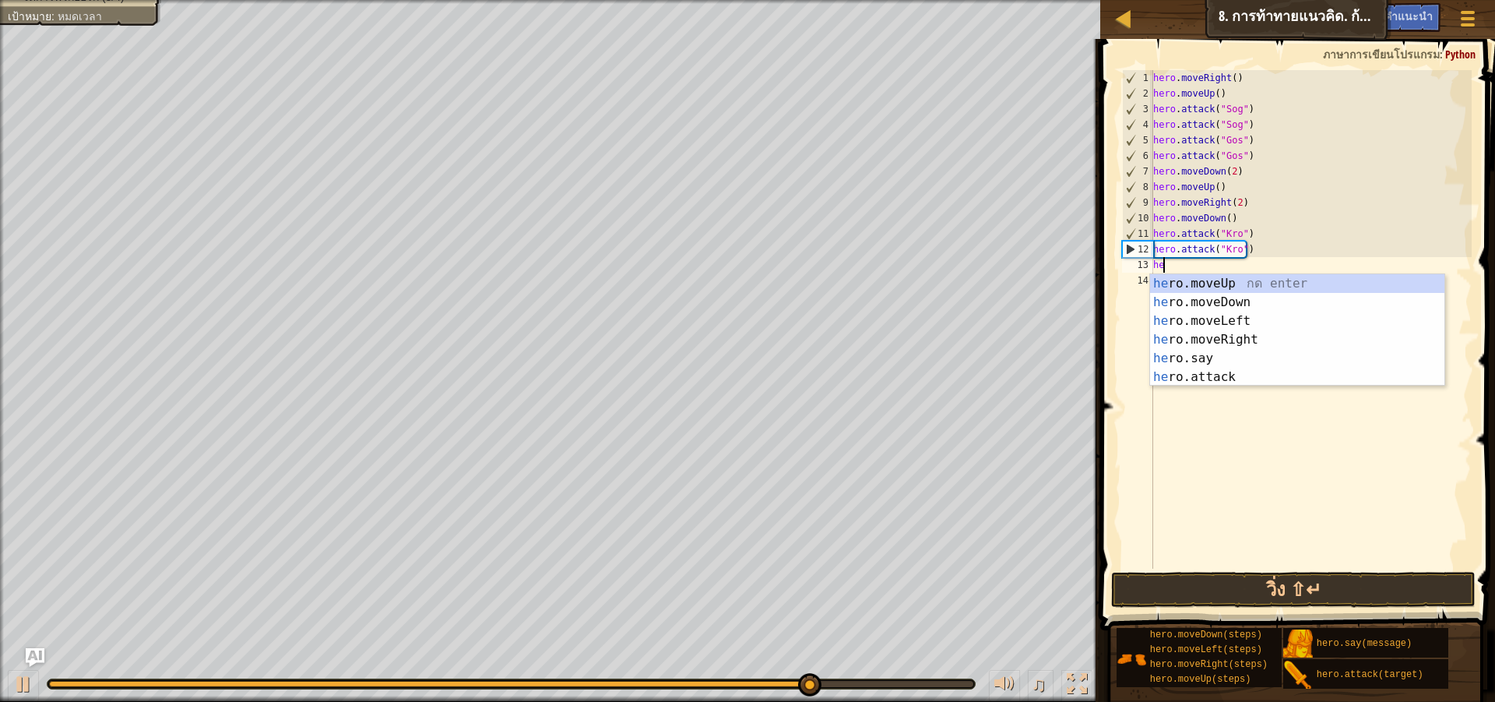
scroll to position [7, 1]
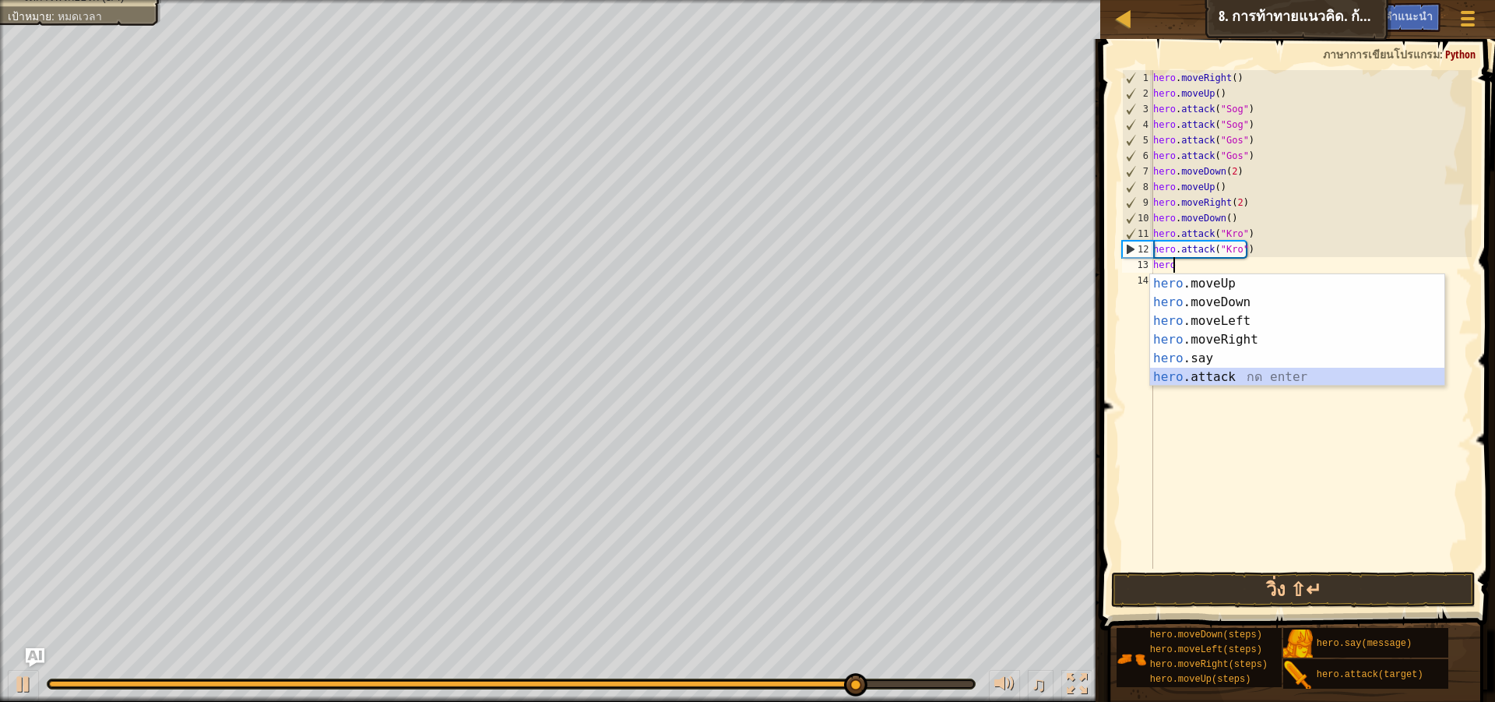
click at [1208, 384] on div "hero .moveUp กด enter hero .moveDown กด enter hero .moveLeft กด enter hero .mov…" at bounding box center [1297, 349] width 294 height 150
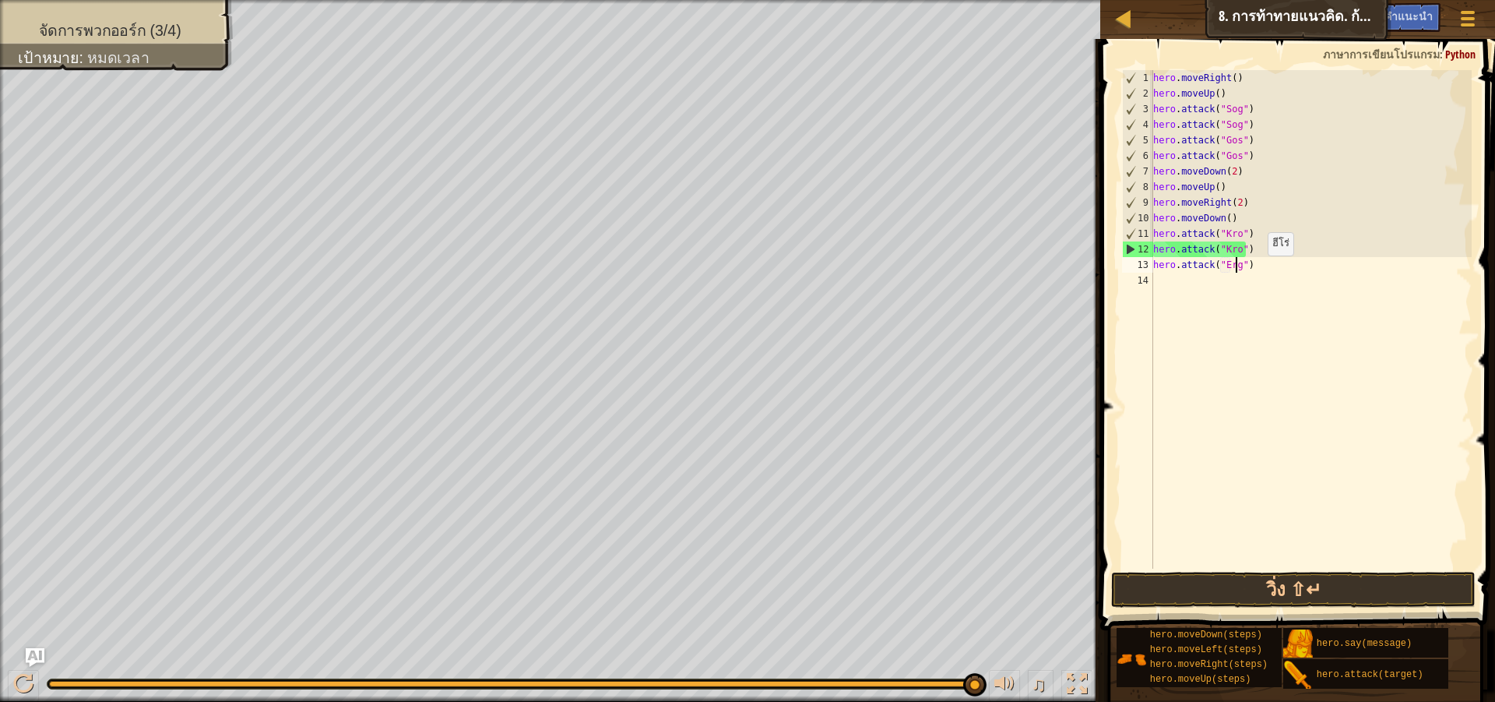
scroll to position [7, 7]
type textarea "hero.attack("Ergo")"
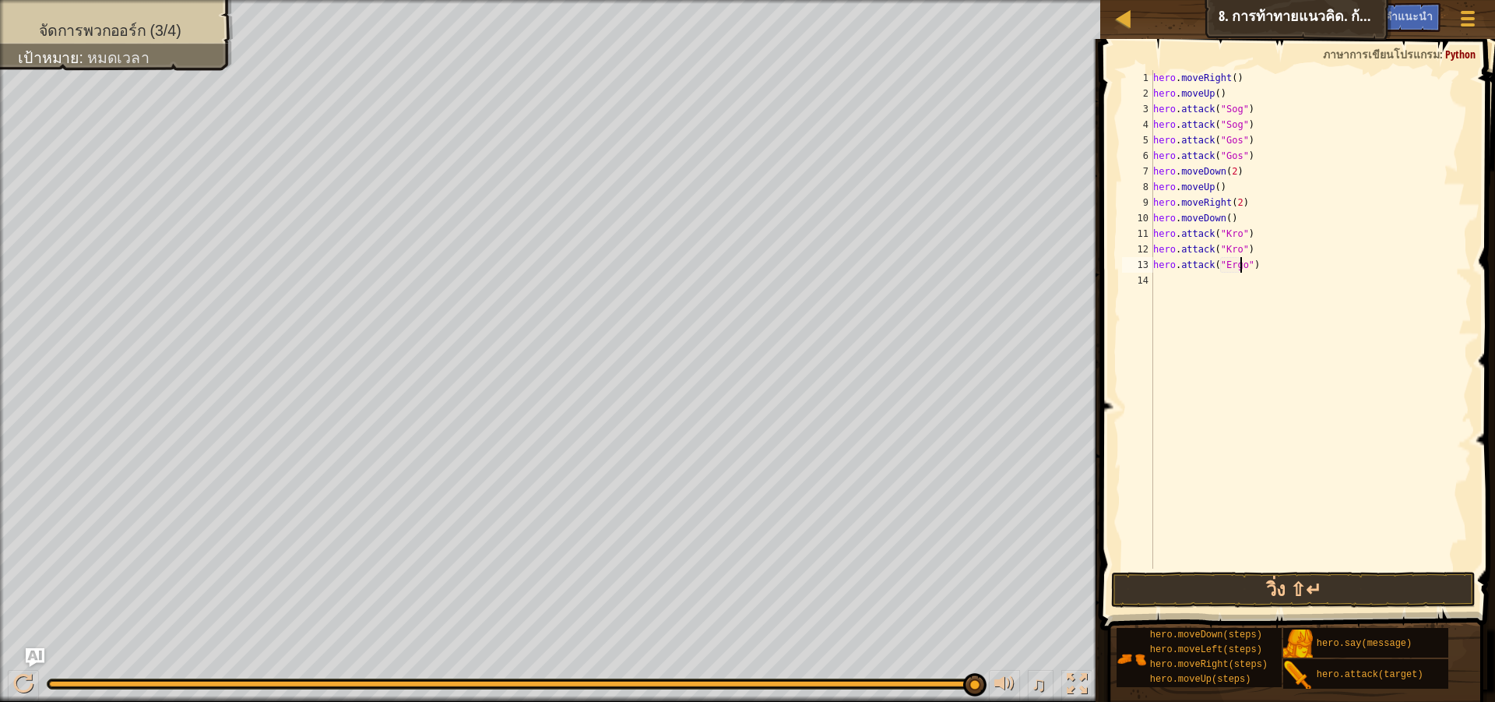
click at [1241, 279] on div "hero . moveRight ( ) hero . moveUp ( ) hero . attack ( "Sog" ) hero . attack ( …" at bounding box center [1311, 335] width 322 height 530
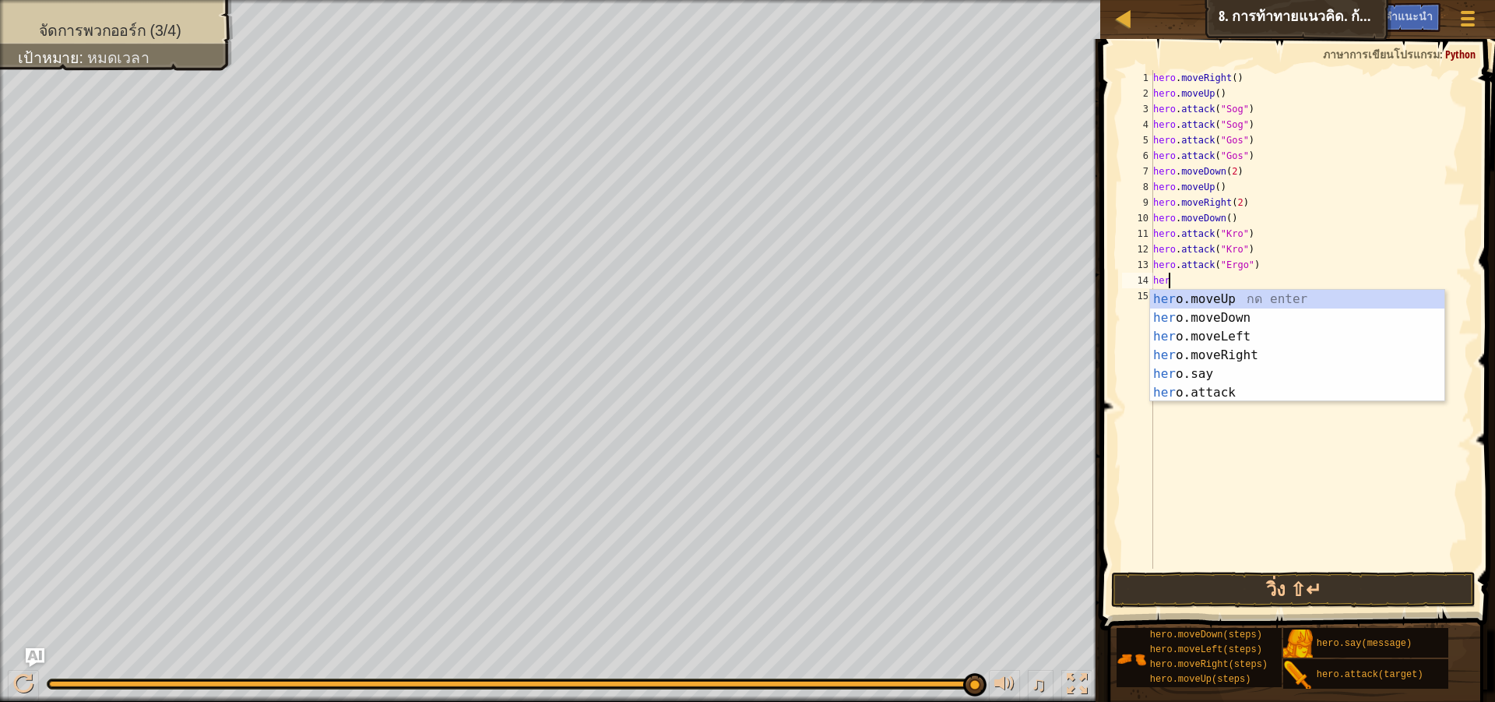
scroll to position [7, 1]
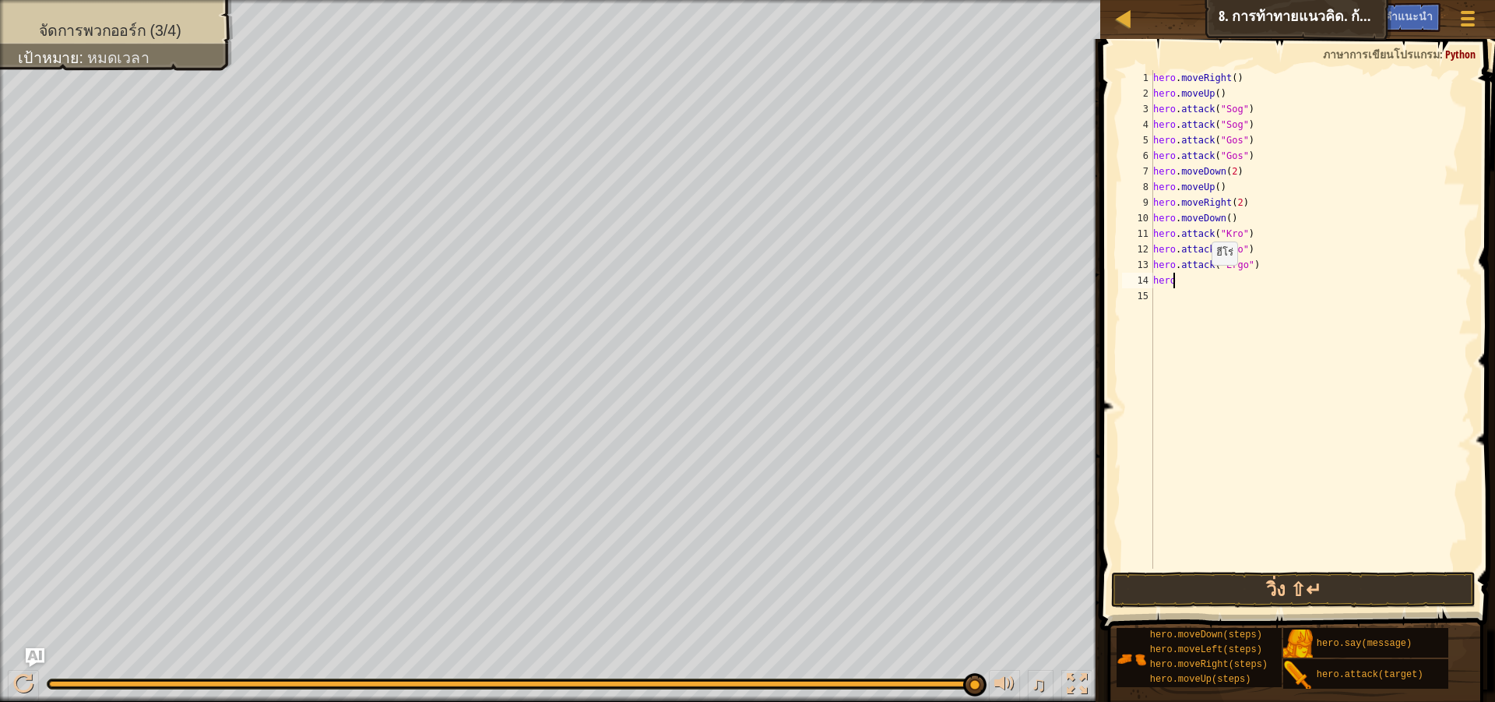
click at [1204, 280] on div "hero . moveRight ( ) hero . moveUp ( ) hero . attack ( "Sog" ) hero . attack ( …" at bounding box center [1311, 335] width 322 height 530
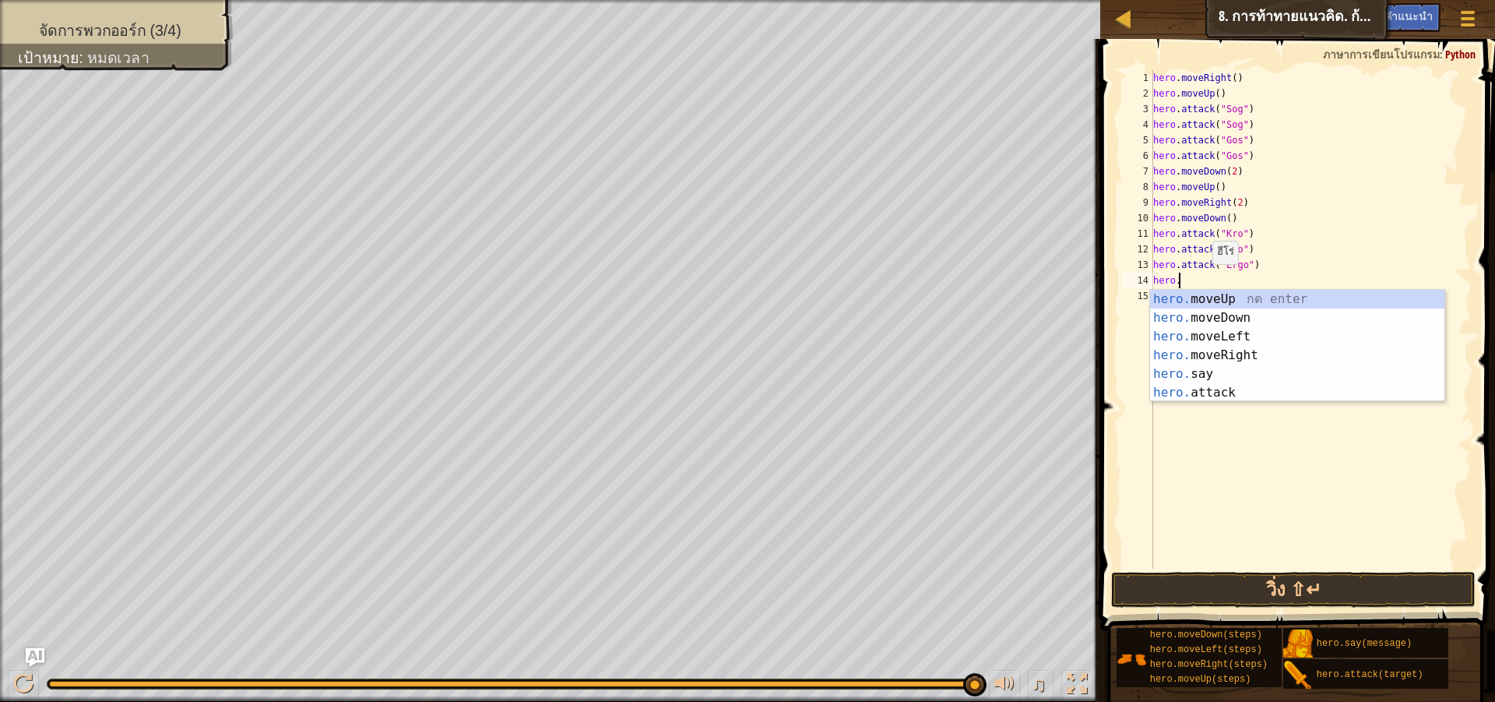
scroll to position [7, 2]
click at [1250, 389] on div "hero. moveUp กด enter hero. moveDown กด enter hero. moveLeft กด enter hero. mov…" at bounding box center [1297, 365] width 294 height 150
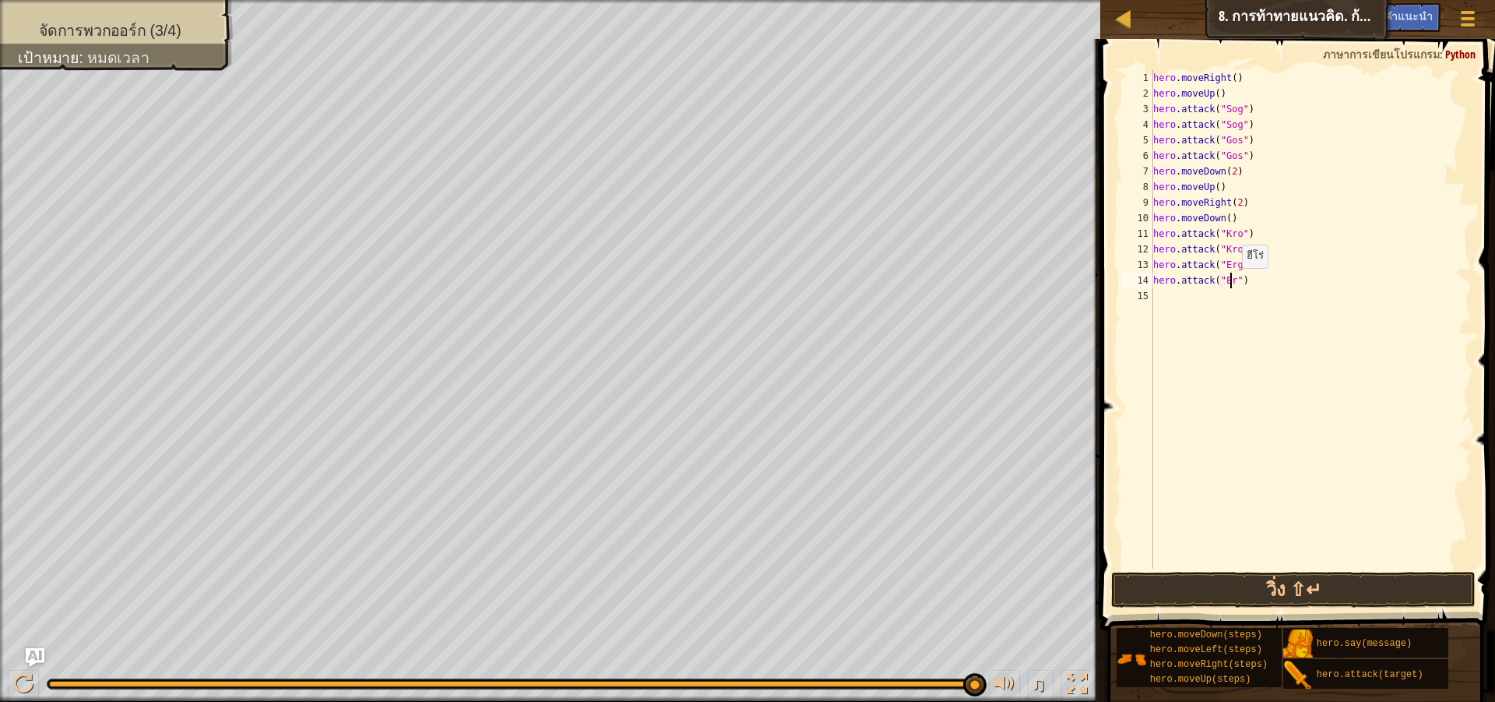
scroll to position [7, 7]
type textarea "hero.attack("Ergo")"
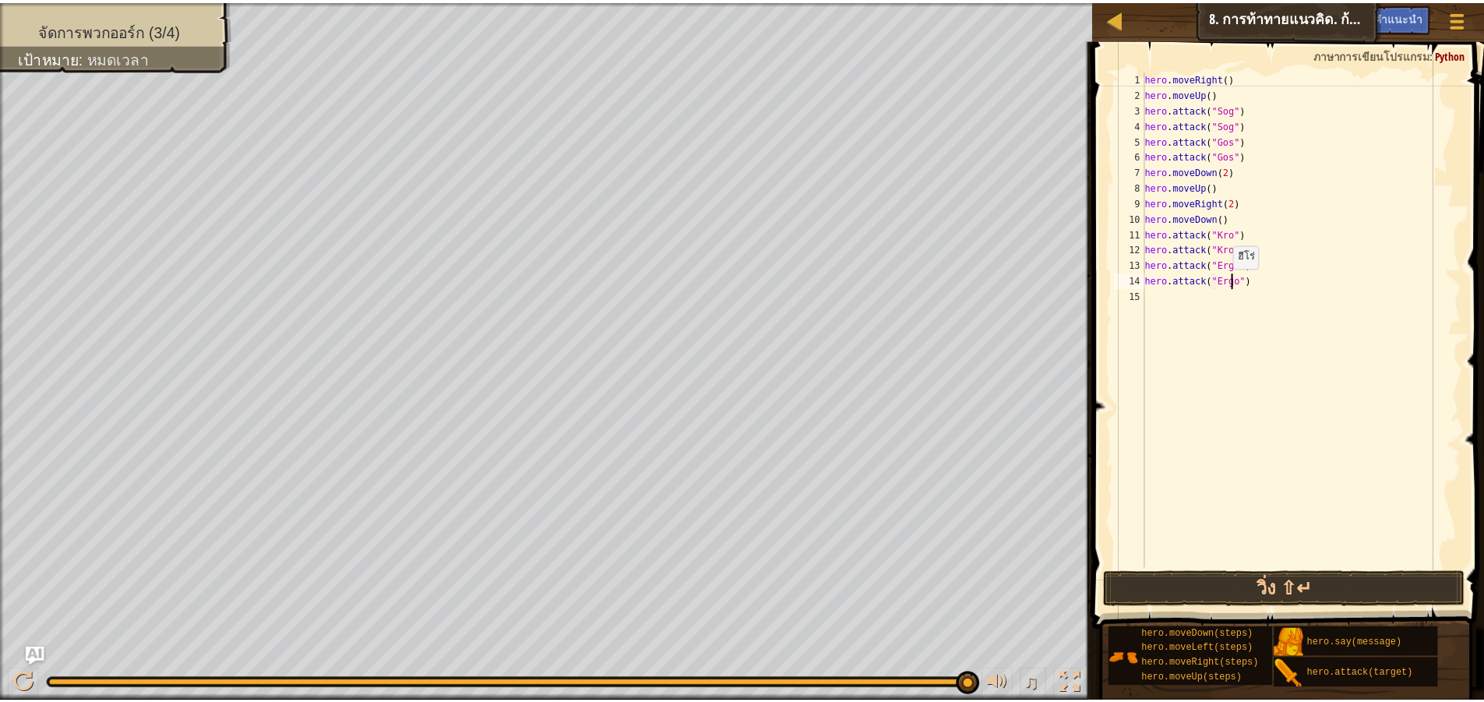
scroll to position [7, 0]
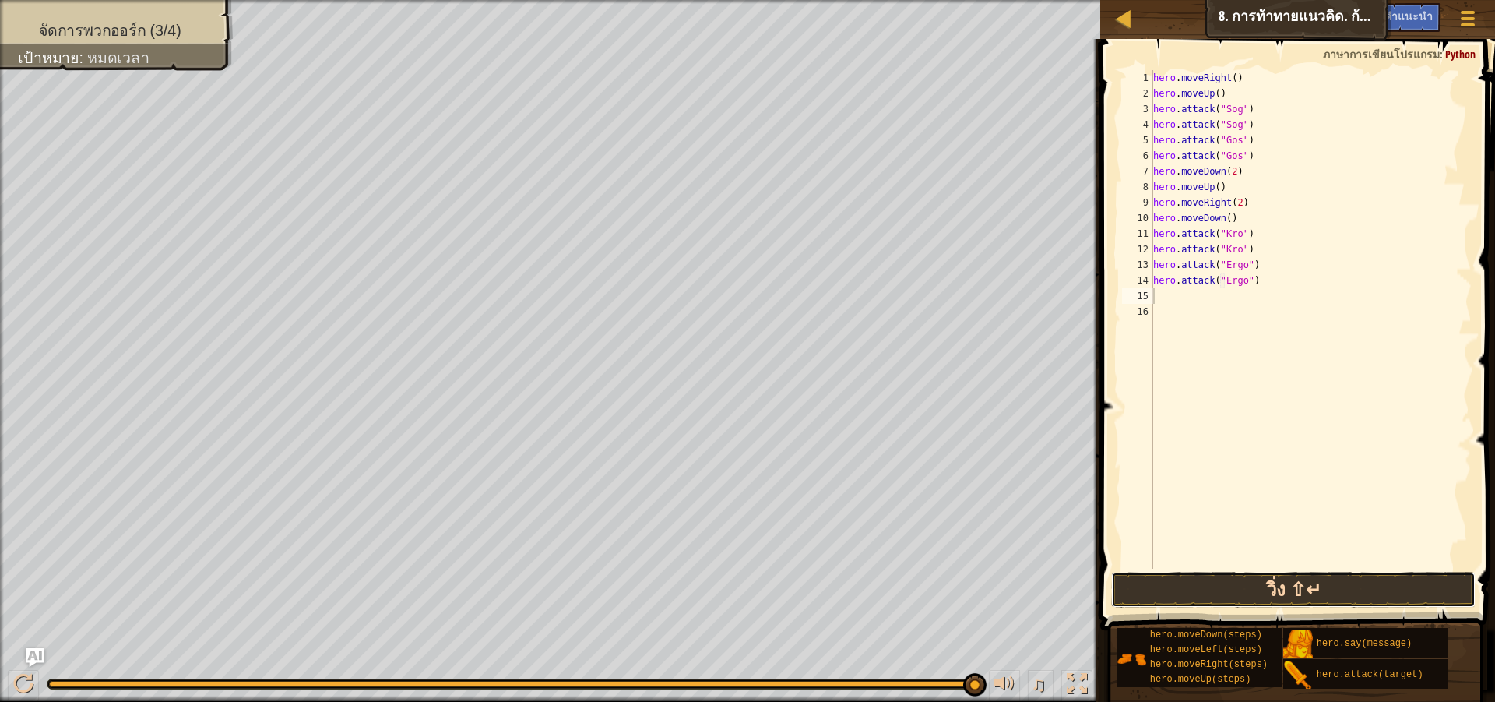
click at [1278, 586] on button "วิ่ง ⇧↵" at bounding box center [1293, 590] width 365 height 36
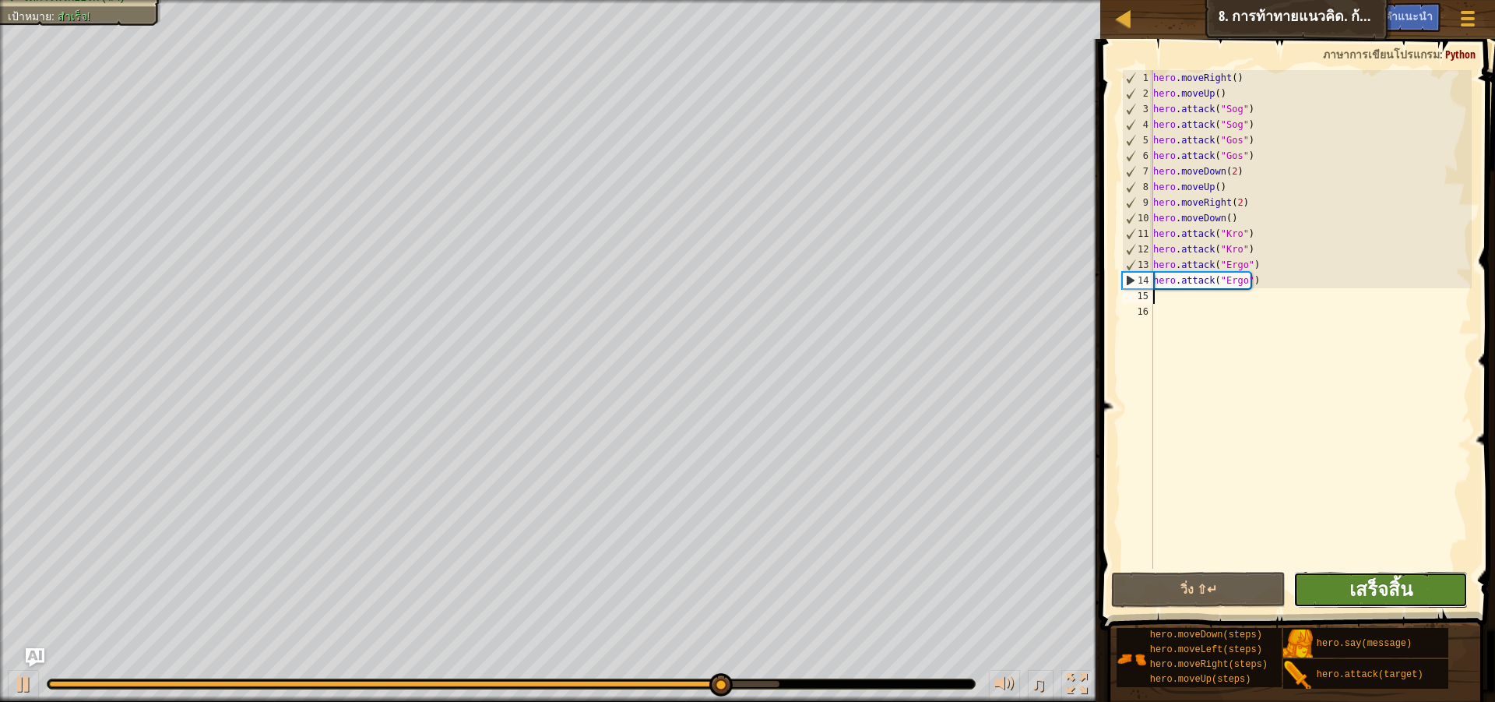
click at [1383, 592] on span "เสร็จสิ้น" at bounding box center [1381, 588] width 63 height 25
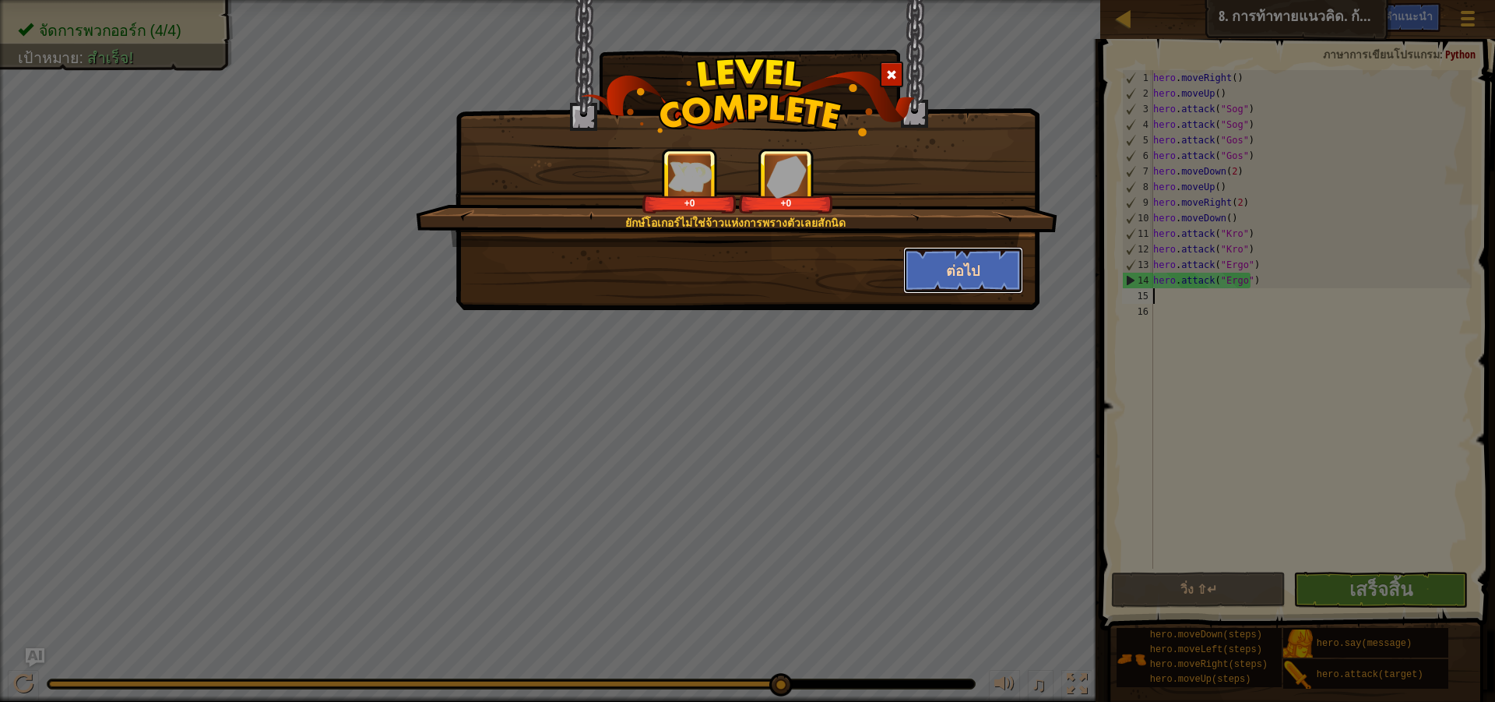
click at [938, 277] on button "ต่อไป" at bounding box center [963, 270] width 121 height 47
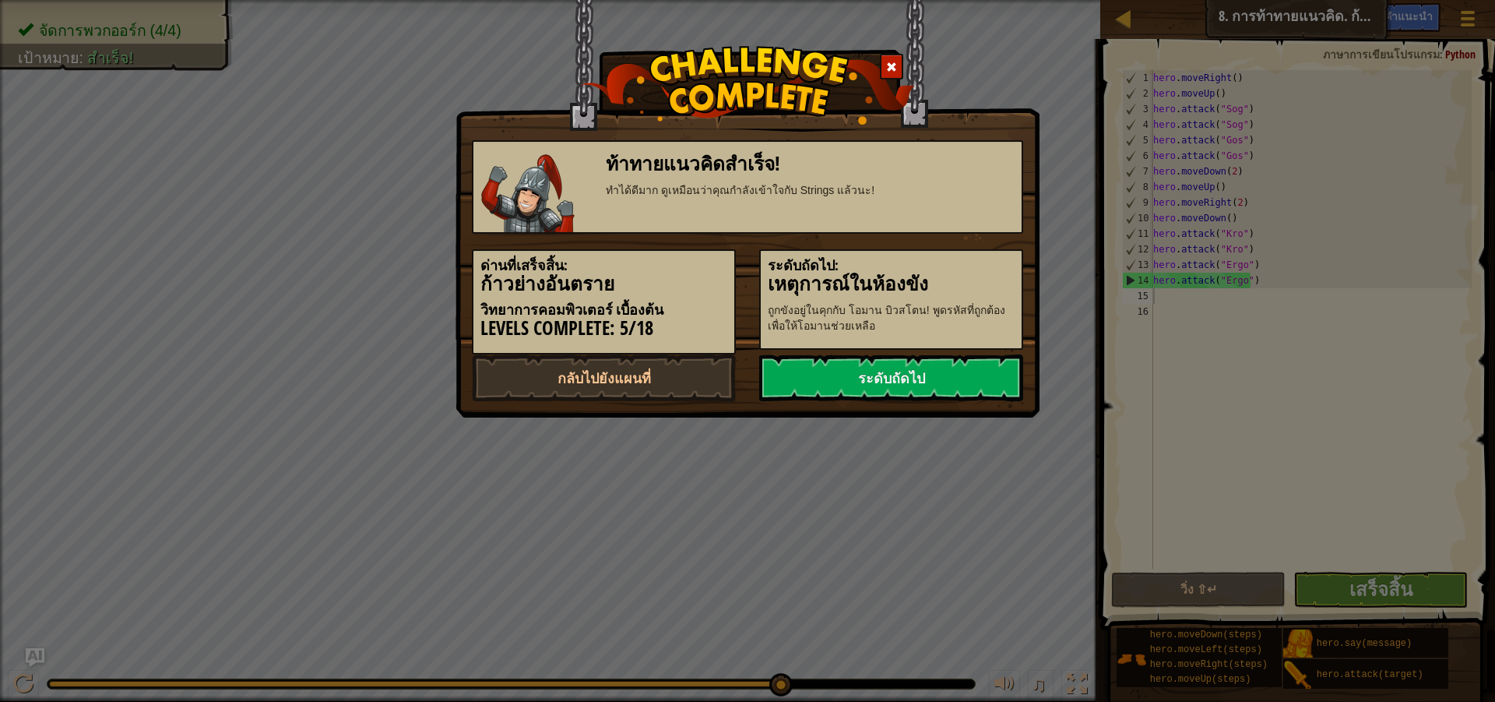
click at [941, 276] on h3 "เหตุการณ์ในห้องขัง" at bounding box center [891, 283] width 247 height 21
click at [555, 373] on link "กลับไปยังแผนที่" at bounding box center [604, 377] width 264 height 47
select select "th"
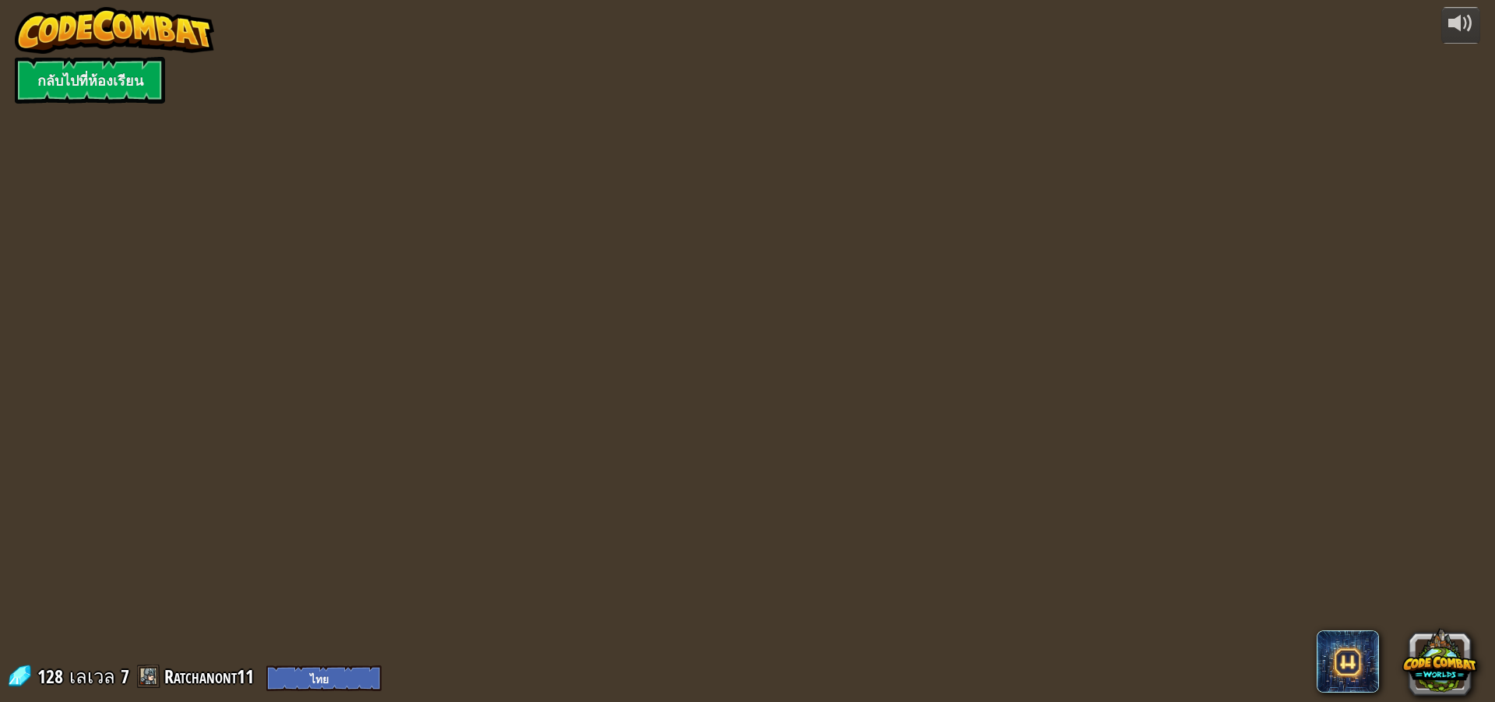
select select "th"
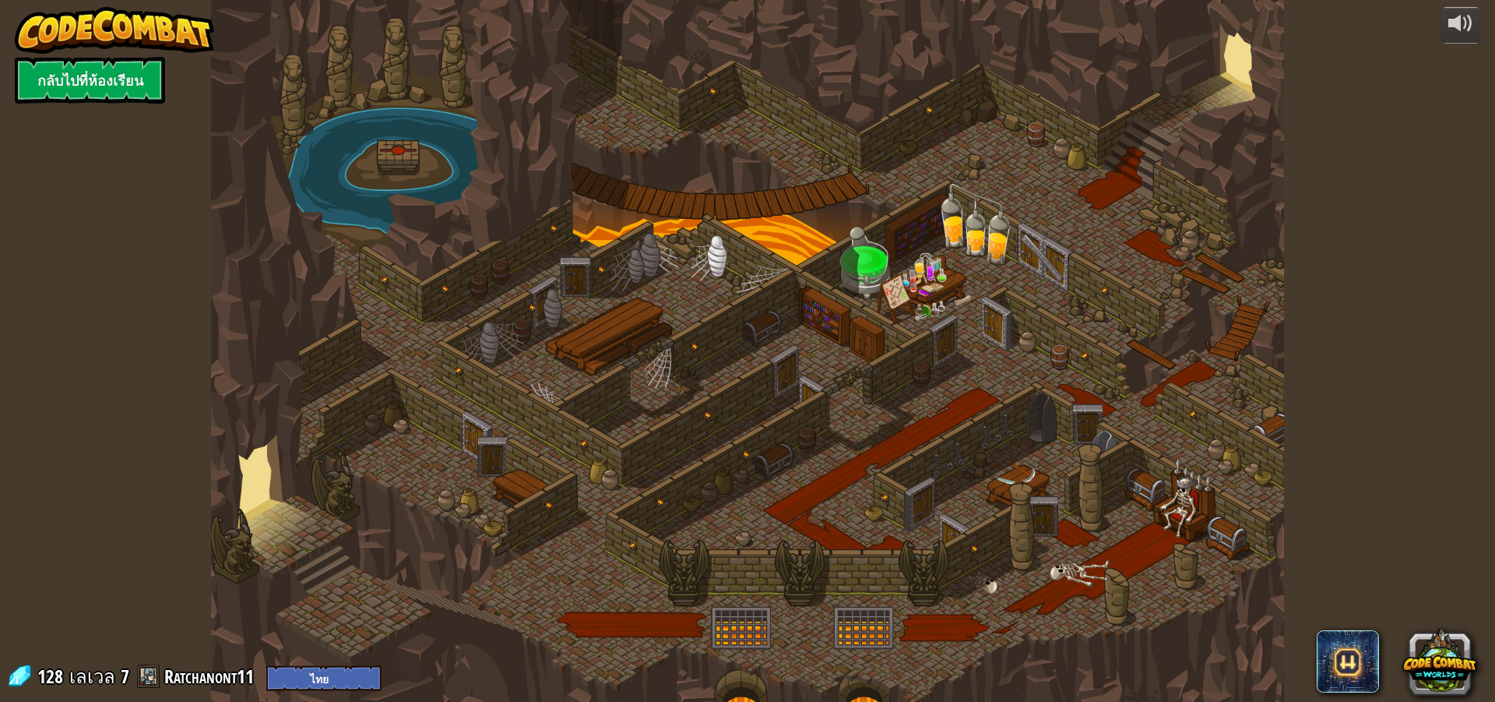
select select "th"
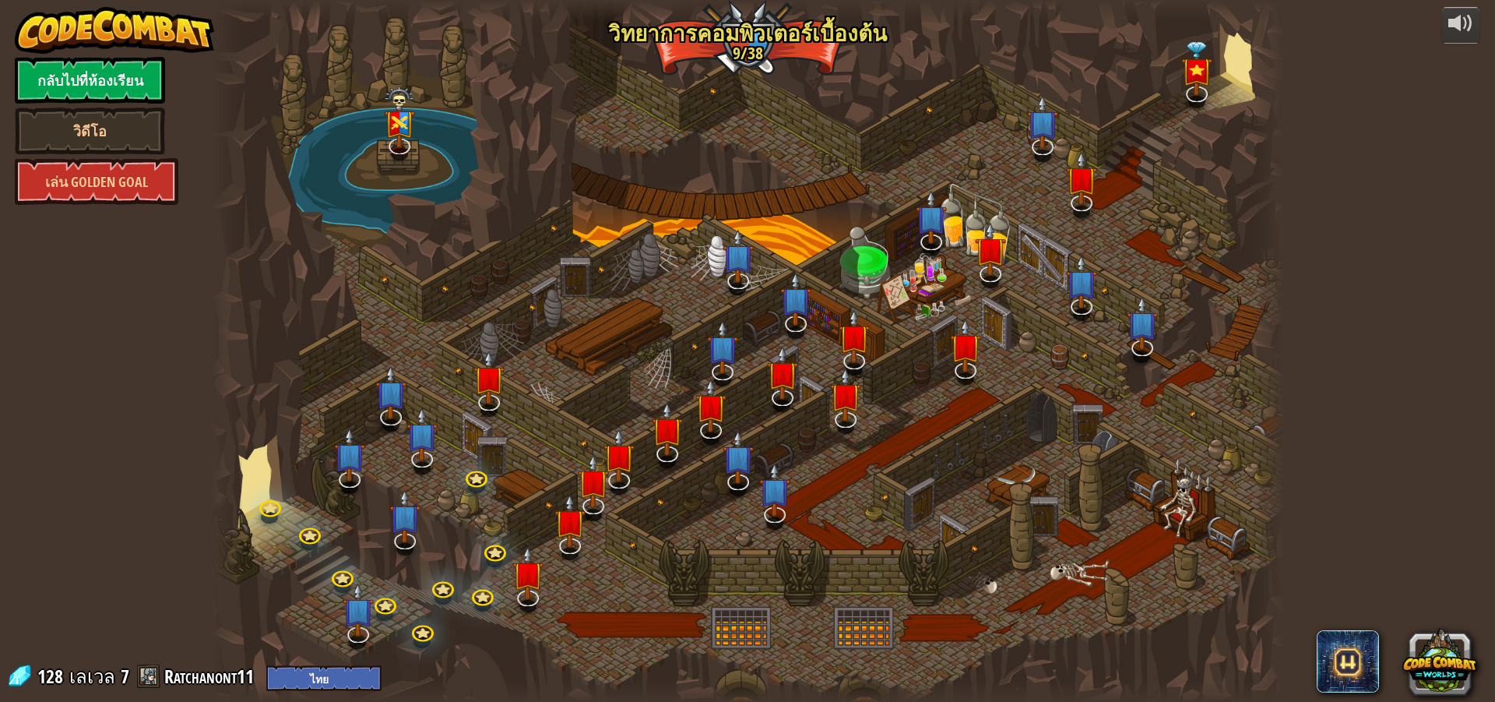
select select "th"
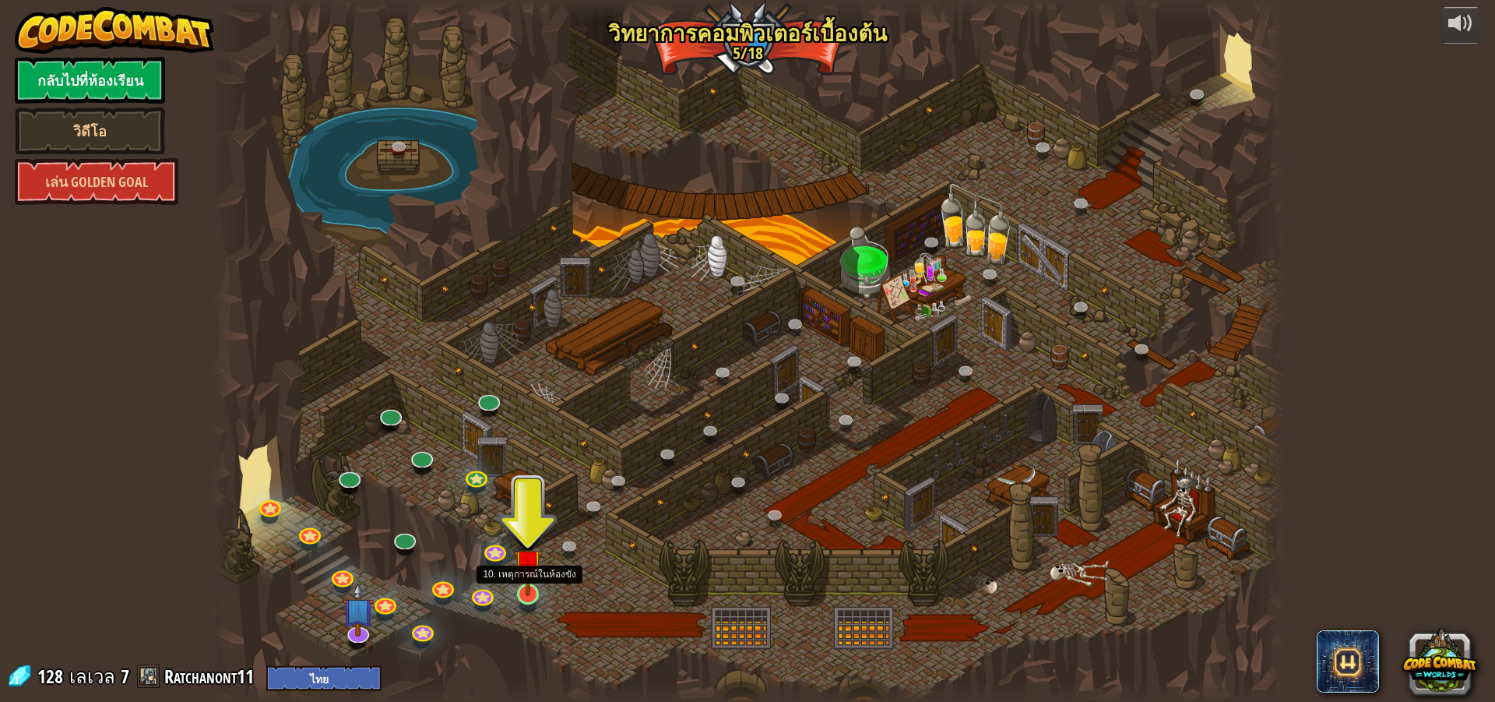
click at [526, 595] on img at bounding box center [528, 562] width 29 height 65
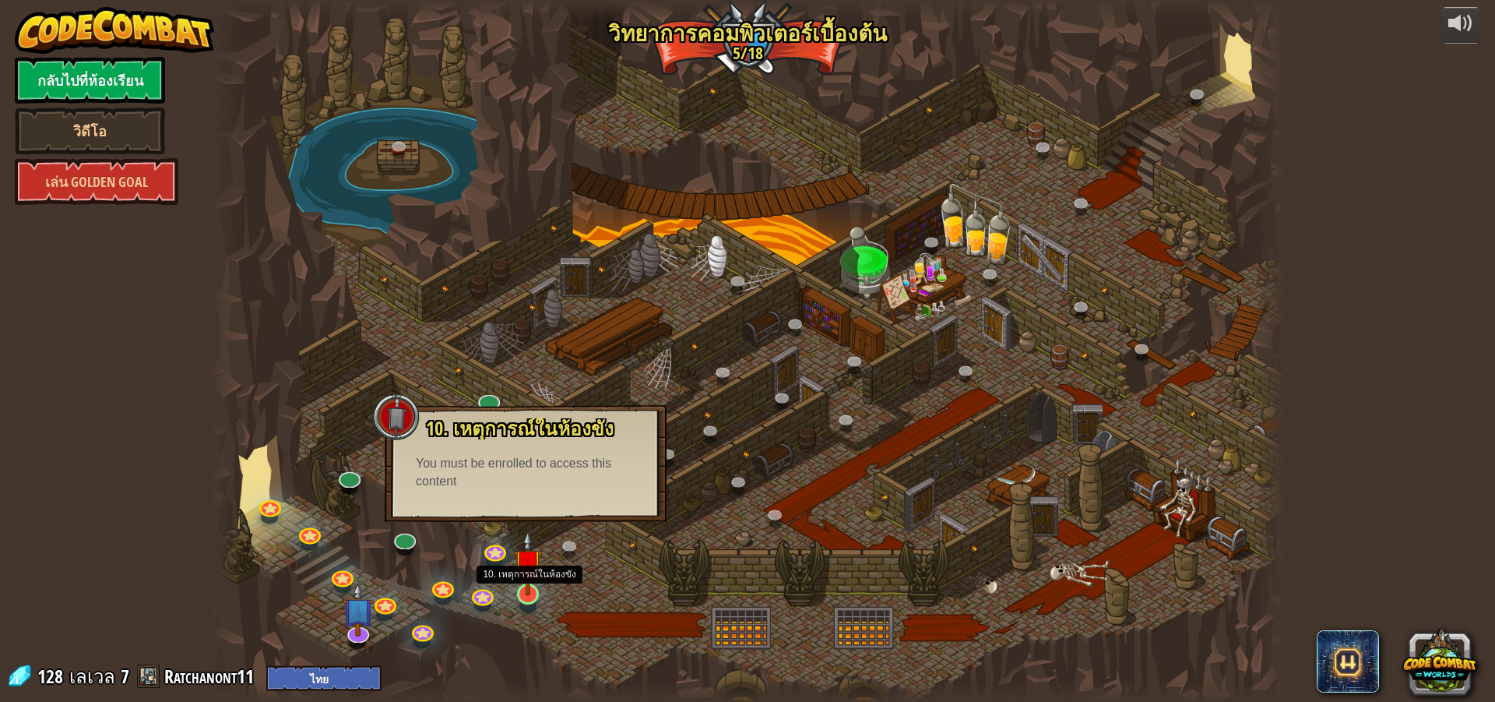
click at [537, 586] on img at bounding box center [528, 562] width 29 height 65
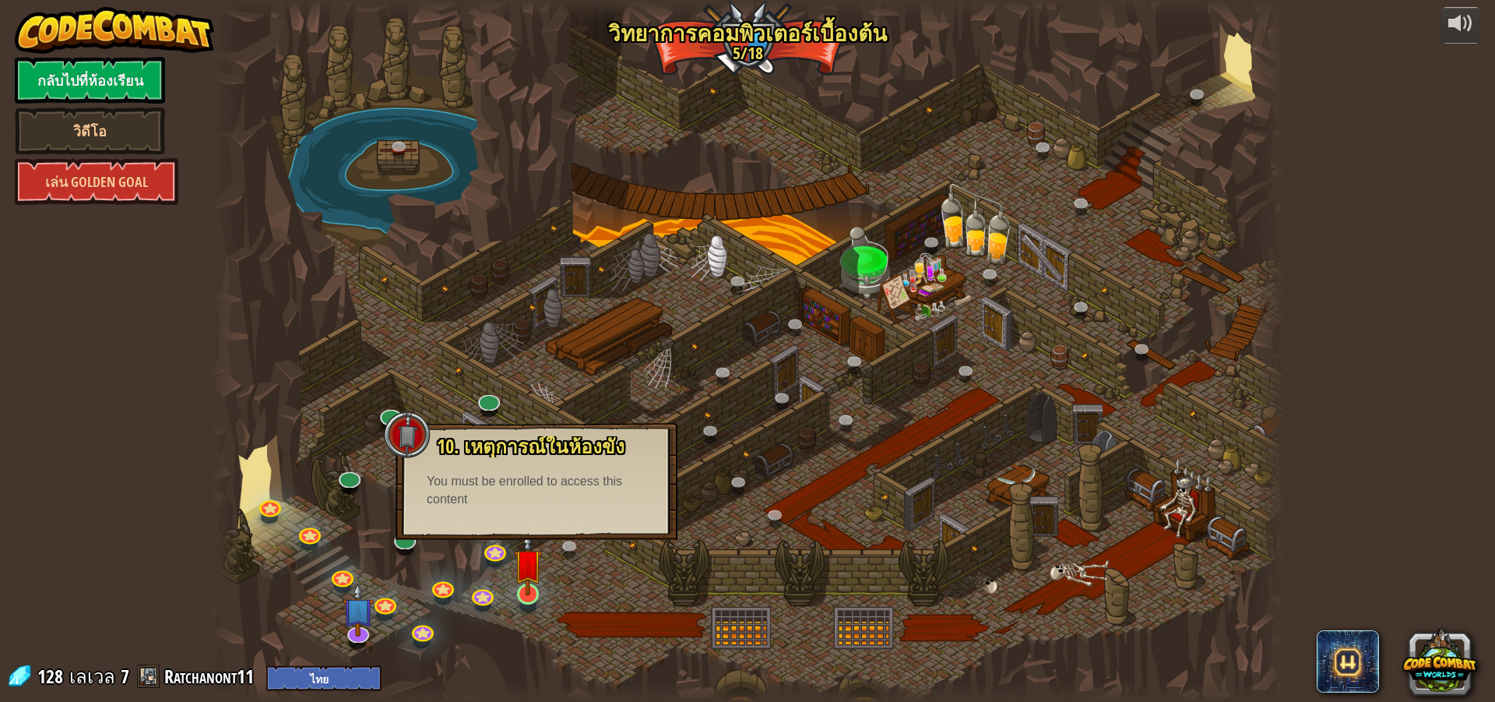
drag, startPoint x: 544, startPoint y: 589, endPoint x: 535, endPoint y: 593, distance: 9.4
click at [543, 590] on div at bounding box center [747, 351] width 1073 height 702
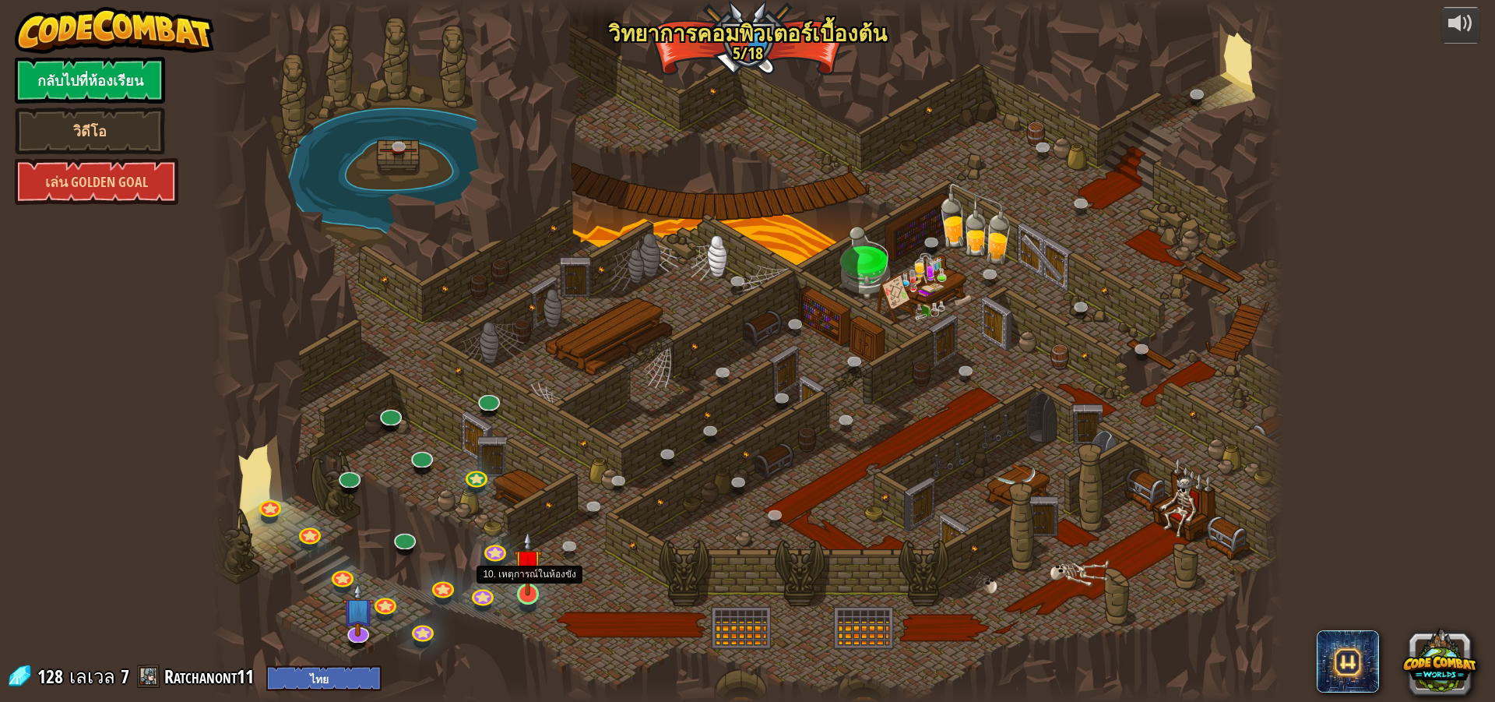
click at [534, 594] on img at bounding box center [528, 562] width 29 height 65
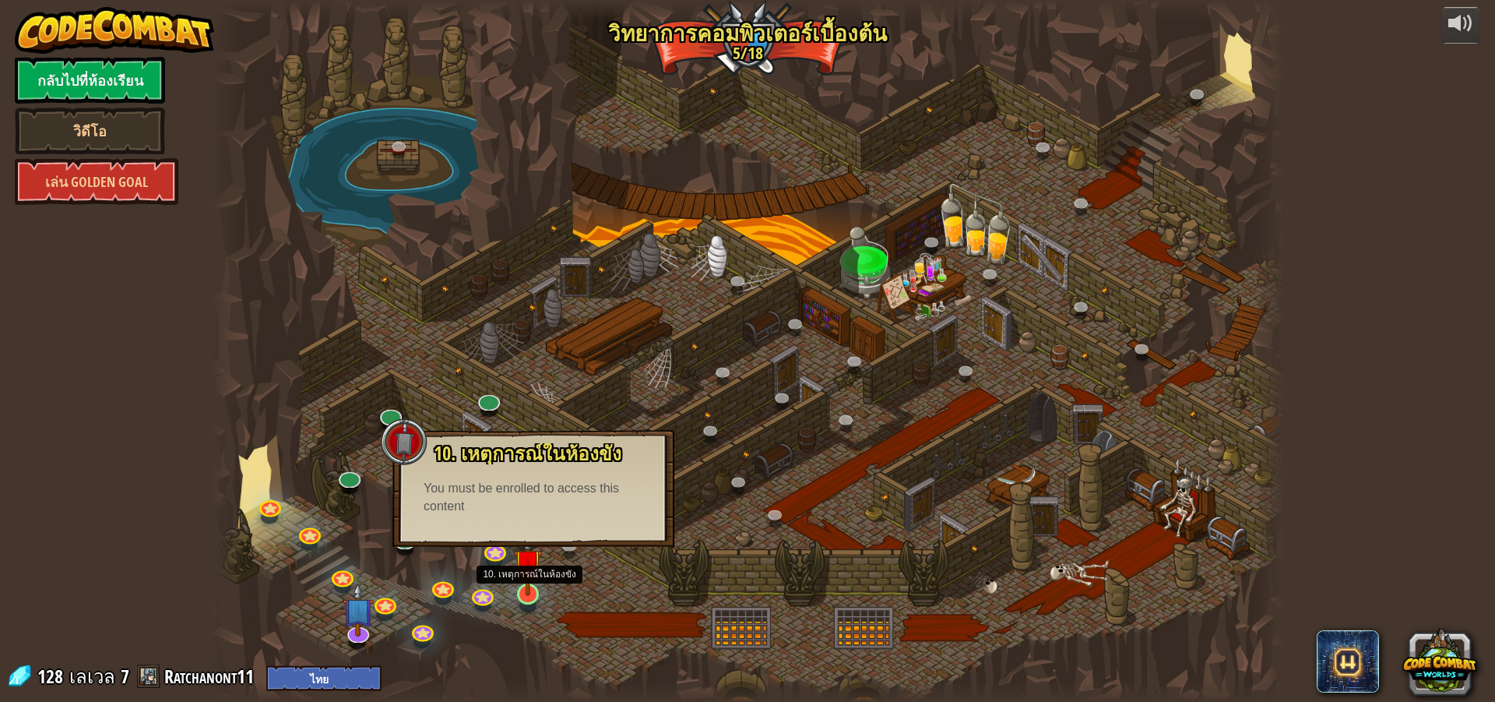
click at [532, 595] on img at bounding box center [528, 562] width 29 height 65
click at [532, 594] on img at bounding box center [528, 562] width 29 height 65
click at [530, 594] on img at bounding box center [528, 562] width 29 height 65
click at [84, 90] on link "กลับไปที่ห้องเรียน" at bounding box center [90, 80] width 150 height 47
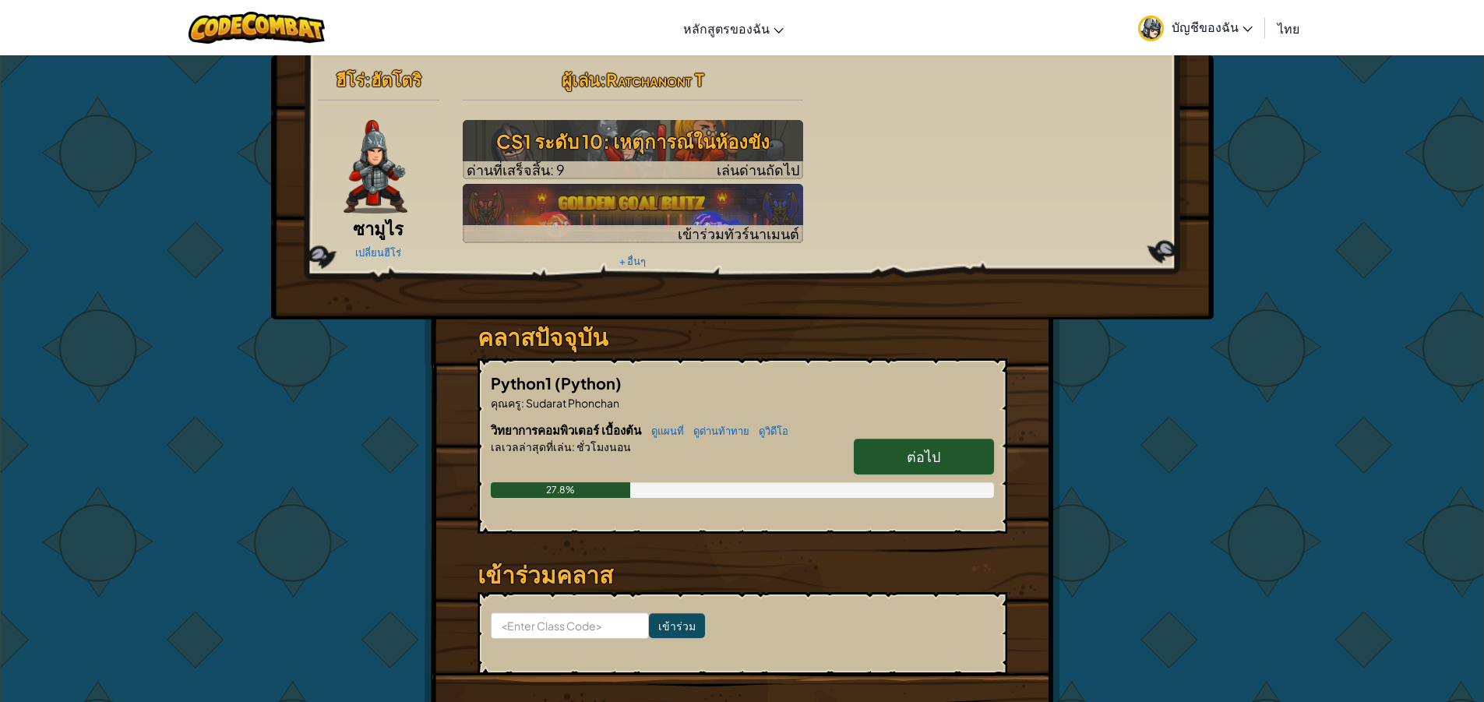
click at [915, 459] on span "ต่อไป" at bounding box center [923, 456] width 33 height 18
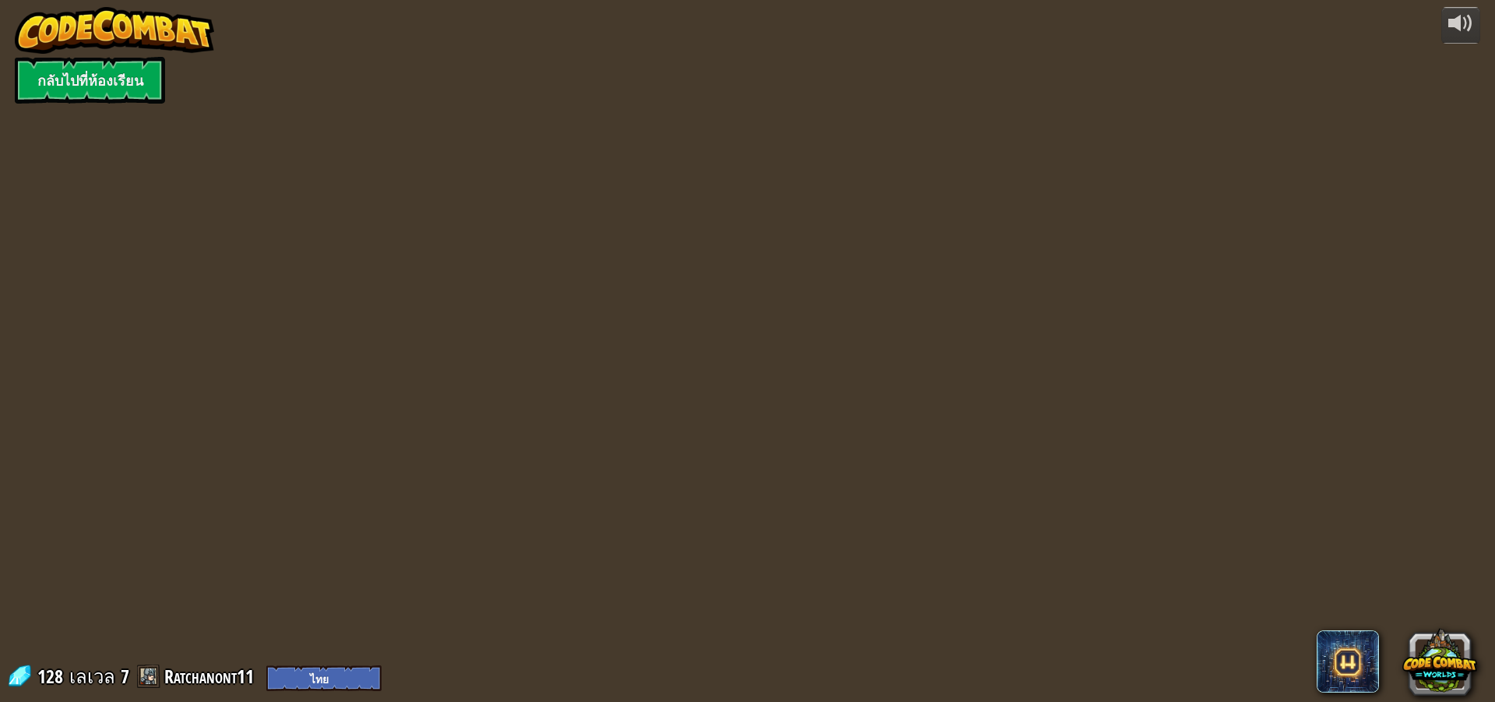
select select "th"
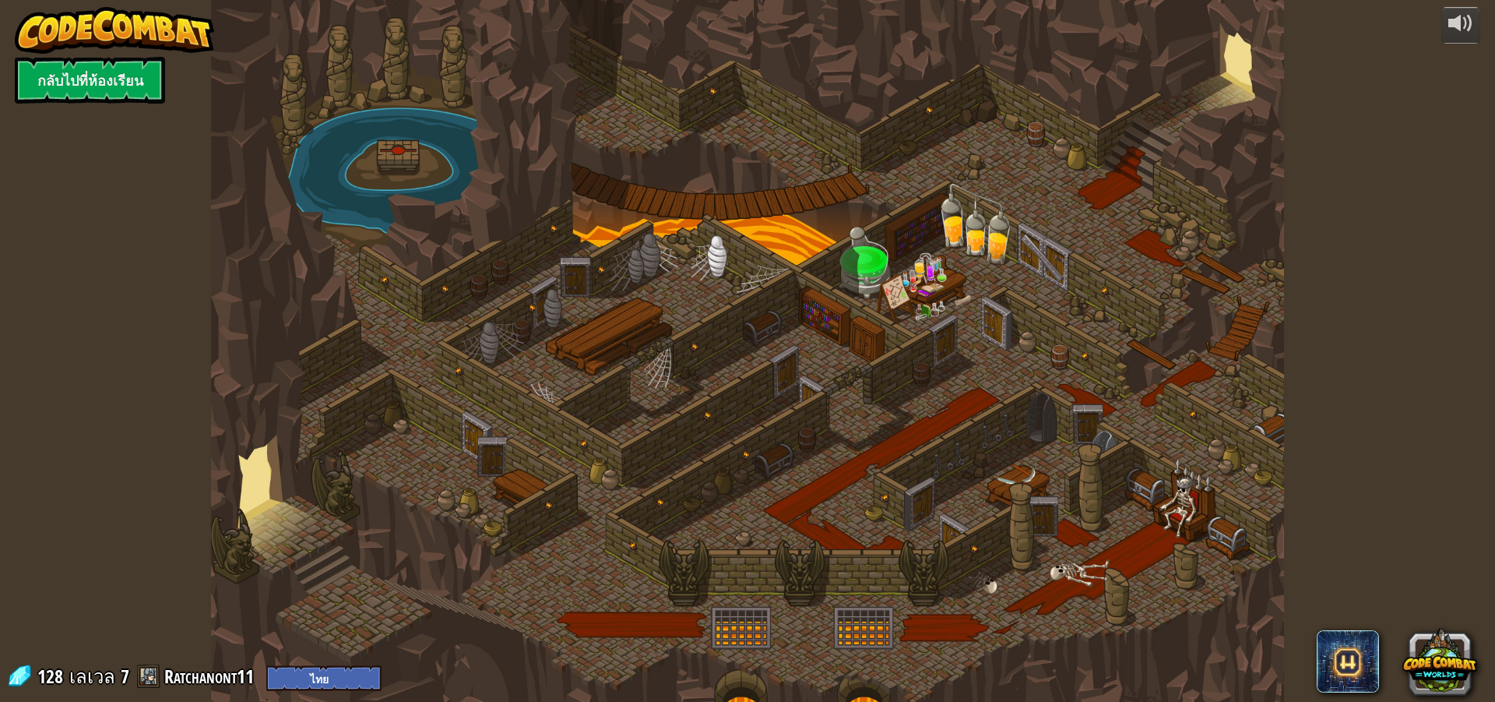
select select "th"
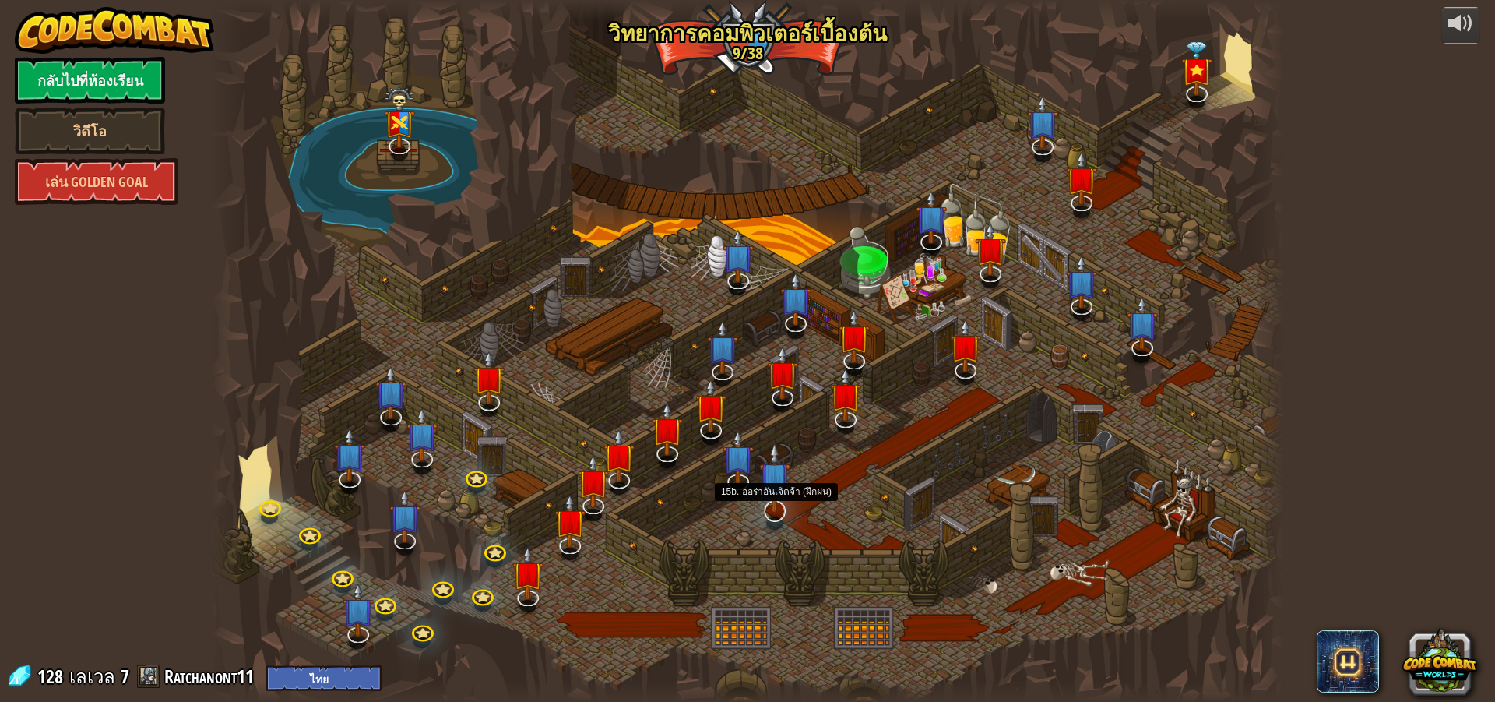
select select "th"
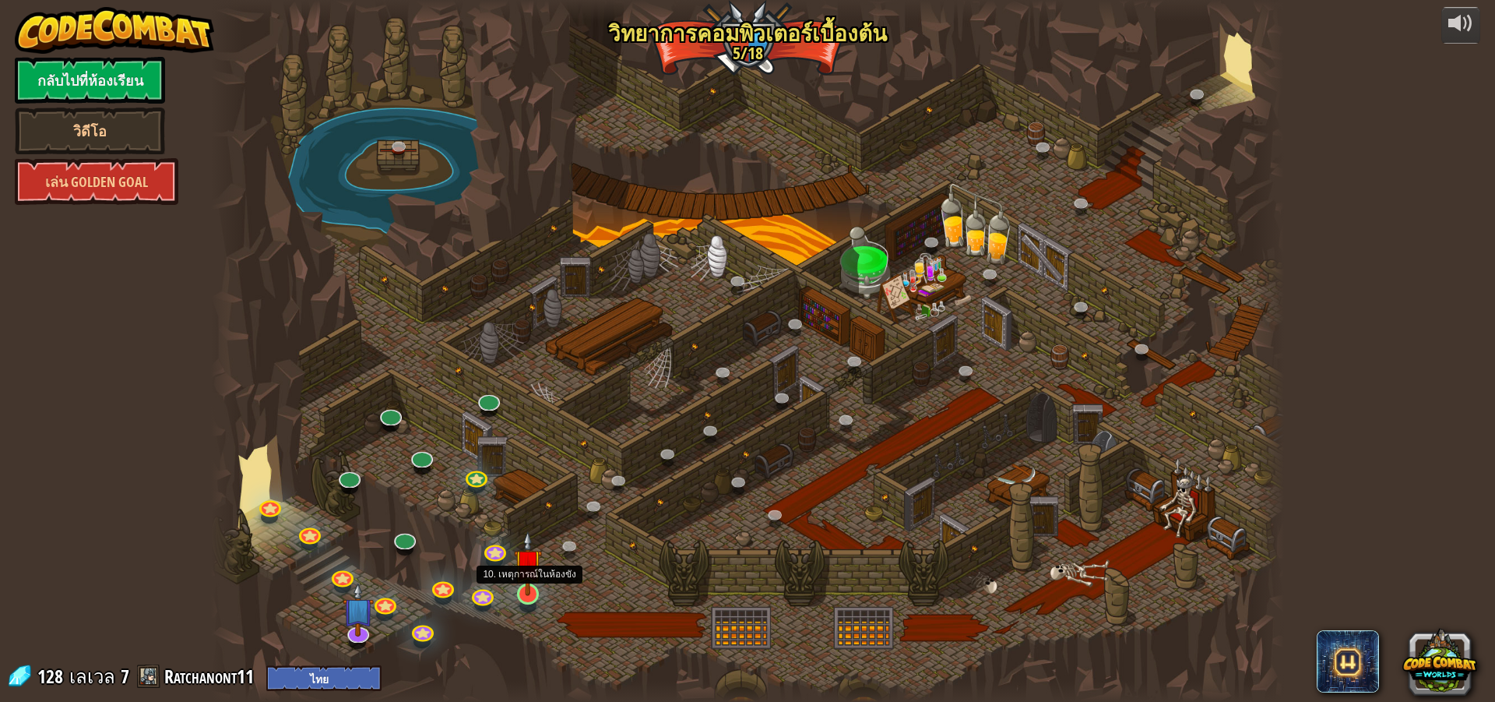
click at [523, 587] on img at bounding box center [528, 562] width 29 height 65
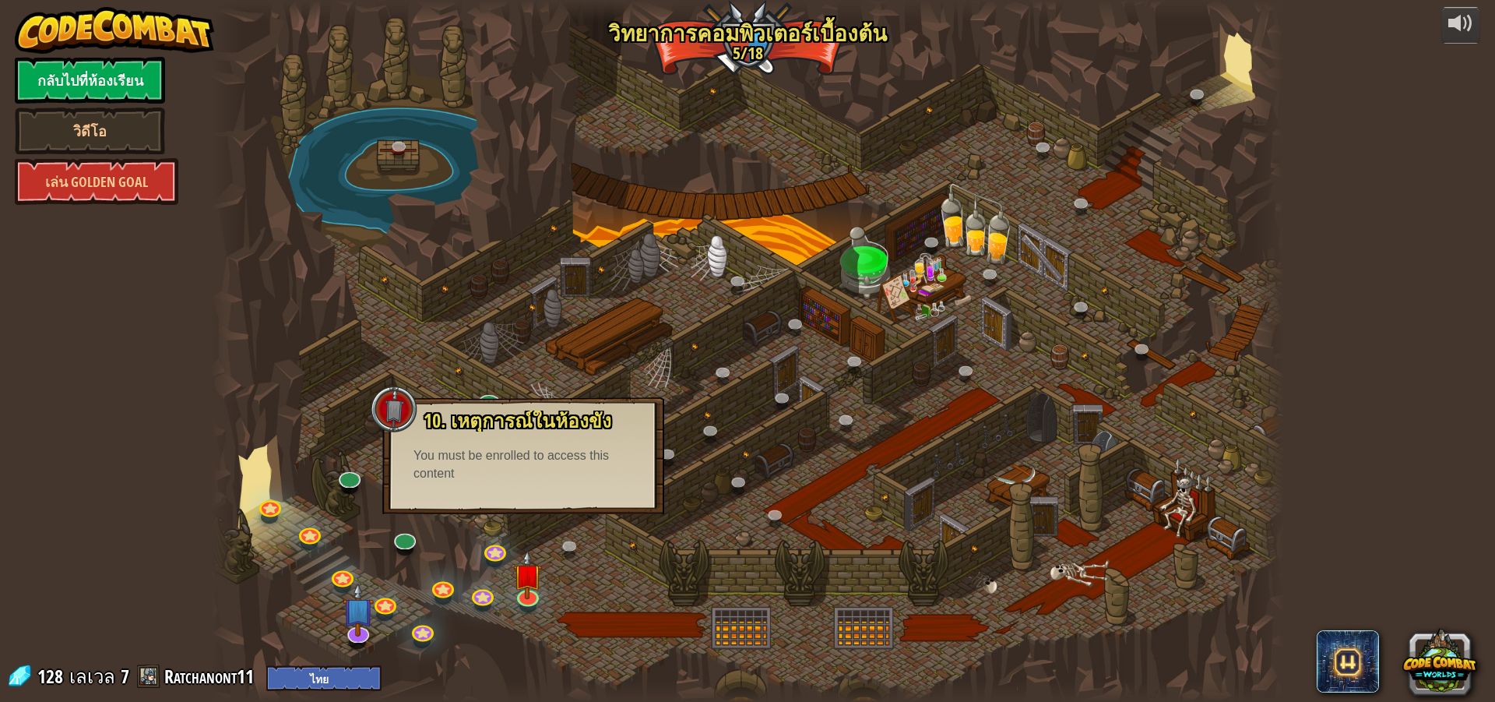
click at [498, 503] on div "10. เหตุการณ์ในห้องขัง ถูกขังอยู่ในคุกกับ โอมาน บิวสโตน! พูดรหัสที่ถูกต้องเพื่อ…" at bounding box center [523, 455] width 282 height 117
drag, startPoint x: 498, startPoint y: 498, endPoint x: 475, endPoint y: 489, distance: 24.4
click at [478, 491] on div "10. เหตุการณ์ในห้องขัง ถูกขังอยู่ในคุกกับ โอมาน บิวสโตน! พูดรหัสที่ถูกต้องเพื่อ…" at bounding box center [523, 455] width 282 height 117
click at [372, 387] on div at bounding box center [394, 409] width 47 height 47
drag, startPoint x: 403, startPoint y: 375, endPoint x: 407, endPoint y: 368, distance: 8.7
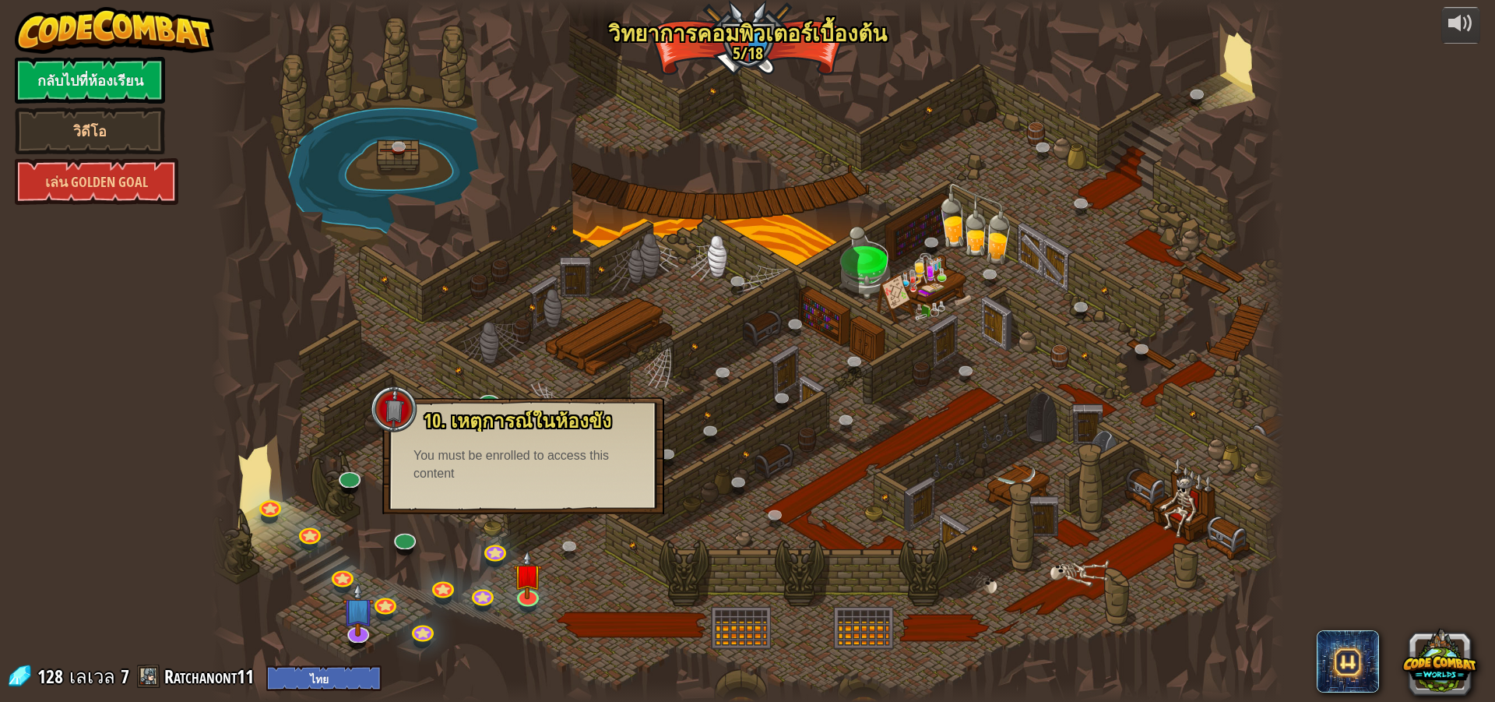
click at [407, 368] on div at bounding box center [747, 351] width 1073 height 702
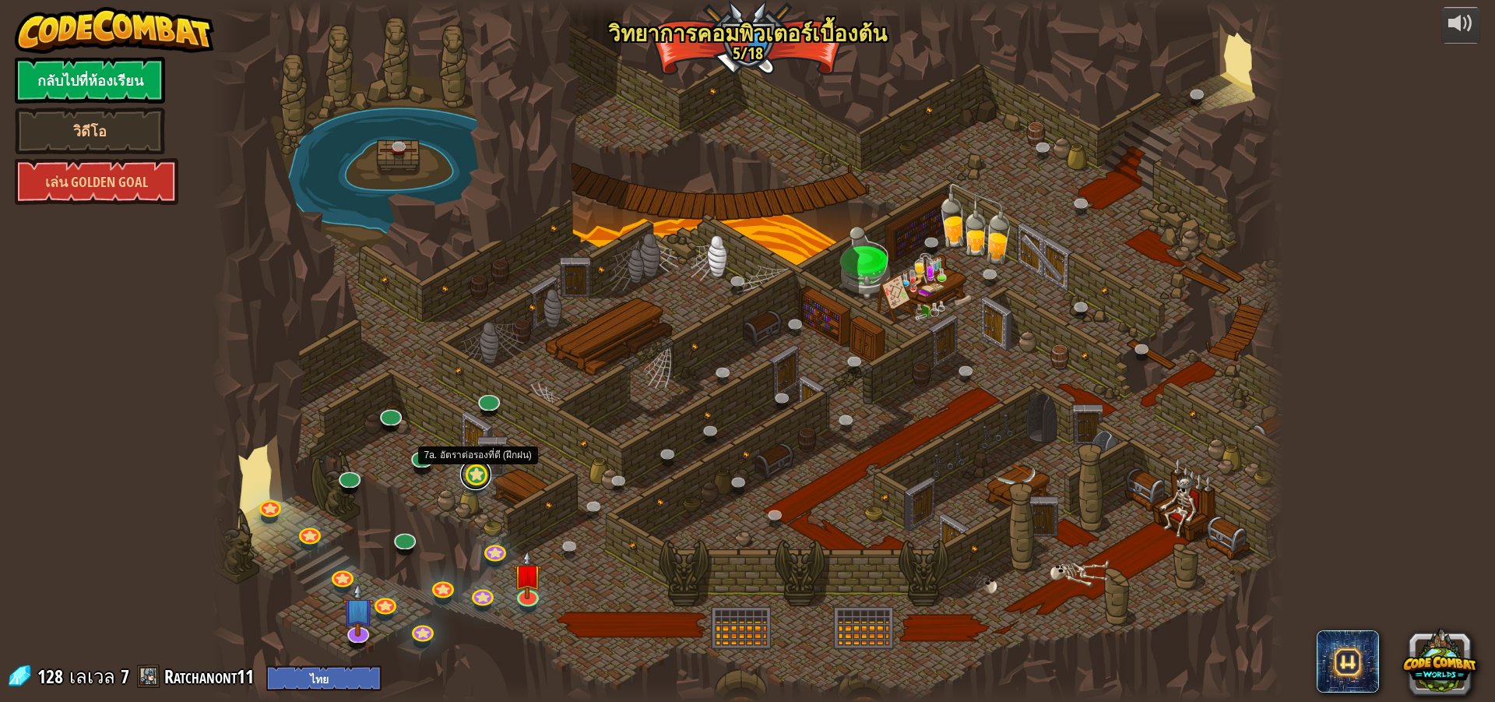
click at [478, 468] on link at bounding box center [475, 474] width 31 height 31
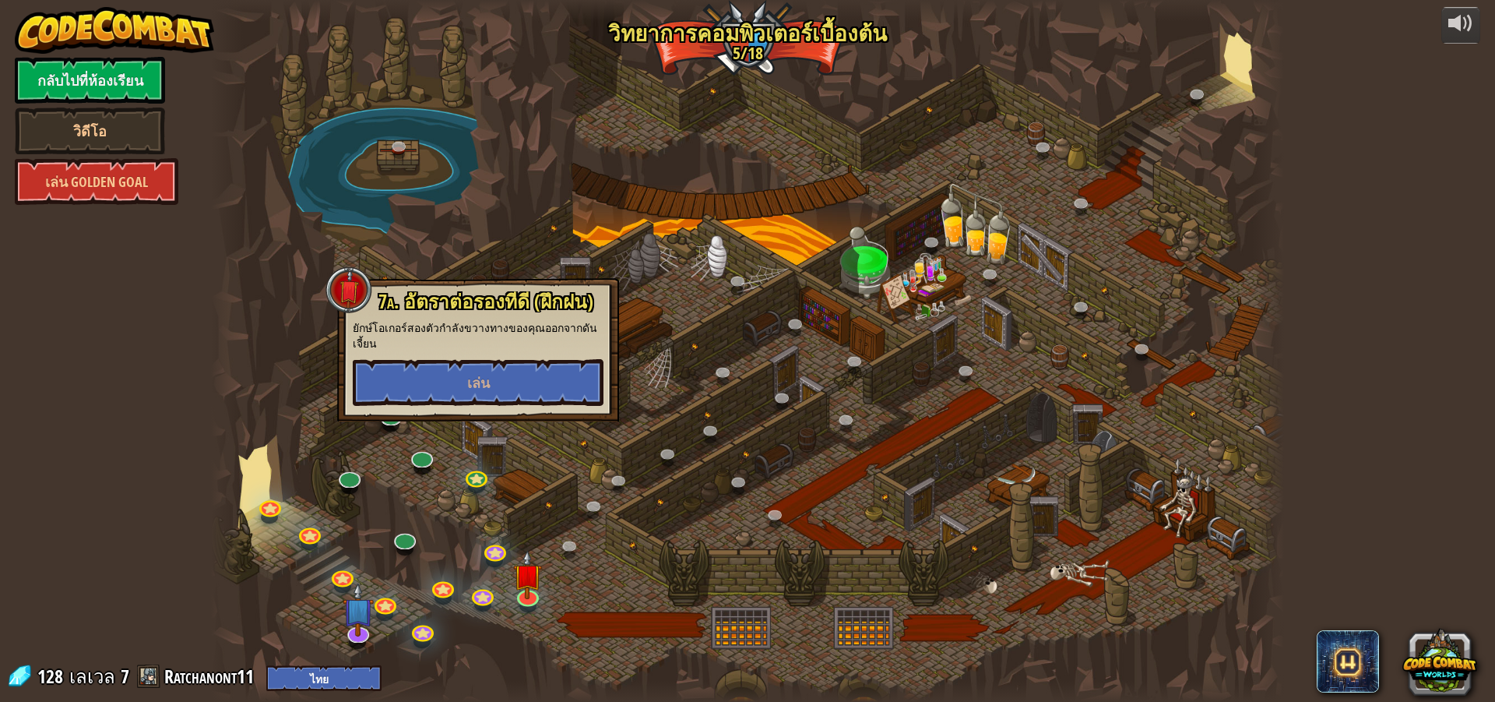
drag, startPoint x: 367, startPoint y: 455, endPoint x: 365, endPoint y: 470, distance: 15.7
click at [368, 470] on div at bounding box center [747, 351] width 1073 height 702
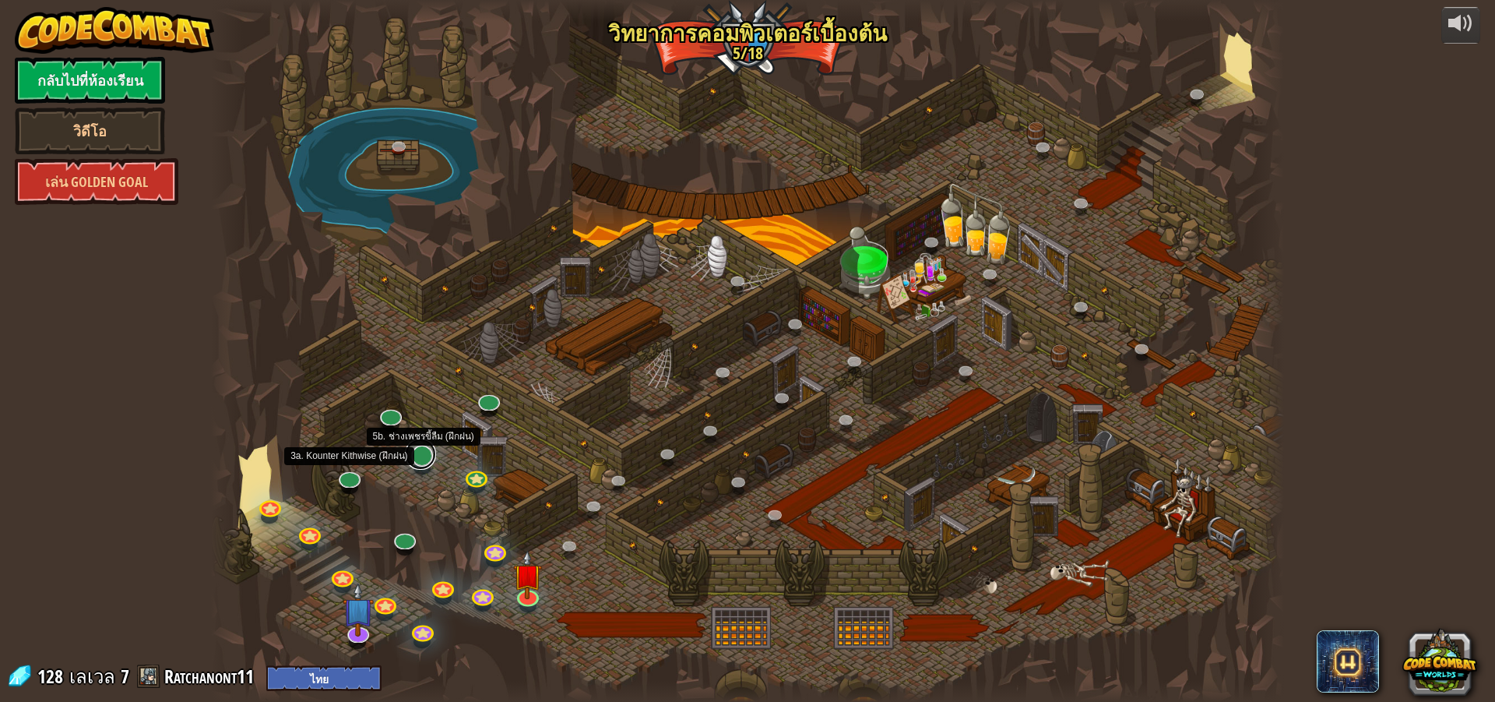
click at [428, 462] on link at bounding box center [420, 454] width 31 height 31
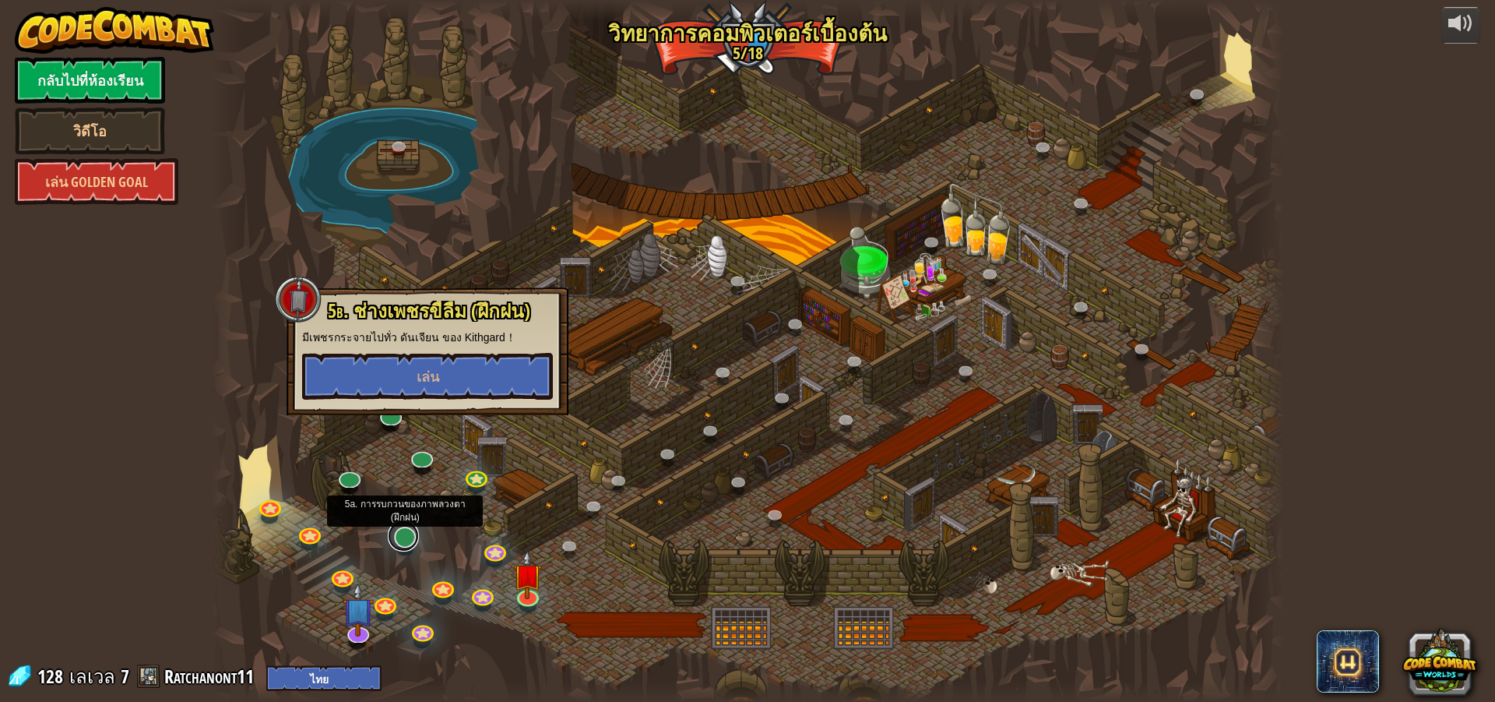
click at [403, 535] on link at bounding box center [403, 535] width 31 height 31
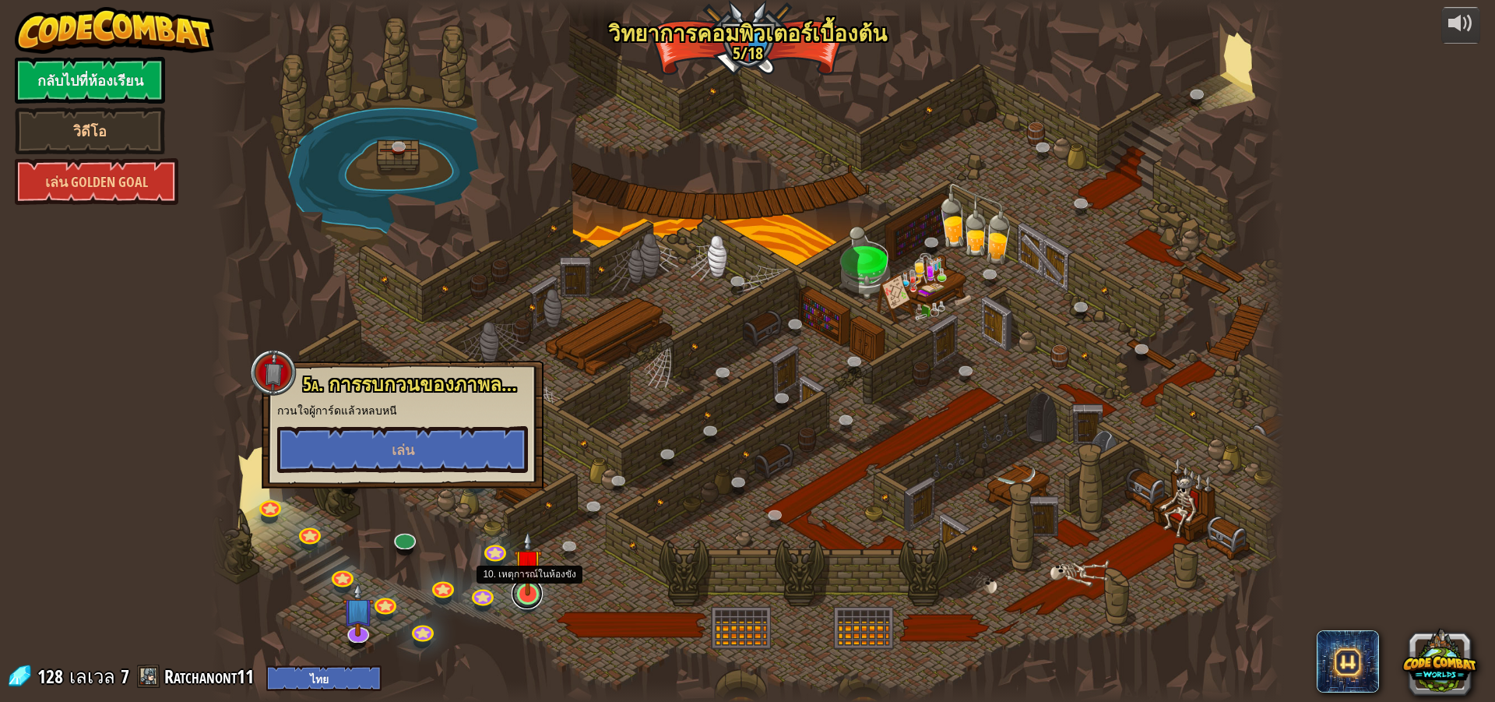
click at [537, 602] on link at bounding box center [527, 593] width 31 height 31
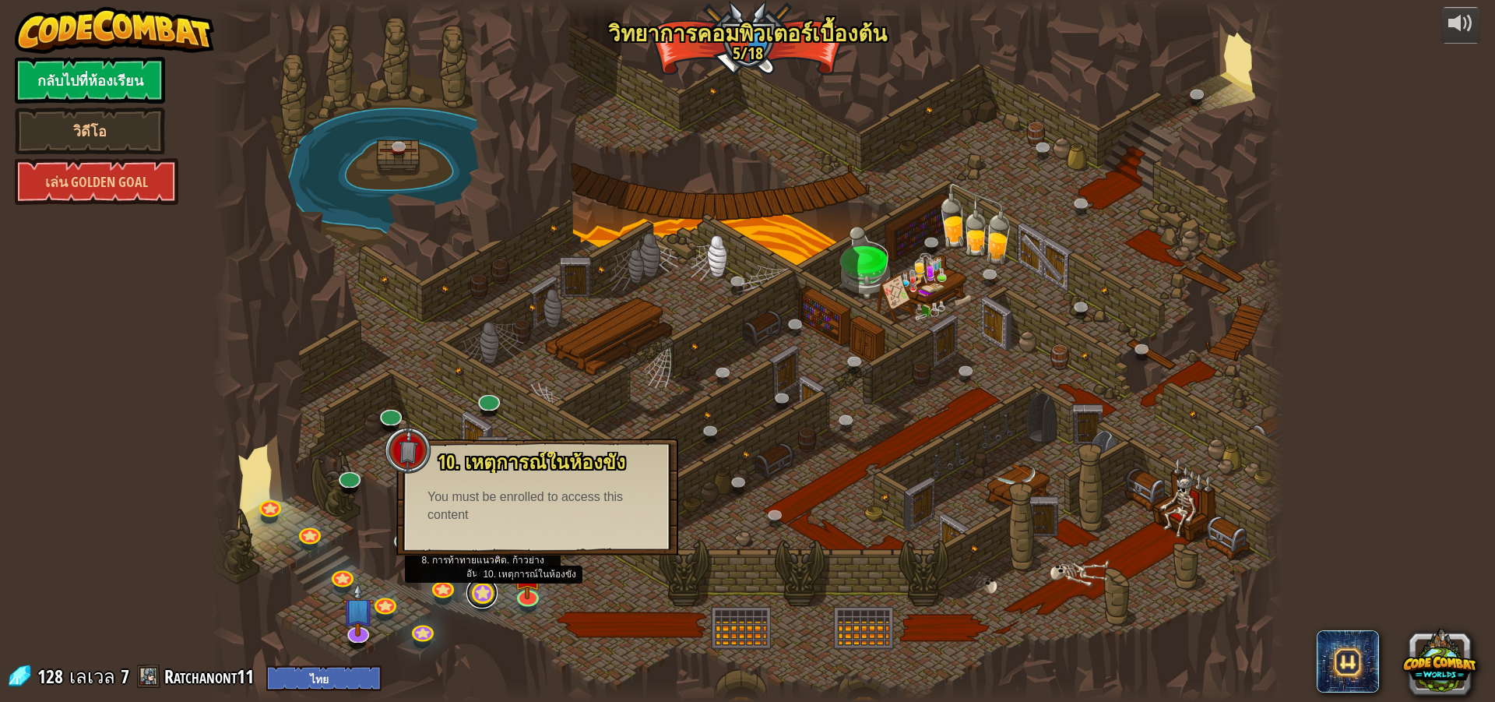
click at [488, 596] on link at bounding box center [482, 592] width 31 height 31
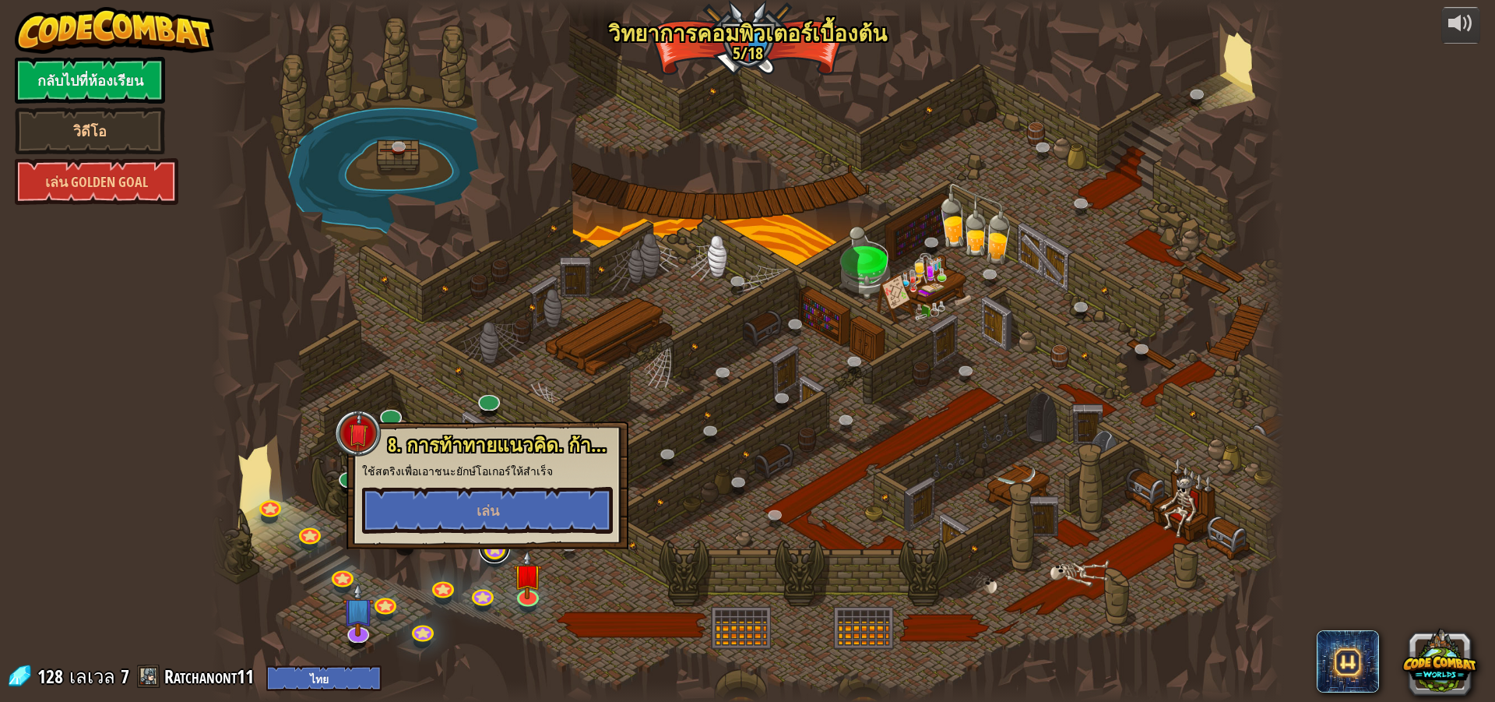
click at [500, 555] on link at bounding box center [494, 547] width 31 height 31
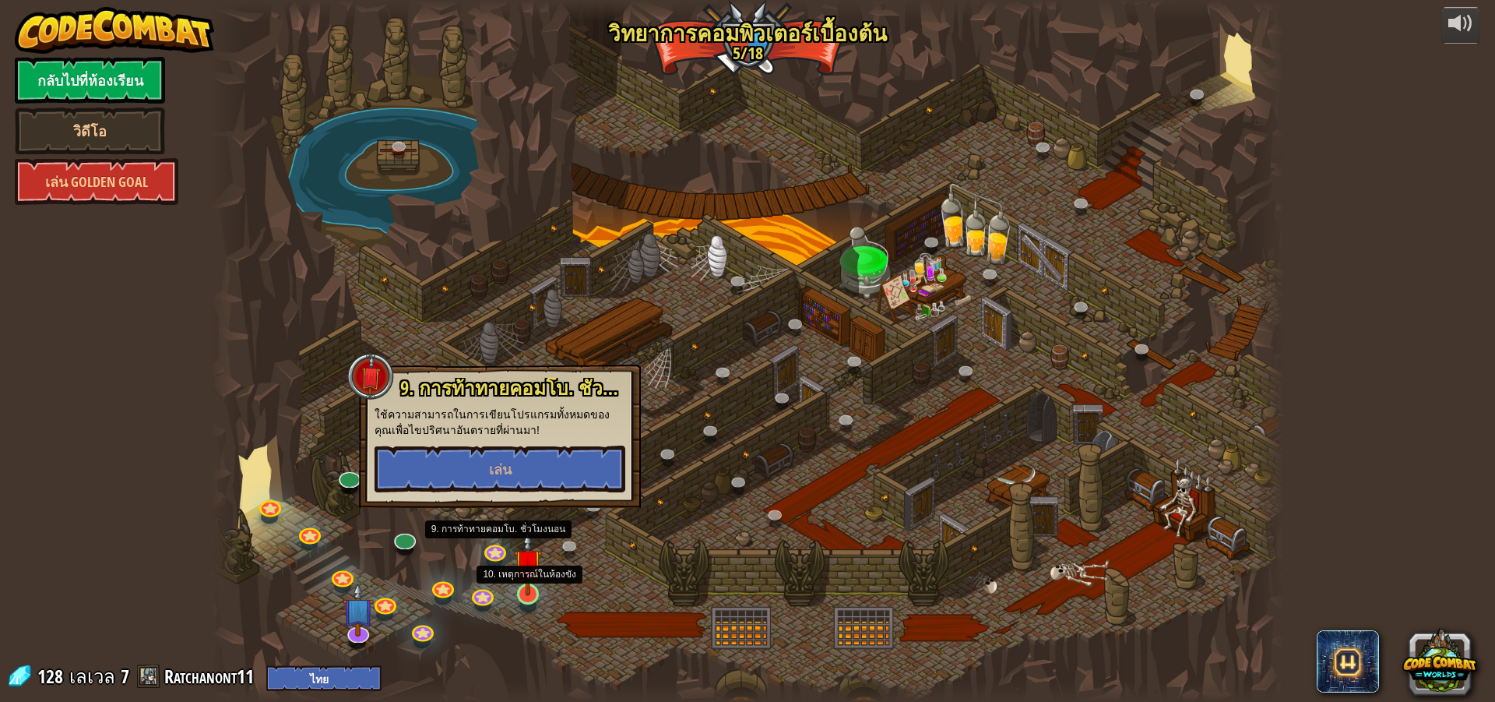
click at [520, 583] on img at bounding box center [528, 562] width 29 height 65
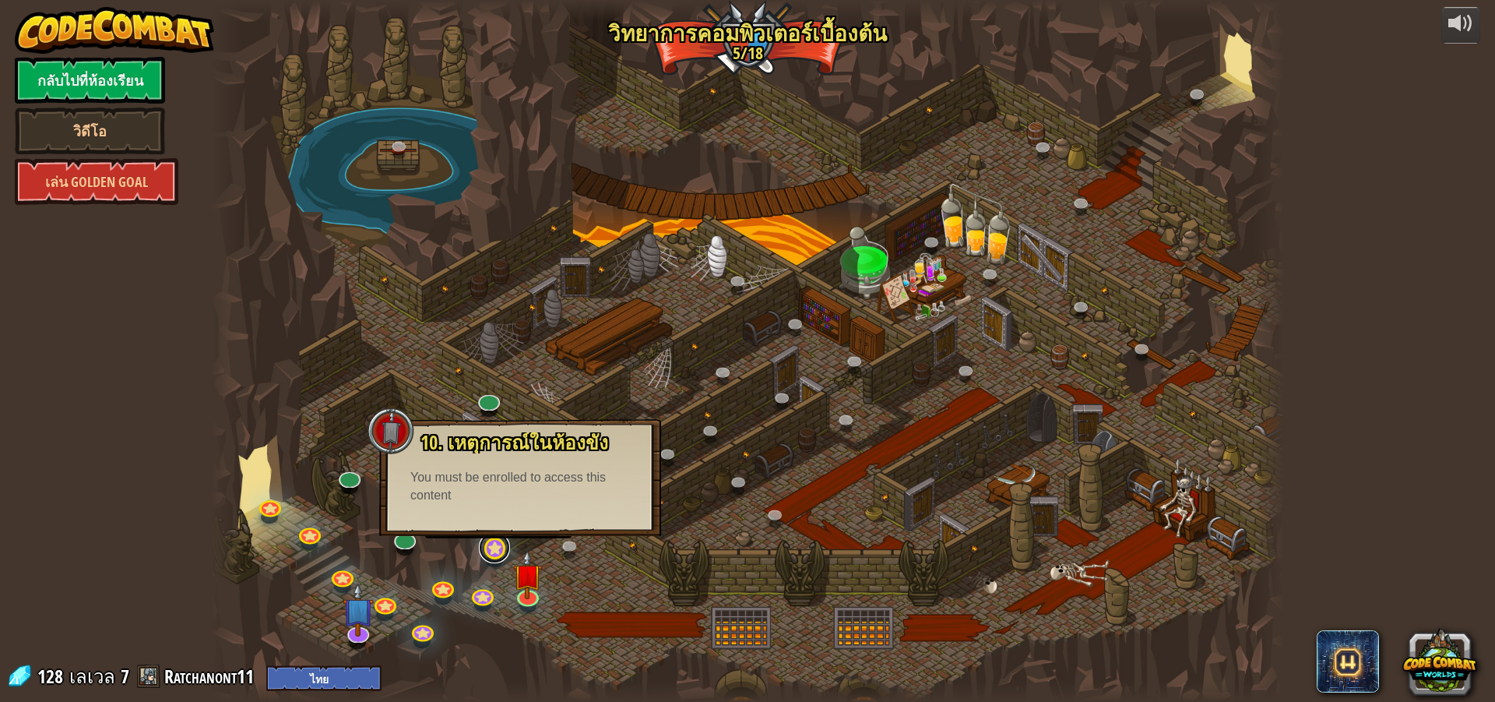
drag, startPoint x: 502, startPoint y: 554, endPoint x: 516, endPoint y: 554, distance: 14.0
click at [503, 554] on link at bounding box center [494, 552] width 31 height 23
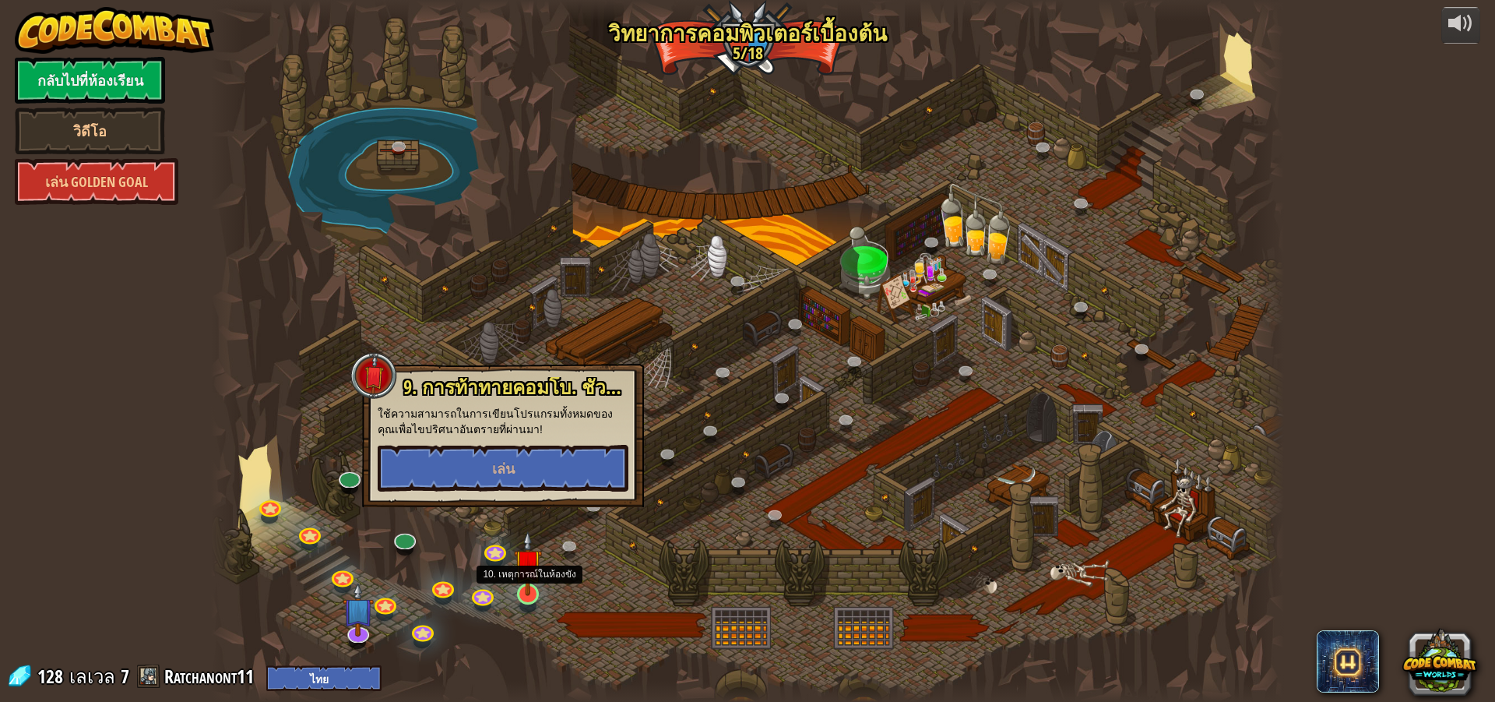
click at [530, 574] on img at bounding box center [528, 562] width 29 height 65
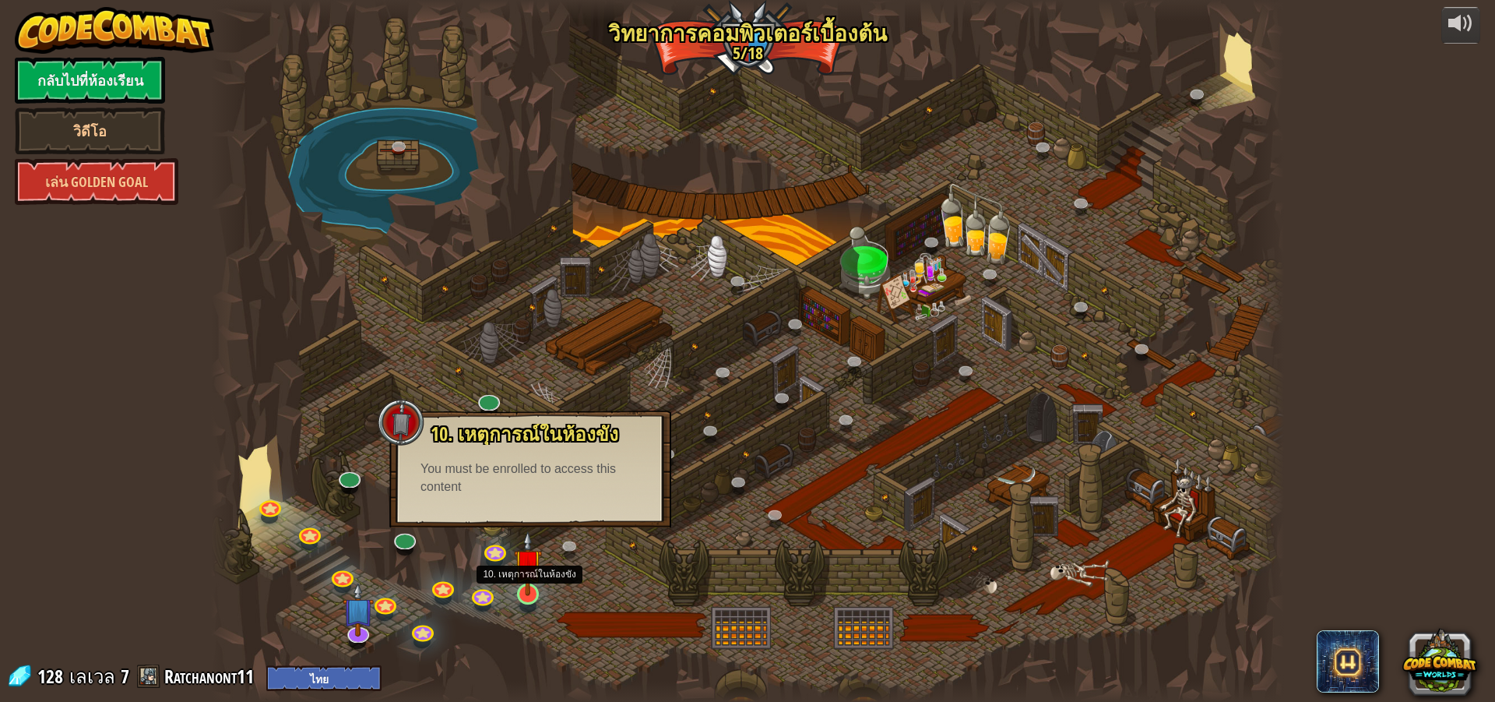
click at [530, 574] on img at bounding box center [528, 562] width 29 height 65
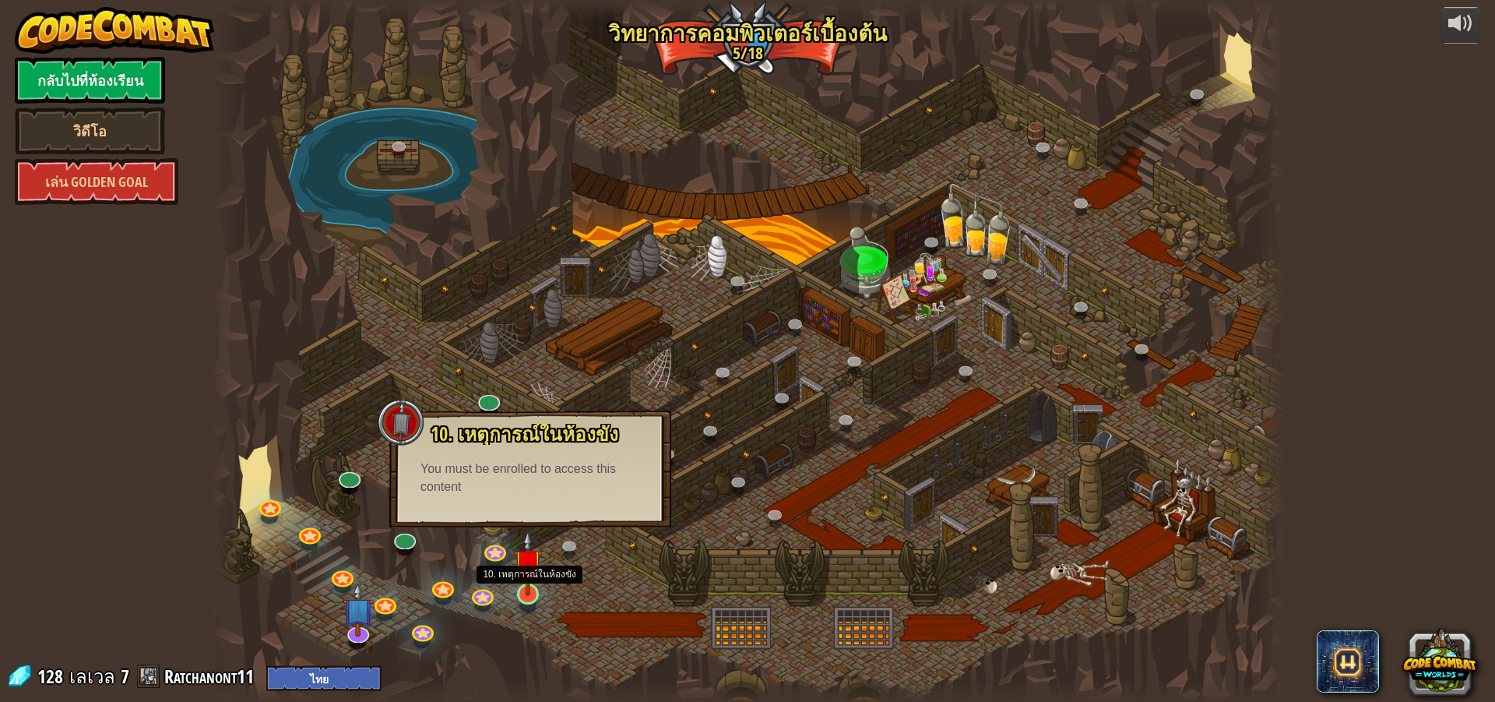
click at [530, 574] on img at bounding box center [528, 562] width 29 height 65
click at [508, 553] on link at bounding box center [494, 547] width 31 height 31
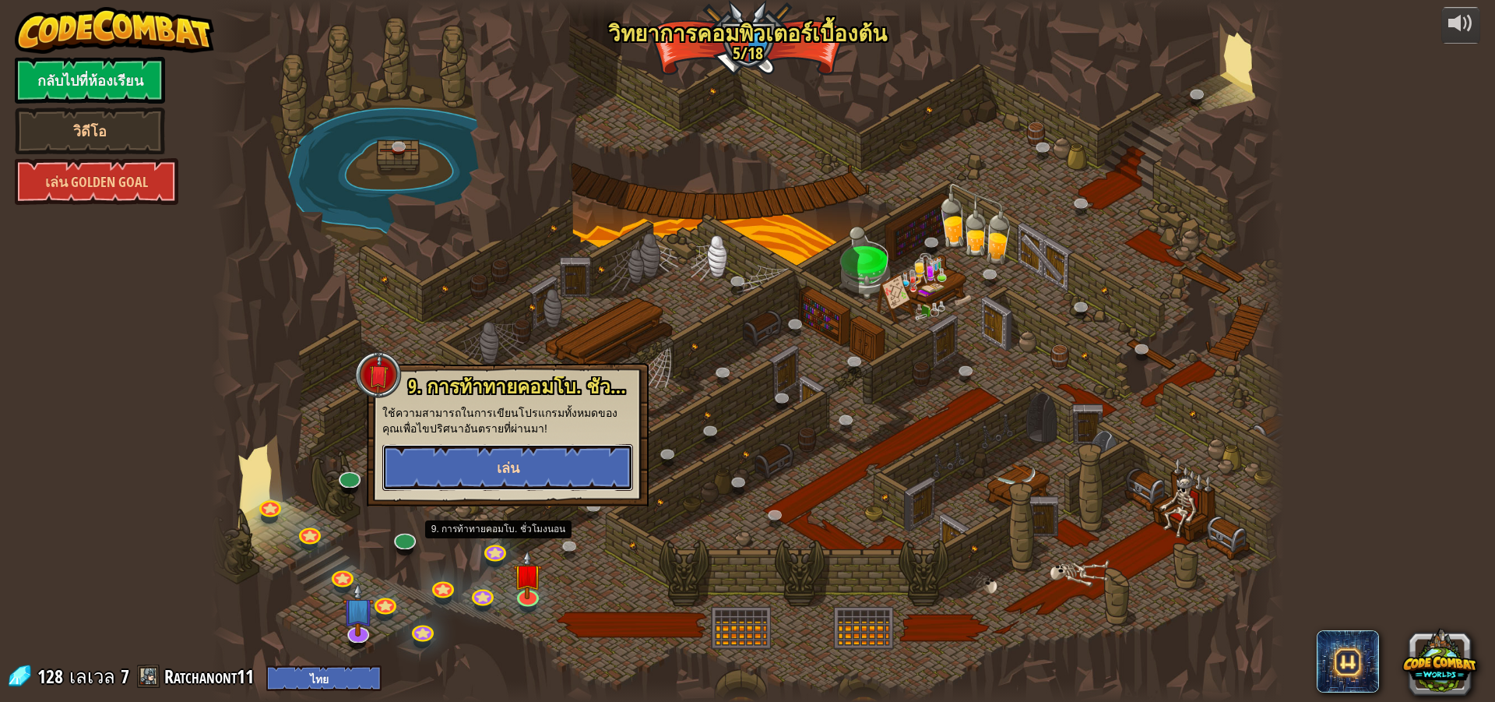
click at [570, 476] on button "เล่น" at bounding box center [507, 467] width 251 height 47
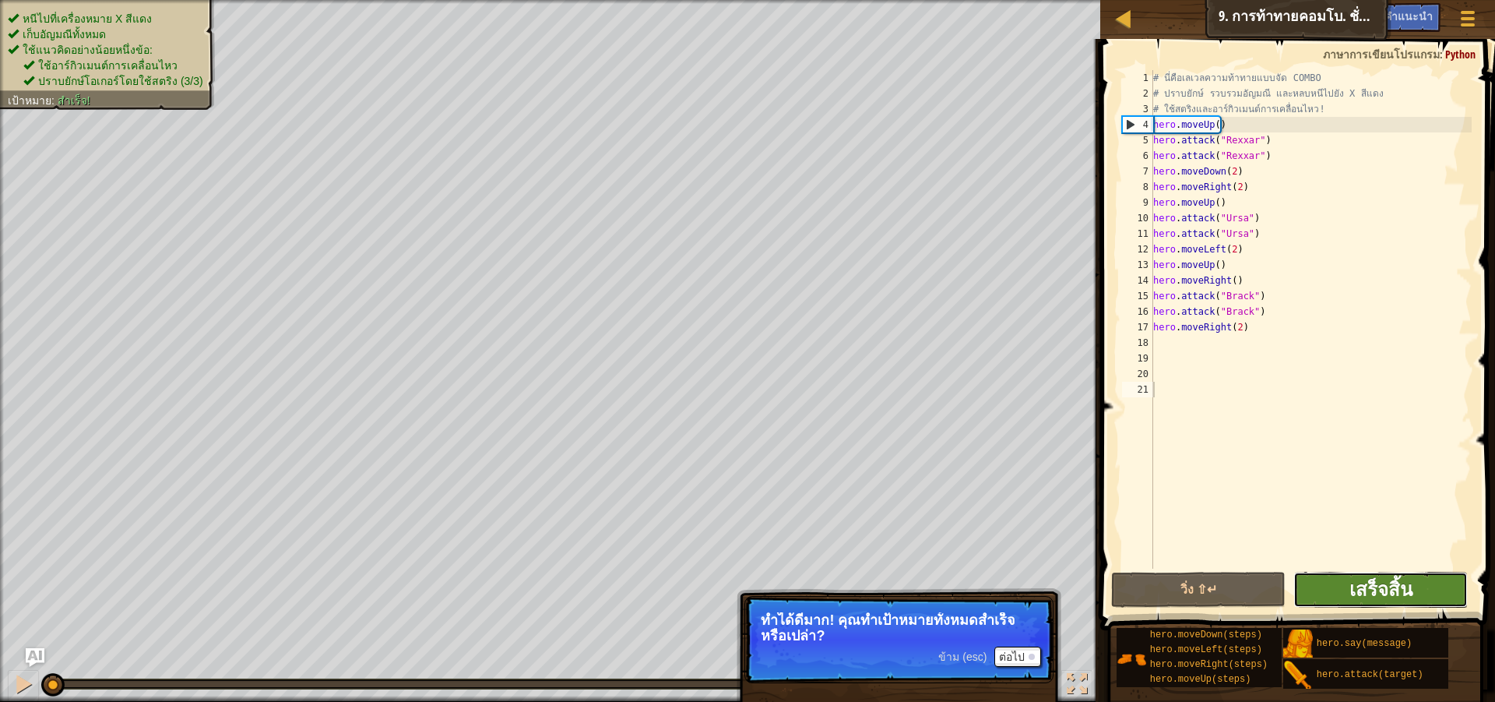
click at [1354, 591] on span "เสร็จสิ้น" at bounding box center [1381, 588] width 63 height 25
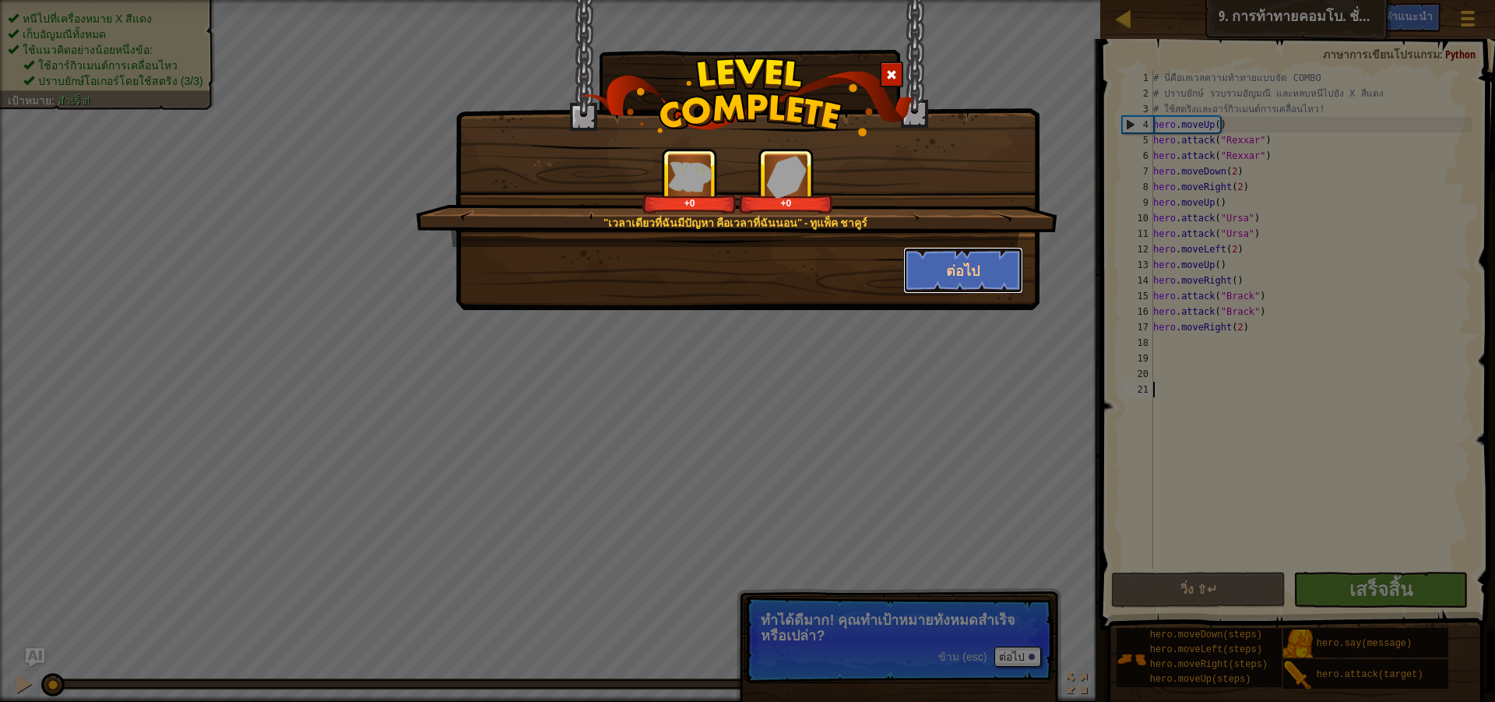
drag, startPoint x: 963, startPoint y: 253, endPoint x: 1194, endPoint y: 305, distance: 236.2
click at [963, 254] on button "ต่อไป" at bounding box center [963, 270] width 121 height 47
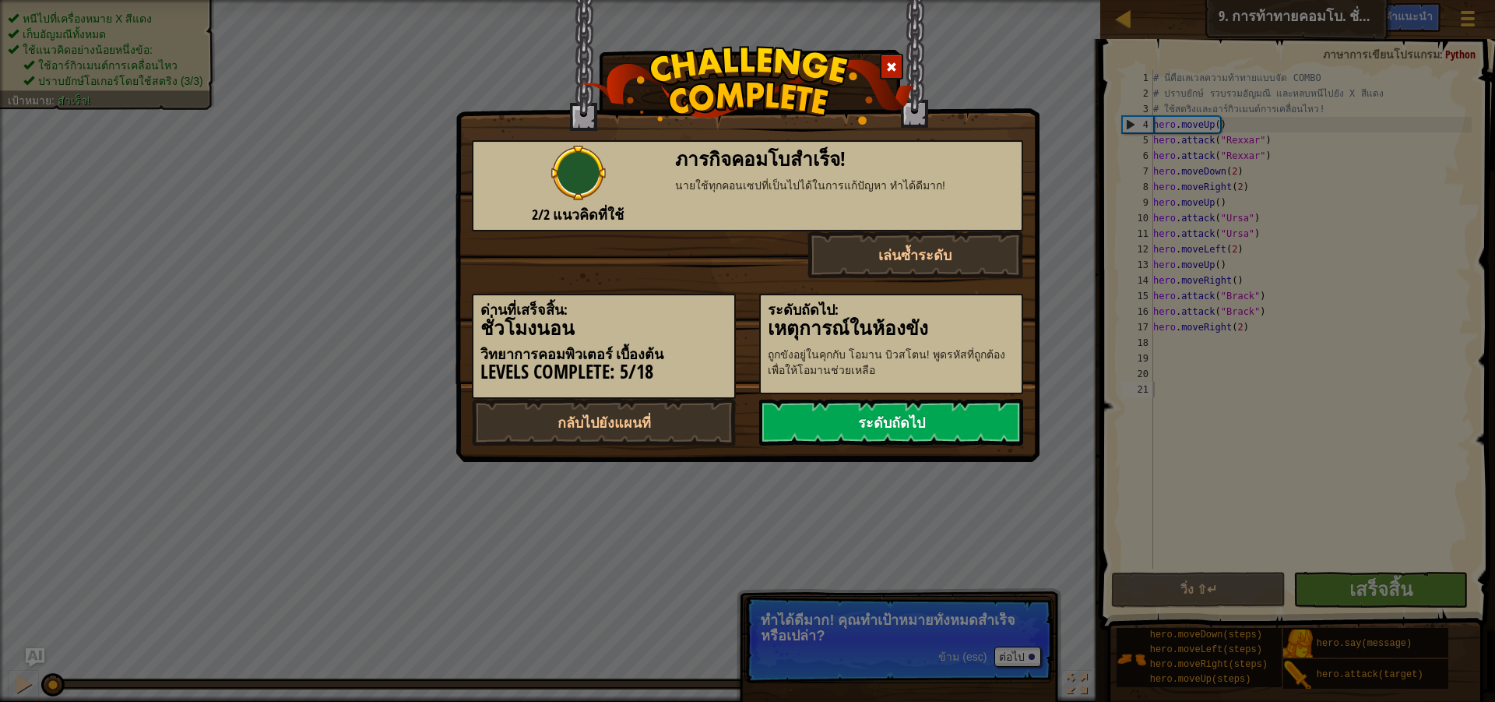
click at [944, 427] on link "ระดับถัดไป" at bounding box center [891, 422] width 264 height 47
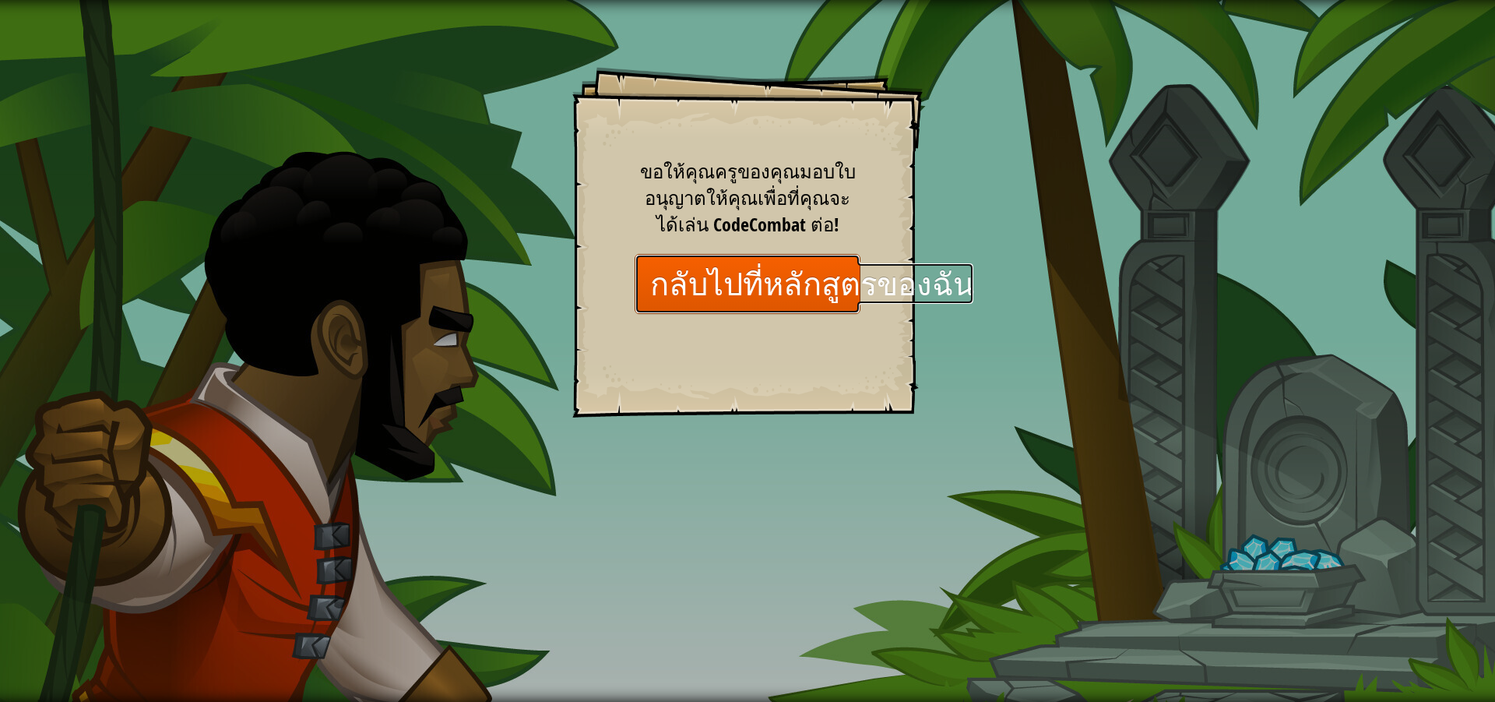
click at [798, 297] on link "กลับไปที่หลักสูตรของฉัน" at bounding box center [748, 284] width 226 height 60
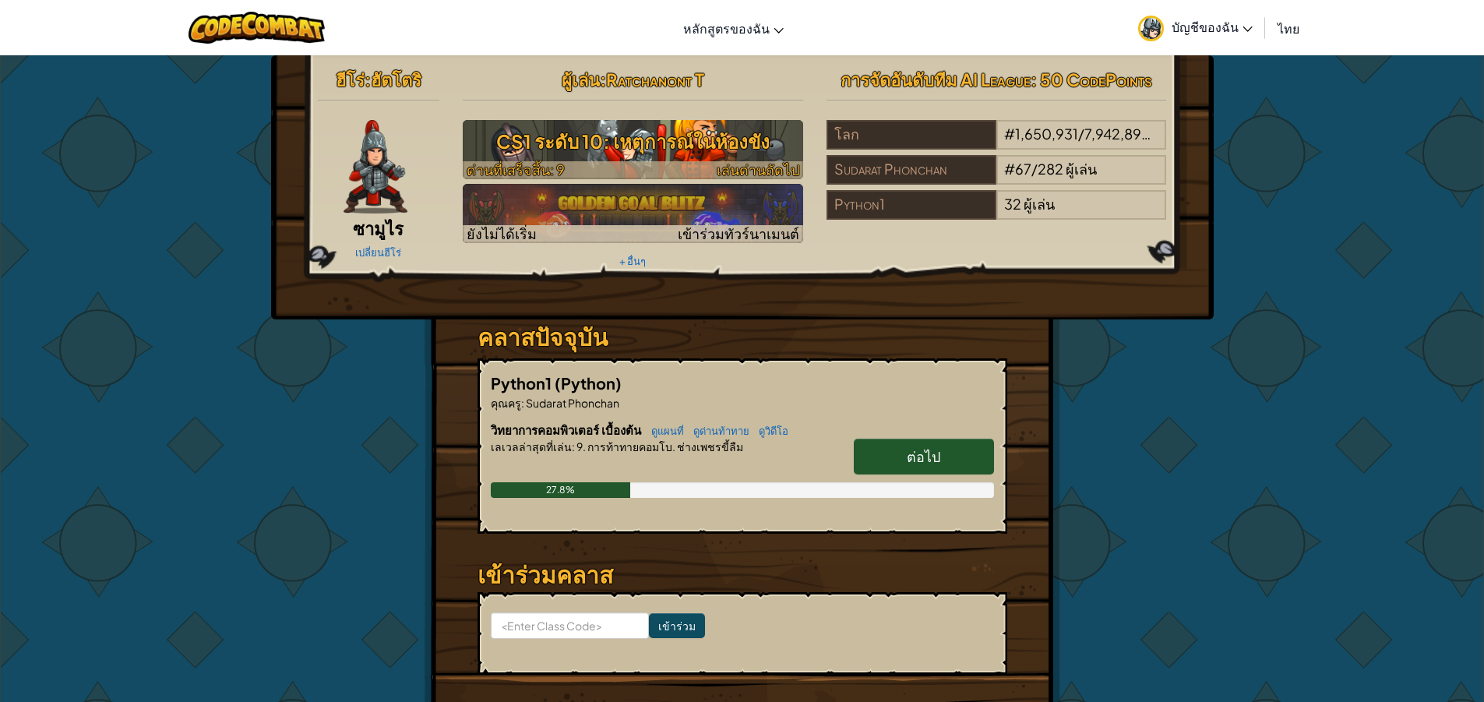
click at [709, 131] on h3 "CS1 ระดับ 10: เหตุการณ์ในห้องขัง" at bounding box center [633, 141] width 340 height 35
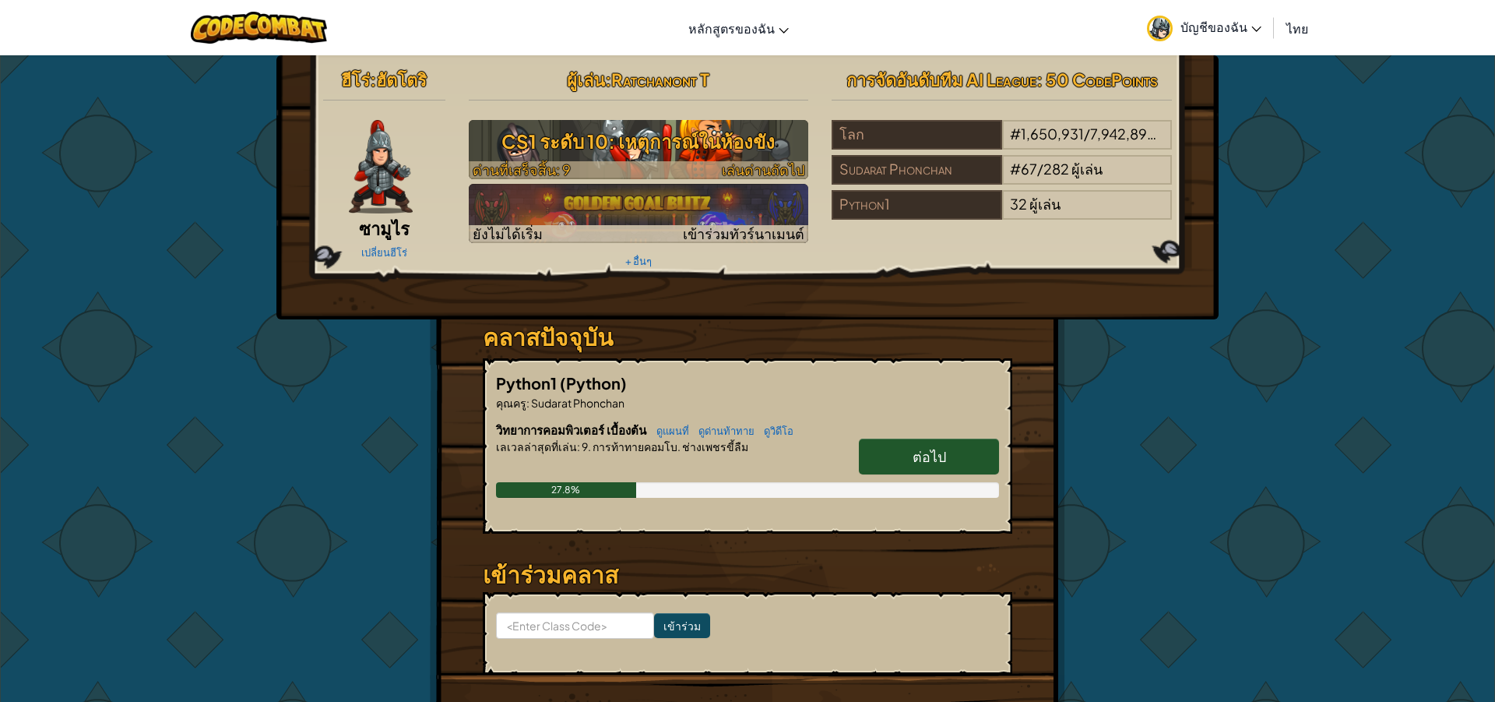
select select "th"
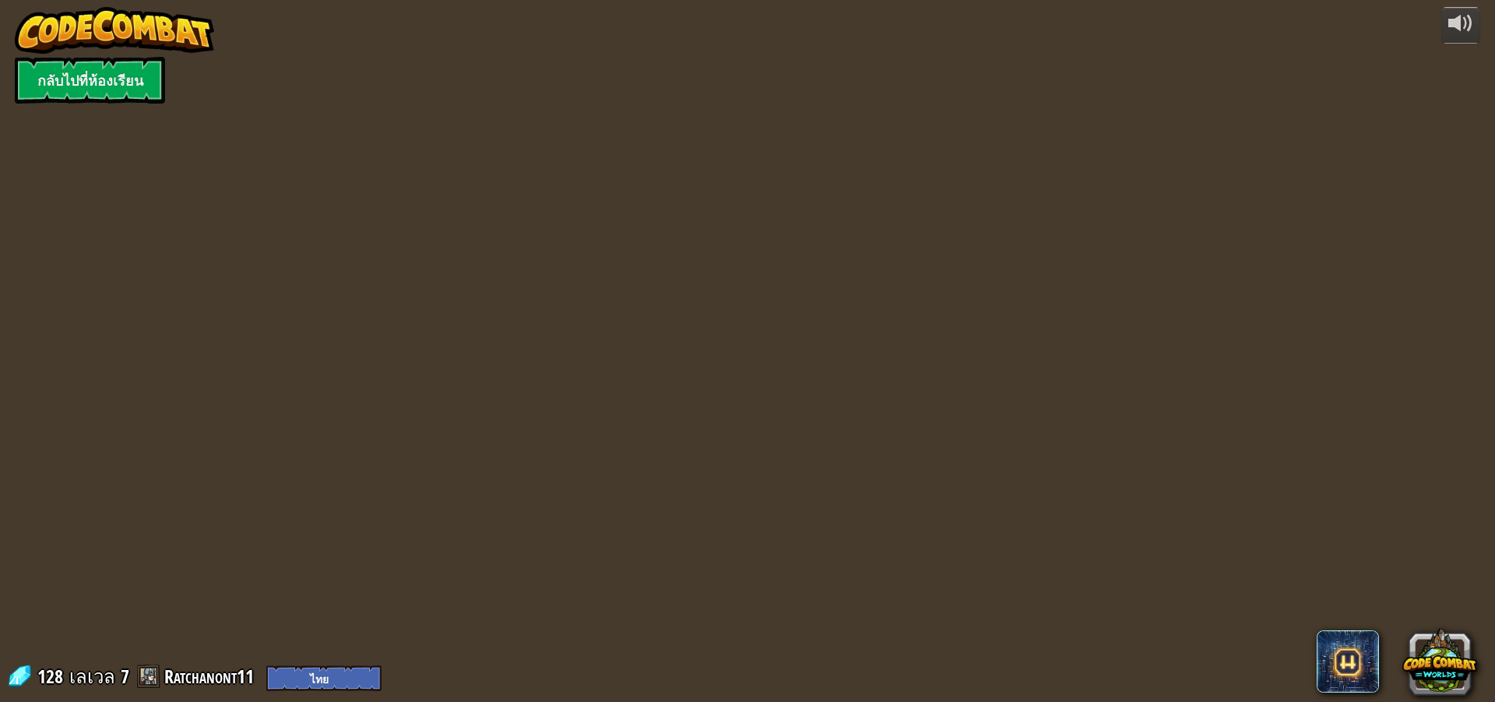
select select "th"
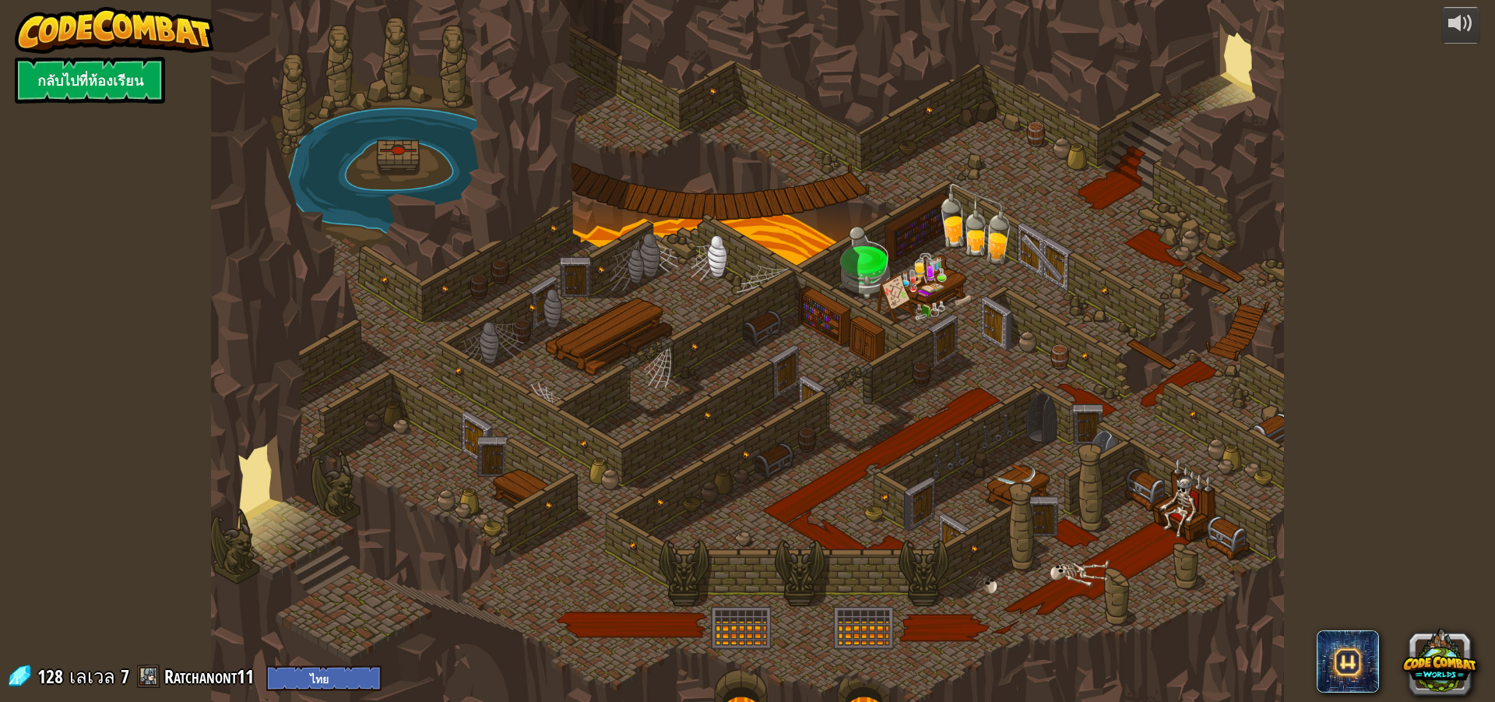
select select "th"
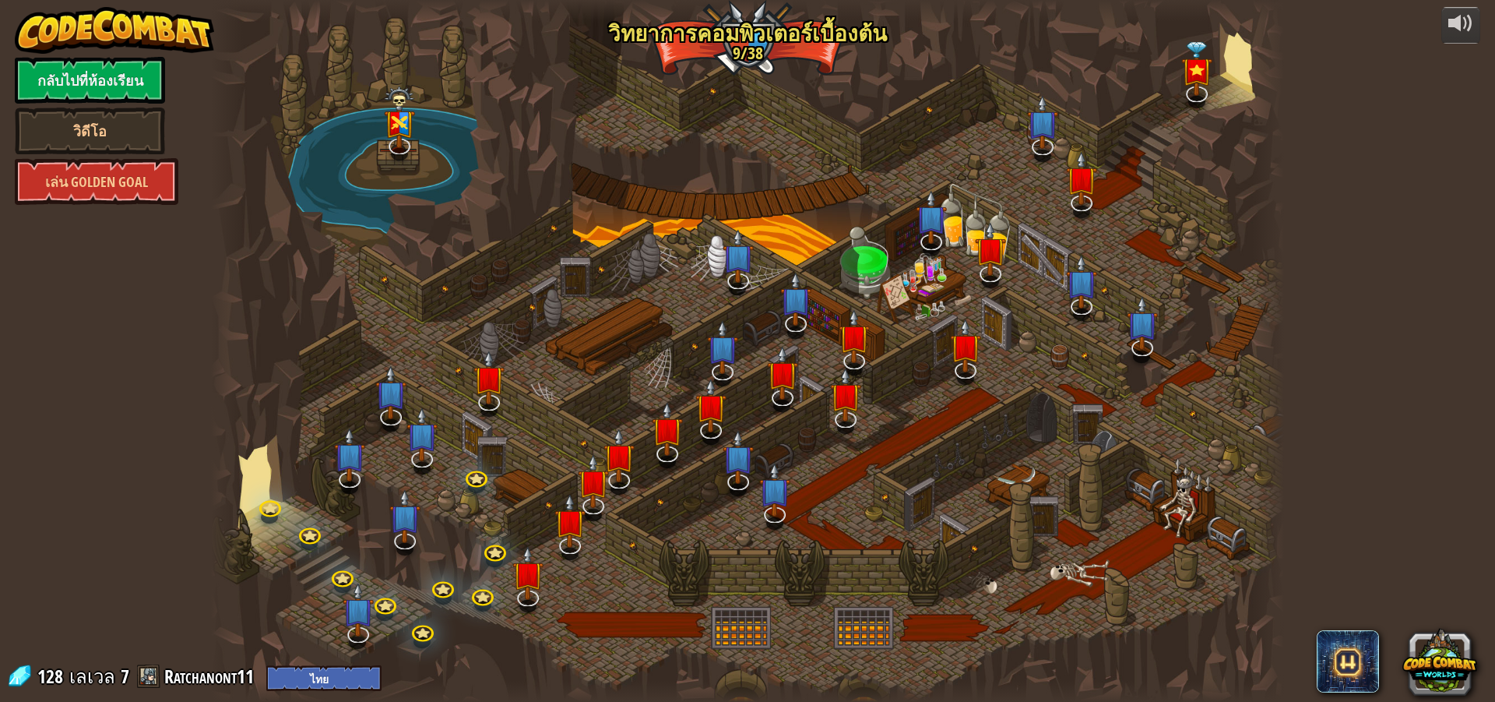
select select "th"
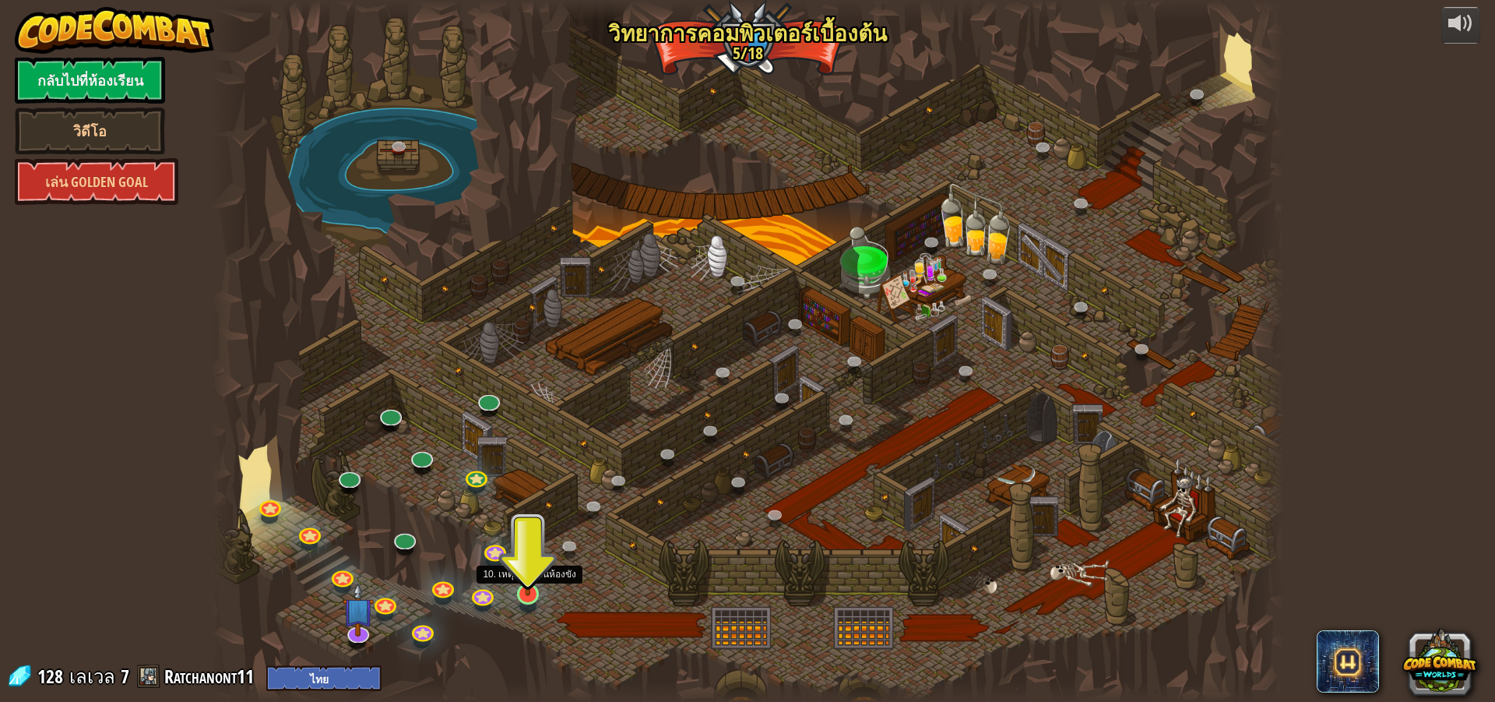
click at [523, 579] on img at bounding box center [528, 562] width 29 height 65
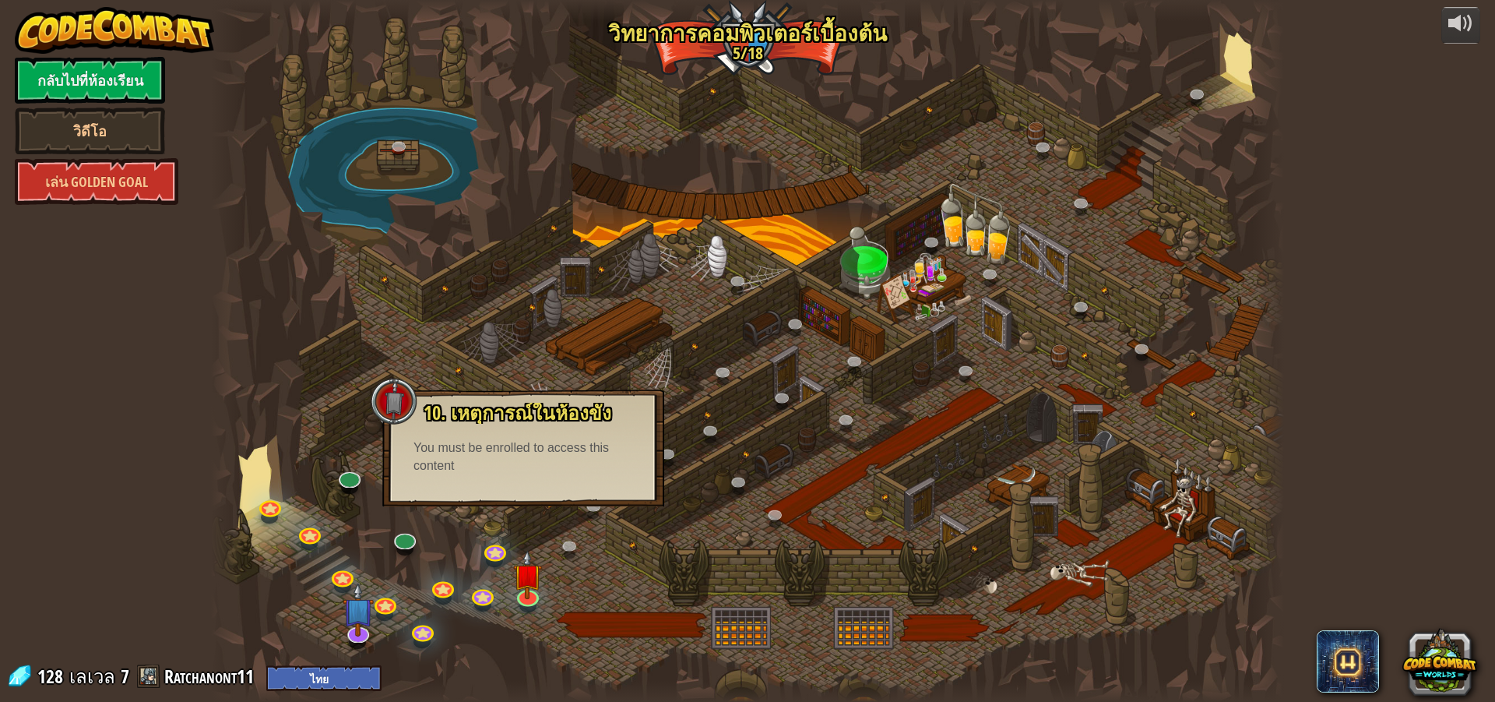
click at [550, 505] on div "10. เหตุการณ์ในห้องขัง ถูกขังอยู่ในคุกกับ โอมาน บิวสโตน! พูดรหัสที่ถูกต้องเพื่อ…" at bounding box center [523, 447] width 282 height 117
click at [537, 618] on div at bounding box center [747, 351] width 1073 height 702
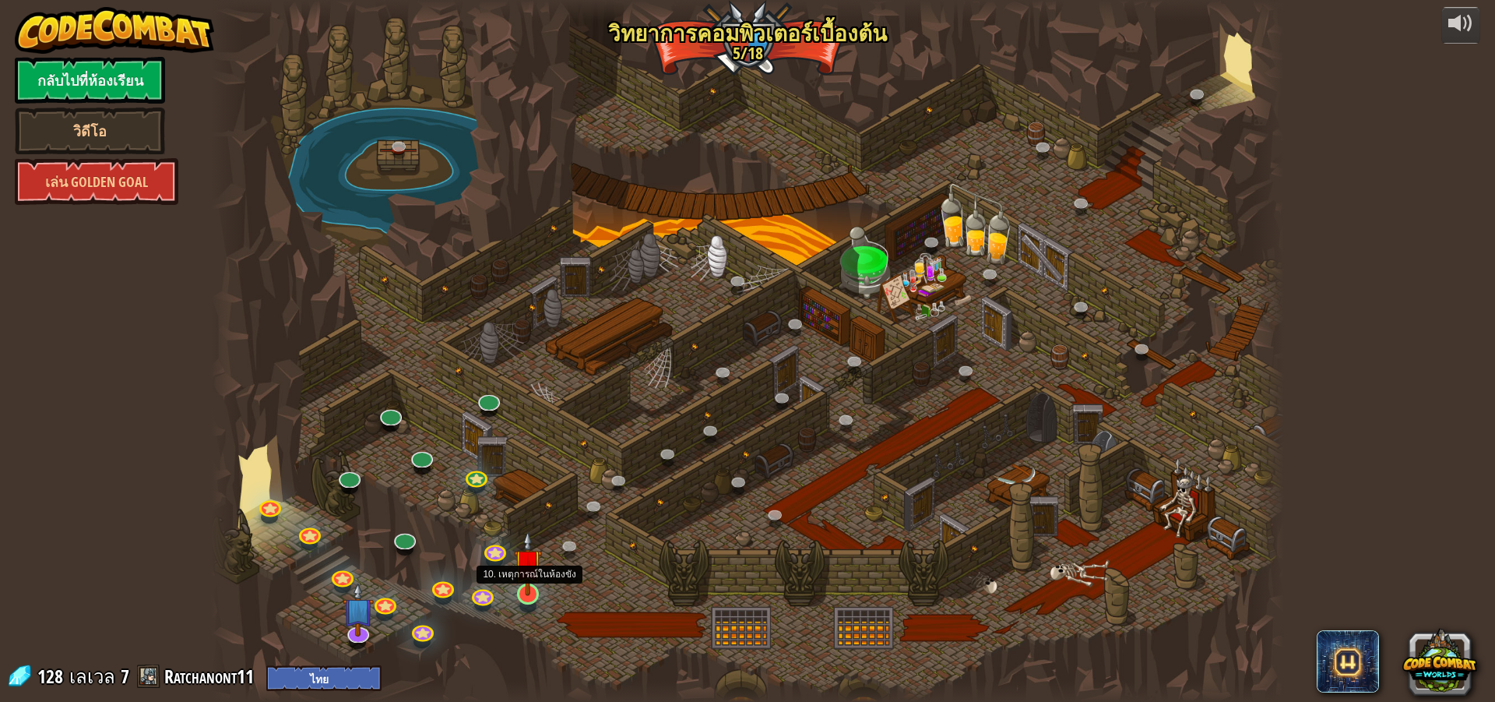
click at [533, 608] on div "25. Kithgard ประตู (ล็อค) หนีออกจากคุกคิธการ์ด และอย่าให้ยามจับได้ 26. Wakka Ma…" at bounding box center [747, 351] width 1073 height 702
click at [529, 604] on link at bounding box center [527, 593] width 31 height 31
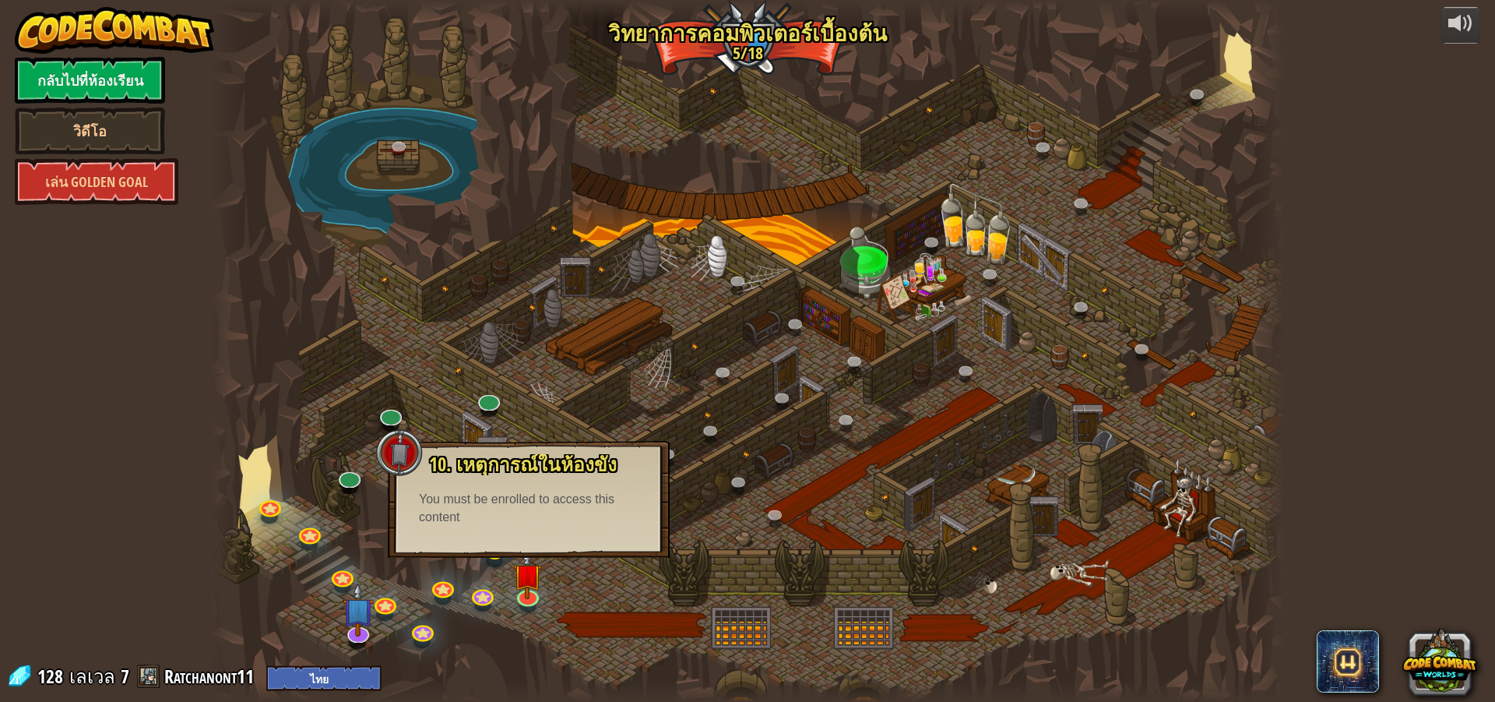
click at [497, 563] on div "25. Kithgard ประตู (ล็อค) หนีออกจากคุกคิธการ์ด และอย่าให้ยามจับได้ 26. Wakka Ma…" at bounding box center [747, 351] width 1073 height 702
click at [495, 563] on link at bounding box center [494, 547] width 31 height 31
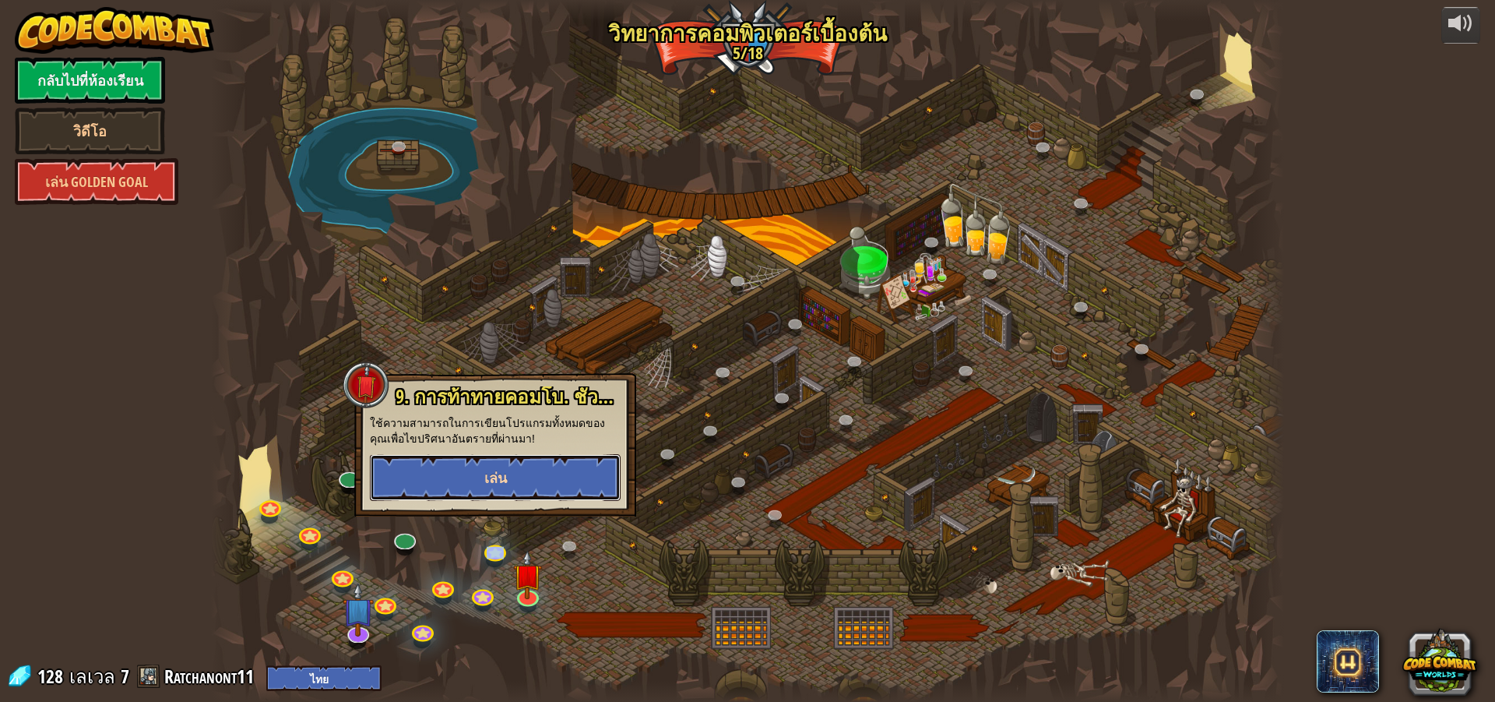
click at [506, 491] on button "เล่น" at bounding box center [495, 477] width 251 height 47
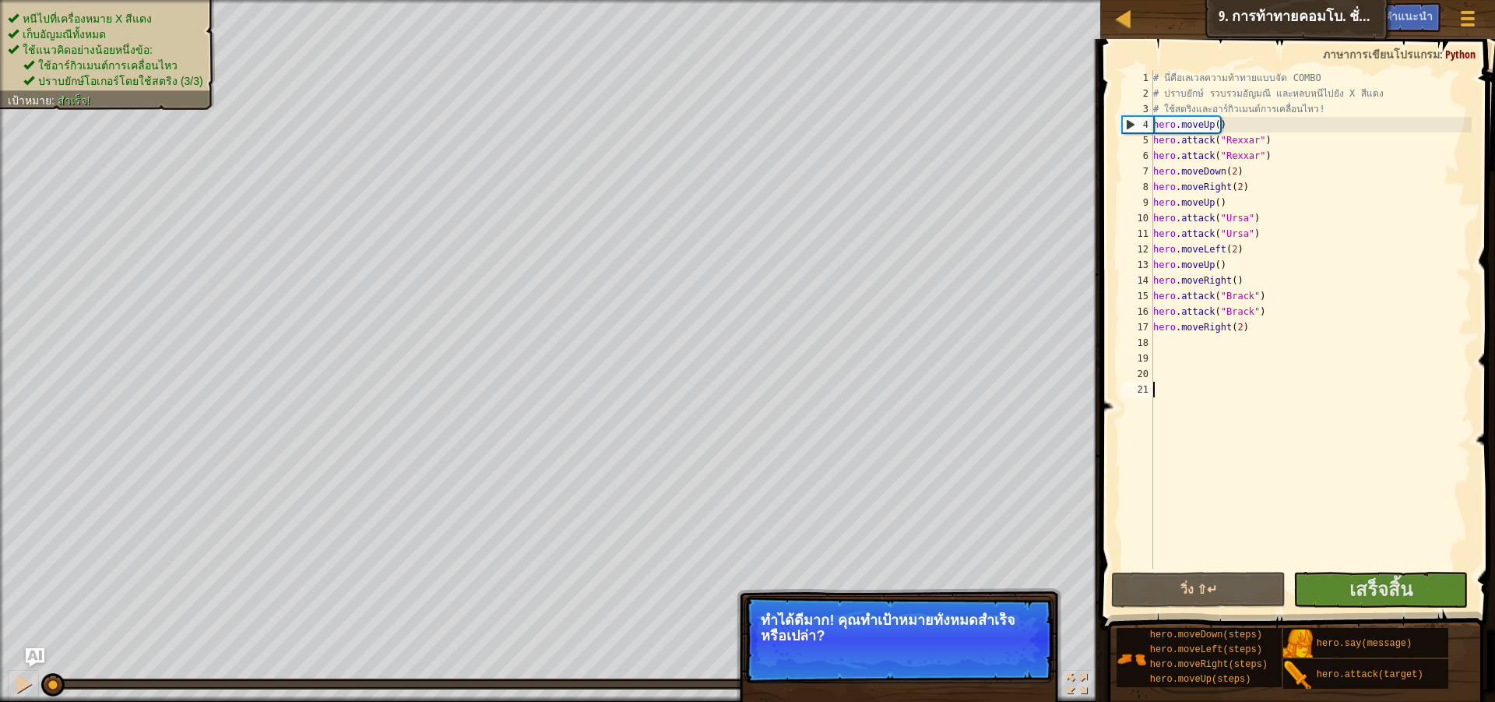
drag, startPoint x: 1408, startPoint y: 511, endPoint x: 1414, endPoint y: 534, distance: 24.0
click at [1412, 530] on div "# นี่คือเลเวลความท้าทายแบบจัด COMBO # ปราบยักษ์ รวบรวมอัญมณี และหลบหนีไปยัง X ส…" at bounding box center [1311, 335] width 322 height 530
drag, startPoint x: 1418, startPoint y: 569, endPoint x: 1418, endPoint y: 591, distance: 22.6
click at [1418, 586] on div "1 2 3 4 5 6 7 8 9 10 11 12 13 14 15 16 17 18 19 20 21 # นี่คือเลเวลความท้าทายแบ…" at bounding box center [1296, 365] width 400 height 637
click at [1418, 592] on button "เสร็จสิ้น" at bounding box center [1381, 590] width 174 height 36
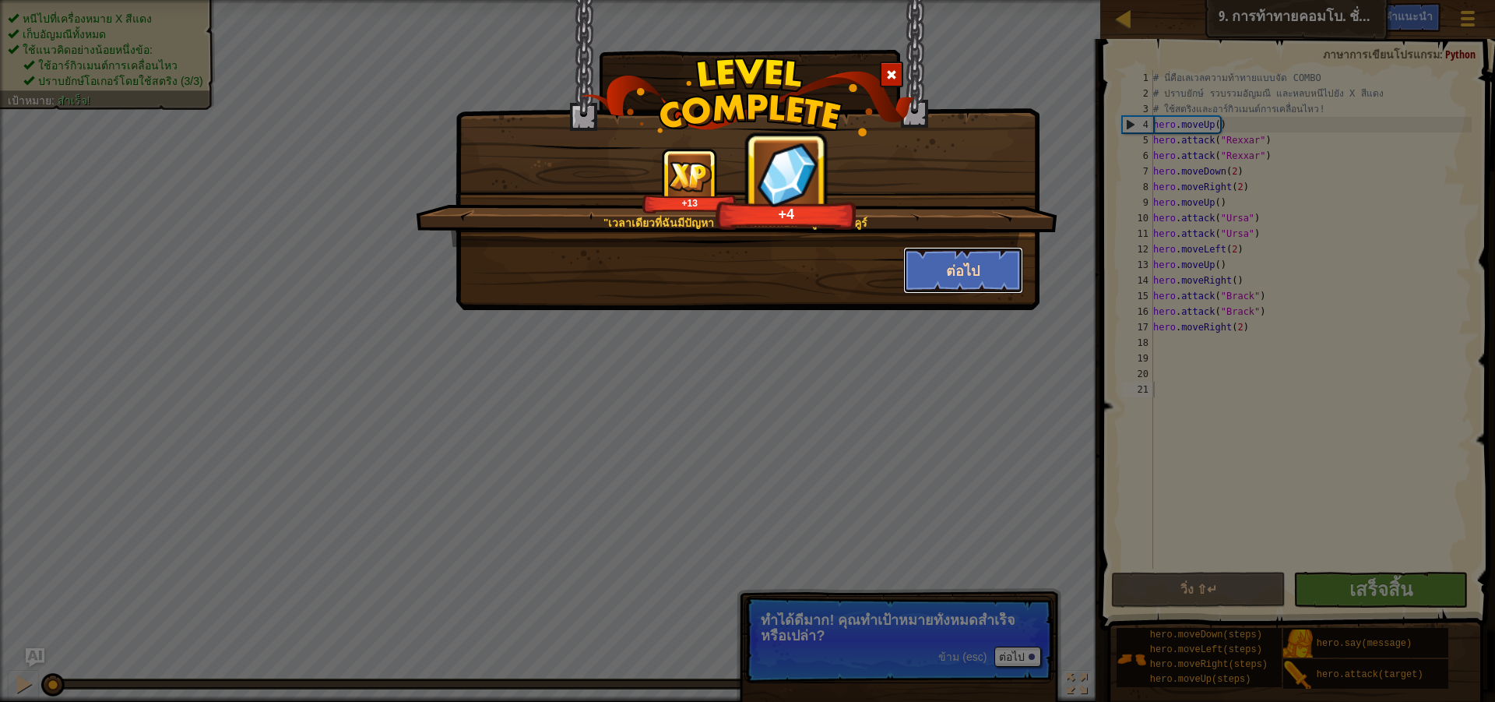
click at [977, 275] on button "ต่อไป" at bounding box center [963, 270] width 121 height 47
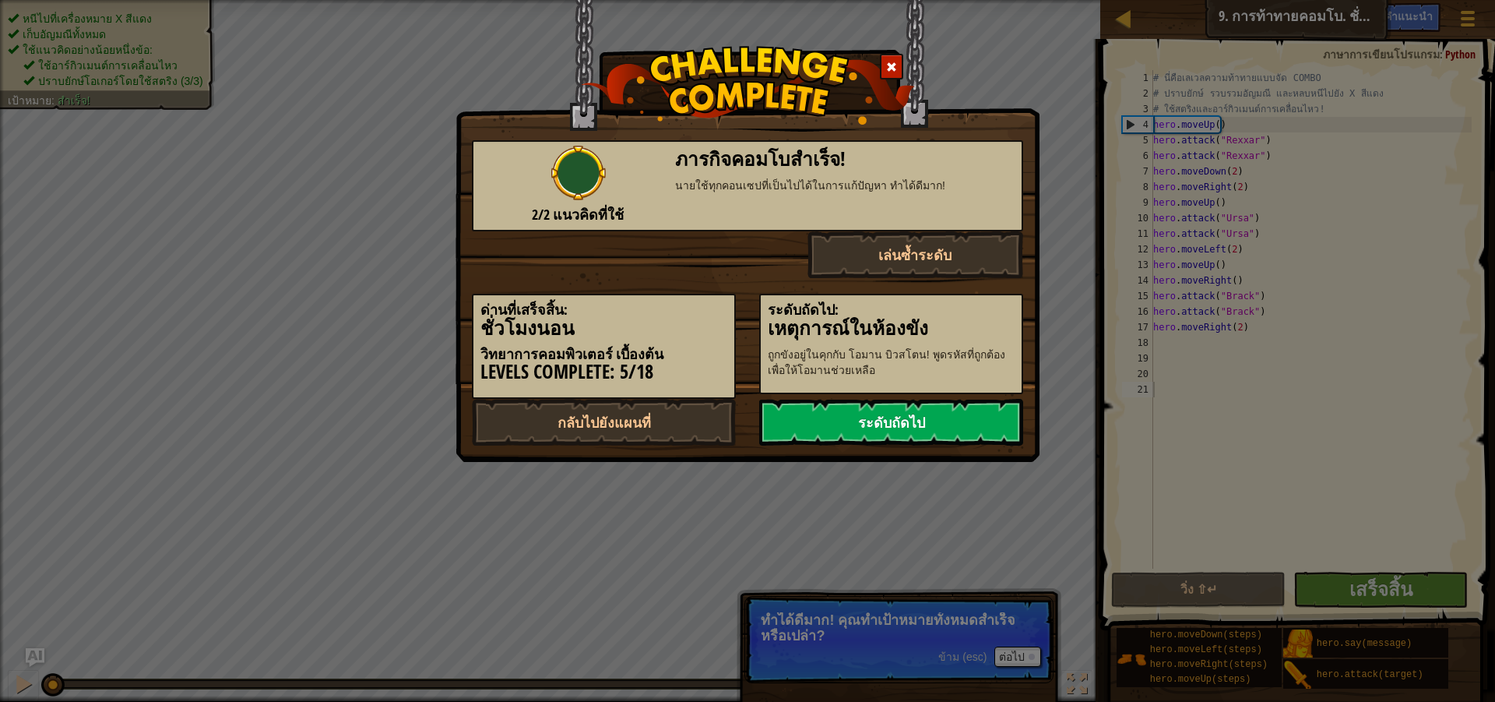
click at [918, 408] on link "ระดับถัดไป" at bounding box center [891, 422] width 264 height 47
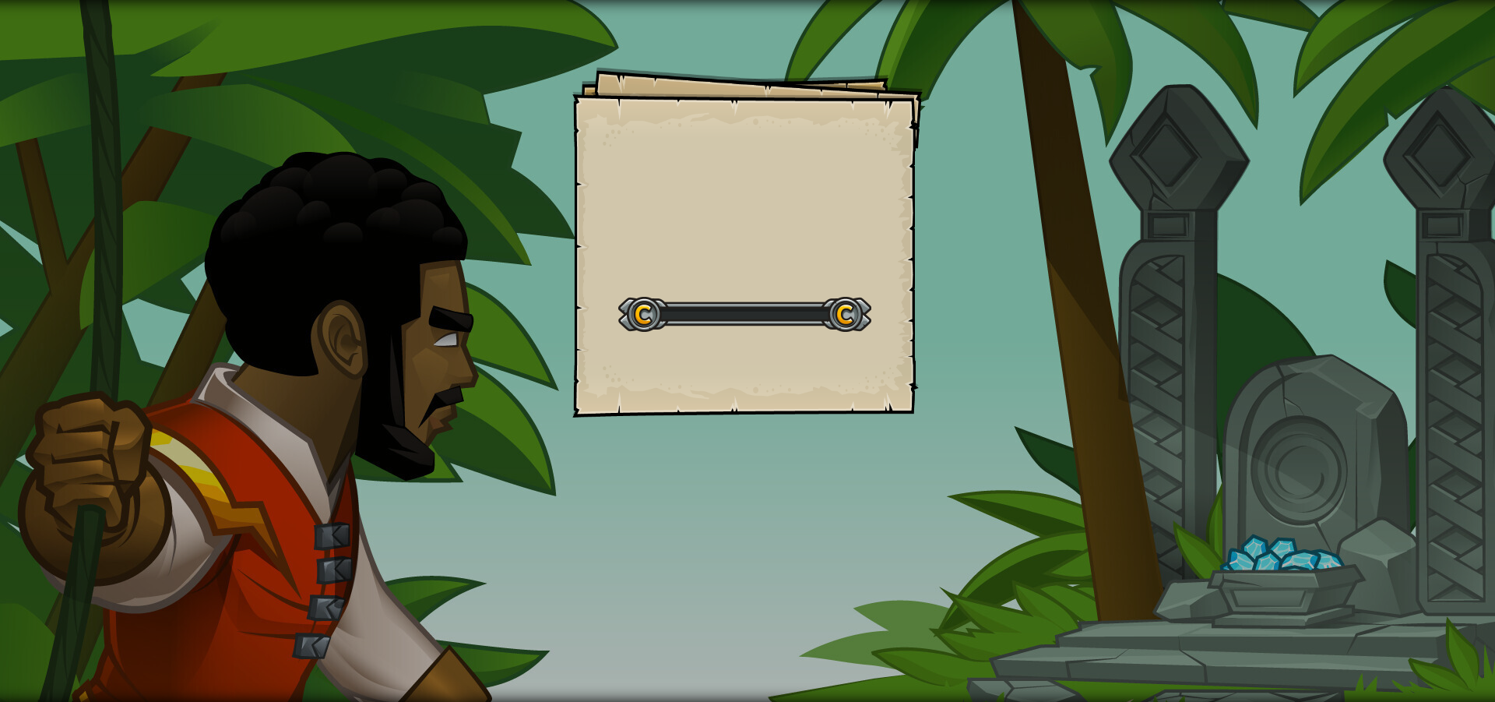
click at [937, 428] on div "Goals Start Level เกิดข้อผิดพลาดในการโหลดจากเซิร์ฟเวอร์ ลองรีเฟรชหน้า ต้องมีการ…" at bounding box center [747, 351] width 1495 height 702
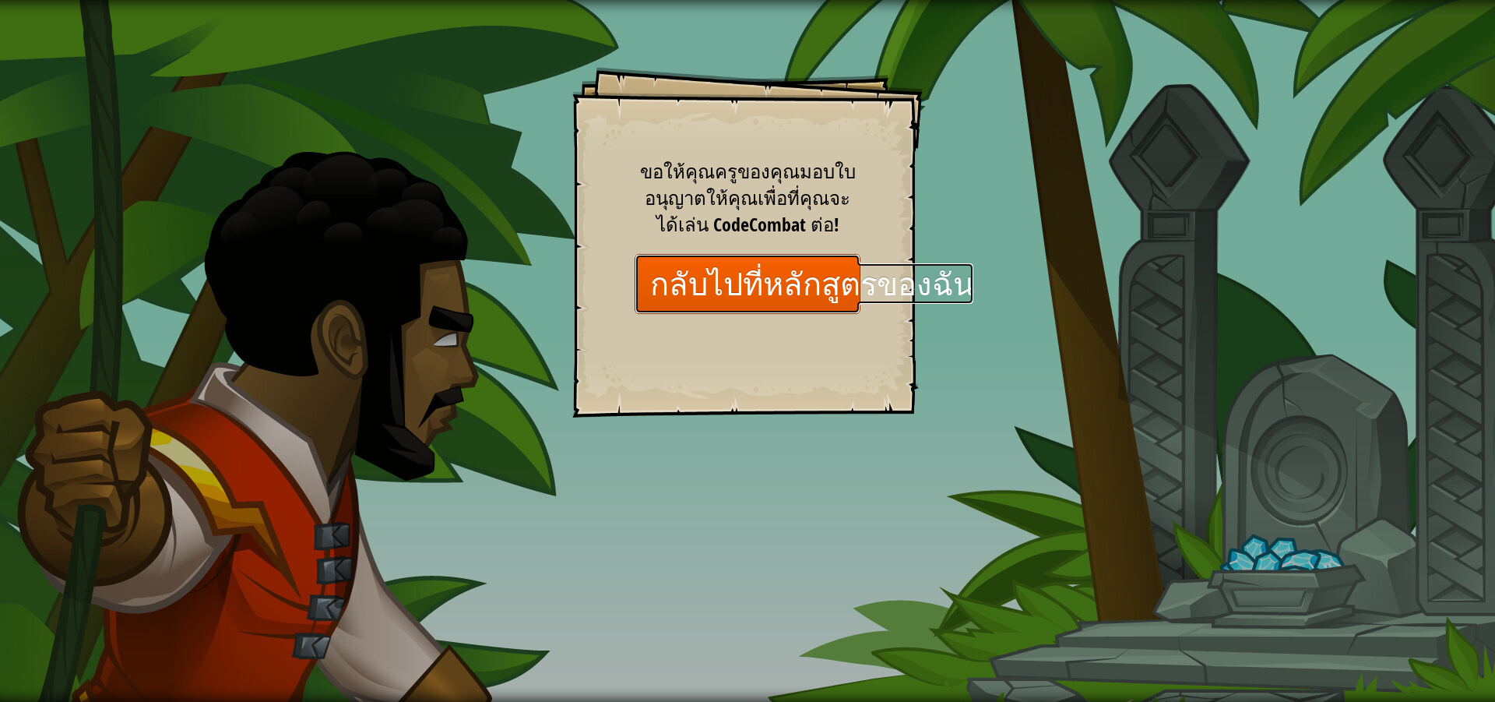
click at [796, 306] on link "กลับไปที่หลักสูตรของฉัน" at bounding box center [748, 284] width 226 height 60
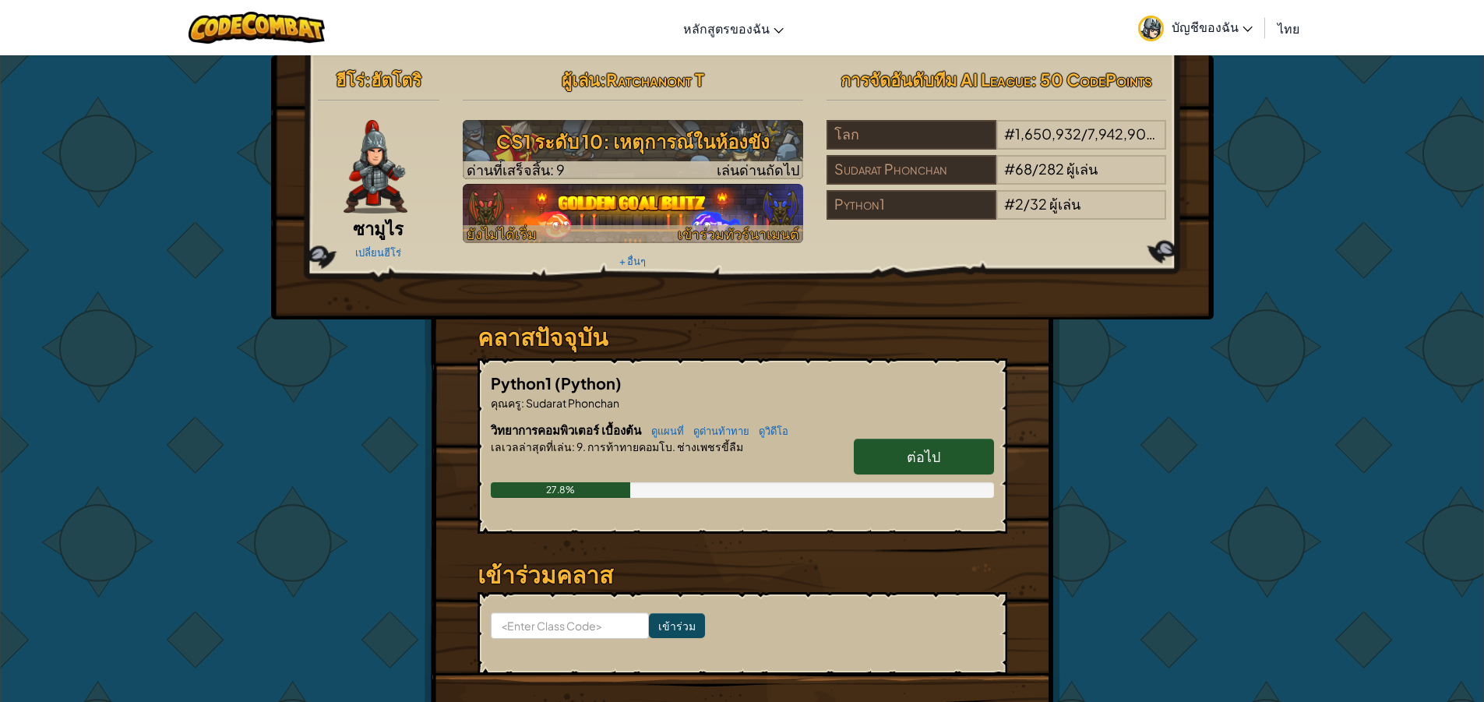
click at [741, 185] on img at bounding box center [633, 213] width 340 height 59
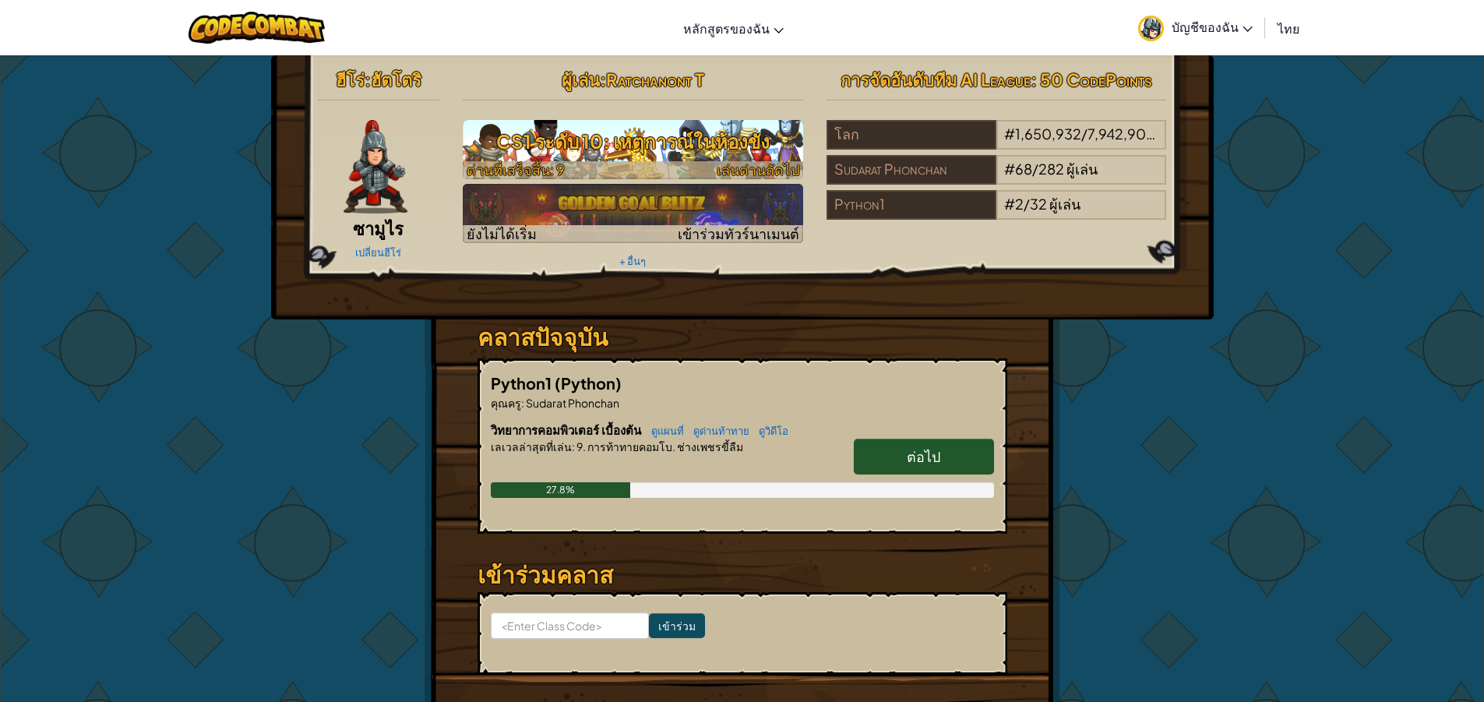
click at [608, 148] on h3 "CS1 ระดับ 10: เหตุการณ์ในห้องขัง" at bounding box center [633, 141] width 340 height 35
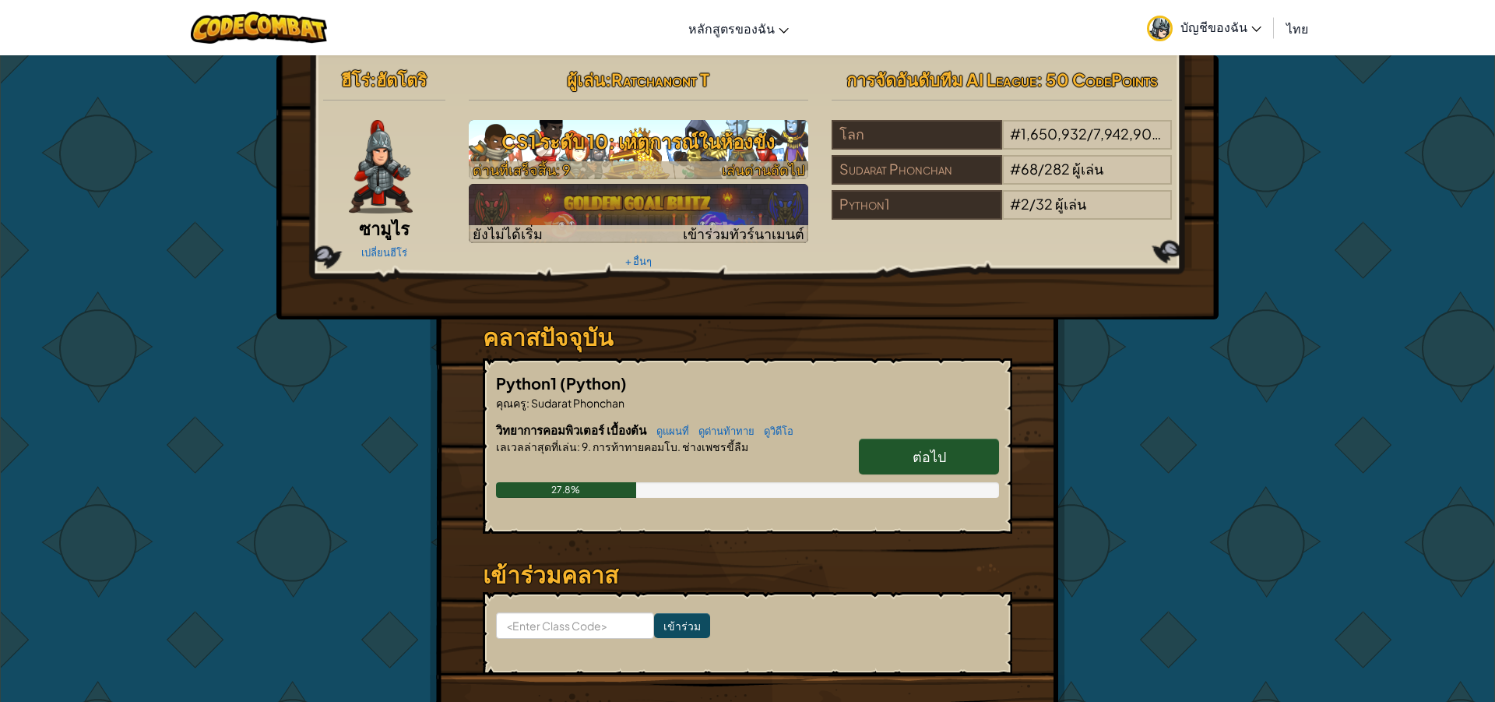
select select "th"
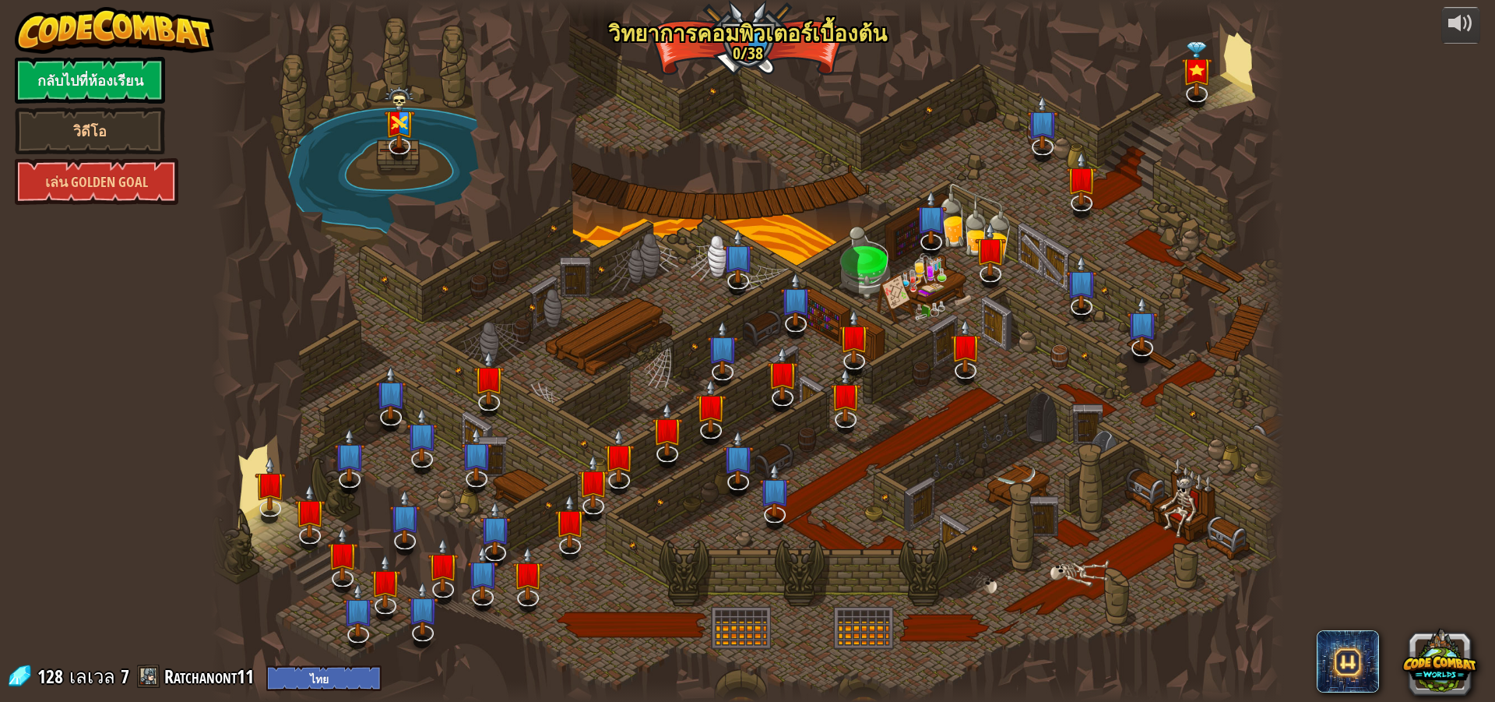
select select "th"
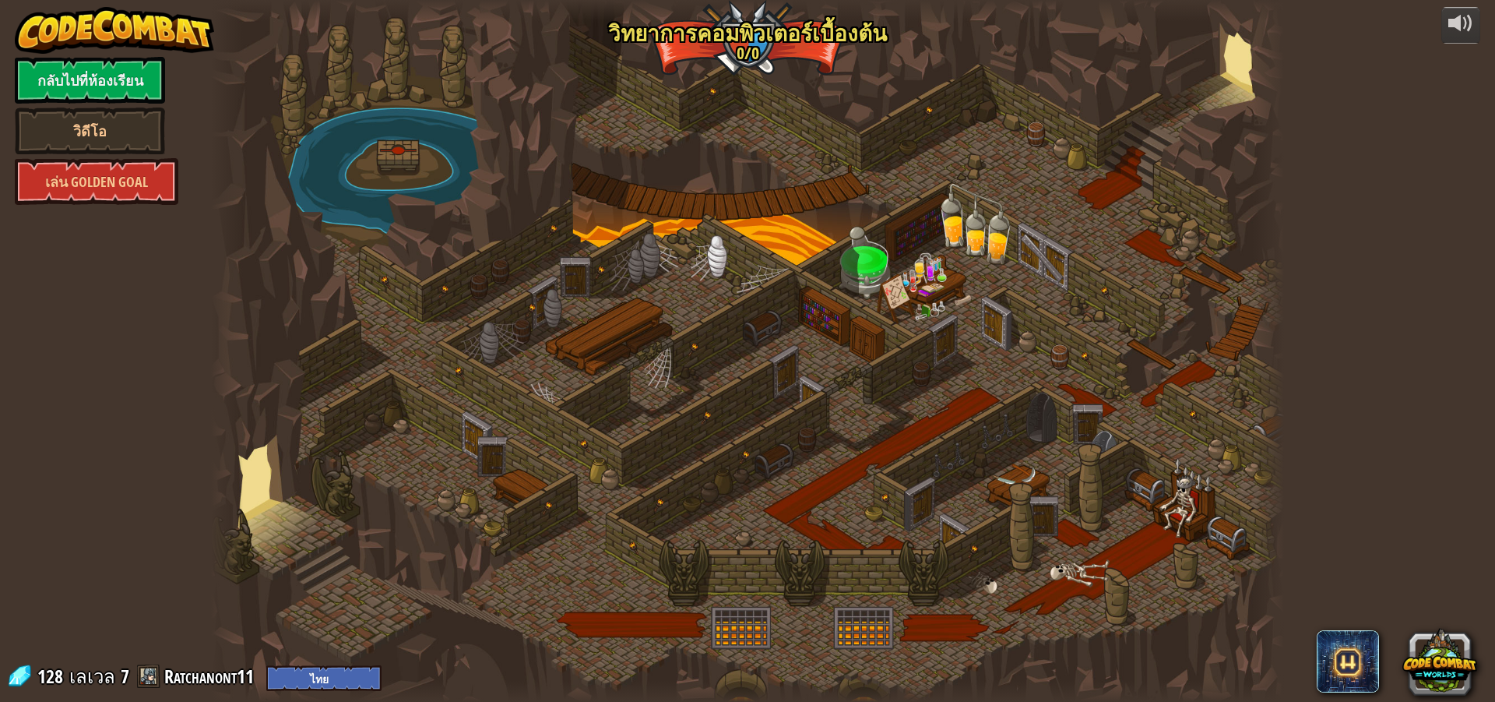
select select "th"
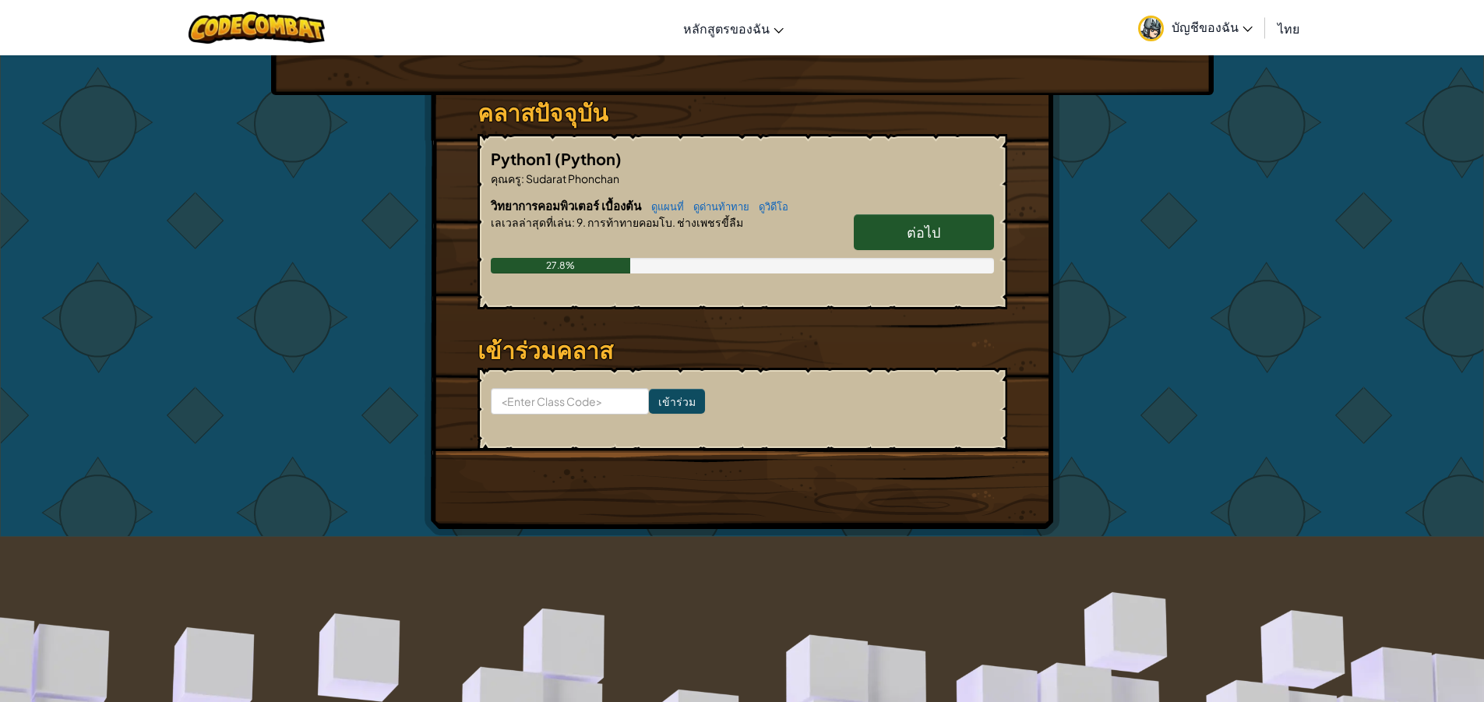
scroll to position [234, 0]
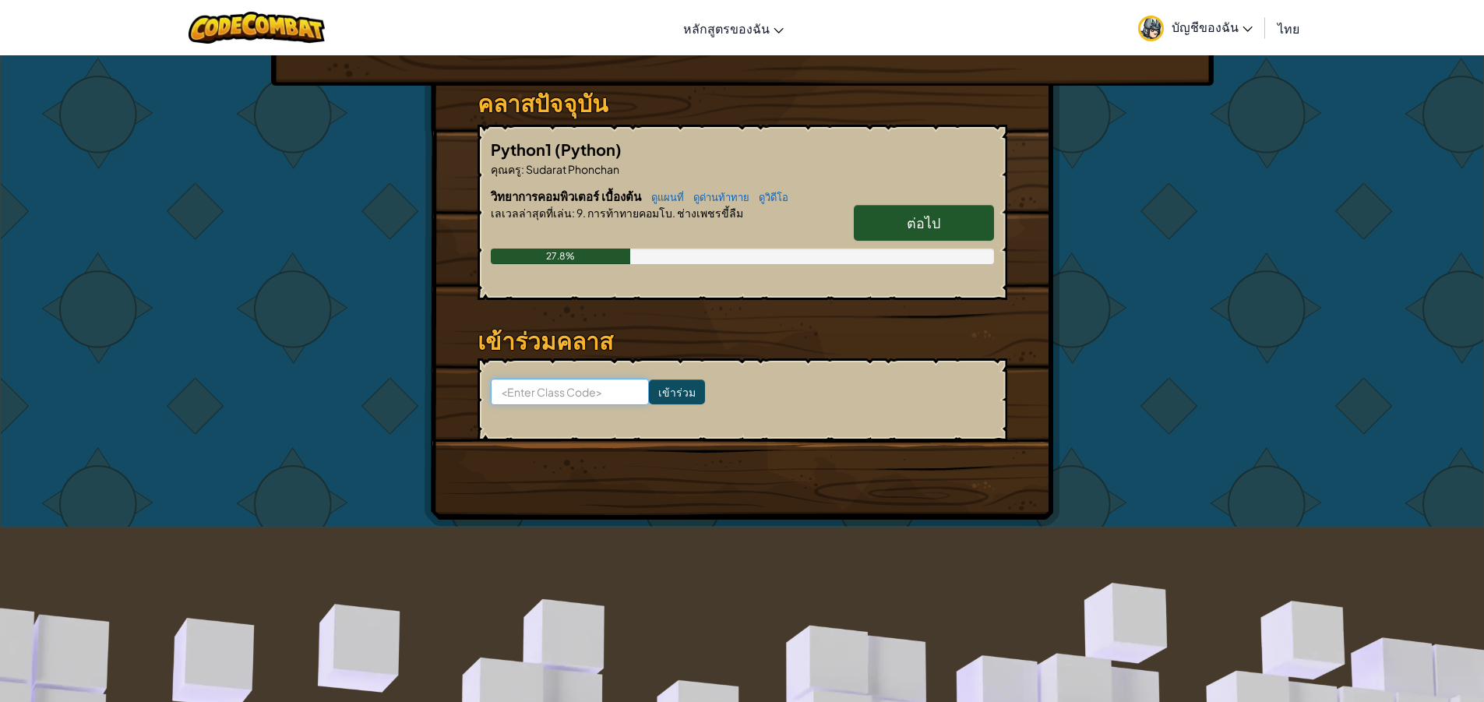
click at [585, 391] on input at bounding box center [570, 392] width 158 height 26
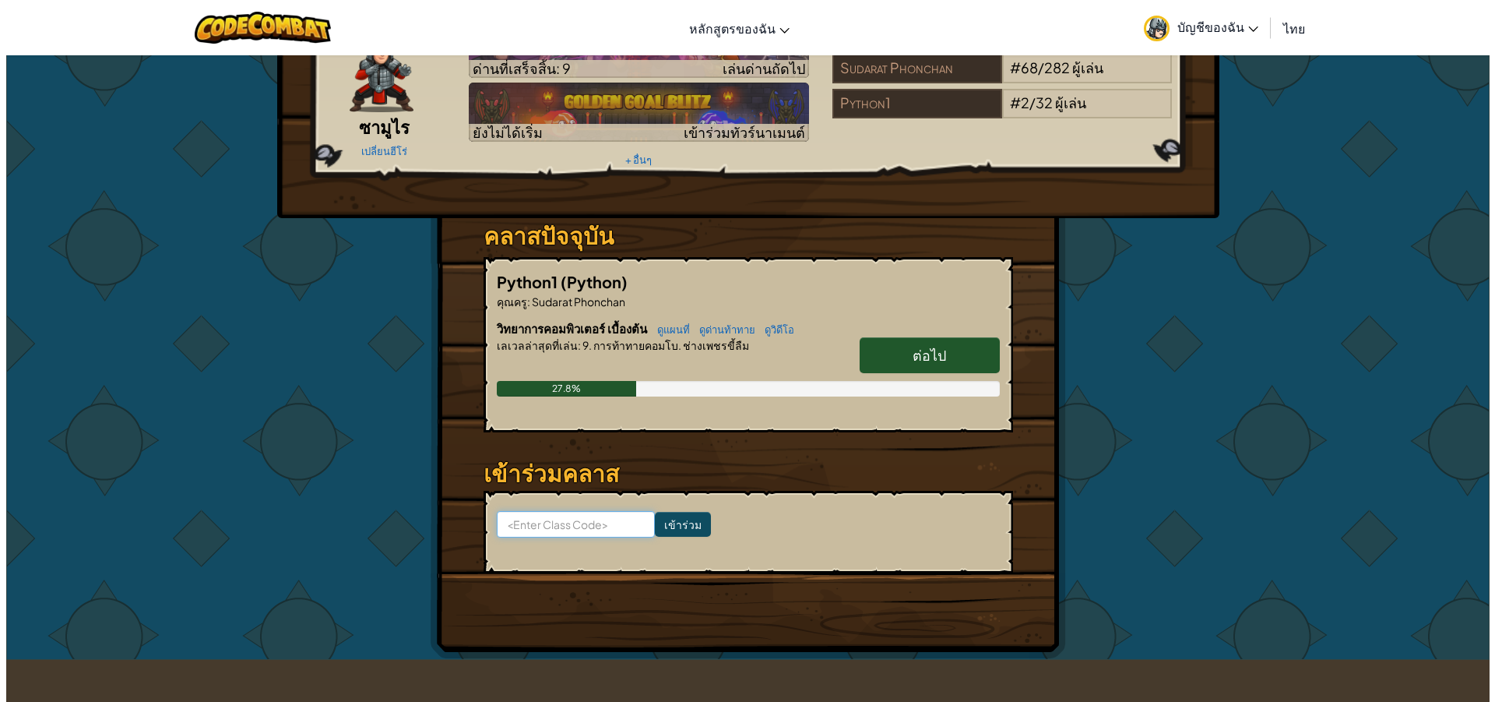
scroll to position [0, 0]
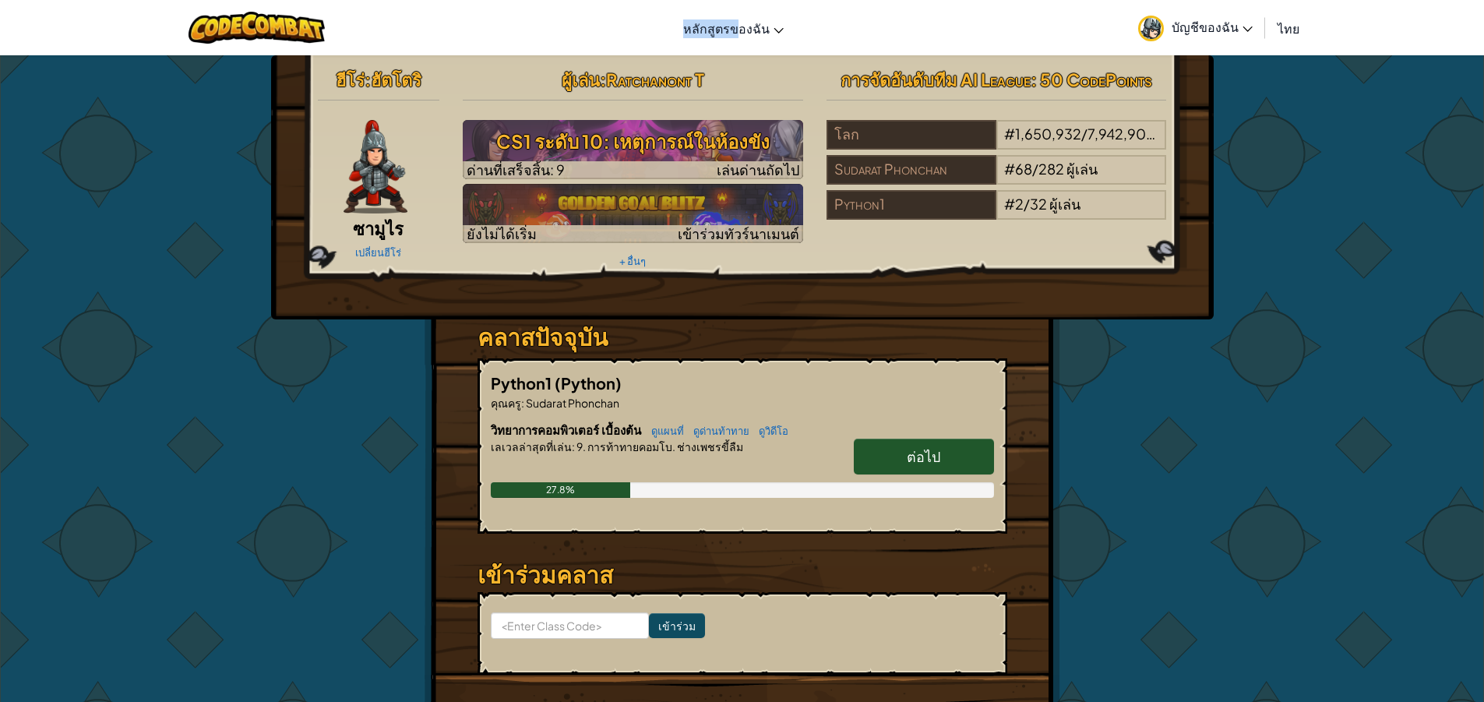
drag, startPoint x: 738, startPoint y: 32, endPoint x: 680, endPoint y: 2, distance: 65.8
click at [680, 2] on div "สลับการนำทาง หลักสูตรของฉัน CodeCombat Classroom Ozaria Classroom อีสปอร์ตลีก A…" at bounding box center [742, 27] width 1492 height 55
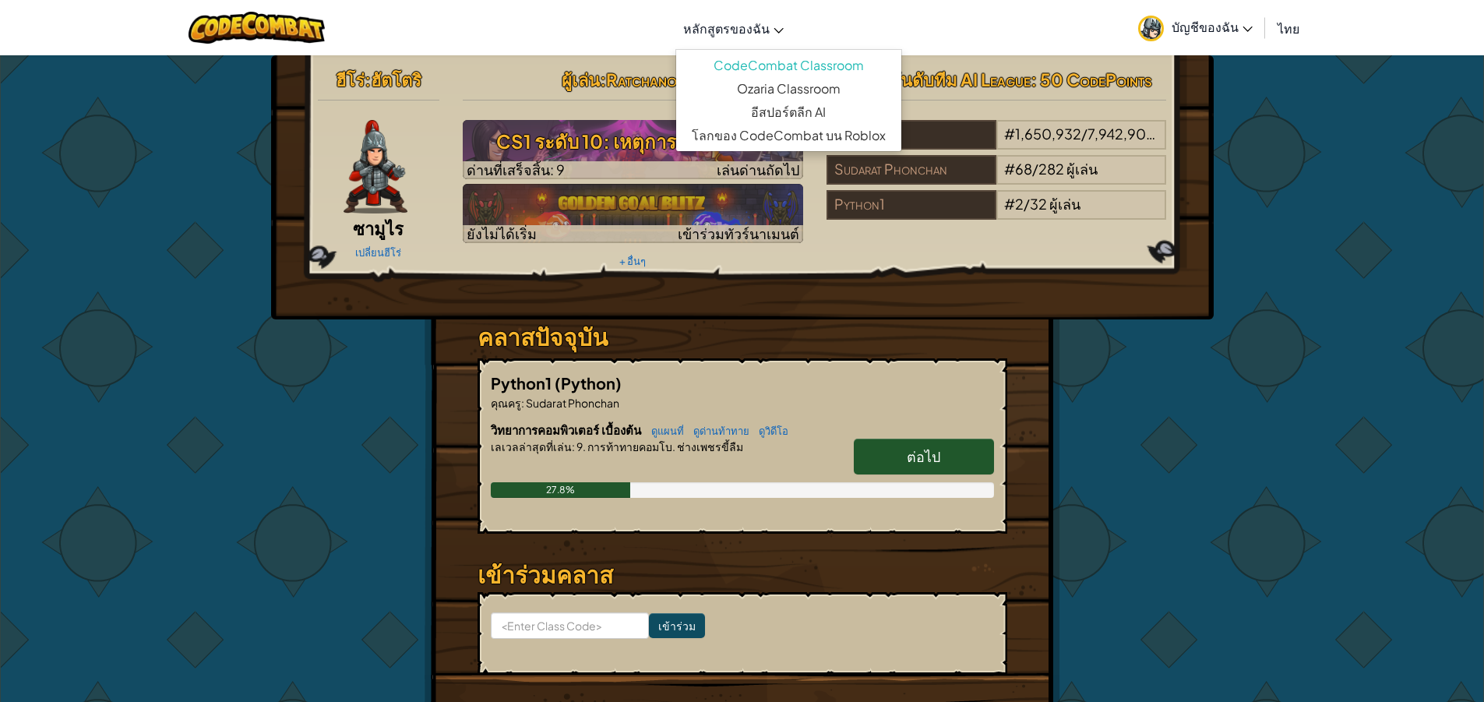
click at [776, 28] on icon at bounding box center [778, 30] width 10 height 5
click at [843, 54] on link "CodeCombat Classroom" at bounding box center [788, 65] width 225 height 23
click at [700, 32] on span "หลักสูตรของฉัน" at bounding box center [726, 28] width 86 height 16
click at [706, 30] on span "หลักสูตรของฉัน" at bounding box center [726, 28] width 86 height 16
click at [1297, 165] on div "ฮีโร่ : ฮัตโตริ ซามูไร เปลี่ยนฮีโร่ ผู้เล่น : Ratchanont T CS1 ระดับ 10: เหตุกา…" at bounding box center [742, 408] width 1484 height 706
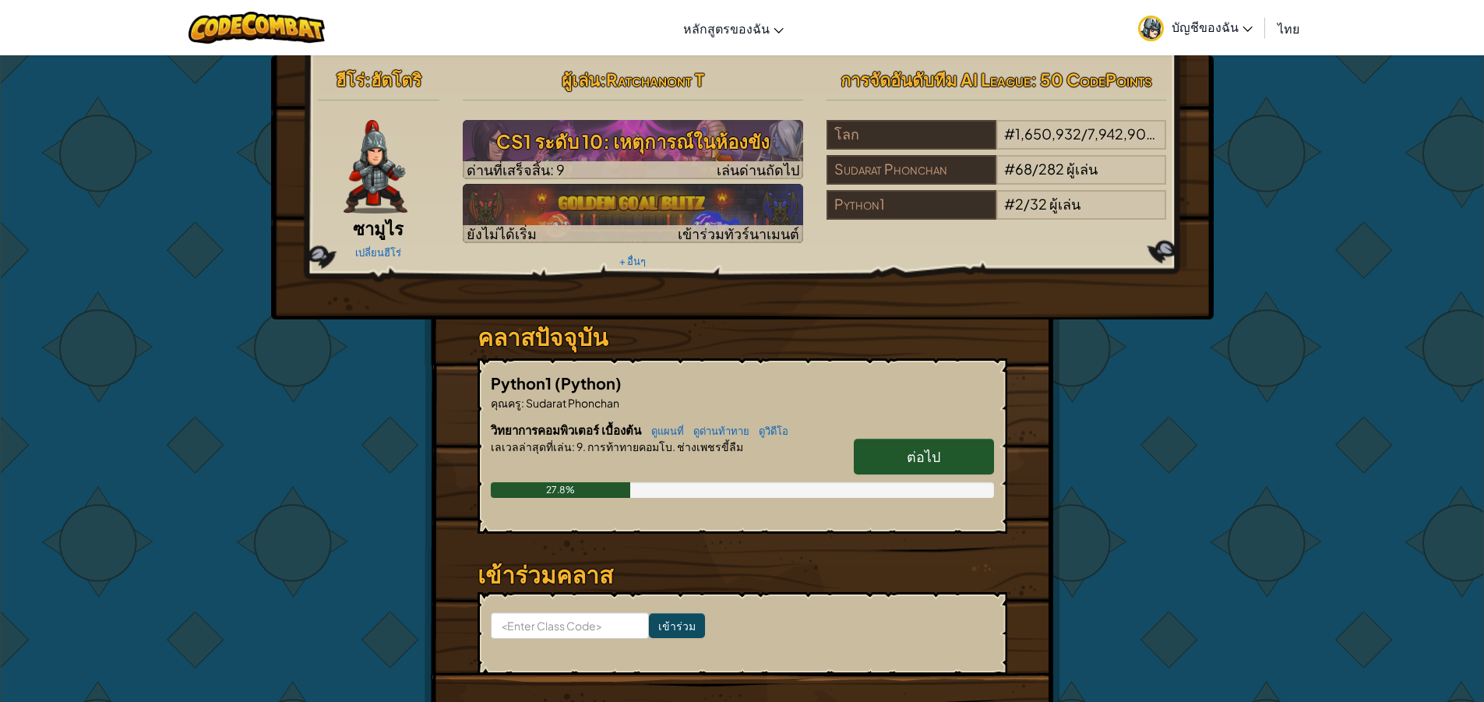
click at [1398, 199] on div "ฮีโร่ : ฮัตโตริ ซามูไร เปลี่ยนฮีโร่ ผู้เล่น : Ratchanont T CS1 ระดับ 10: เหตุกา…" at bounding box center [742, 408] width 1484 height 706
click at [874, 459] on link "ต่อไป" at bounding box center [924, 457] width 140 height 36
select select "th"
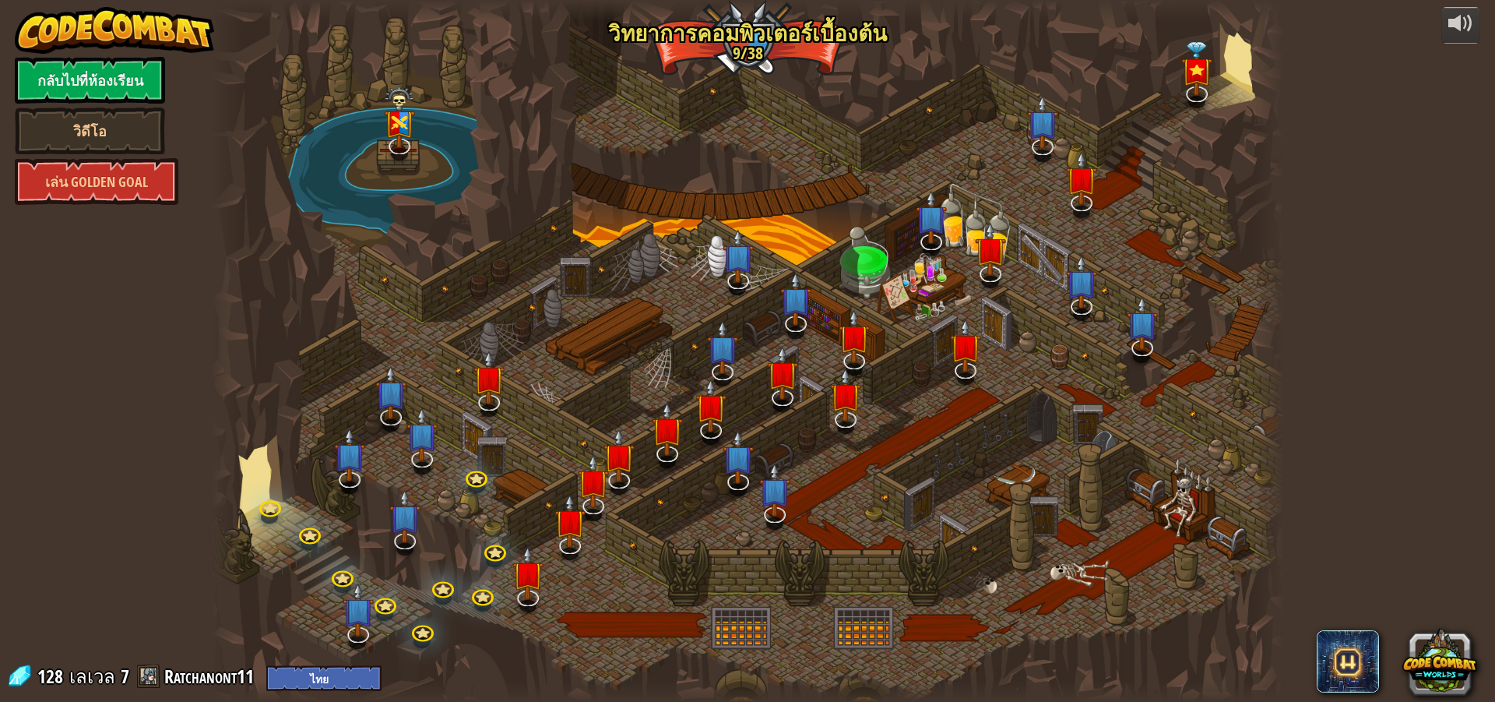
select select "th"
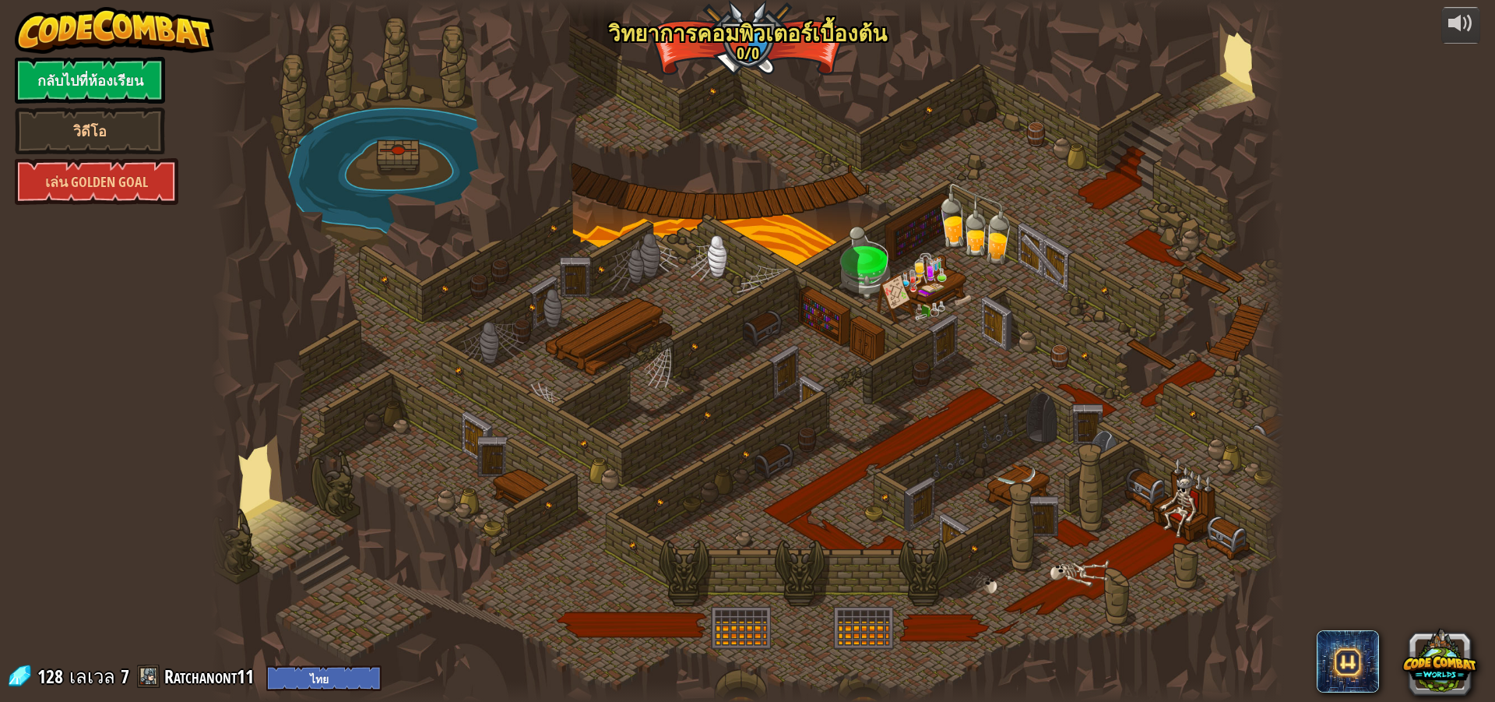
select select "th"
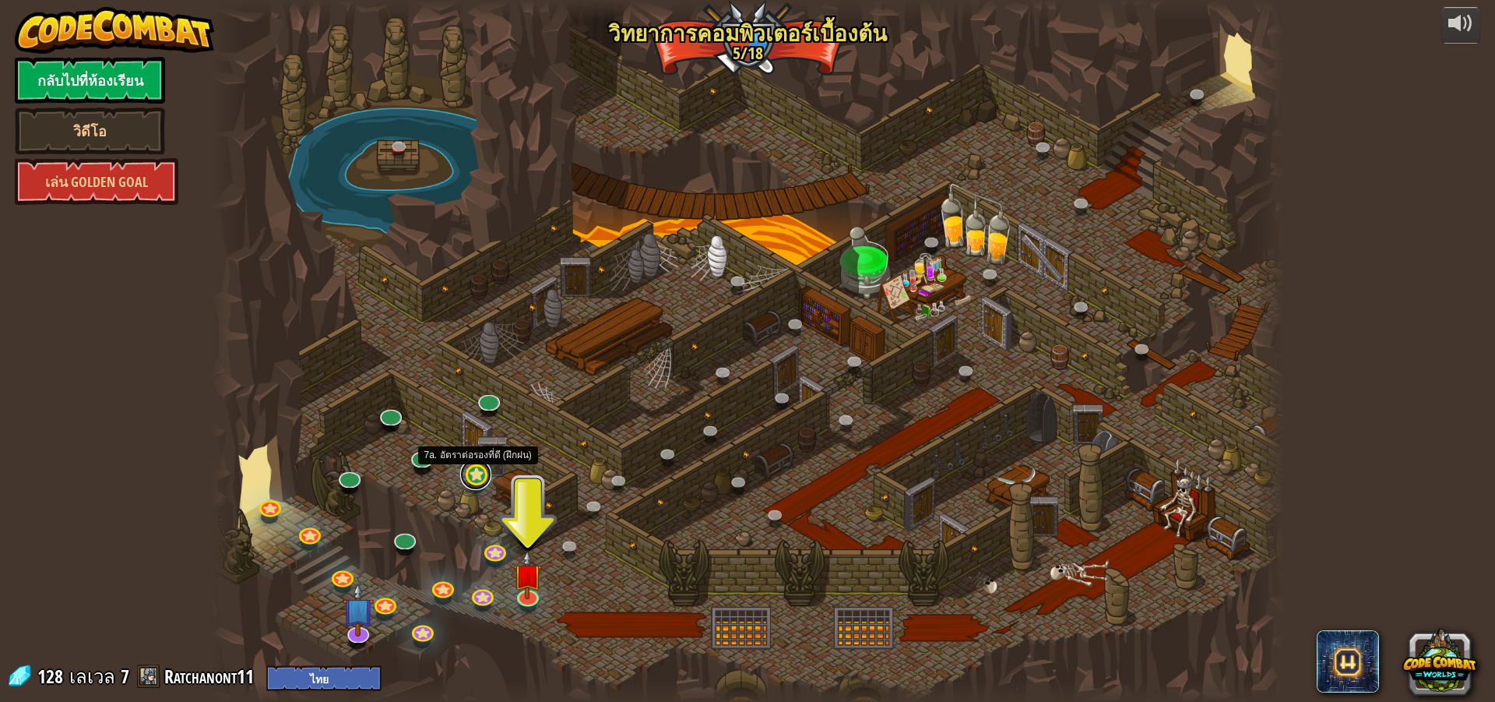
click at [477, 476] on link at bounding box center [475, 474] width 31 height 31
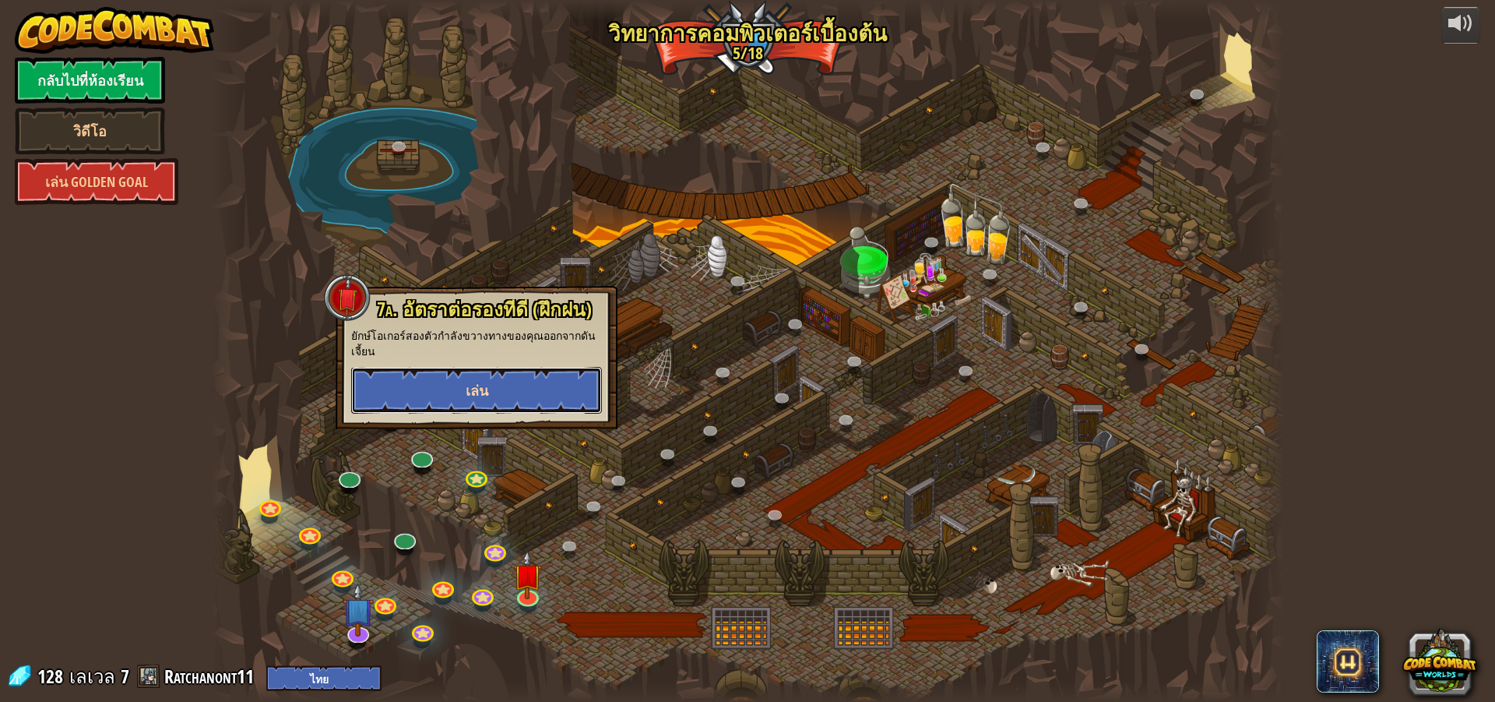
click at [501, 379] on button "เล่น" at bounding box center [476, 390] width 251 height 47
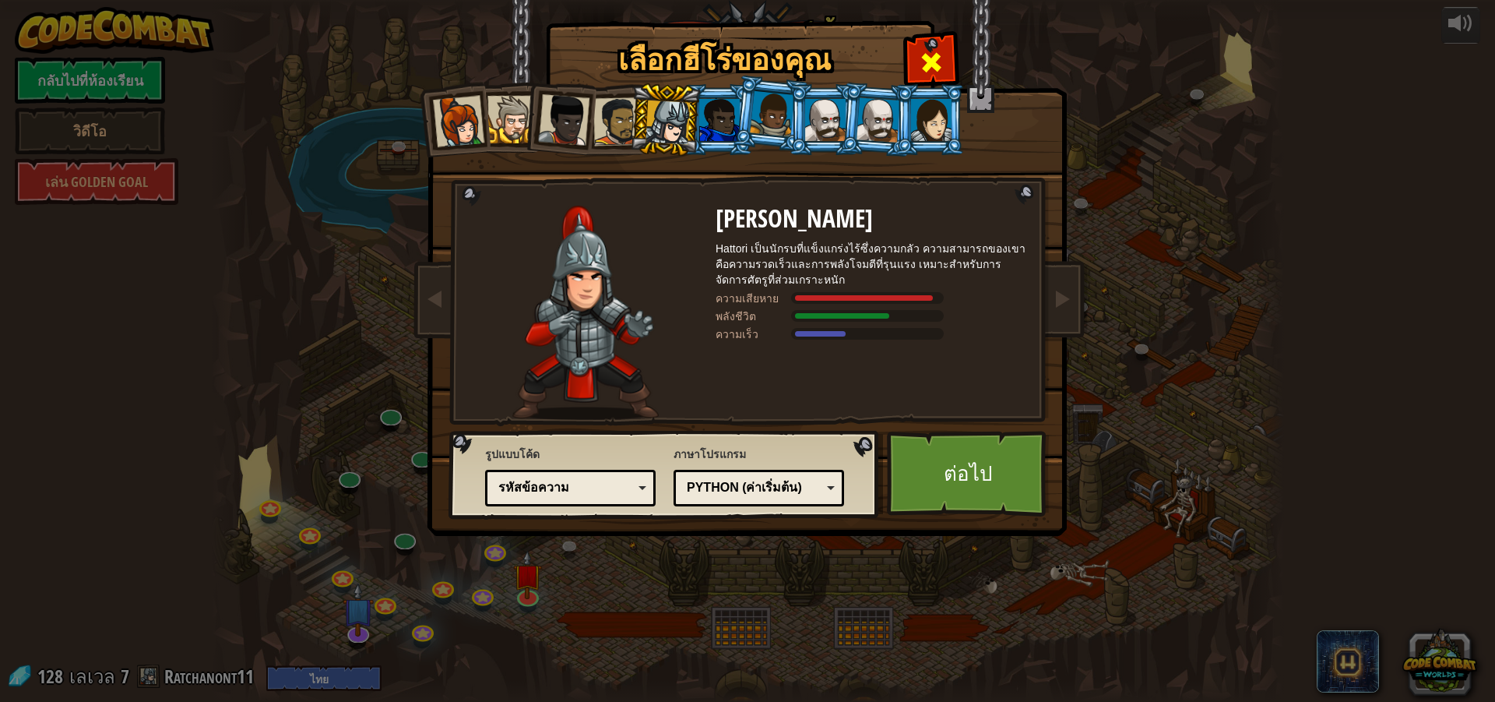
click at [915, 66] on div at bounding box center [931, 60] width 49 height 49
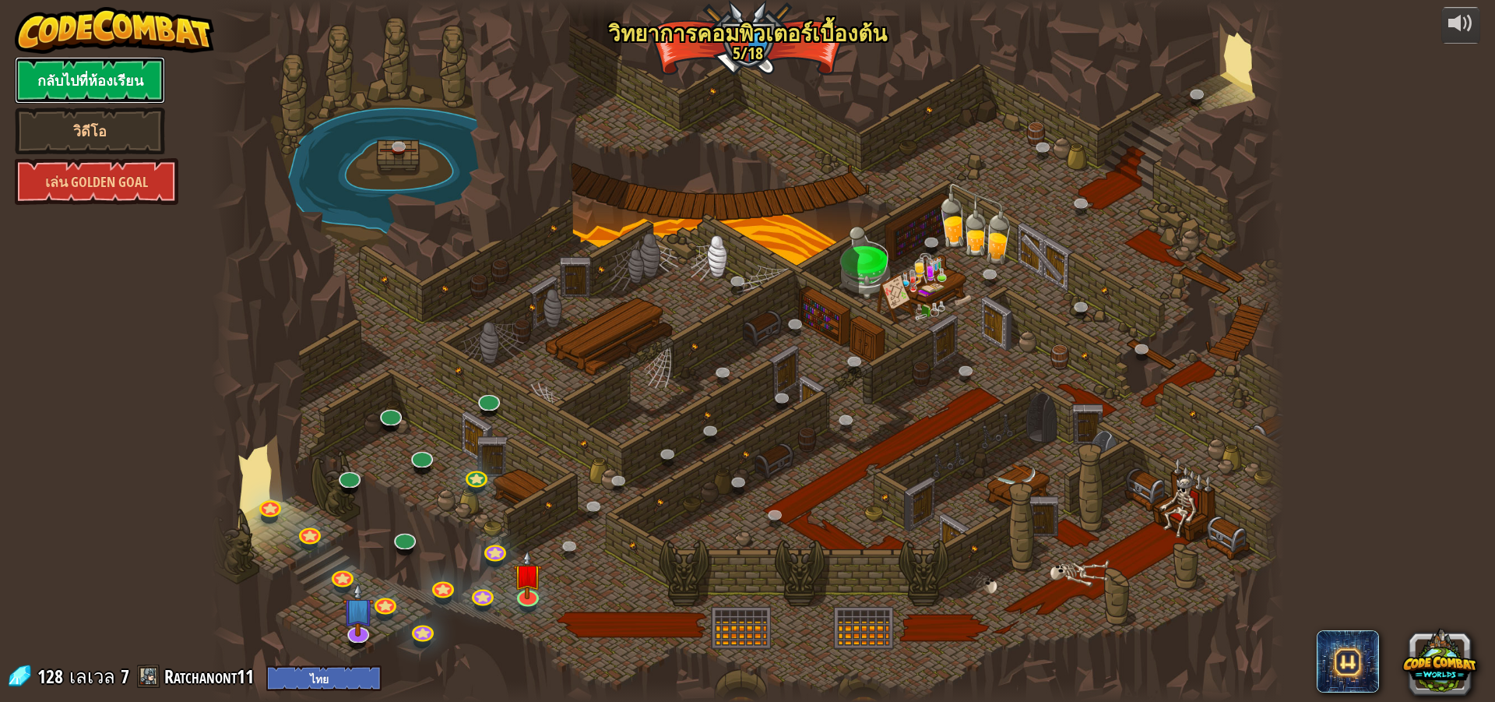
click at [115, 72] on link "กลับไปที่ห้องเรียน" at bounding box center [90, 80] width 150 height 47
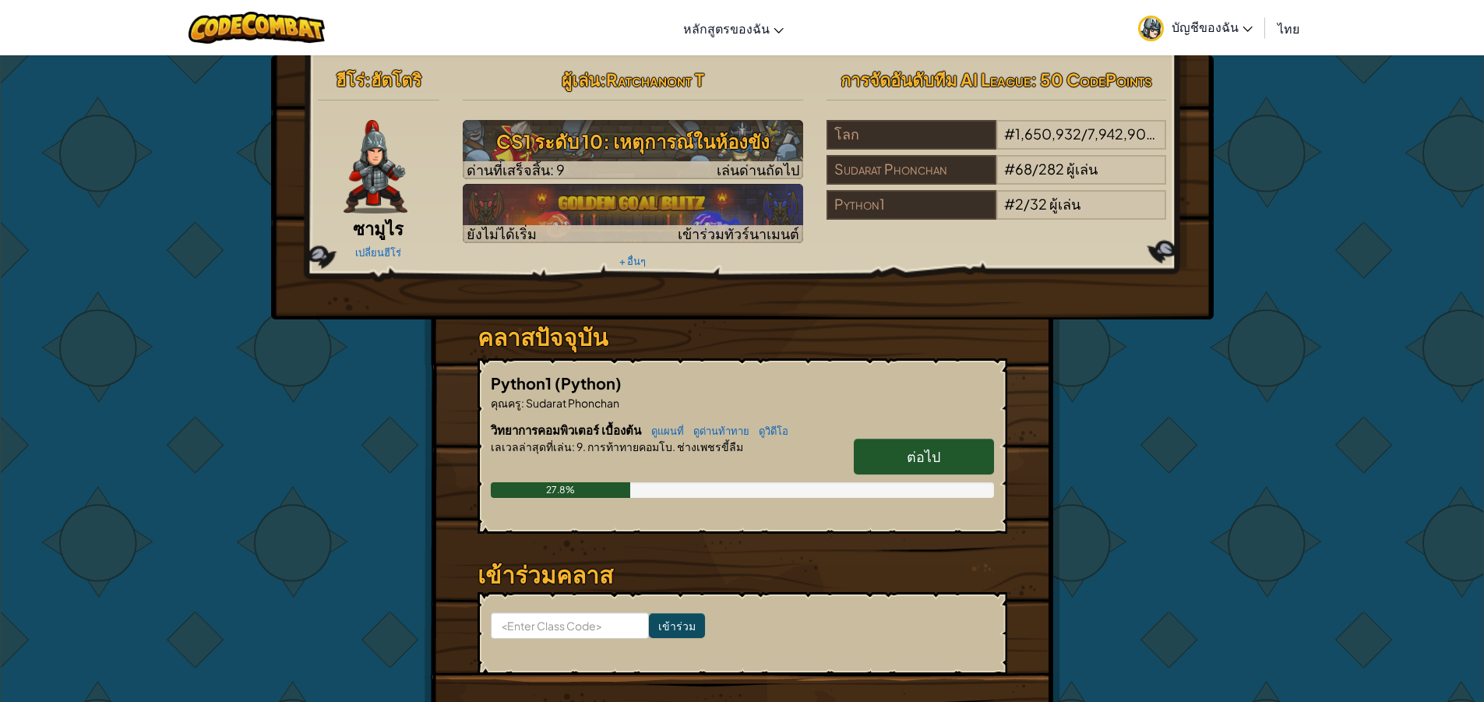
click at [877, 446] on link "ต่อไป" at bounding box center [924, 457] width 140 height 36
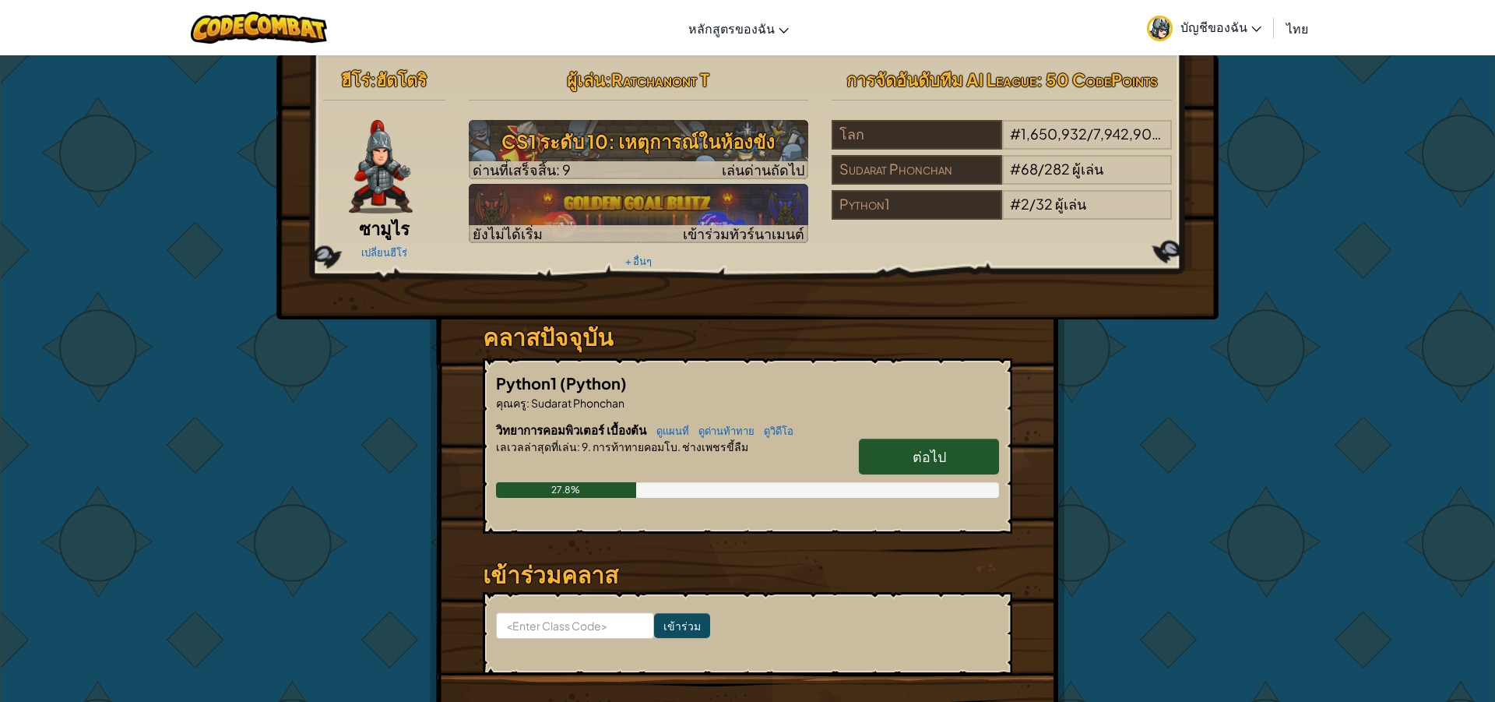
select select "th"
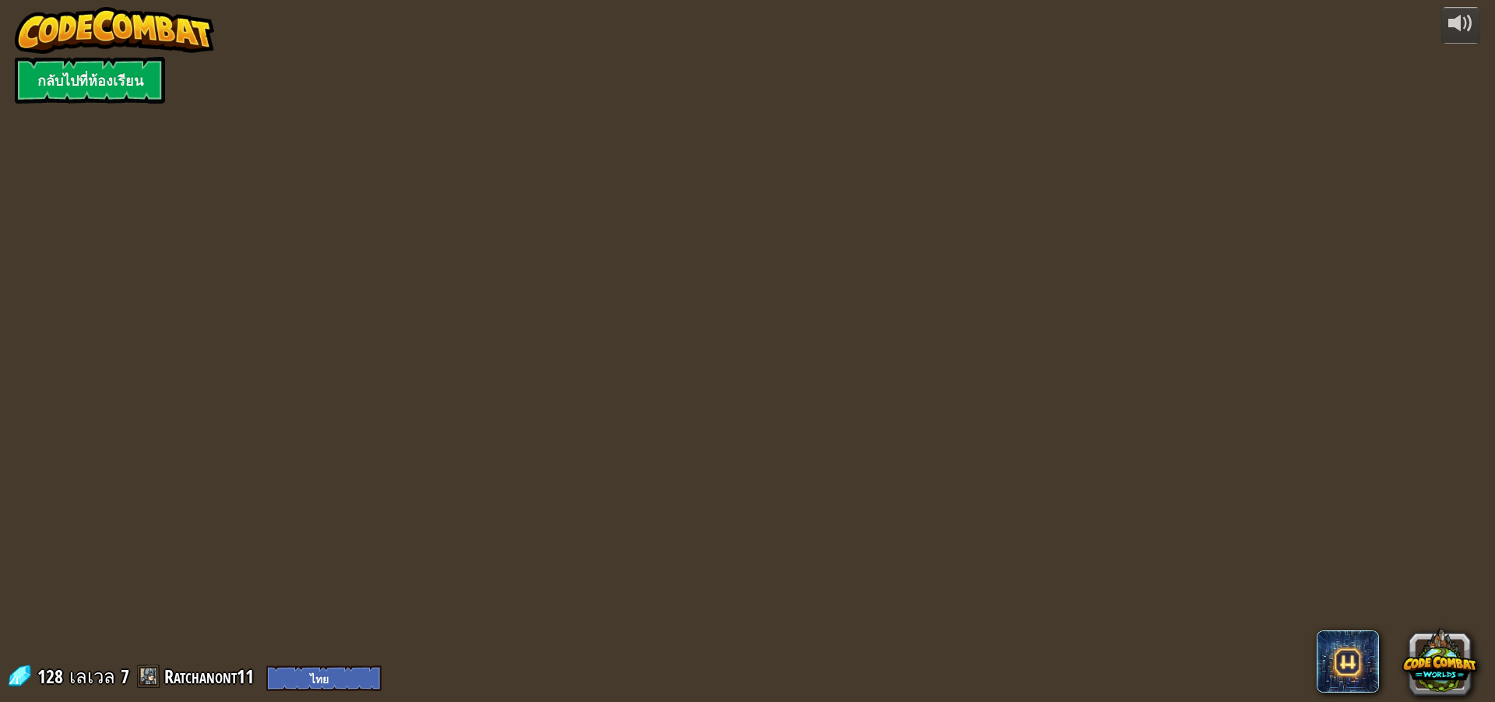
select select "th"
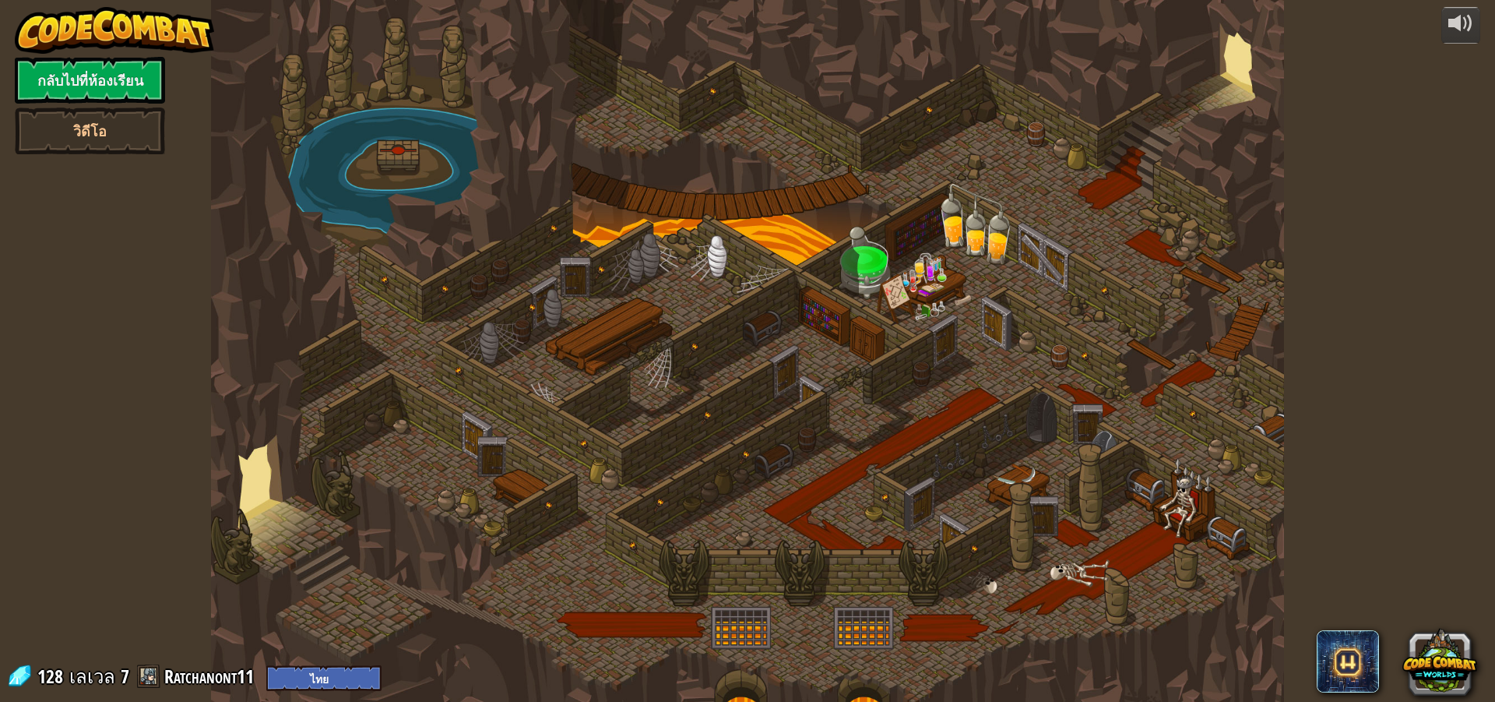
select select "th"
click at [623, 475] on div at bounding box center [747, 351] width 1073 height 702
click at [625, 474] on div at bounding box center [747, 351] width 1073 height 702
select select "th"
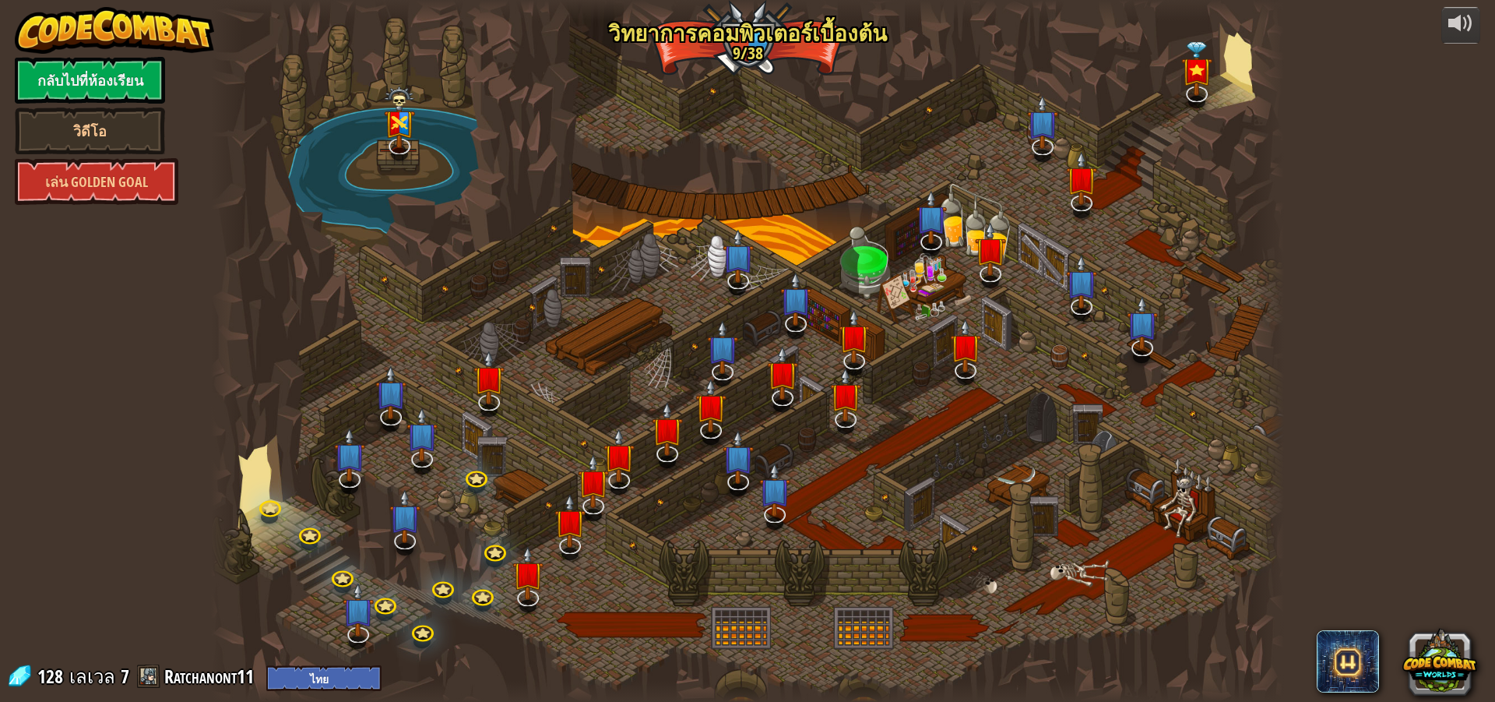
click at [36, 477] on div "powered by กลับไปที่ห้องเรียน วิดีโอ เล่น Golden Goal 25. Kithgard ประตู หนีออก…" at bounding box center [747, 351] width 1495 height 702
select select "th"
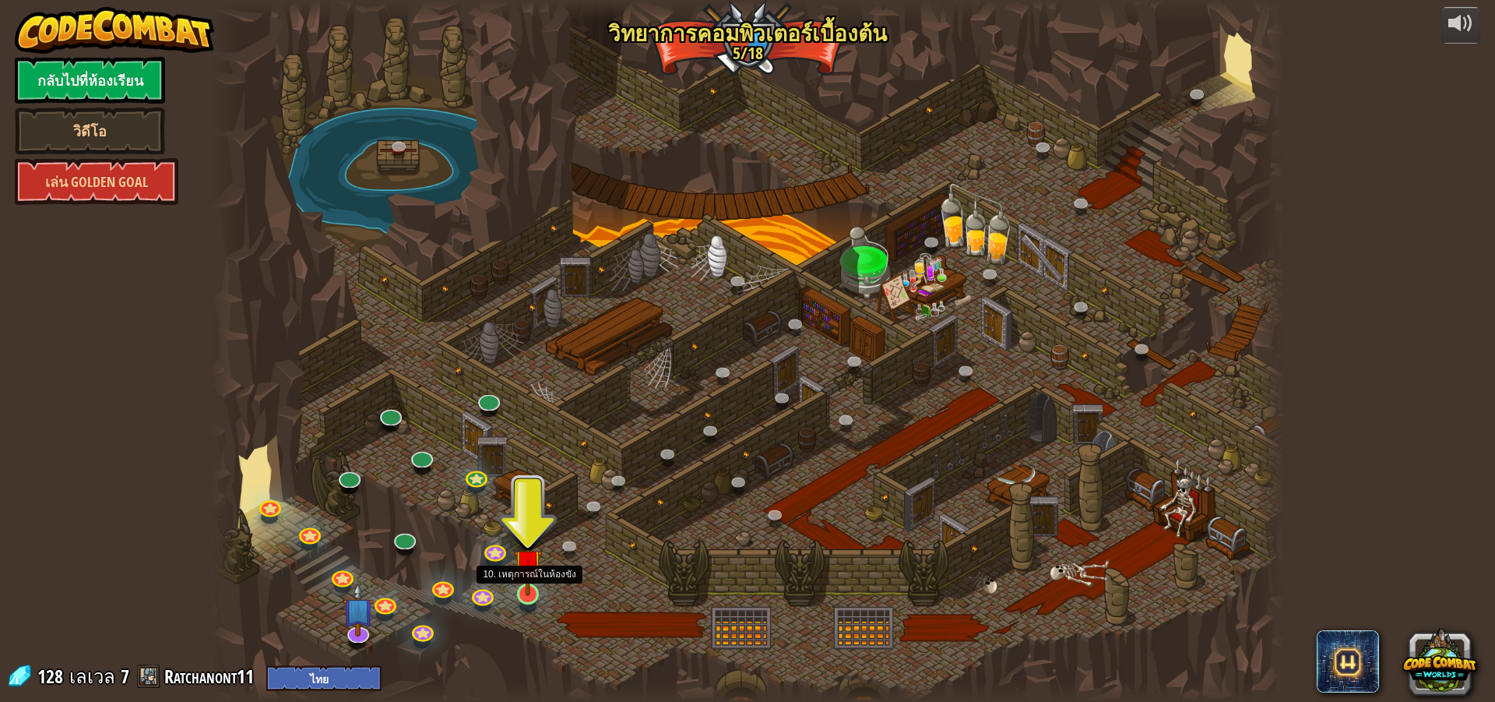
click at [530, 590] on img at bounding box center [528, 562] width 29 height 65
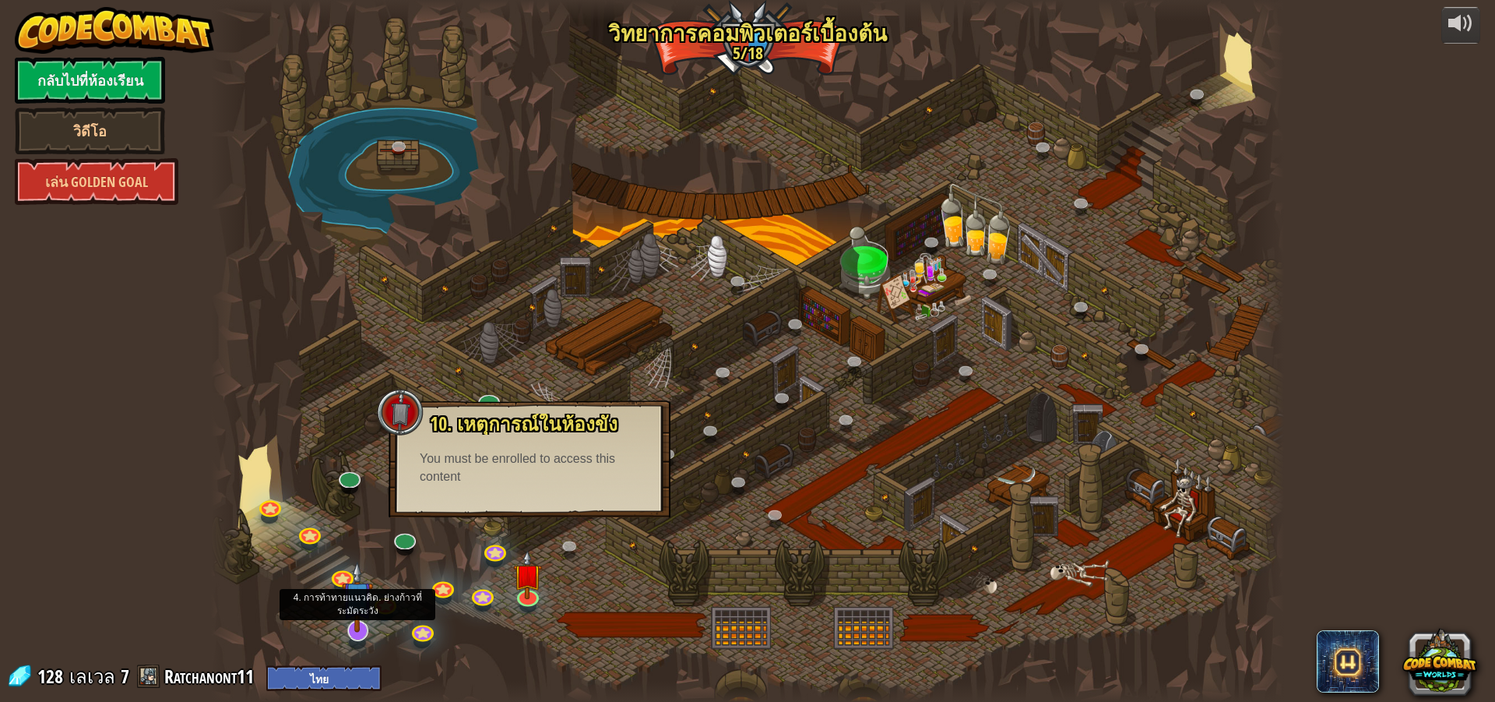
click at [356, 612] on img at bounding box center [357, 597] width 31 height 72
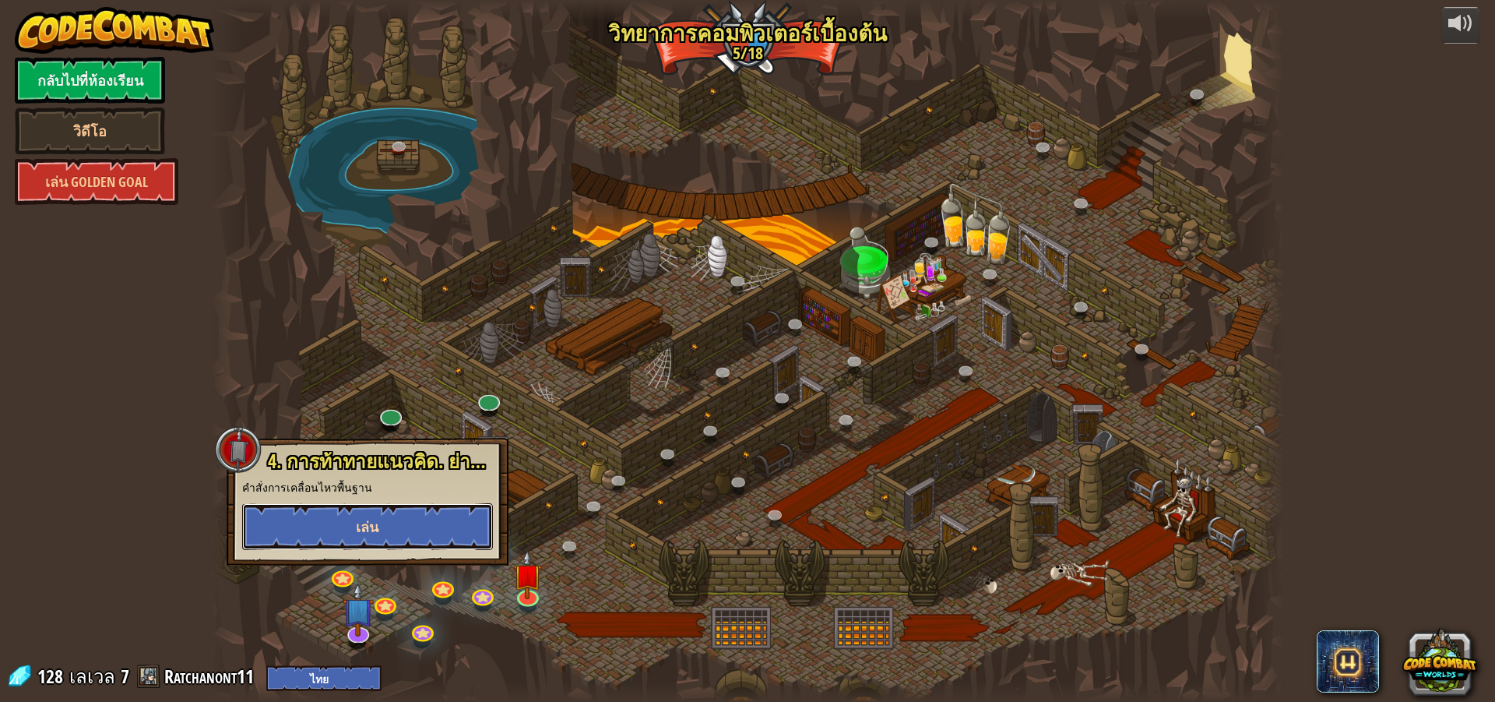
click at [381, 524] on button "เล่น" at bounding box center [367, 526] width 251 height 47
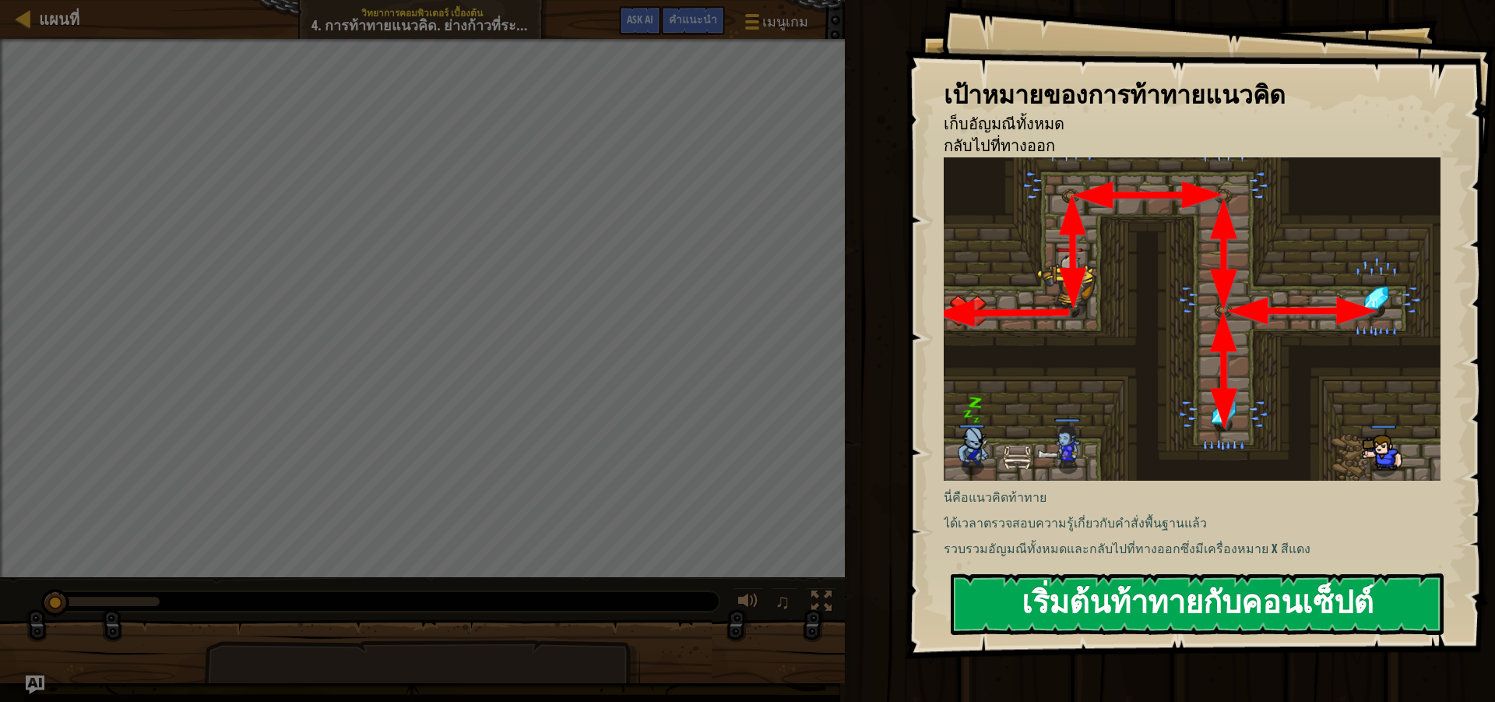
click at [1154, 590] on button "เริ่มต้นท้าทายกับคอนเซ็ปต์" at bounding box center [1197, 604] width 493 height 62
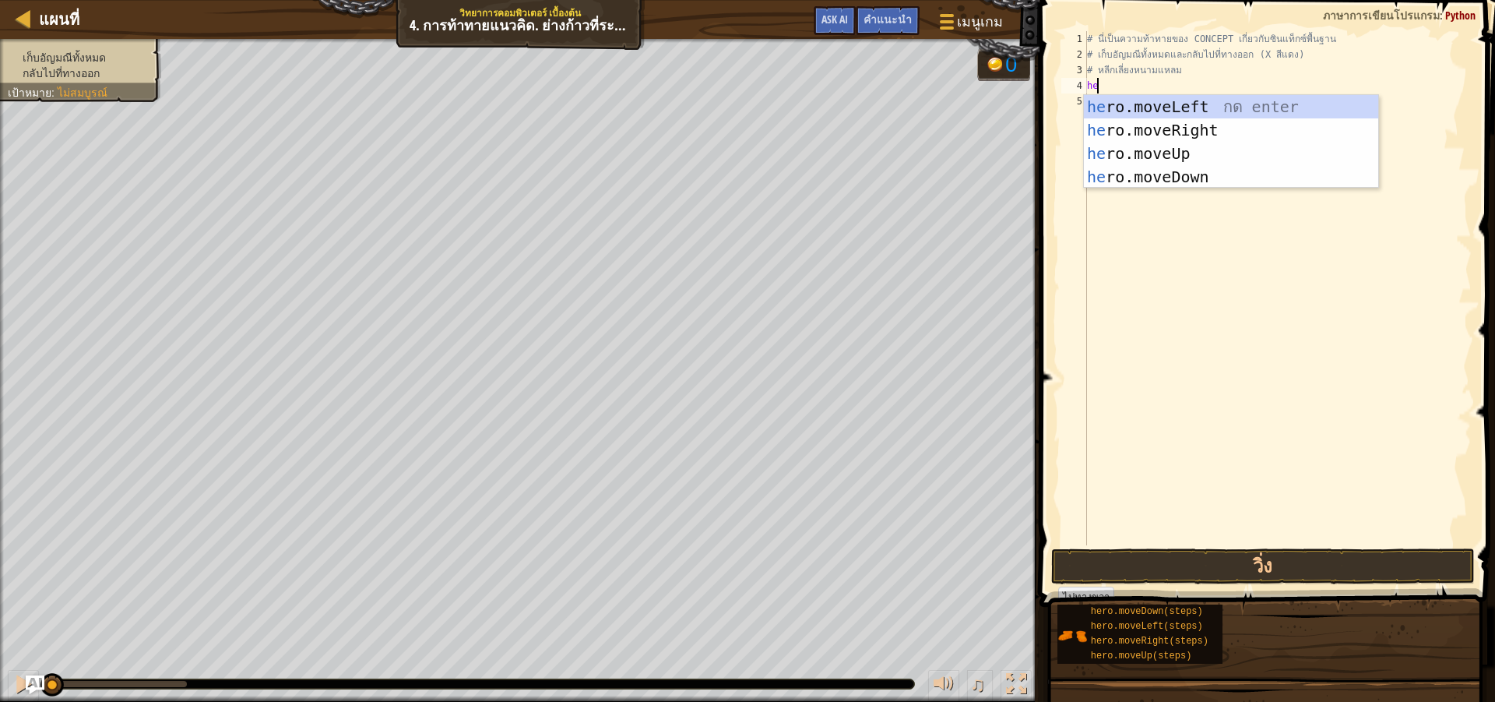
scroll to position [7, 1]
type textarea "hero"
click at [1161, 109] on div "hero .moveUp กด enter hero .moveDown กด enter hero .moveLeft กด enter hero .mov…" at bounding box center [1231, 165] width 294 height 140
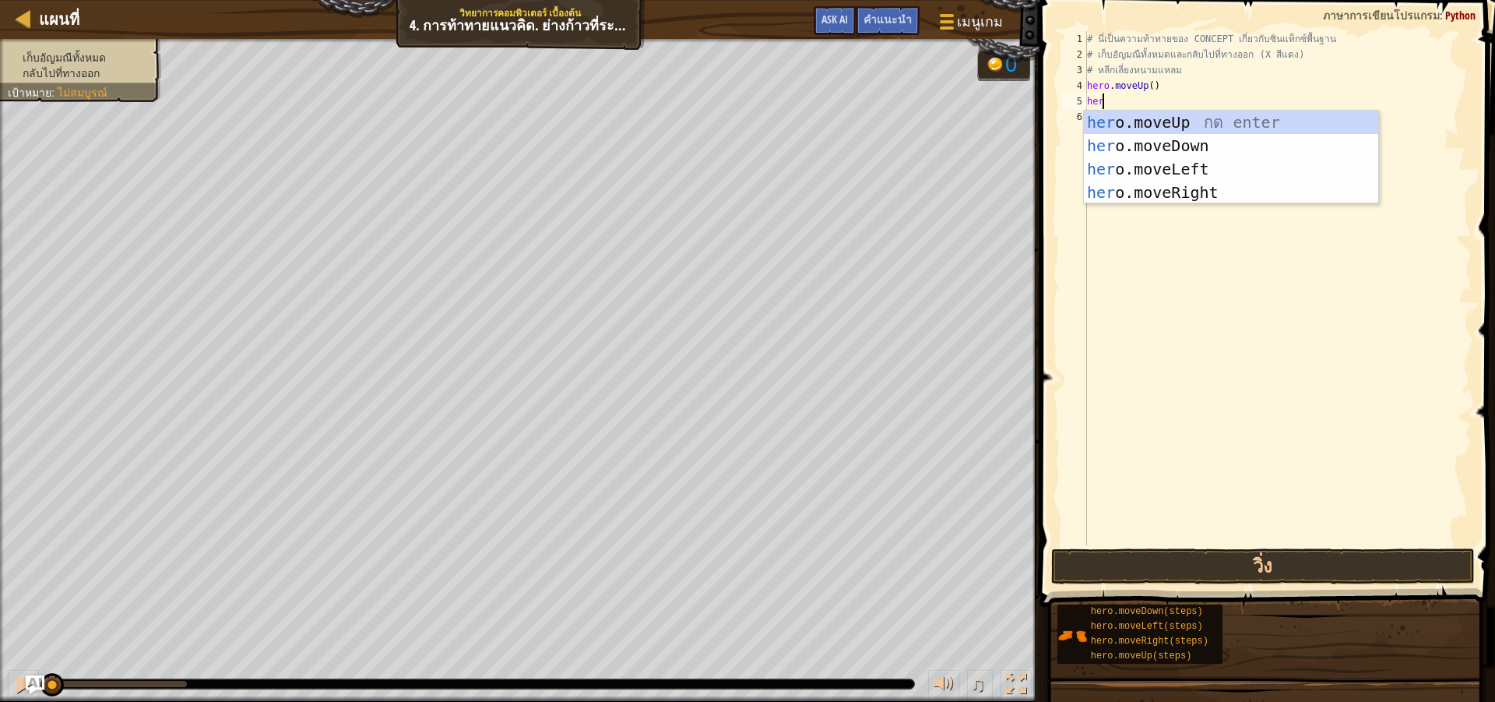
type textarea "hero"
click at [1167, 195] on div "hero .moveUp กด enter hero .moveDown กด enter hero .moveLeft กด enter hero .mov…" at bounding box center [1231, 181] width 294 height 140
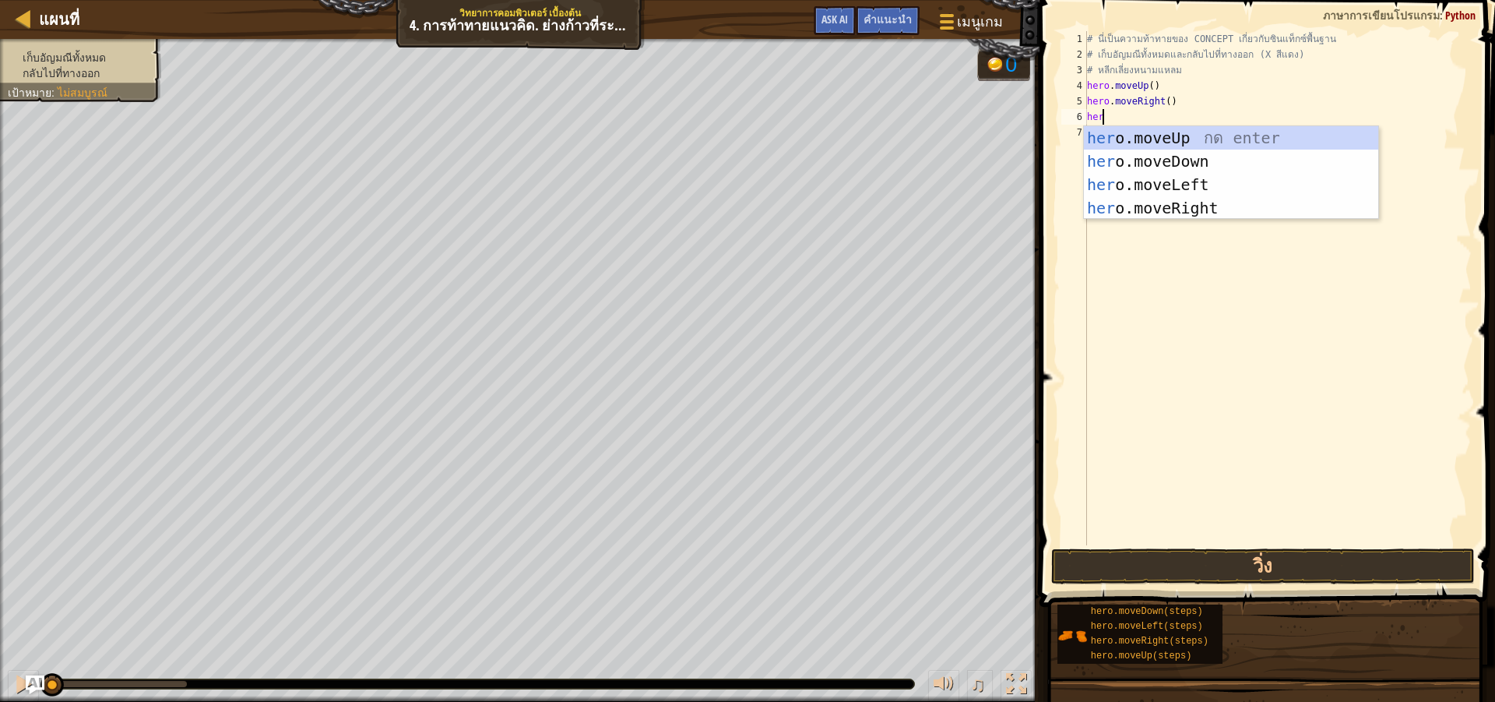
type textarea "hero"
click at [1214, 164] on div "hero .moveUp กด enter hero .moveDown กด enter hero .moveLeft กด enter hero .mov…" at bounding box center [1231, 196] width 294 height 140
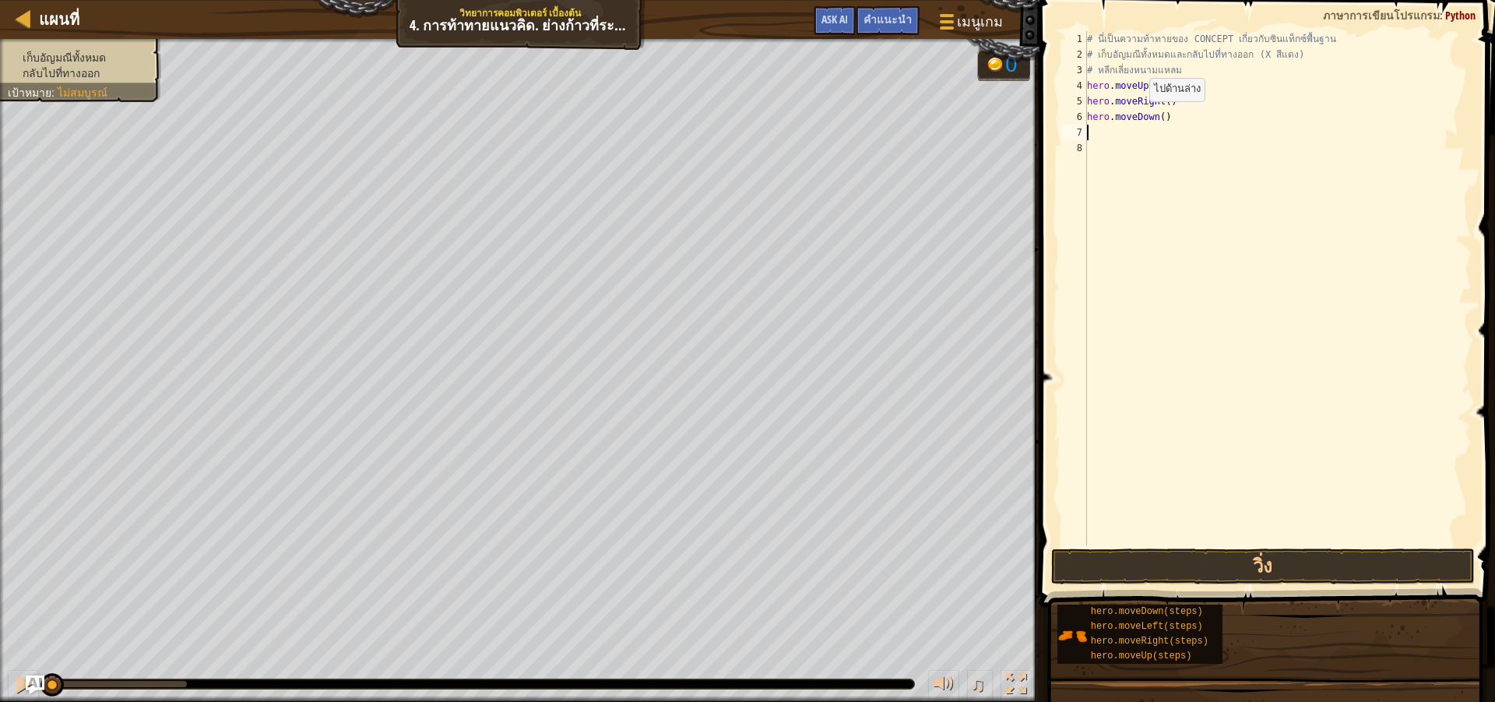
scroll to position [7, 0]
click at [1161, 118] on div "# นี่เป็นความท้าทายของ CONCEPT เกี่ยวกับซินแท็กซ์พื้นฐาน # เก็บอัญมณีทั้งหมดและ…" at bounding box center [1278, 303] width 388 height 545
type textarea "hero.moveDown(2)"
click at [1263, 561] on button "วิ่ง" at bounding box center [1263, 566] width 424 height 36
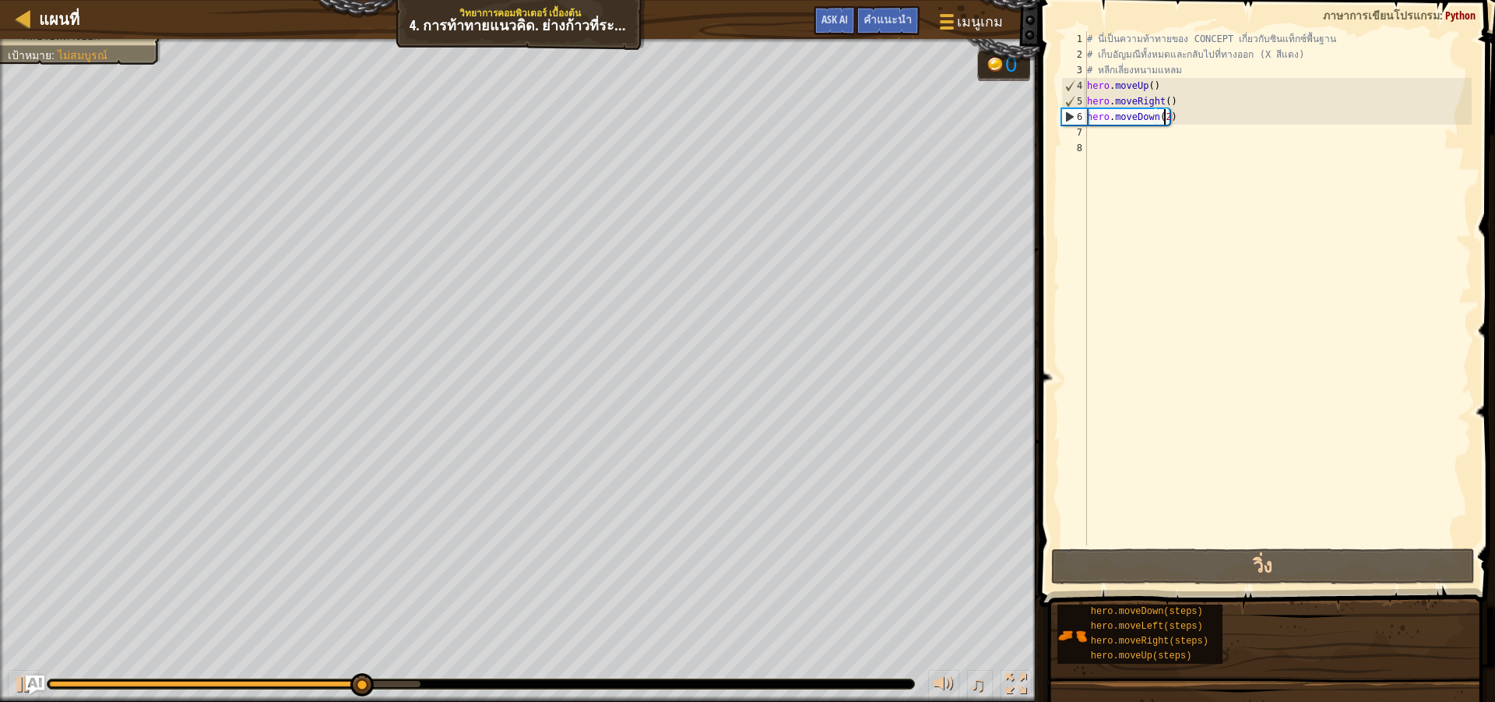
click at [1179, 132] on div "# นี่เป็นความท้าทายของ CONCEPT เกี่ยวกับซินแท็กซ์พื้นฐาน # เก็บอัญมณีทั้งหมดและ…" at bounding box center [1278, 303] width 388 height 545
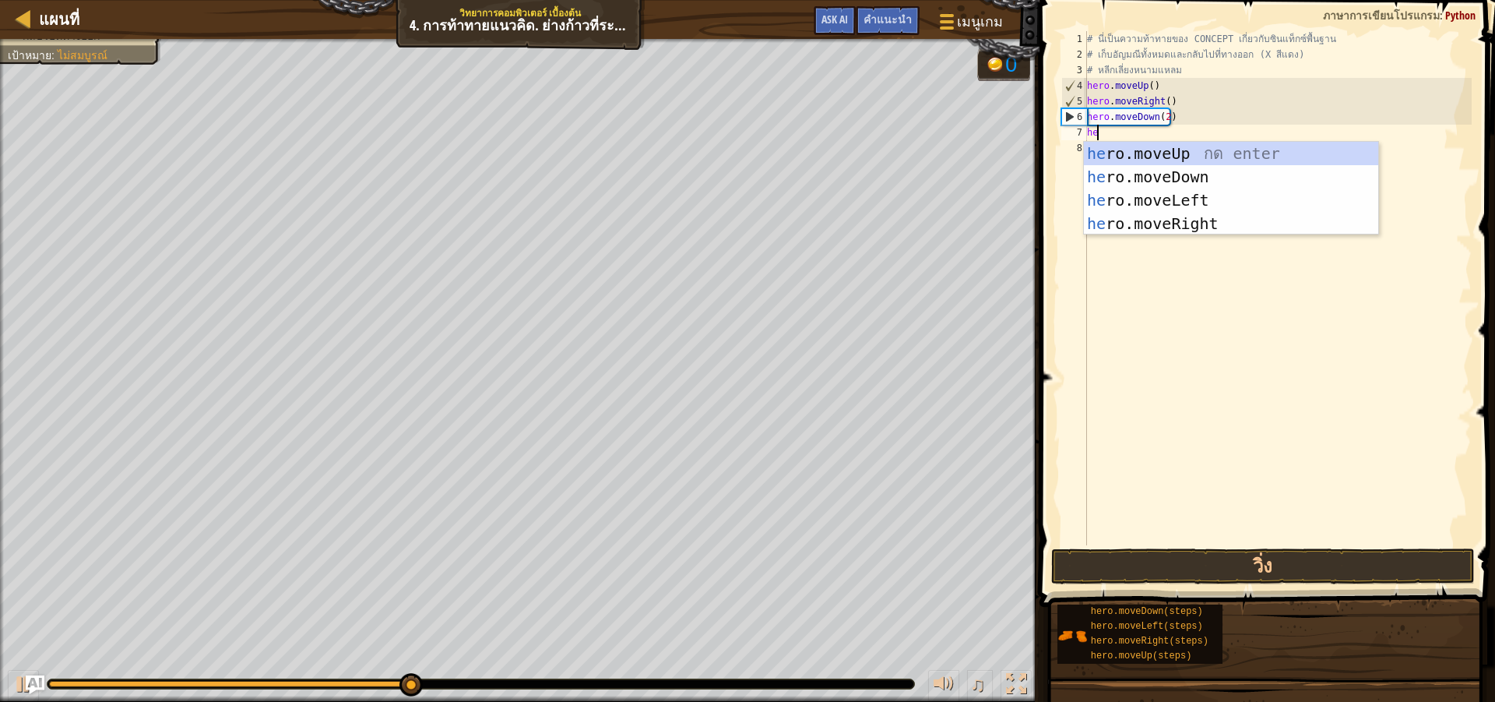
type textarea "her"
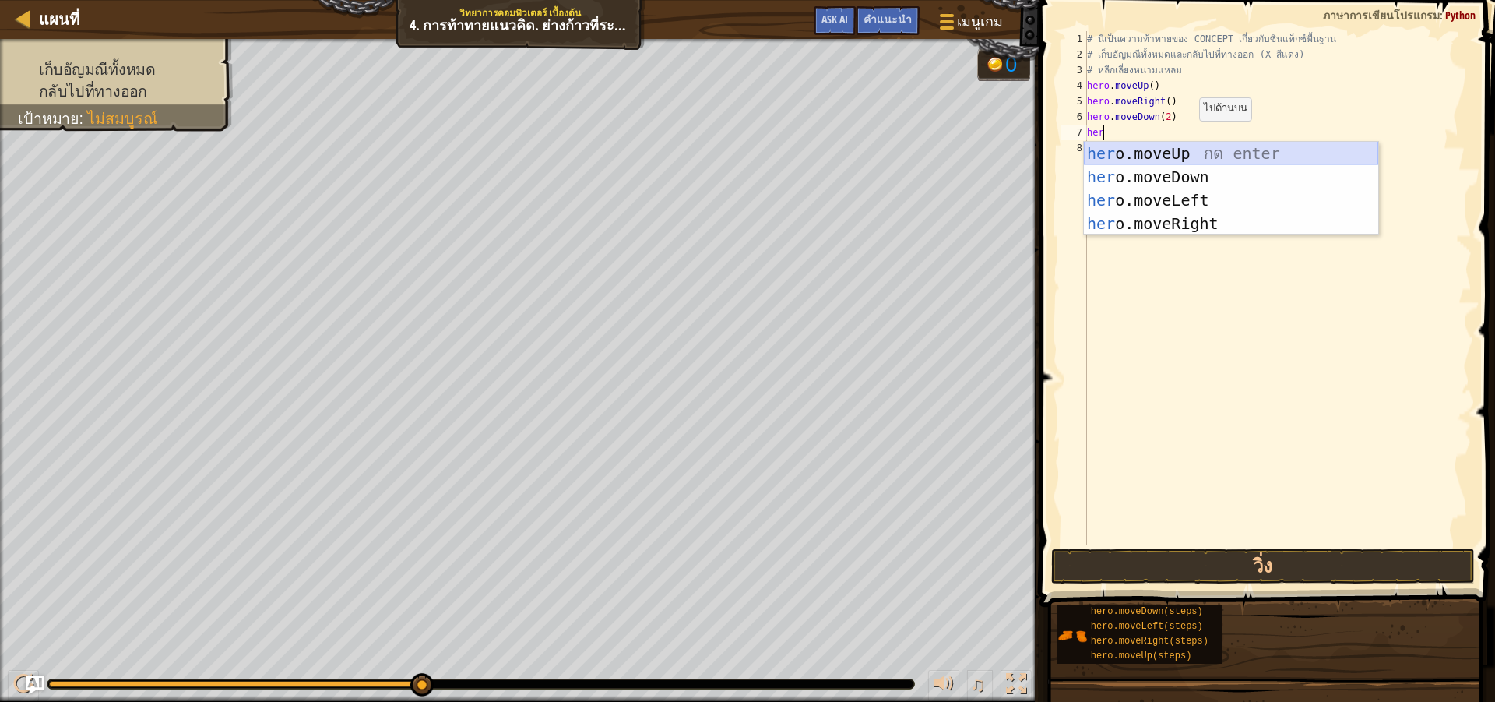
click at [1204, 149] on div "her o.moveUp กด enter her o.moveDown กด enter her o.moveLeft กด enter her o.mov…" at bounding box center [1231, 212] width 294 height 140
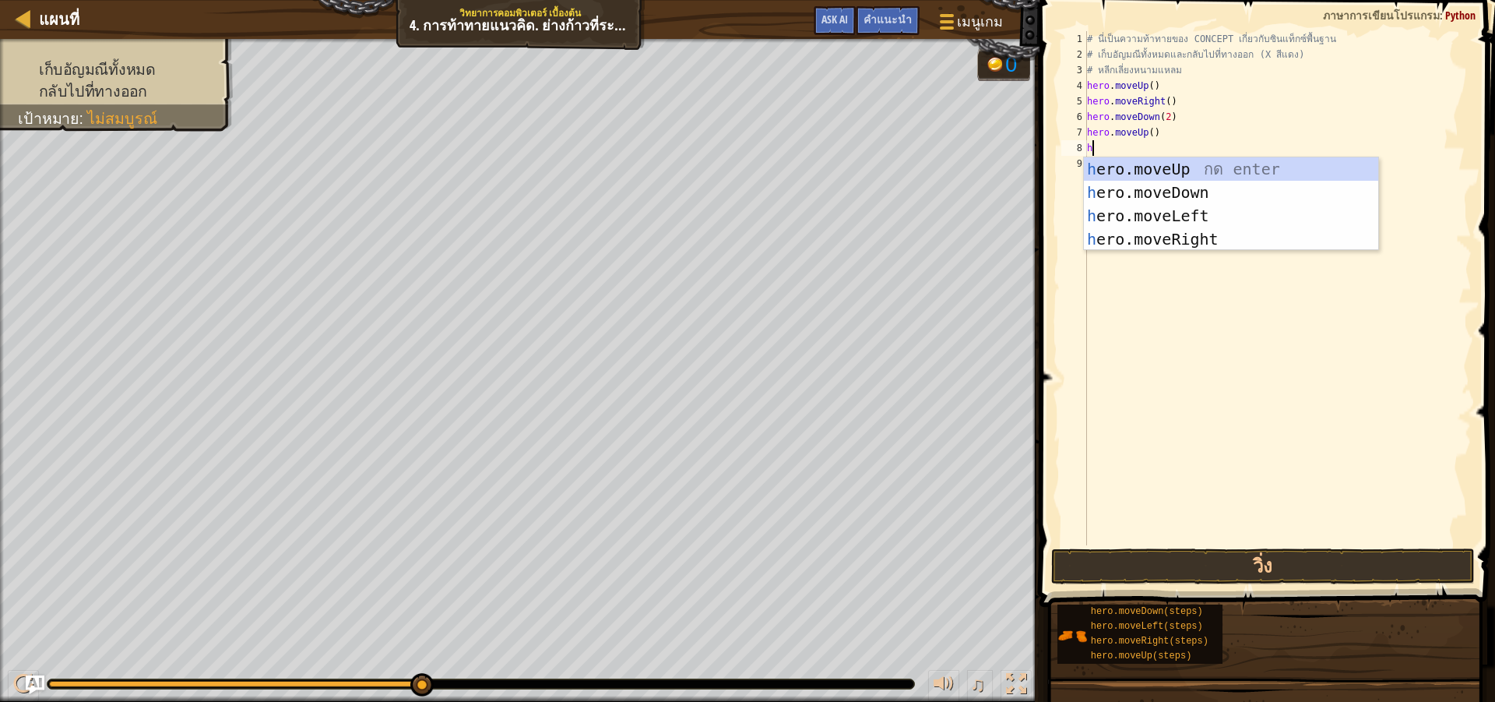
type textarea "her"
drag, startPoint x: 1166, startPoint y: 234, endPoint x: 1181, endPoint y: 315, distance: 82.3
click at [1166, 236] on div "her o.moveUp กด enter her o.moveDown กด enter her o.moveLeft กด enter her o.mov…" at bounding box center [1231, 227] width 294 height 140
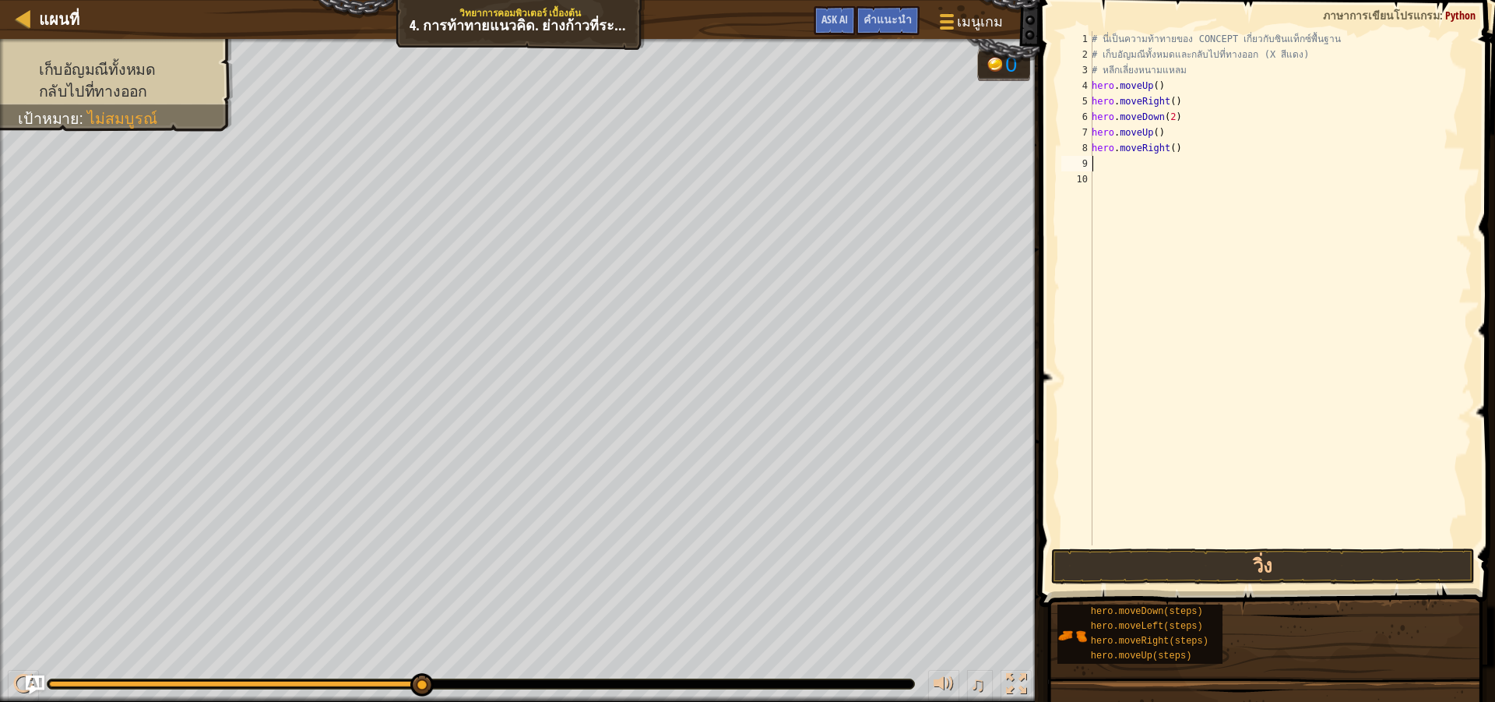
scroll to position [7, 0]
click at [1210, 566] on button "วิ่ง" at bounding box center [1263, 566] width 424 height 36
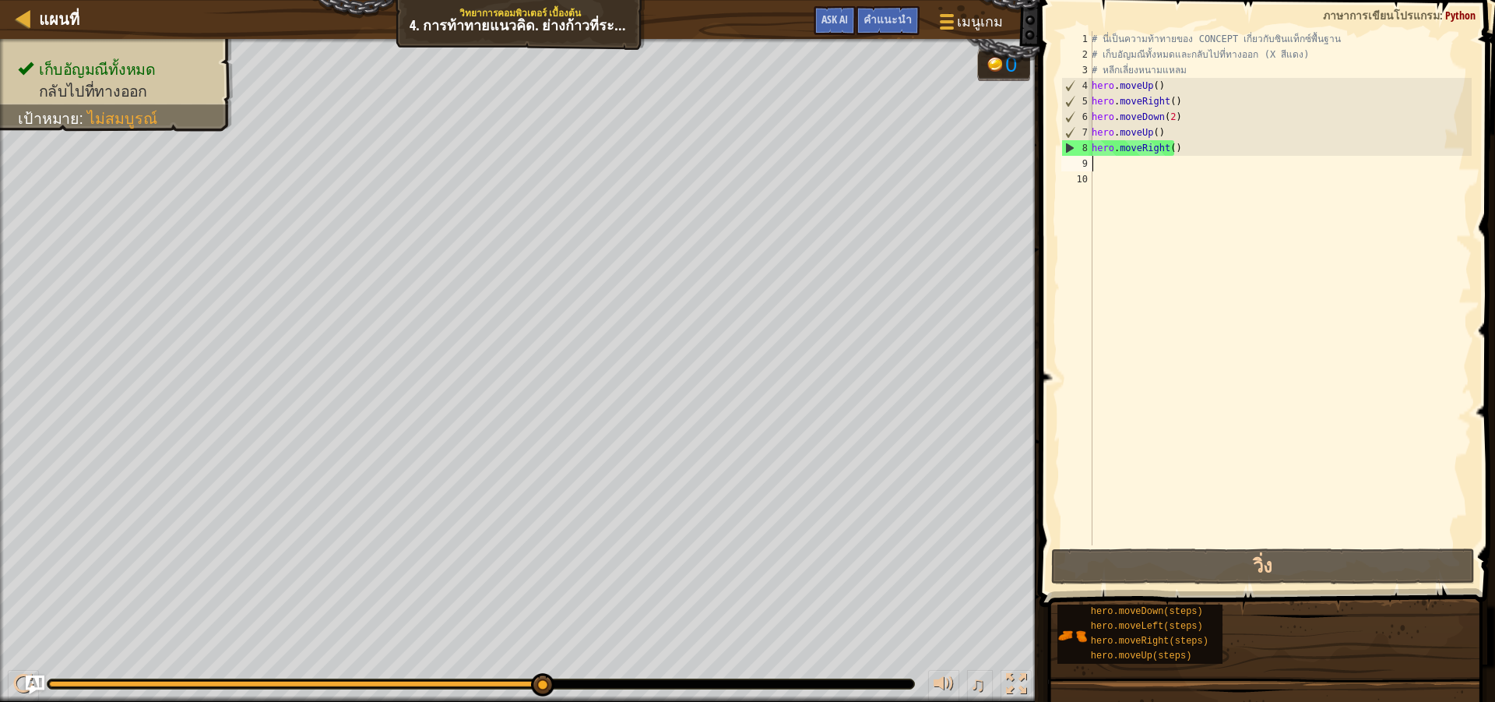
drag, startPoint x: 539, startPoint y: 681, endPoint x: 703, endPoint y: 672, distance: 163.8
click at [697, 672] on div "♫" at bounding box center [520, 680] width 1040 height 47
click at [1237, 86] on div "# นี่เป็นความท้าทายของ CONCEPT เกี่ยวกับซินแท็กซ์พื้นฐาน # เก็บอัญมณีทั้งหมดและ…" at bounding box center [1280, 303] width 383 height 545
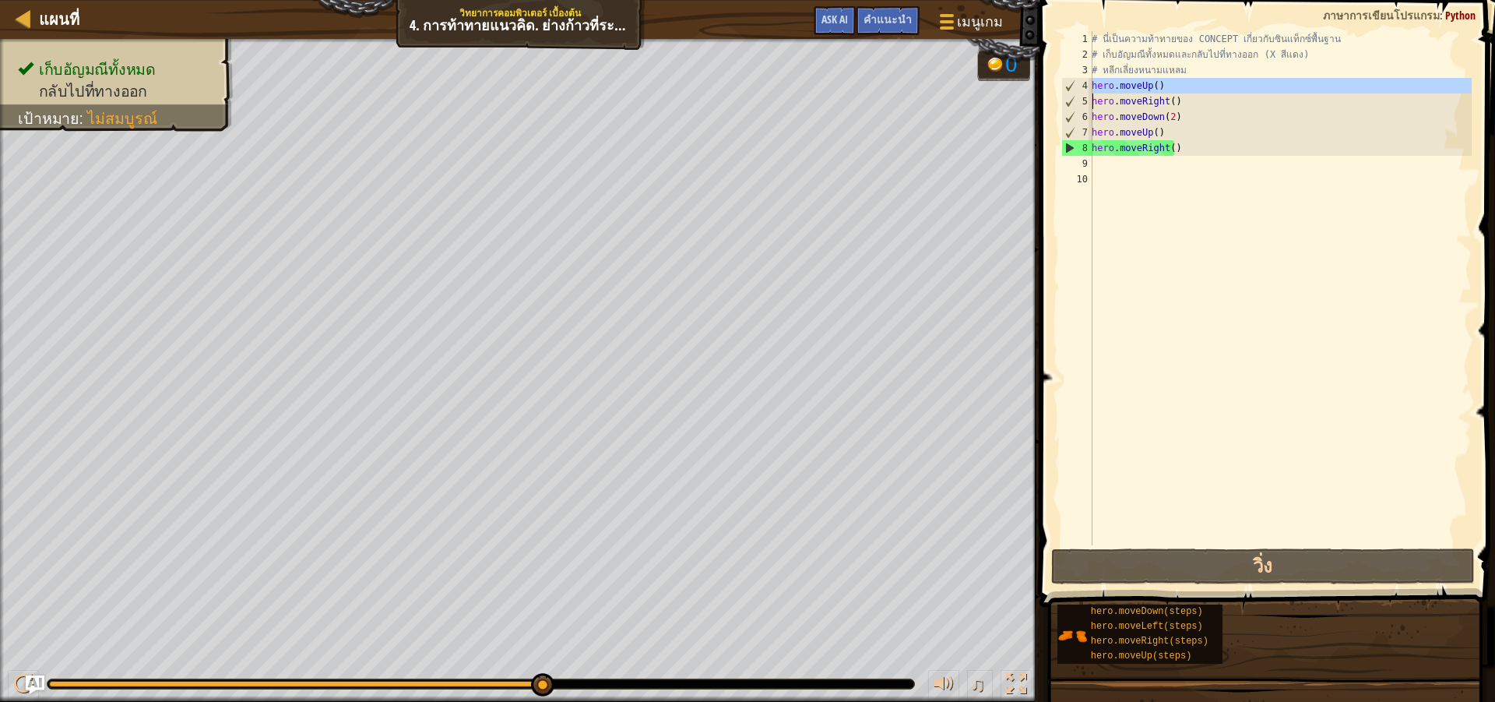
click at [1248, 132] on div "# นี่เป็นความท้าทายของ CONCEPT เกี่ยวกับซินแท็กซ์พื้นฐาน # เก็บอัญมณีทั้งหมดและ…" at bounding box center [1280, 303] width 383 height 545
click at [1245, 145] on div "# นี่เป็นความท้าทายของ CONCEPT เกี่ยวกับซินแท็กซ์พื้นฐาน # เก็บอัญมณีทั้งหมดและ…" at bounding box center [1280, 303] width 383 height 545
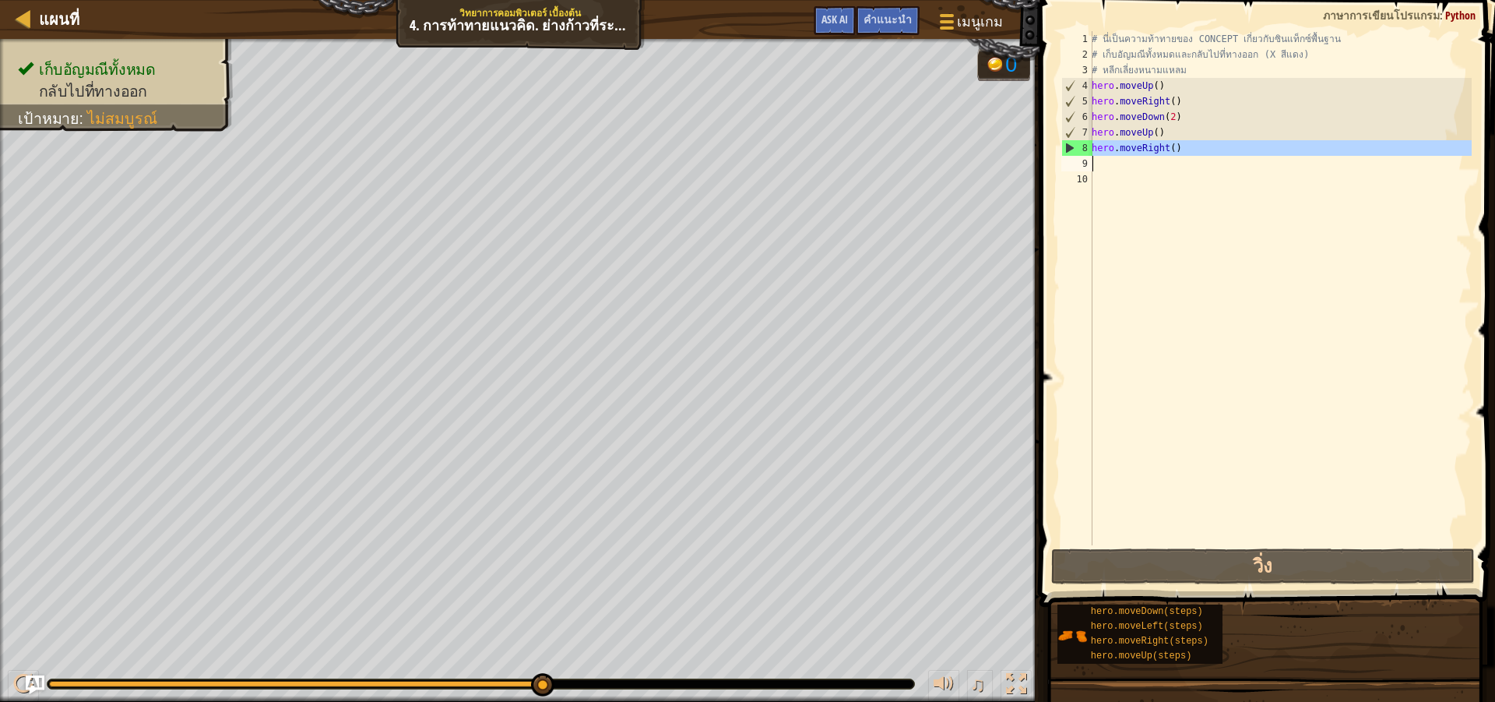
click at [1245, 145] on div "# นี่เป็นความท้าทายของ CONCEPT เกี่ยวกับซินแท็กซ์พื้นฐาน # เก็บอัญมณีทั้งหมดและ…" at bounding box center [1280, 303] width 383 height 545
type textarea "hero.moveRight()"
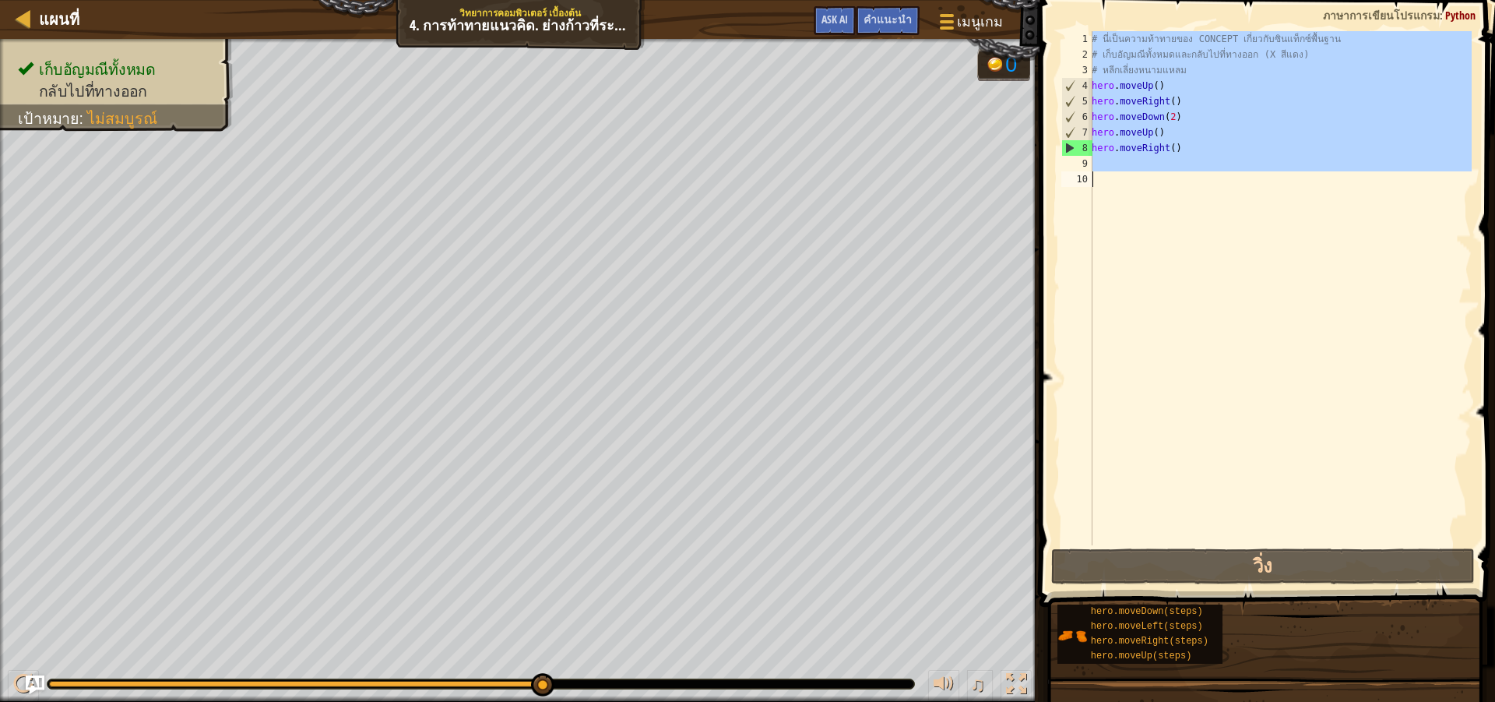
click at [1245, 145] on div "# นี่เป็นความท้าทายของ CONCEPT เกี่ยวกับซินแท็กซ์พื้นฐาน # เก็บอัญมณีทั้งหมดและ…" at bounding box center [1280, 303] width 383 height 545
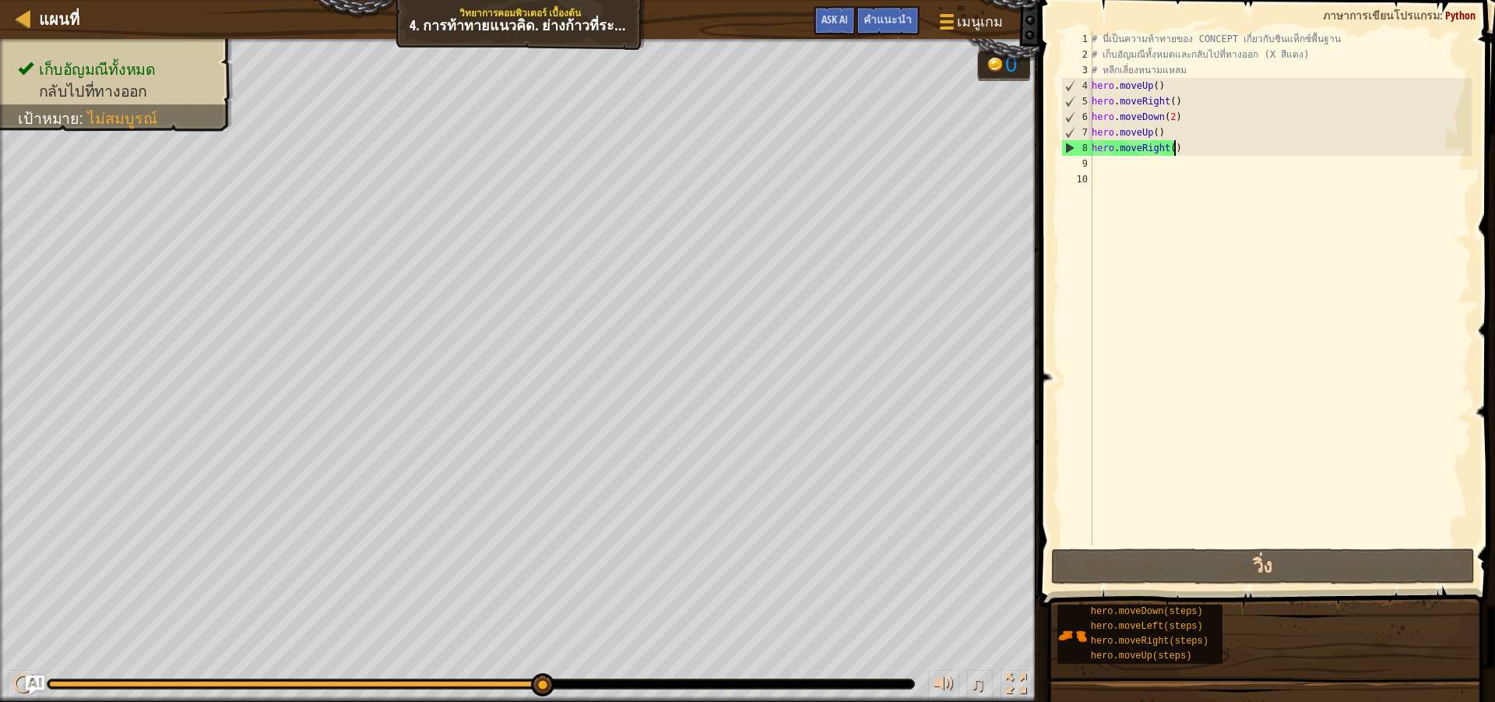
click at [1245, 145] on div "# นี่เป็นความท้าทายของ CONCEPT เกี่ยวกับซินแท็กซ์พื้นฐาน # เก็บอัญมณีทั้งหมดและ…" at bounding box center [1280, 303] width 383 height 545
type textarea "hero.moveRight()"
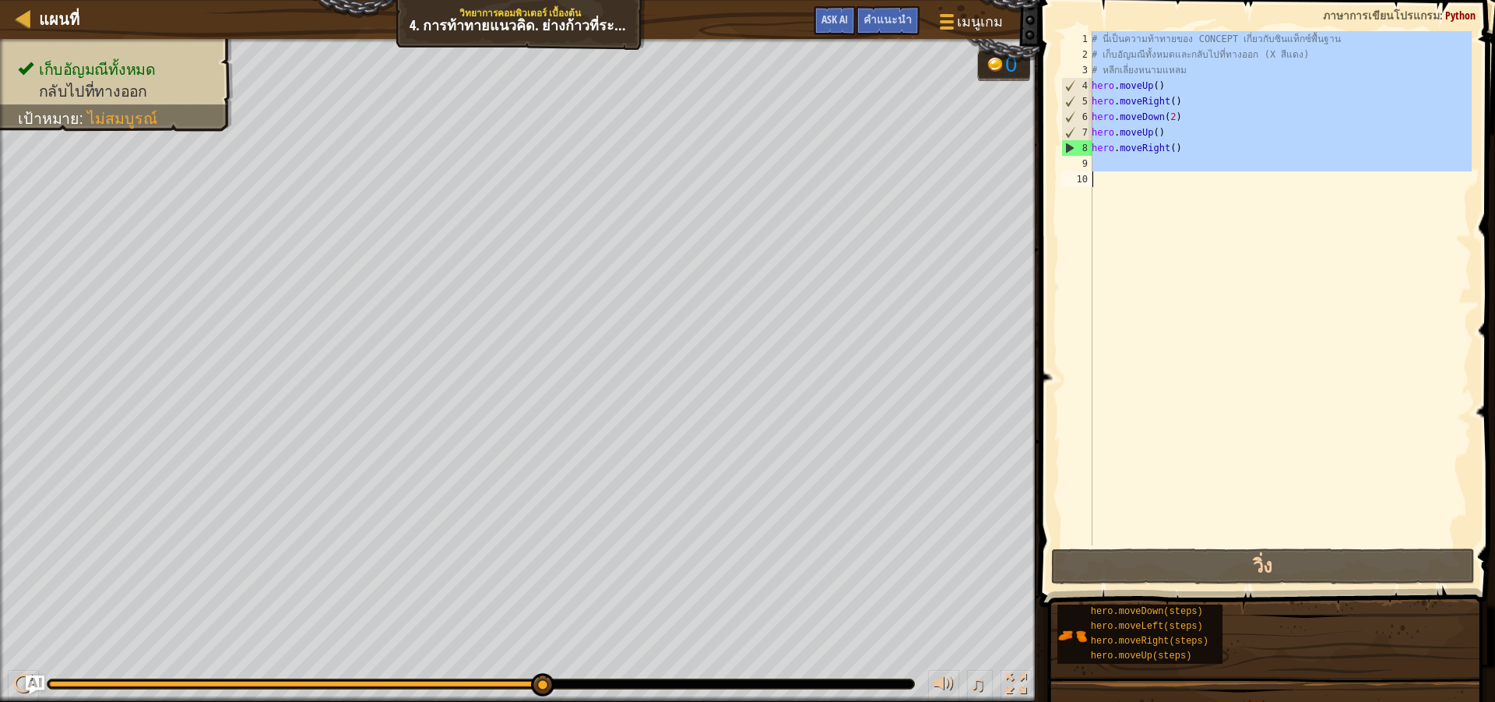
click at [1245, 145] on div "# นี่เป็นความท้าทายของ CONCEPT เกี่ยวกับซินแท็กซ์พื้นฐาน # เก็บอัญมณีทั้งหมดและ…" at bounding box center [1280, 303] width 383 height 545
click at [1194, 196] on div "# นี่เป็นความท้าทายของ CONCEPT เกี่ยวกับซินแท็กซ์พื้นฐาน # เก็บอัญมณีทั้งหมดและ…" at bounding box center [1280, 288] width 383 height 514
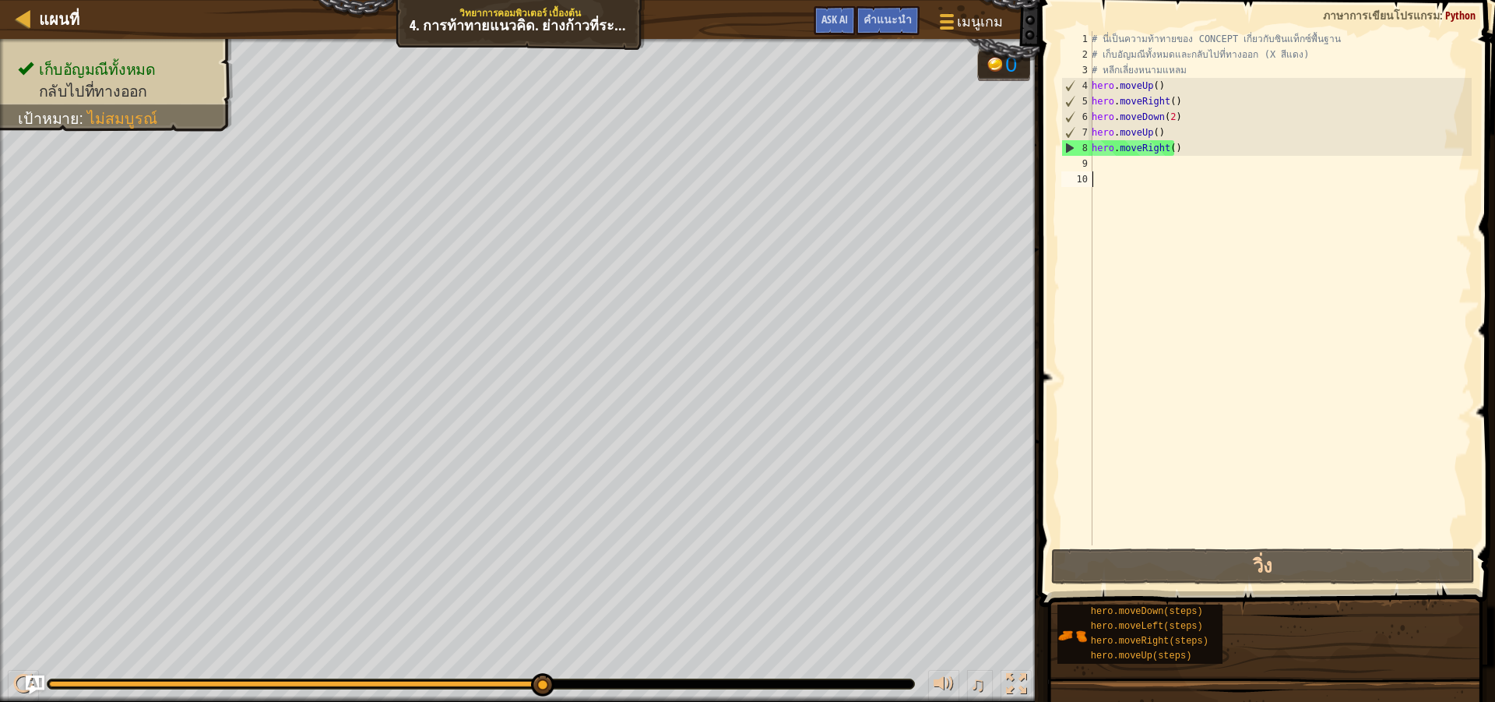
click at [1174, 188] on div "# นี่เป็นความท้าทายของ CONCEPT เกี่ยวกับซินแท็กซ์พื้นฐาน # เก็บอัญมณีทั้งหมดและ…" at bounding box center [1280, 303] width 383 height 545
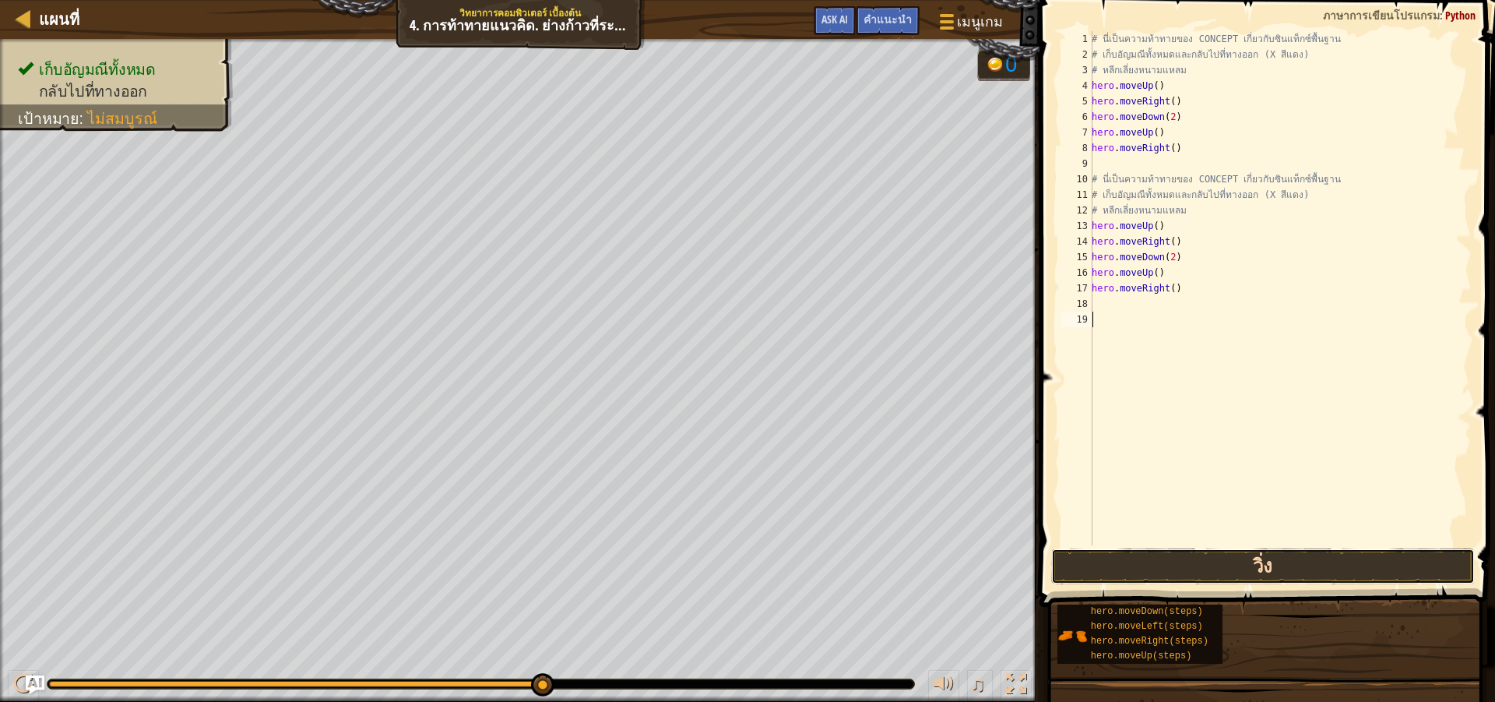
click at [1259, 580] on button "วิ่ง" at bounding box center [1263, 566] width 424 height 36
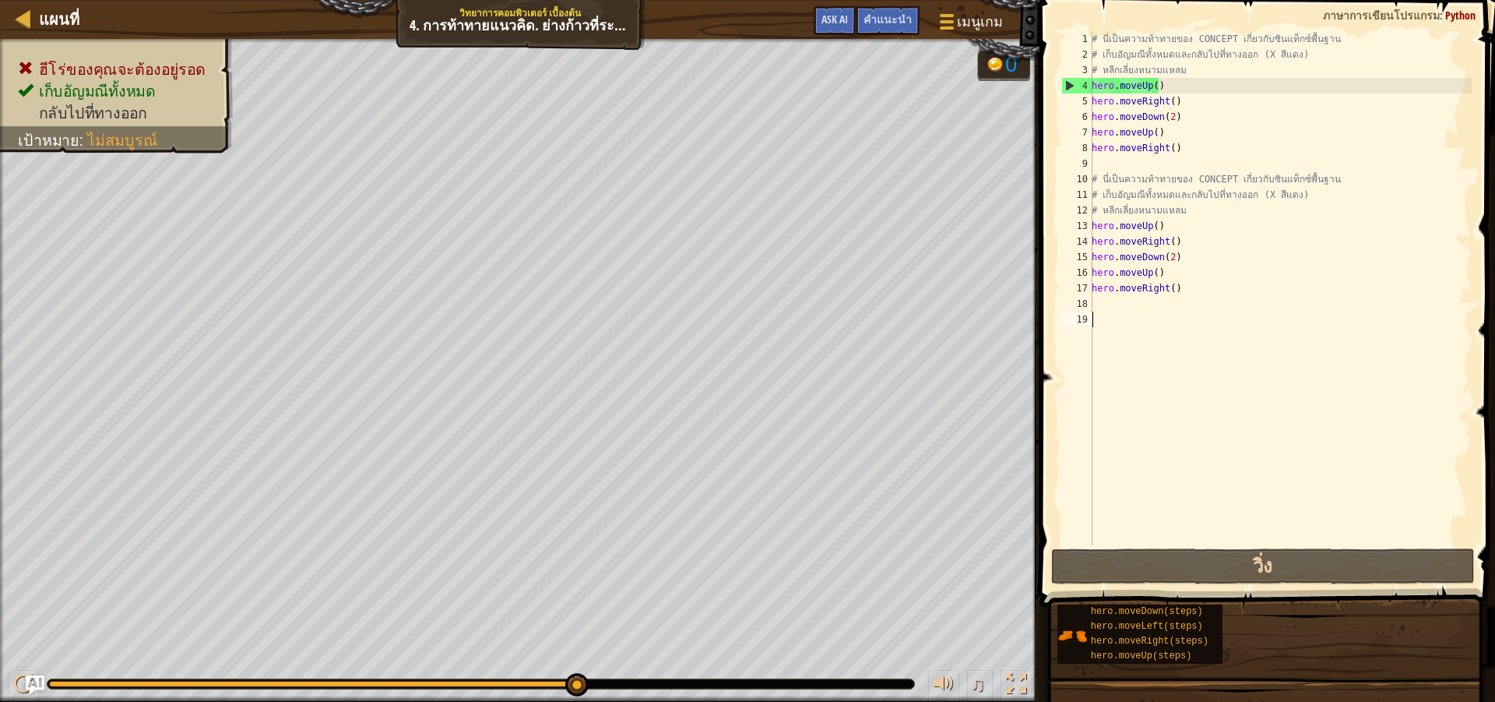
click at [1315, 217] on div "# นี่เป็นความท้าทายของ CONCEPT เกี่ยวกับซินแท็กซ์พื้นฐาน # เก็บอัญมณีทั้งหมดและ…" at bounding box center [1280, 303] width 383 height 545
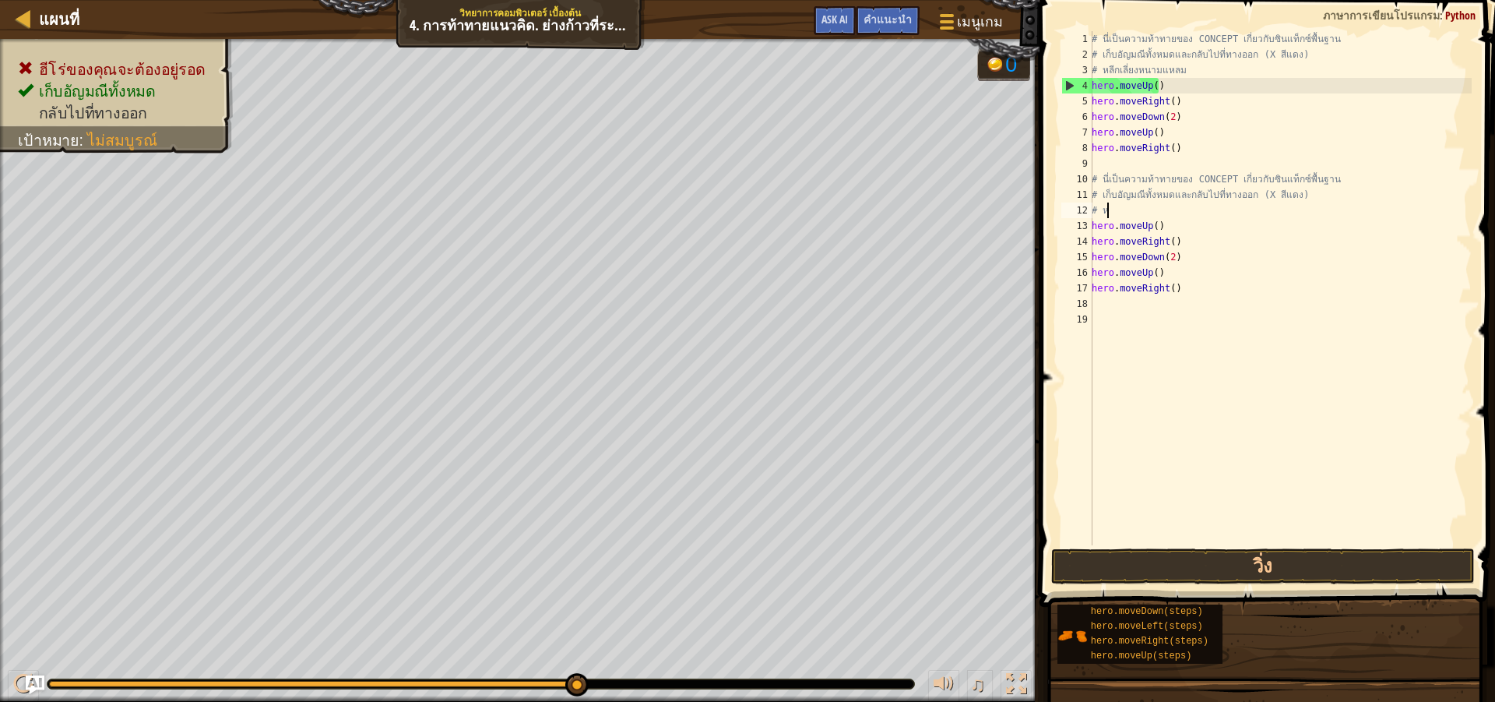
type textarea "#"
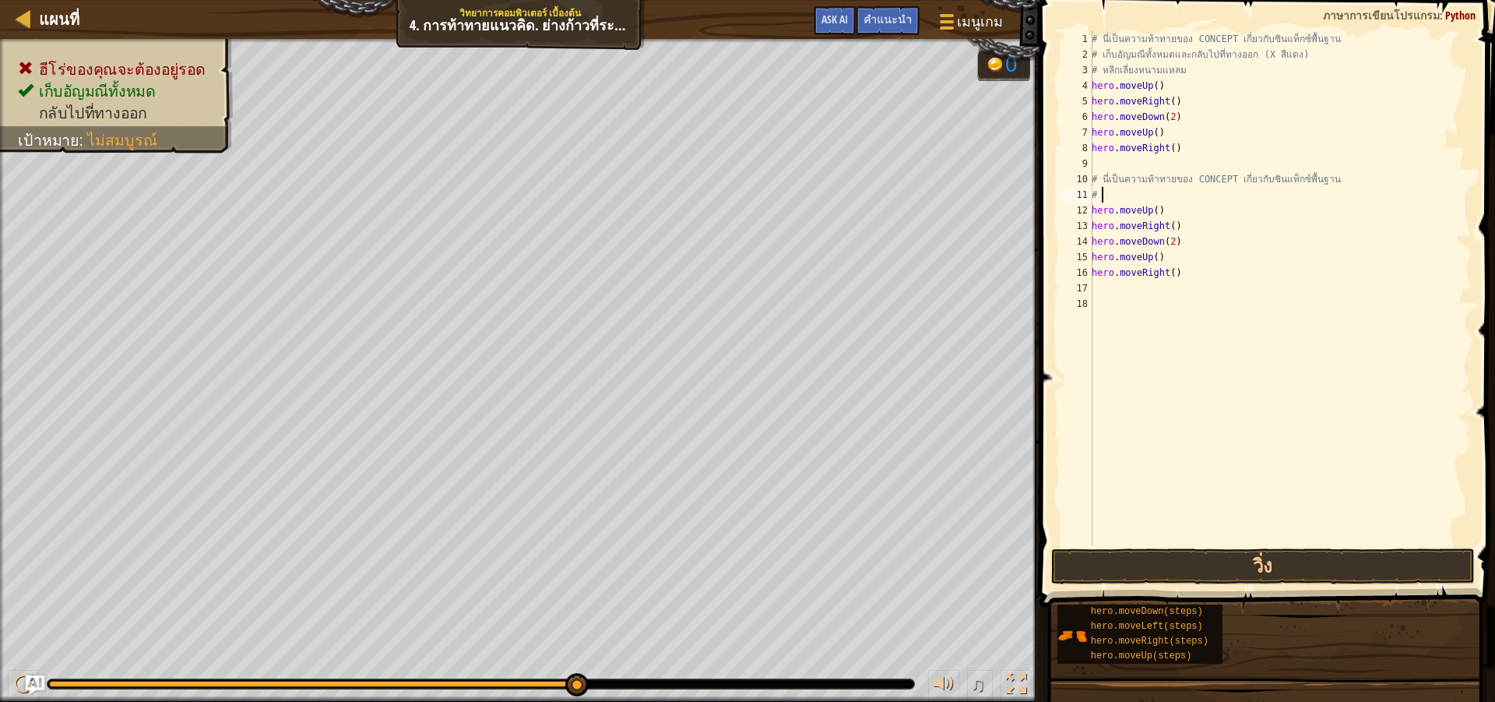
type textarea "#"
type textarea "hero.moveRight()"
click at [1266, 565] on button "วิ่ง" at bounding box center [1263, 566] width 424 height 36
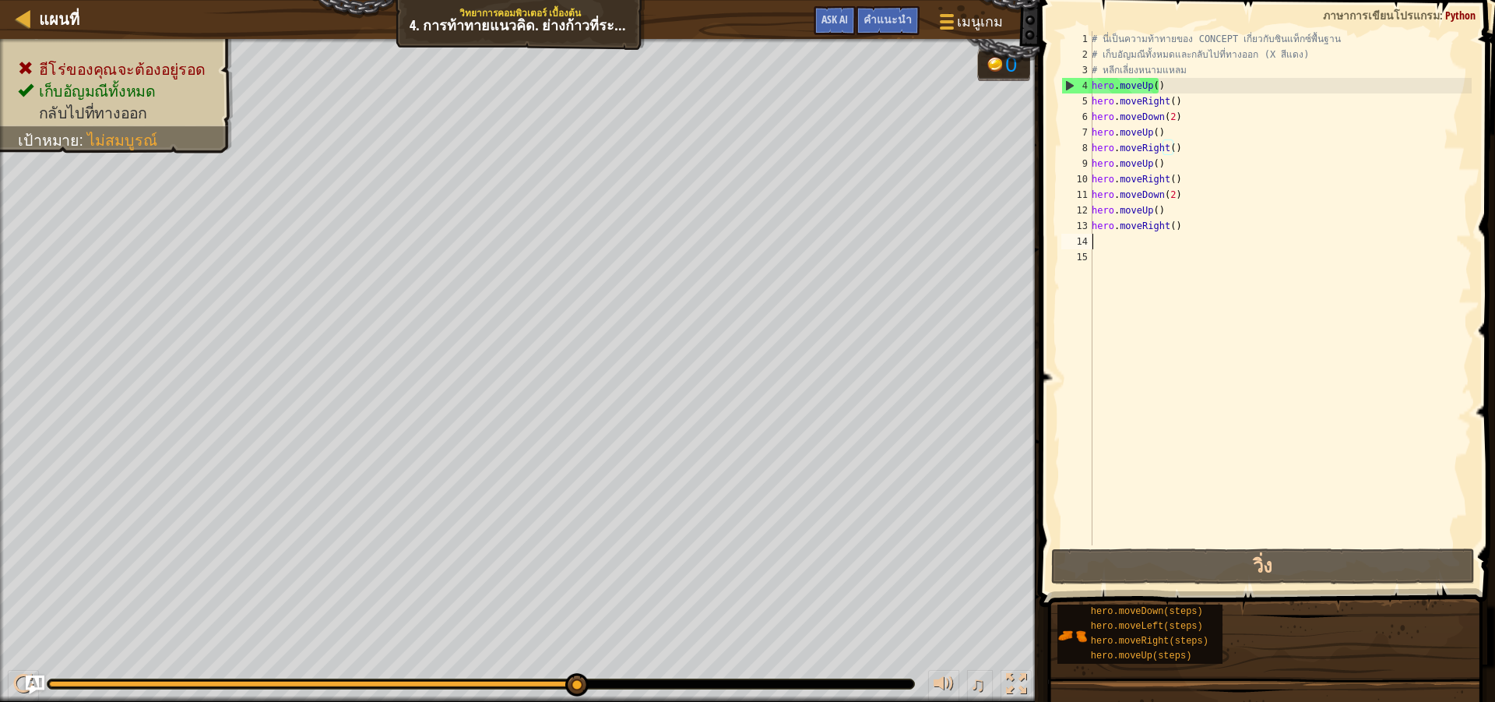
click at [1215, 240] on div "# นี่เป็นความท้าทายของ CONCEPT เกี่ยวกับซินแท็กซ์พื้นฐาน # เก็บอัญมณีทั้งหมดและ…" at bounding box center [1280, 303] width 383 height 545
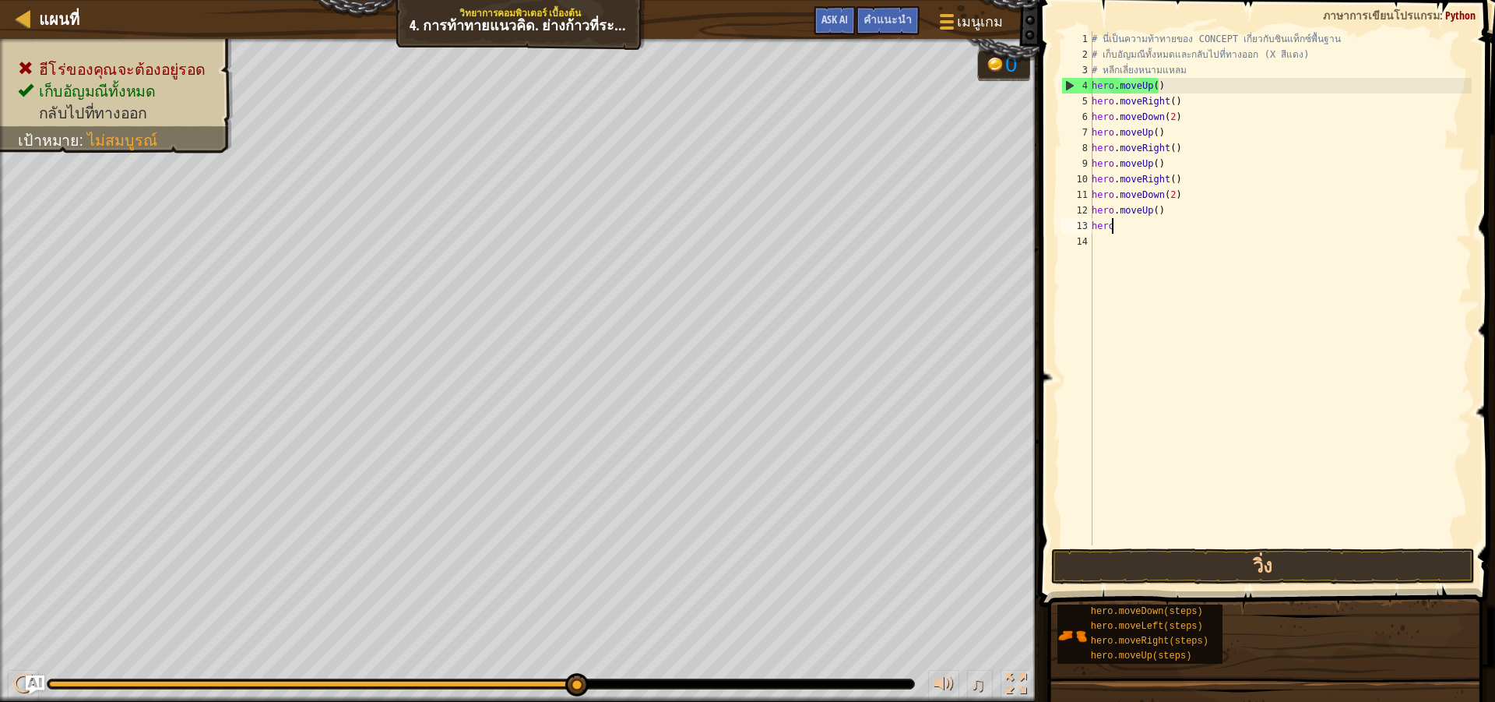
type textarea "h"
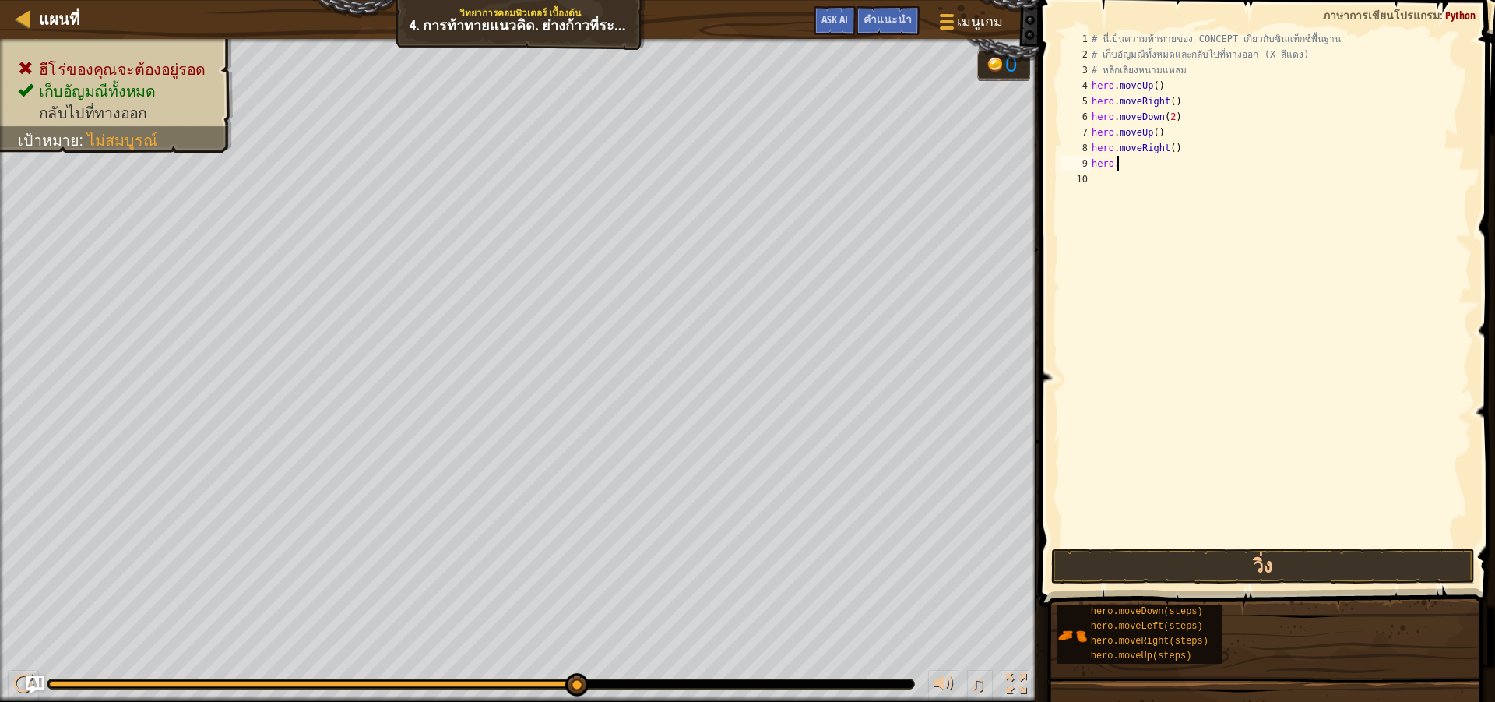
type textarea "h"
click at [1240, 551] on button "วิ่ง" at bounding box center [1263, 566] width 424 height 36
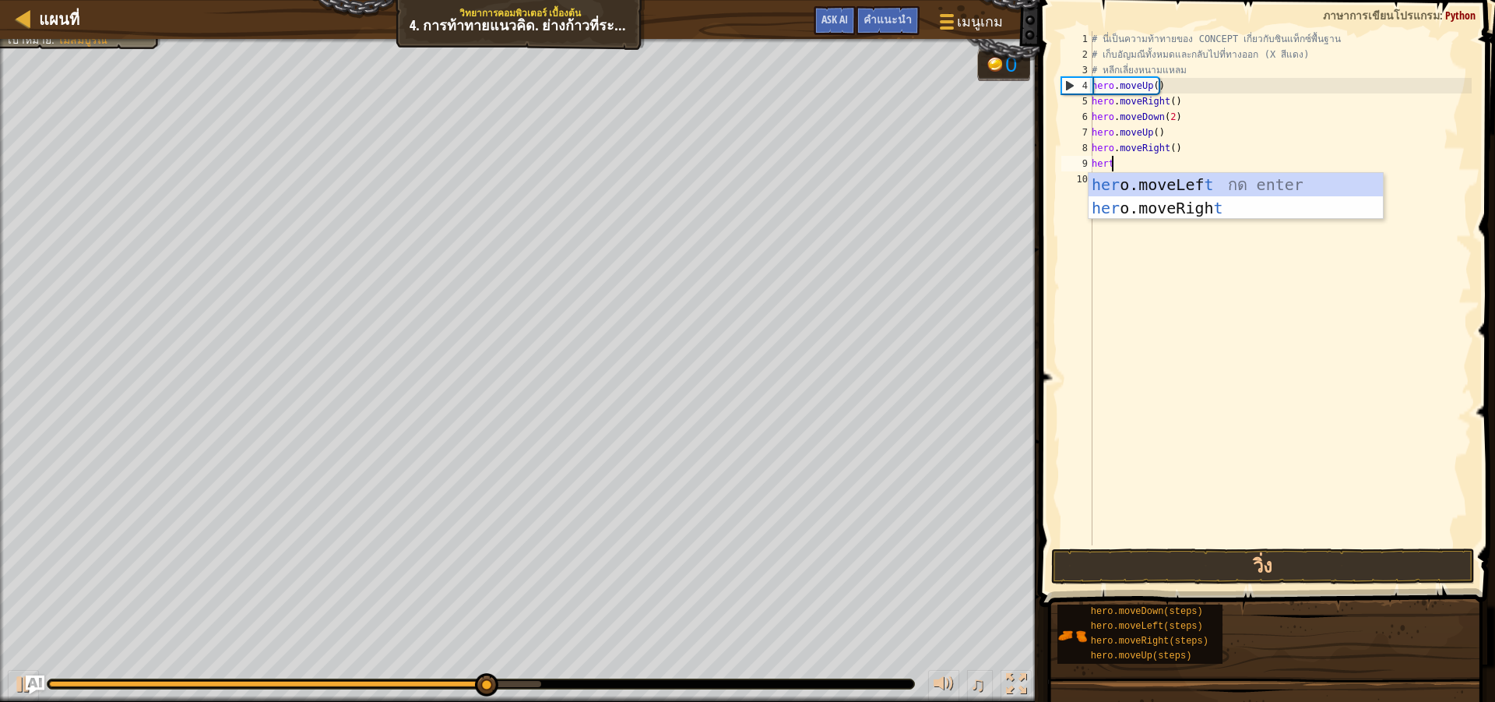
scroll to position [7, 1]
drag, startPoint x: 1214, startPoint y: 170, endPoint x: 1219, endPoint y: 181, distance: 12.6
click at [1218, 177] on div "# นี่เป็นความท้าทายของ CONCEPT เกี่ยวกับซินแท็กซ์พื้นฐาน # เก็บอัญมณีทั้งหมดและ…" at bounding box center [1280, 303] width 383 height 545
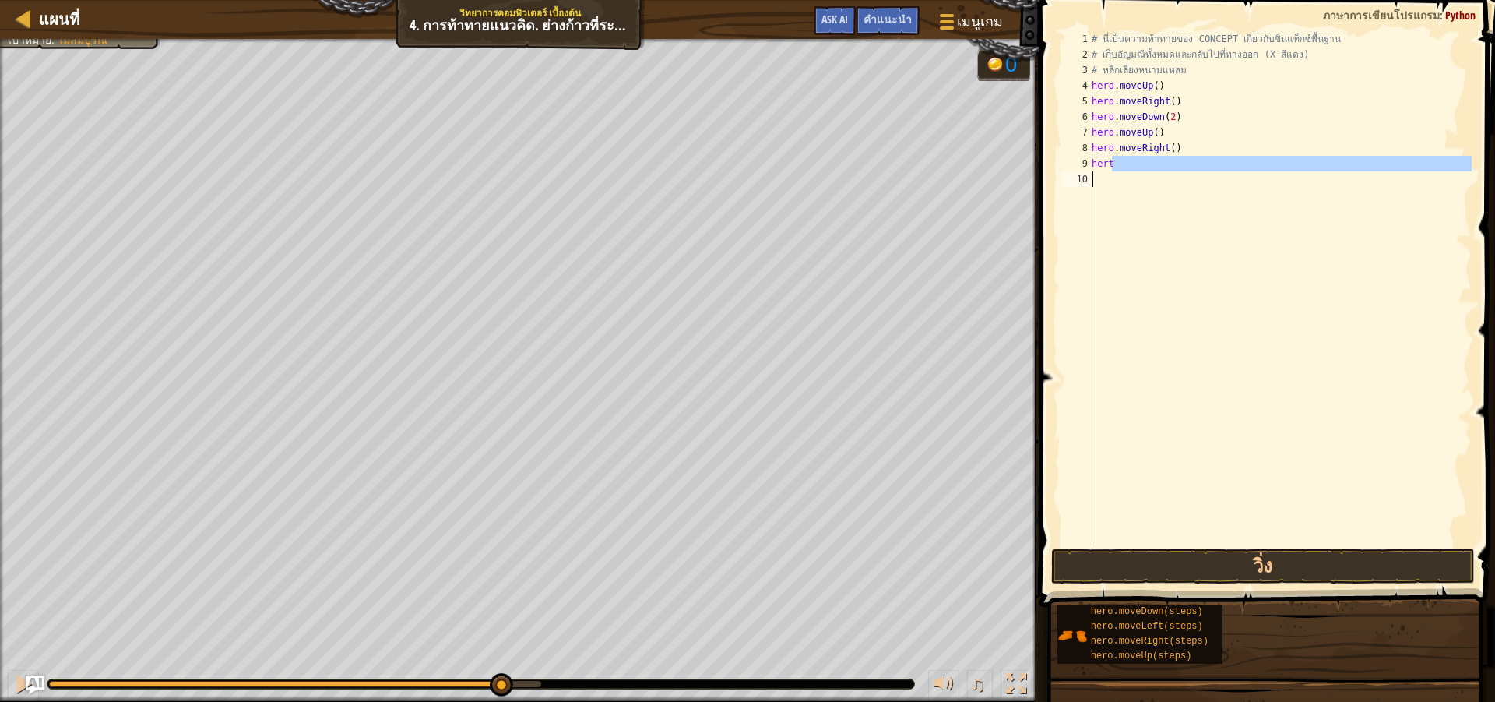
click at [1158, 160] on div "# นี่เป็นความท้าทายของ CONCEPT เกี่ยวกับซินแท็กซ์พื้นฐาน # เก็บอัญมณีทั้งหมดและ…" at bounding box center [1280, 288] width 383 height 514
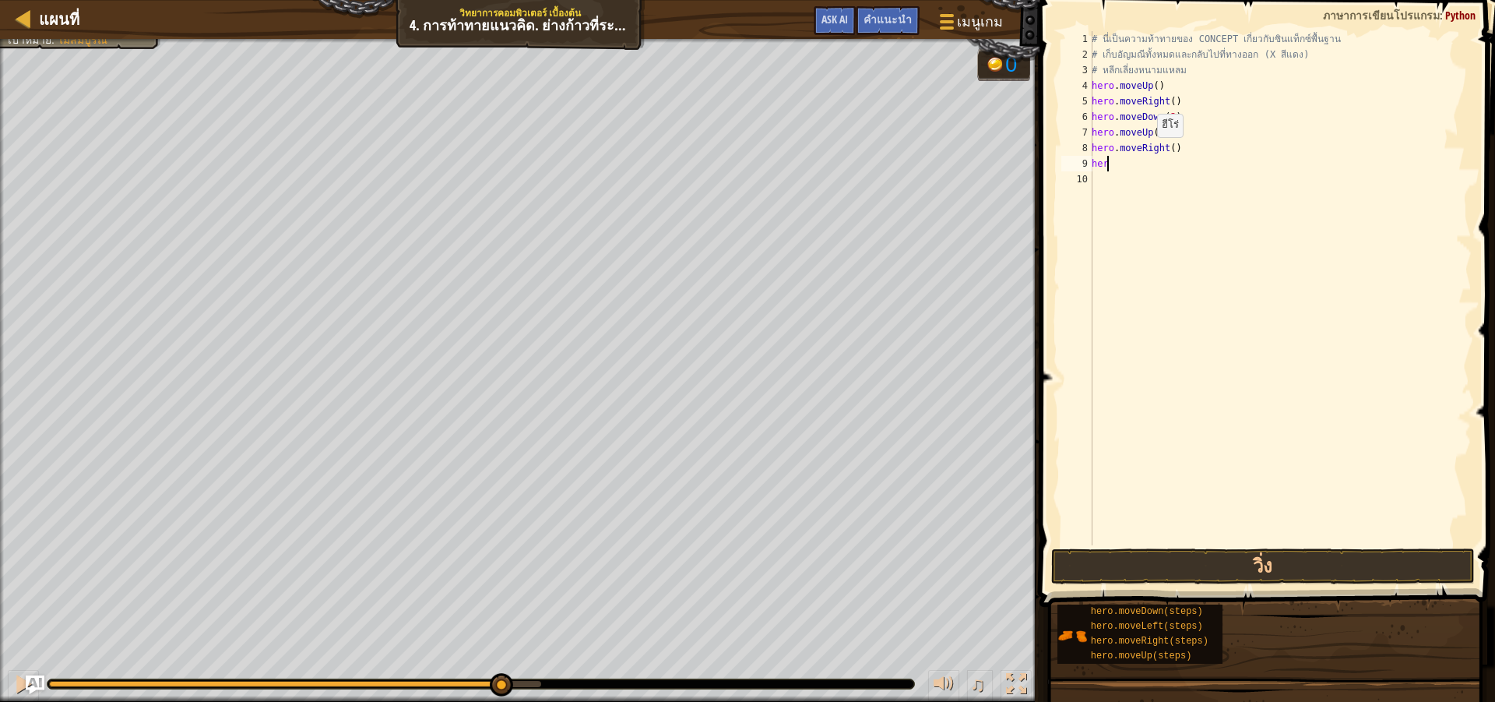
type textarea "hero"
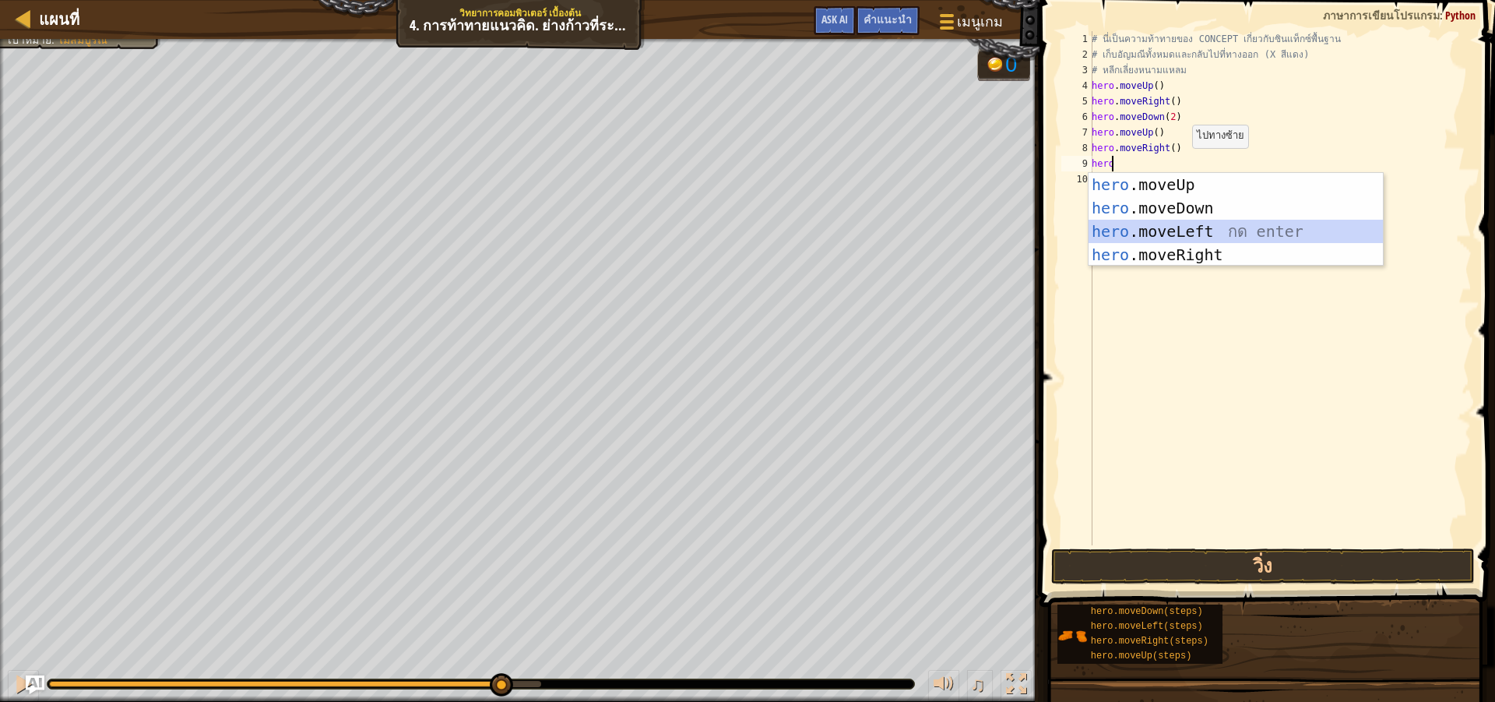
click at [1206, 239] on div "hero .moveUp กด enter hero .moveDown กด enter hero .moveLeft กด enter hero .mov…" at bounding box center [1236, 243] width 294 height 140
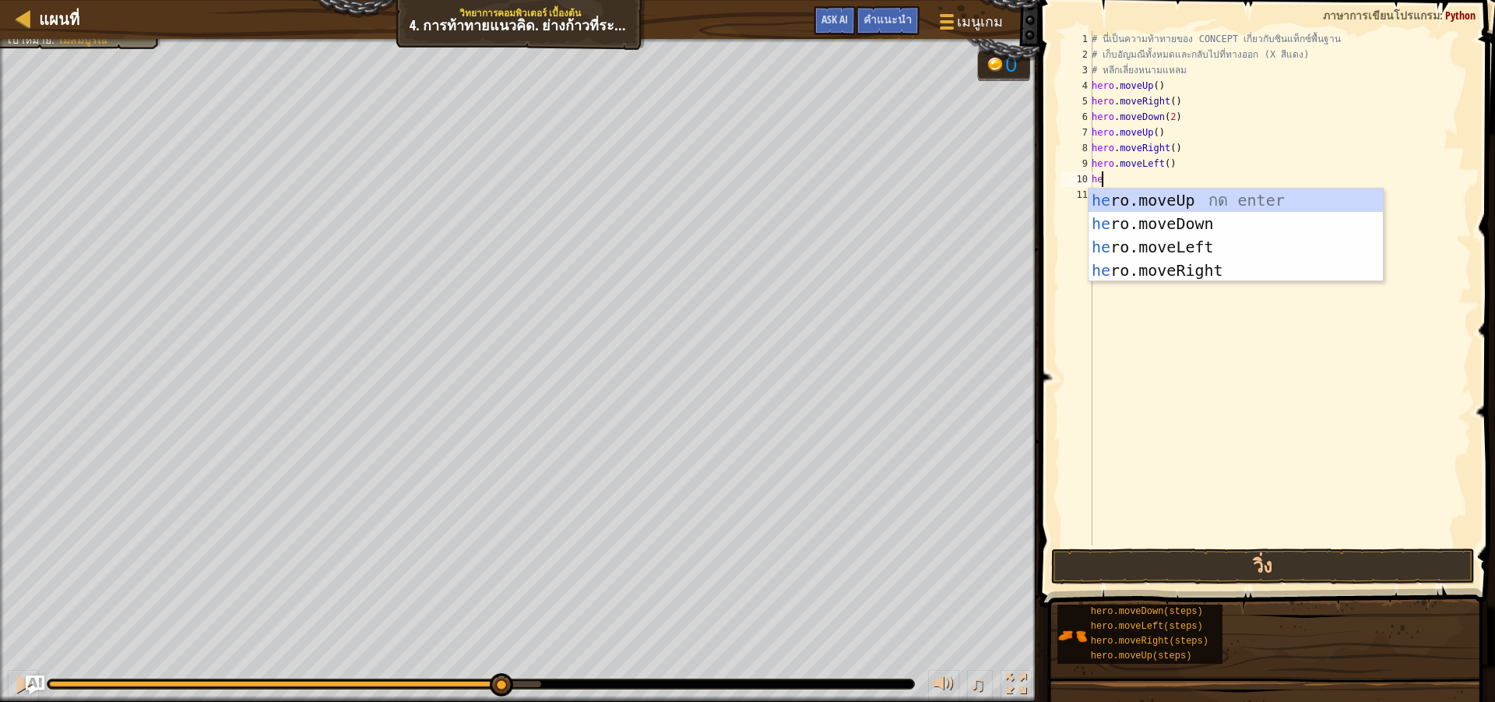
type textarea "her"
click at [1169, 197] on div "her o.moveUp กด enter her o.moveDown กด enter her o.moveLeft กด enter her o.mov…" at bounding box center [1236, 258] width 294 height 140
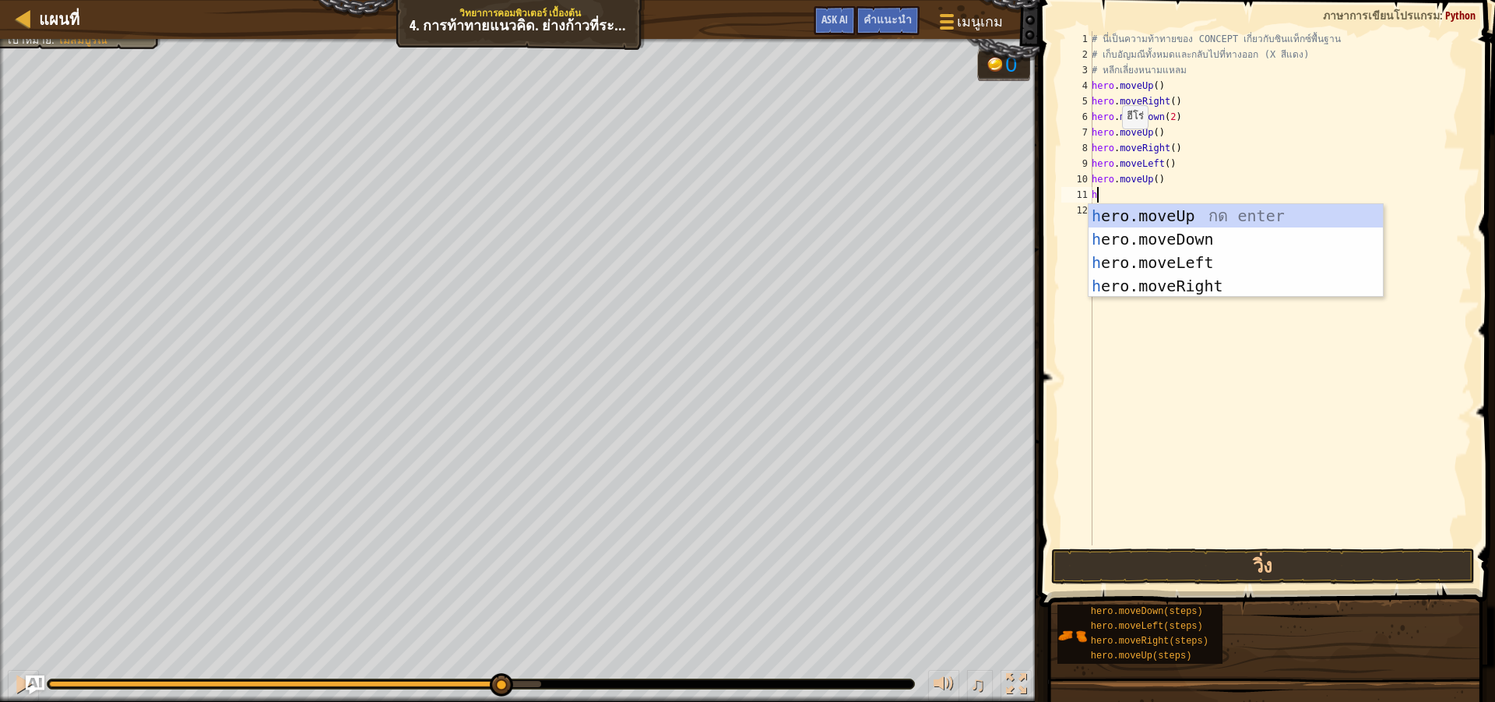
type textarea "her"
click at [1183, 259] on div "her o.moveUp กด enter her o.moveDown กด enter her o.moveLeft กด enter her o.mov…" at bounding box center [1236, 274] width 294 height 140
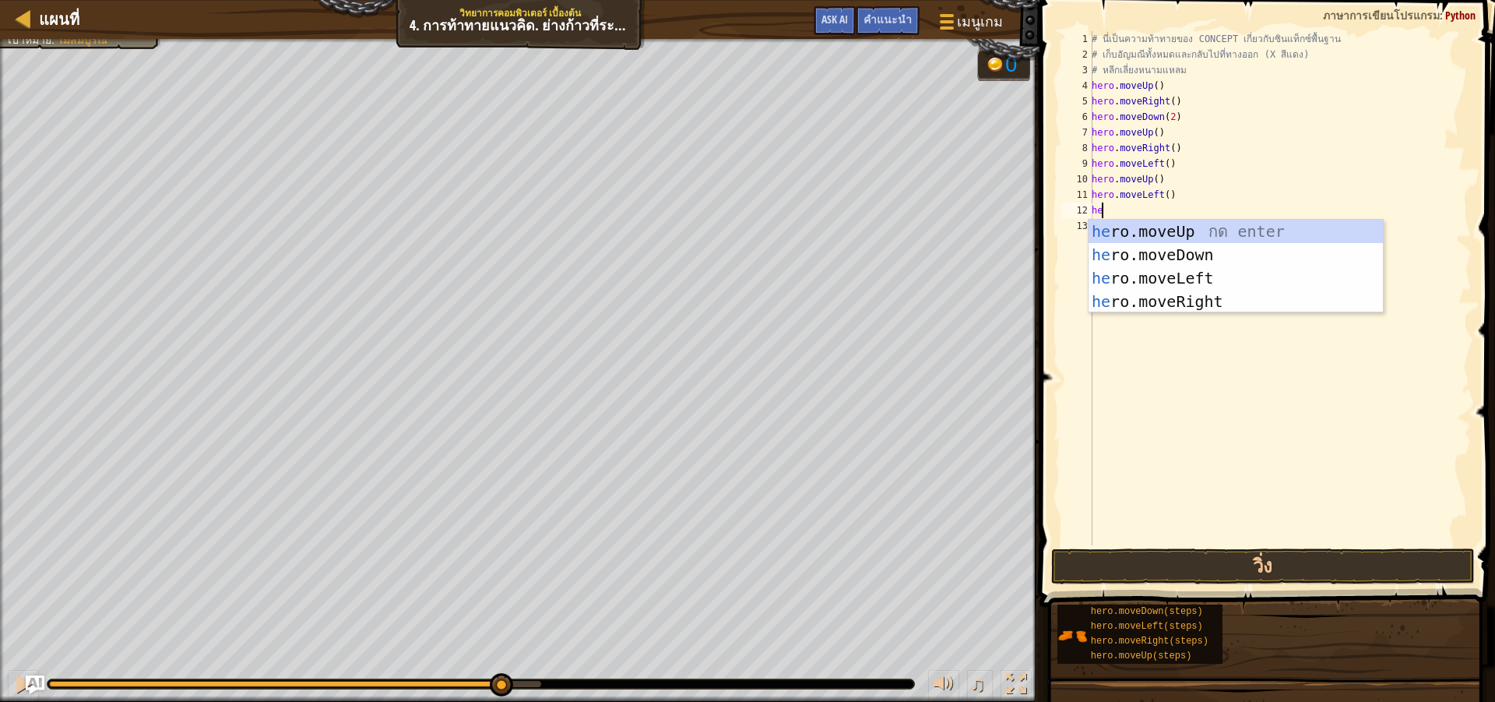
type textarea "hero"
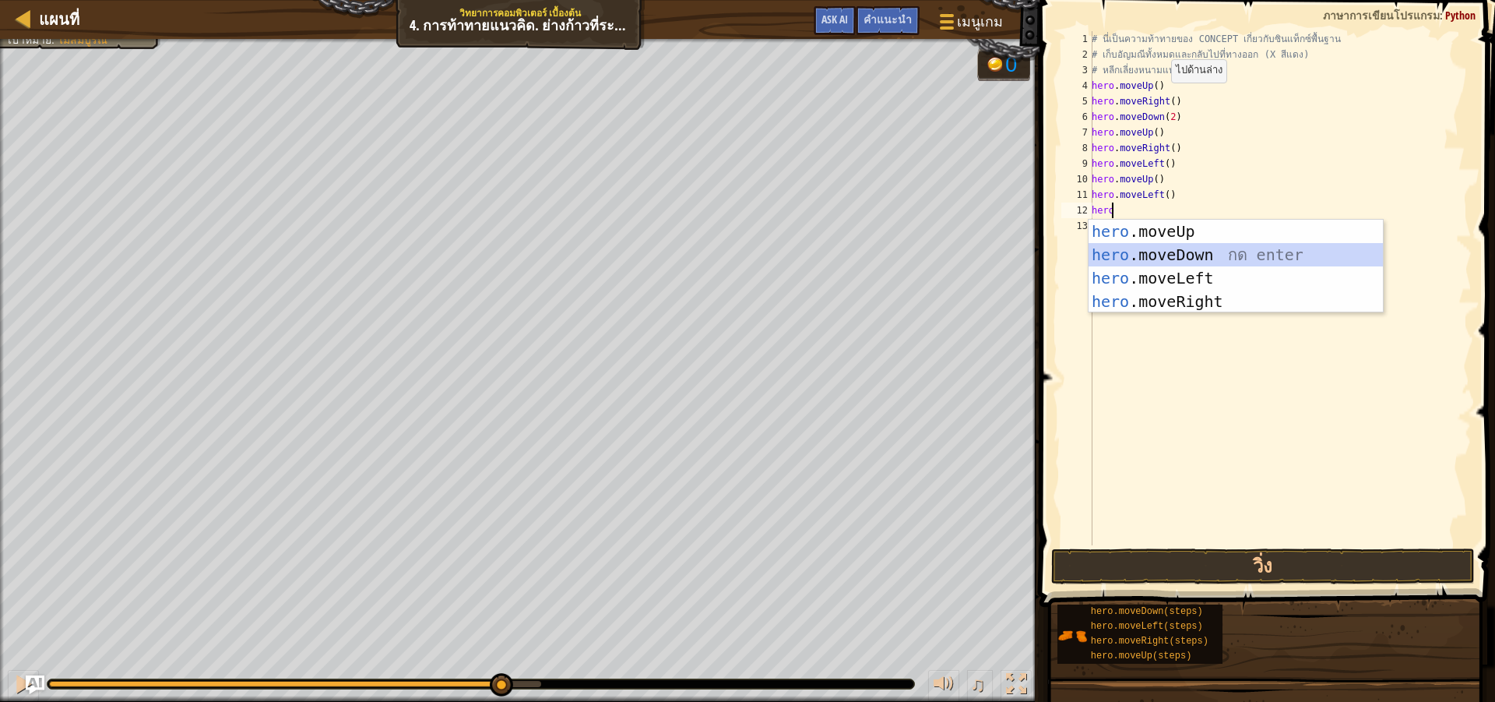
click at [1245, 259] on div "hero .moveUp กด enter hero .moveDown กด enter hero .moveLeft กด enter hero .mov…" at bounding box center [1236, 290] width 294 height 140
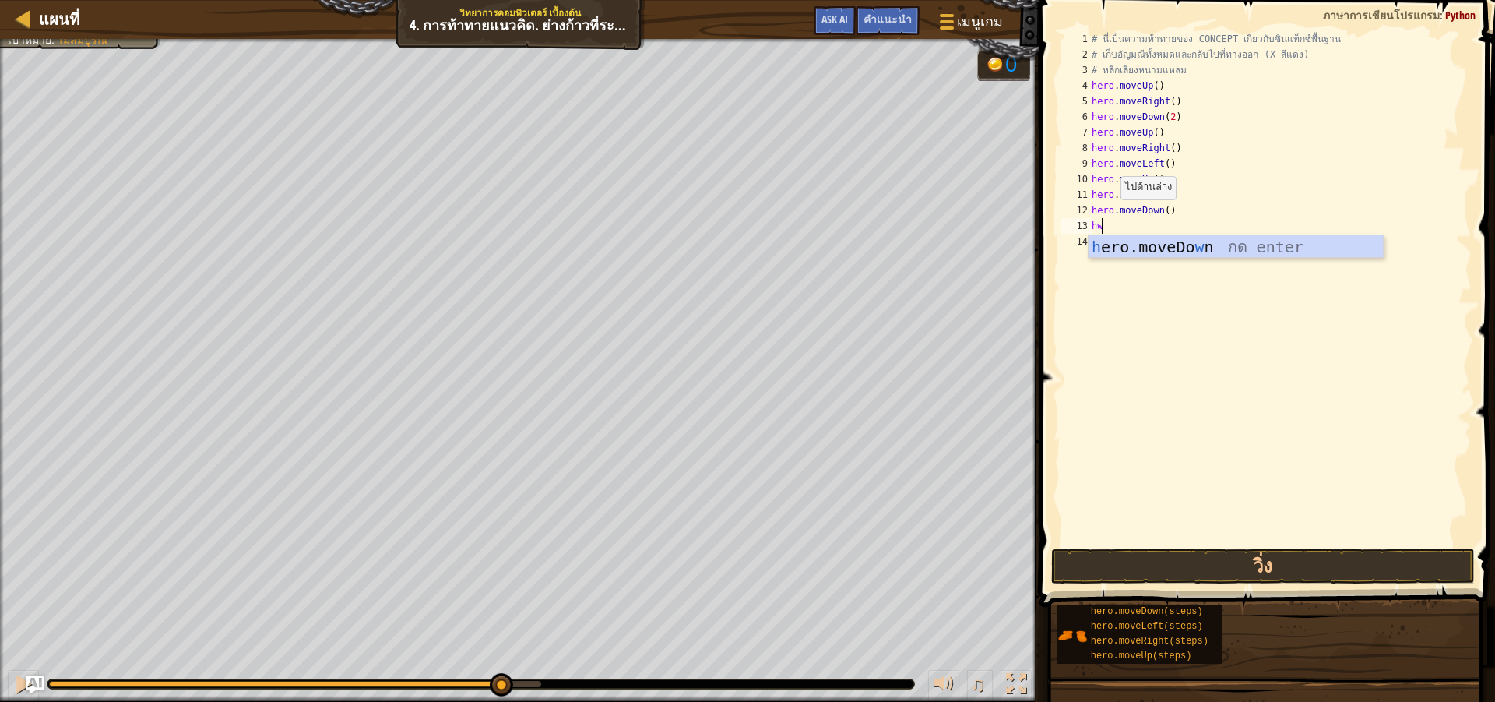
type textarea "hw"
click at [1193, 0] on body "แผนที่ วิทยาการคอมพิวเตอร์ เบื้องต้น 4. การท้าทายแนวคิด. ย่างก้าวที่ระมัดระวัง …" at bounding box center [747, 0] width 1495 height 0
click at [1120, 269] on div "# นี่เป็นความท้าทายของ CONCEPT เกี่ยวกับซินแท็กซ์พื้นฐาน # เก็บอัญมณีทั้งหมดและ…" at bounding box center [1280, 303] width 383 height 545
click at [1110, 229] on div "# นี่เป็นความท้าทายของ CONCEPT เกี่ยวกับซินแท็กซ์พื้นฐาน # เก็บอัญมณีทั้งหมดและ…" at bounding box center [1280, 303] width 383 height 545
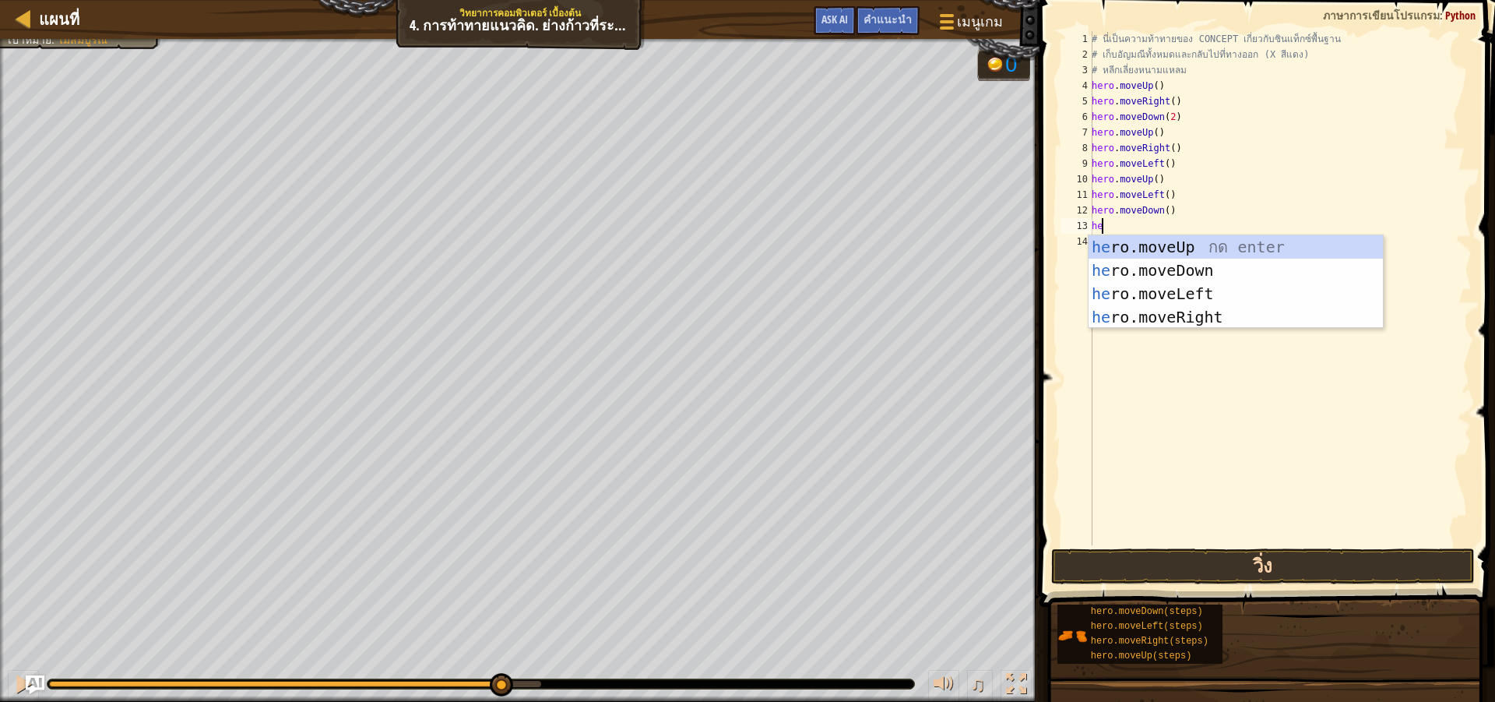
type textarea "h"
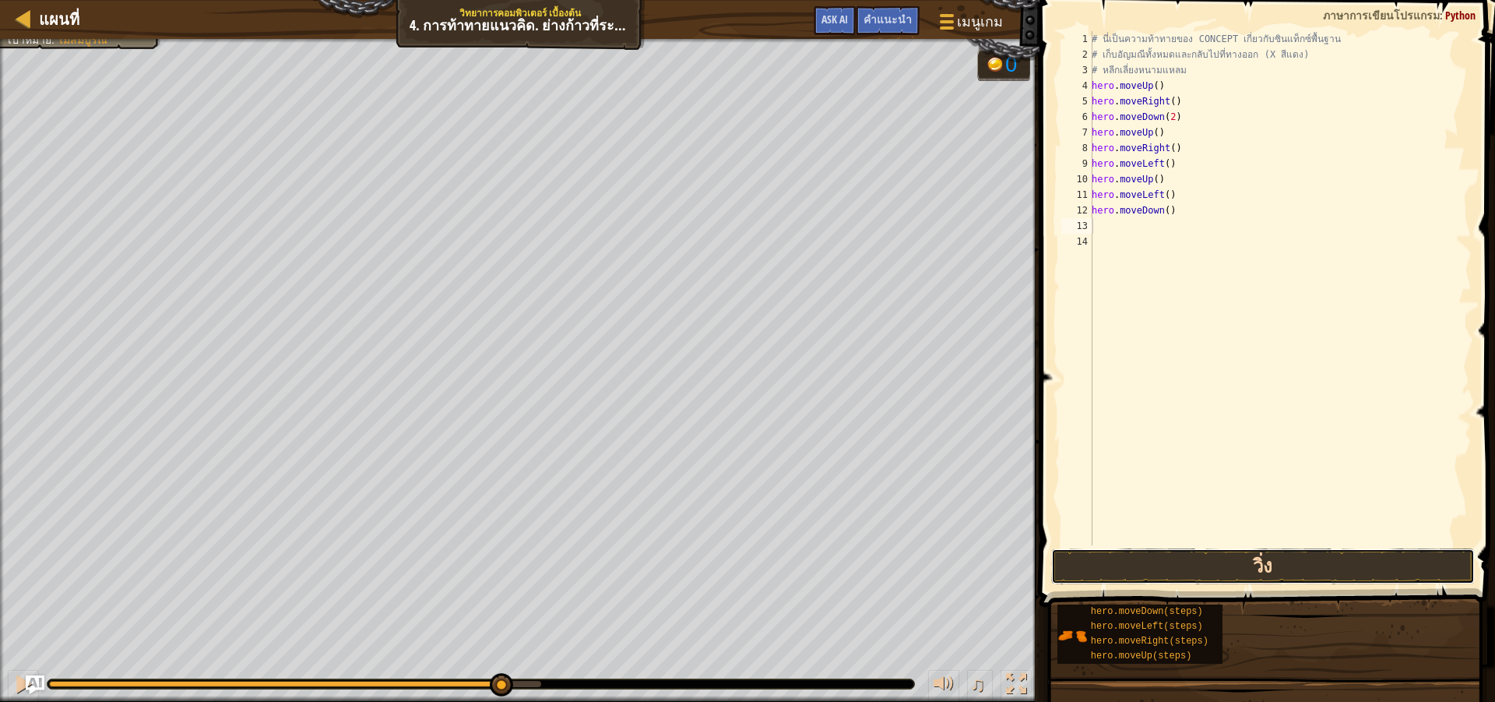
click at [1218, 559] on button "วิ่ง" at bounding box center [1263, 566] width 424 height 36
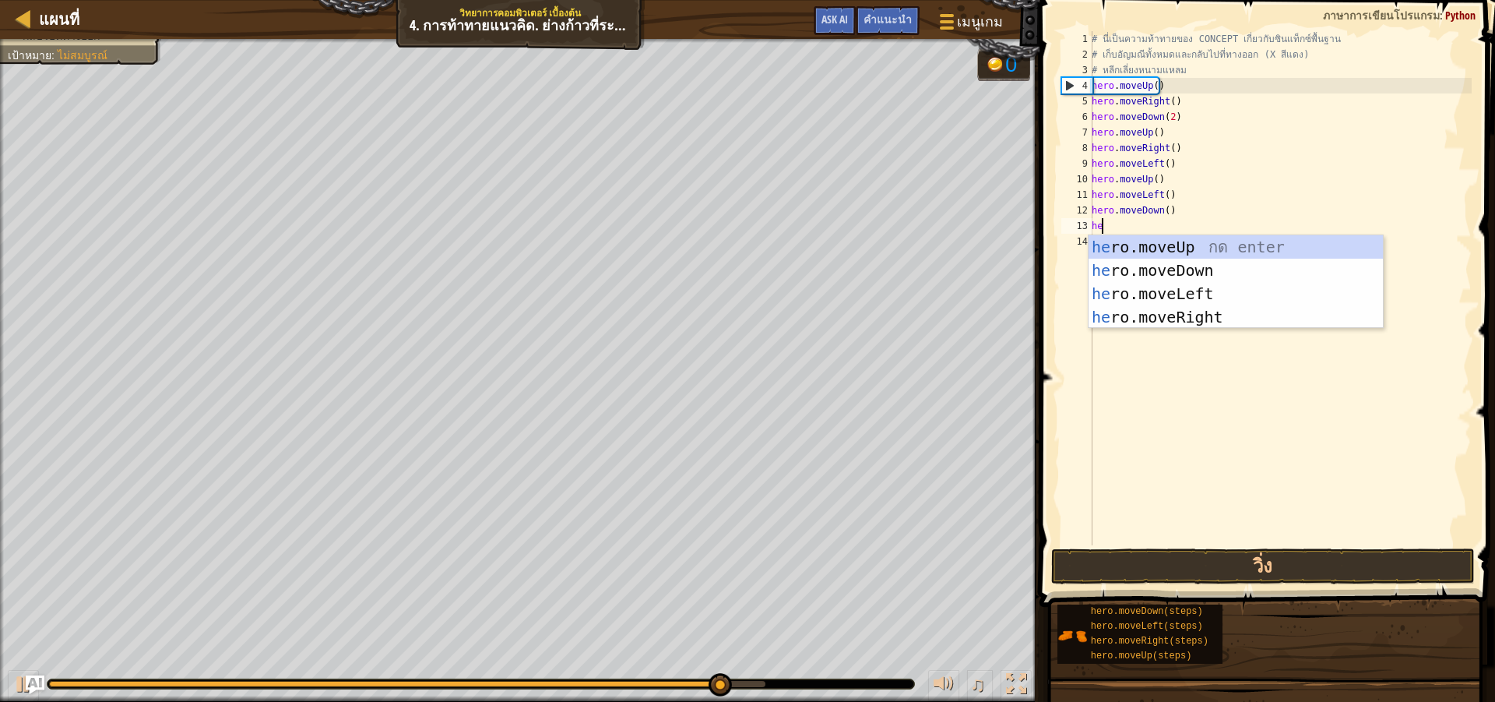
scroll to position [7, 1]
type textarea "hero"
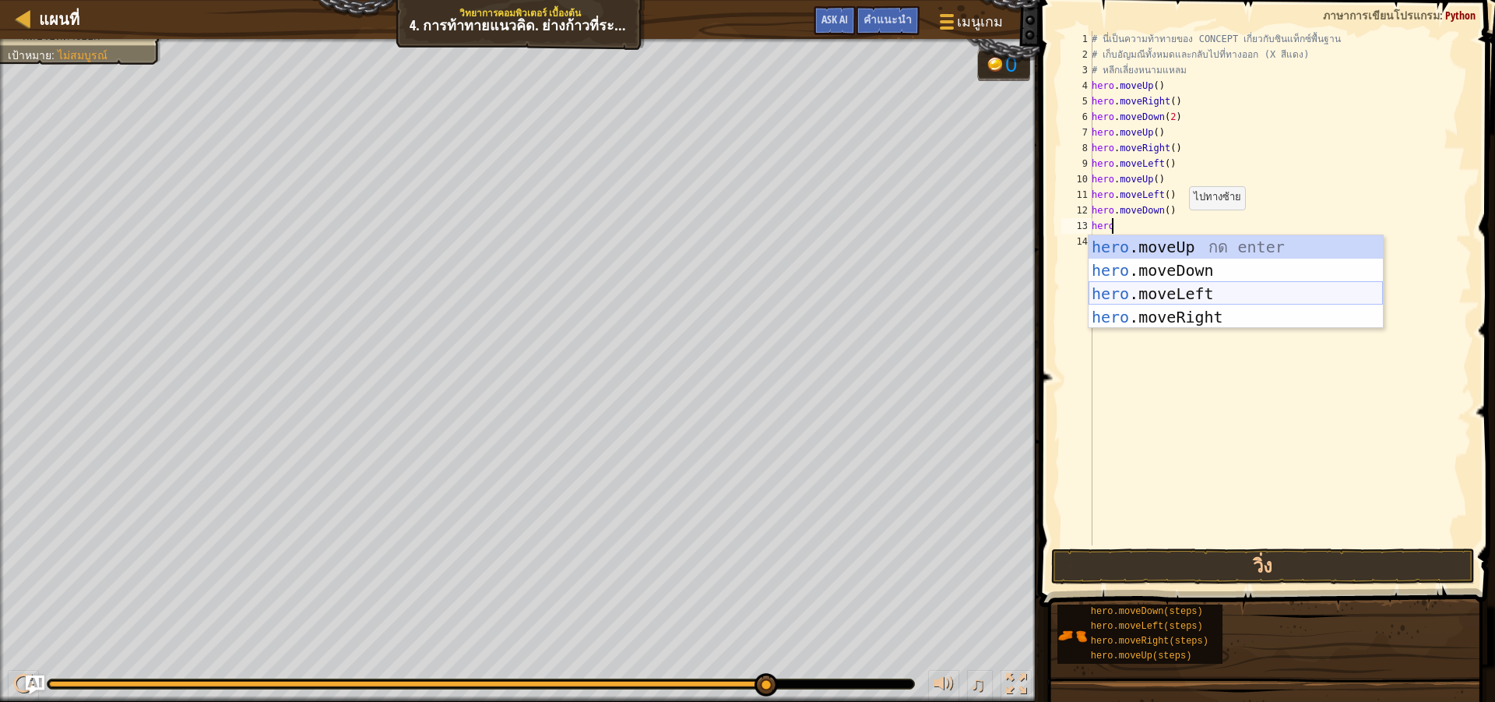
drag, startPoint x: 1164, startPoint y: 295, endPoint x: 1205, endPoint y: 410, distance: 122.2
click at [1164, 293] on div "hero .moveUp กด enter hero .moveDown กด enter hero .moveLeft กด enter hero .mov…" at bounding box center [1236, 305] width 294 height 140
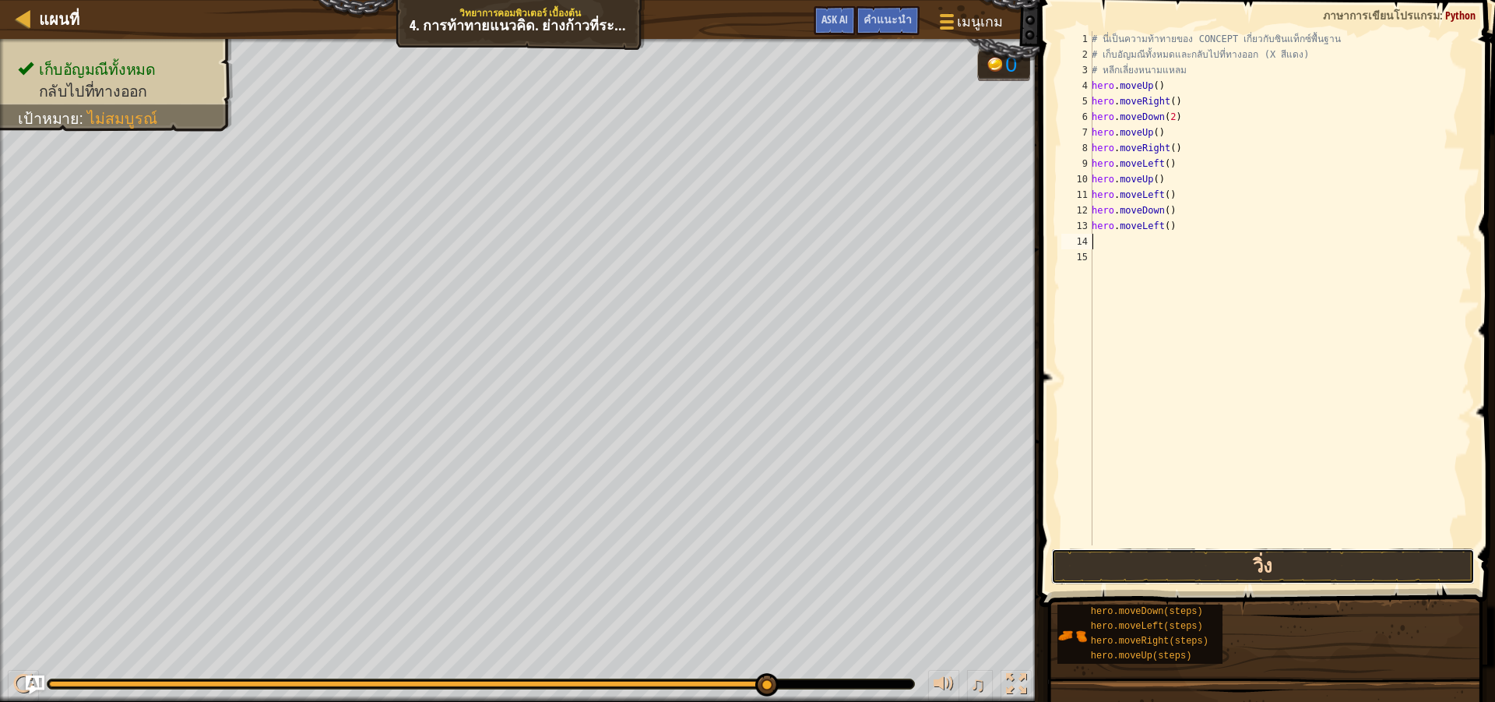
click at [1215, 569] on button "วิ่ง" at bounding box center [1263, 566] width 424 height 36
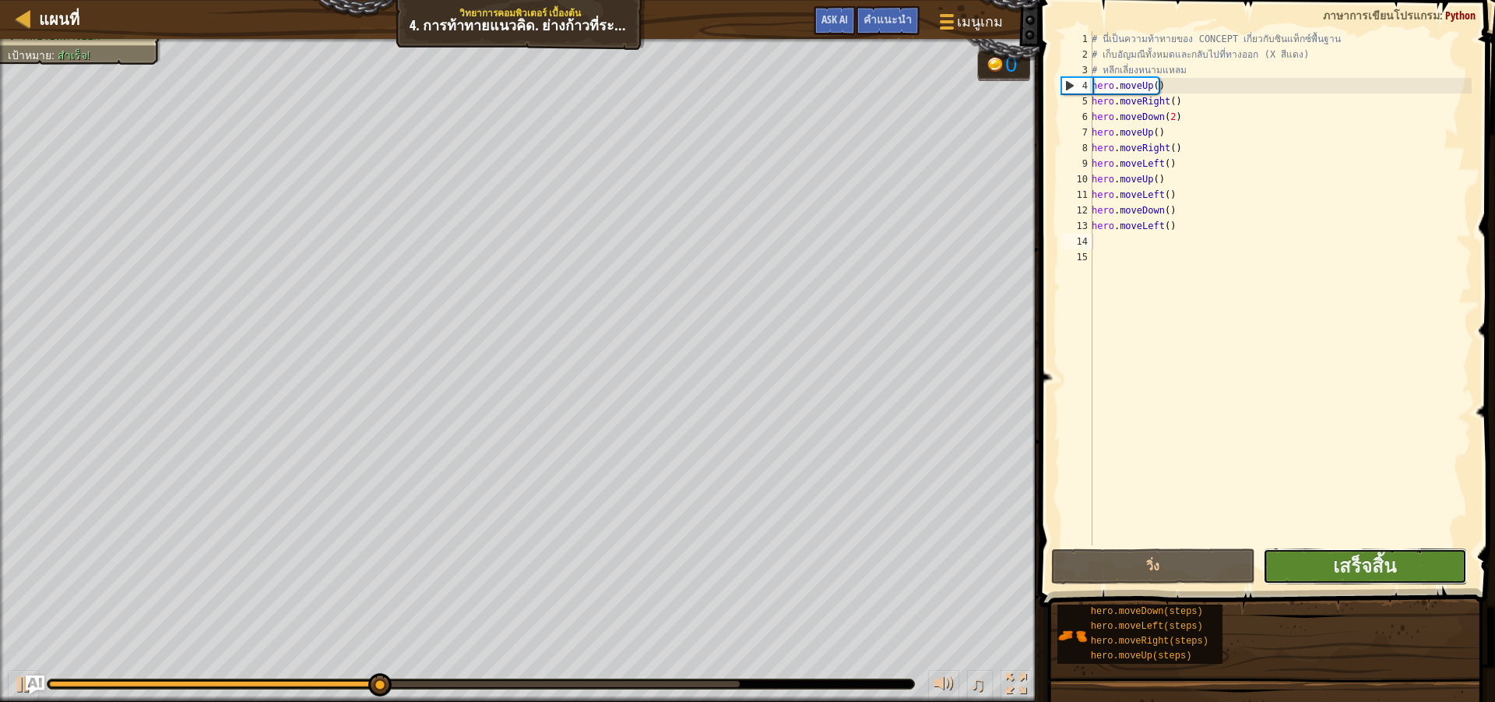
click at [1326, 554] on button "เสร็จสิ้น" at bounding box center [1365, 566] width 204 height 36
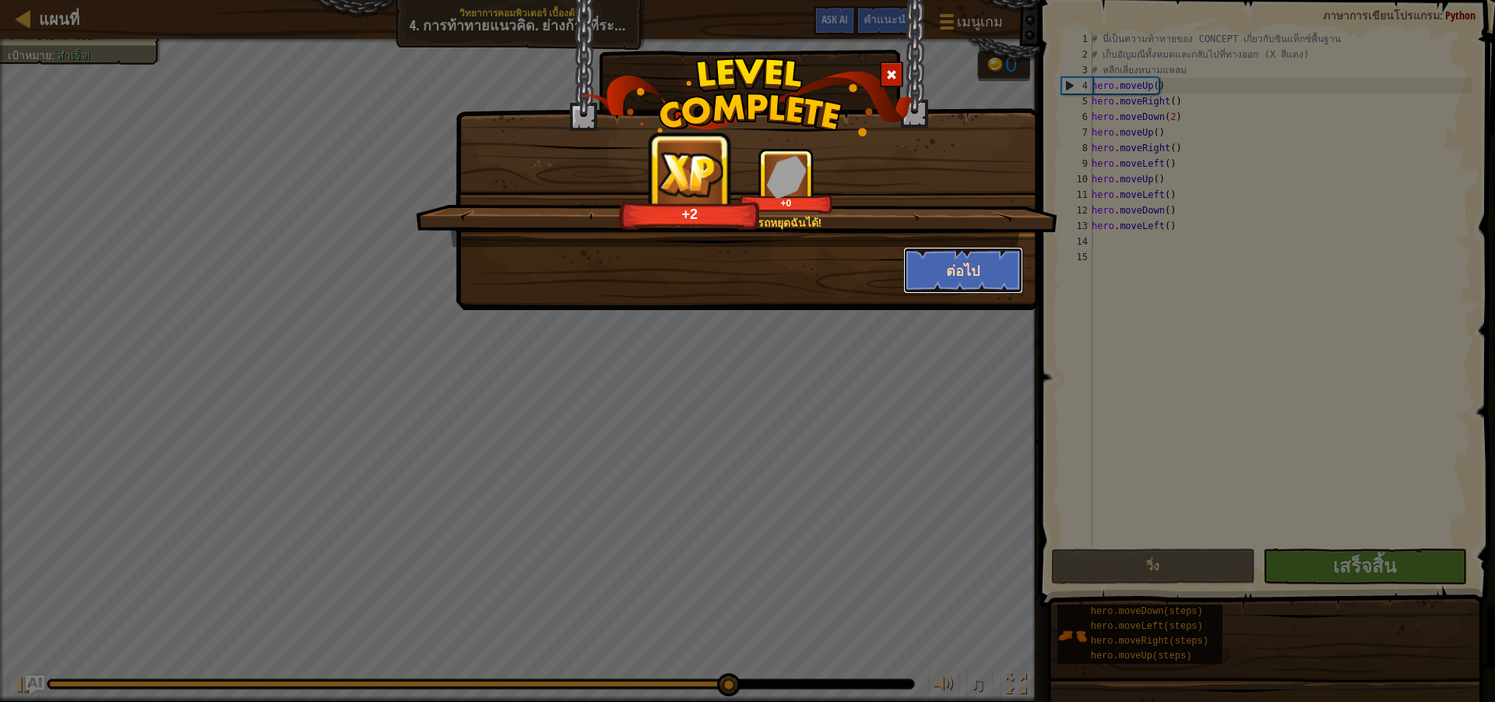
click at [921, 268] on button "ต่อไป" at bounding box center [963, 270] width 121 height 47
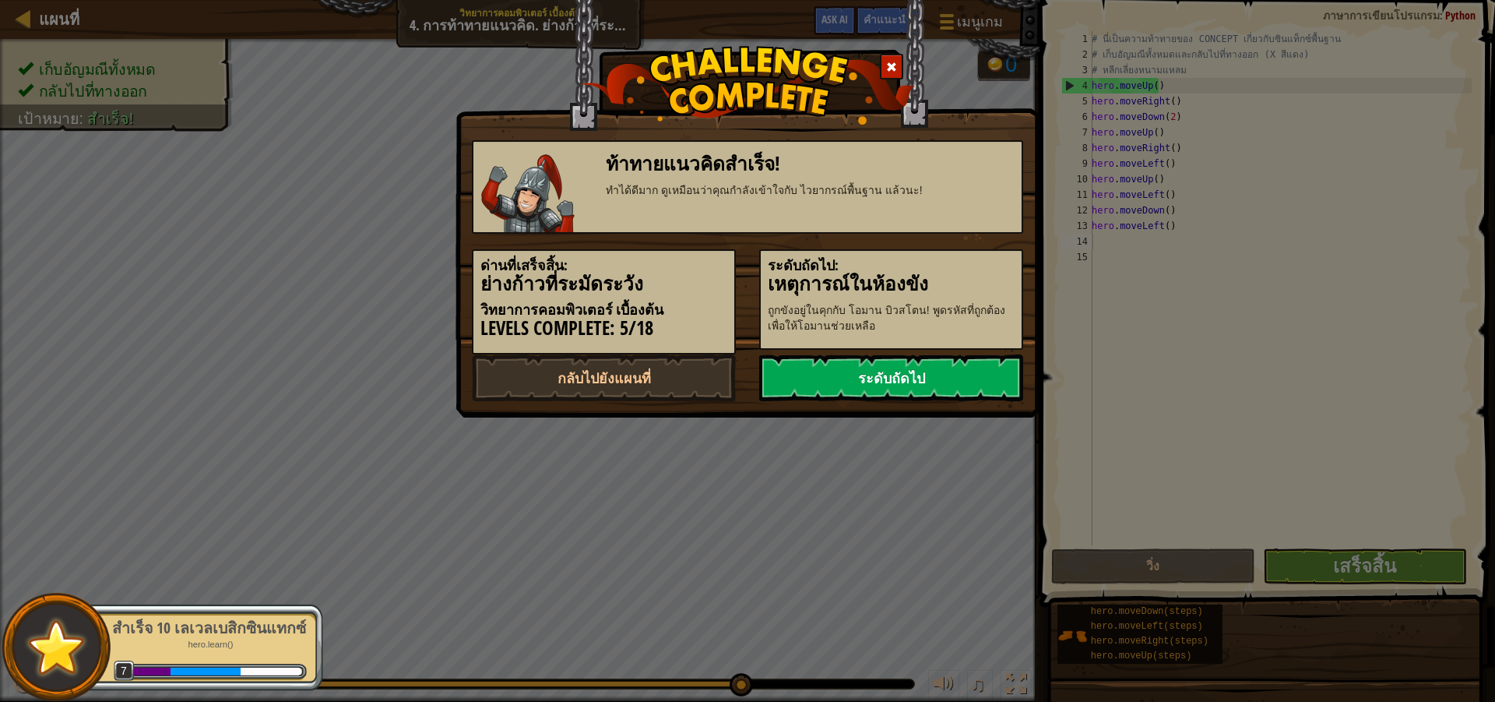
click at [919, 374] on link "ระดับถัดไป" at bounding box center [891, 377] width 264 height 47
click at [648, 368] on link "กลับไปยังแผนที่" at bounding box center [604, 377] width 264 height 47
select select "th"
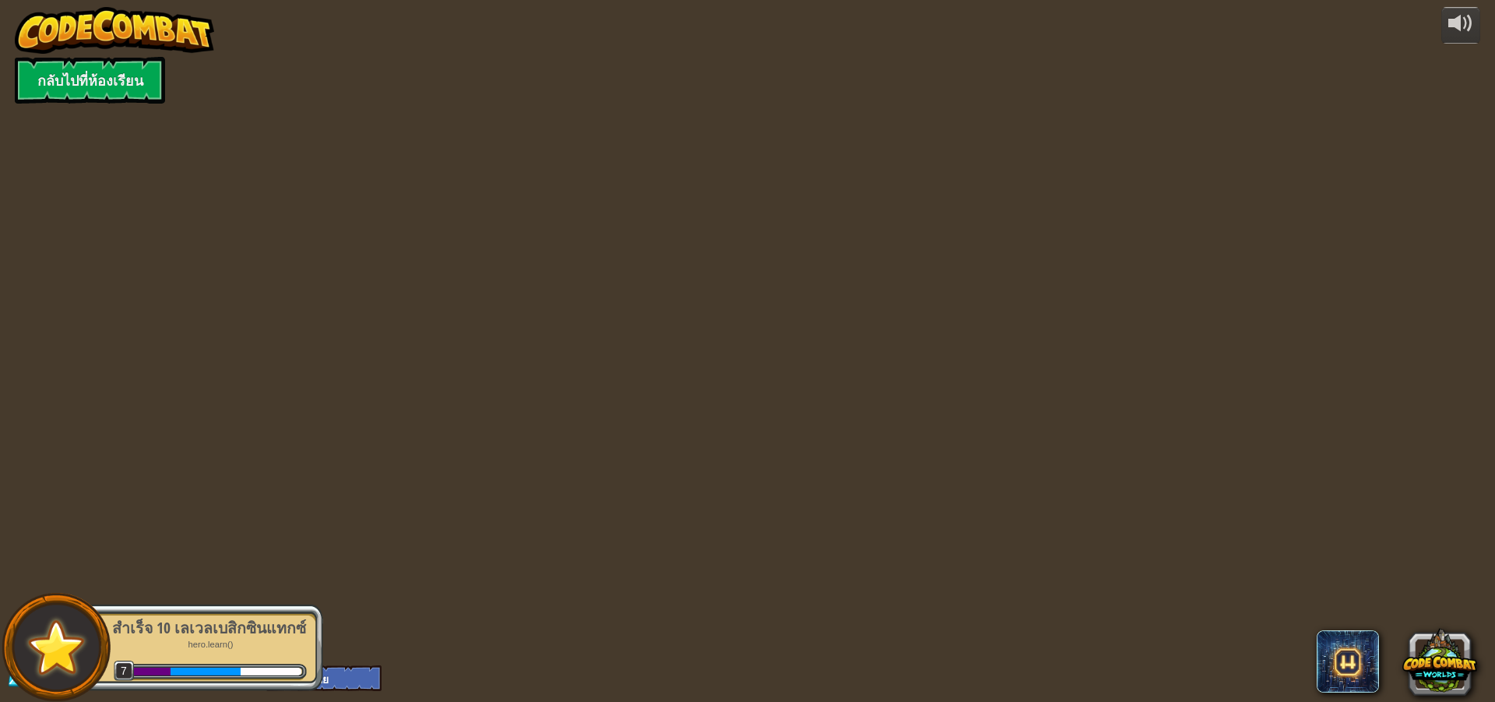
click at [648, 368] on div "powered by กลับไปที่ห้องเรียน 173 เลเวล 7 Ratchanont11 English (US) English (UK…" at bounding box center [747, 351] width 1495 height 702
select select "th"
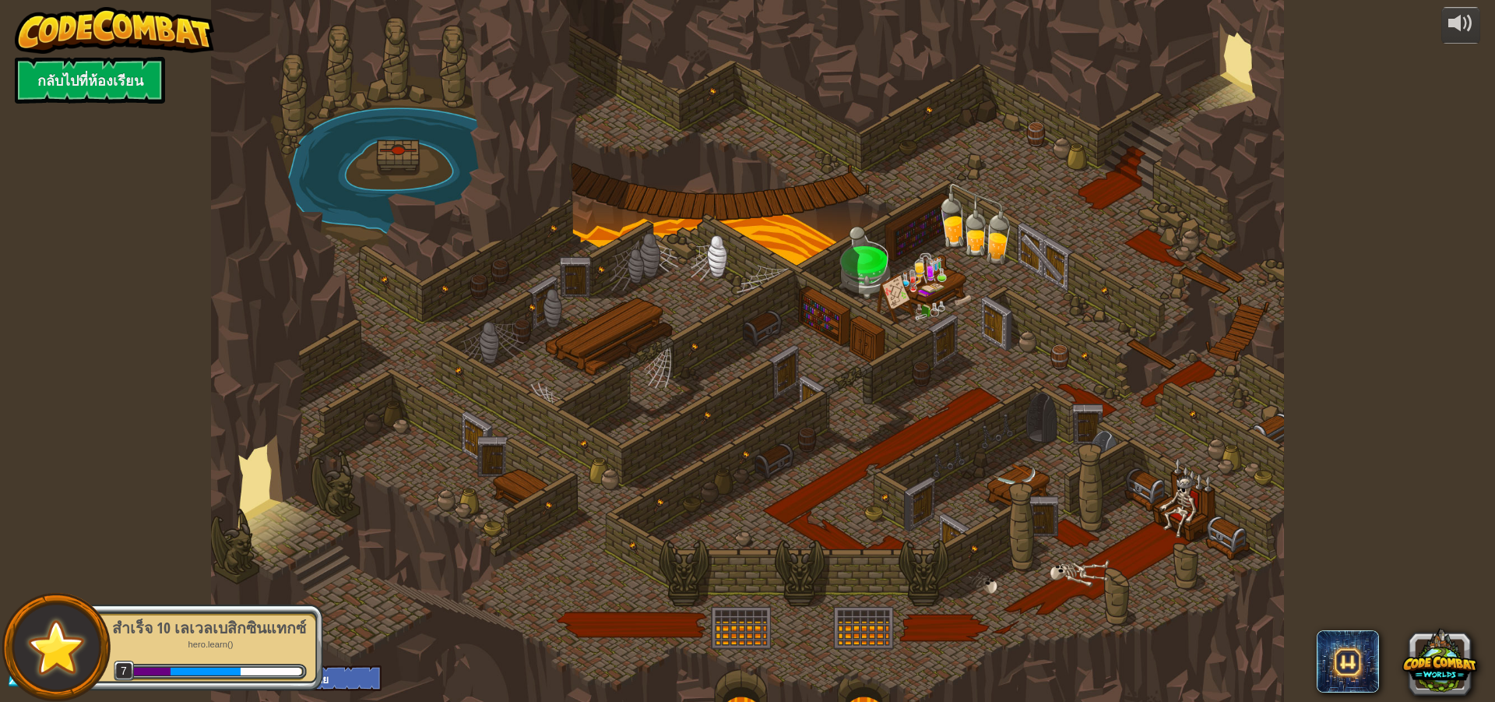
select select "th"
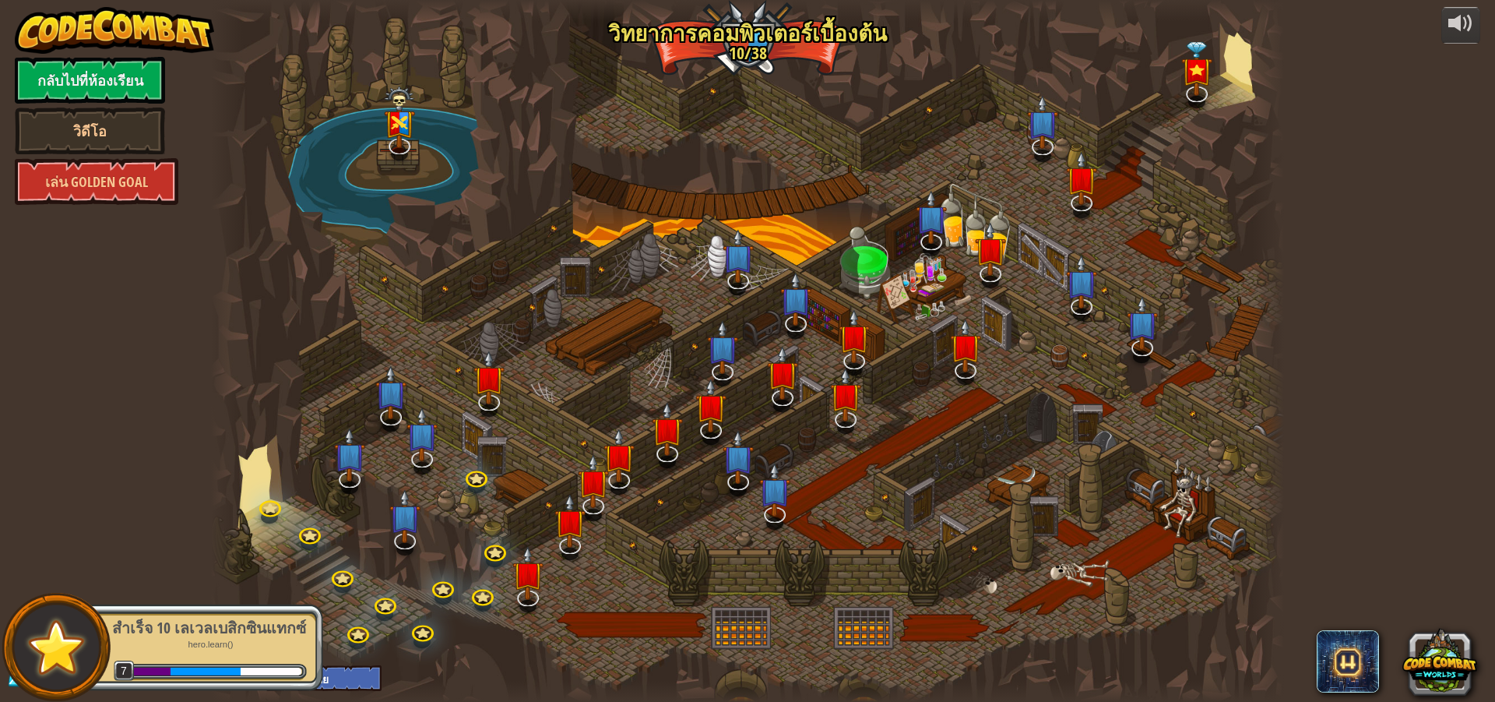
click at [703, 519] on div at bounding box center [747, 351] width 1073 height 702
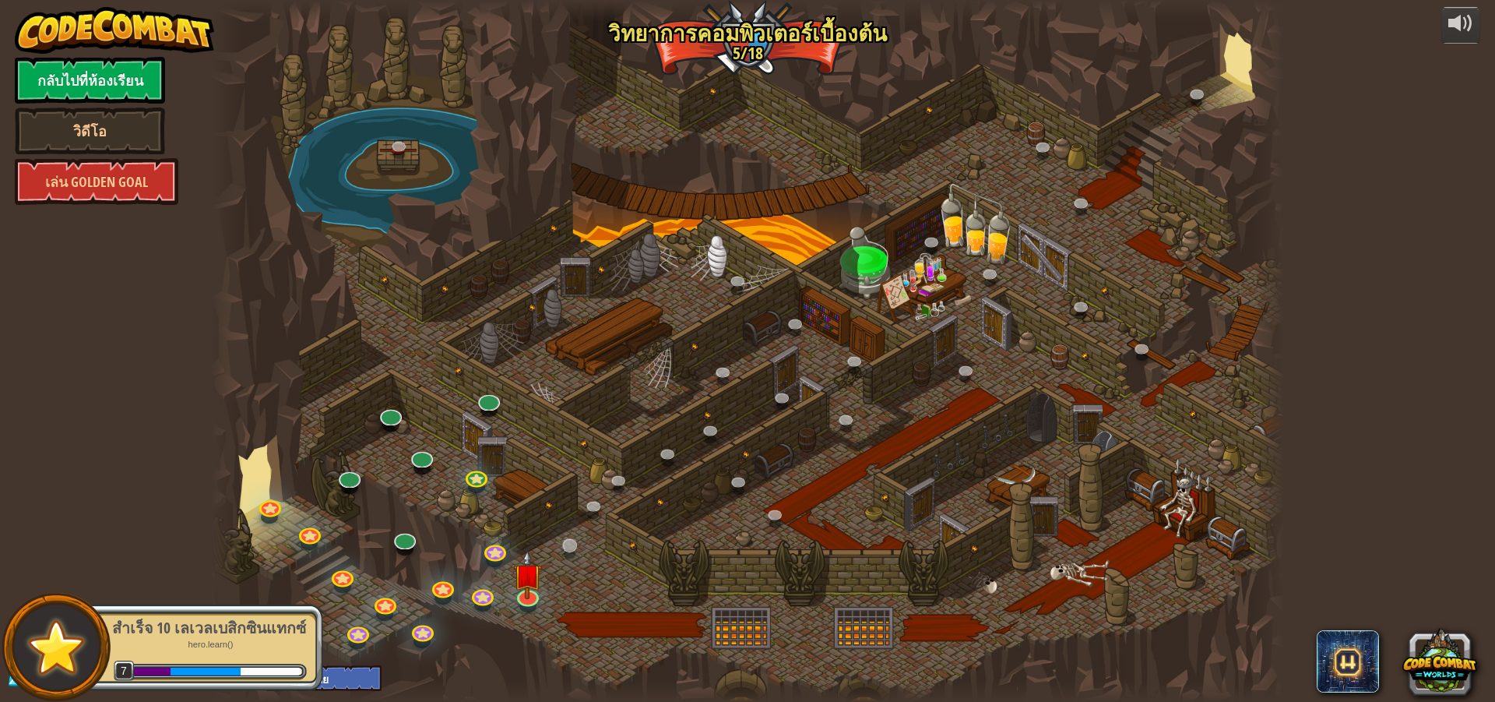
select select "th"
click at [527, 595] on img at bounding box center [528, 562] width 29 height 65
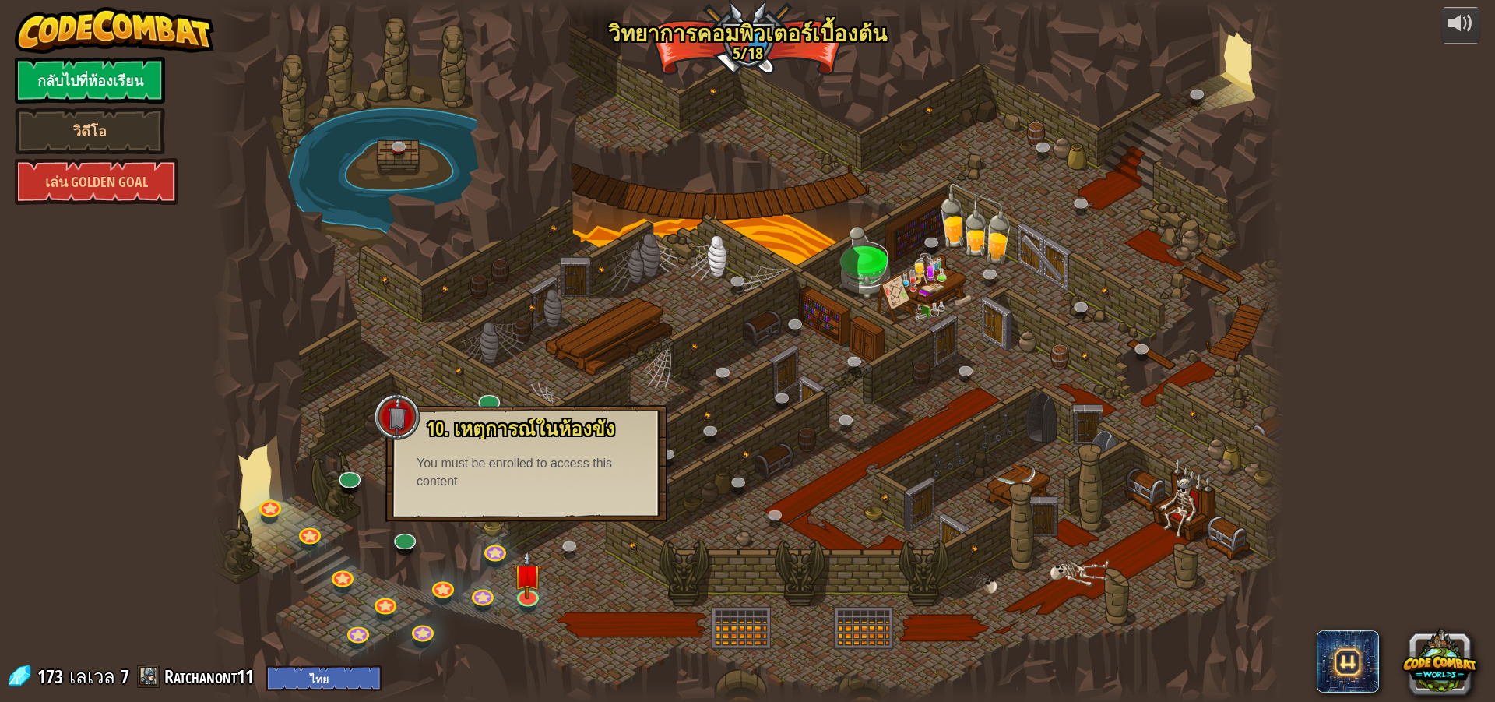
click at [481, 460] on div "You must be enrolled to access this content" at bounding box center [527, 473] width 220 height 36
click at [622, 625] on div at bounding box center [747, 351] width 1073 height 702
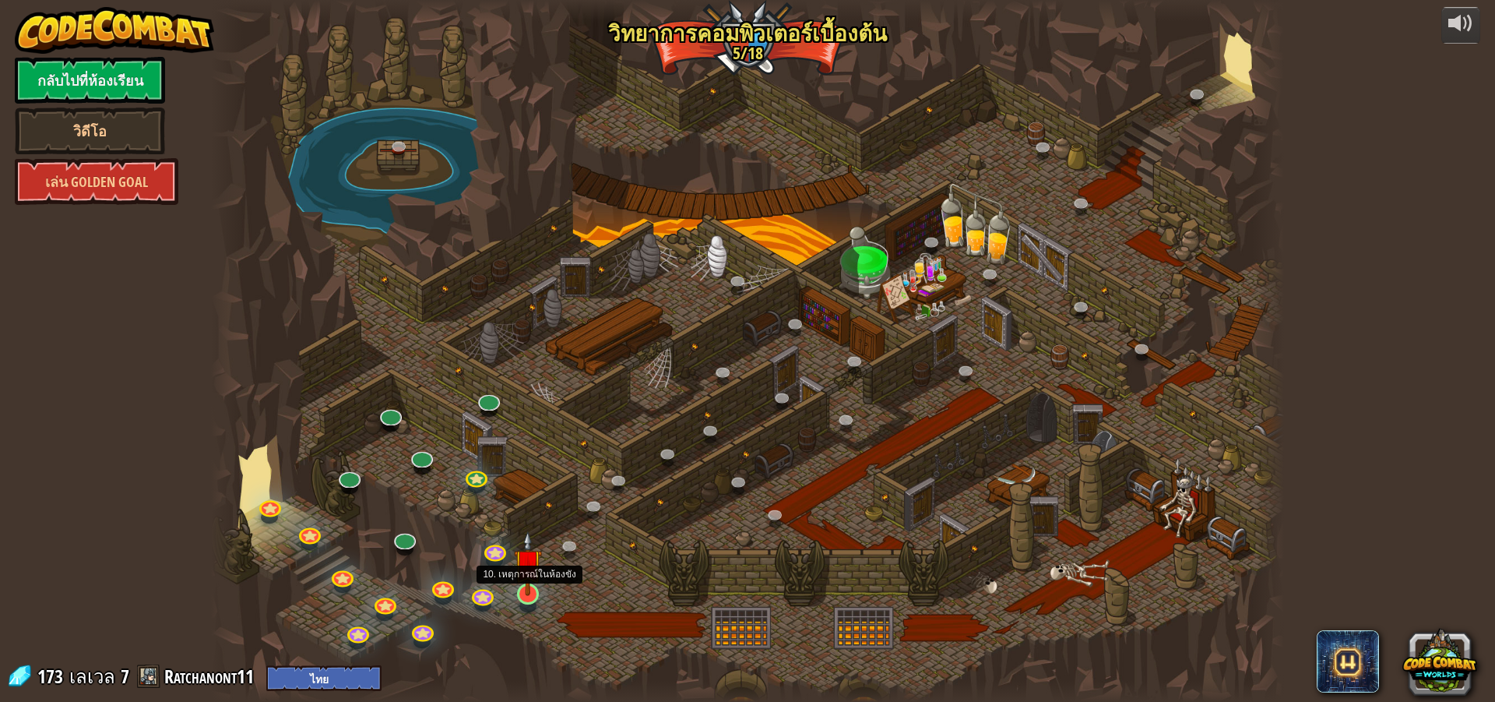
click at [531, 594] on img at bounding box center [528, 562] width 29 height 65
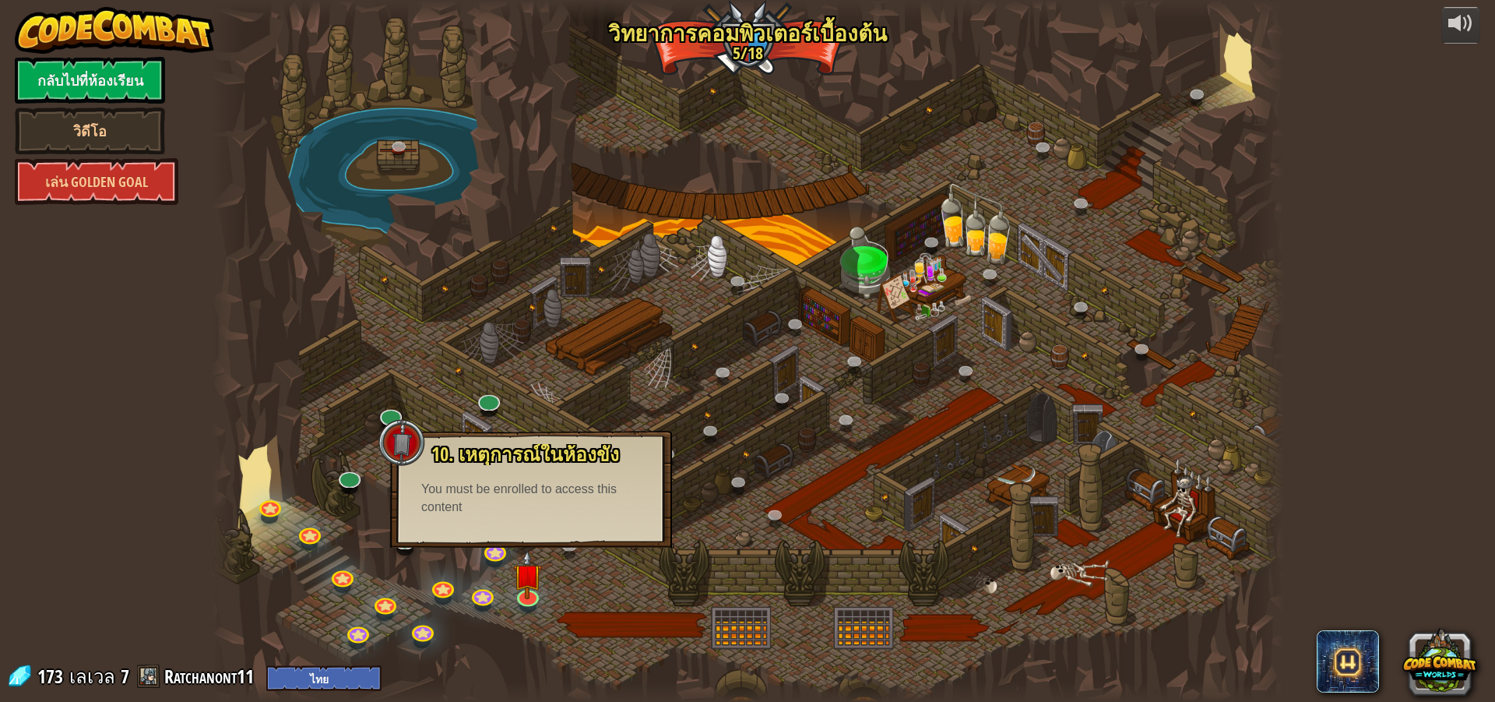
click at [530, 538] on div "10. เหตุการณ์ในห้องขัง ถูกขังอยู่ในคุกกับ โอมาน บิวสโตน! พูดรหัสที่ถูกต้องเพื่อ…" at bounding box center [531, 489] width 282 height 117
click at [495, 553] on link at bounding box center [494, 547] width 31 height 31
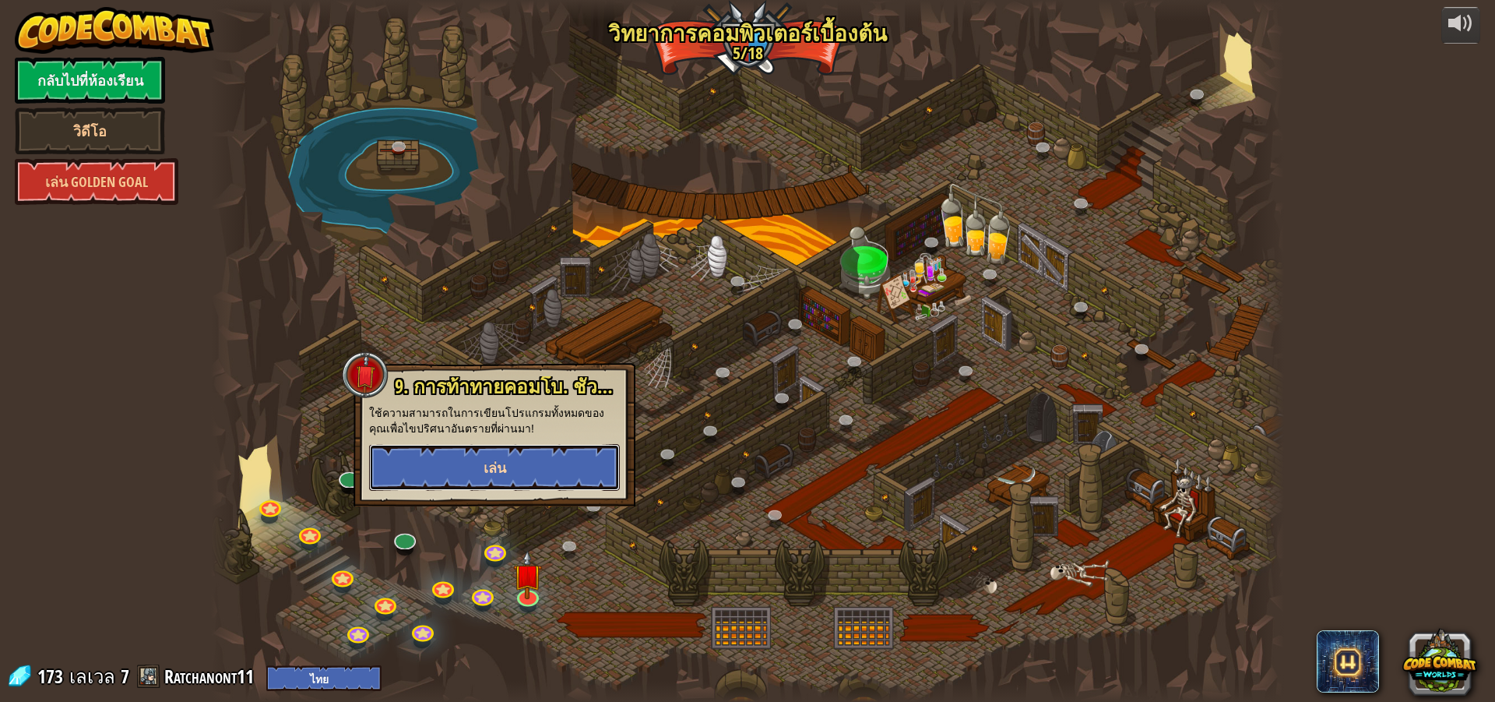
click at [541, 446] on button "เล่น" at bounding box center [494, 467] width 251 height 47
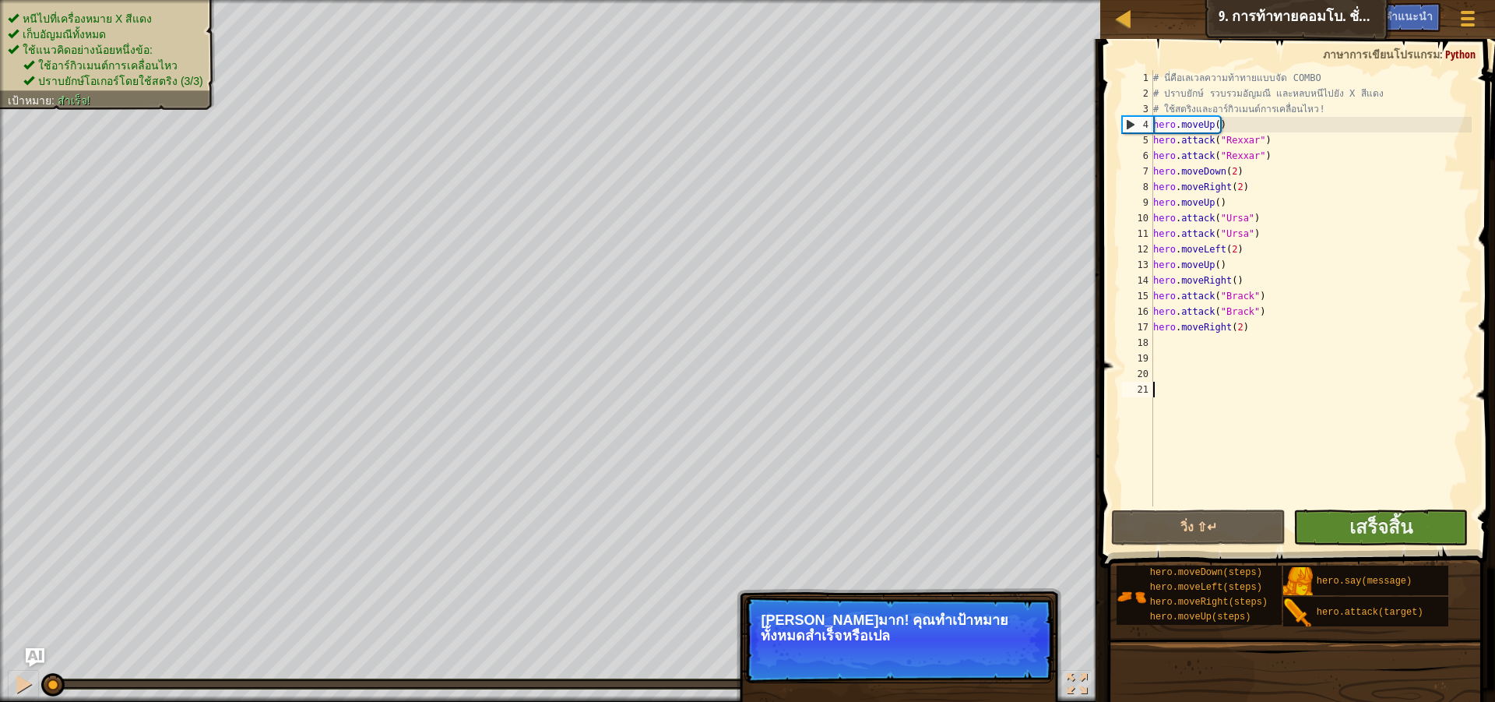
click at [1325, 515] on div "# นี่คือเลเวลความท้าทายแบบจัด COMBO # ปราบยักษ์ รวบรวมอัญมณี และหลบหนีไปยัง X ส…" at bounding box center [1438, 303] width 577 height 467
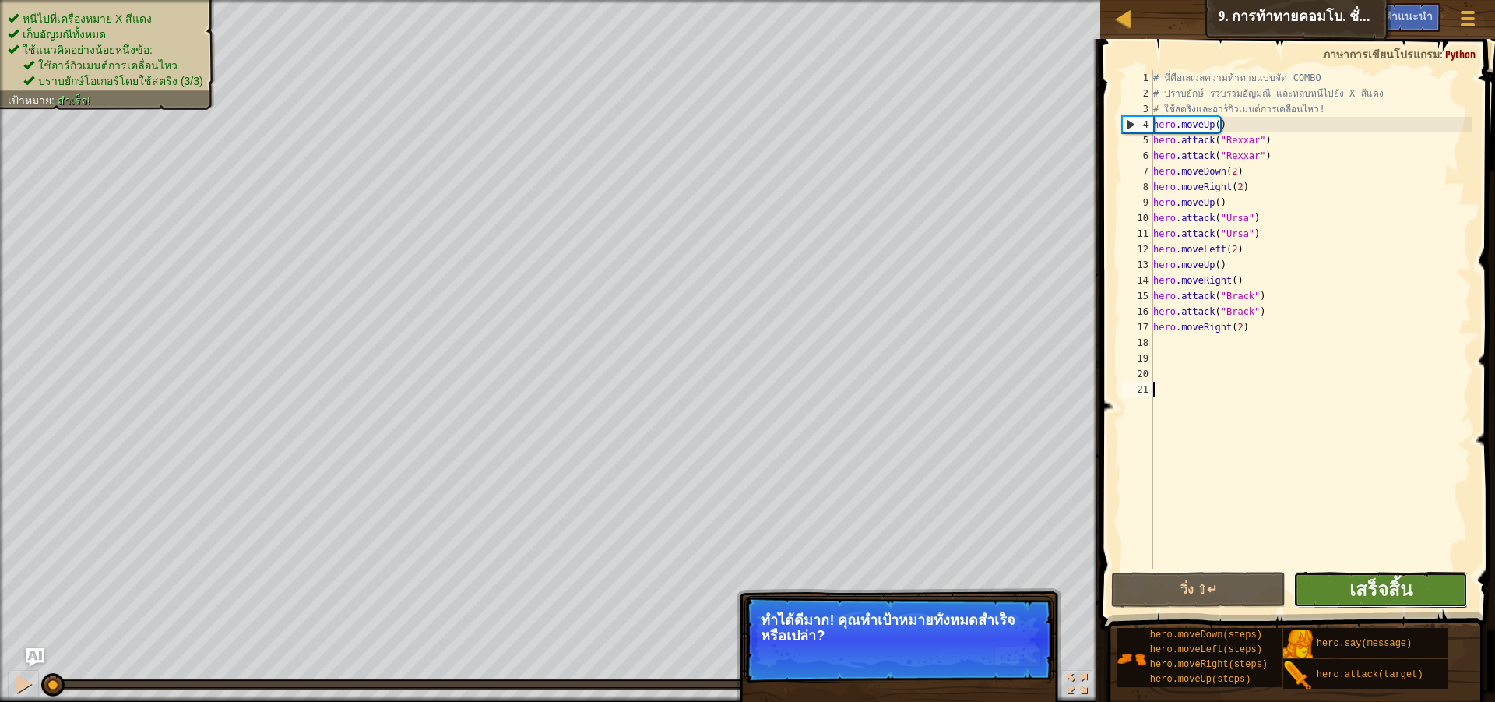
click at [1345, 573] on button "เสร็จสิ้น" at bounding box center [1381, 590] width 174 height 36
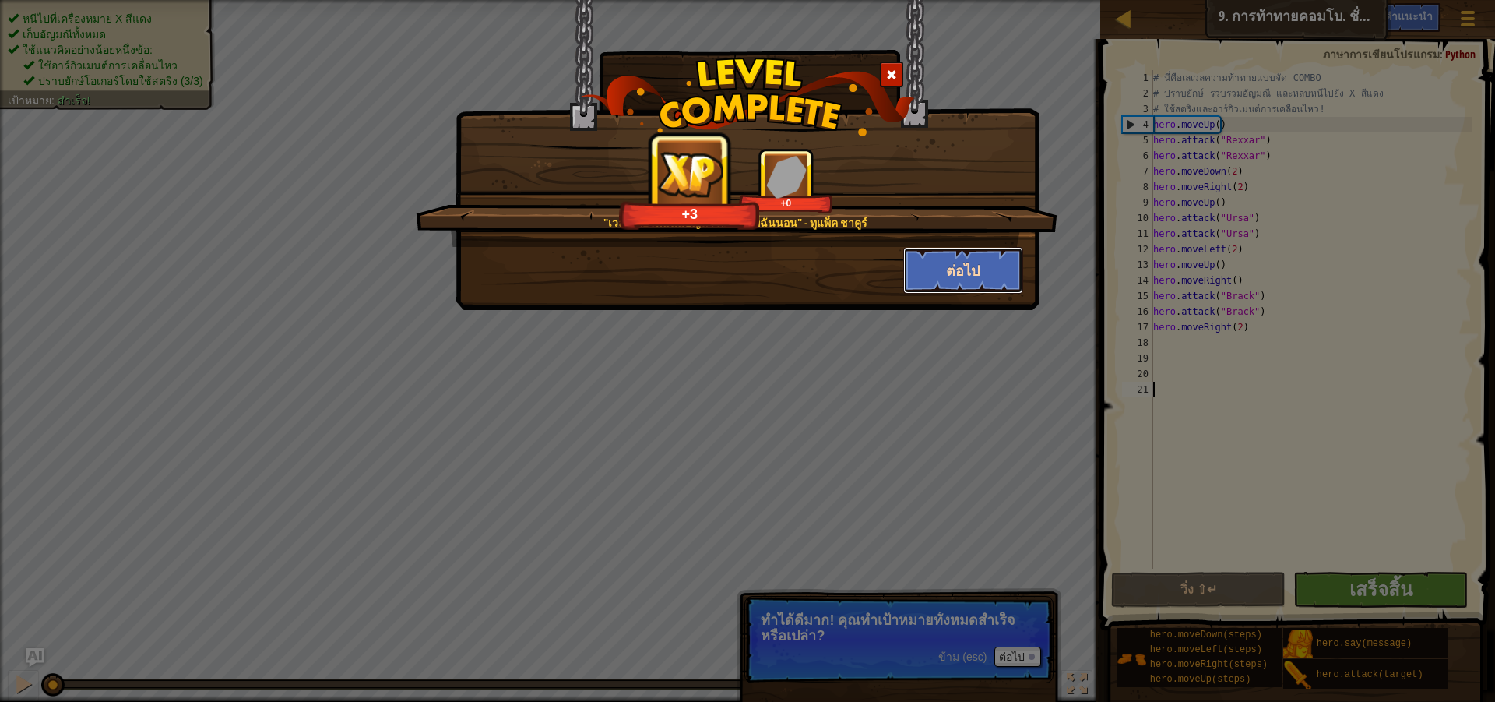
click at [1013, 256] on button "ต่อไป" at bounding box center [963, 270] width 121 height 47
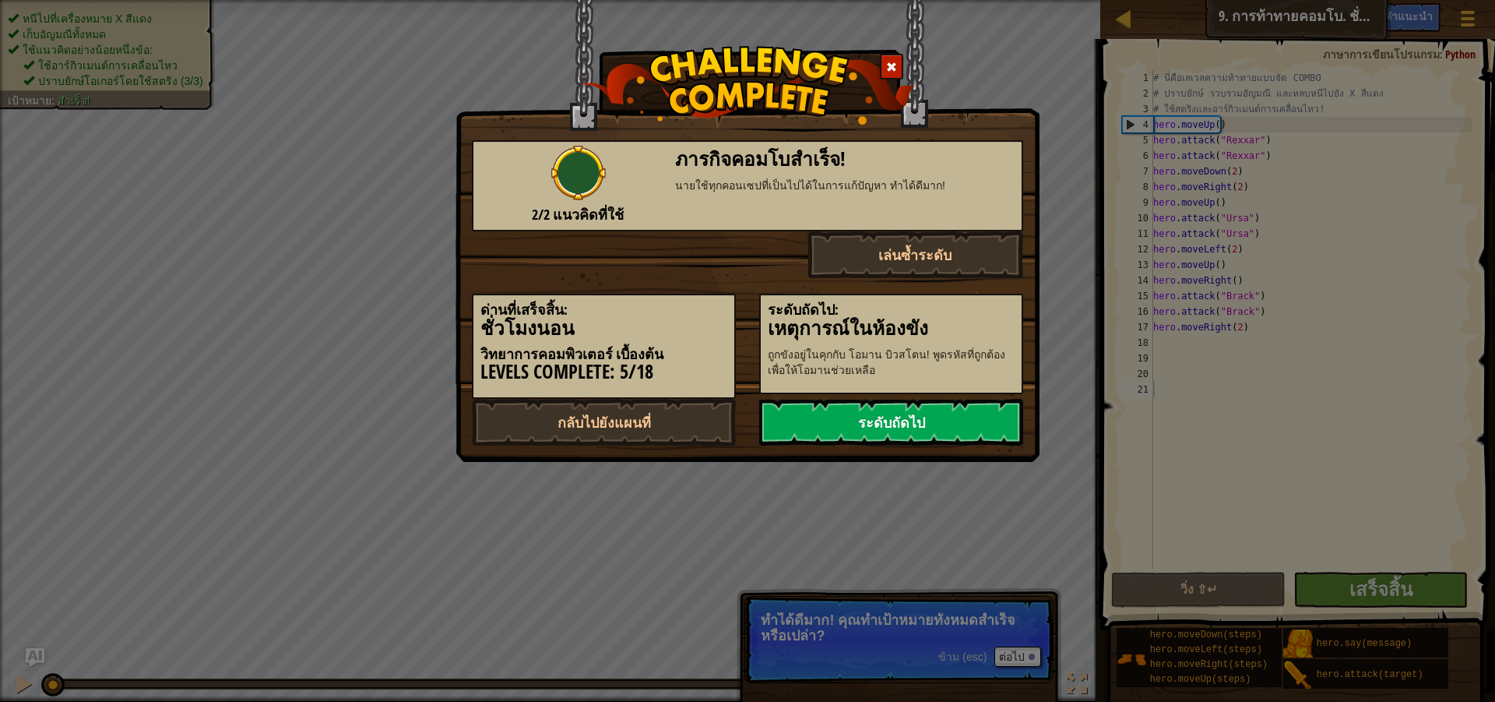
click at [922, 430] on link "ระดับถัดไป" at bounding box center [891, 422] width 264 height 47
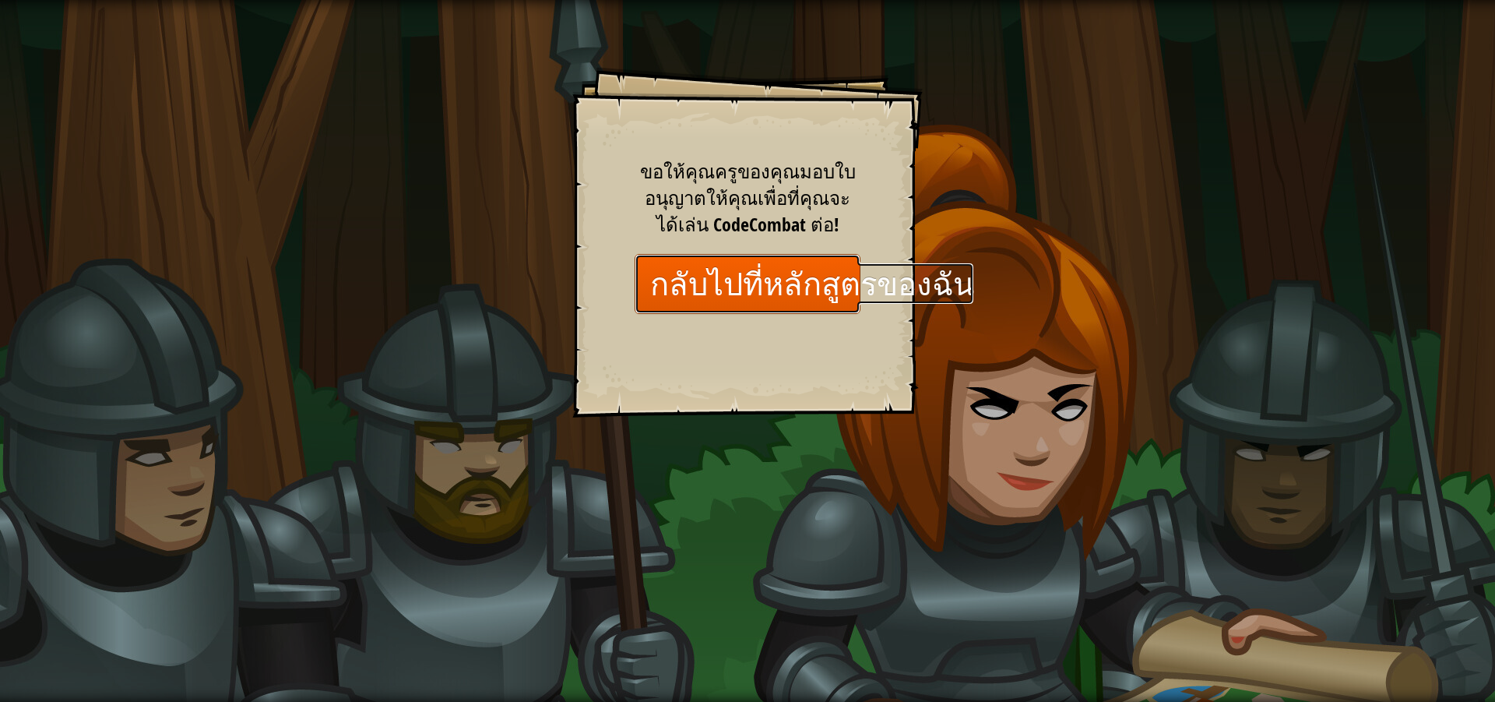
click at [727, 271] on link "กลับไปที่หลักสูตรของฉัน" at bounding box center [748, 284] width 226 height 60
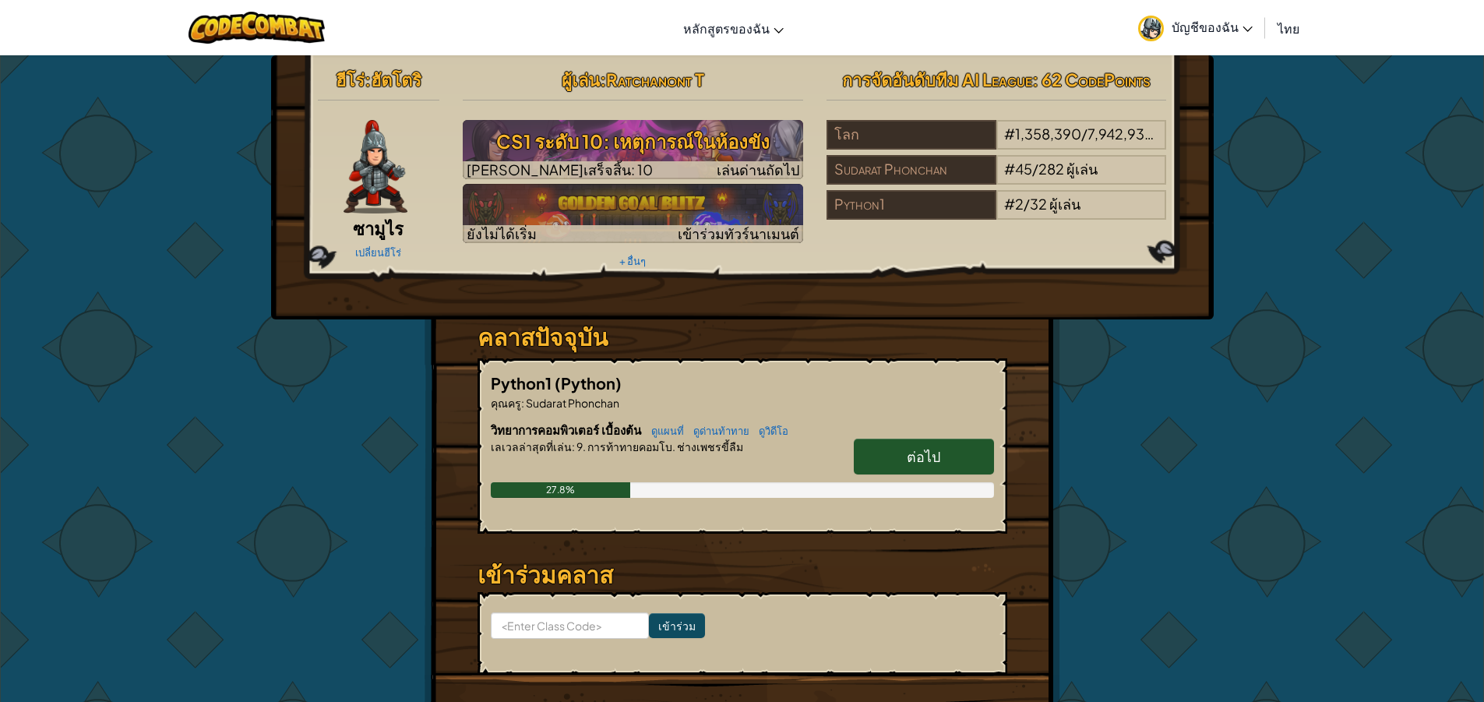
click at [907, 455] on link "ต่อไป" at bounding box center [924, 457] width 140 height 36
select select "th"
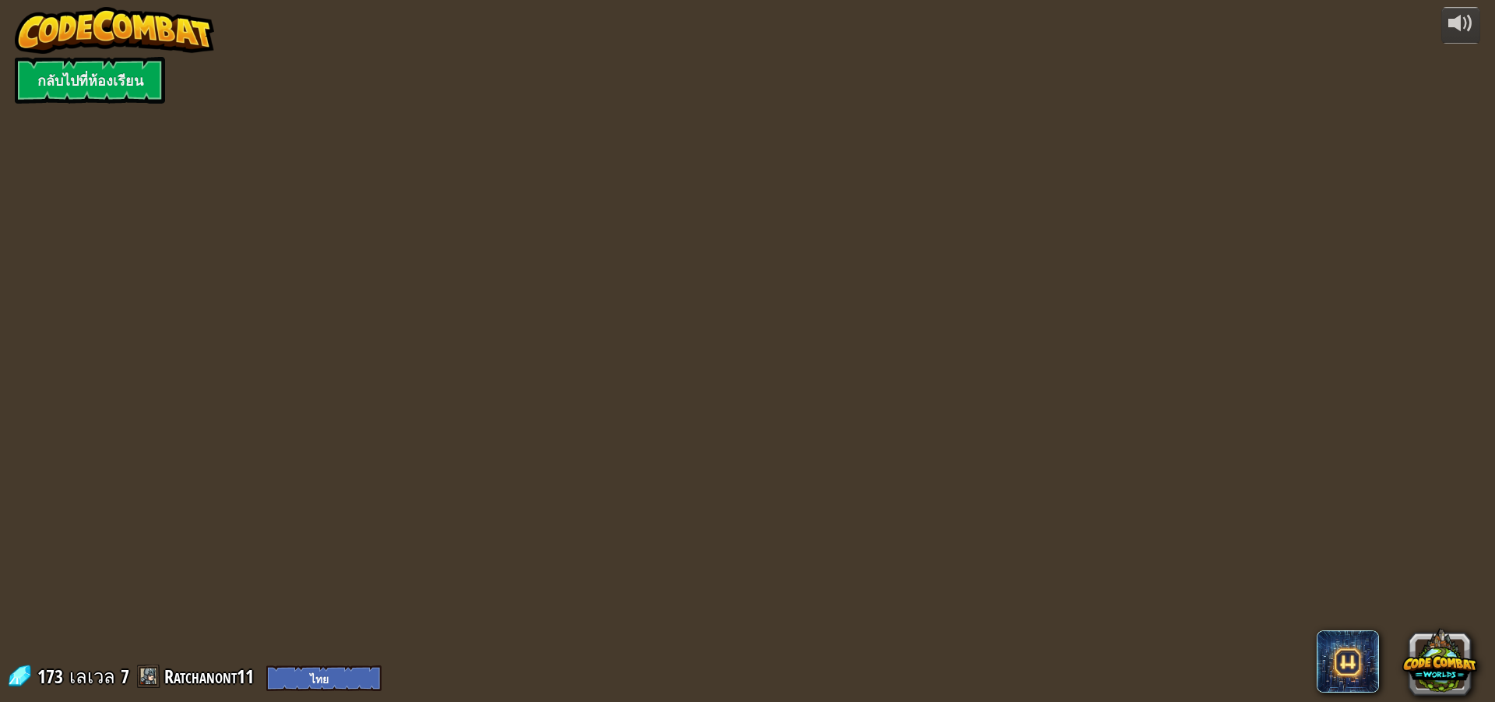
select select "th"
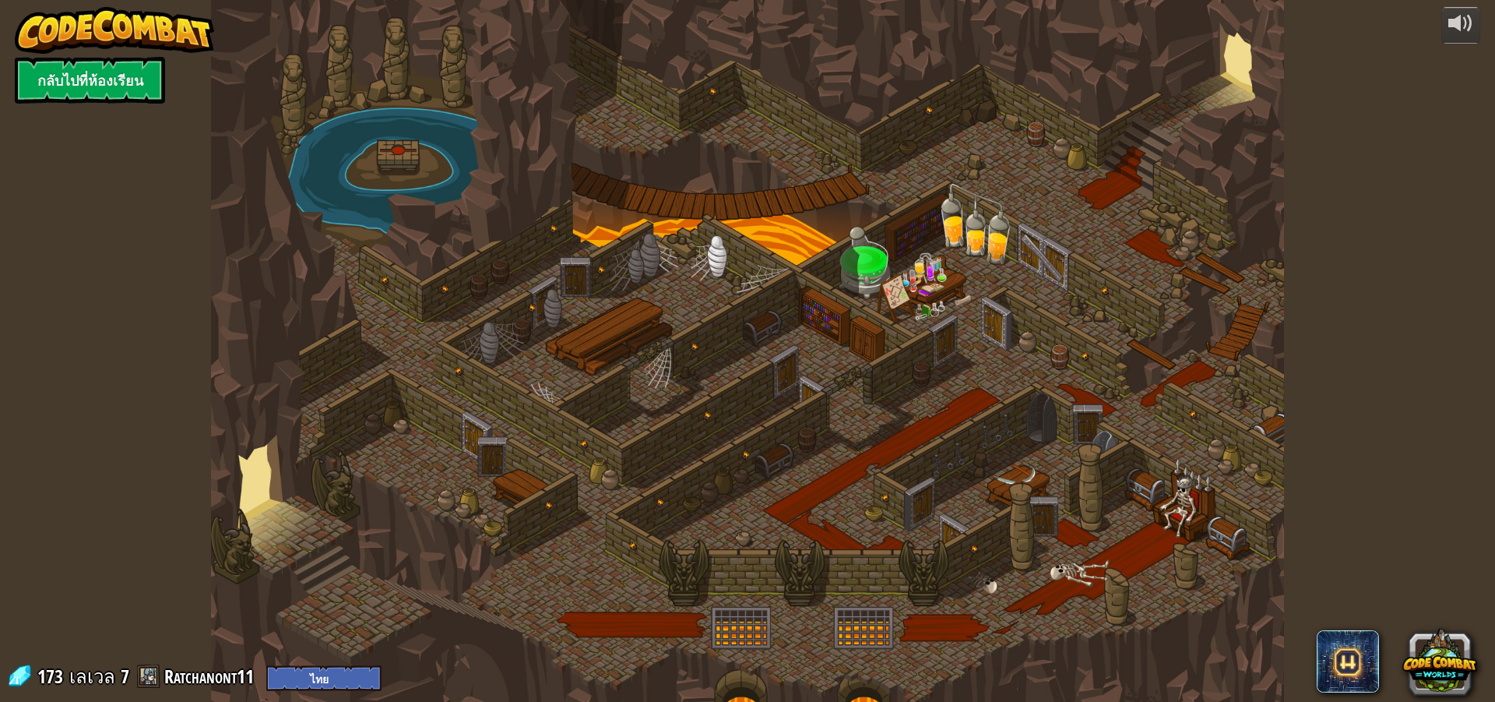
select select "th"
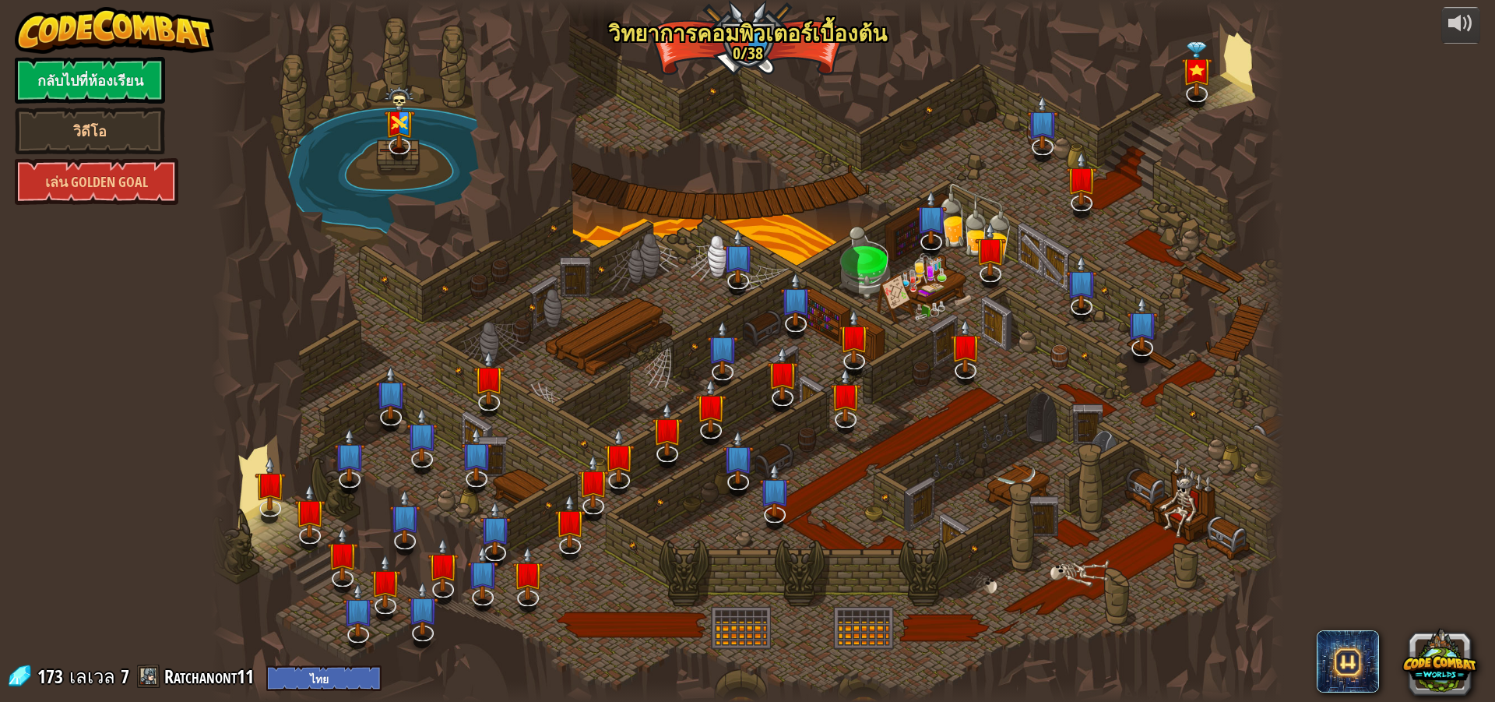
select select "th"
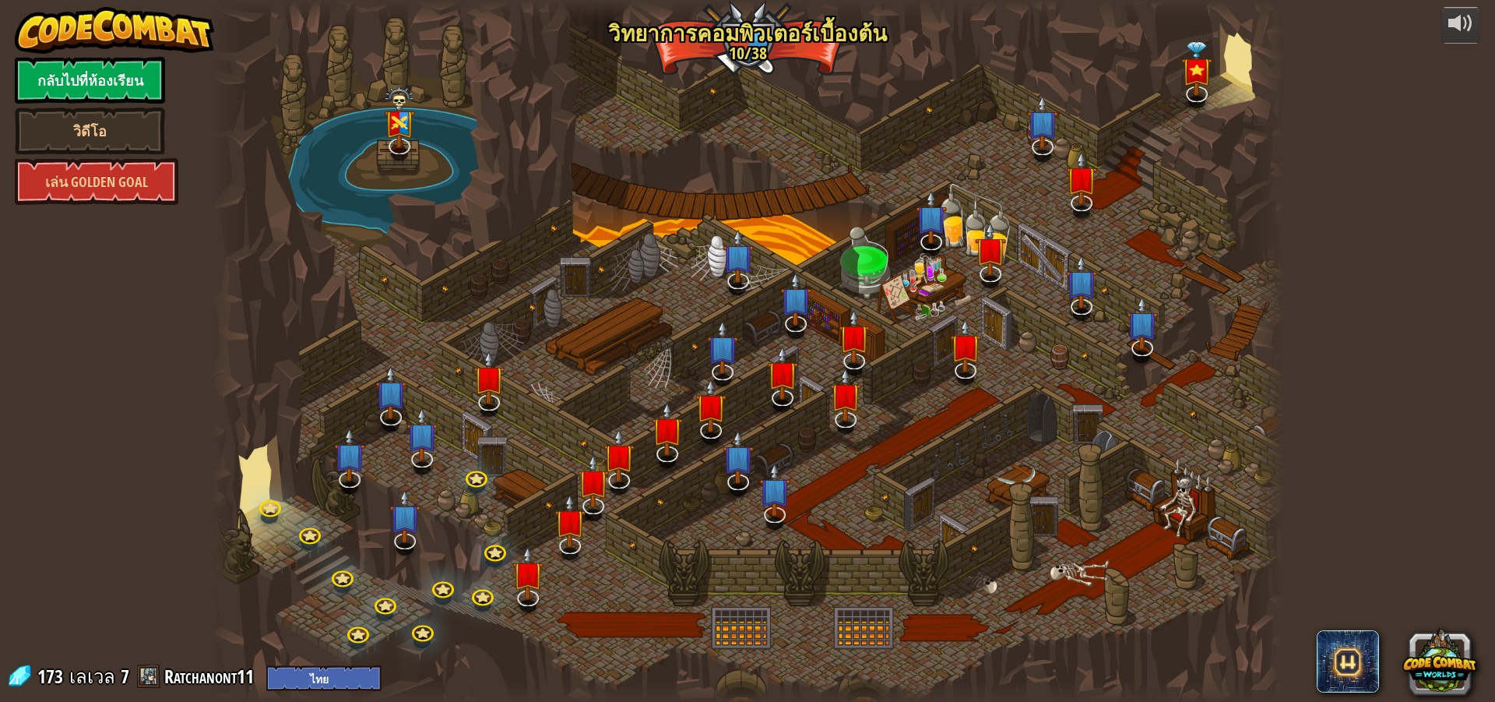
select select "th"
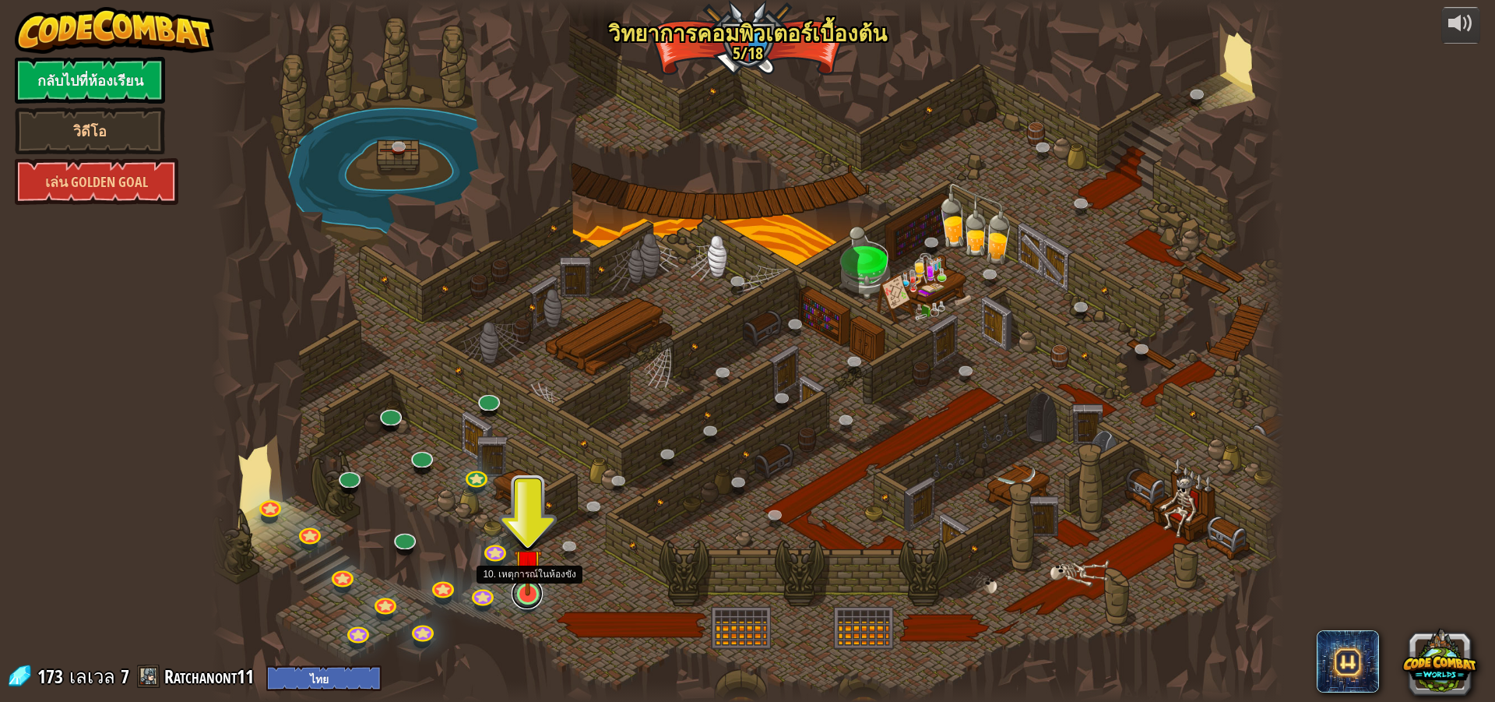
click at [523, 597] on link at bounding box center [527, 593] width 31 height 31
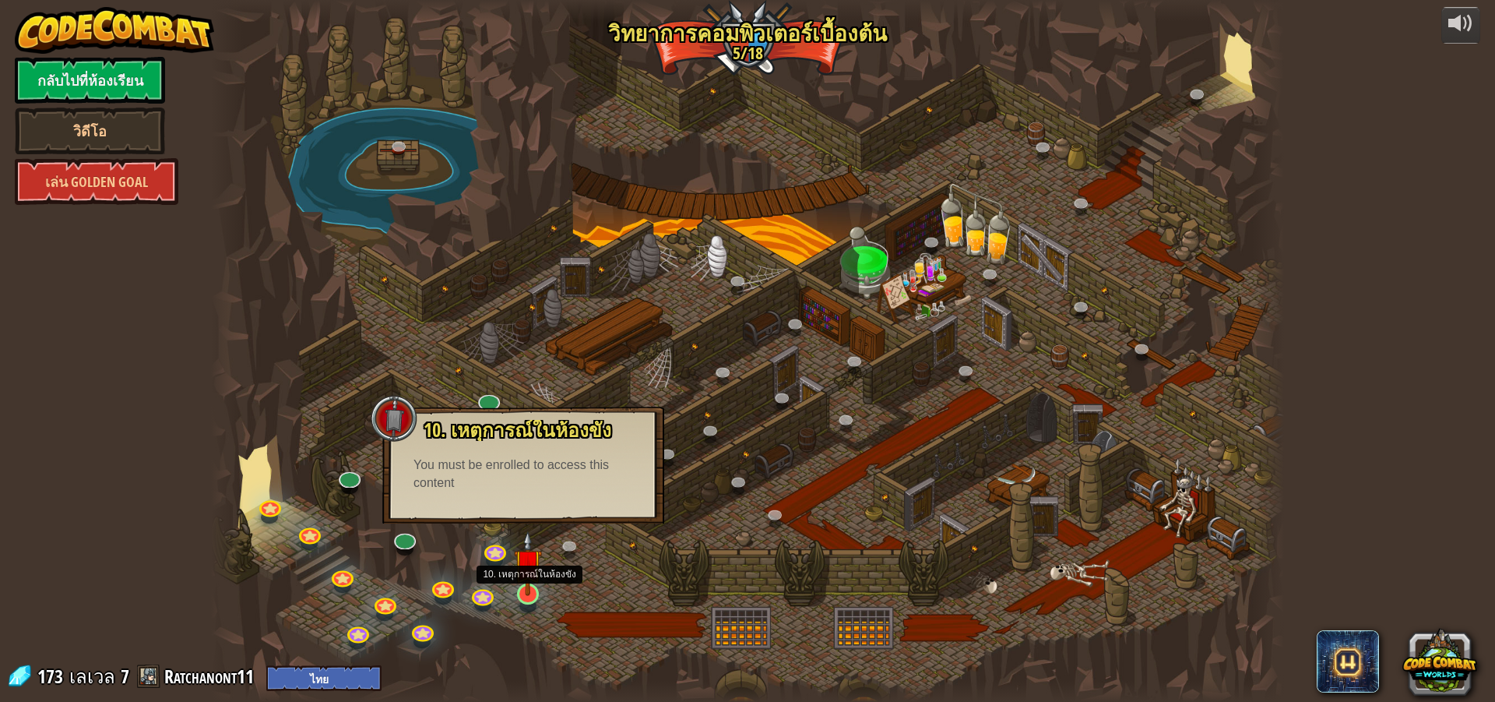
click at [534, 594] on img at bounding box center [528, 562] width 29 height 65
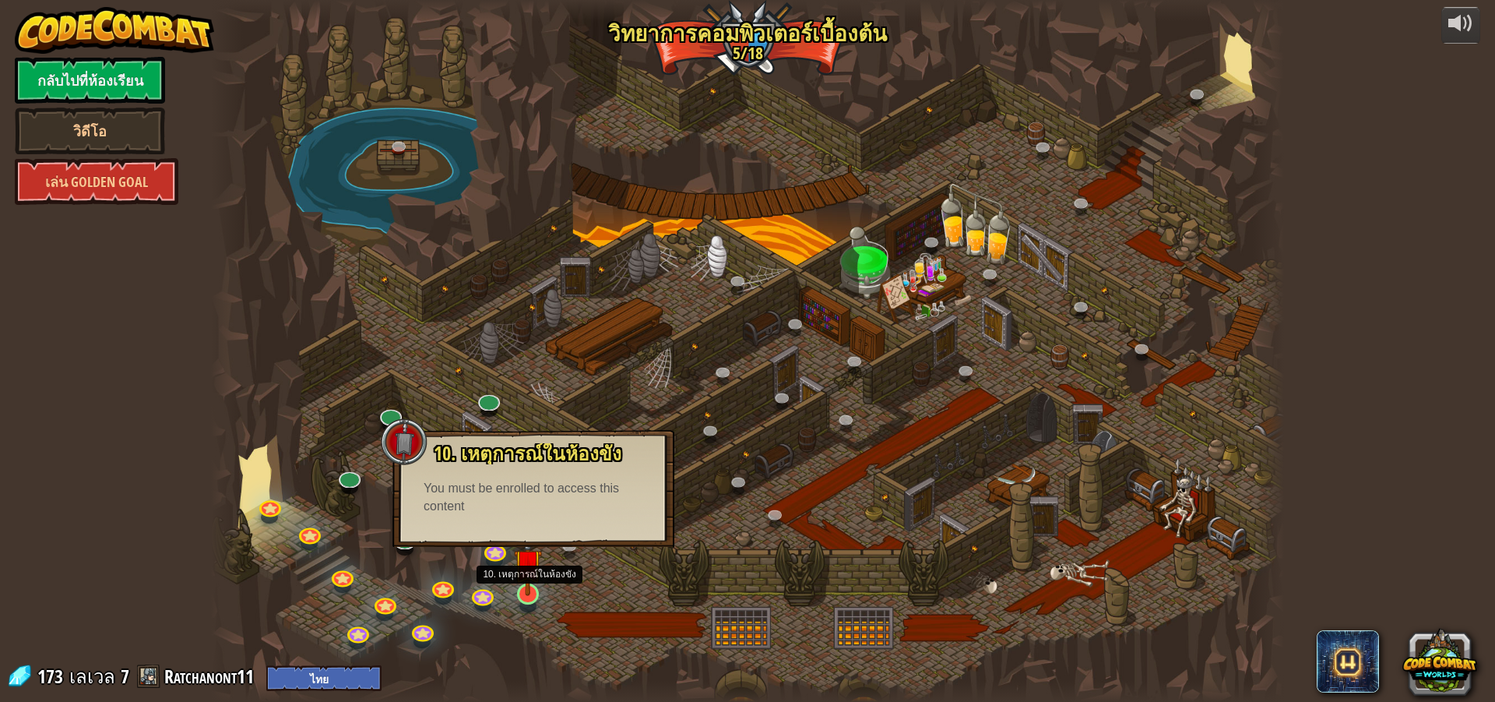
click at [534, 594] on img at bounding box center [528, 562] width 29 height 65
click at [472, 513] on div "You must be enrolled to access this content" at bounding box center [534, 498] width 220 height 36
click at [491, 544] on div "10. เหตุการณ์ในห้องขัง ถูกขังอยู่ในคุกกับ โอมาน บิวสโตน! พูดรหัสที่ถูกต้องเพื่อ…" at bounding box center [534, 488] width 282 height 117
click at [490, 545] on div "10. เหตุการณ์ในห้องขัง ถูกขังอยู่ในคุกกับ โอมาน บิวสโตน! พูดรหัสที่ถูกต้องเพื่อ…" at bounding box center [534, 488] width 282 height 117
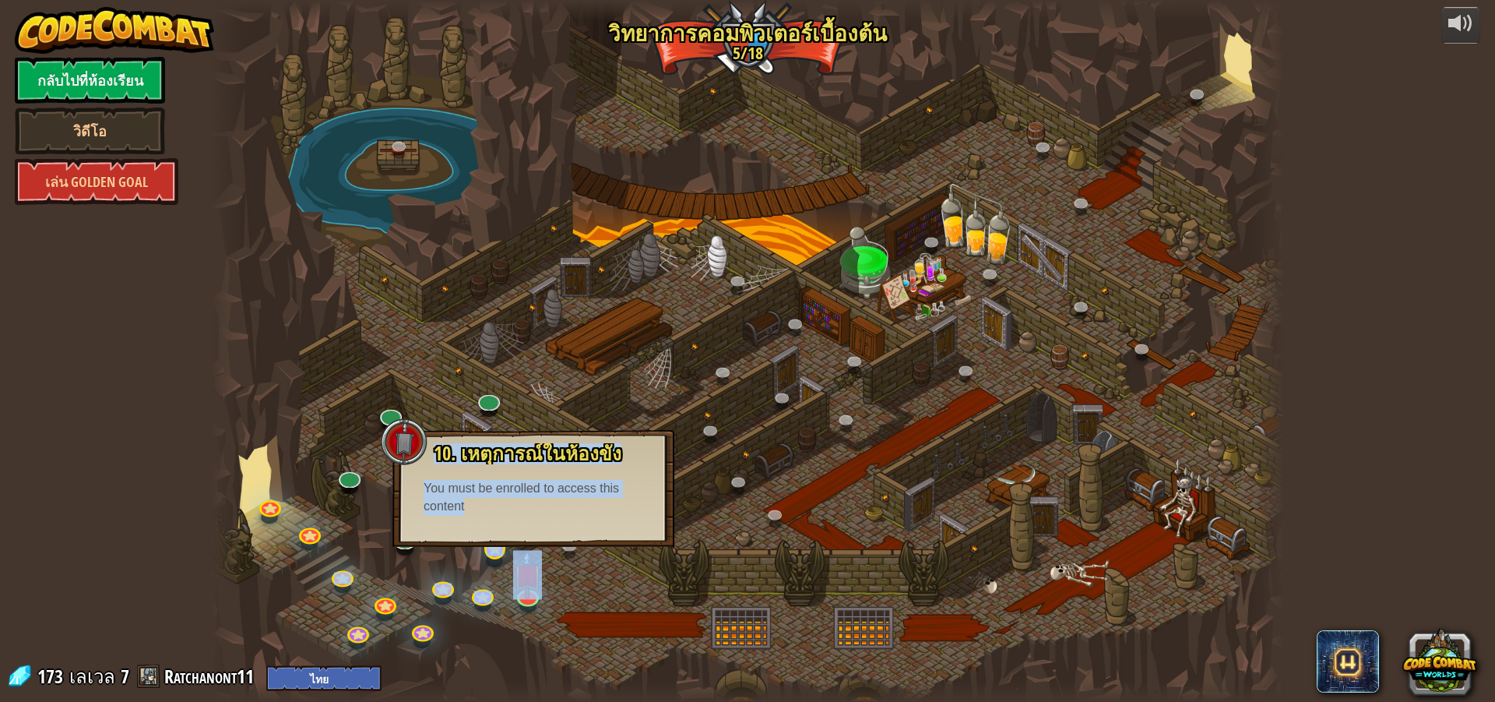
click at [491, 551] on div "25. Kithgard ประตู (ล็อค) หนีออกจากคุกคิธการ์ด และอย่าให้ยามจับได้ 26. Wakka Ma…" at bounding box center [747, 351] width 1073 height 702
click at [491, 551] on link at bounding box center [494, 547] width 31 height 31
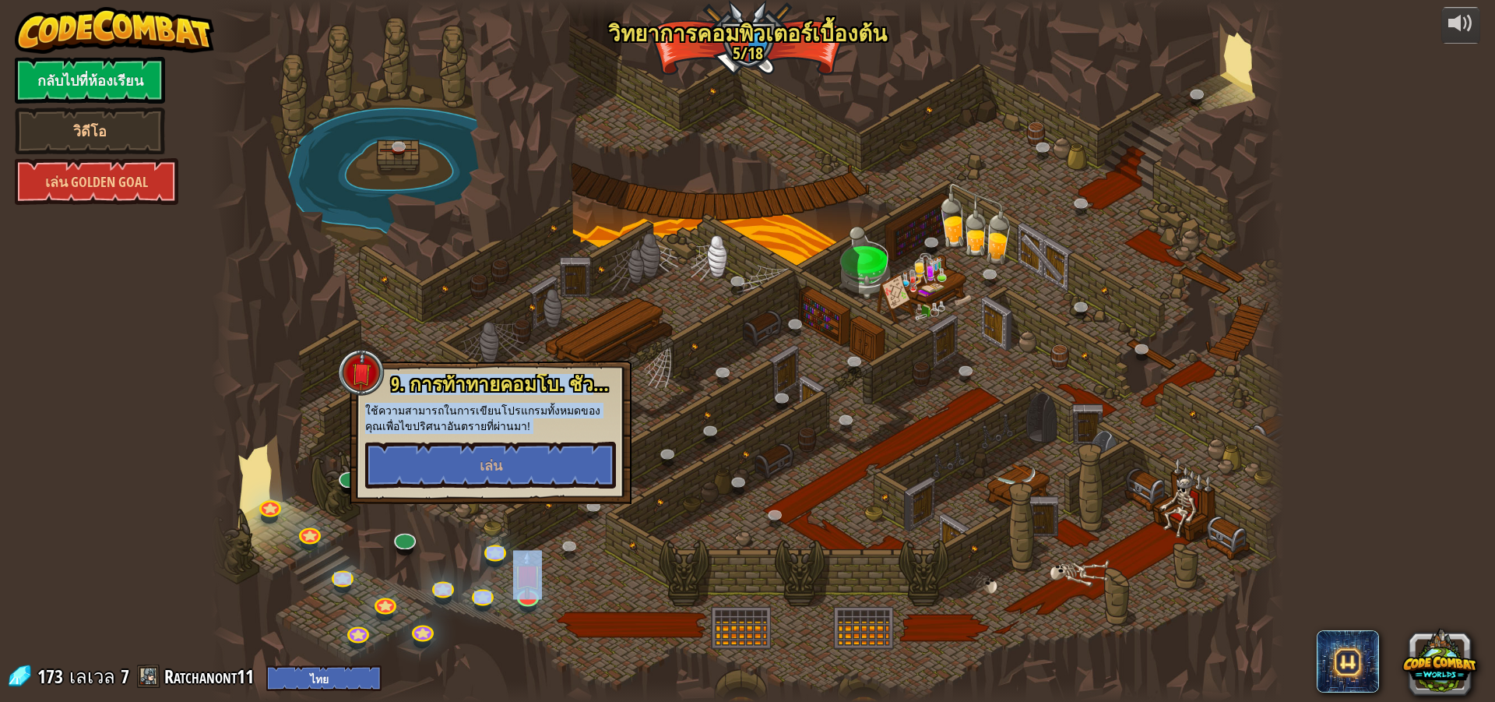
click at [382, 555] on div at bounding box center [747, 351] width 1073 height 702
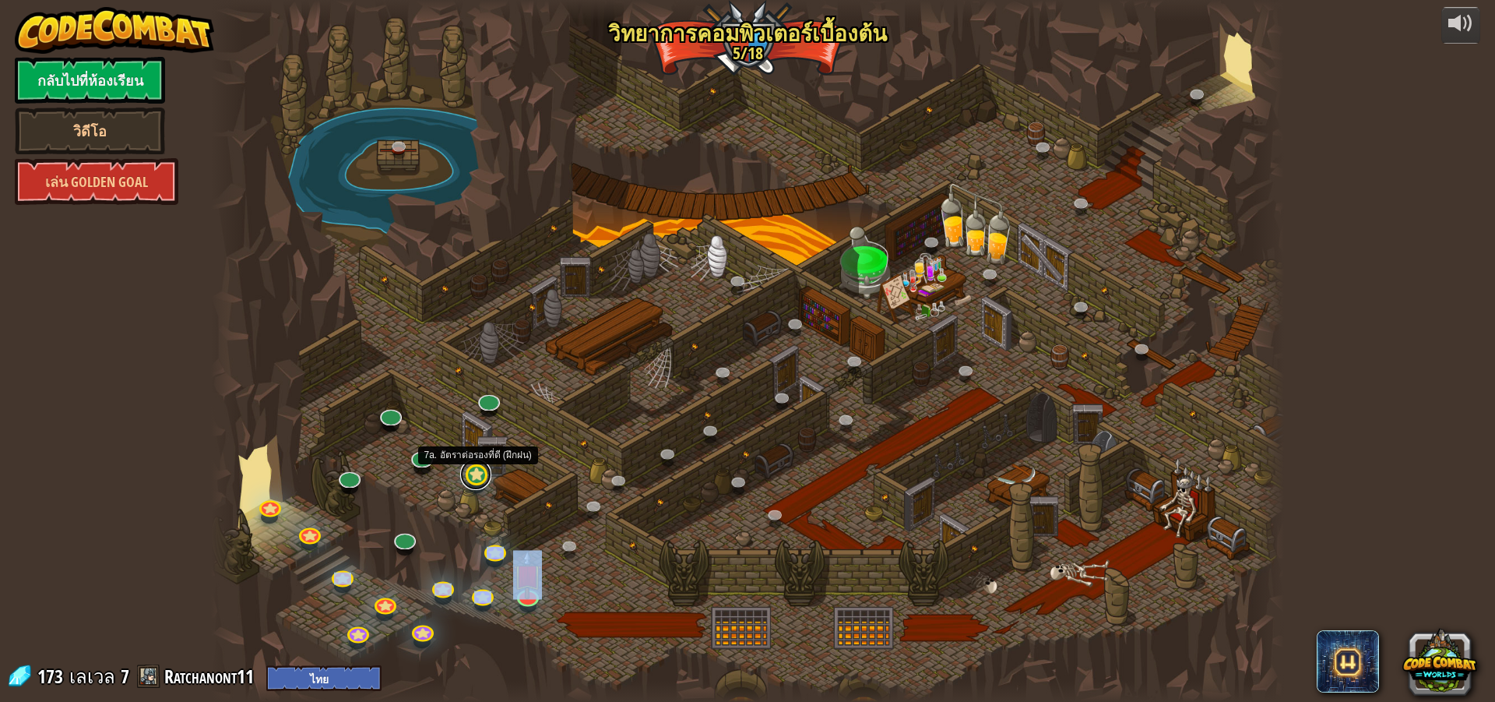
click at [474, 475] on link at bounding box center [475, 474] width 31 height 31
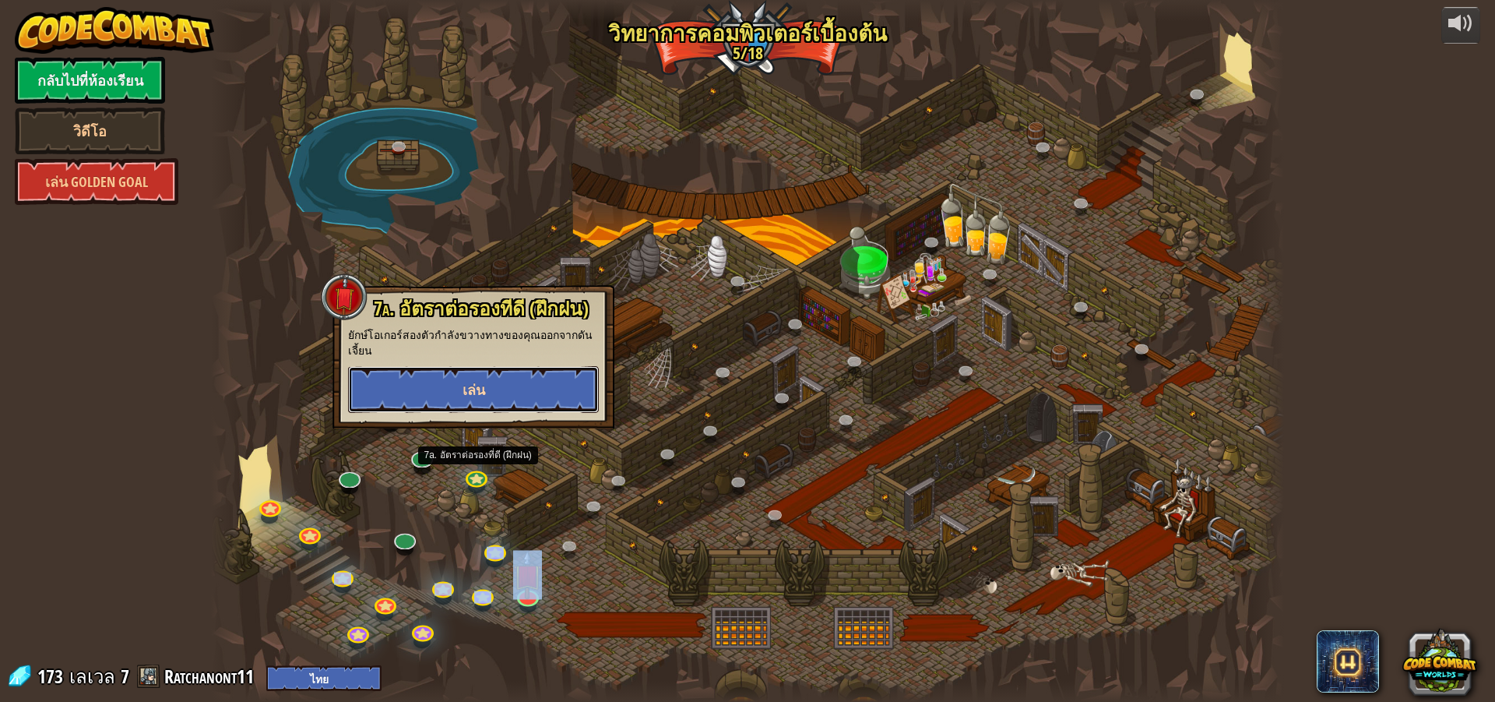
click at [508, 384] on button "เล่น" at bounding box center [473, 389] width 251 height 47
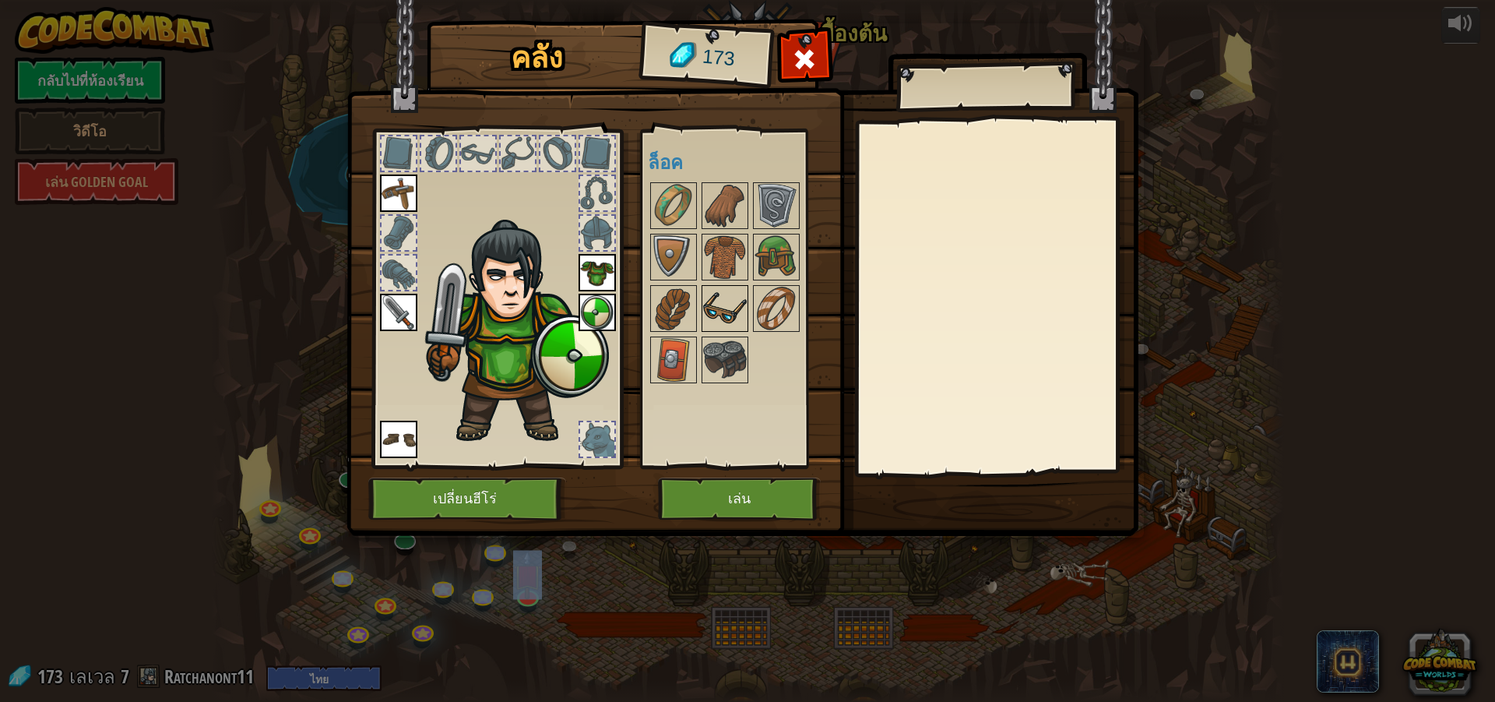
click at [735, 313] on img at bounding box center [725, 309] width 44 height 44
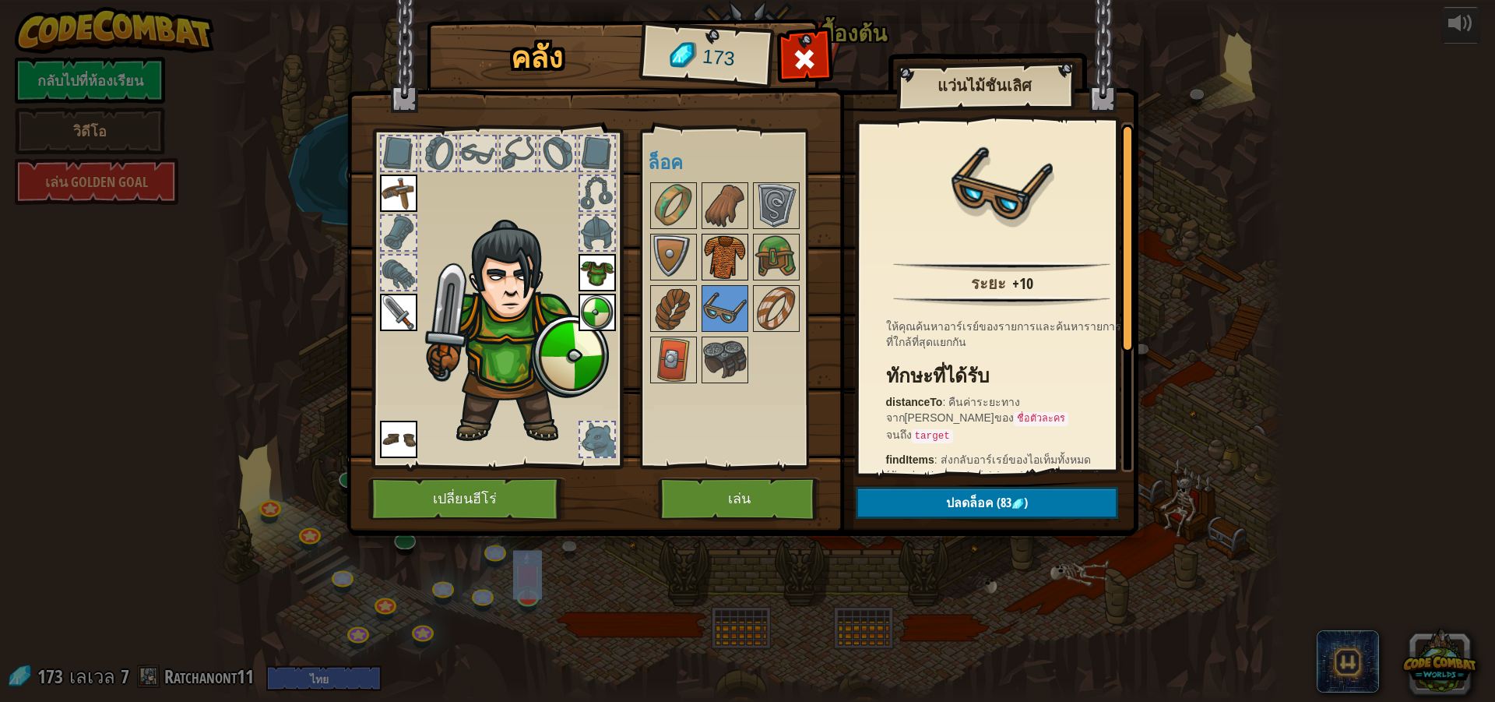
click at [745, 248] on img at bounding box center [725, 257] width 44 height 44
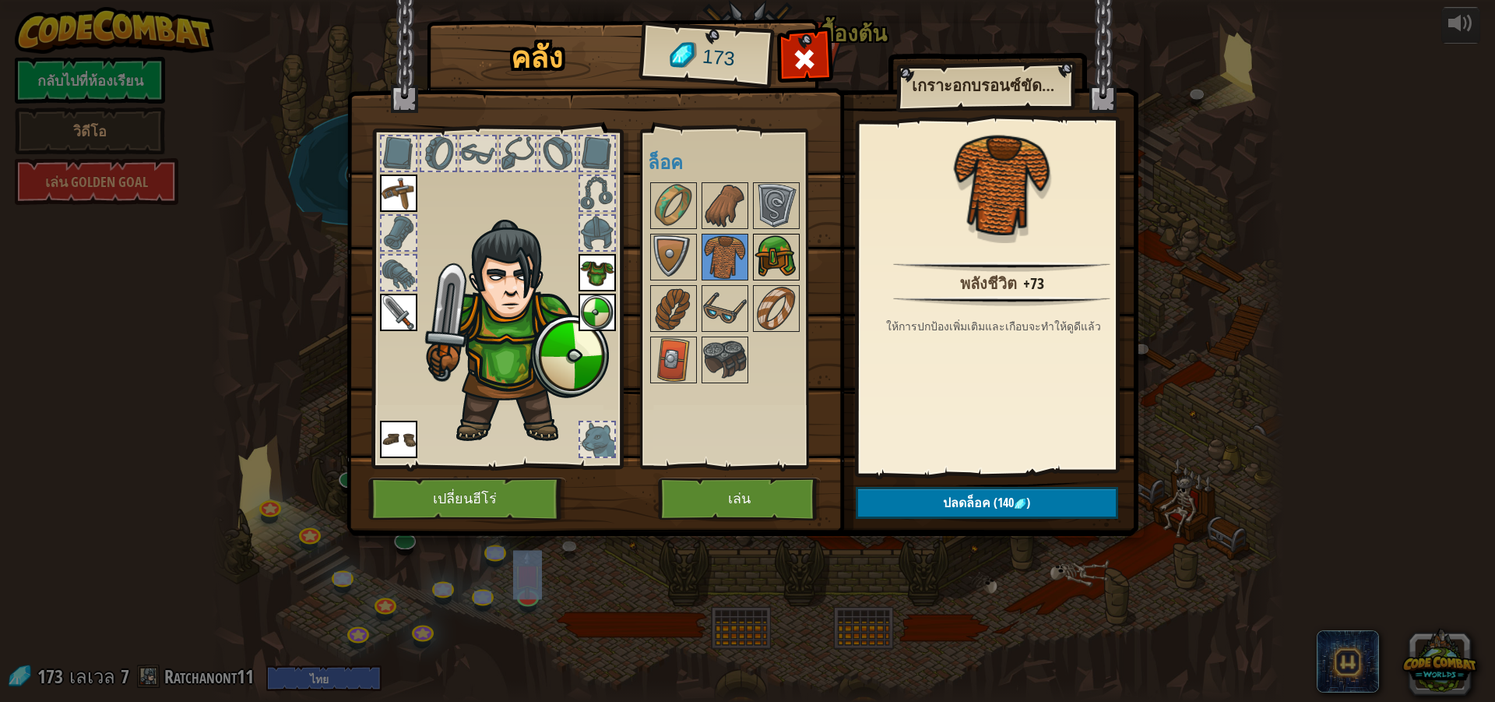
click at [769, 239] on img at bounding box center [777, 257] width 44 height 44
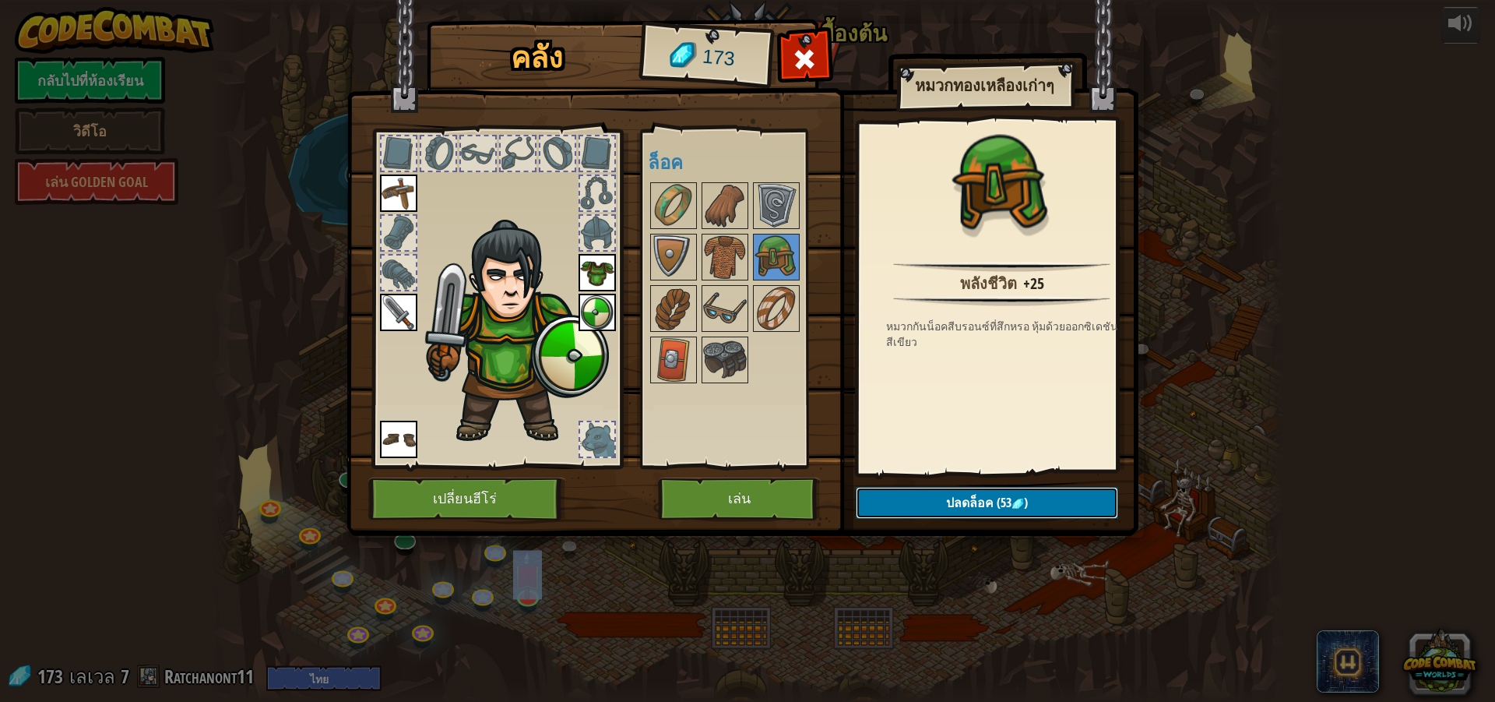
click at [977, 509] on span "ปลดล็อค" at bounding box center [970, 502] width 48 height 17
click at [952, 495] on button "ยืนยัน" at bounding box center [987, 503] width 262 height 32
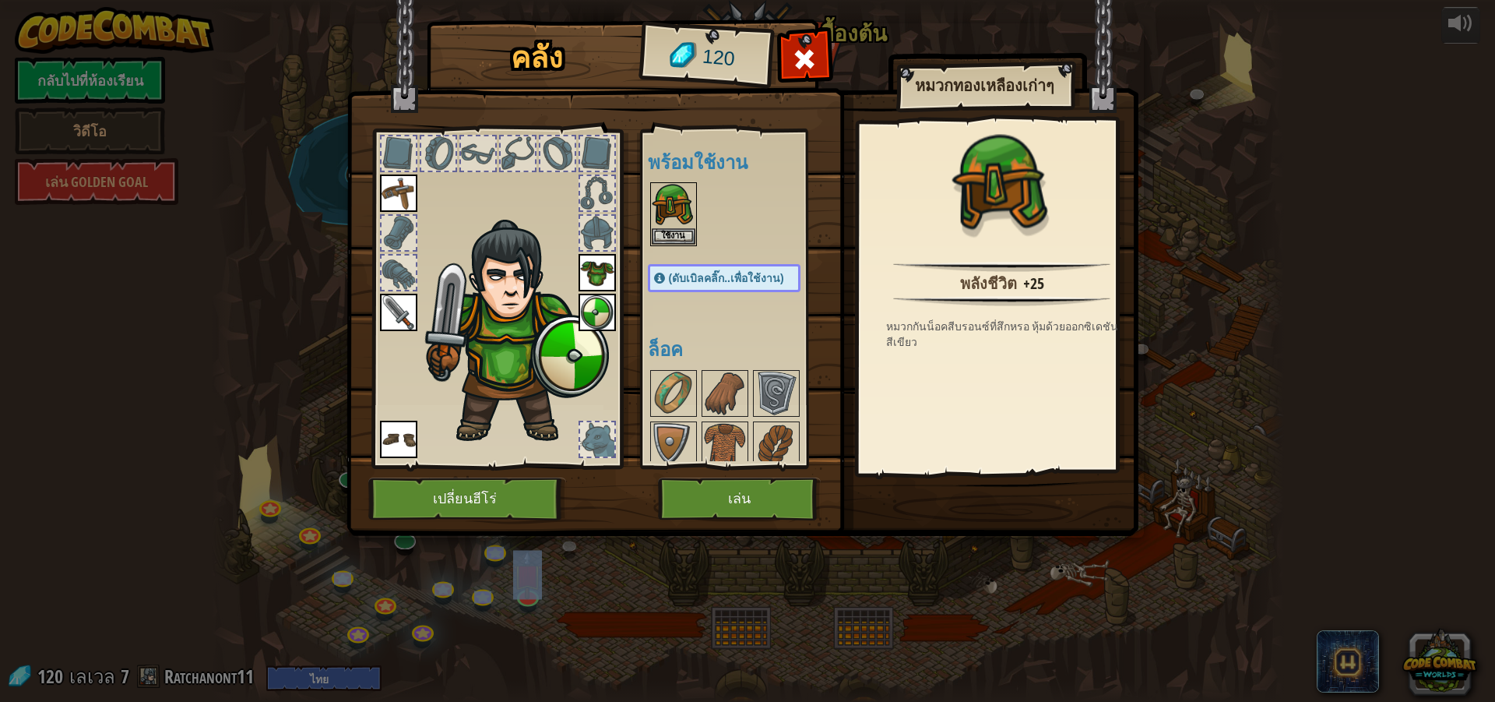
drag, startPoint x: 670, startPoint y: 226, endPoint x: 709, endPoint y: 237, distance: 40.4
click at [675, 226] on img at bounding box center [674, 206] width 44 height 44
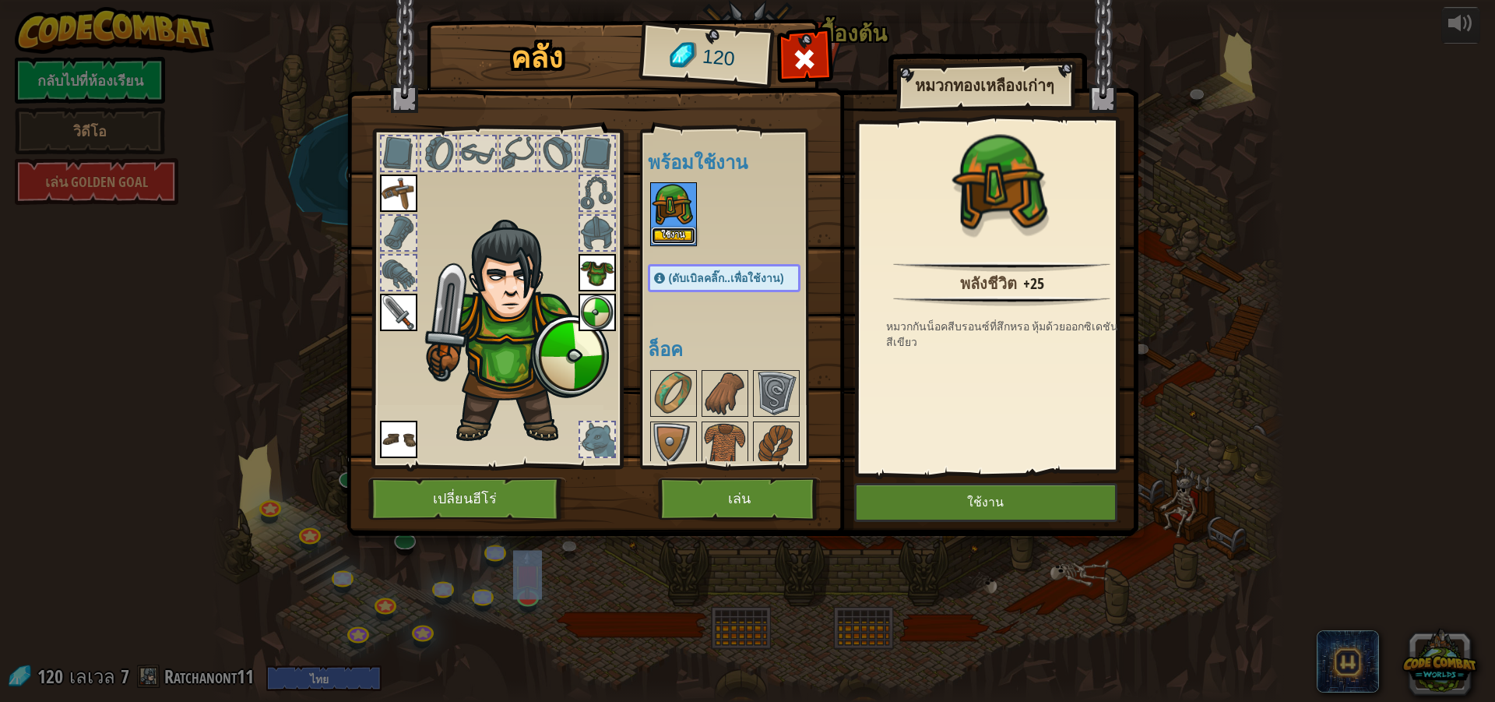
click at [687, 234] on button "ใช้งาน" at bounding box center [674, 235] width 44 height 16
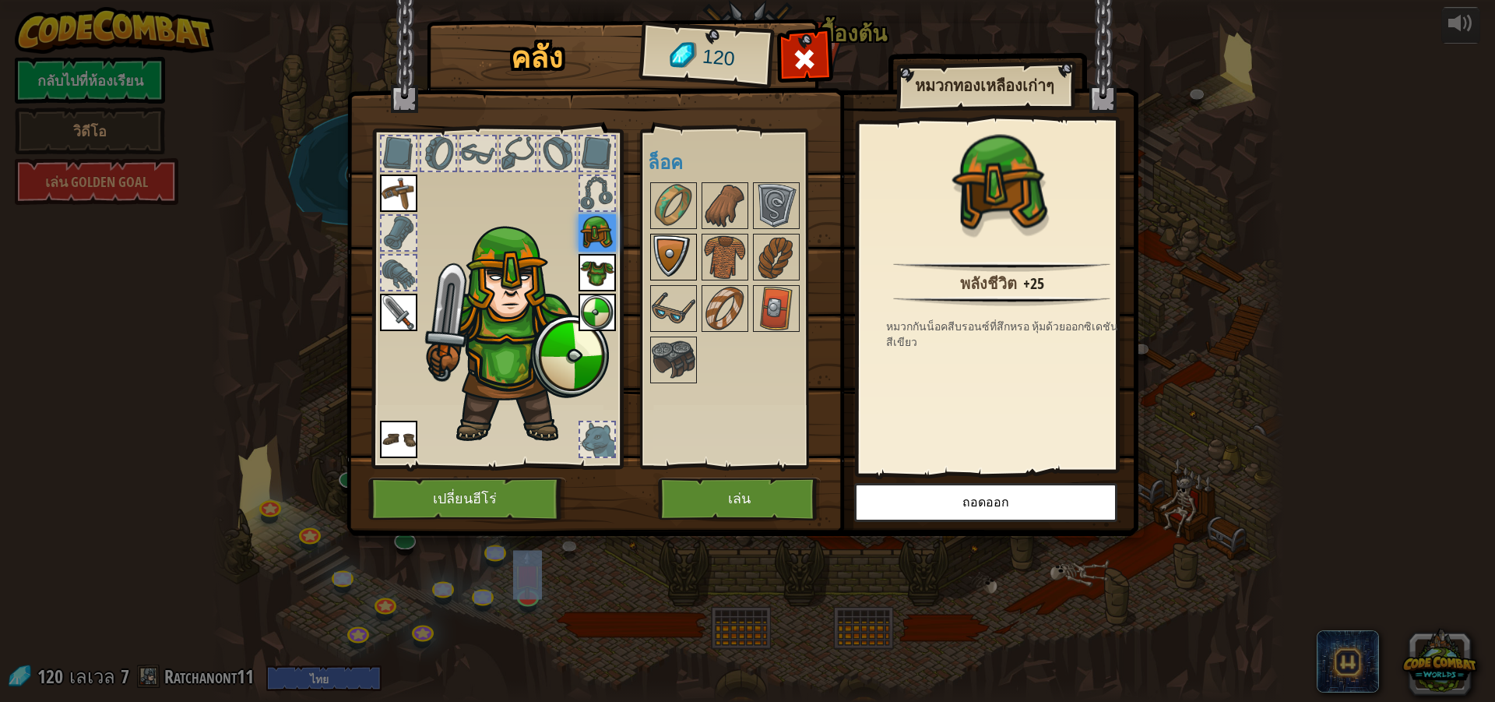
click at [675, 238] on img at bounding box center [674, 257] width 44 height 44
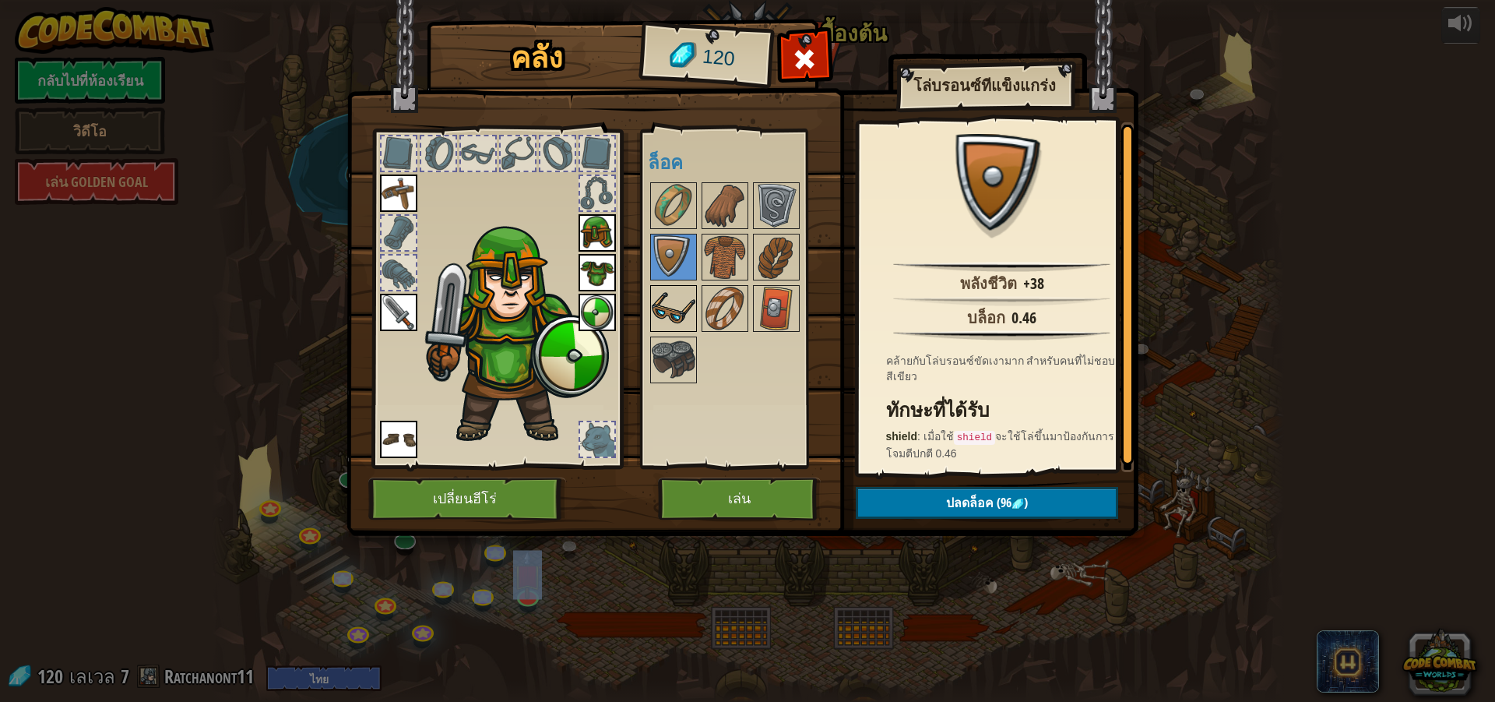
click at [680, 310] on img at bounding box center [674, 309] width 44 height 44
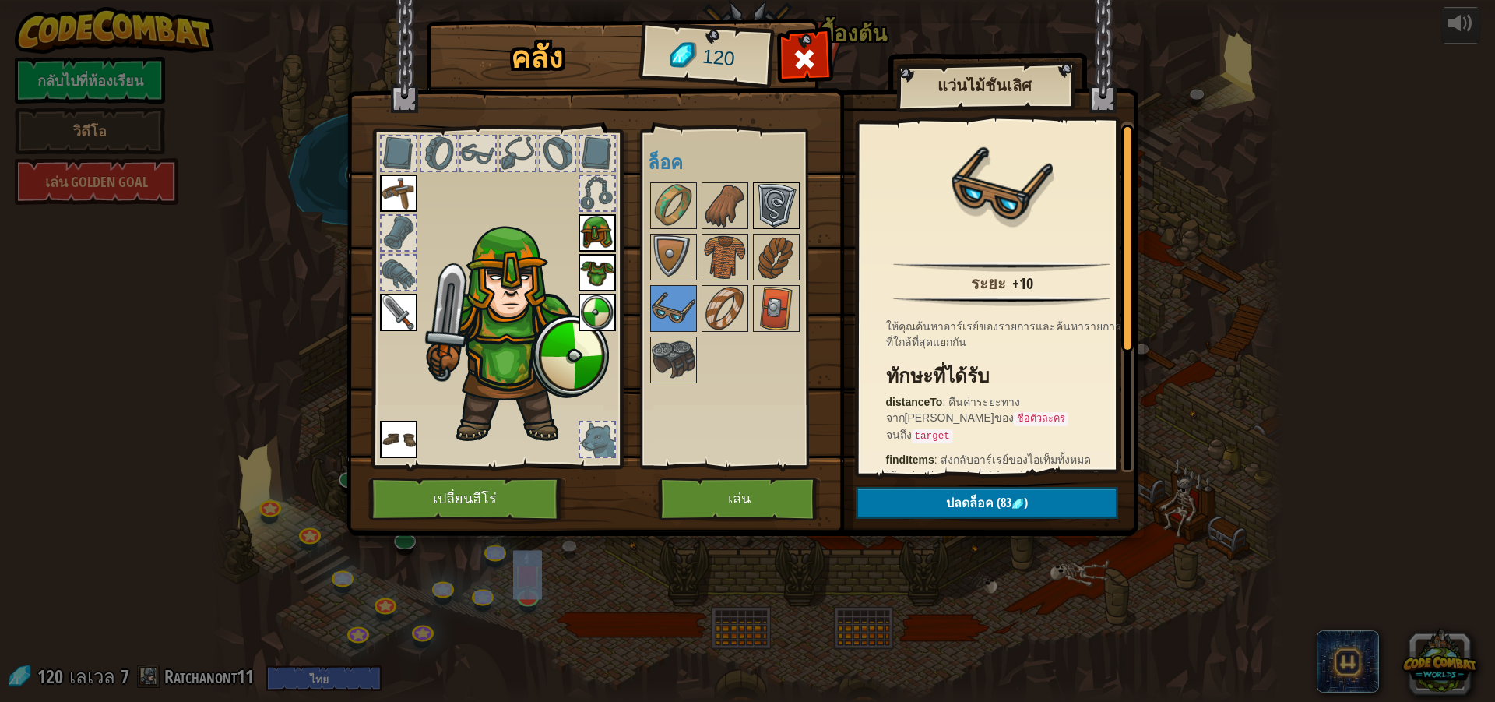
click at [773, 216] on img at bounding box center [777, 206] width 44 height 44
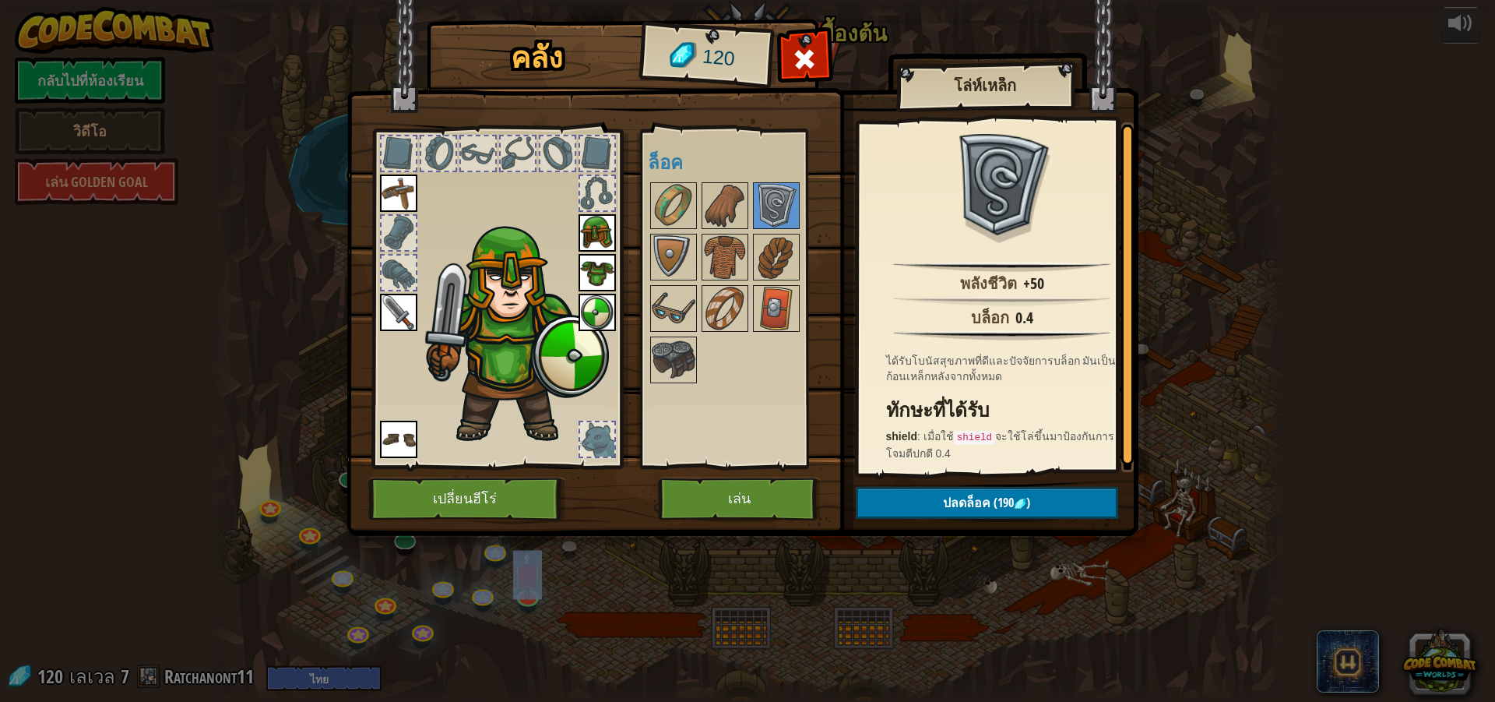
scroll to position [3, 0]
click at [663, 368] on img at bounding box center [674, 360] width 44 height 44
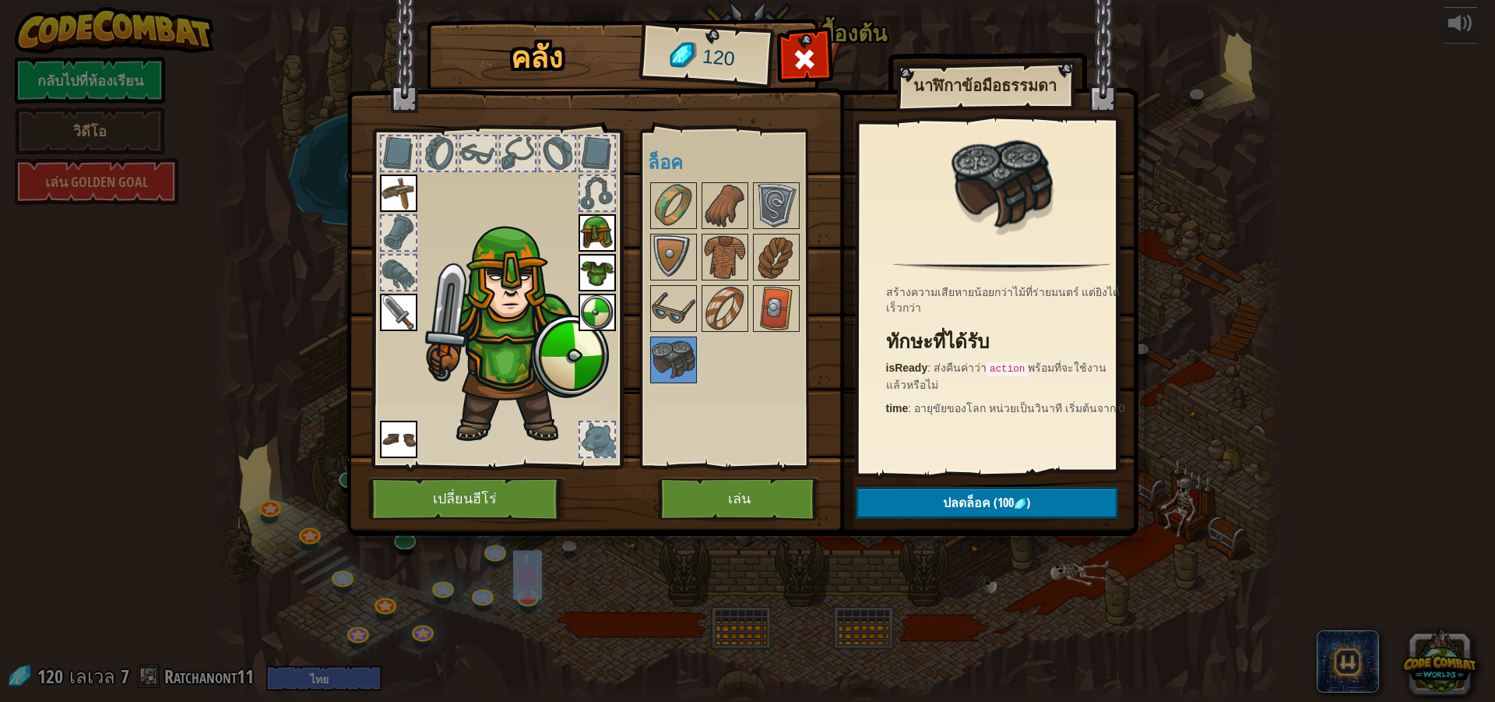
drag, startPoint x: 678, startPoint y: 309, endPoint x: 366, endPoint y: 321, distance: 312.5
click at [678, 312] on img at bounding box center [674, 309] width 44 height 44
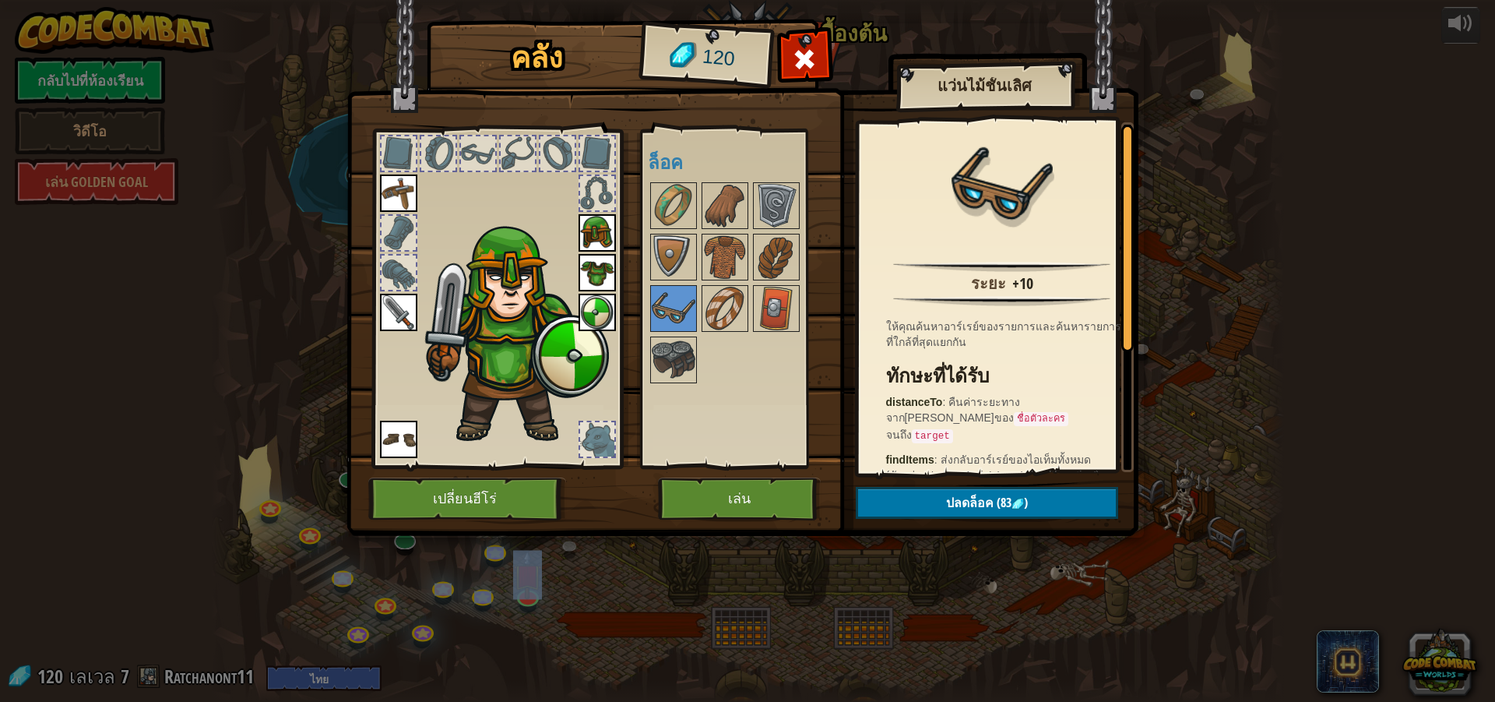
click at [407, 318] on img at bounding box center [398, 312] width 37 height 37
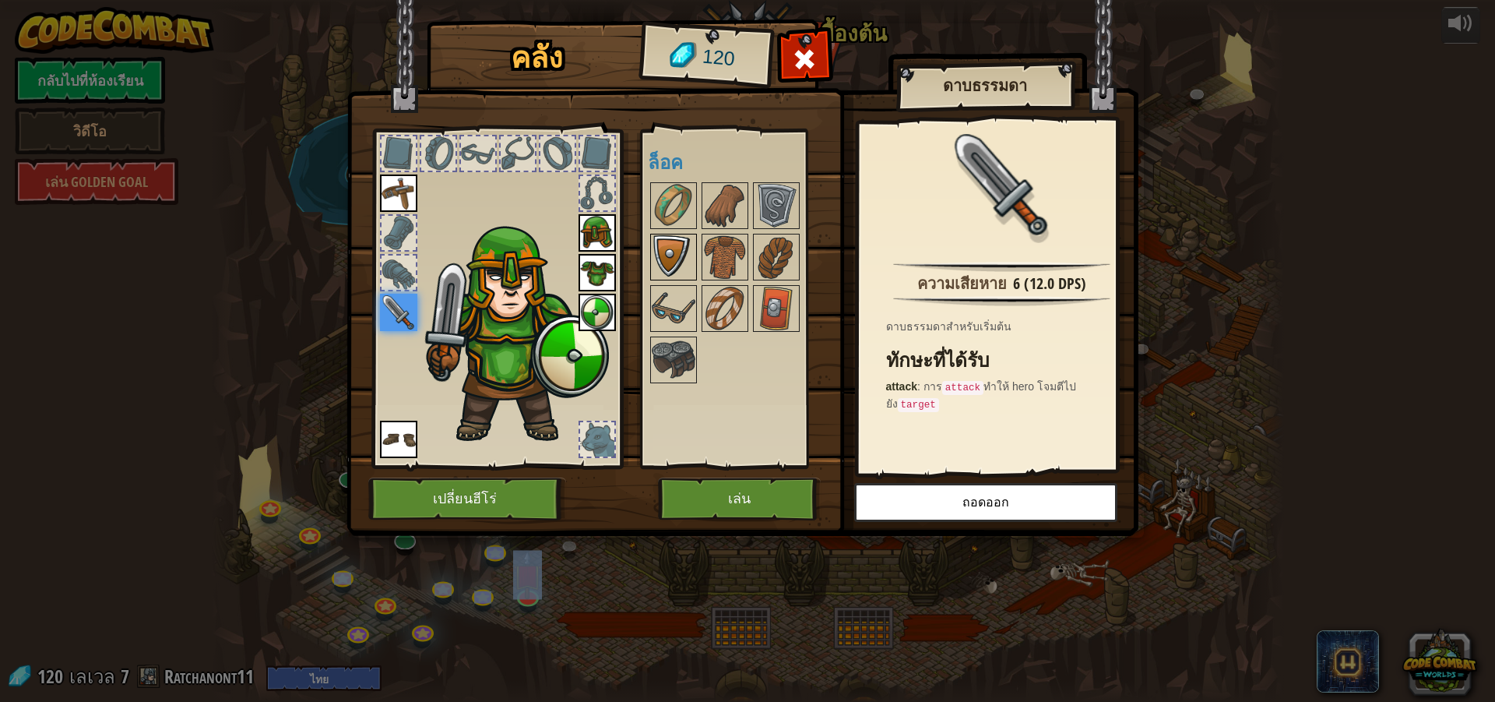
click at [654, 240] on img at bounding box center [674, 257] width 44 height 44
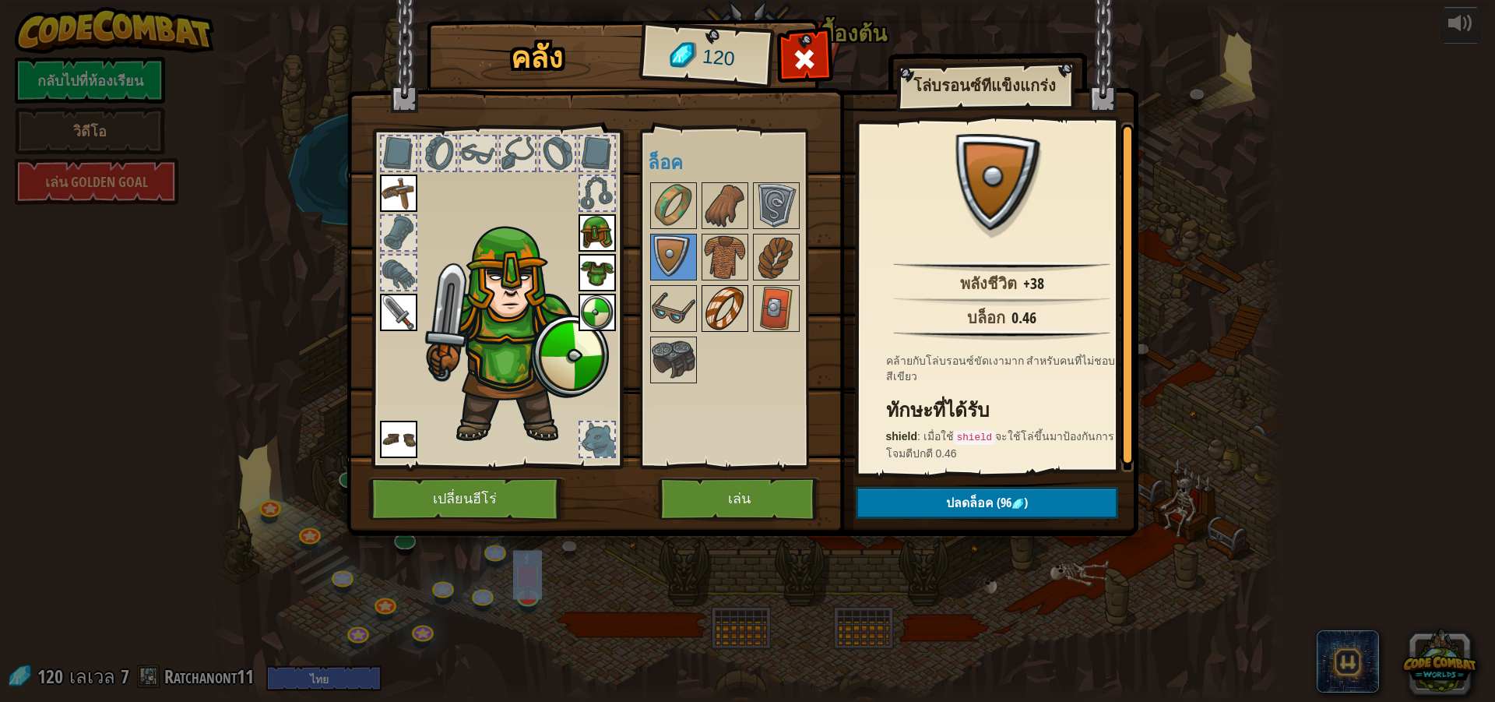
drag, startPoint x: 706, startPoint y: 281, endPoint x: 718, endPoint y: 307, distance: 28.6
click at [716, 305] on div "พร้อมใช้งาน ใช้งาน ใช้งาน ใช้งาน ใช้งาน ใช้งาน ใช้งาน (ดับเบิลคลิ๊ก..เพื่อใช้งา…" at bounding box center [740, 298] width 184 height 325
click at [706, 250] on img at bounding box center [725, 257] width 44 height 44
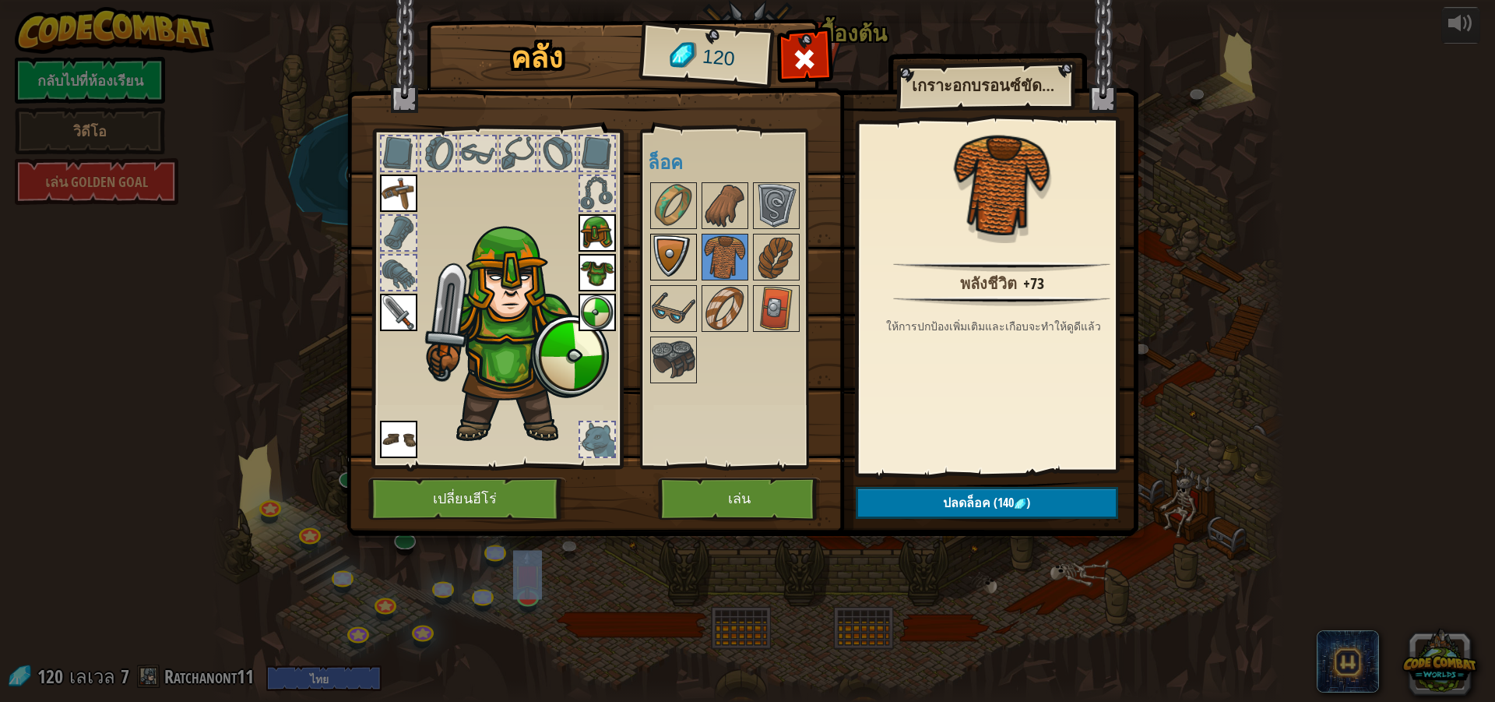
click at [680, 253] on img at bounding box center [674, 257] width 44 height 44
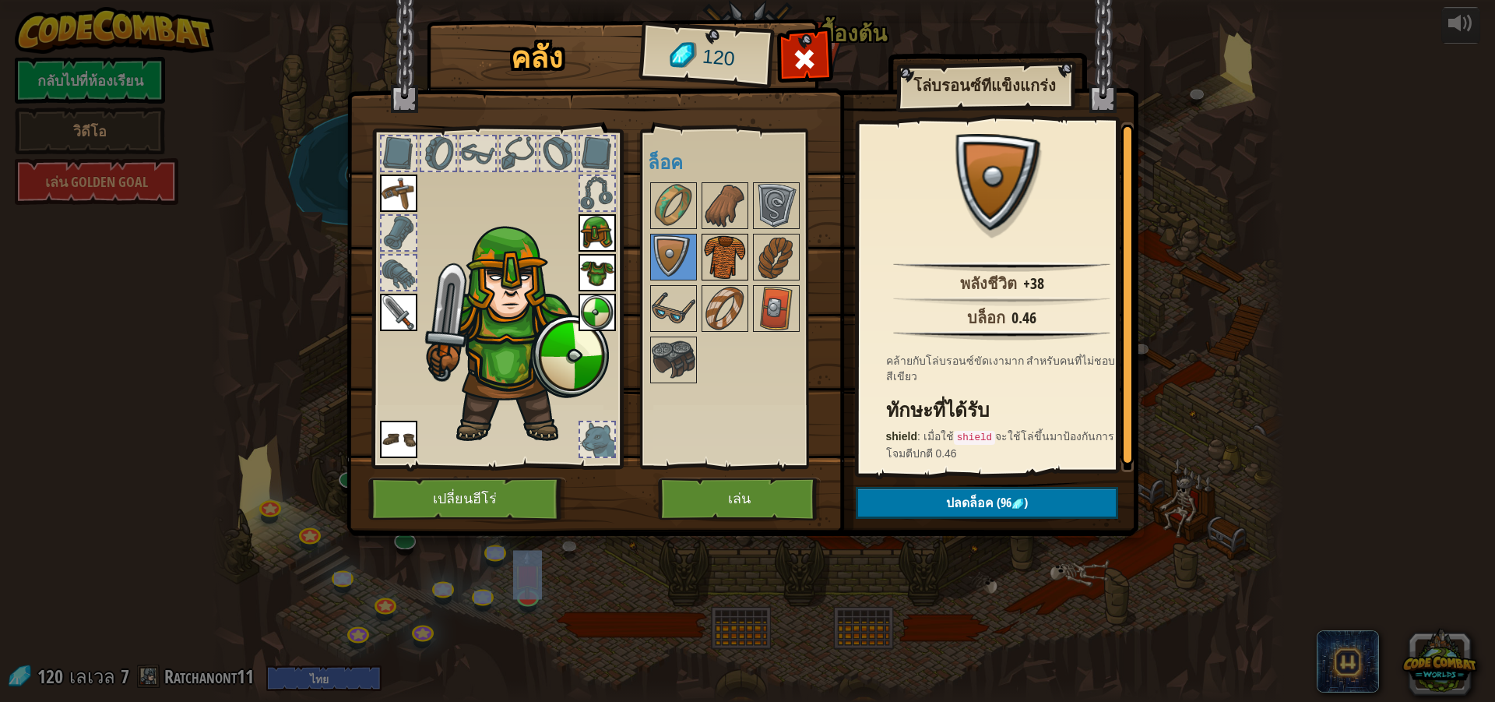
drag, startPoint x: 802, startPoint y: 255, endPoint x: 720, endPoint y: 262, distance: 82.9
click at [802, 255] on div at bounding box center [740, 283] width 184 height 206
click at [720, 262] on img at bounding box center [725, 257] width 44 height 44
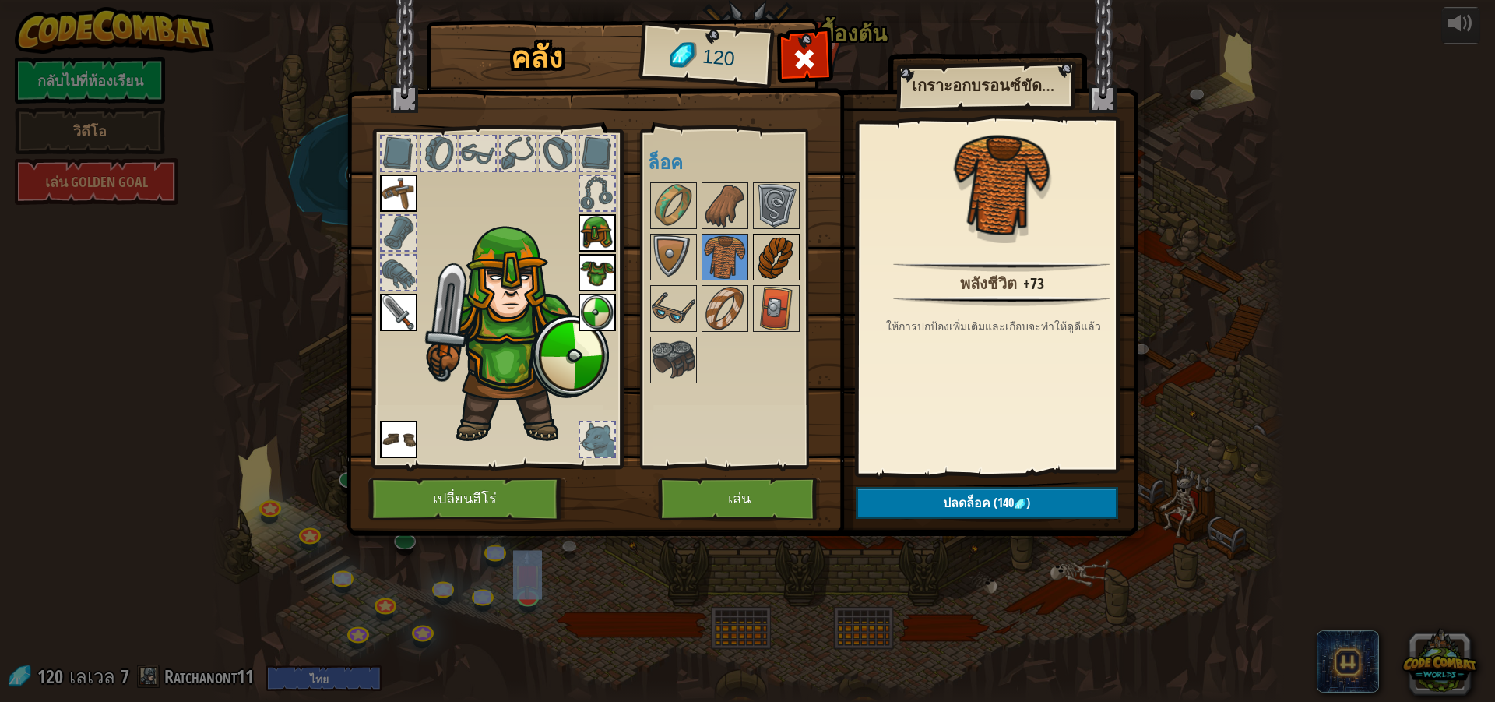
click at [787, 251] on img at bounding box center [777, 257] width 44 height 44
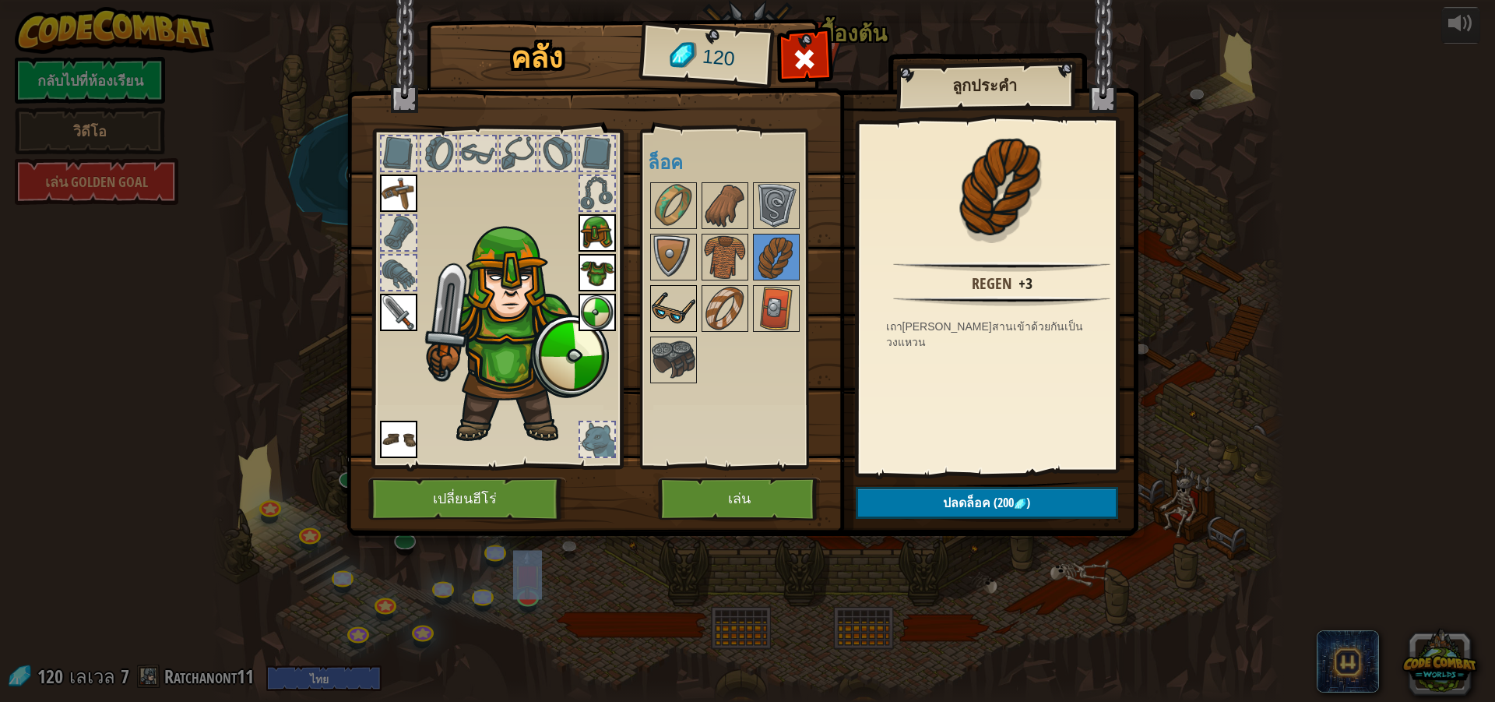
click at [665, 314] on img at bounding box center [674, 309] width 44 height 44
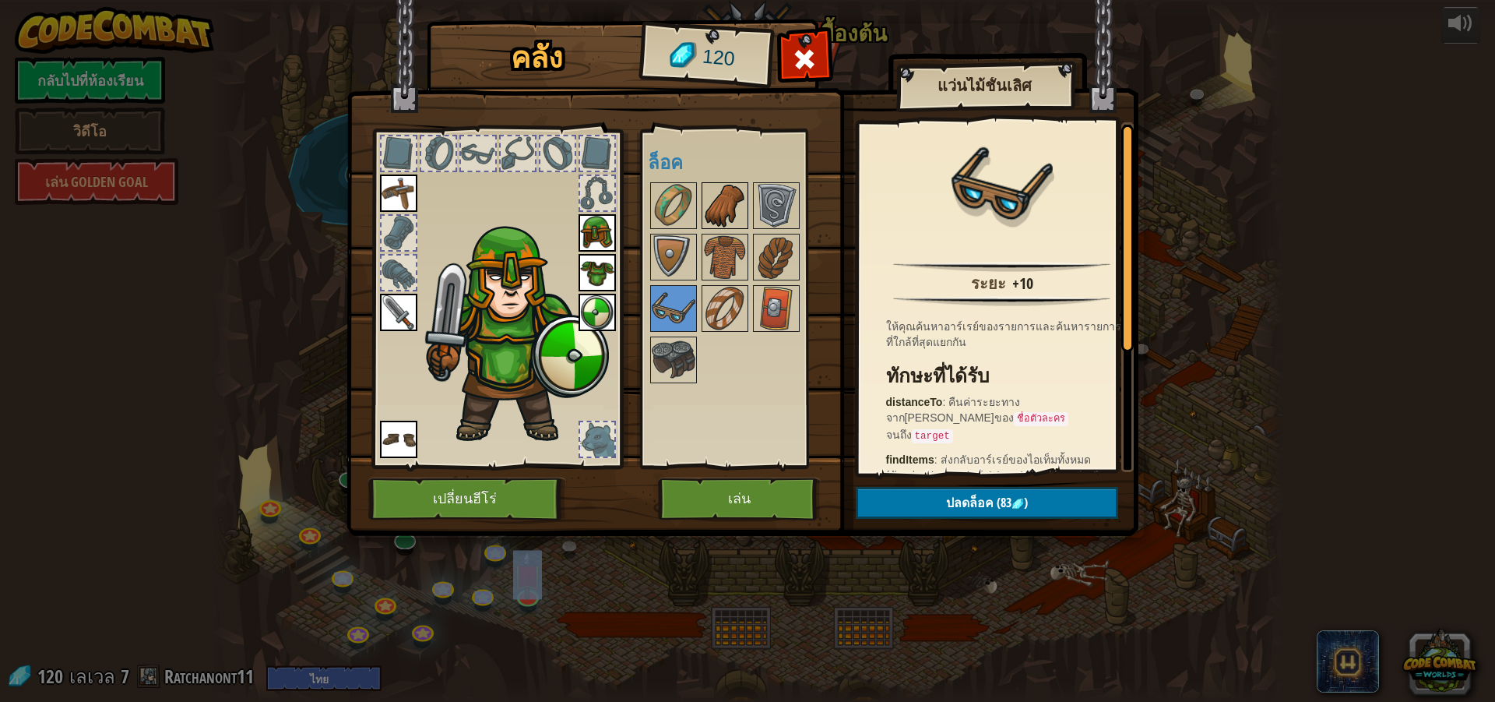
click at [713, 207] on img at bounding box center [725, 206] width 44 height 44
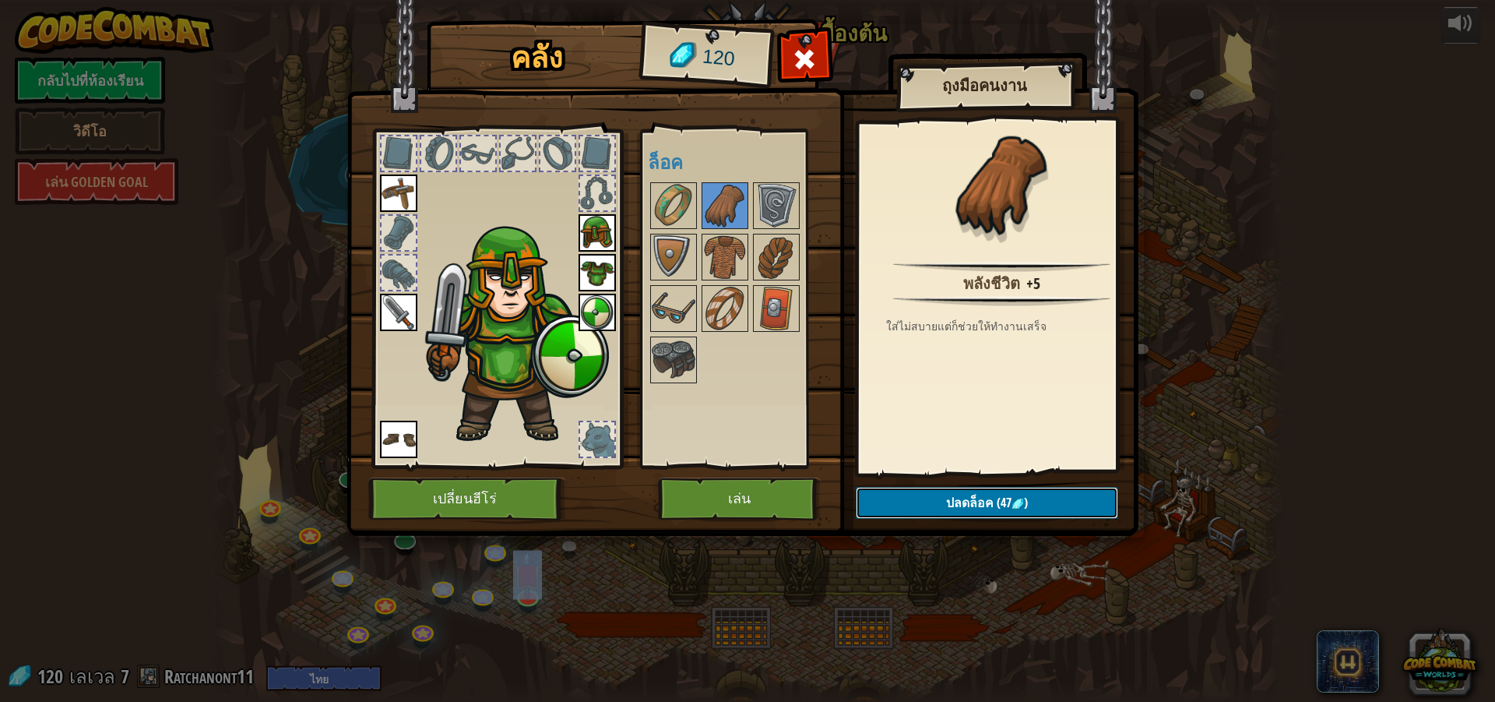
click at [959, 493] on button "ปลดล็อค (47 )" at bounding box center [987, 503] width 262 height 32
click at [957, 506] on button "ยืนยัน" at bounding box center [987, 503] width 262 height 32
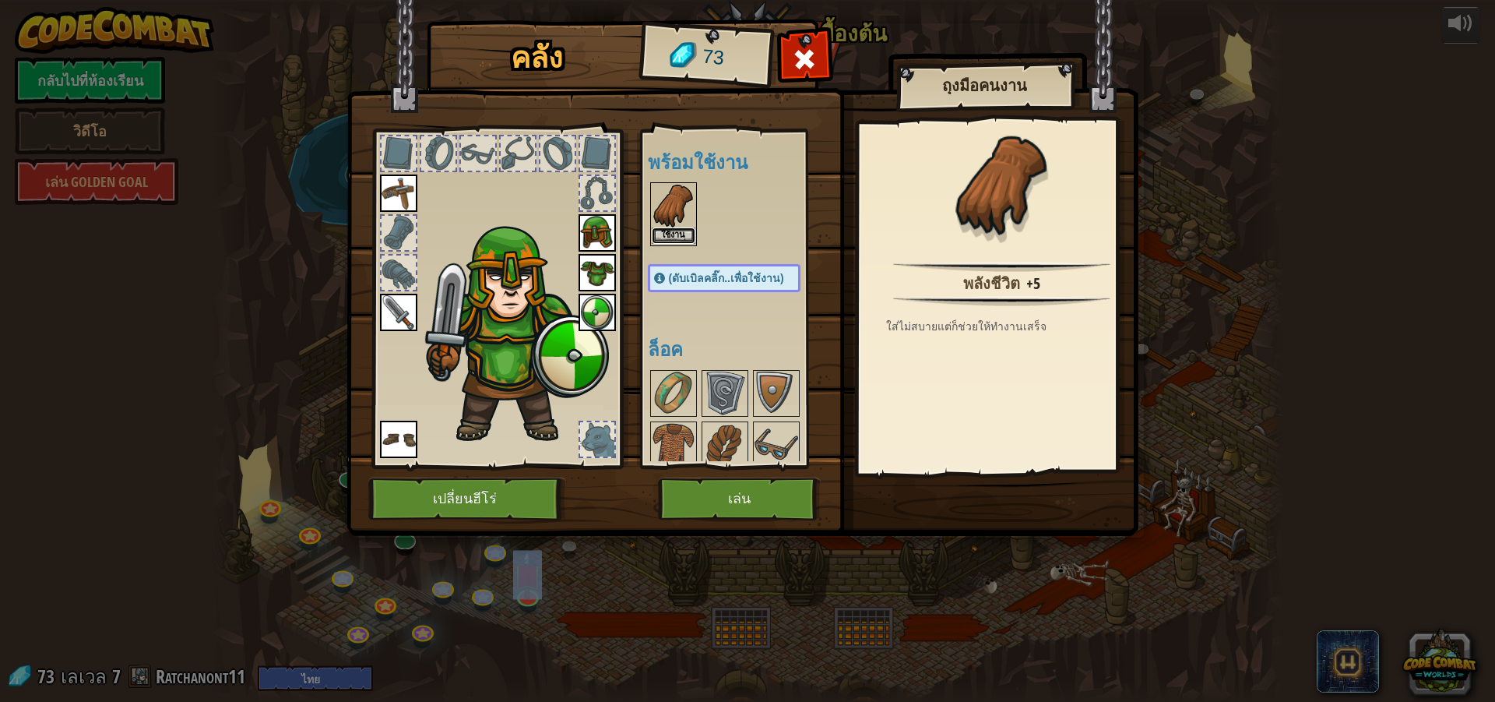
click at [682, 234] on button "ใช้งาน" at bounding box center [674, 235] width 44 height 16
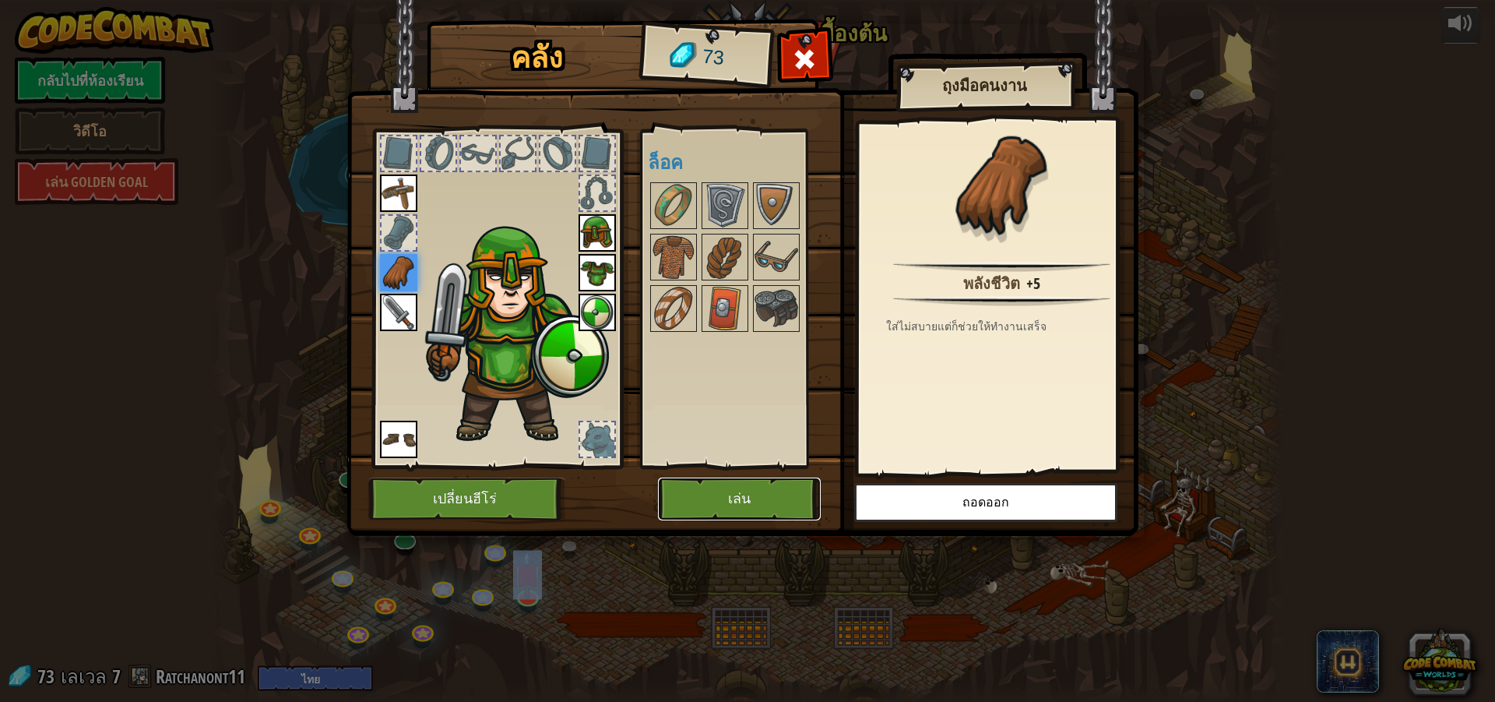
click at [742, 498] on button "เล่น" at bounding box center [739, 498] width 163 height 43
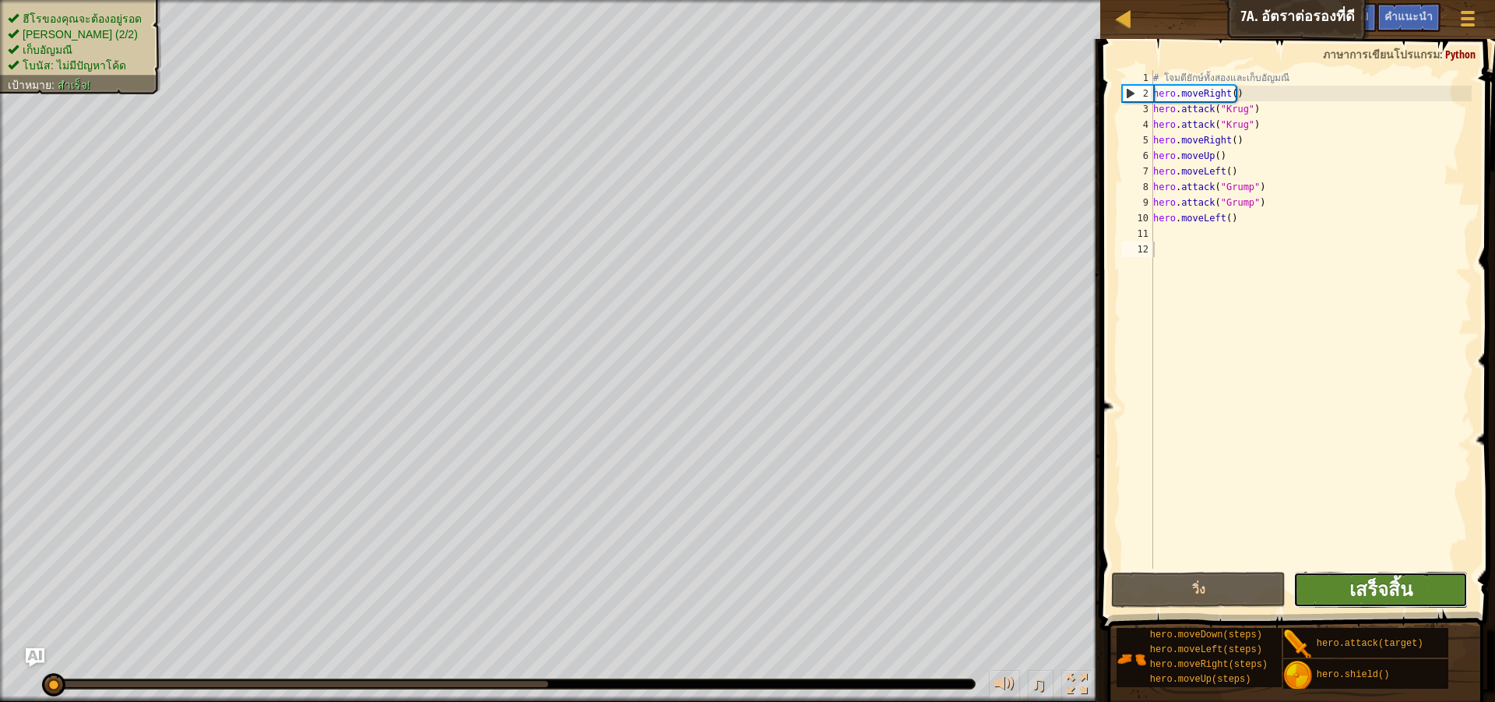
click at [1384, 586] on span "เสร็จสิ้น" at bounding box center [1381, 588] width 63 height 25
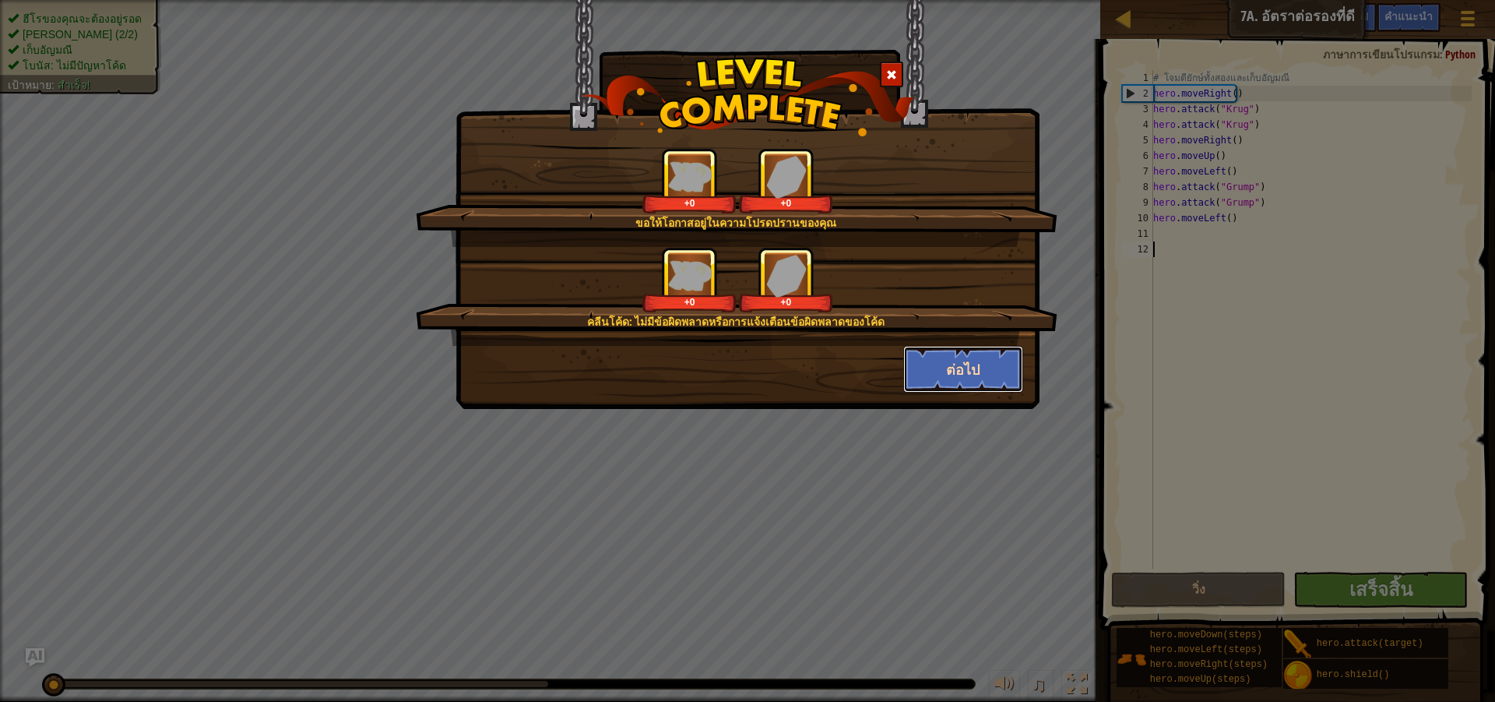
click at [970, 377] on button "ต่อไป" at bounding box center [963, 369] width 121 height 47
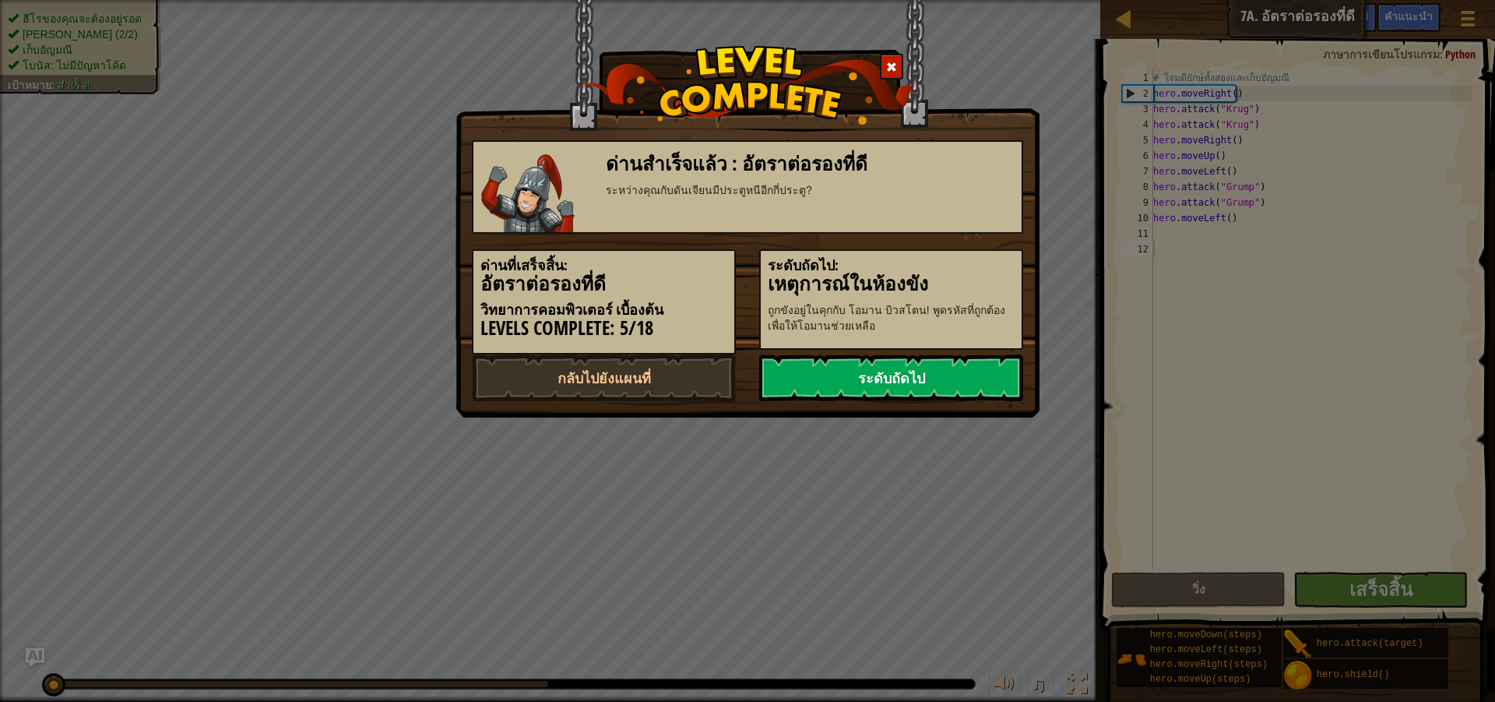
click at [970, 378] on link "ระดับถัดไป" at bounding box center [891, 377] width 264 height 47
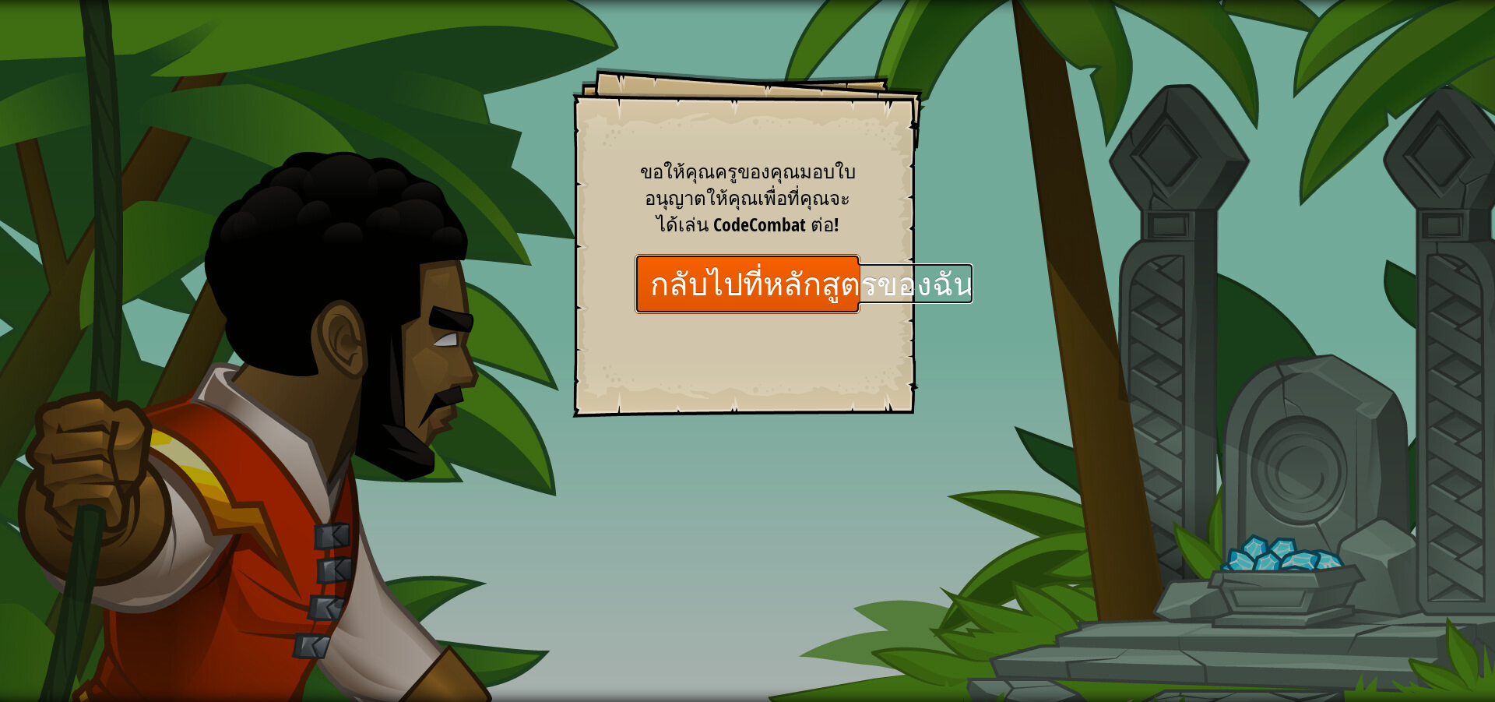
click at [798, 272] on link "กลับไปที่หลักสูตรของฉัน" at bounding box center [748, 284] width 226 height 60
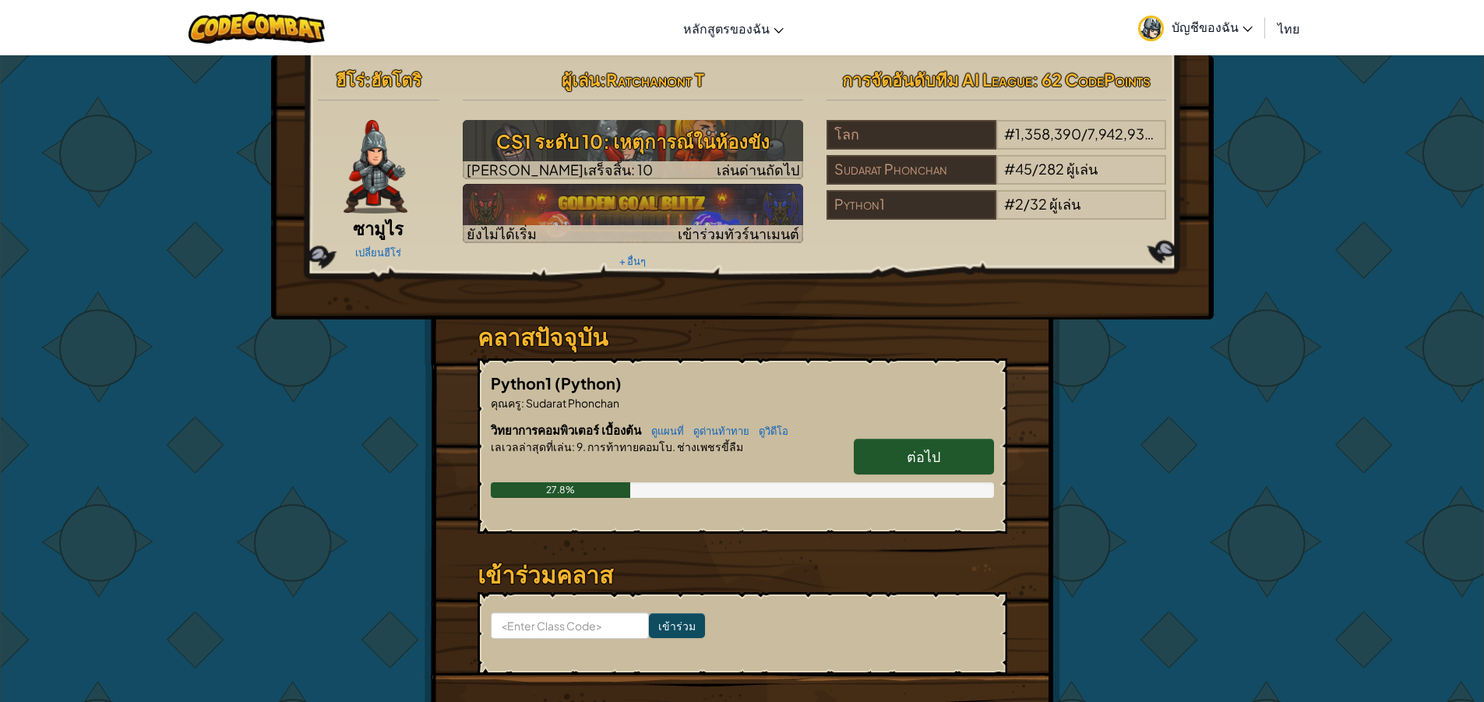
click at [934, 453] on span "ต่อไป" at bounding box center [923, 456] width 33 height 18
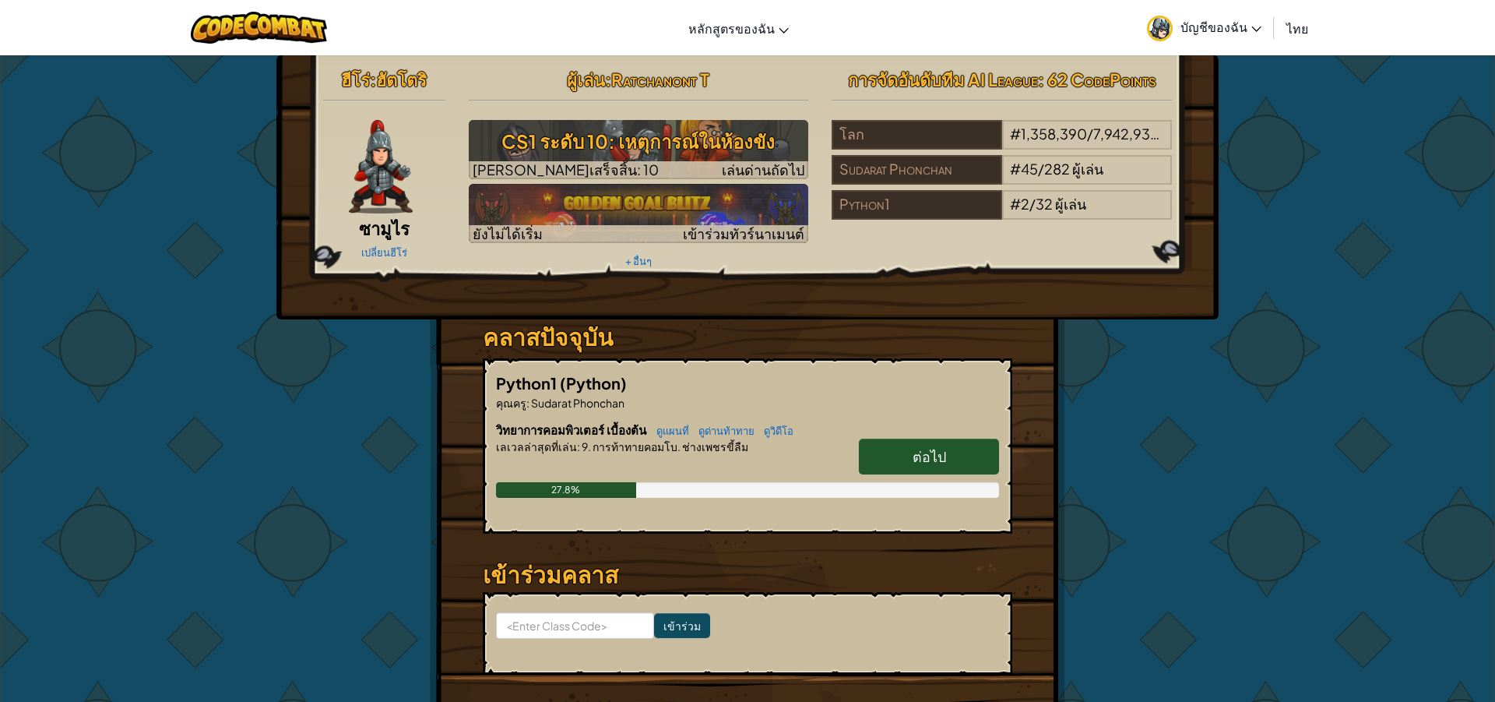
select select "th"
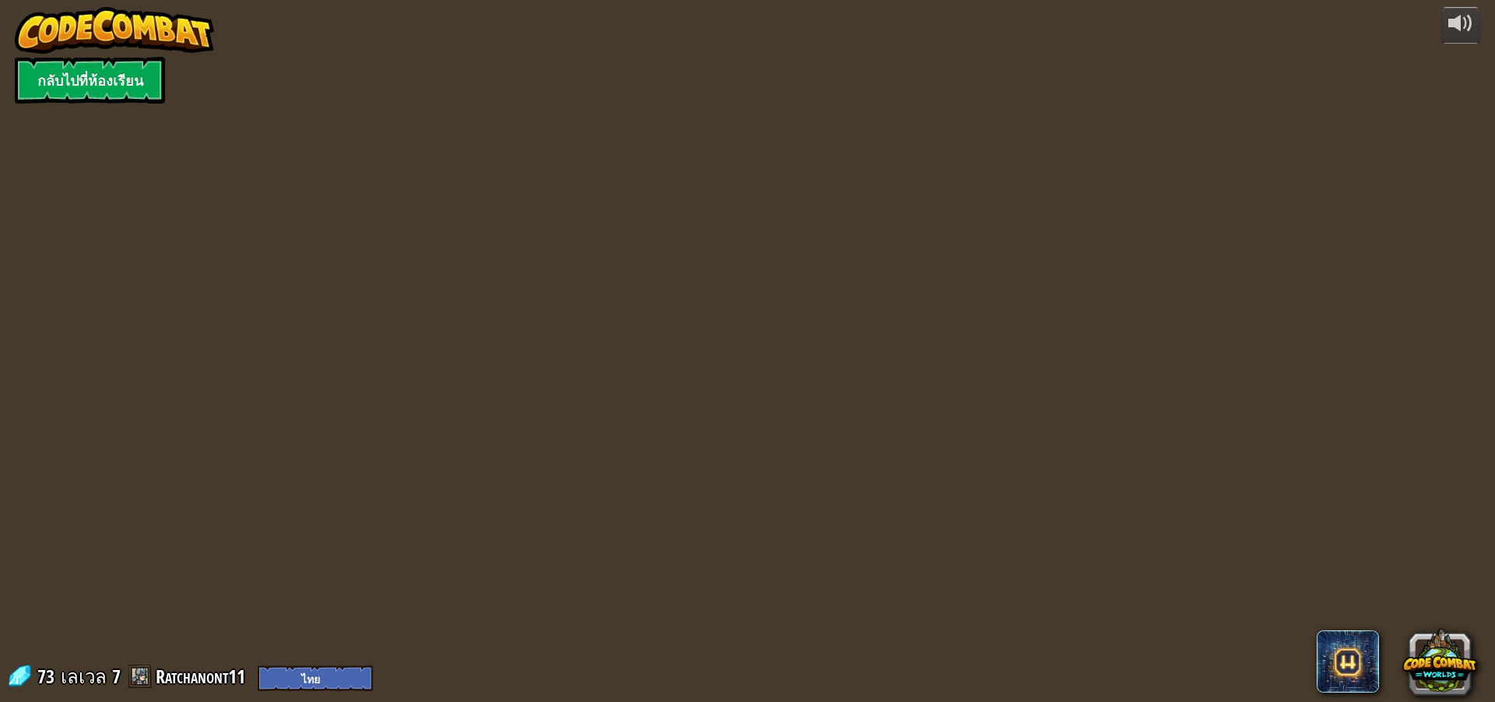
select select "th"
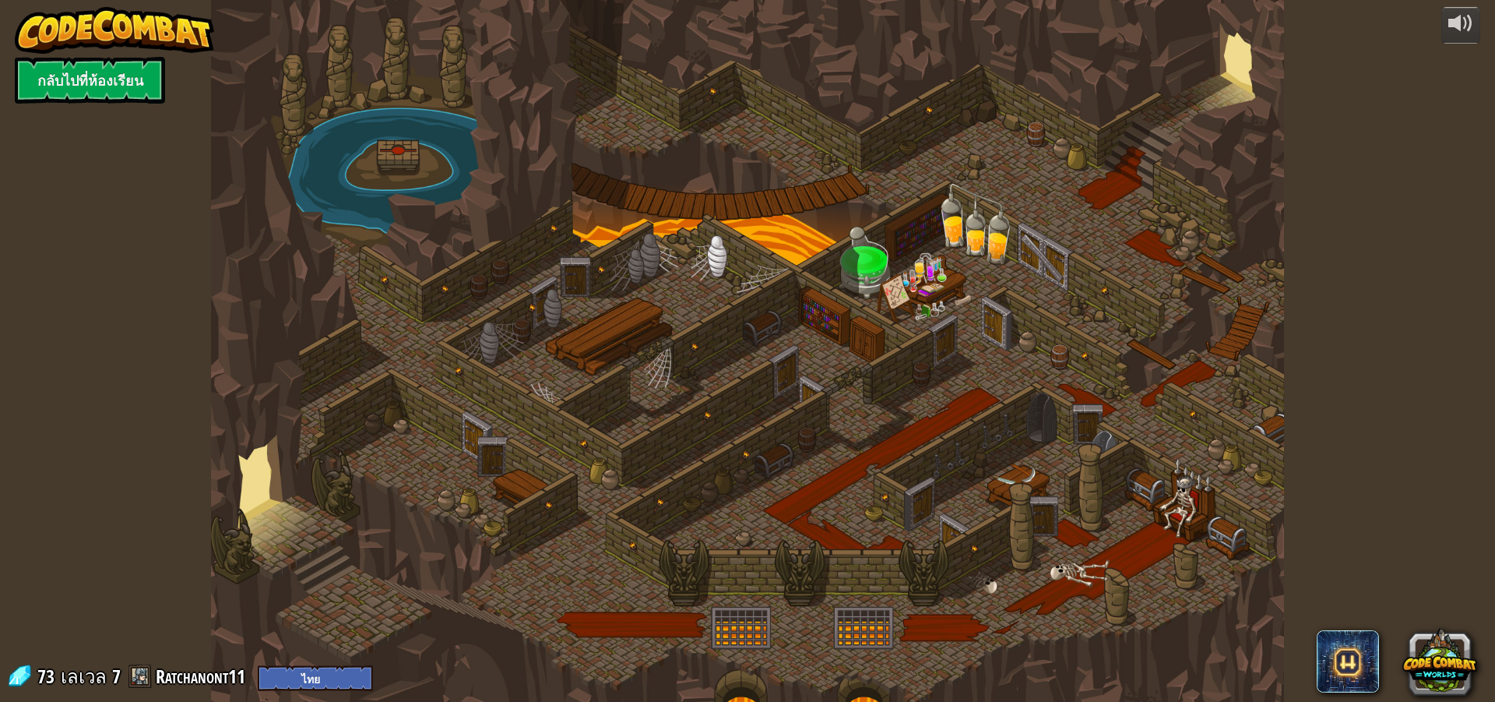
select select "th"
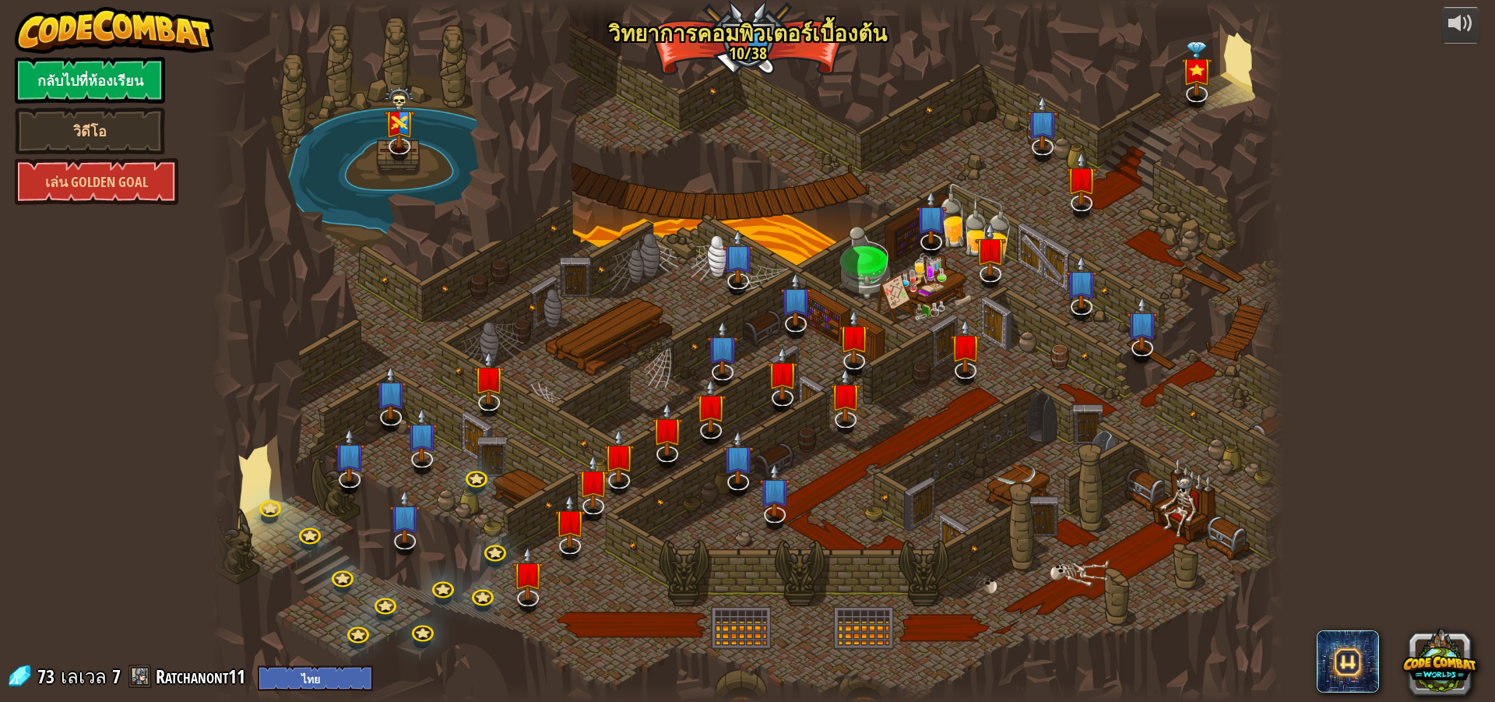
select select "th"
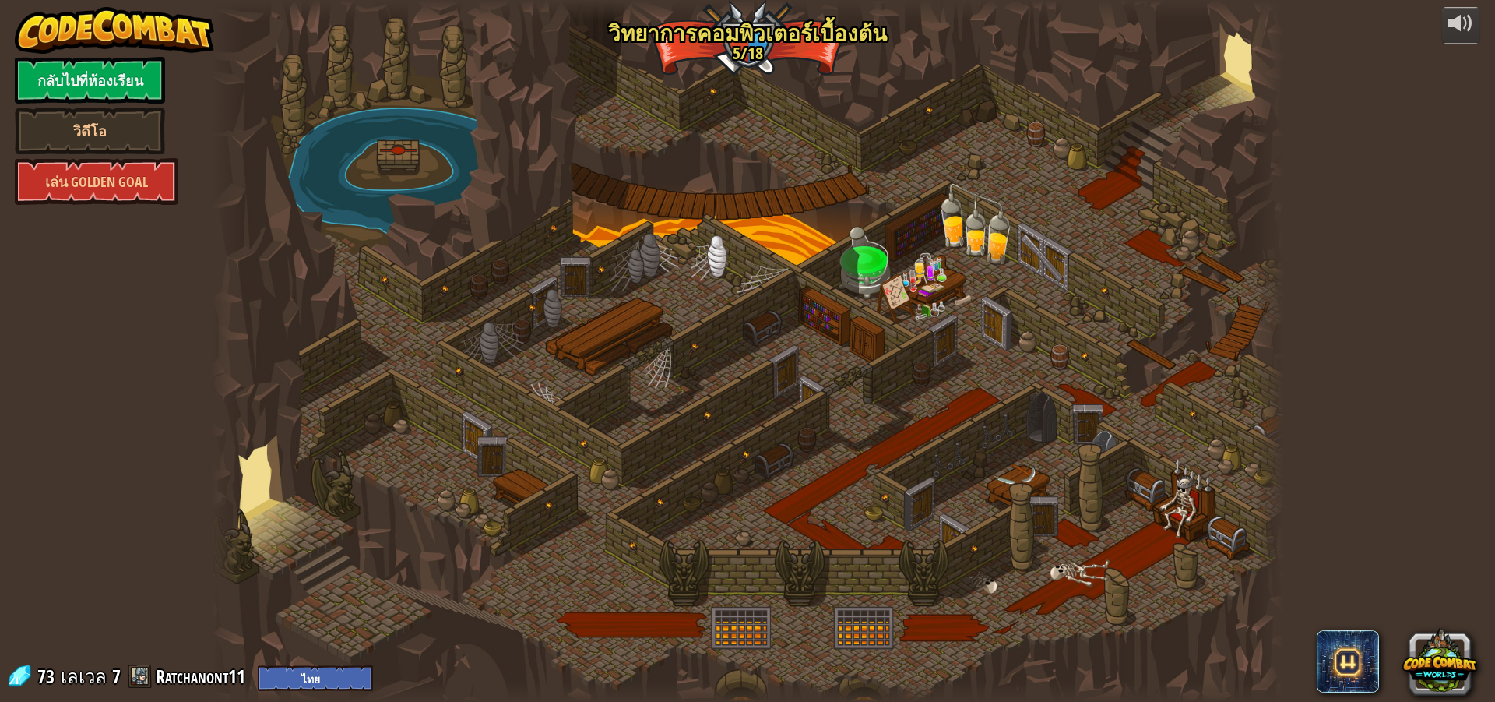
select select "th"
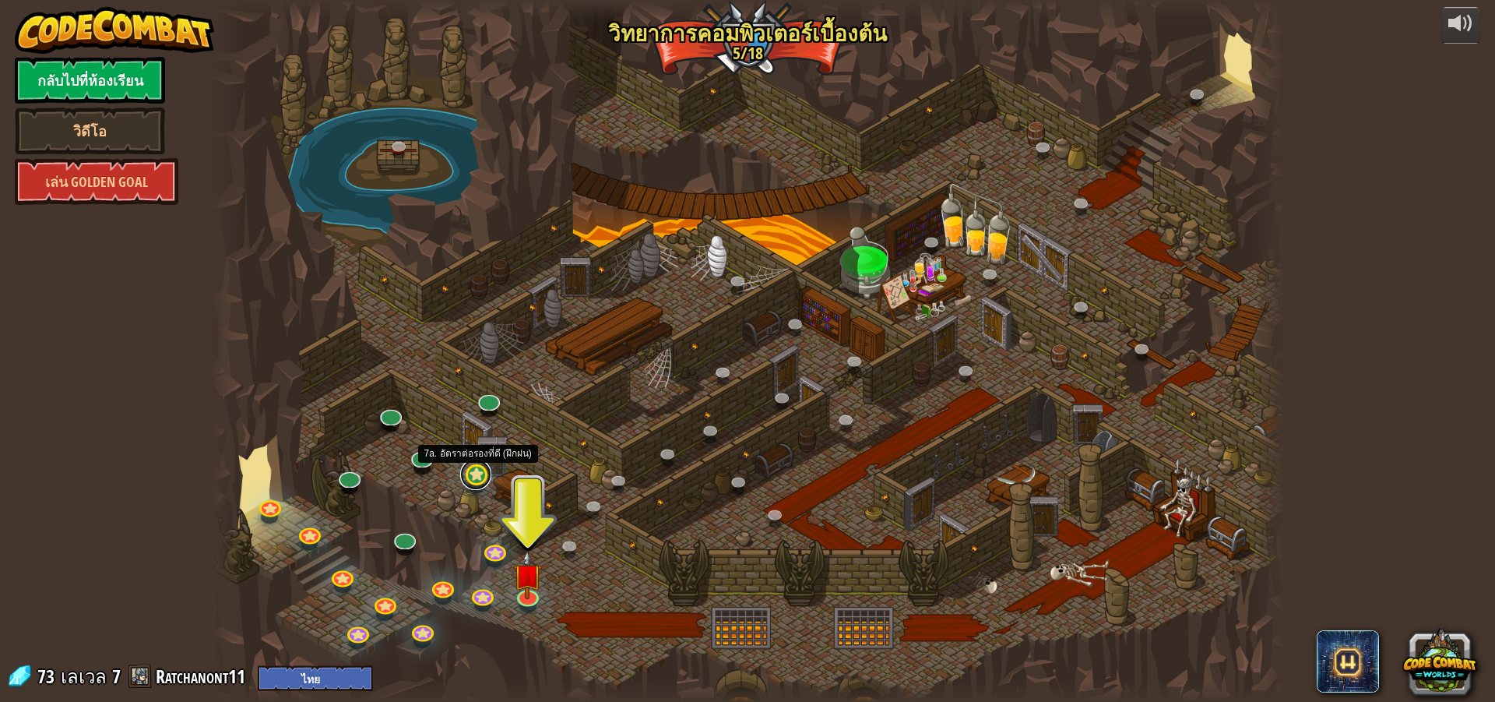
click at [477, 477] on link at bounding box center [475, 474] width 31 height 31
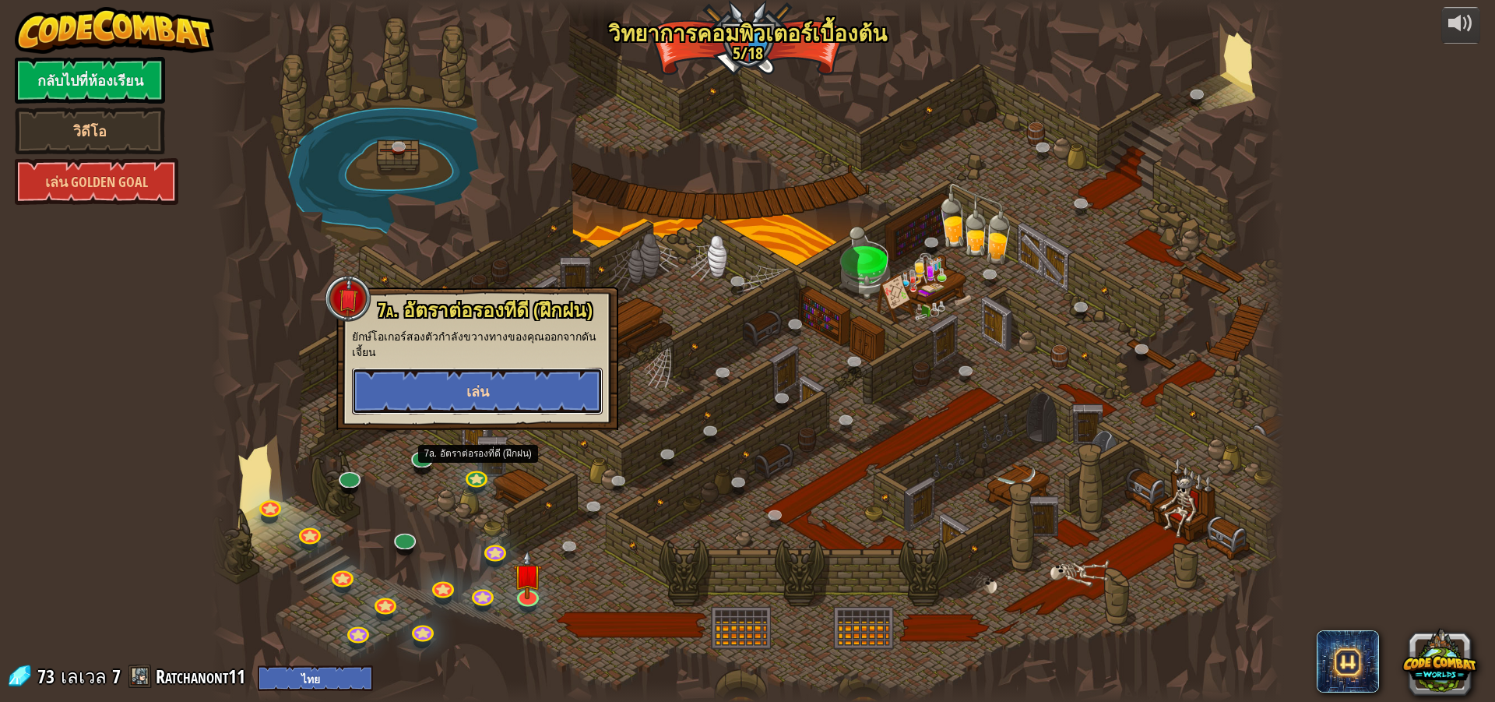
click at [480, 392] on span "เล่น" at bounding box center [478, 391] width 23 height 19
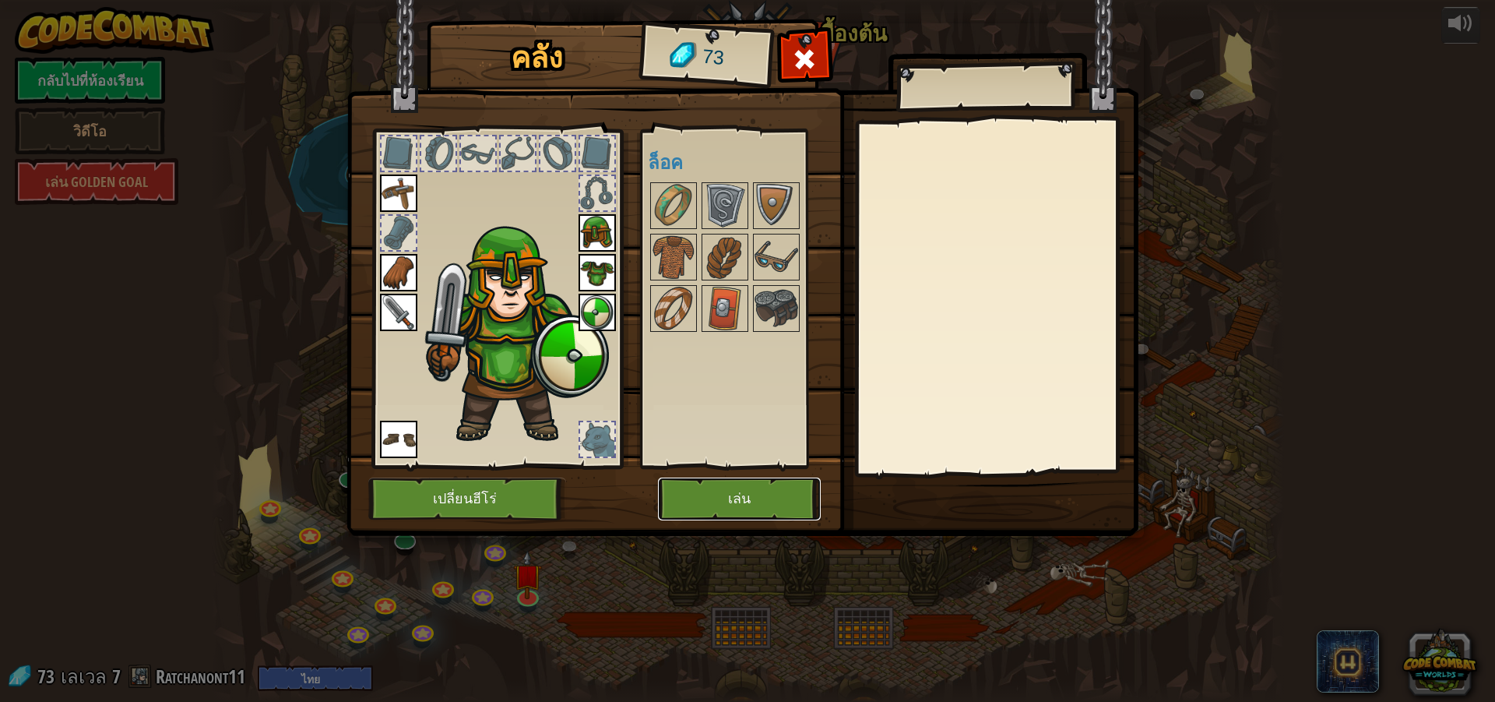
click at [736, 487] on button "เล่น" at bounding box center [739, 498] width 163 height 43
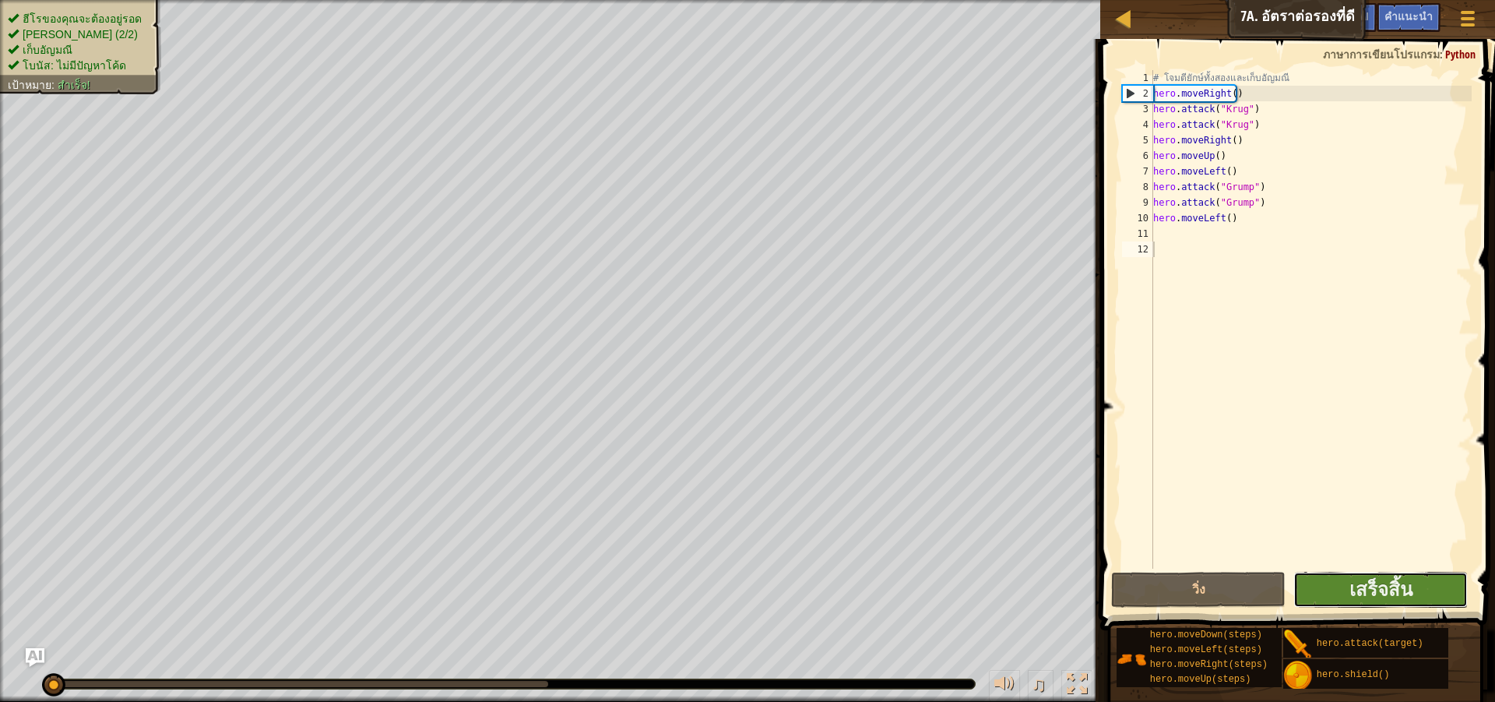
click at [1340, 583] on button "เสร็จสิ้น" at bounding box center [1381, 590] width 174 height 36
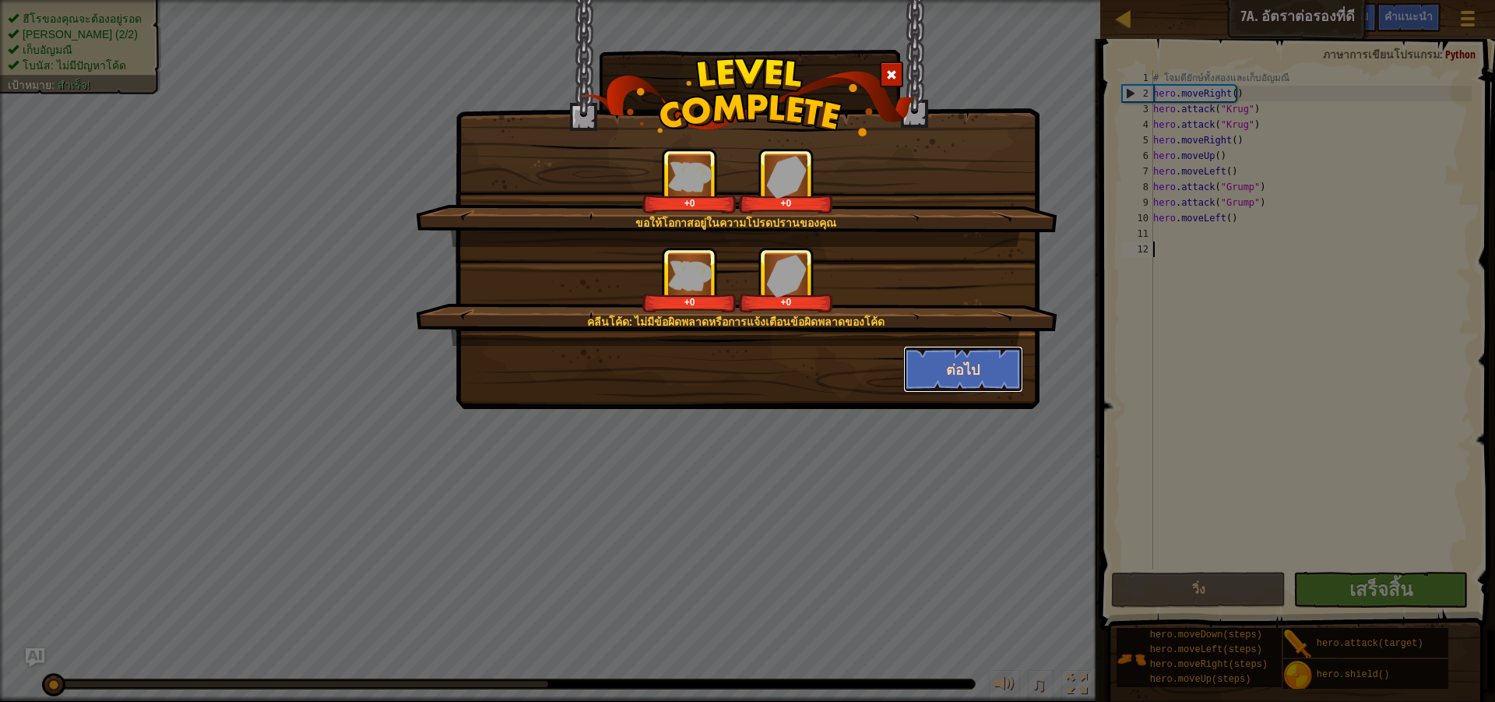
click at [988, 387] on button "ต่อไป" at bounding box center [963, 369] width 121 height 47
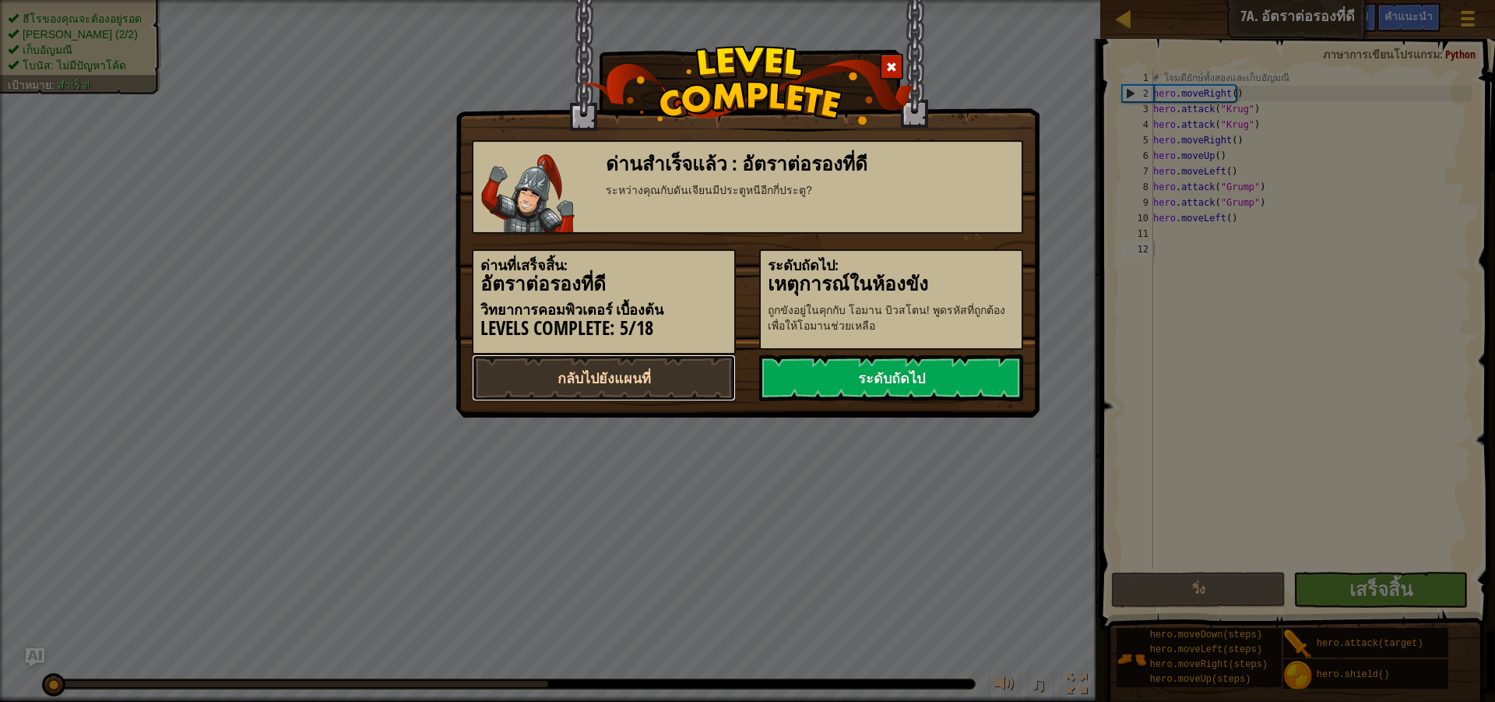
click at [704, 389] on link "กลับไปยังแผนที่" at bounding box center [604, 377] width 264 height 47
select select "th"
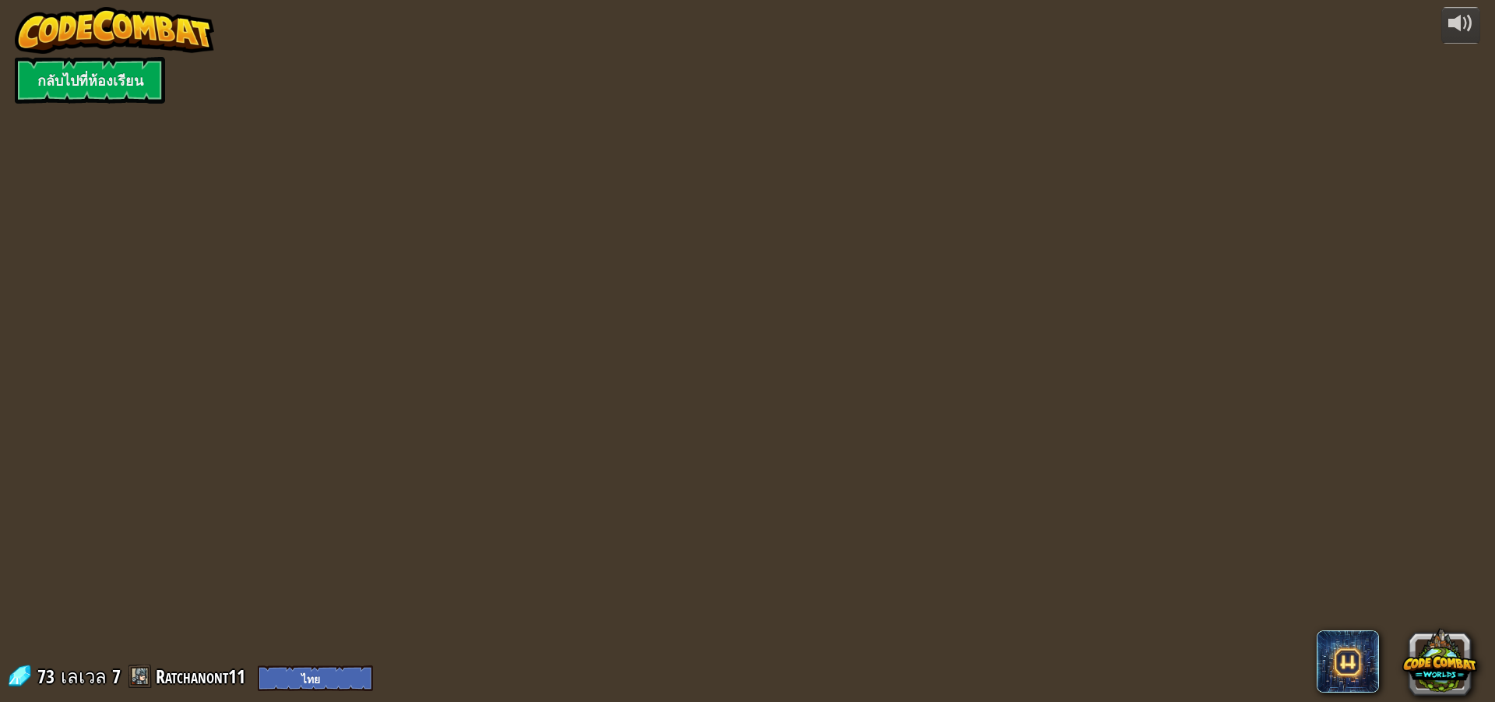
select select "th"
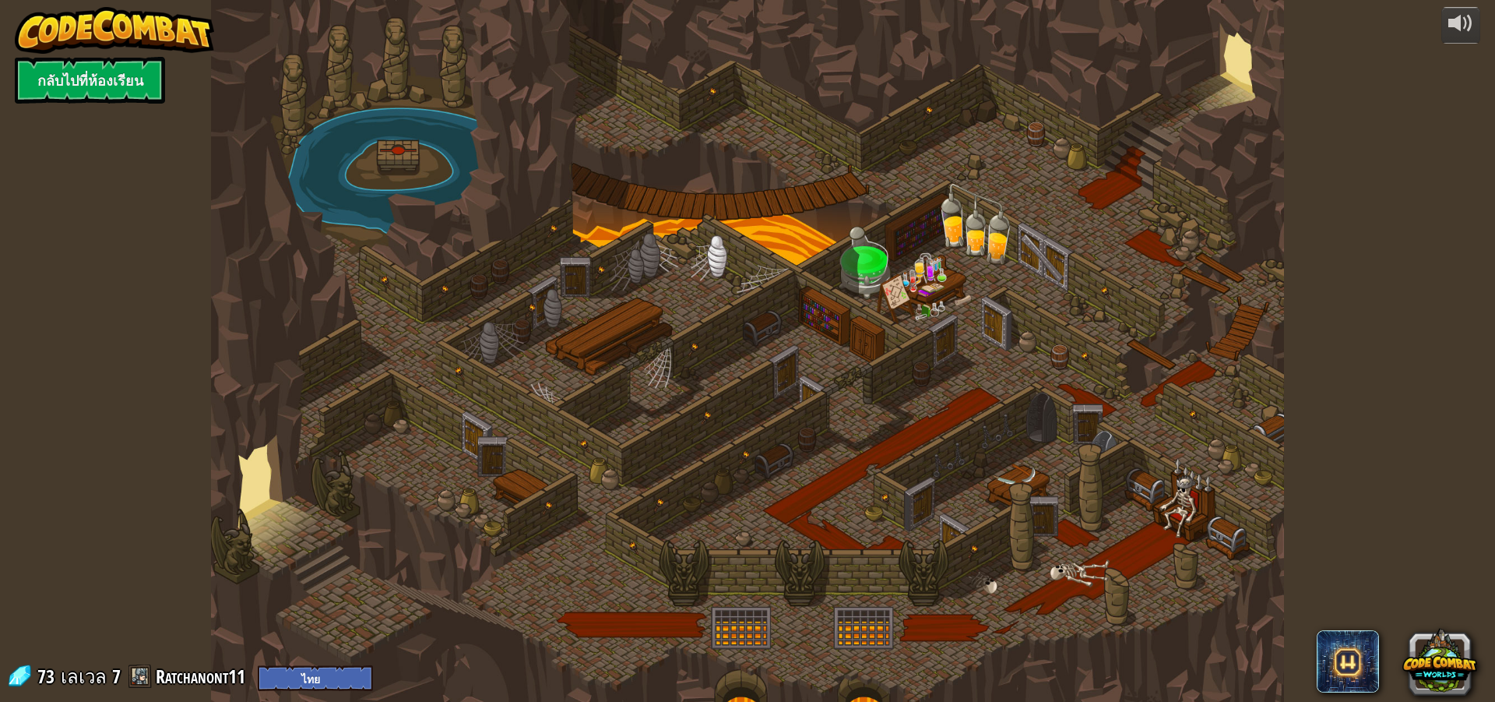
select select "th"
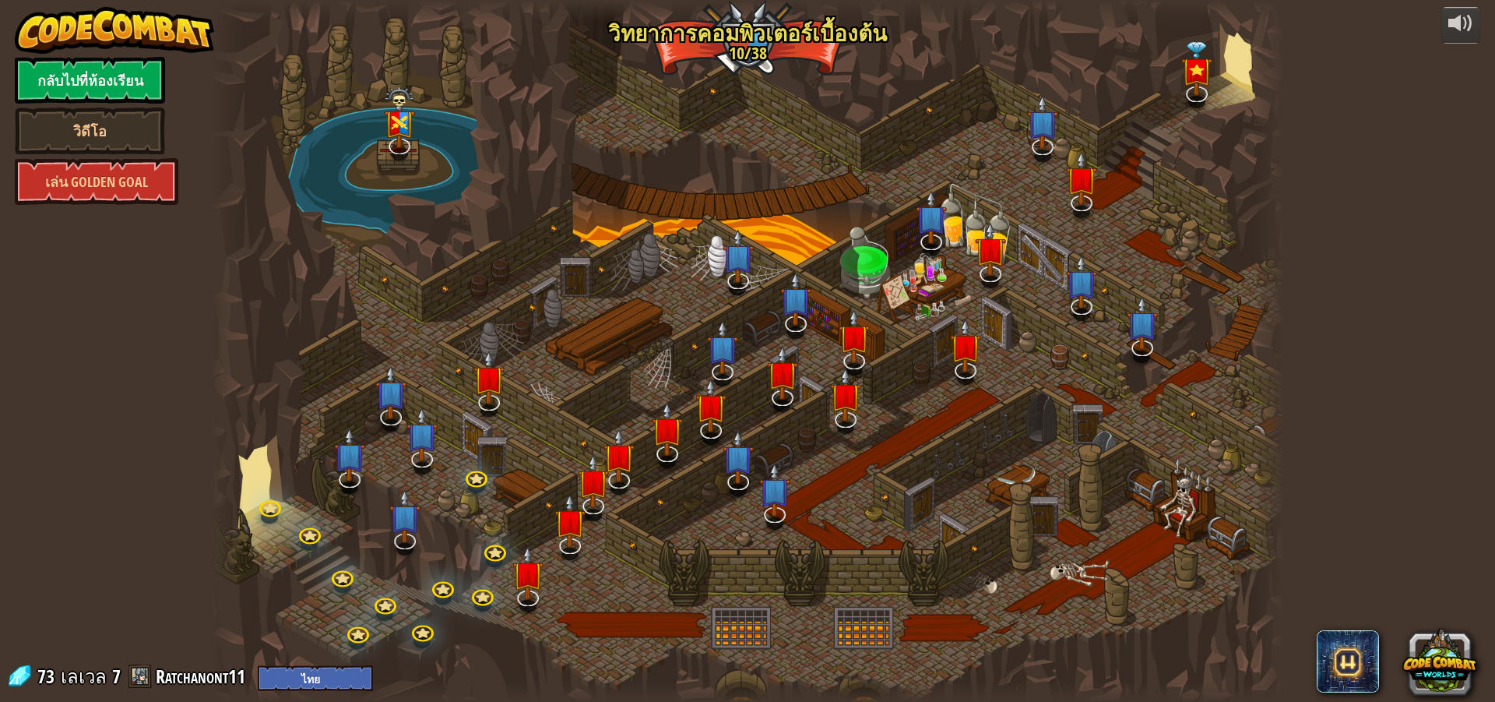
select select "th"
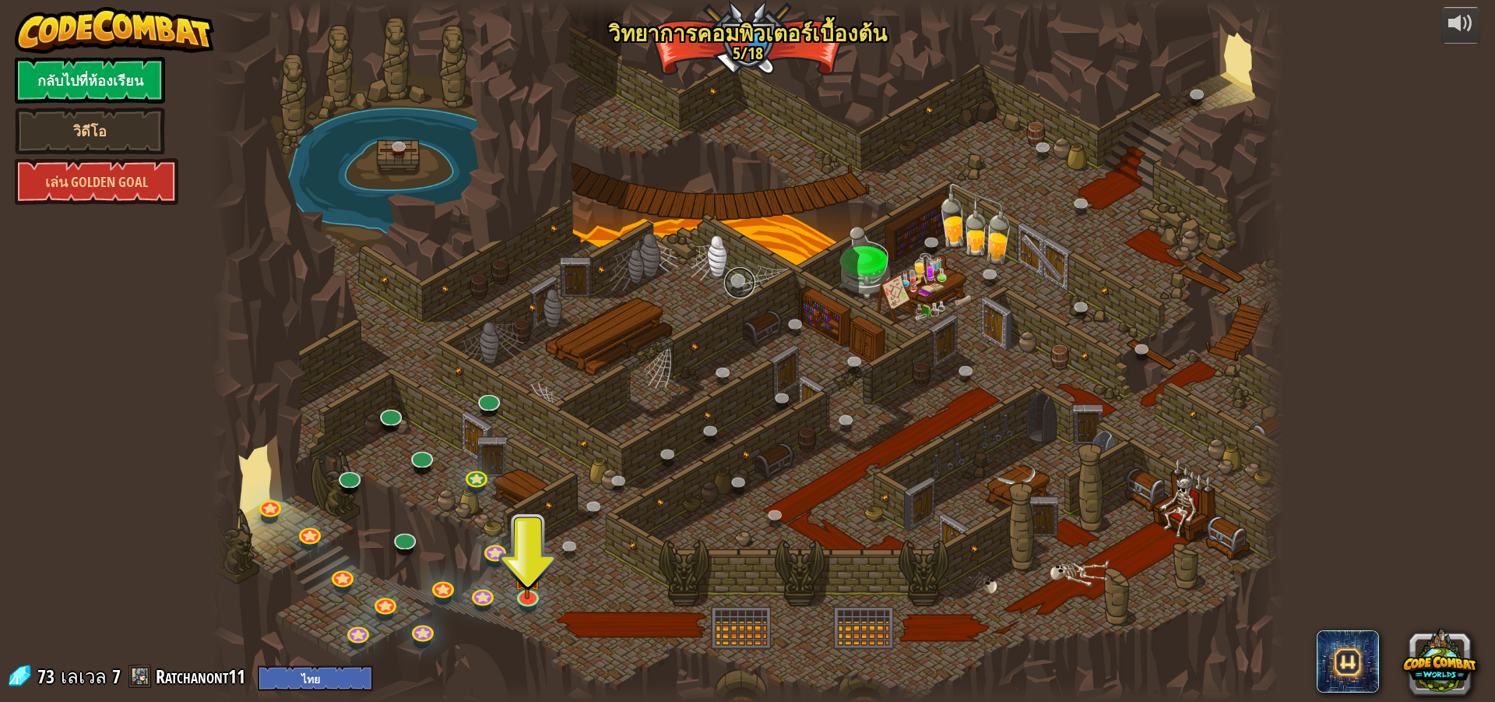
click at [735, 275] on link at bounding box center [739, 282] width 31 height 31
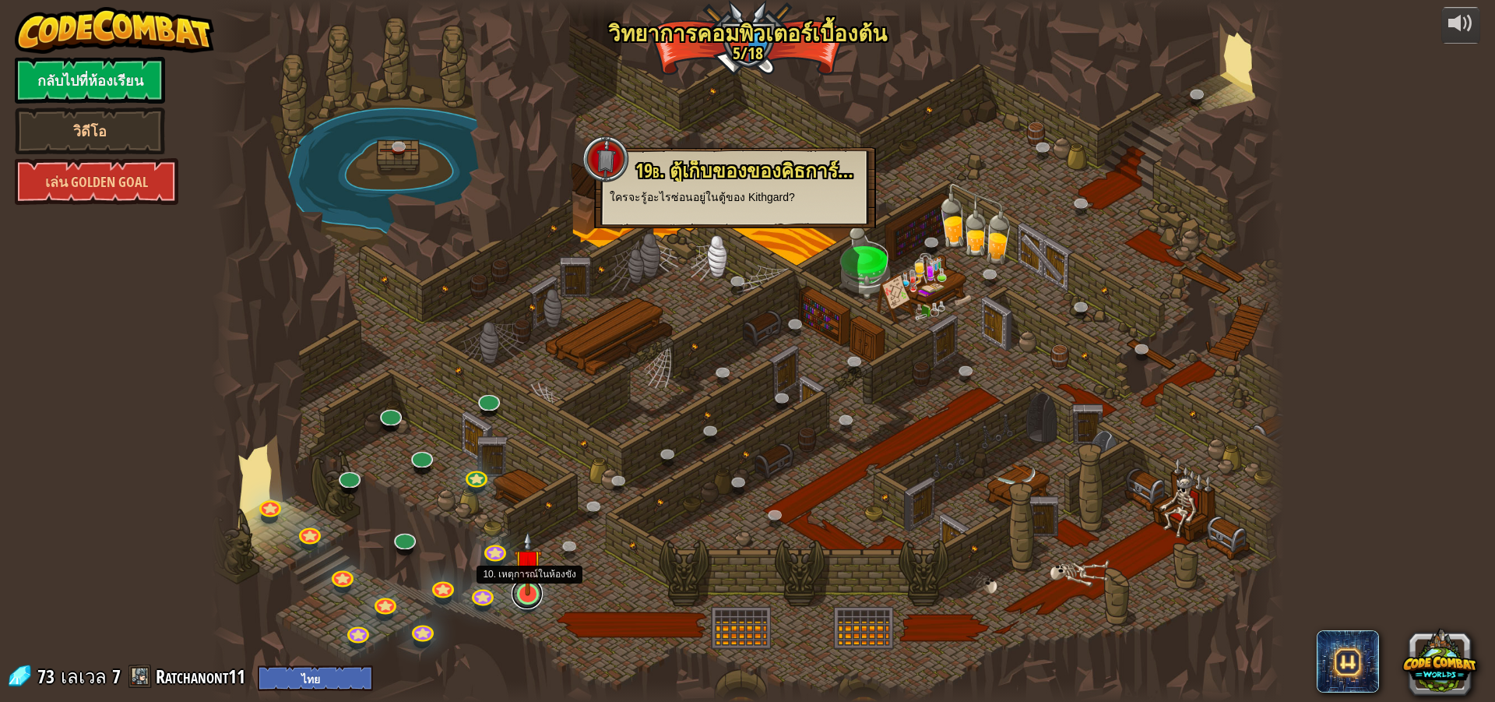
click at [524, 603] on link at bounding box center [527, 593] width 31 height 31
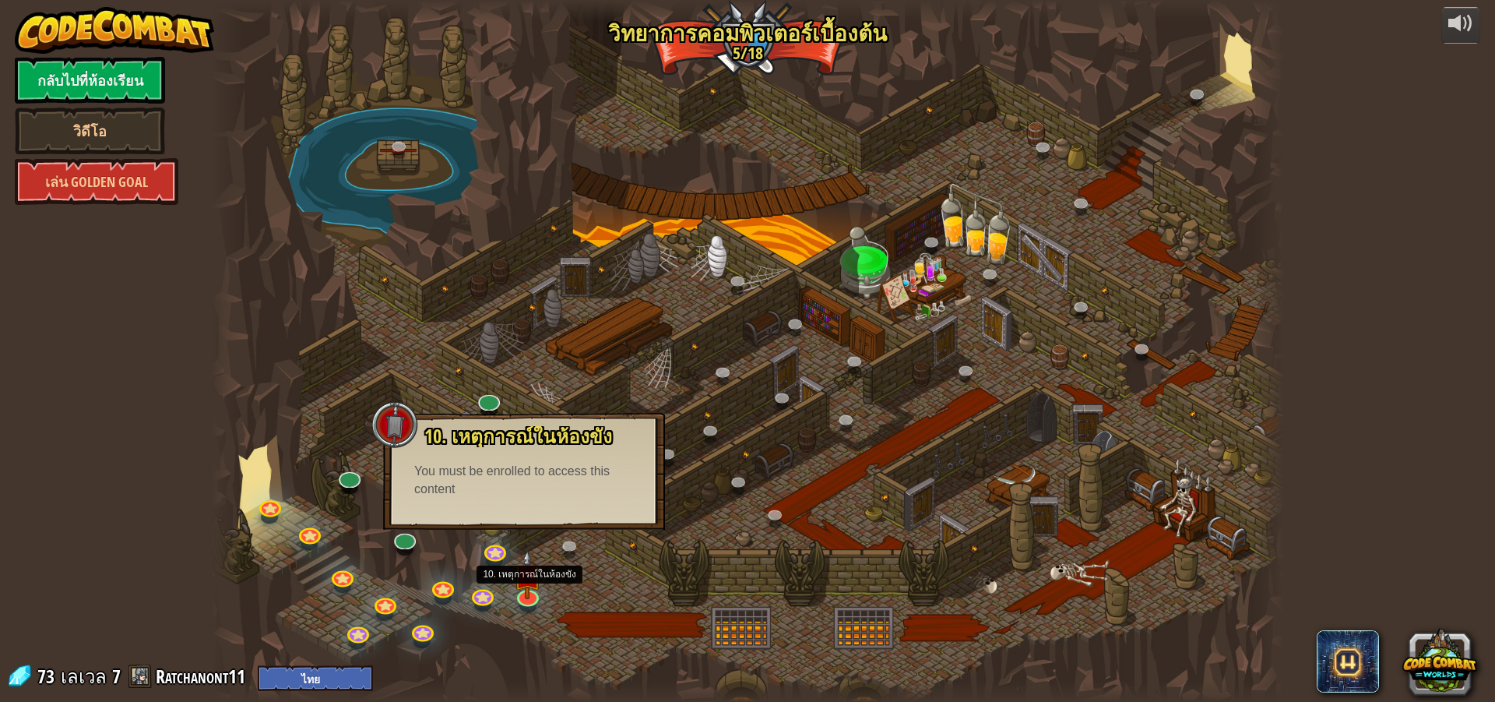
click at [550, 566] on div at bounding box center [747, 351] width 1073 height 702
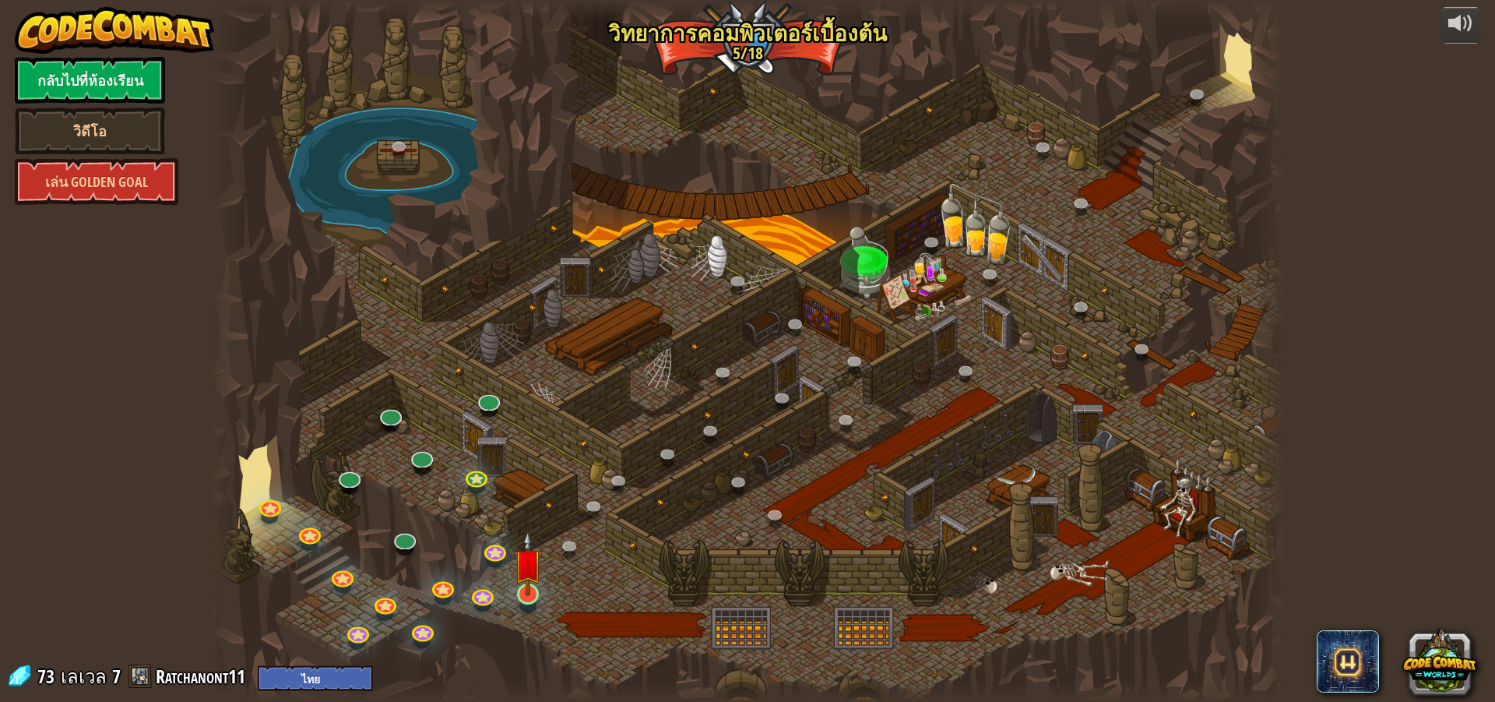
click at [538, 583] on img at bounding box center [528, 562] width 29 height 65
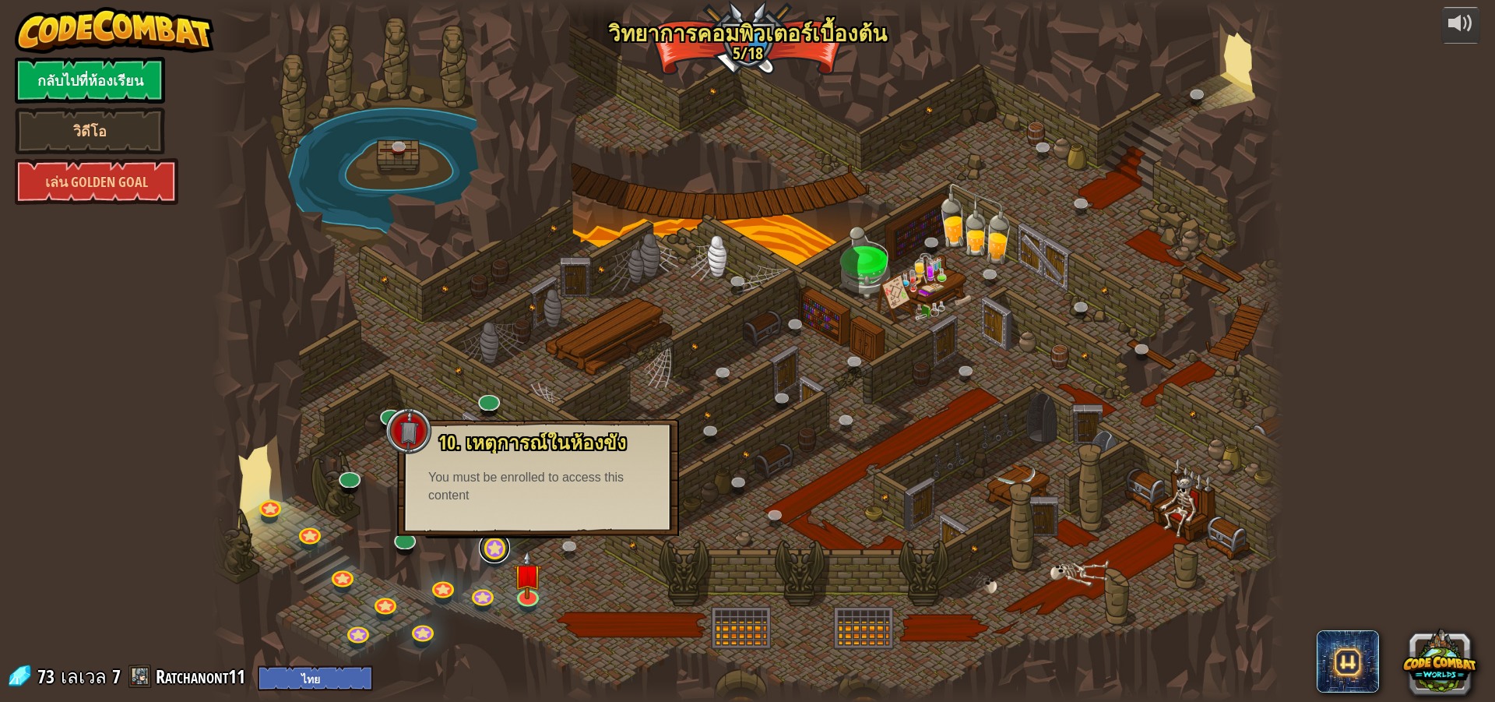
click at [495, 558] on link at bounding box center [494, 547] width 31 height 31
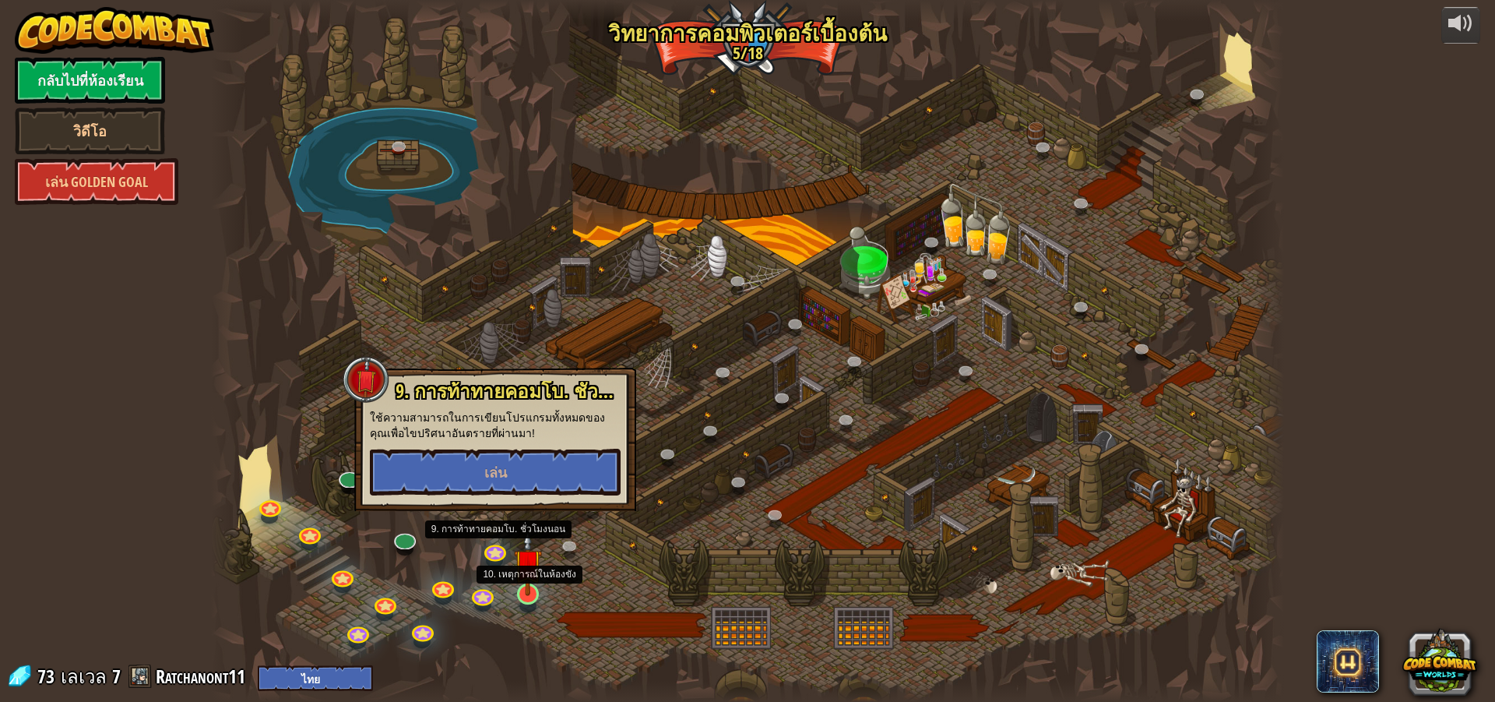
click at [523, 586] on img at bounding box center [528, 562] width 29 height 65
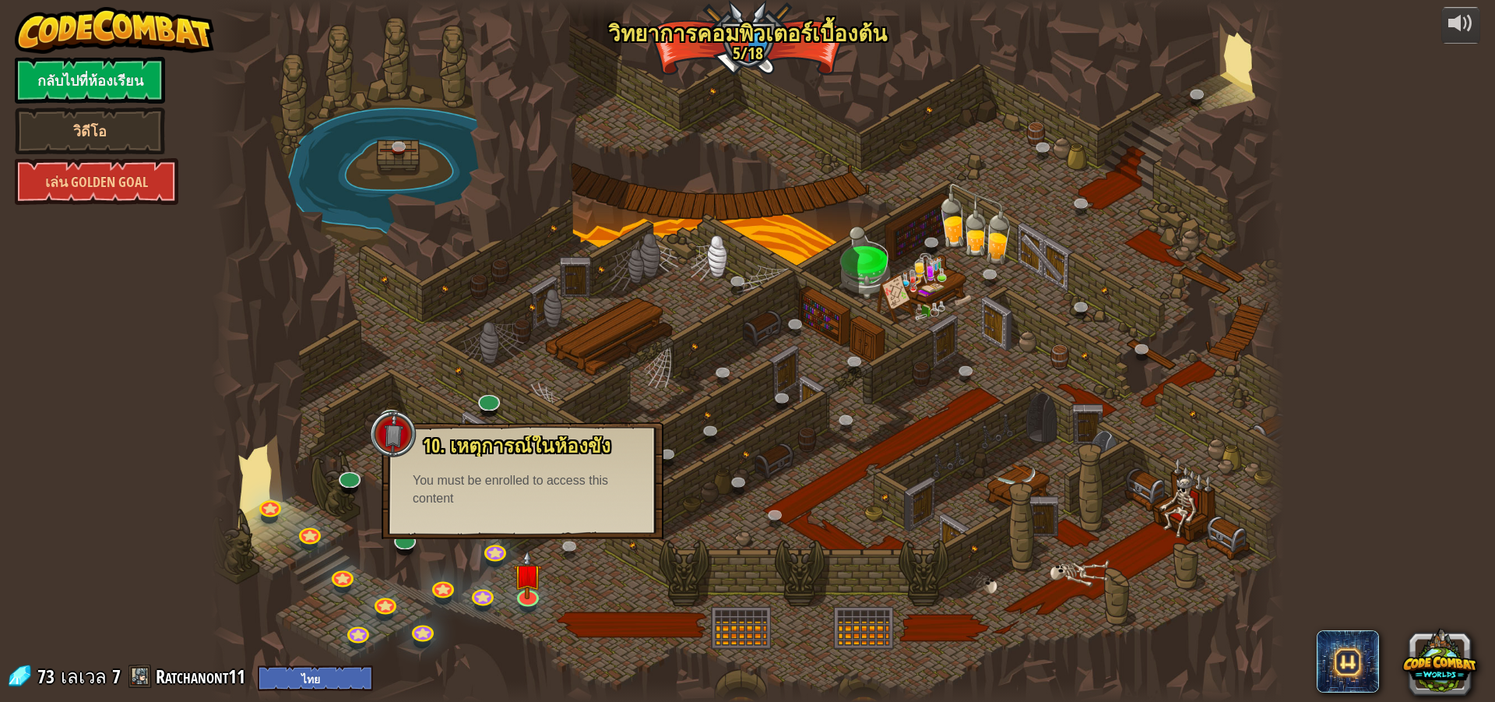
click at [523, 533] on div "10. เหตุการณ์ในห้องขัง ถูกขังอยู่ในคุกกับ โอมาน บิวสโตน! พูดรหัสที่ถูกต้องเพื่อ…" at bounding box center [523, 480] width 282 height 117
click at [523, 534] on div "10. เหตุการณ์ในห้องขัง ถูกขังอยู่ในคุกกับ โอมาน บิวสโตน! พูดรหัสที่ถูกต้องเพื่อ…" at bounding box center [523, 480] width 282 height 117
click at [548, 512] on div "10. เหตุการณ์ในห้องขัง ถูกขังอยู่ในคุกกับ โอมาน บิวสโตน! พูดรหัสที่ถูกต้องเพื่อ…" at bounding box center [523, 480] width 282 height 117
click at [544, 516] on div "10. เหตุการณ์ในห้องขัง ถูกขังอยู่ในคุกกับ โอมาน บิวสโตน! พูดรหัสที่ถูกต้องเพื่อ…" at bounding box center [523, 480] width 282 height 117
click at [910, 270] on div at bounding box center [747, 351] width 1073 height 702
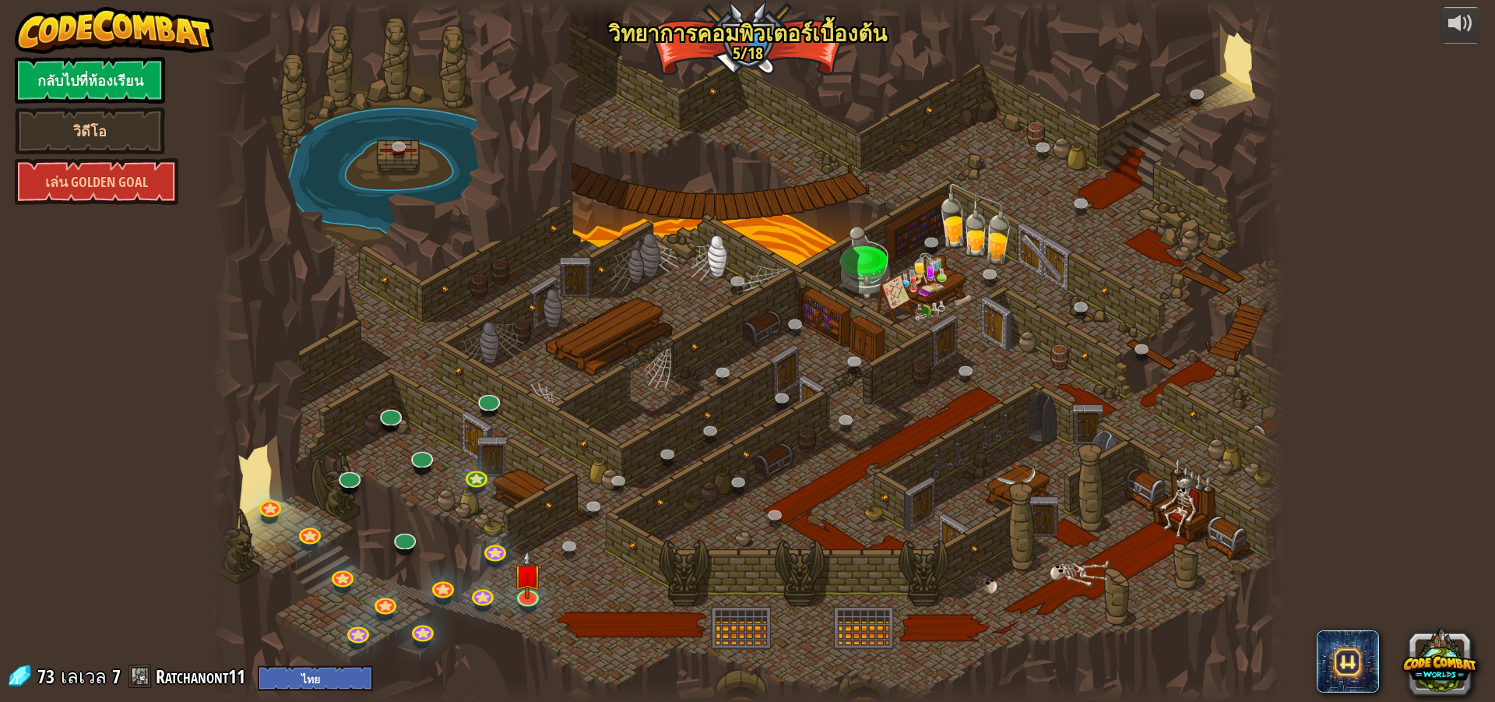
drag, startPoint x: 563, startPoint y: 266, endPoint x: 487, endPoint y: 318, distance: 92.5
click at [487, 318] on div at bounding box center [747, 351] width 1073 height 702
click at [425, 447] on link at bounding box center [420, 454] width 31 height 31
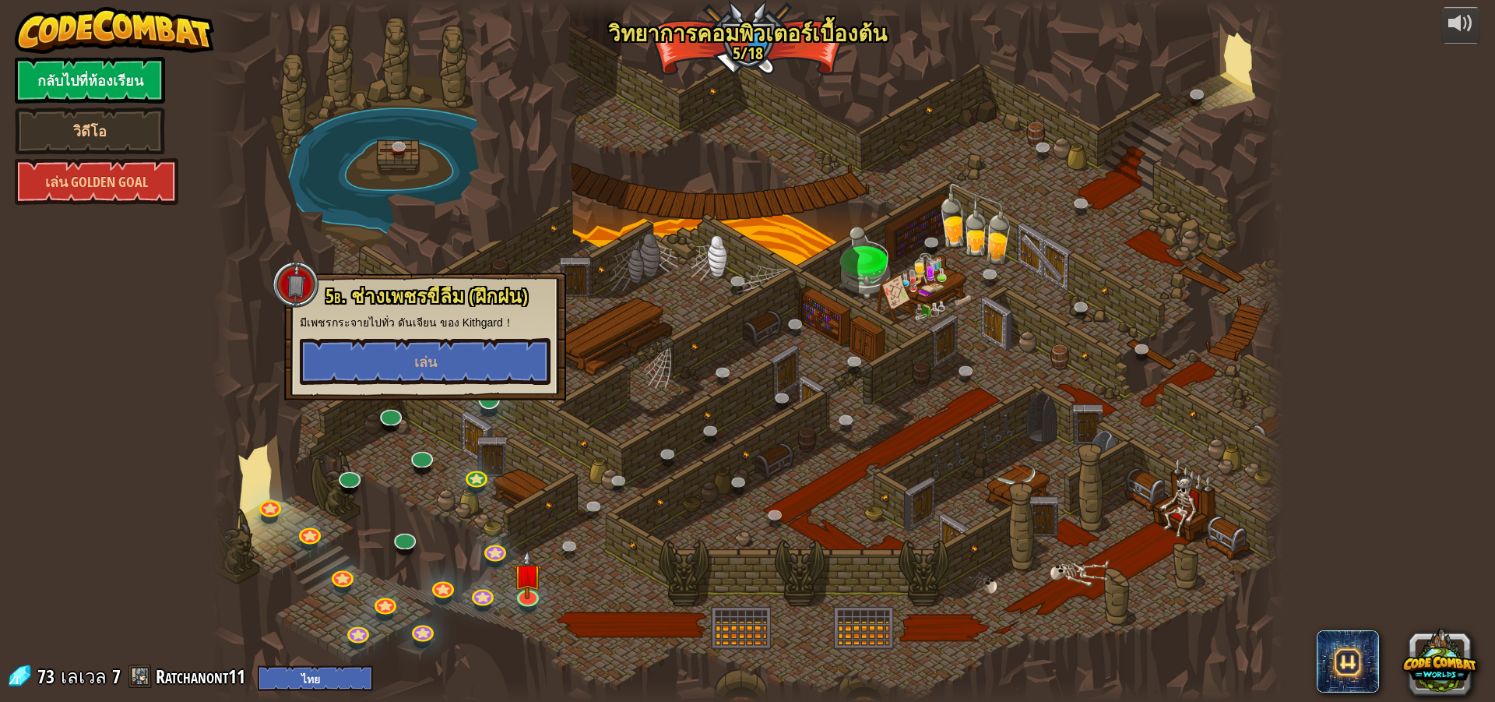
drag, startPoint x: 510, startPoint y: 406, endPoint x: 499, endPoint y: 409, distance: 11.3
click at [506, 407] on div at bounding box center [747, 351] width 1073 height 702
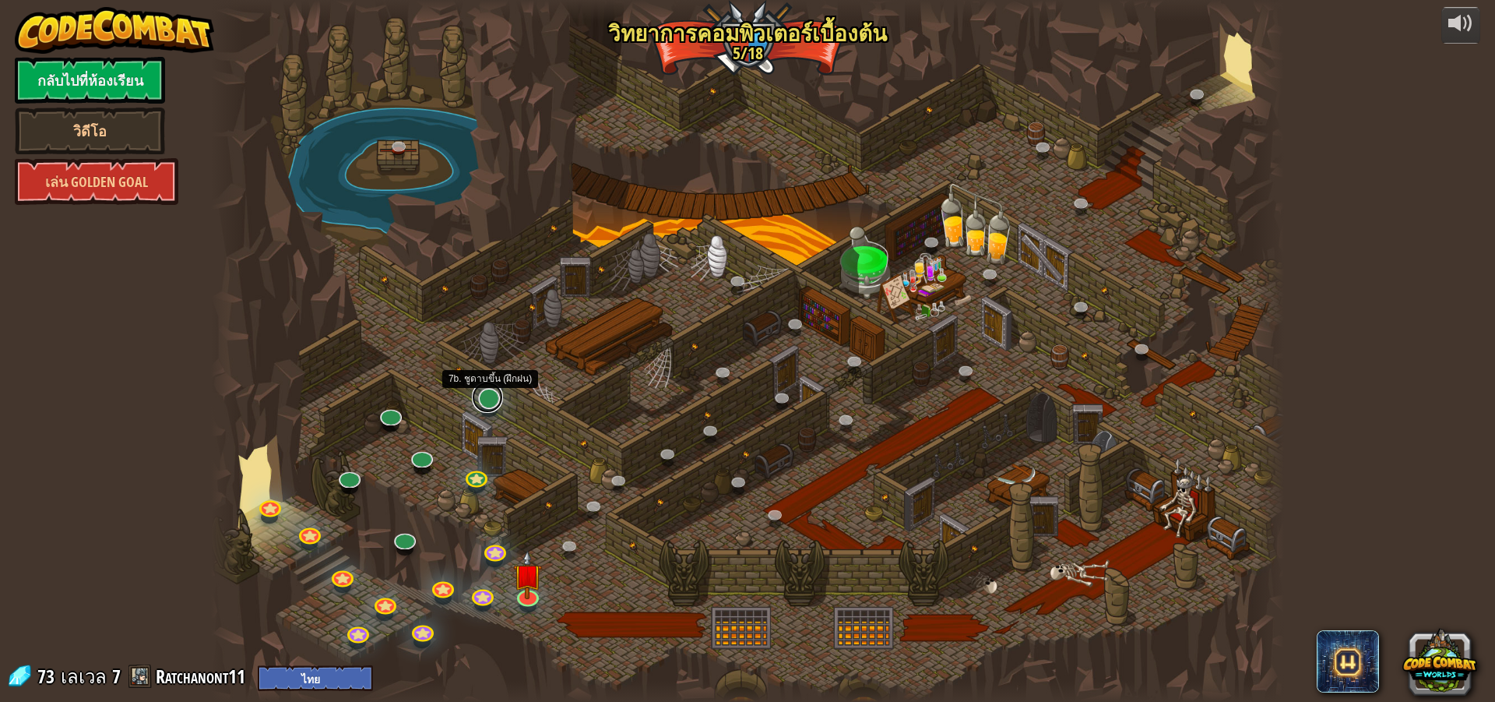
click at [499, 409] on link at bounding box center [487, 397] width 31 height 31
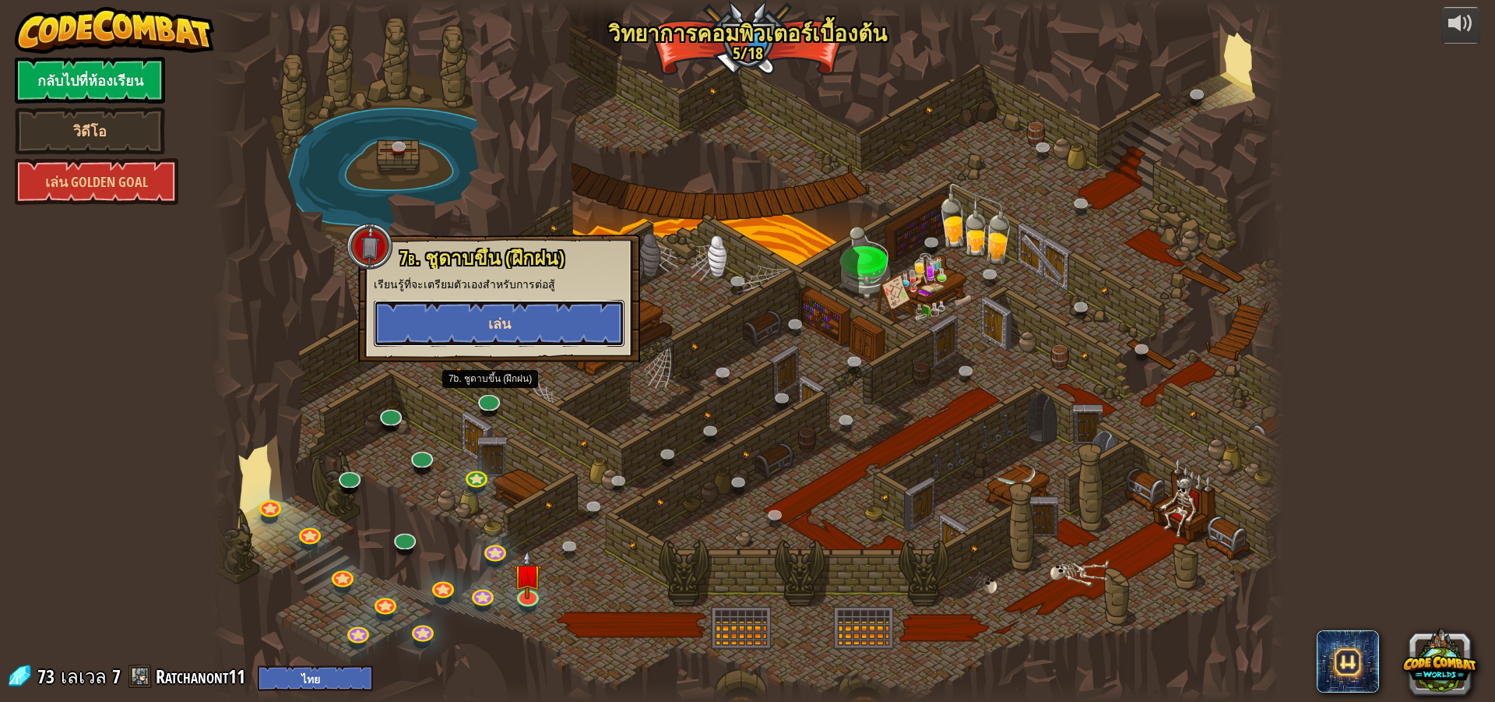
click at [541, 337] on button "เล่น" at bounding box center [499, 323] width 251 height 47
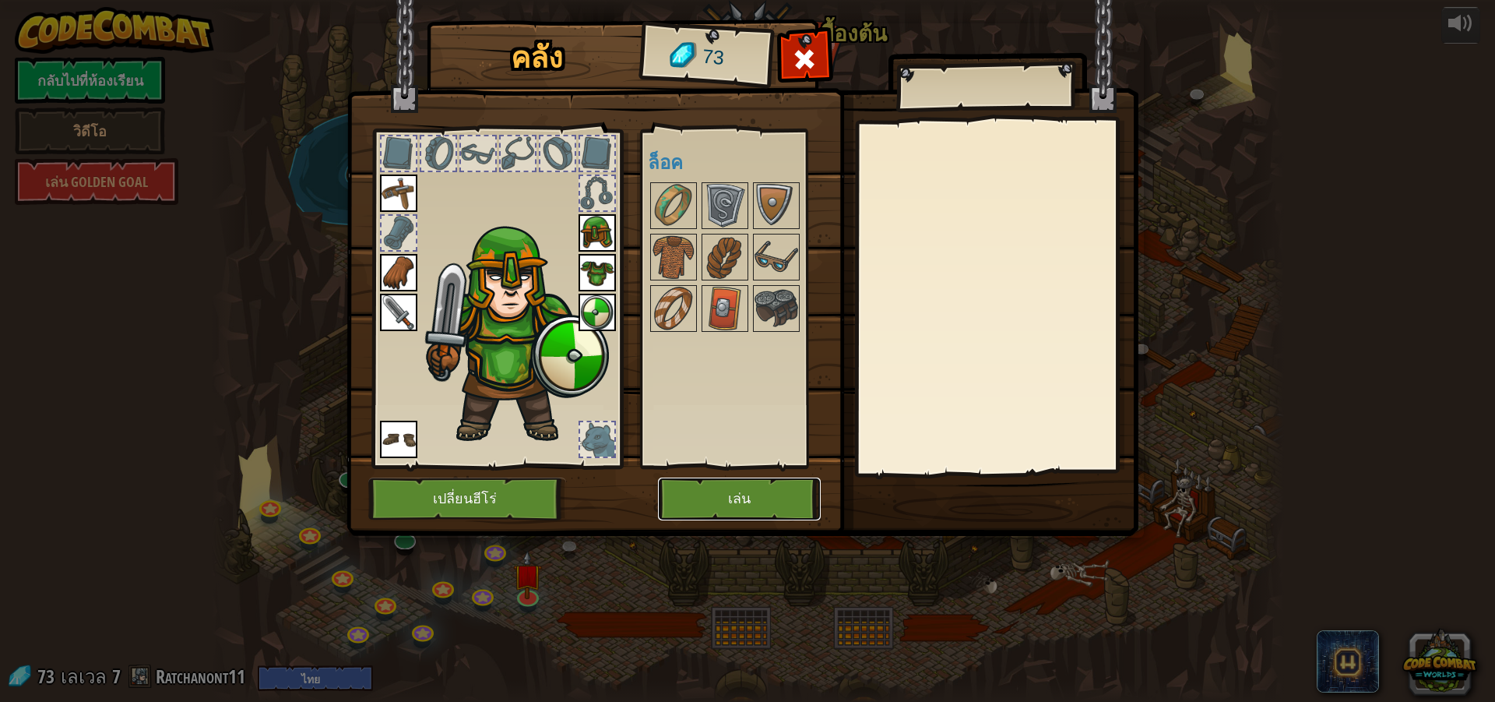
click at [793, 493] on button "เล่น" at bounding box center [739, 498] width 163 height 43
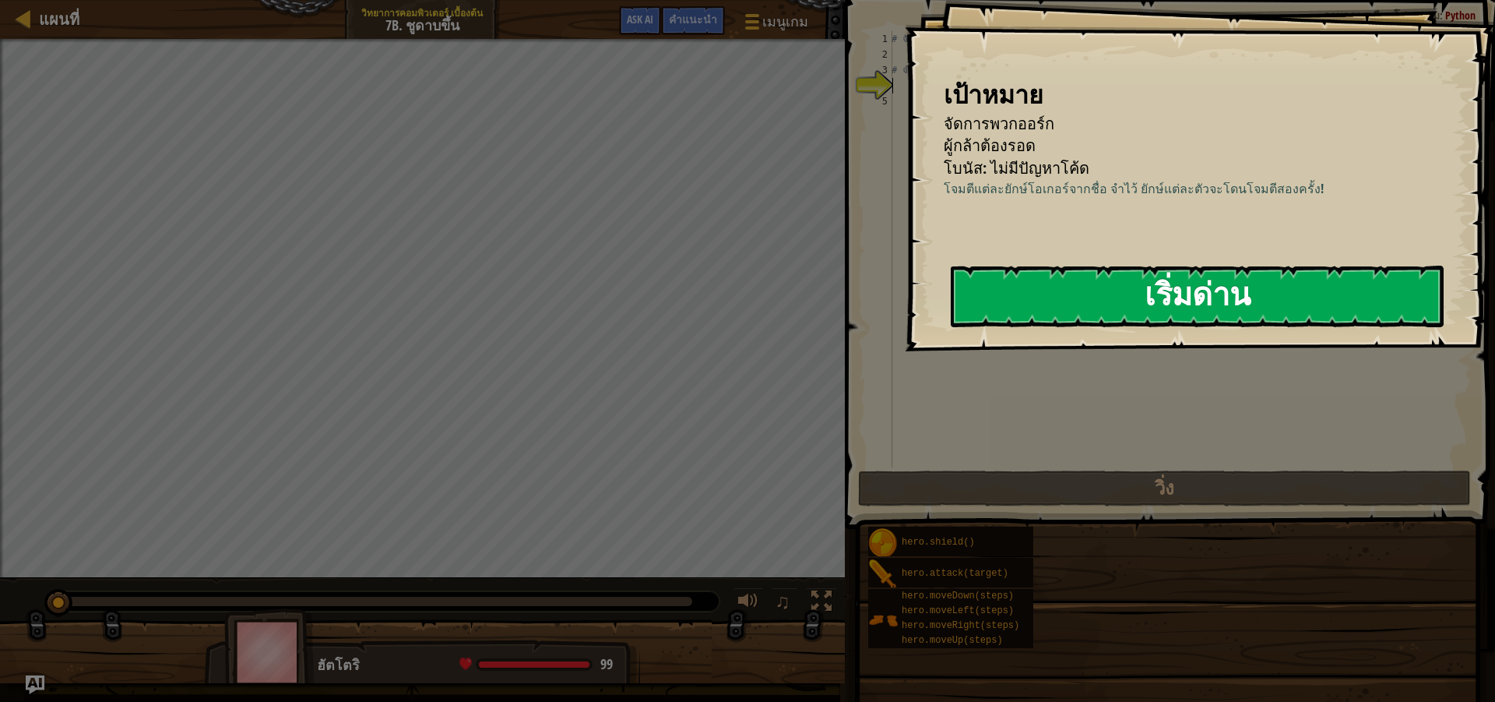
click at [1110, 309] on button "เริ่มด่าน" at bounding box center [1197, 297] width 493 height 62
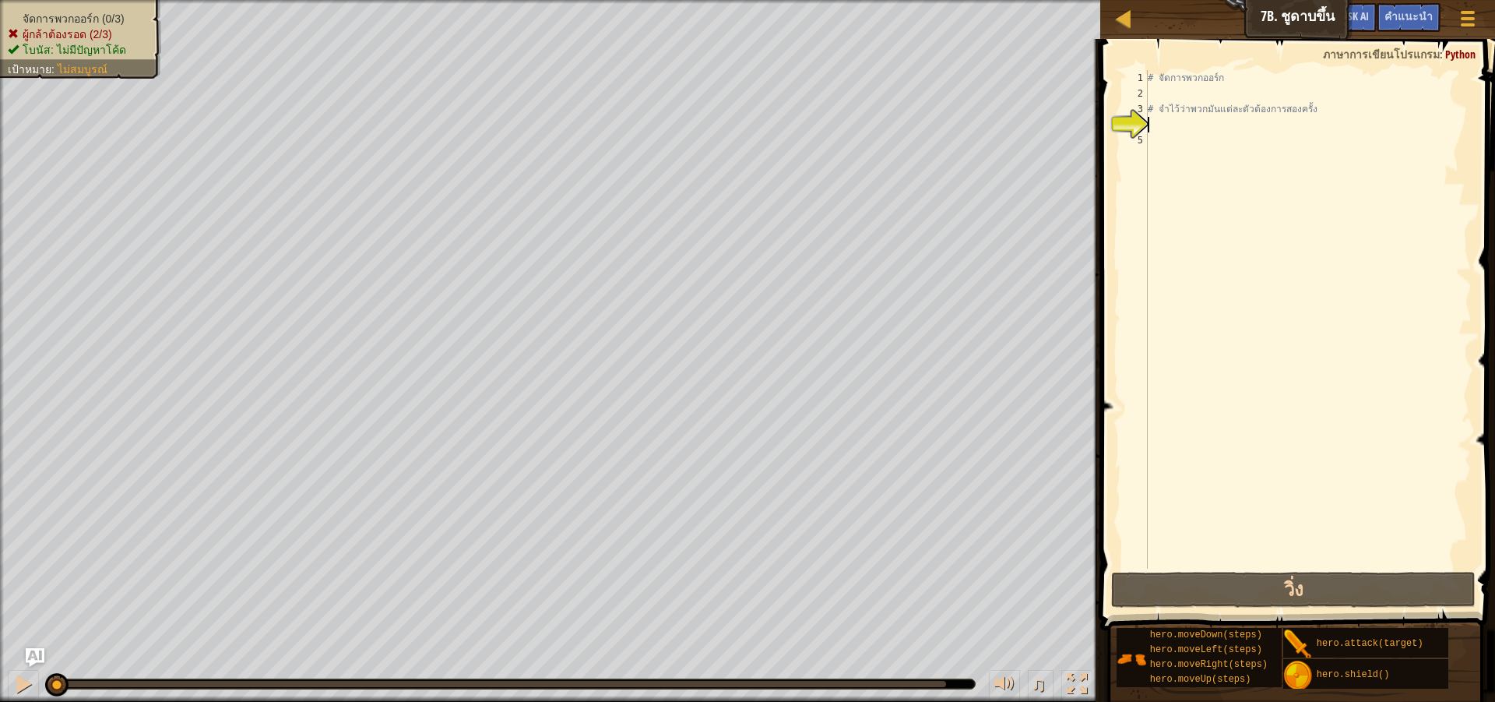
scroll to position [7, 0]
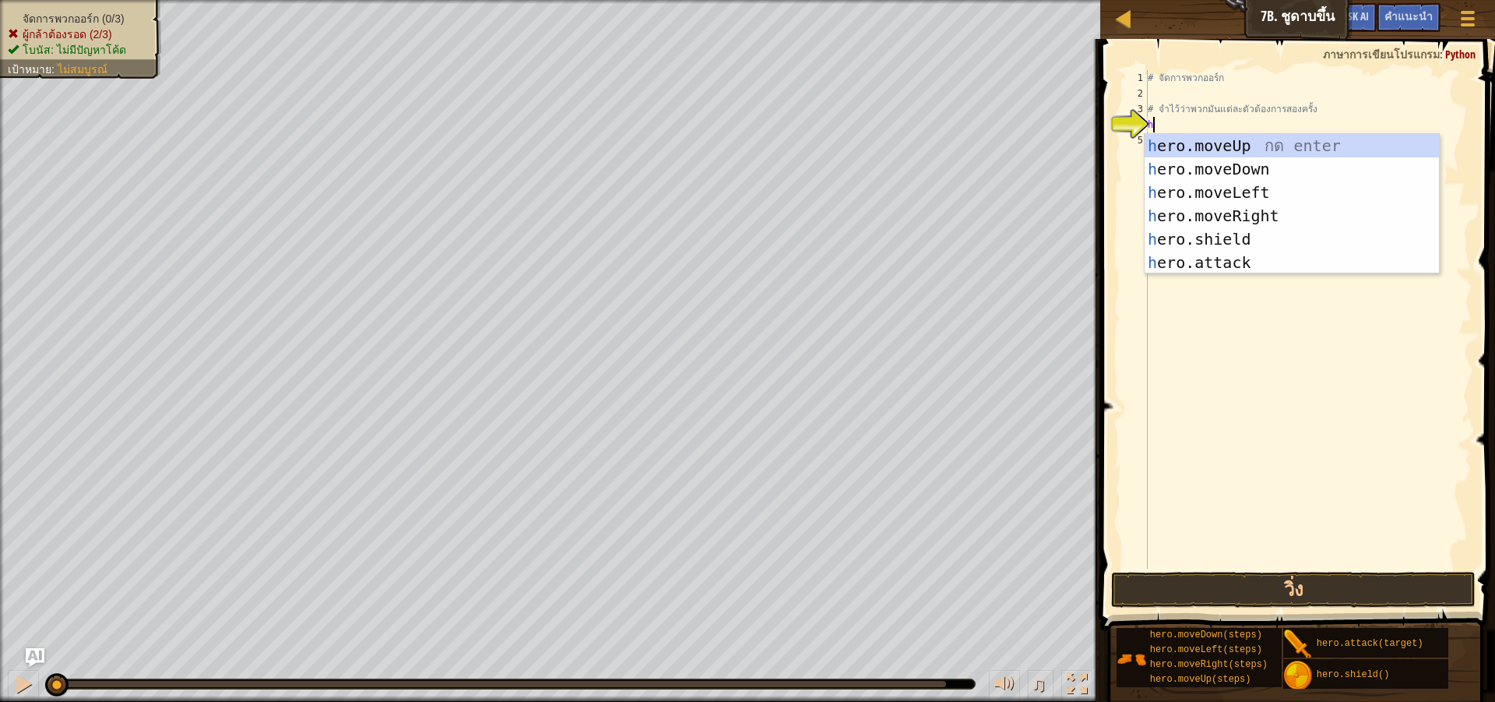
type textarea "her"
click at [1260, 211] on div "her o.moveUp กด enter her o.moveDown กด enter her o.moveLeft กด enter her o.mov…" at bounding box center [1292, 227] width 294 height 187
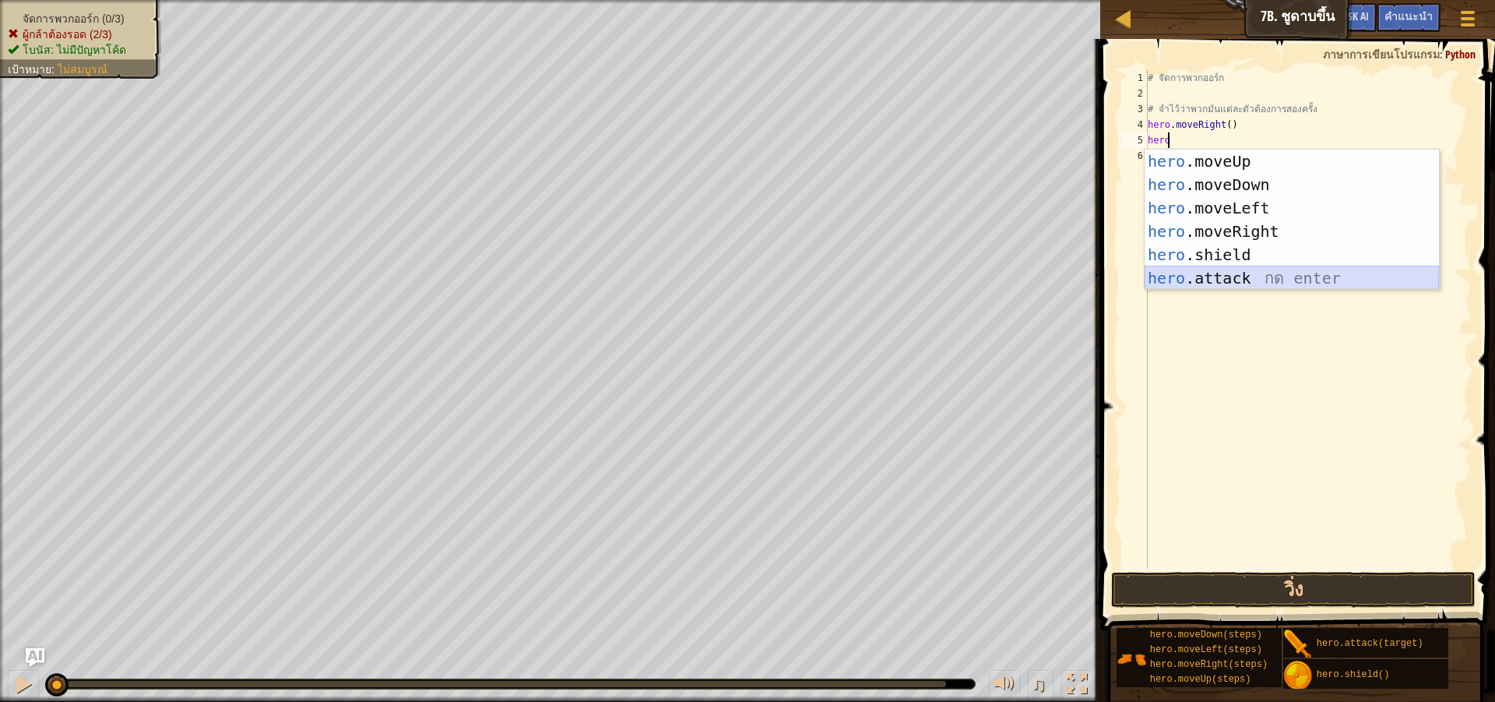
click at [1252, 268] on div "hero .moveUp กด enter hero .moveDown กด enter hero .moveLeft กด enter hero .mov…" at bounding box center [1292, 243] width 294 height 187
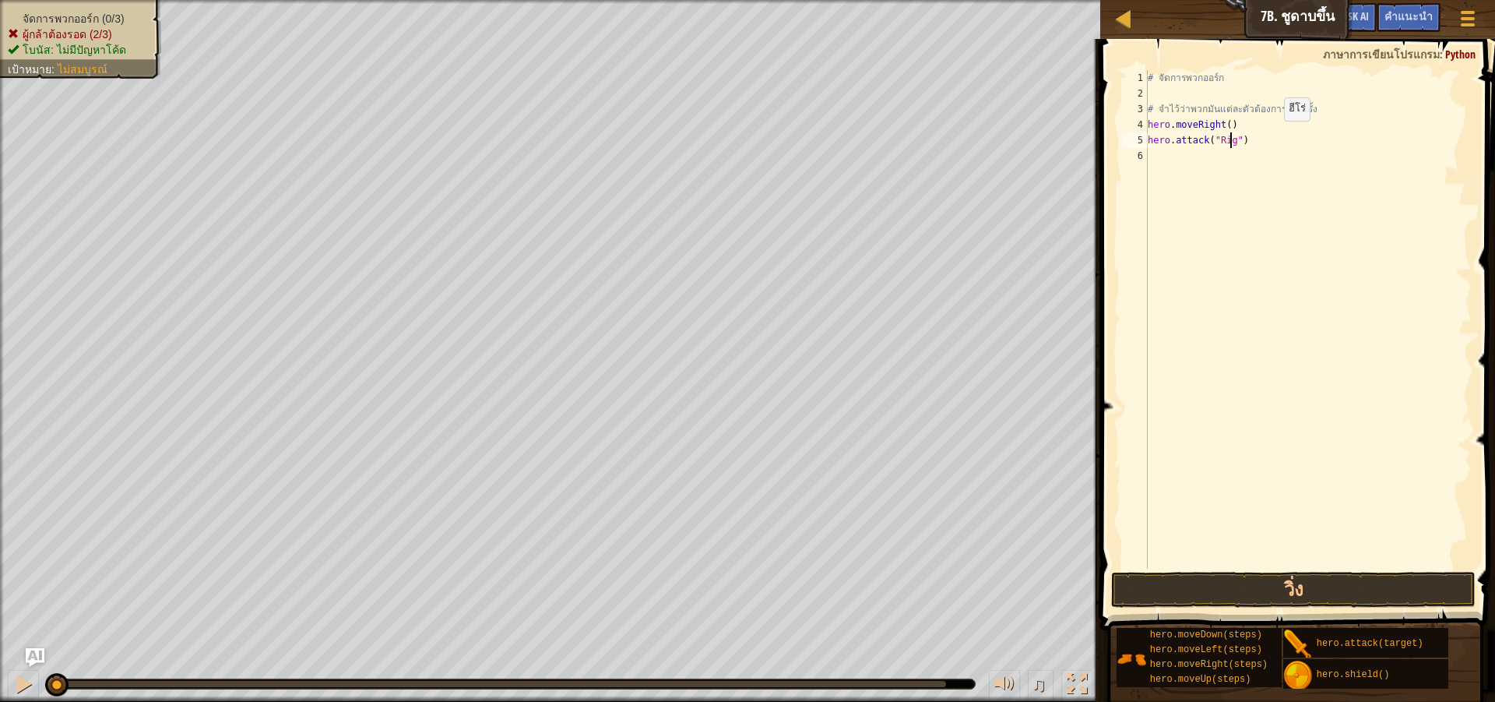
scroll to position [7, 7]
click at [1271, 136] on div "# จัดการพวกออร์ก # จำไว้ว่าพวกมันแต่ละตัวต้องการสองครั้ง hero . moveRight ( ) h…" at bounding box center [1308, 335] width 327 height 530
type textarea "hero.attack("Rig")"
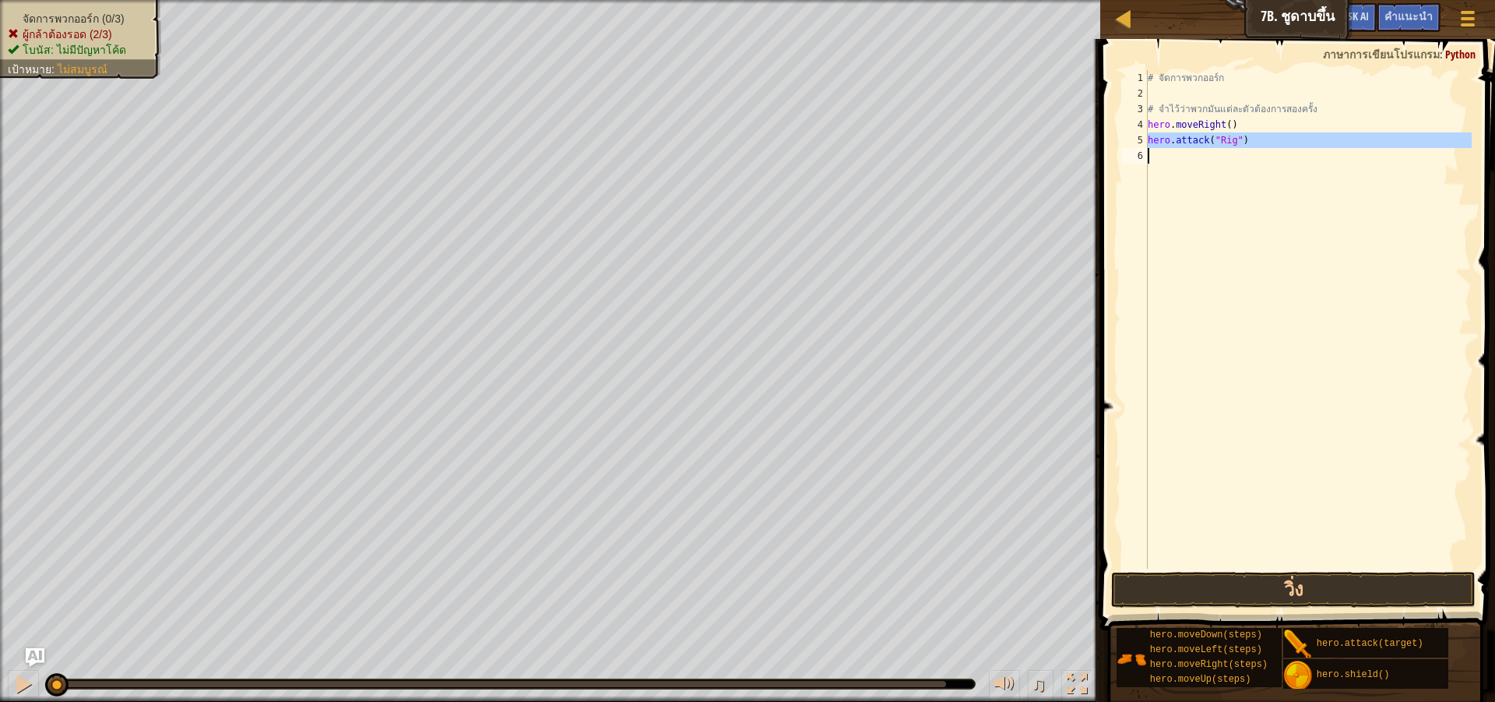
click at [1174, 159] on div "# จัดการพวกออร์ก # จำไว้ว่าพวกมันแต่ละตัวต้องการสองครั้ง hero . moveRight ( ) h…" at bounding box center [1308, 319] width 327 height 498
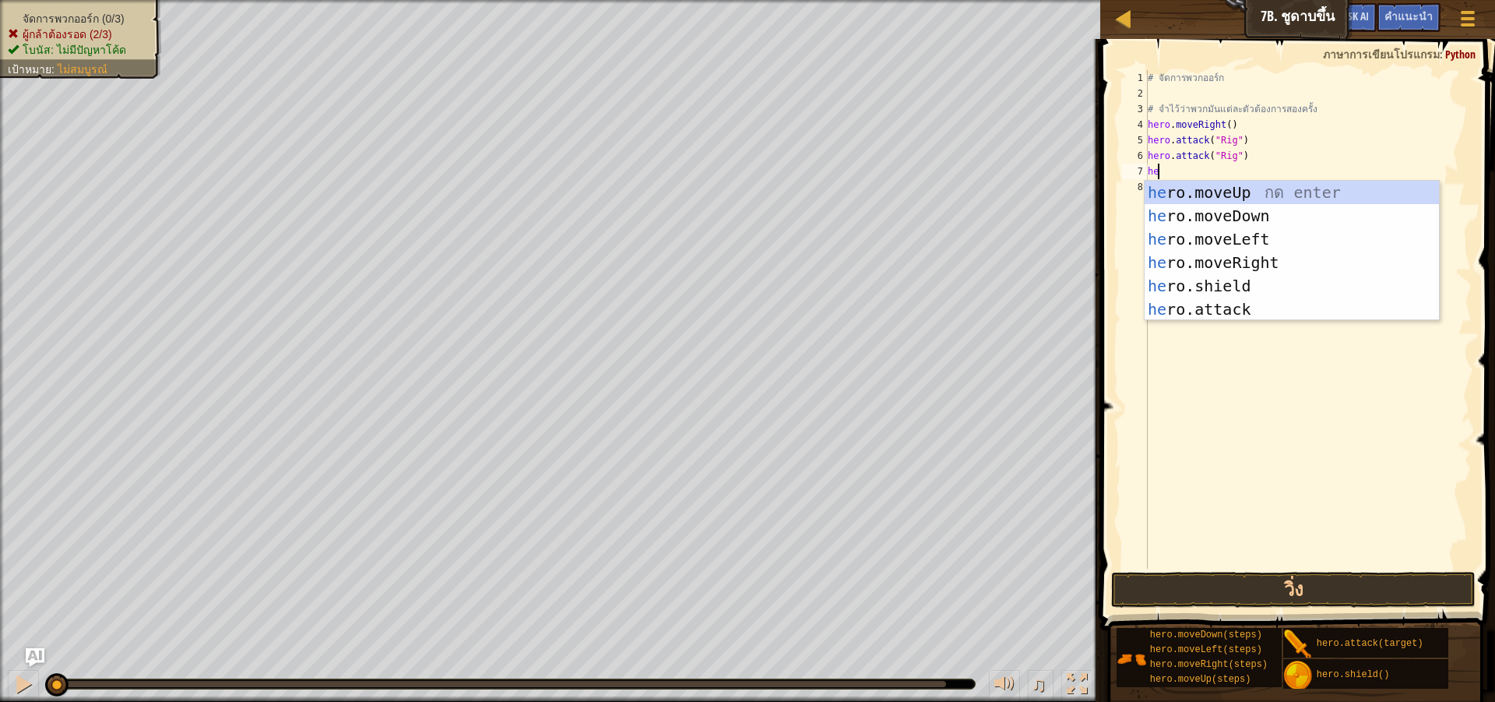
scroll to position [7, 1]
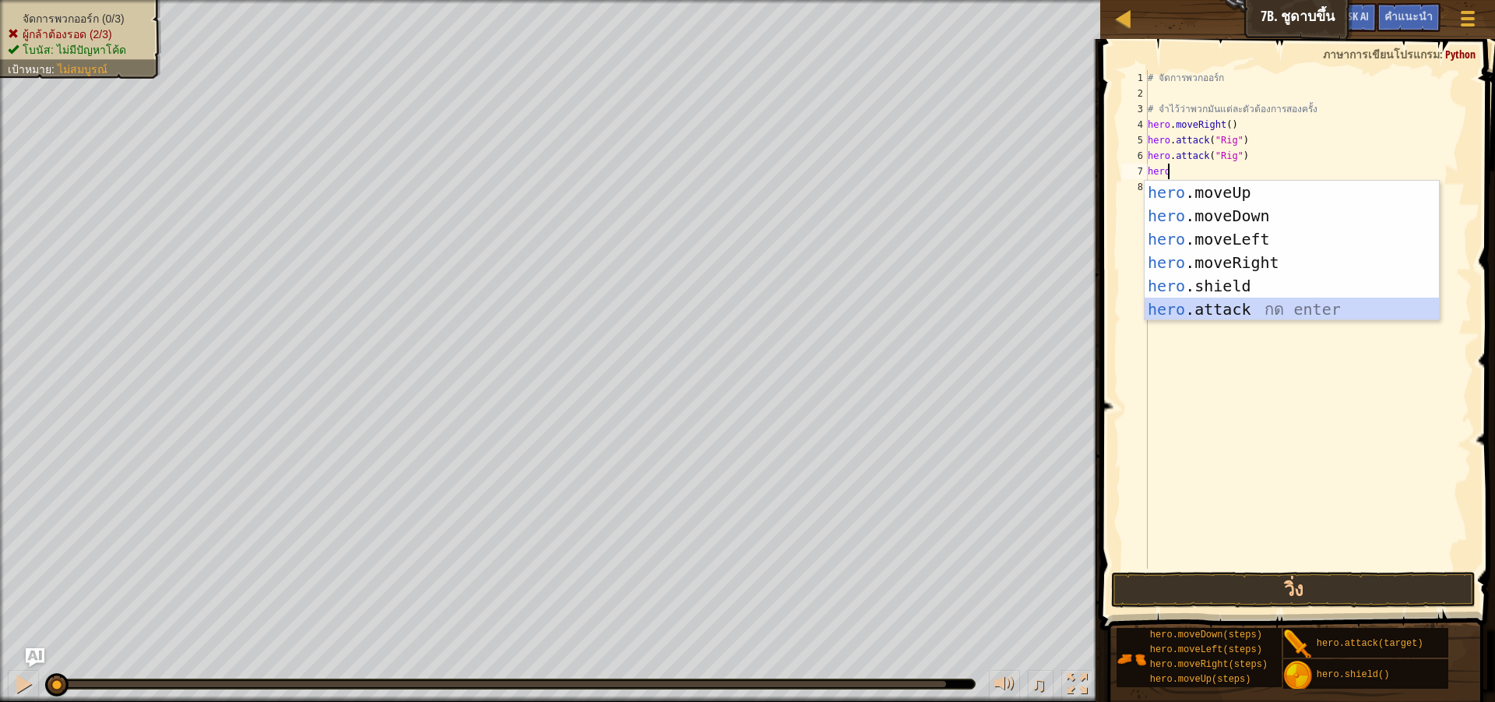
click at [1220, 305] on div "hero .moveUp กด enter hero .moveDown กด enter hero .moveLeft กด enter hero .mov…" at bounding box center [1292, 274] width 294 height 187
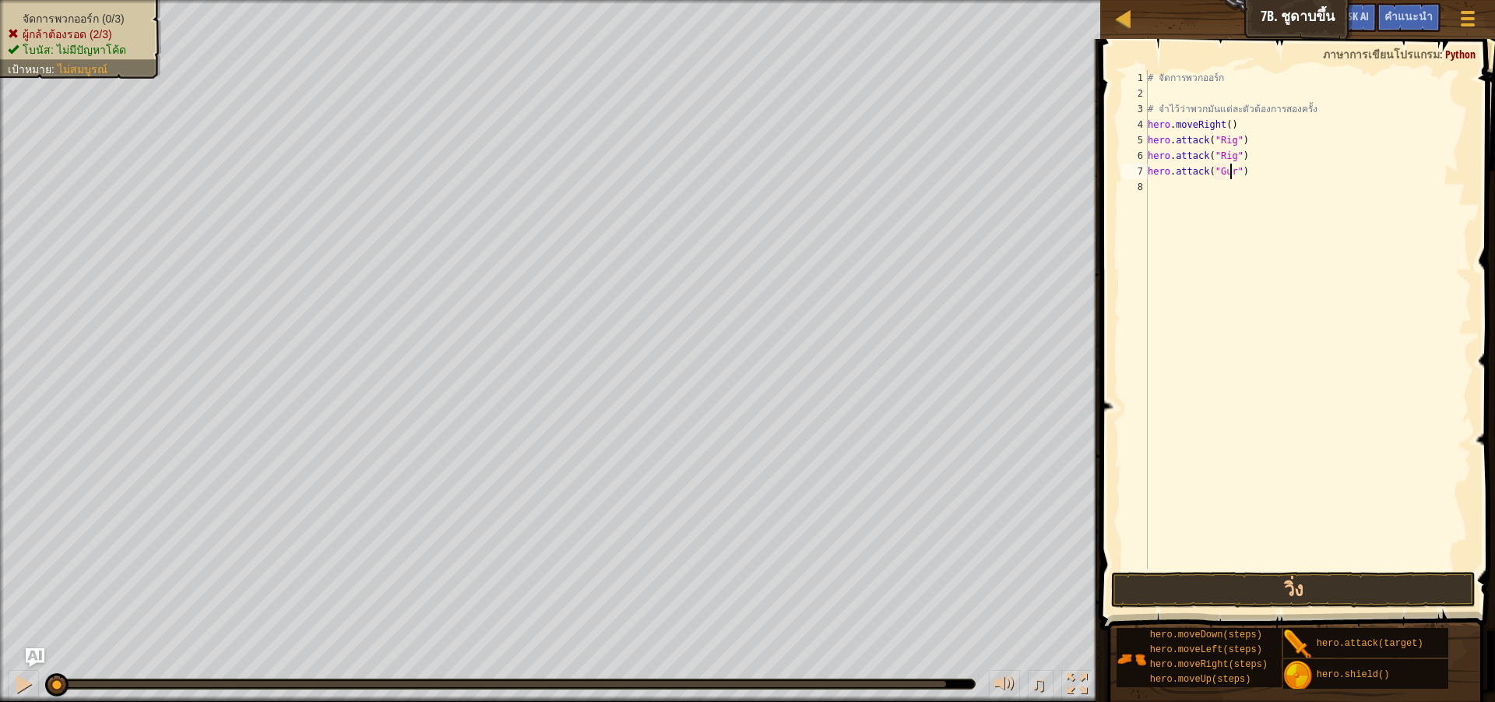
scroll to position [7, 7]
click at [1299, 174] on div "# จัดการพวกออร์ก # จำไว้ว่าพวกมันแต่ละตัวต้องการสองครั้ง hero . moveRight ( ) h…" at bounding box center [1308, 335] width 327 height 530
type textarea "hero.attack("Gurt")"
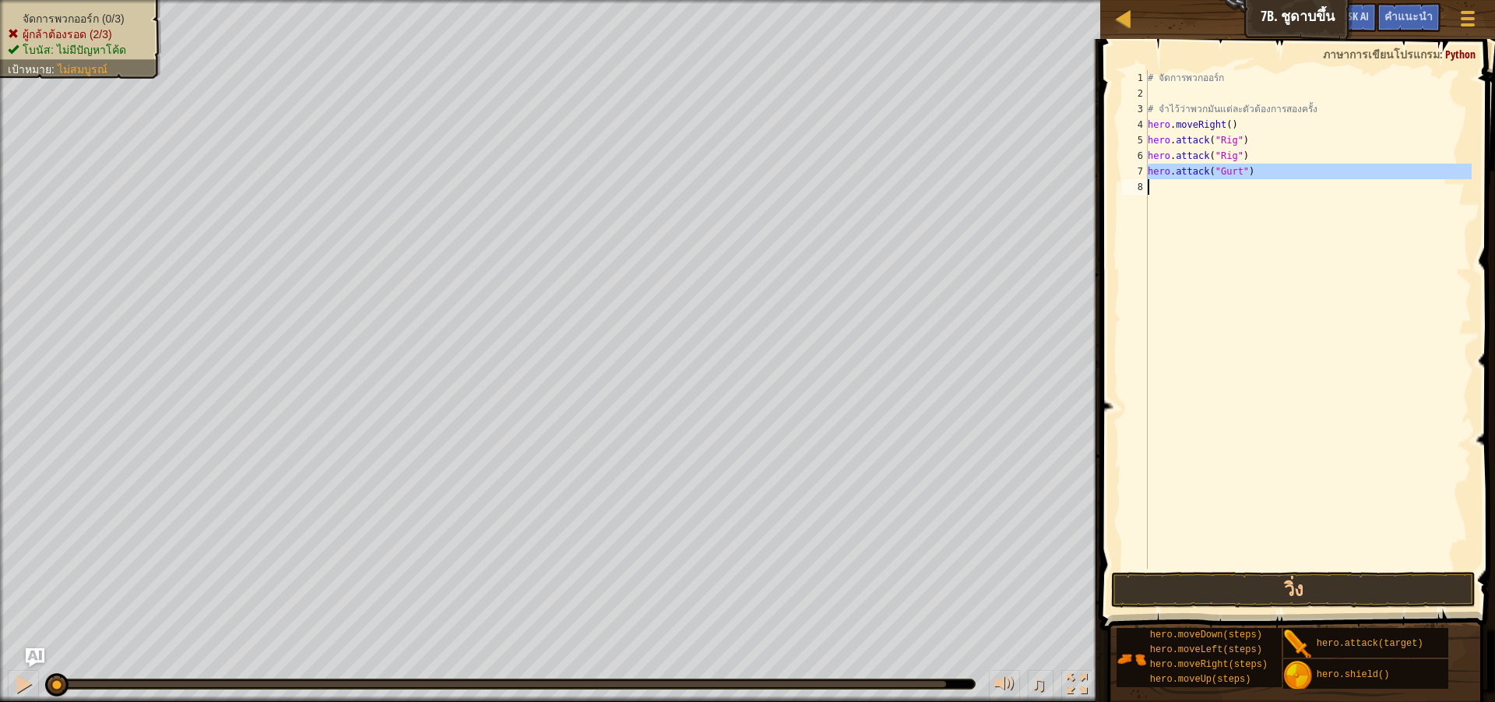
click at [1223, 192] on div "# จัดการพวกออร์ก # จำไว้ว่าพวกมันแต่ละตัวต้องการสองครั้ง hero . moveRight ( ) h…" at bounding box center [1308, 319] width 327 height 498
click at [1223, 192] on div "# จัดการพวกออร์ก # จำไว้ว่าพวกมันแต่ละตัวต้องการสองครั้ง hero . moveRight ( ) h…" at bounding box center [1308, 335] width 327 height 530
paste textarea "h"
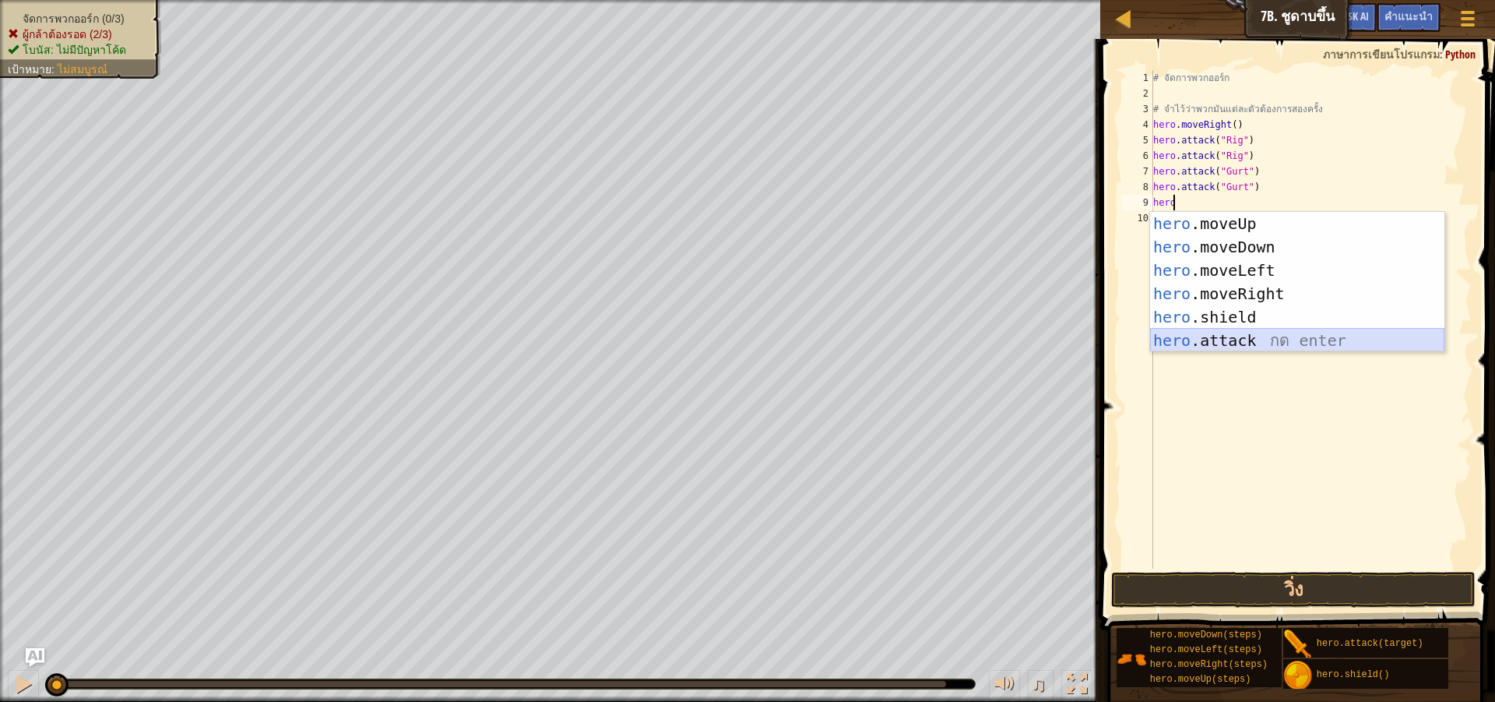
click at [1238, 335] on div "hero .moveUp กด enter hero .moveDown กด enter hero .moveLeft กด enter hero .mov…" at bounding box center [1297, 305] width 294 height 187
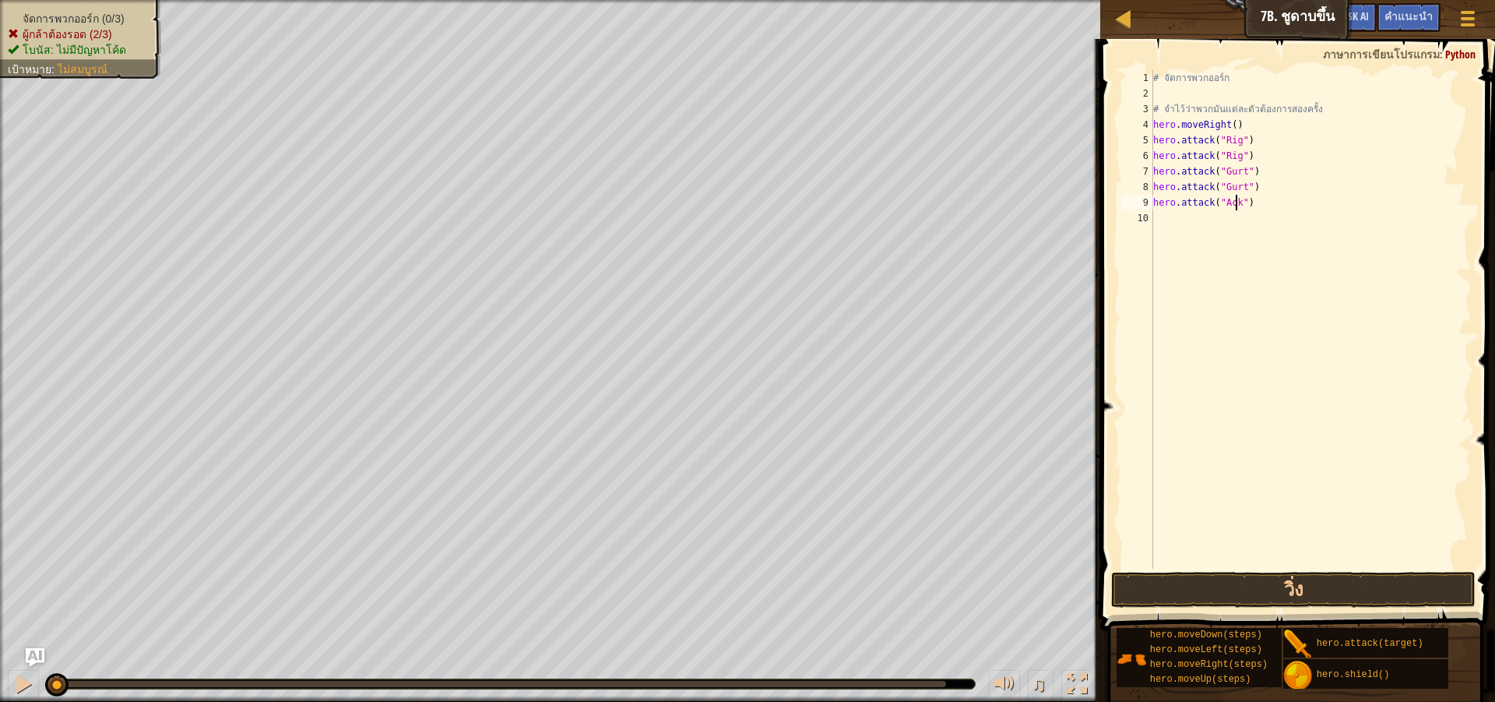
scroll to position [7, 7]
click at [1259, 203] on div "# จัดการพวกออร์ก # จำไว้ว่าพวกมันแต่ละตัวต้องการสองครั้ง hero . moveRight ( ) h…" at bounding box center [1311, 335] width 322 height 530
type textarea "hero.attack("Ack")"
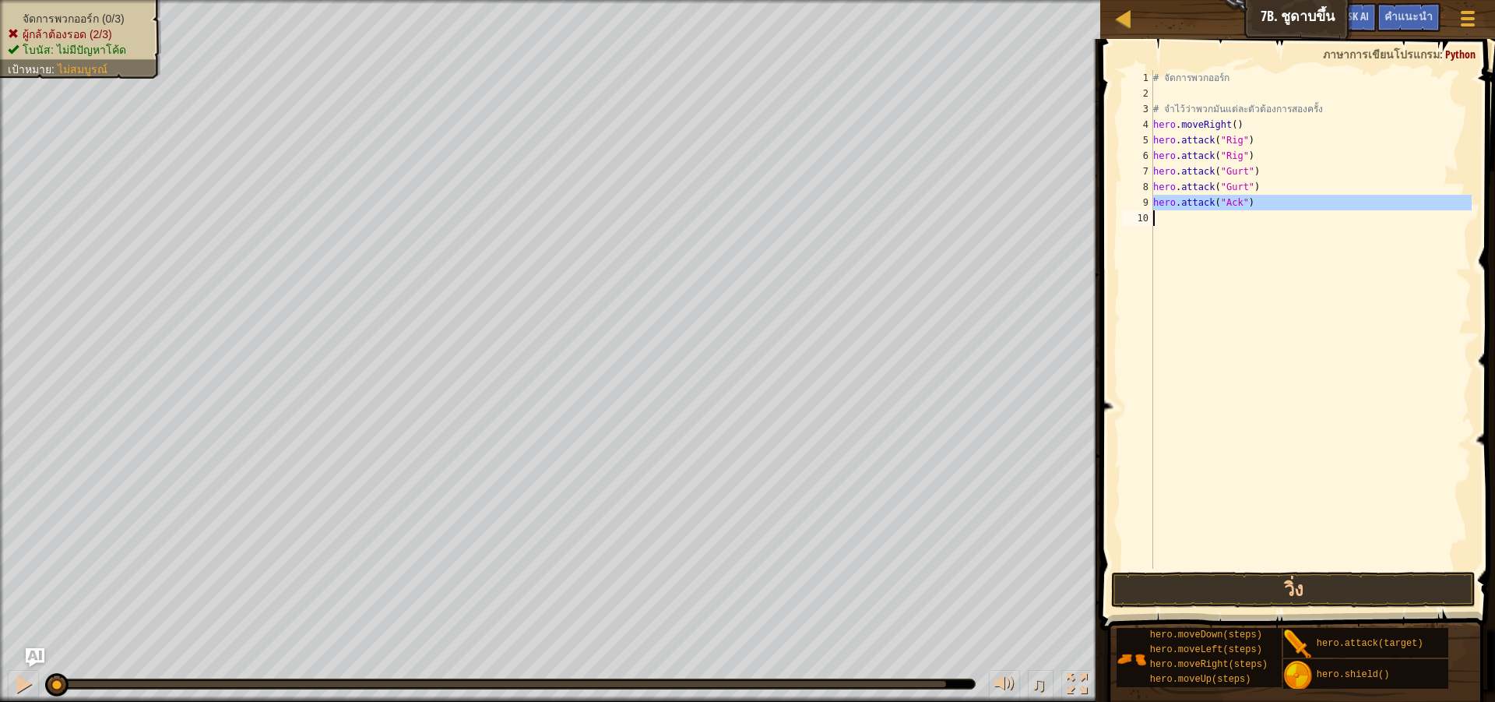
click at [1207, 224] on div "# จัดการพวกออร์ก # จำไว้ว่าพวกมันแต่ละตัวต้องการสองครั้ง hero . moveRight ( ) h…" at bounding box center [1311, 319] width 322 height 498
paste textarea "h"
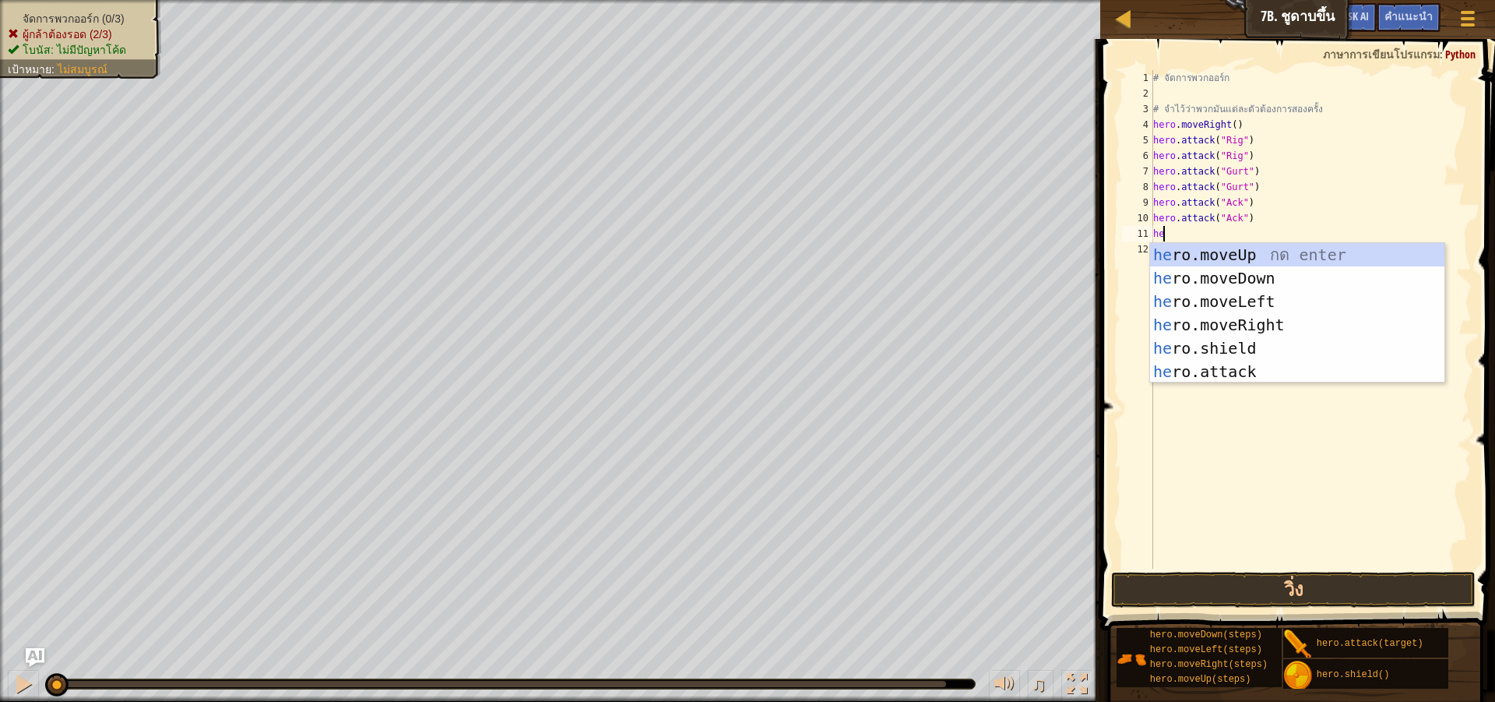
scroll to position [7, 1]
type textarea "hero"
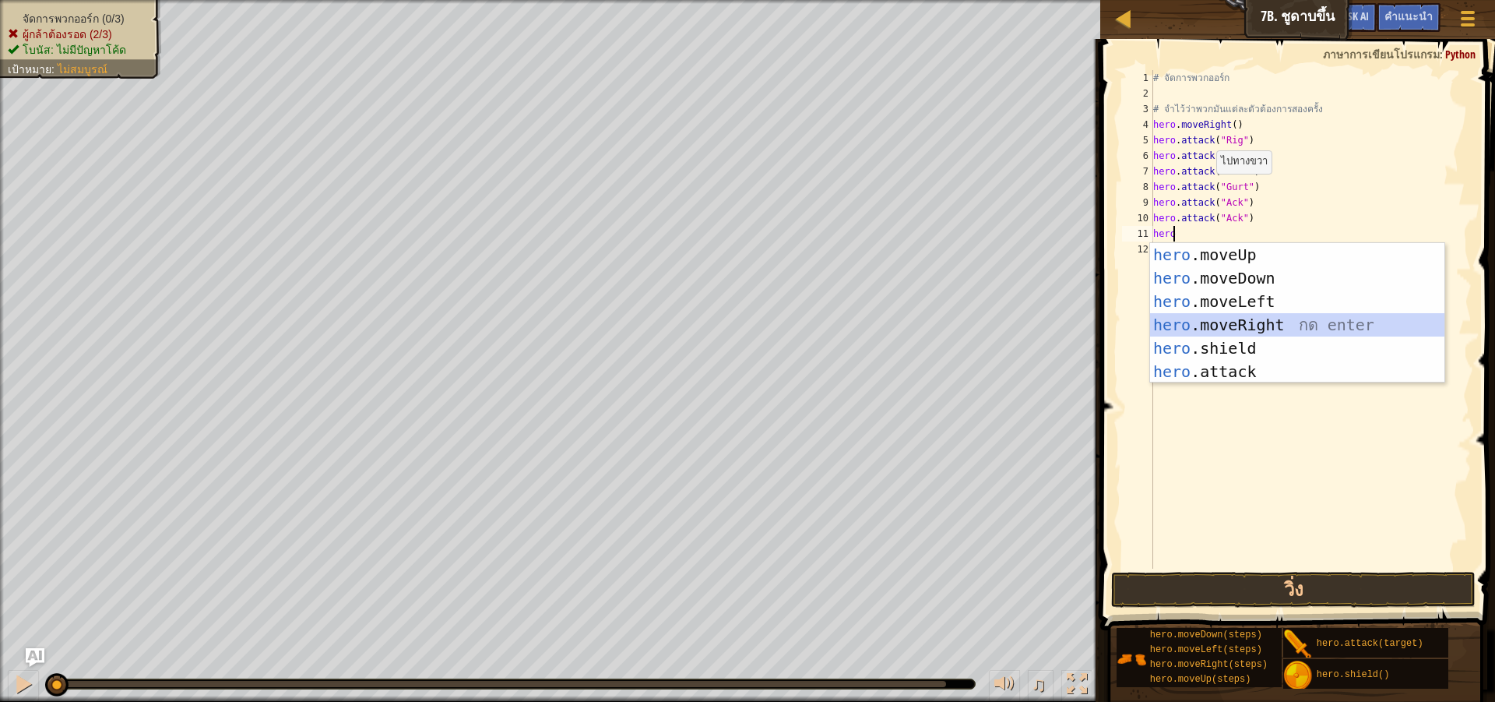
click at [1262, 320] on div "hero .moveUp กด enter hero .moveDown กด enter hero .moveLeft กด enter hero .mov…" at bounding box center [1297, 336] width 294 height 187
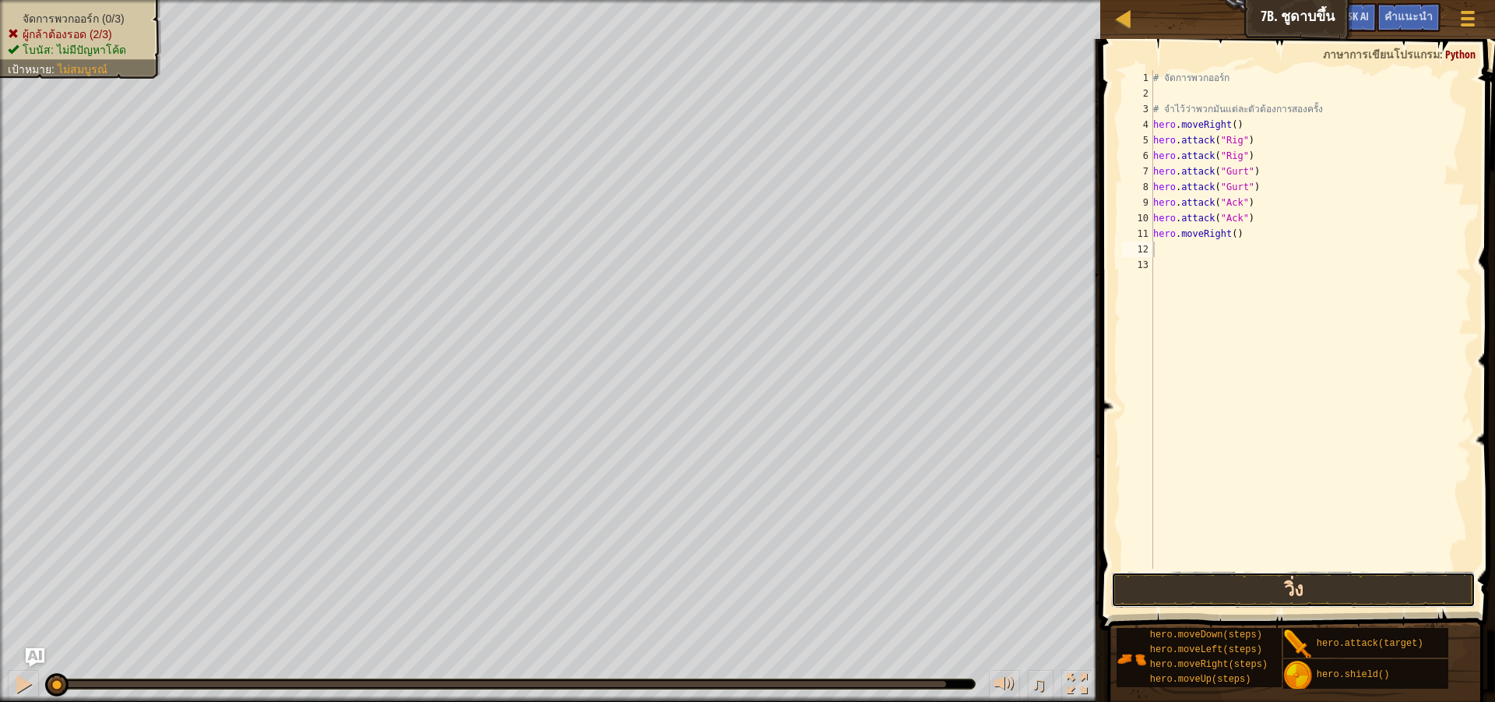
click at [1191, 587] on button "วิ่ง" at bounding box center [1293, 590] width 365 height 36
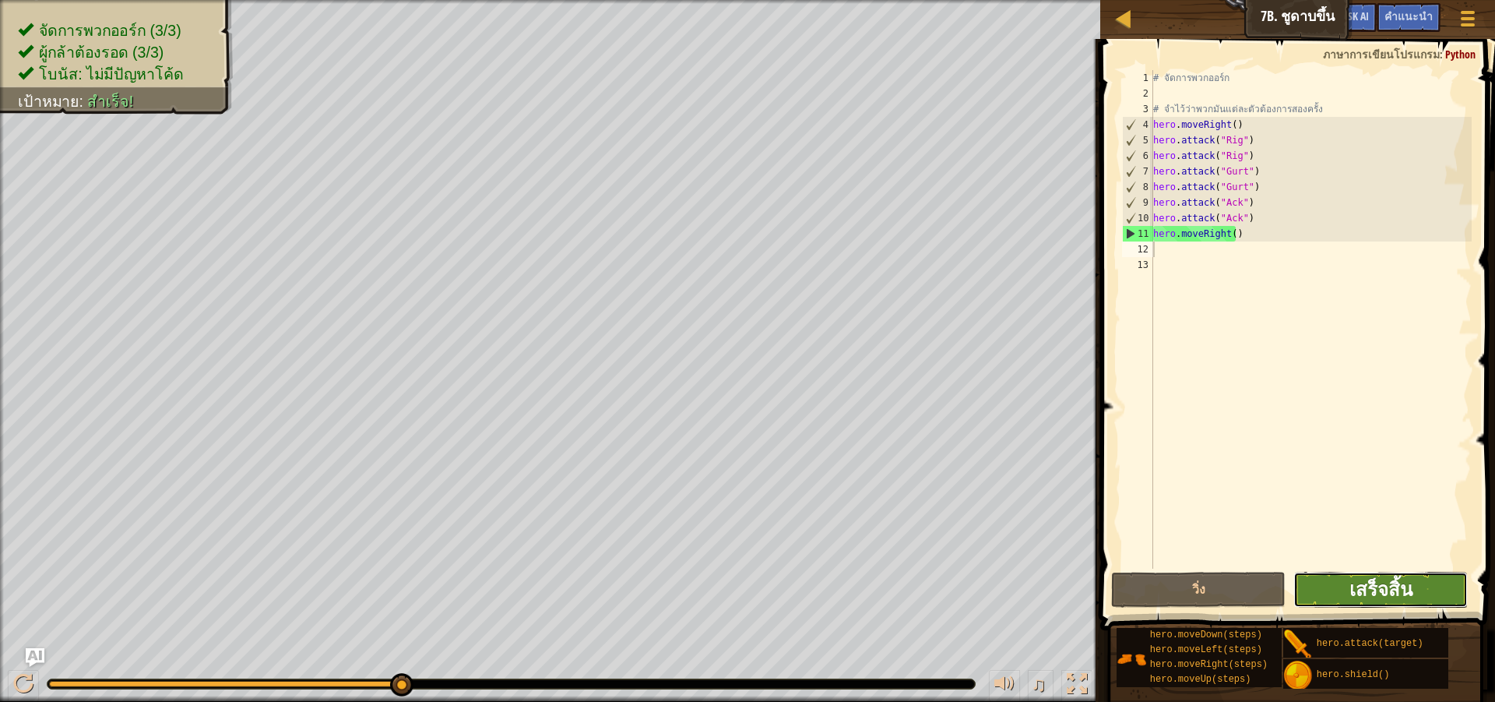
click at [1375, 584] on span "เสร็จสิ้น" at bounding box center [1381, 588] width 63 height 25
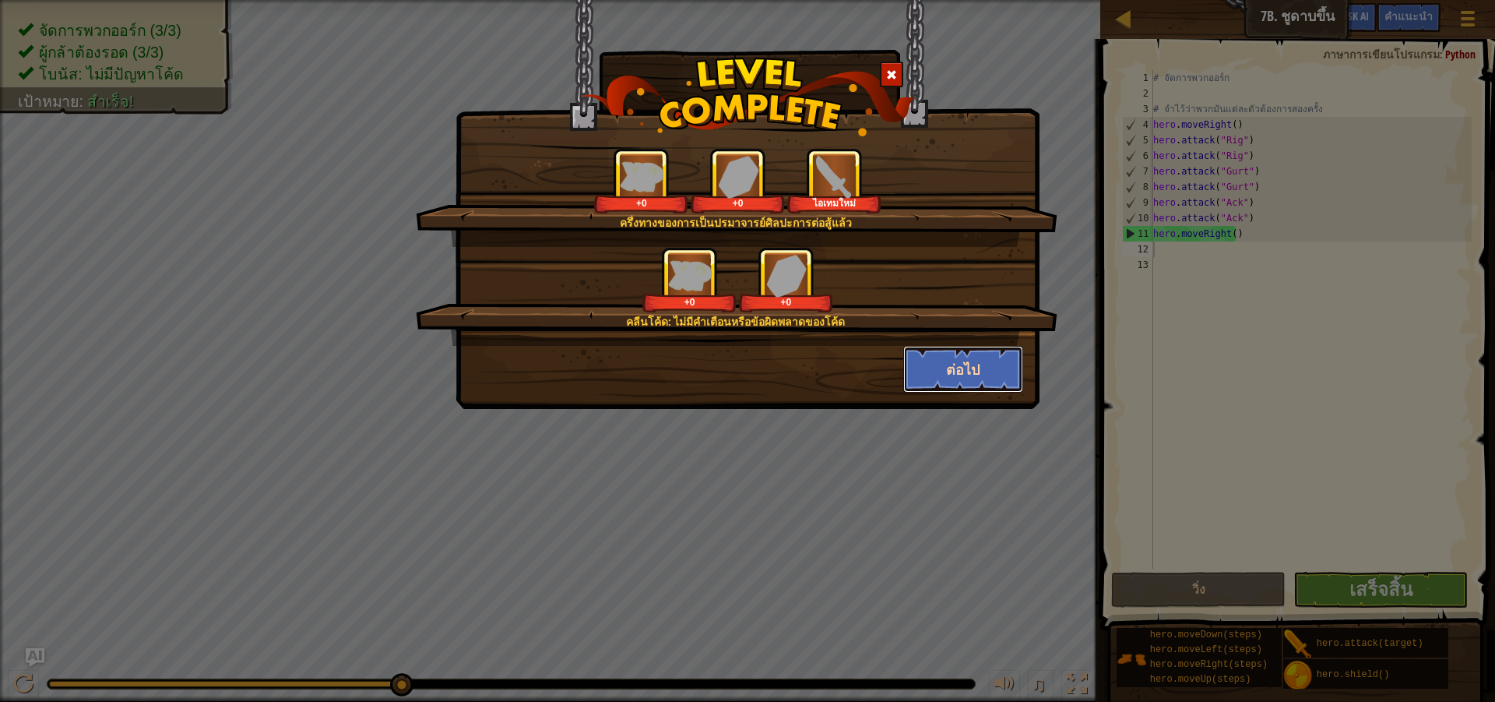
click at [935, 365] on button "ต่อไป" at bounding box center [963, 369] width 121 height 47
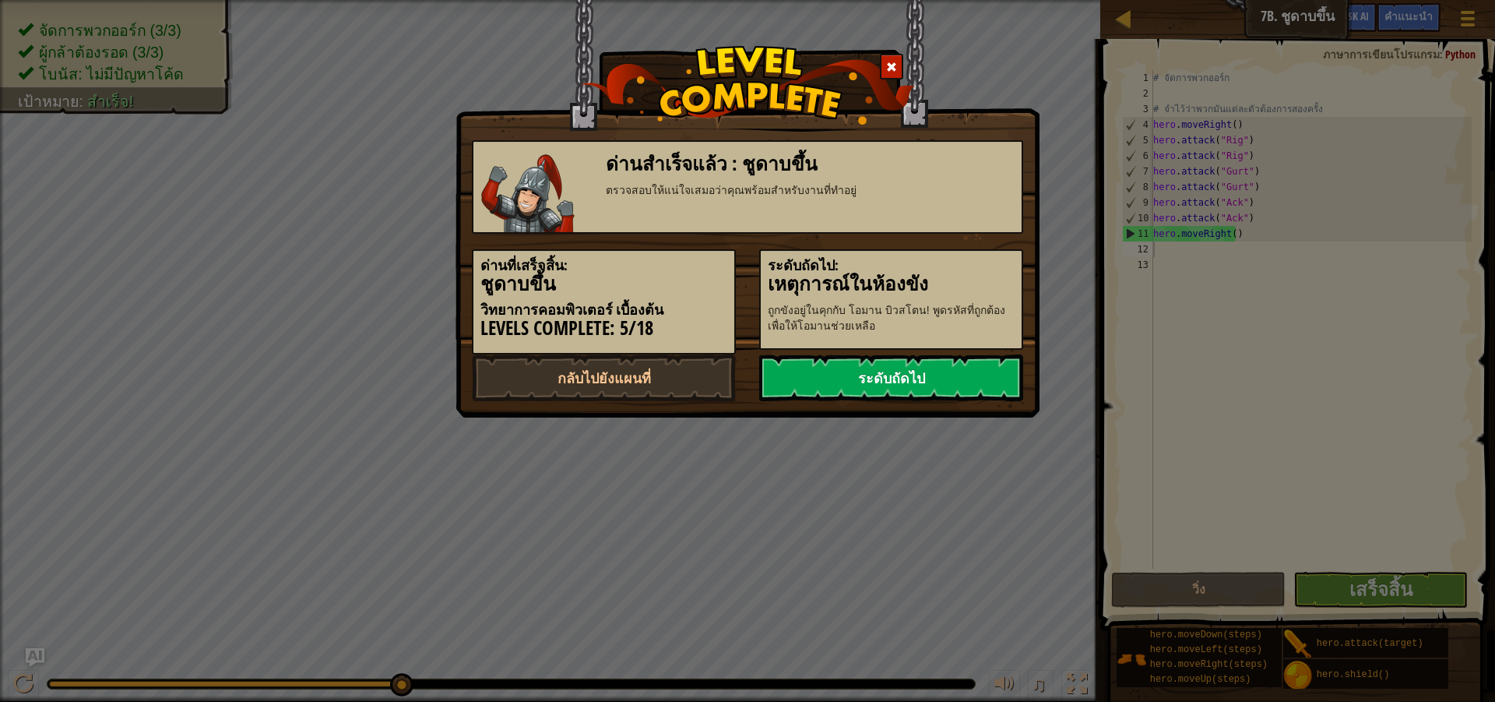
click at [915, 380] on link "ระดับถัดไป" at bounding box center [891, 377] width 264 height 47
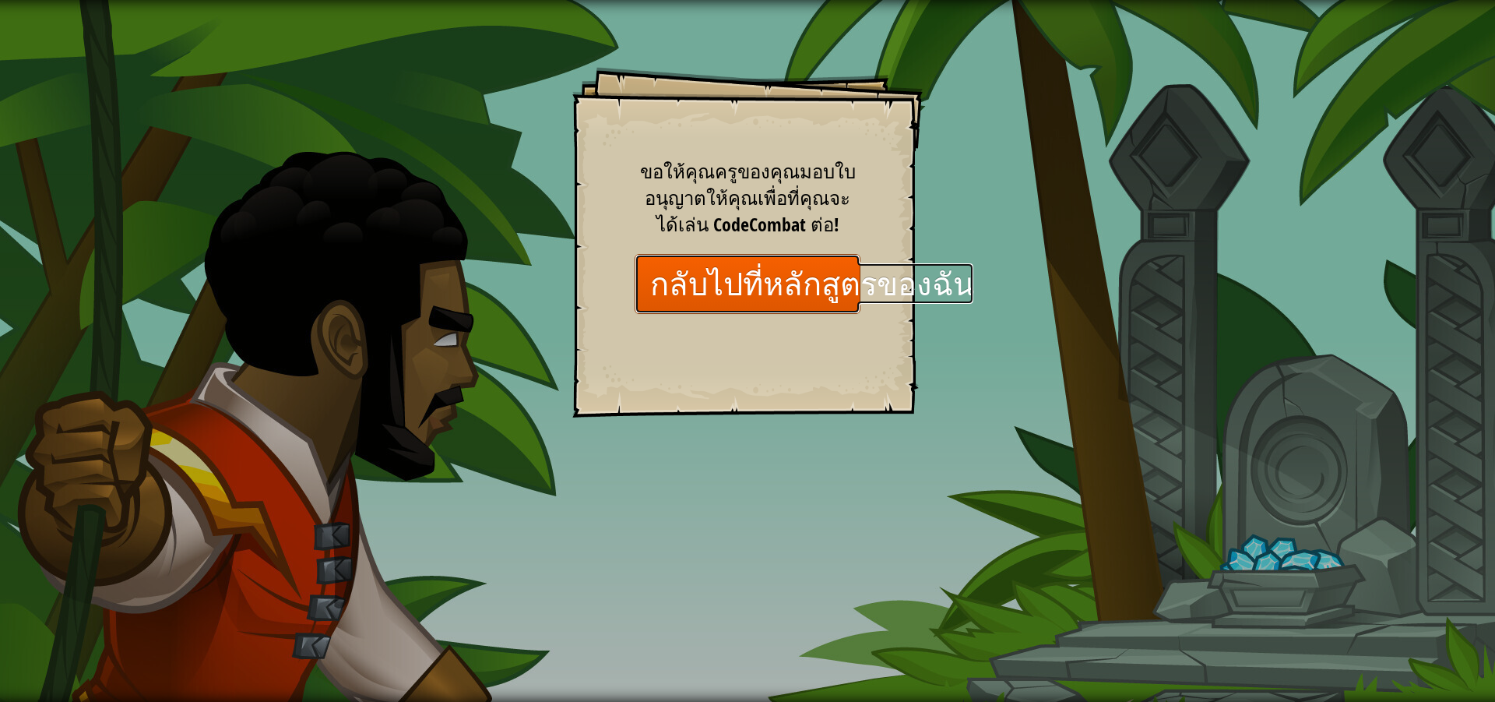
click at [809, 292] on link "กลับไปที่หลักสูตรของฉัน" at bounding box center [748, 284] width 226 height 60
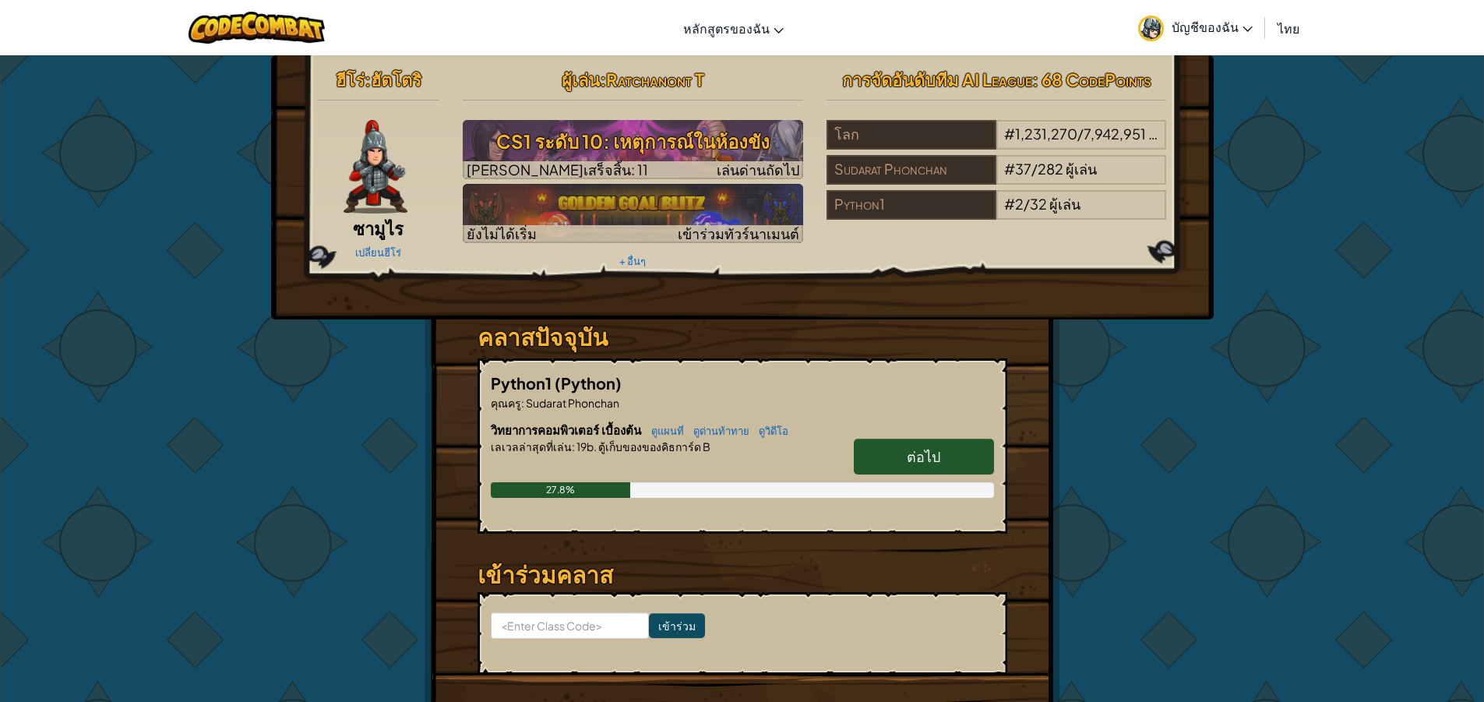
click at [878, 470] on link "ต่อไป" at bounding box center [924, 457] width 140 height 36
select select "th"
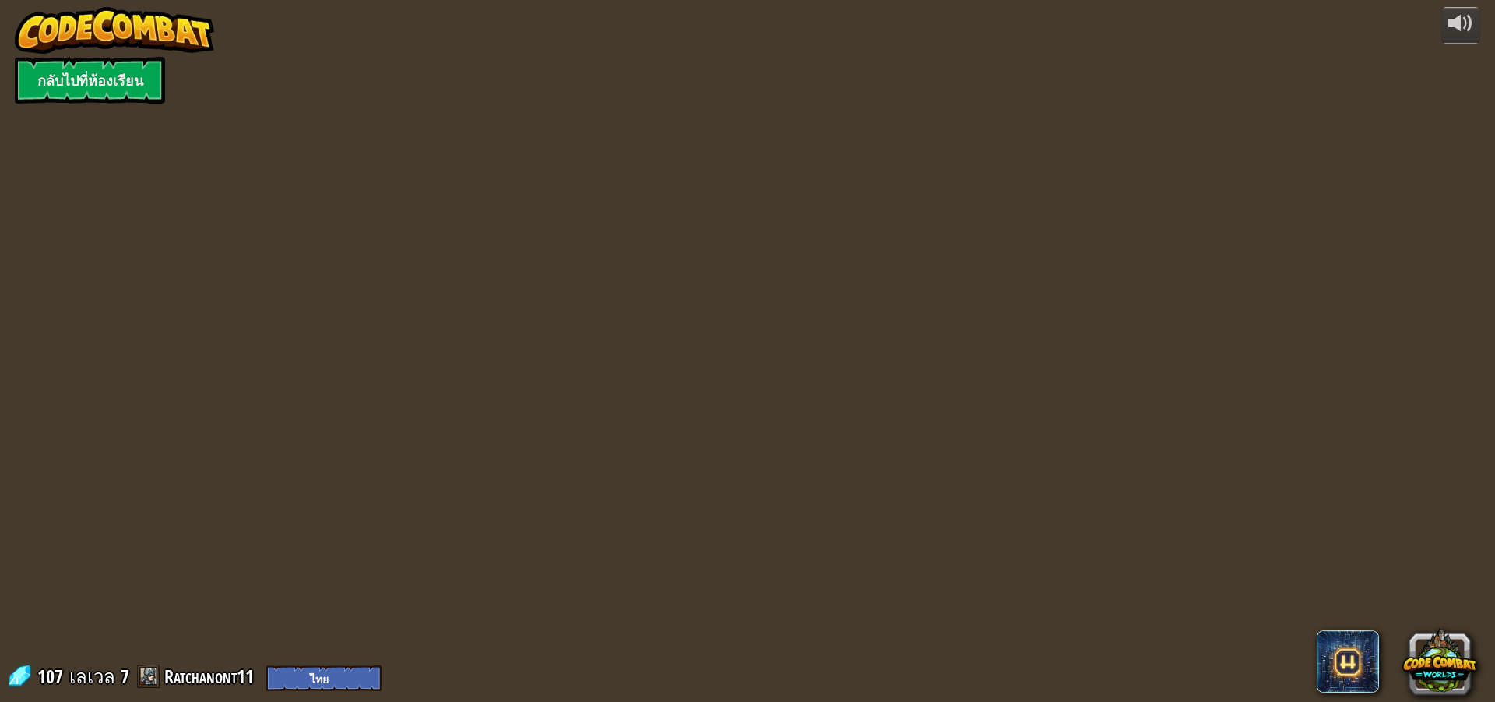
select select "th"
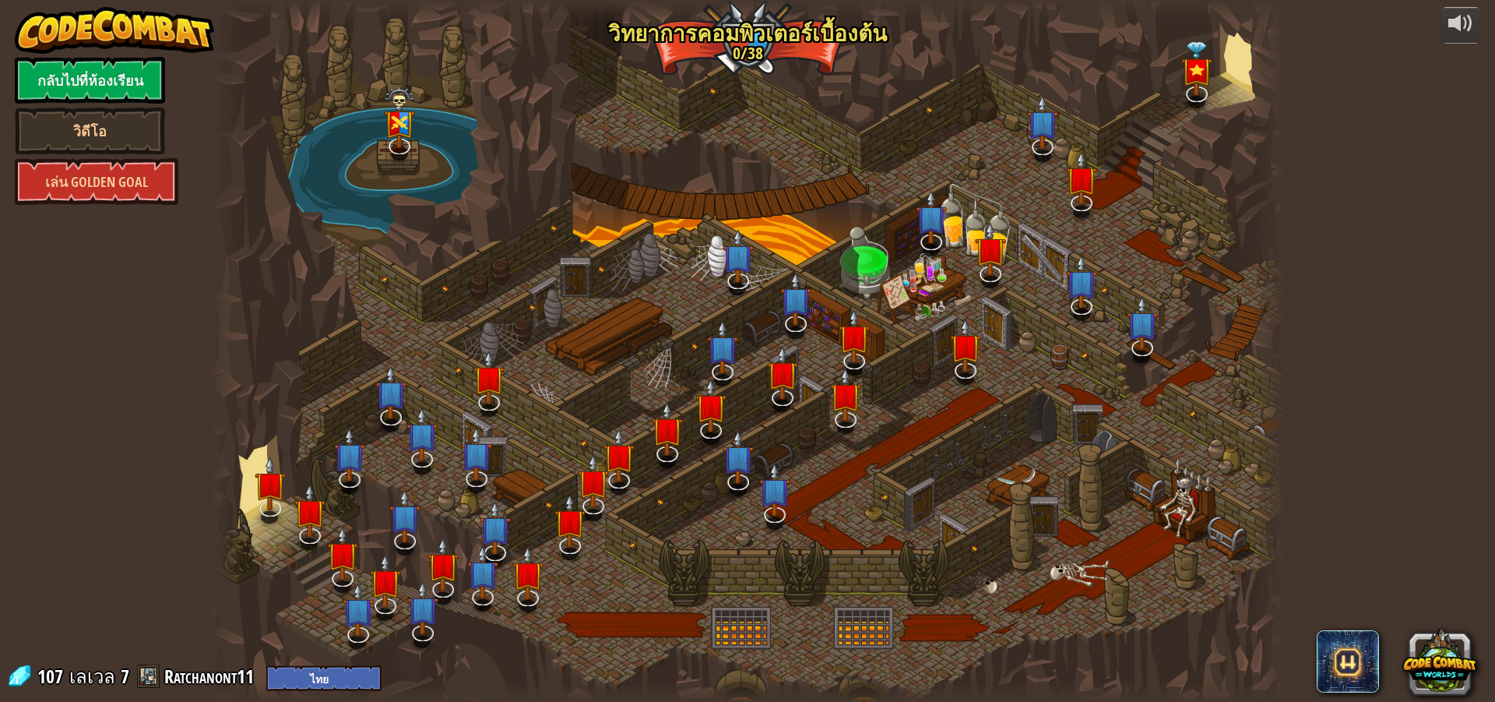
select select "th"
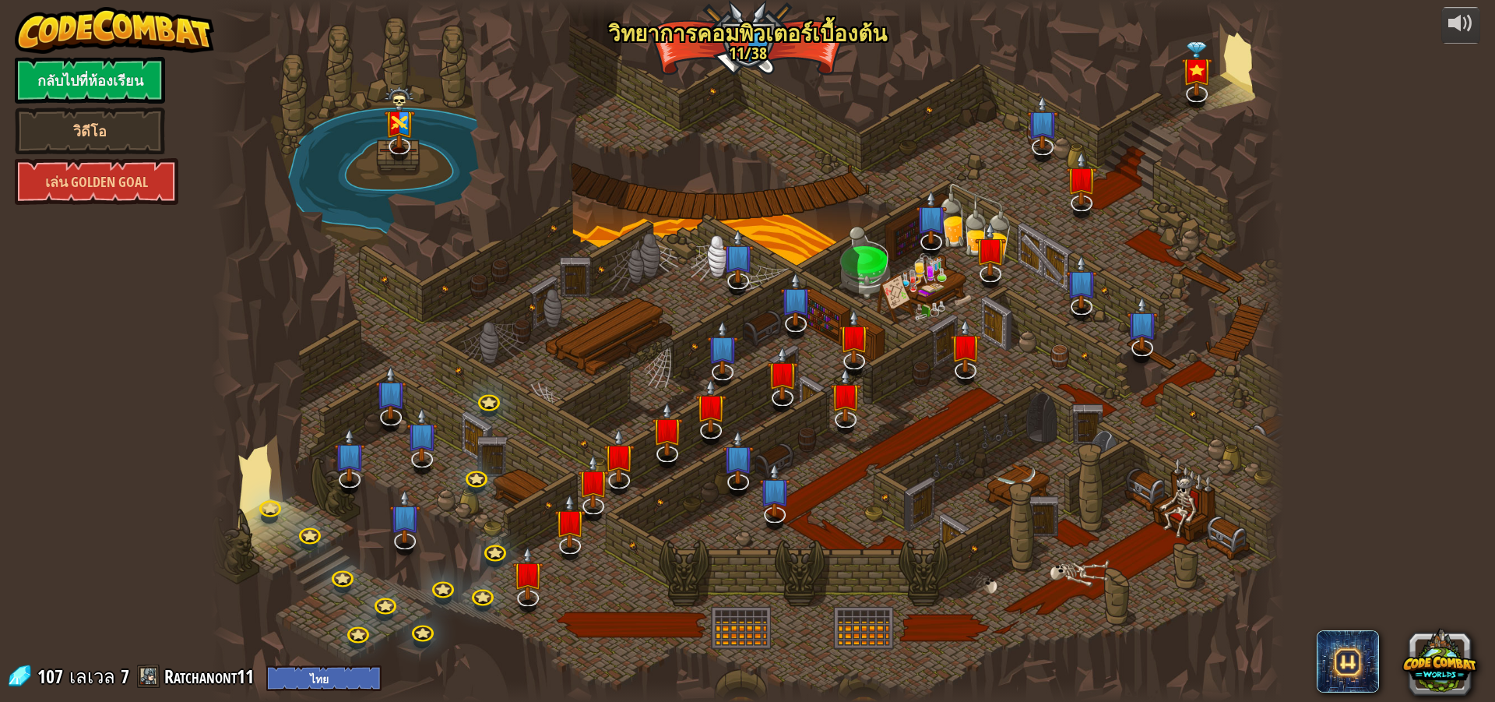
select select "th"
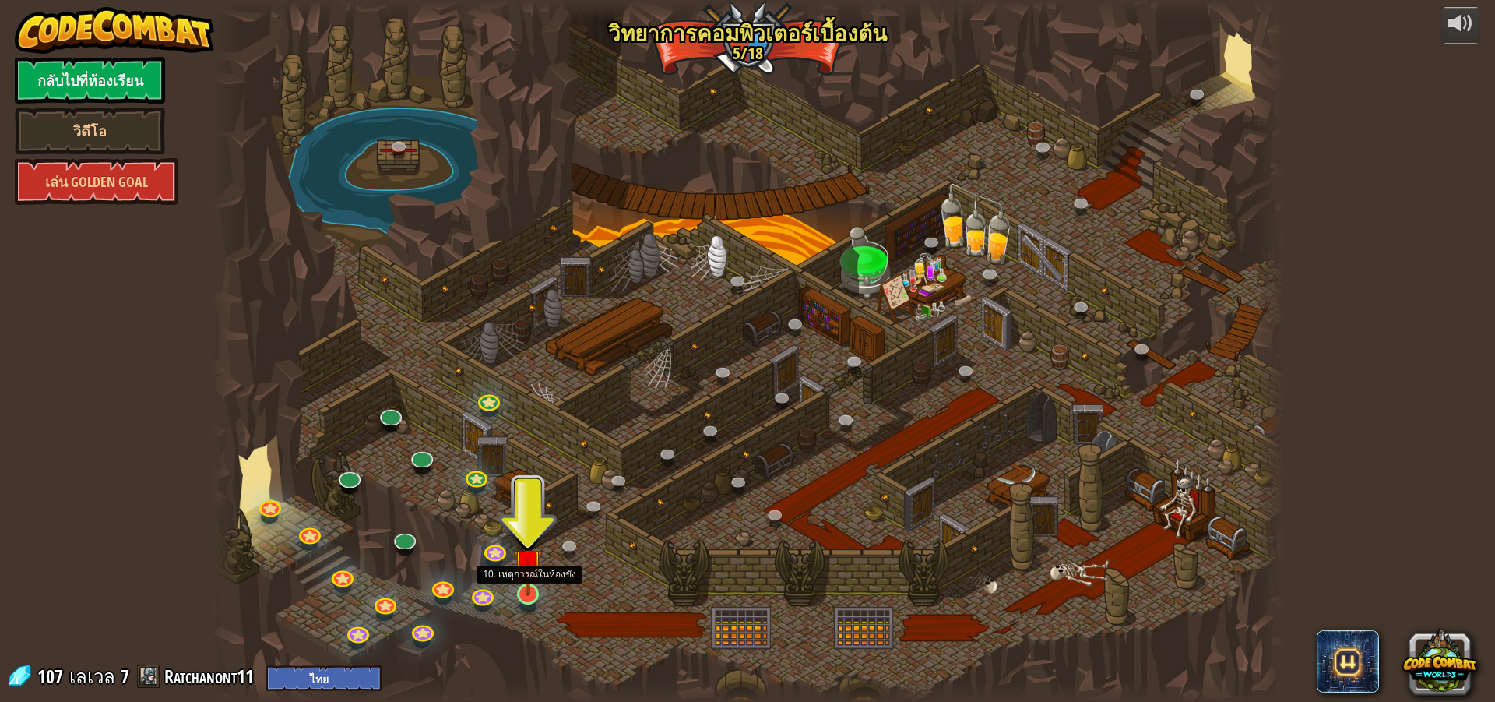
click at [536, 576] on img at bounding box center [528, 562] width 29 height 65
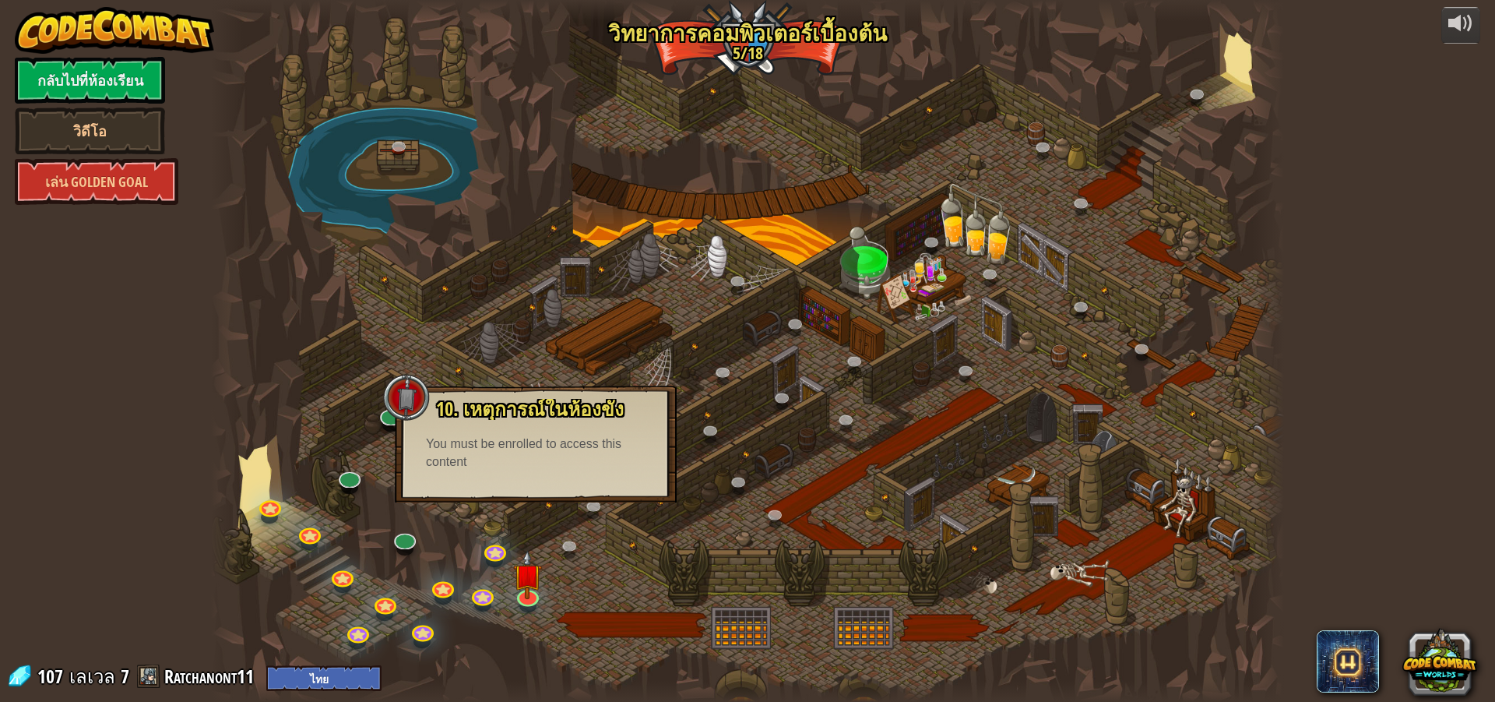
click at [446, 515] on div at bounding box center [747, 351] width 1073 height 702
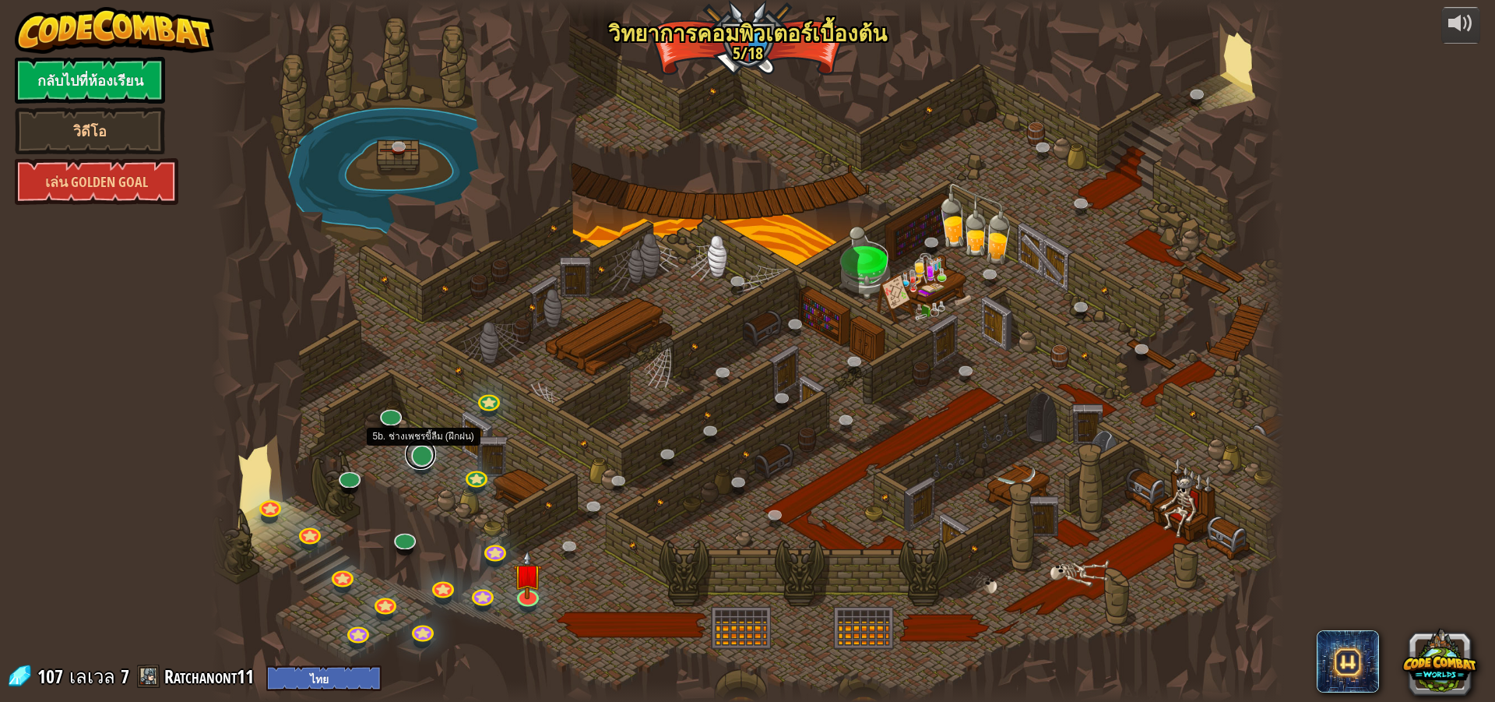
click at [429, 449] on link at bounding box center [420, 454] width 31 height 31
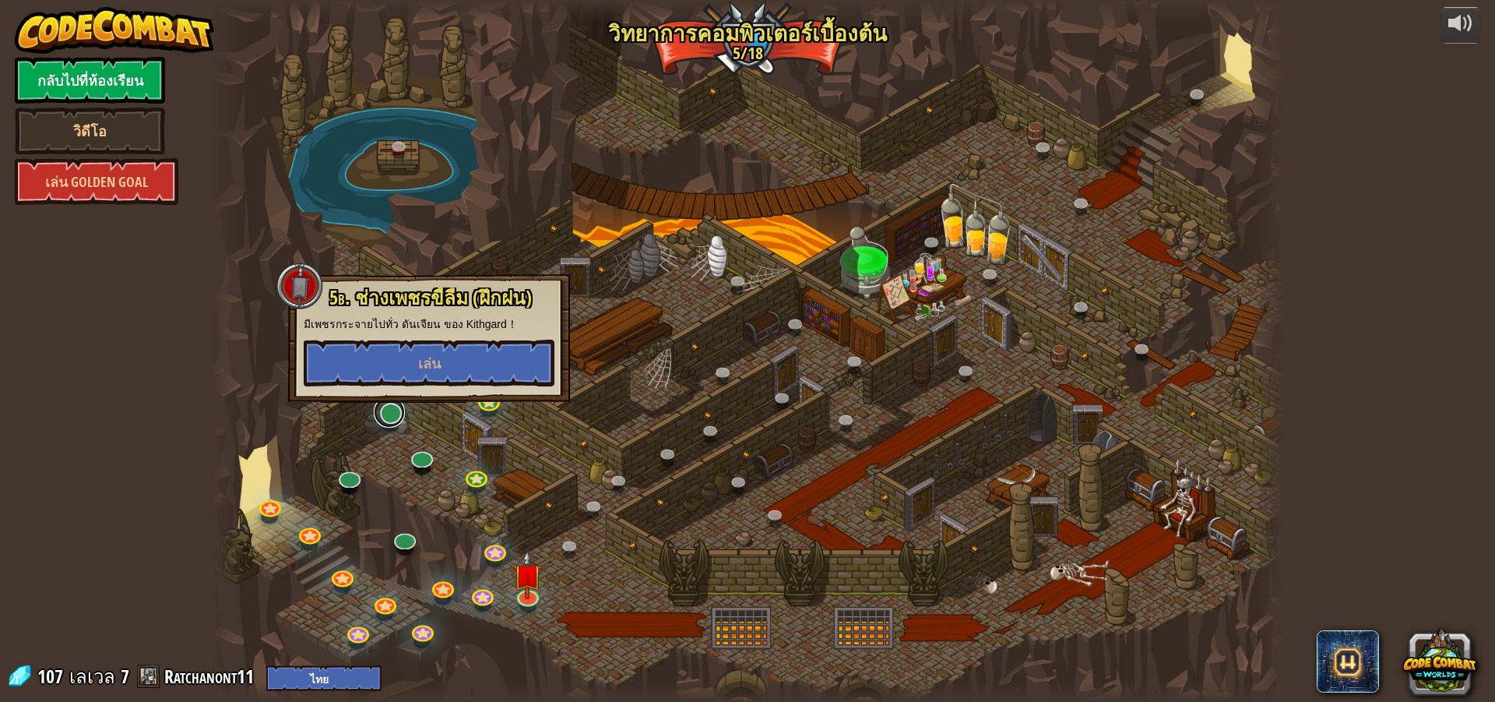
click at [393, 407] on link at bounding box center [389, 411] width 31 height 31
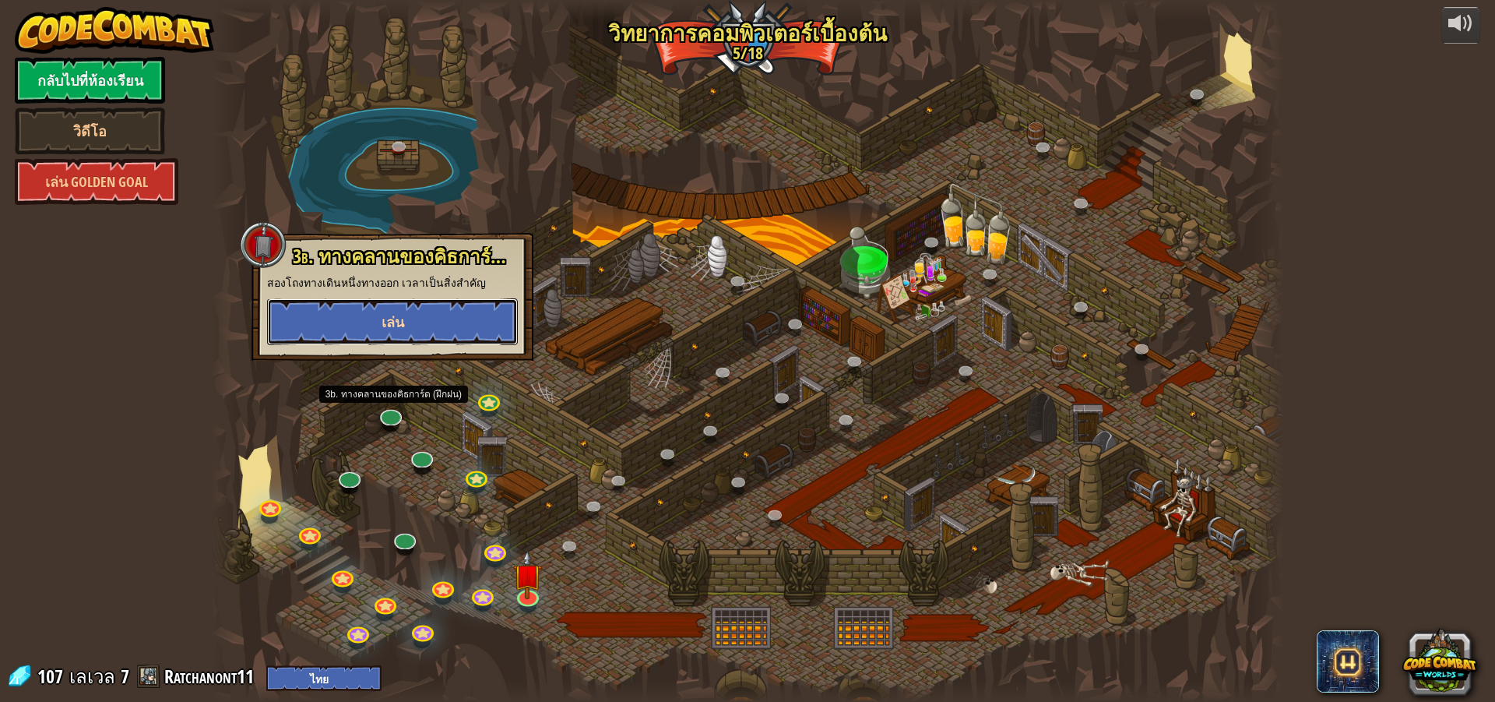
click at [464, 326] on button "เล่น" at bounding box center [392, 321] width 251 height 47
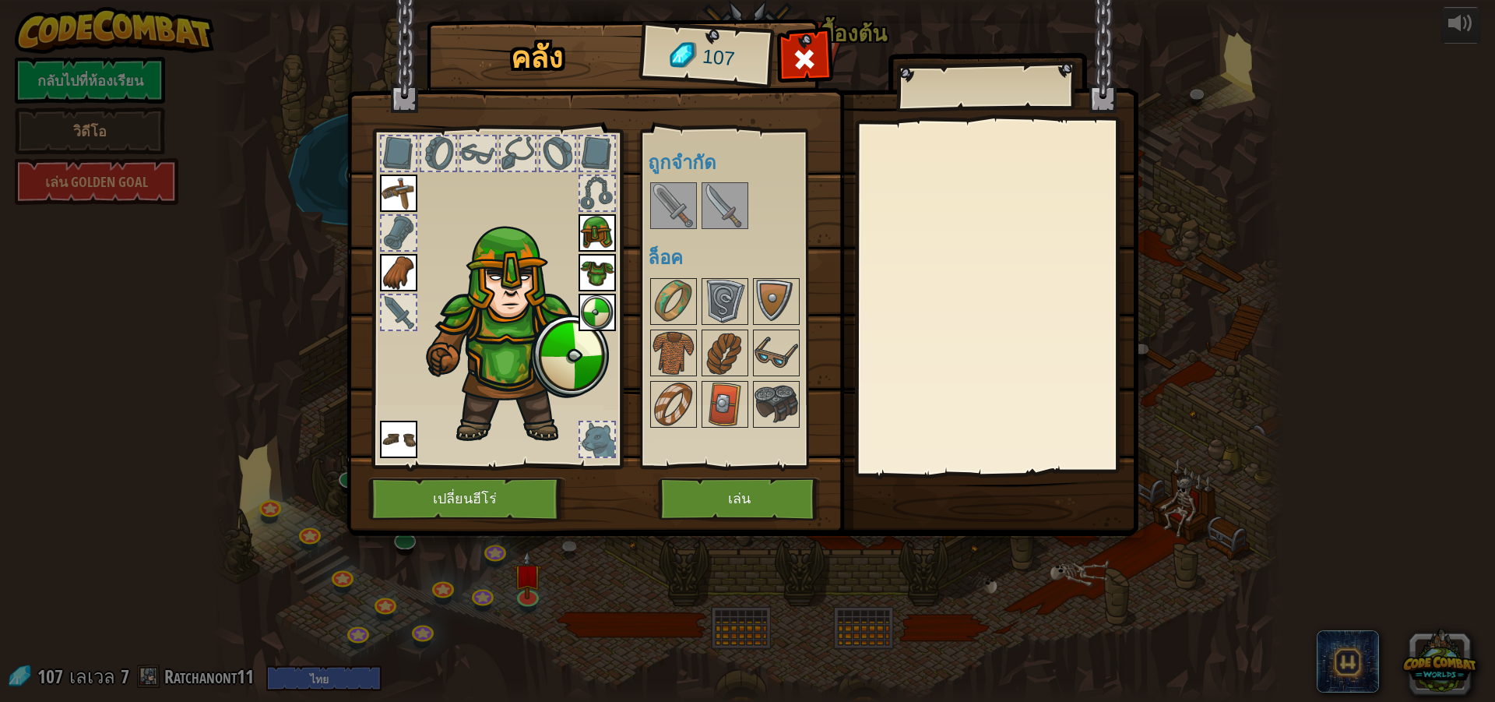
click at [710, 206] on img at bounding box center [725, 206] width 44 height 44
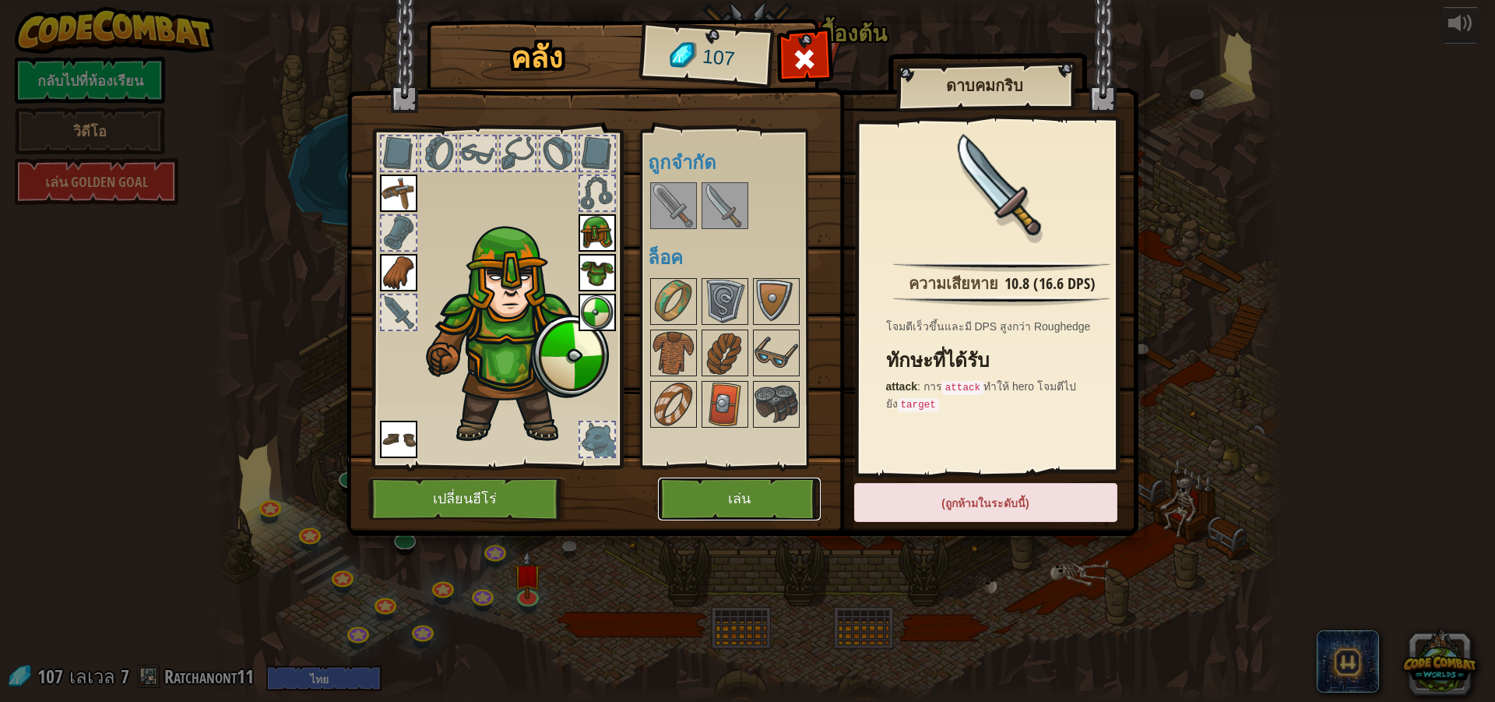
drag, startPoint x: 733, startPoint y: 491, endPoint x: 629, endPoint y: 269, distance: 245.0
click at [636, 274] on div "คลัง 107 พร้อมใช้งาน ใช้งาน ใช้งาน ใช้งาน ใช้งาน ใช้งาน ใช้งาน (ดับเบิลคลิ๊ก..เ…" at bounding box center [748, 280] width 792 height 514
click at [407, 308] on div at bounding box center [399, 312] width 34 height 34
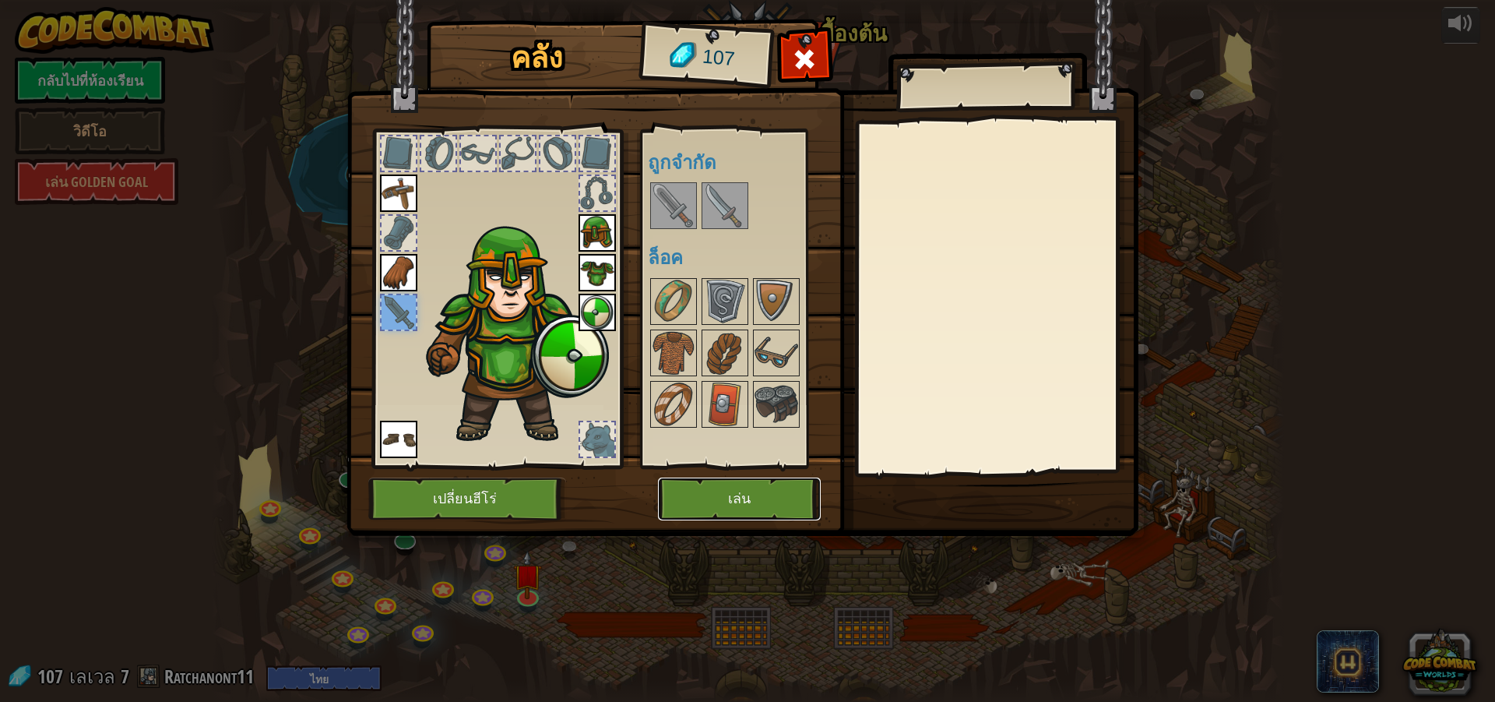
click at [770, 482] on button "เล่น" at bounding box center [739, 498] width 163 height 43
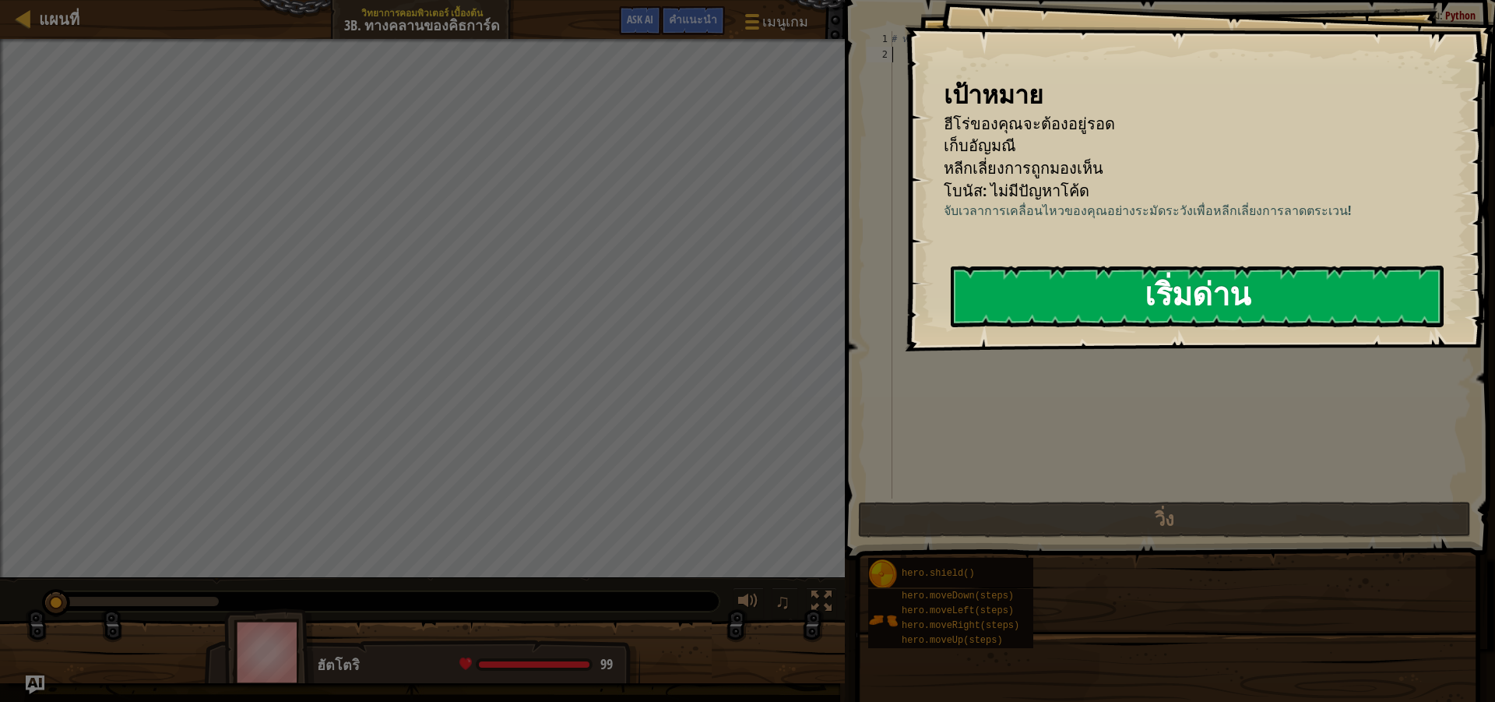
click at [1149, 327] on button "เริ่มด่าน" at bounding box center [1197, 297] width 493 height 62
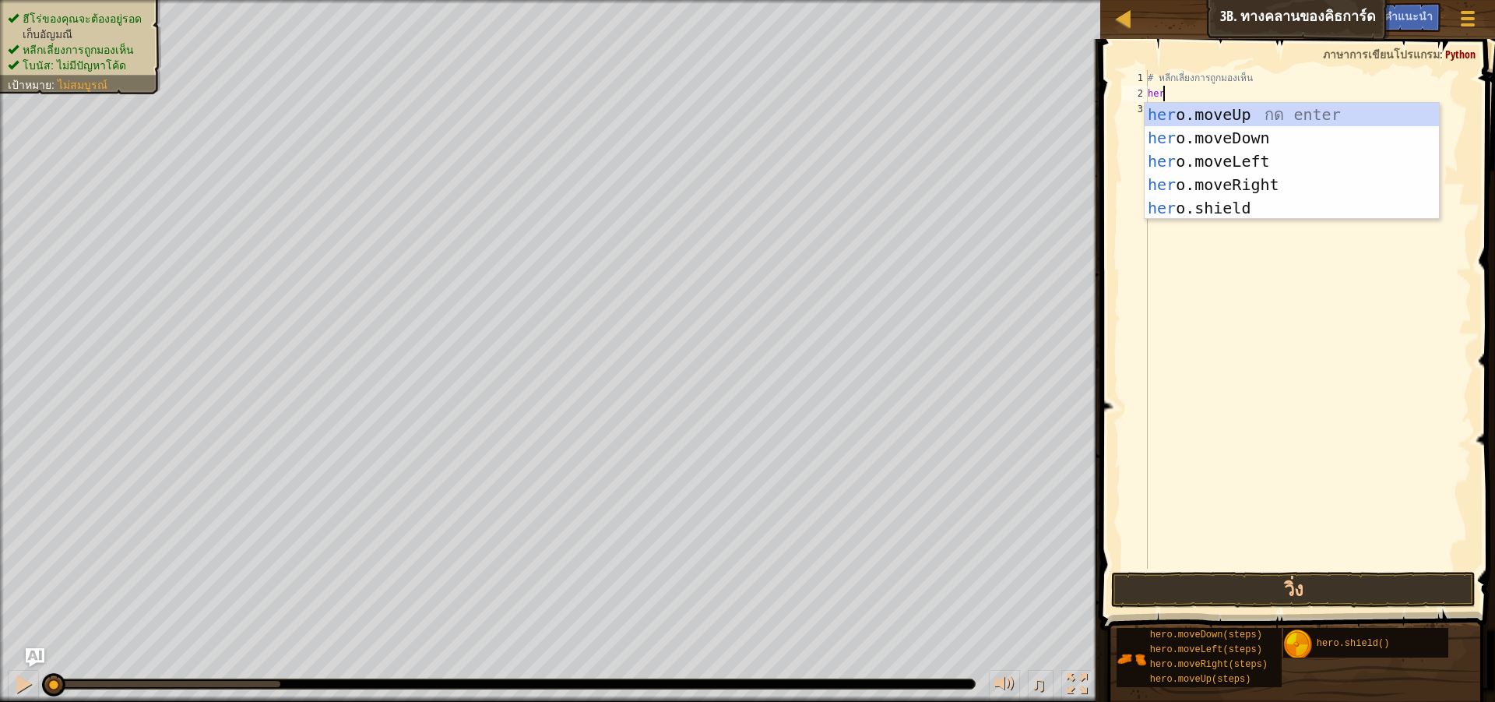
scroll to position [7, 1]
type textarea "hero"
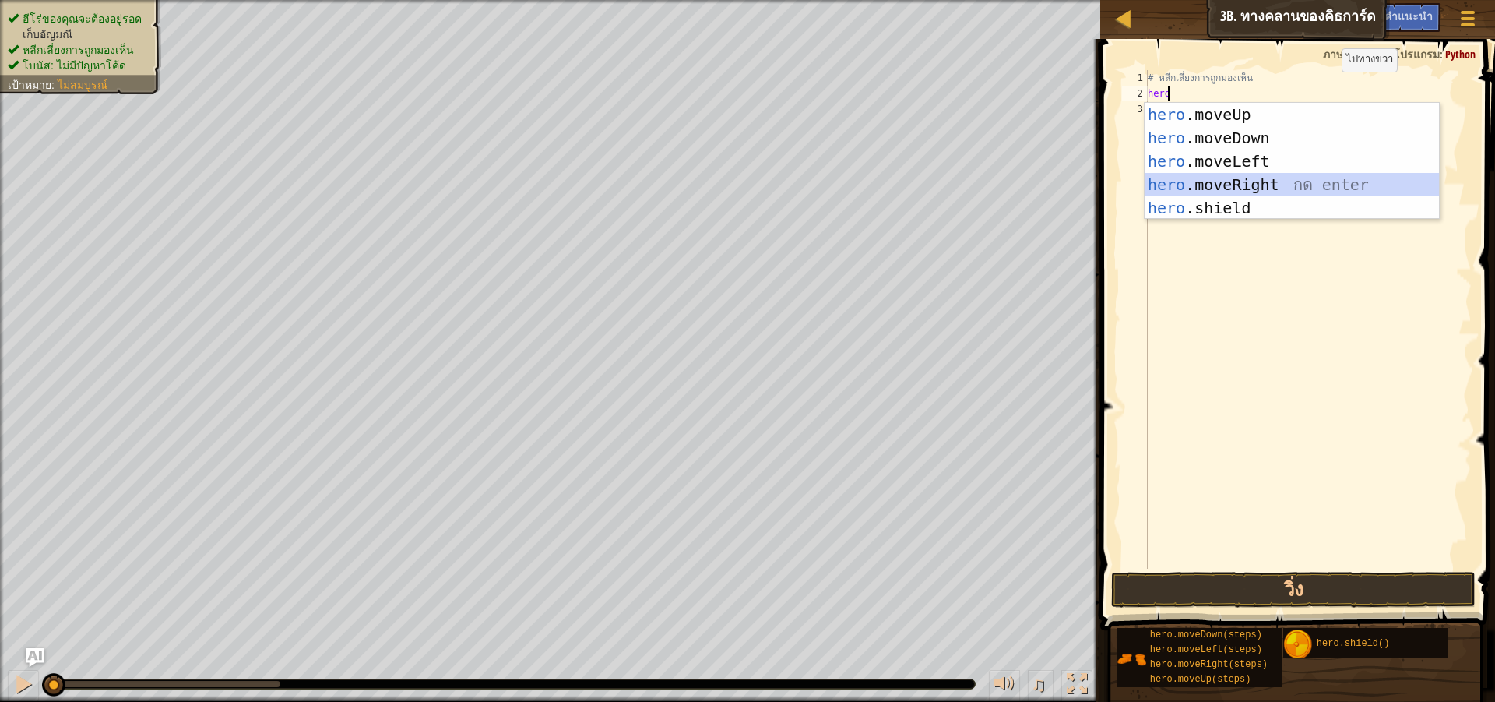
click at [1310, 176] on div "hero .moveUp กด enter hero .moveDown กด enter hero .moveLeft กด enter hero .mov…" at bounding box center [1292, 185] width 294 height 164
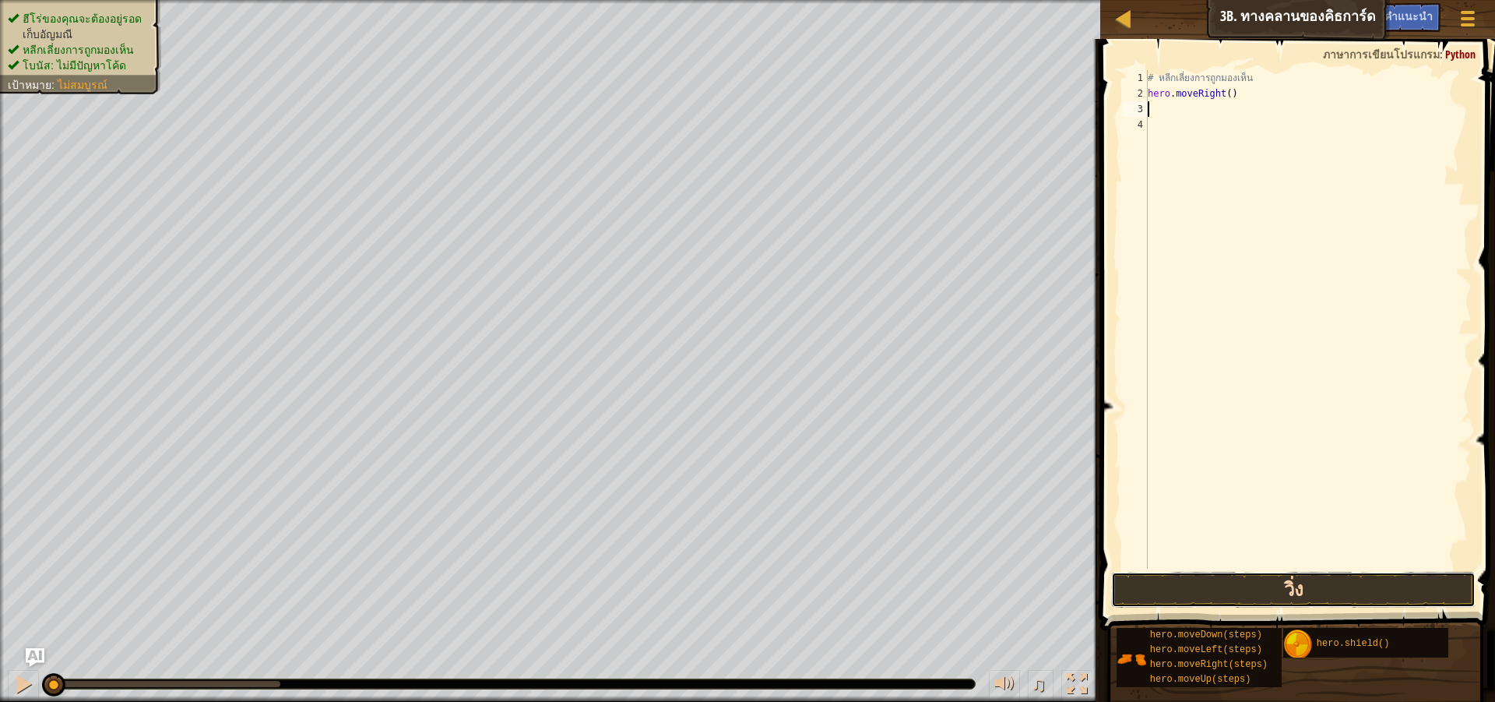
click at [1293, 594] on button "วิ่ง" at bounding box center [1293, 590] width 365 height 36
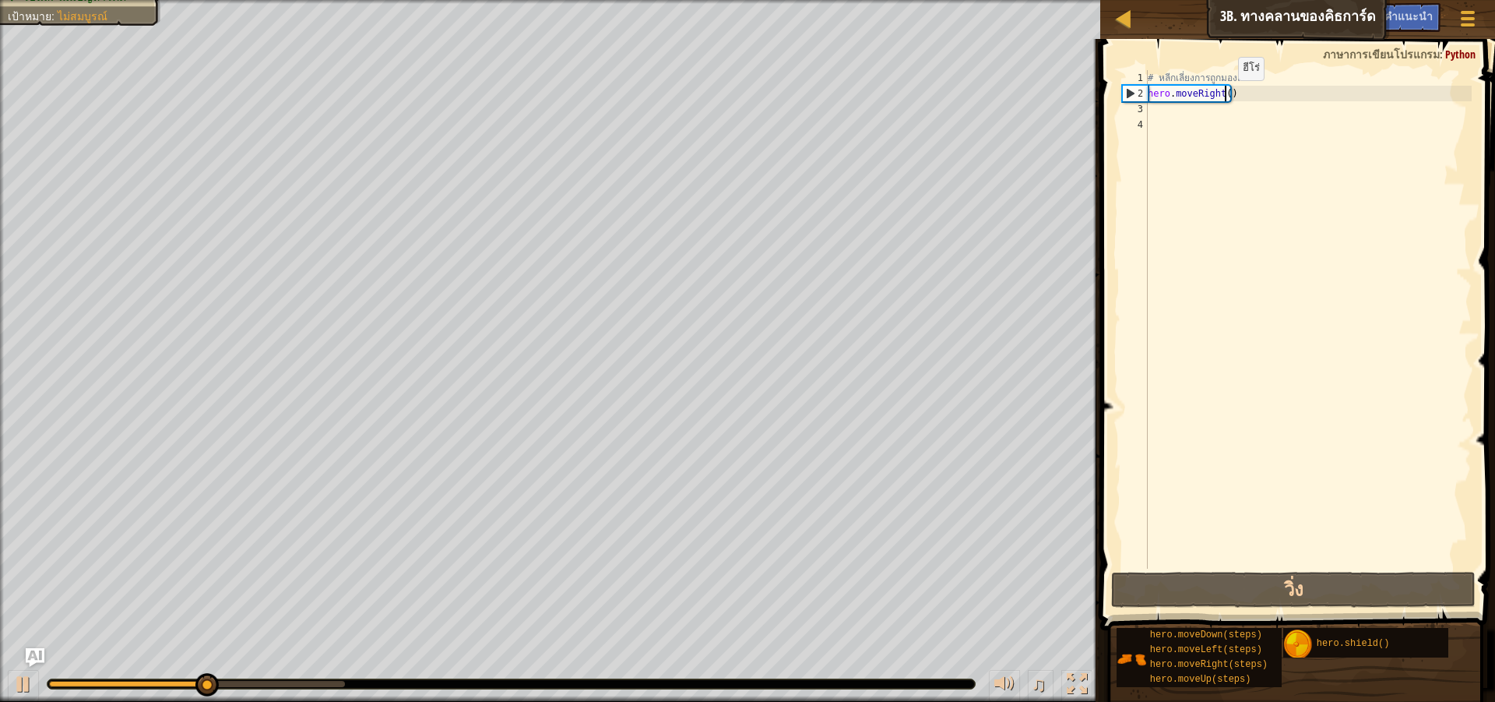
click at [1225, 96] on div "# หลีกเลี่ยงการถูกมองเห็น hero . moveRight ( )" at bounding box center [1308, 335] width 327 height 530
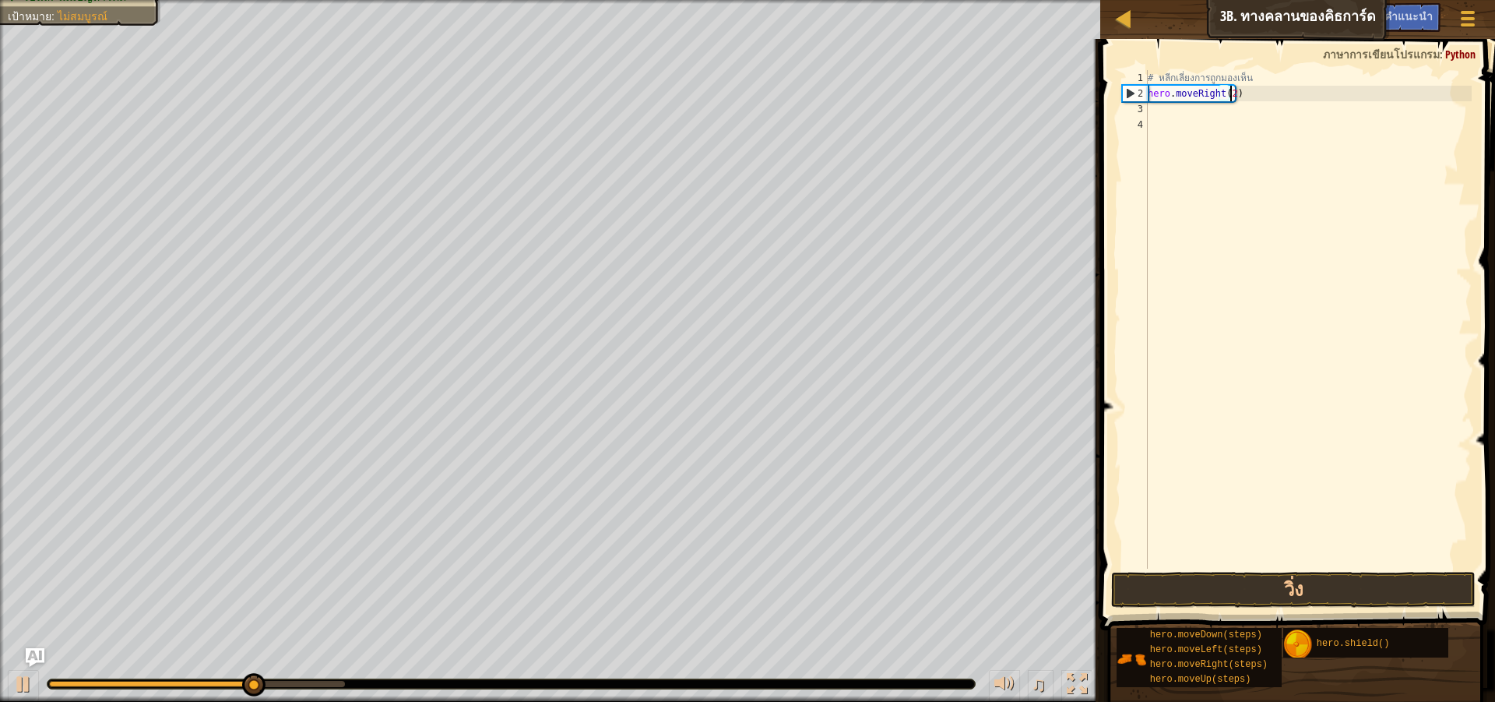
scroll to position [7, 6]
click at [1375, 602] on button "วิ่ง" at bounding box center [1293, 590] width 365 height 36
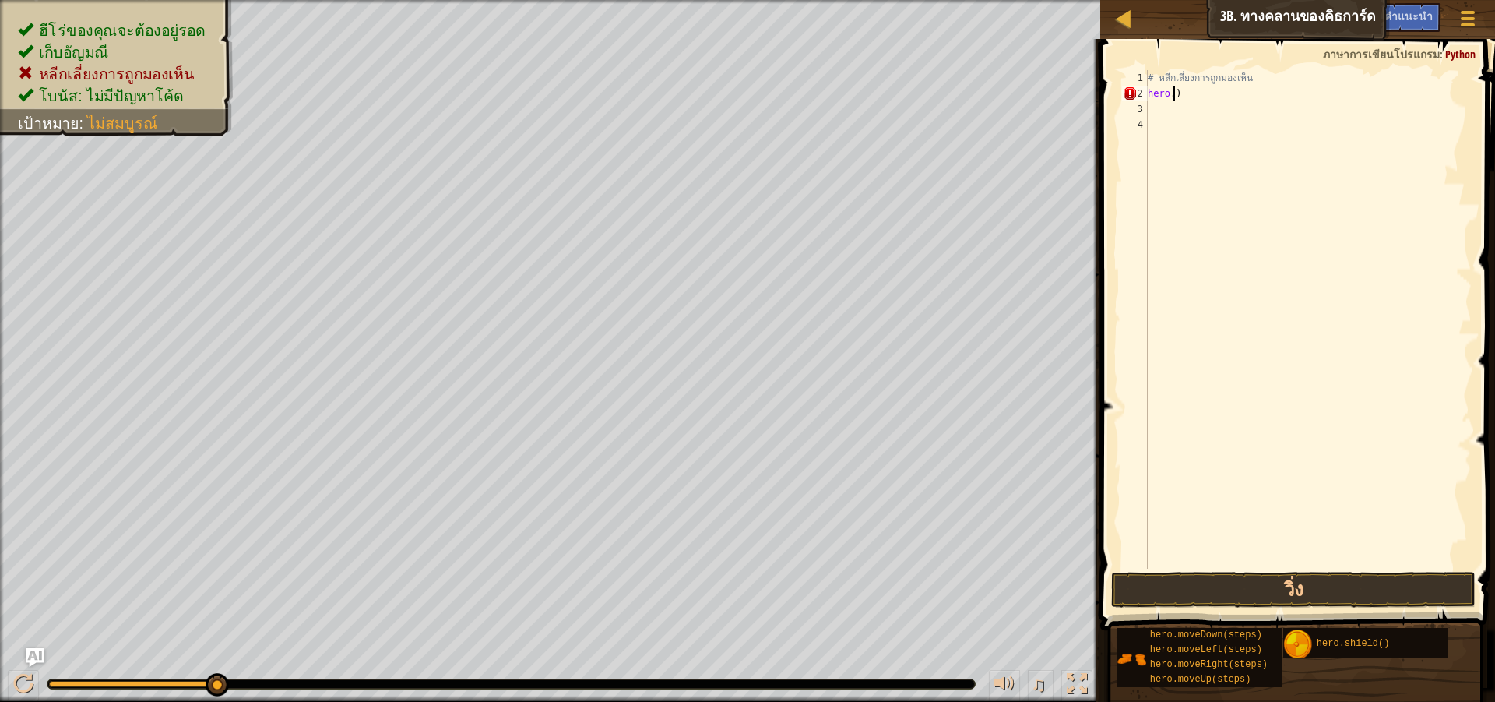
scroll to position [7, 0]
type textarea ")"
click at [1189, 90] on div "# หลีกเลี่ยงการถูกมองเห็น )" at bounding box center [1308, 335] width 327 height 530
click at [1244, 599] on button "วิ่ง" at bounding box center [1293, 590] width 365 height 36
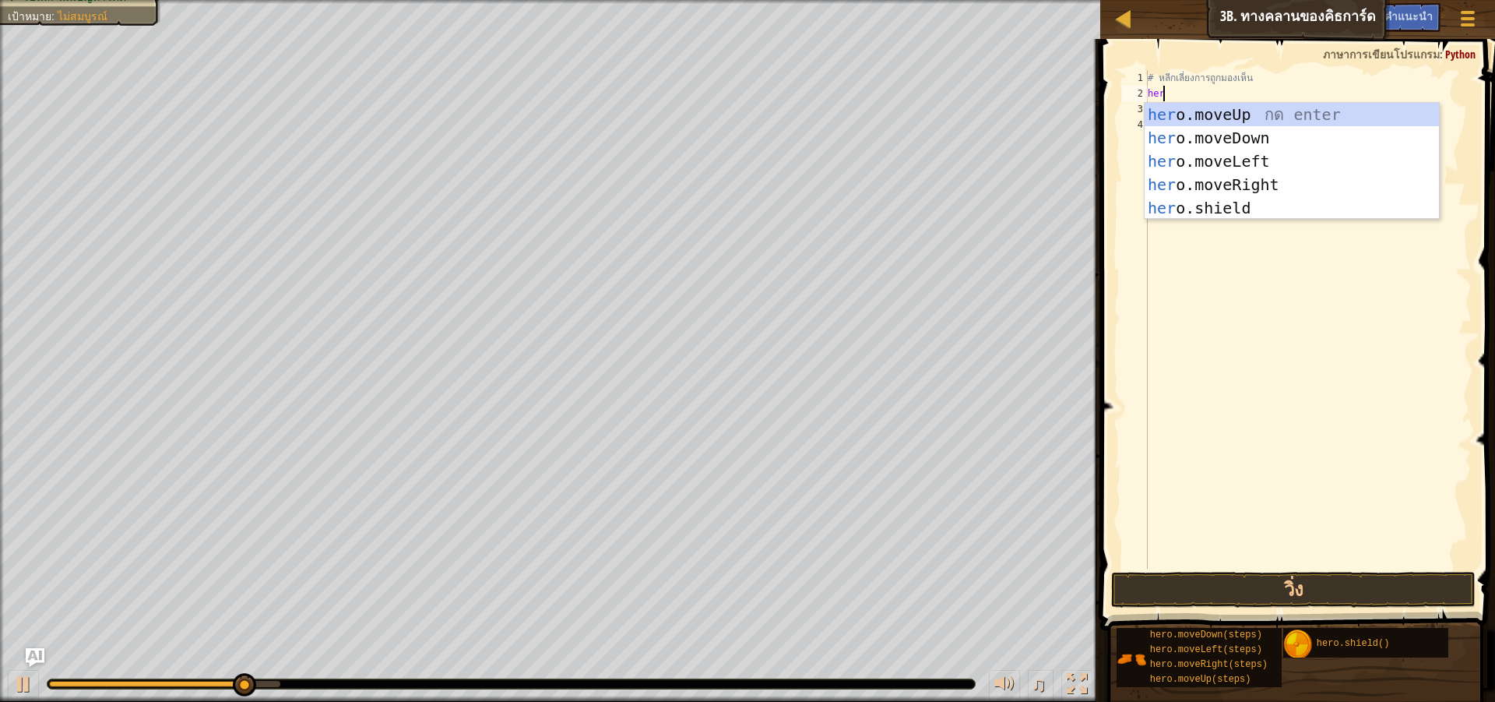
scroll to position [7, 1]
type textarea "hero"
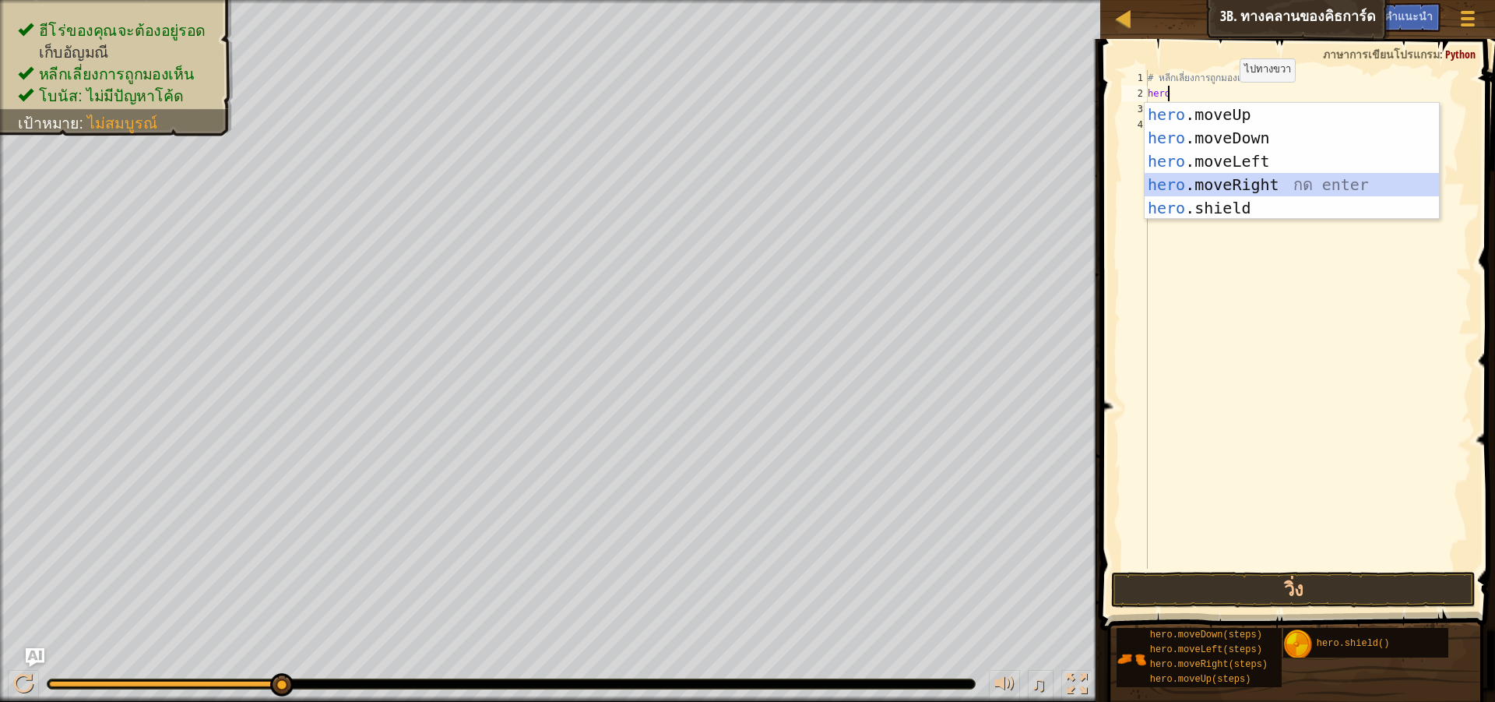
click at [1238, 174] on div "hero .moveUp กด enter hero .moveDown กด enter hero .moveLeft กด enter hero .mov…" at bounding box center [1292, 185] width 294 height 164
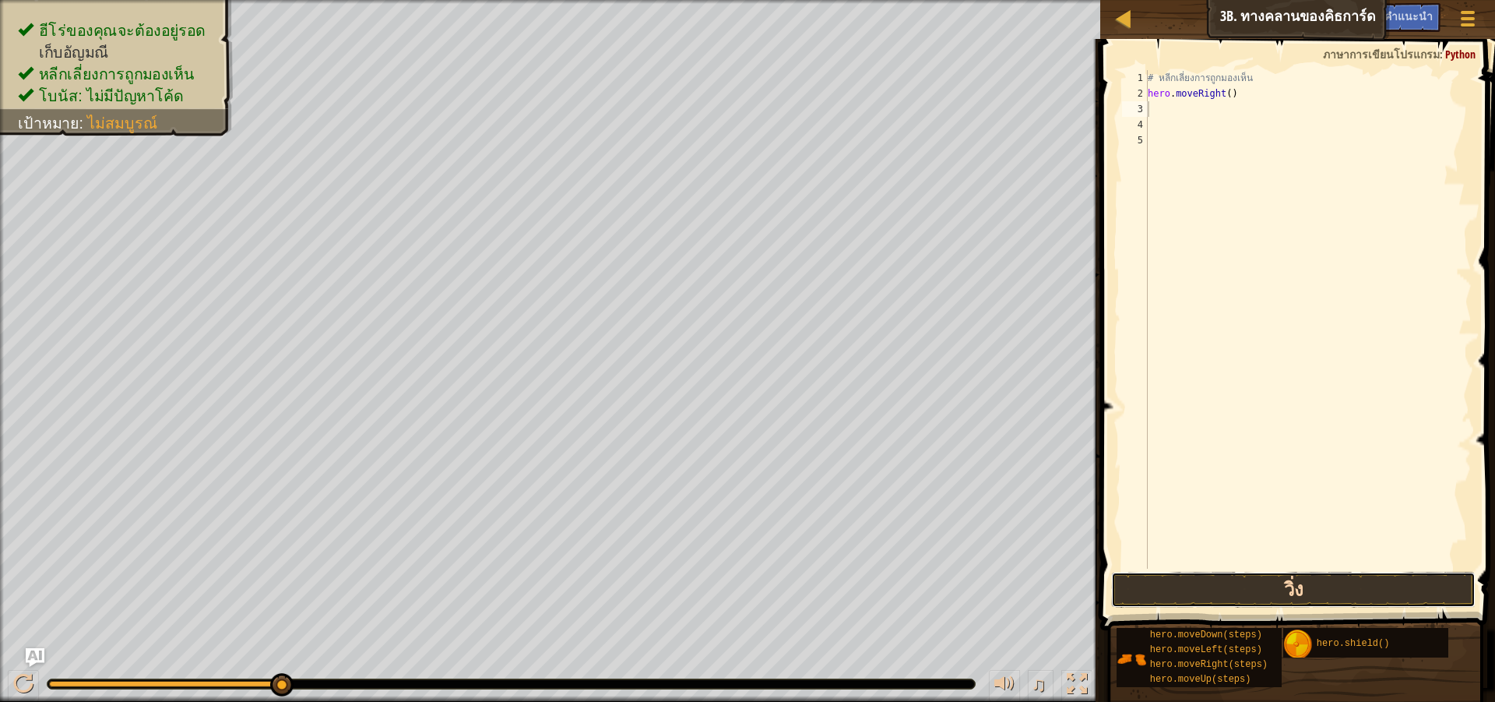
click at [1289, 590] on button "วิ่ง" at bounding box center [1293, 590] width 365 height 36
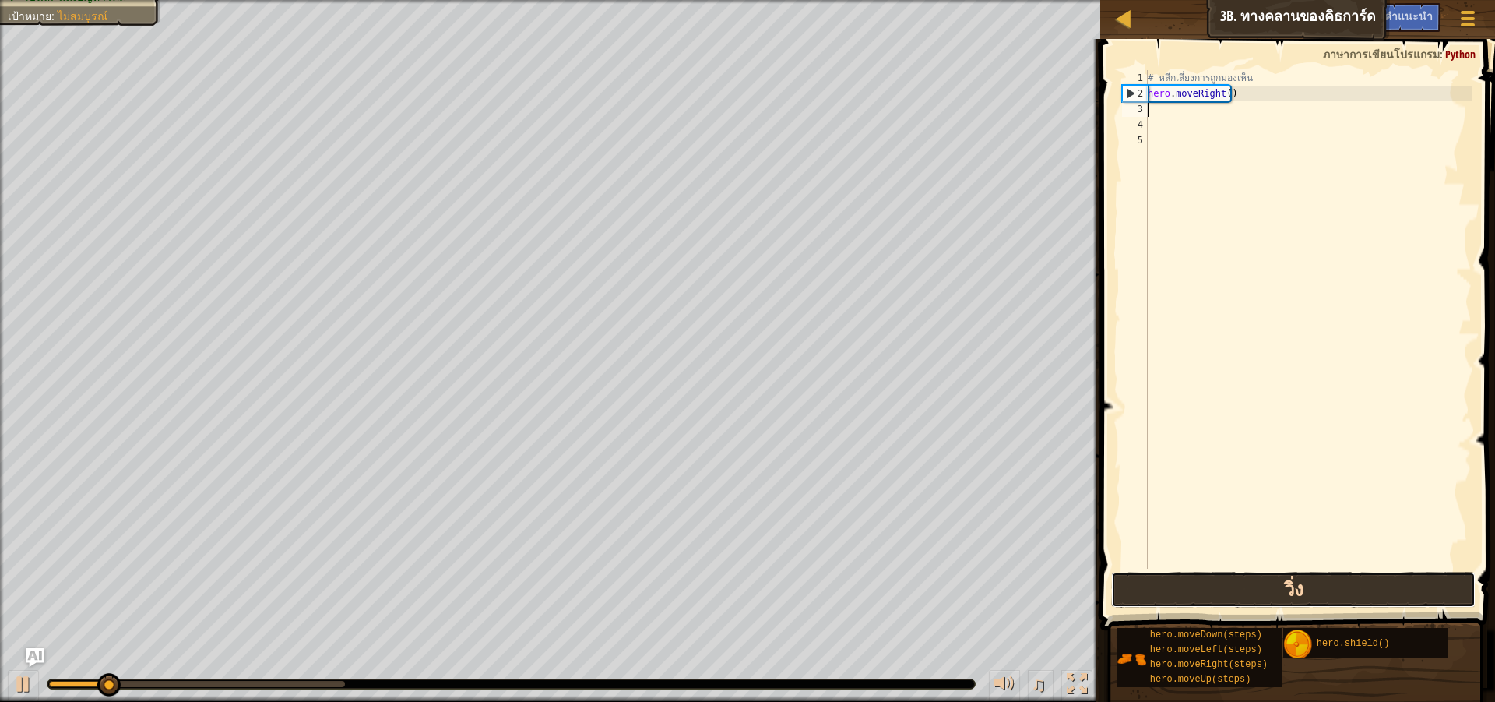
click at [1292, 589] on button "วิ่ง" at bounding box center [1293, 590] width 365 height 36
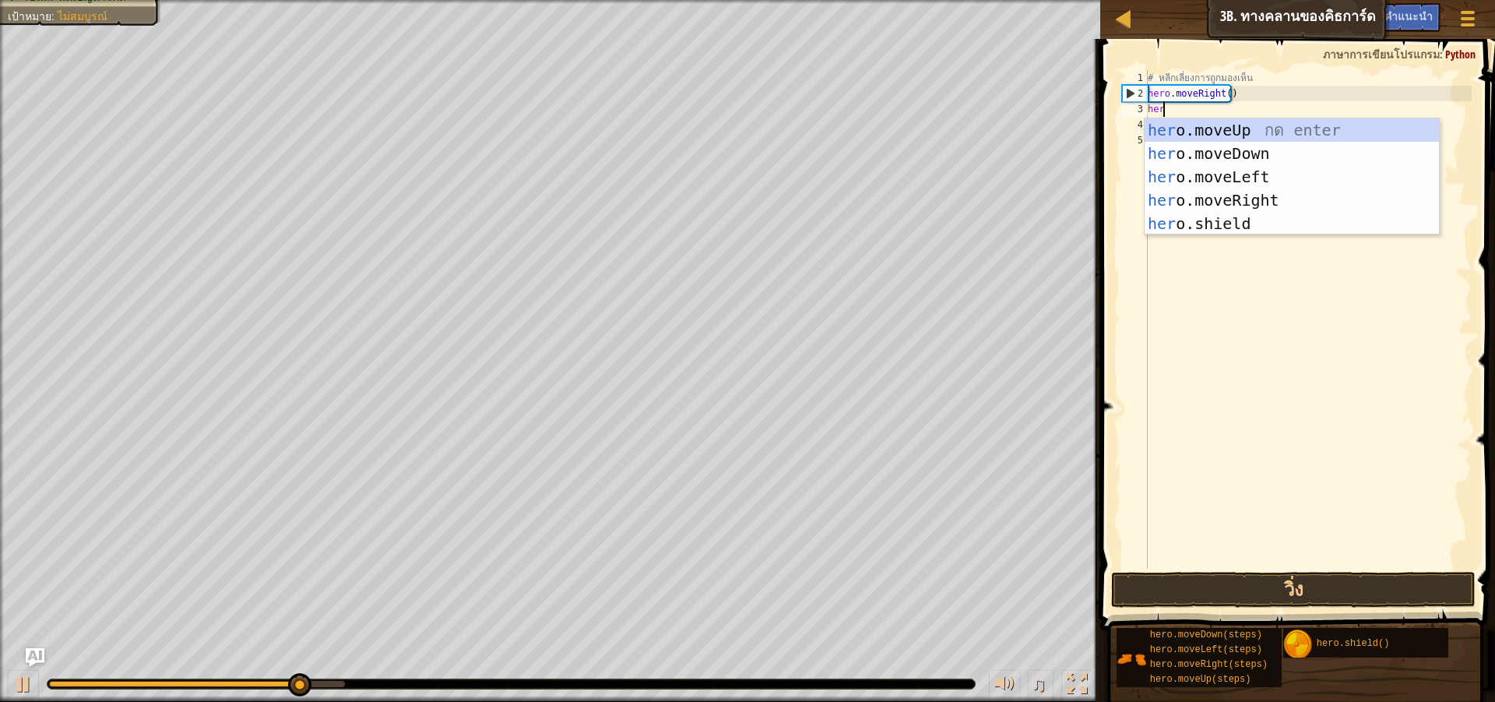
scroll to position [7, 1]
type textarea "hero"
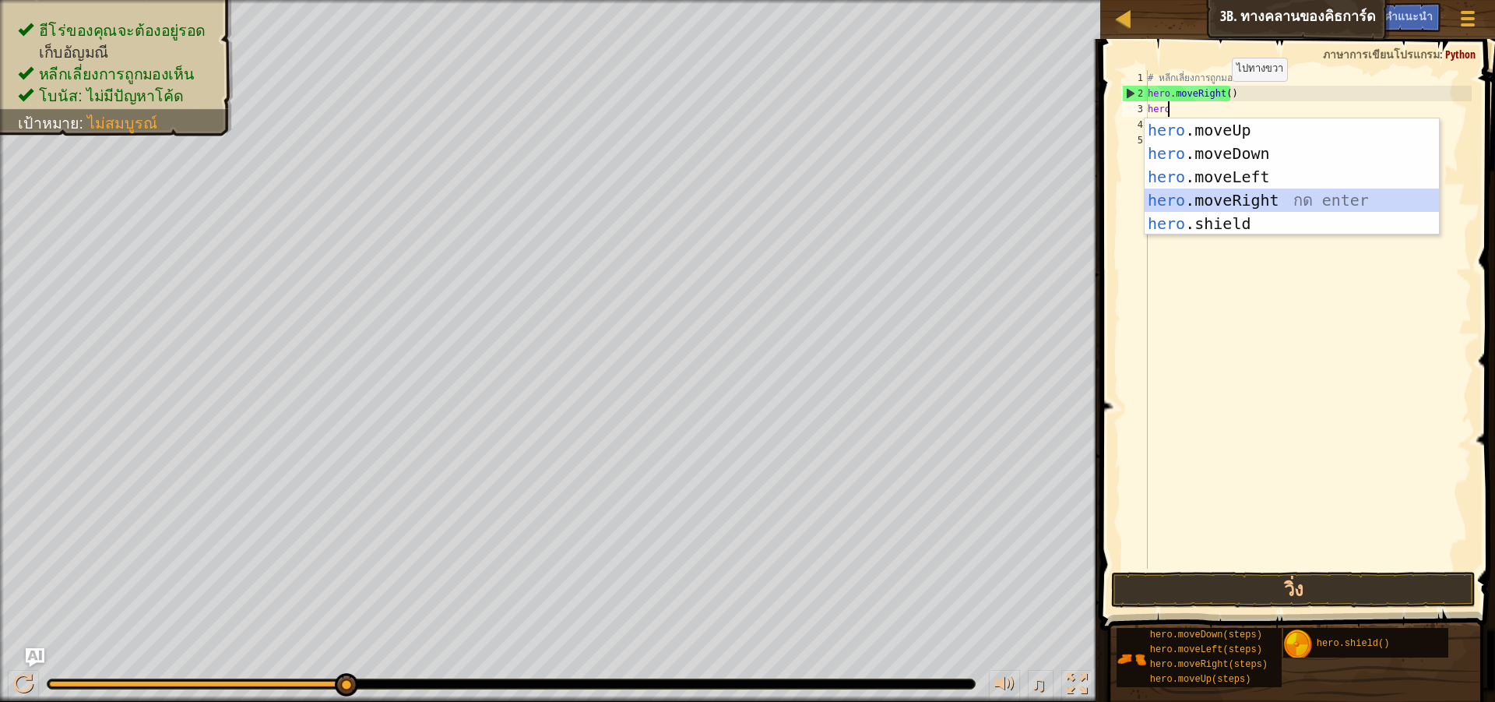
click at [1257, 198] on div "hero .moveUp กด enter hero .moveDown กด enter hero .moveLeft กด enter hero .mov…" at bounding box center [1292, 200] width 294 height 164
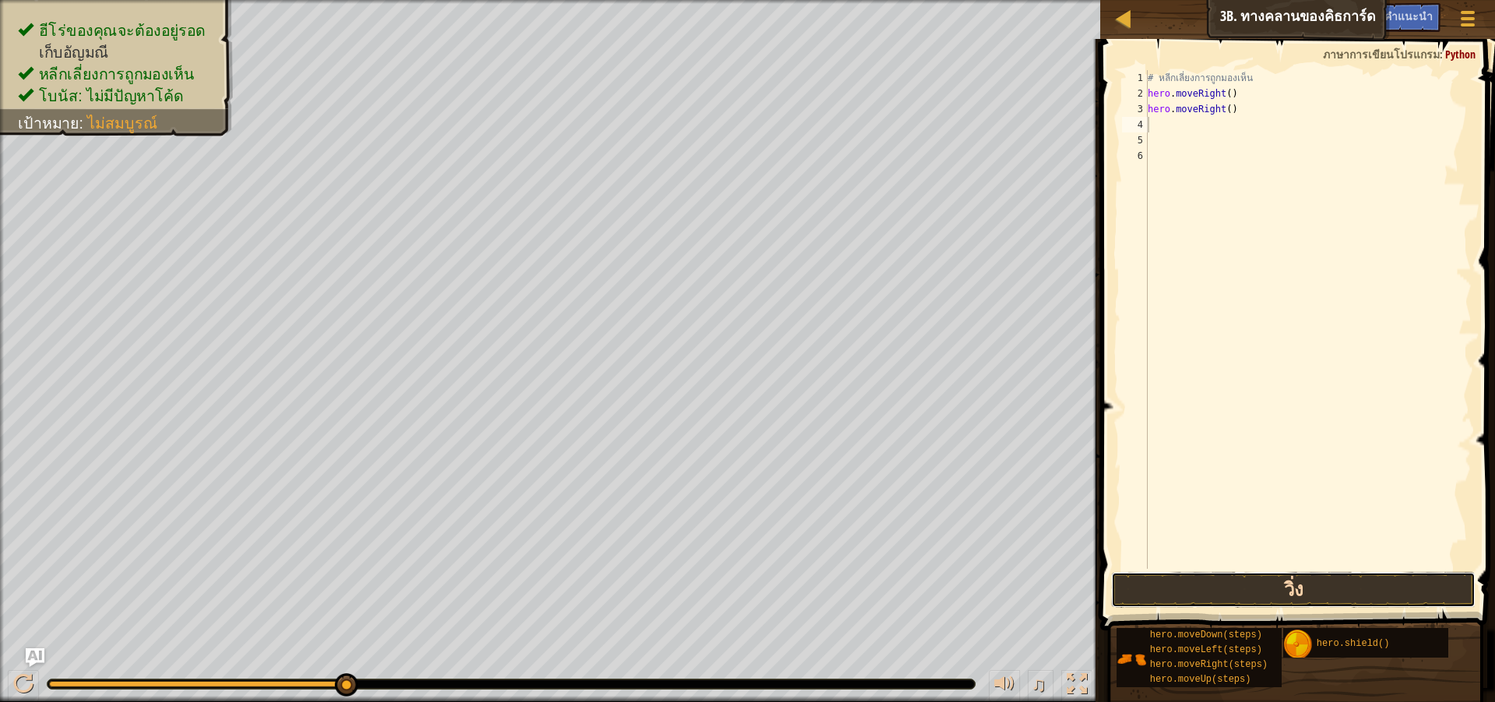
click at [1276, 583] on button "วิ่ง" at bounding box center [1293, 590] width 365 height 36
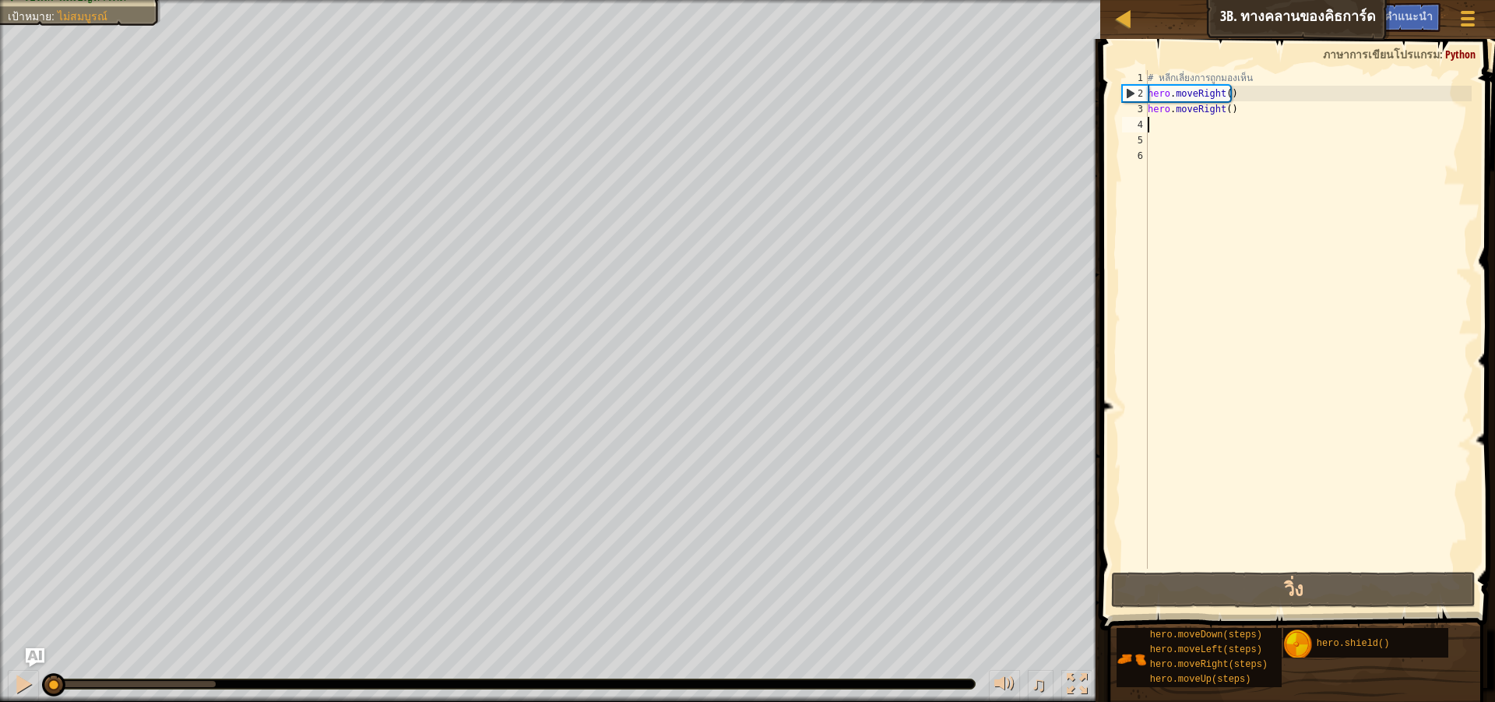
drag, startPoint x: 203, startPoint y: 681, endPoint x: 28, endPoint y: 727, distance: 180.4
click at [28, 0] on html "แผนที่ วิทยาการคอมพิวเตอร์ เบื้องต้น 3b. ทางคลานของคิธการ์ด เมนูเกม เสร็จสิ้น ค…" at bounding box center [747, 0] width 1495 height 0
click at [1423, 18] on span "คำแนะนำ" at bounding box center [1409, 16] width 48 height 15
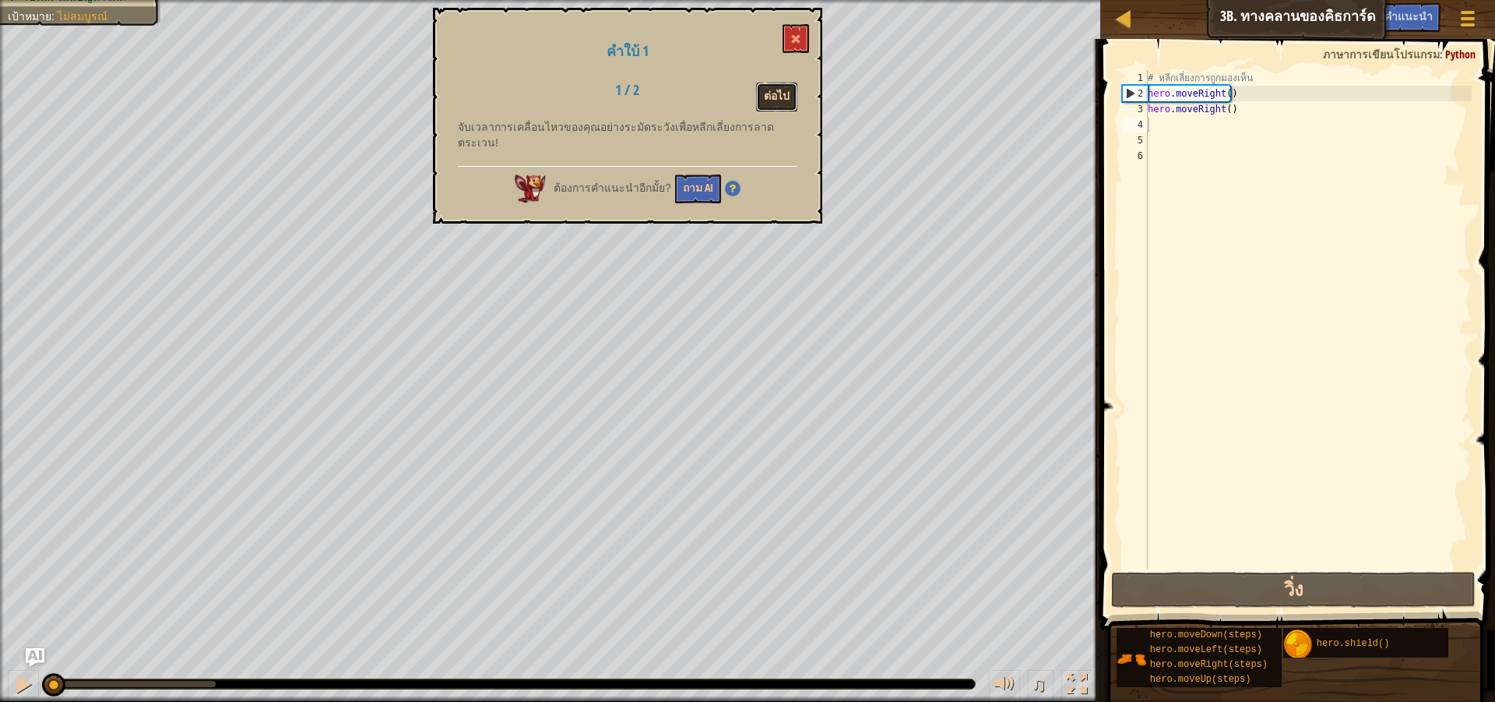
click at [761, 99] on button "ต่อไป" at bounding box center [776, 97] width 41 height 29
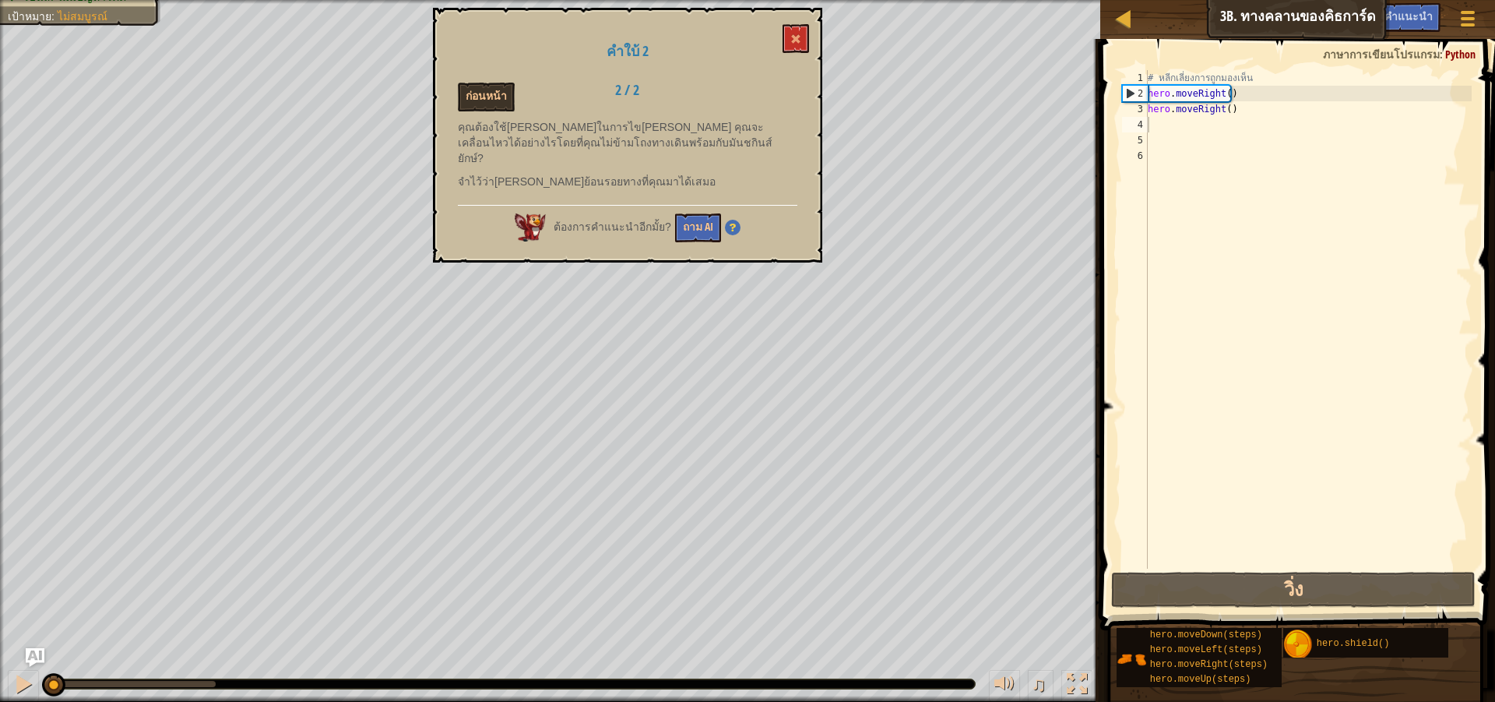
click at [795, 23] on div "คำใบ้ 2 ก่อนหน้า 2 / 2 คุณต้องใช้ปัญญาในการไขปริศนา คุณจะเคลื่อนไหวได้อย่างไรโด…" at bounding box center [627, 135] width 389 height 255
click at [11, 697] on button at bounding box center [23, 686] width 31 height 32
click at [807, 37] on button at bounding box center [796, 38] width 26 height 29
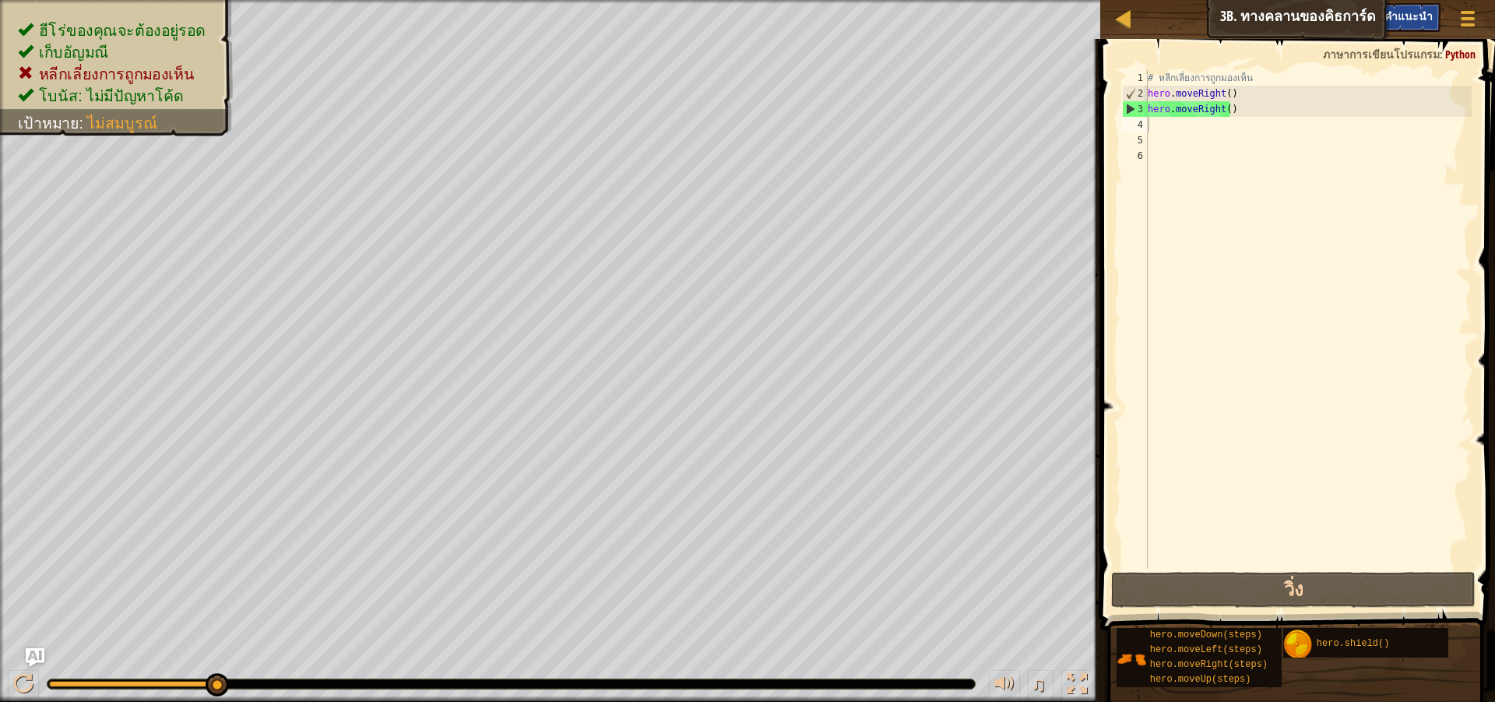
click at [1394, 10] on span "คำแนะนำ" at bounding box center [1409, 16] width 48 height 15
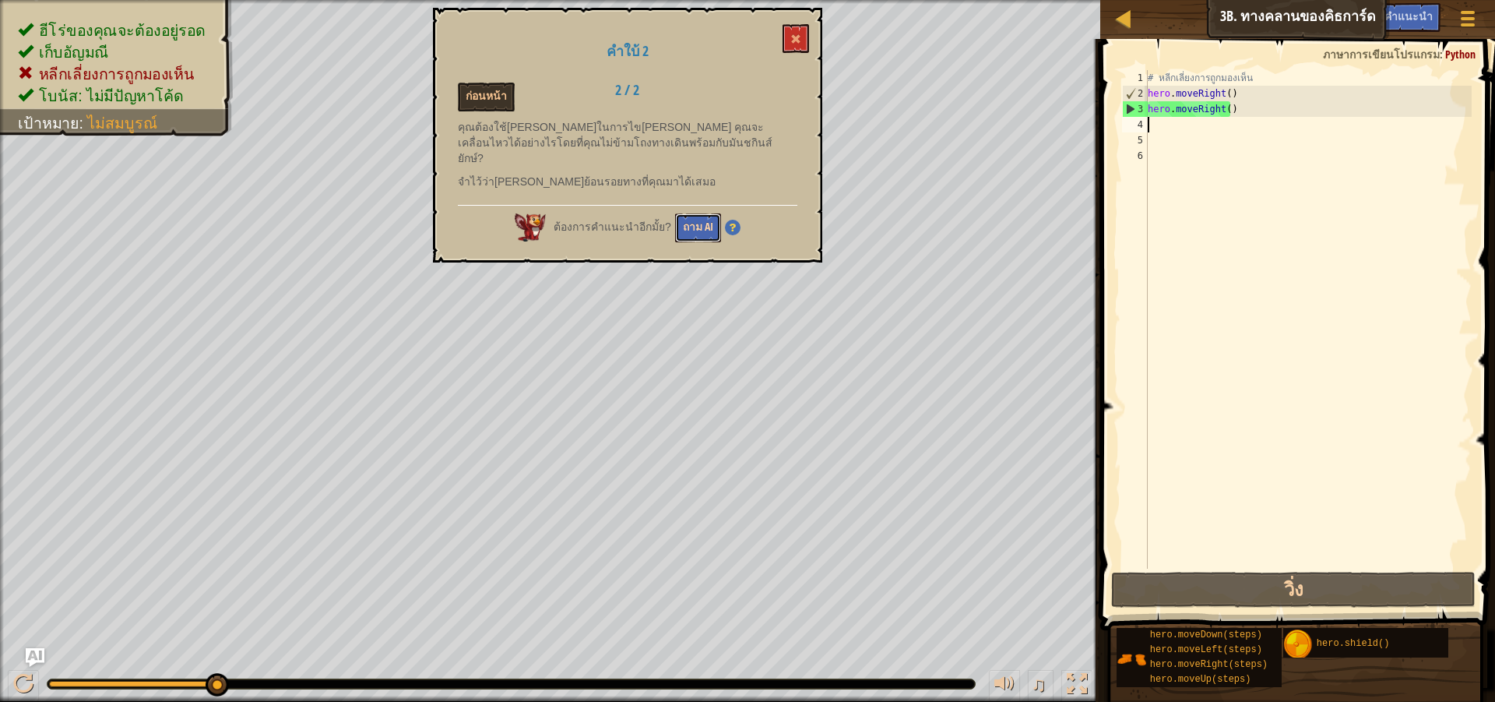
click at [716, 213] on button "ถาม AI" at bounding box center [698, 227] width 46 height 29
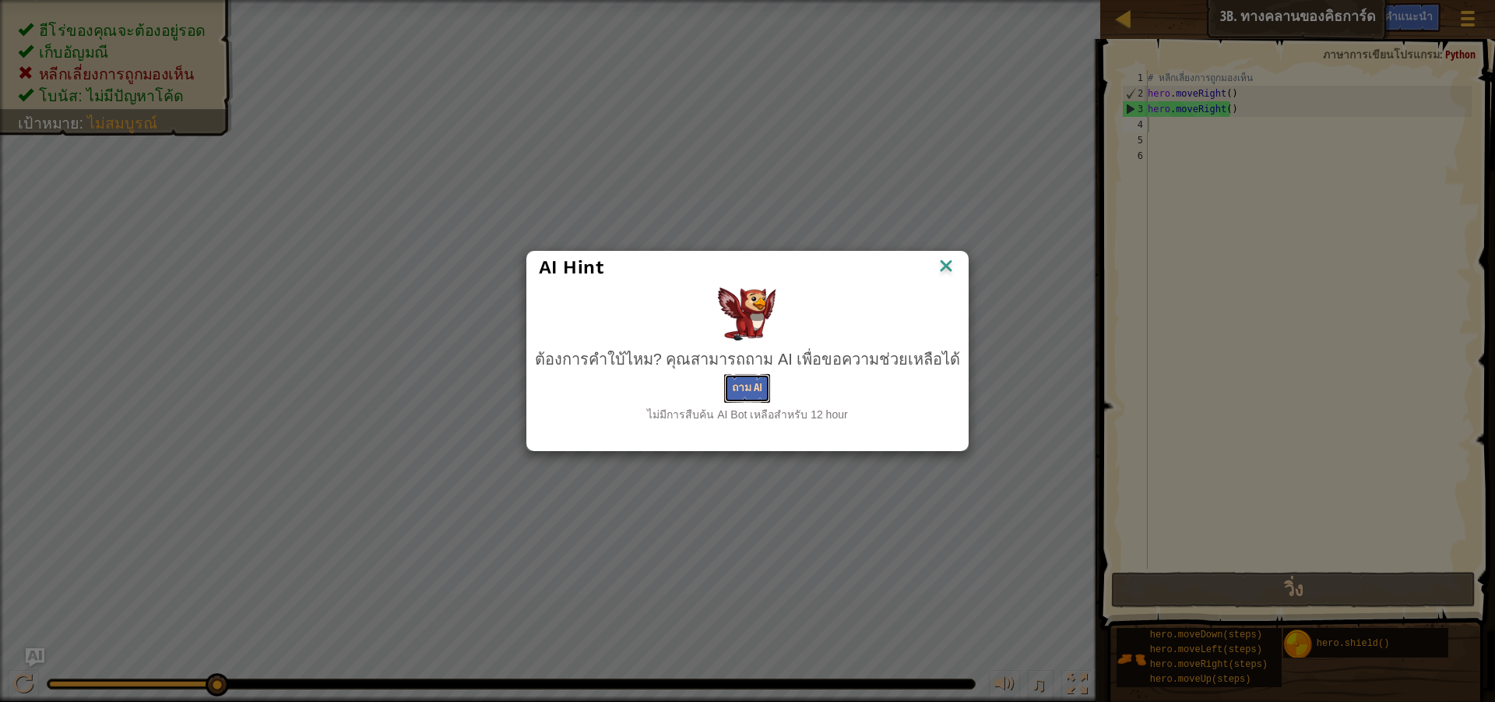
click at [757, 378] on button "ถาม AI" at bounding box center [747, 388] width 46 height 29
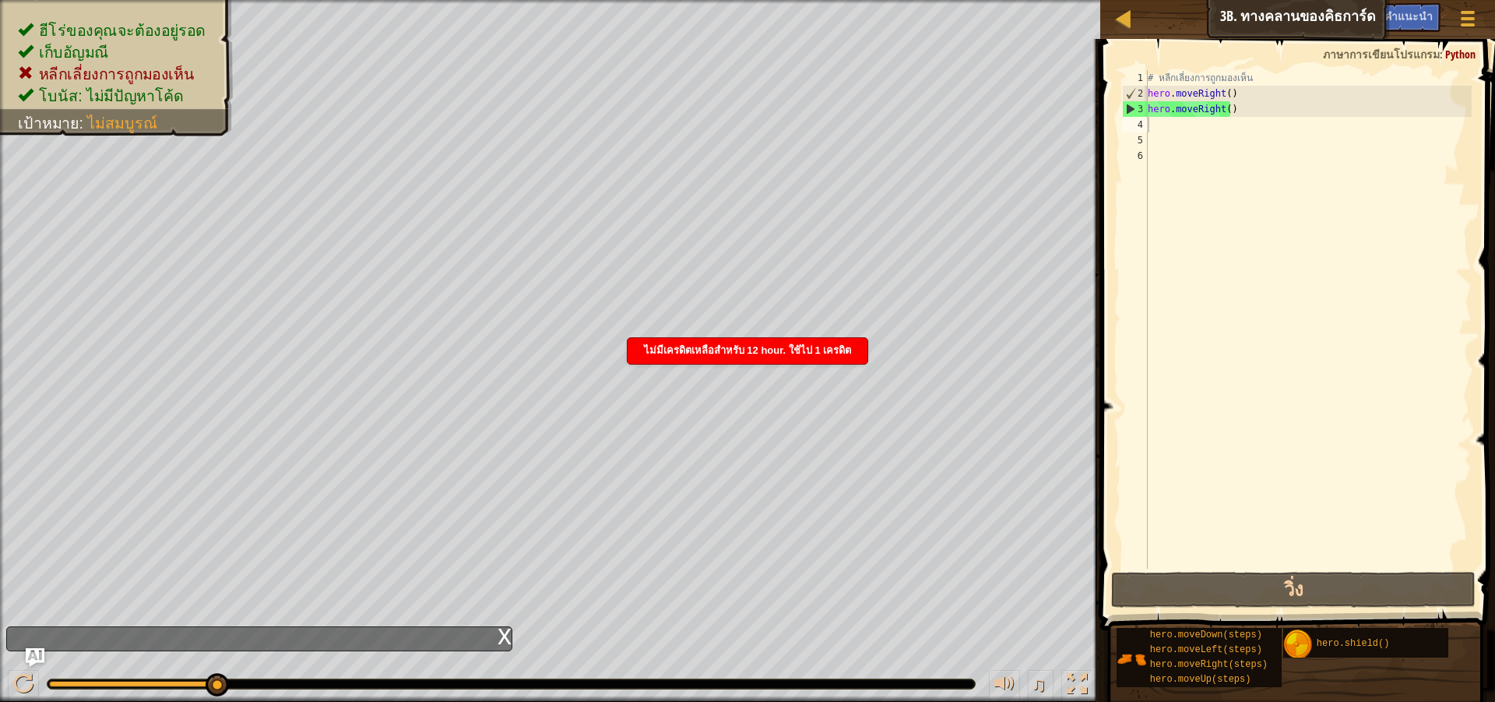
drag, startPoint x: 225, startPoint y: 685, endPoint x: 195, endPoint y: 698, distance: 32.8
click at [186, 701] on div "♫" at bounding box center [550, 680] width 1101 height 47
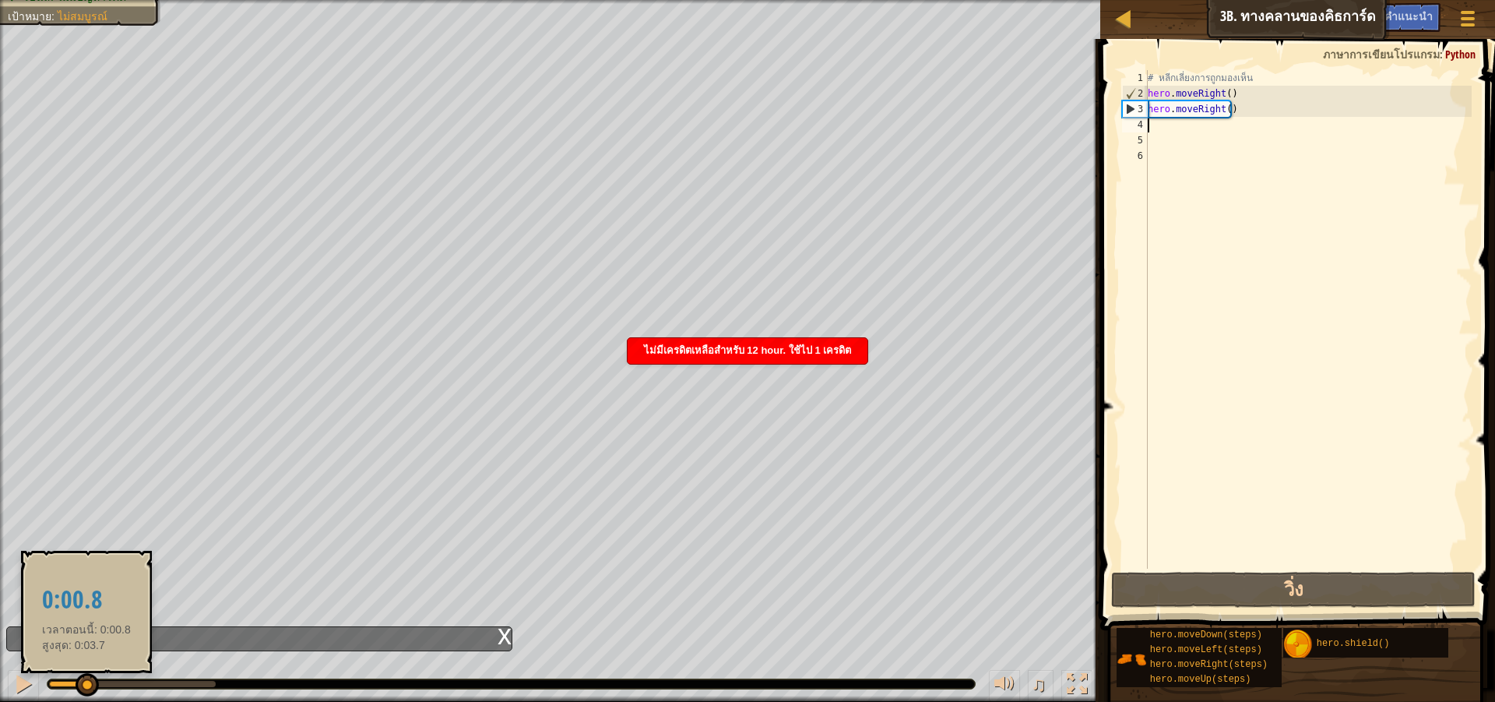
drag, startPoint x: 220, startPoint y: 678, endPoint x: 21, endPoint y: 706, distance: 201.4
click at [21, 0] on html "แผนที่ วิทยาการคอมพิวเตอร์ เบื้องต้น 3b. ทางคลานของคิธการ์ด เมนูเกม เสร็จสิ้น ค…" at bounding box center [747, 0] width 1495 height 0
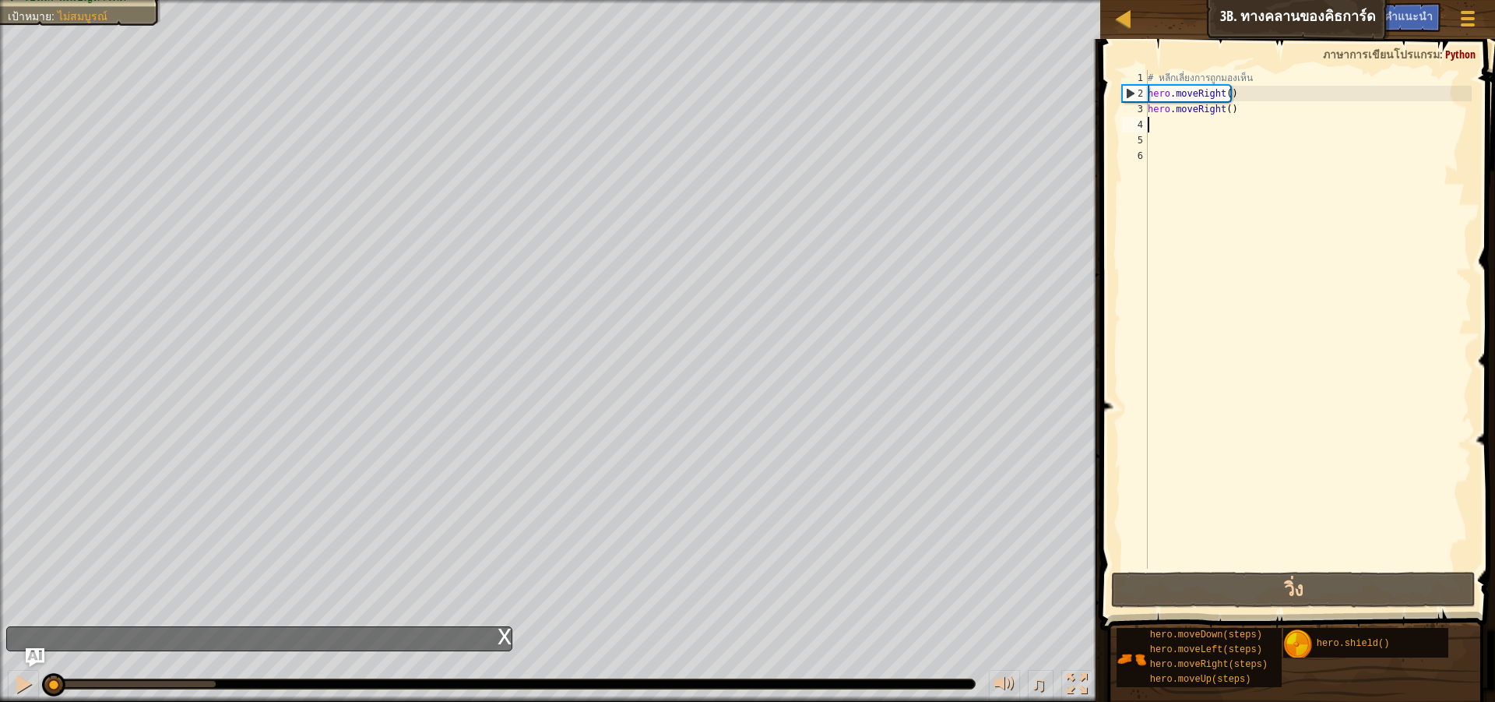
click at [1239, 100] on div "# หลีกเลี่ยงการถูกมองเห็น hero . moveRight ( ) hero . moveRight ( )" at bounding box center [1308, 335] width 327 height 530
click at [1249, 108] on div "# หลีกเลี่ยงการถูกมองเห็น hero . moveRight ( ) hero . moveRight ( )" at bounding box center [1308, 335] width 327 height 530
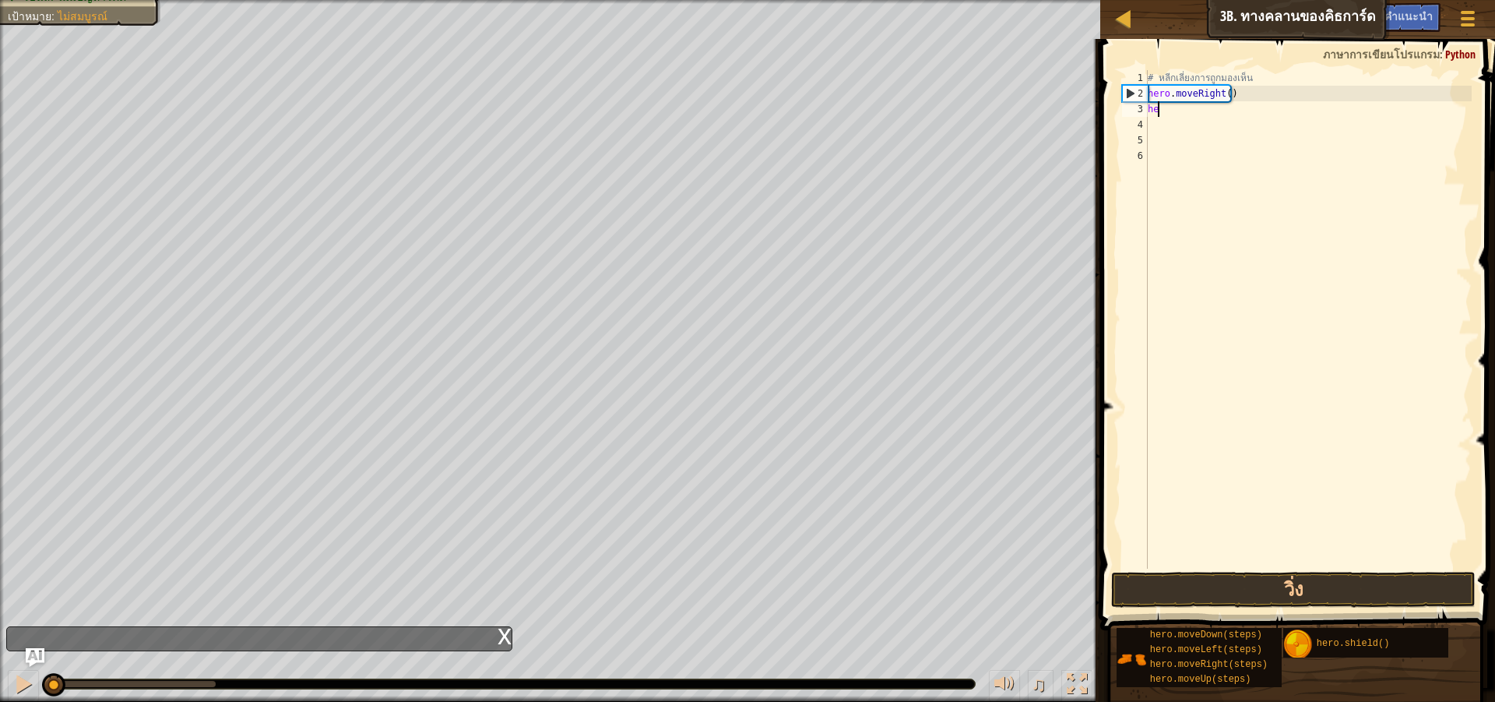
type textarea "h"
click at [1343, 581] on button "วิ่ง" at bounding box center [1293, 590] width 365 height 36
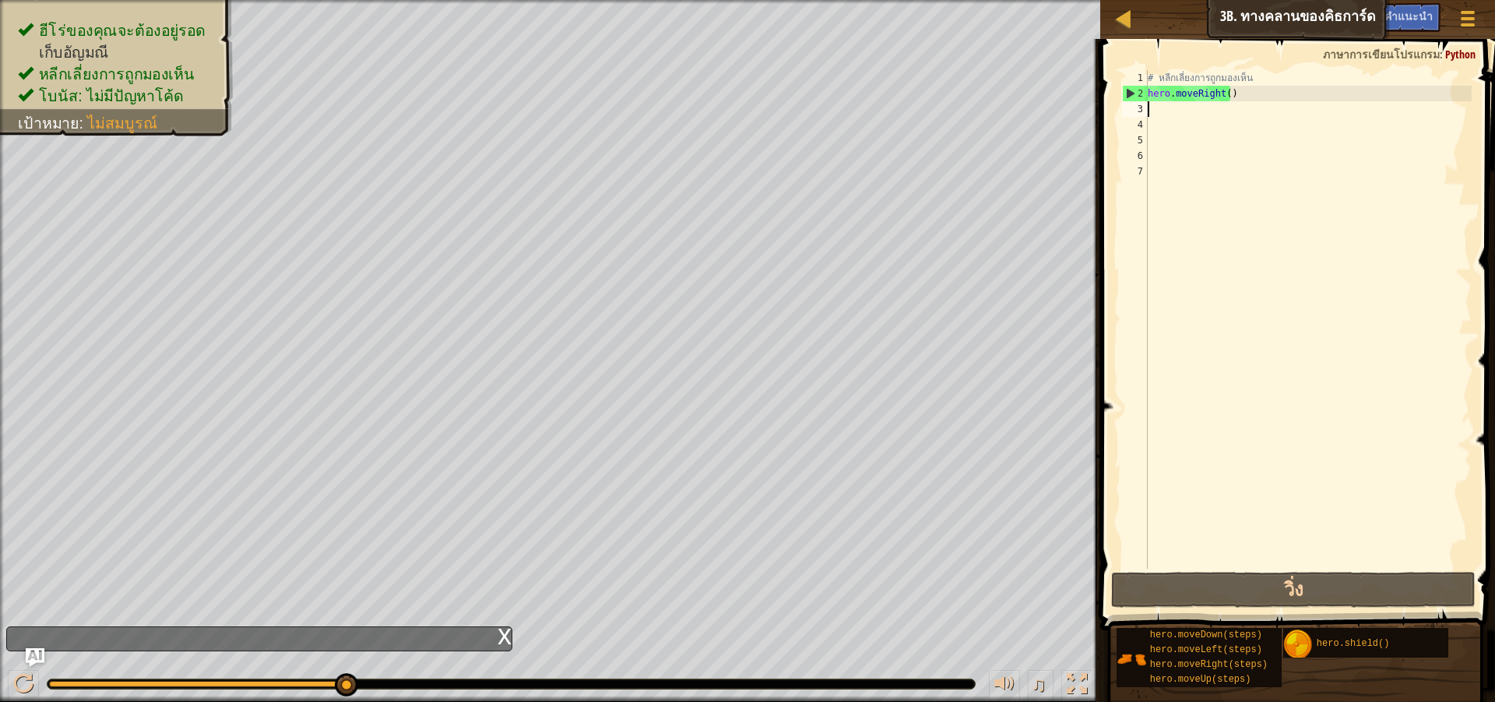
click at [1192, 107] on div "# หลีกเลี่ยงการถูกมองเห็น hero . moveRight ( )" at bounding box center [1308, 335] width 327 height 530
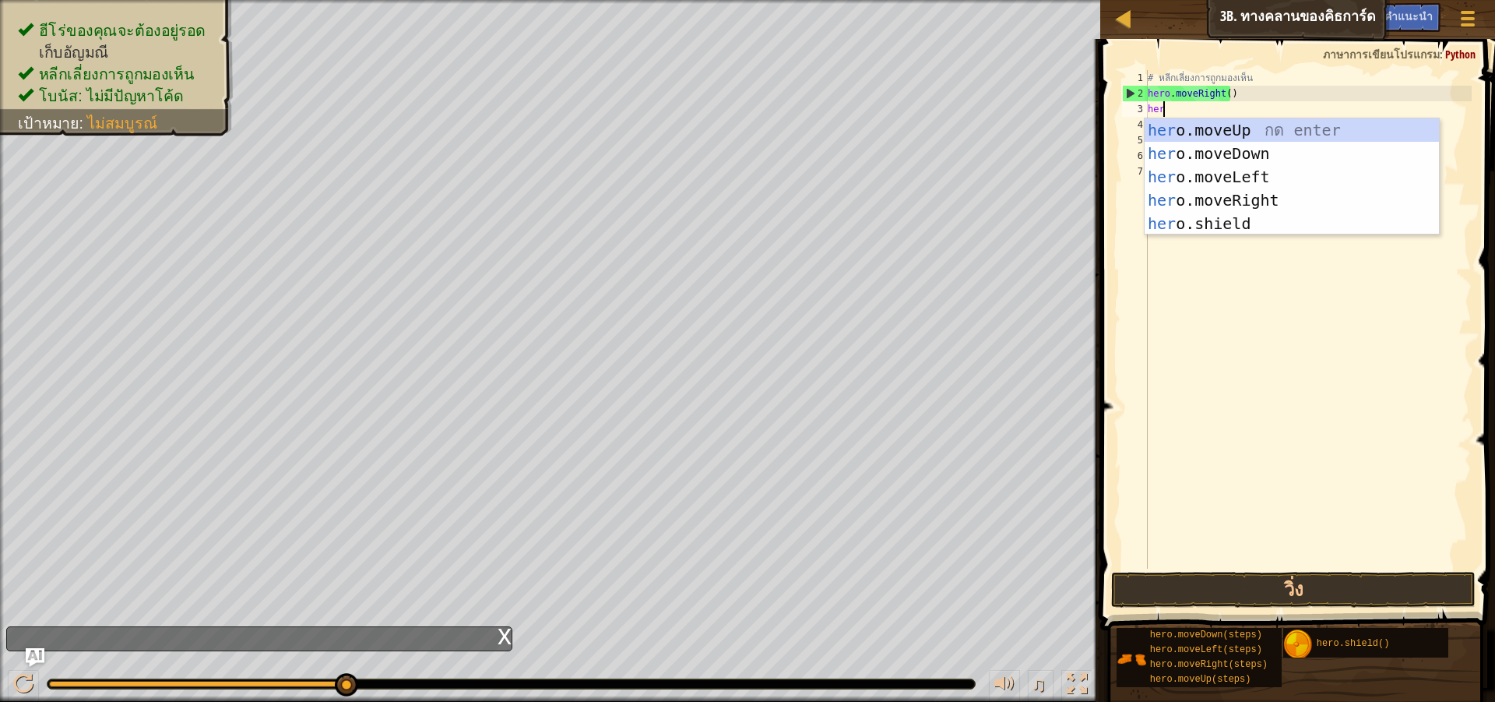
scroll to position [7, 1]
type textarea "hero"
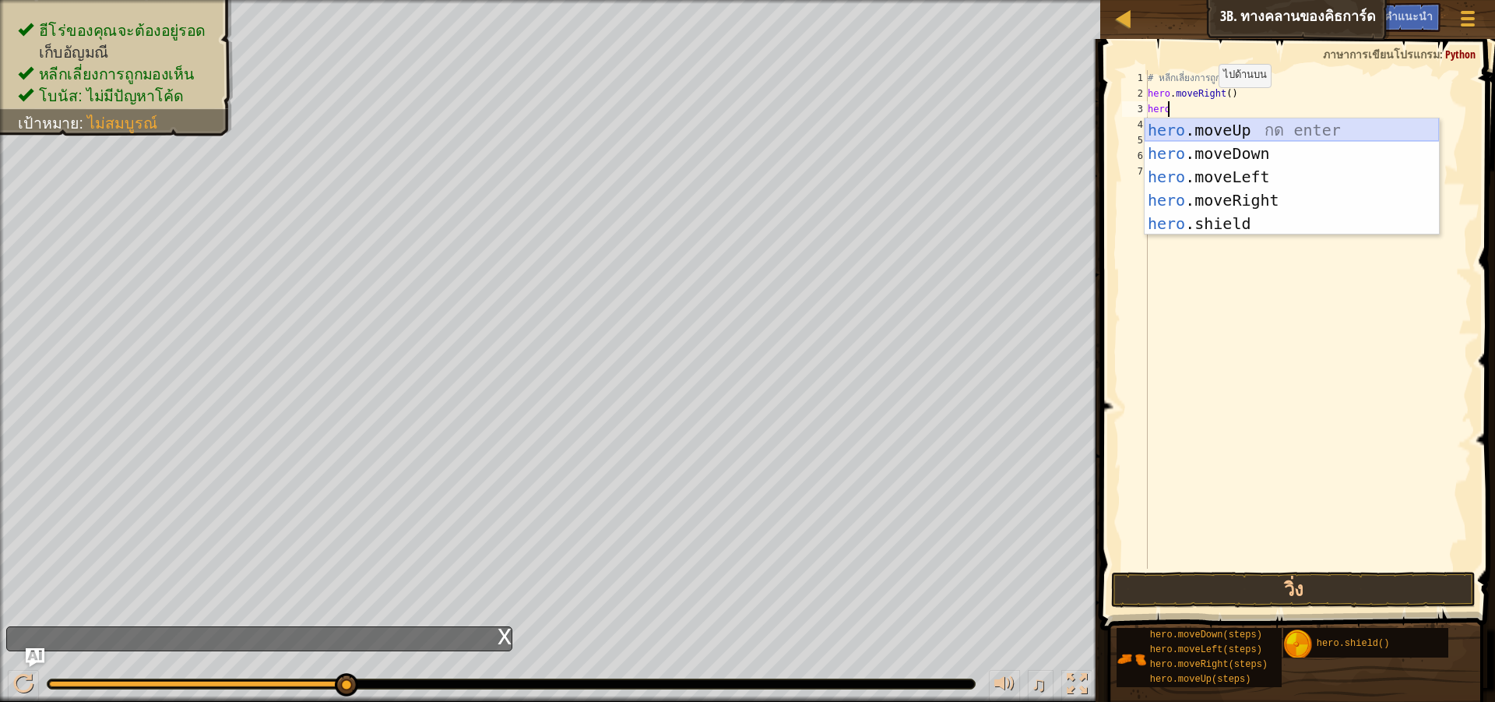
click at [1271, 126] on div "hero .moveUp กด enter hero .moveDown กด enter hero .moveLeft กด enter hero .mov…" at bounding box center [1292, 200] width 294 height 164
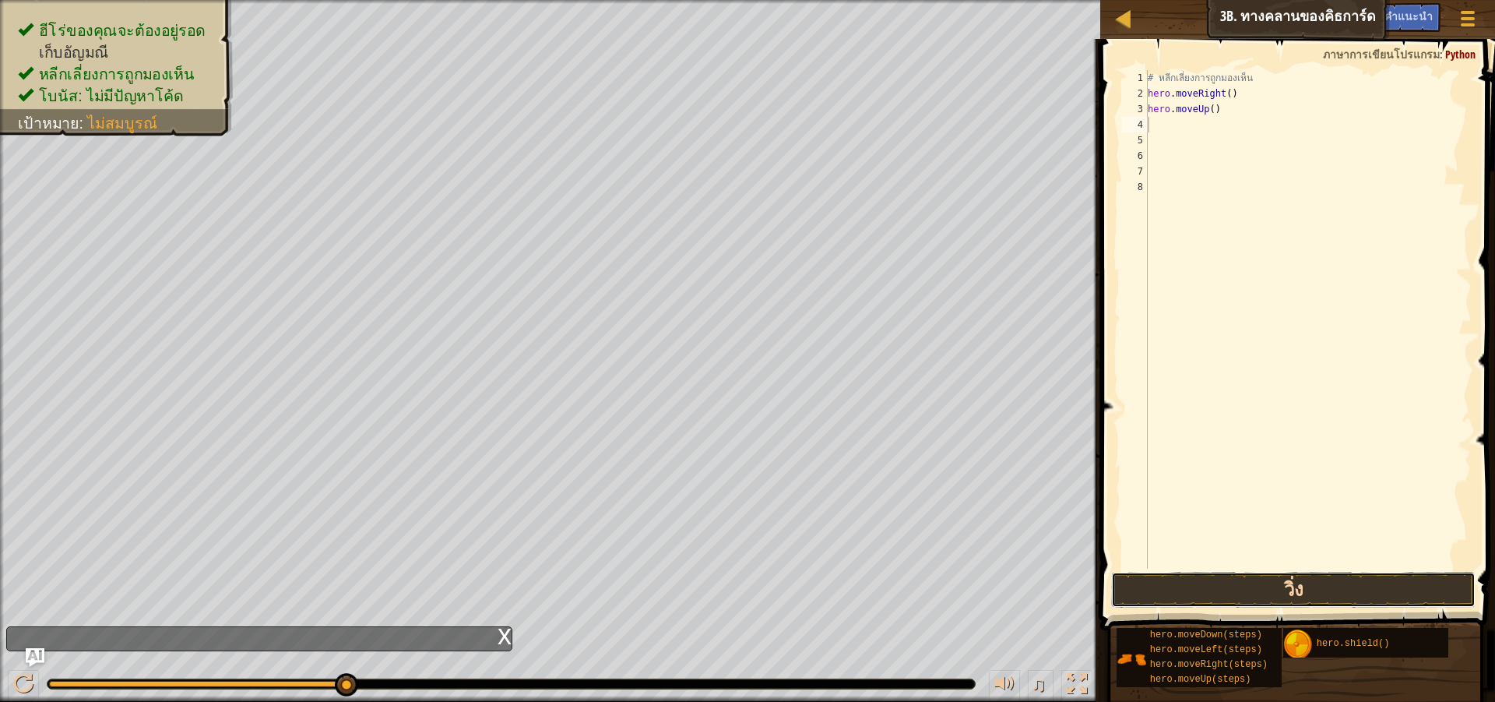
click at [1268, 597] on button "วิ่ง" at bounding box center [1293, 590] width 365 height 36
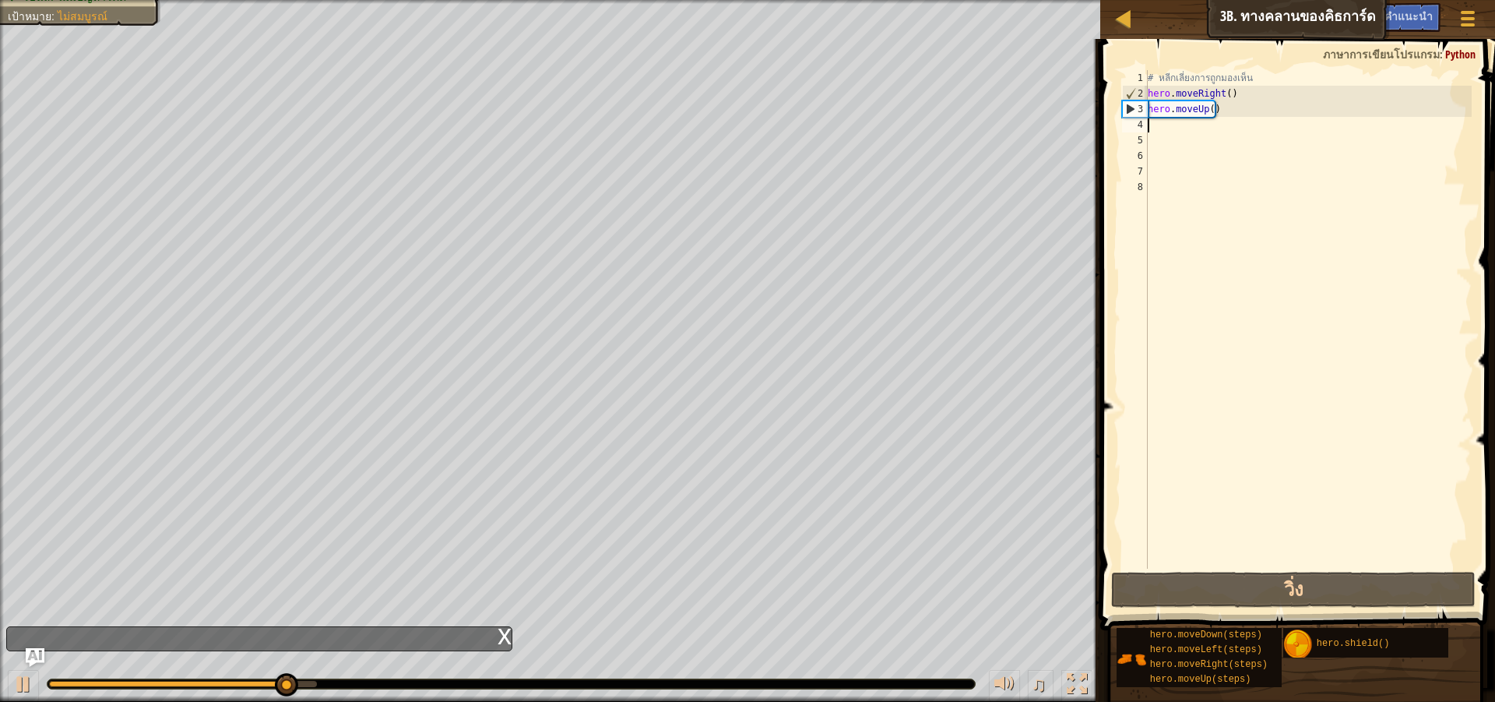
click at [1205, 118] on div "# หลีกเลี่ยงการถูกมองเห็น hero . moveRight ( ) hero . moveUp ( )" at bounding box center [1308, 335] width 327 height 530
click at [1203, 111] on div "# หลีกเลี่ยงการถูกมองเห็น hero . moveRight ( ) hero . moveUp ( )" at bounding box center [1308, 335] width 327 height 530
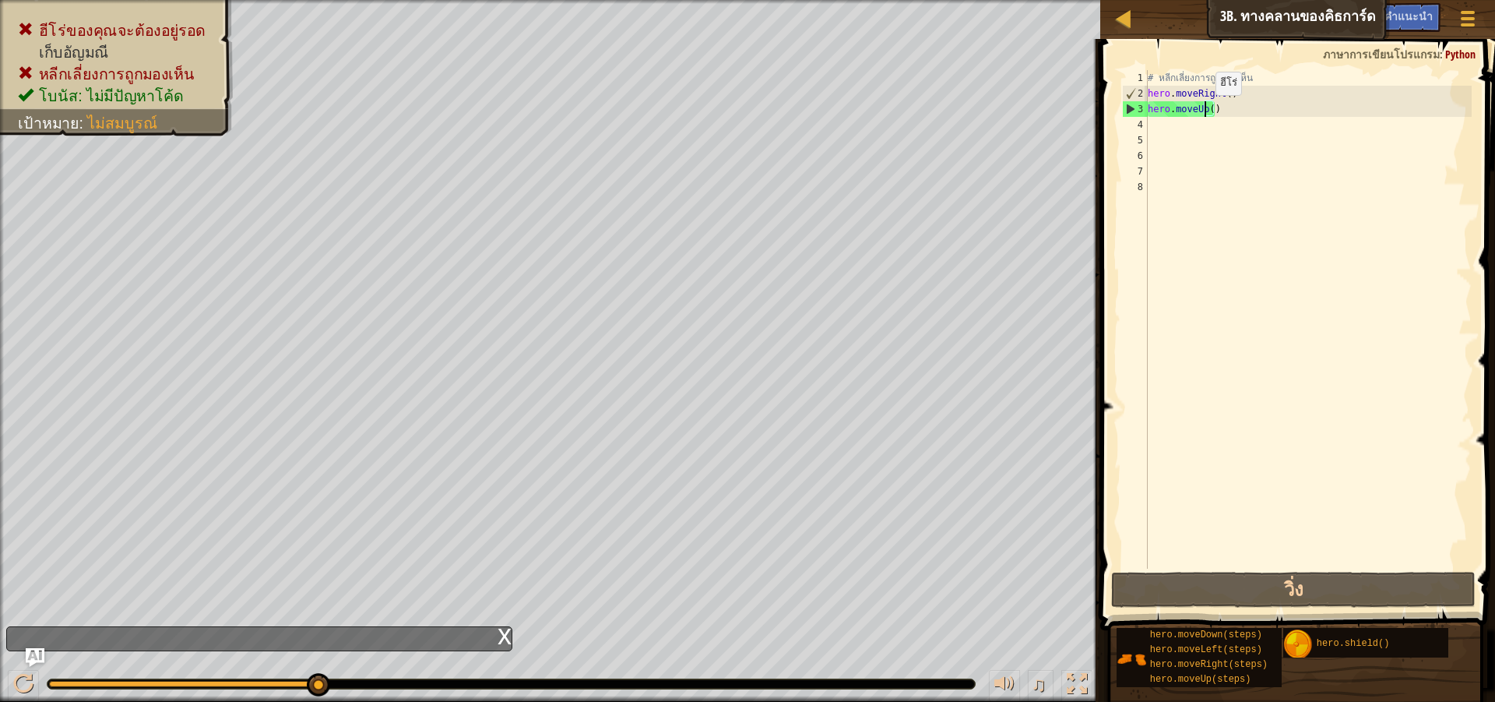
click at [1203, 111] on div "# หลีกเลี่ยงการถูกมองเห็น hero . moveRight ( ) hero . moveUp ( )" at bounding box center [1308, 335] width 327 height 530
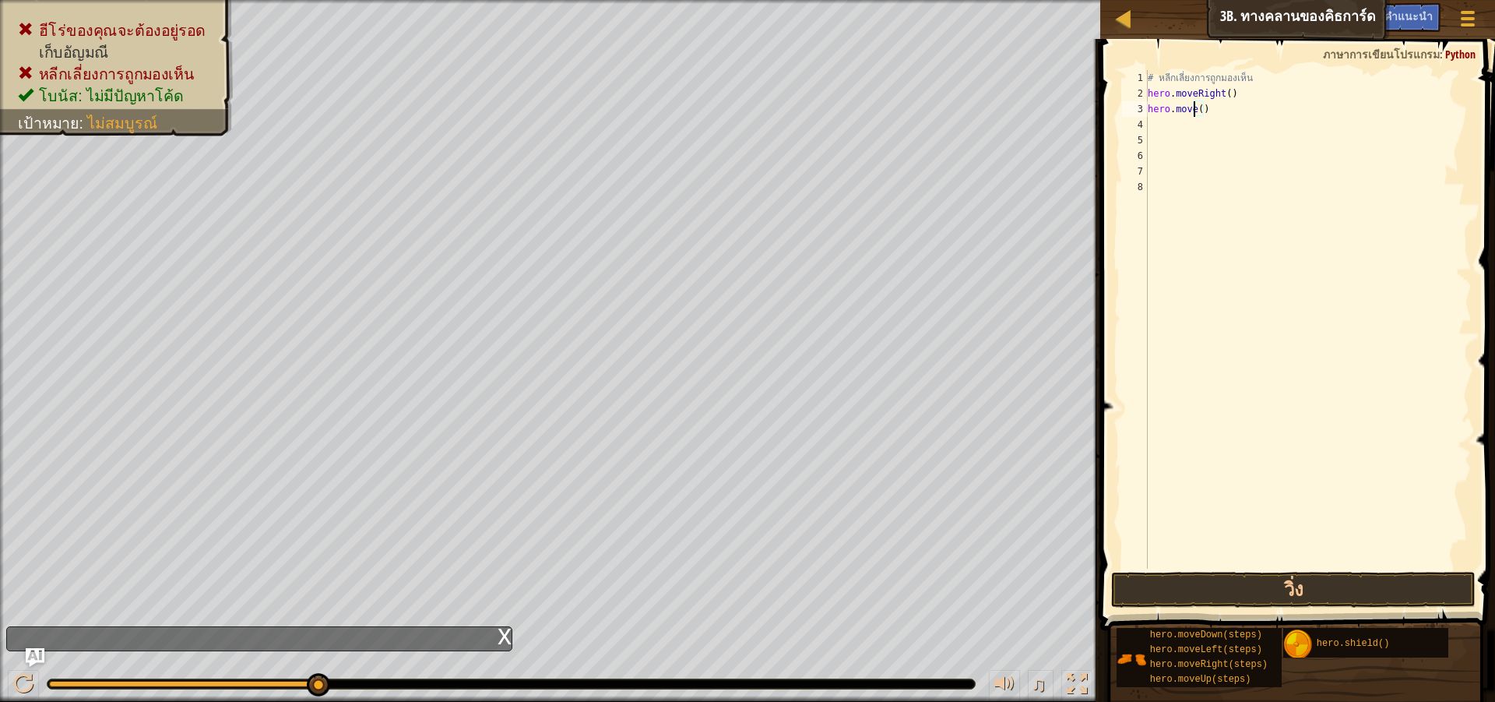
type textarea "hero.mover()"
click at [1242, 142] on div "# หลีกเลี่ยงการถูกมองเห็น hero . moveRight ( ) hero . mover ( )" at bounding box center [1308, 335] width 327 height 530
click at [1196, 114] on div "# หลีกเลี่ยงการถูกมองเห็น hero . moveRight ( ) hero . mover ( )" at bounding box center [1308, 335] width 327 height 530
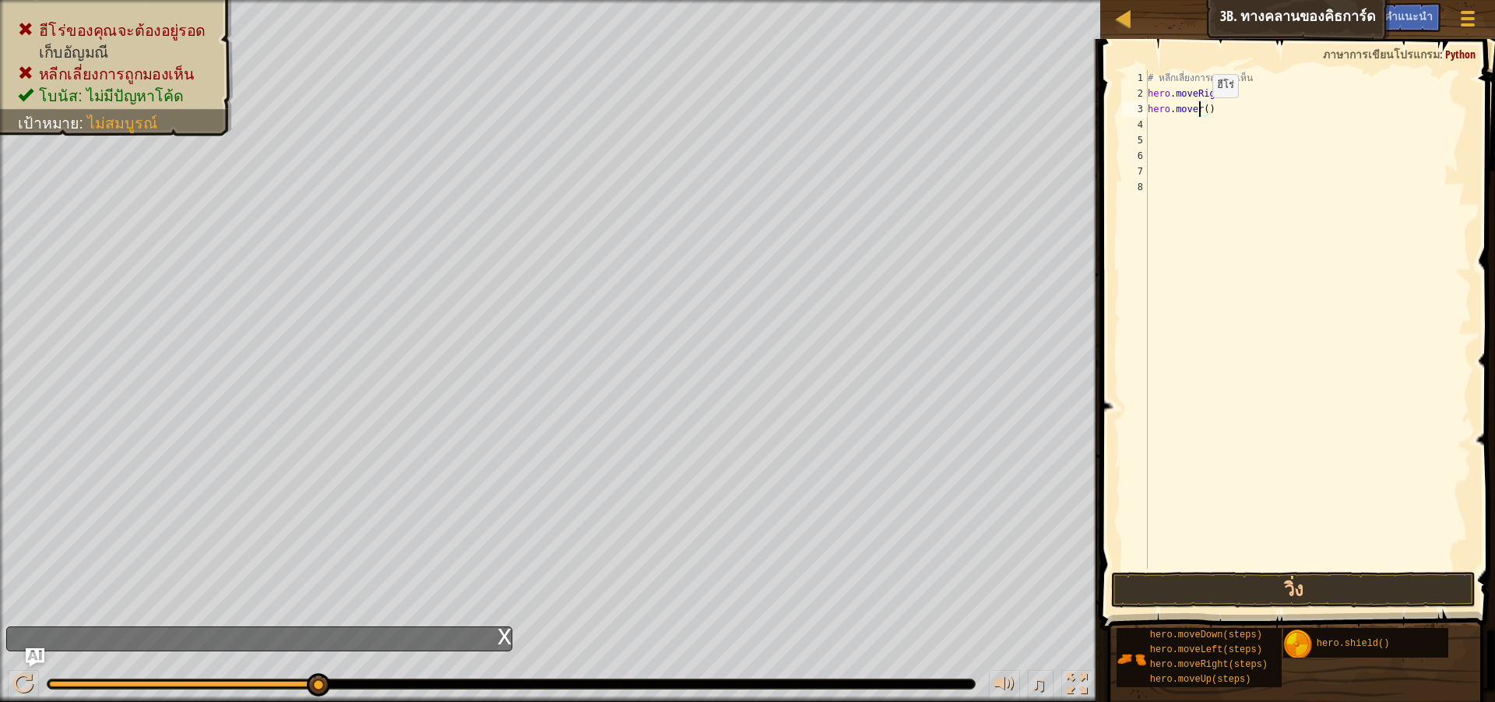
click at [1199, 113] on div "# หลีกเลี่ยงการถูกมองเห็น hero . moveRight ( ) hero . mover ( )" at bounding box center [1308, 335] width 327 height 530
click at [1400, 576] on button "วิ่ง" at bounding box center [1293, 590] width 365 height 36
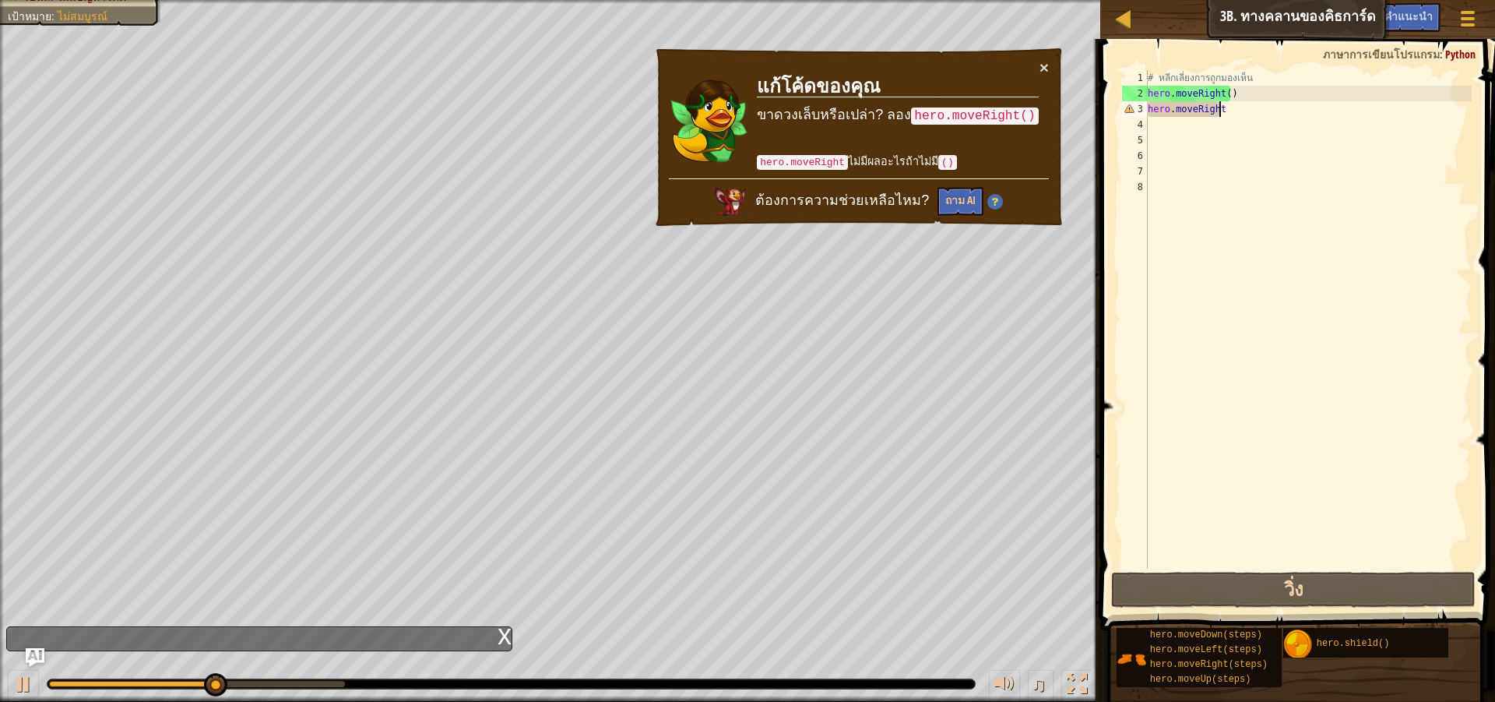
click at [1237, 107] on div "# หลีกเลี่ยงการถูกมองเห็น hero . moveRight ( ) hero . moveRight" at bounding box center [1308, 335] width 327 height 530
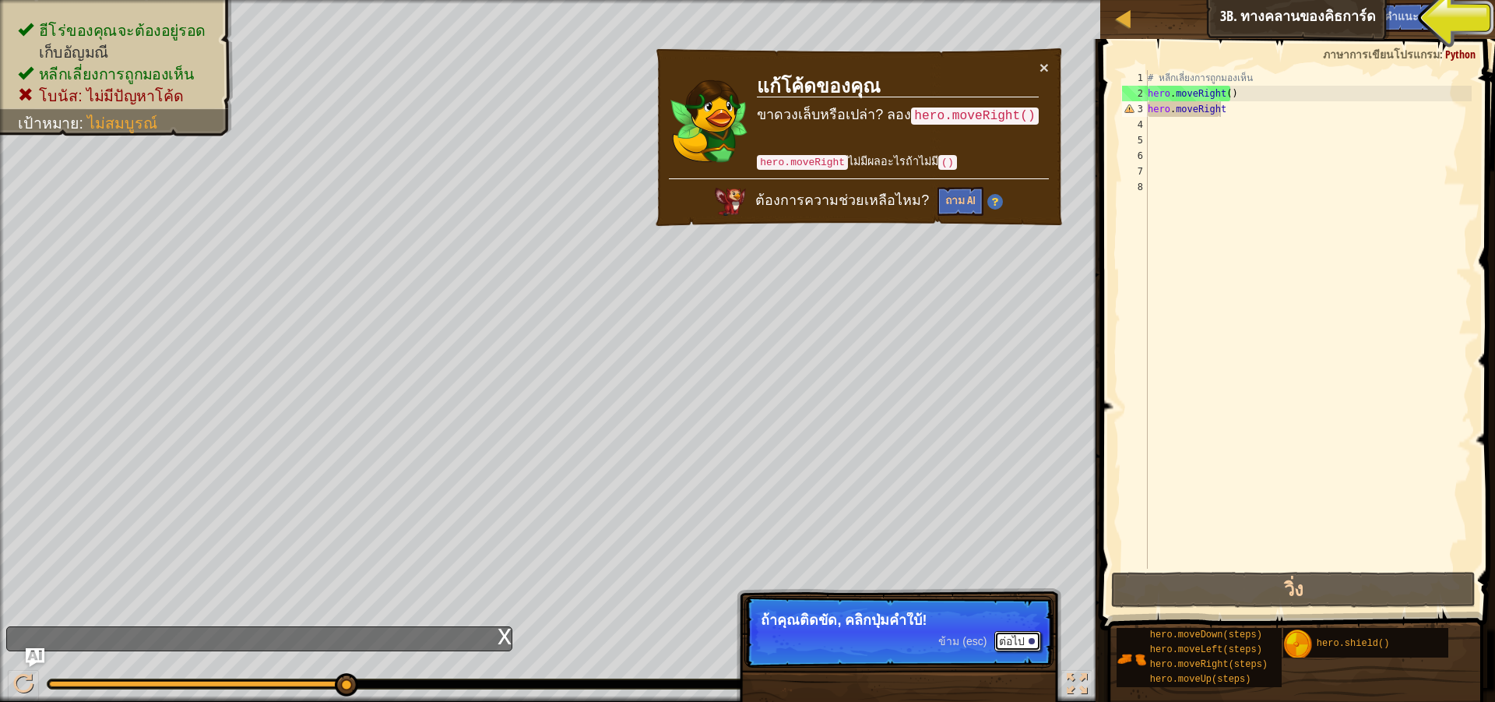
click at [1010, 635] on button "ต่อไป" at bounding box center [1018, 641] width 47 height 20
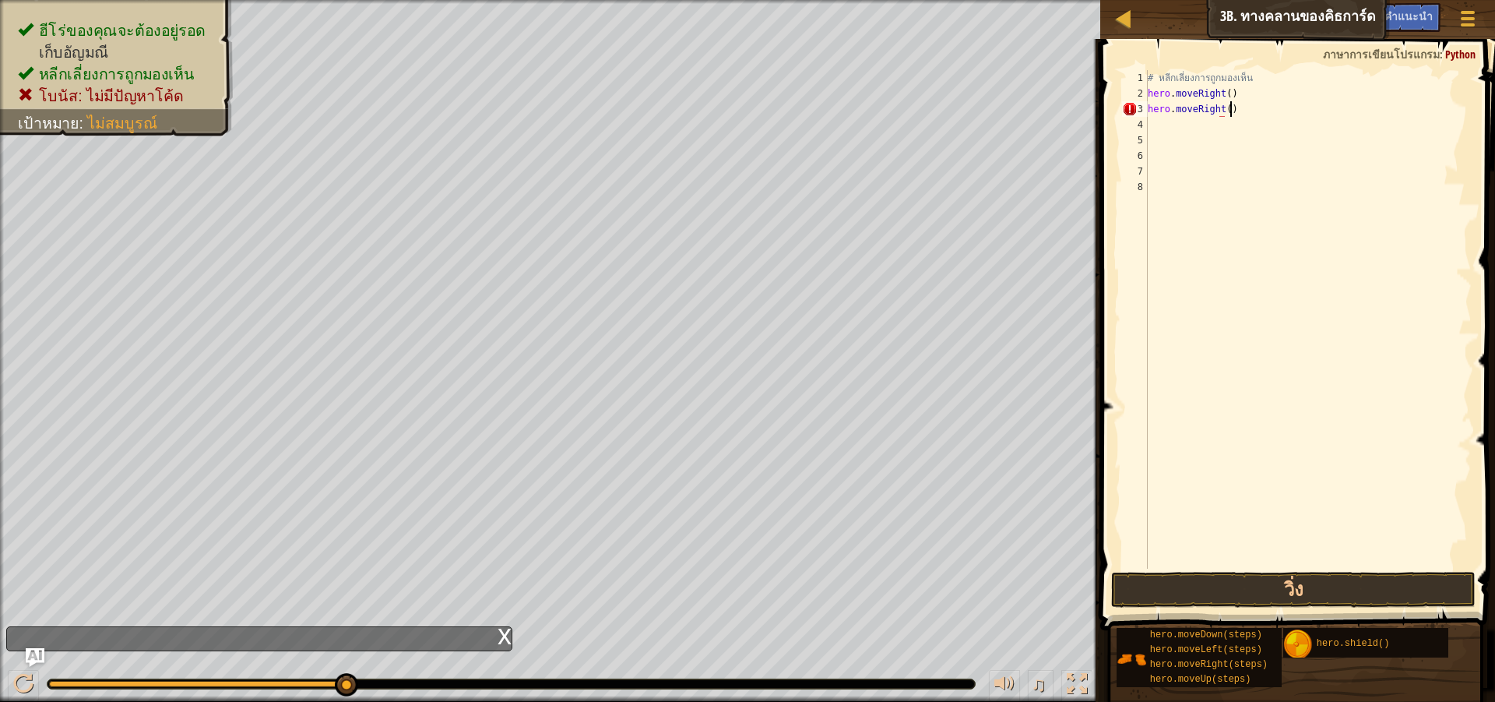
scroll to position [7, 6]
click at [1344, 583] on button "วิ่ง" at bounding box center [1293, 590] width 365 height 36
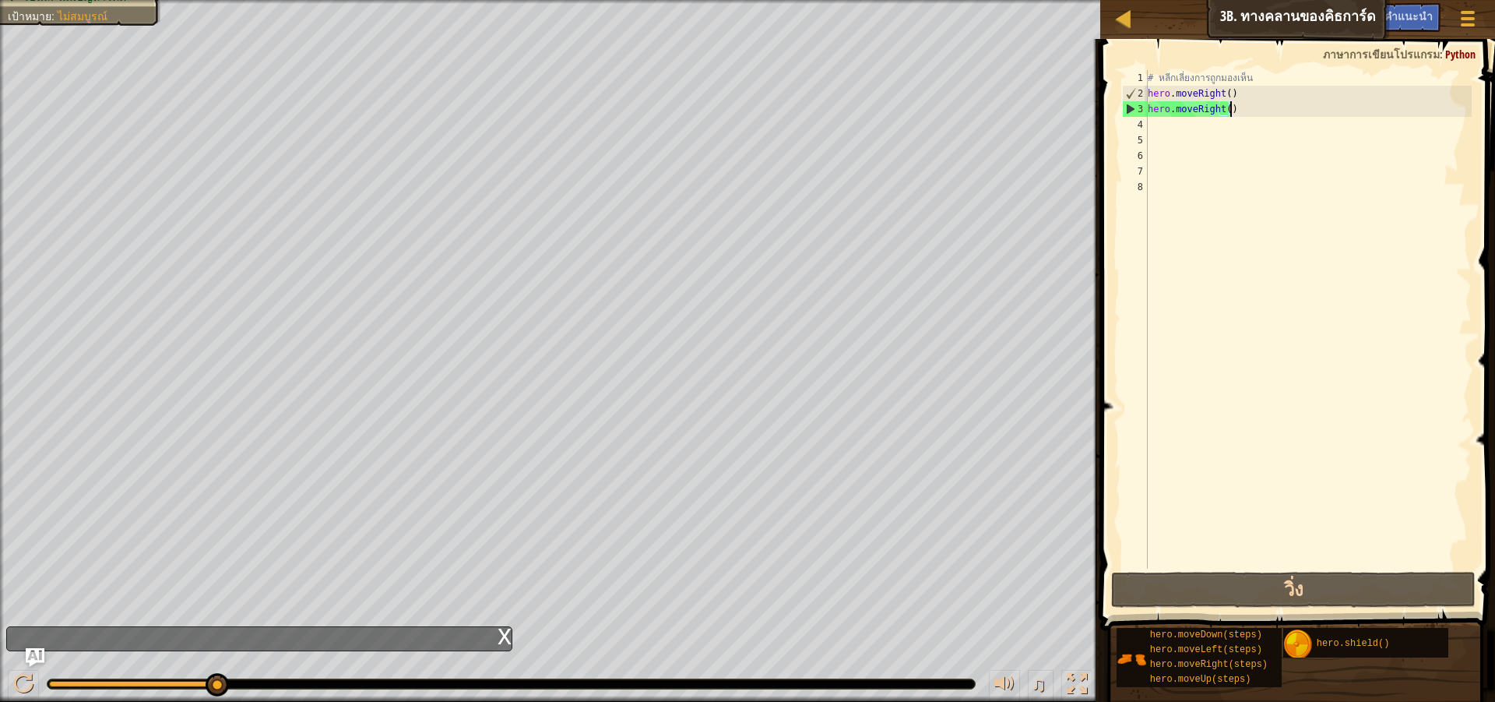
click at [1374, 111] on div "# หลีกเลี่ยงการถูกมองเห็น hero . moveRight ( ) hero . moveRight ( )" at bounding box center [1308, 335] width 327 height 530
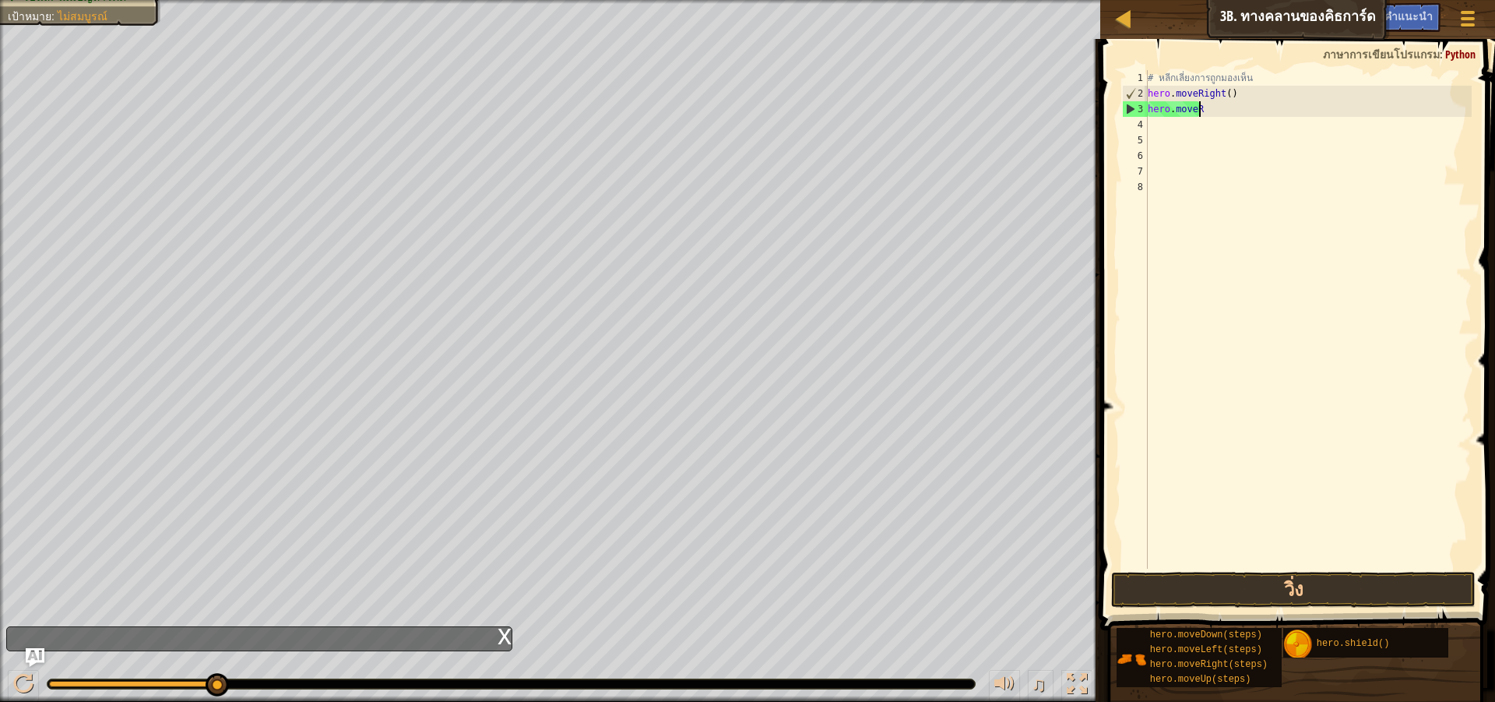
scroll to position [7, 1]
type textarea "h"
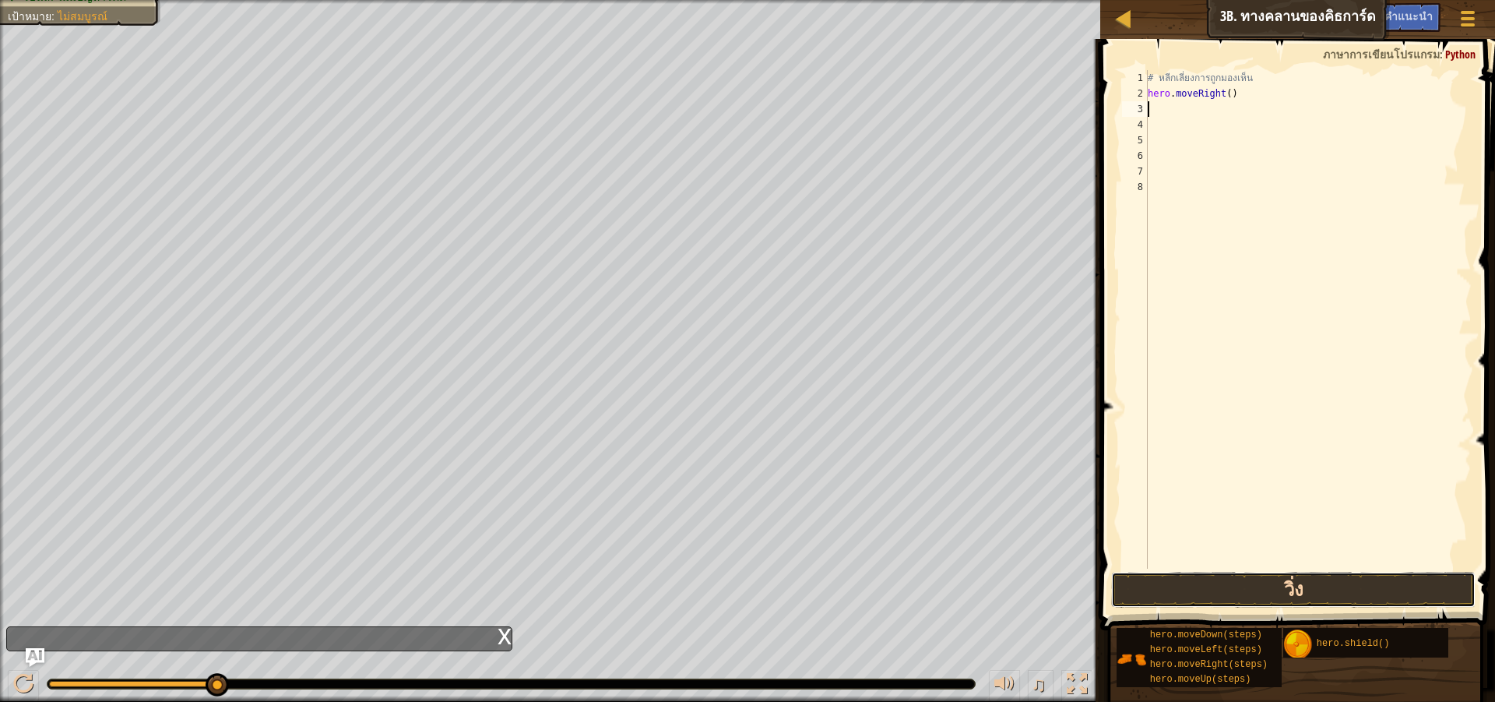
click at [1261, 580] on button "วิ่ง" at bounding box center [1293, 590] width 365 height 36
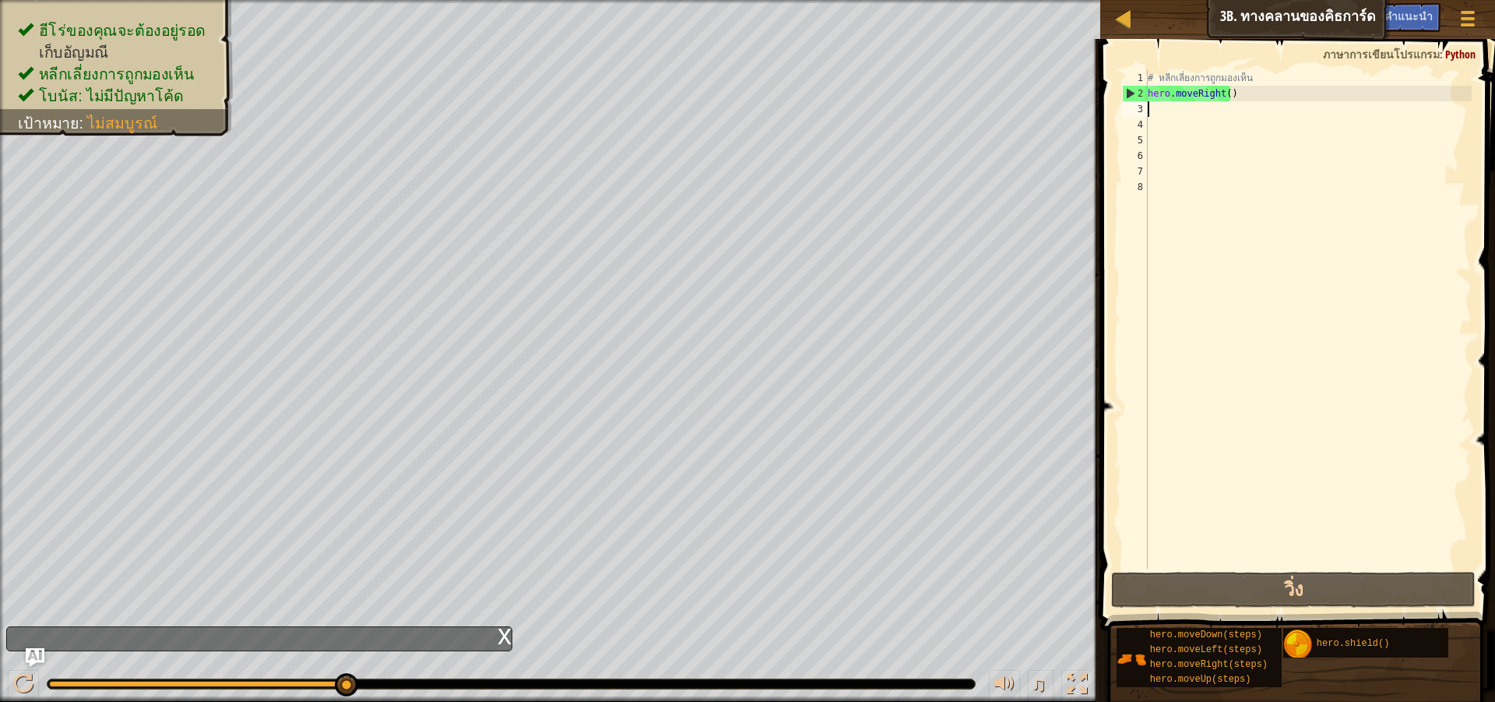
click at [1168, 119] on div "# หลีกเลี่ยงการถูกมองเห็น hero . moveRight ( )" at bounding box center [1308, 335] width 327 height 530
click at [1172, 113] on div "# หลีกเลี่ยงการถูกมองเห็น hero . moveRight ( )" at bounding box center [1308, 335] width 327 height 530
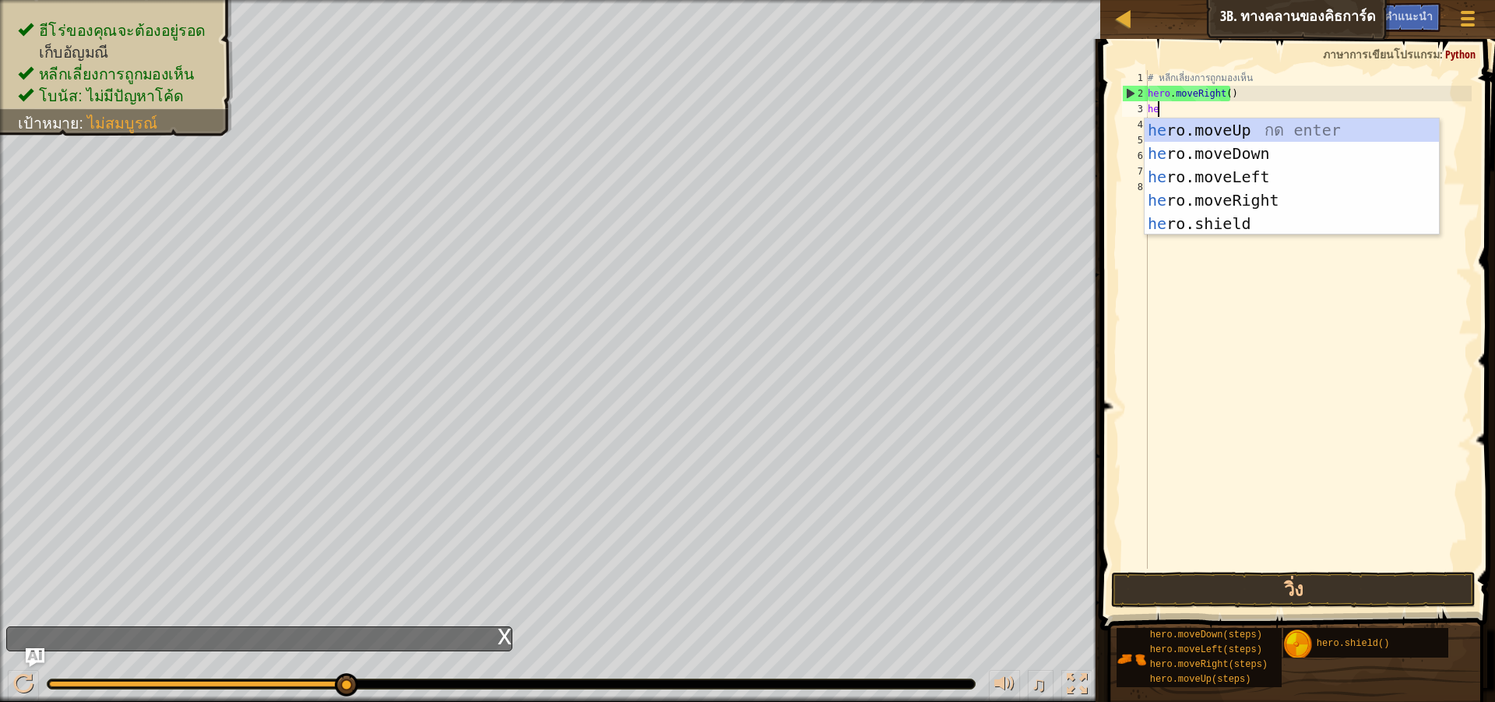
scroll to position [7, 1]
type textarea "hero"
click at [1287, 173] on div "hero .moveUp กด enter hero .moveDown กด enter hero .moveLeft กด enter hero .mov…" at bounding box center [1292, 200] width 294 height 164
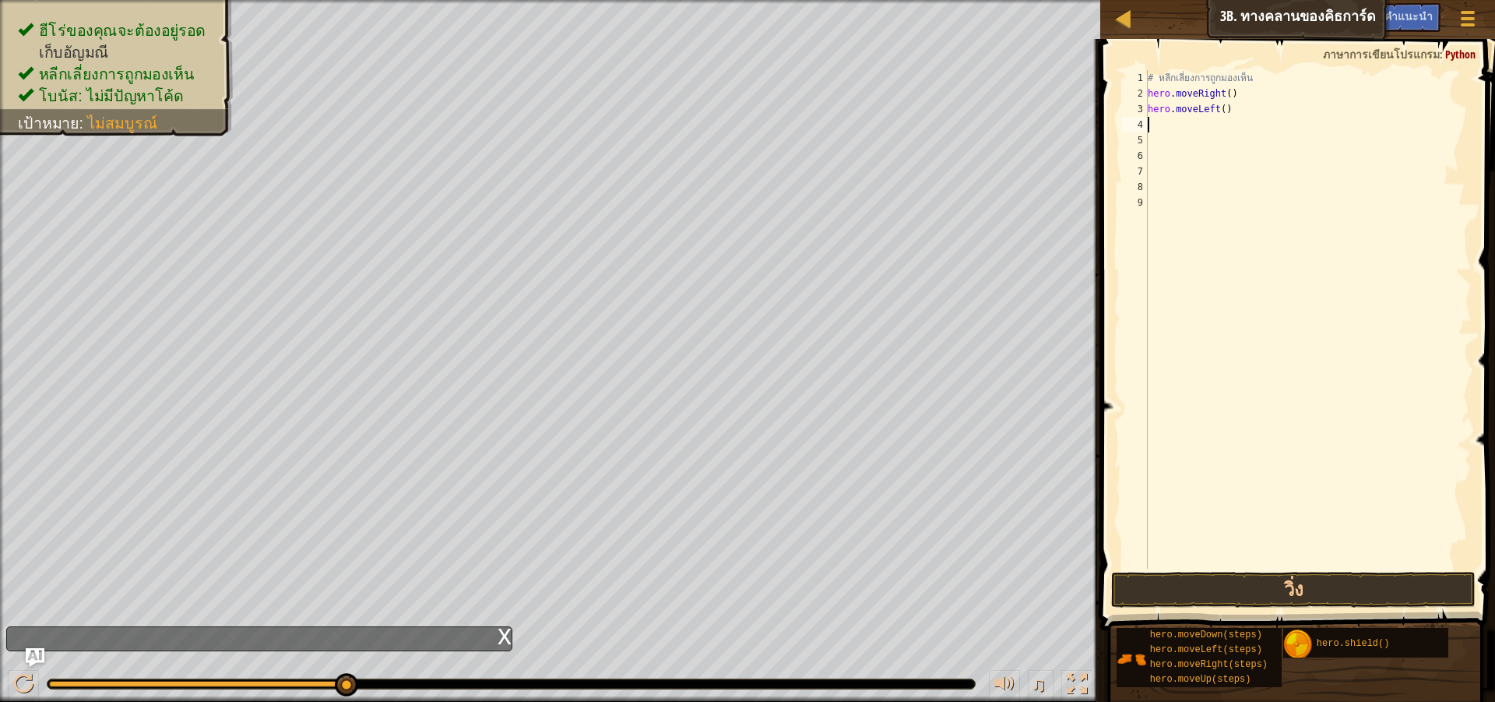
scroll to position [7, 0]
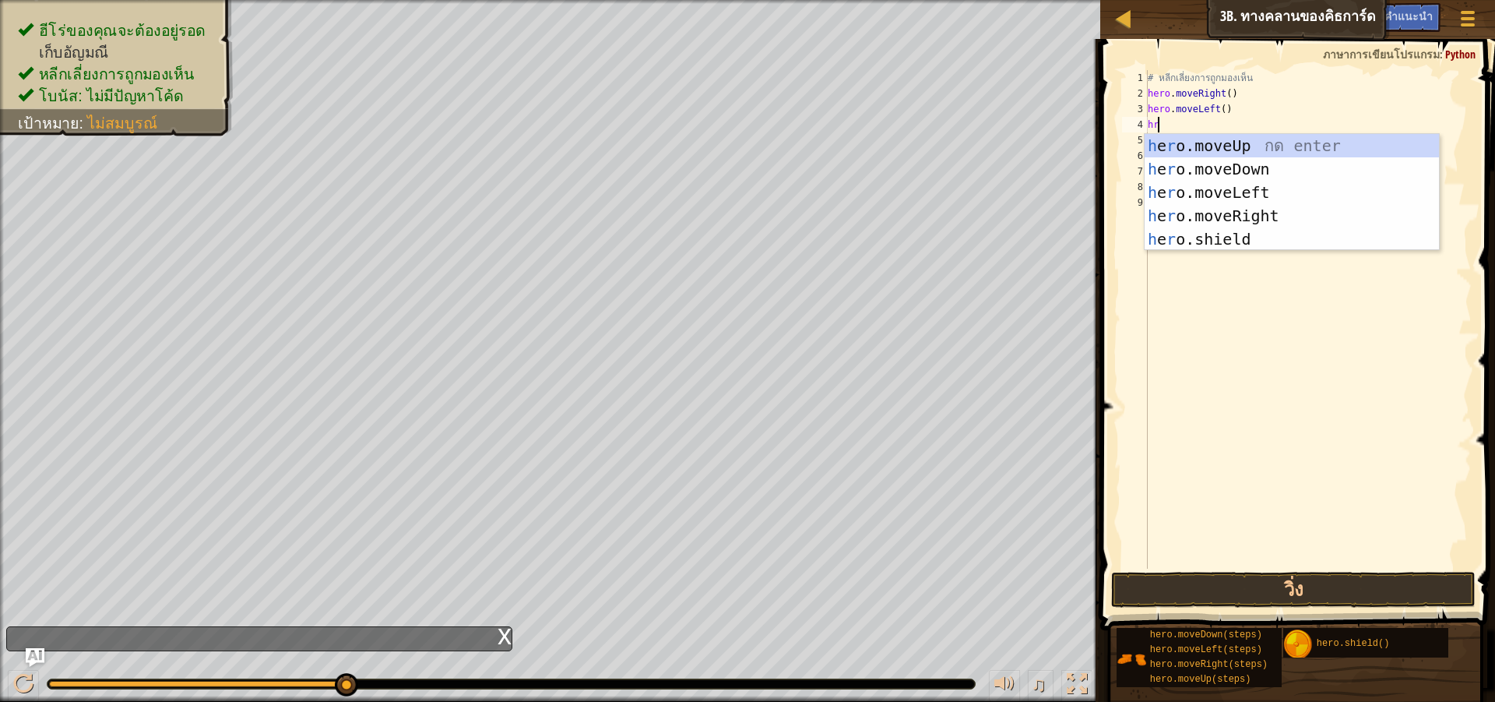
type textarea "hro"
click at [1227, 206] on div "h e ro .moveUp กด enter h e ro .moveDown กด enter h e ro .moveLeft กด enter h e…" at bounding box center [1292, 216] width 294 height 164
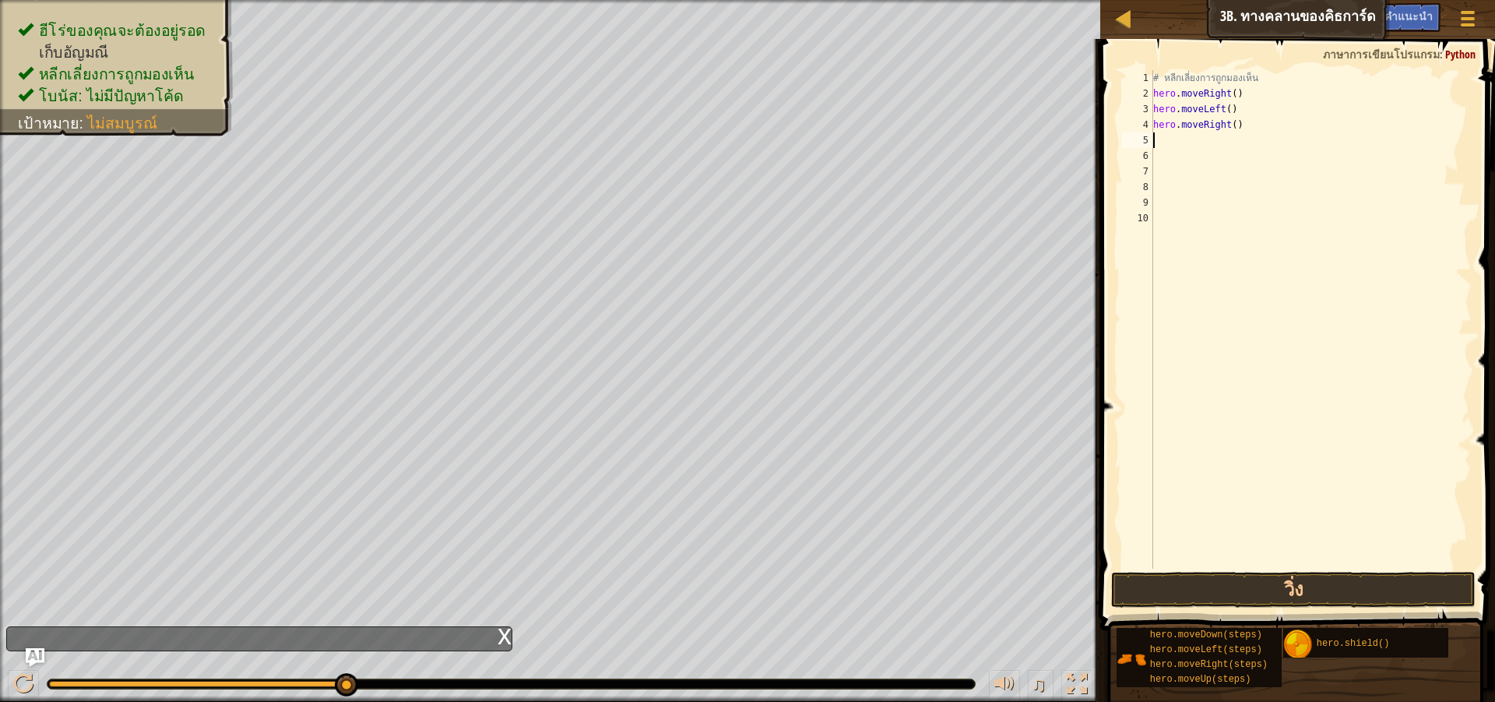
scroll to position [7, 0]
click at [1232, 125] on div "# หลีกเลี่ยงการถูกมองเห็น hero . moveRight ( ) hero . moveLeft ( ) hero . moveR…" at bounding box center [1311, 335] width 322 height 530
type textarea "hero.moveRight(2)"
click at [1318, 594] on button "วิ่ง" at bounding box center [1293, 590] width 365 height 36
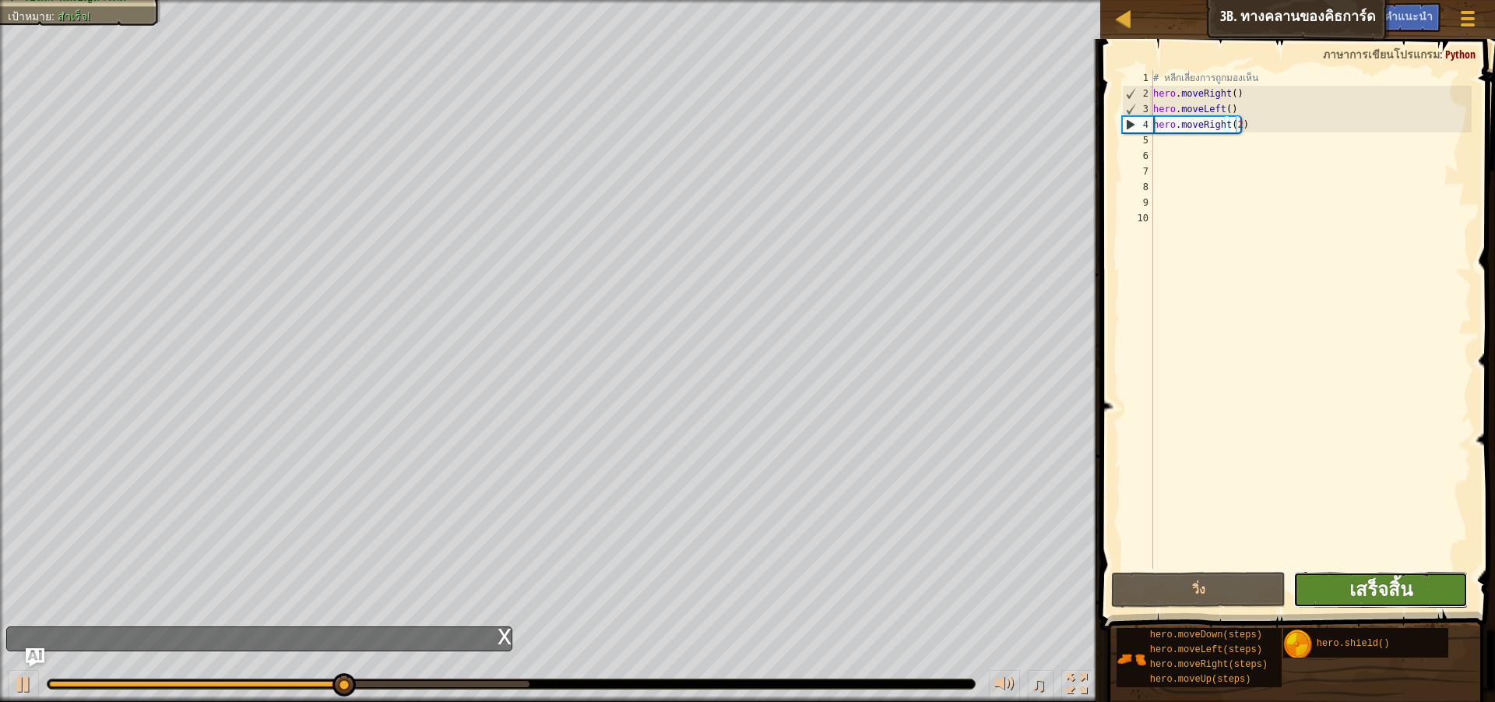
click at [1364, 590] on span "เสร็จสิ้น" at bounding box center [1381, 588] width 63 height 25
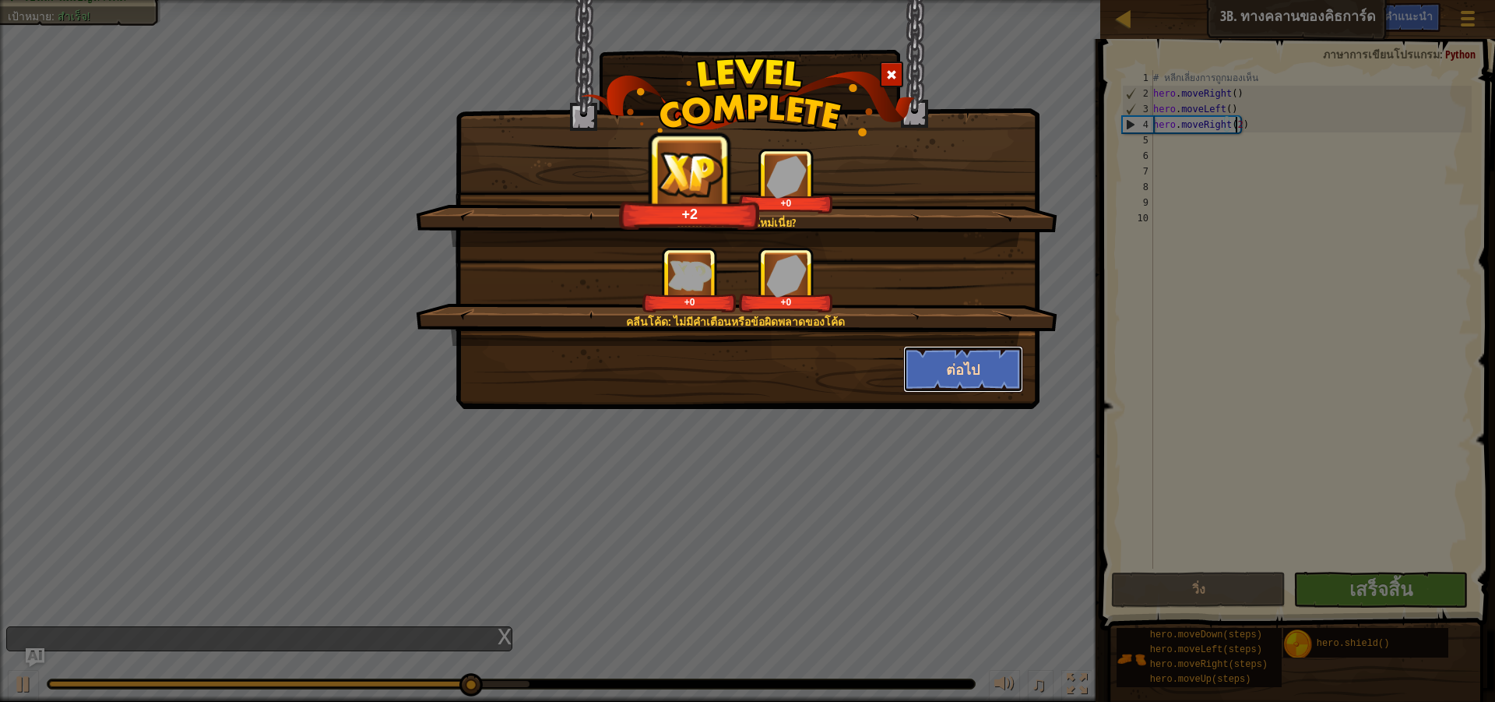
click at [967, 367] on button "ต่อไป" at bounding box center [963, 369] width 121 height 47
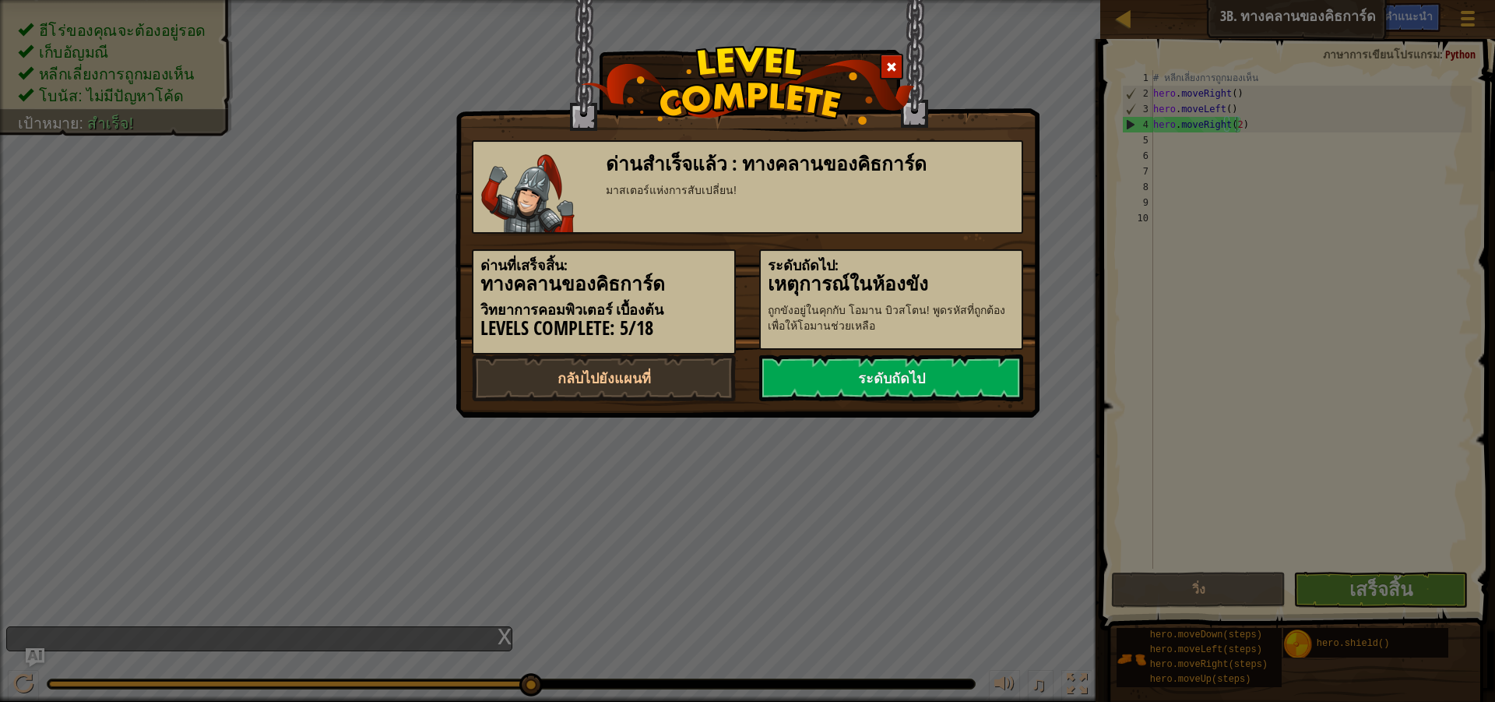
click at [976, 361] on link "ระดับถัดไป" at bounding box center [891, 377] width 264 height 47
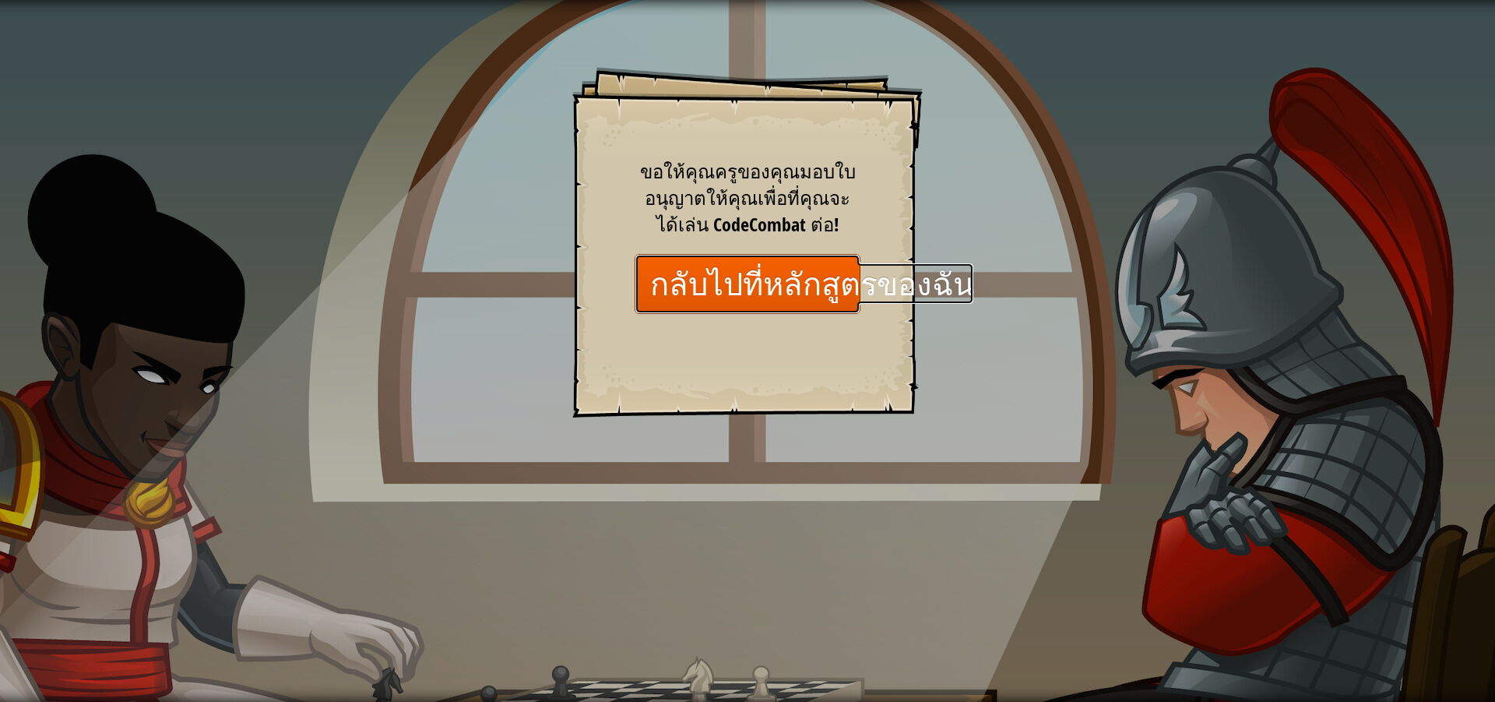
click at [745, 290] on link "กลับไปที่หลักสูตรของฉัน" at bounding box center [748, 284] width 226 height 60
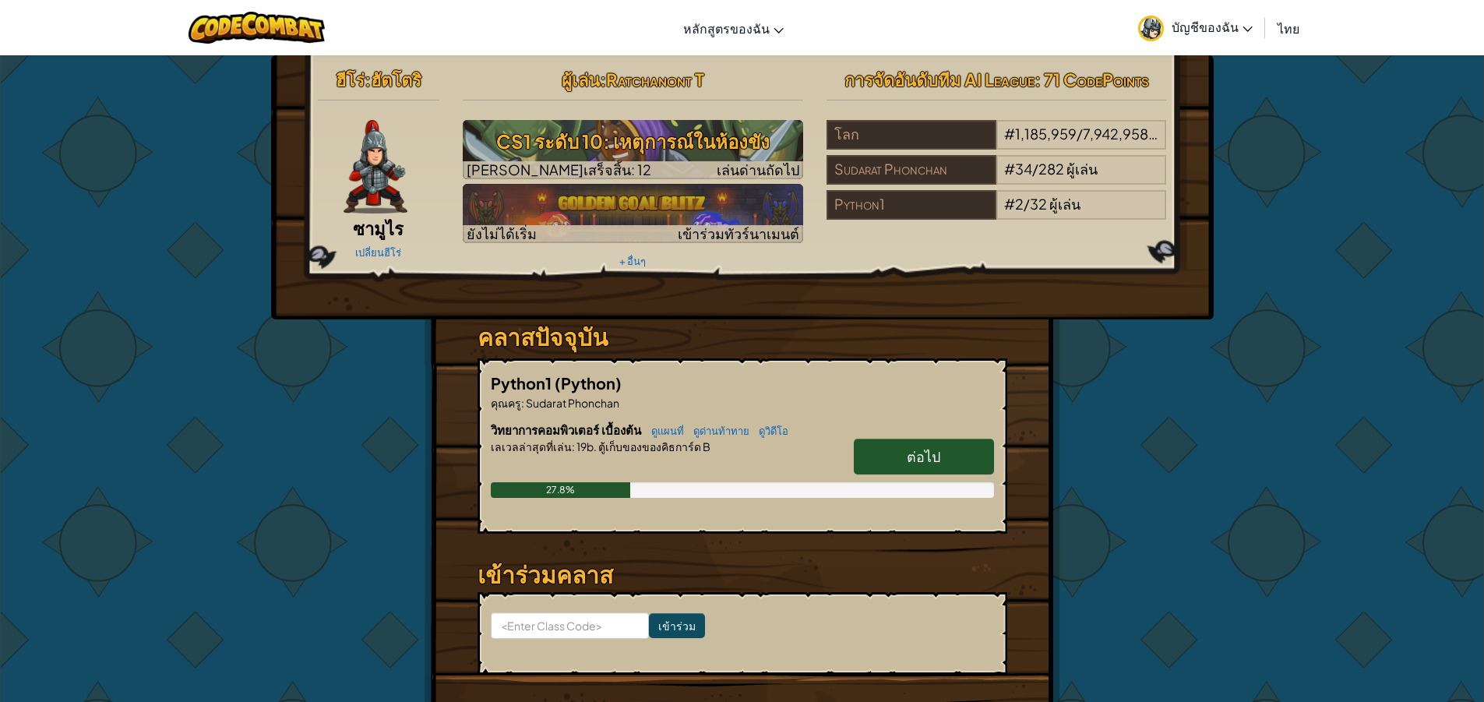
click at [868, 464] on link "ต่อไป" at bounding box center [924, 457] width 140 height 36
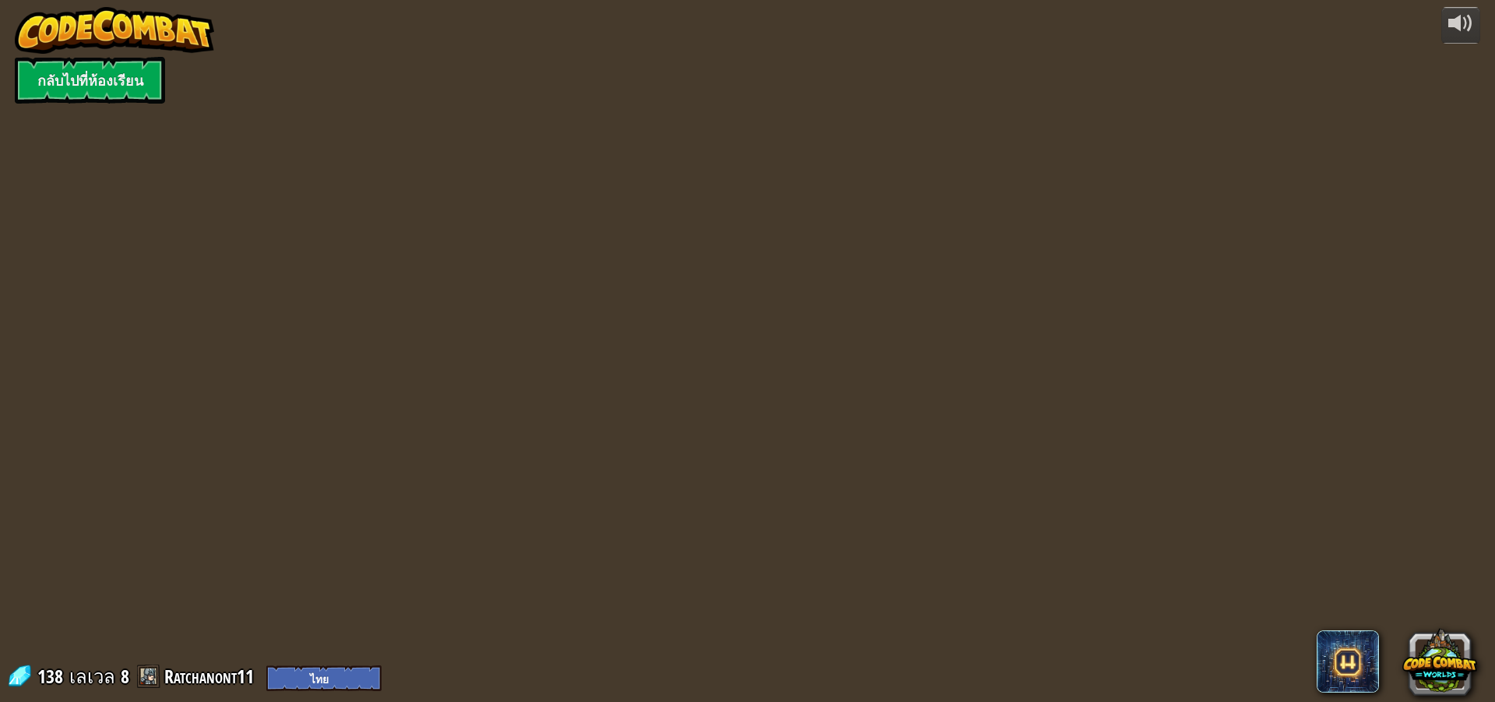
select select "th"
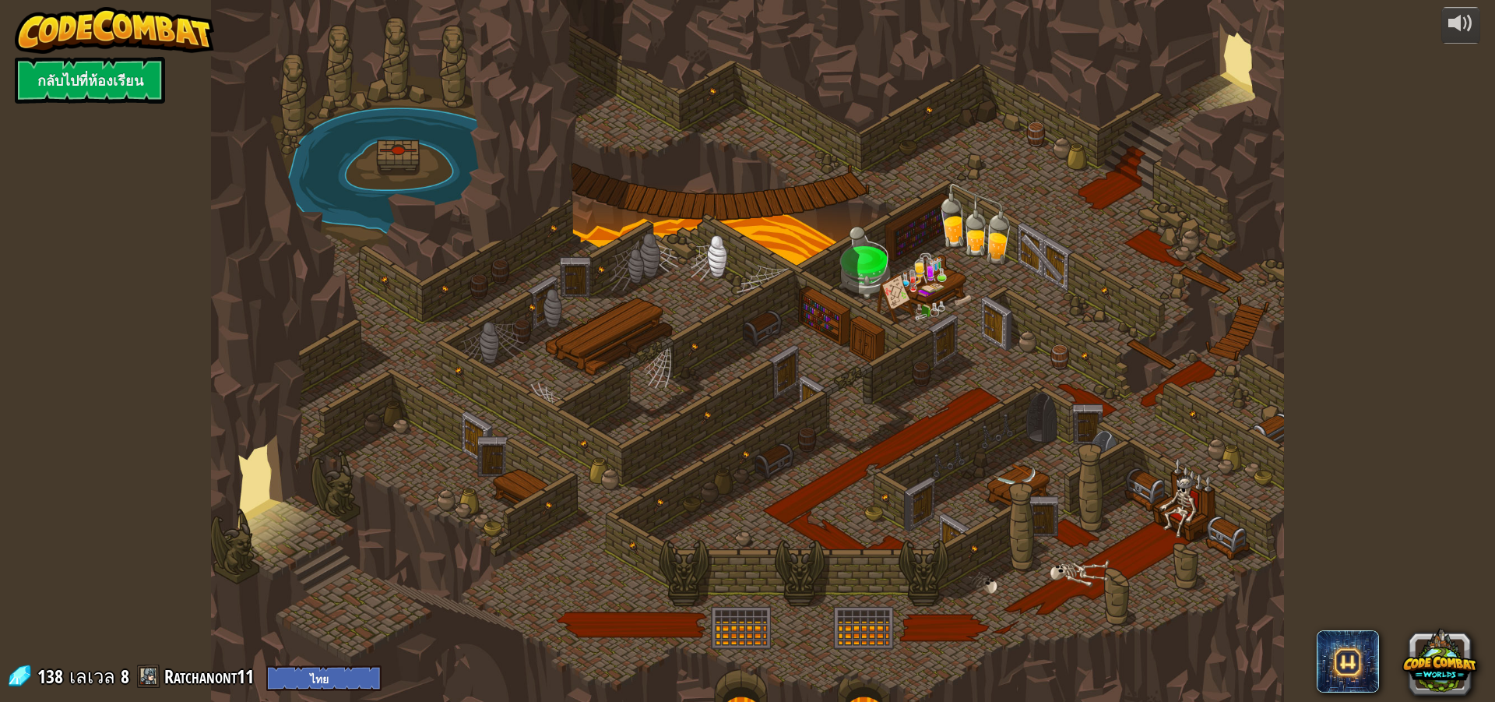
select select "th"
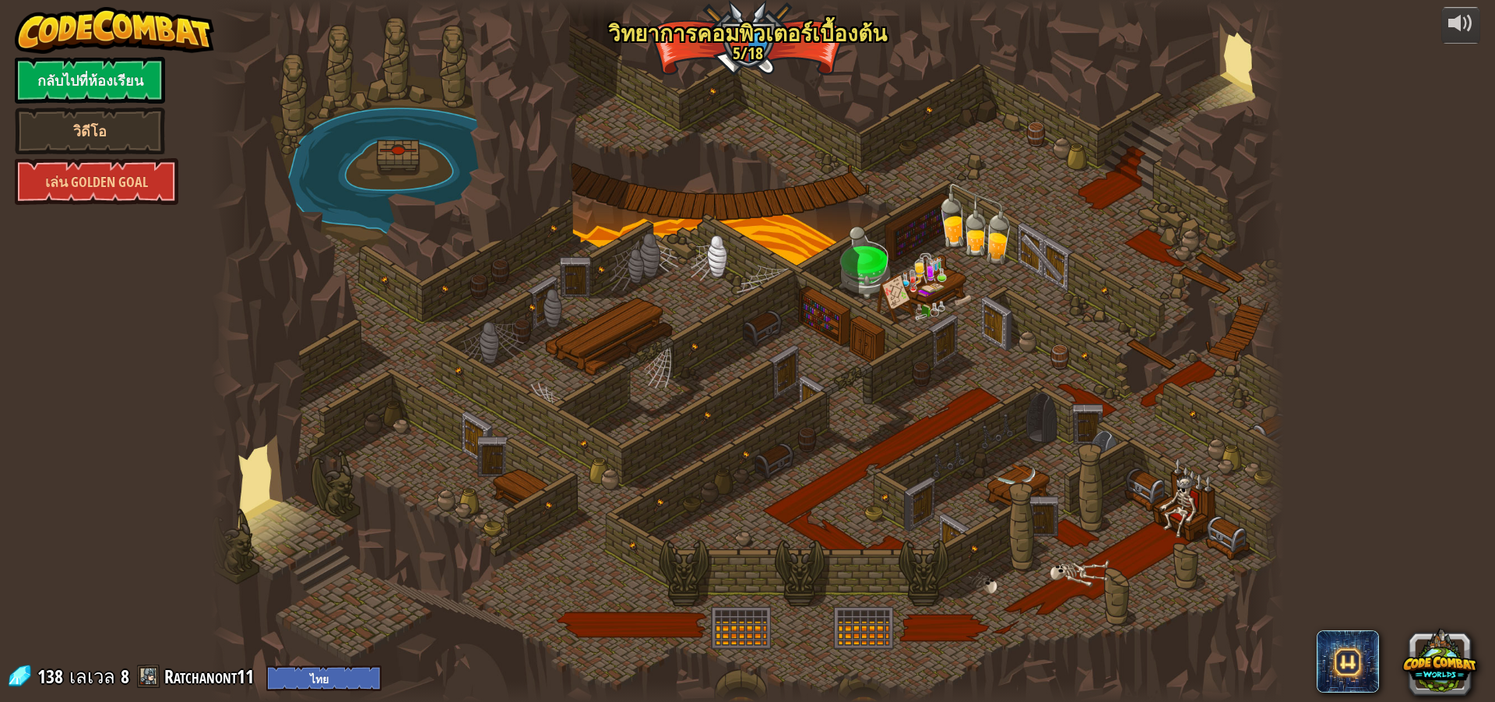
select select "th"
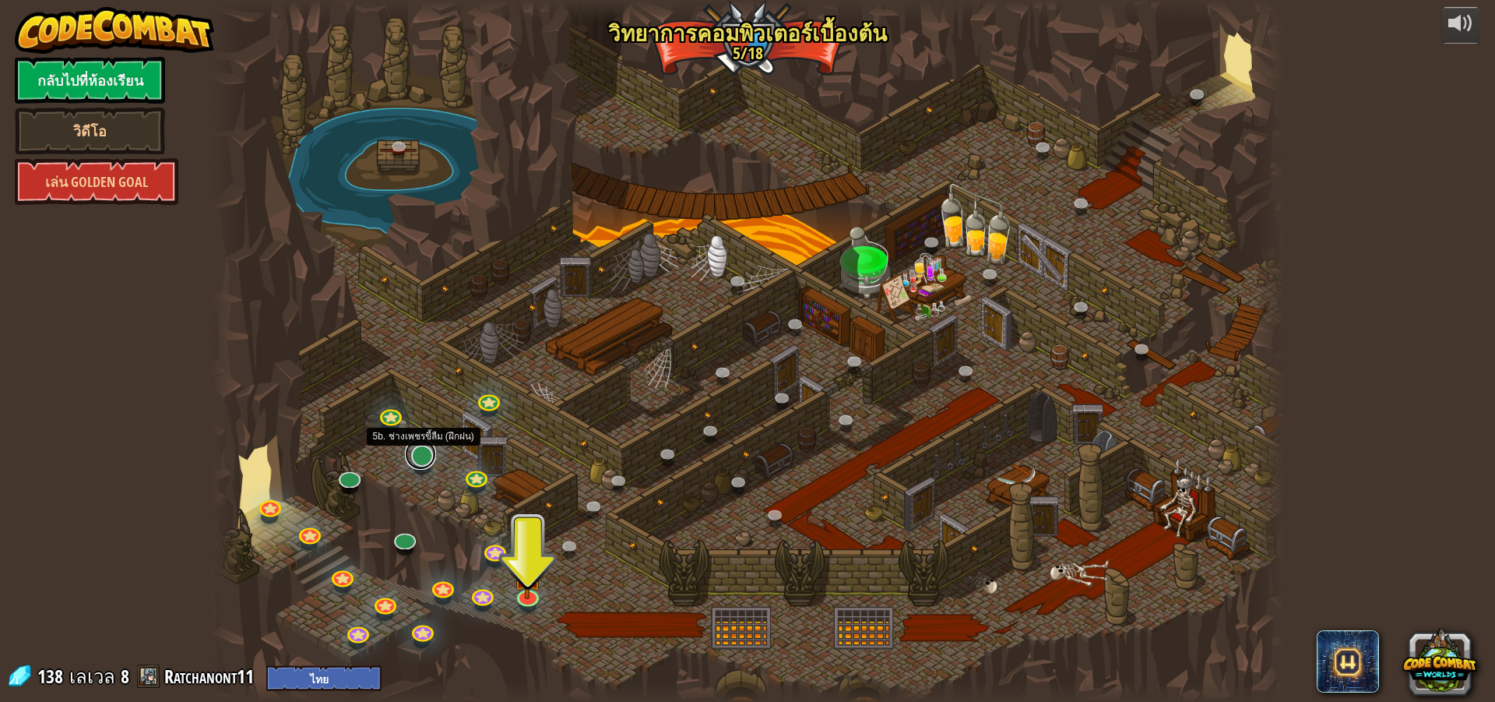
click at [423, 464] on link at bounding box center [420, 454] width 31 height 31
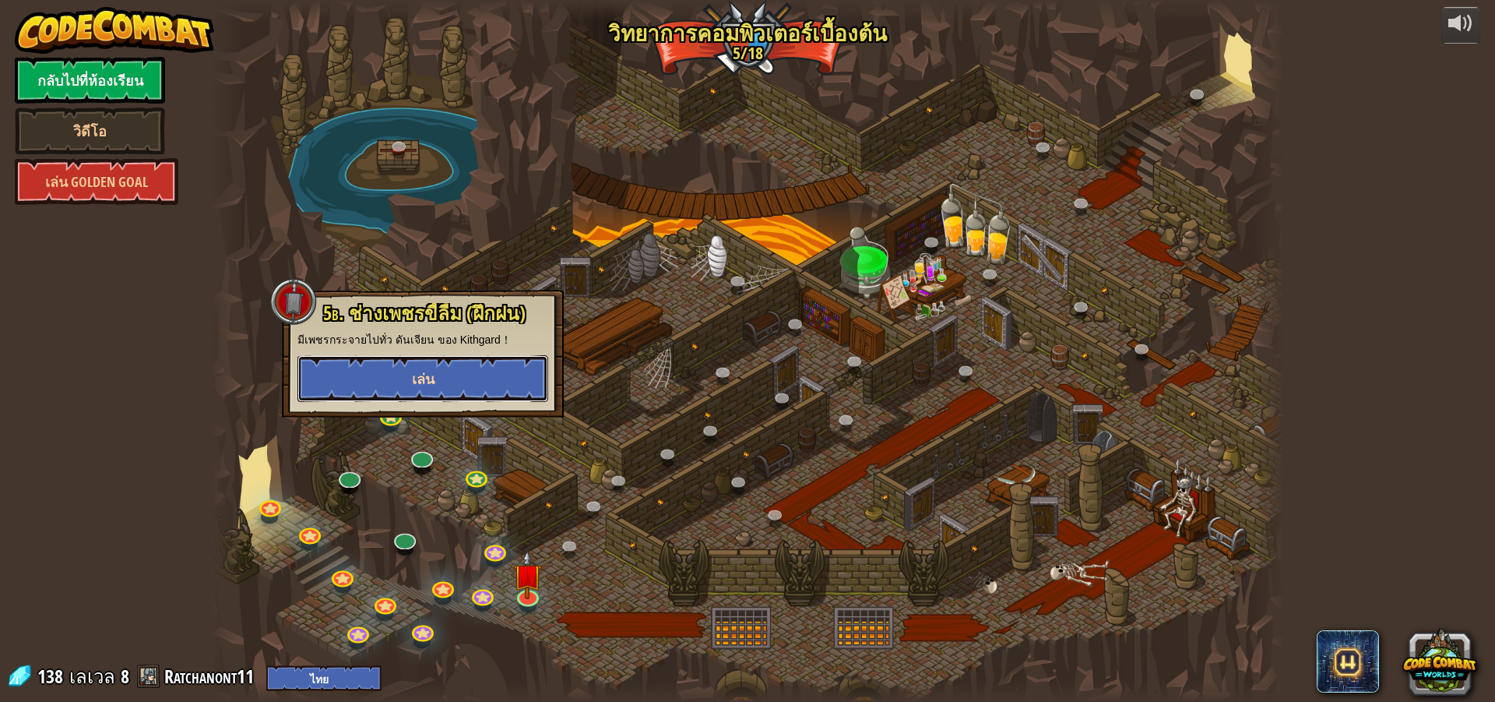
click at [490, 387] on button "เล่น" at bounding box center [423, 378] width 251 height 47
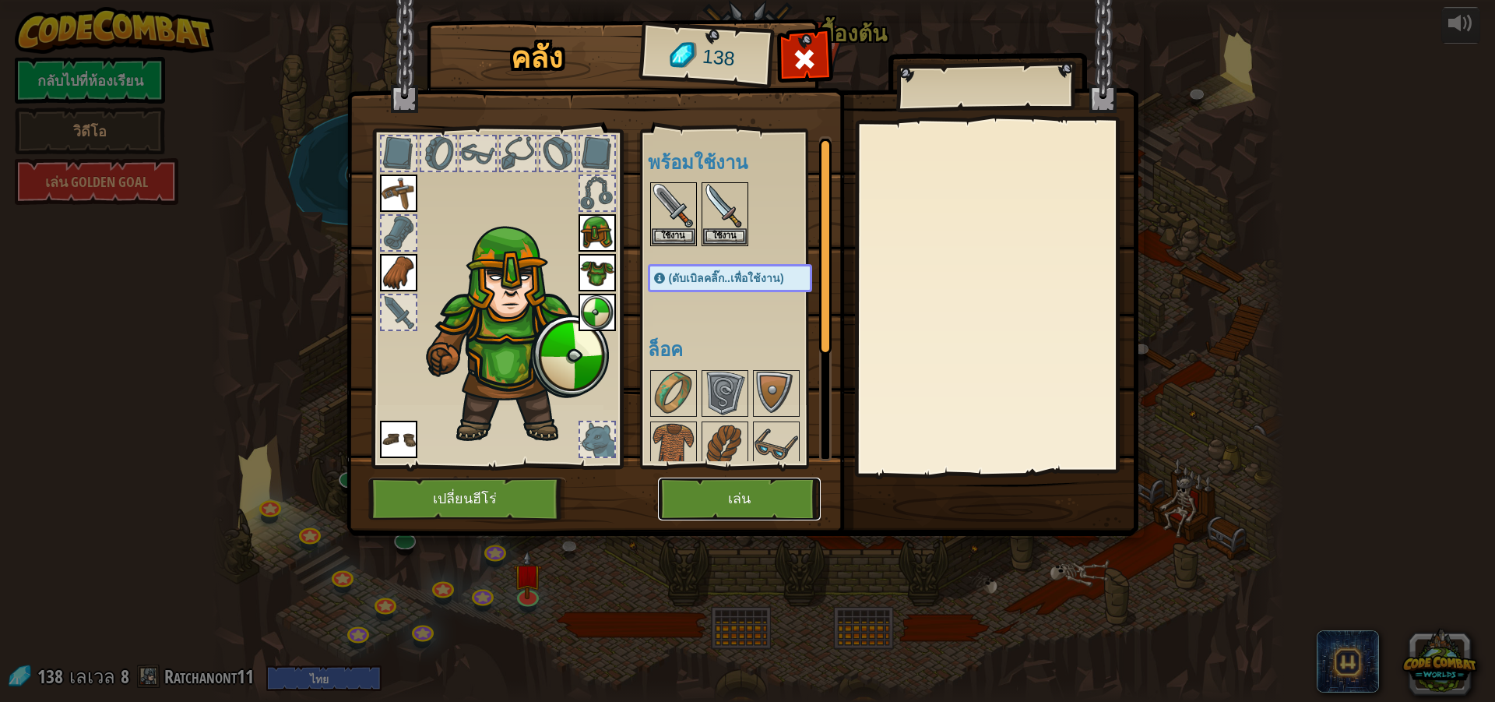
click at [742, 497] on button "เล่น" at bounding box center [739, 498] width 163 height 43
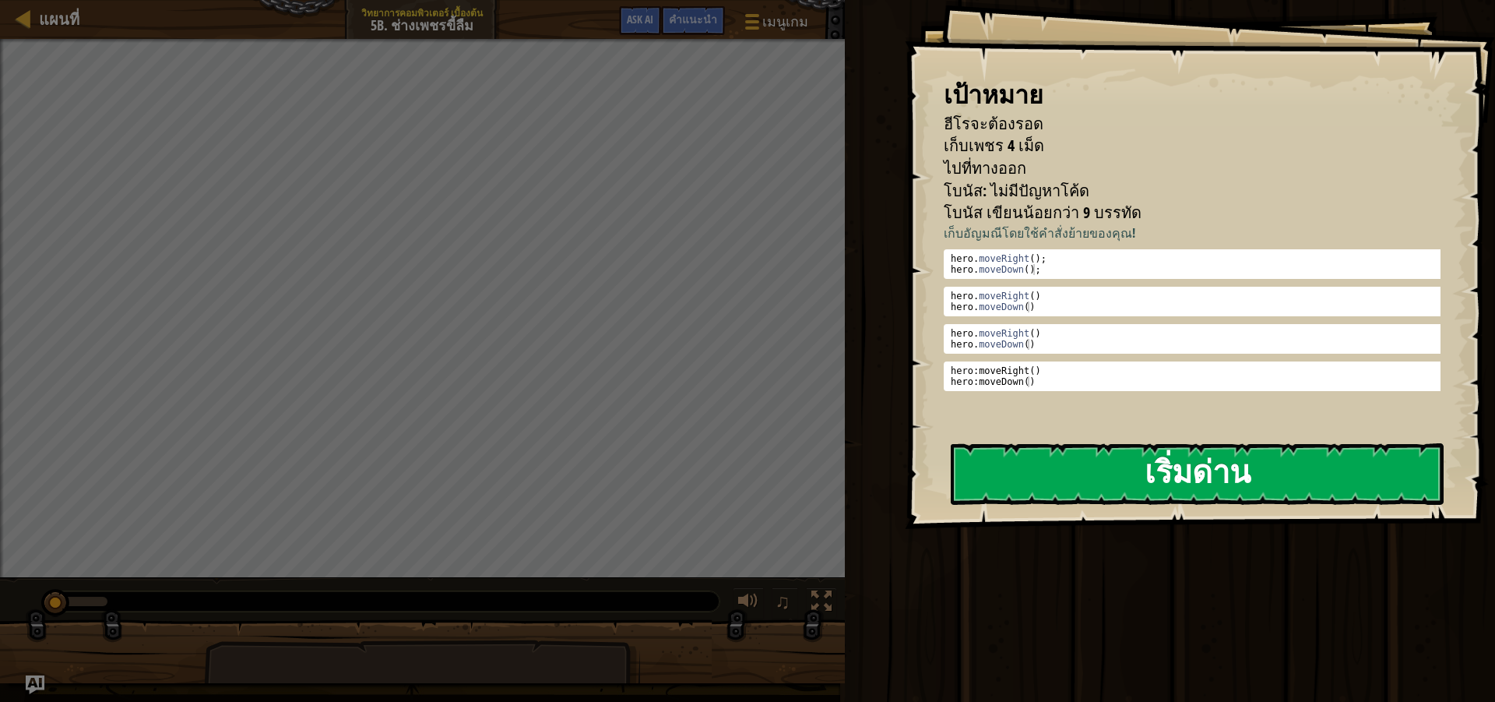
click at [1102, 472] on button "เริ่มด่าน" at bounding box center [1197, 474] width 493 height 62
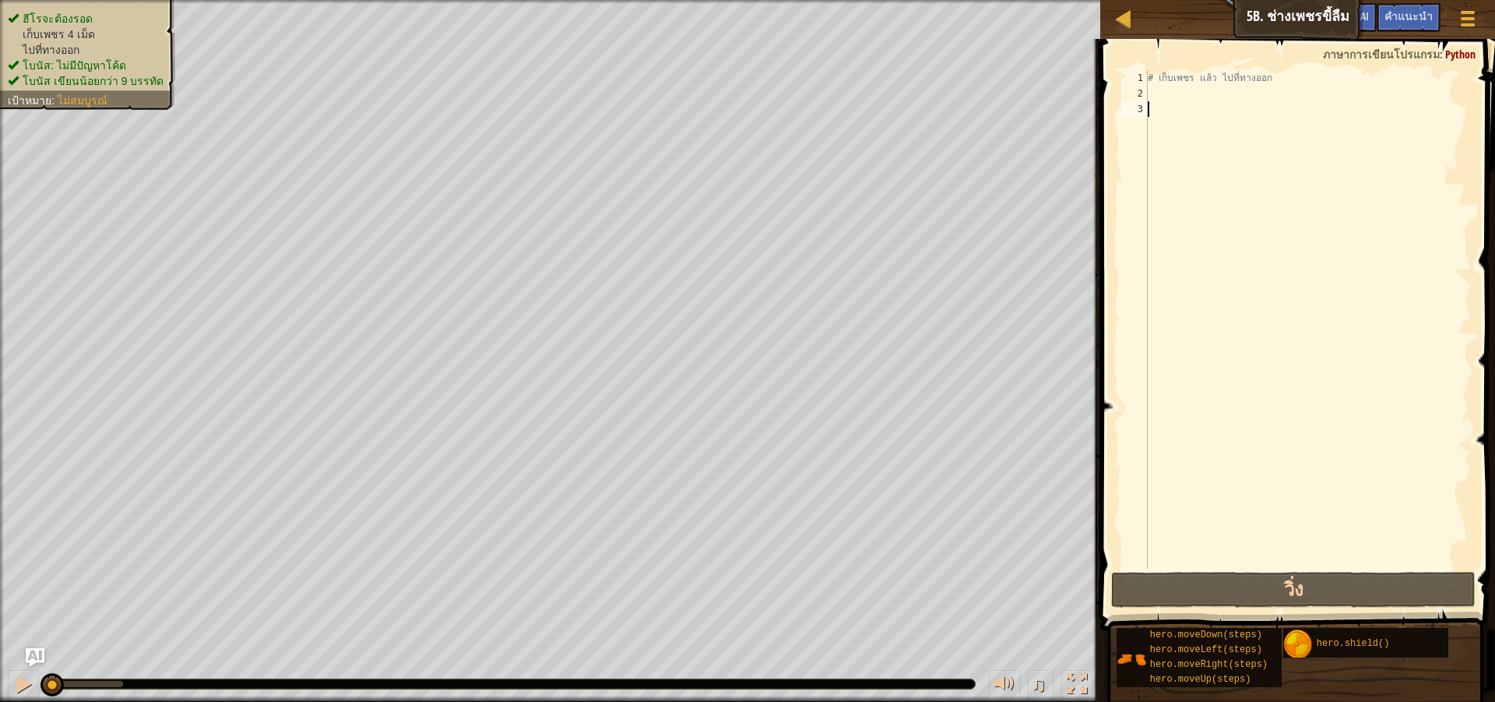
scroll to position [7, 0]
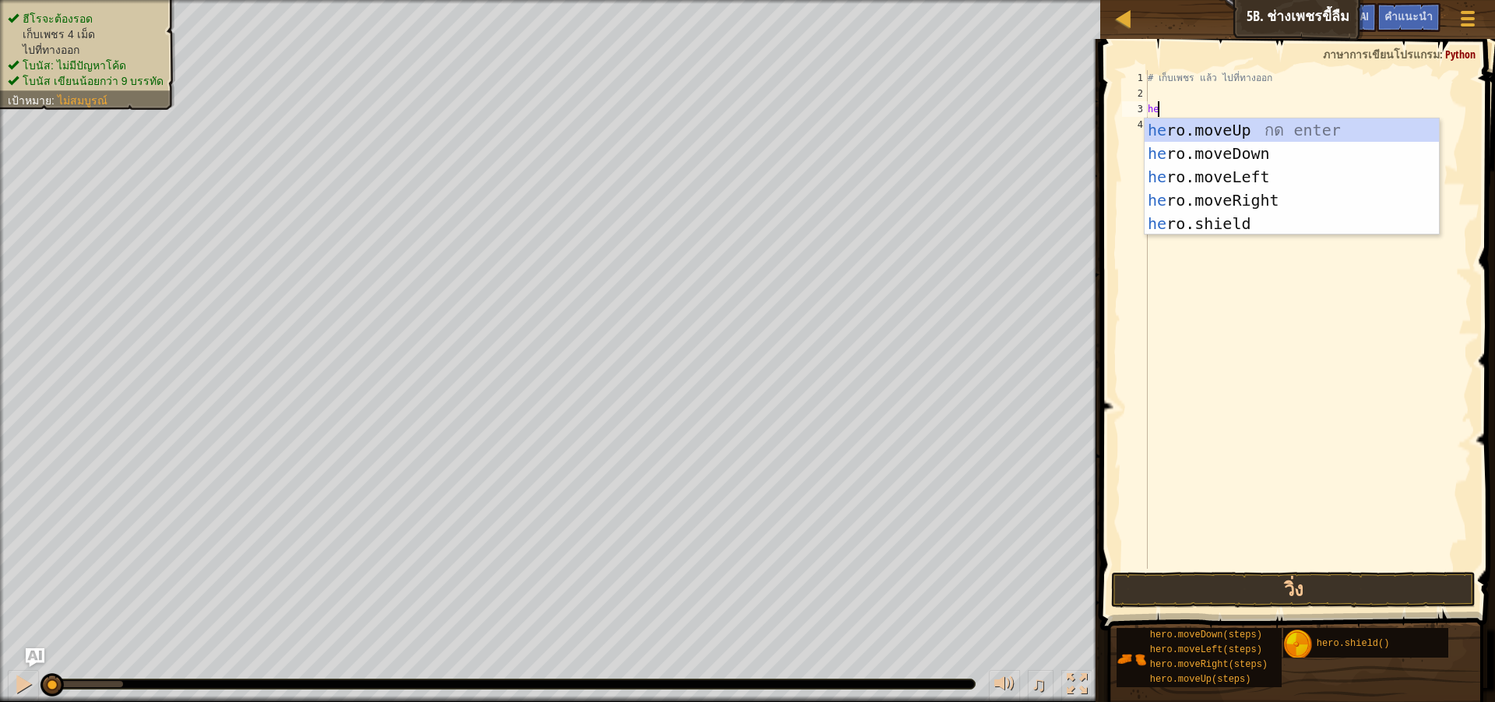
type textarea "her"
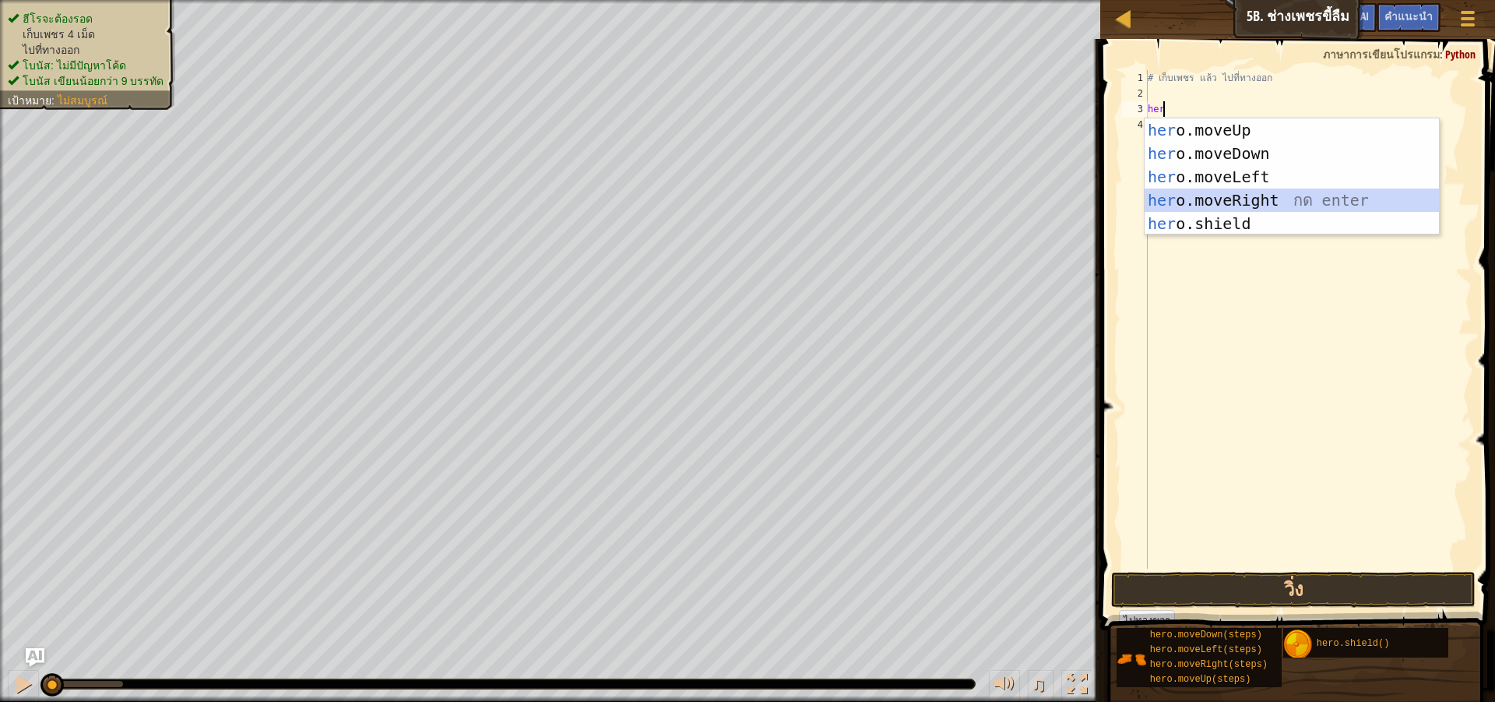
click at [1257, 203] on div "her o.moveUp กด enter her o.moveDown กด enter her o.moveLeft กด enter her o.mov…" at bounding box center [1292, 200] width 294 height 164
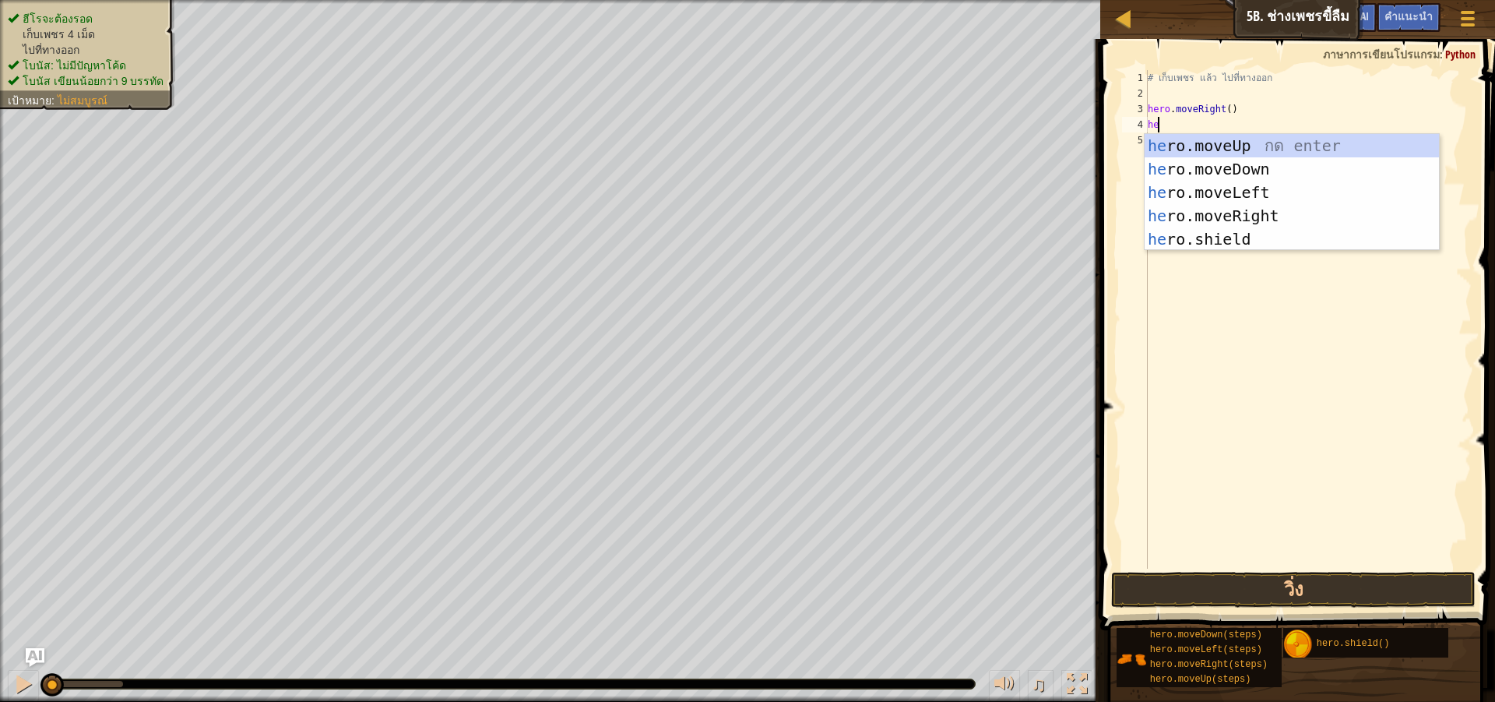
type textarea "her"
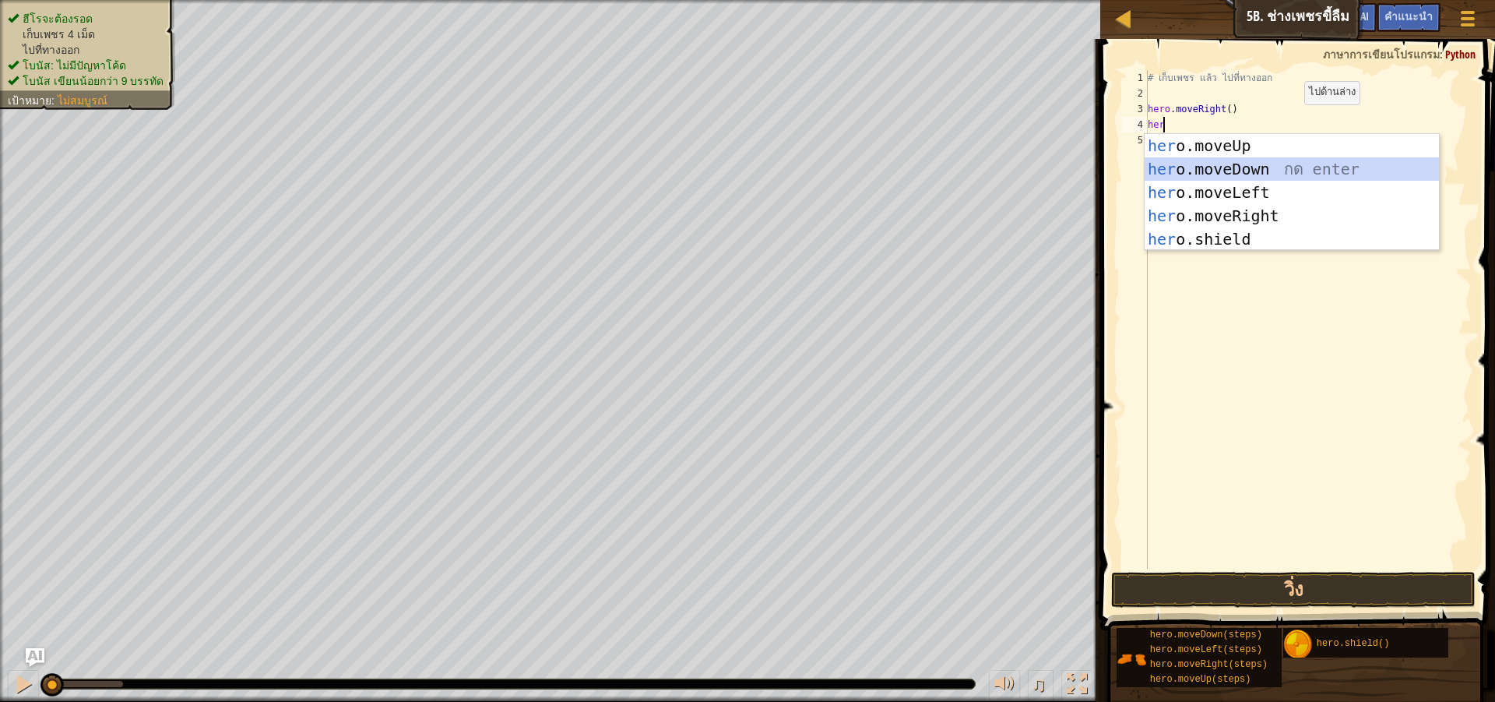
click at [1302, 179] on div "her o.moveUp กด enter her o.moveDown กด enter her o.moveLeft กด enter her o.mov…" at bounding box center [1292, 216] width 294 height 164
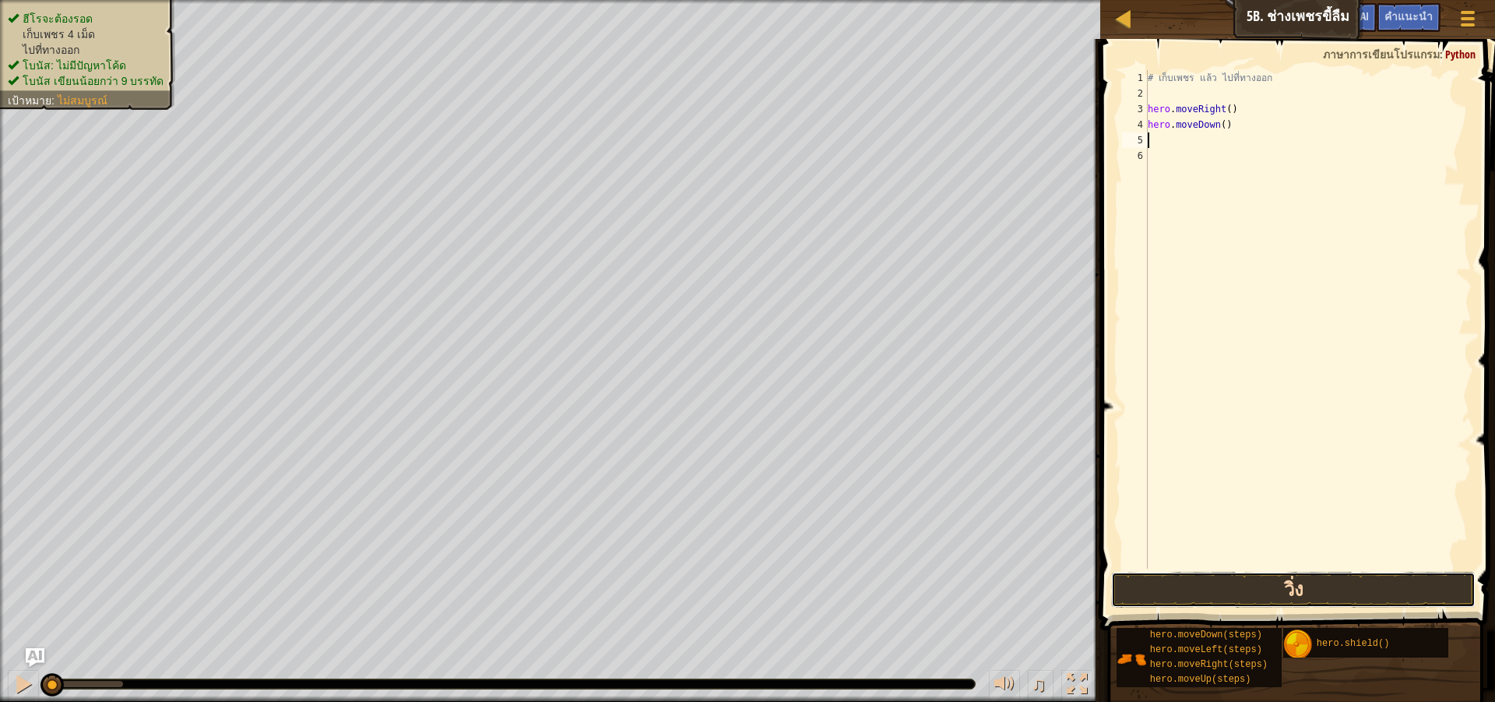
click at [1261, 594] on button "วิ่ง" at bounding box center [1293, 590] width 365 height 36
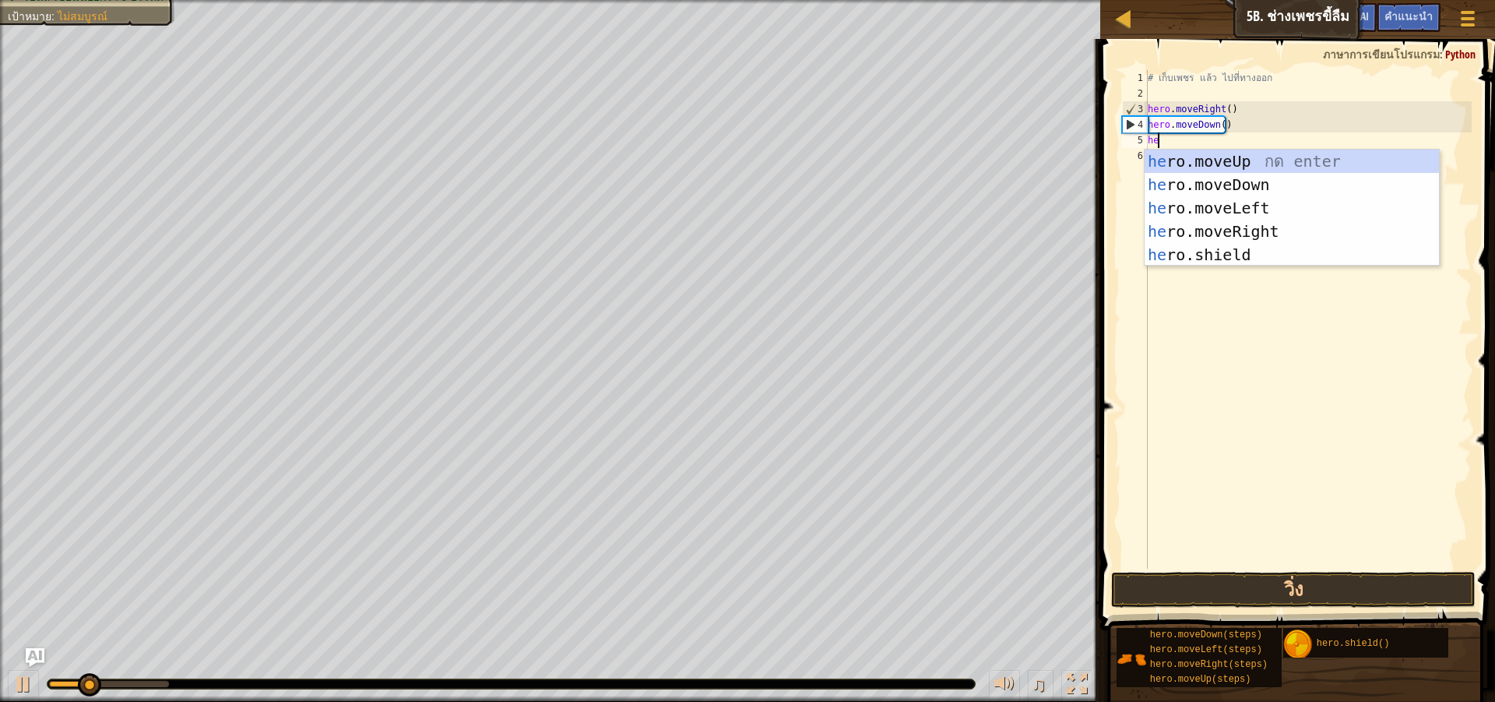
scroll to position [7, 1]
type textarea "hero"
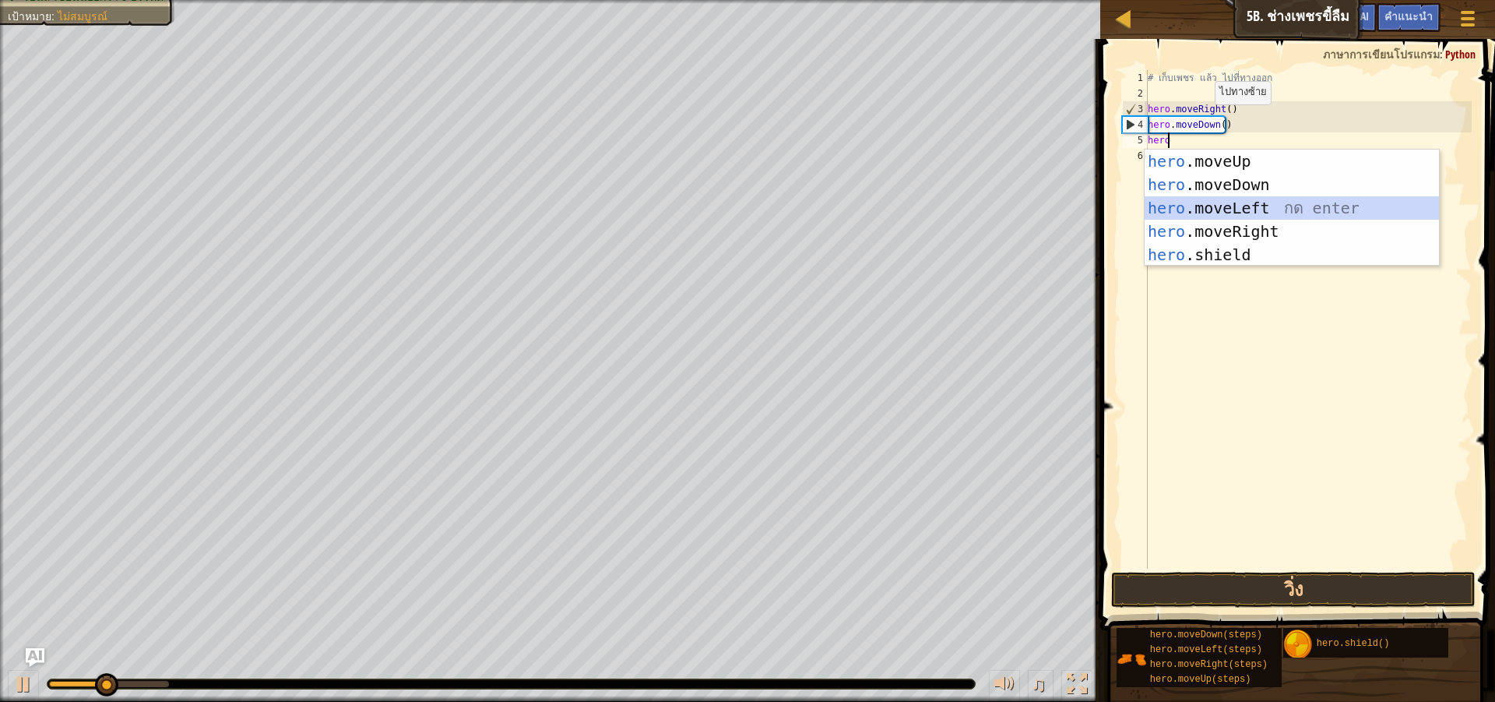
click at [1233, 213] on div "hero .moveUp กด enter hero .moveDown กด enter hero .moveLeft กด enter hero .mov…" at bounding box center [1292, 232] width 294 height 164
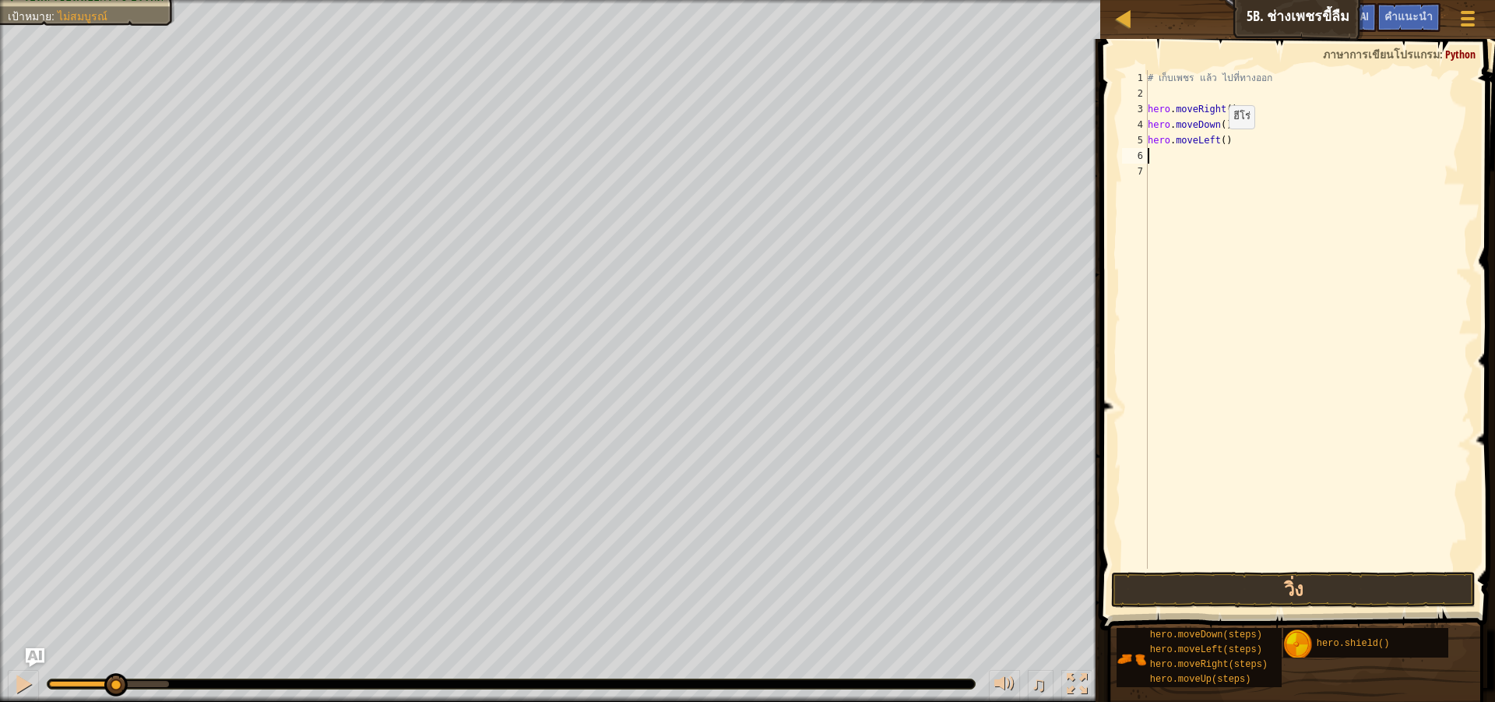
click at [1216, 144] on div "# เก็บเพชร แล้ว ไปที่ทางออก hero . moveRight ( ) hero . moveDown ( ) hero . mov…" at bounding box center [1308, 335] width 327 height 530
type textarea "hero.moveright()"
drag, startPoint x: 1252, startPoint y: 175, endPoint x: 1246, endPoint y: 161, distance: 15.0
click at [1251, 175] on div "# เก็บเพชร แล้ว ไปที่ทางออก hero . moveRight ( ) hero . moveDown ( ) hero . mov…" at bounding box center [1308, 335] width 327 height 530
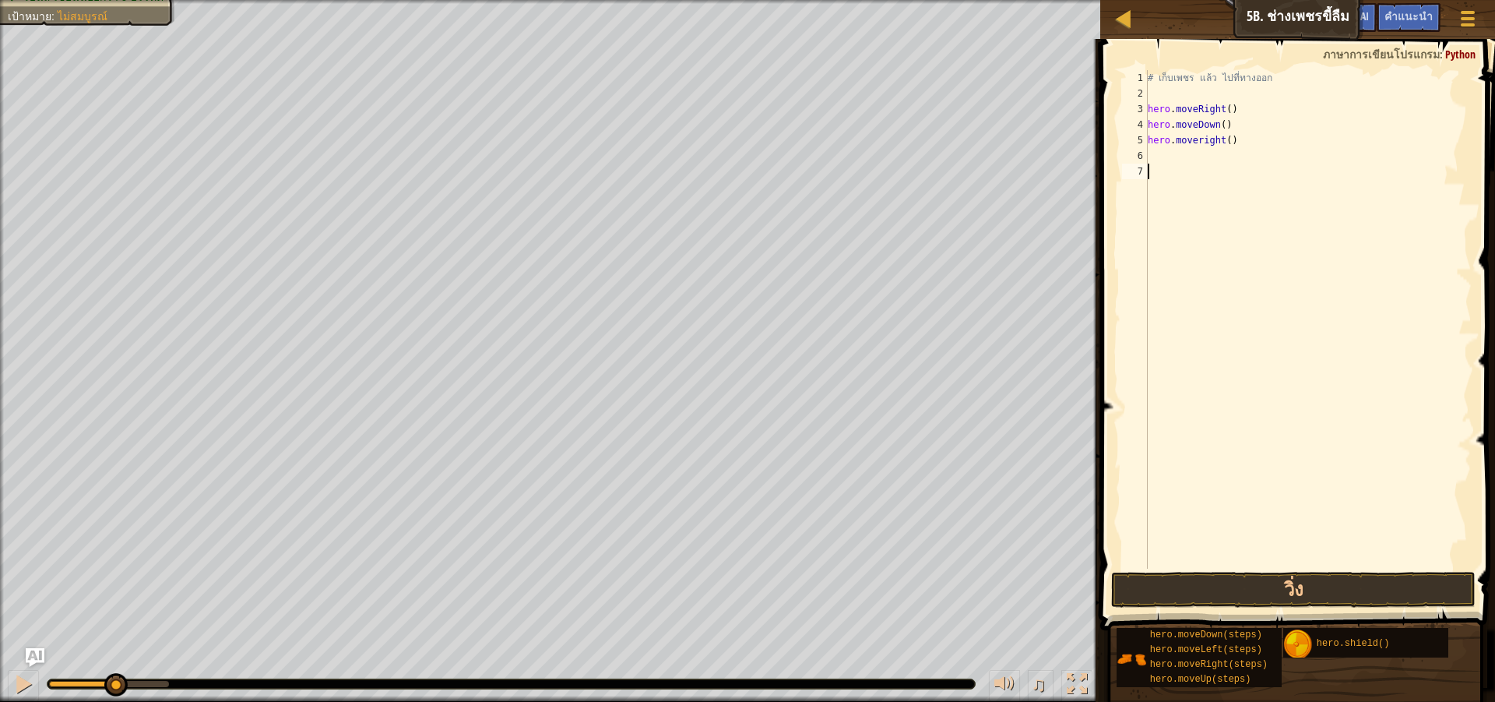
scroll to position [7, 0]
click at [1246, 161] on div "# เก็บเพชร แล้ว ไปที่ทางออก hero . moveRight ( ) hero . moveDown ( ) hero . mov…" at bounding box center [1308, 335] width 327 height 530
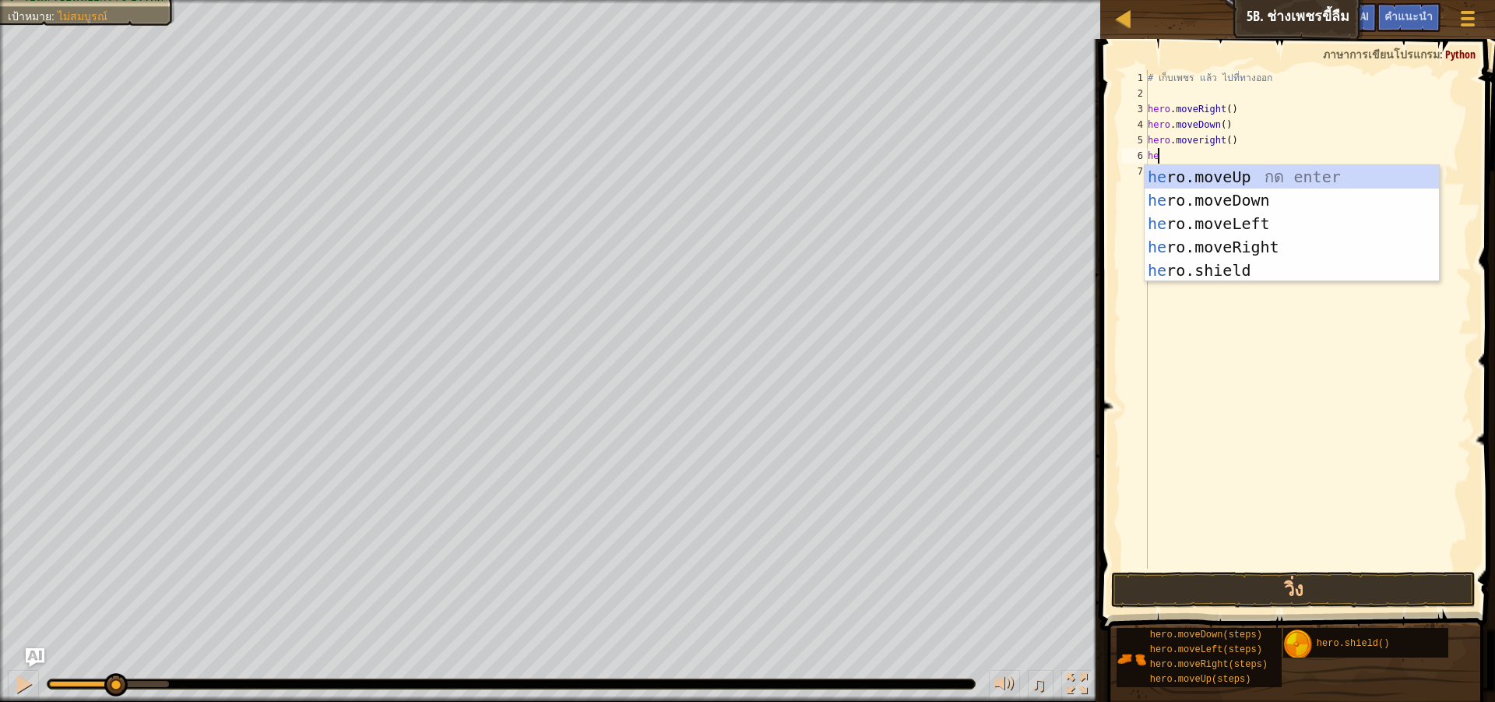
type textarea "her"
click at [1288, 174] on div "her o.moveUp กด enter her o.moveDown กด enter her o.moveLeft กด enter her o.mov…" at bounding box center [1292, 247] width 294 height 164
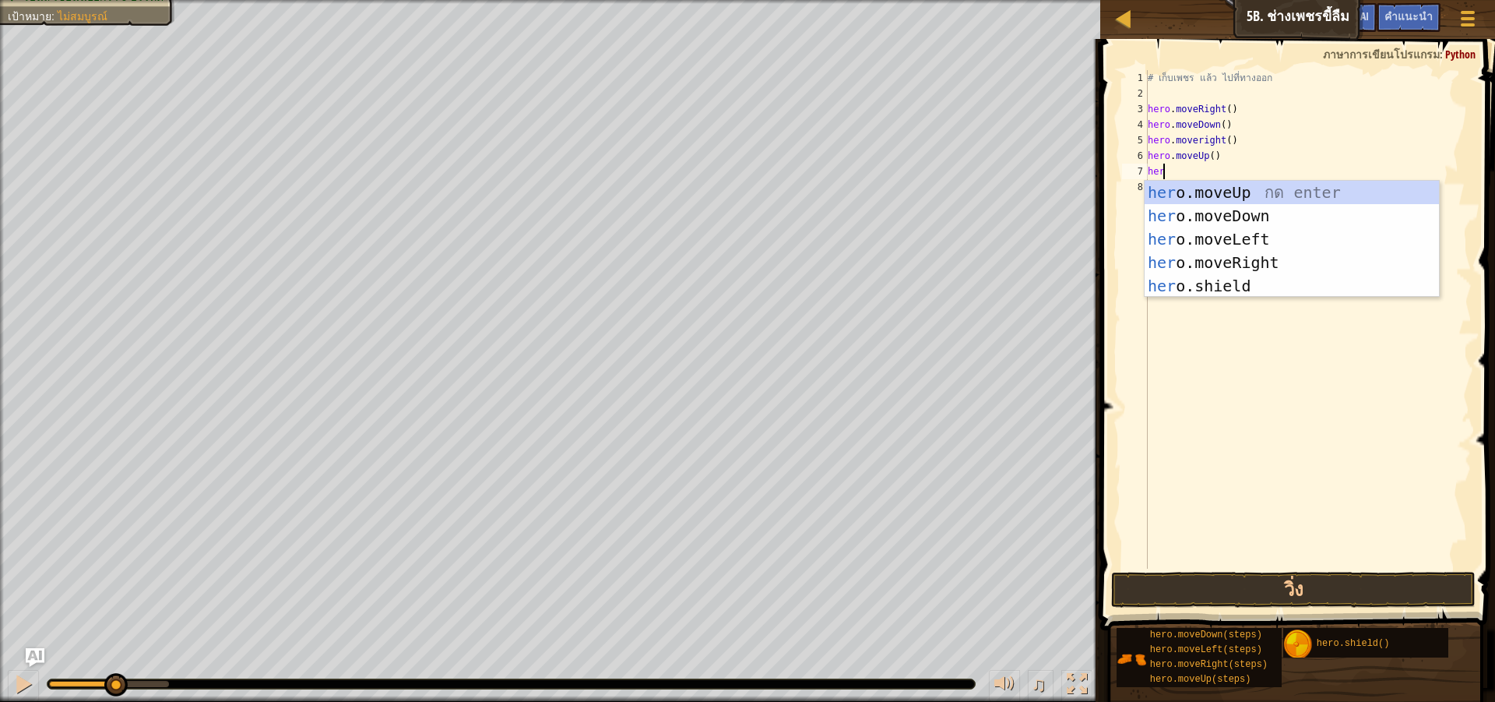
type textarea "hero"
click at [1272, 263] on div "hero .moveUp กด enter hero .moveDown กด enter hero .moveLeft กด enter hero .mov…" at bounding box center [1292, 263] width 294 height 164
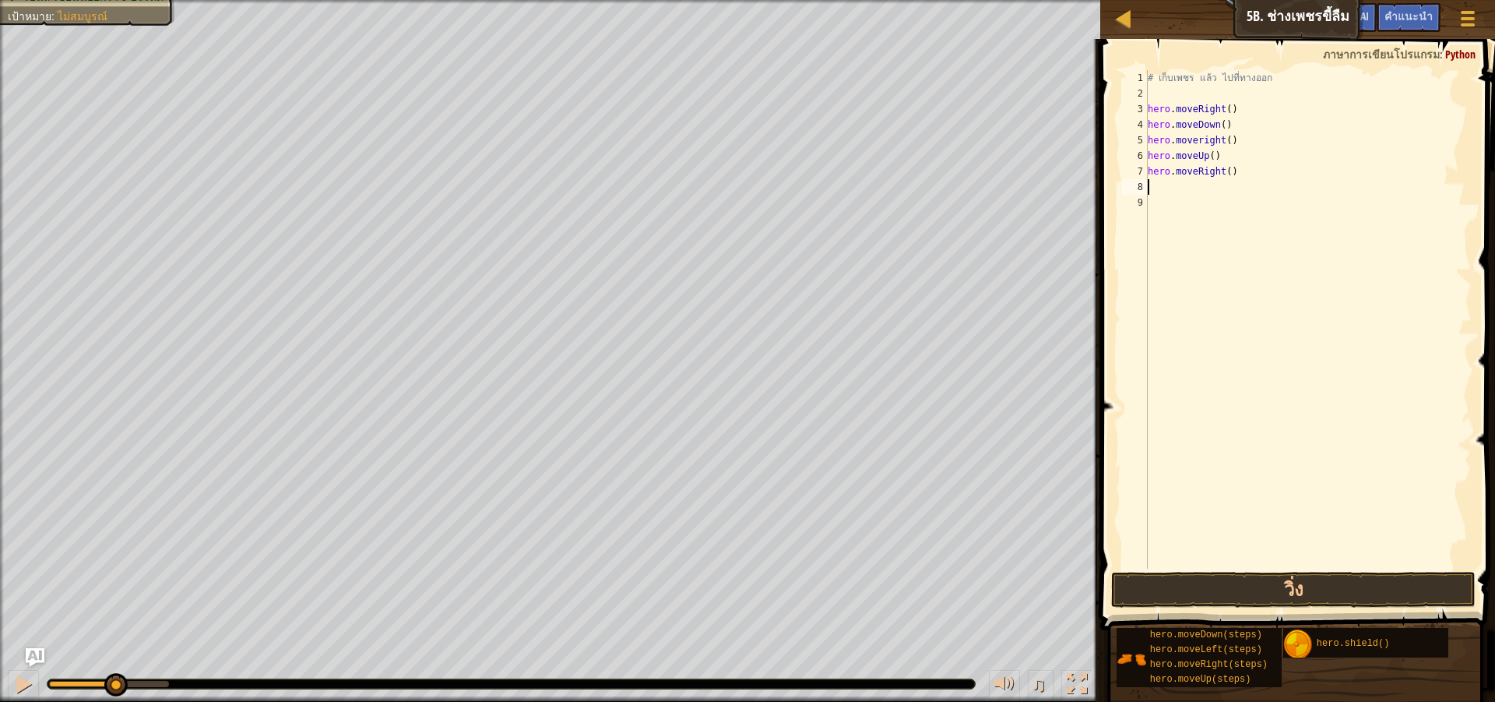
scroll to position [7, 0]
click at [1313, 578] on button "วิ่ง" at bounding box center [1293, 590] width 365 height 36
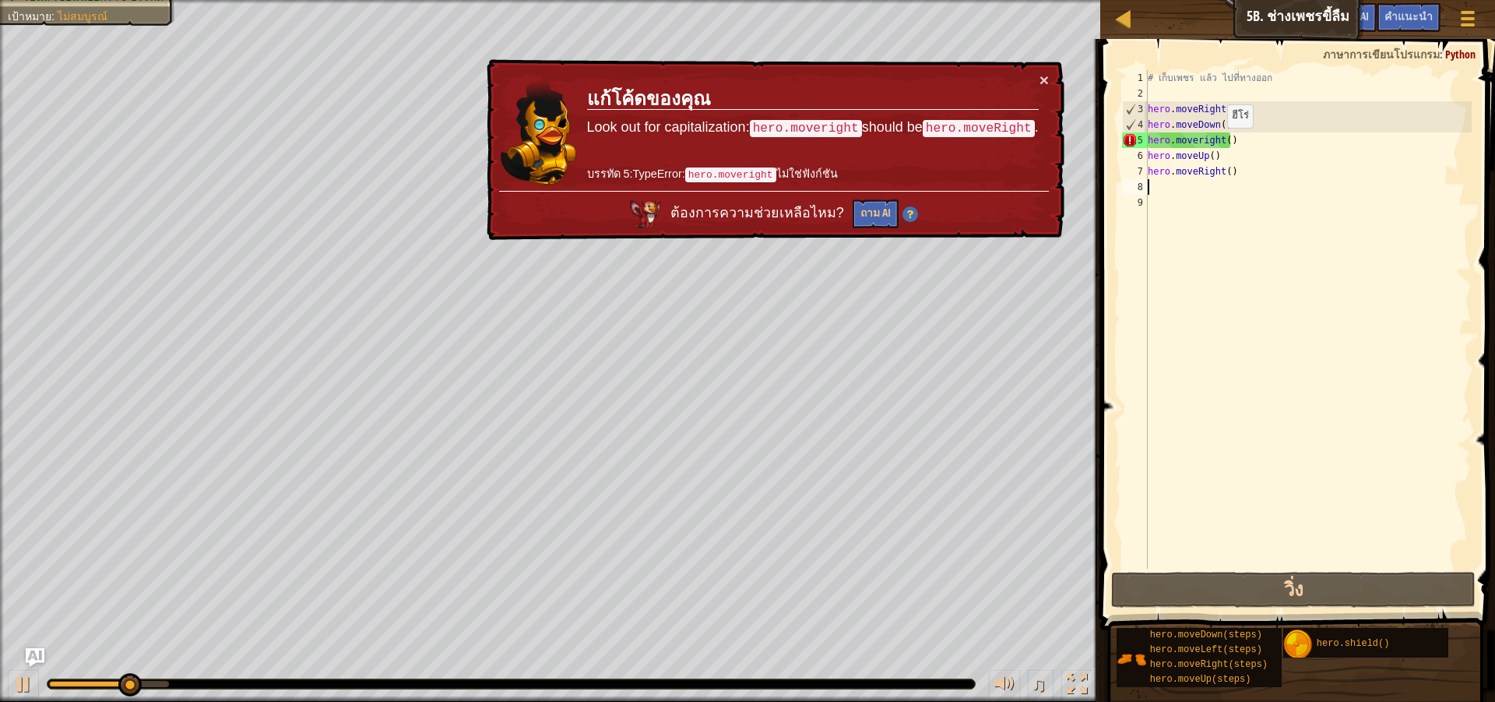
click at [1214, 143] on div "# เก็บเพชร แล้ว ไปที่ทางออก hero . moveRight ( ) hero . moveDown ( ) hero . mov…" at bounding box center [1308, 335] width 327 height 530
click at [1307, 142] on div "# เก็บเพชร แล้ว ไปที่ทางออก hero . moveRight ( ) hero . moveDown ( ) hero . mov…" at bounding box center [1308, 335] width 327 height 530
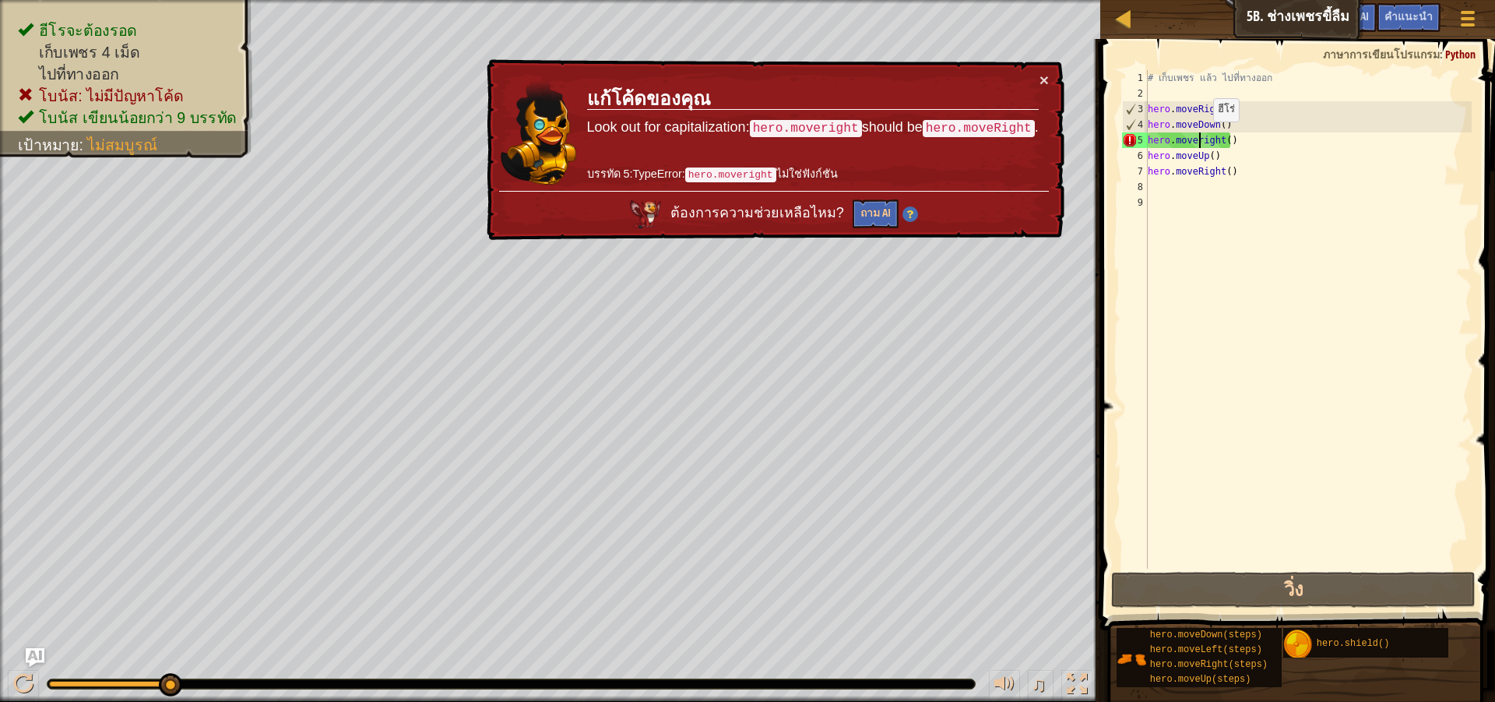
click at [1200, 137] on div "# เก็บเพชร แล้ว ไปที่ทางออก hero . moveRight ( ) hero . moveDown ( ) hero . mov…" at bounding box center [1308, 335] width 327 height 530
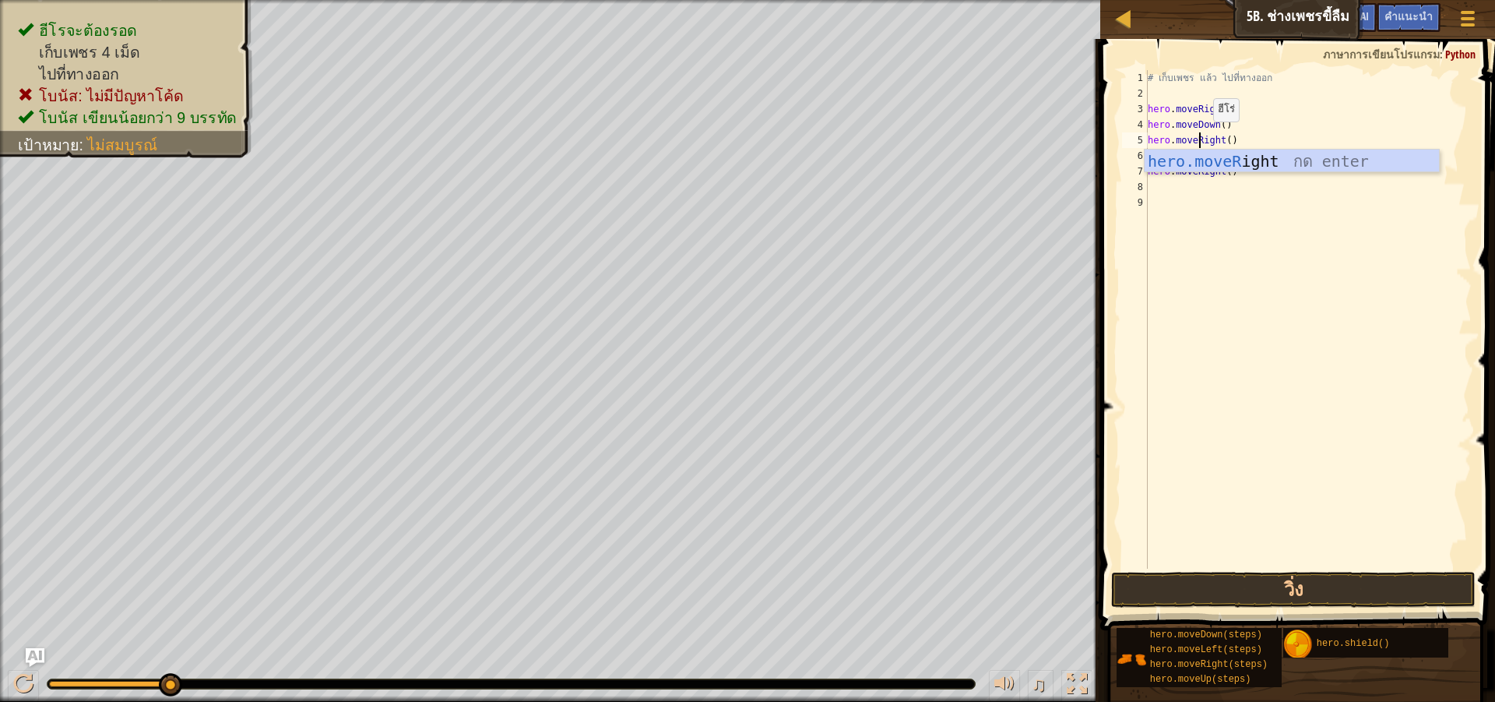
scroll to position [7, 4]
type textarea "hero.moveRight"
click at [1326, 167] on div "hero.moveRight กด enter" at bounding box center [1292, 185] width 294 height 70
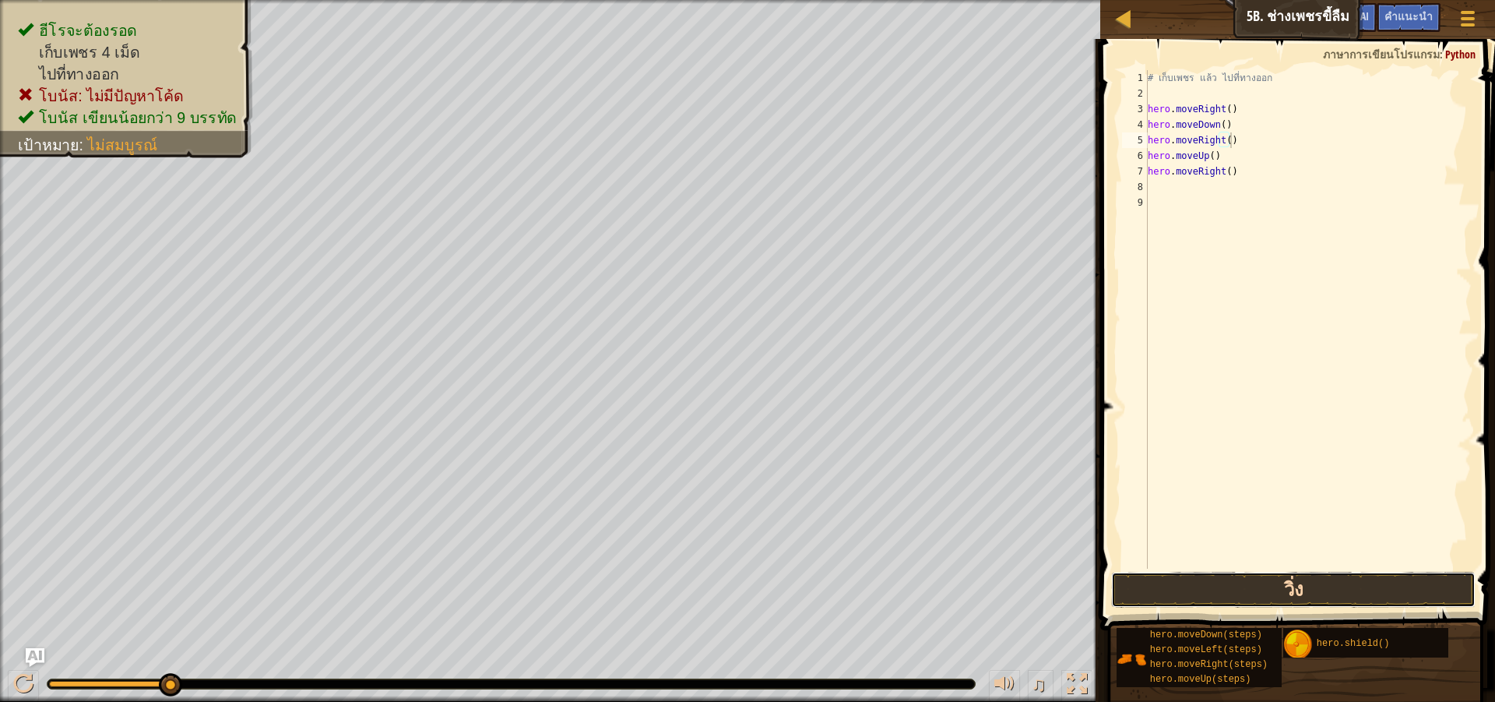
click at [1305, 579] on button "วิ่ง" at bounding box center [1293, 590] width 365 height 36
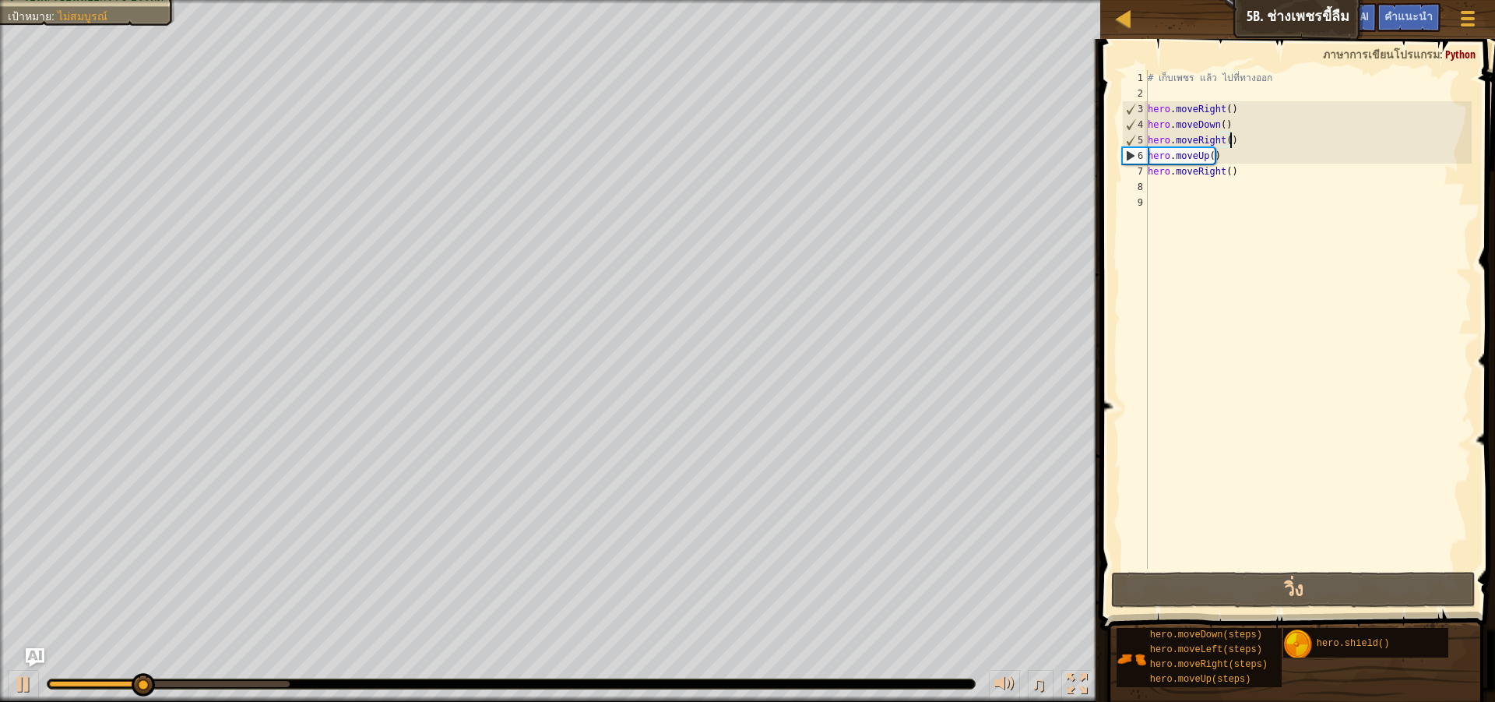
click at [1256, 164] on div "# เก็บเพชร แล้ว ไปที่ทางออก hero . moveRight ( ) hero . moveDown ( ) hero . mov…" at bounding box center [1308, 335] width 327 height 530
click at [1246, 156] on div "# เก็บเพชร แล้ว ไปที่ทางออก hero . moveRight ( ) hero . moveDown ( ) hero . mov…" at bounding box center [1308, 335] width 327 height 530
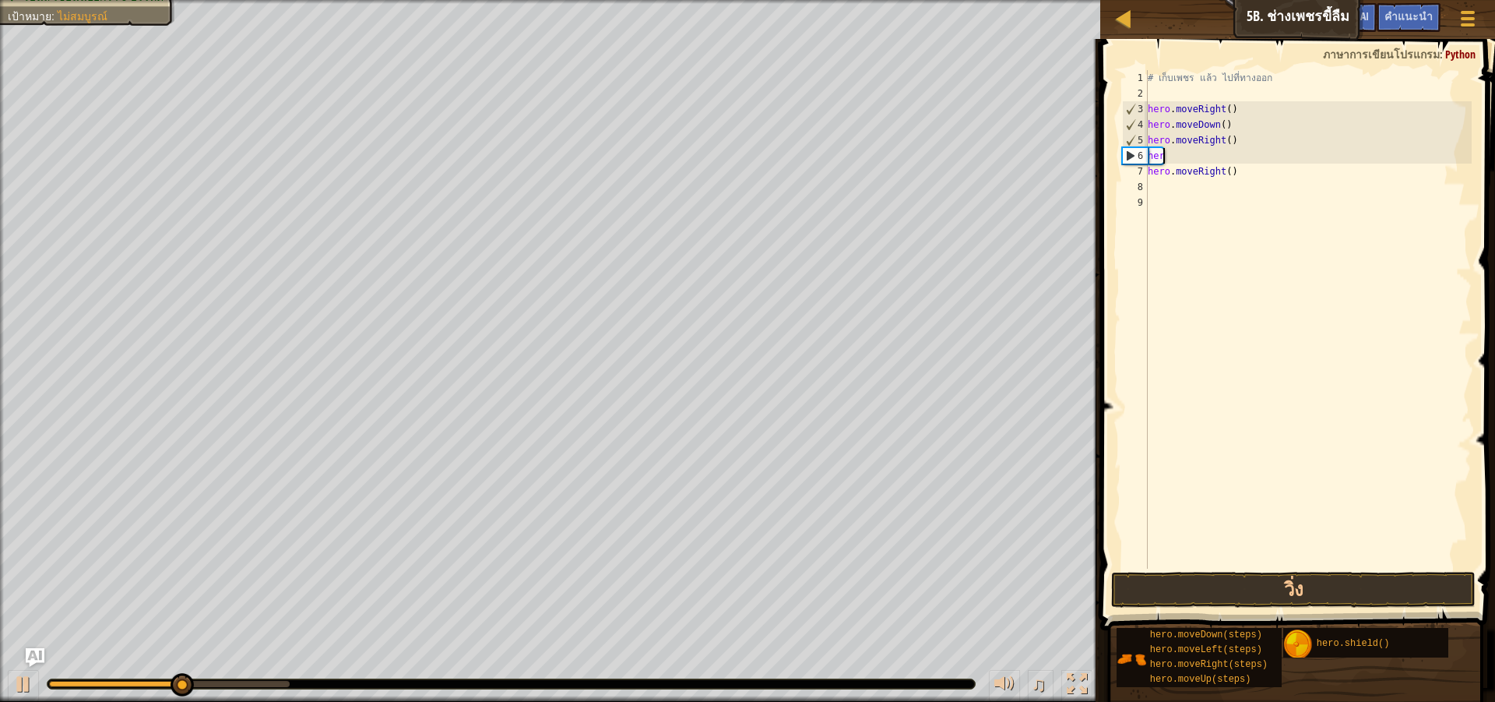
type textarea "h"
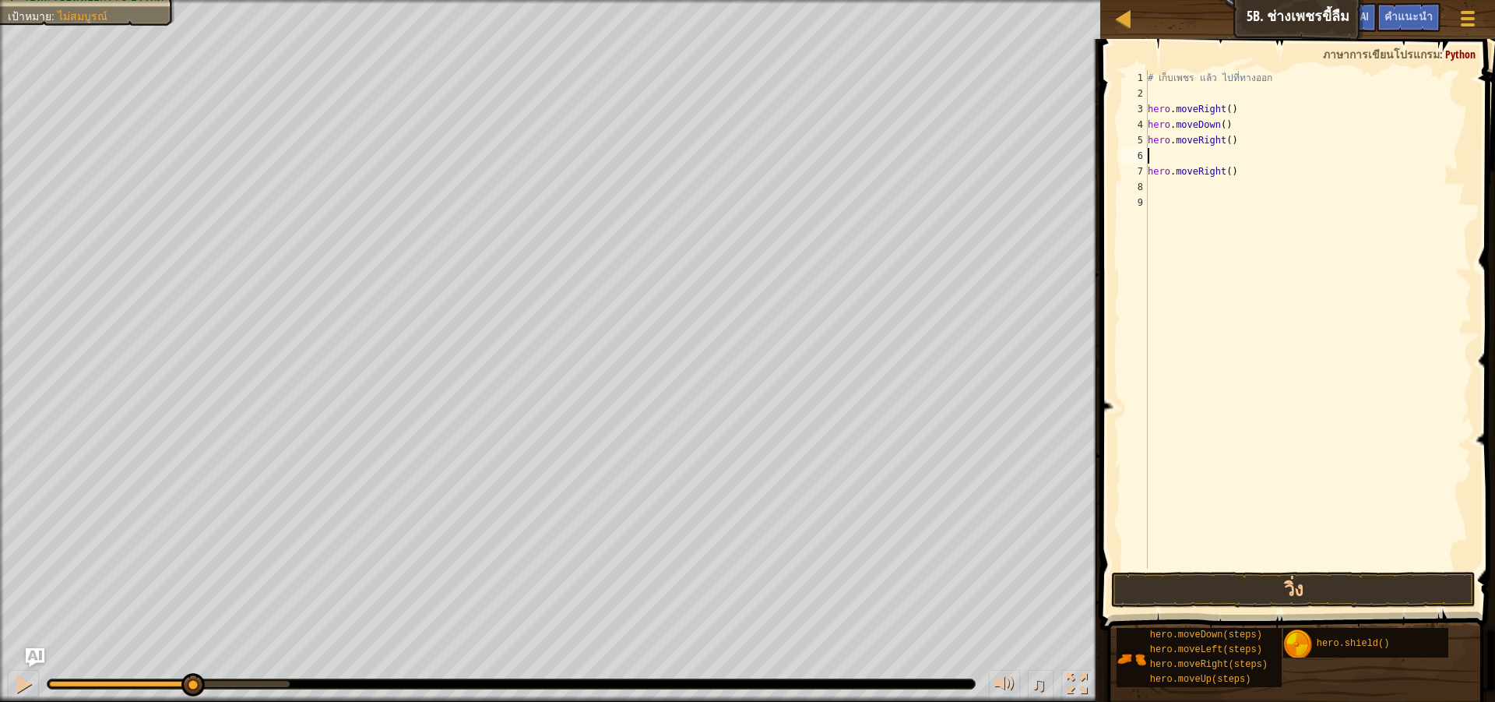
click at [1259, 171] on div "# เก็บเพชร แล้ว ไปที่ทางออก hero . moveRight ( ) hero . moveDown ( ) hero . mov…" at bounding box center [1308, 335] width 327 height 530
type textarea "h"
click at [1302, 587] on button "วิ่ง" at bounding box center [1293, 590] width 365 height 36
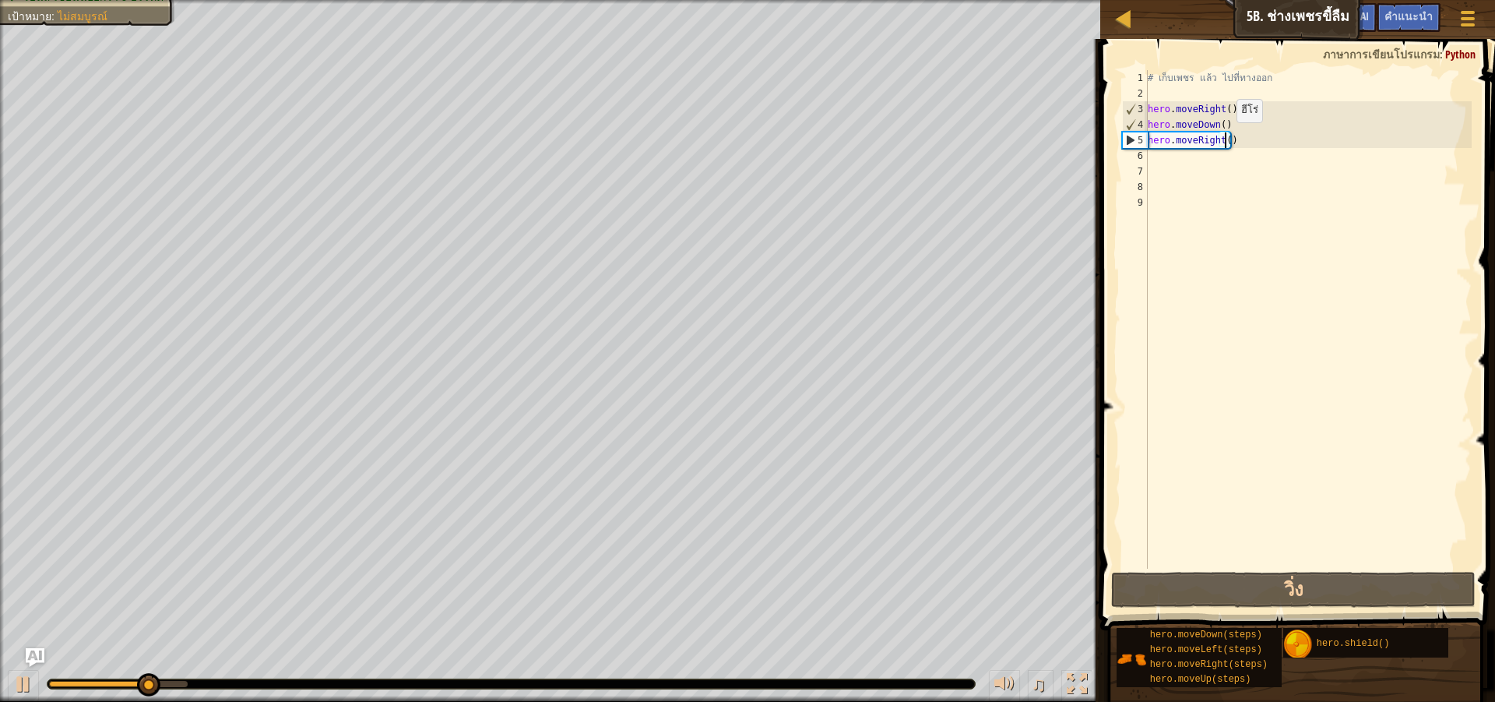
click at [1224, 138] on div "# เก็บเพชร แล้ว ไปที่ทางออก hero . moveRight ( ) hero . moveDown ( ) hero . mov…" at bounding box center [1308, 335] width 327 height 530
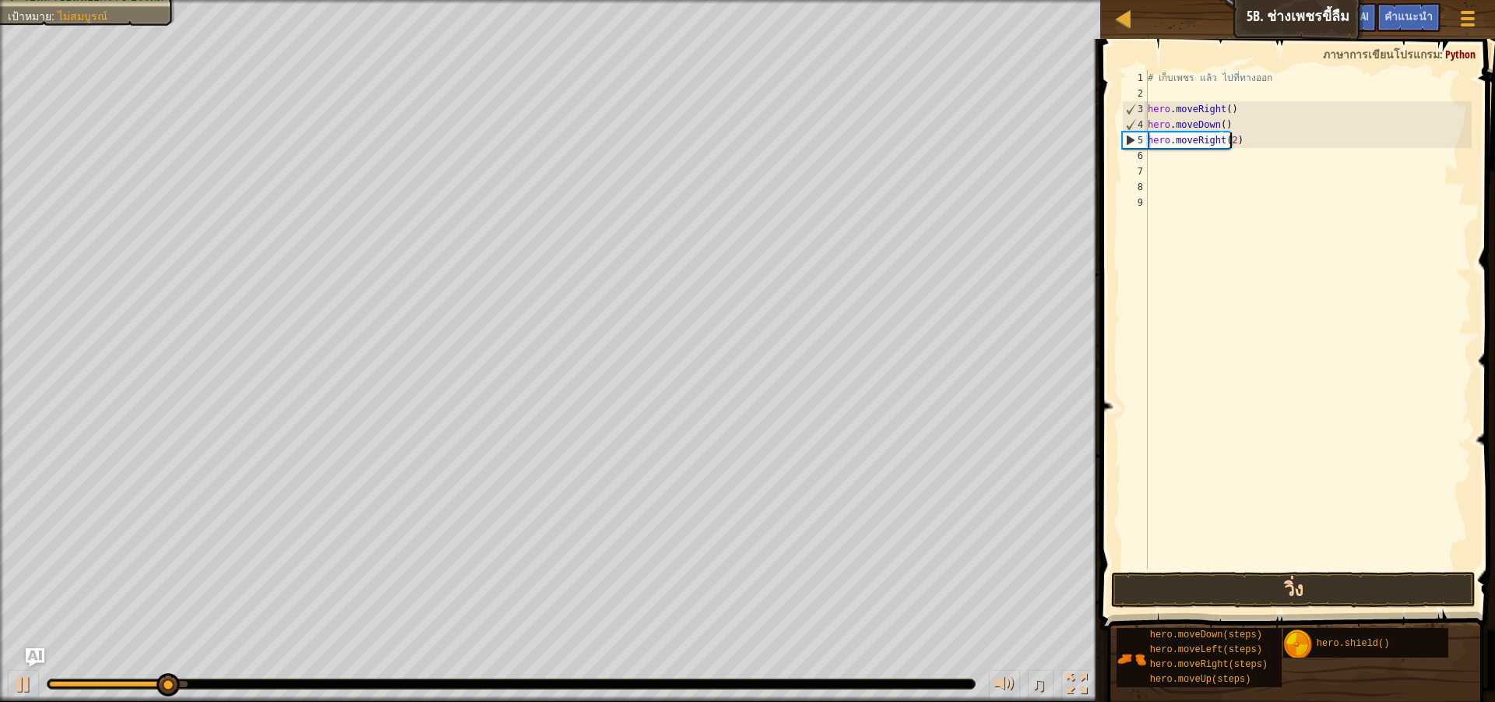
type textarea "hero.moveRight(2)"
drag, startPoint x: 1294, startPoint y: 572, endPoint x: 1278, endPoint y: 511, distance: 63.5
click at [1294, 573] on button "วิ่ง" at bounding box center [1293, 590] width 365 height 36
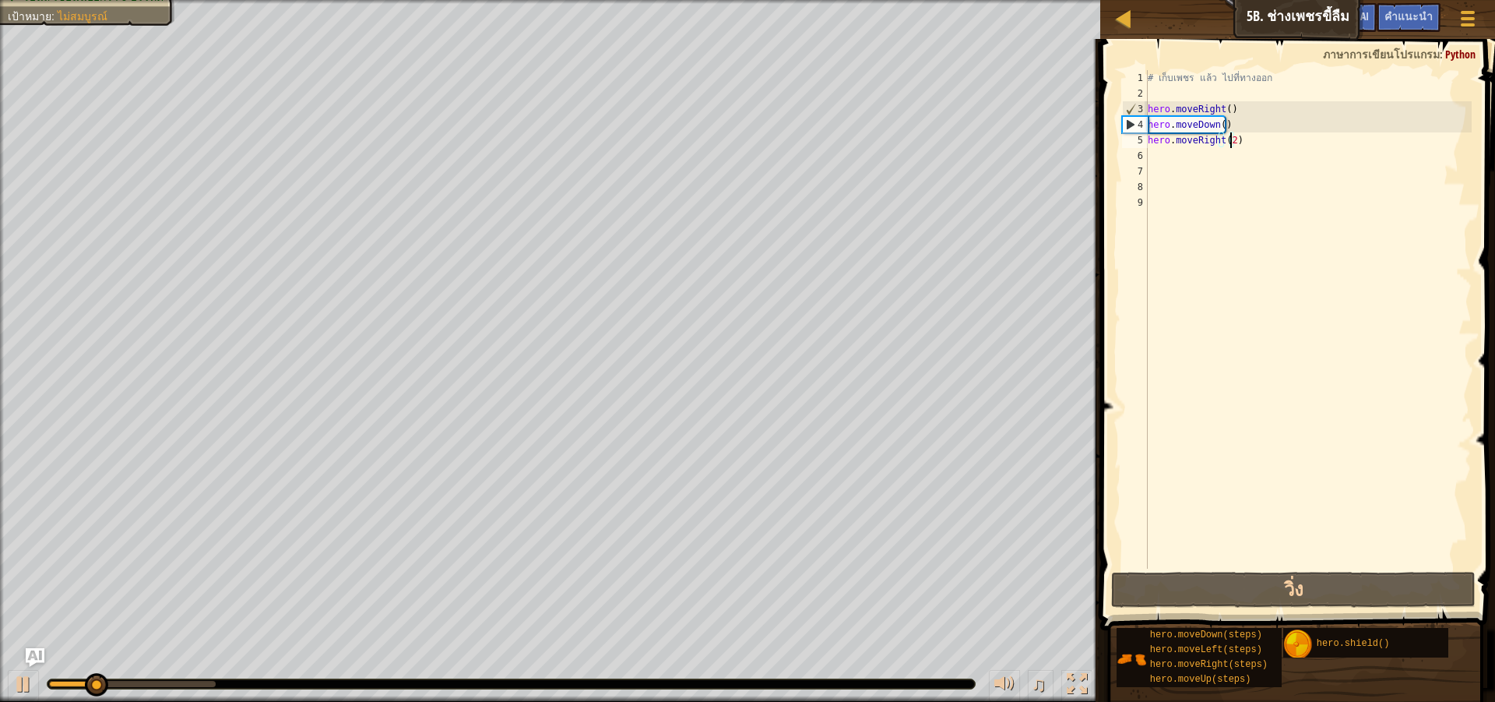
click at [1192, 154] on div "# เก็บเพชร แล้ว ไปที่ทางออก hero . moveRight ( ) hero . moveDown ( ) hero . mov…" at bounding box center [1308, 335] width 327 height 530
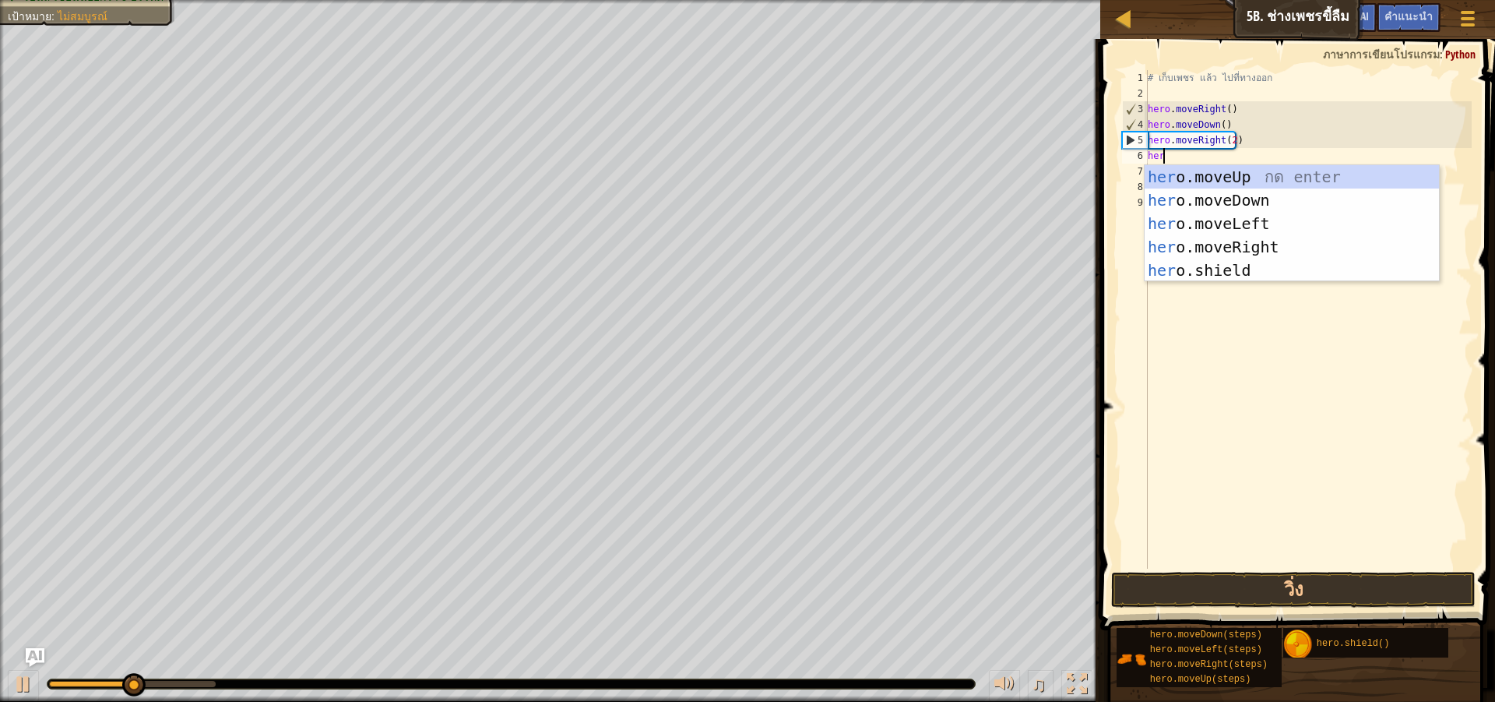
scroll to position [7, 1]
type textarea "hero"
click at [1238, 171] on div "hero .moveUp กด enter hero .moveDown กด enter hero .moveLeft กด enter hero .mov…" at bounding box center [1292, 247] width 294 height 164
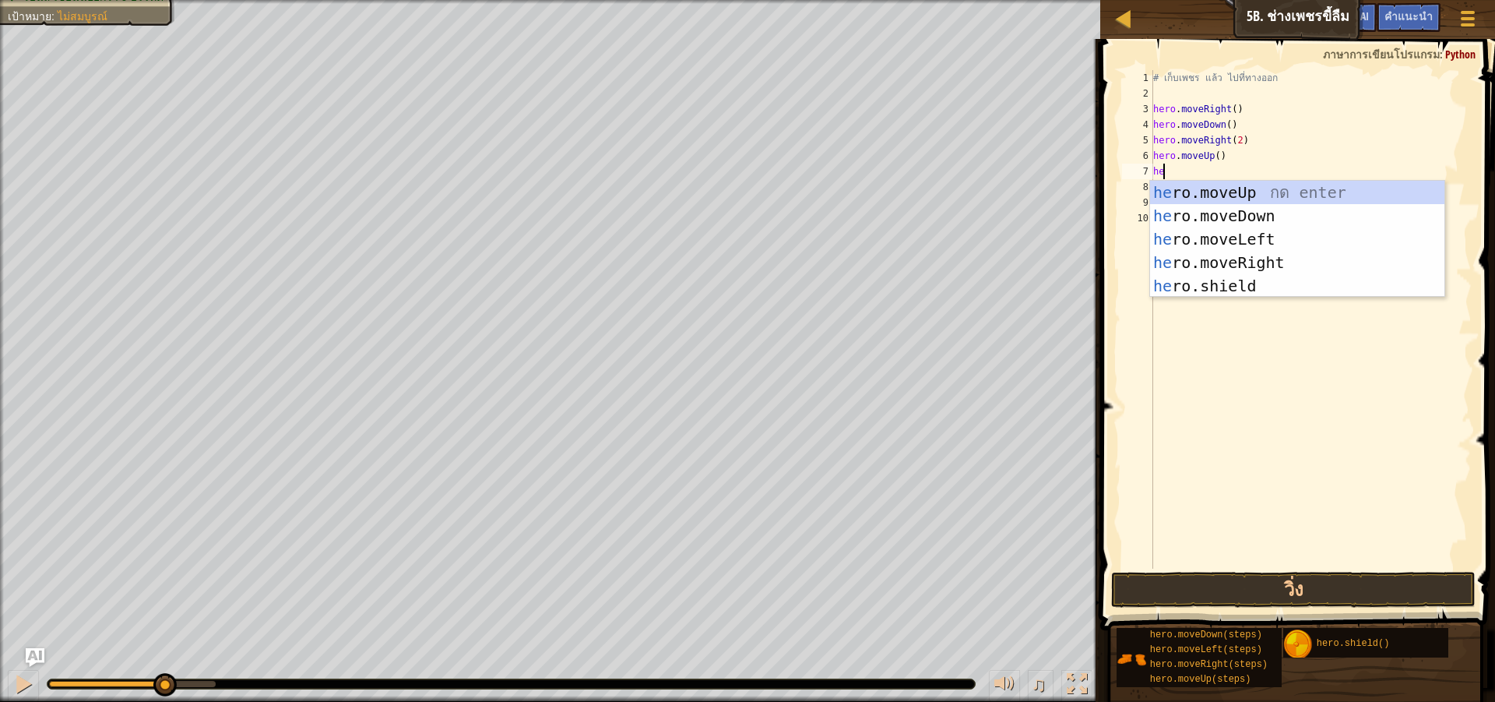
type textarea "her"
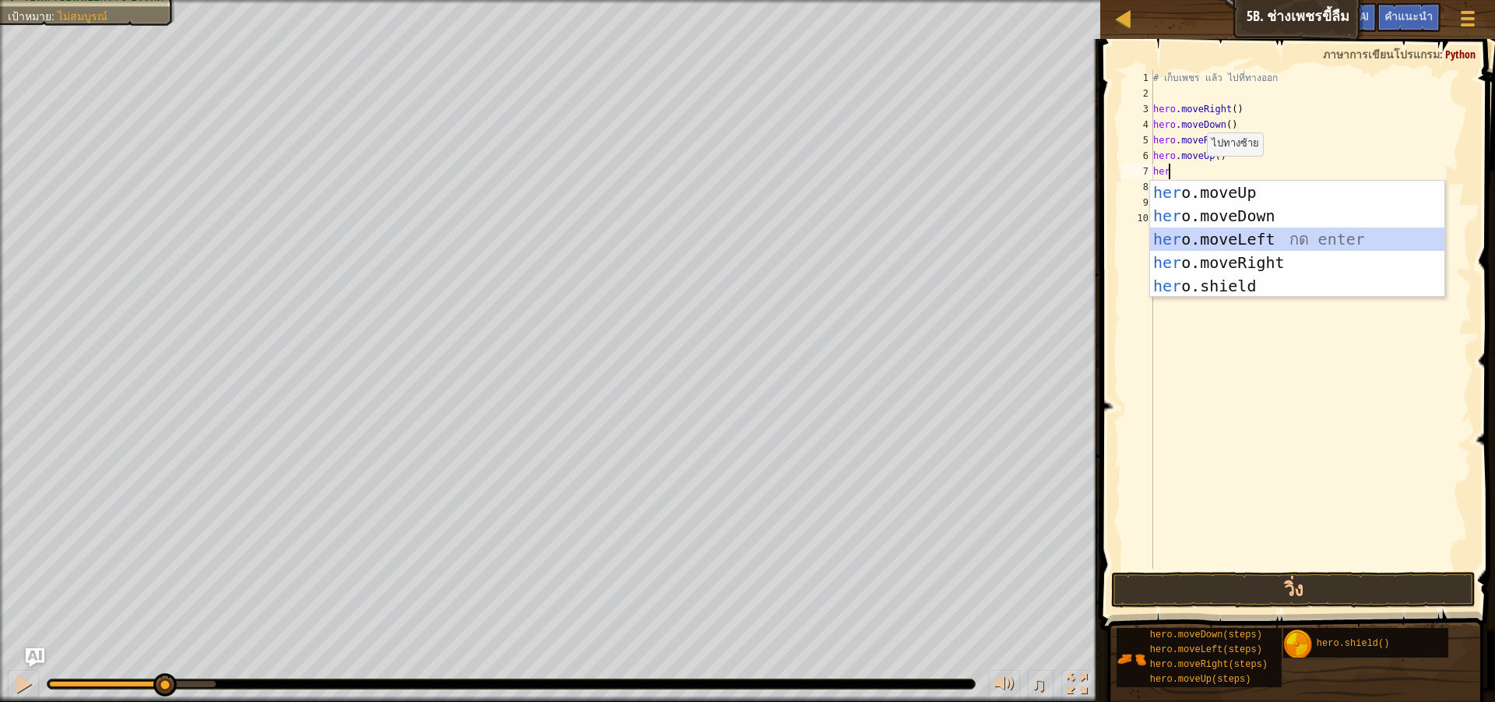
click at [1269, 227] on div "her o.moveUp กด enter her o.moveDown กด enter her o.moveLeft กด enter her o.mov…" at bounding box center [1297, 263] width 294 height 164
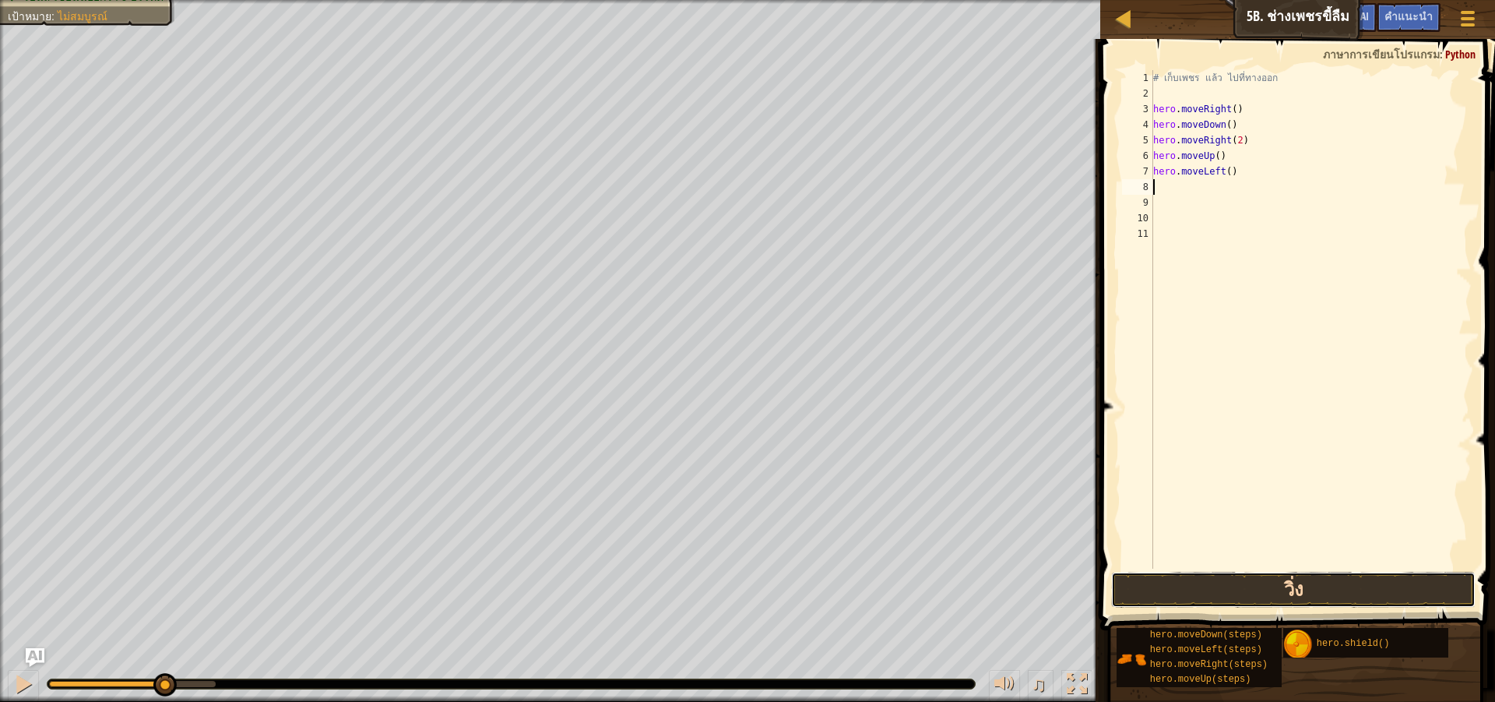
click at [1264, 583] on button "วิ่ง" at bounding box center [1293, 590] width 365 height 36
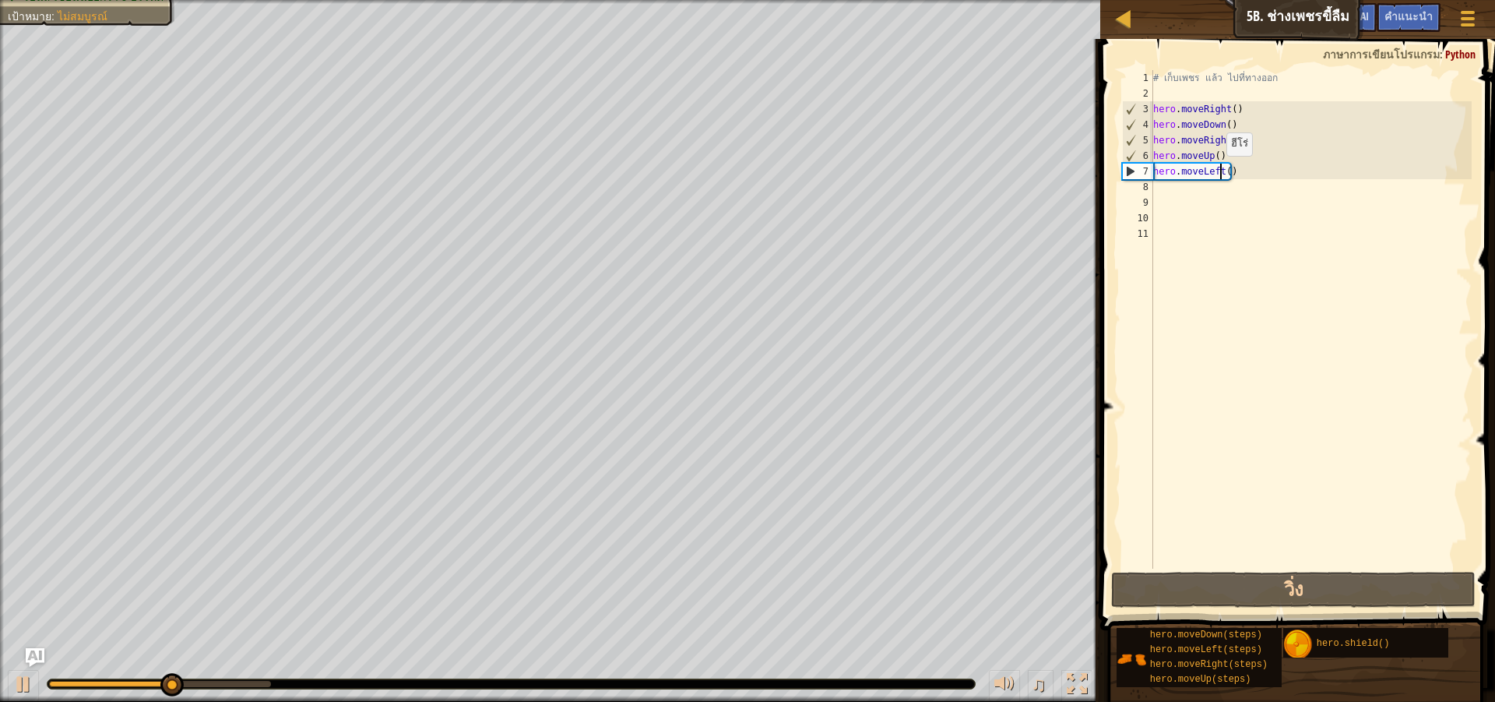
click at [1219, 171] on div "# เก็บเพชร แล้ว ไปที่ทางออก hero . moveRight ( ) hero . moveDown ( ) hero . mov…" at bounding box center [1311, 335] width 322 height 530
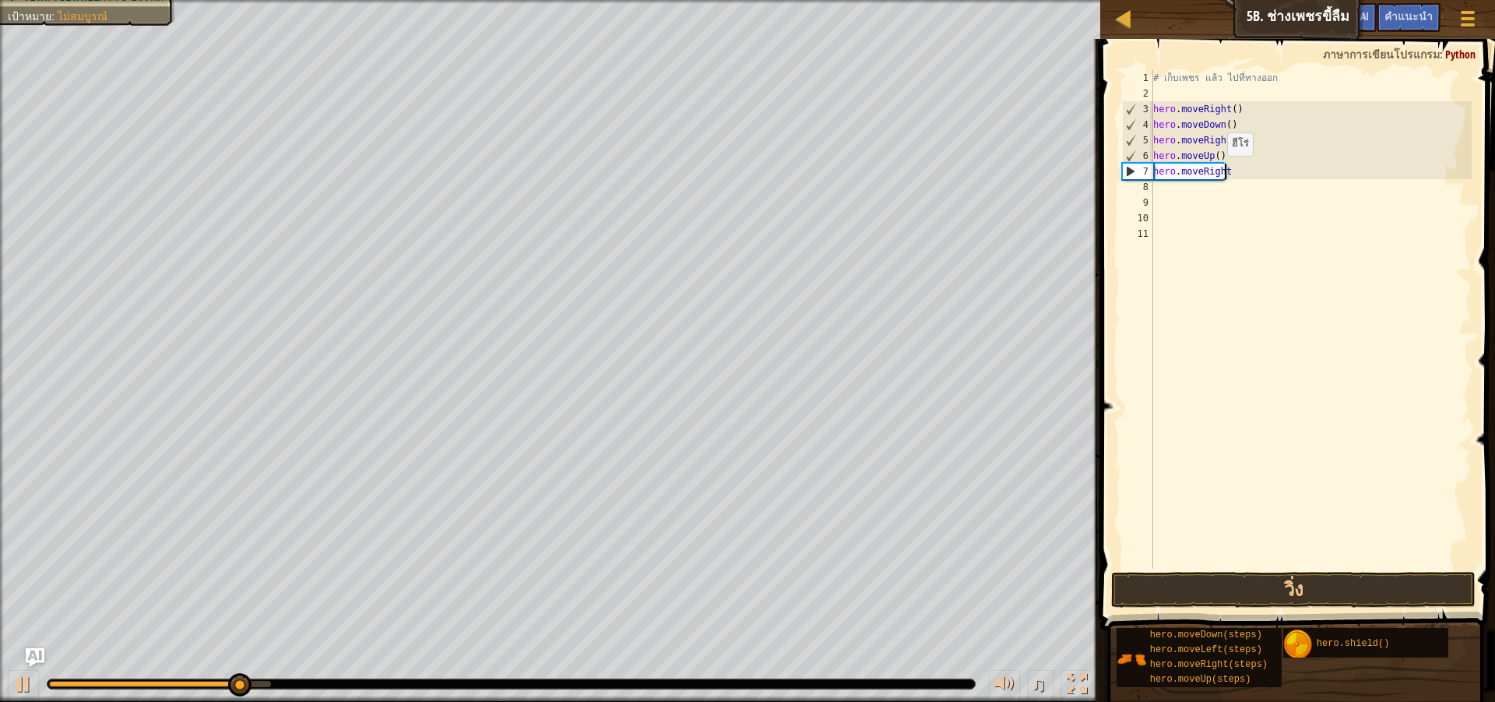
scroll to position [7, 5]
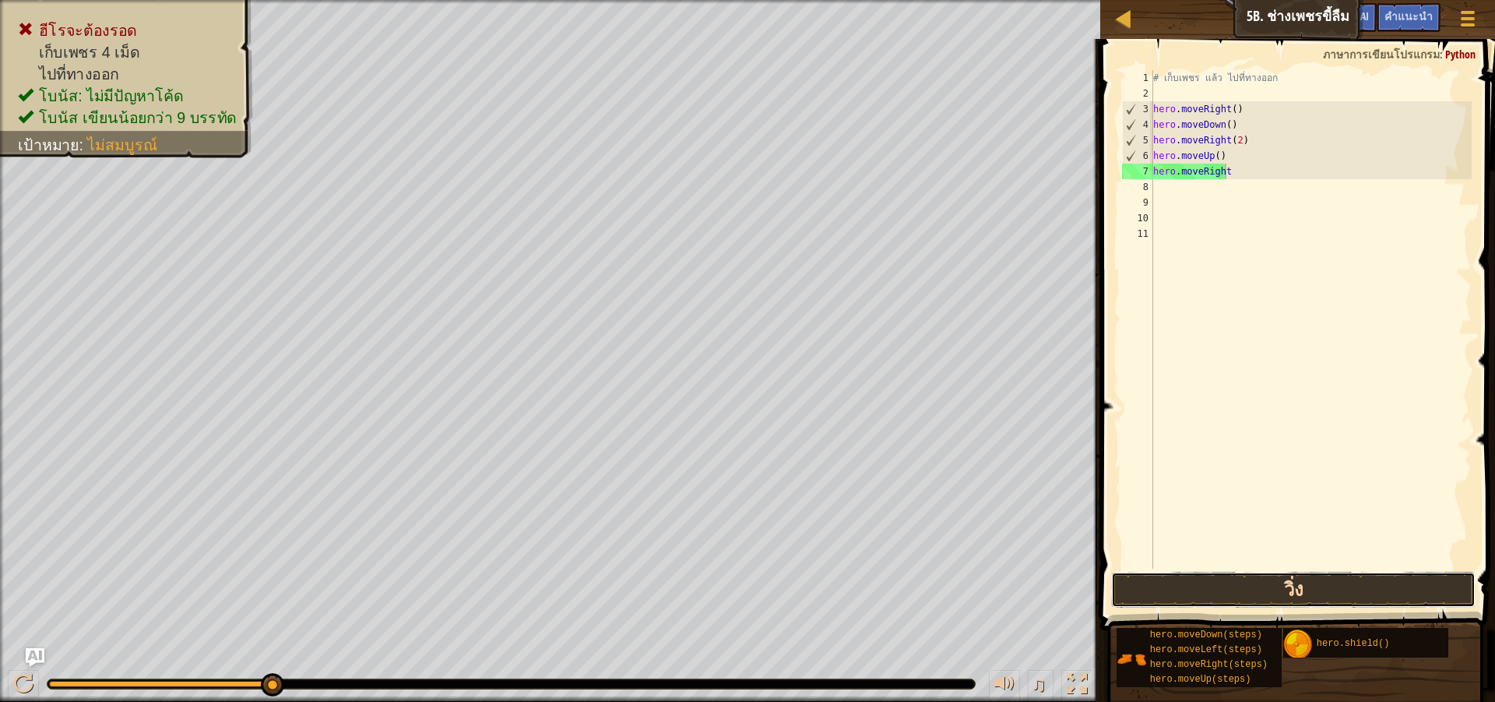
click at [1319, 586] on button "วิ่ง" at bounding box center [1293, 590] width 365 height 36
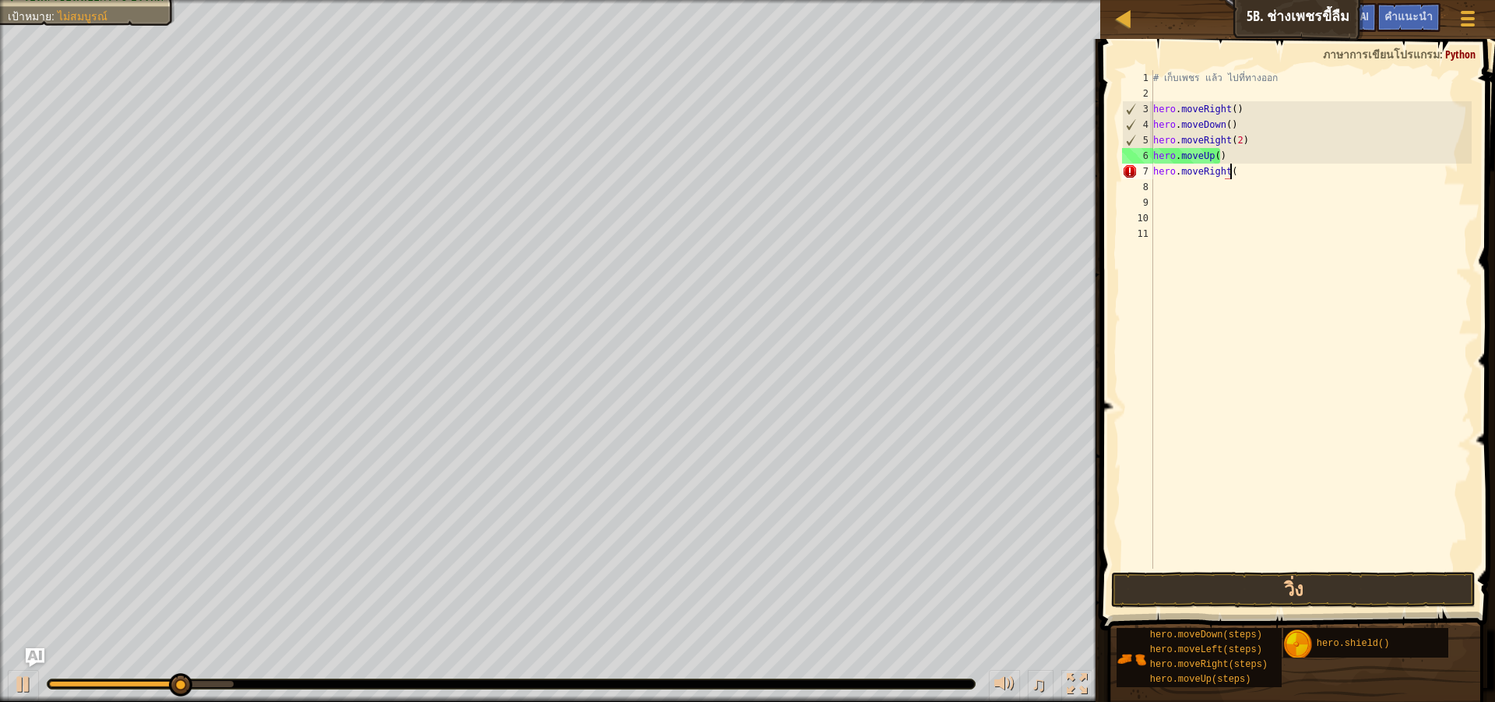
scroll to position [7, 6]
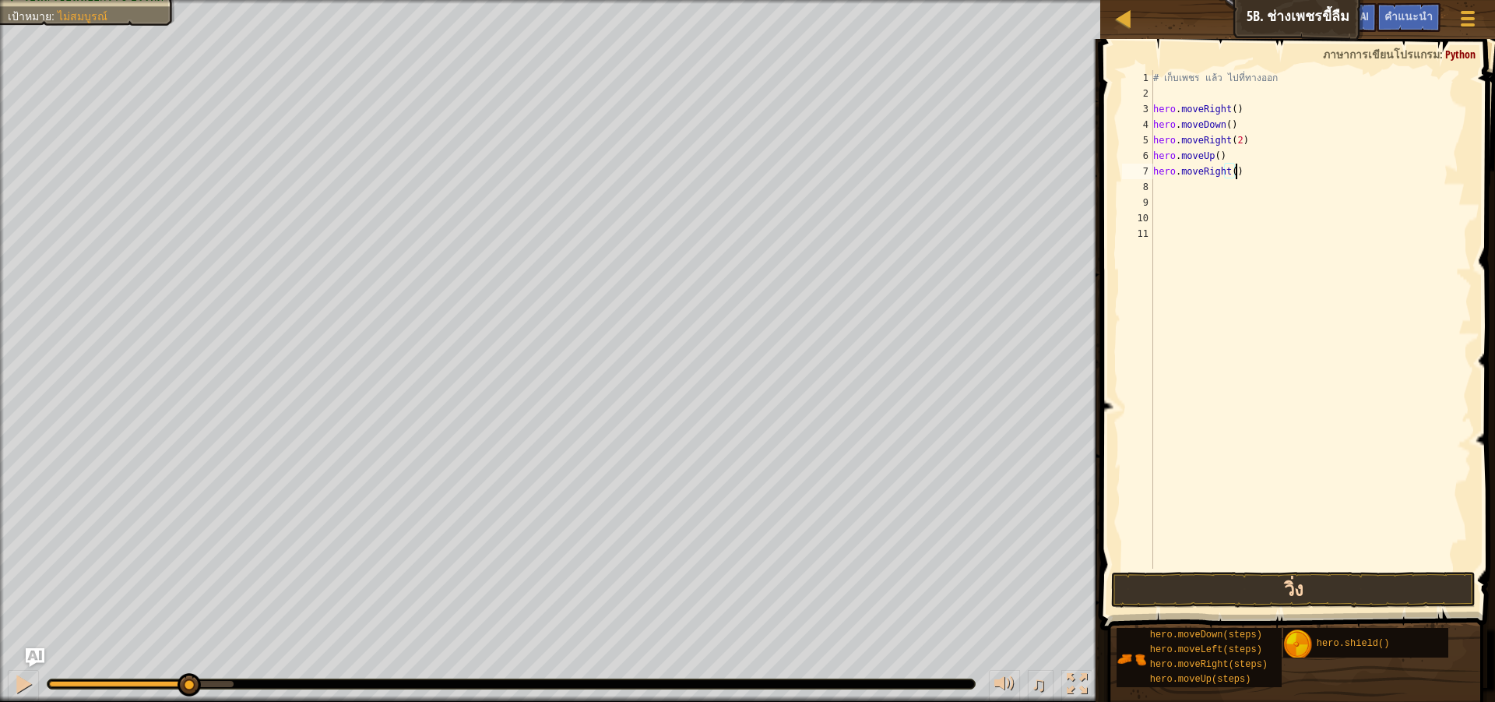
type textarea "hero.moveRight()"
click at [1350, 594] on button "วิ่ง" at bounding box center [1293, 590] width 365 height 36
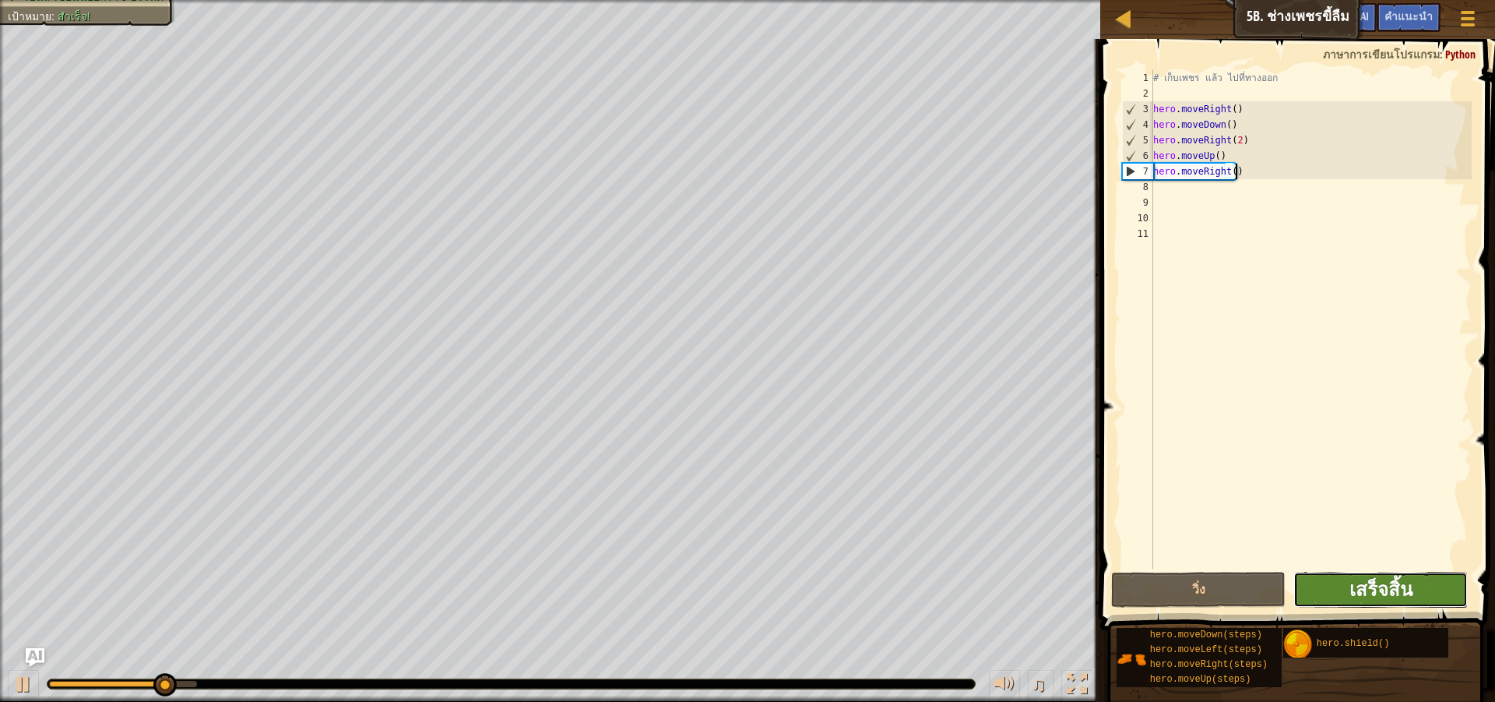
click at [1350, 593] on span "เสร็จสิ้น" at bounding box center [1381, 588] width 63 height 25
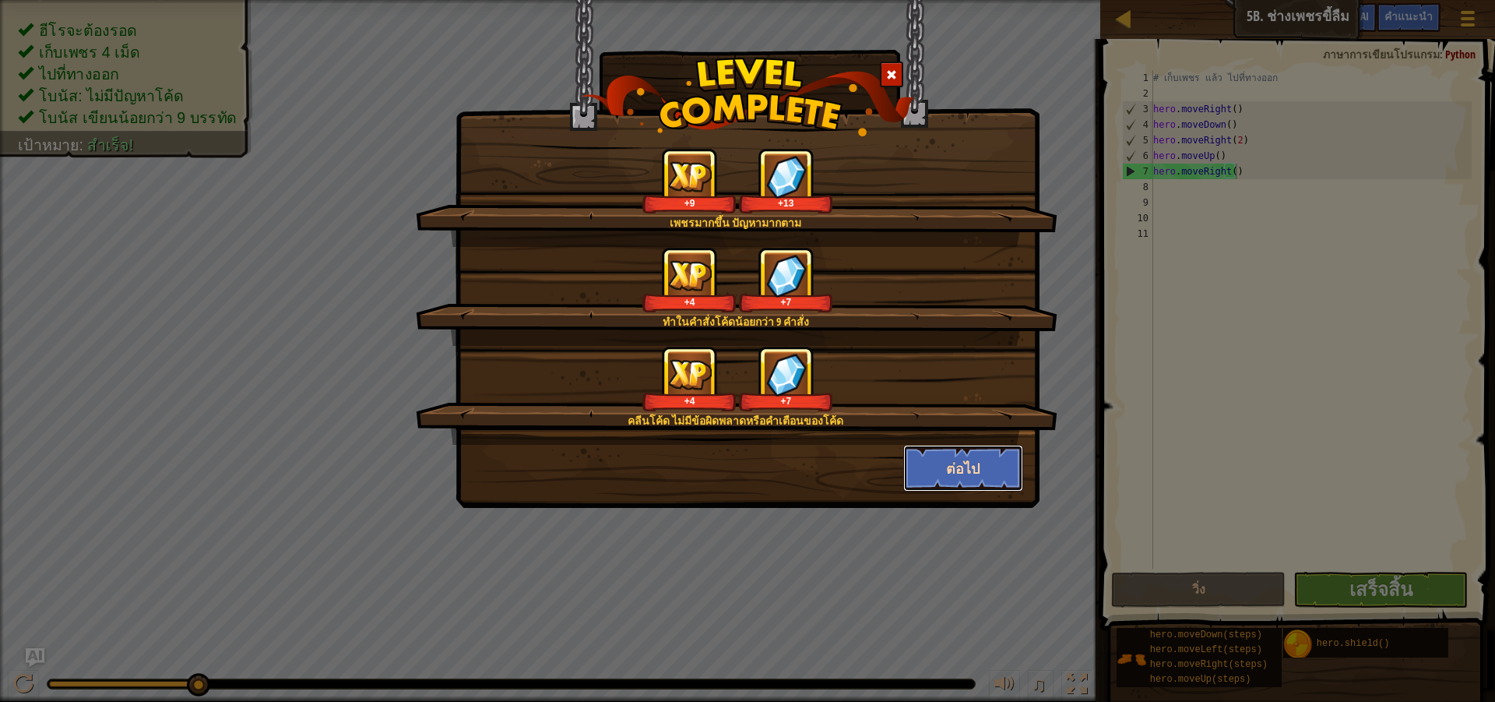
click at [981, 475] on button "ต่อไป" at bounding box center [963, 468] width 121 height 47
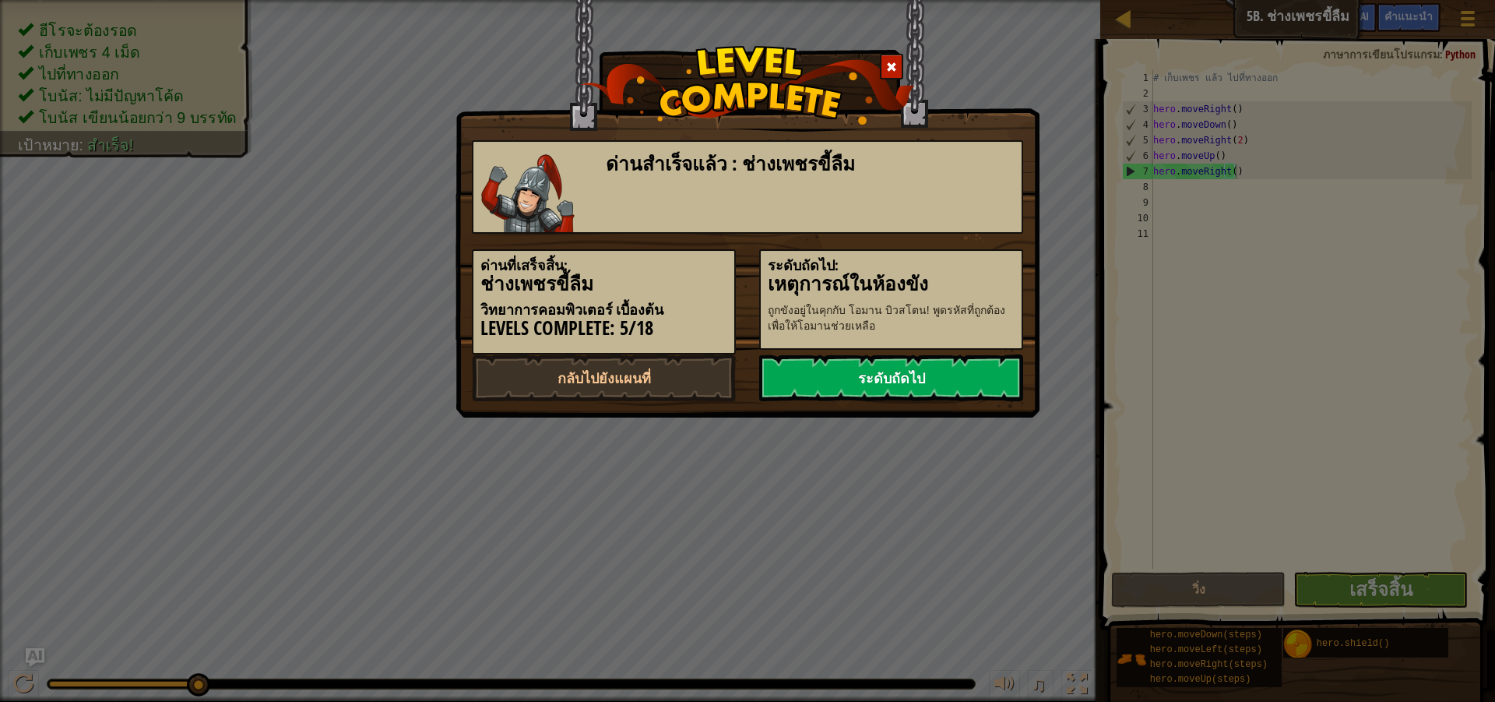
click at [864, 379] on link "ระดับถัดไป" at bounding box center [891, 377] width 264 height 47
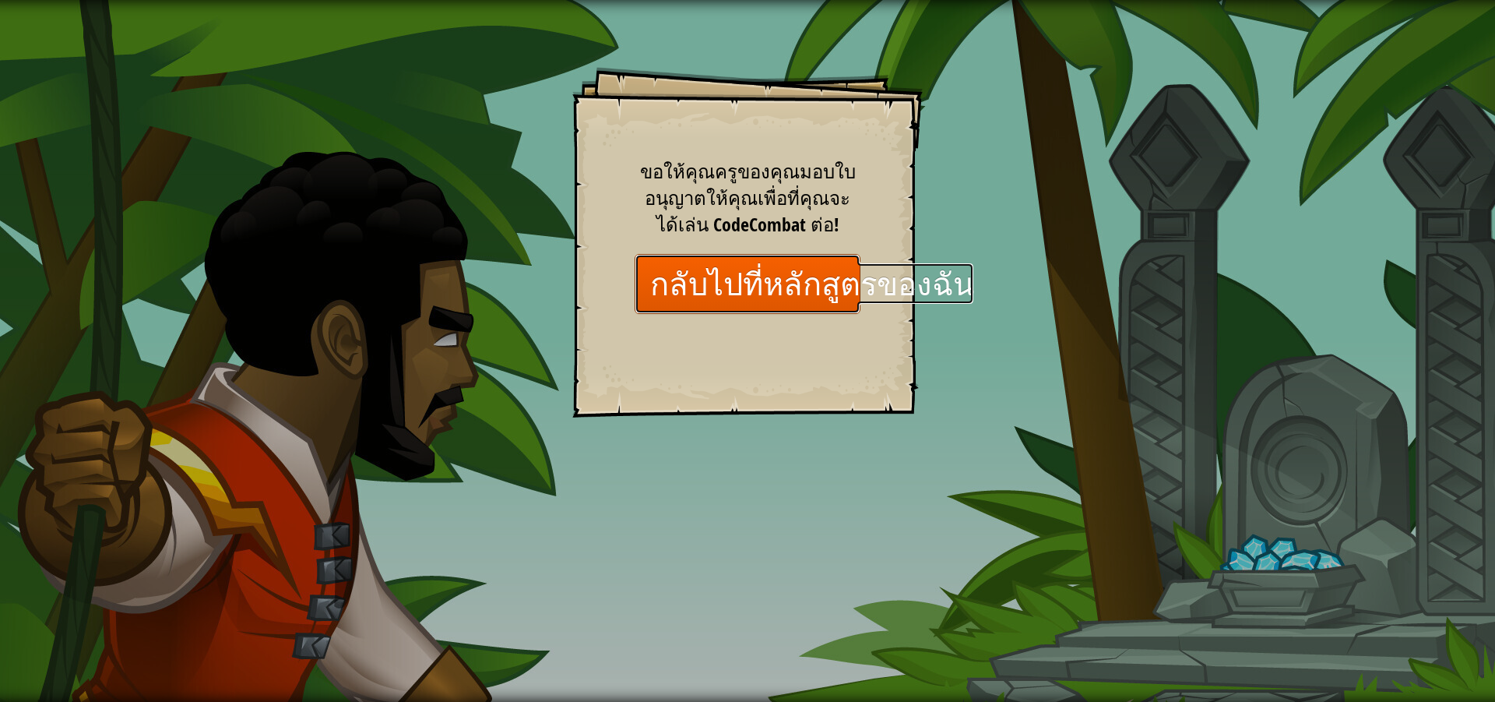
click at [710, 300] on link "กลับไปที่หลักสูตรของฉัน" at bounding box center [748, 284] width 226 height 60
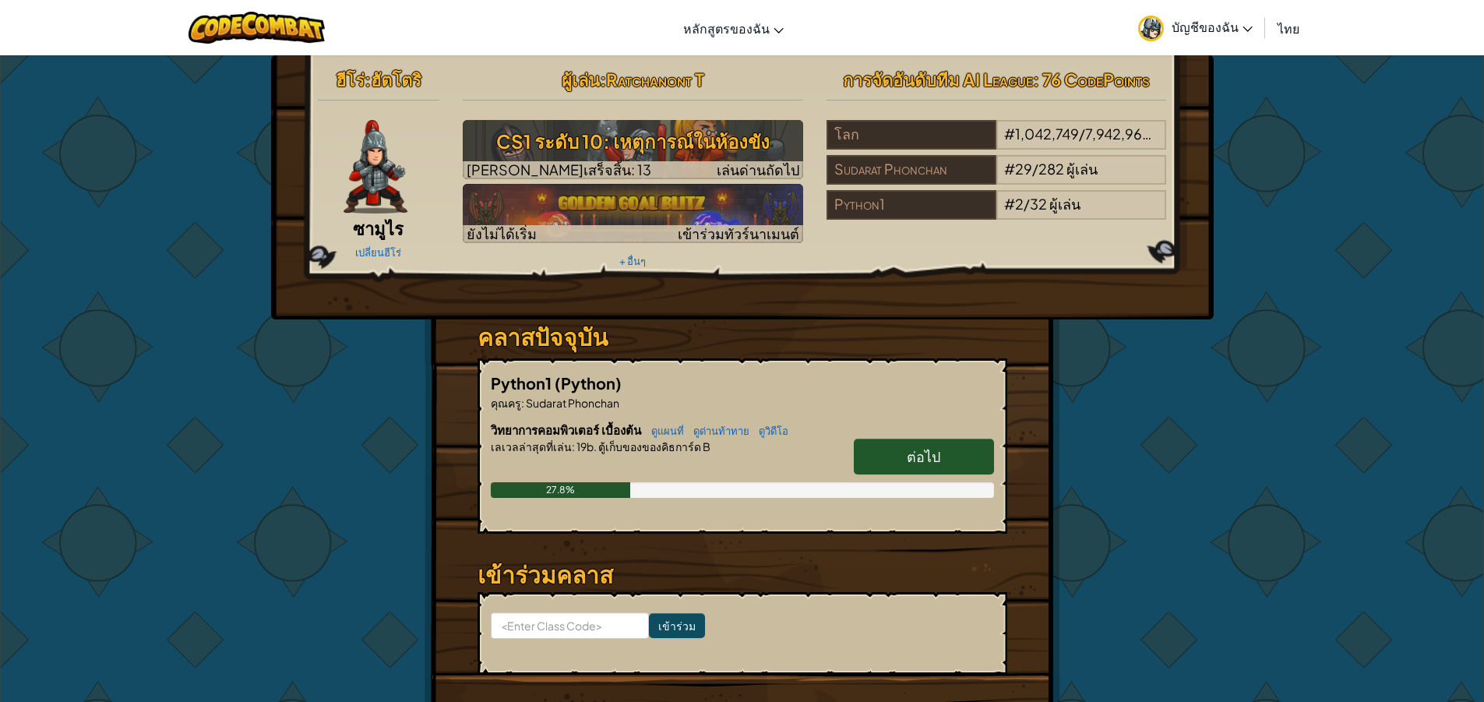
click at [963, 459] on link "ต่อไป" at bounding box center [924, 457] width 140 height 36
select select "th"
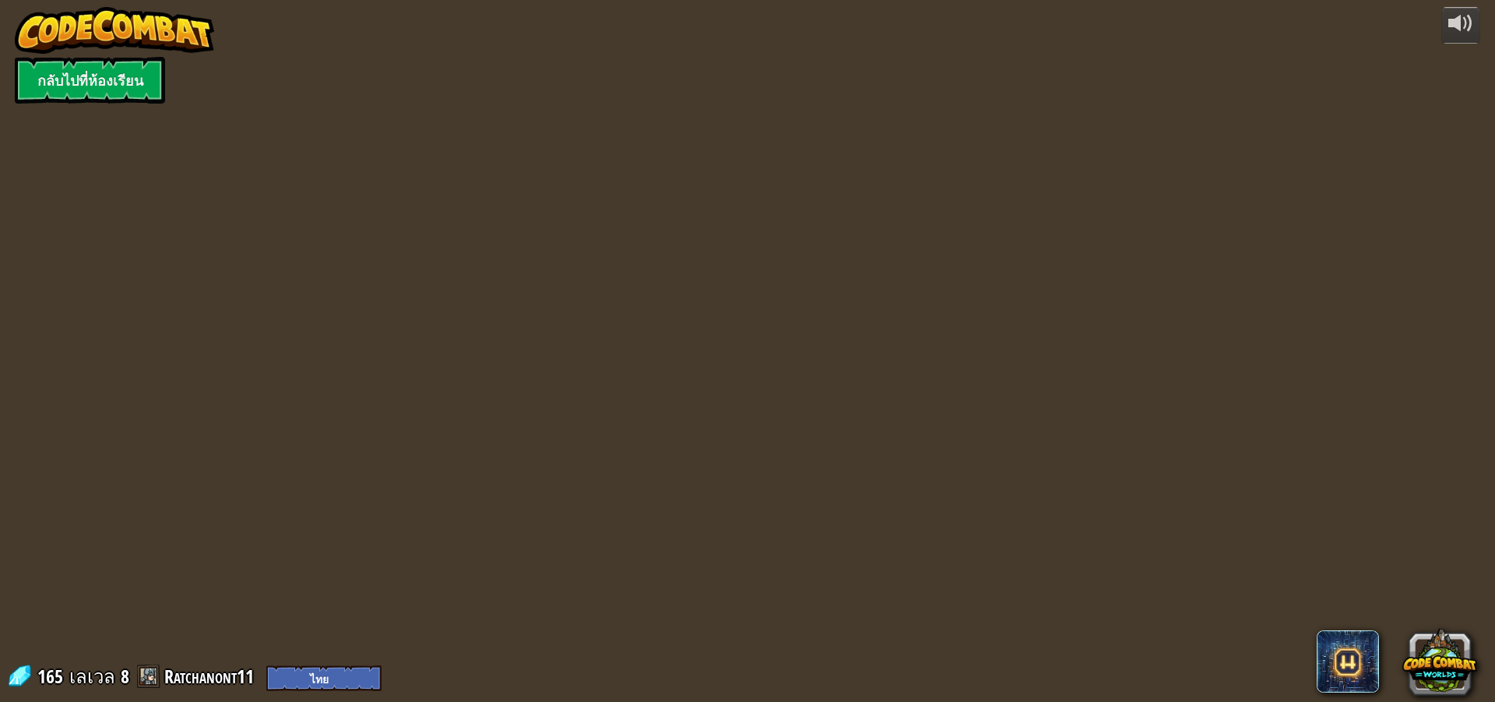
select select "th"
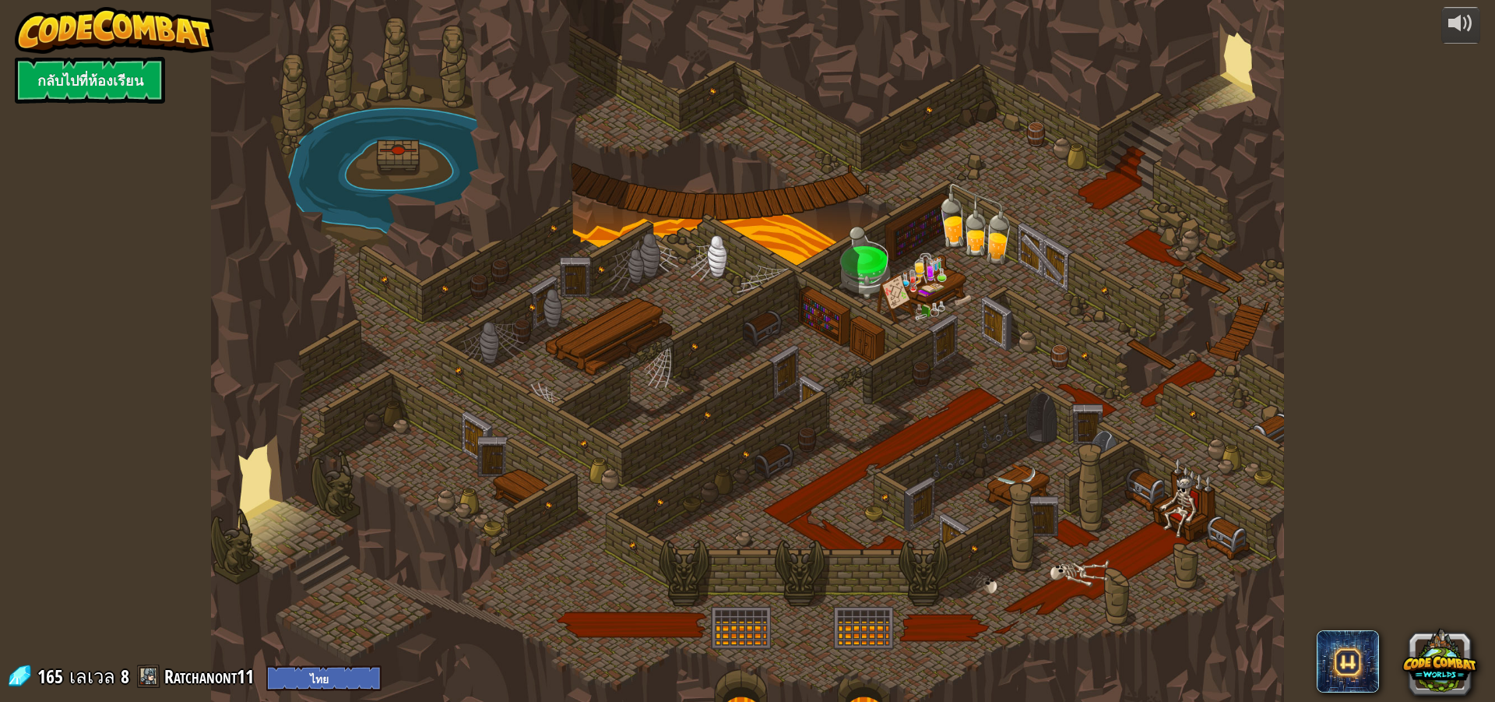
select select "th"
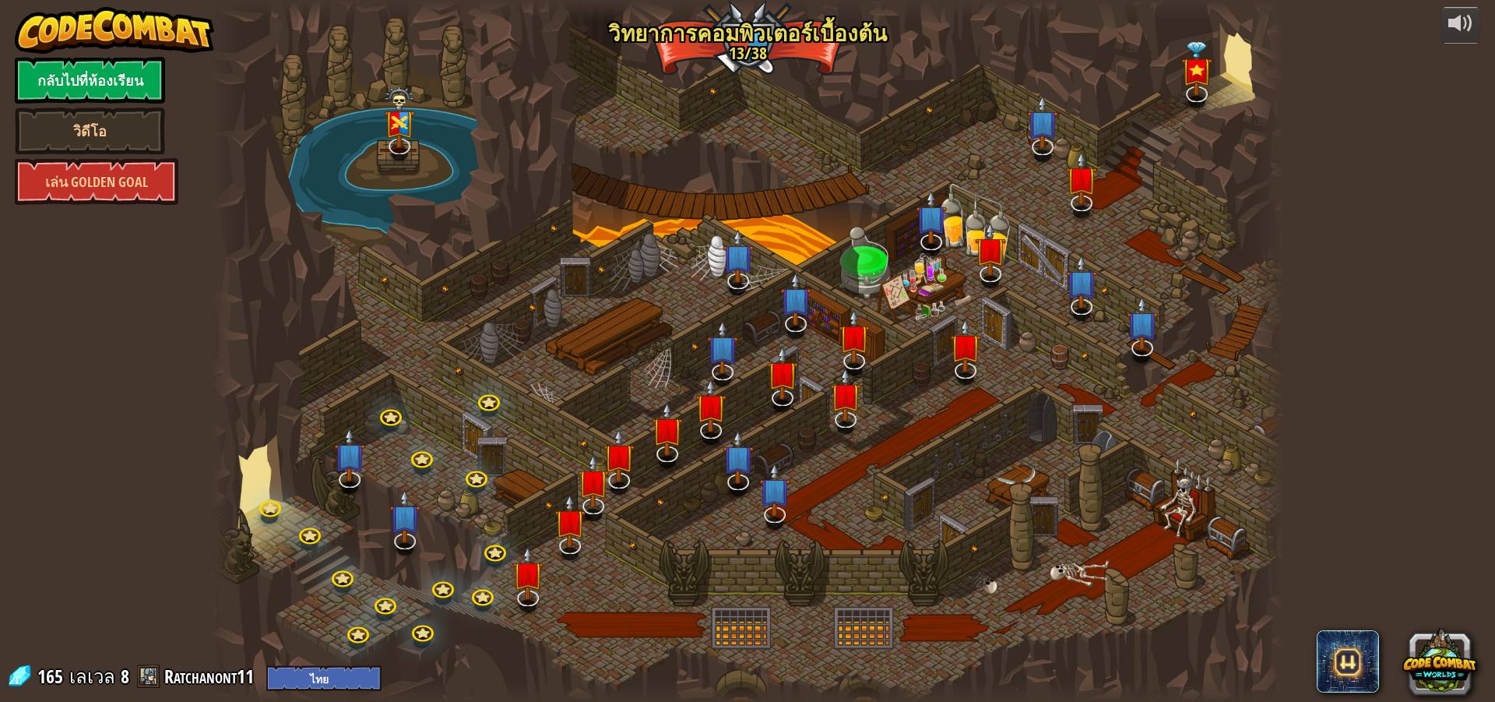
select select "th"
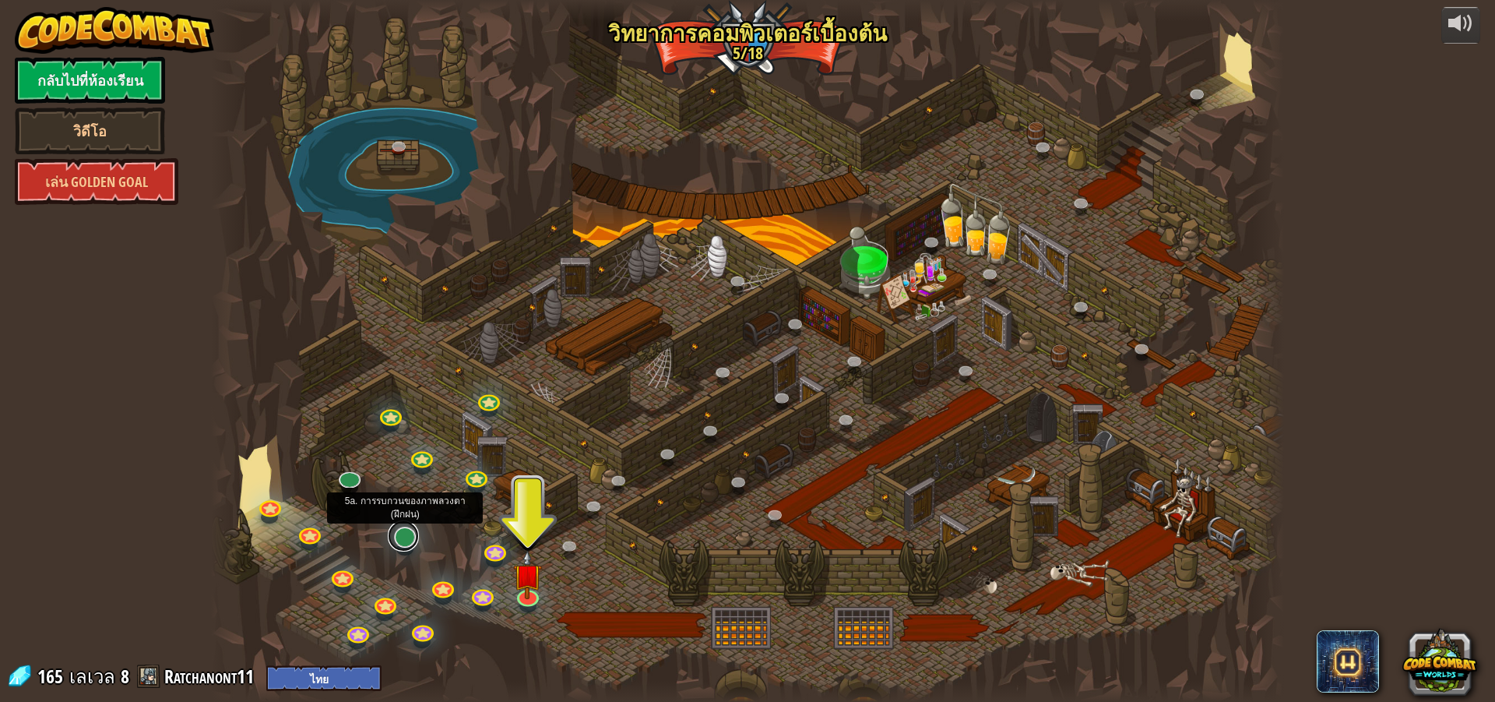
click at [404, 548] on div "25. Kithgard ประตู (ล็อค) หนีออกจากคุกคิธการ์ด และอย่าให้ยามจับได้ 26. Wakka Ma…" at bounding box center [747, 351] width 1073 height 702
click at [406, 538] on link at bounding box center [403, 535] width 31 height 31
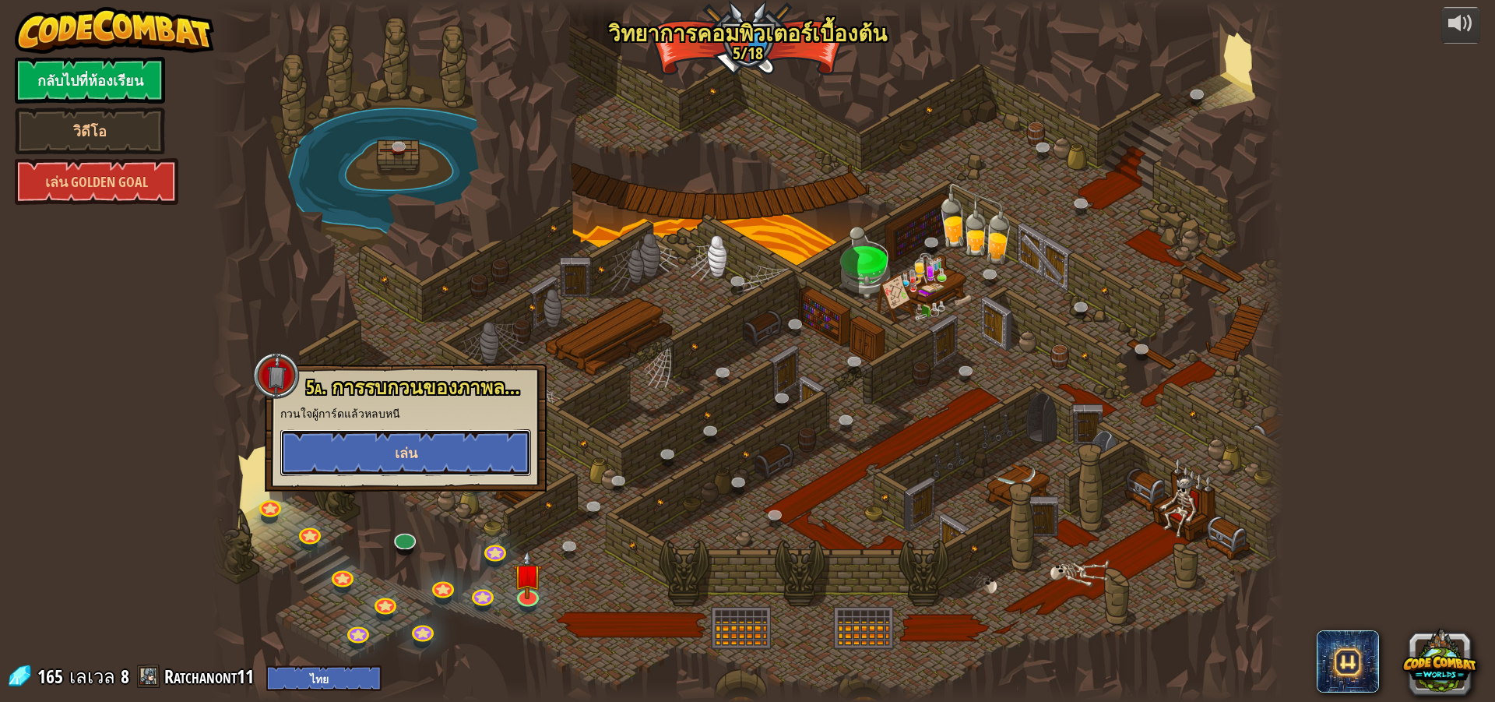
click at [421, 450] on button "เล่น" at bounding box center [405, 452] width 251 height 47
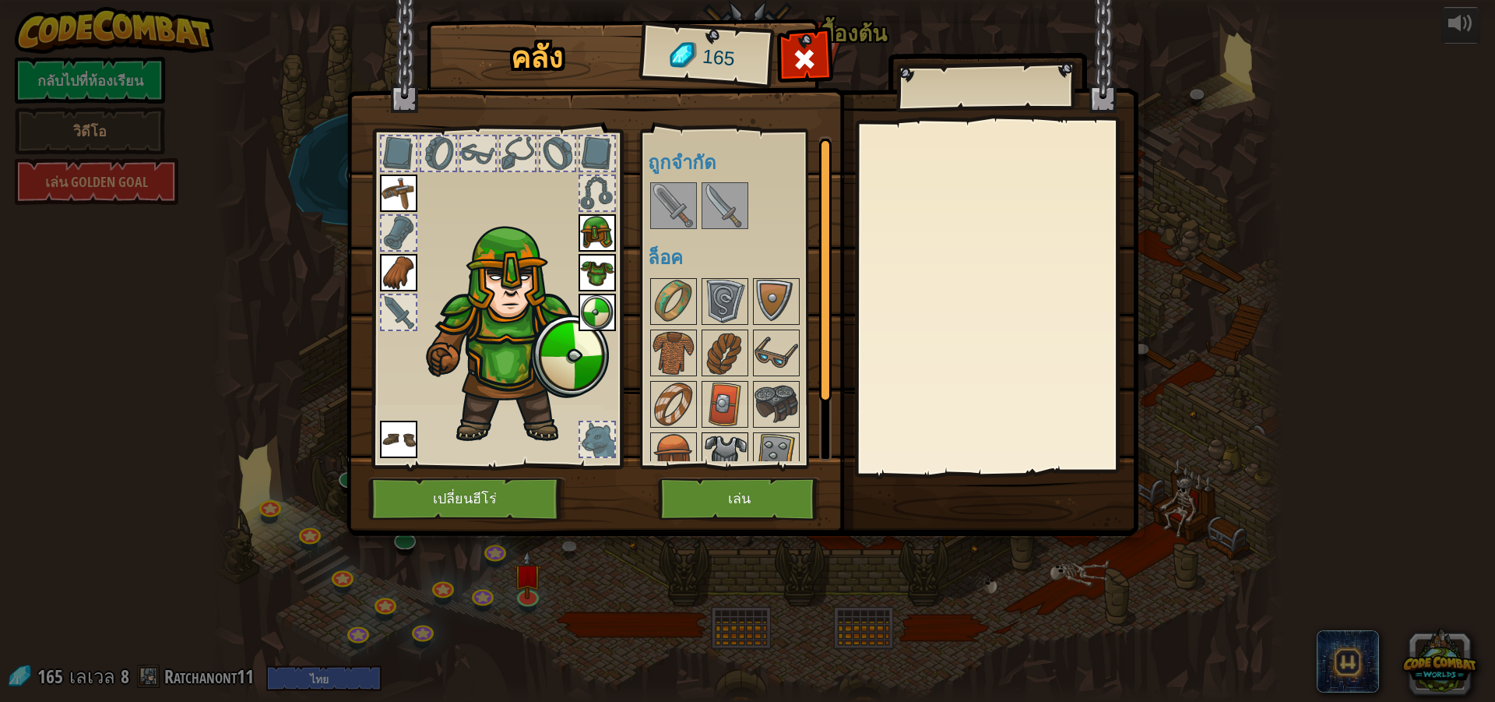
click at [725, 451] on img at bounding box center [725, 456] width 44 height 44
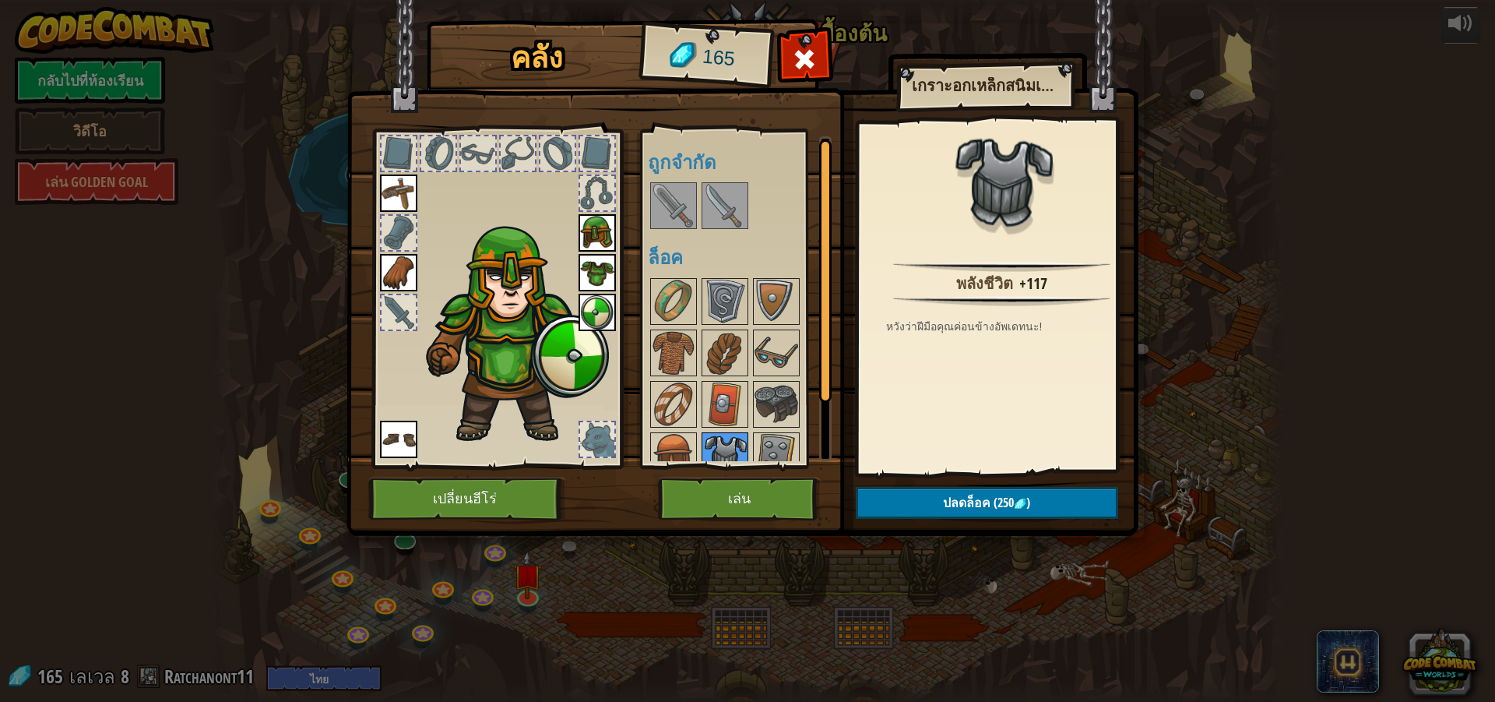
scroll to position [72, 0]
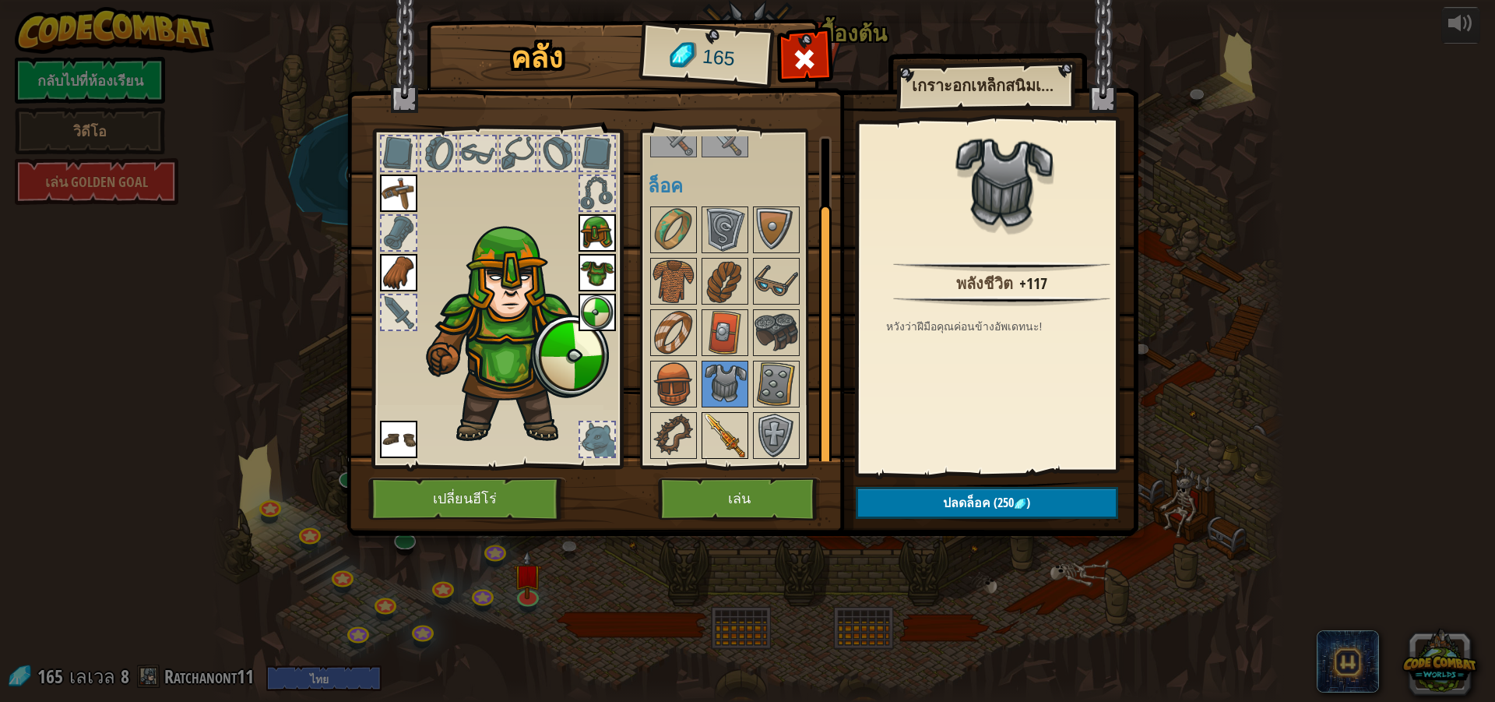
drag, startPoint x: 752, startPoint y: 439, endPoint x: 745, endPoint y: 442, distance: 8.4
click at [745, 442] on div "พร้อมใช้งาน ใช้งาน ใช้งาน ใช้งาน ใช้งาน ใช้งาน ใช้งาน (ดับเบิลคลิ๊ก..เพื่อใช้งา…" at bounding box center [745, 298] width 195 height 325
click at [720, 449] on img at bounding box center [725, 436] width 44 height 44
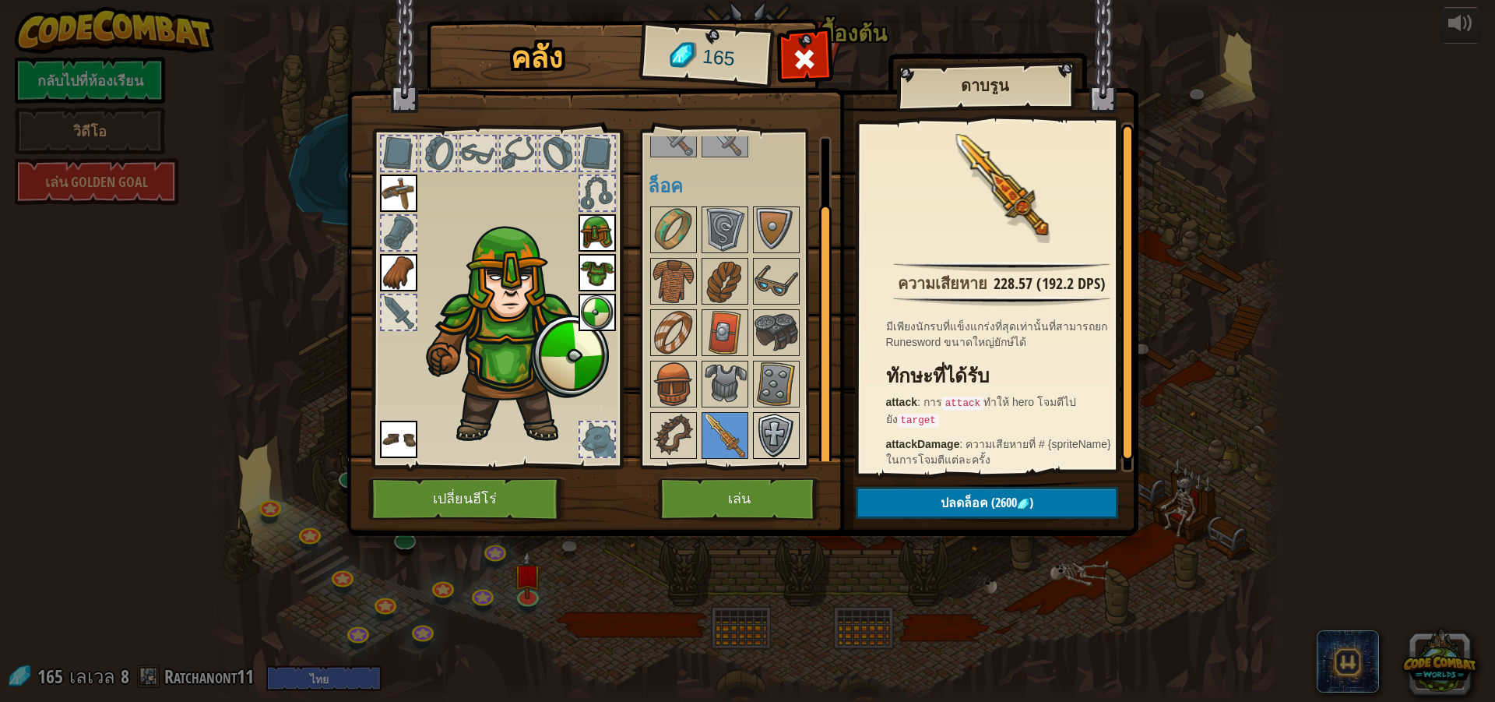
drag, startPoint x: 801, startPoint y: 424, endPoint x: 782, endPoint y: 431, distance: 21.0
click at [789, 429] on div "พร้อมใช้งาน ใช้งาน ใช้งาน ใช้งาน ใช้งาน ใช้งาน ใช้งาน (ดับเบิลคลิ๊ก..เพื่อใช้งา…" at bounding box center [745, 298] width 195 height 325
click at [781, 431] on img at bounding box center [777, 436] width 44 height 44
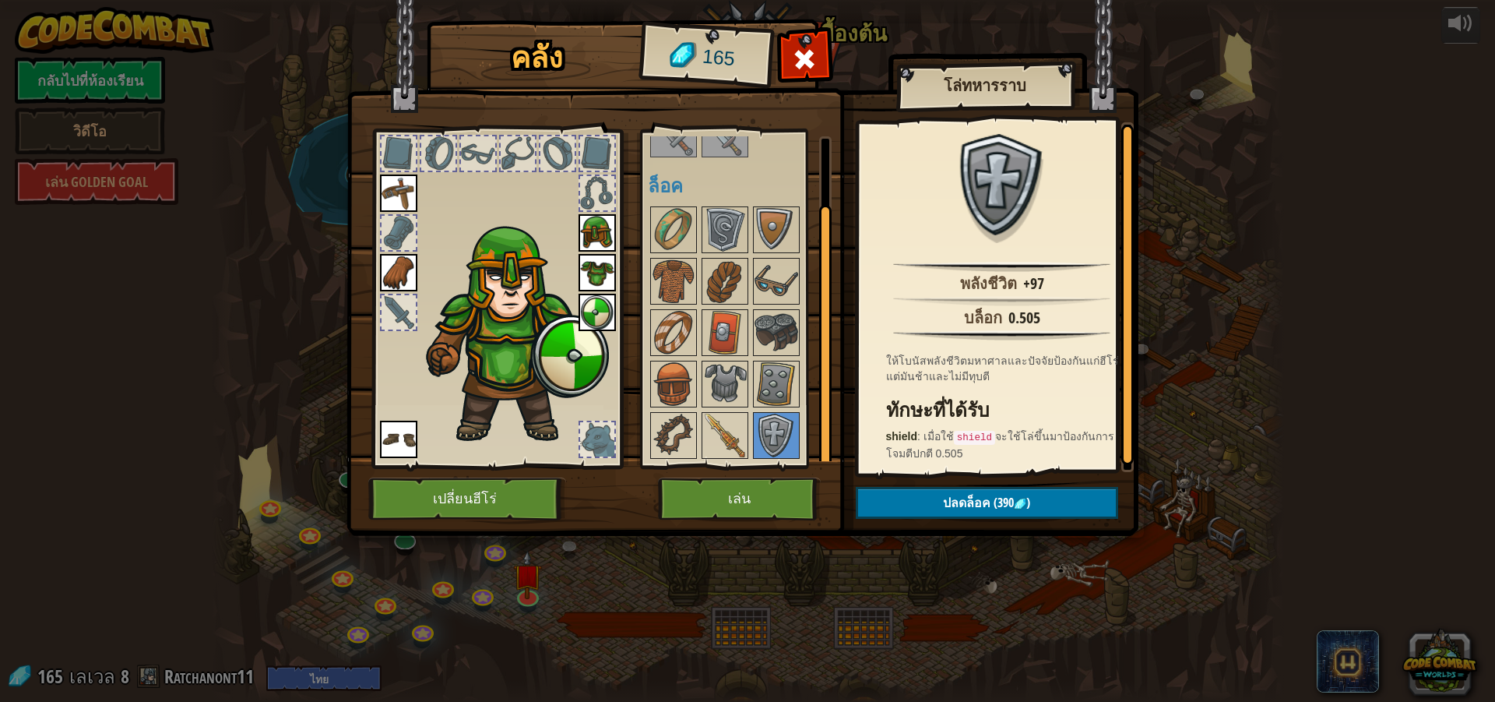
drag, startPoint x: 780, startPoint y: 246, endPoint x: 783, endPoint y: 255, distance: 9.1
click at [782, 245] on img at bounding box center [777, 230] width 44 height 44
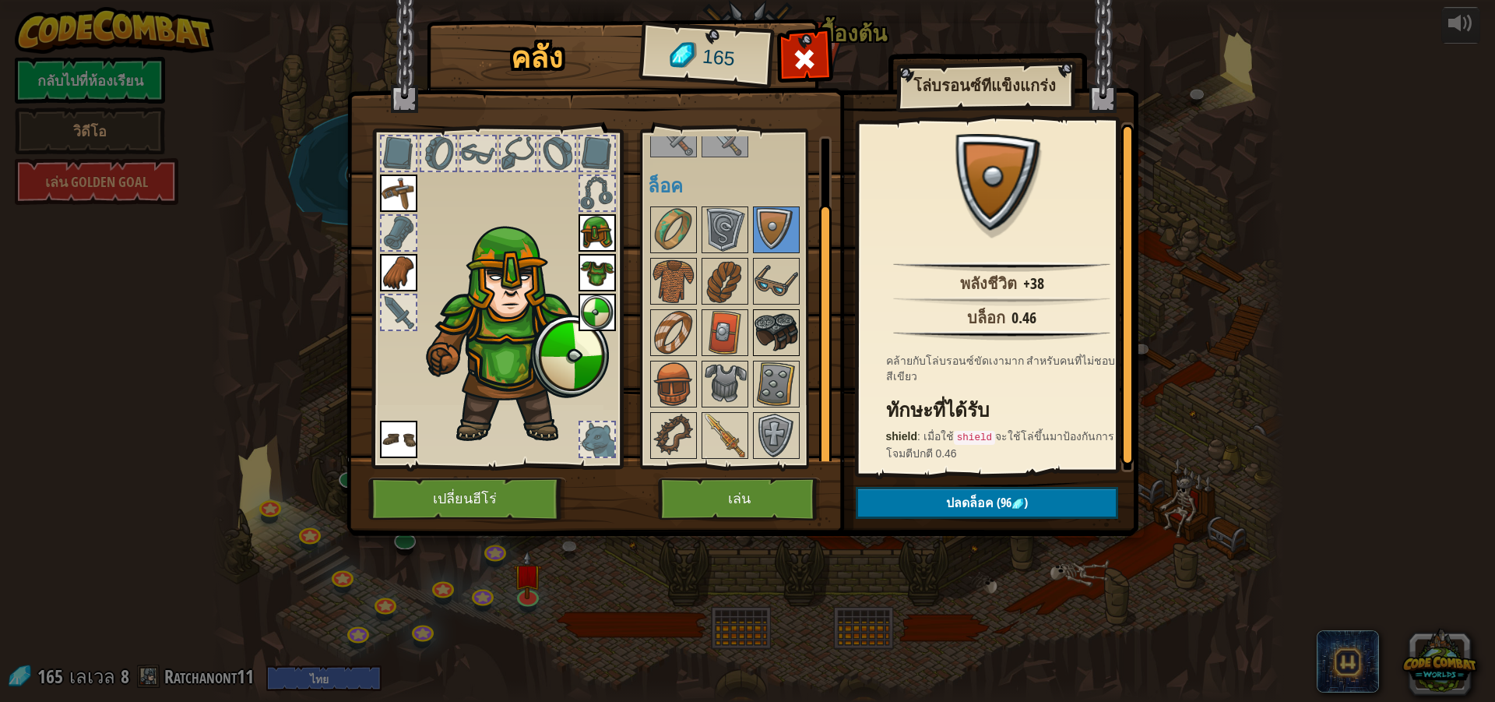
drag, startPoint x: 786, startPoint y: 324, endPoint x: 765, endPoint y: 353, distance: 35.7
click at [786, 325] on img at bounding box center [777, 333] width 44 height 44
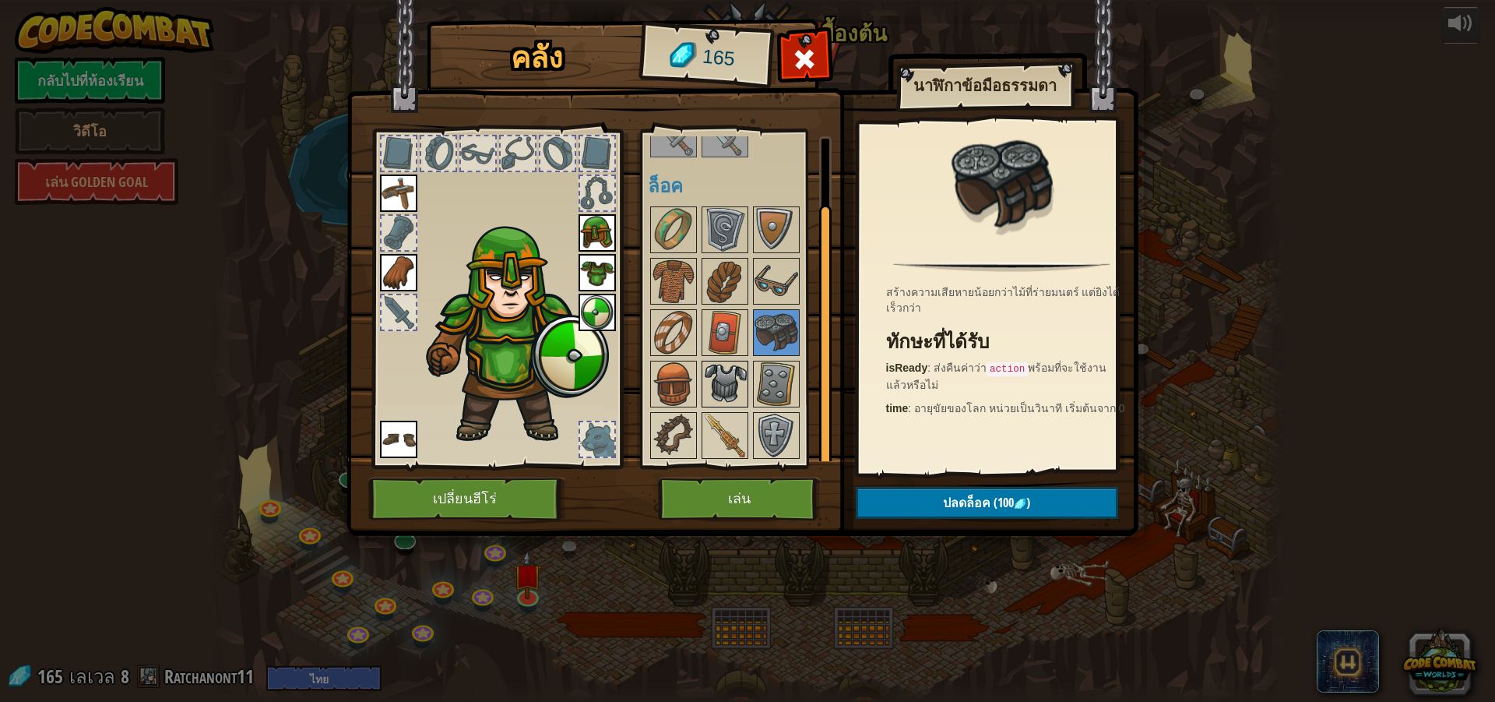
drag, startPoint x: 706, startPoint y: 396, endPoint x: 724, endPoint y: 389, distance: 20.0
click at [724, 389] on div "พร้อมใช้งาน ใช้งาน ใช้งาน ใช้งาน ใช้งาน ใช้งาน ใช้งาน (ดับเบิลคลิ๊ก..เพื่อใช้งา…" at bounding box center [745, 298] width 195 height 325
drag, startPoint x: 657, startPoint y: 405, endPoint x: 683, endPoint y: 403, distance: 26.5
click at [682, 403] on img at bounding box center [674, 384] width 44 height 44
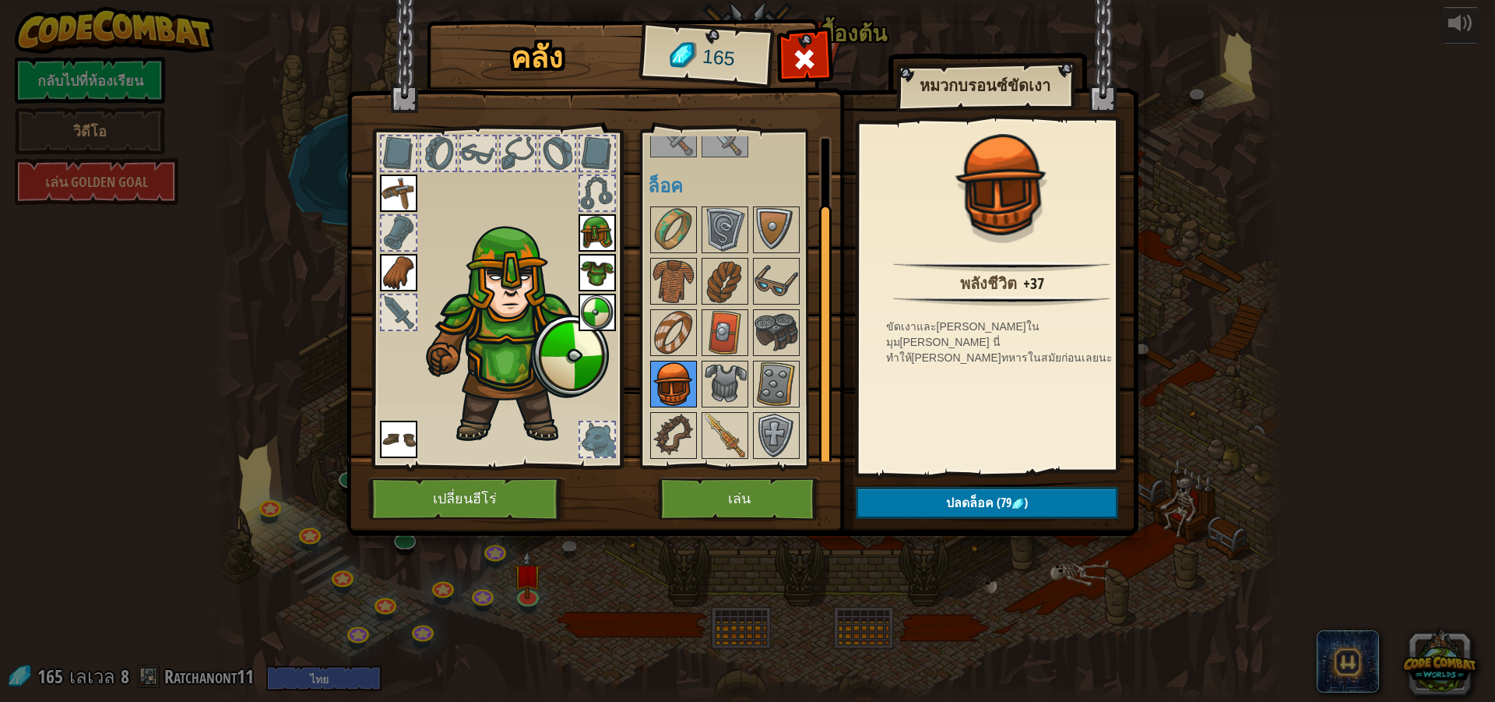
click at [690, 393] on img at bounding box center [674, 384] width 44 height 44
click at [591, 225] on img at bounding box center [597, 232] width 37 height 37
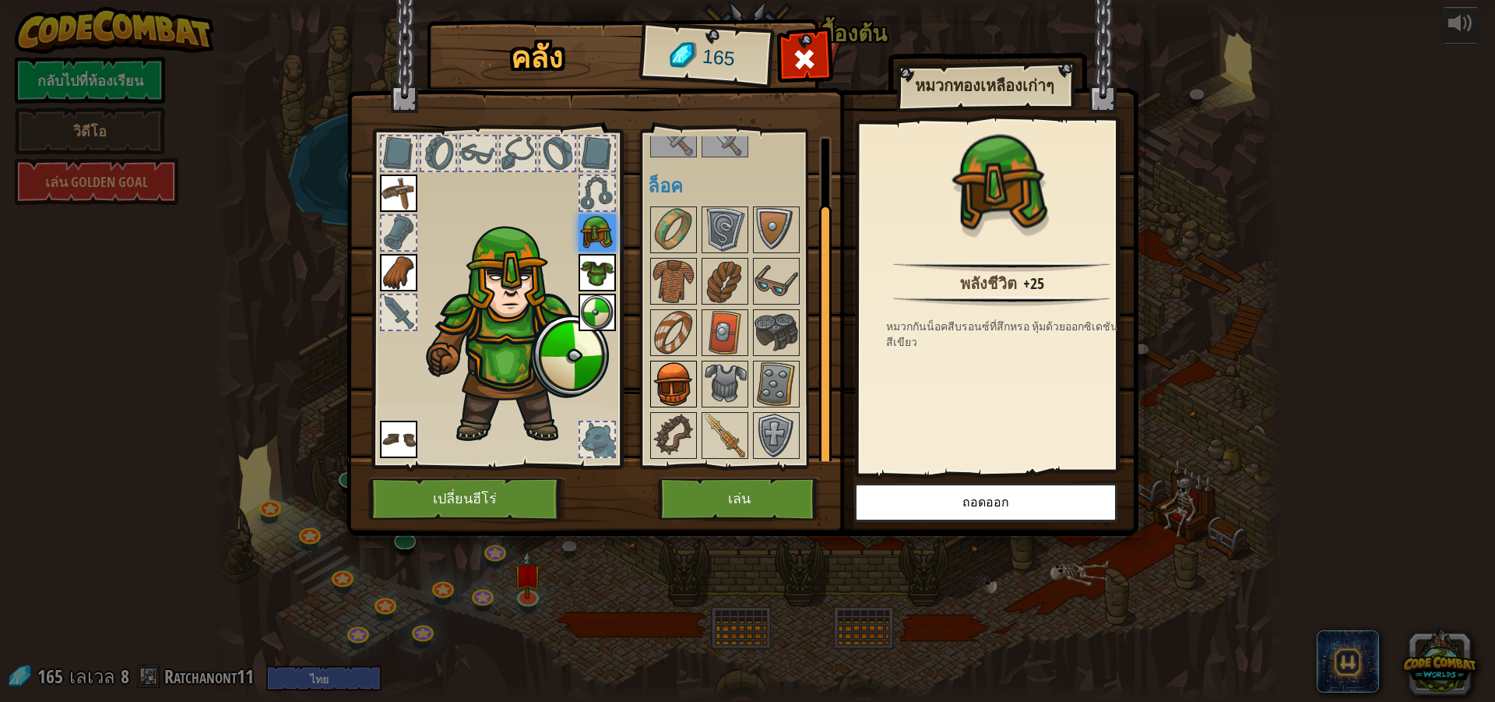
click at [671, 393] on img at bounding box center [674, 384] width 44 height 44
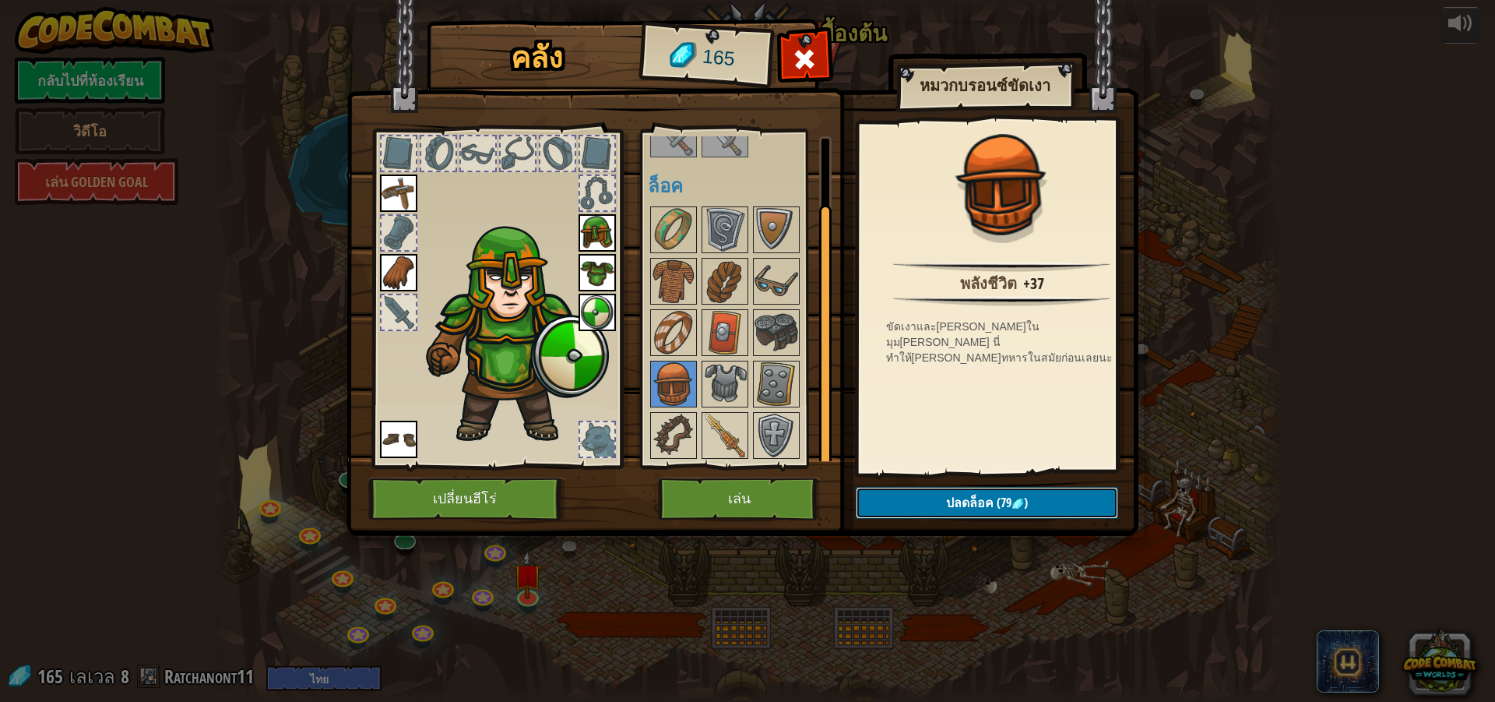
click at [1017, 502] on img at bounding box center [1018, 504] width 12 height 12
click at [1013, 496] on button "ยืนยัน" at bounding box center [987, 503] width 262 height 32
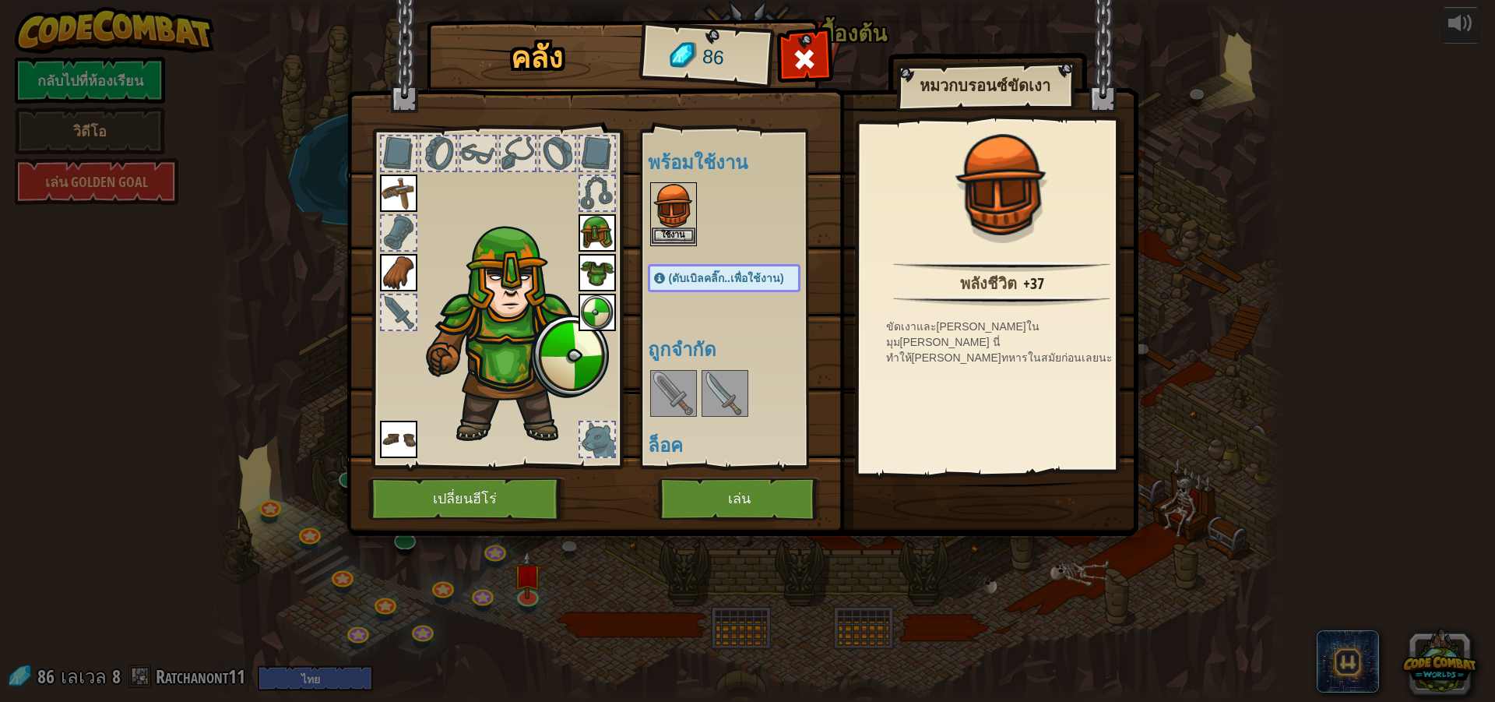
click at [677, 222] on img at bounding box center [674, 206] width 44 height 44
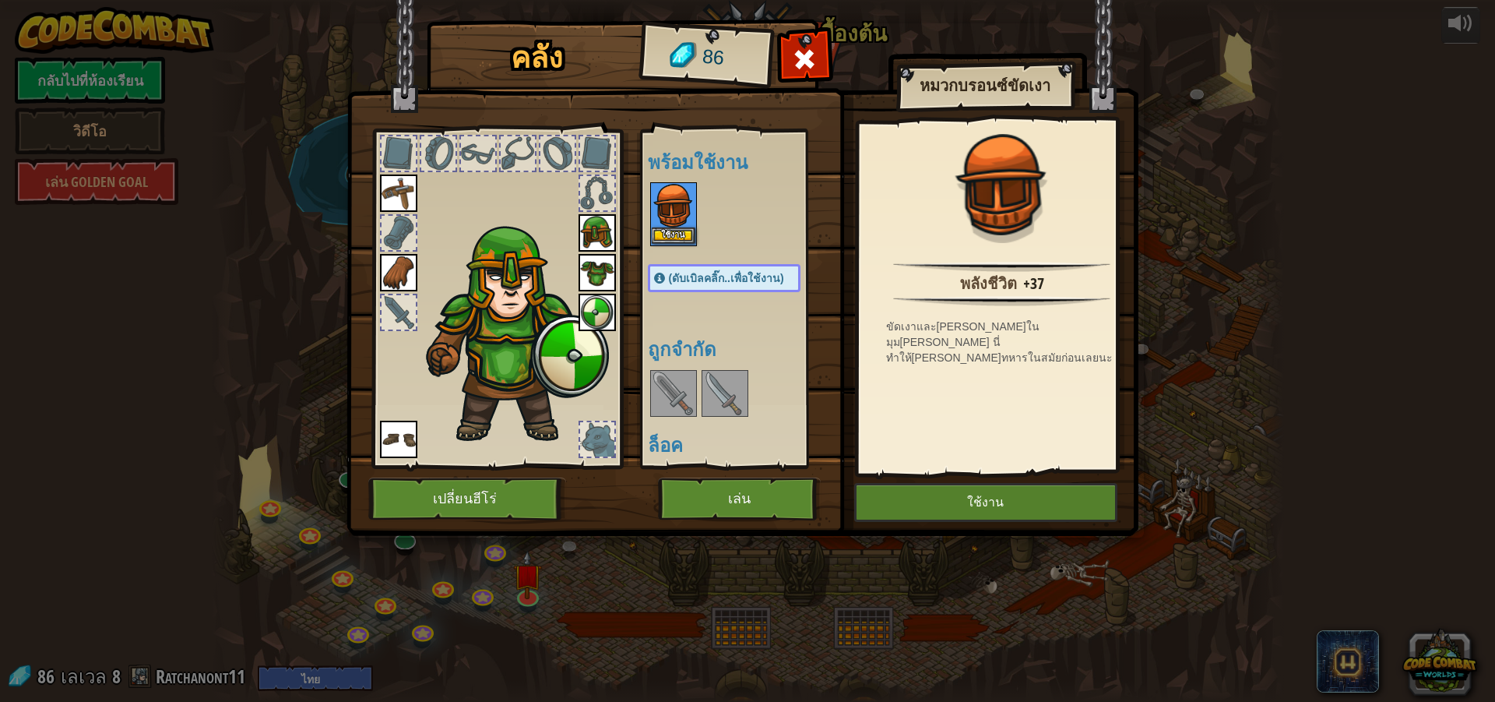
click at [676, 222] on img at bounding box center [674, 206] width 44 height 44
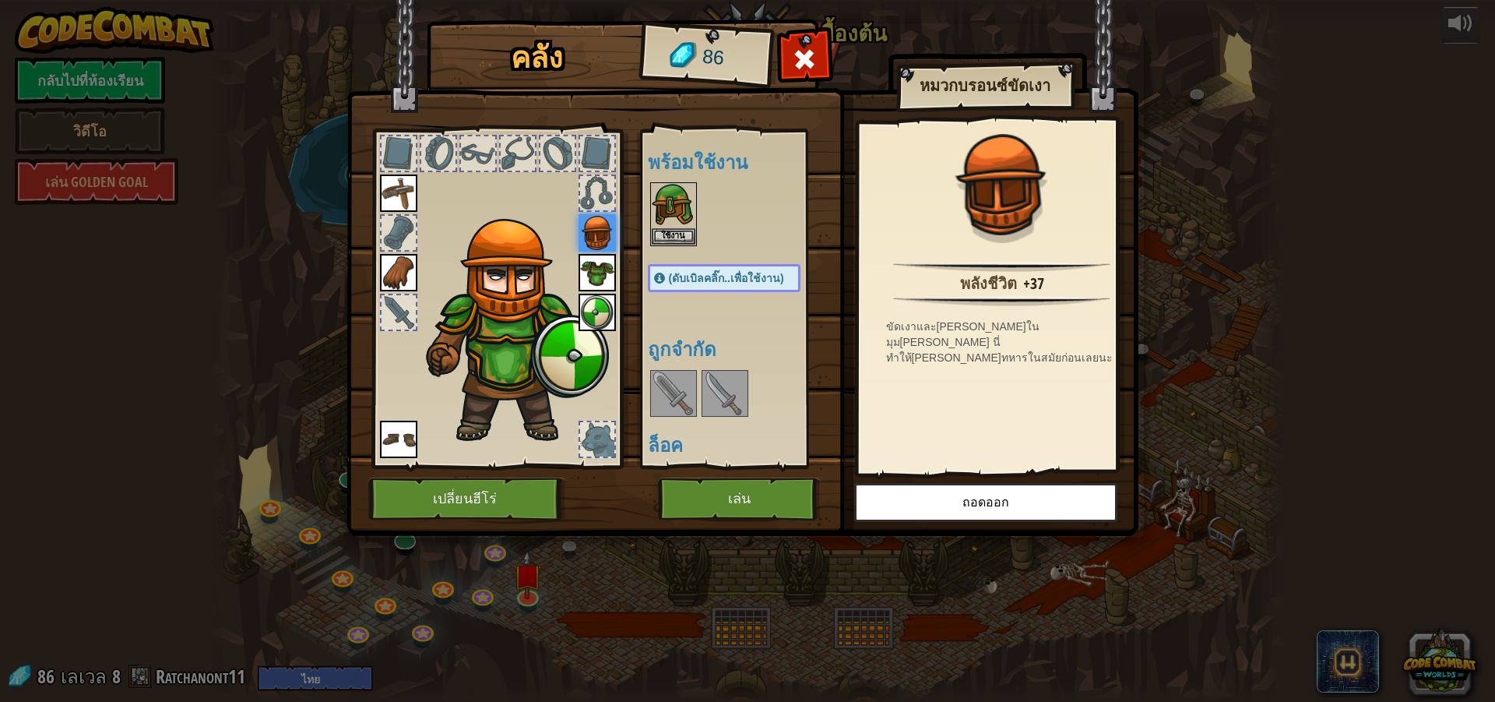
click at [590, 263] on img at bounding box center [597, 272] width 37 height 37
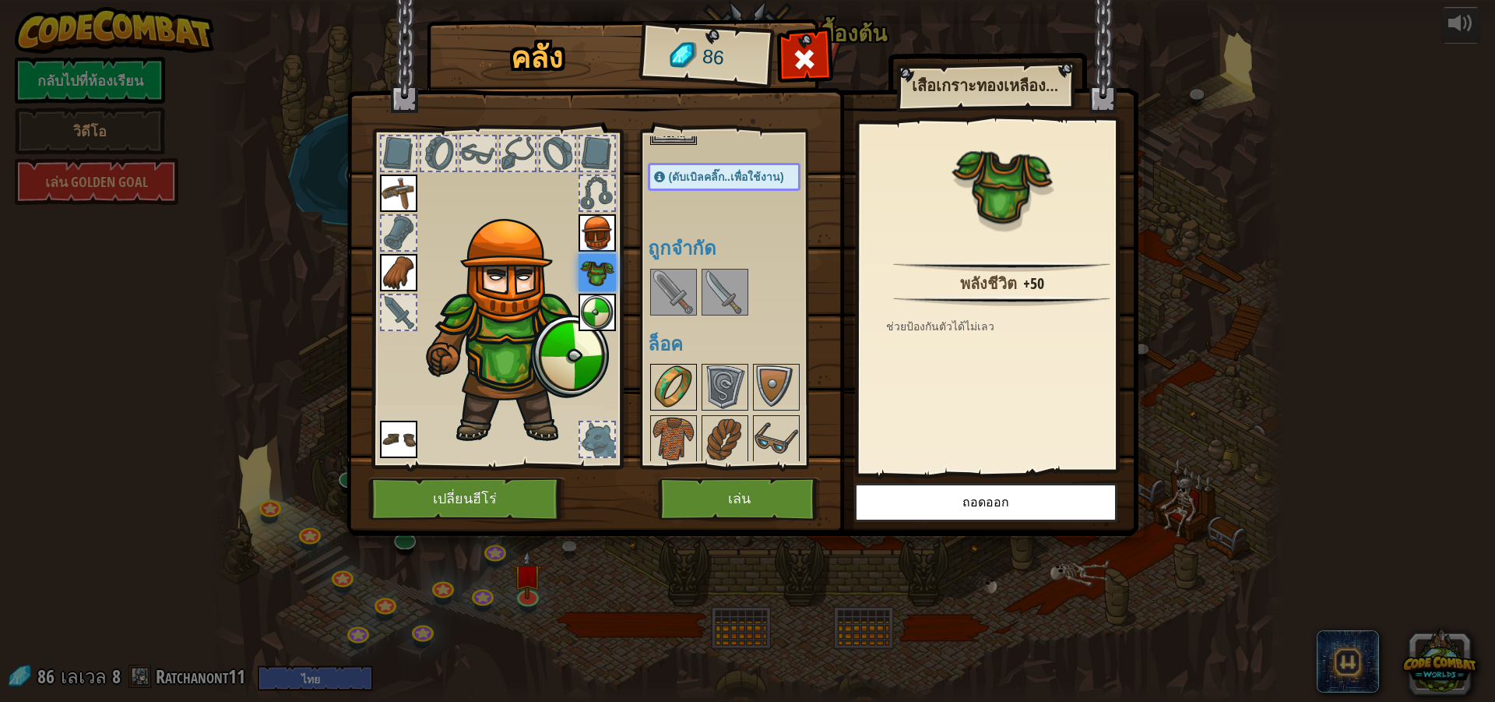
scroll to position [259, 0]
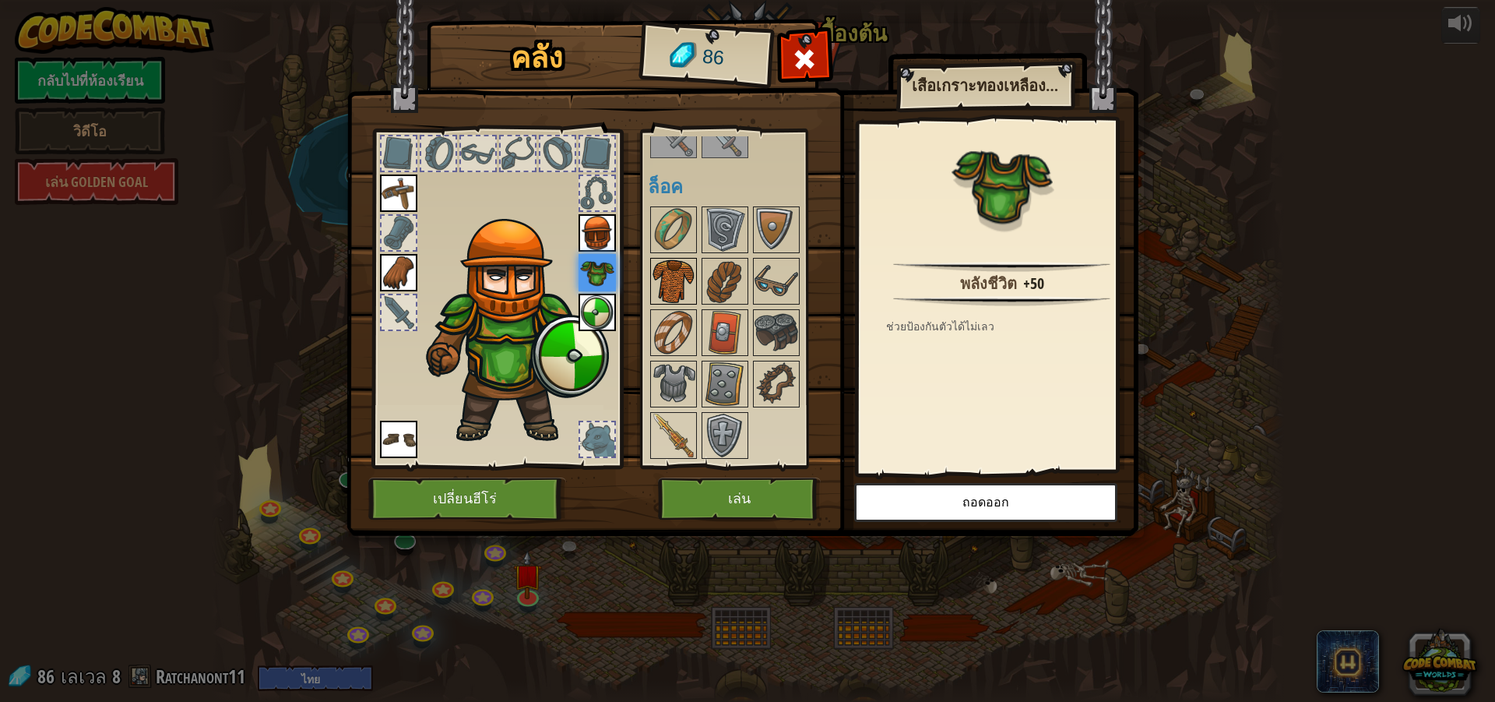
click at [677, 285] on img at bounding box center [674, 281] width 44 height 44
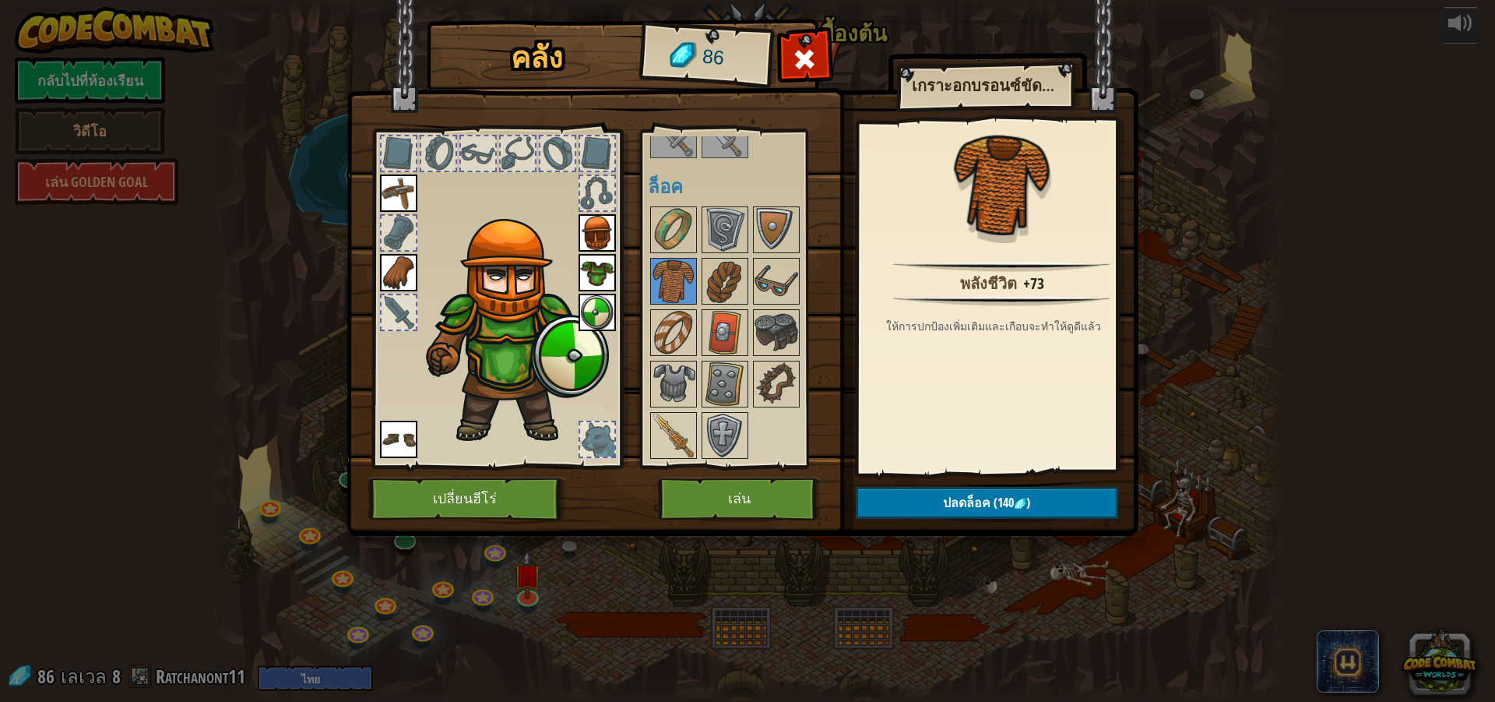
click at [586, 268] on img at bounding box center [597, 272] width 37 height 37
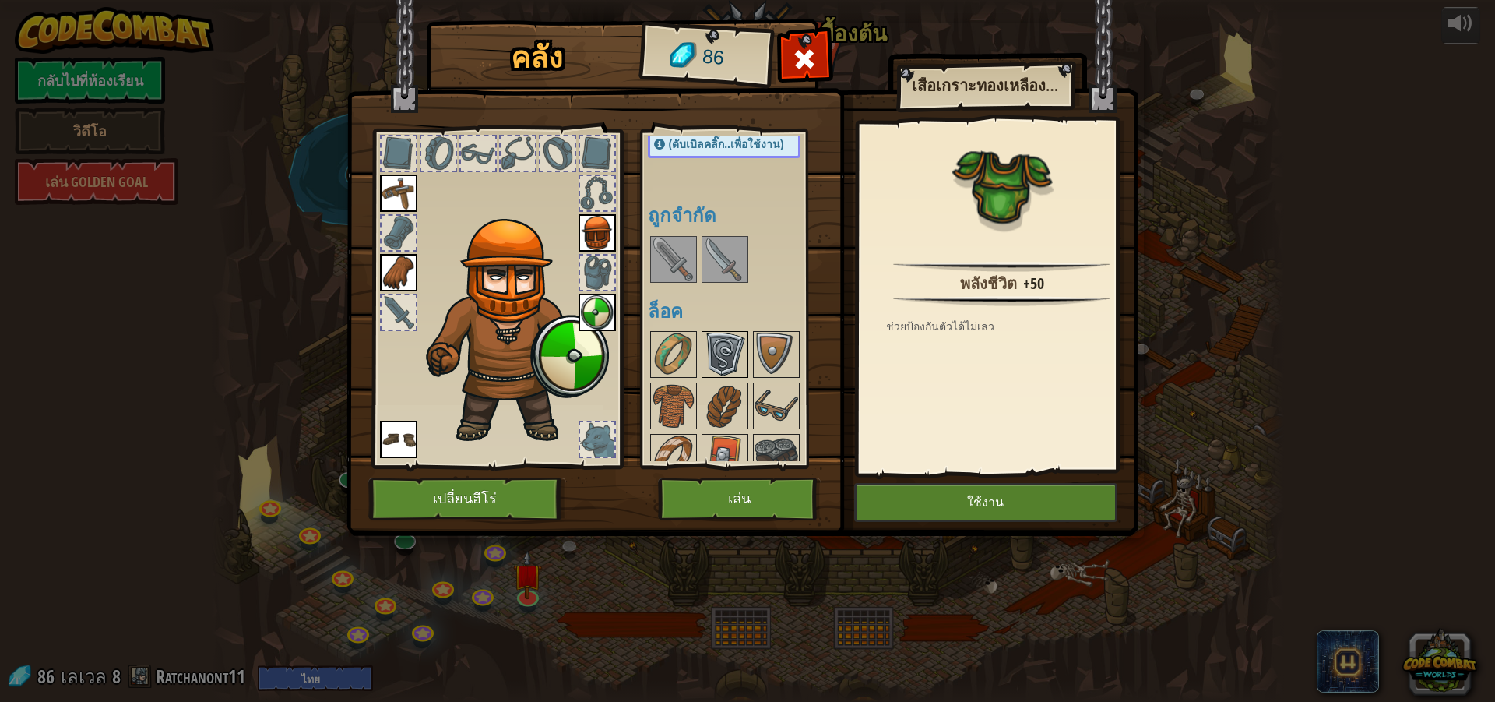
scroll to position [0, 0]
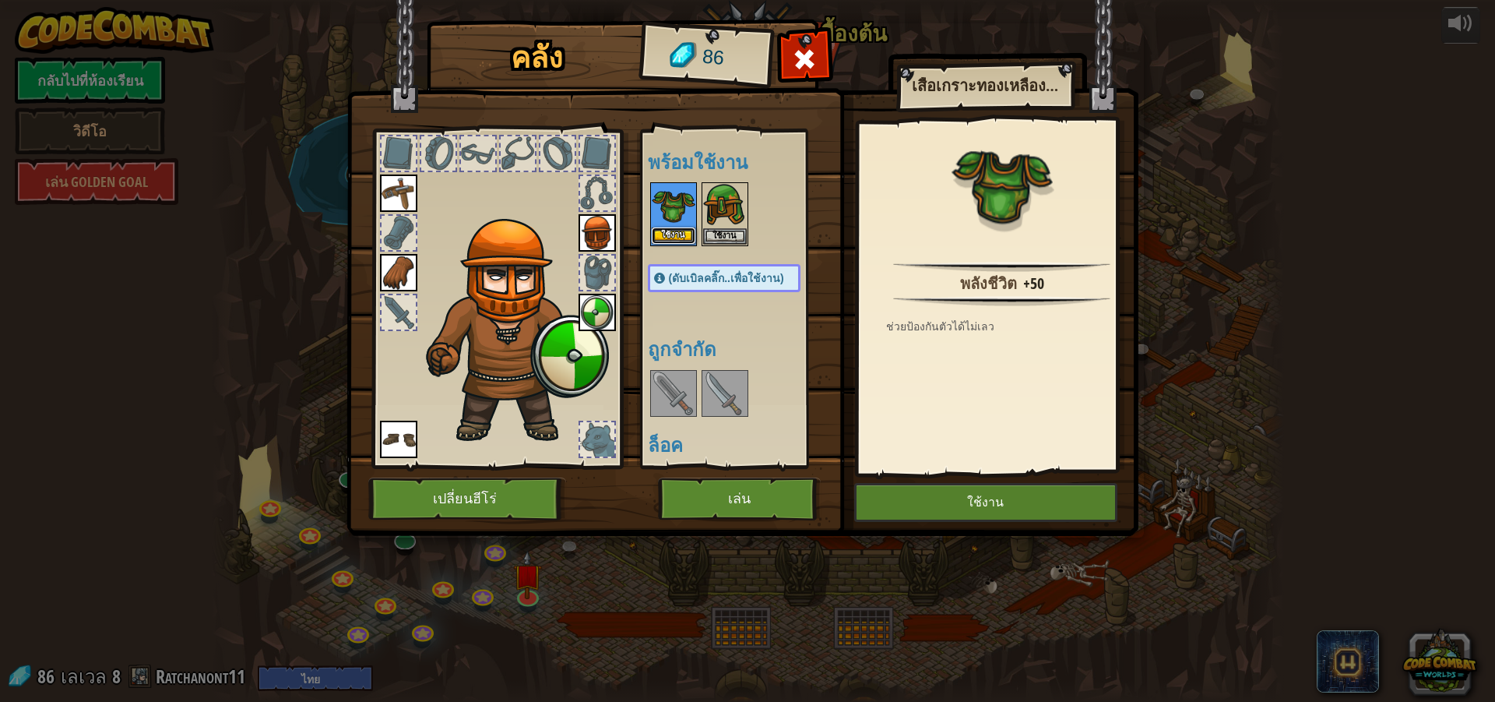
click at [672, 228] on button "ใช้งาน" at bounding box center [674, 235] width 44 height 16
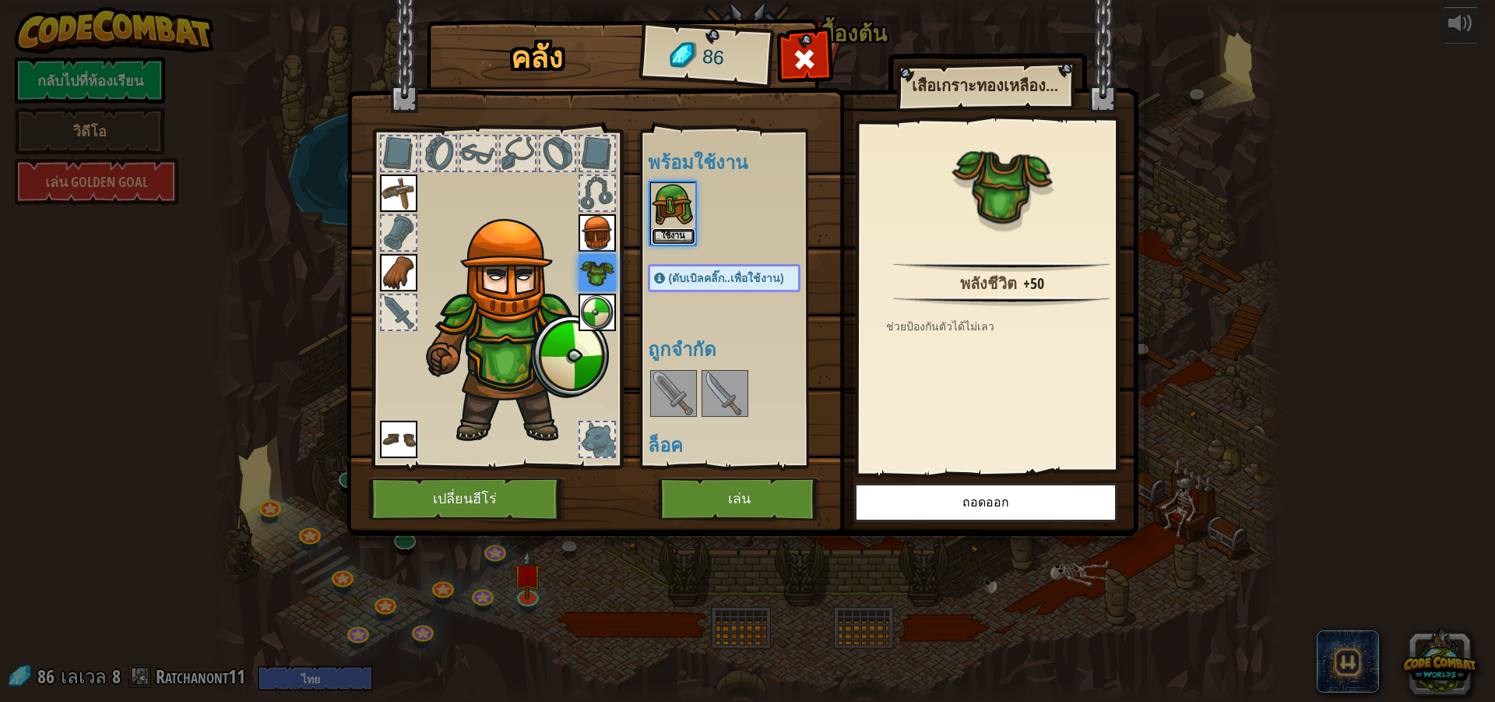
click at [672, 228] on button "ใช้งาน" at bounding box center [674, 236] width 44 height 16
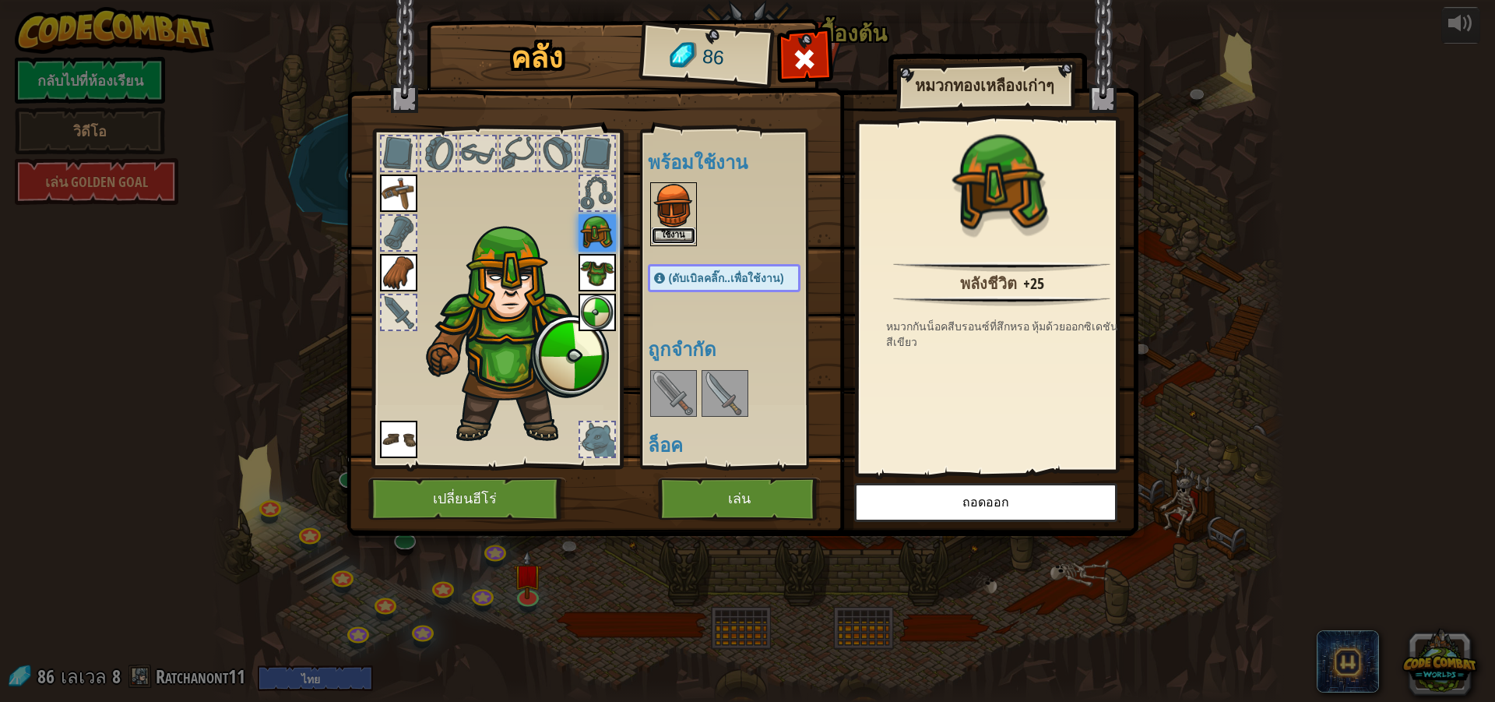
click at [673, 228] on button "ใช้งาน" at bounding box center [674, 235] width 44 height 16
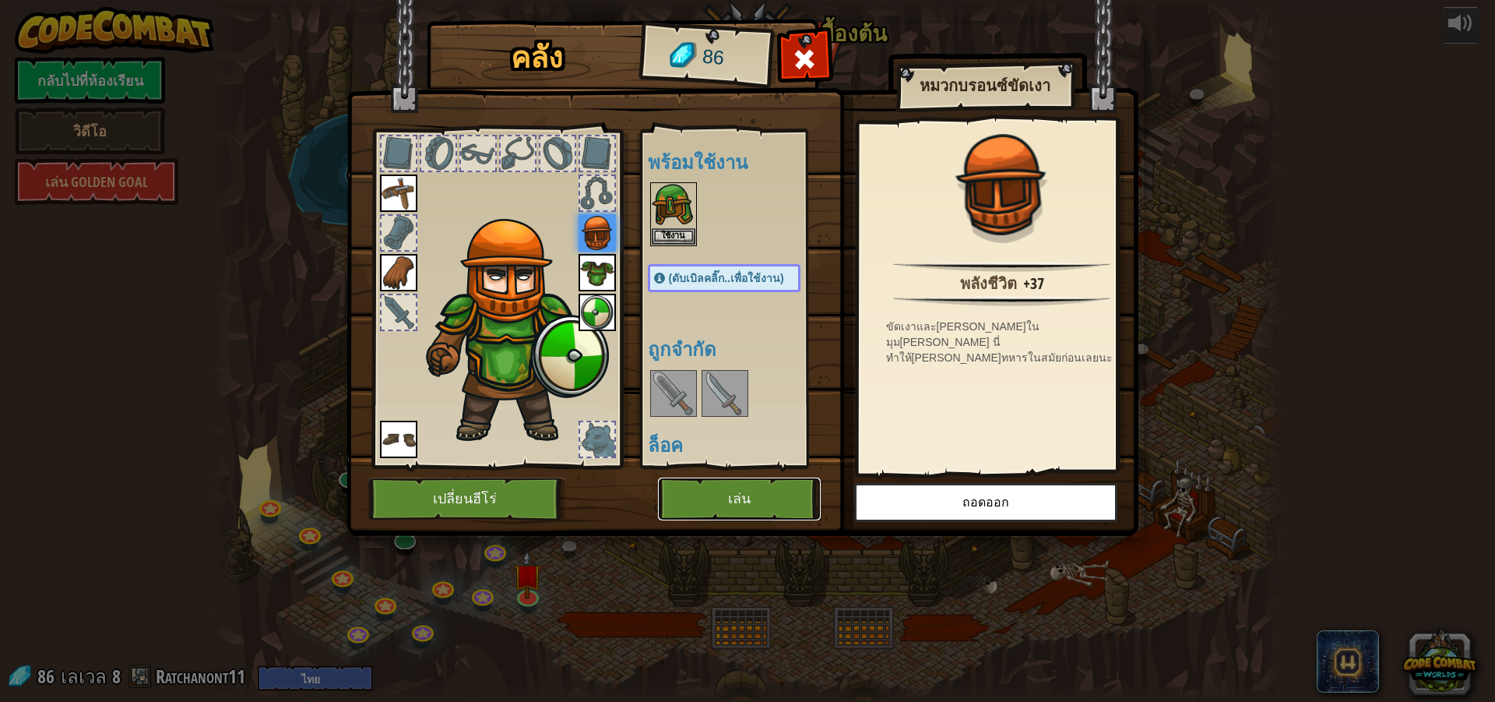
click at [788, 505] on button "เล่น" at bounding box center [739, 498] width 163 height 43
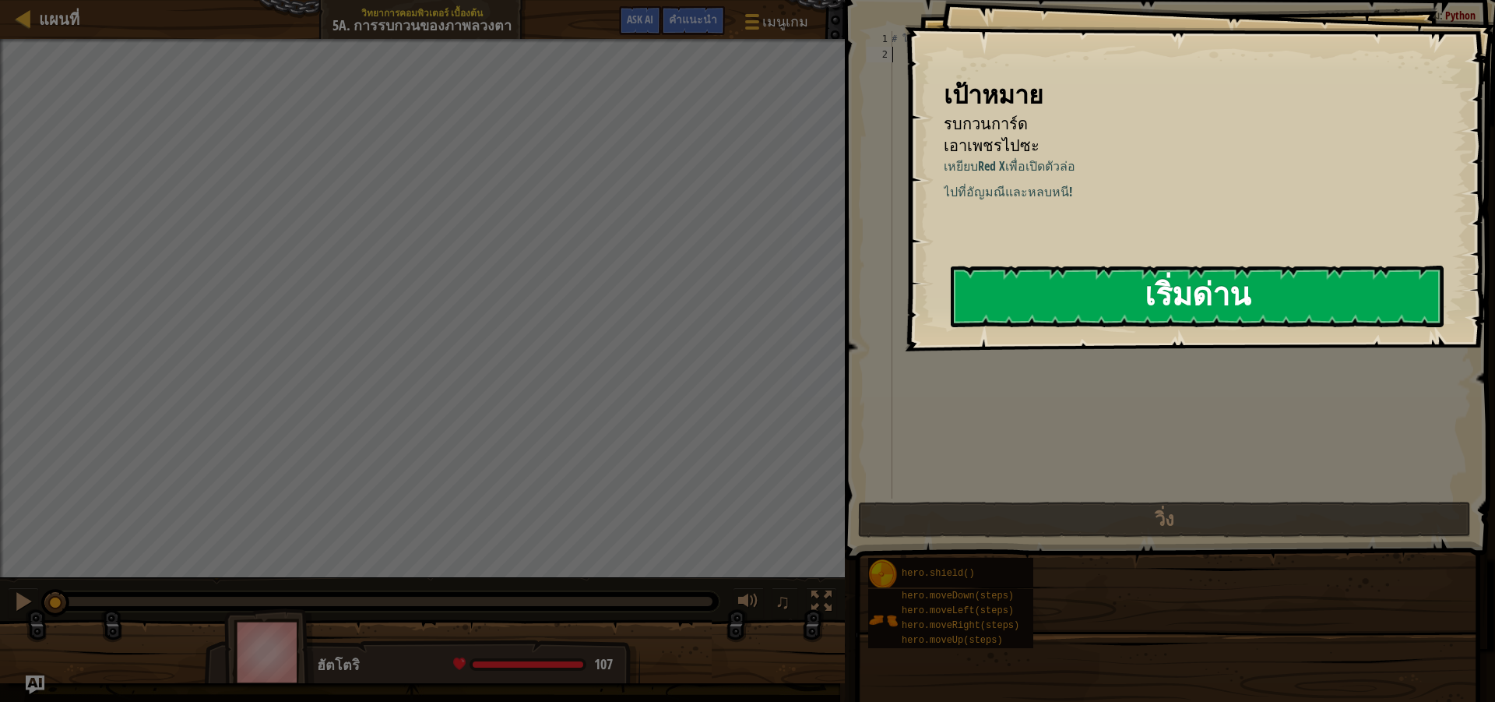
drag, startPoint x: 1173, startPoint y: 306, endPoint x: 1181, endPoint y: 291, distance: 17.4
click at [1177, 301] on button "เริ่มด่าน" at bounding box center [1197, 297] width 493 height 62
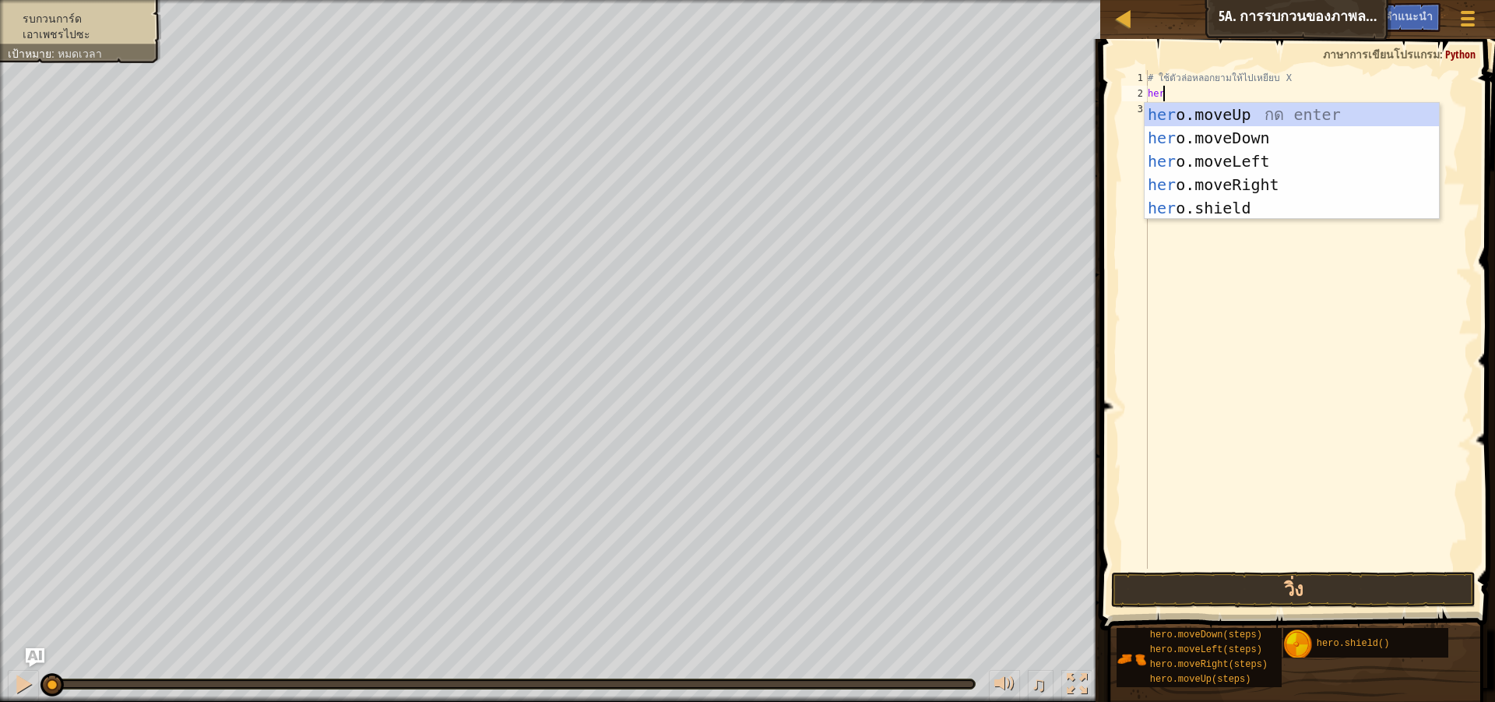
scroll to position [7, 1]
type textarea "hero"
click at [1301, 185] on div "hero .moveUp กด enter hero .moveDown กด enter hero .moveLeft กด enter hero .mov…" at bounding box center [1292, 185] width 294 height 164
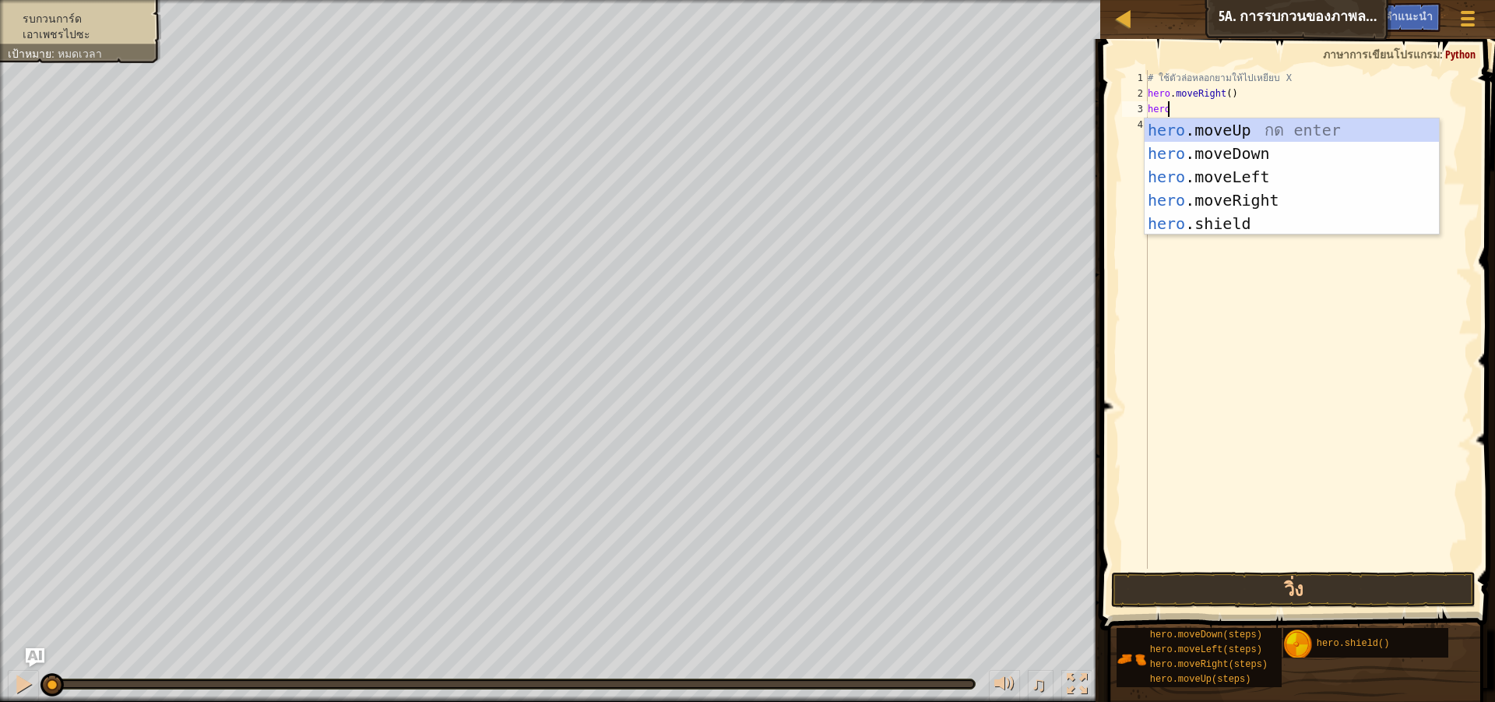
type textarea "hero"
click at [1220, 139] on div "hero .moveUp กด enter hero .moveDown กด enter hero .moveLeft กด enter hero .mov…" at bounding box center [1292, 200] width 294 height 164
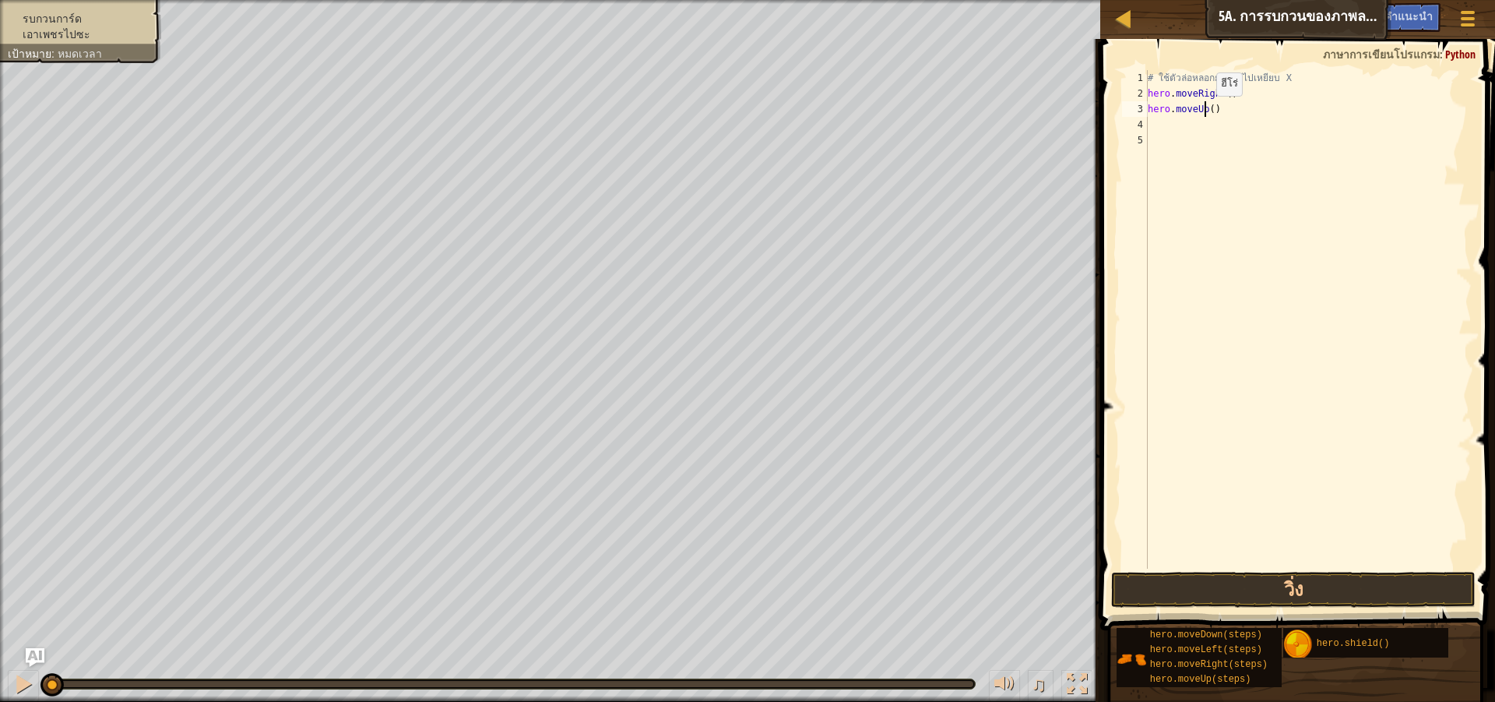
click at [1203, 111] on div "# ใช้ตัวล่อหลอกยามให้ไปเหยียบ X hero . moveRight ( ) hero . moveUp ( )" at bounding box center [1308, 335] width 327 height 530
click at [1256, 127] on div "hero.moveDown กด enter" at bounding box center [1292, 153] width 294 height 70
click at [1429, 585] on button "วิ่ง" at bounding box center [1293, 590] width 365 height 36
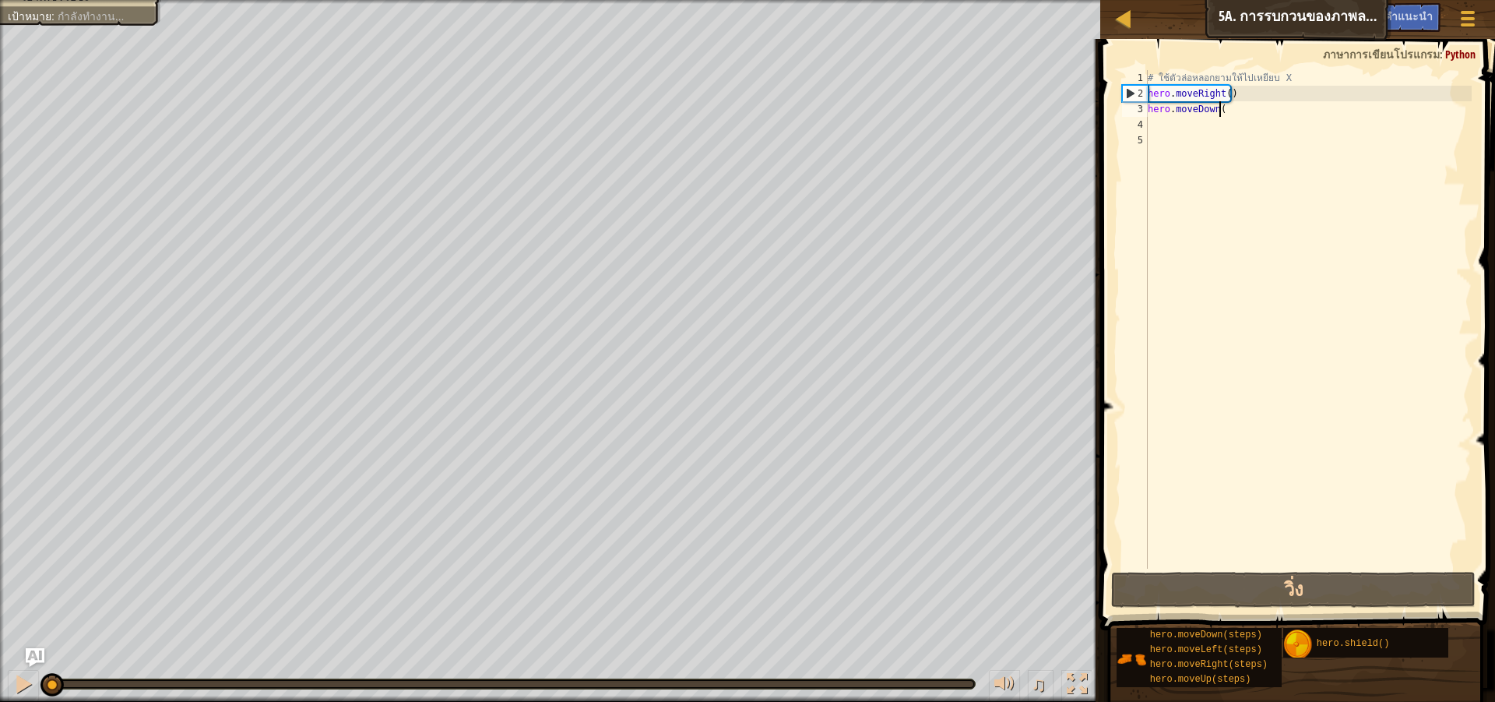
scroll to position [7, 5]
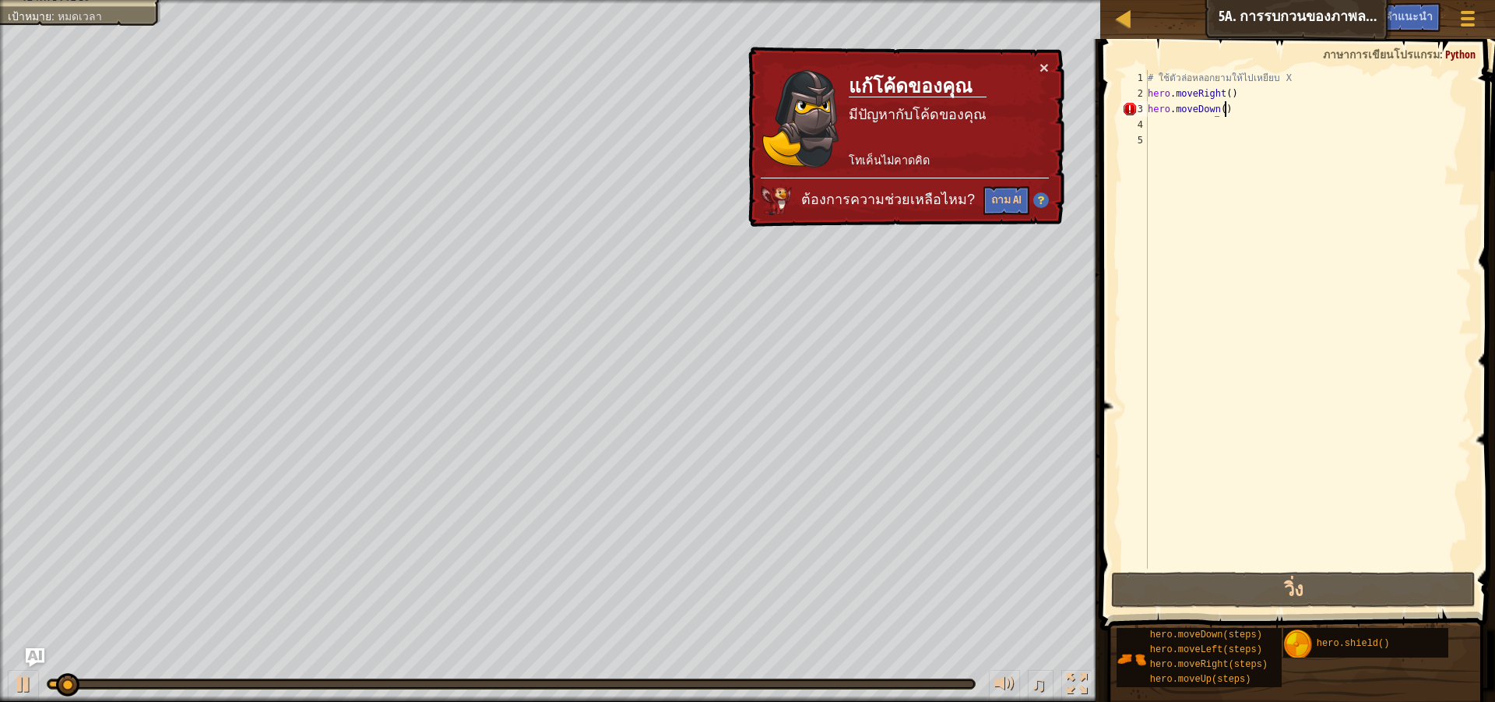
type textarea "hero.moveDown()"
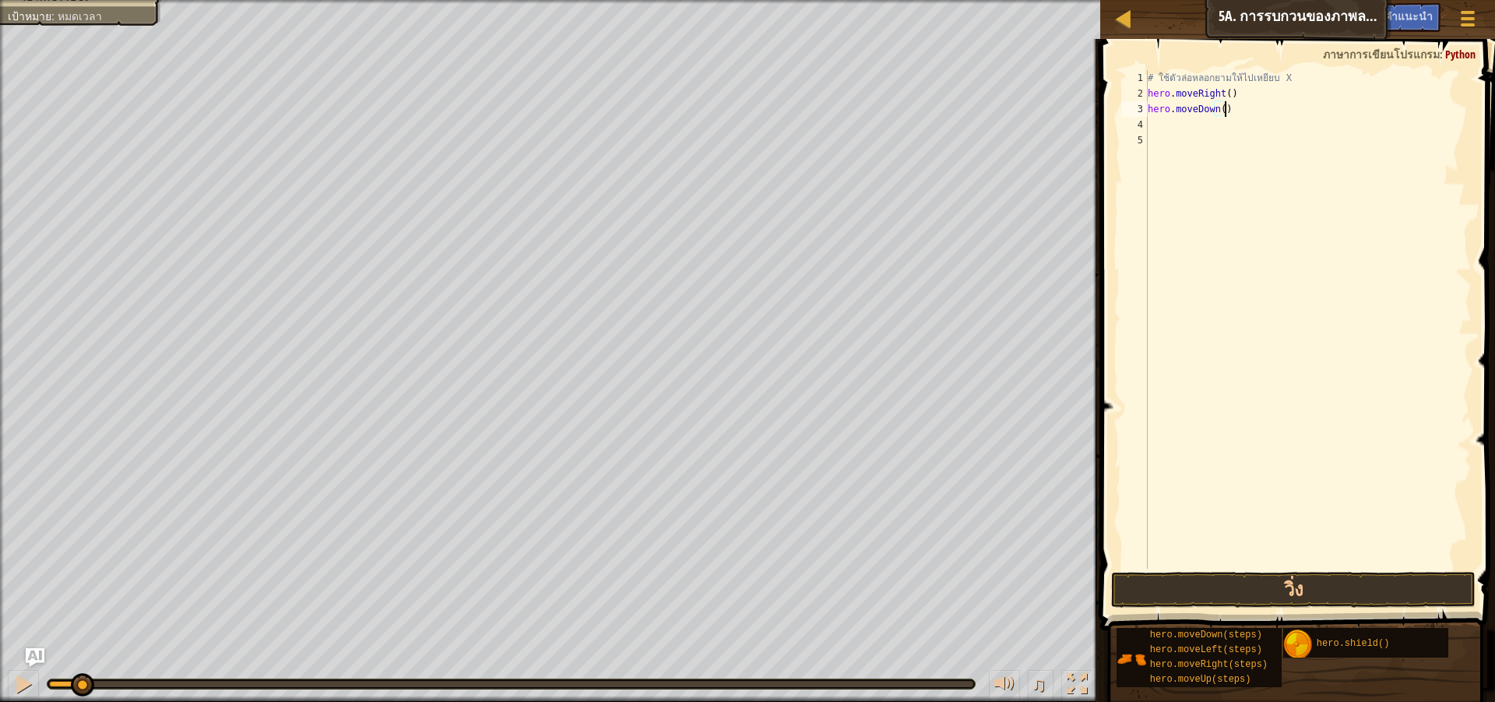
scroll to position [7, 0]
drag, startPoint x: 1331, startPoint y: 591, endPoint x: 1266, endPoint y: 552, distance: 75.5
click at [1331, 590] on button "วิ่ง" at bounding box center [1293, 590] width 365 height 36
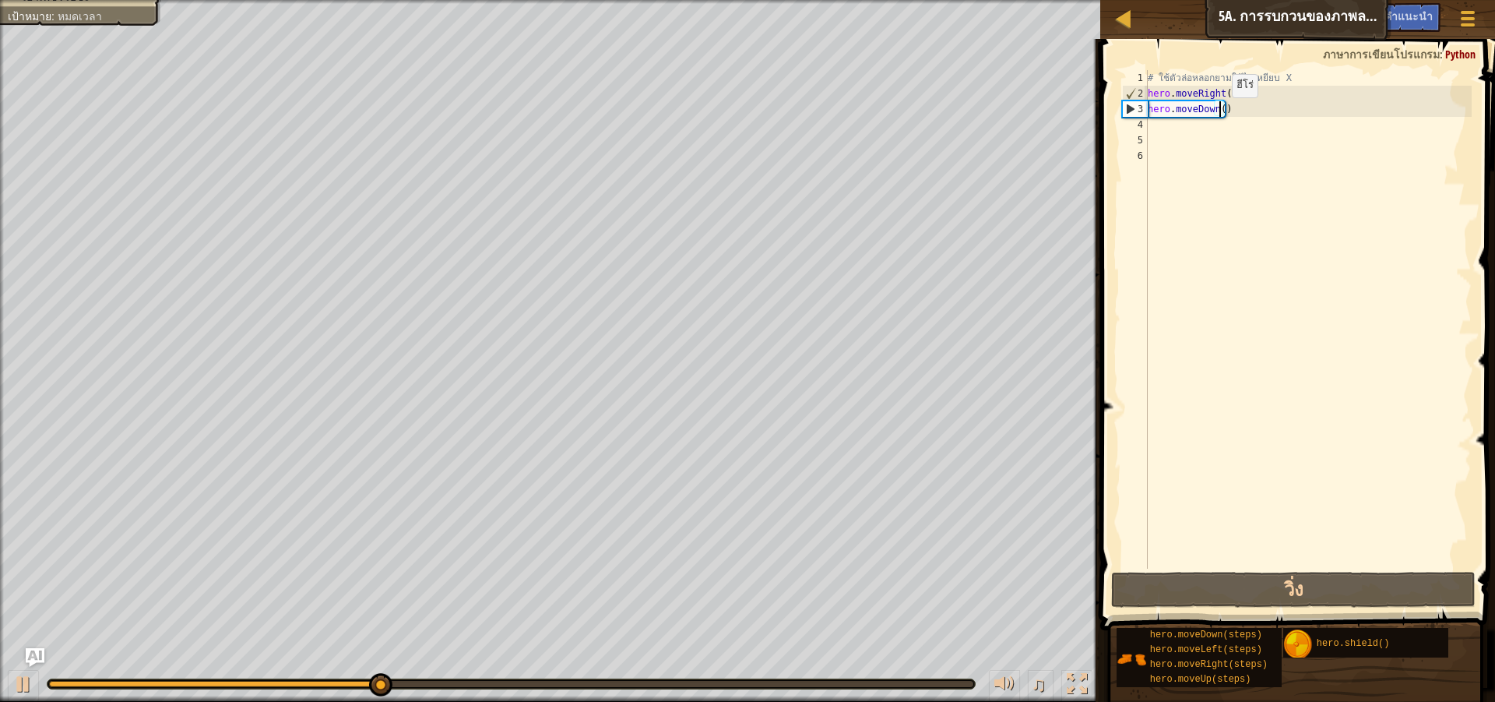
click at [1219, 113] on div "# ใช้ตัวล่อหลอกยามให้ไปเหยียบ X hero . moveRight ( ) hero . moveDown ( )" at bounding box center [1308, 335] width 327 height 530
type textarea "hero.moveDown(2)"
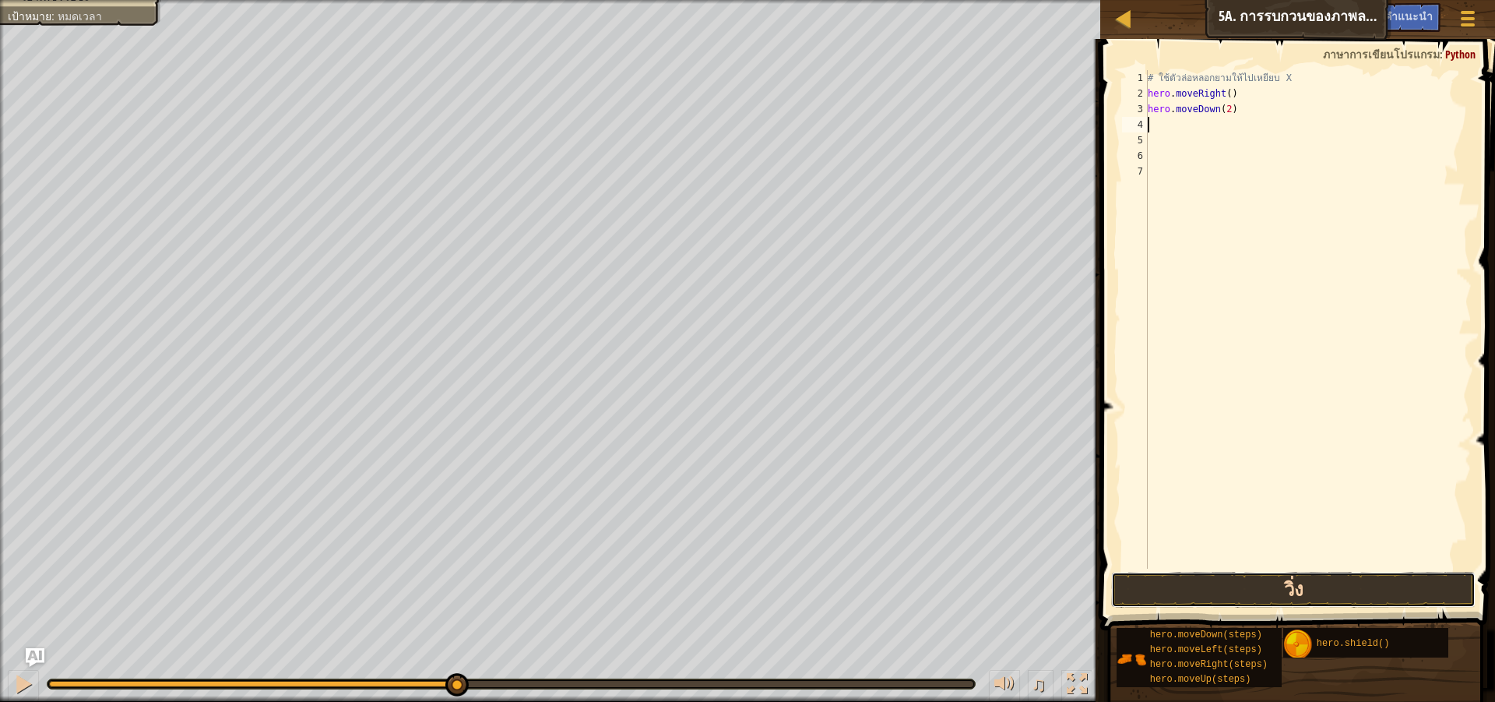
click at [1288, 595] on button "วิ่ง" at bounding box center [1293, 590] width 365 height 36
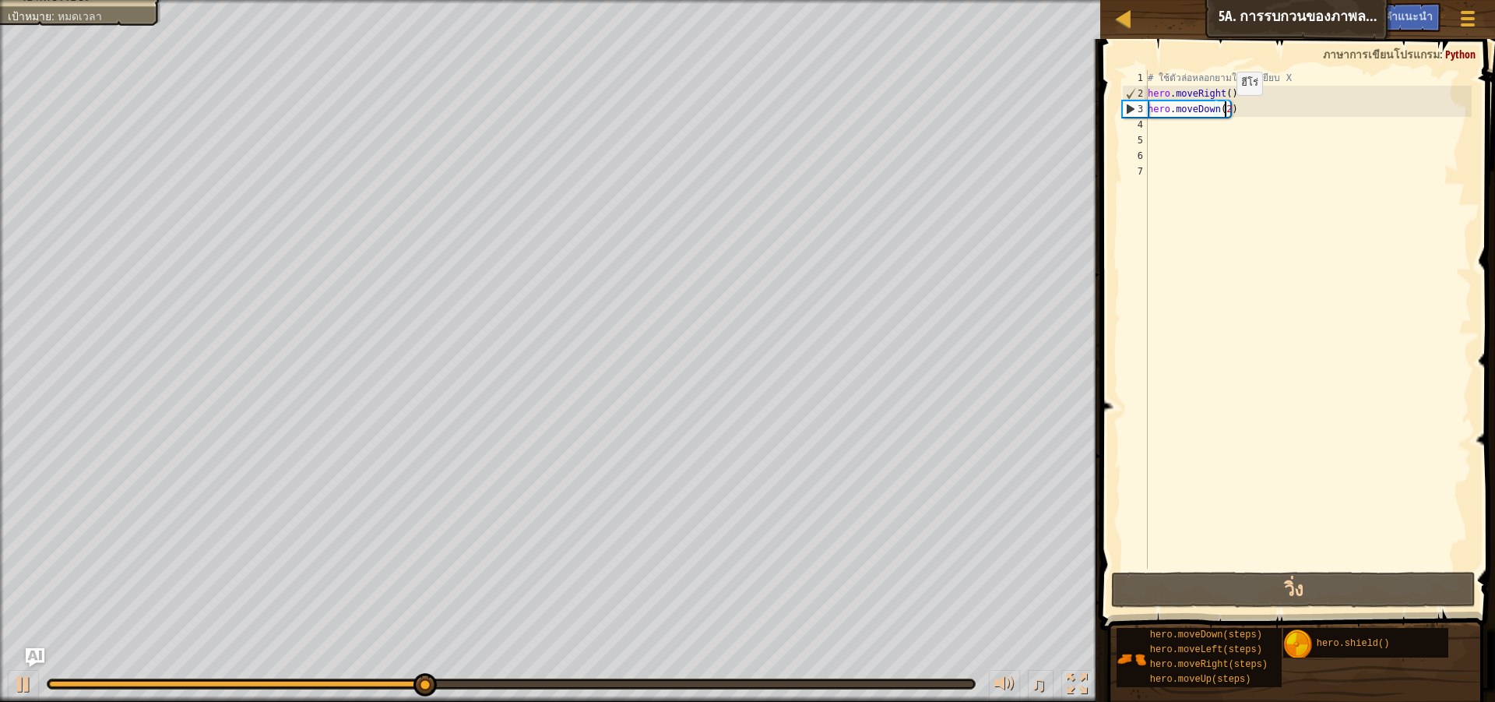
click at [1224, 111] on div "# ใช้ตัวล่อหลอกยามให้ไปเหยียบ X hero . moveRight ( ) hero . moveDown ( 2 )" at bounding box center [1308, 335] width 327 height 530
type textarea "hero.moveDown()"
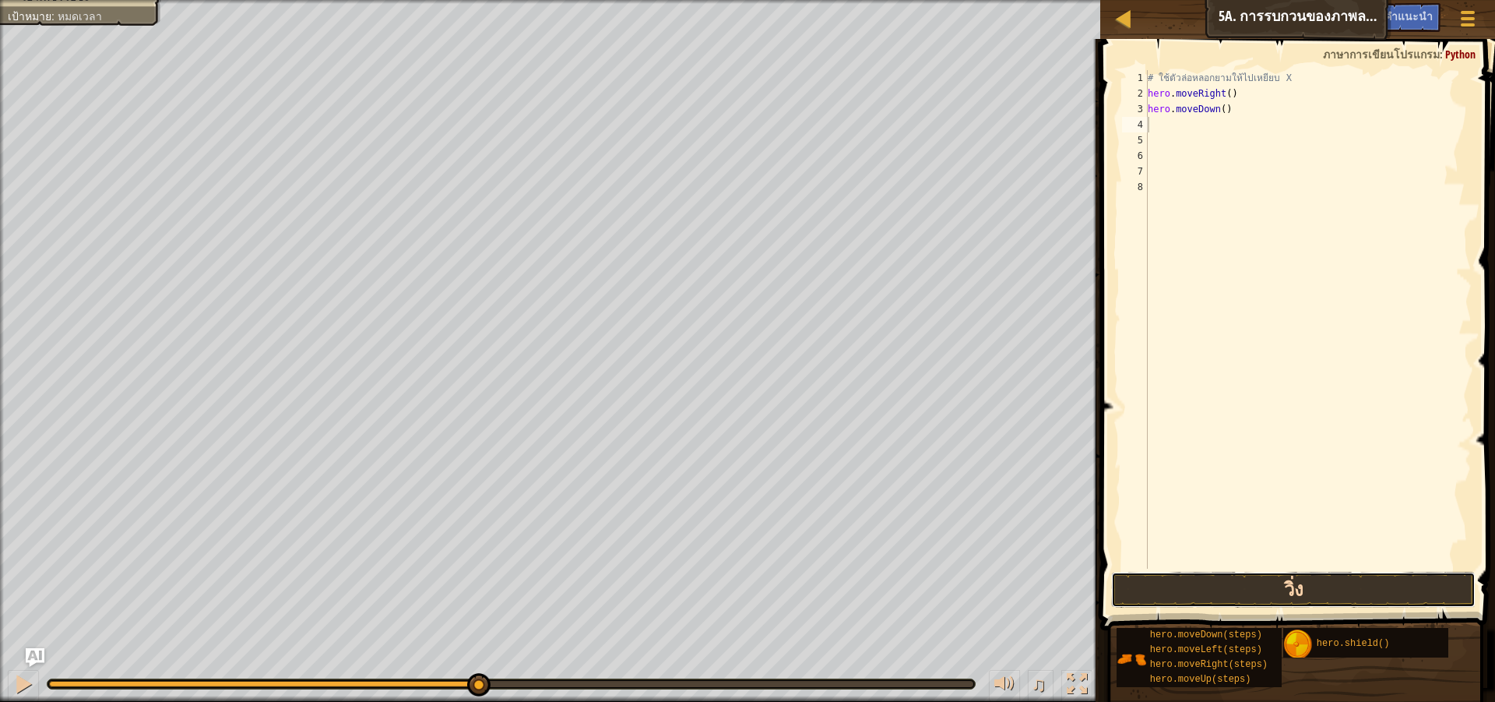
click at [1407, 581] on button "วิ่ง" at bounding box center [1293, 590] width 365 height 36
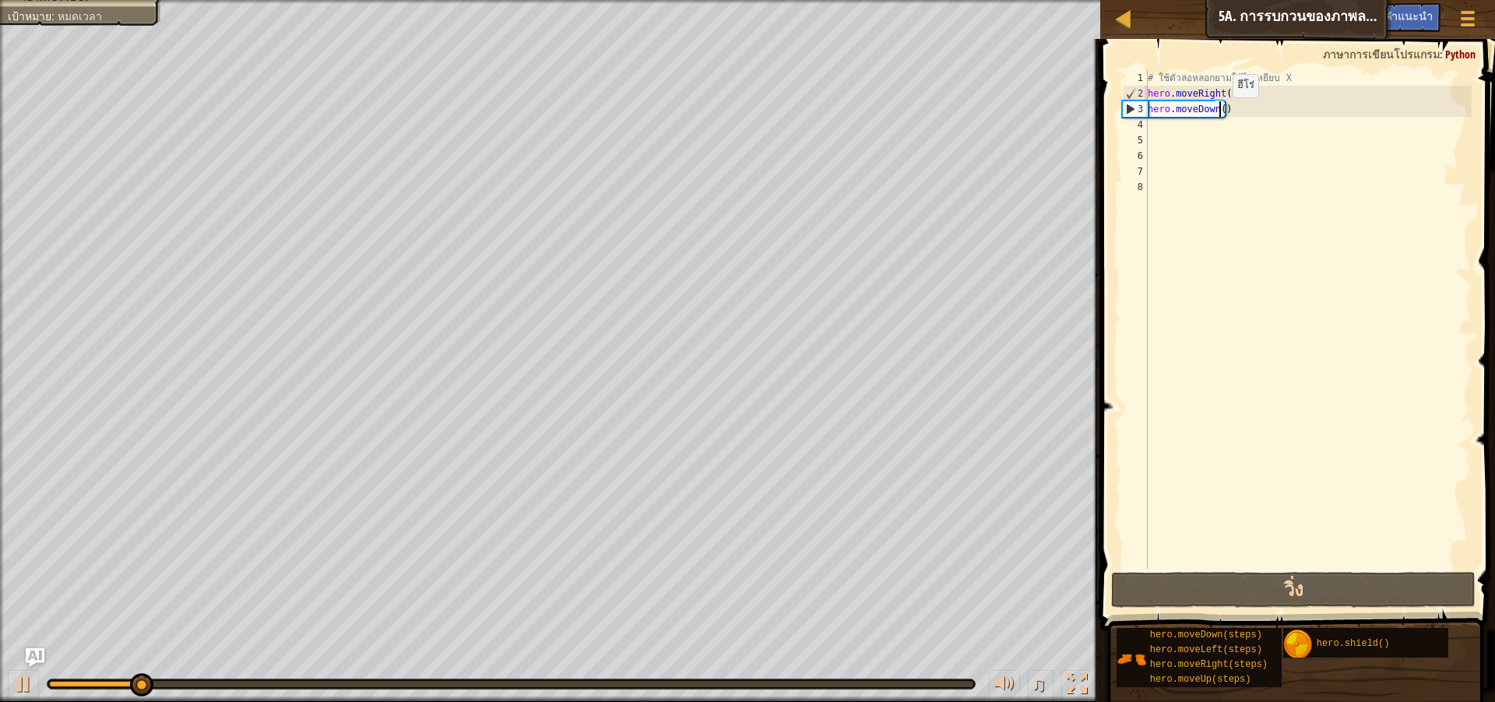
click at [1220, 113] on div "# ใช้ตัวล่อหลอกยามให้ไปเหยียบ X hero . moveRight ( ) hero . moveDown ( )" at bounding box center [1308, 335] width 327 height 530
type textarea "hero.moveDown(2)"
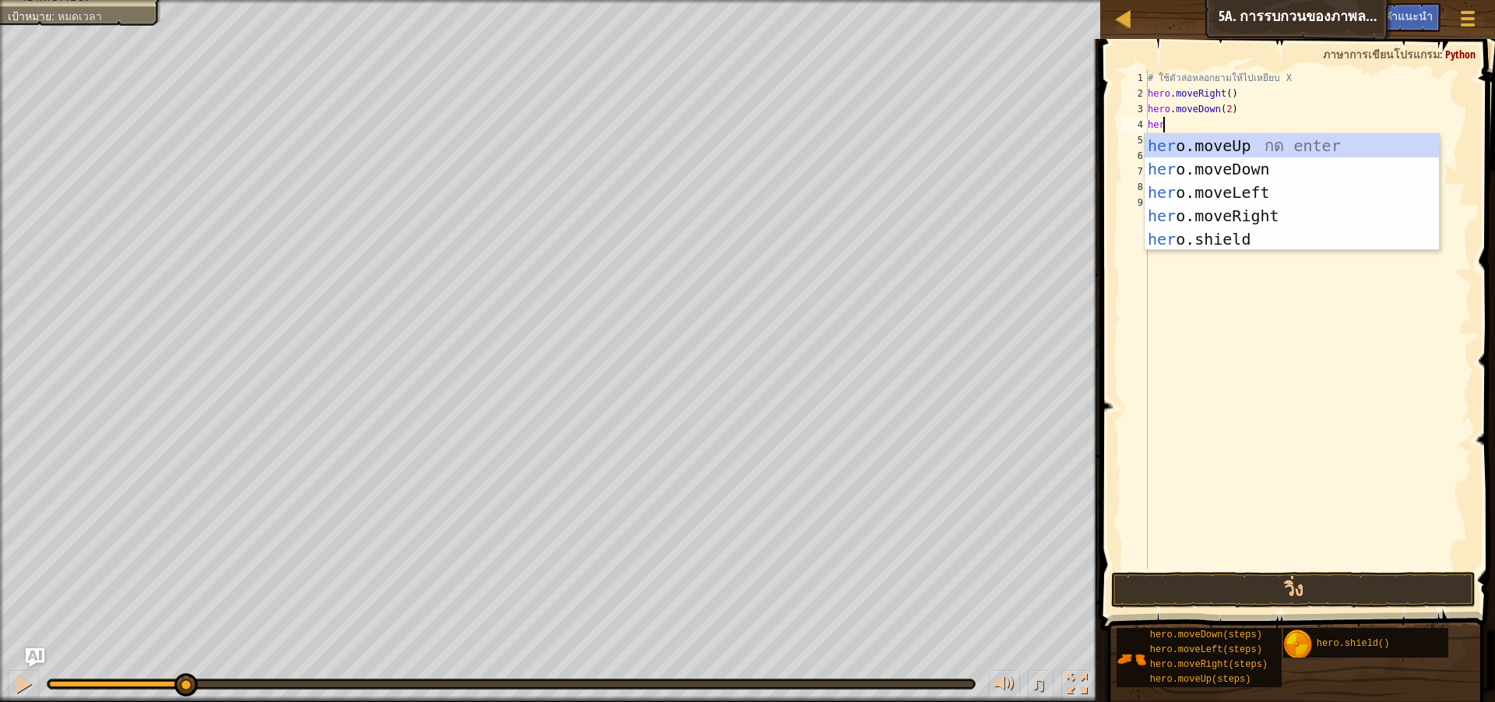
scroll to position [7, 1]
type textarea "hero"
click at [1270, 148] on div "hero .moveUp กด enter hero .moveDown กด enter hero .moveLeft กด enter hero .mov…" at bounding box center [1292, 216] width 294 height 164
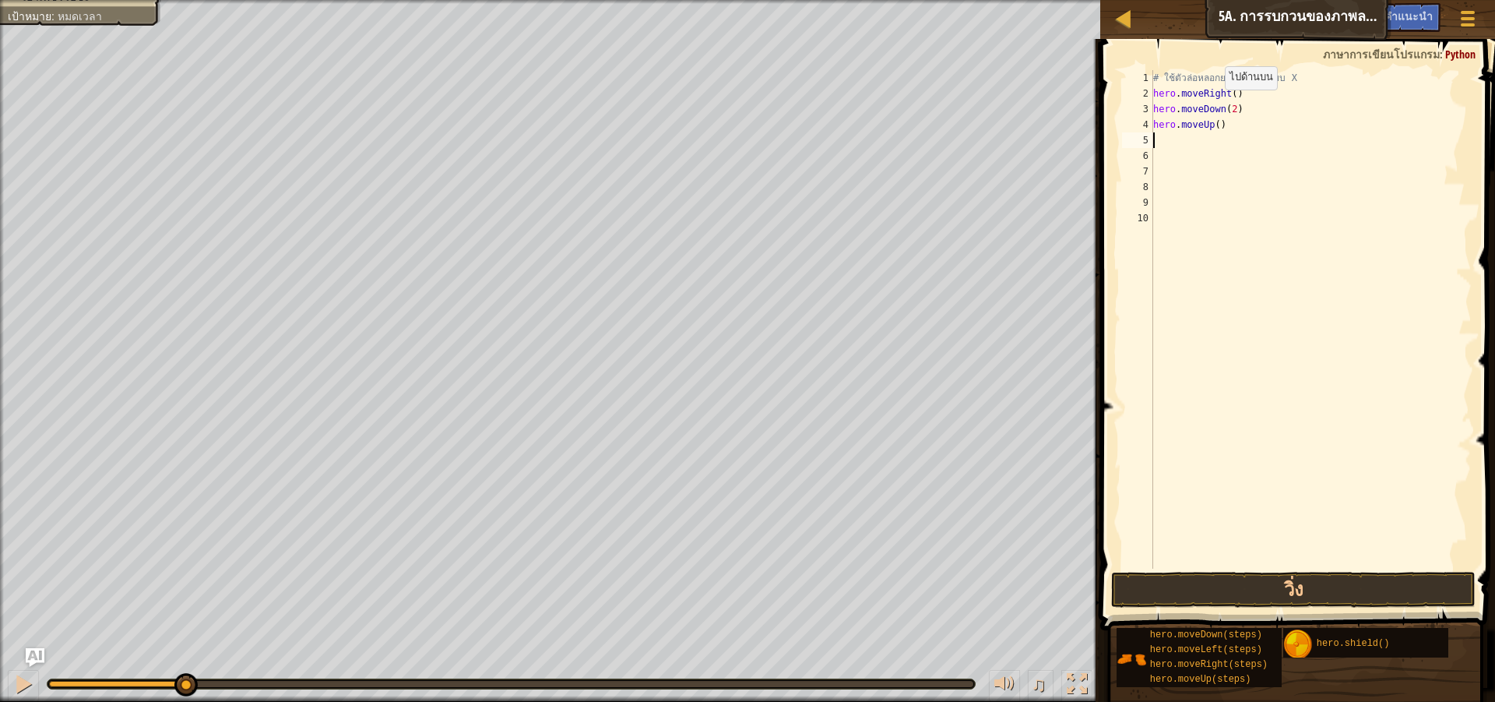
scroll to position [7, 0]
click at [1252, 577] on button "วิ่ง" at bounding box center [1293, 590] width 365 height 36
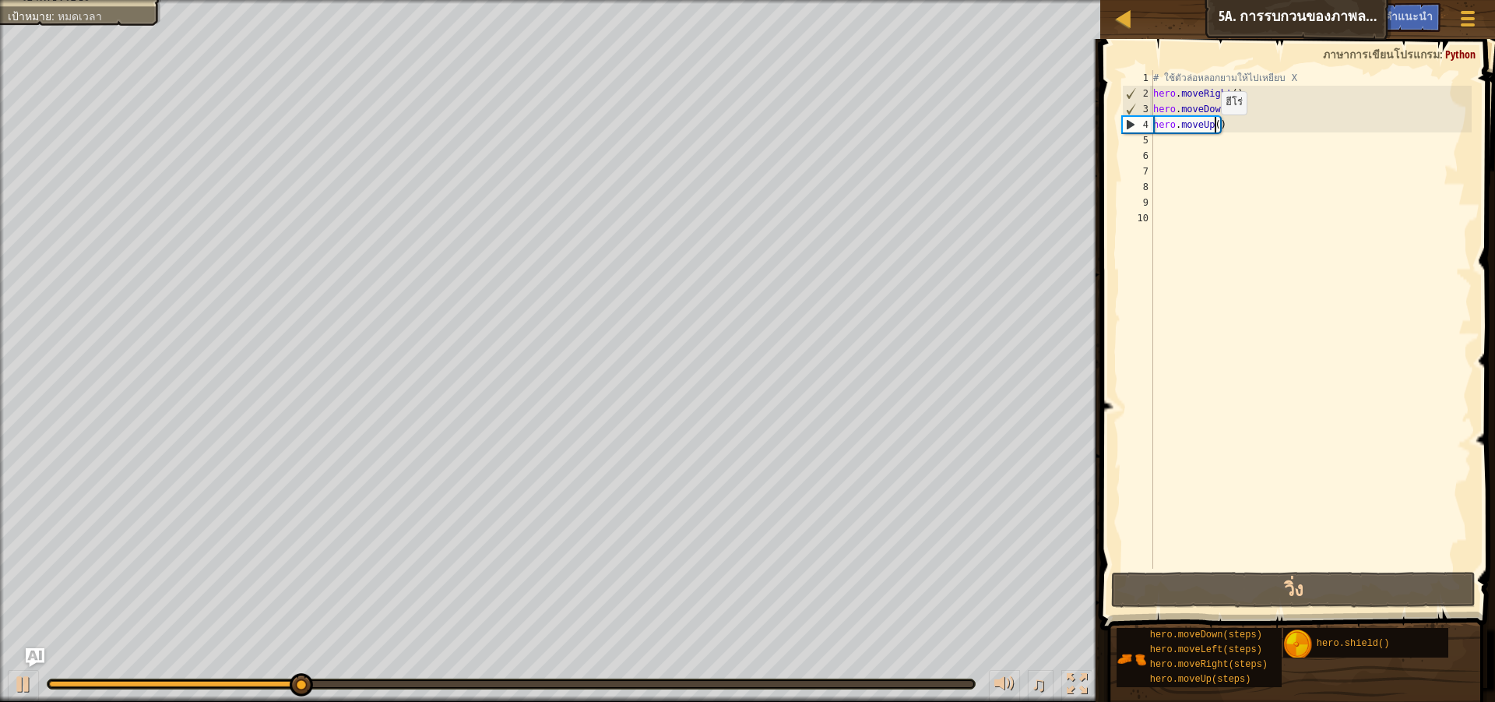
click at [1213, 130] on div "# ใช้ตัวล่อหลอกยามให้ไปเหยียบ X hero . moveRight ( ) hero . moveDown ( 2 ) hero…" at bounding box center [1311, 335] width 322 height 530
type textarea "hero.moveUp(2)"
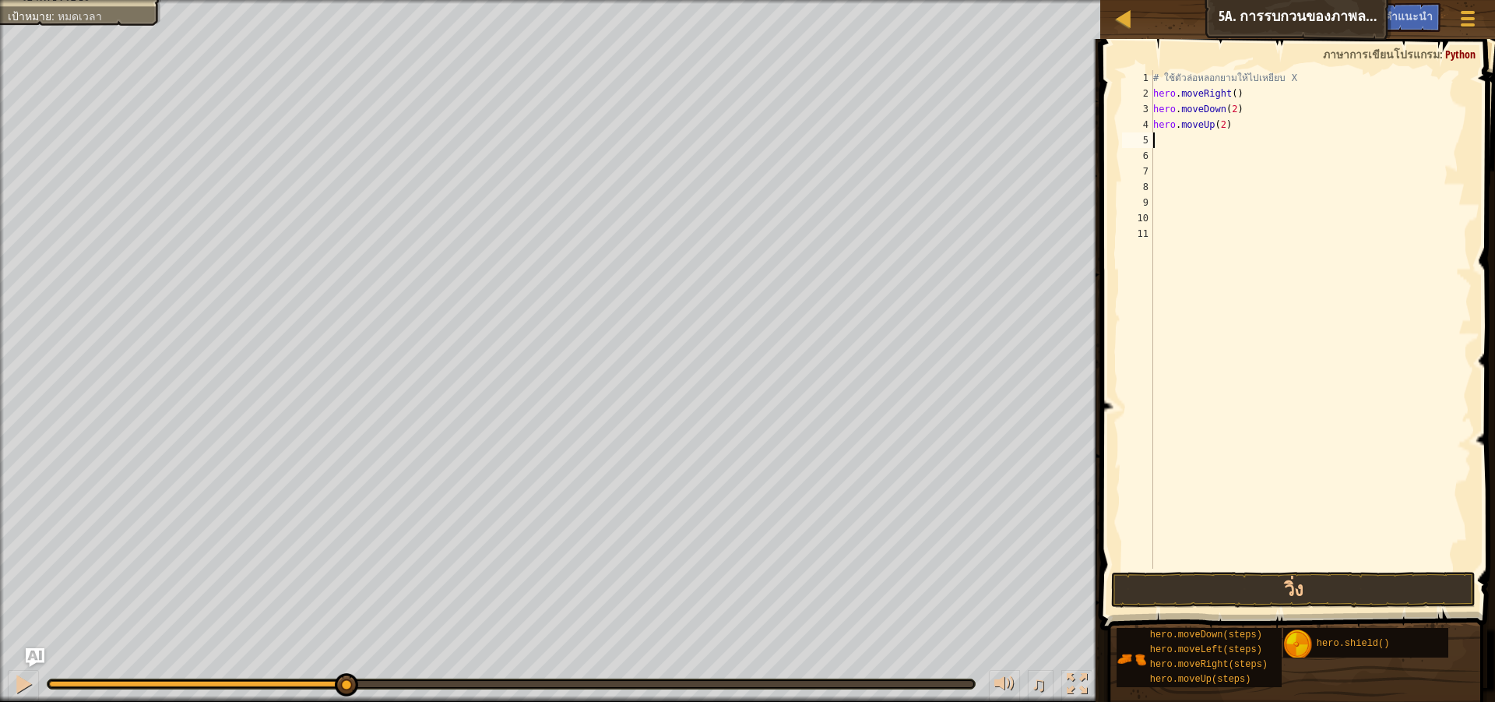
click at [1204, 143] on div "# ใช้ตัวล่อหลอกยามให้ไปเหยียบ X hero . moveRight ( ) hero . moveDown ( 2 ) hero…" at bounding box center [1311, 335] width 322 height 530
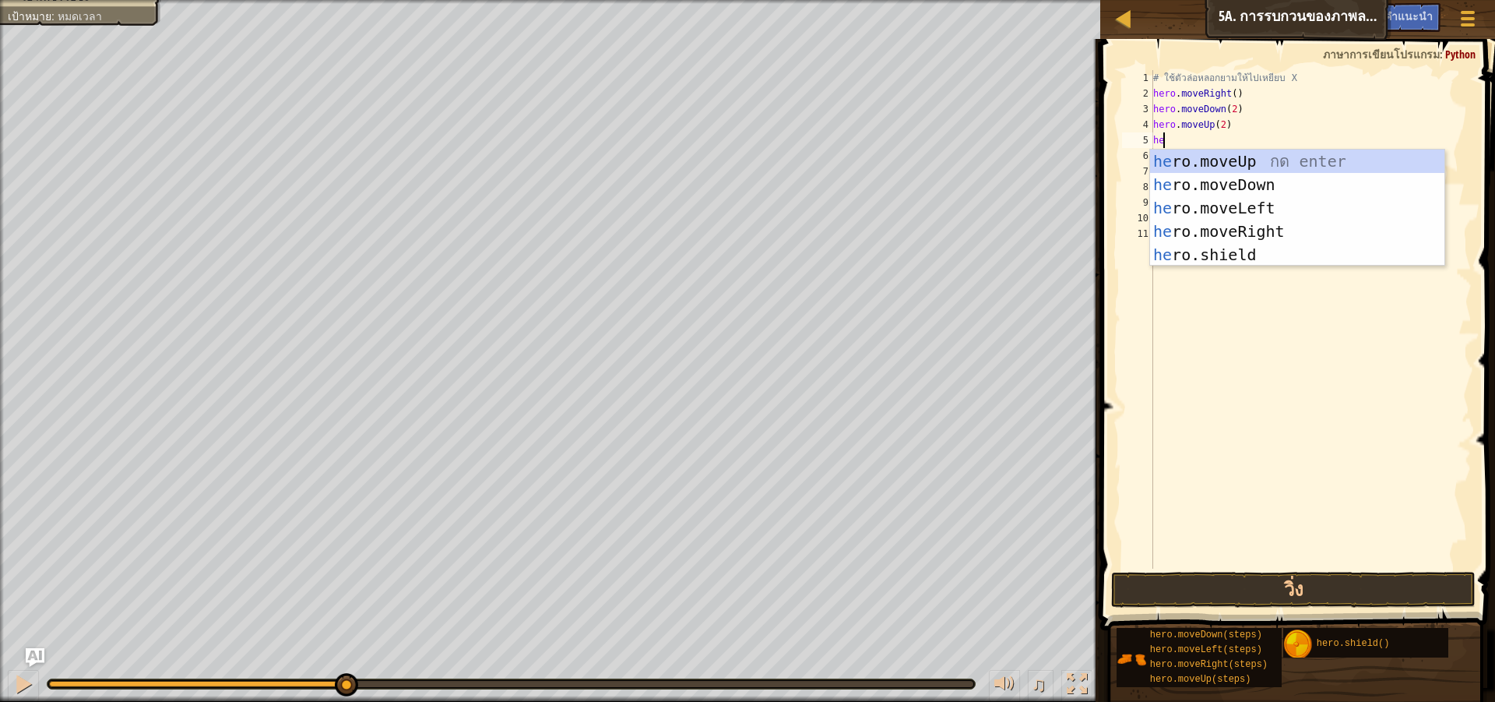
scroll to position [7, 1]
type textarea "hero"
click at [1314, 225] on div "hero .moveUp กด enter hero .moveDown กด enter hero .moveLeft กด enter hero .mov…" at bounding box center [1297, 232] width 294 height 164
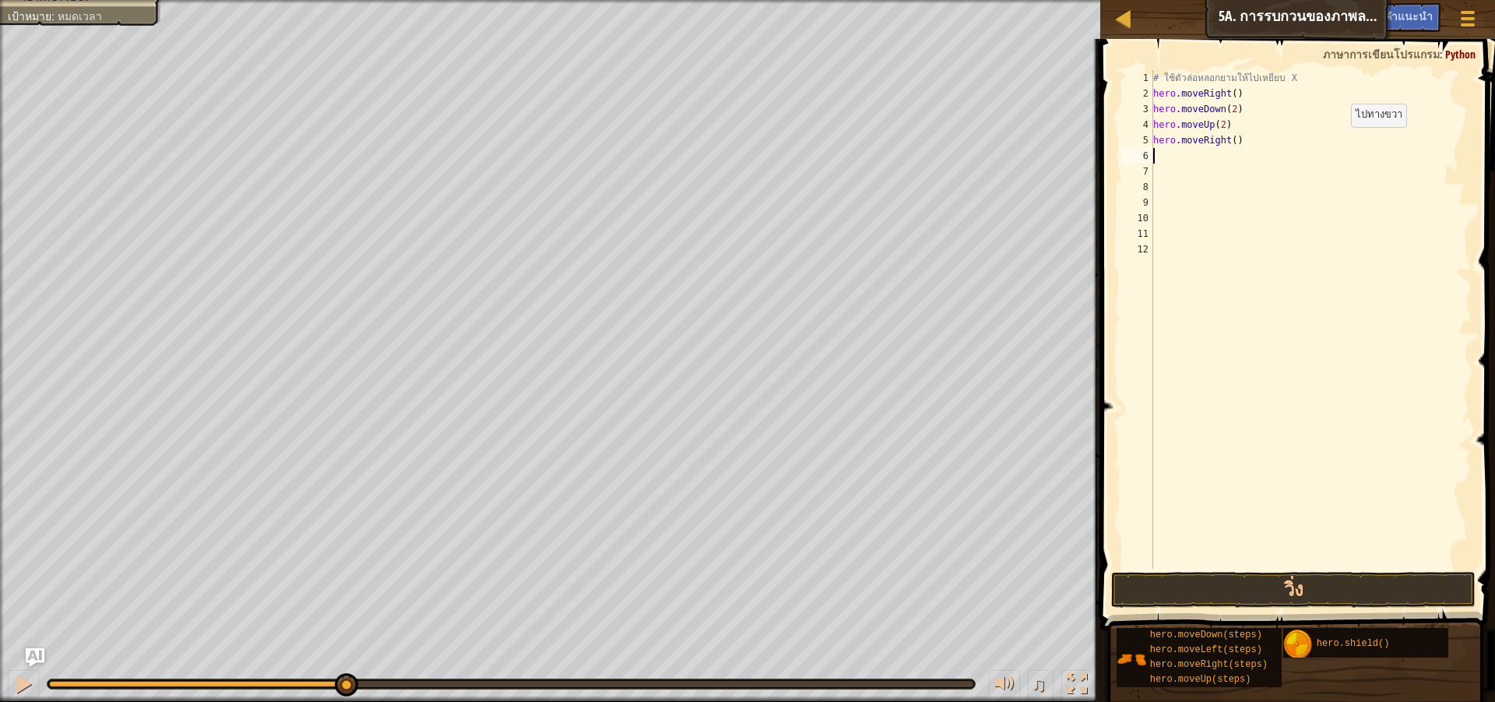
scroll to position [7, 0]
click at [1232, 140] on div "# ใช้ตัวล่อหลอกยามให้ไปเหยียบ X hero . moveRight ( ) hero . moveDown ( 2 ) hero…" at bounding box center [1311, 335] width 322 height 530
type textarea "hero.moveRight(3)"
click at [1235, 583] on button "วิ่ง" at bounding box center [1293, 590] width 365 height 36
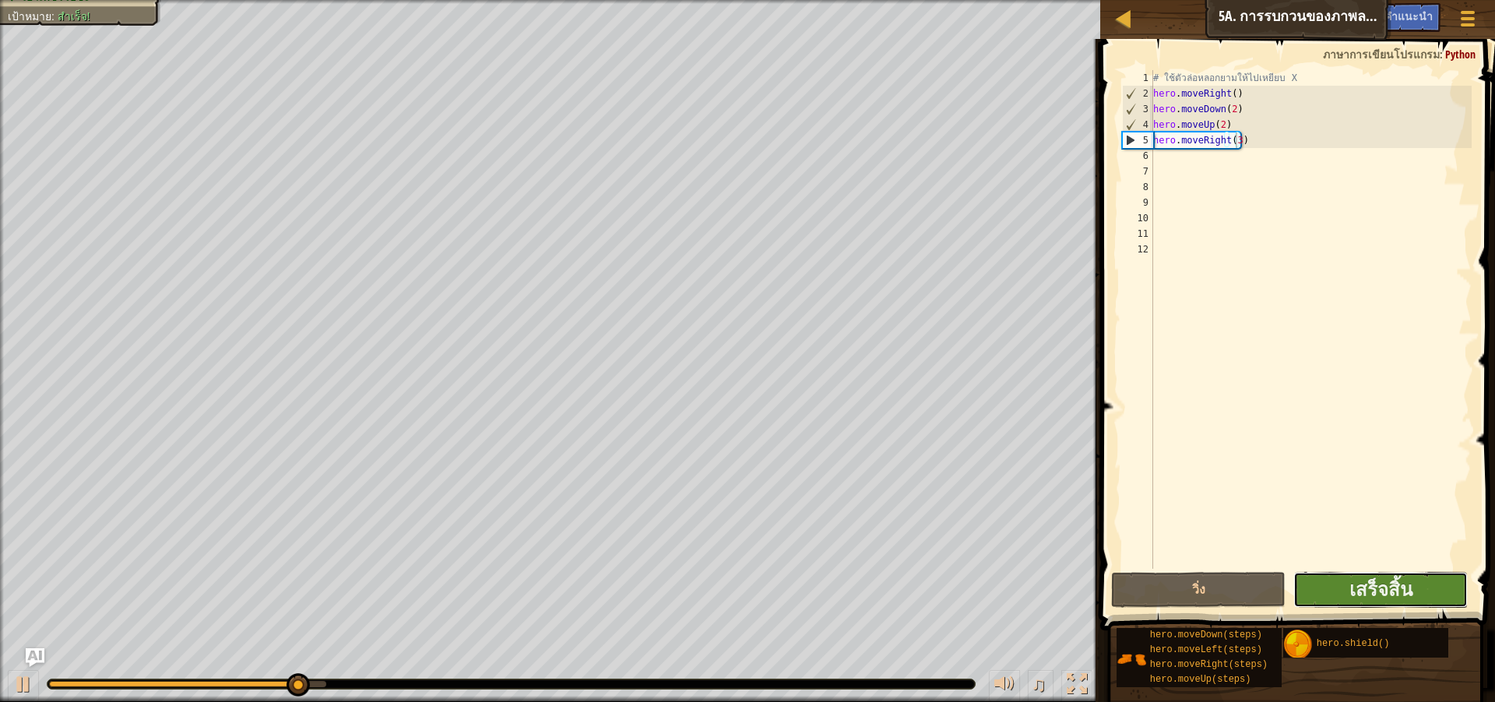
click at [1443, 592] on button "เสร็จสิ้น" at bounding box center [1381, 590] width 174 height 36
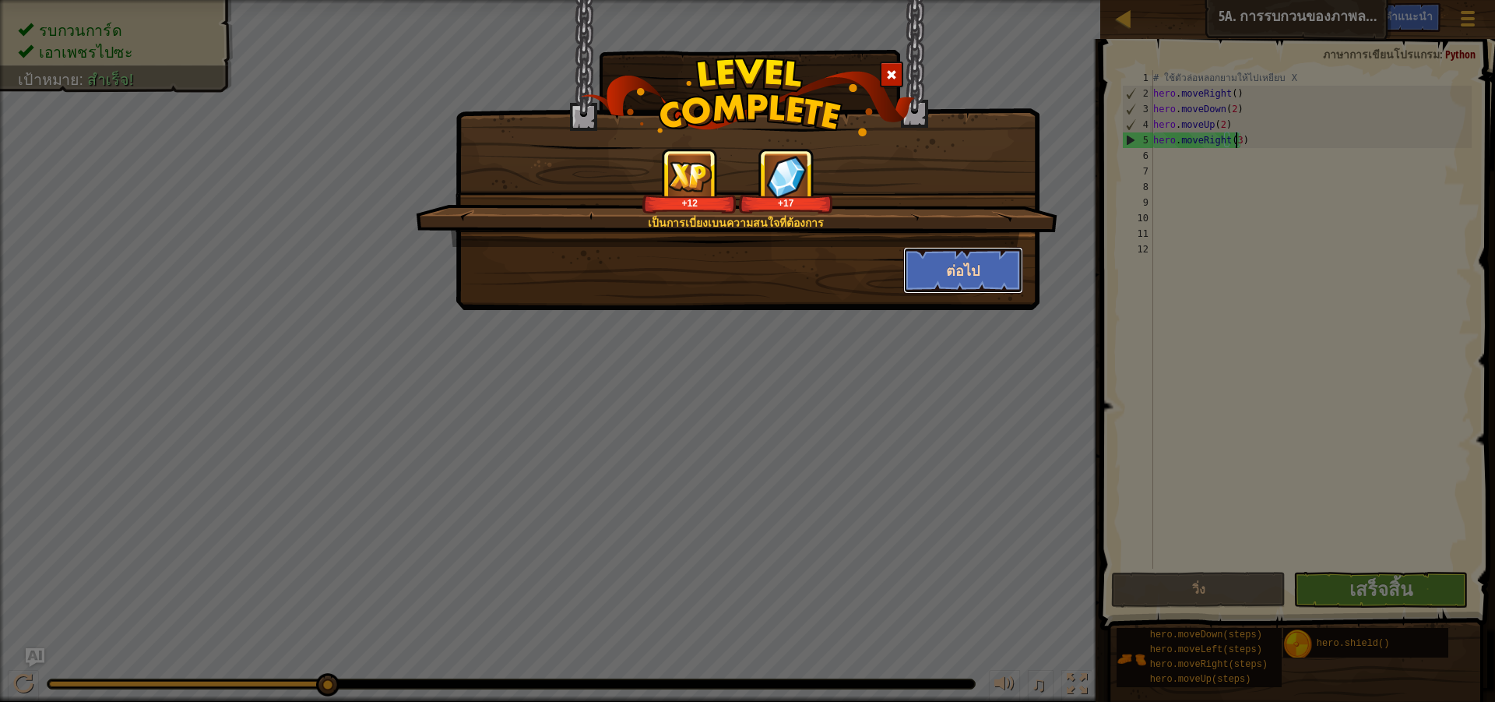
click at [943, 261] on button "ต่อไป" at bounding box center [963, 270] width 121 height 47
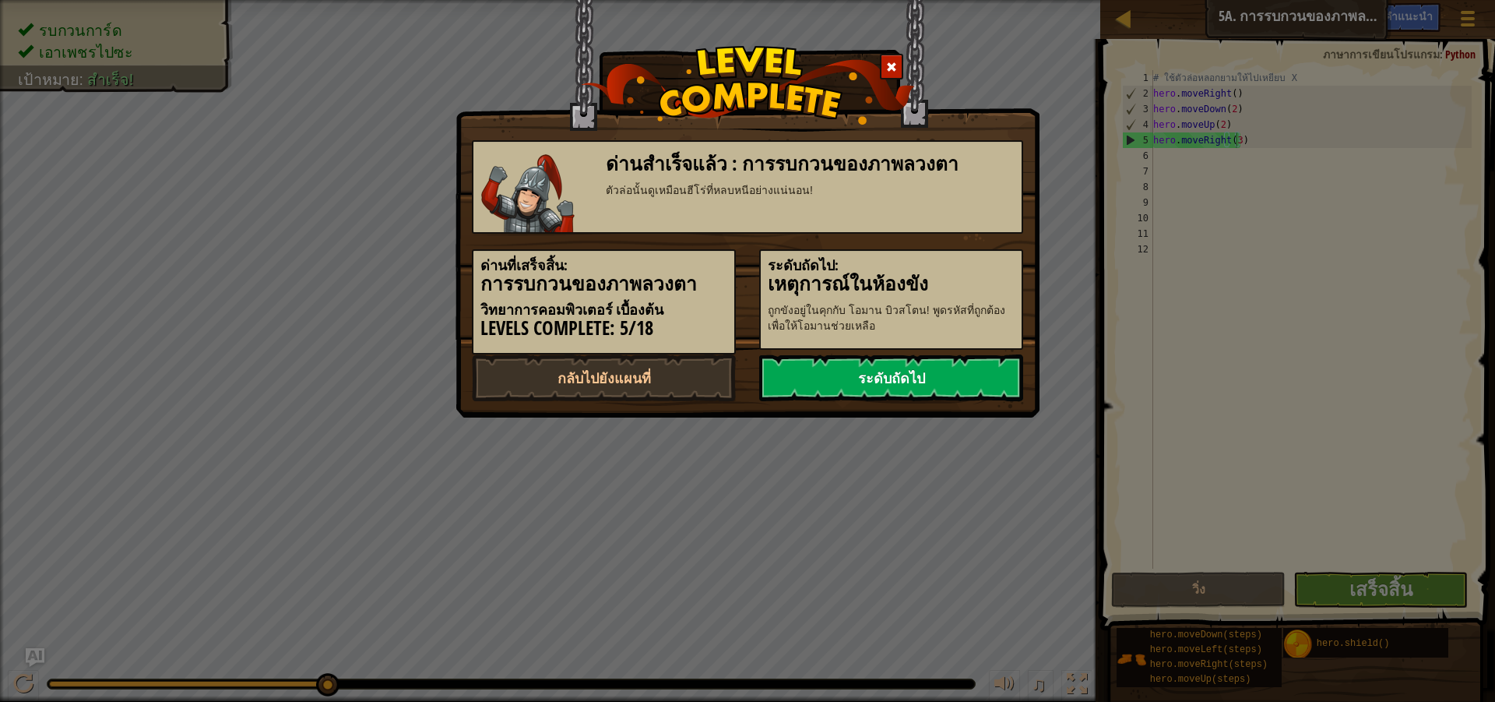
click at [972, 365] on link "ระดับถัดไป" at bounding box center [891, 377] width 264 height 47
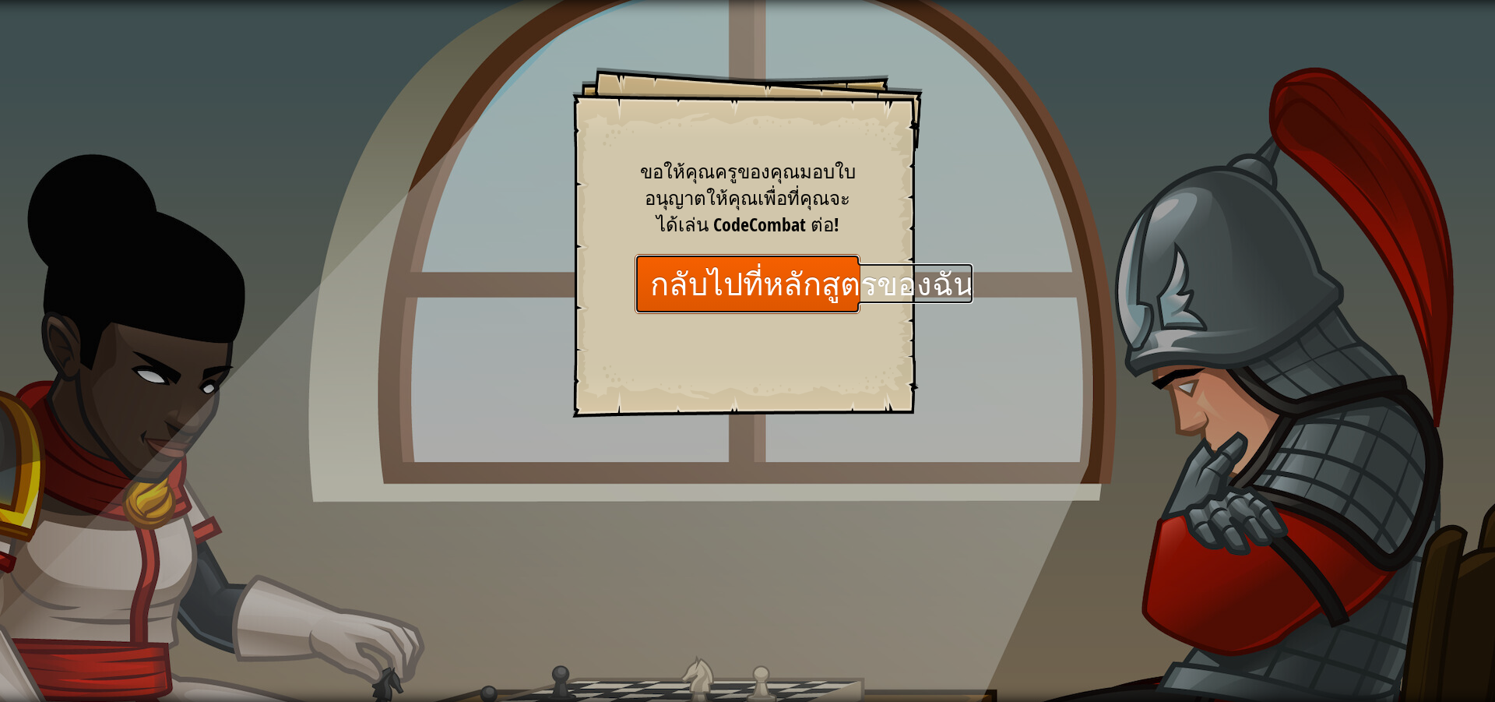
click at [716, 293] on link "กลับไปที่หลักสูตรของฉัน" at bounding box center [748, 284] width 226 height 60
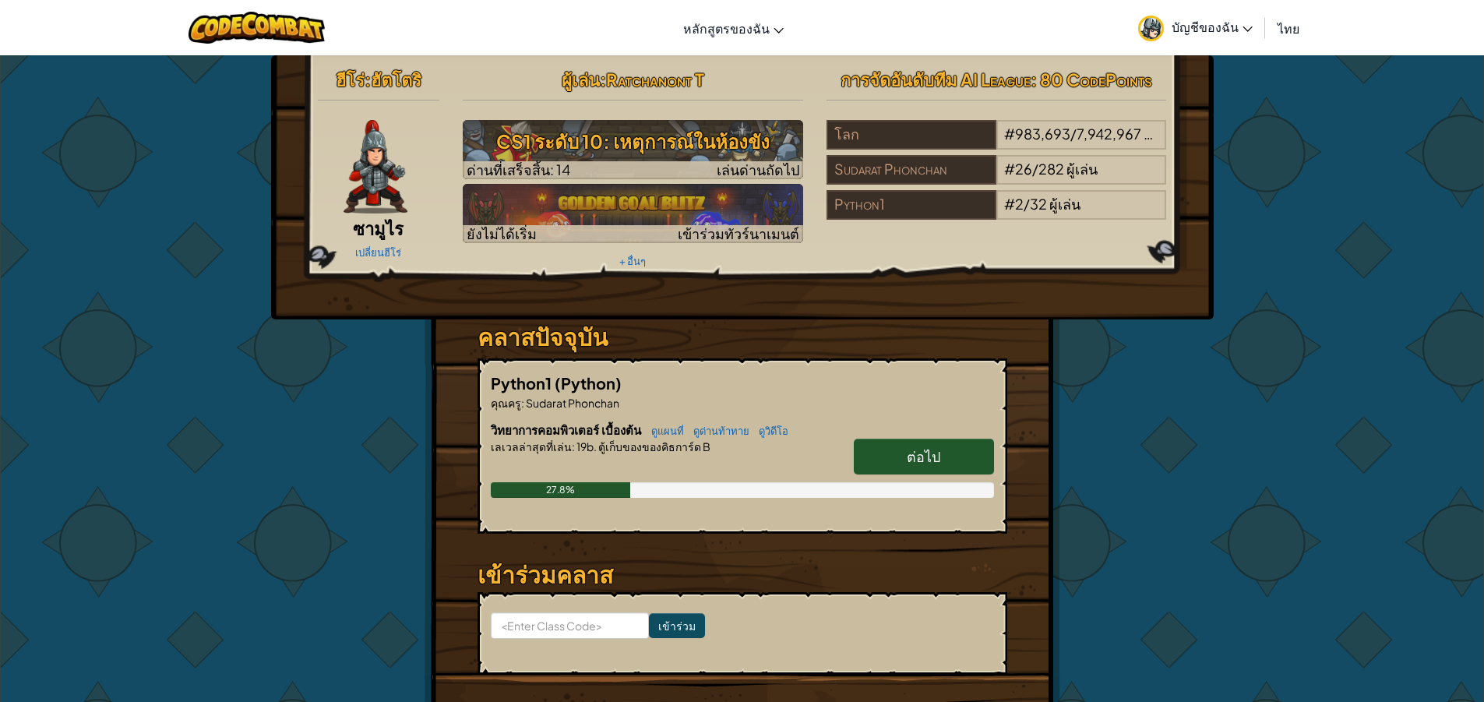
click at [871, 456] on link "ต่อไป" at bounding box center [924, 457] width 140 height 36
select select "th"
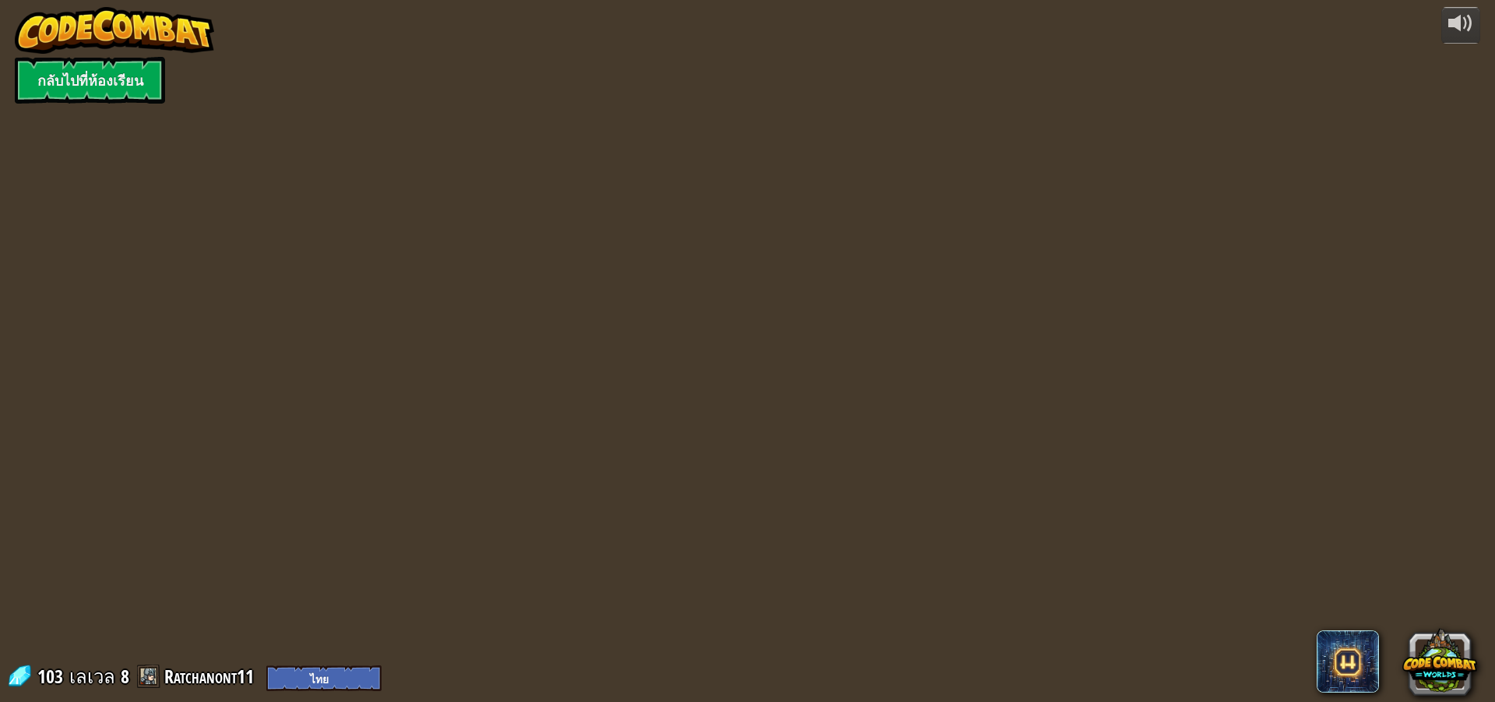
select select "th"
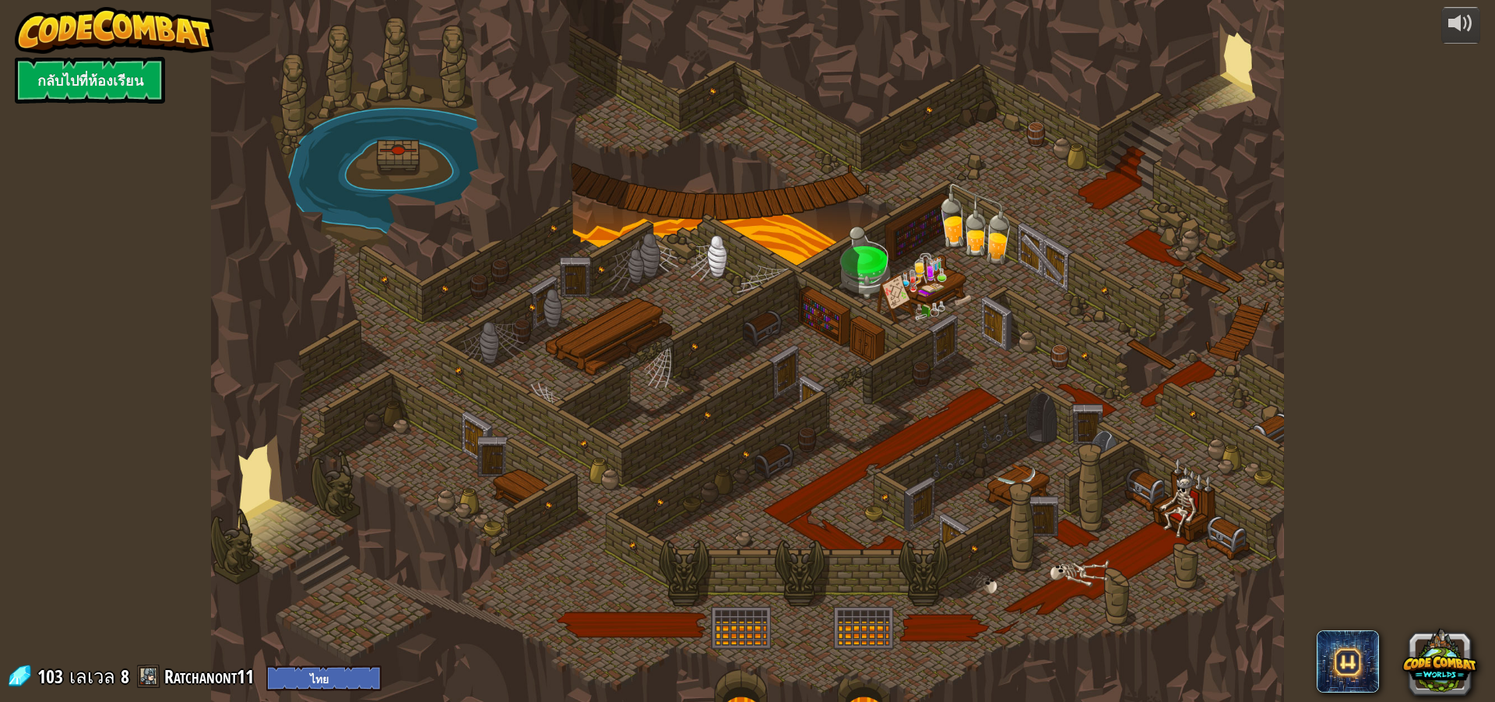
select select "th"
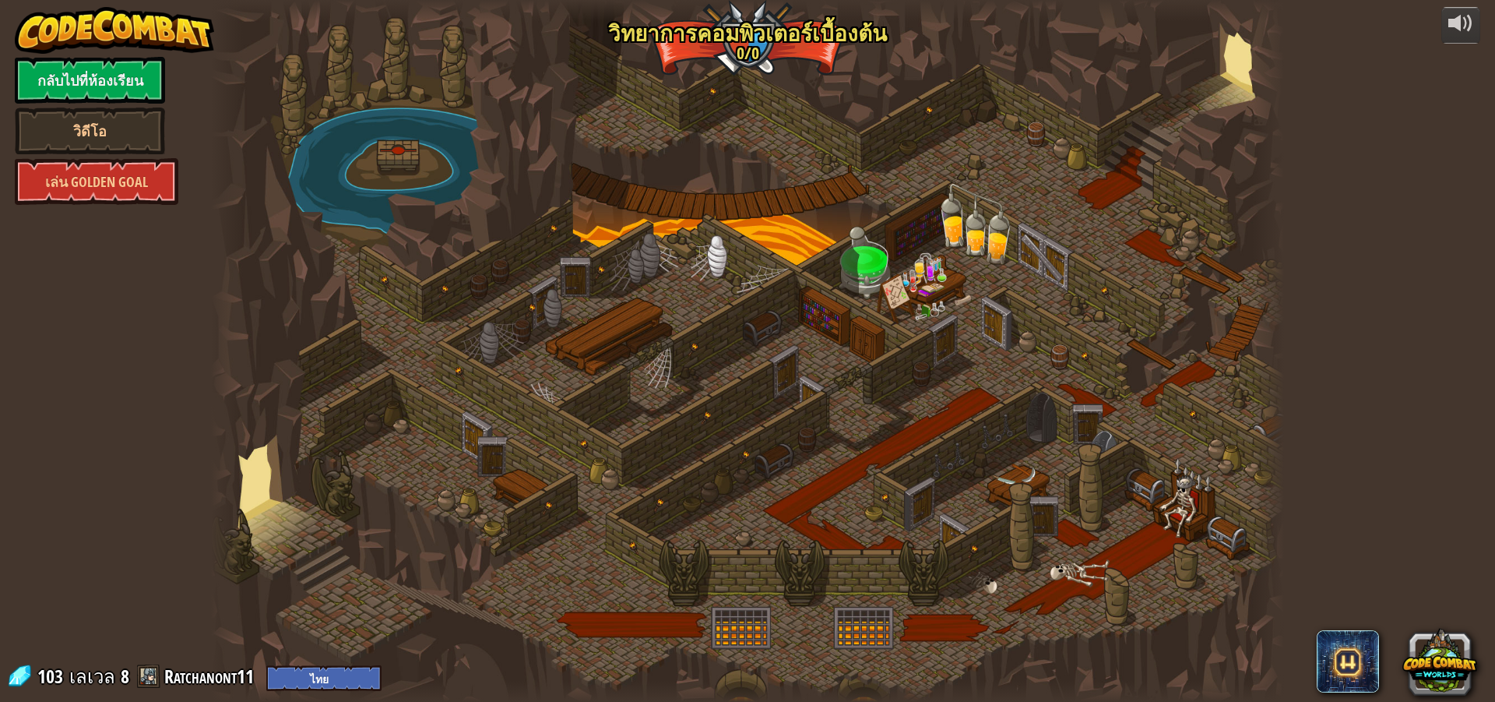
select select "th"
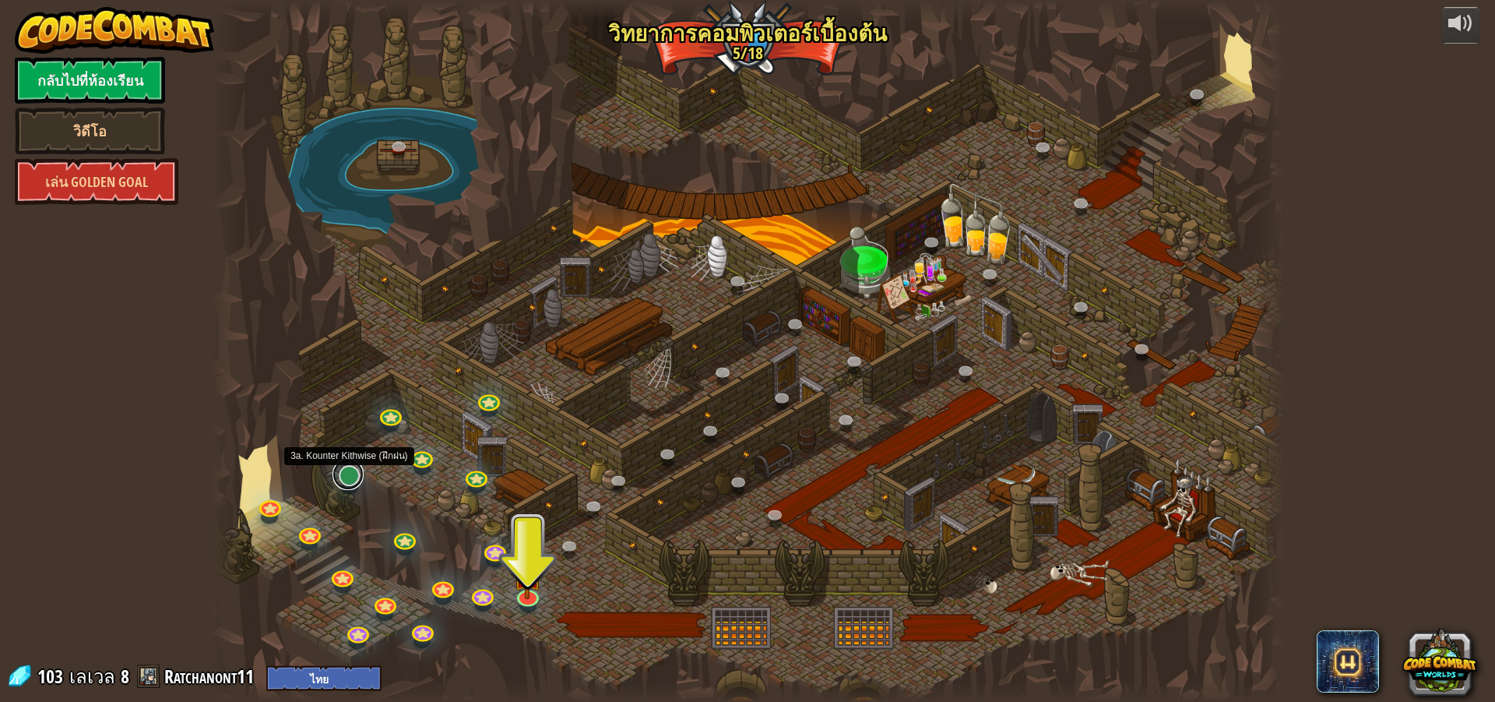
click at [347, 481] on link at bounding box center [348, 474] width 31 height 31
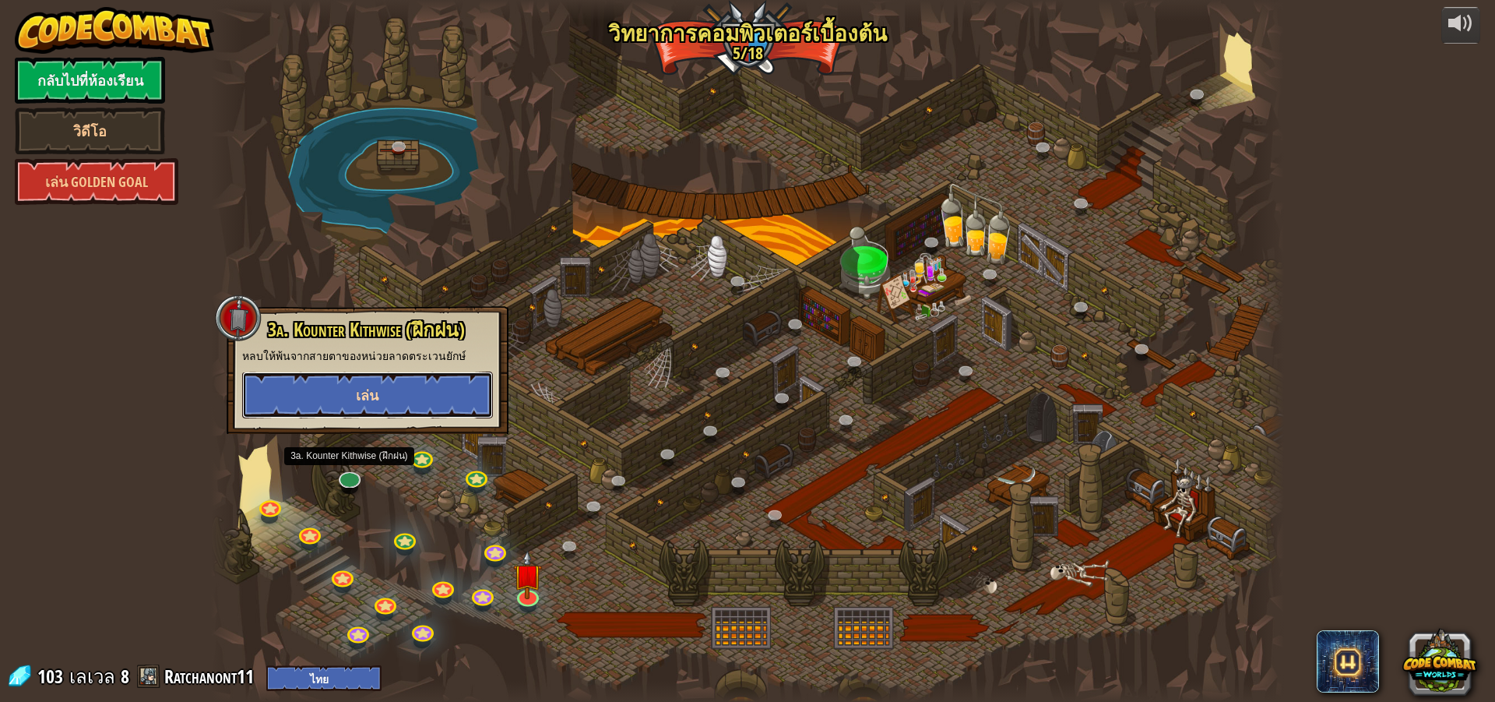
click at [391, 384] on button "เล่น" at bounding box center [367, 395] width 251 height 47
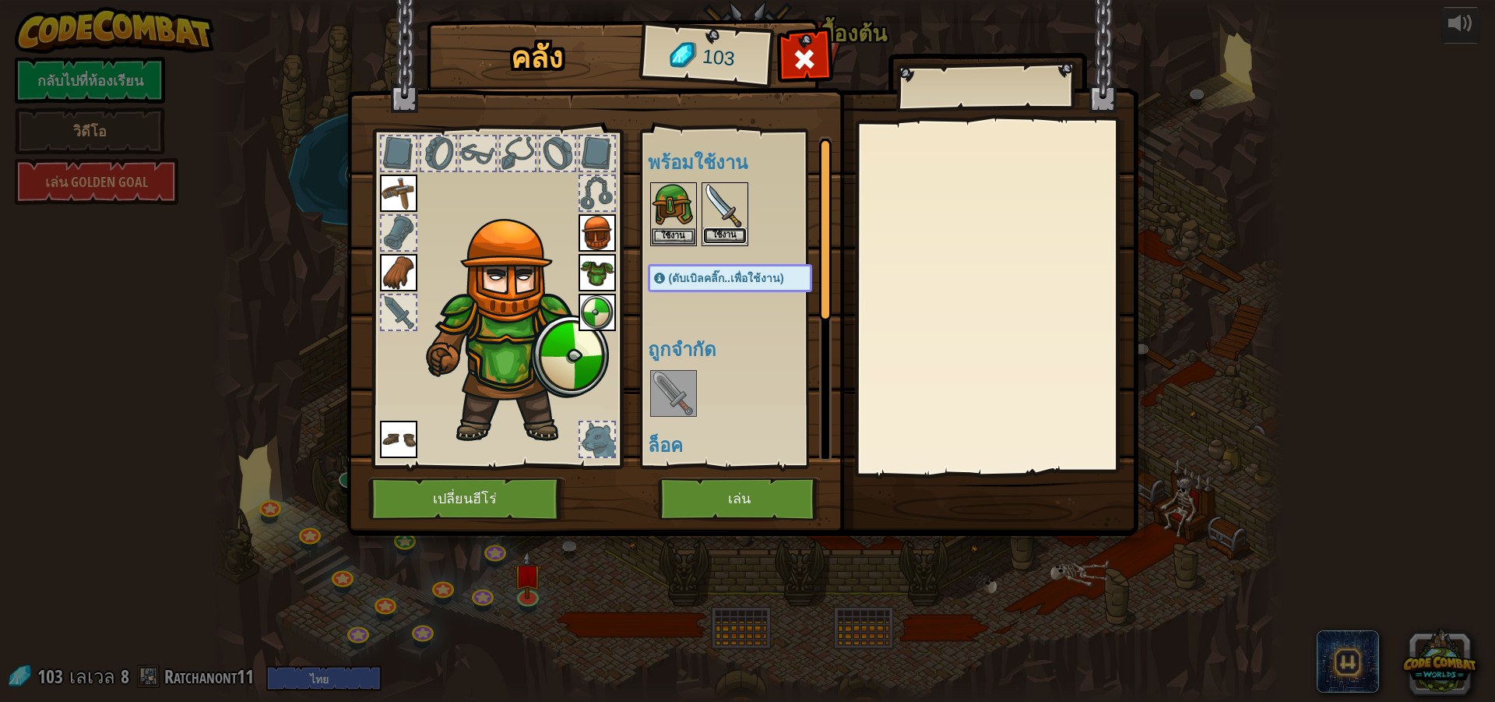
click at [725, 230] on button "ใช้งาน" at bounding box center [725, 235] width 44 height 16
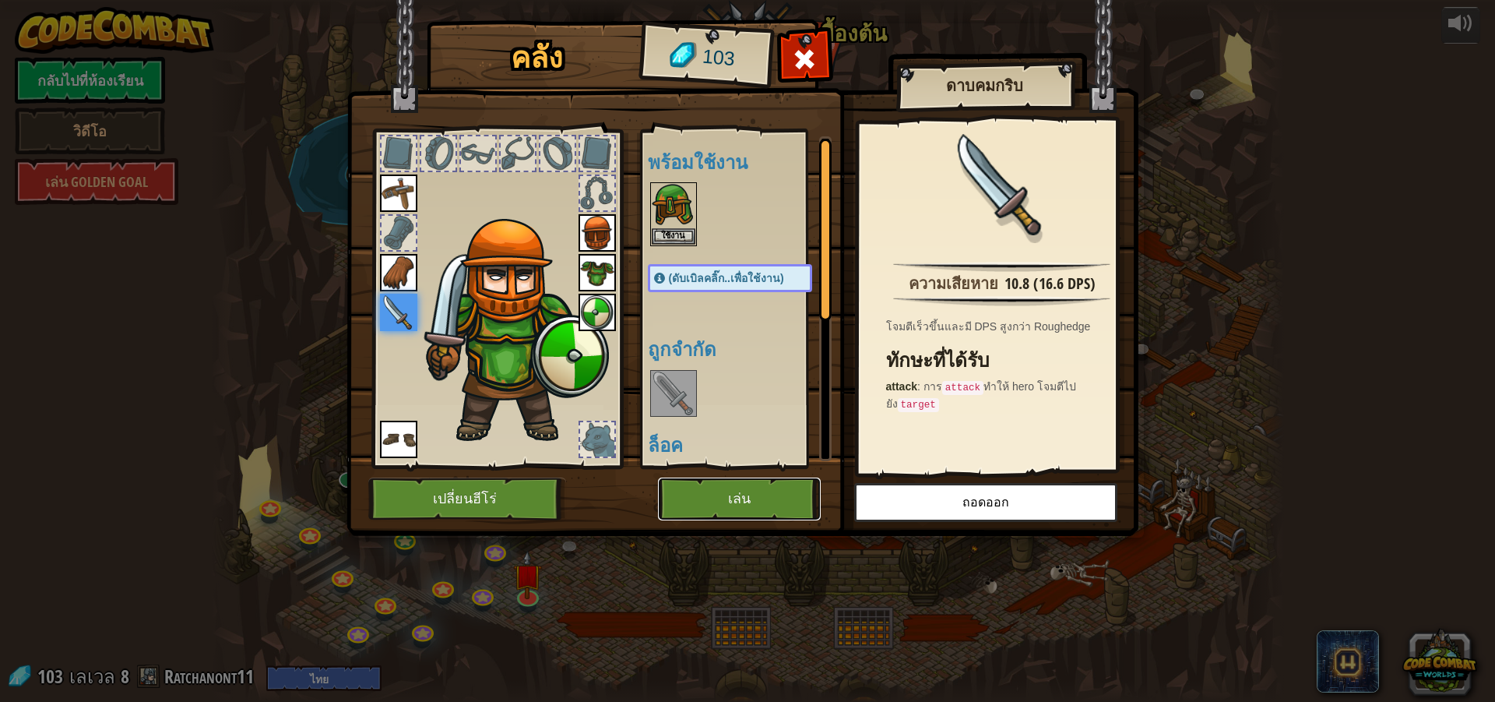
click at [735, 493] on button "เล่น" at bounding box center [739, 498] width 163 height 43
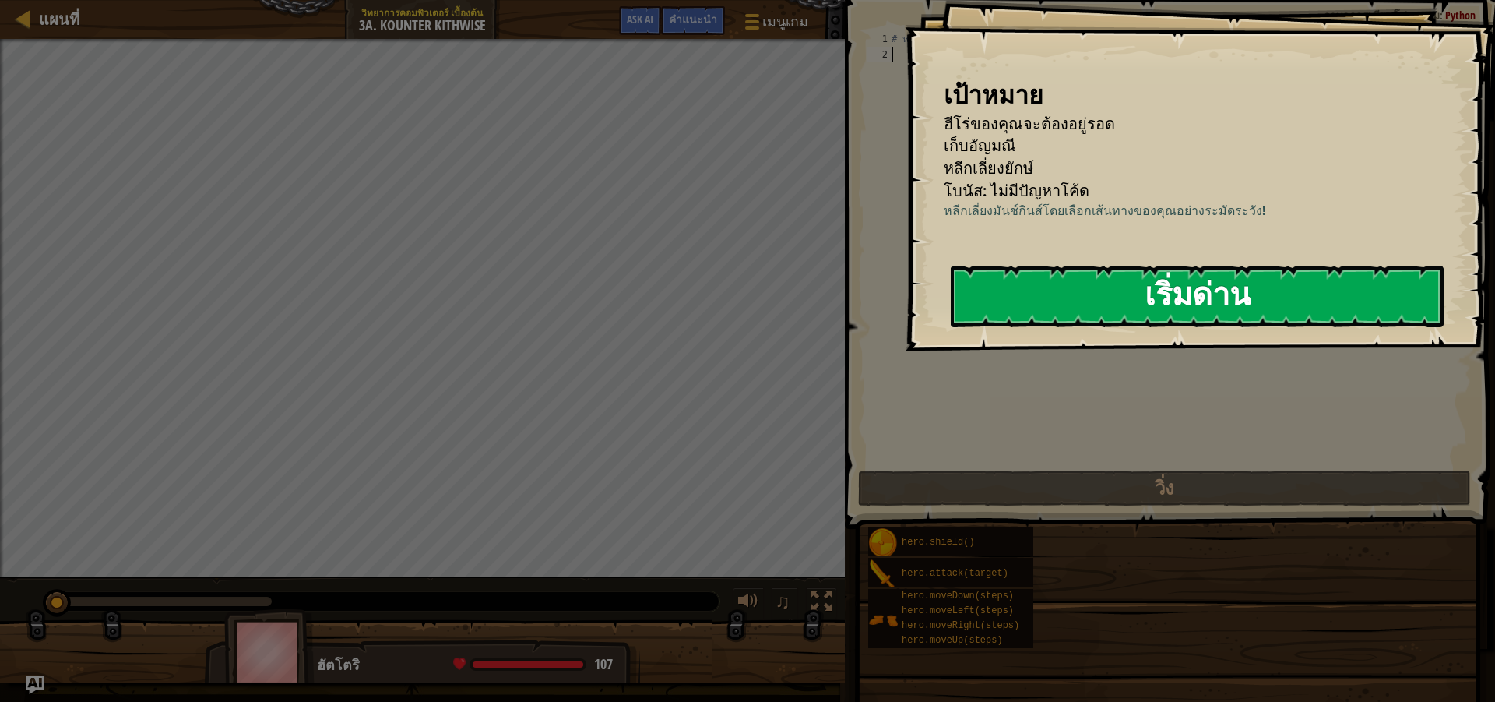
click at [1154, 298] on button "เริ่มด่าน" at bounding box center [1197, 297] width 493 height 62
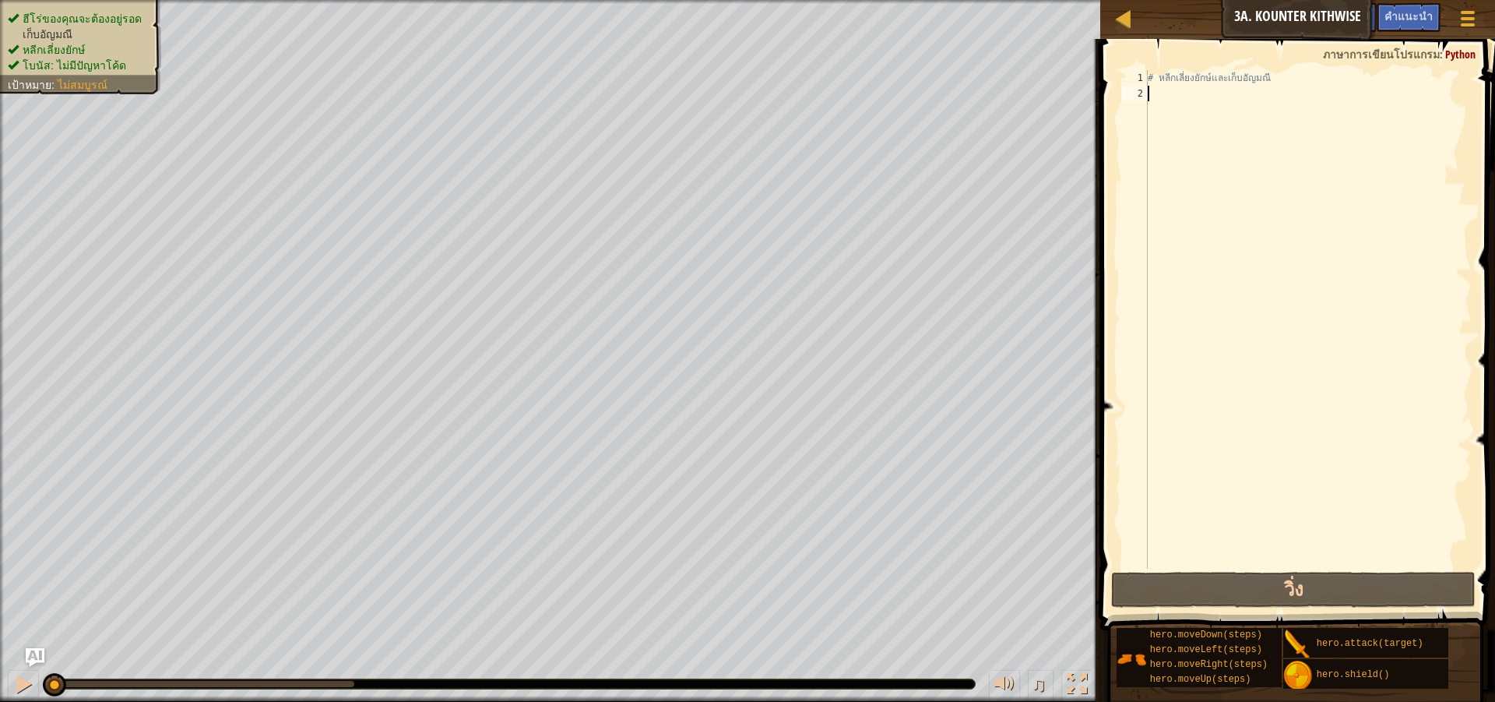
scroll to position [7, 0]
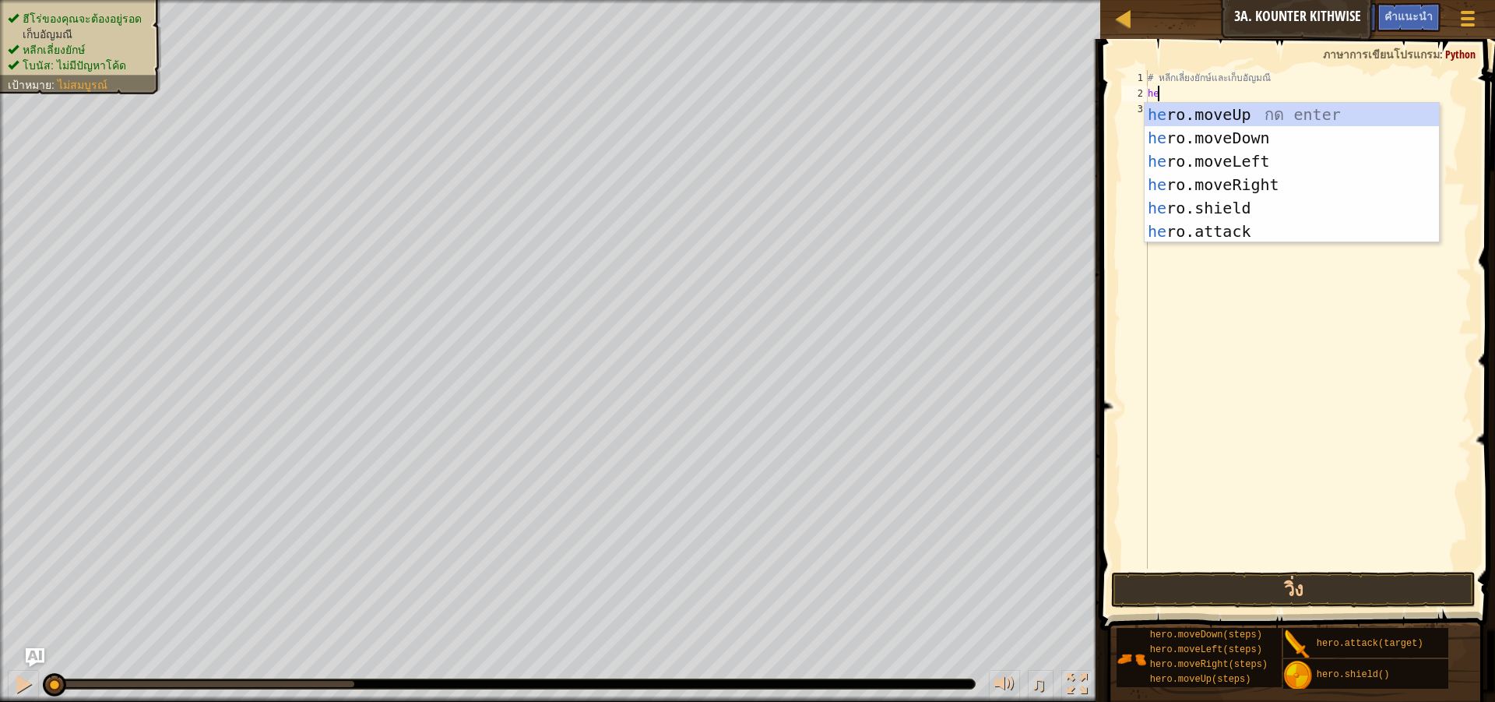
type textarea "he"
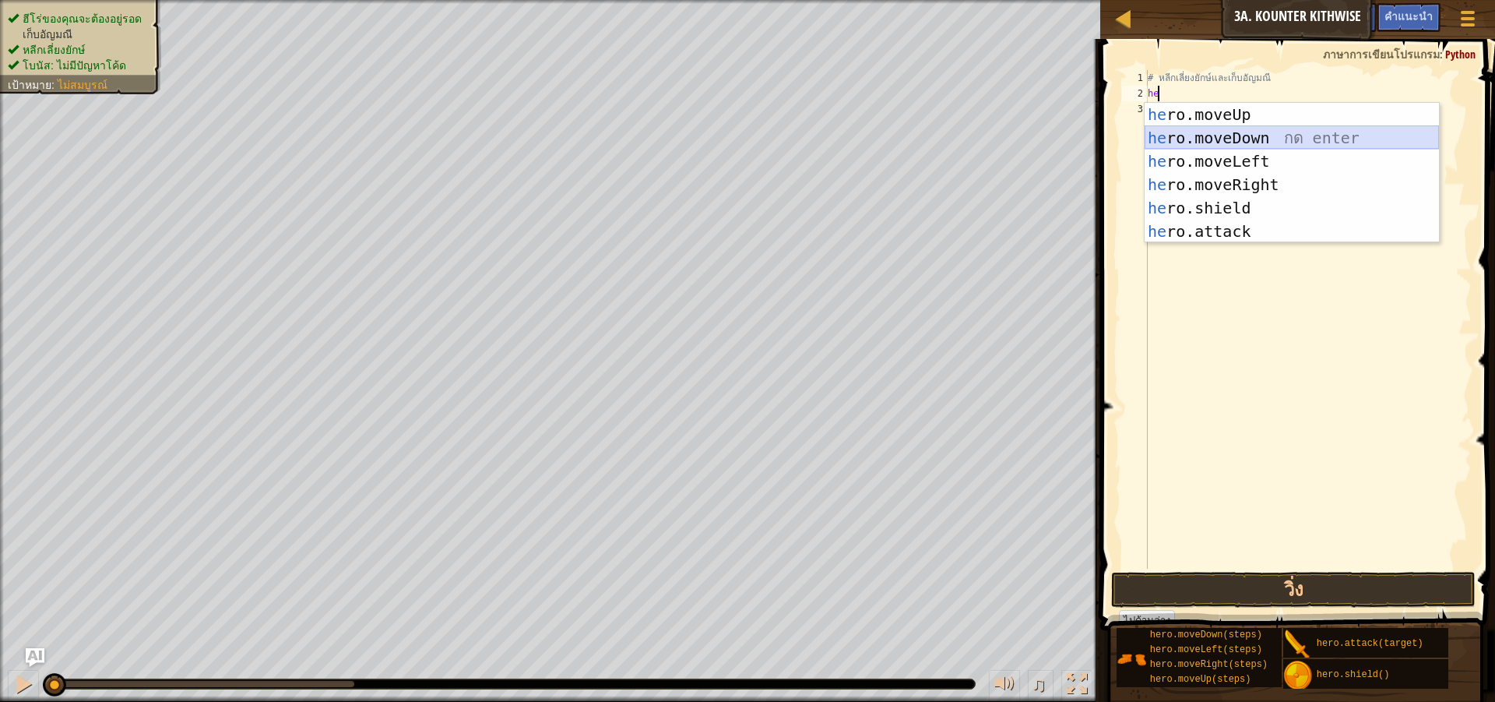
click at [1298, 131] on div "he ro.moveUp กด enter he ro.moveDown กด enter he ro.moveLeft กด enter he ro.mov…" at bounding box center [1292, 196] width 294 height 187
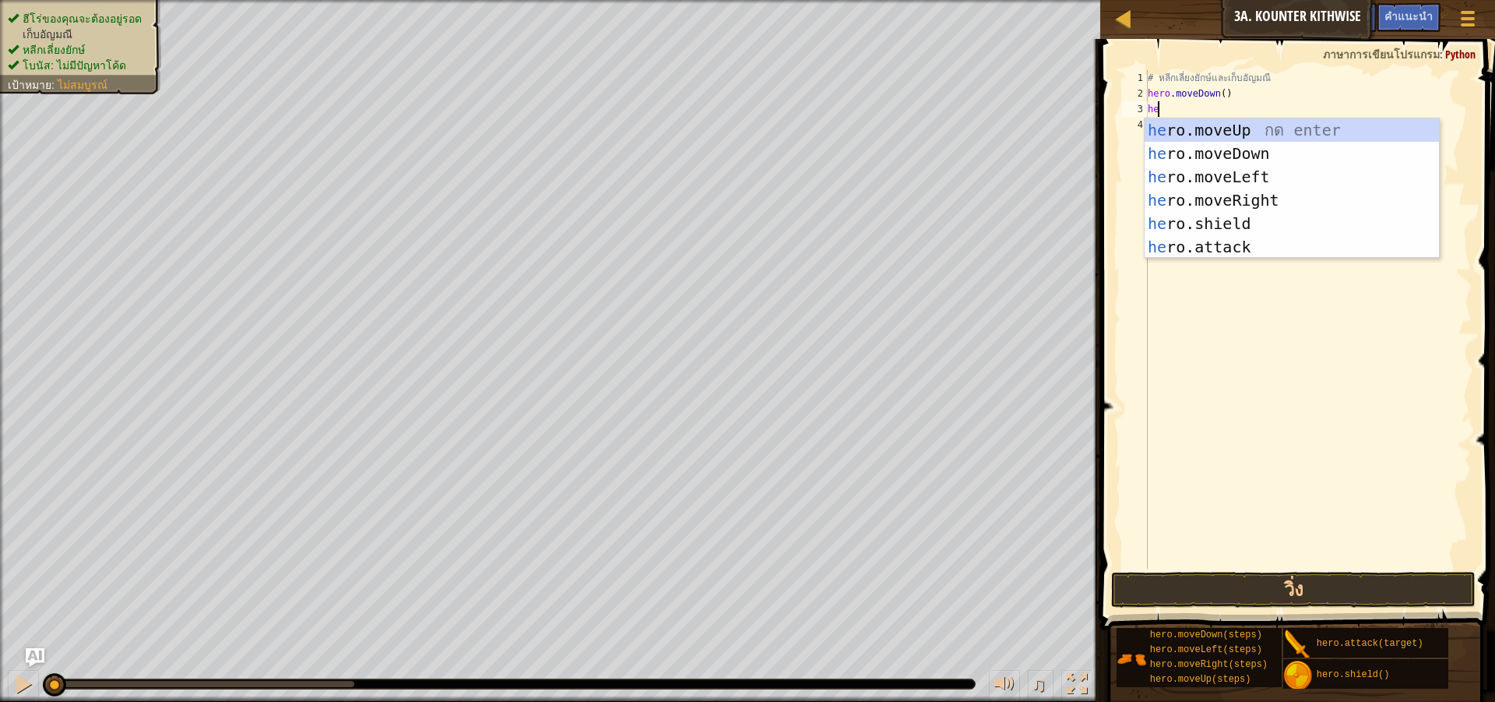
scroll to position [7, 1]
type textarea "hero"
click at [1291, 192] on div "hero .moveUp กด enter hero .moveDown กด enter hero .moveLeft กด enter hero .mov…" at bounding box center [1292, 211] width 294 height 187
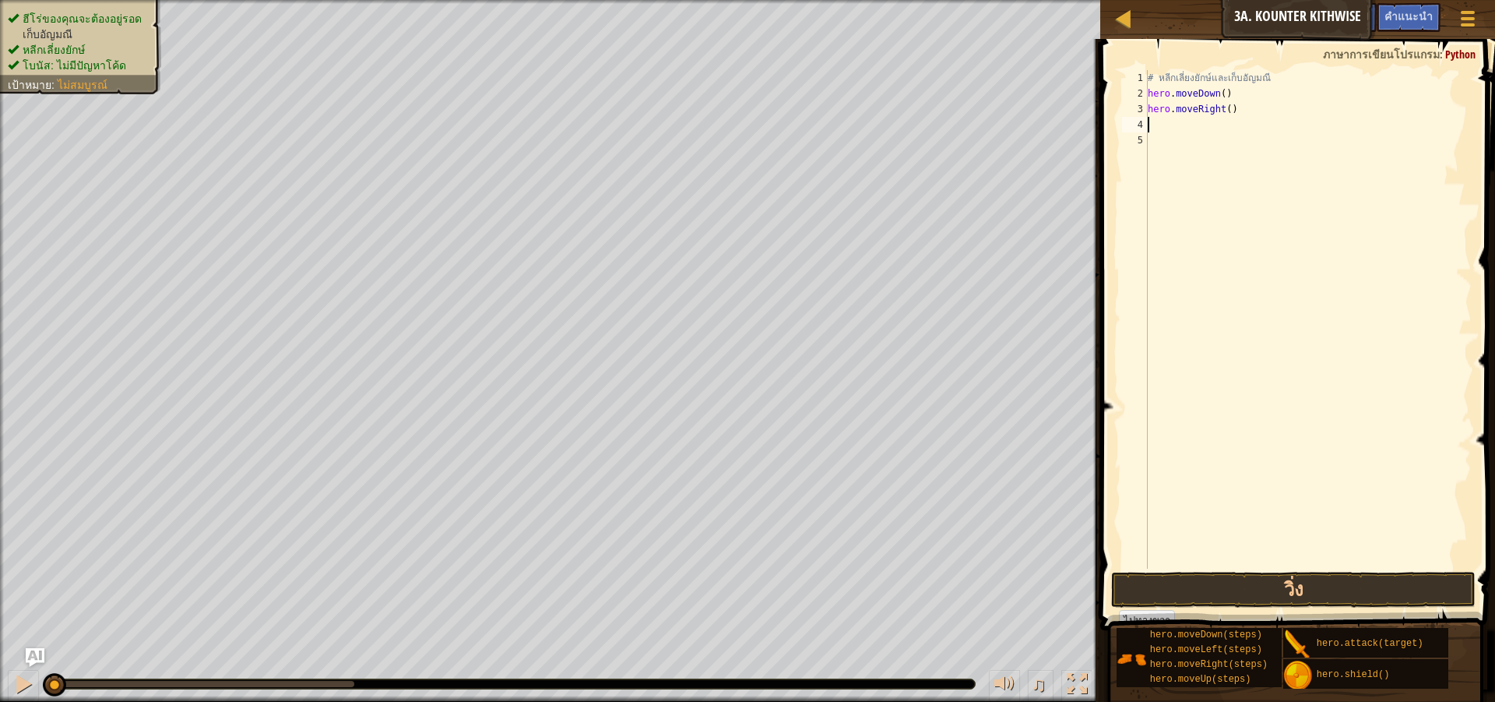
scroll to position [7, 0]
click at [1225, 114] on div "# หลีกเลี่ยงยักษ์และเก็บอัญมณี hero . moveDown ( ) hero . moveRight ( )" at bounding box center [1308, 335] width 327 height 530
click at [1223, 588] on button "วิ่ง" at bounding box center [1293, 590] width 365 height 36
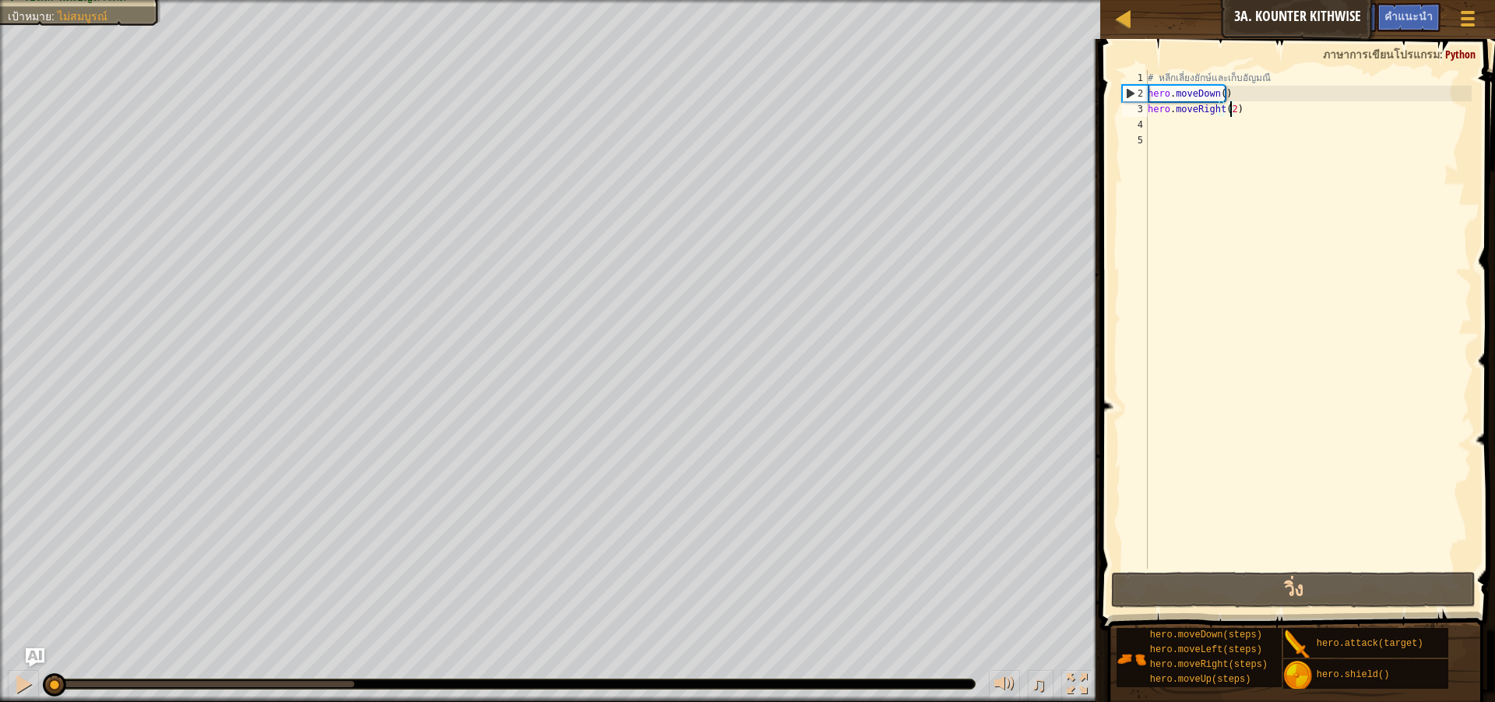
drag, startPoint x: 349, startPoint y: 681, endPoint x: 2, endPoint y: 655, distance: 347.6
click at [2, 655] on div "ฮีโร่ของคุณจะต้องอยู่รอด เก็บอัญมณี หลีกเลี่ยงยักษ์ โบนัส: ไม่มีปัญหาโค้ด เป้าห…" at bounding box center [747, 351] width 1495 height 702
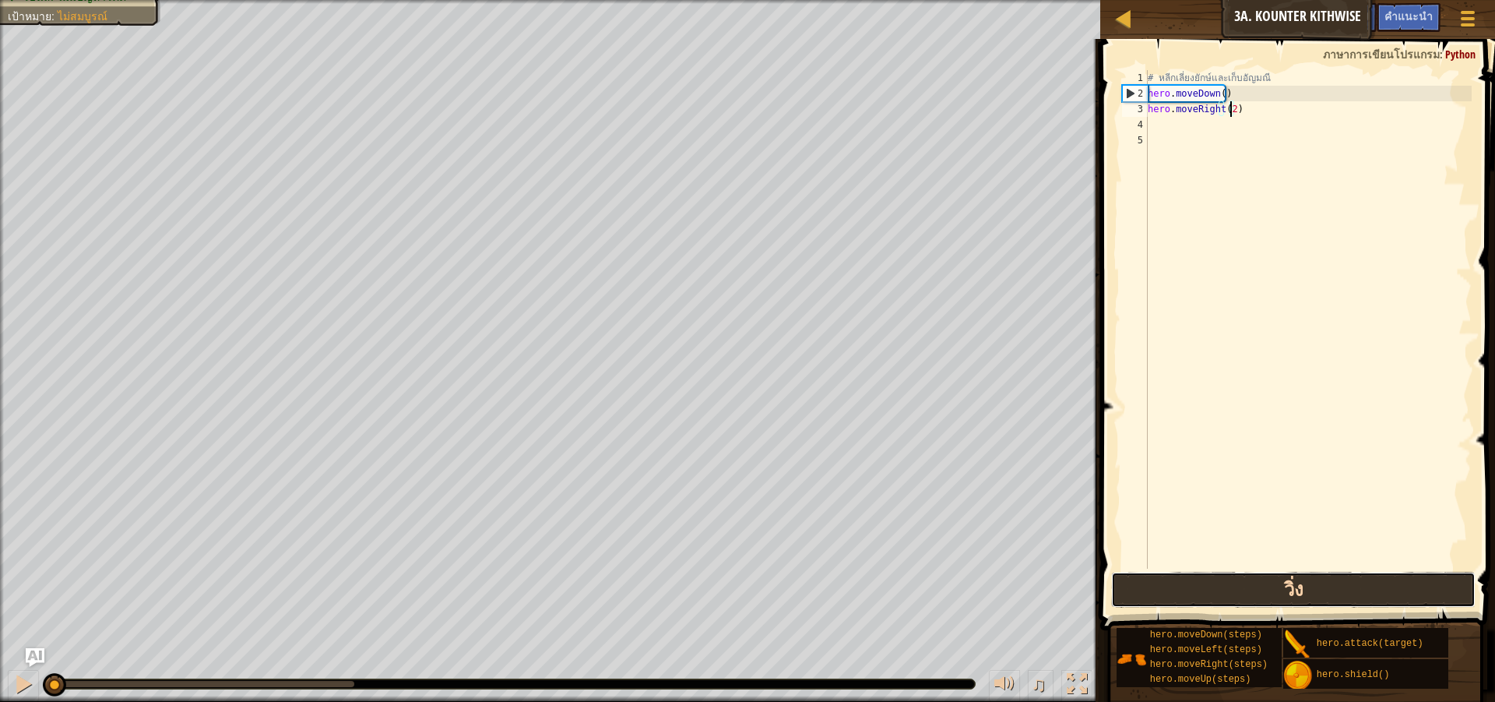
click at [1242, 599] on button "วิ่ง" at bounding box center [1293, 590] width 365 height 36
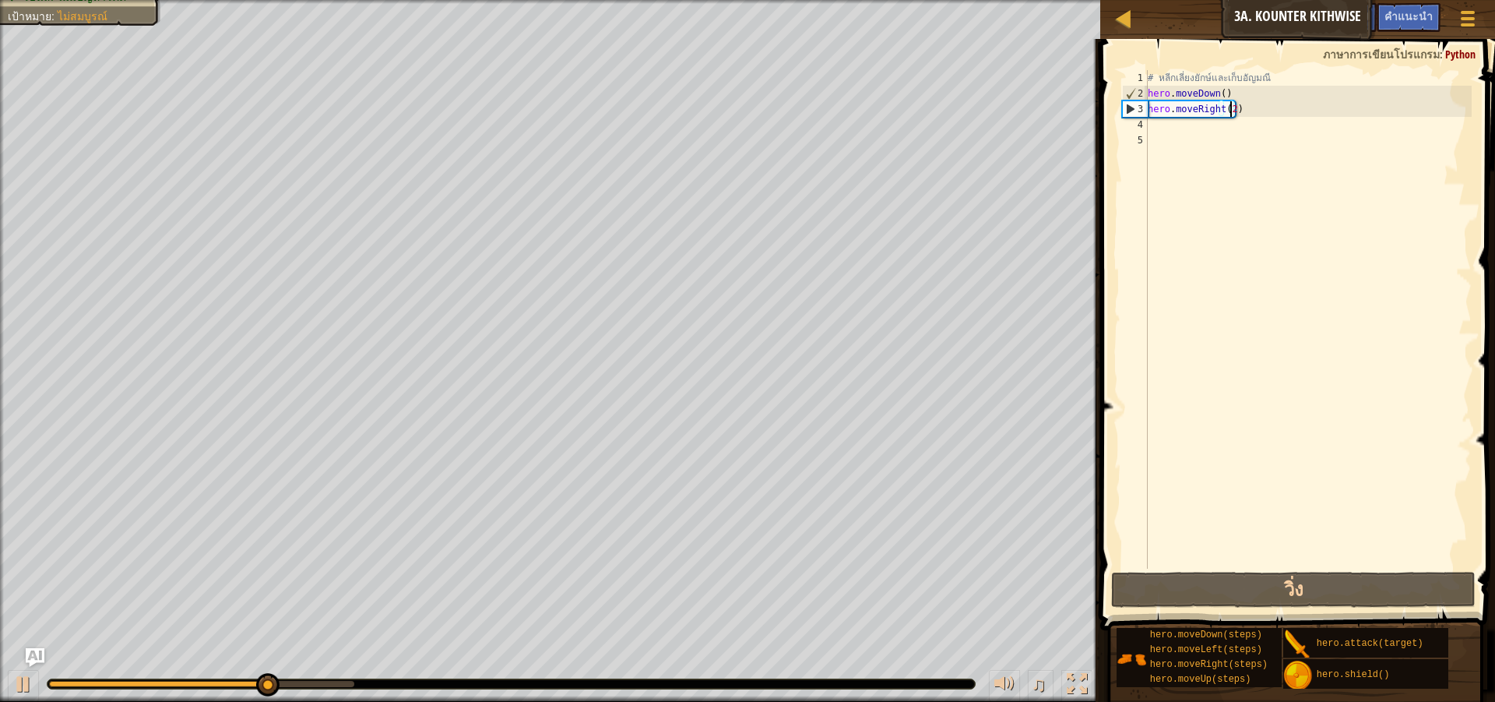
click at [1244, 106] on div "# หลีกเลี่ยงยักษ์และเก็บอัญมณี hero . moveDown ( ) hero . moveRight ( 2 )" at bounding box center [1308, 335] width 327 height 530
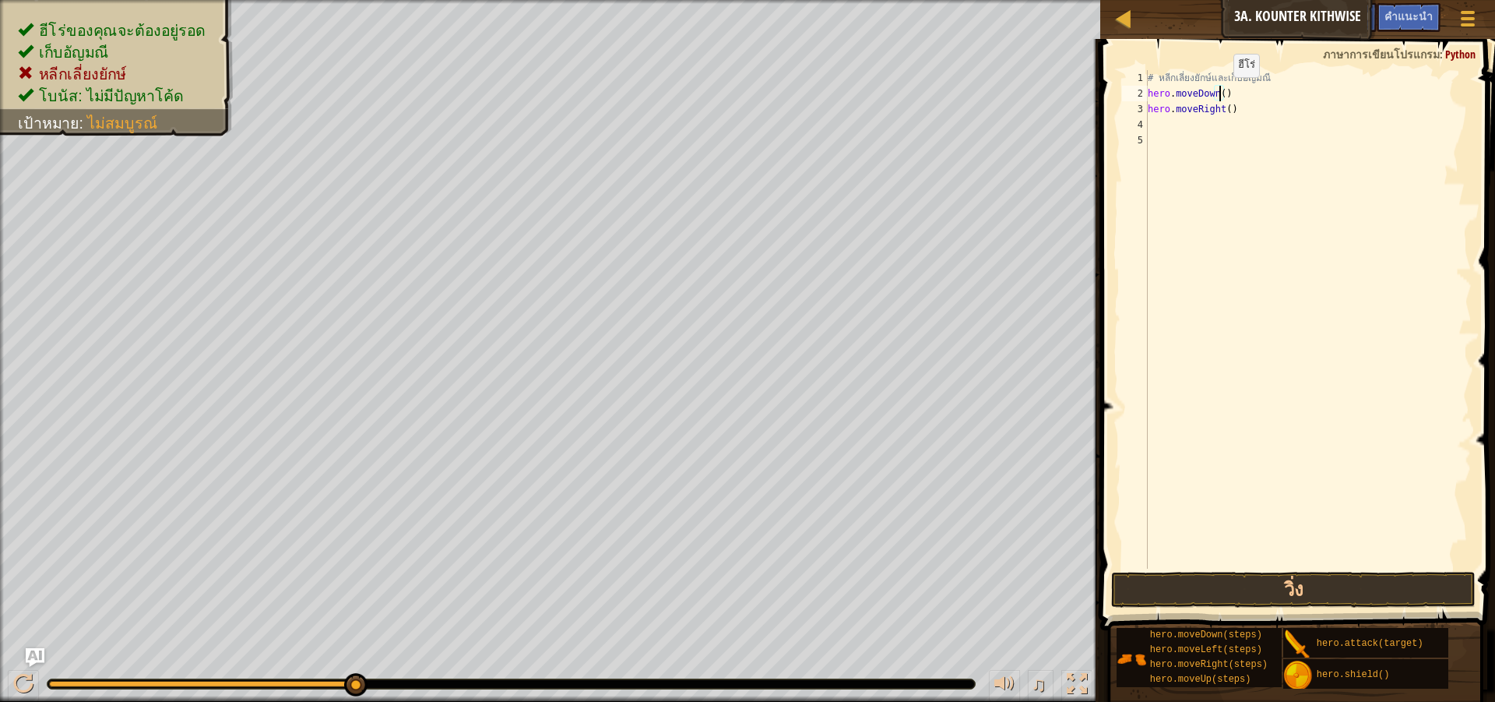
click at [1220, 93] on div "# หลีกเลี่ยงยักษ์และเก็บอัญมณี hero . moveDown ( ) hero . moveRight ( )" at bounding box center [1308, 335] width 327 height 530
type textarea "hero.moveDown(2)"
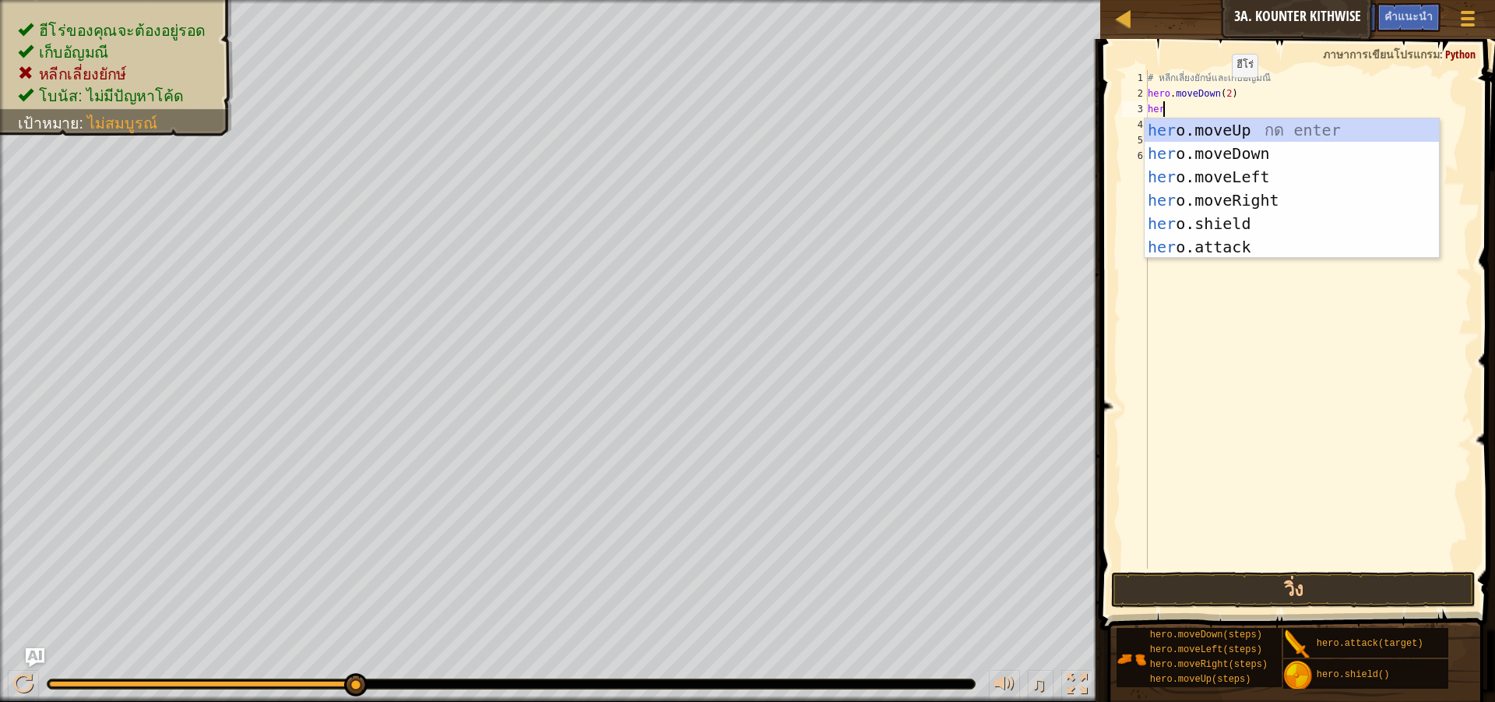
scroll to position [7, 1]
type textarea "hero"
click at [1262, 135] on div "hero .moveUp กด enter hero .moveDown กด enter hero .moveLeft กด enter hero .mov…" at bounding box center [1292, 211] width 294 height 187
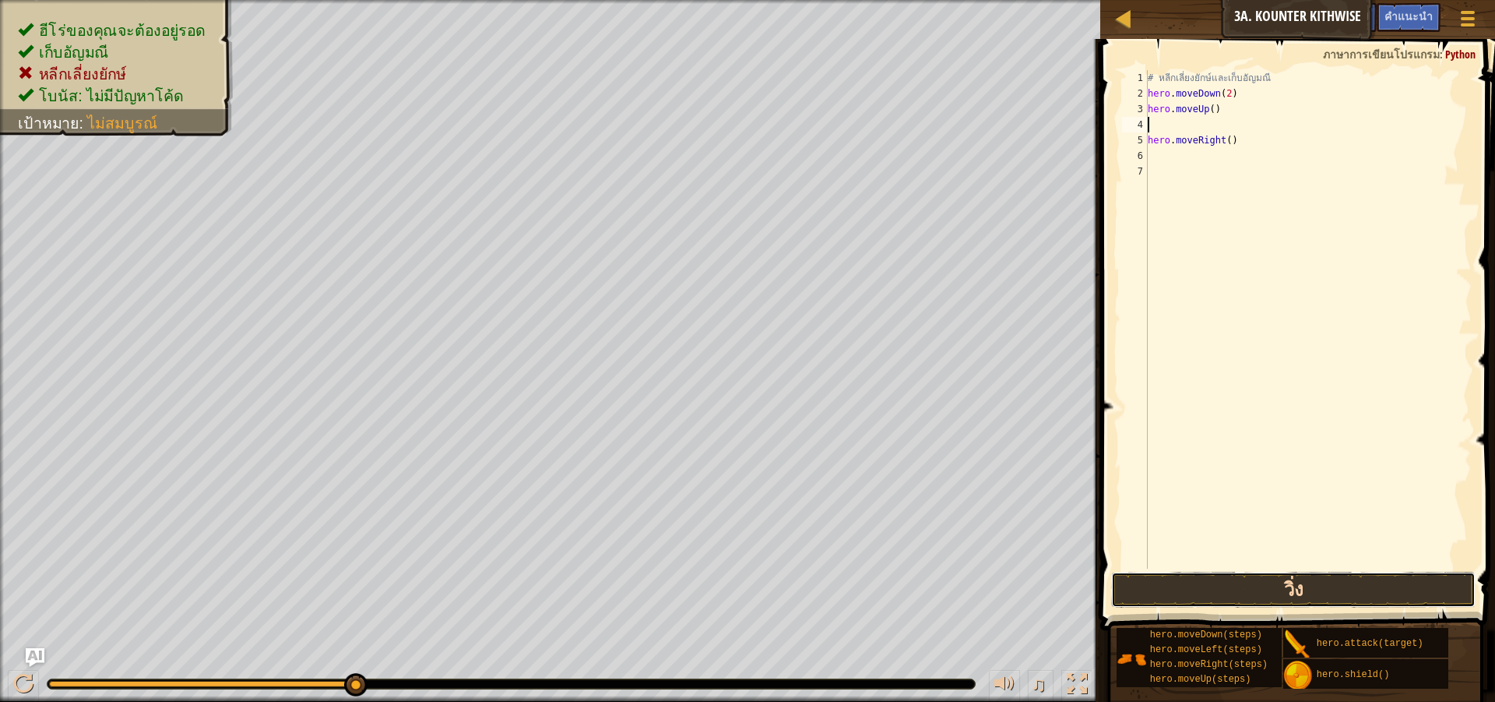
click at [1282, 607] on button "วิ่ง" at bounding box center [1293, 590] width 365 height 36
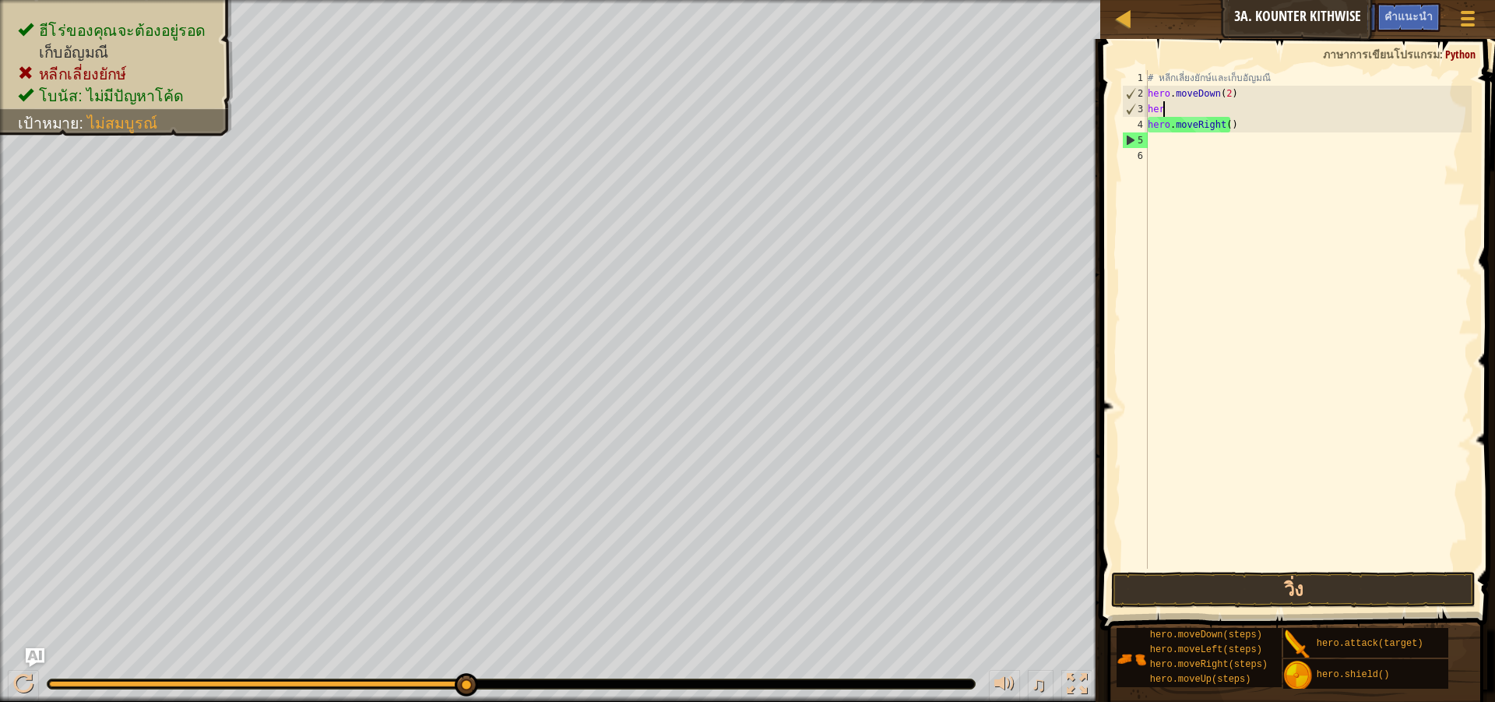
type textarea "h"
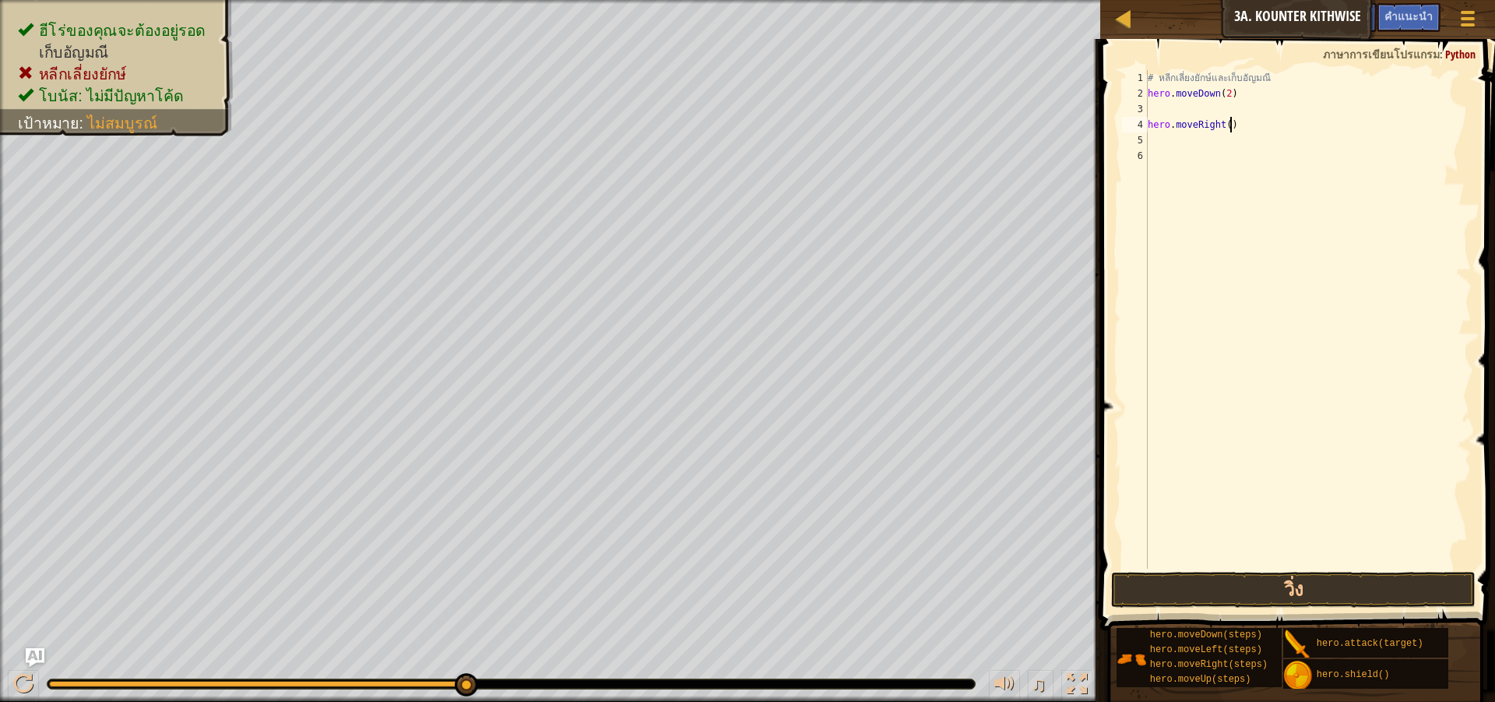
click at [1299, 122] on div "# หลีกเลี่ยงยักษ์และเก็บอัญมณี hero . moveDown ( 2 ) hero . moveRight ( )" at bounding box center [1308, 335] width 327 height 530
type textarea "h"
click at [1359, 584] on button "วิ่ง" at bounding box center [1293, 590] width 365 height 36
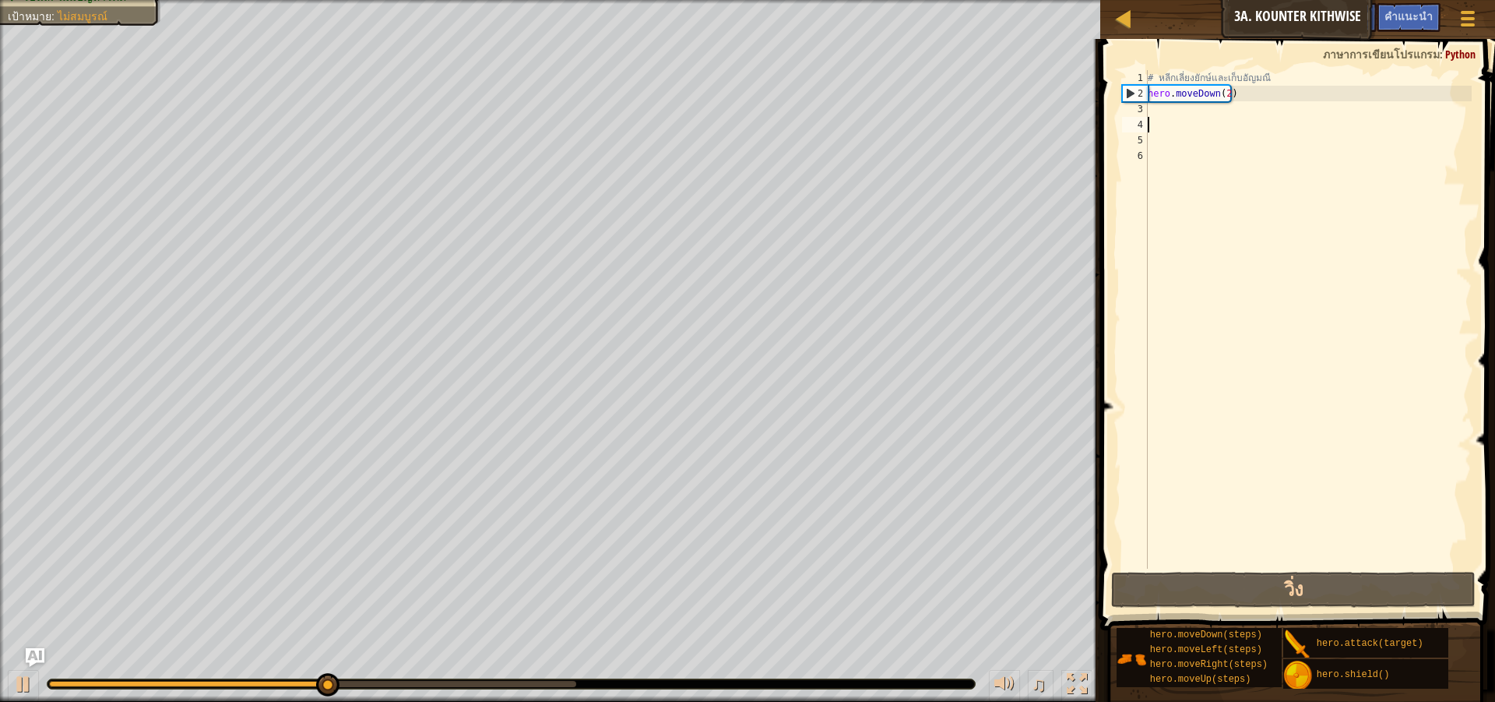
click at [1196, 118] on div "# หลีกเลี่ยงยักษ์และเก็บอัญมณี hero . moveDown ( 2 )" at bounding box center [1308, 335] width 327 height 530
click at [1197, 114] on div "# หลีกเลี่ยงยักษ์และเก็บอัญมณี hero . moveDown ( 2 )" at bounding box center [1308, 335] width 327 height 530
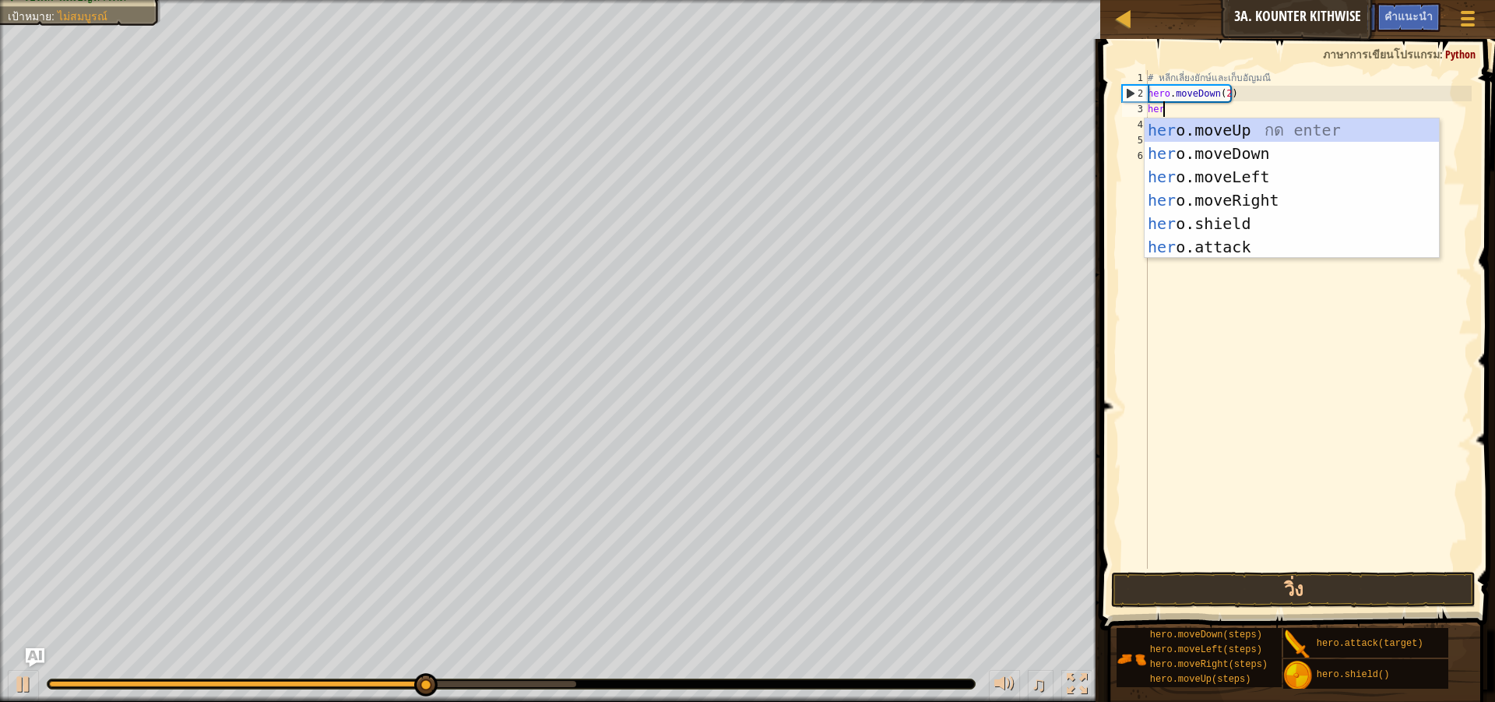
scroll to position [7, 1]
type textarea "hero"
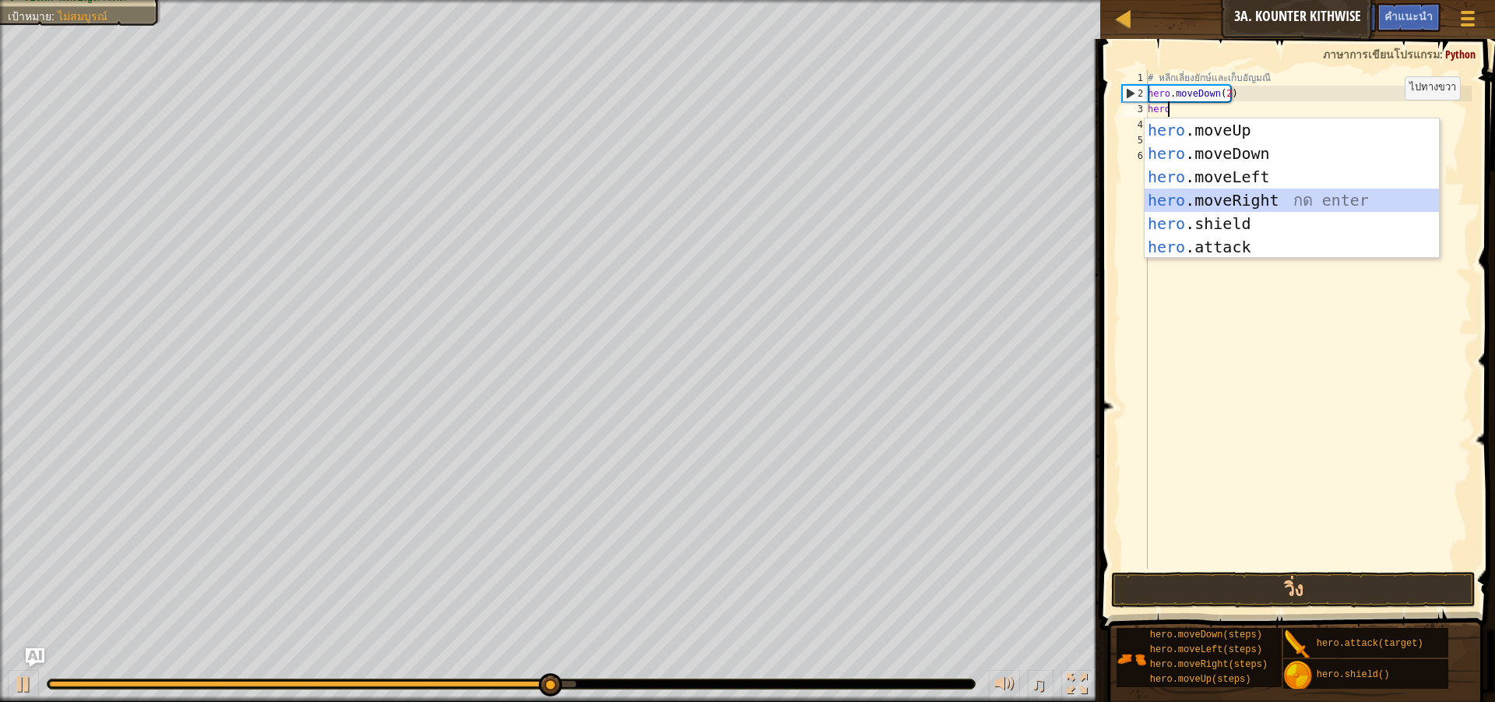
click at [1309, 190] on div "hero .moveUp กด enter hero .moveDown กด enter hero .moveLeft กด enter hero .mov…" at bounding box center [1292, 211] width 294 height 187
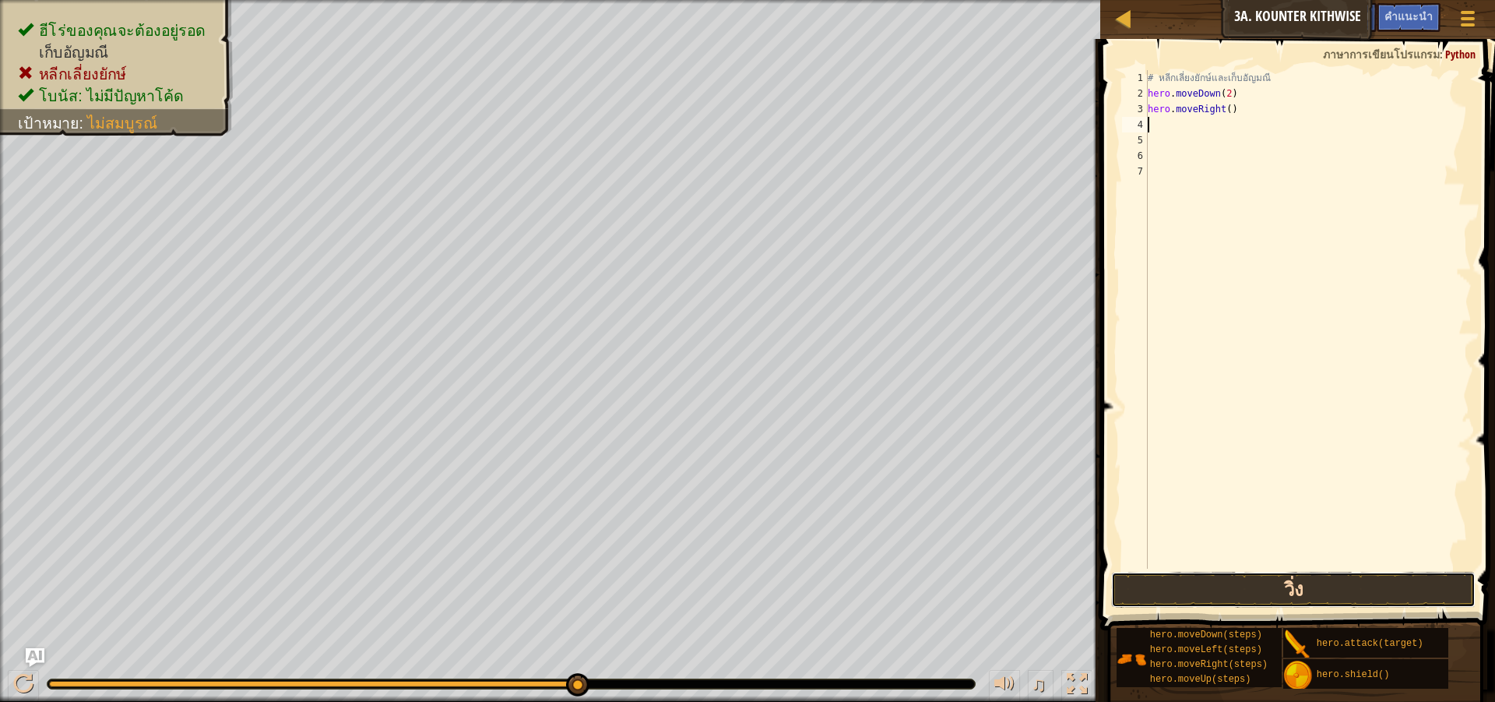
click at [1338, 579] on button "วิ่ง" at bounding box center [1293, 590] width 365 height 36
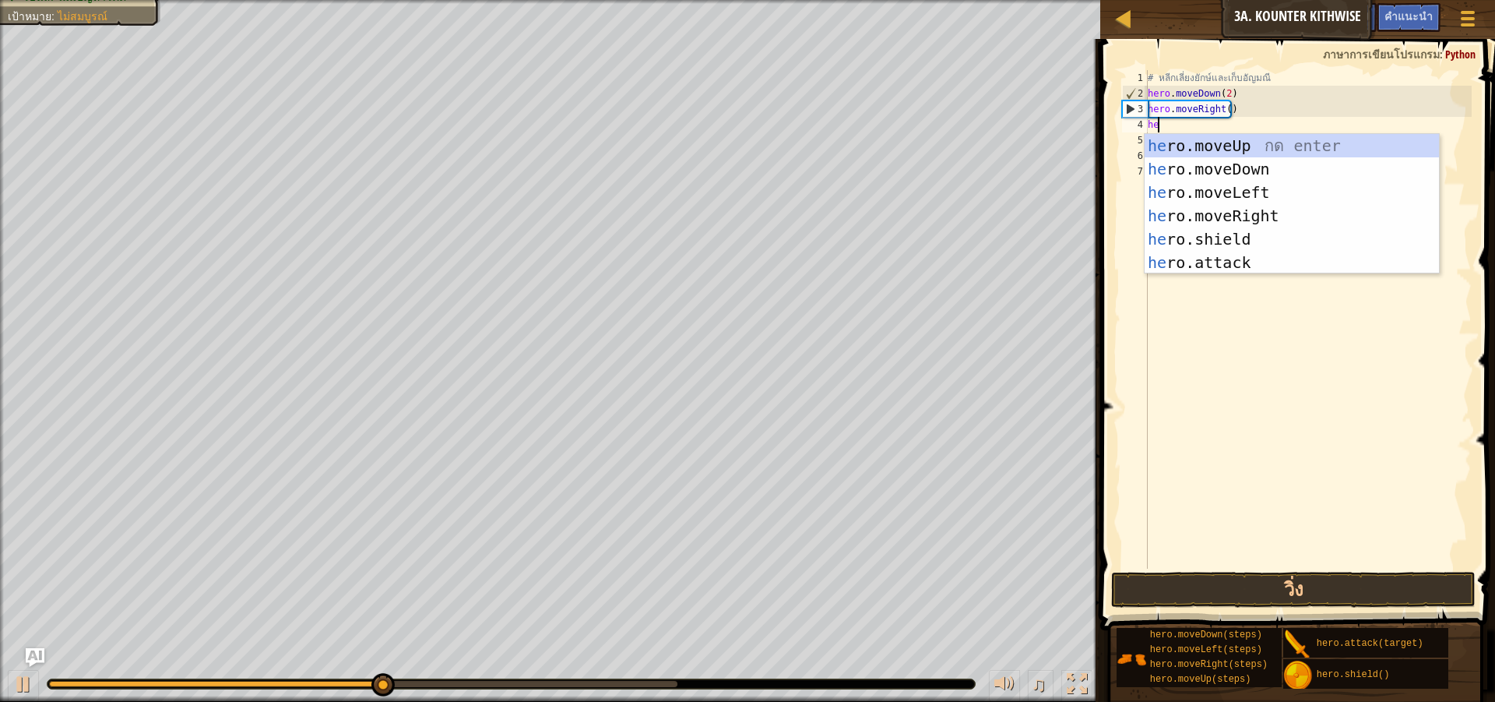
scroll to position [7, 1]
type textarea "hero"
click at [1199, 145] on div "hero .moveUp กด enter hero .moveDown กด enter hero .moveLeft กด enter hero .mov…" at bounding box center [1292, 227] width 294 height 187
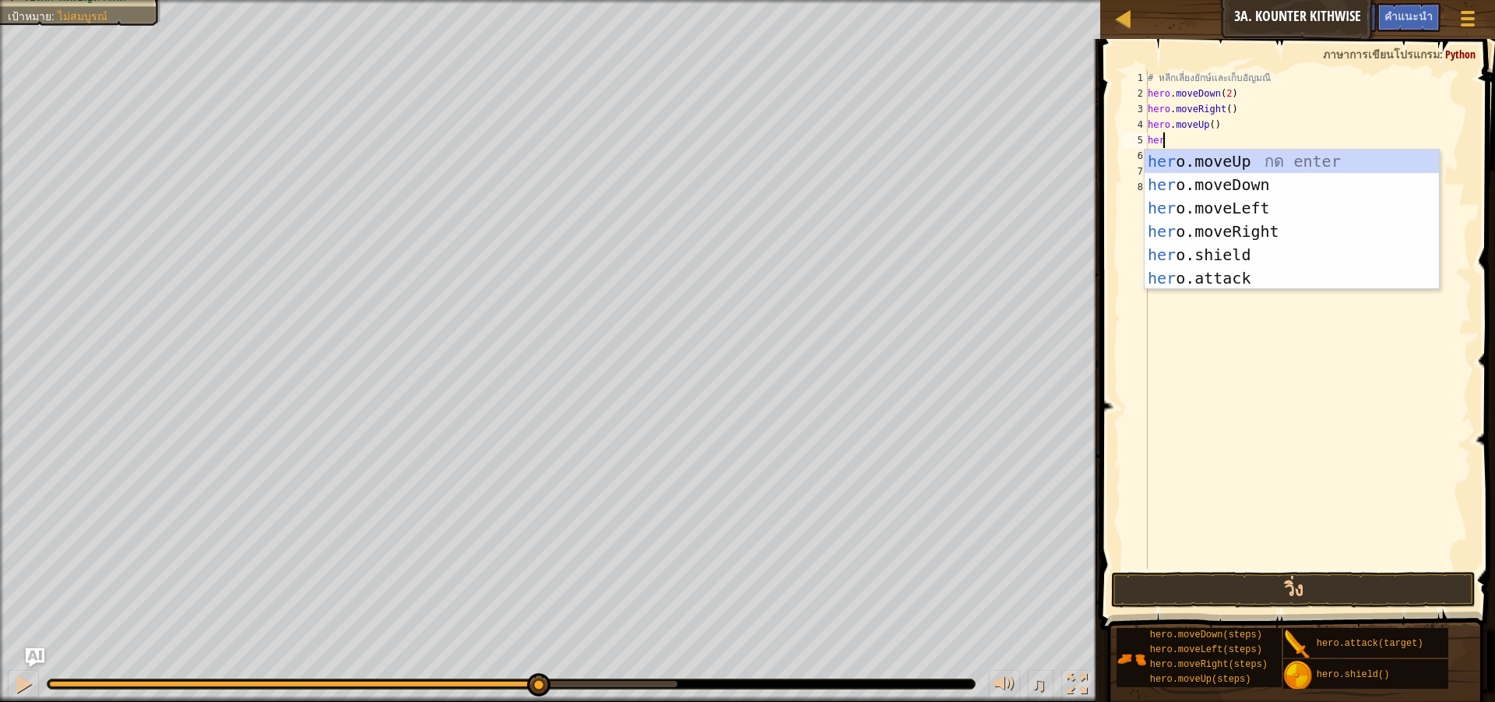
type textarea "hero"
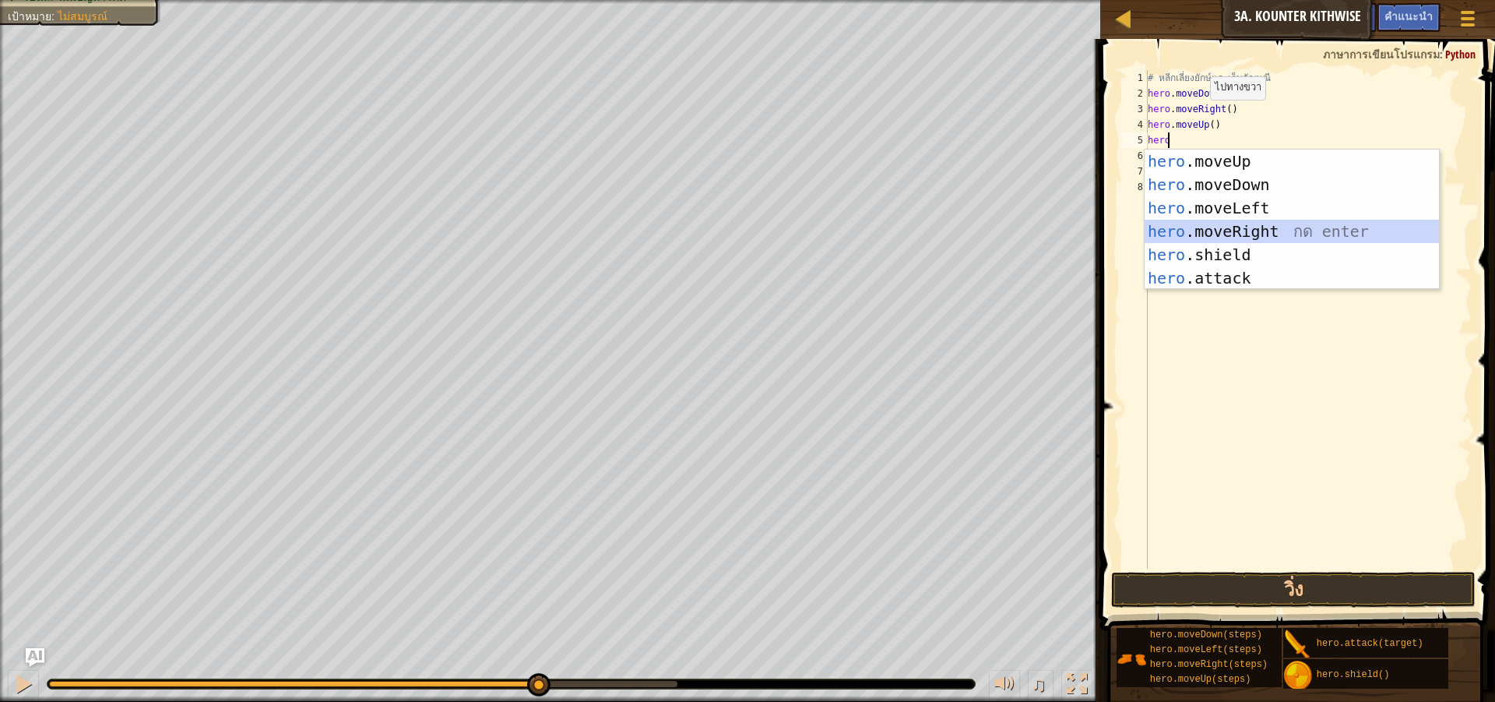
click at [1266, 230] on div "hero .moveUp กด enter hero .moveDown กด enter hero .moveLeft กด enter hero .mov…" at bounding box center [1292, 243] width 294 height 187
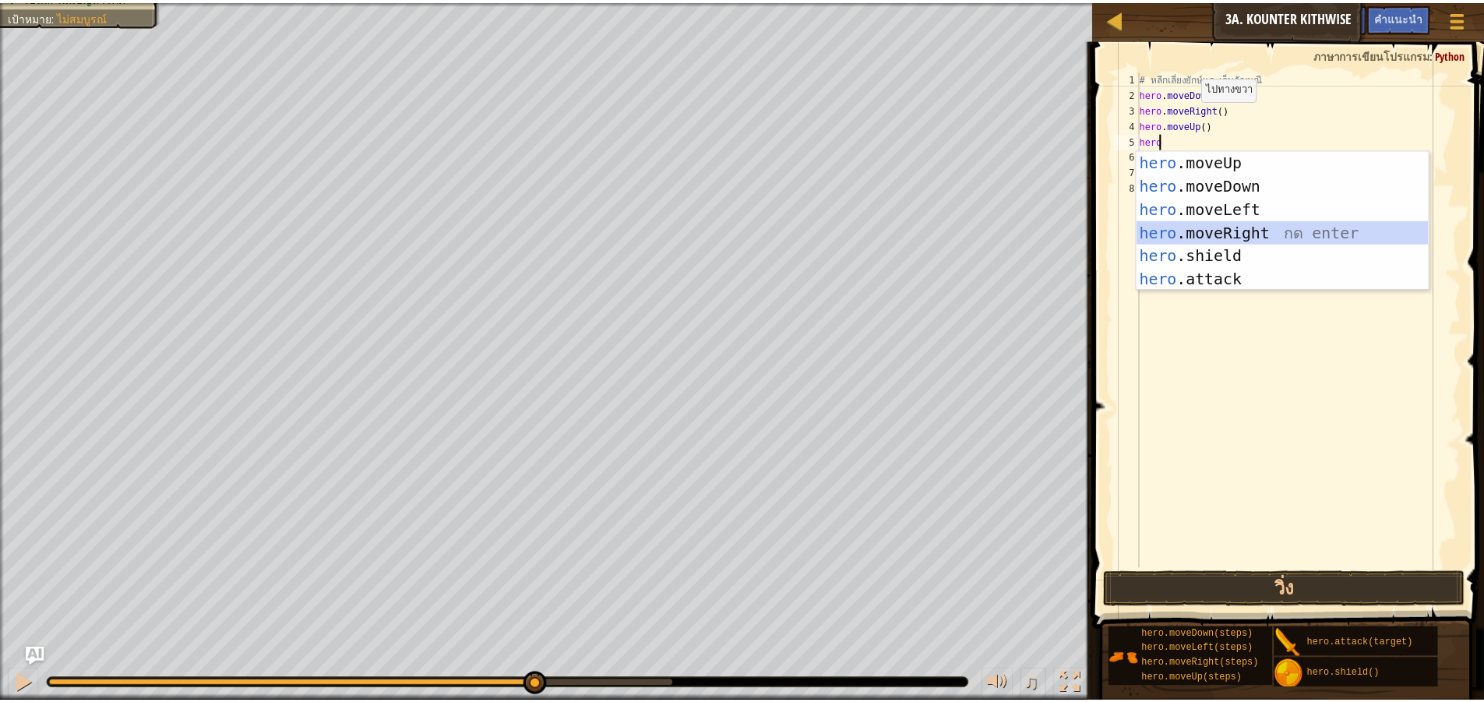
scroll to position [7, 0]
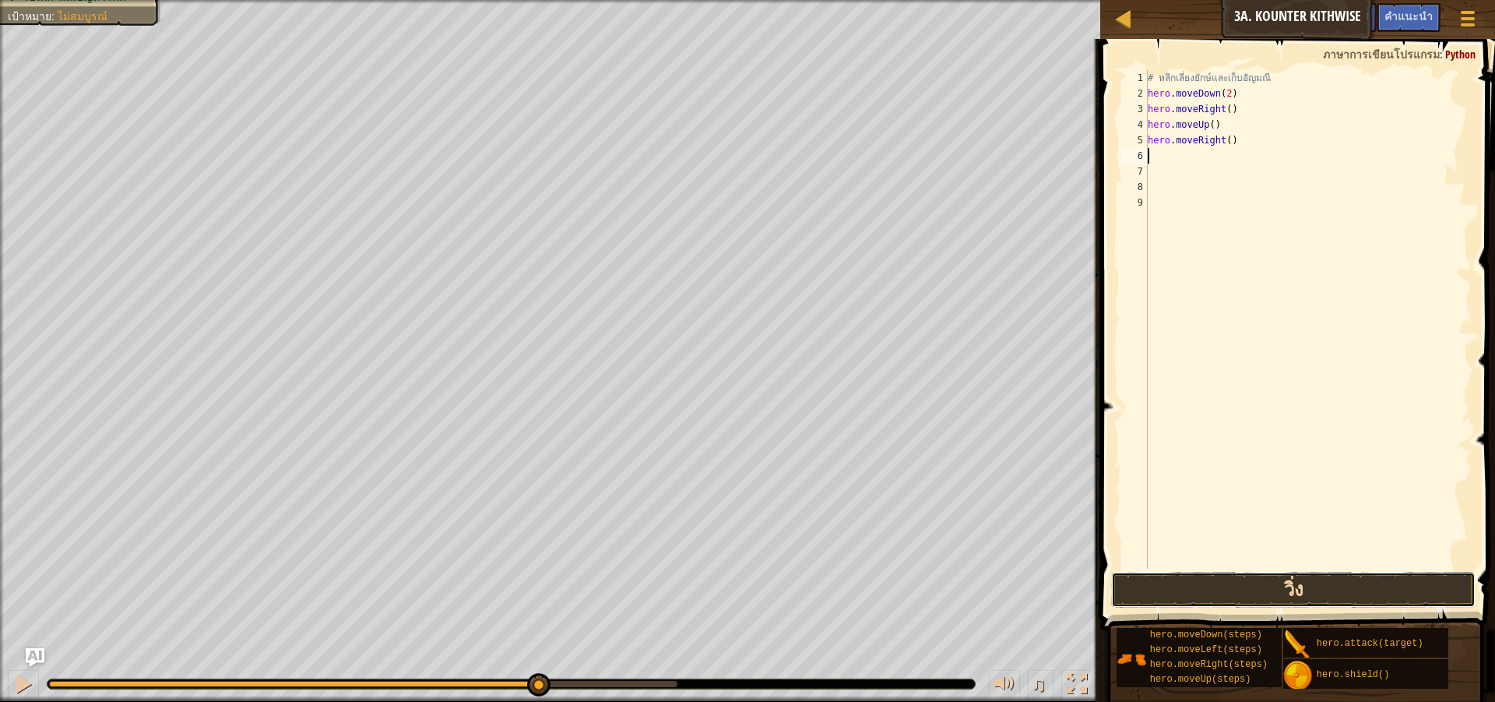
click at [1281, 583] on button "วิ่ง" at bounding box center [1293, 590] width 365 height 36
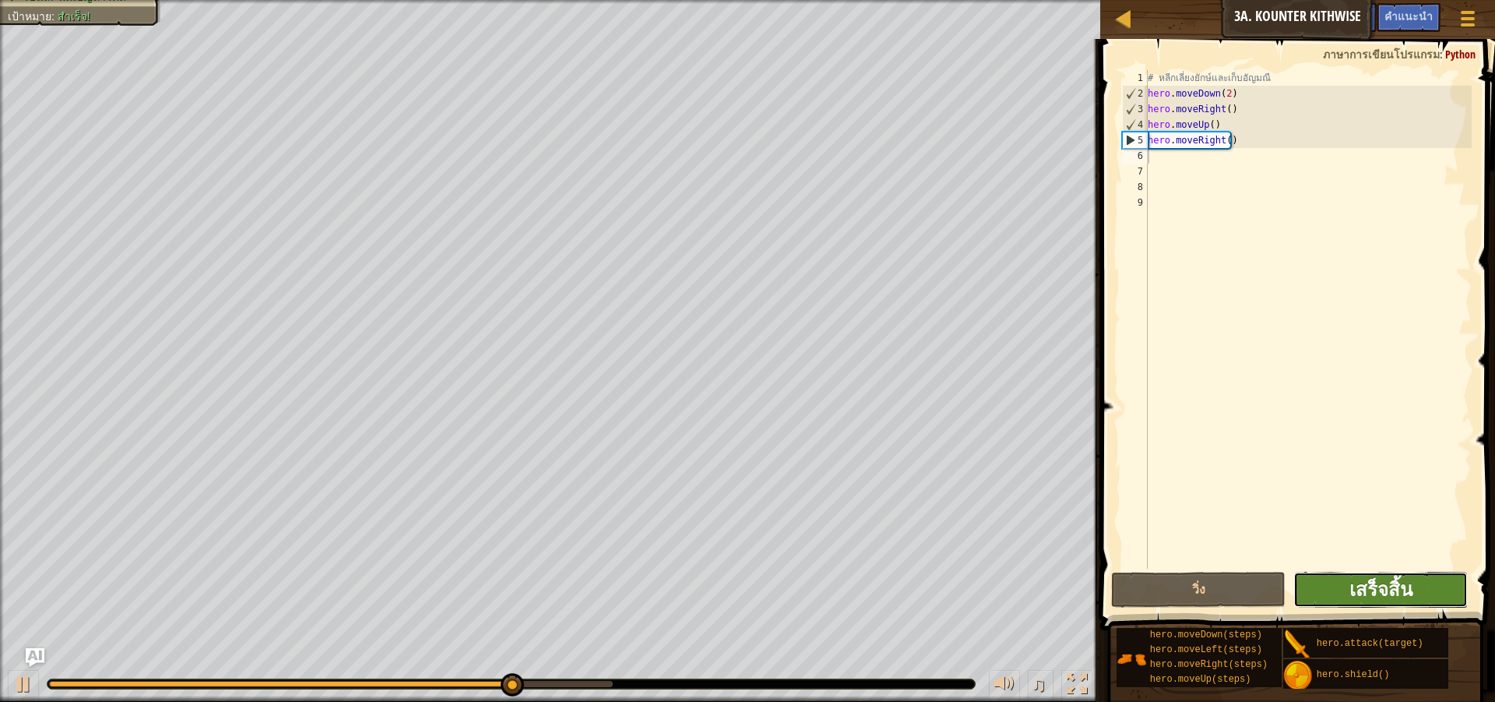
click at [1357, 601] on span "เสร็จสิ้น" at bounding box center [1381, 588] width 63 height 25
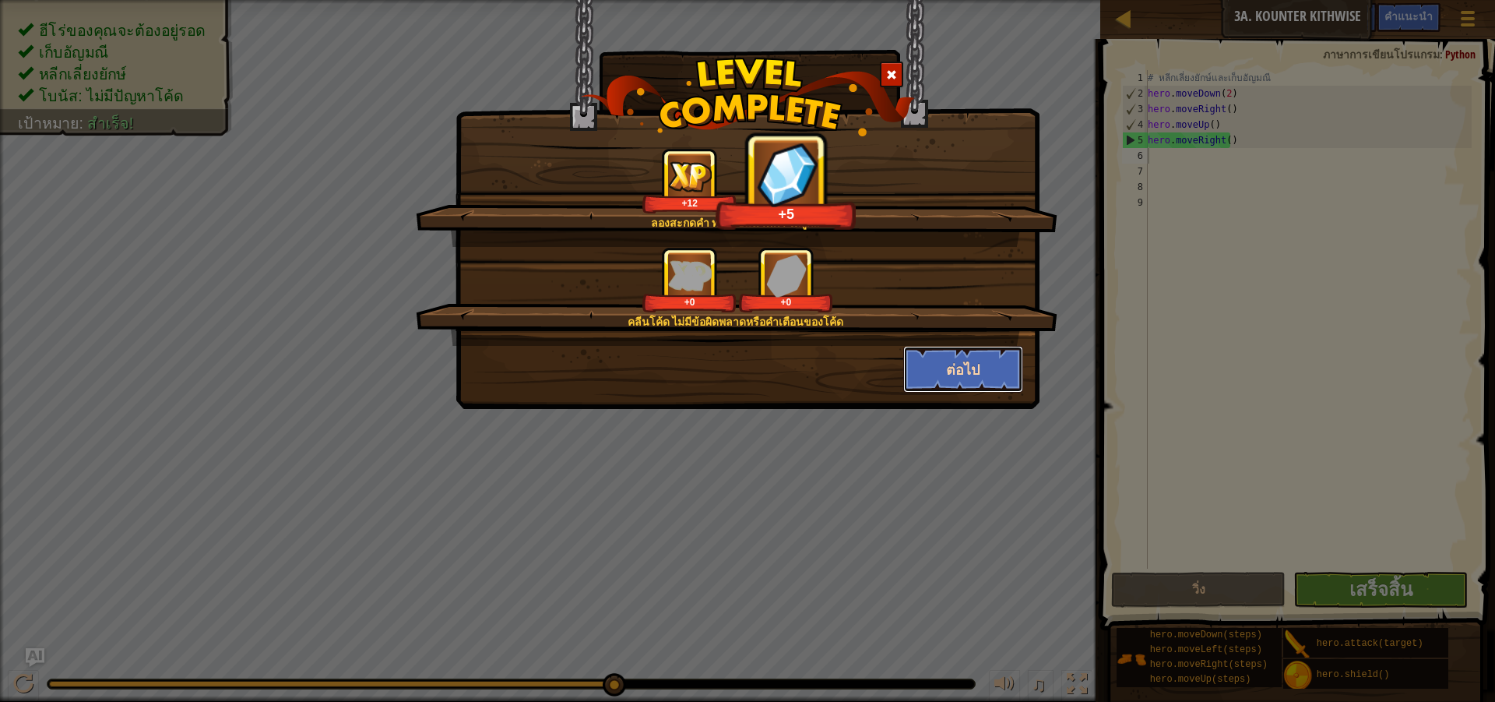
click at [974, 373] on button "ต่อไป" at bounding box center [963, 369] width 121 height 47
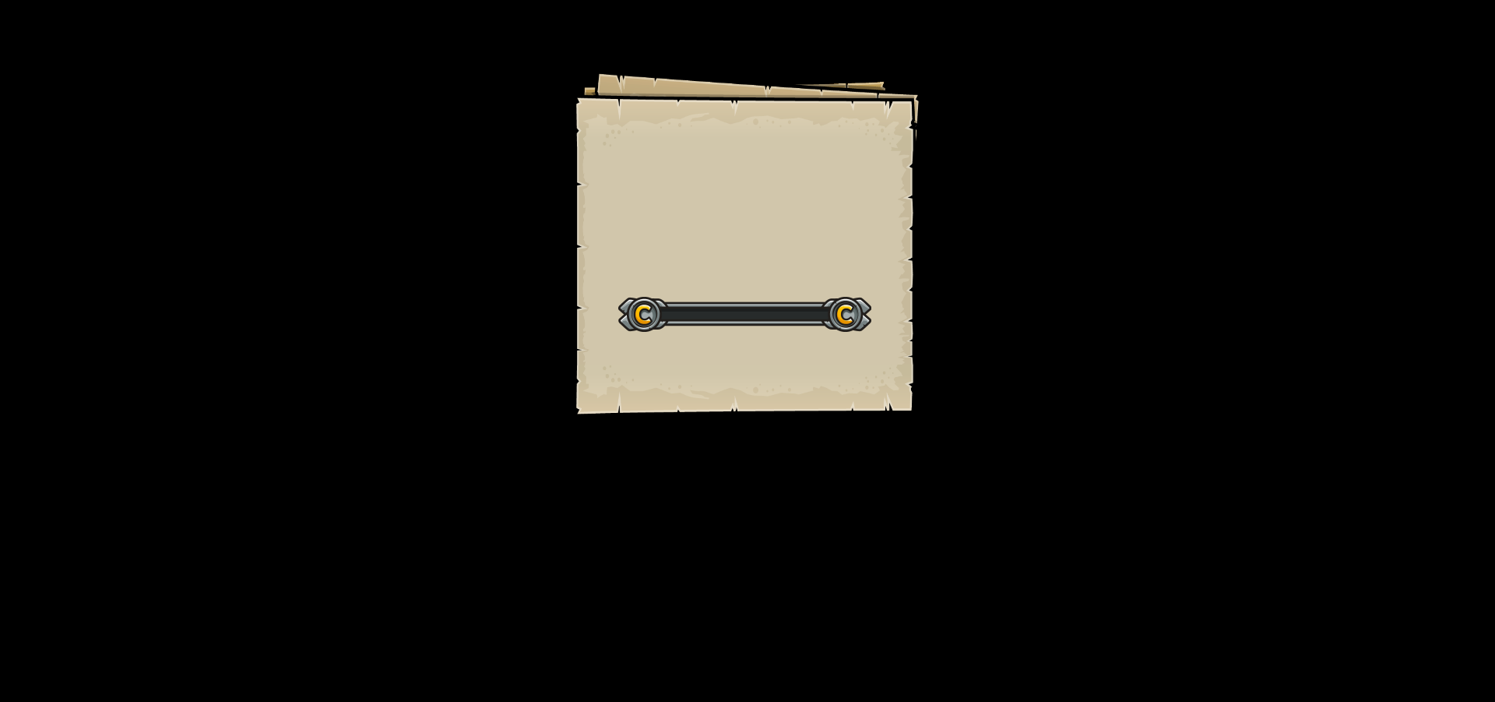
click at [989, 385] on div "Goals Start Level เกิดข้อผิดพลาดในการโหลดจากเซิร์ฟเวอร์ ลองรีเฟรชหน้า ต้องมีการ…" at bounding box center [747, 351] width 1495 height 702
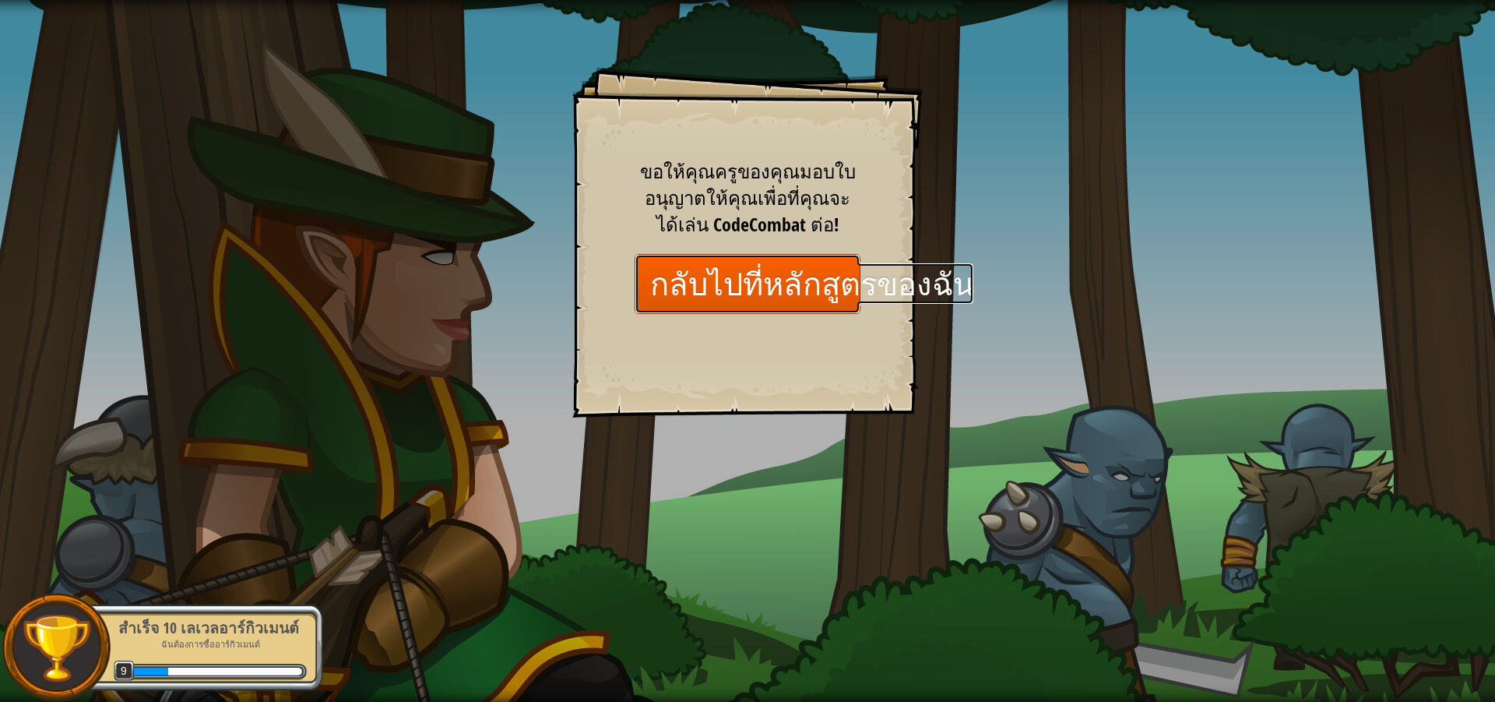
click at [830, 277] on link "กลับไปที่หลักสูตรของฉัน" at bounding box center [748, 284] width 226 height 60
